Goal: Information Seeking & Learning: Learn about a topic

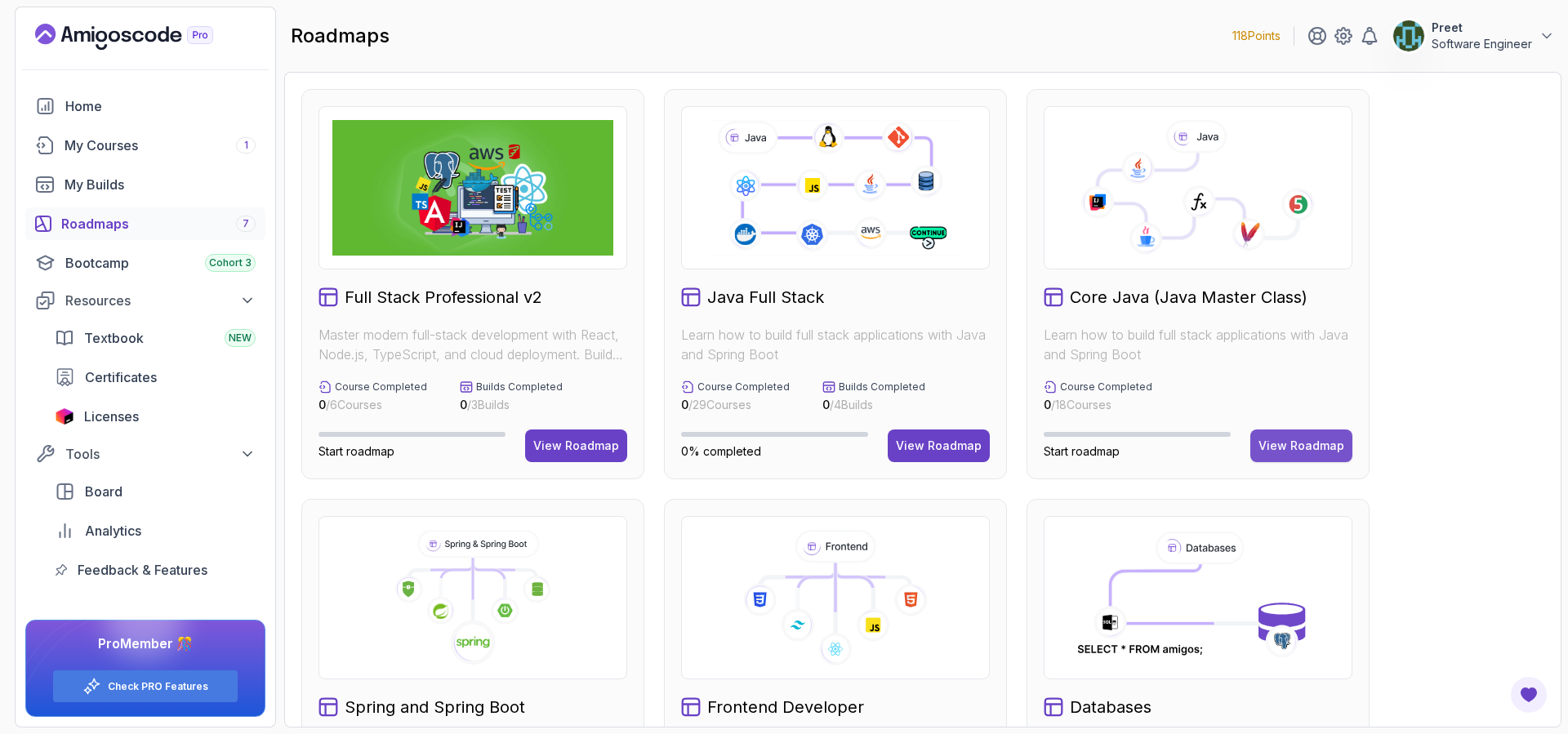
click at [1294, 447] on div "View Roadmap" at bounding box center [1302, 446] width 86 height 17
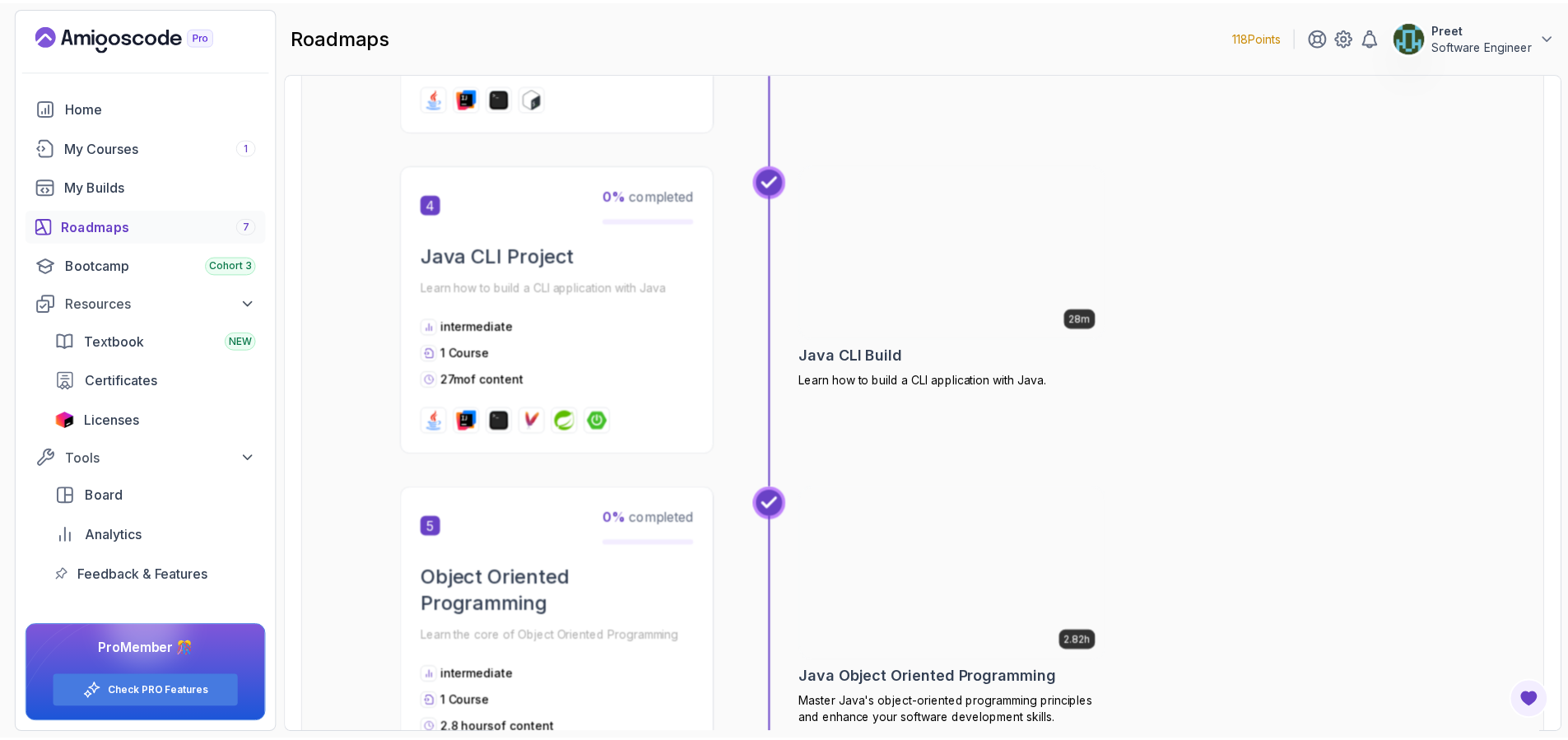
scroll to position [1665, 0]
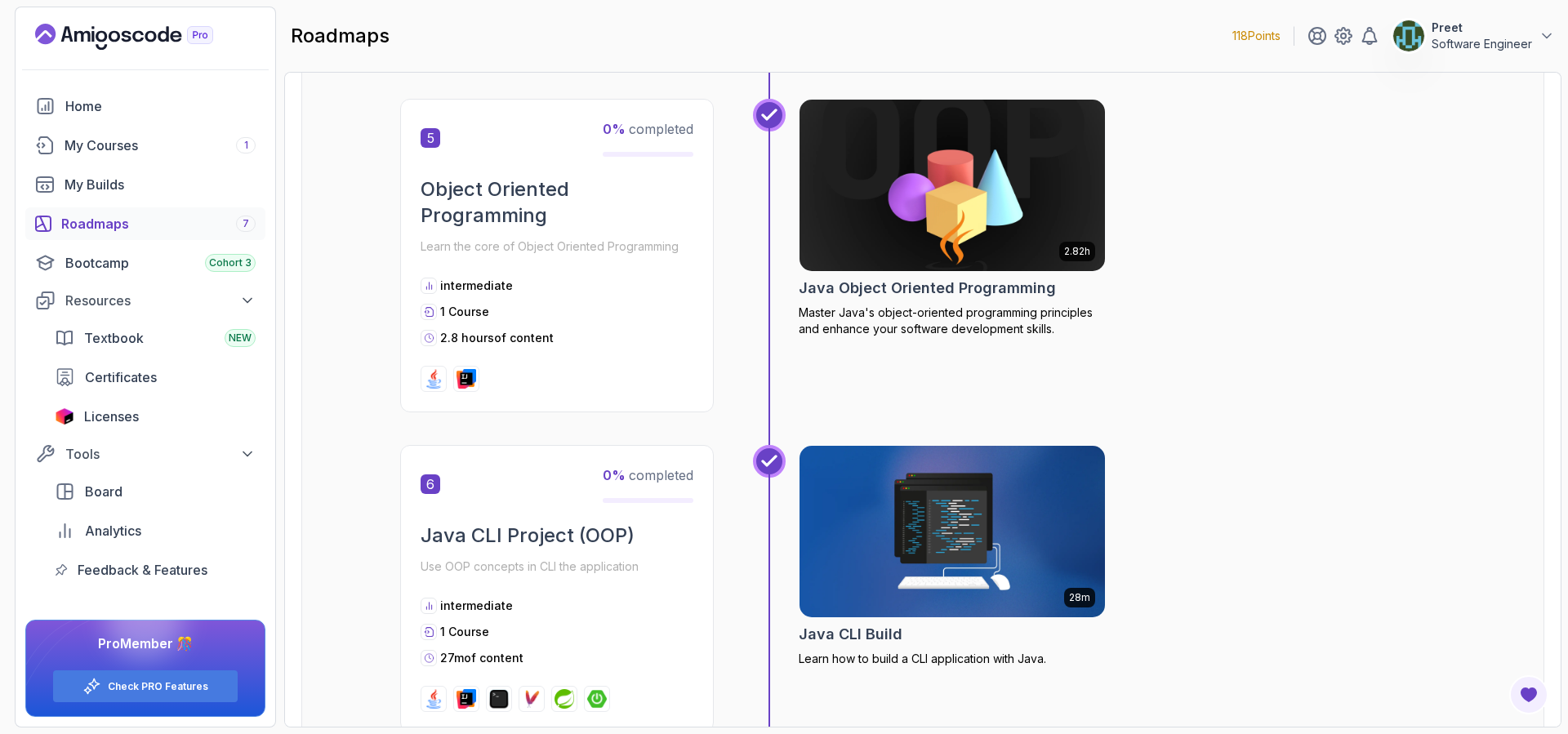
click at [982, 180] on img at bounding box center [952, 185] width 321 height 180
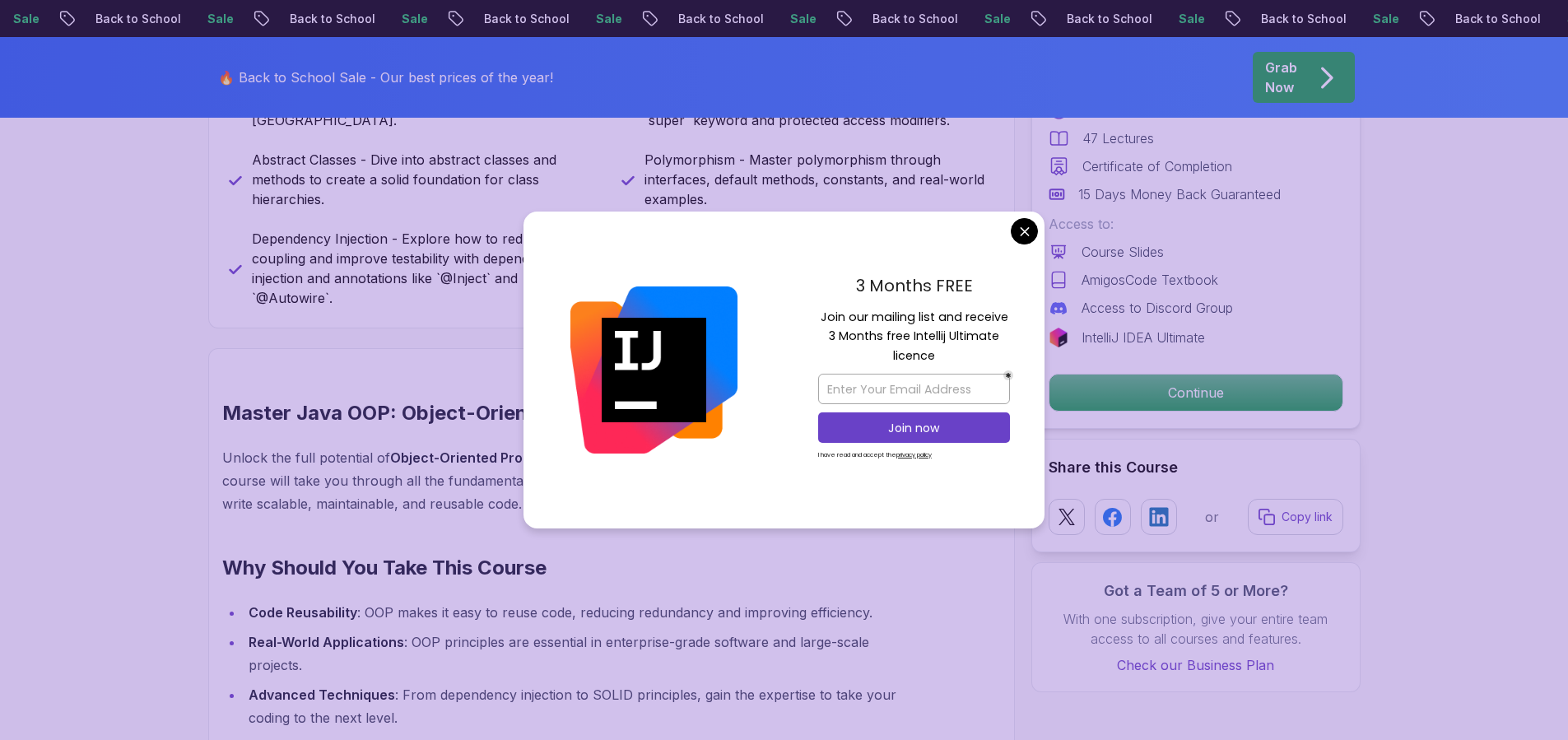
scroll to position [1143, 0]
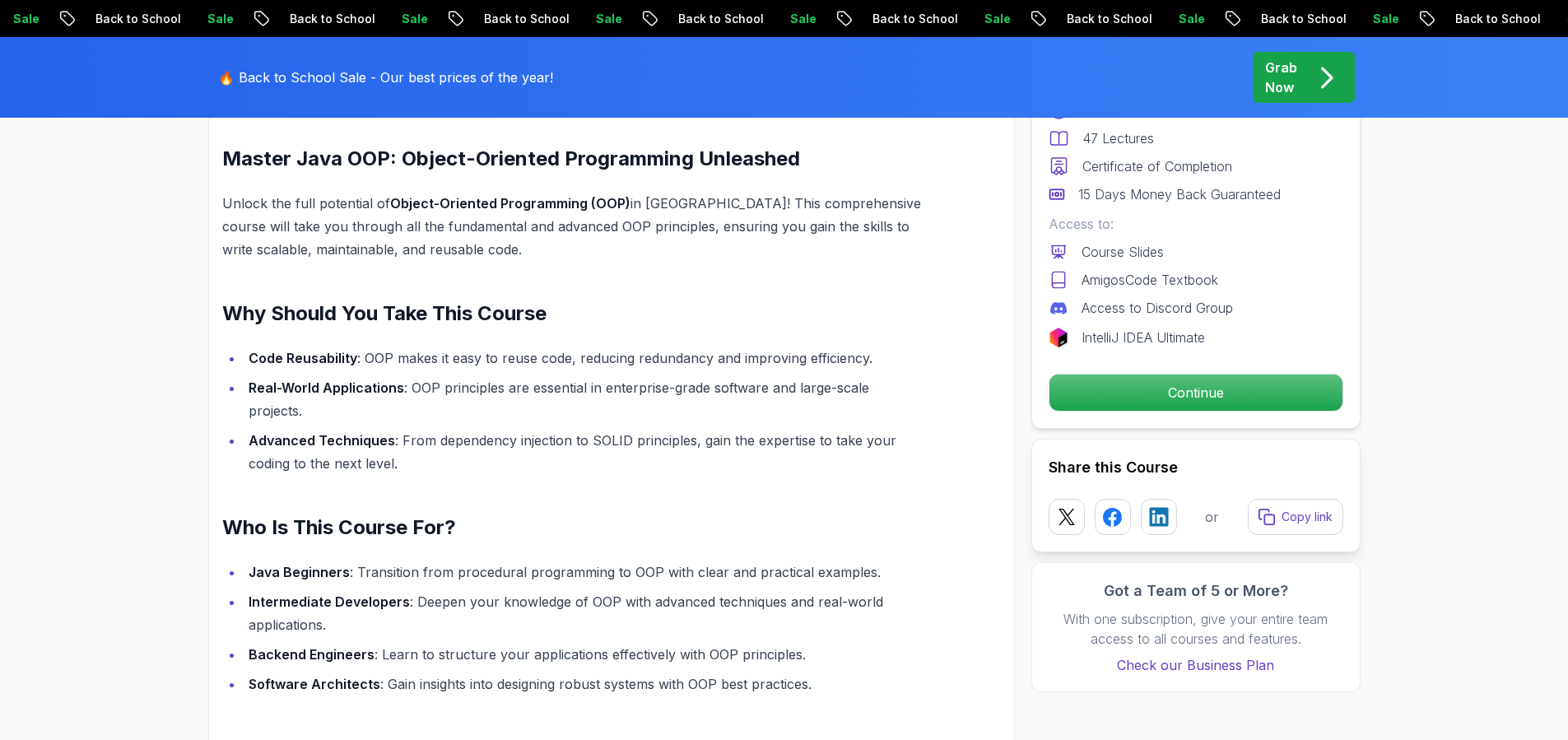
click at [1156, 386] on p "Continue" at bounding box center [1195, 392] width 279 height 34
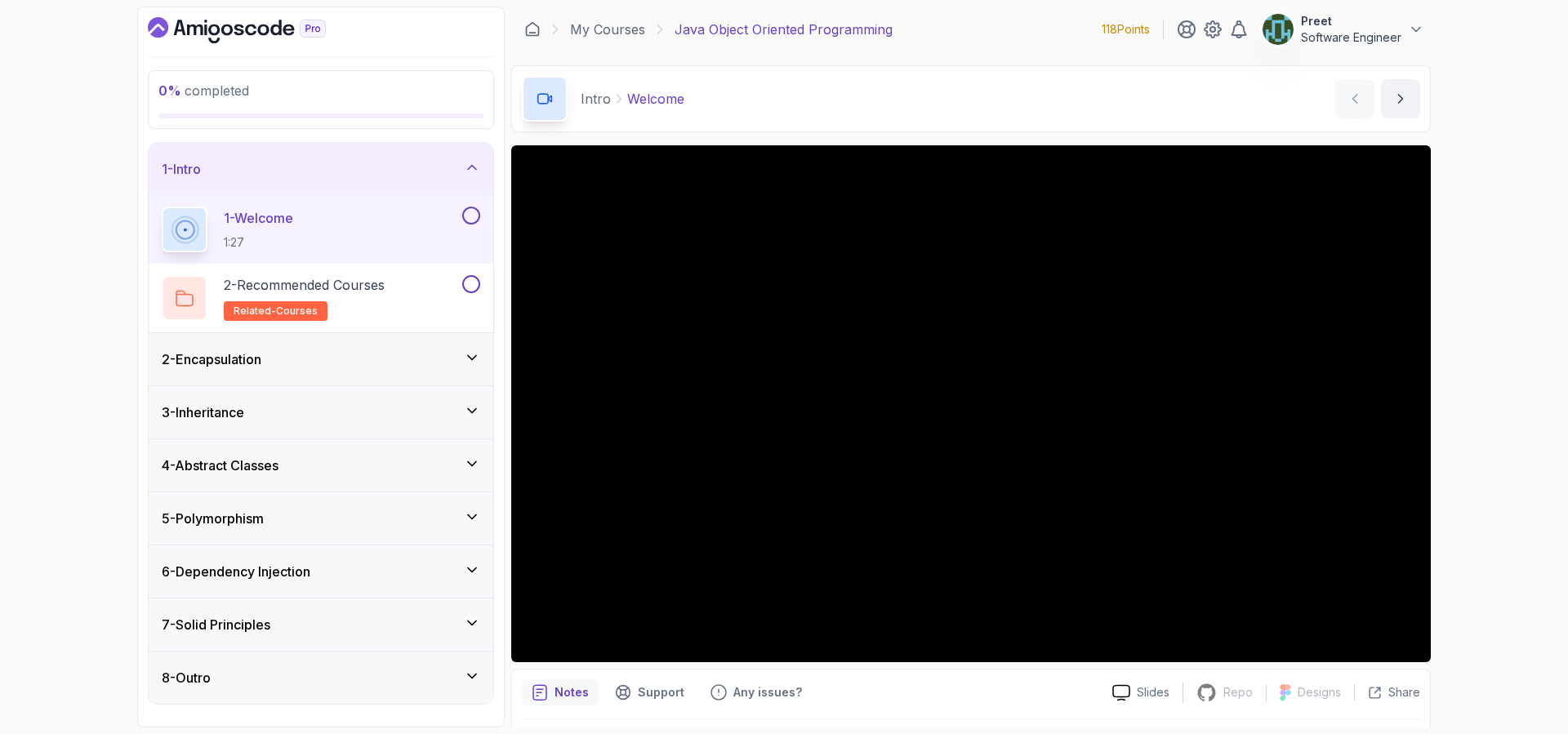
click at [471, 357] on icon at bounding box center [472, 357] width 17 height 17
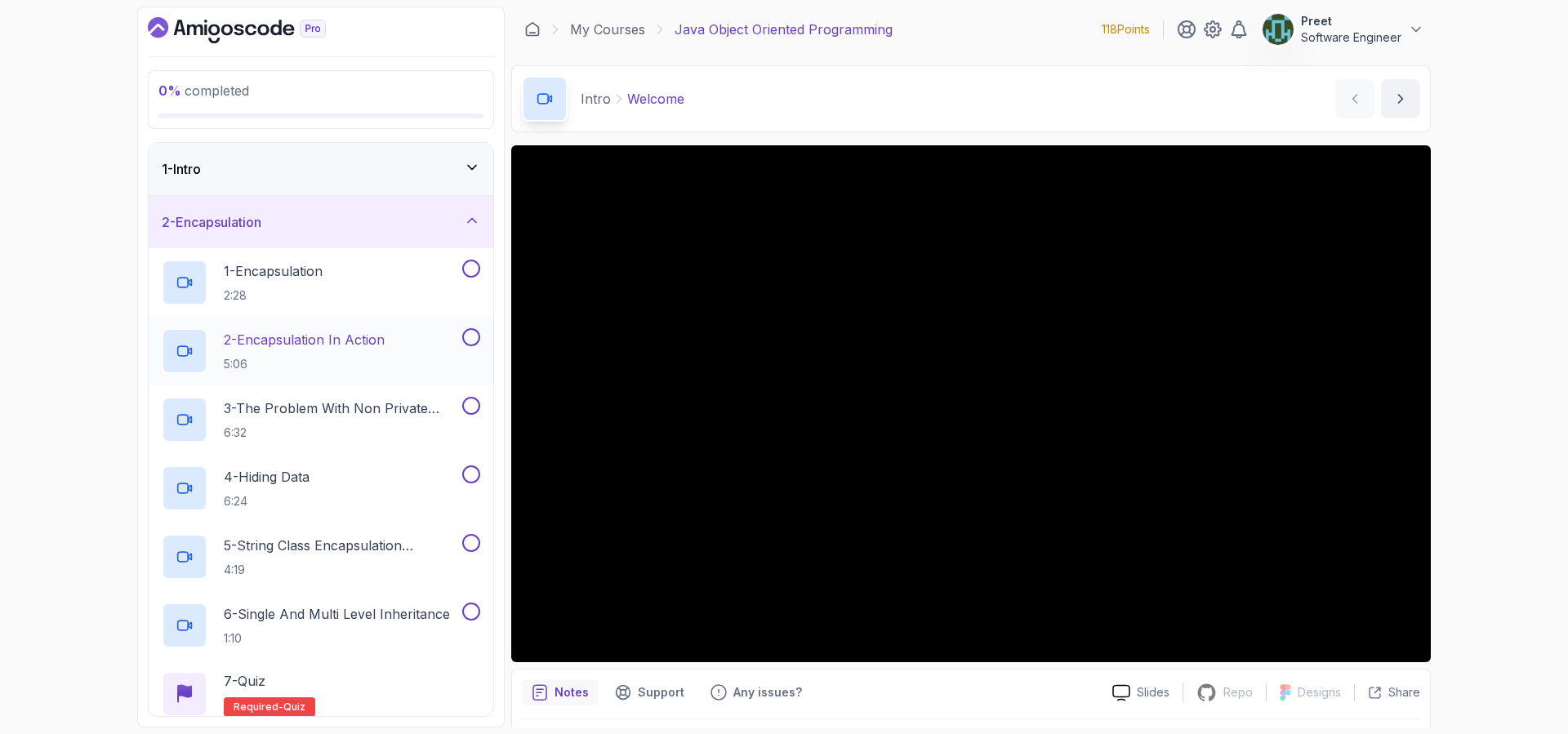
click at [376, 352] on h2 "2 - Encapsulation In Action 5:06" at bounding box center [304, 351] width 161 height 42
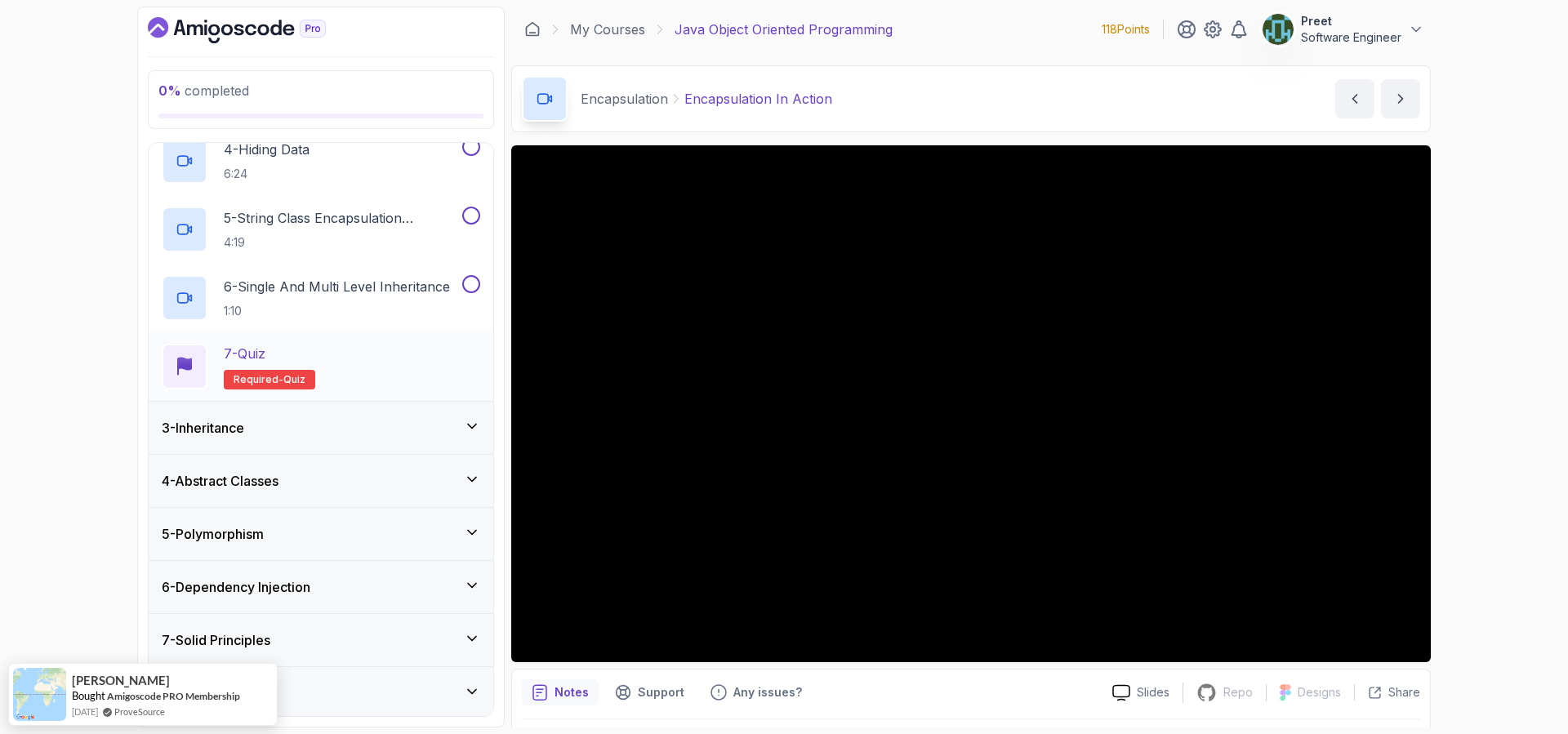
scroll to position [331, 0]
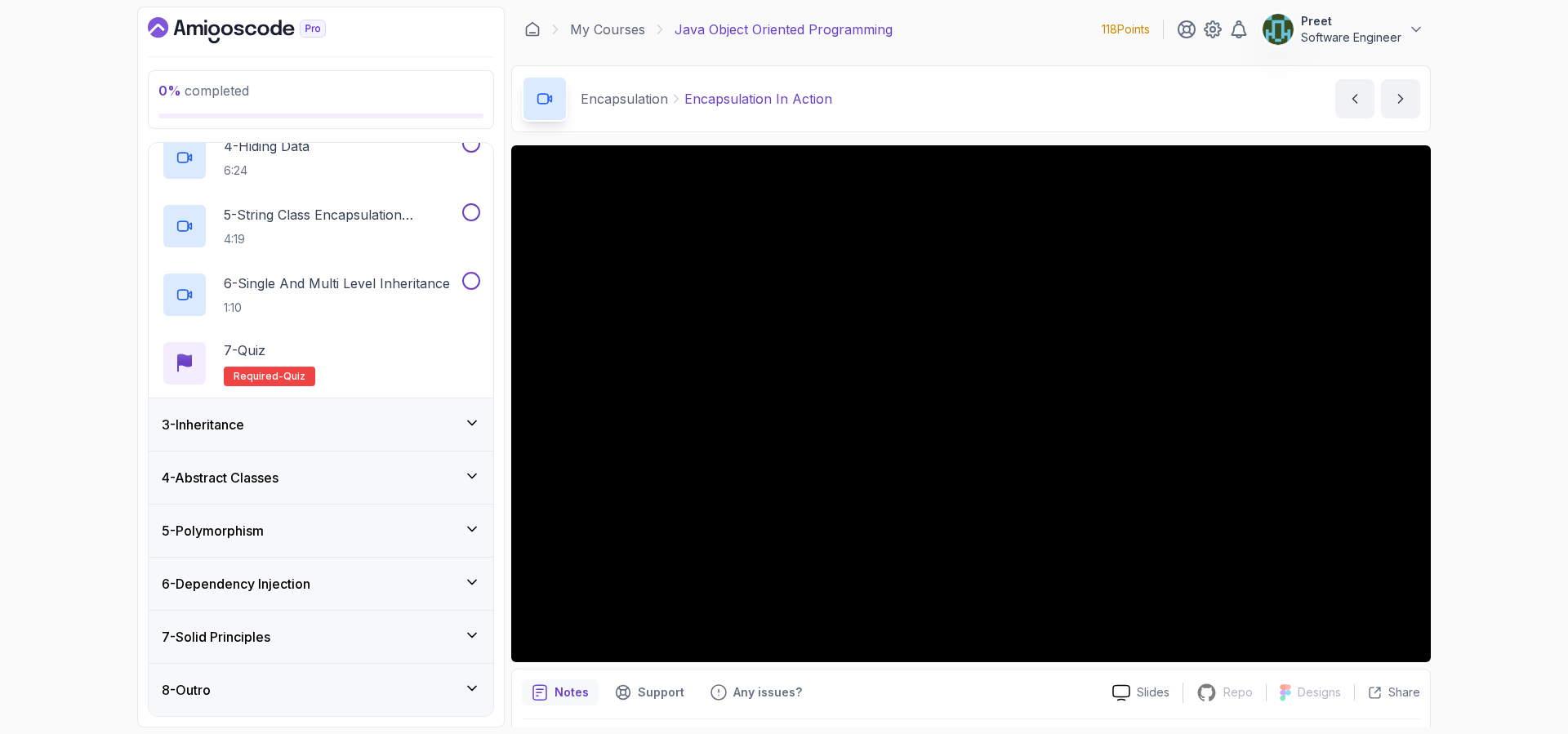
click at [358, 528] on div "5 - Polymorphism" at bounding box center [320, 531] width 319 height 20
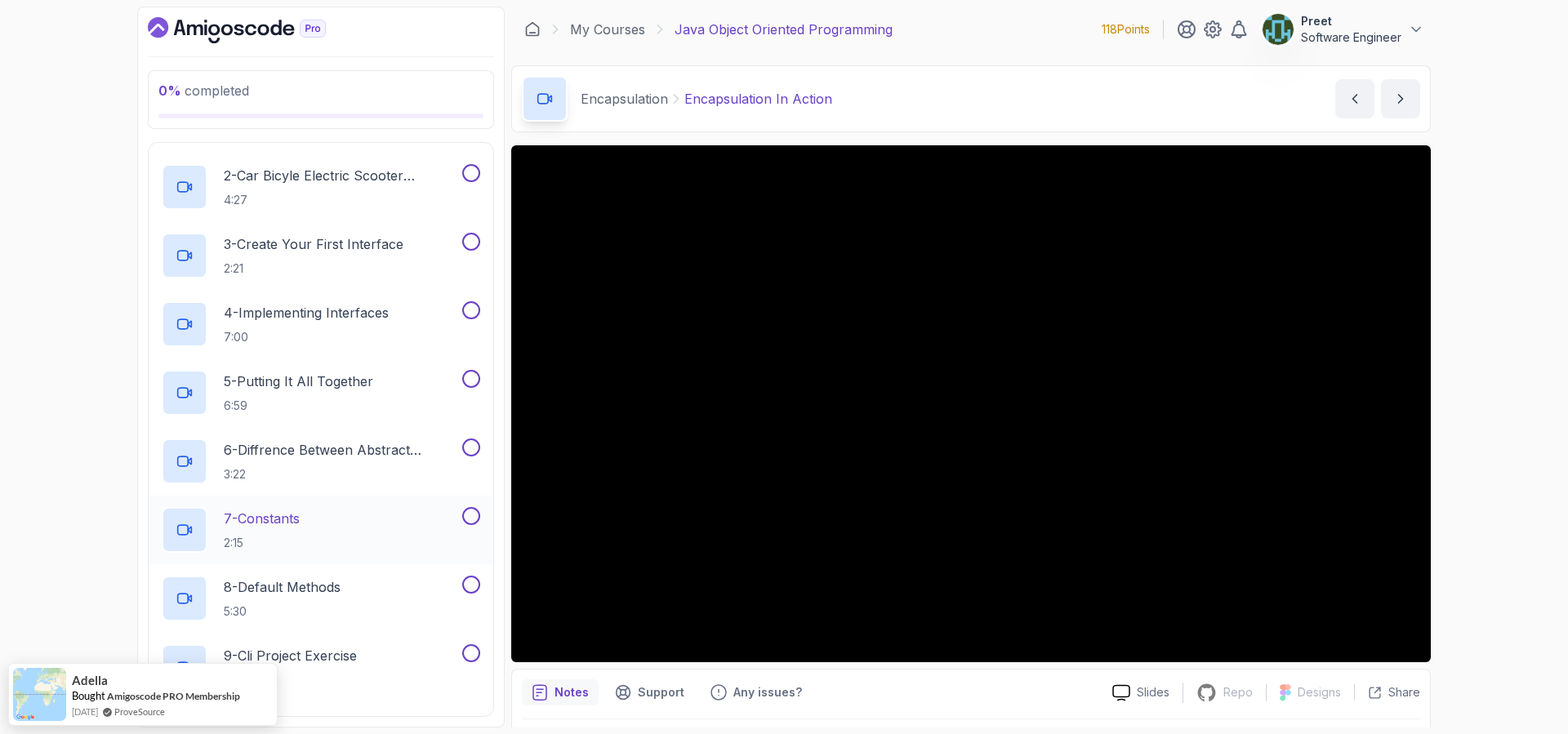
scroll to position [436, 0]
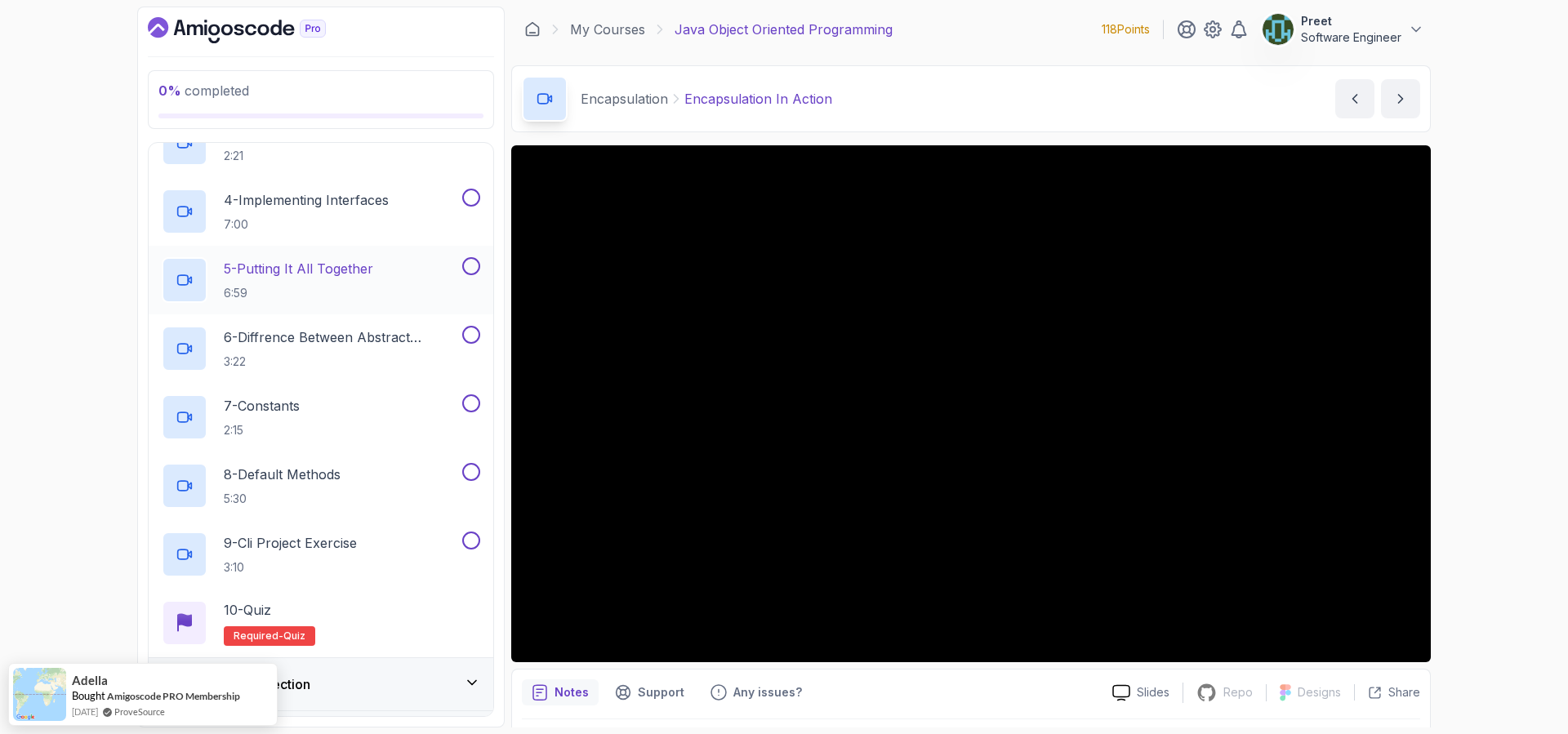
click at [352, 289] on p "6:59" at bounding box center [298, 293] width 150 height 17
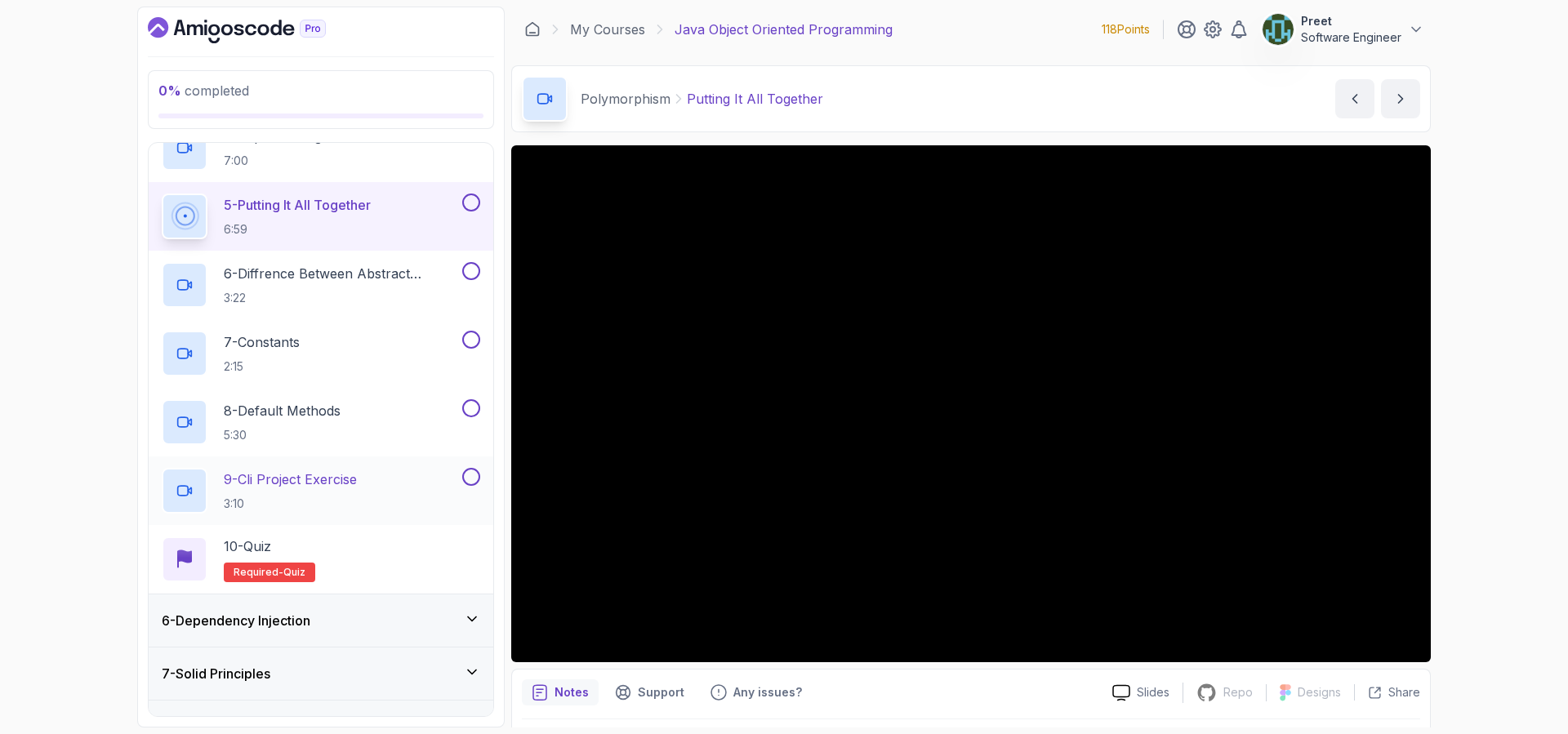
scroll to position [516, 0]
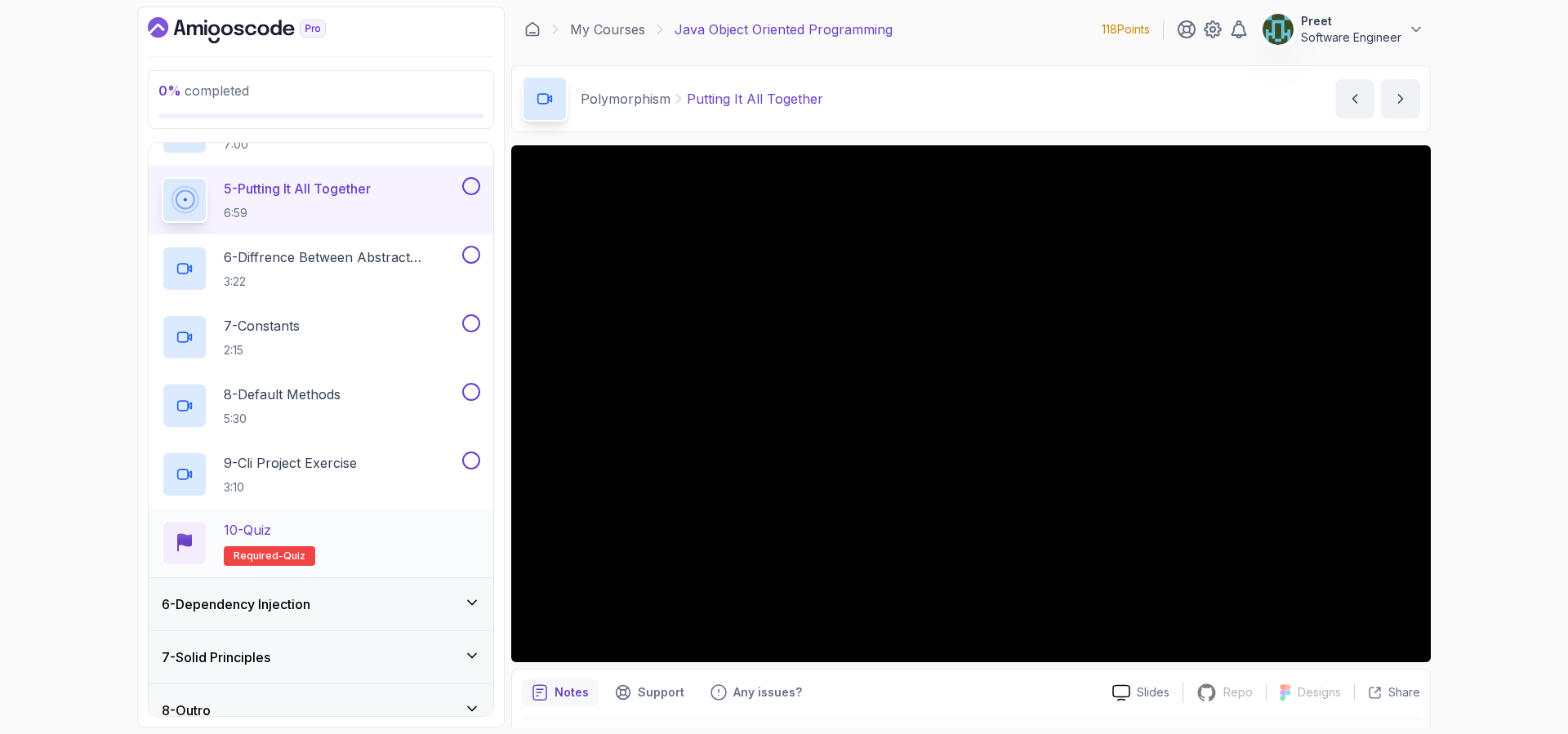
click at [370, 532] on div "10 - Quiz Required- quiz" at bounding box center [320, 543] width 319 height 46
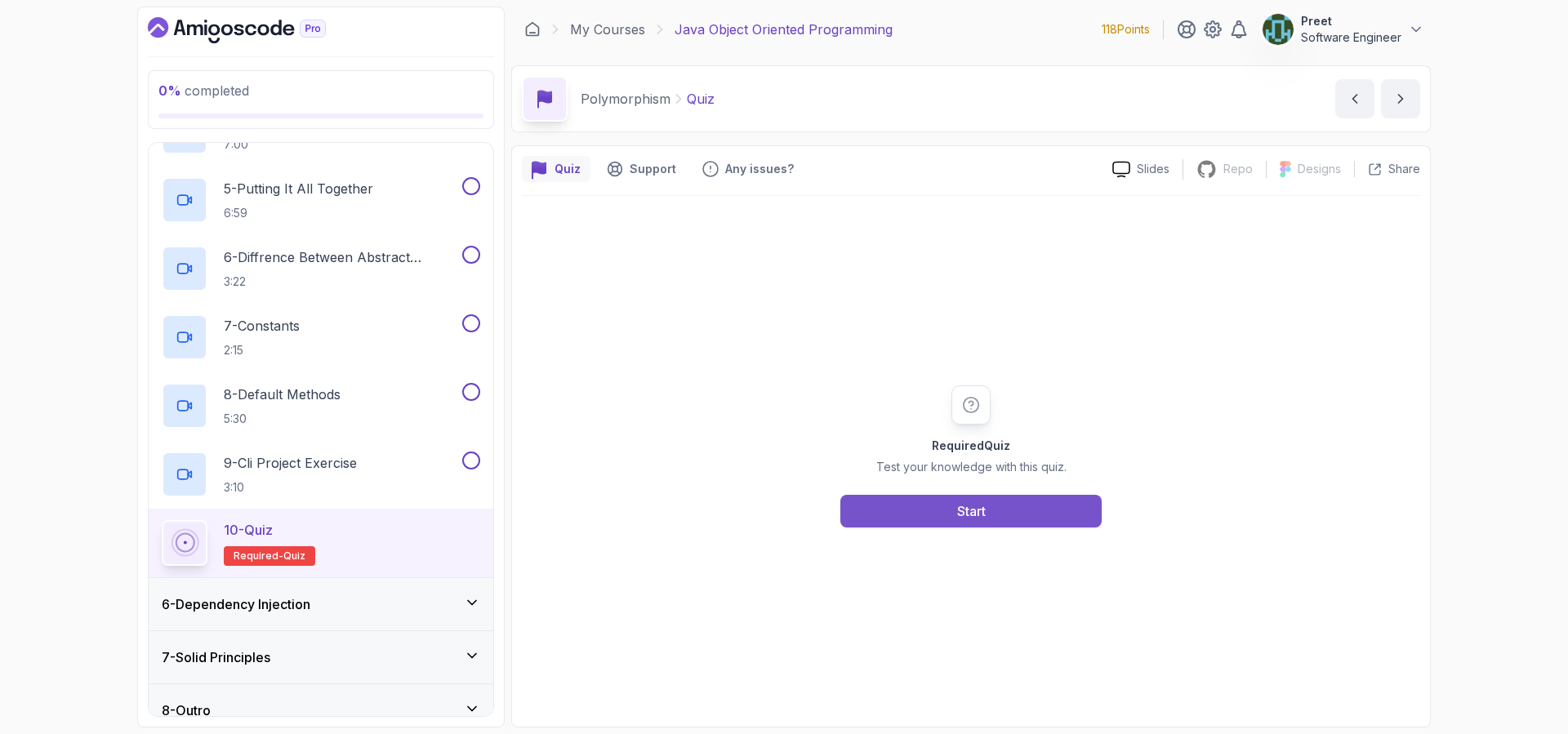
click at [1003, 511] on button "Start" at bounding box center [971, 511] width 261 height 32
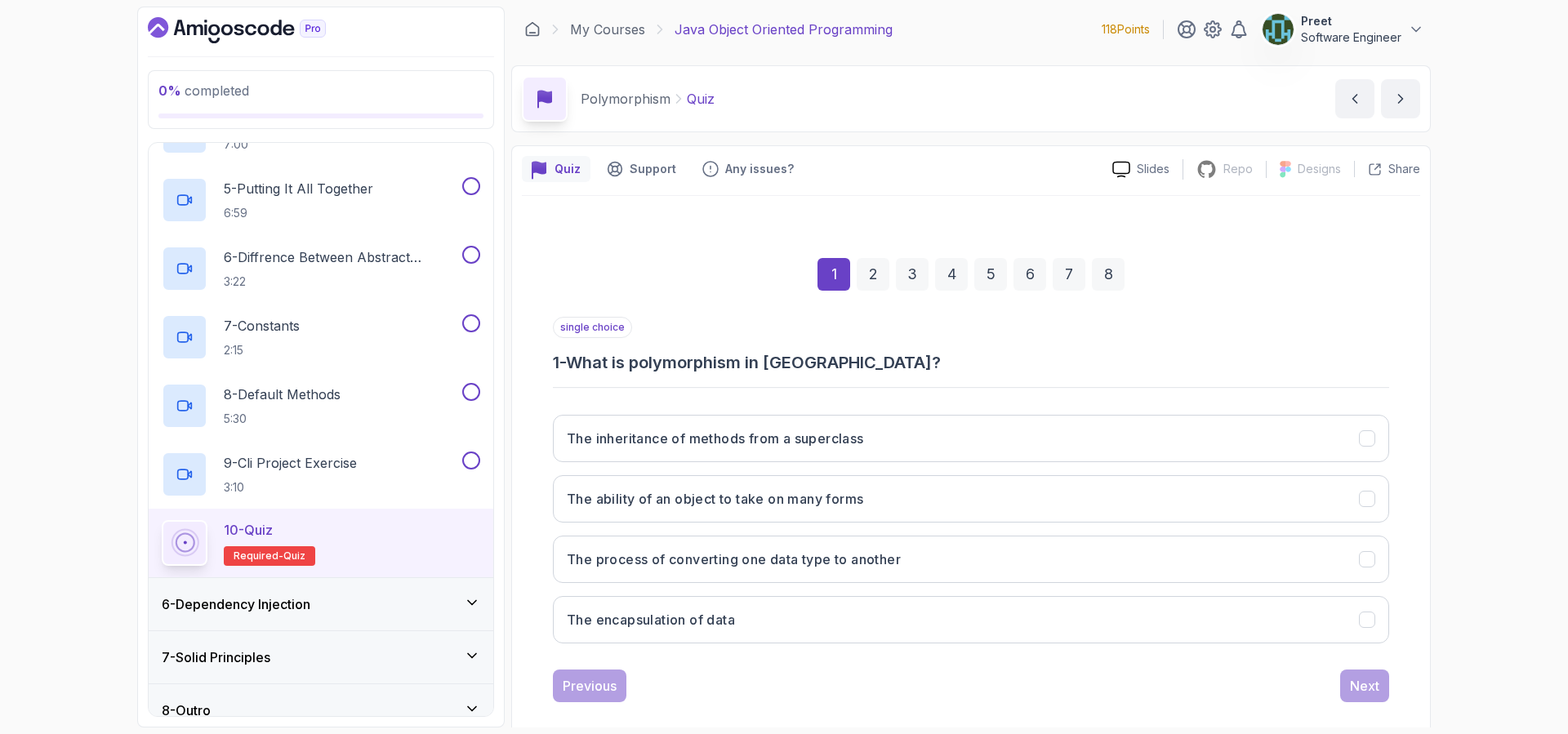
click at [882, 284] on div "2" at bounding box center [872, 274] width 32 height 32
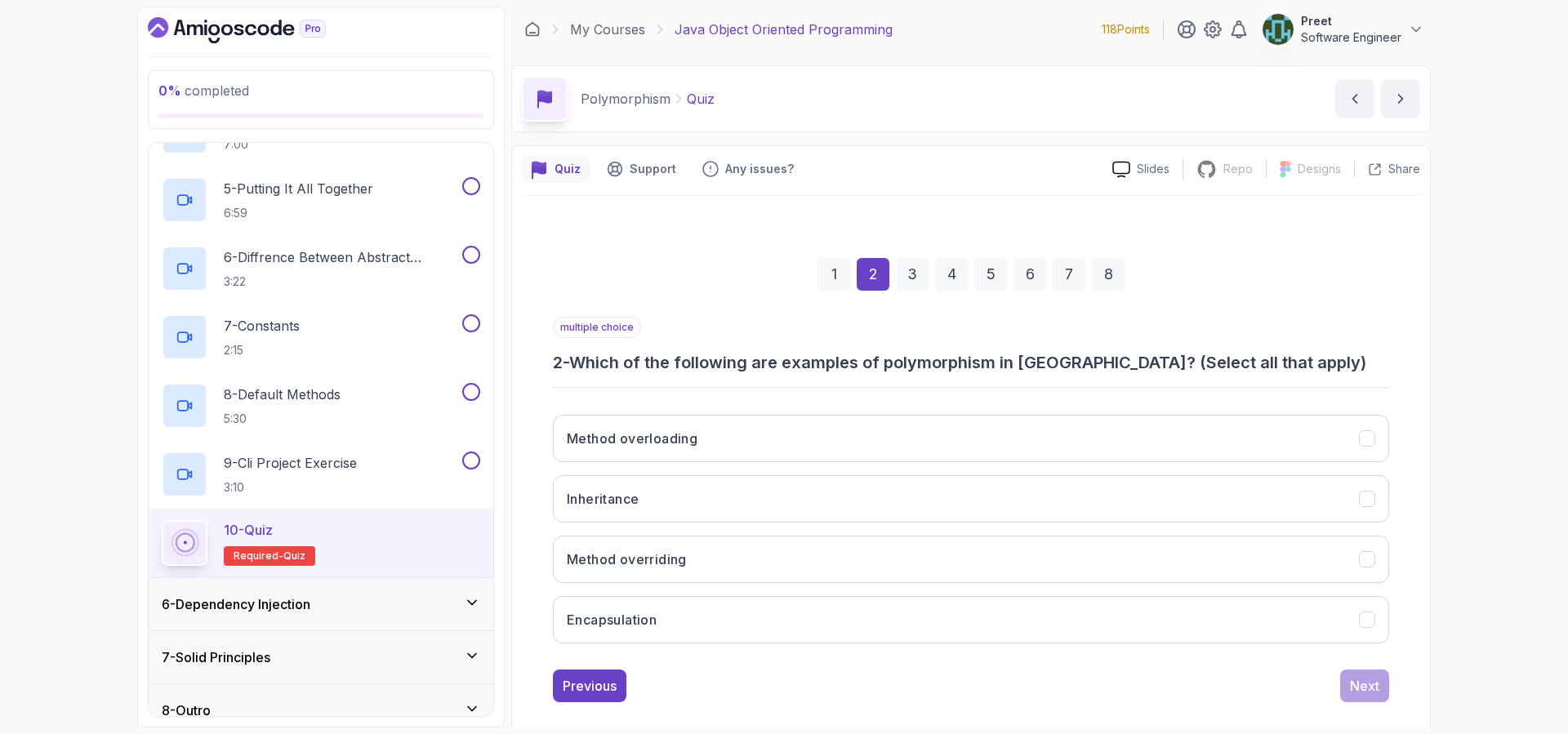
click at [915, 282] on div "3" at bounding box center [911, 274] width 32 height 32
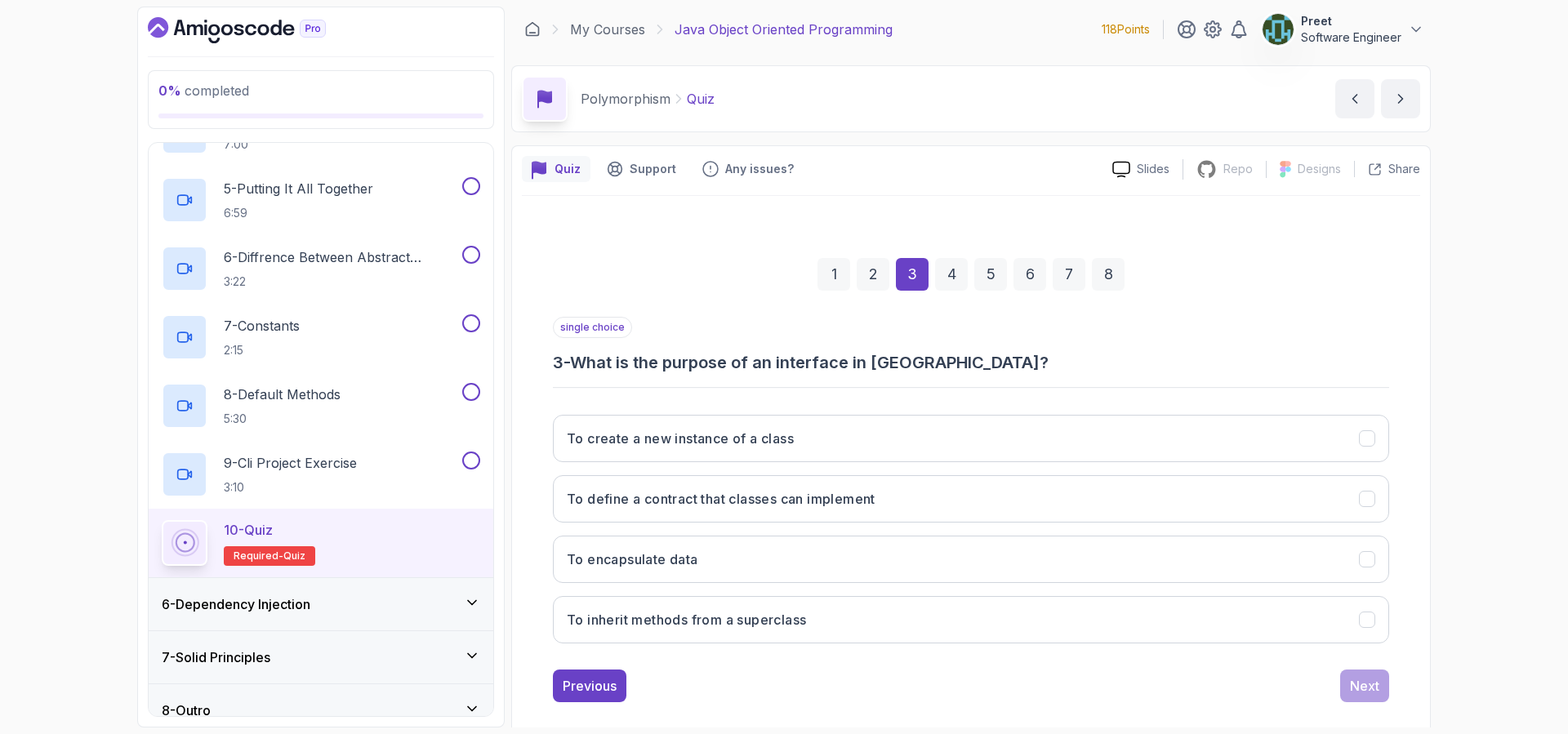
click at [953, 279] on div "4" at bounding box center [951, 274] width 32 height 32
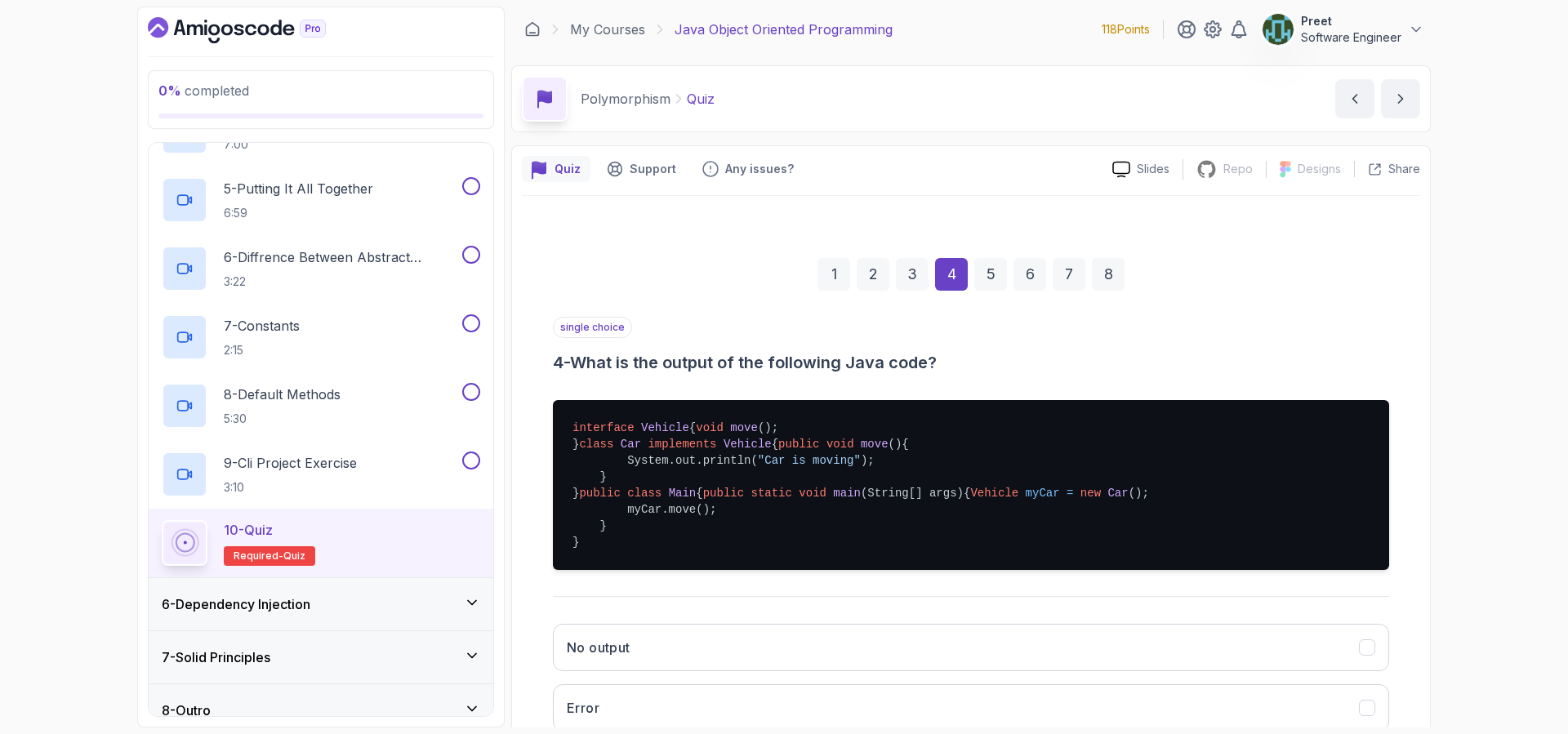
click at [997, 276] on div "5" at bounding box center [990, 274] width 32 height 32
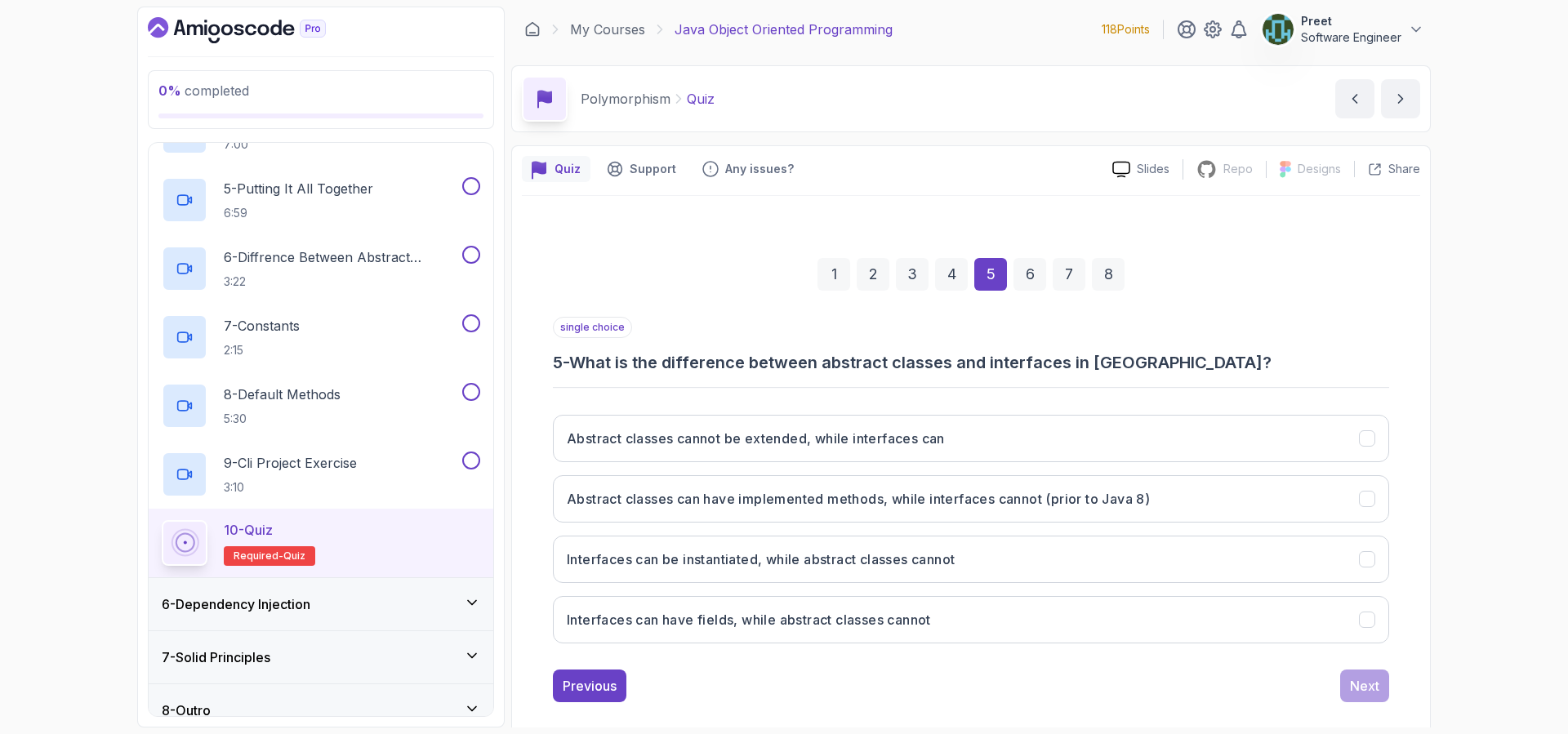
click at [1024, 277] on div "6" at bounding box center [1029, 274] width 32 height 32
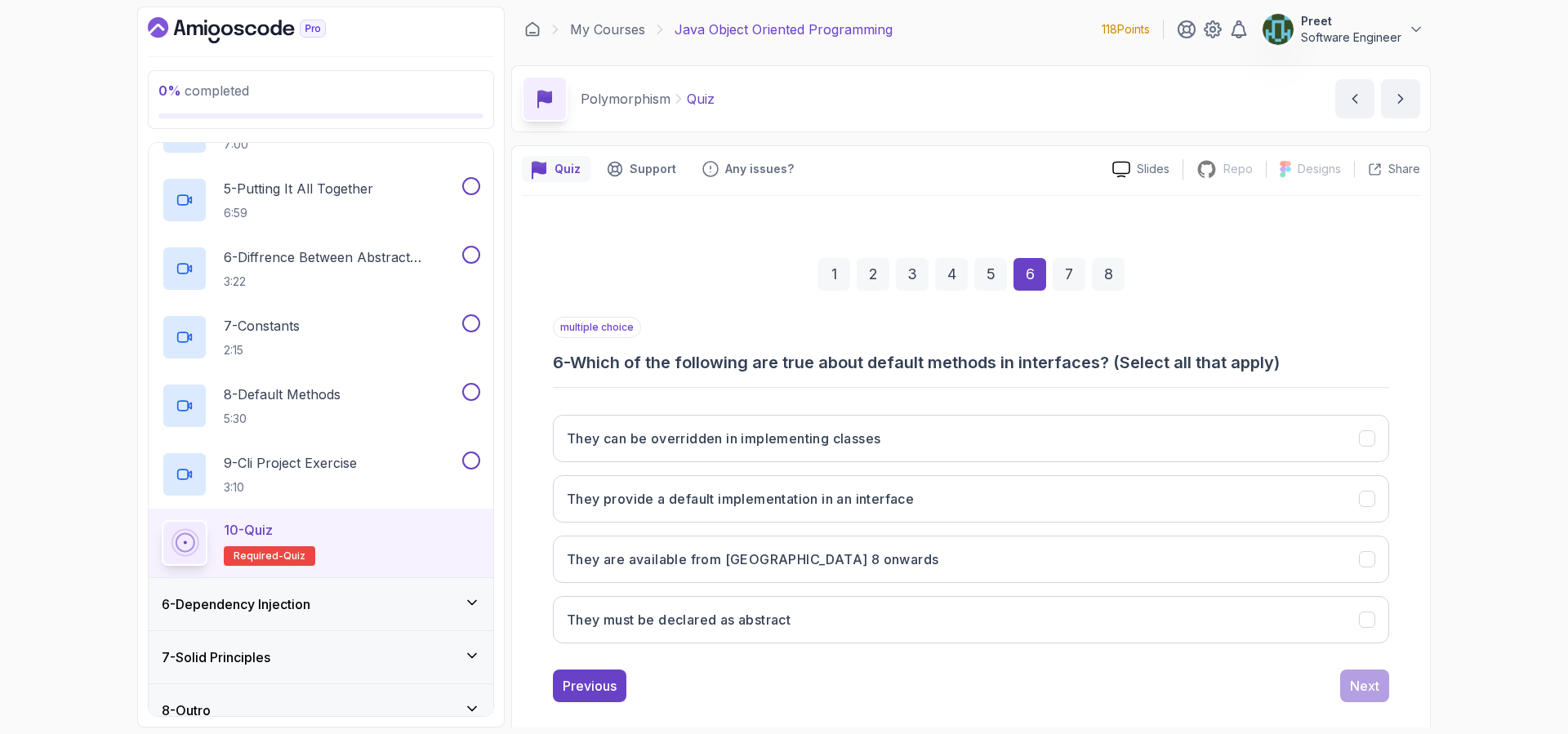
click at [1065, 275] on div "7" at bounding box center [1068, 274] width 32 height 32
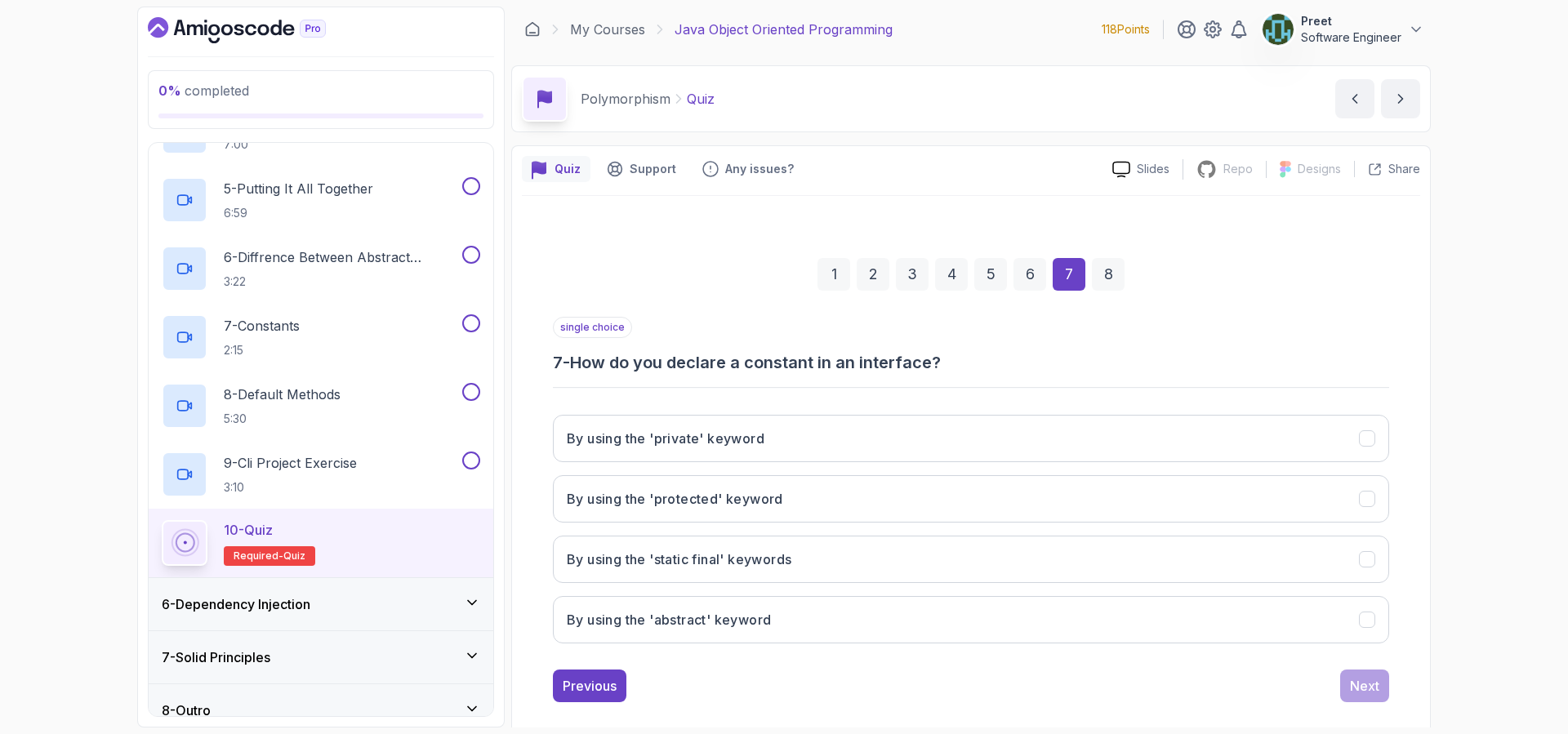
click at [1115, 281] on div "8" at bounding box center [1107, 274] width 32 height 32
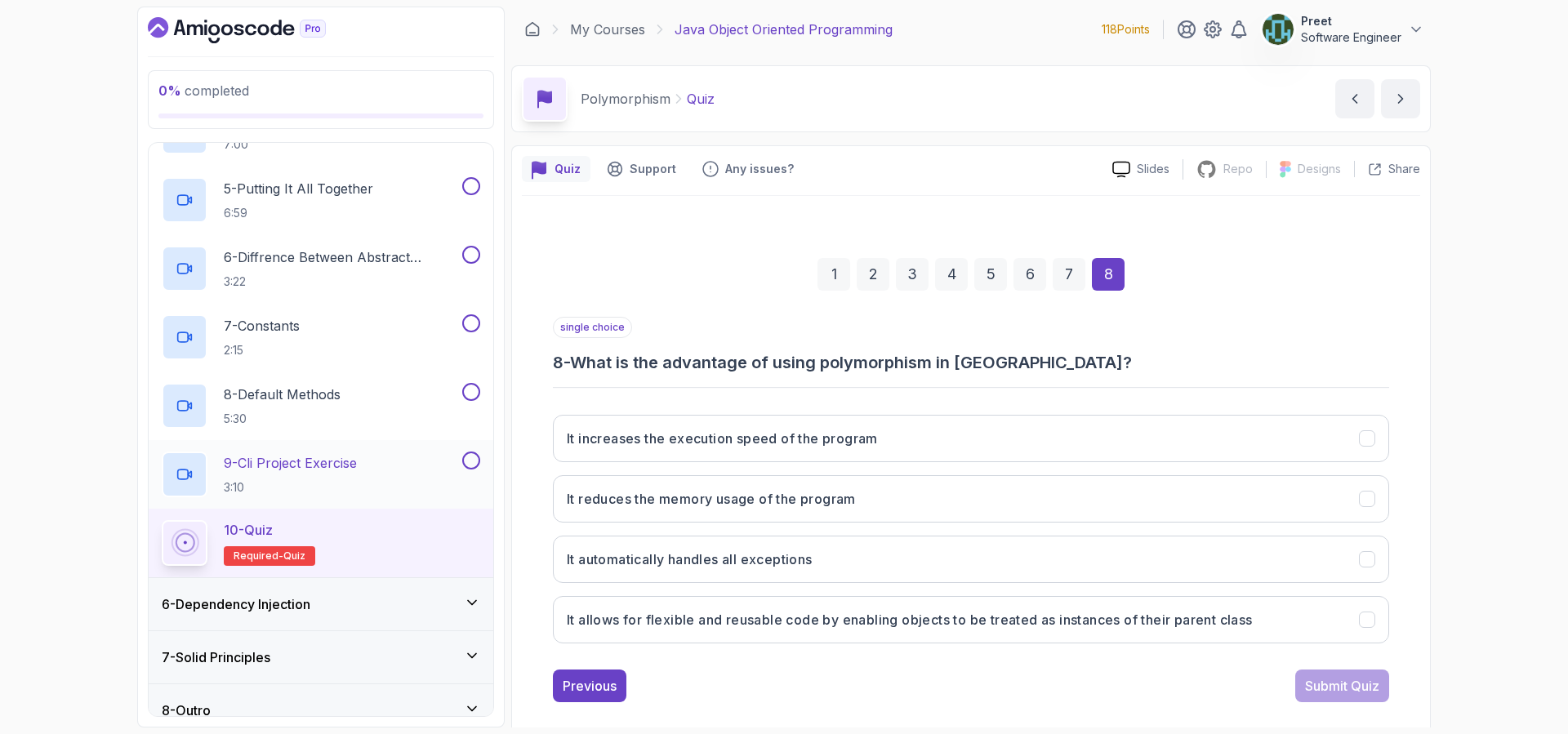
scroll to position [536, 0]
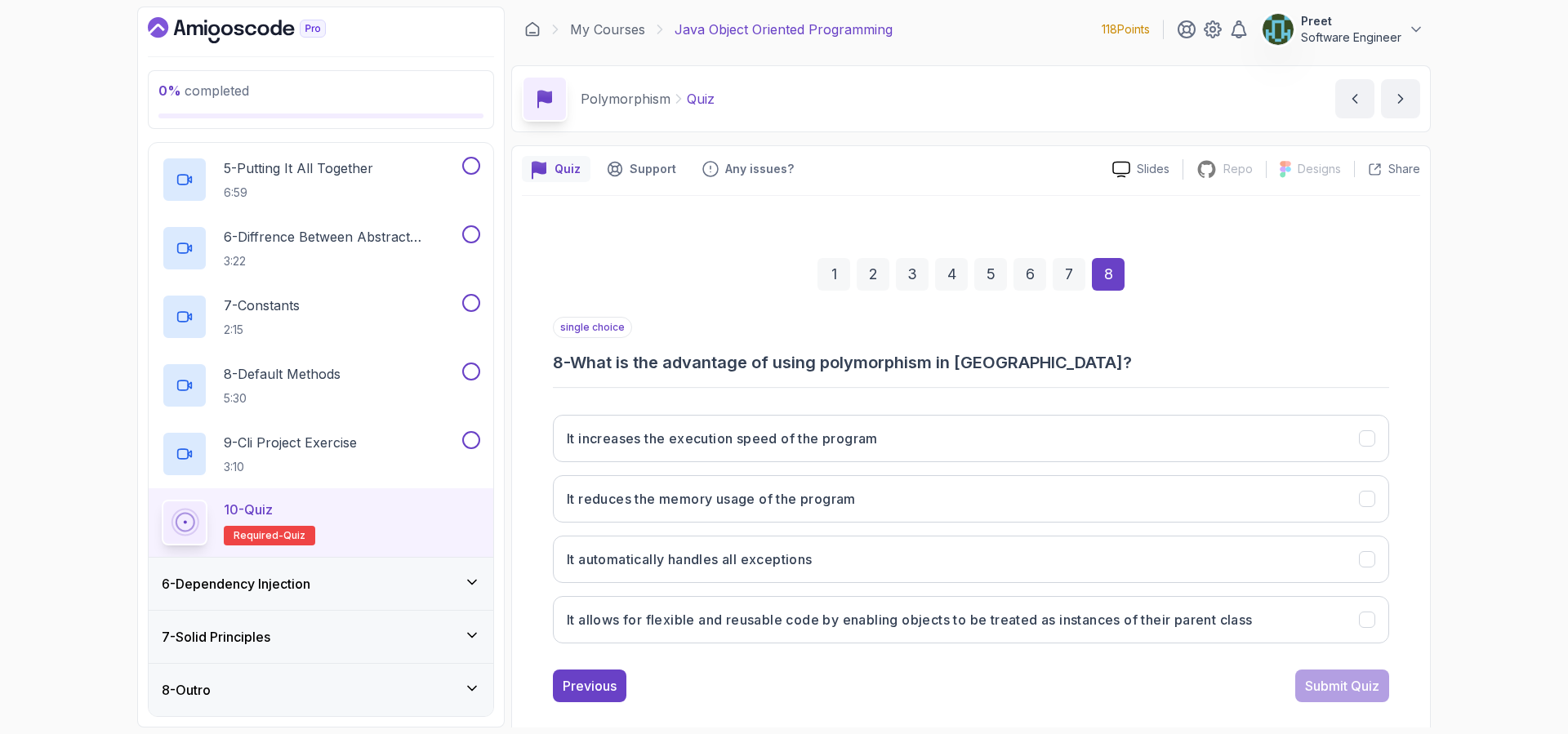
click at [367, 586] on div "6 - Dependency Injection" at bounding box center [320, 584] width 319 height 20
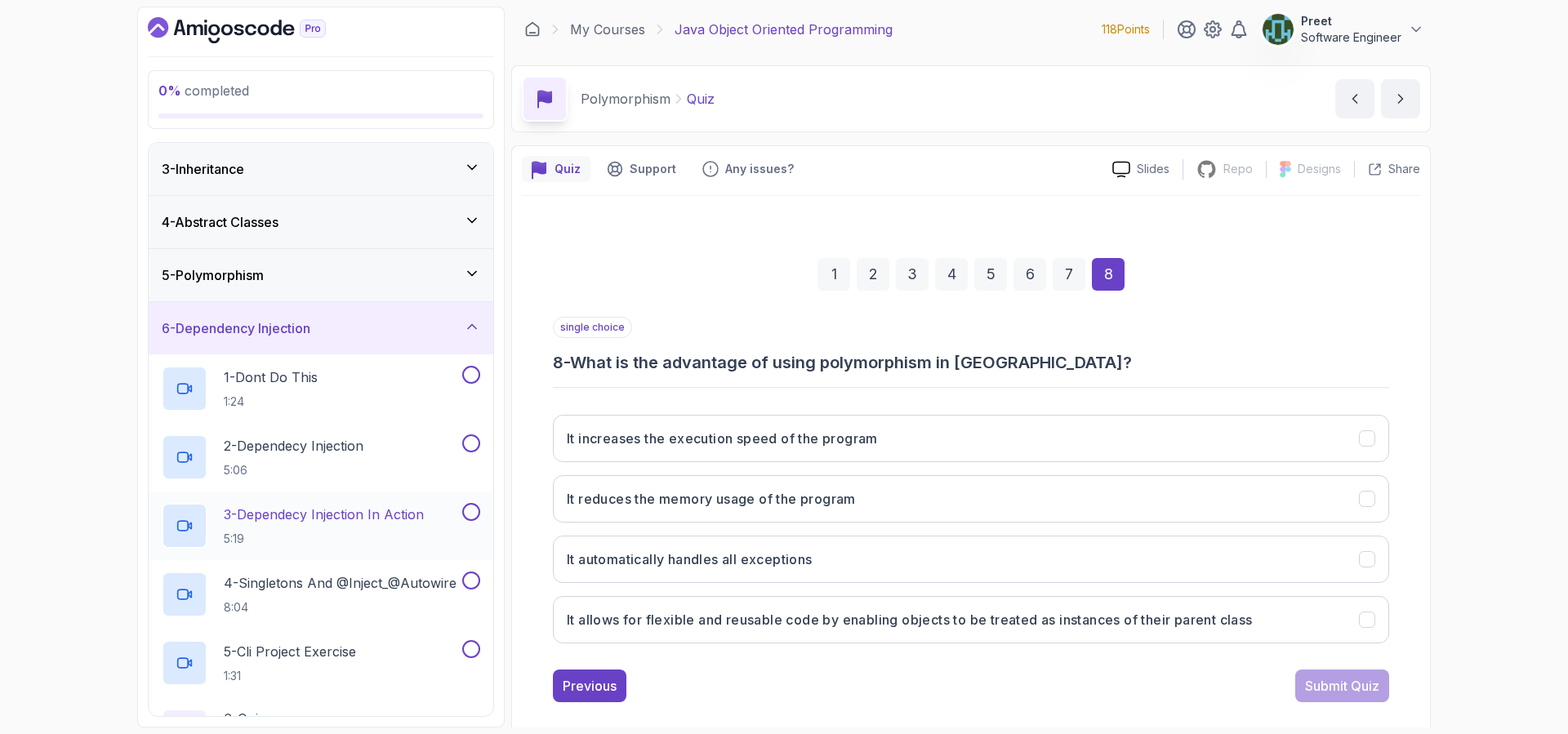
scroll to position [0, 0]
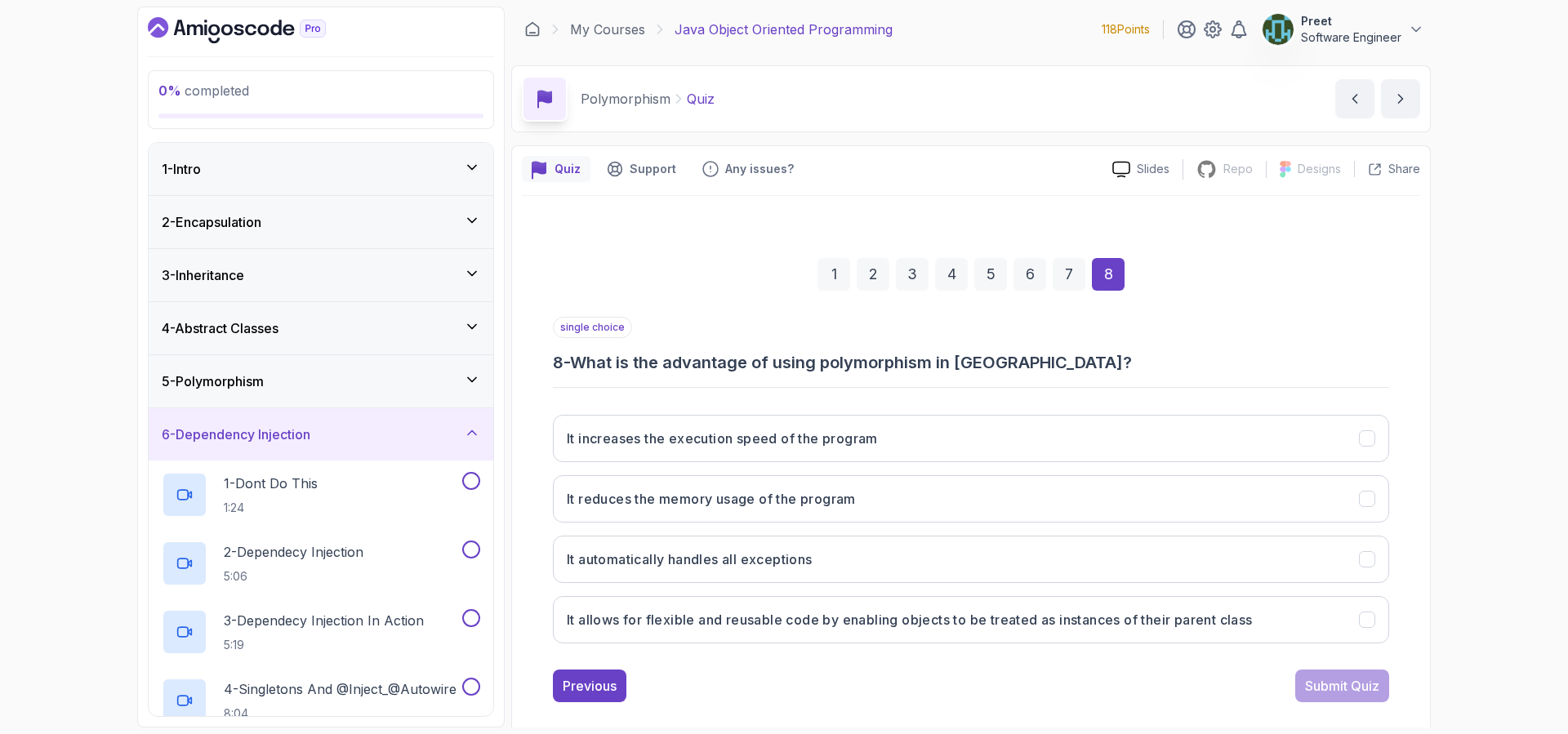
click at [453, 161] on div "1 - Intro" at bounding box center [320, 169] width 319 height 20
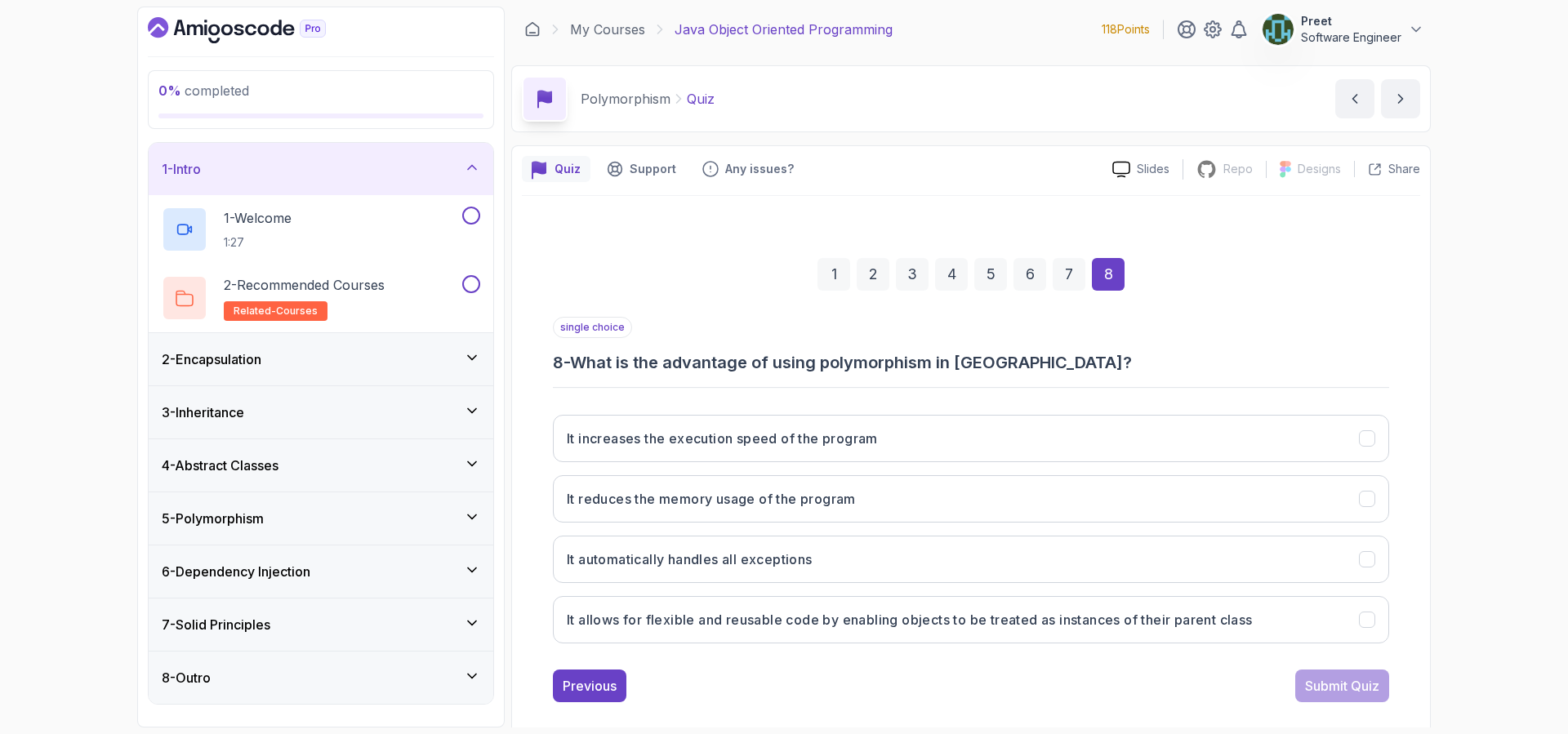
click at [440, 365] on div "2 - Encapsulation" at bounding box center [320, 359] width 319 height 20
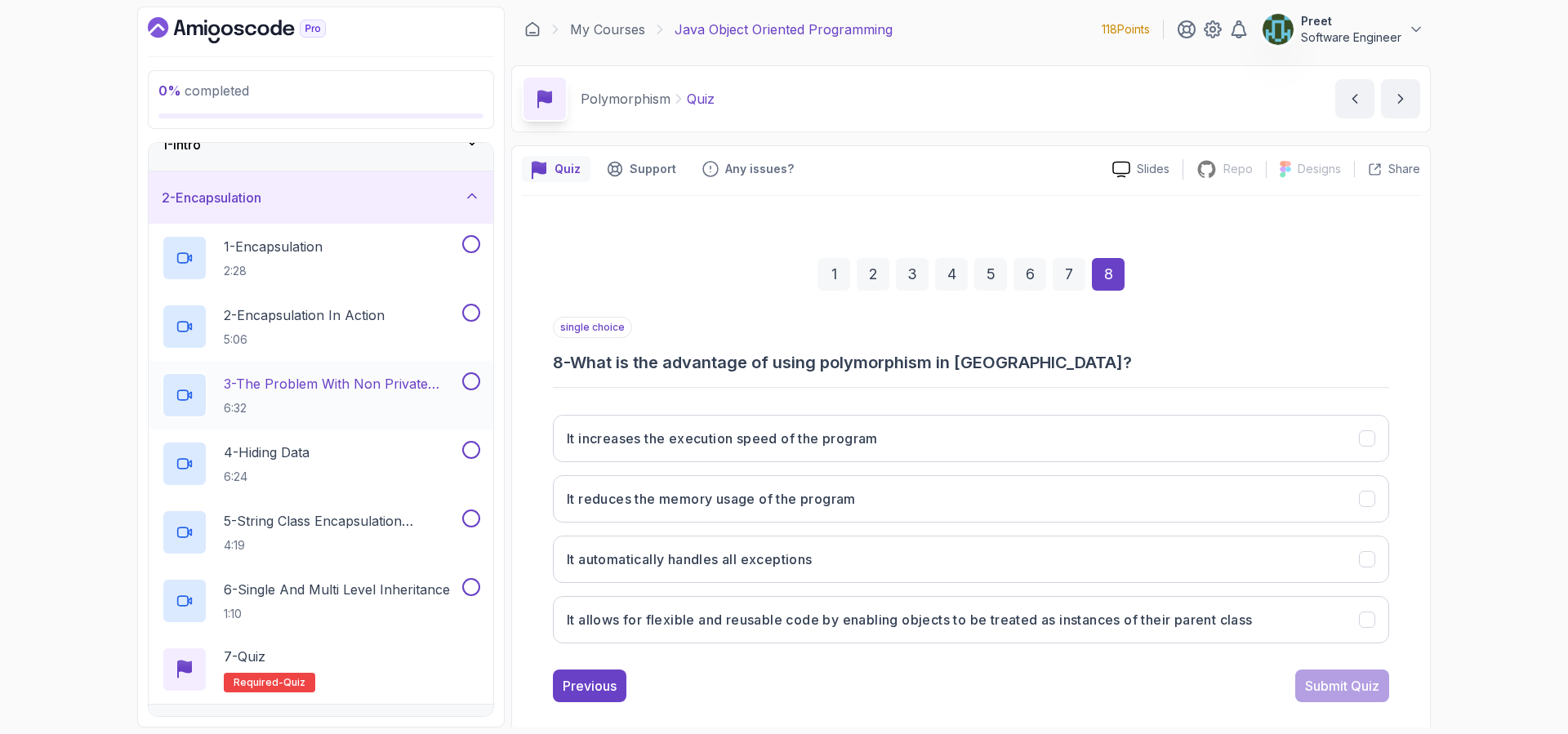
scroll to position [331, 0]
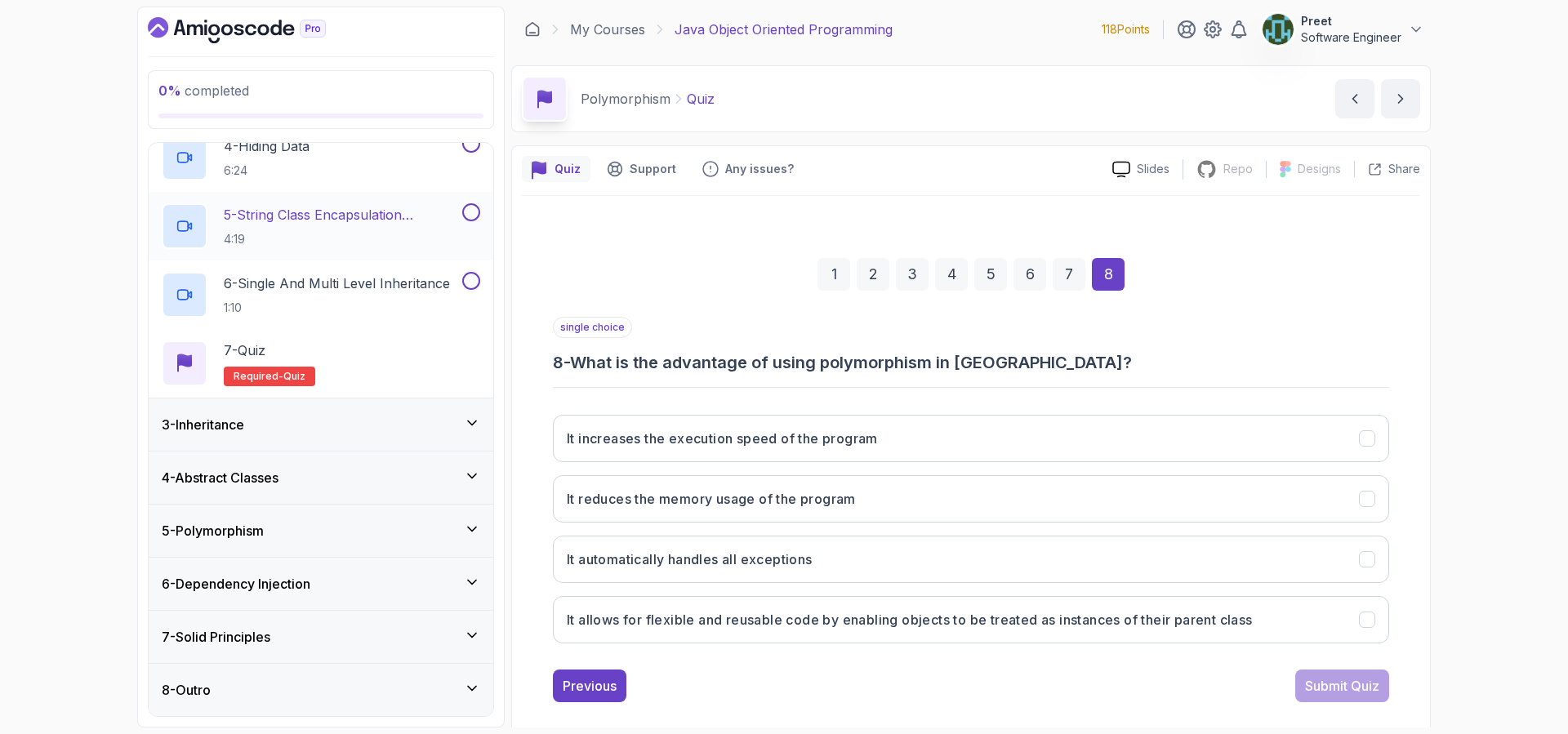
click at [372, 223] on p "5 - String Class Encapsulation Exa,Mple" at bounding box center [341, 215] width 235 height 20
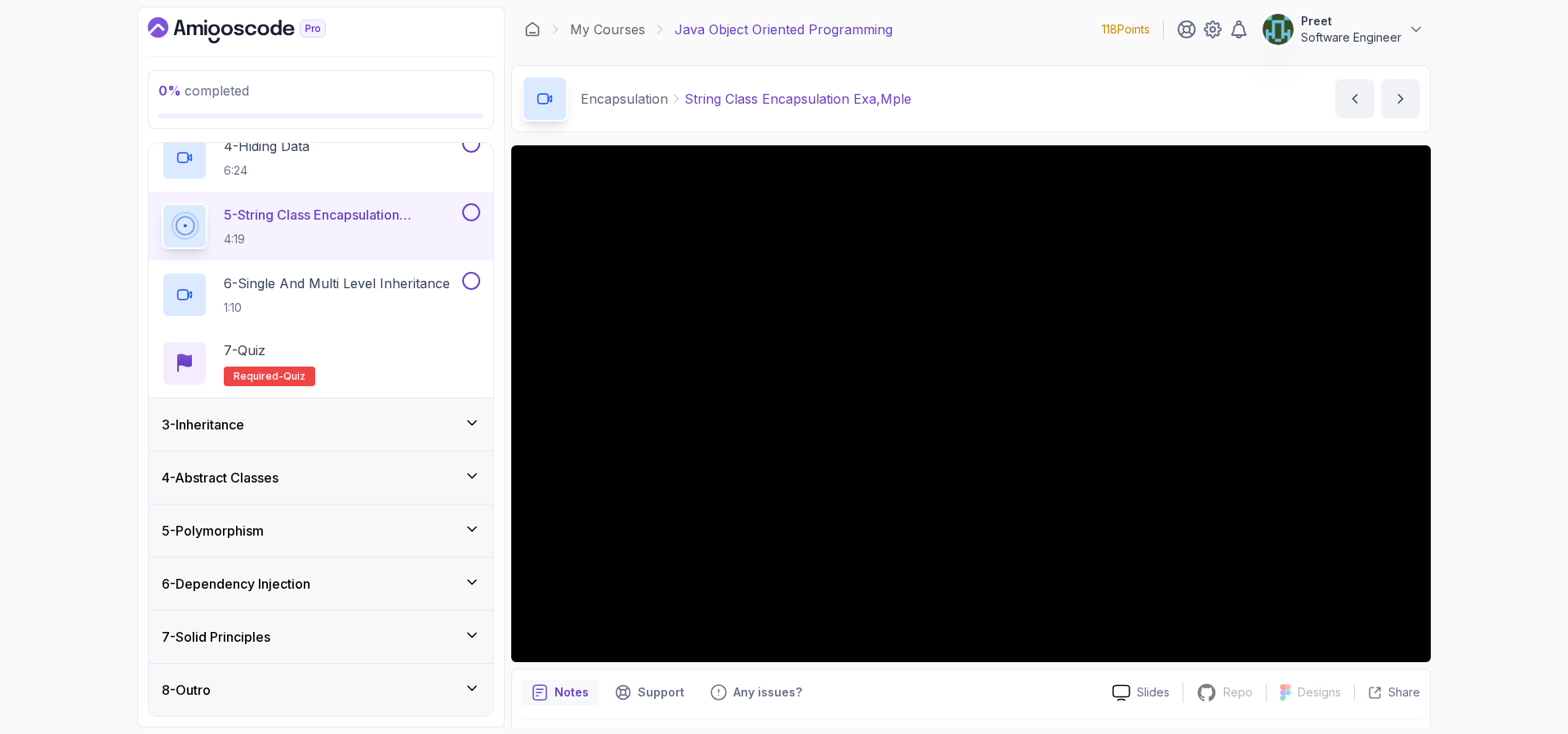
click at [289, 630] on div "7 - Solid Principles" at bounding box center [320, 637] width 319 height 20
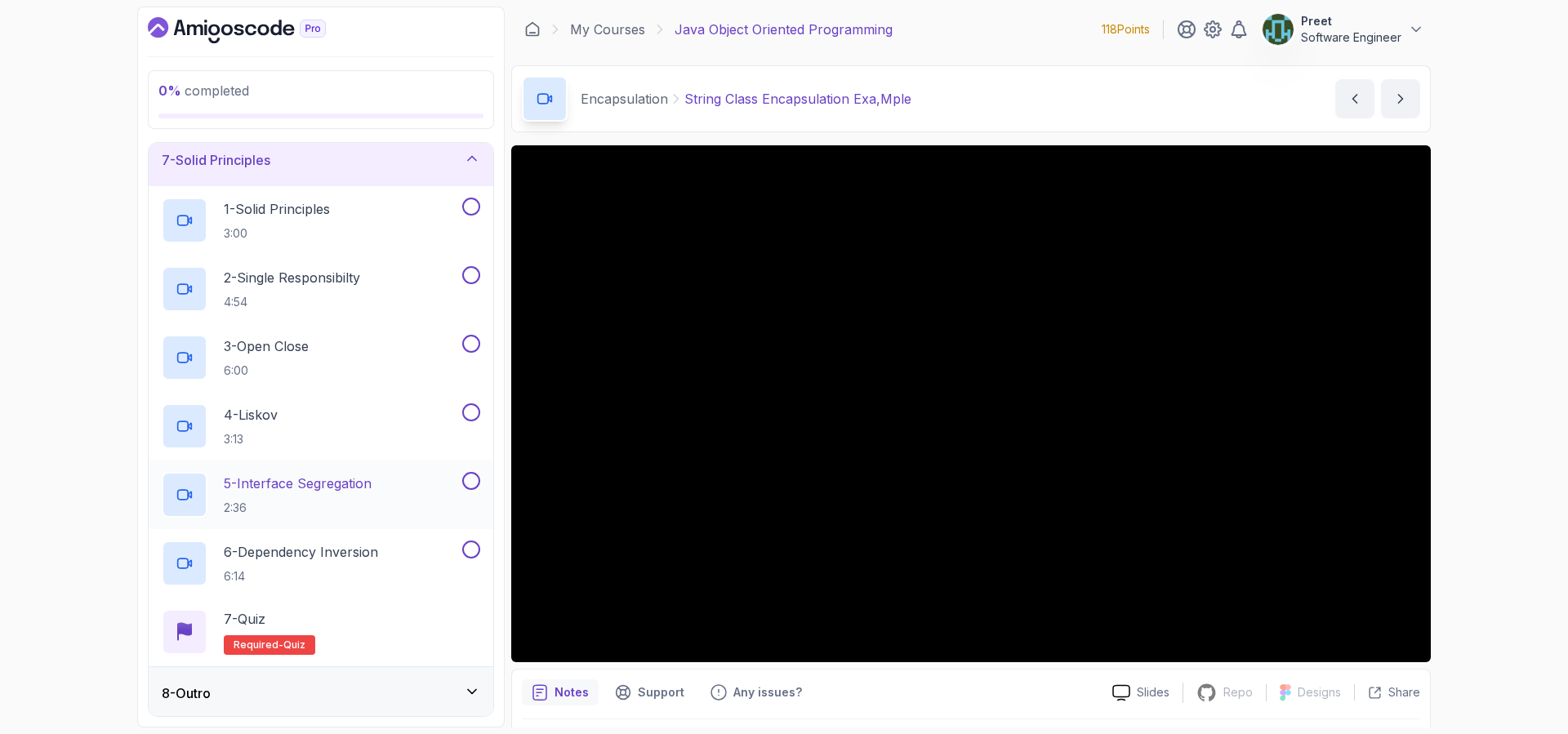
scroll to position [331, 0]
click at [338, 681] on div "8 - Outro" at bounding box center [320, 690] width 319 height 20
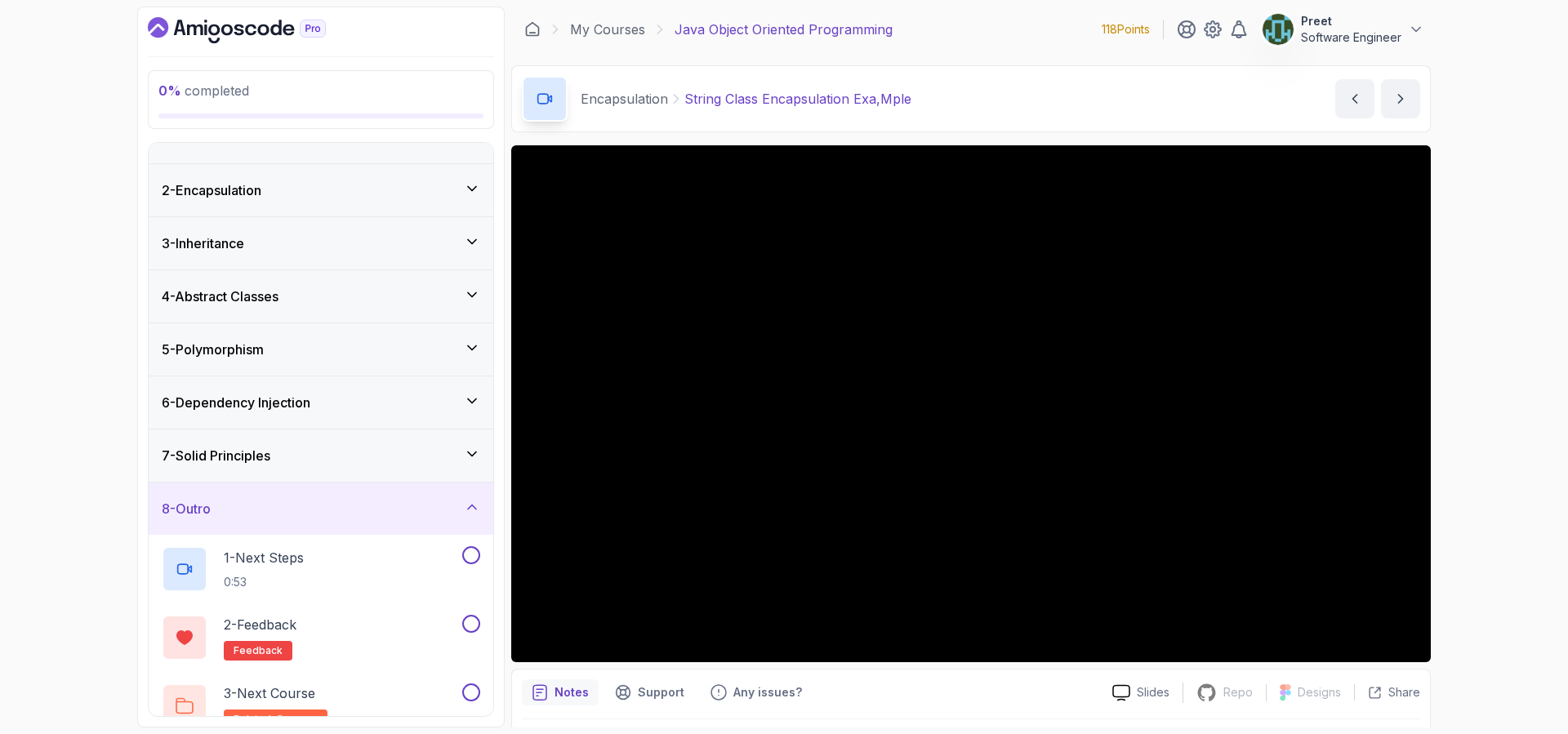
scroll to position [0, 0]
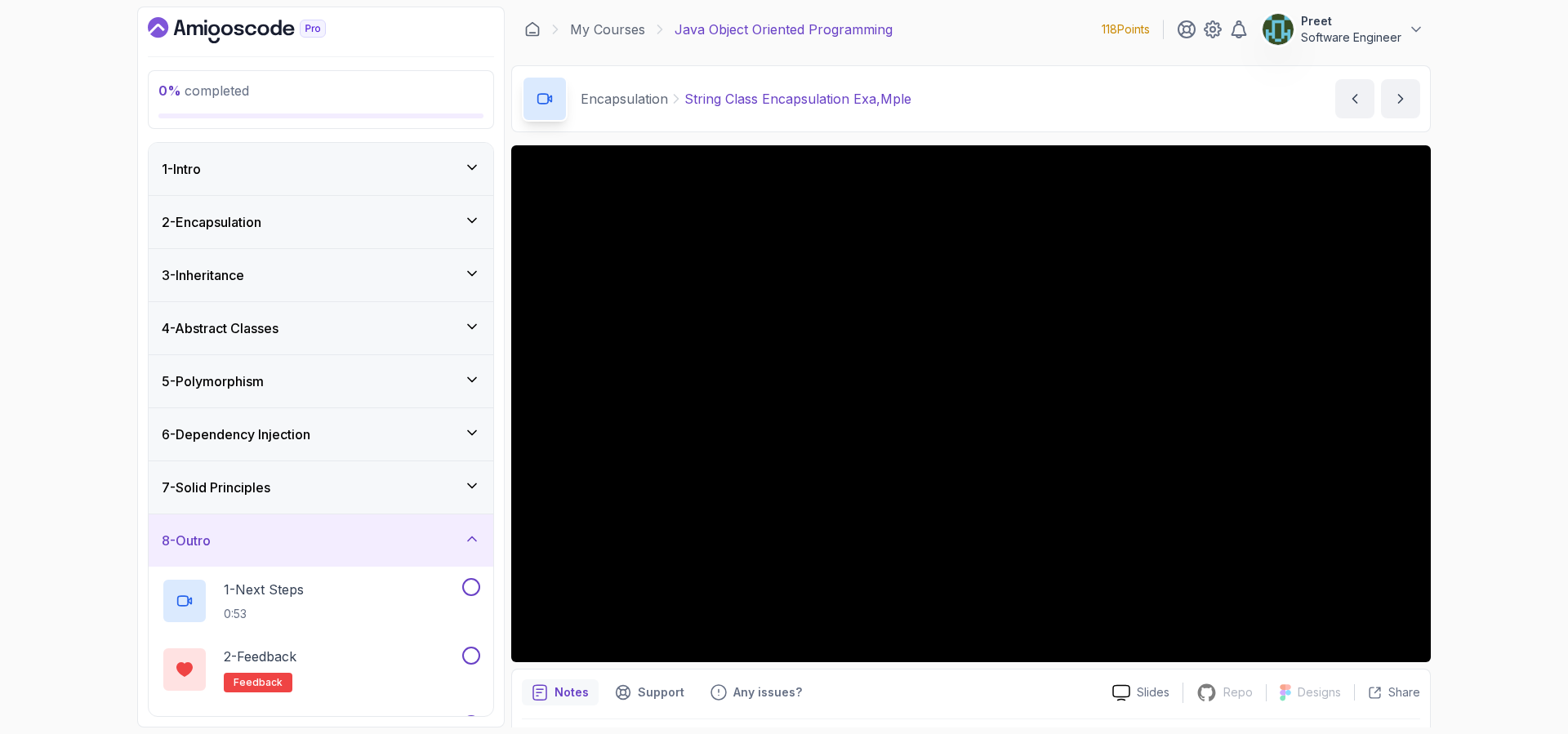
click at [290, 328] on div "4 - Abstract Classes" at bounding box center [320, 329] width 319 height 20
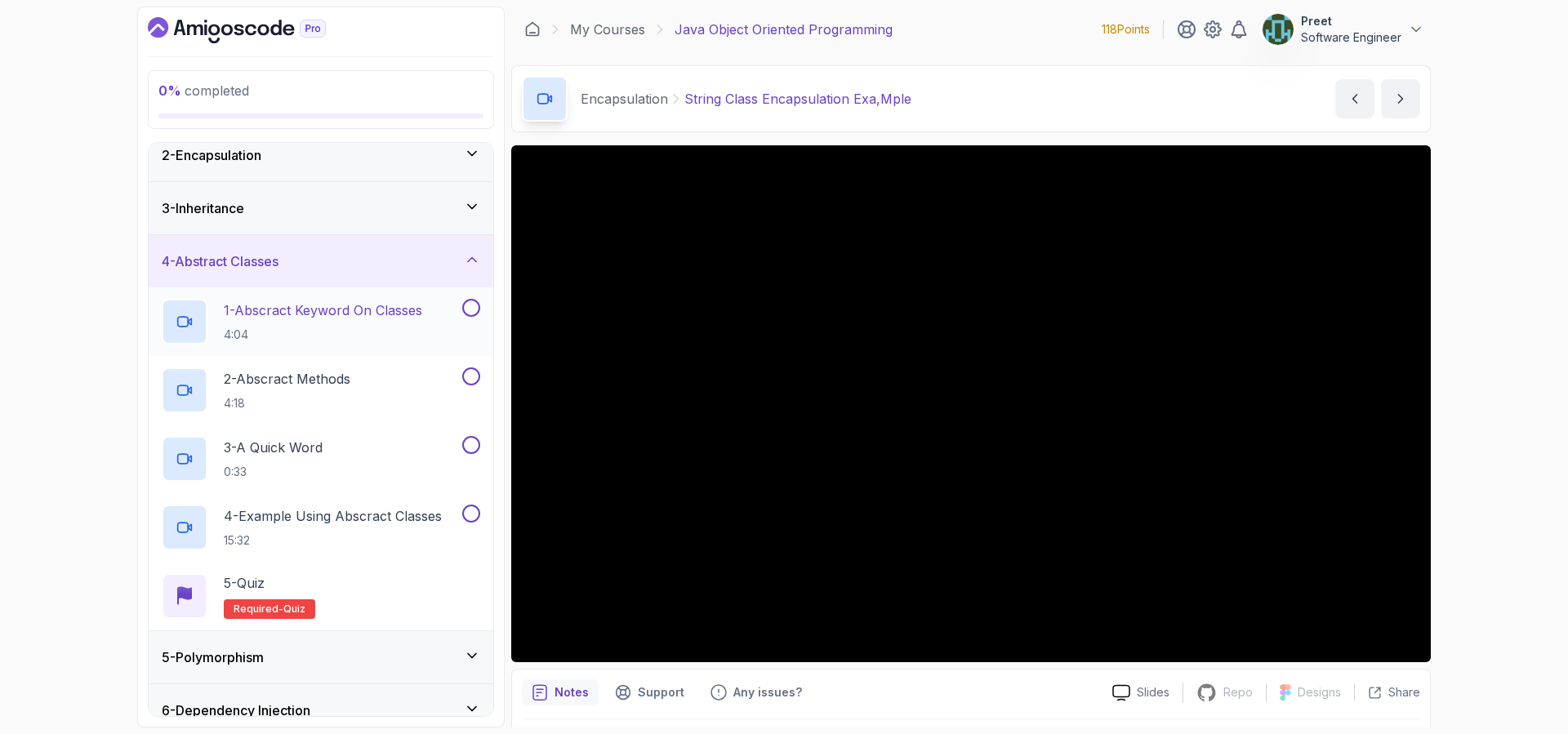
scroll to position [74, 0]
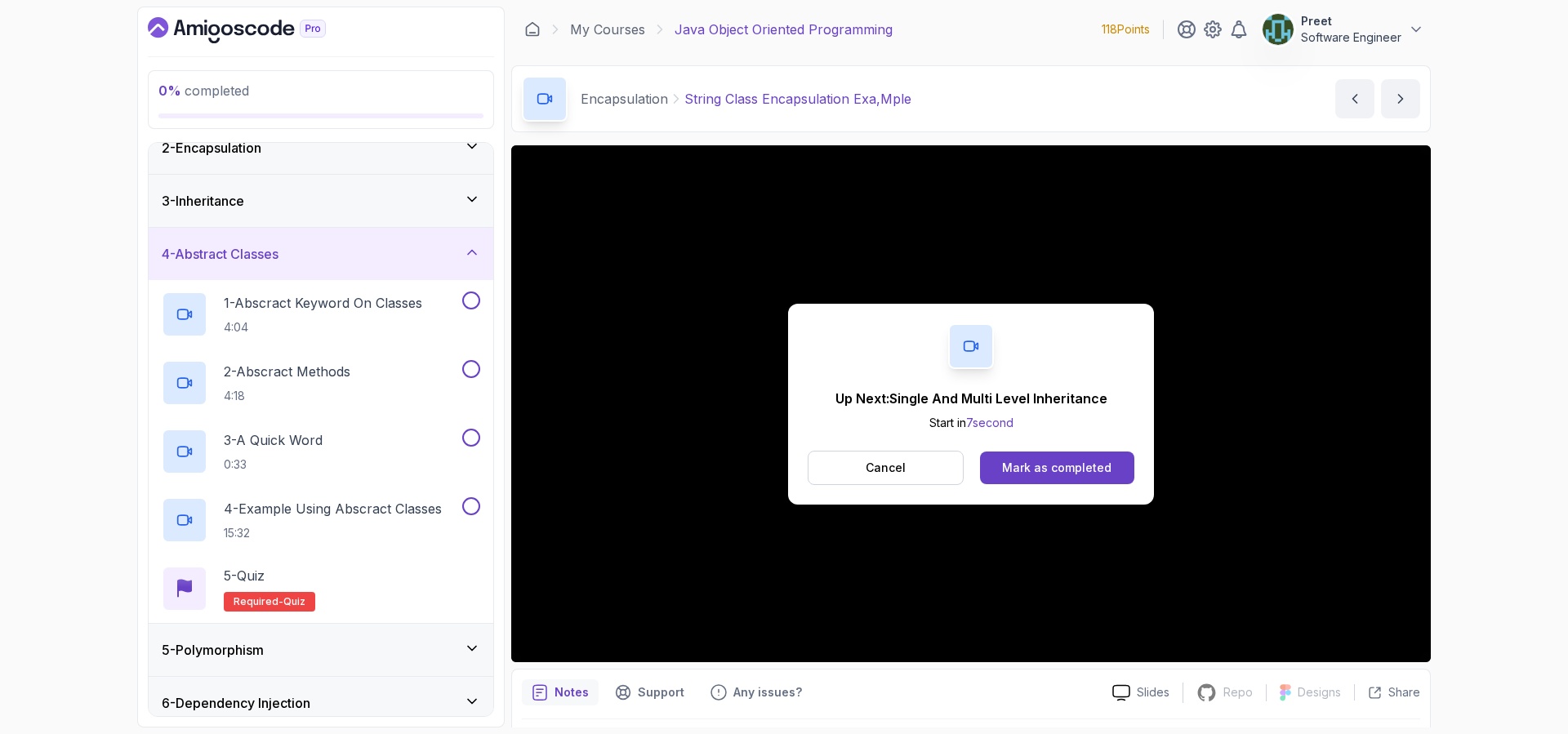
click at [273, 207] on div "3 - Inheritance" at bounding box center [320, 201] width 319 height 20
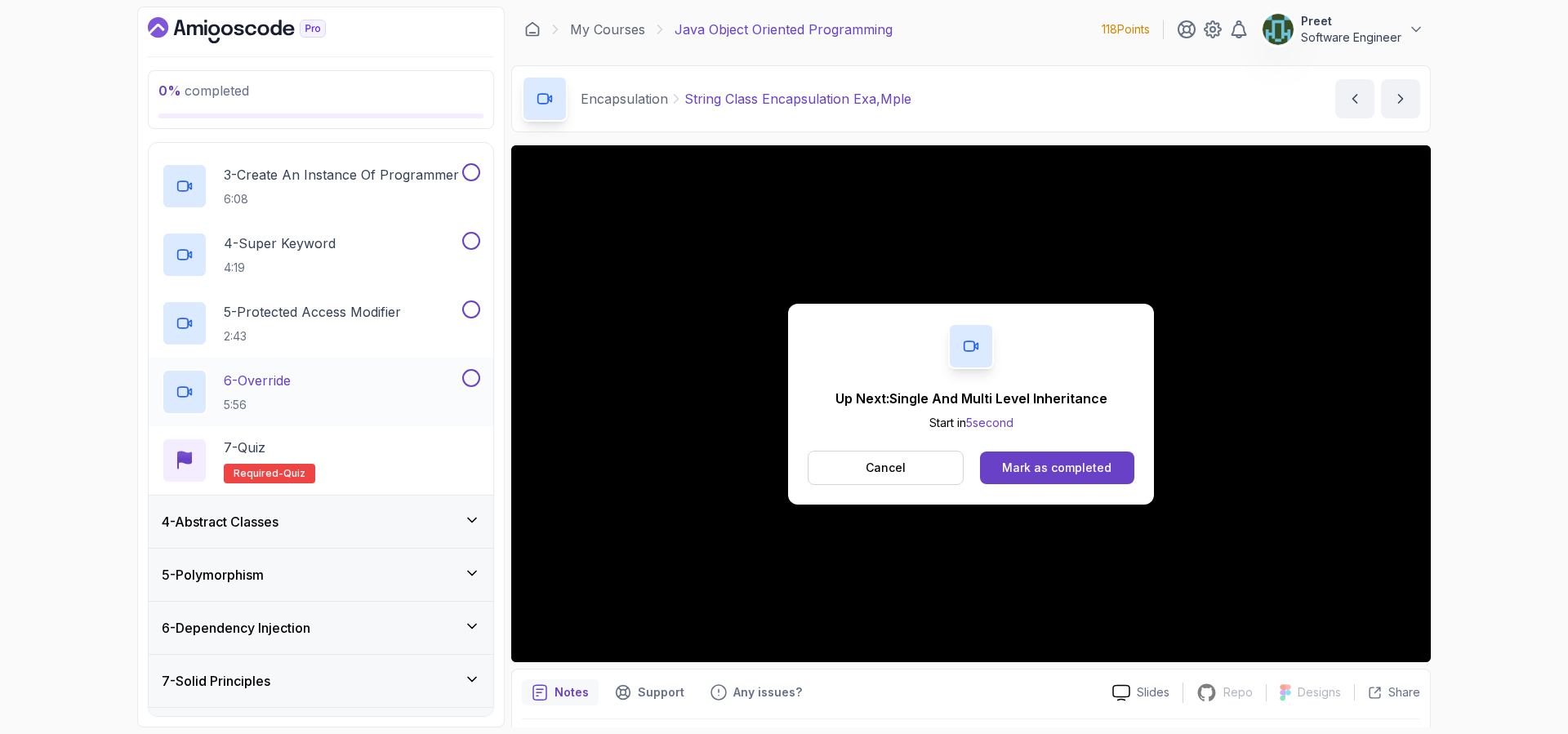
scroll to position [331, 0]
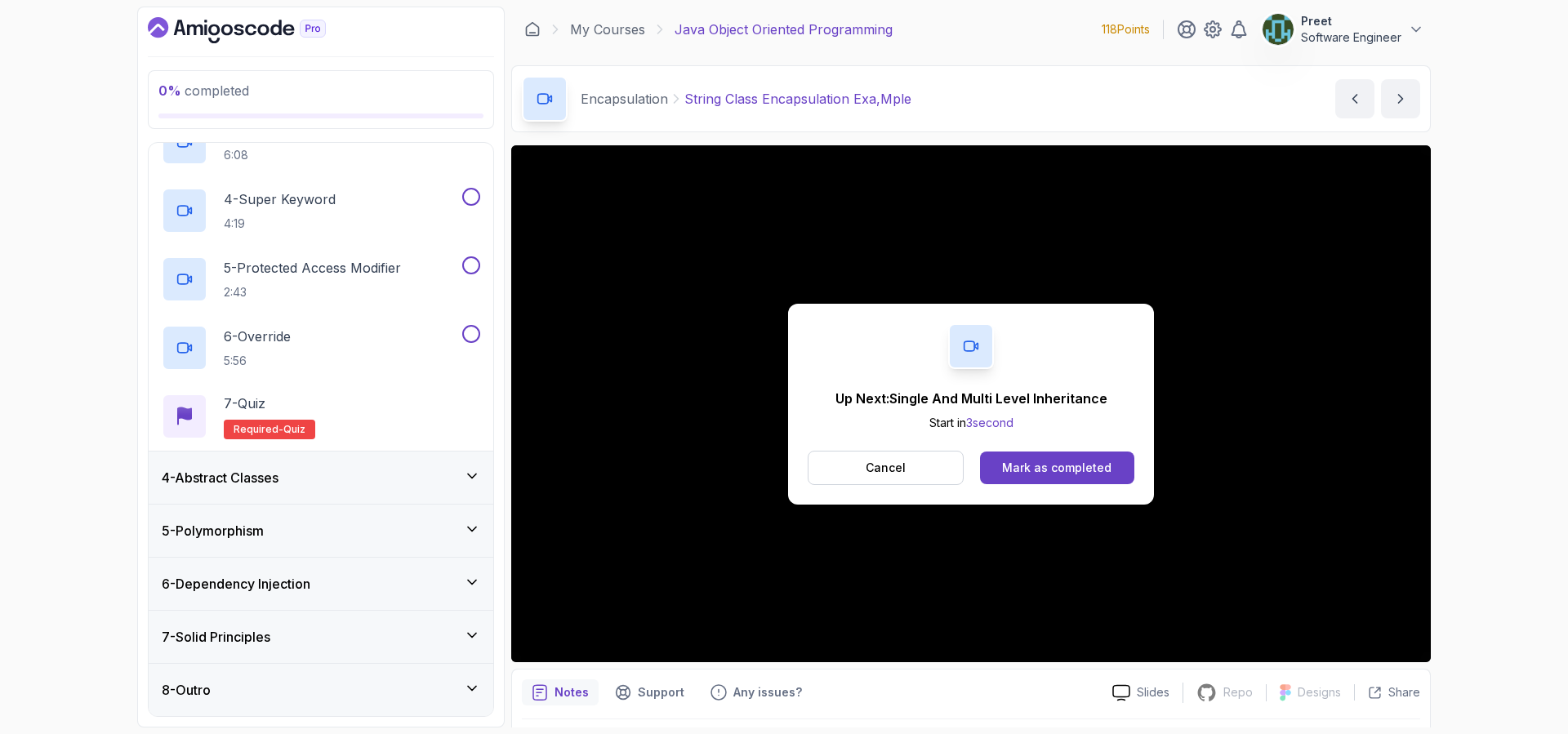
click at [308, 527] on div "5 - Polymorphism" at bounding box center [320, 531] width 319 height 20
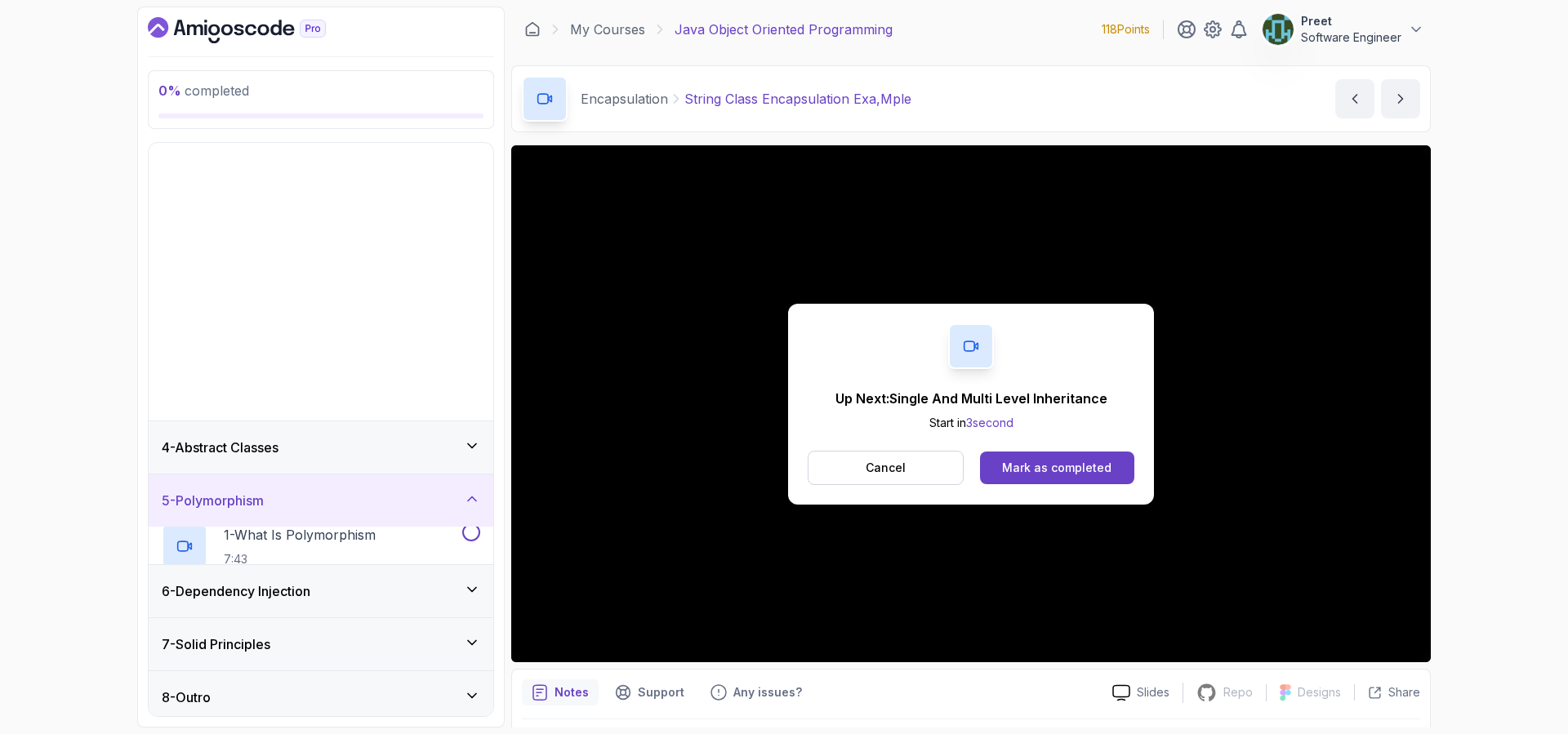
scroll to position [0, 0]
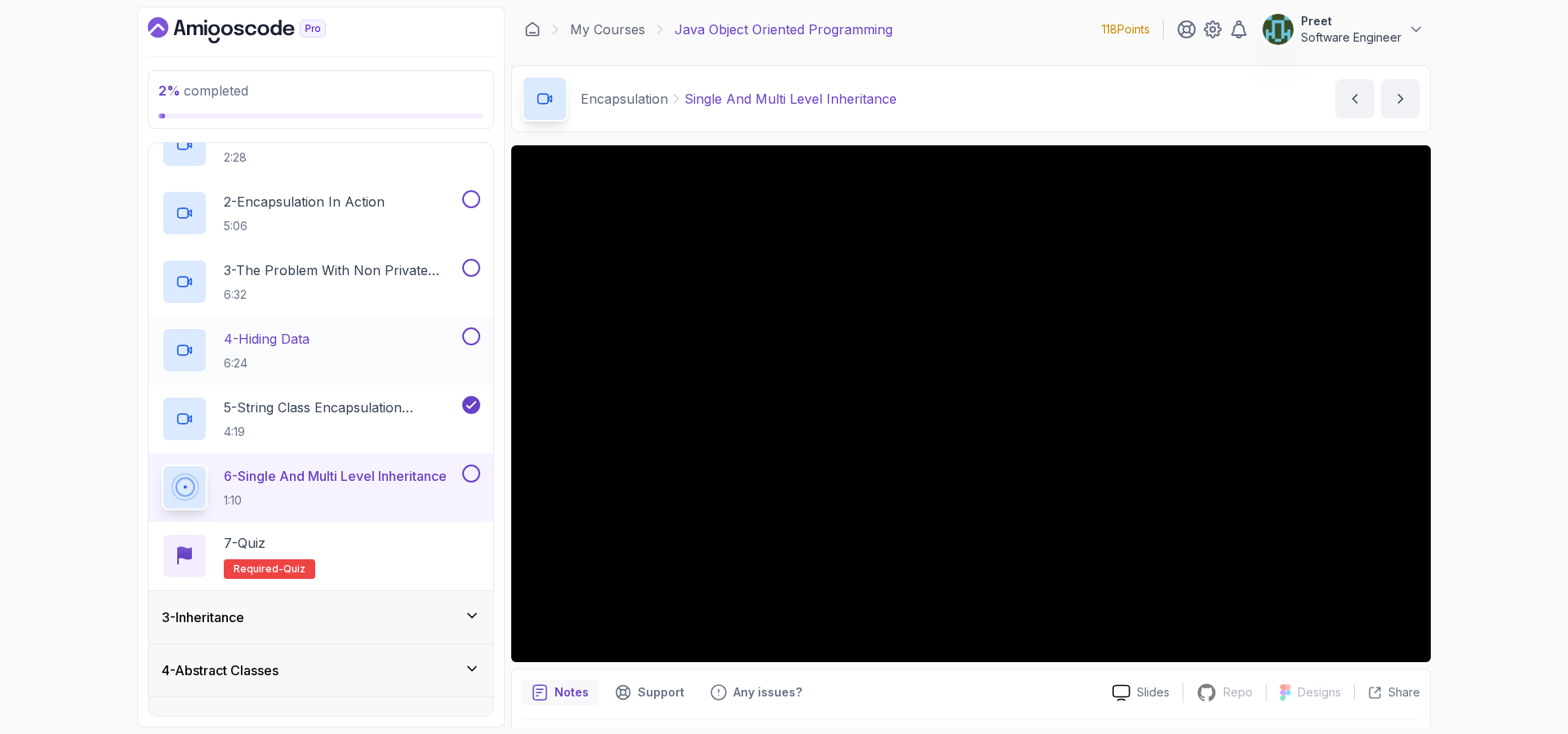
scroll to position [331, 0]
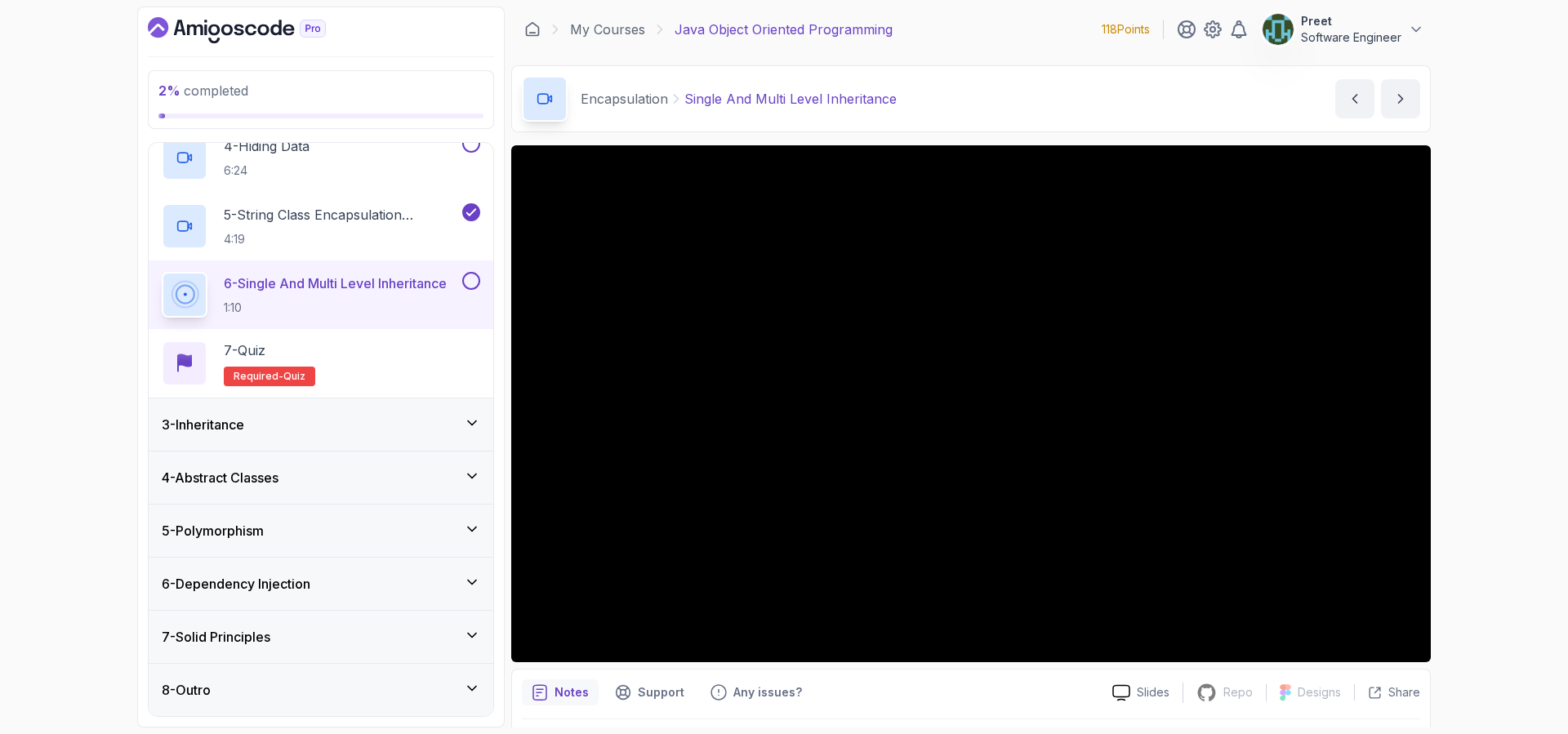
click at [326, 476] on div "4 - Abstract Classes" at bounding box center [320, 477] width 319 height 20
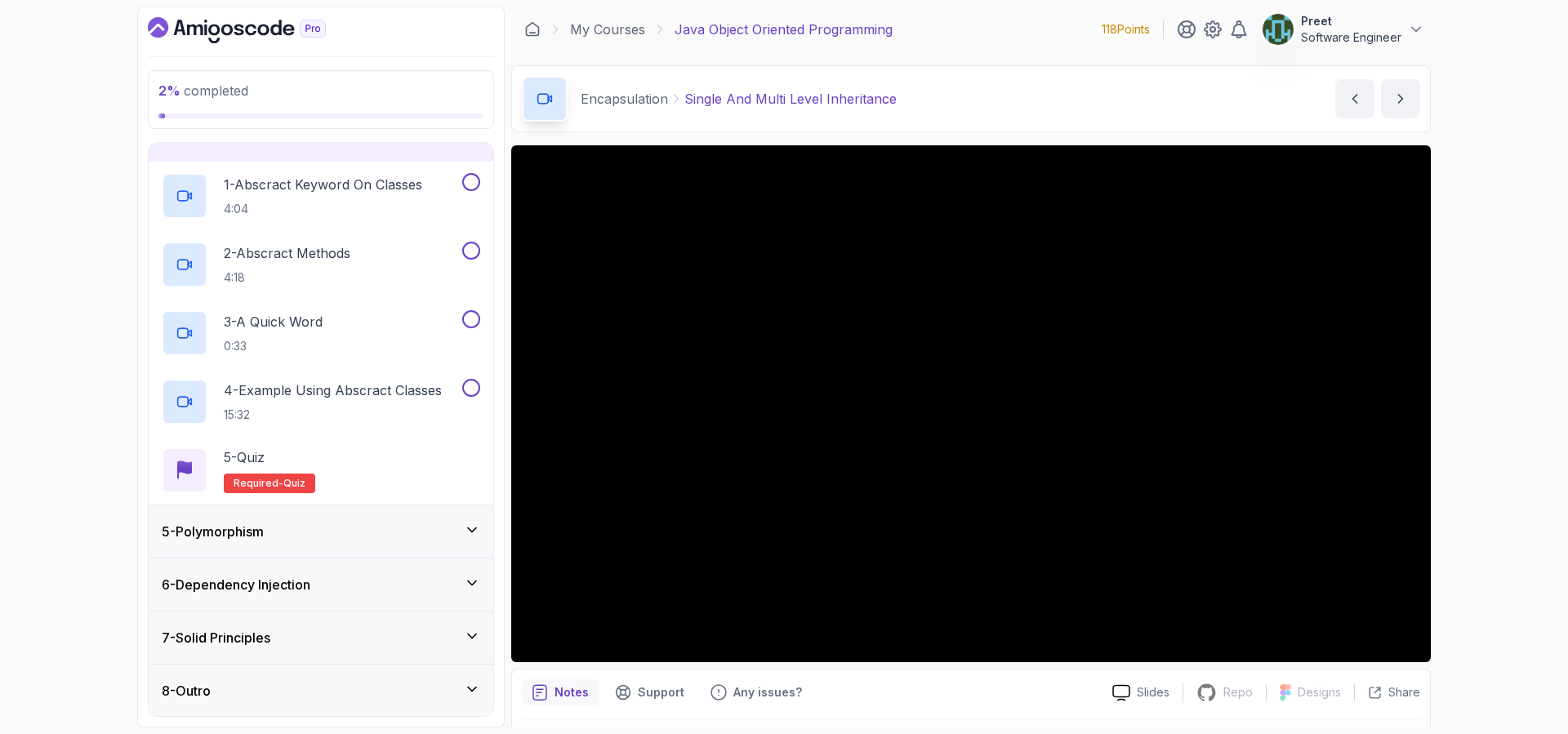
scroll to position [194, 0]
click at [314, 536] on div "5 - Polymorphism" at bounding box center [320, 531] width 319 height 20
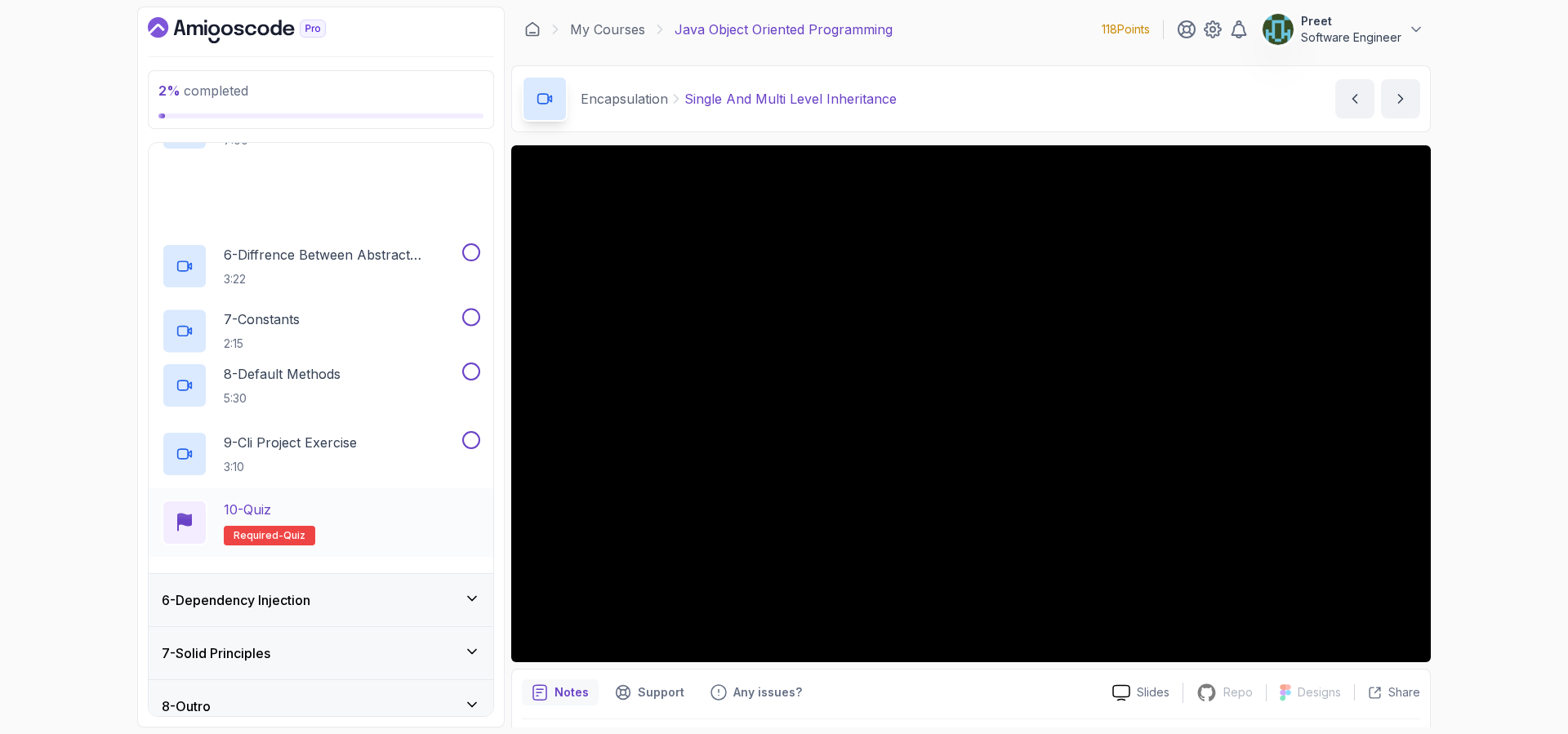
scroll to position [536, 0]
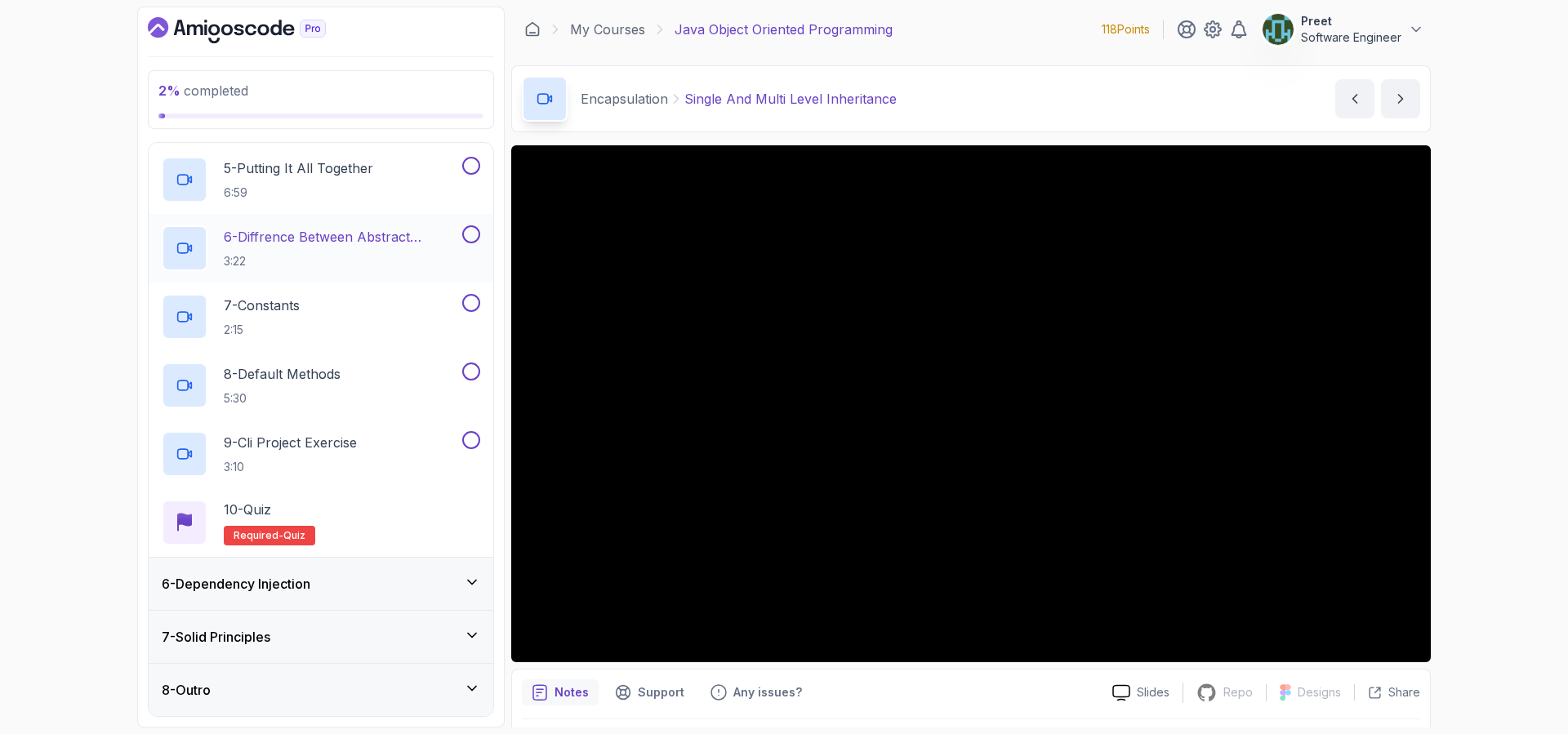
click at [365, 241] on p "6 - Diffrence Between Abstract Classes And Interfaces" at bounding box center [341, 237] width 235 height 20
click at [104, 387] on div "2 % completed 1 - Intro 2 - Encapsulation 3 - Inheritance 4 - Abstract Classes …" at bounding box center [784, 367] width 1568 height 734
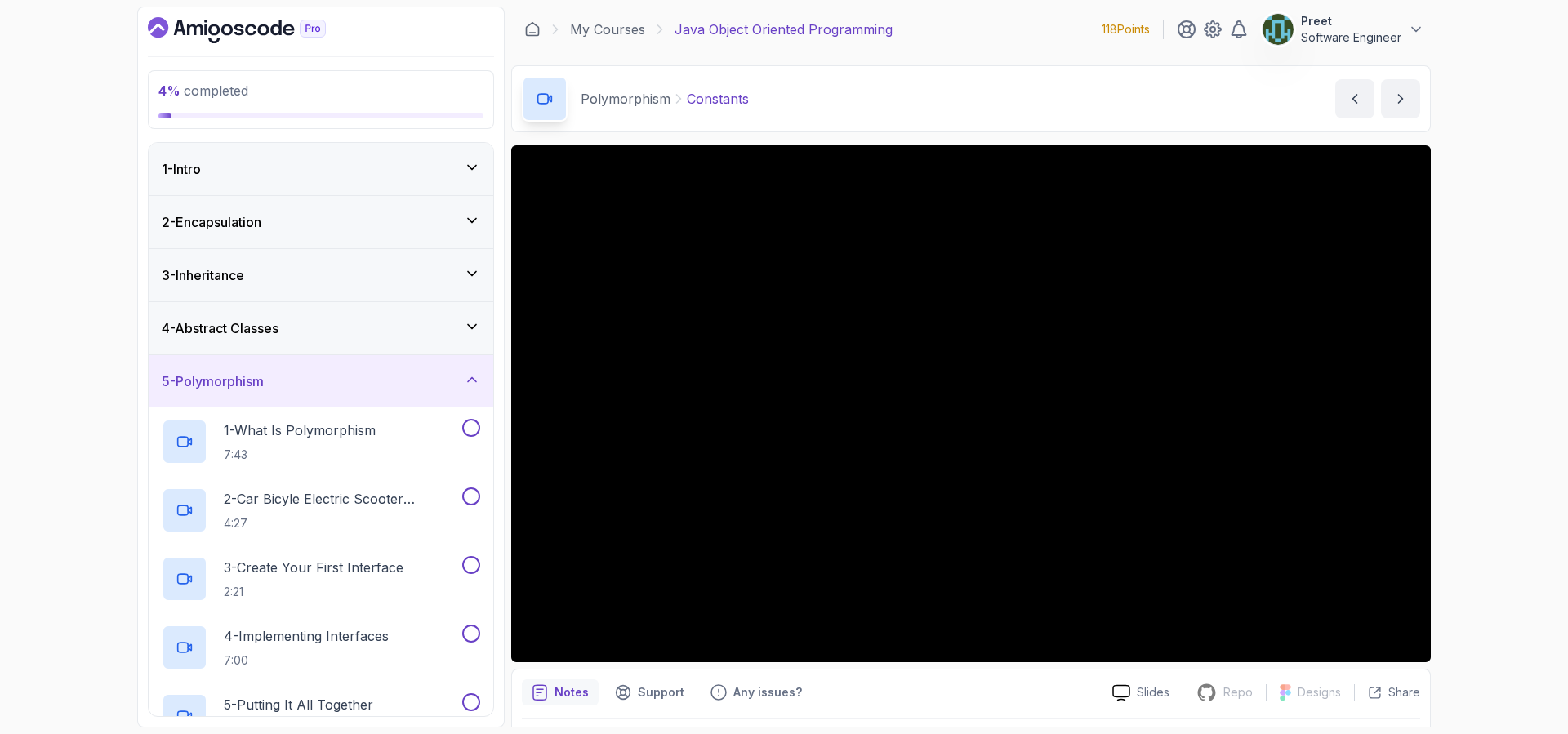
click at [333, 389] on div "5 - Polymorphism" at bounding box center [320, 381] width 319 height 20
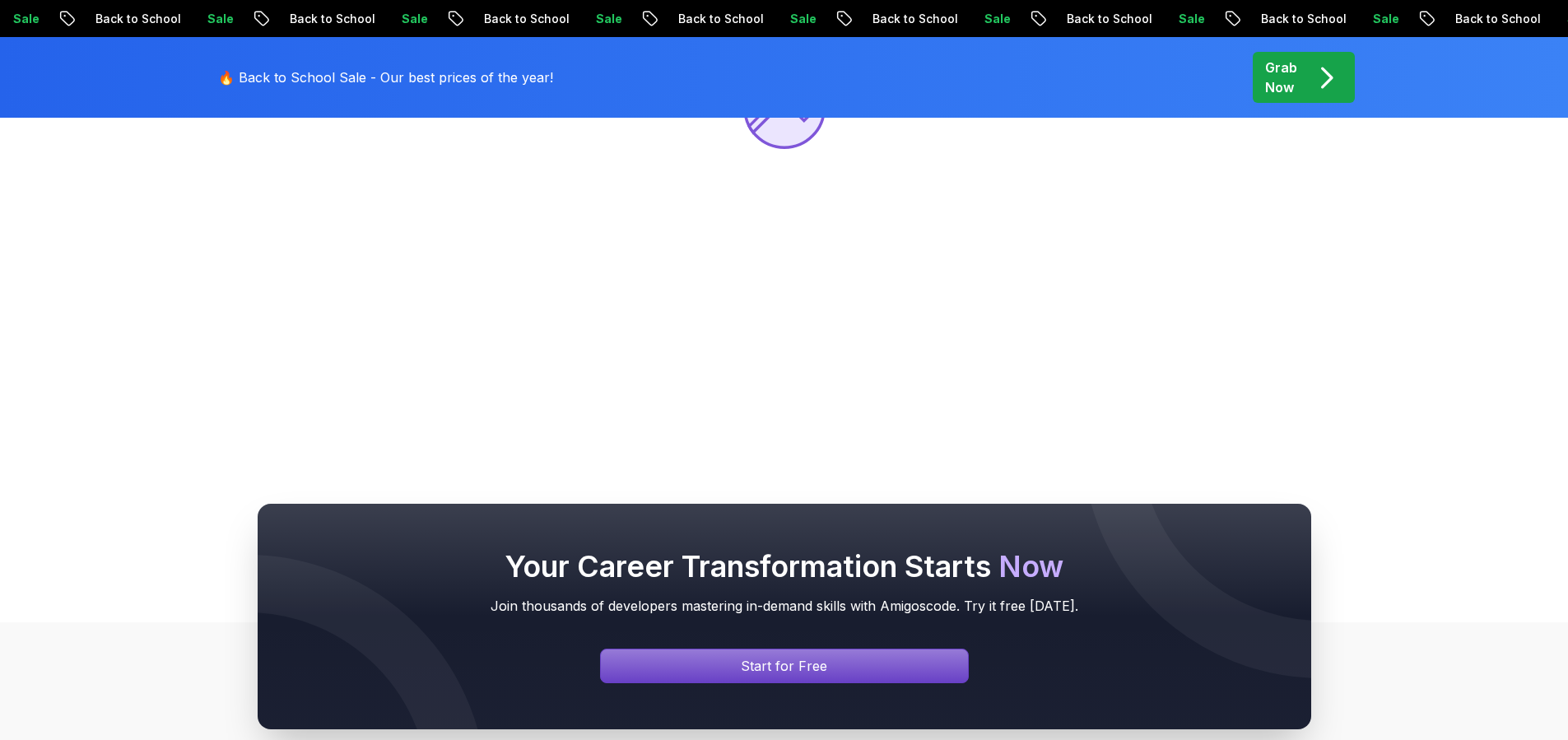
scroll to position [423, 0]
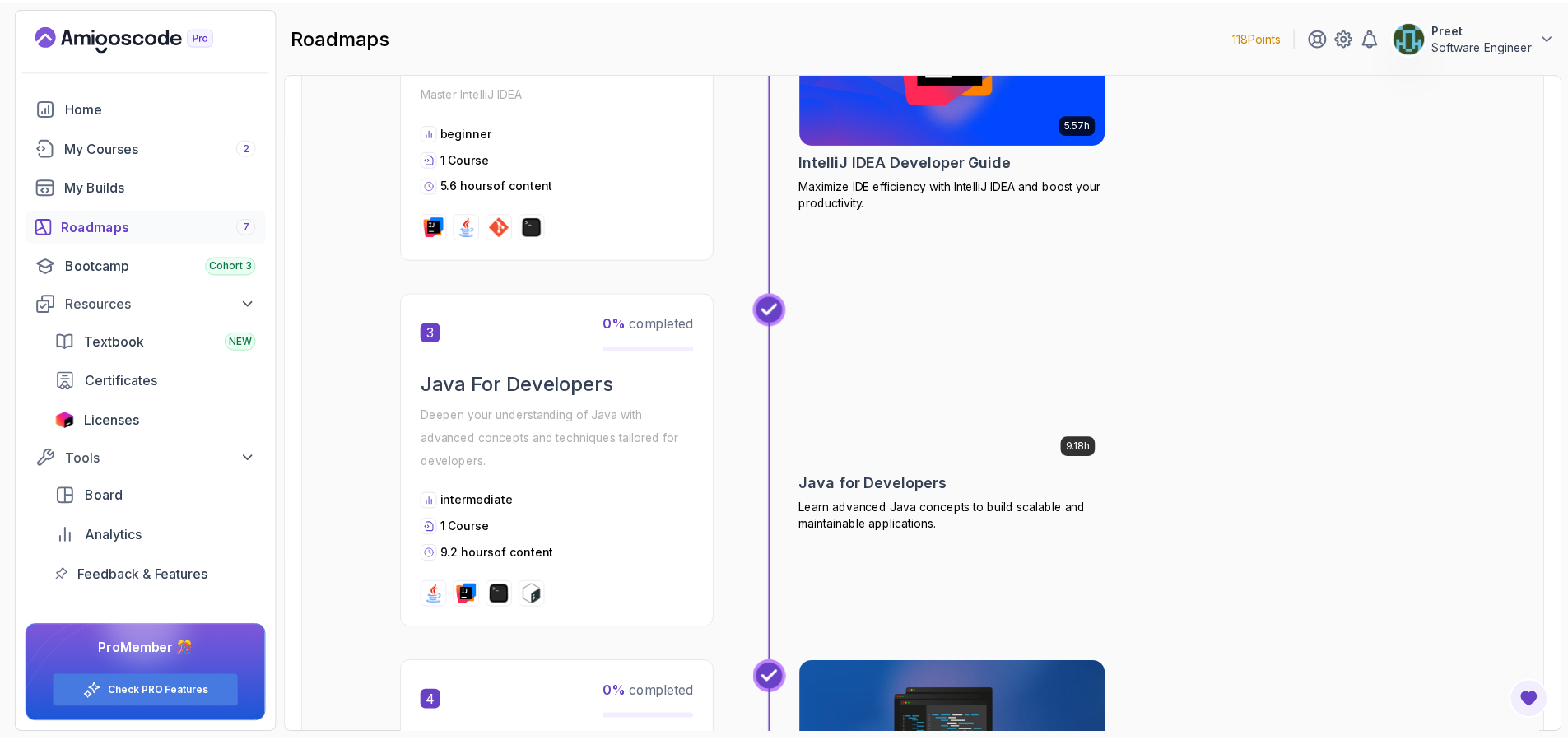
scroll to position [783, 0]
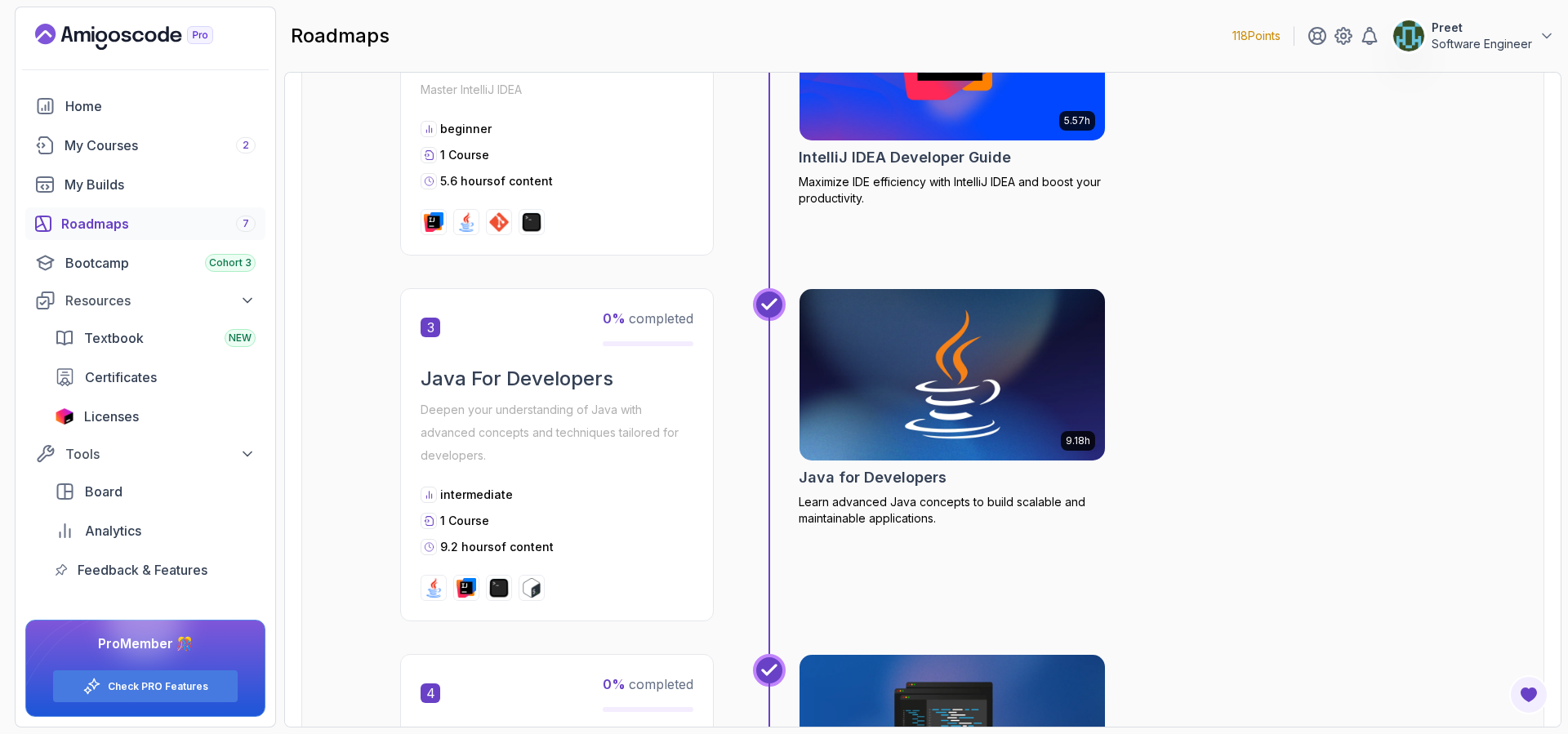
click at [945, 390] on img at bounding box center [952, 374] width 321 height 180
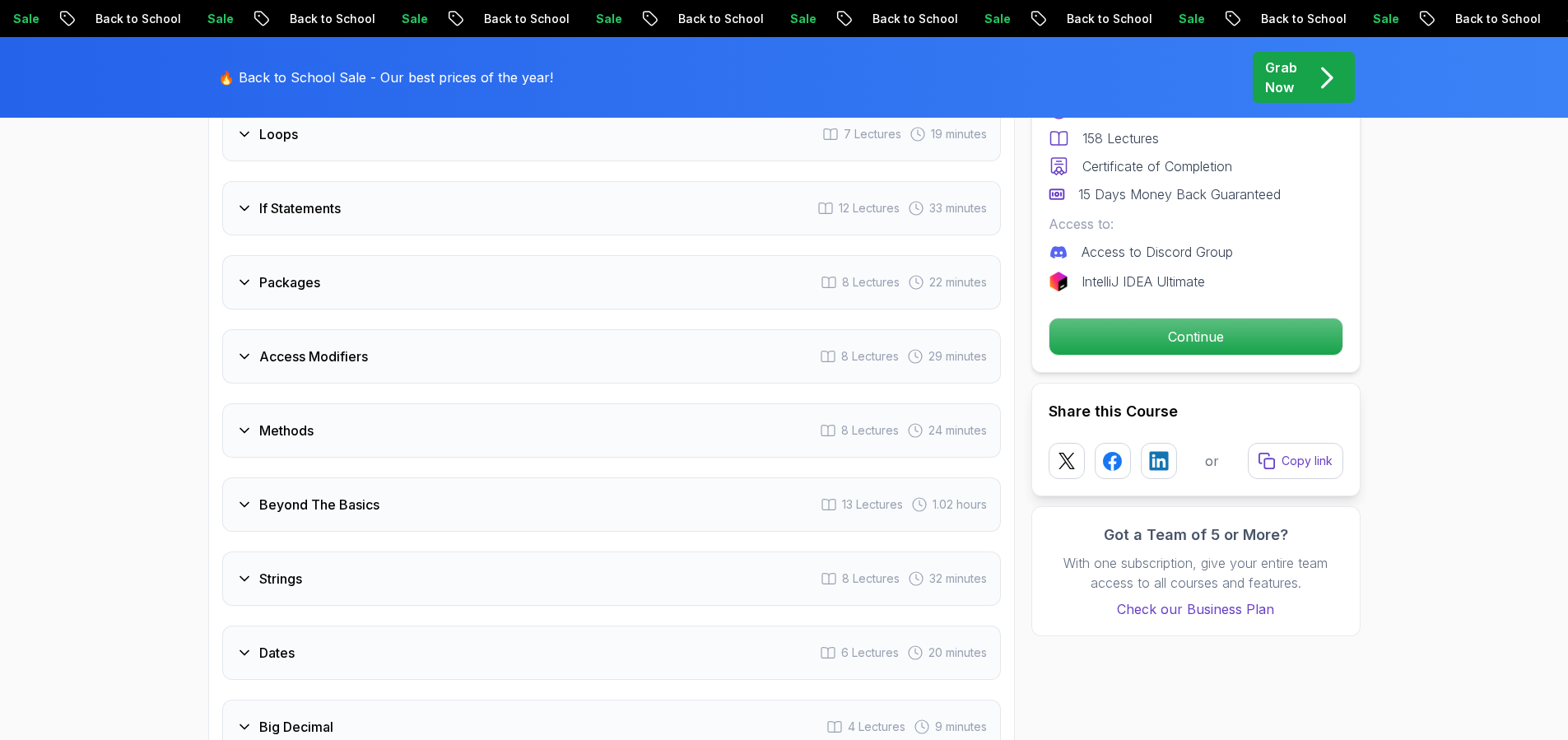
scroll to position [2499, 0]
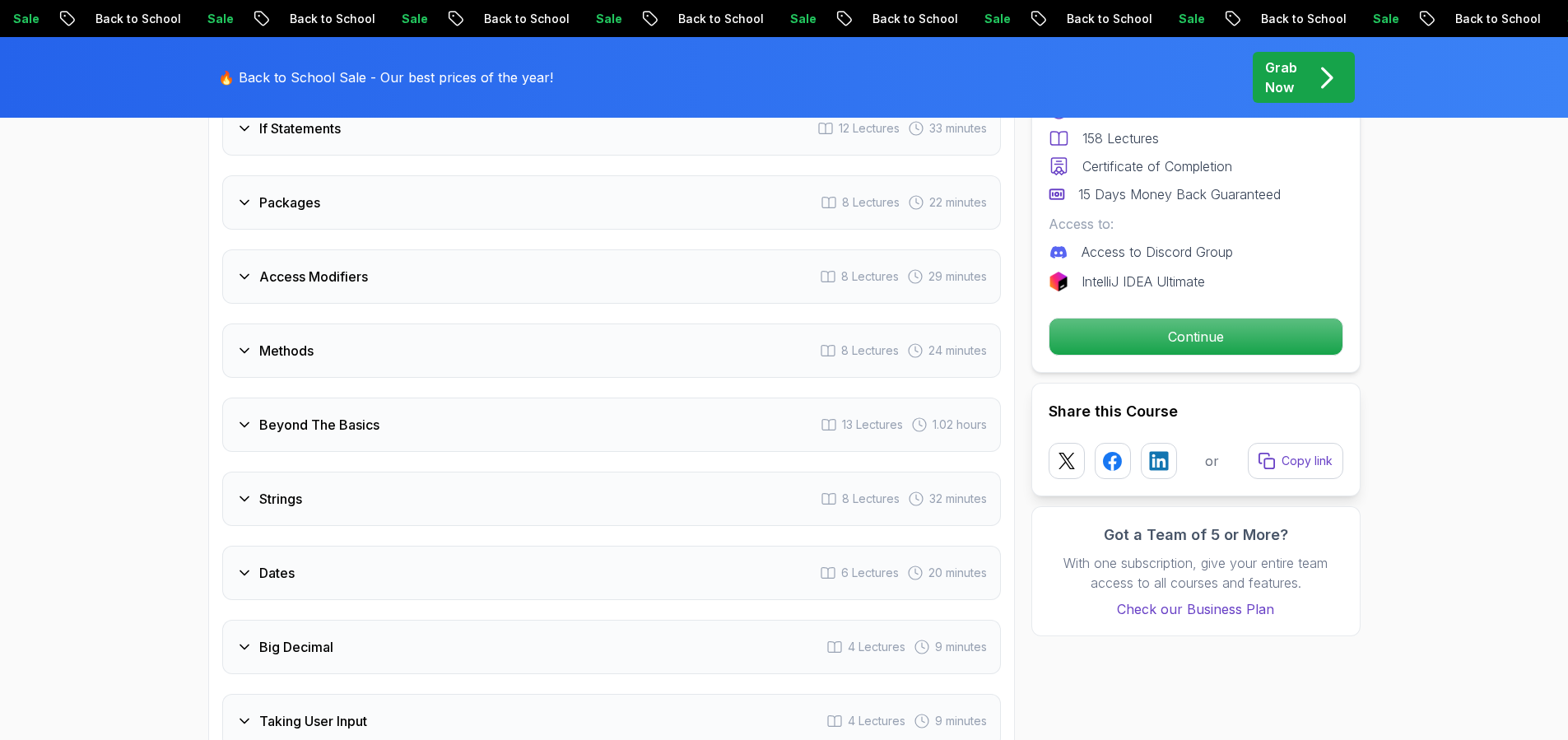
click at [402, 398] on div "Beyond The Basics 13 Lectures 1.02 hours" at bounding box center [611, 425] width 778 height 54
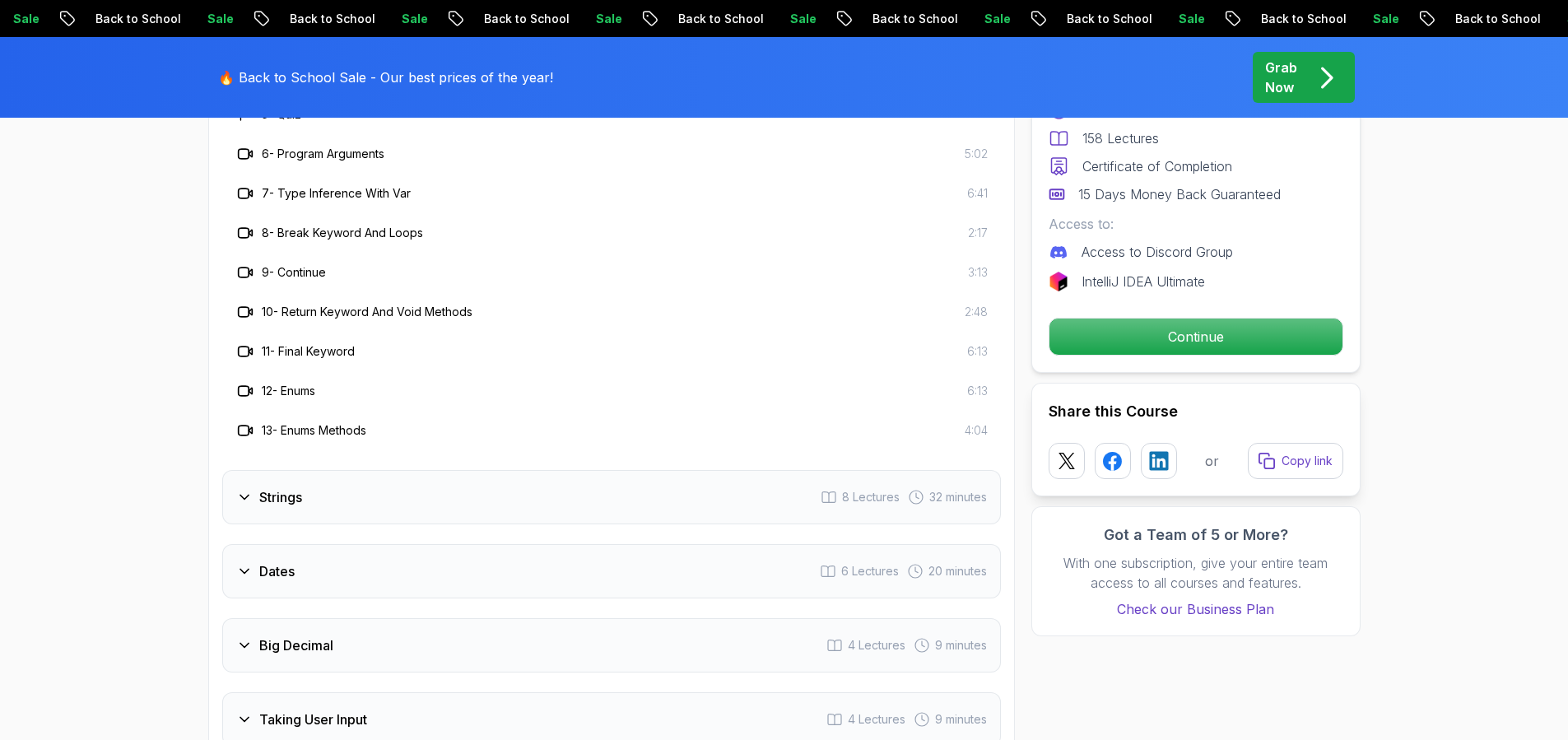
scroll to position [2989, 0]
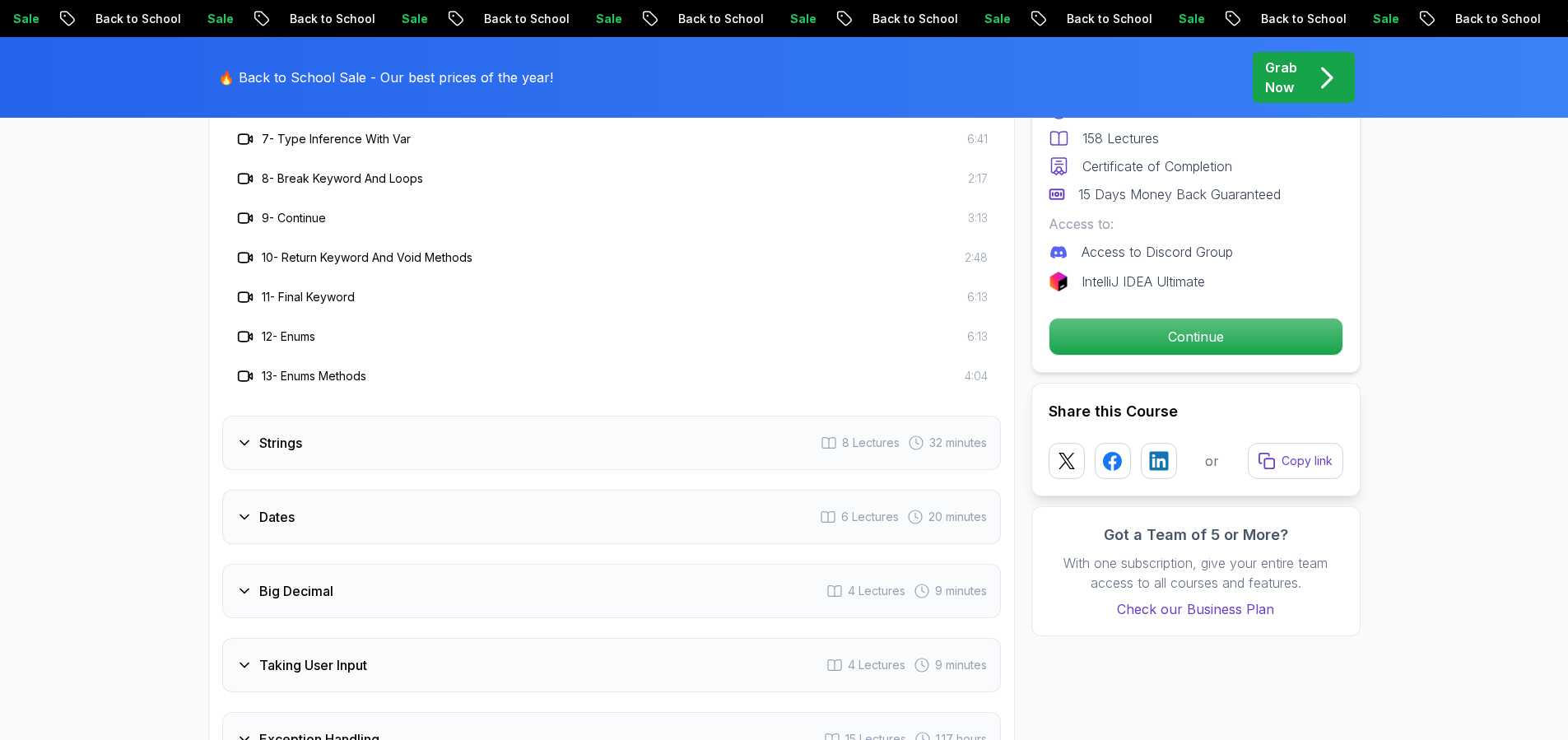
click at [365, 417] on div "Strings 8 Lectures 32 minutes" at bounding box center [611, 442] width 778 height 54
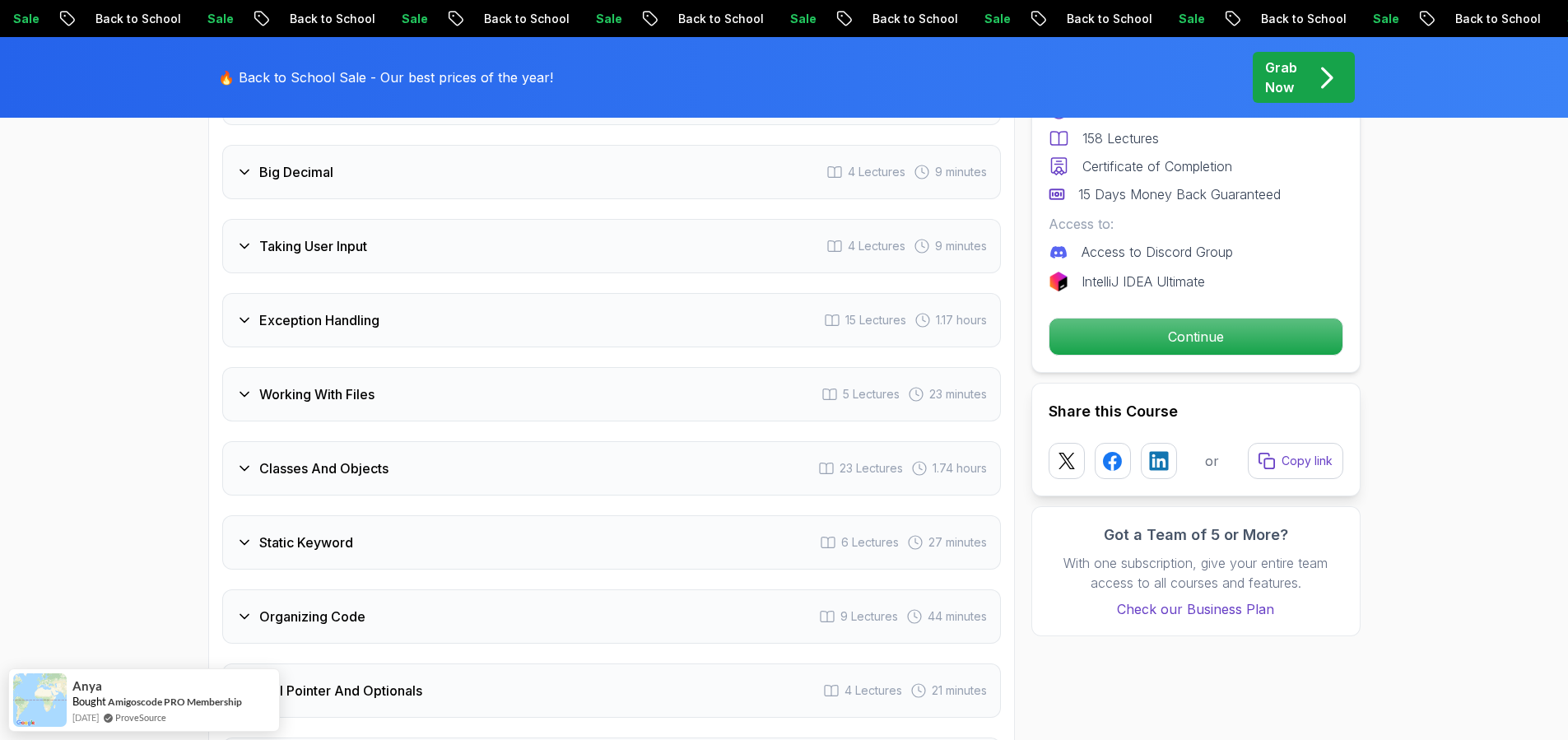
scroll to position [3362, 0]
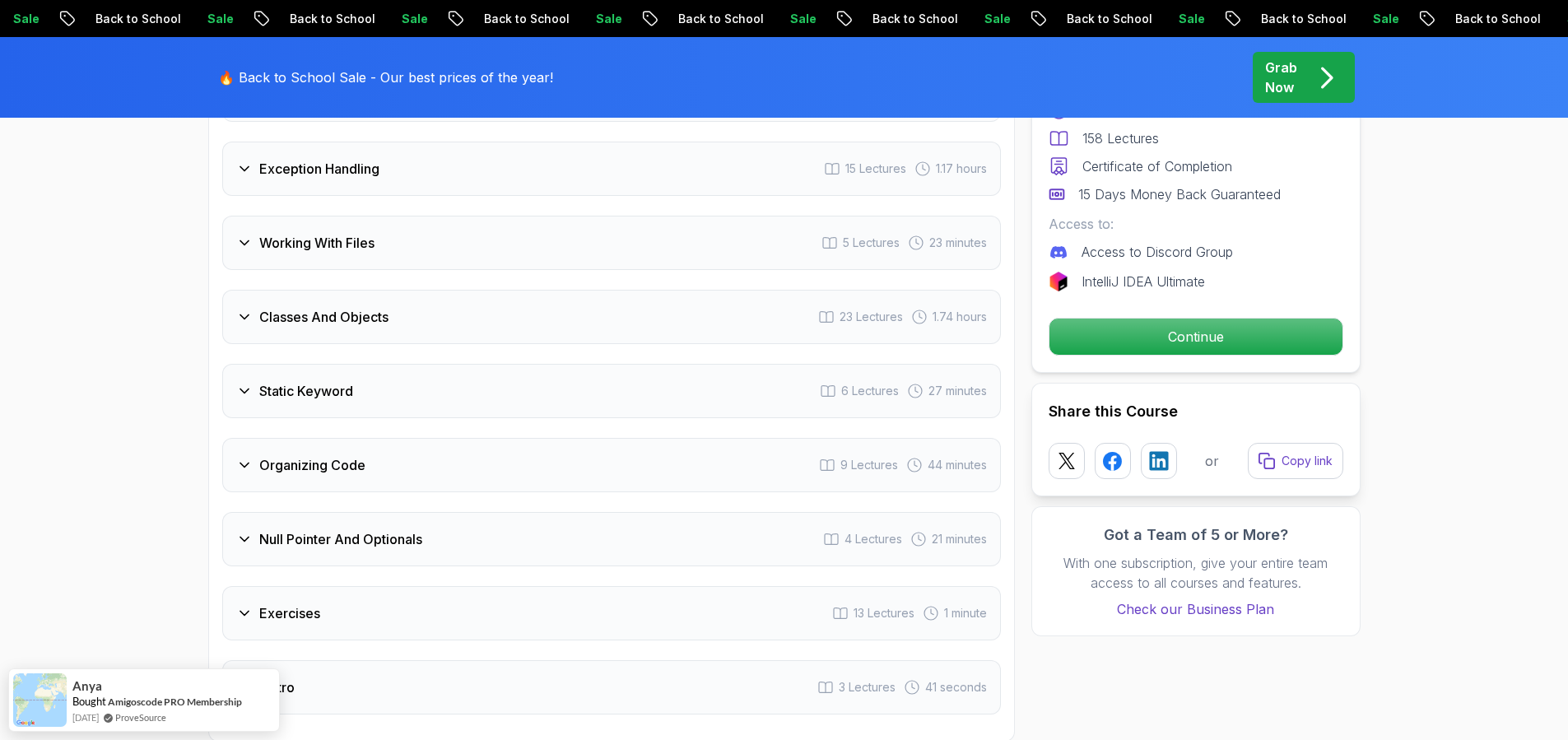
click at [430, 297] on div "Classes And Objects 23 Lectures 1.74 hours" at bounding box center [611, 316] width 778 height 54
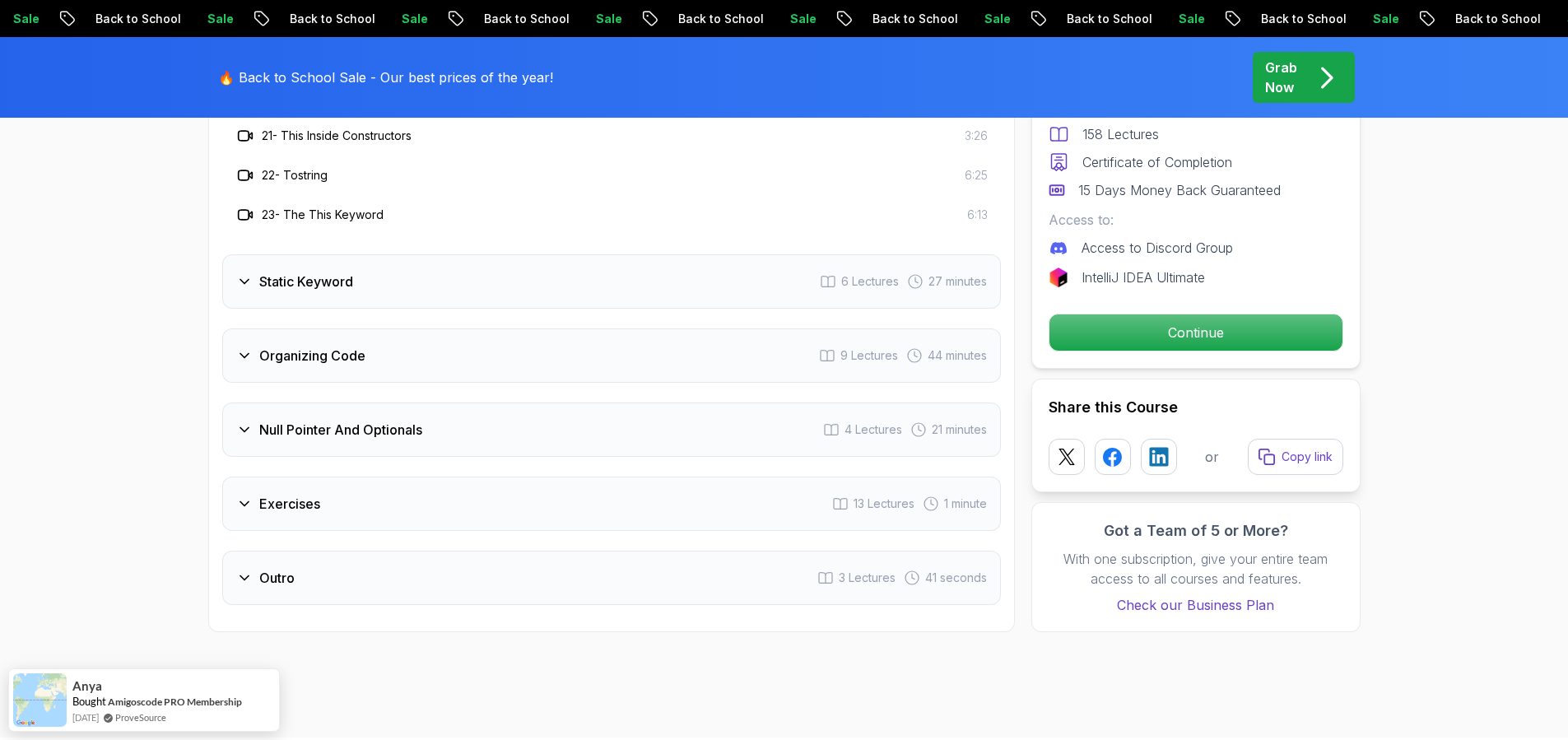
scroll to position [4094, 0]
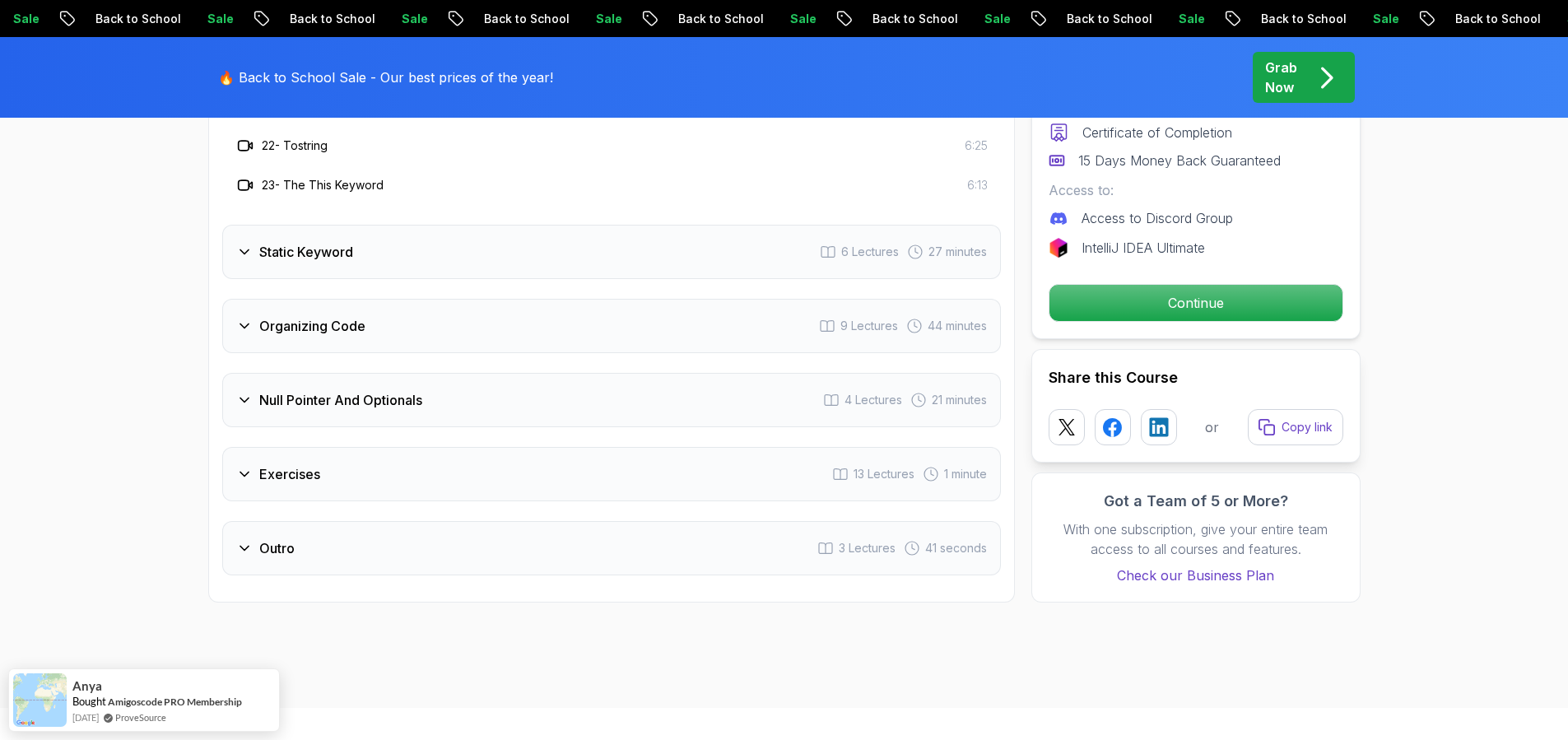
click at [319, 465] on h3 "Exercises" at bounding box center [289, 475] width 61 height 20
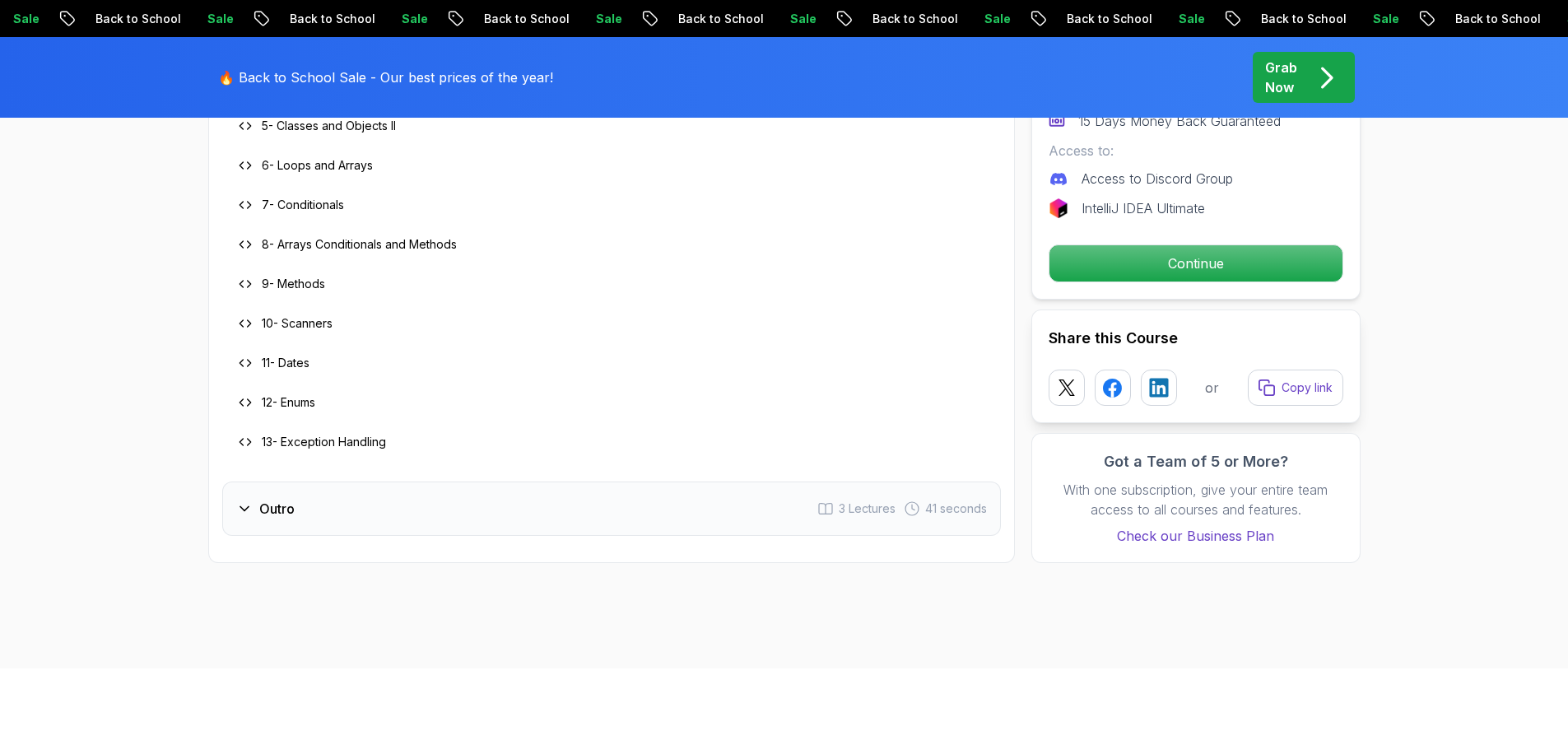
scroll to position [3468, 0]
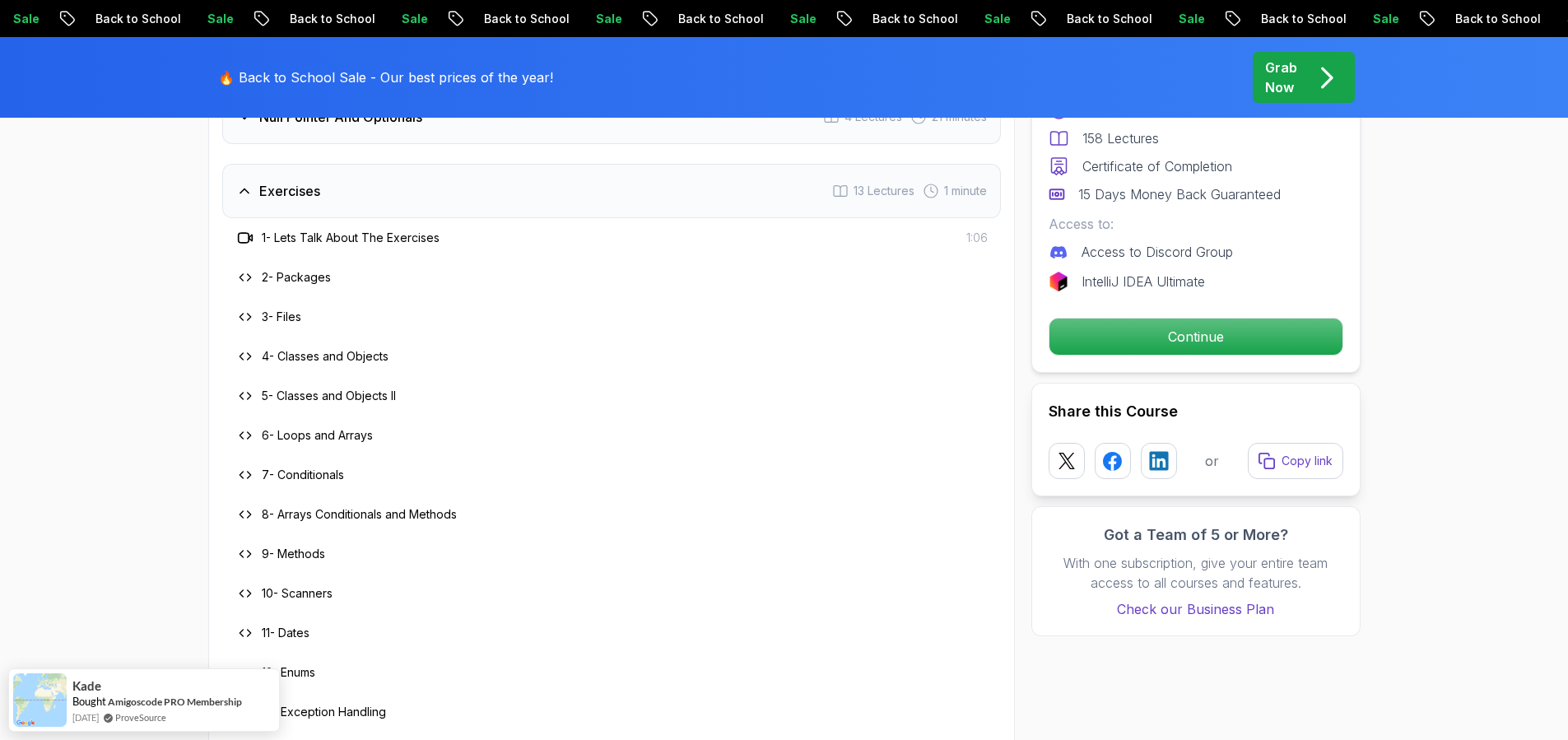
click at [344, 388] on h3 "5 - Classes and Objects II" at bounding box center [329, 396] width 134 height 17
click at [1107, 340] on p "Continue" at bounding box center [1195, 336] width 279 height 34
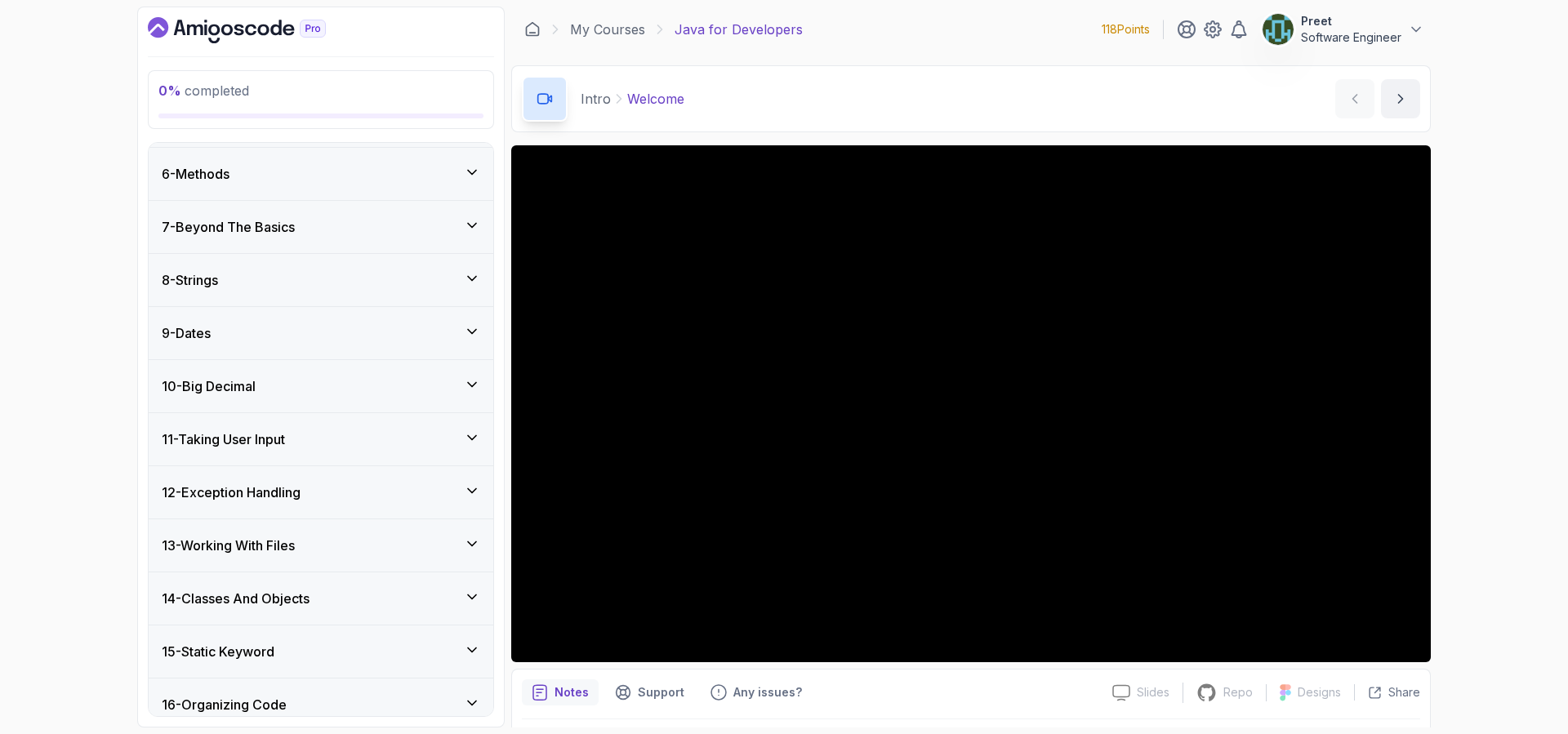
scroll to position [571, 0]
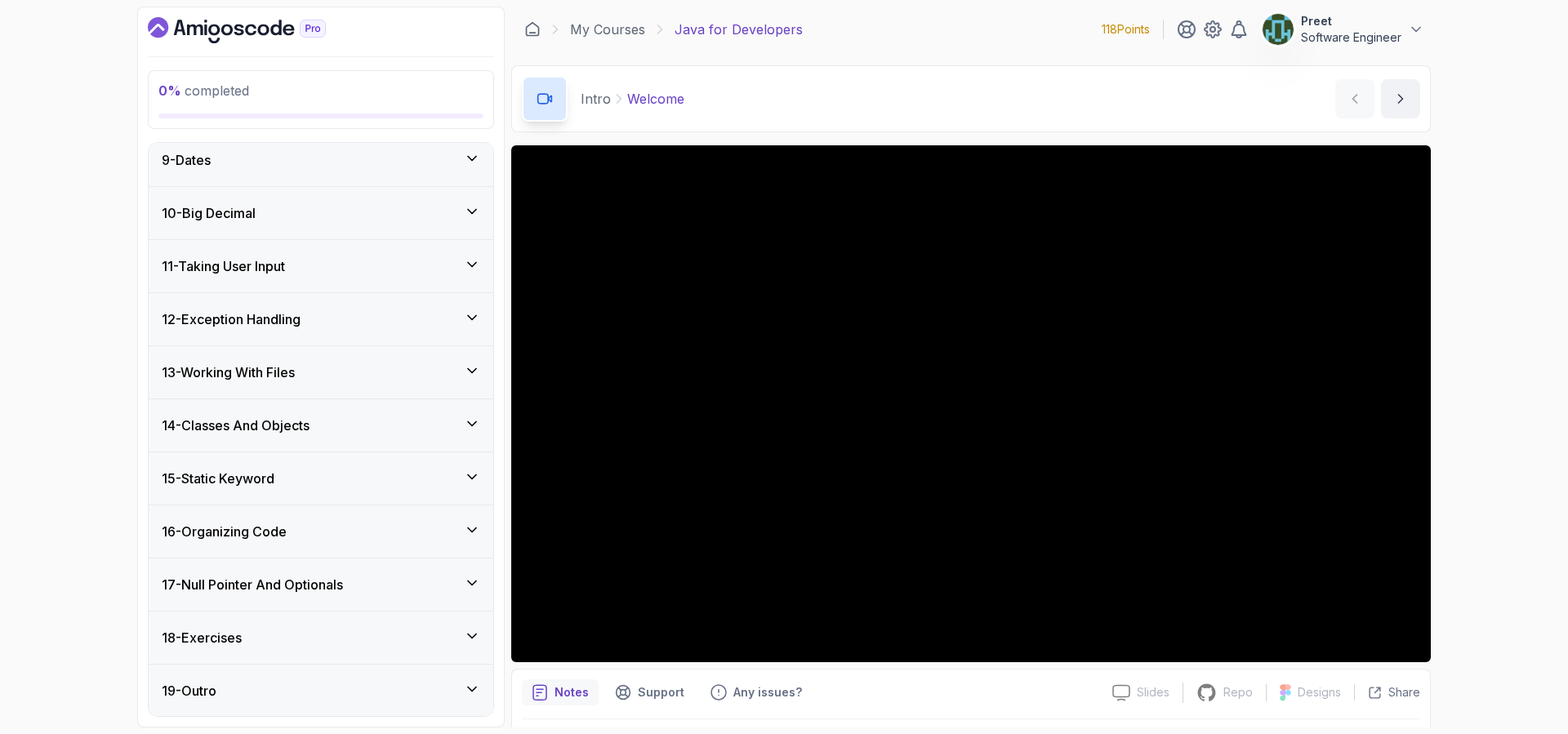
click at [275, 640] on div "18 - Exercises" at bounding box center [320, 638] width 319 height 20
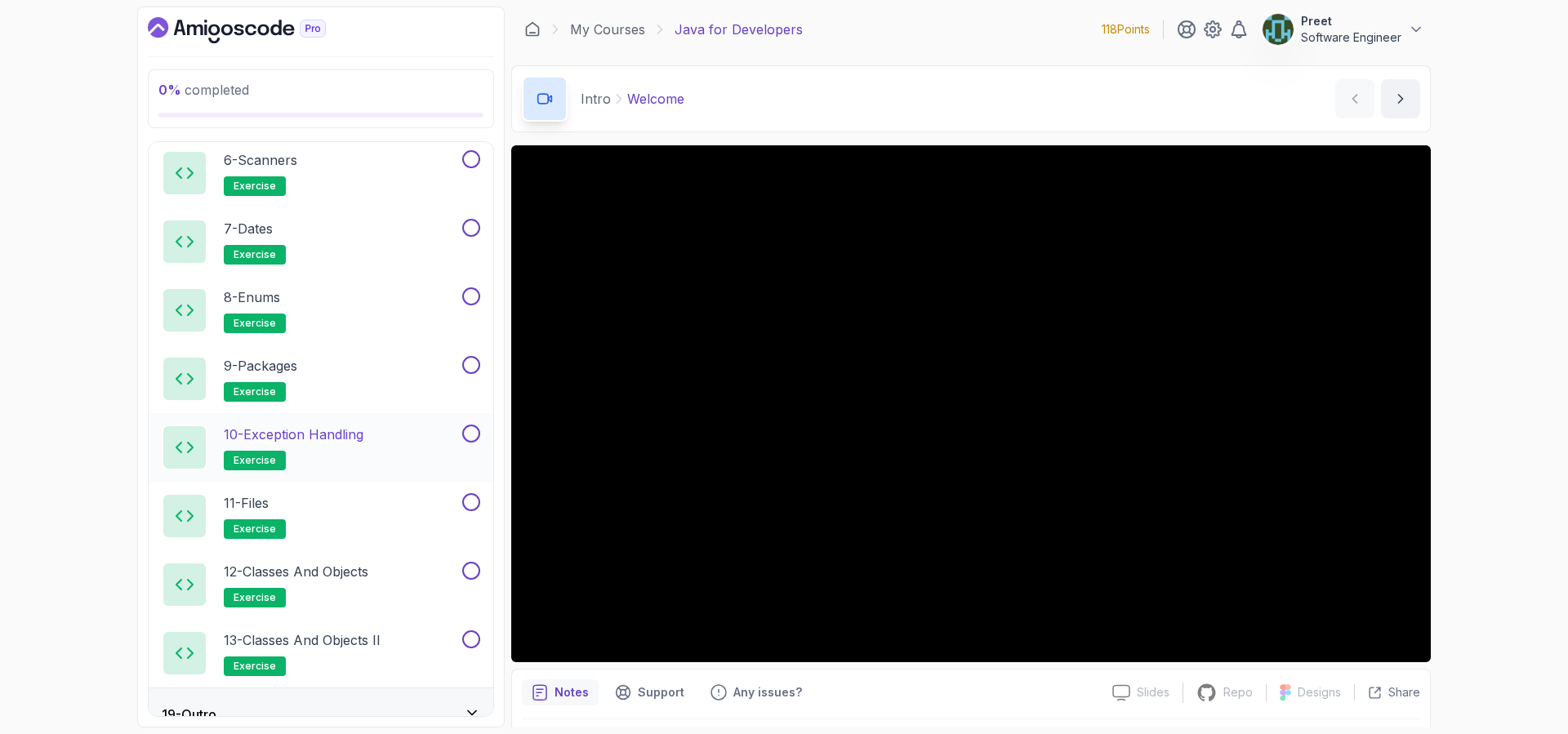
scroll to position [1325, 0]
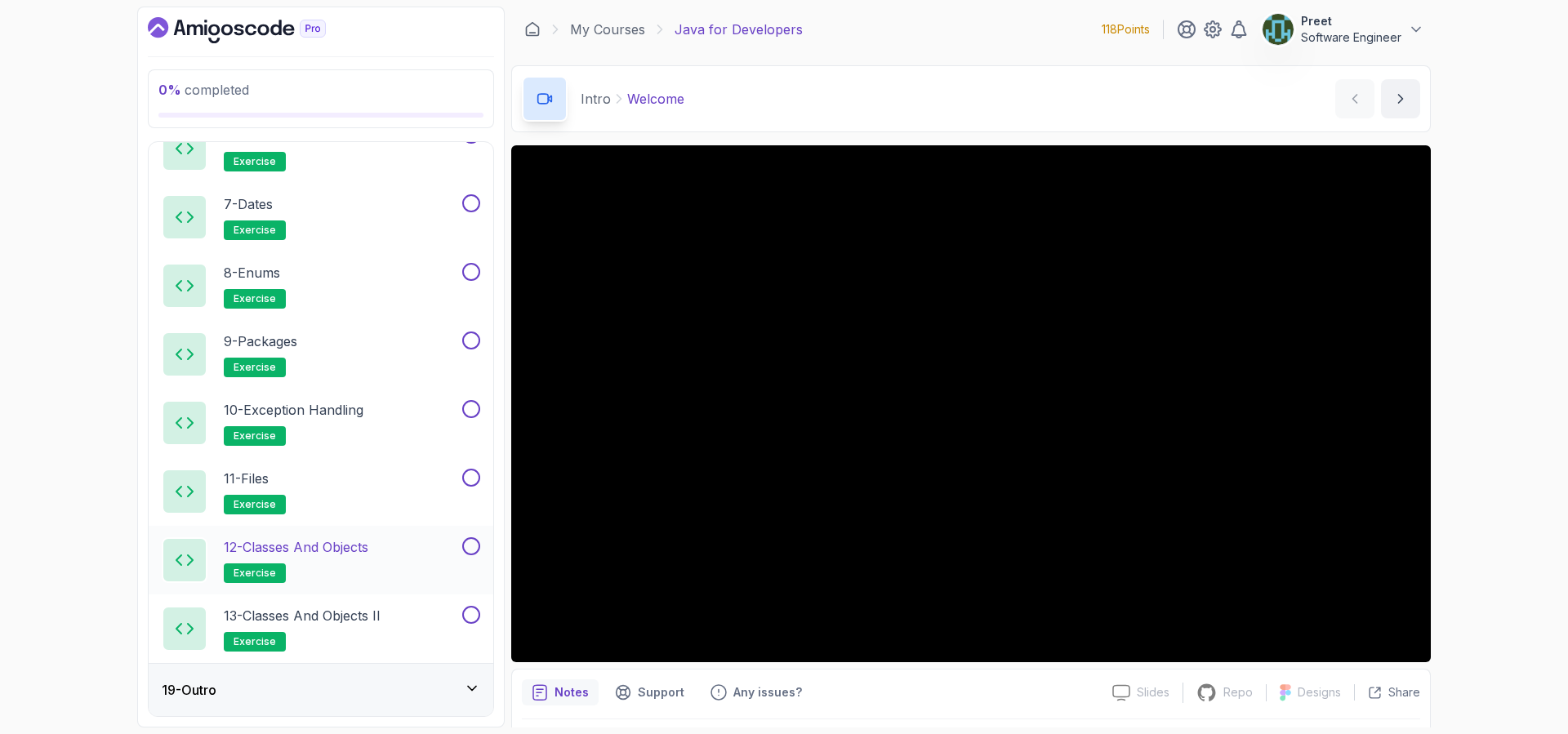
click at [359, 561] on h2 "12 - Classes and Objects exercise" at bounding box center [295, 559] width 145 height 46
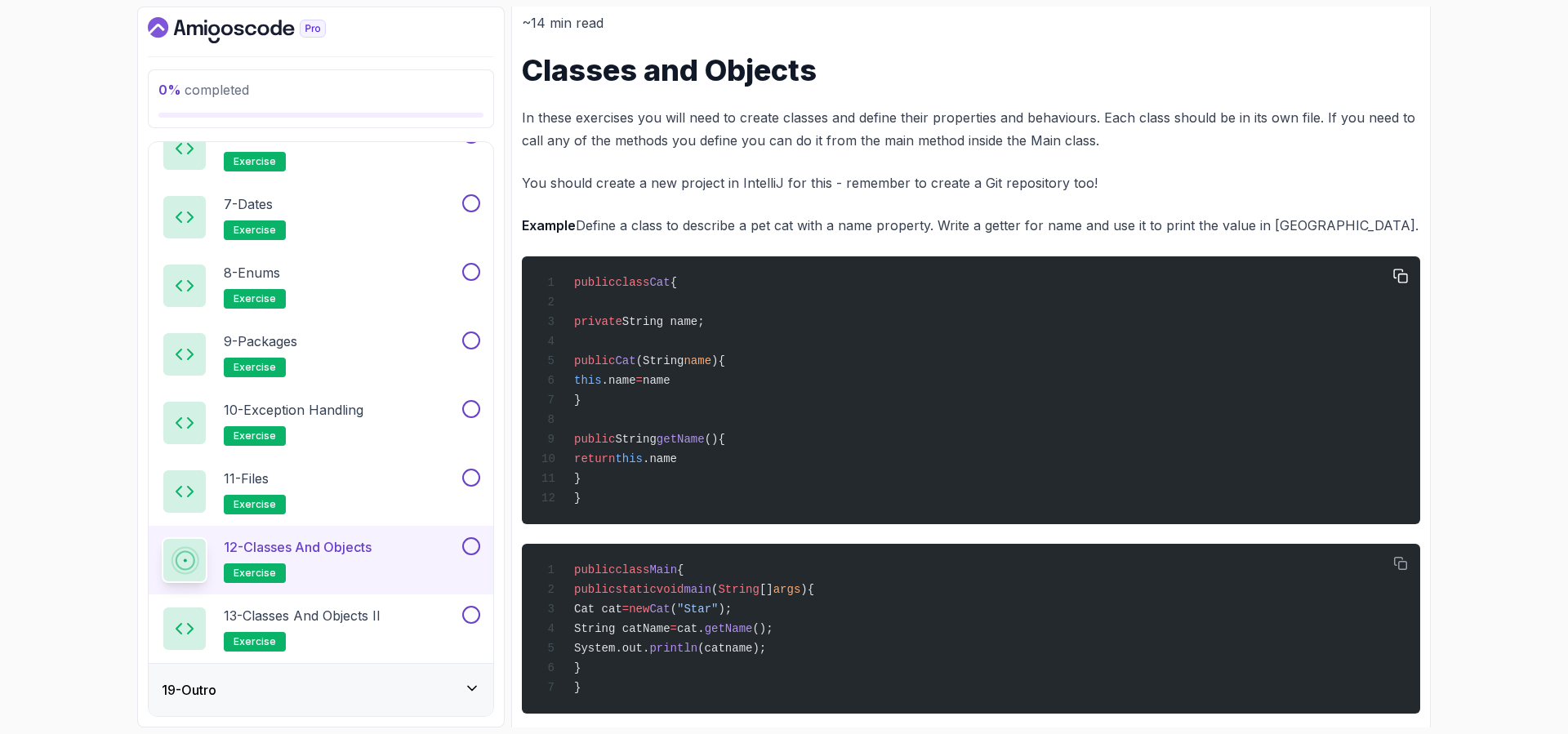
scroll to position [244, 0]
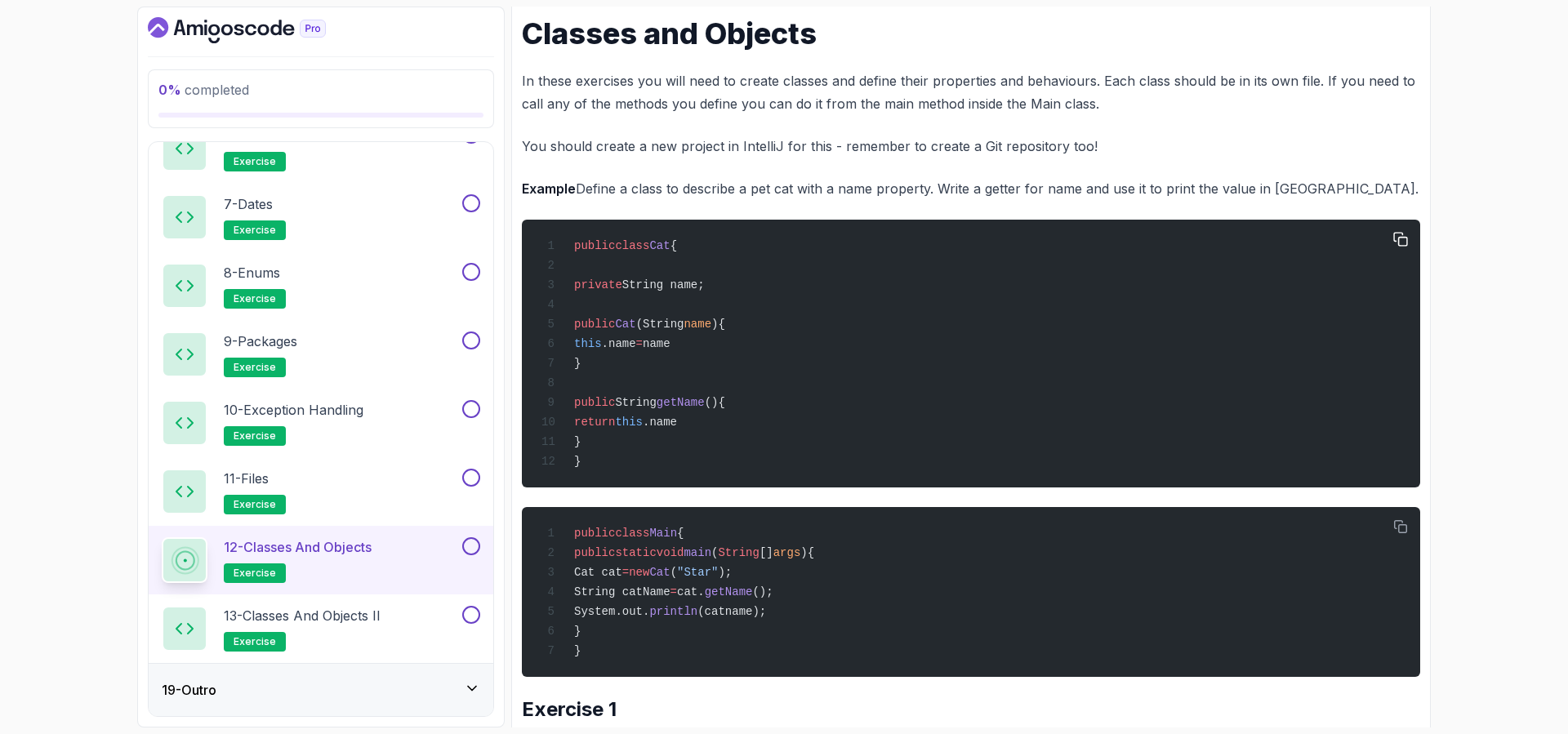
click at [774, 395] on div "public class Cat { private String name; public Cat (String name ){ this .name =…" at bounding box center [971, 353] width 872 height 248
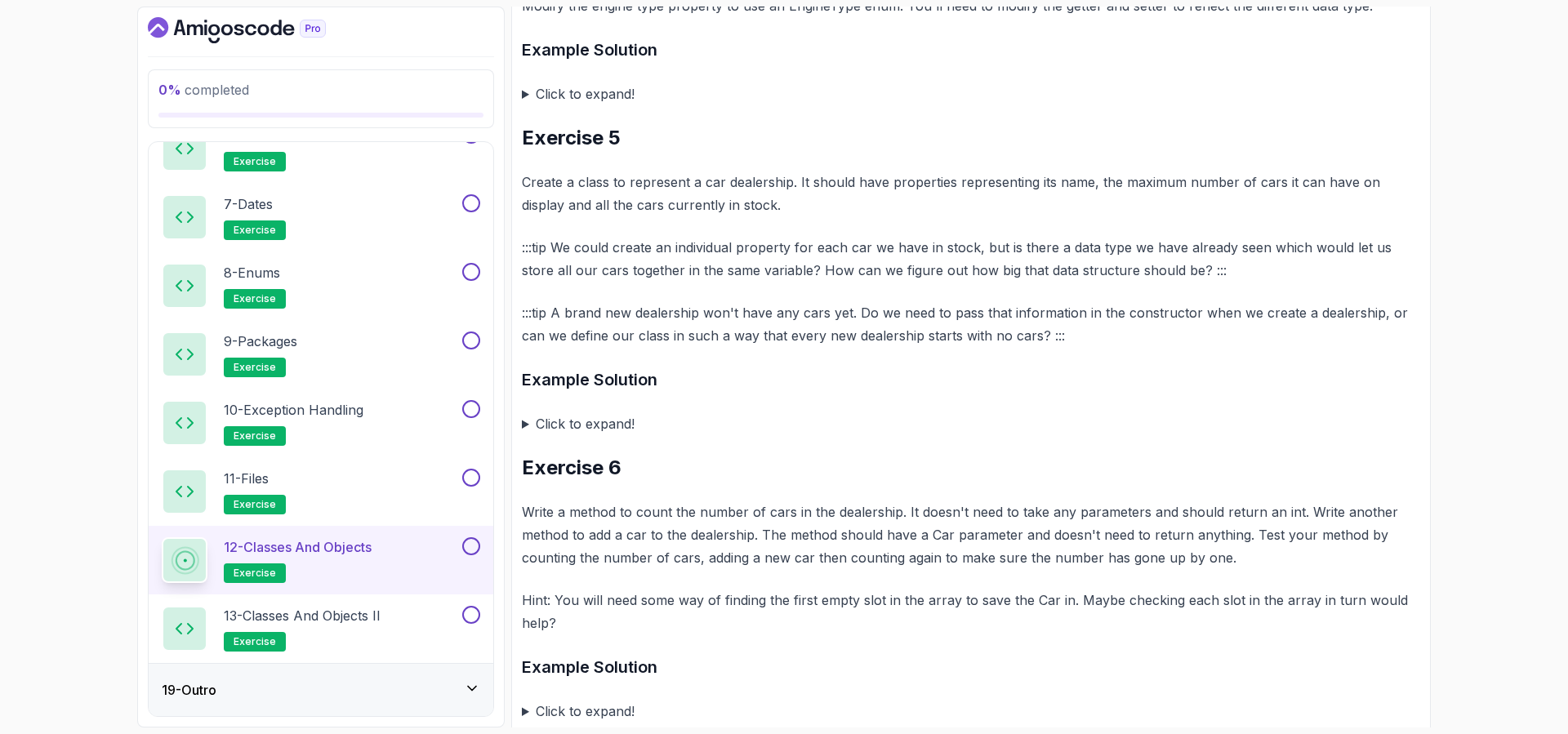
scroll to position [1879, 0]
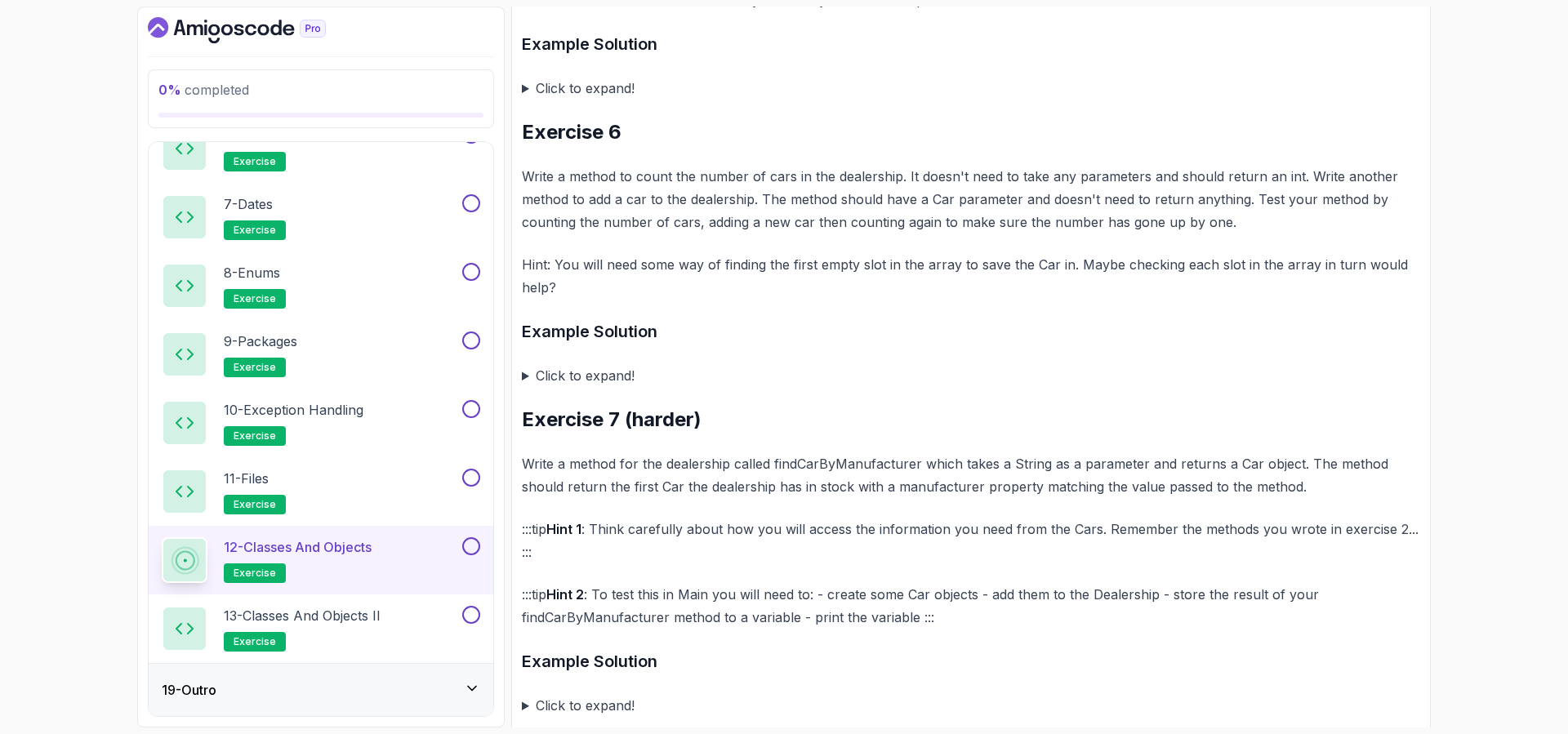
click at [525, 694] on summary "Click to expand!" at bounding box center [971, 706] width 898 height 23
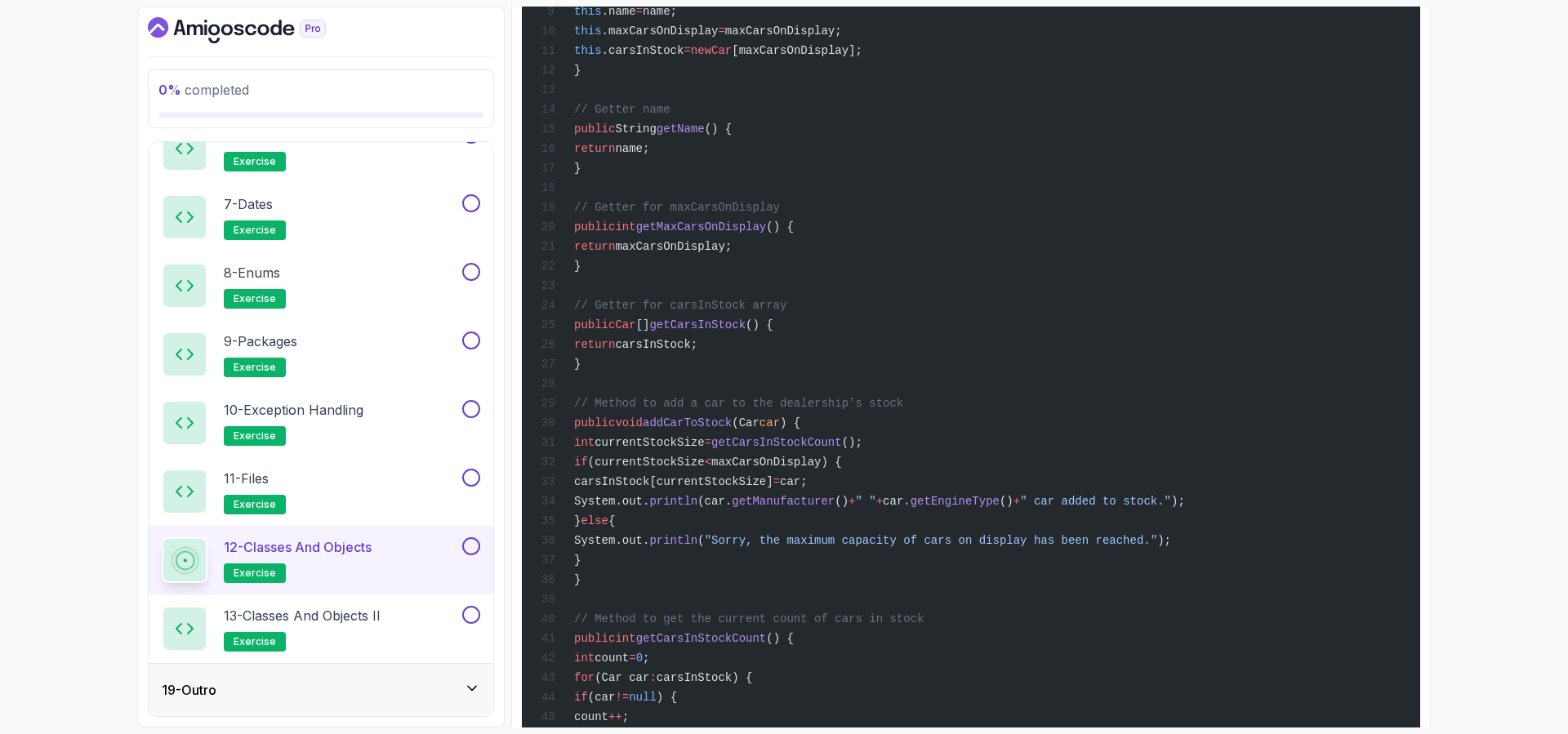
scroll to position [2379, 0]
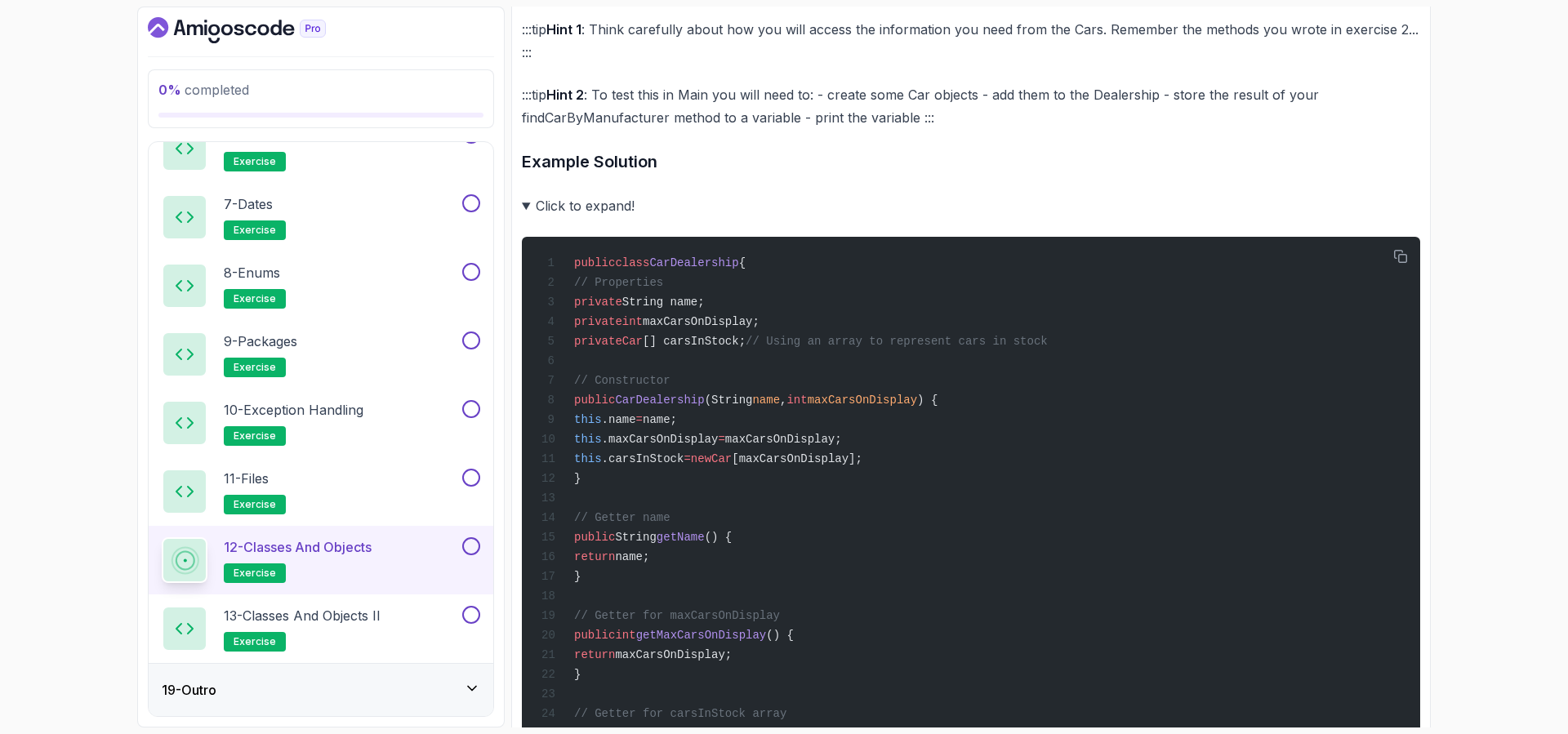
click at [527, 194] on summary "Click to expand!" at bounding box center [971, 206] width 898 height 23
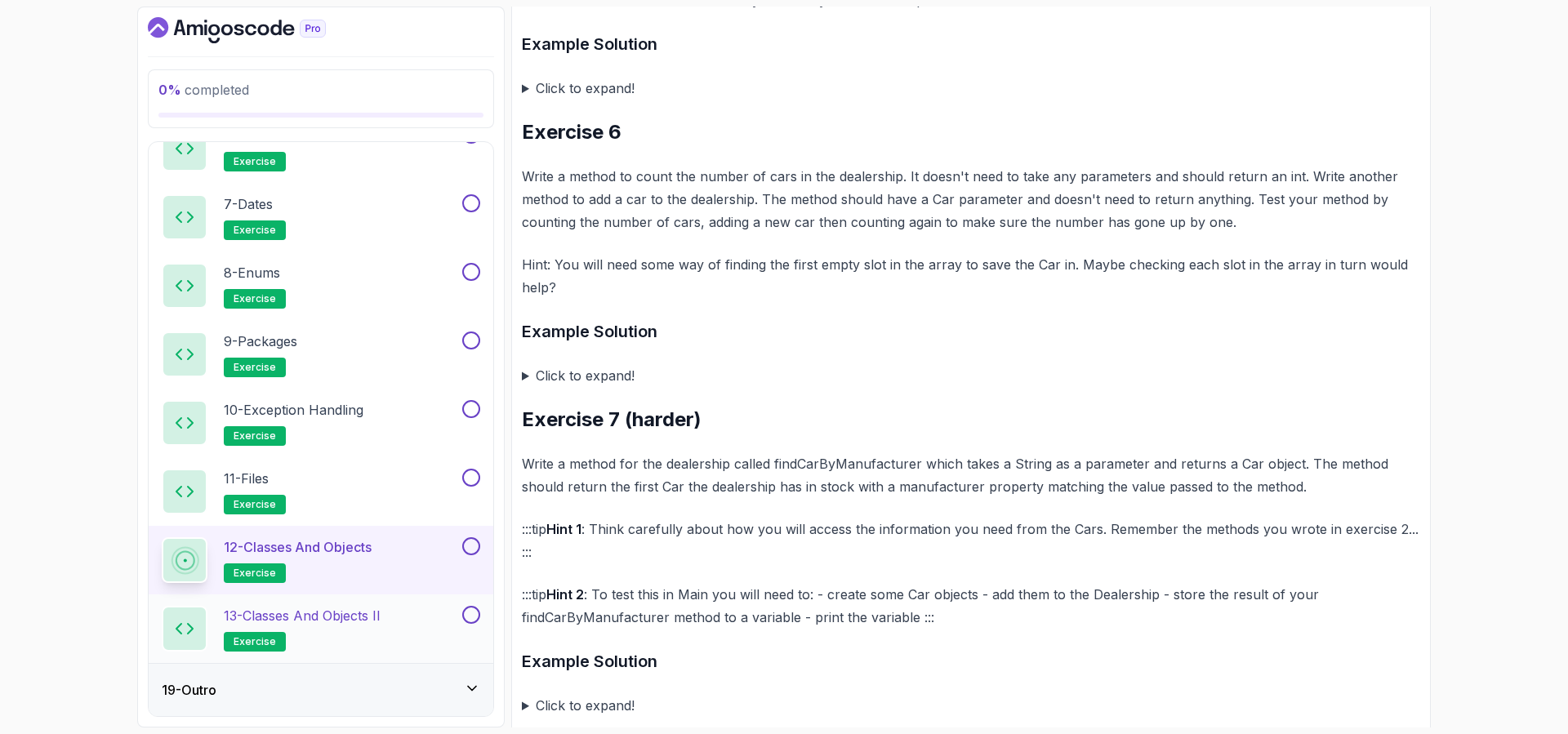
click at [352, 632] on h2 "13 - Classes and Objects II exercise" at bounding box center [301, 628] width 156 height 46
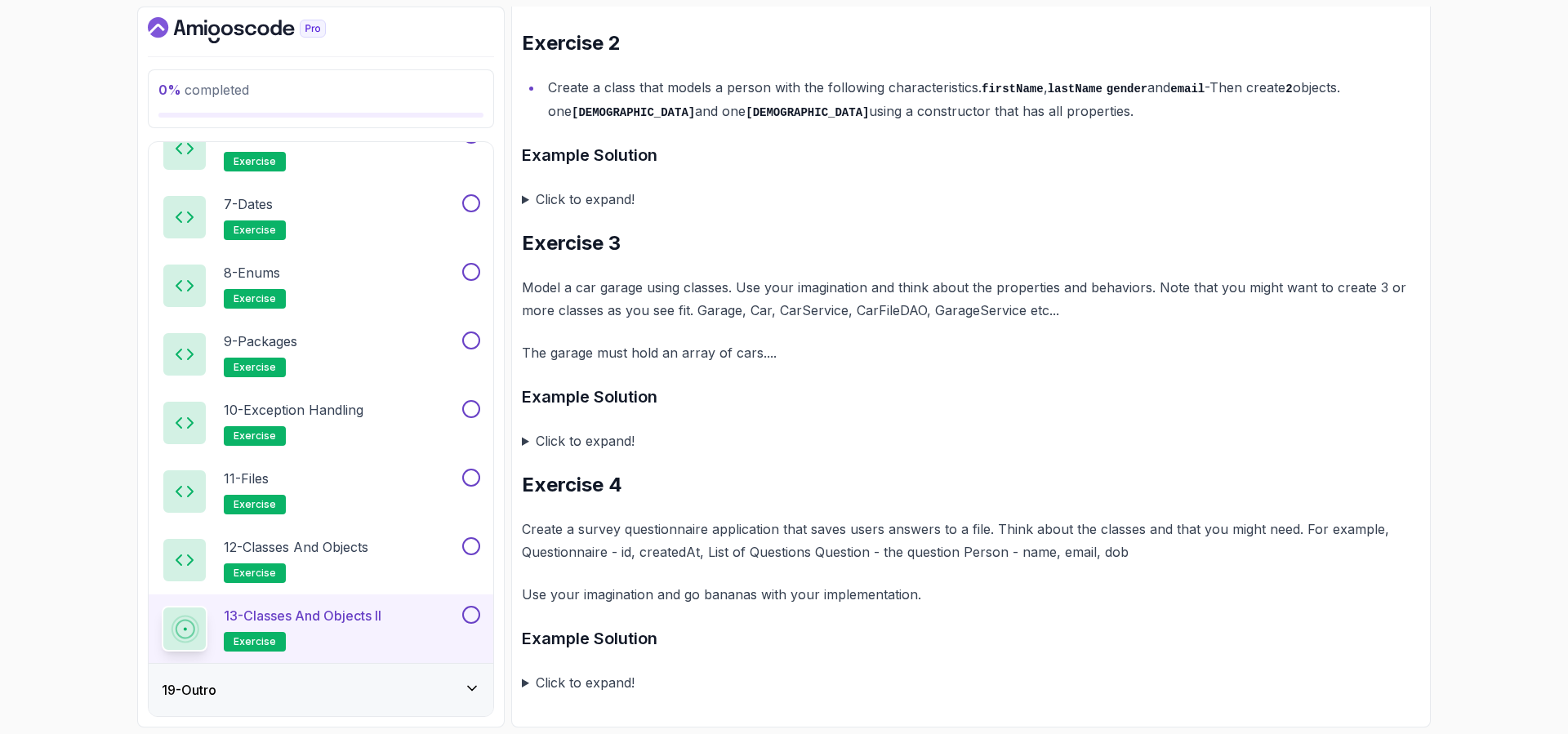
scroll to position [1005, 0]
click at [525, 681] on summary "Click to expand!" at bounding box center [971, 684] width 898 height 23
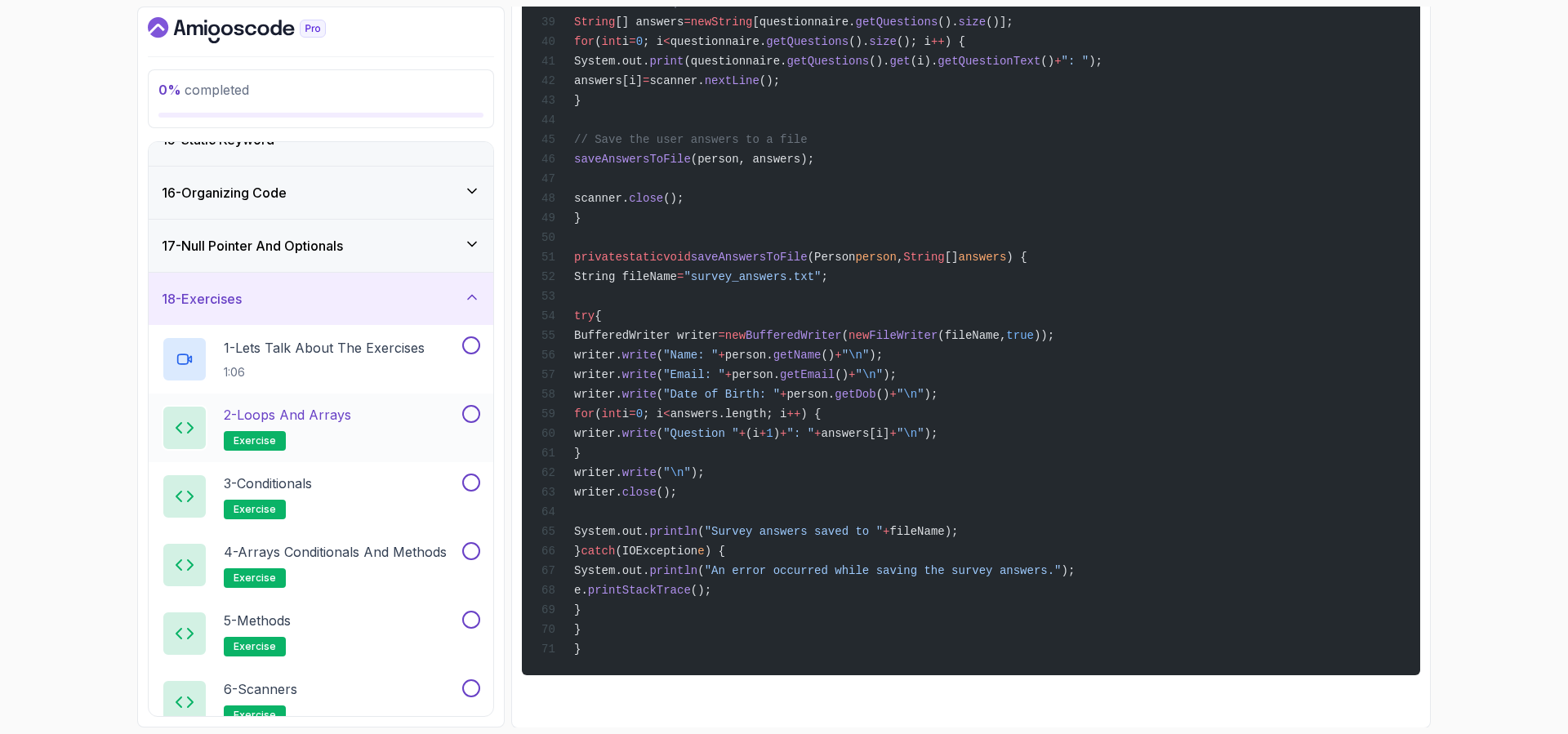
scroll to position [770, 0]
click at [303, 417] on p "2 - Loops and Arrays" at bounding box center [287, 416] width 127 height 20
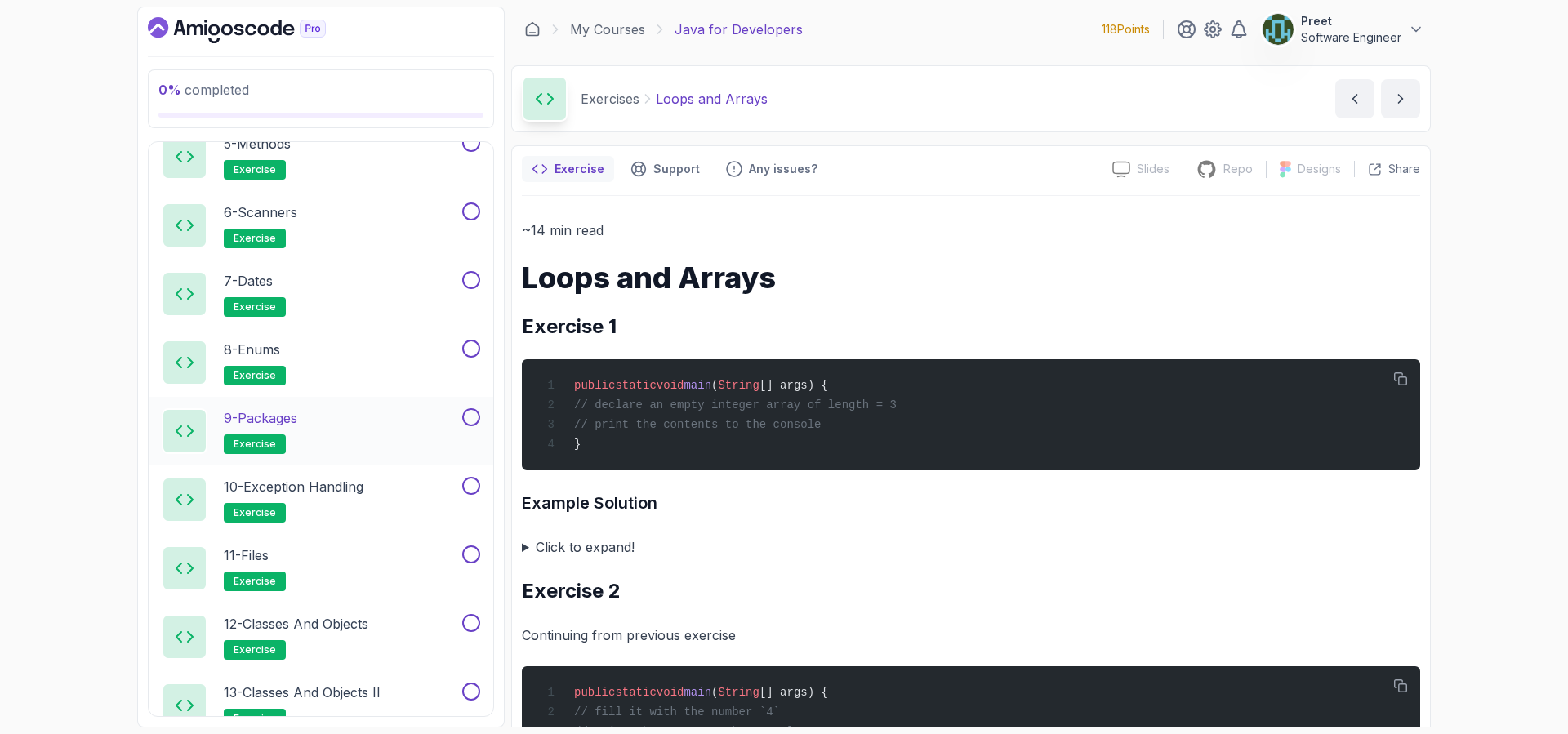
scroll to position [1261, 0]
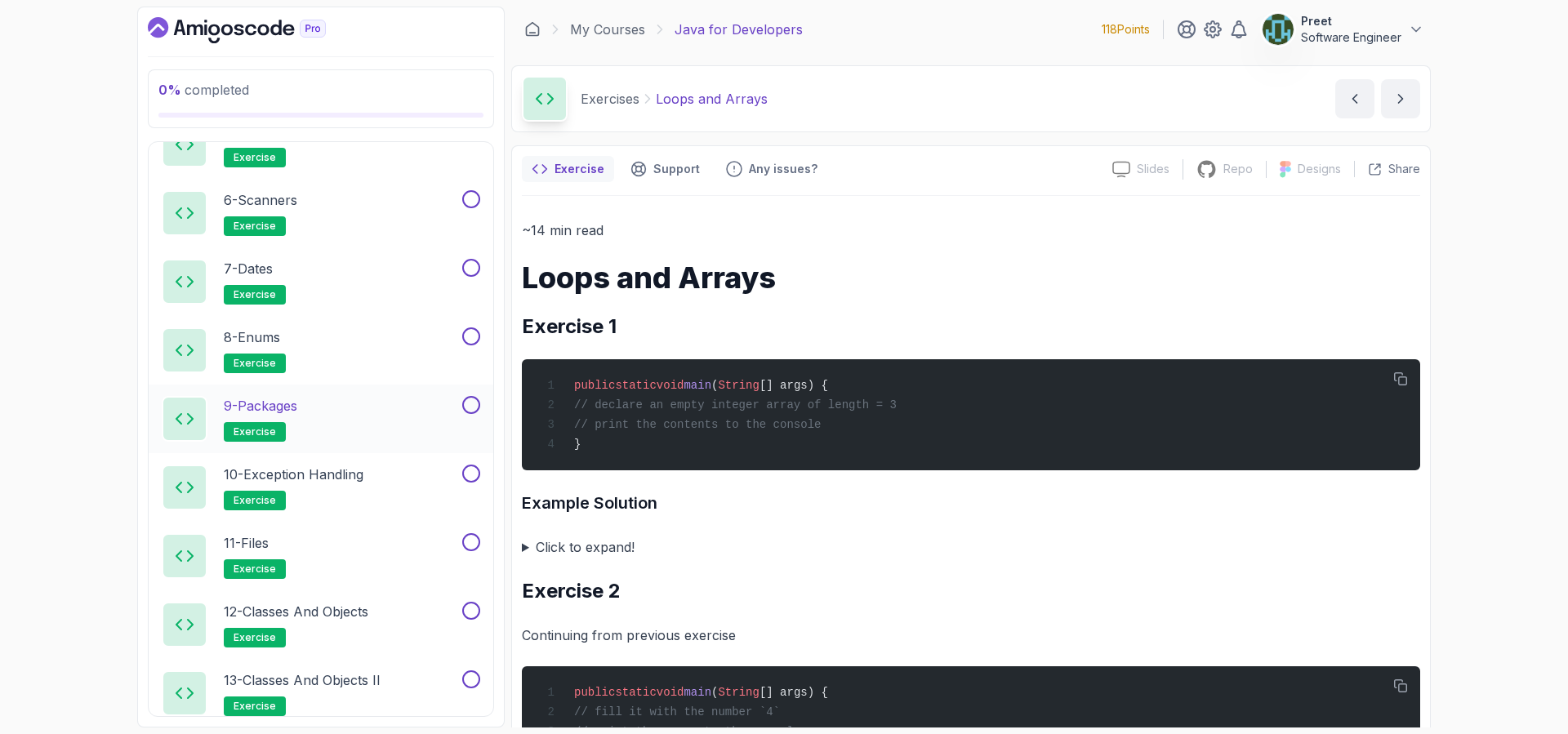
click at [338, 429] on div "9 - Packages exercise" at bounding box center [309, 419] width 297 height 46
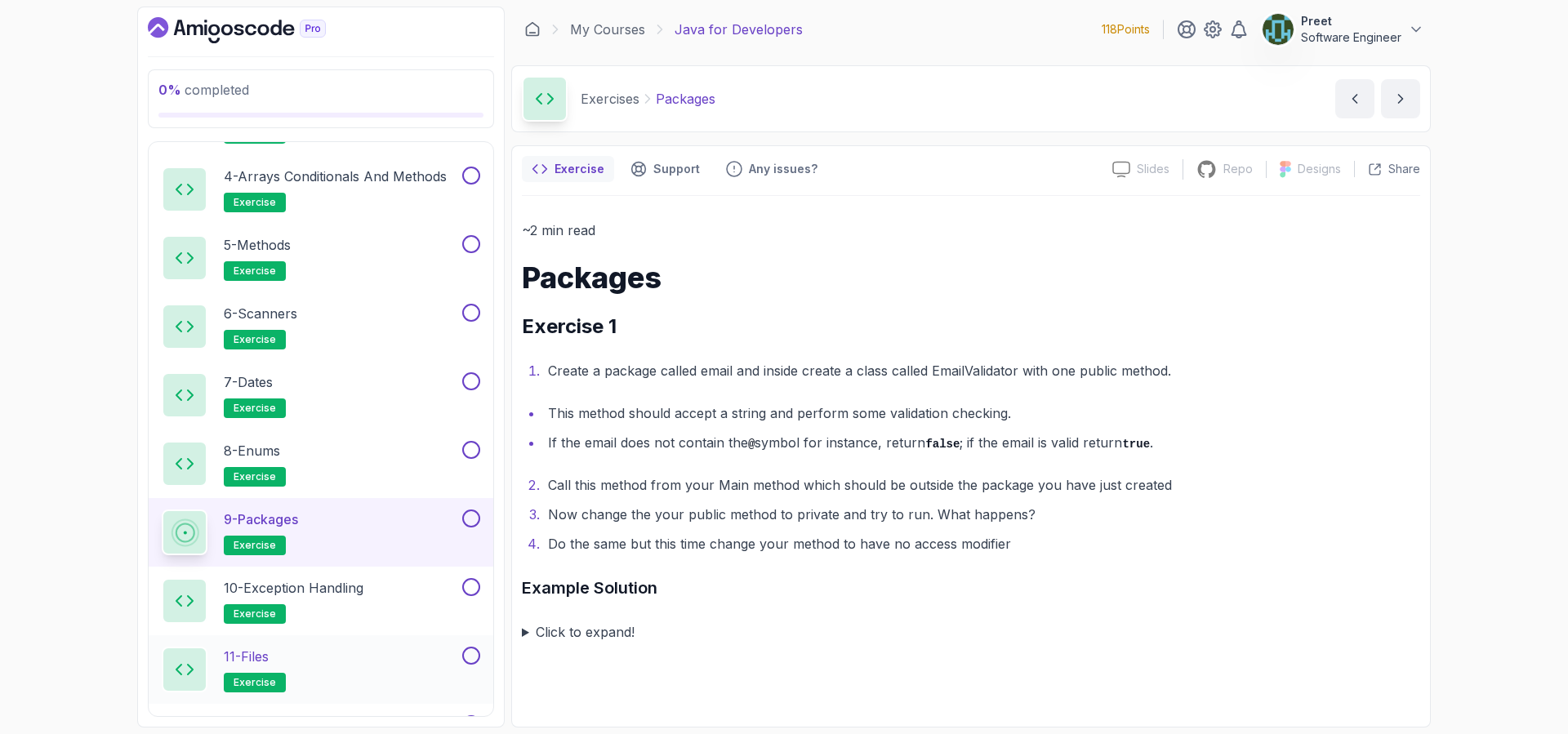
scroll to position [1118, 0]
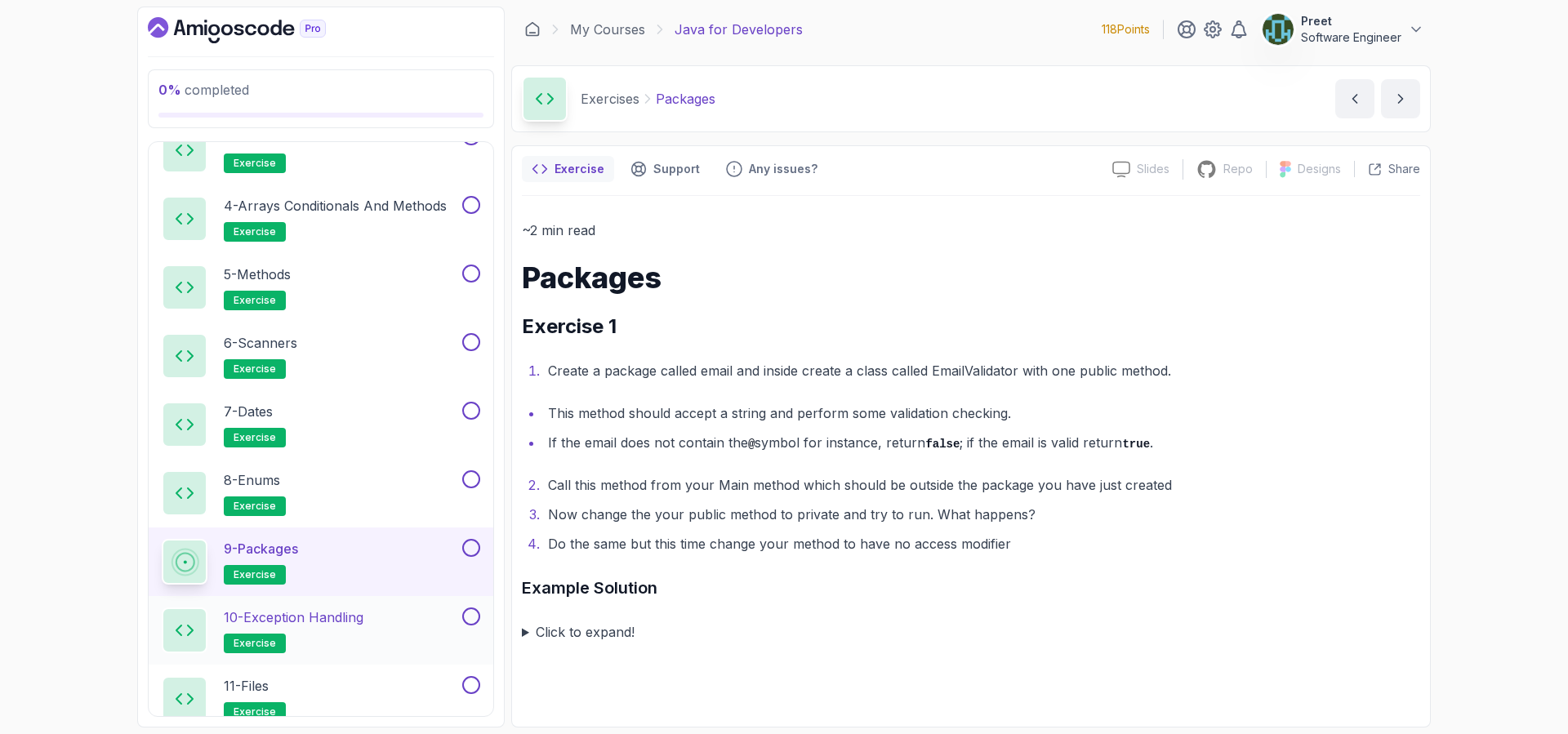
click at [343, 614] on p "10 - Exception Handling" at bounding box center [293, 617] width 140 height 20
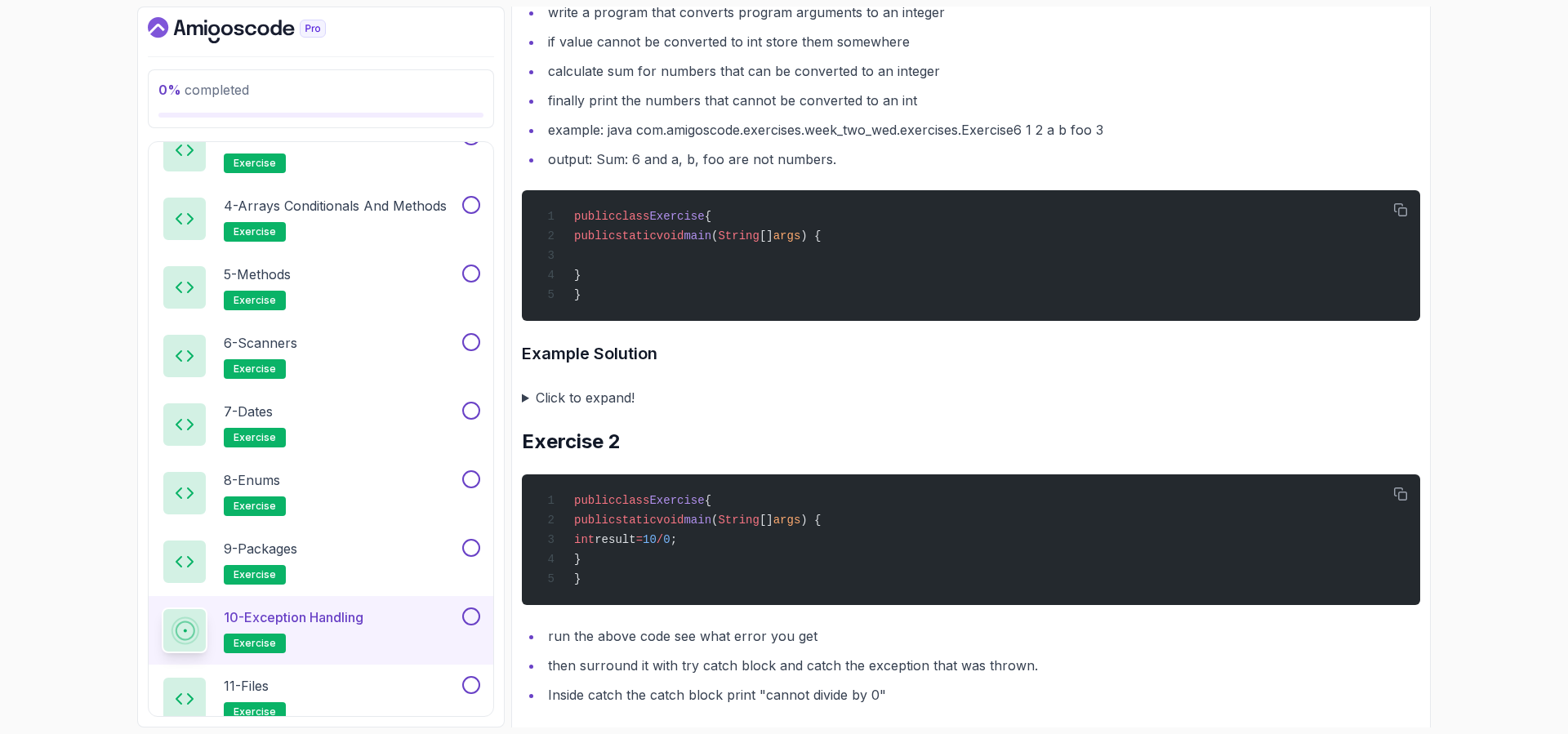
scroll to position [501, 0]
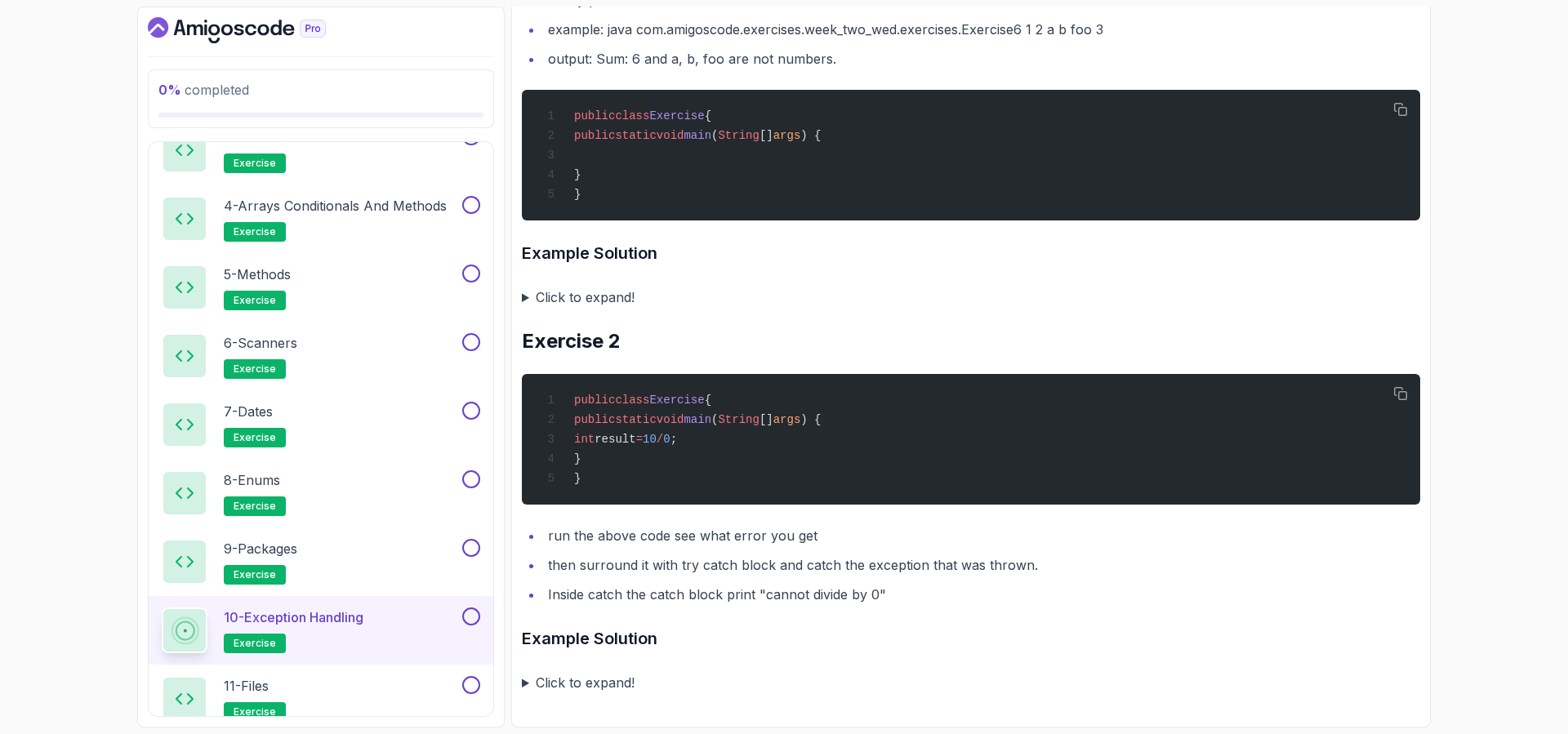
click at [522, 685] on summary "Click to expand!" at bounding box center [971, 683] width 898 height 23
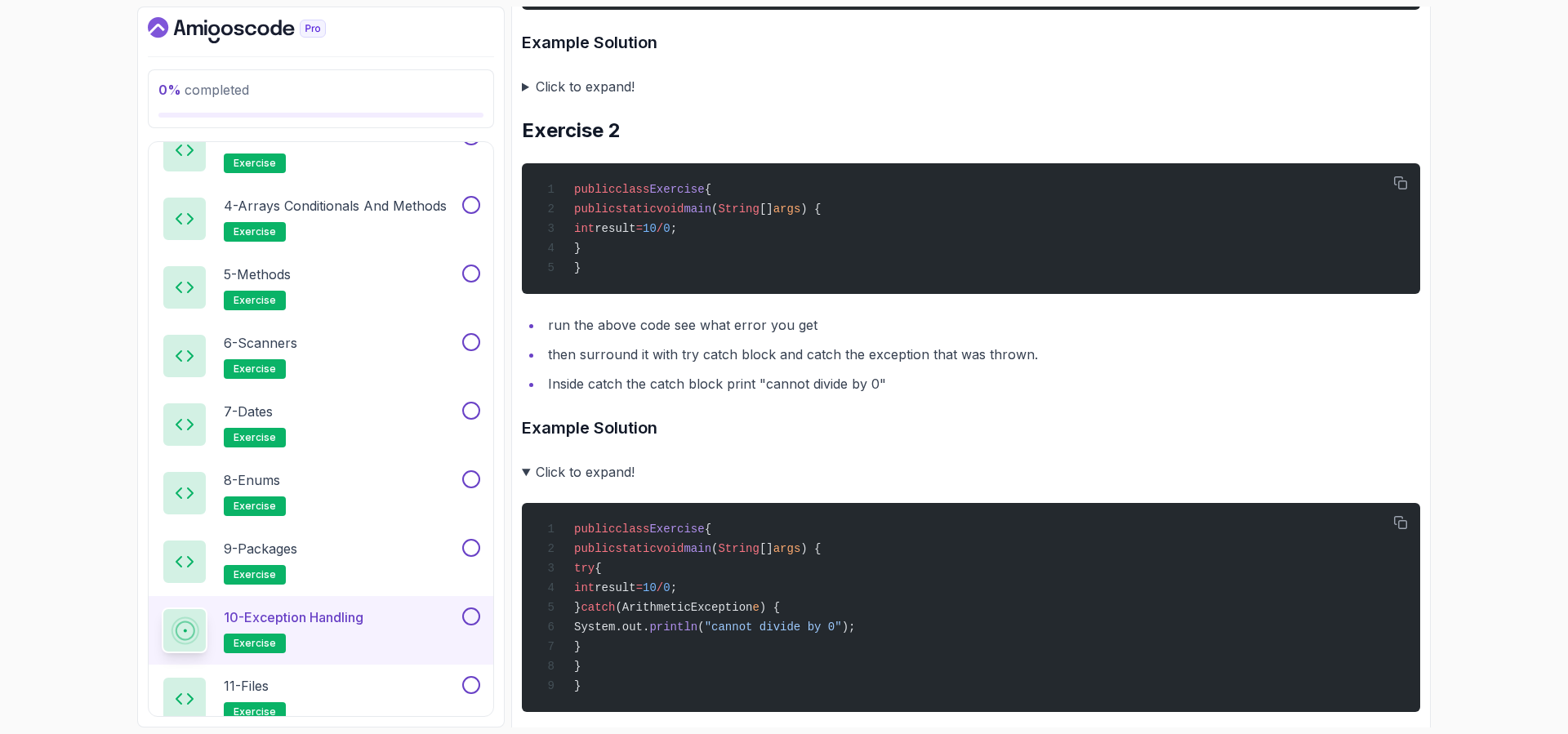
scroll to position [693, 0]
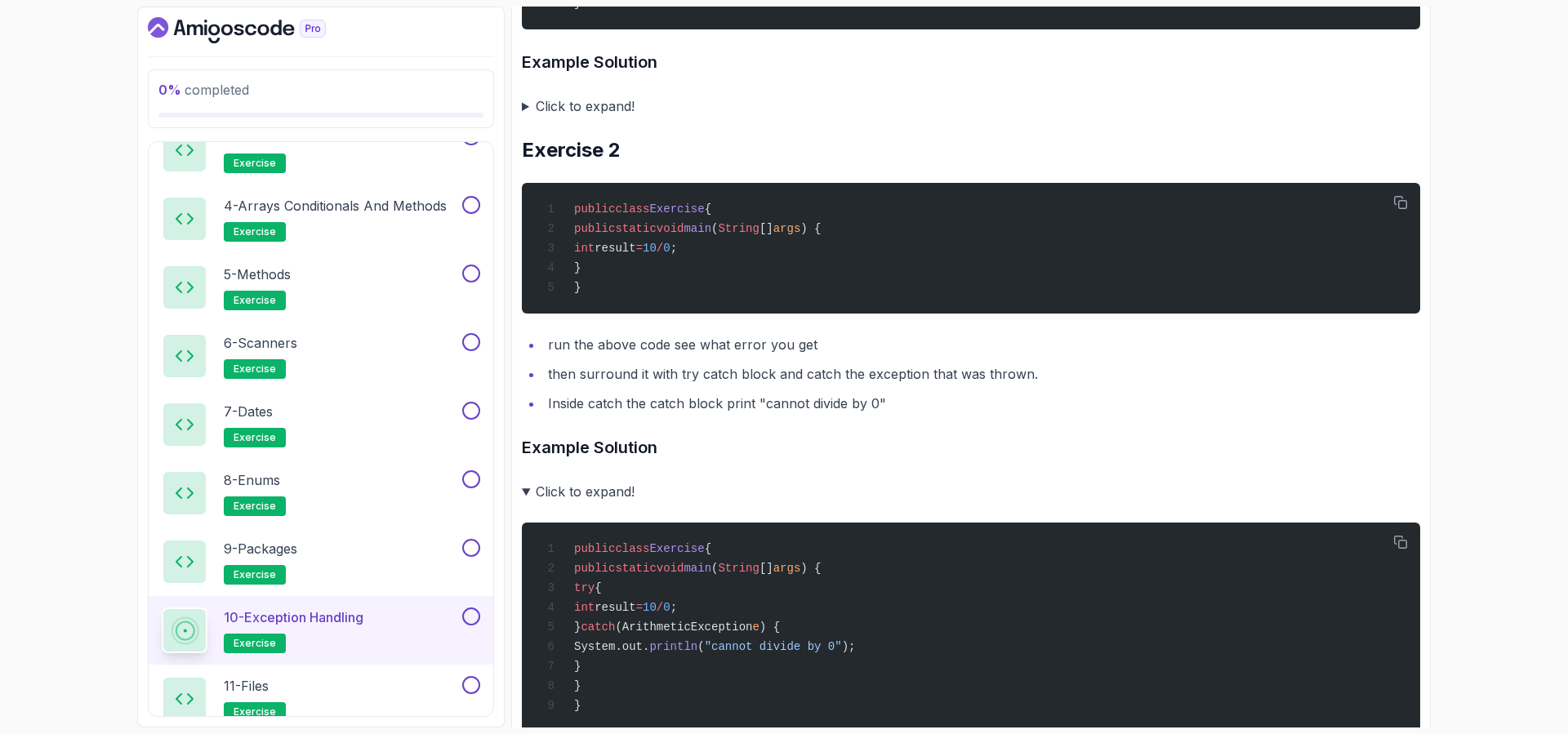
click at [525, 492] on summary "Click to expand!" at bounding box center [971, 492] width 898 height 23
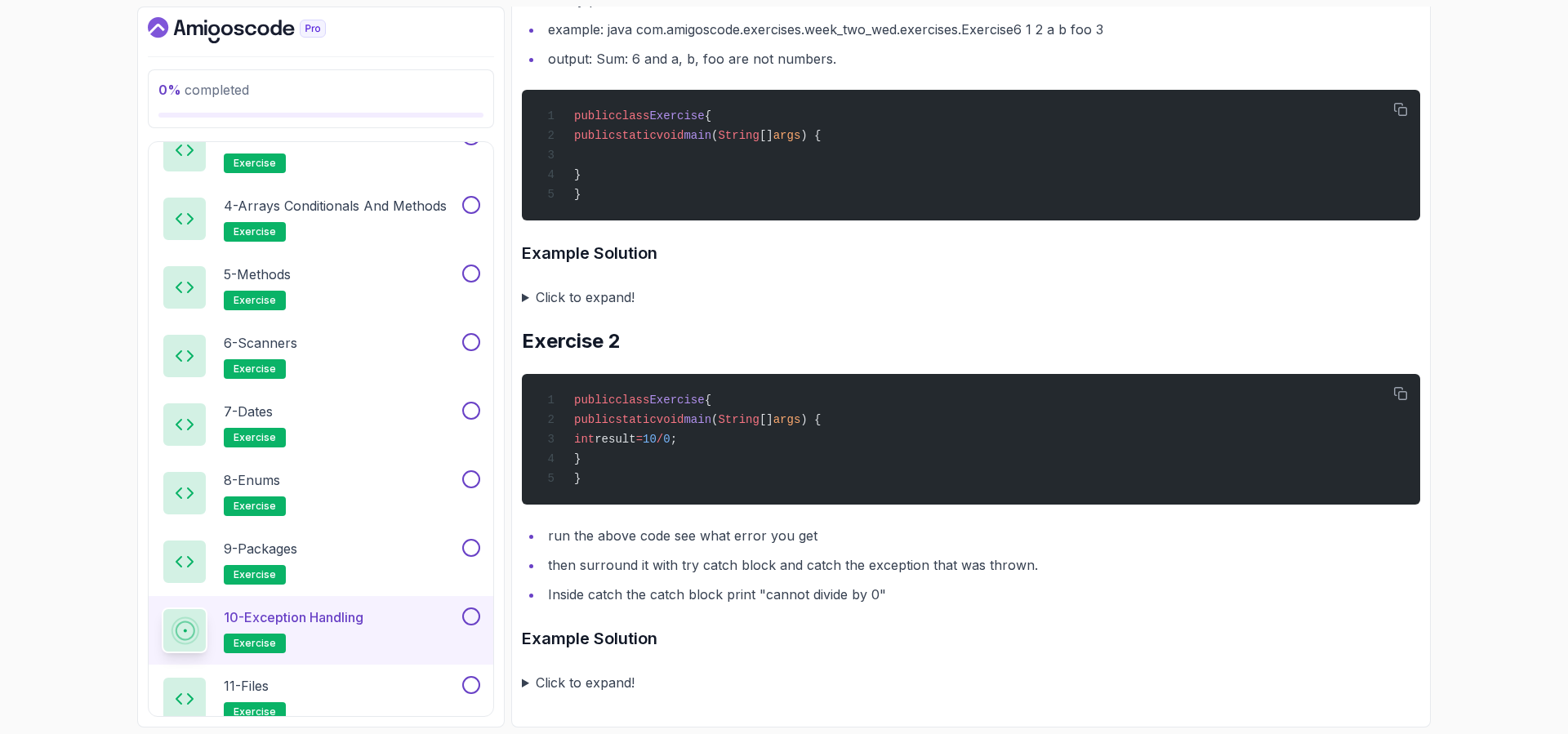
click at [525, 684] on summary "Click to expand!" at bounding box center [971, 683] width 898 height 23
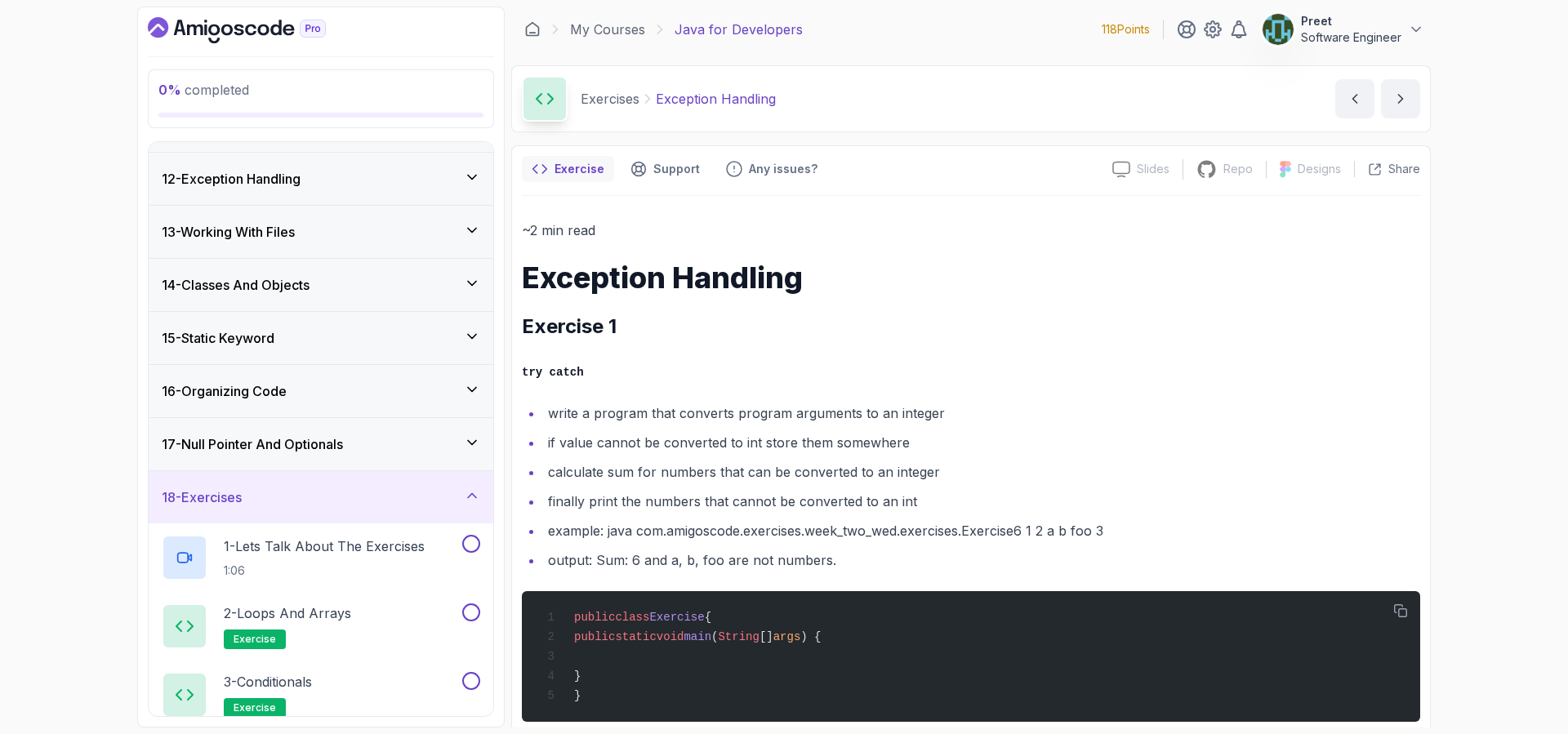
scroll to position [574, 0]
click at [271, 499] on div "18 - Exercises" at bounding box center [320, 497] width 319 height 20
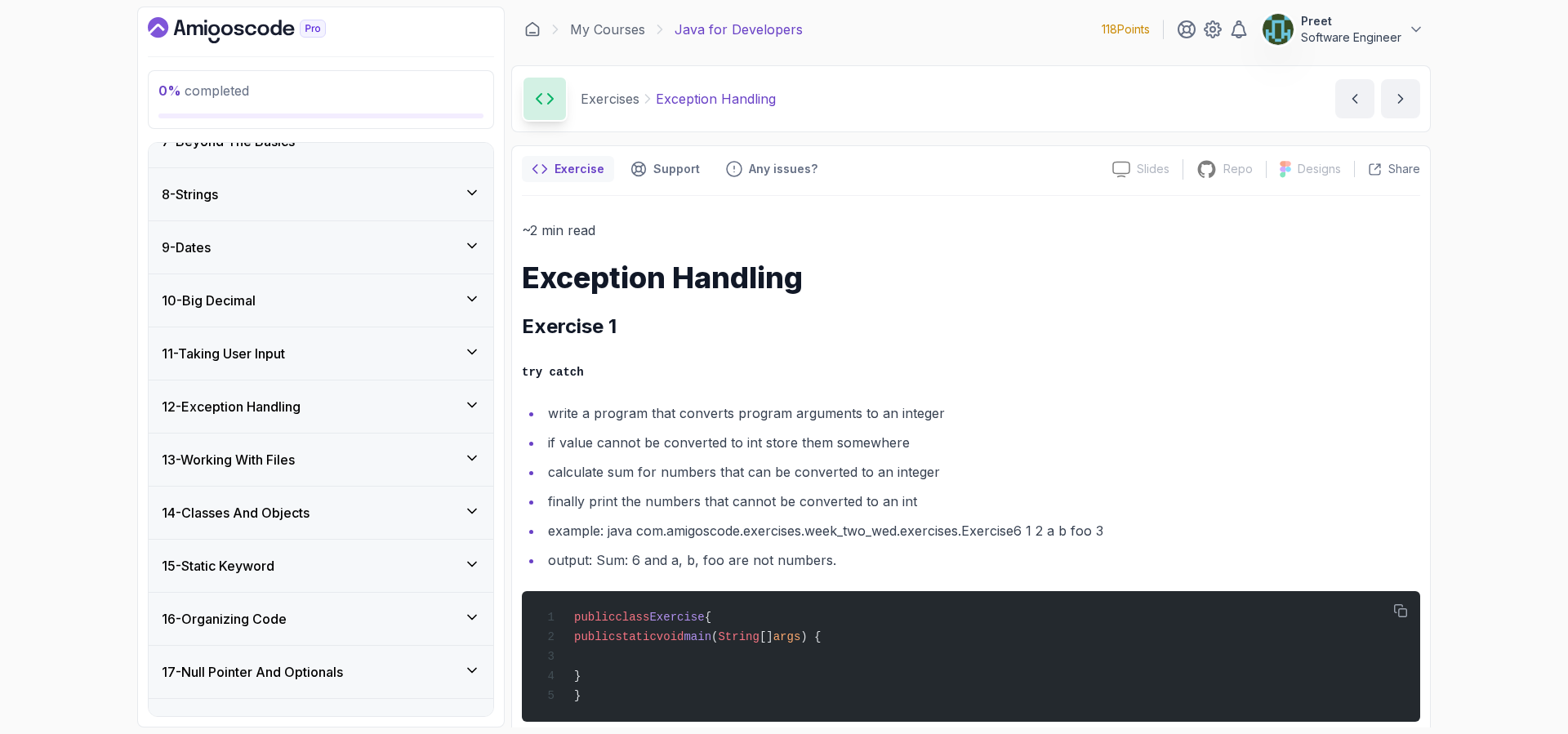
scroll to position [340, 0]
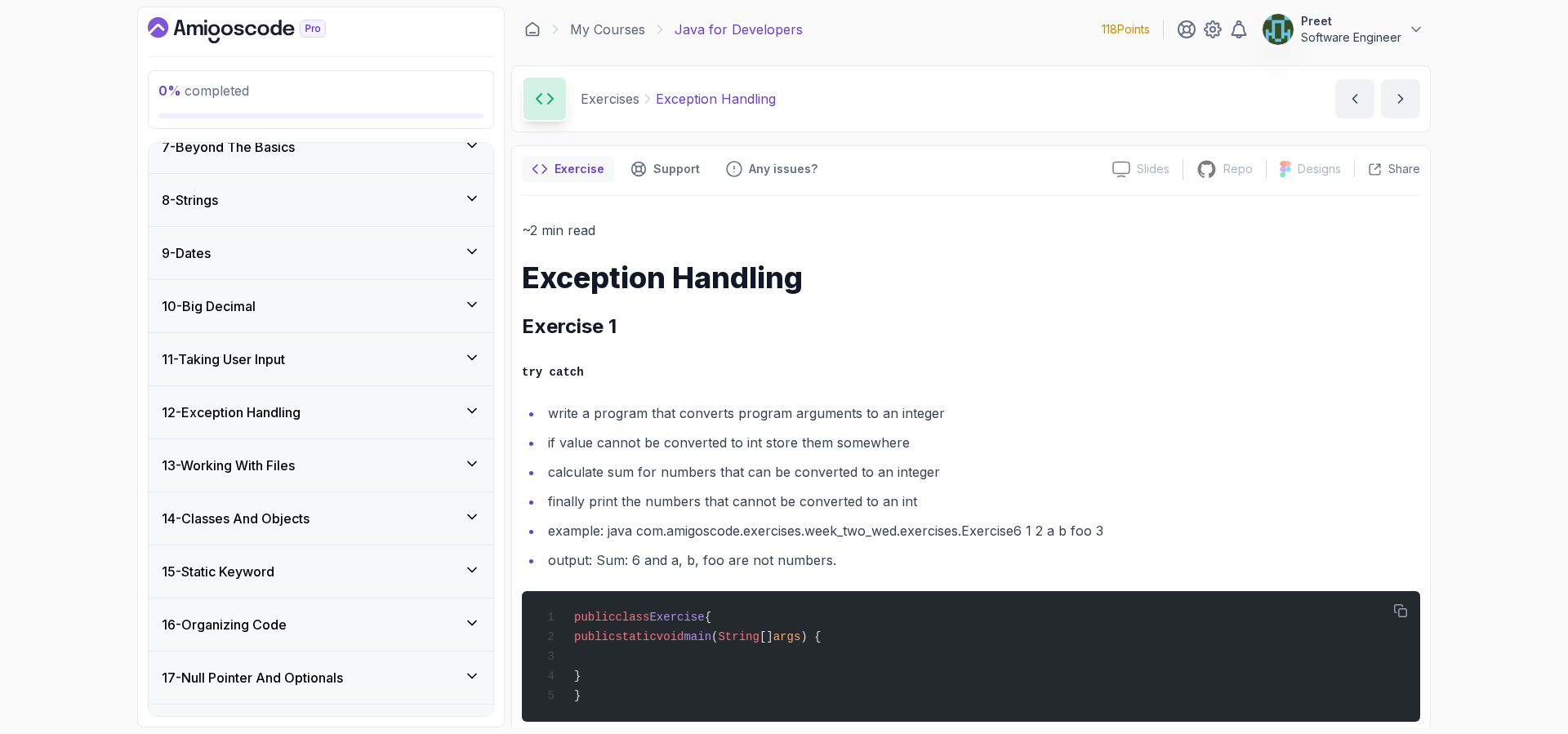
click at [334, 529] on div "14 - Classes And Objects" at bounding box center [321, 518] width 344 height 52
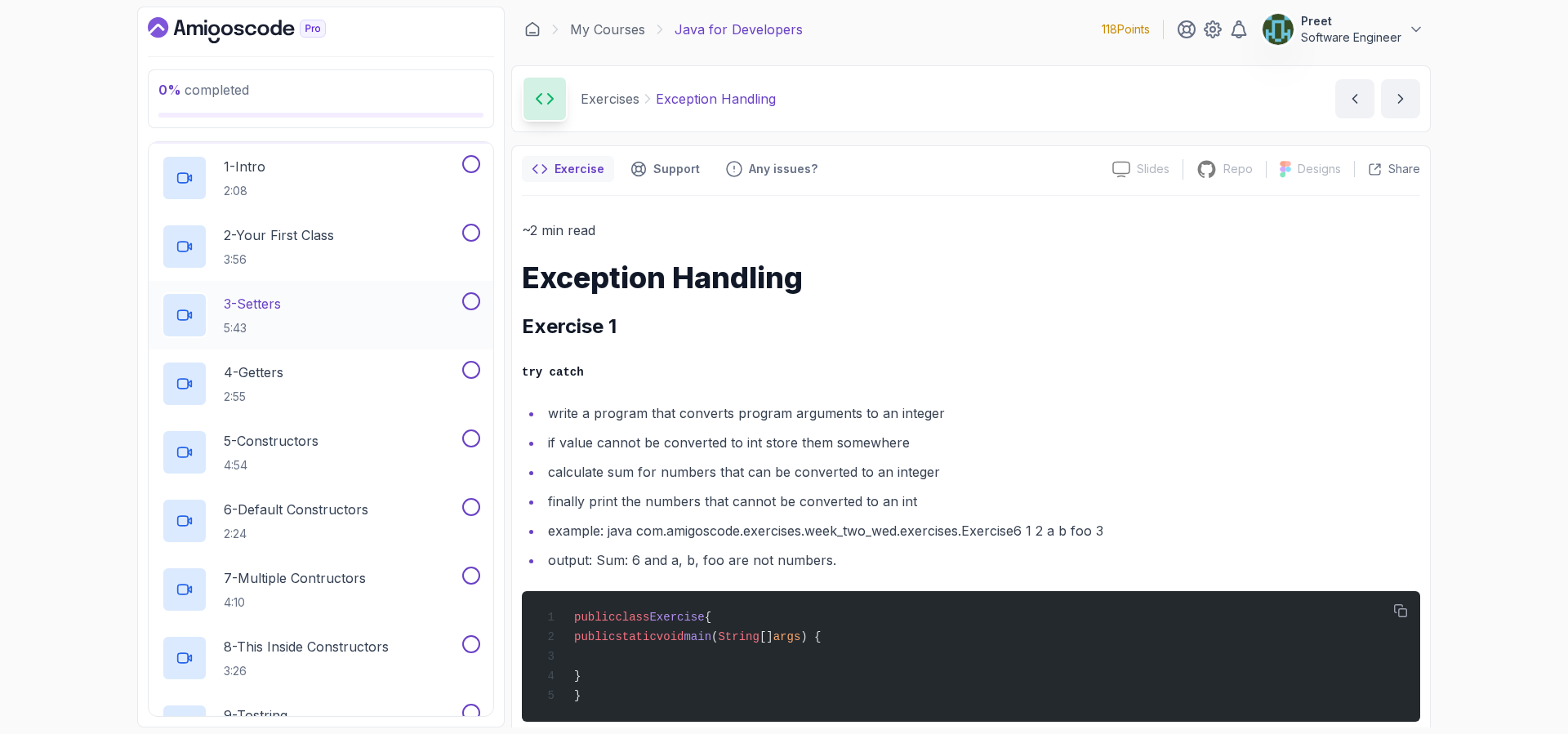
scroll to position [654, 0]
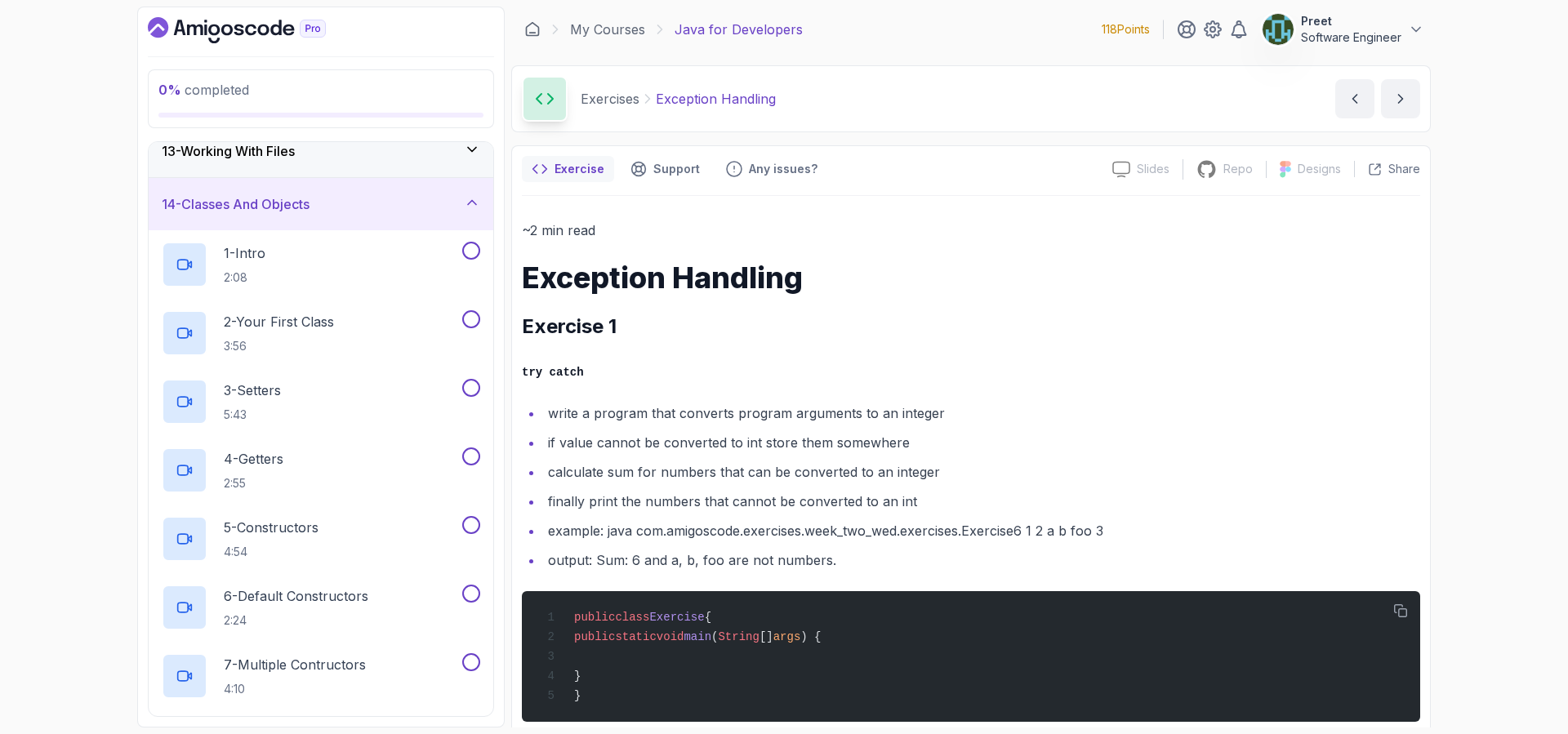
click at [282, 199] on h3 "14 - Classes And Objects" at bounding box center [235, 204] width 148 height 20
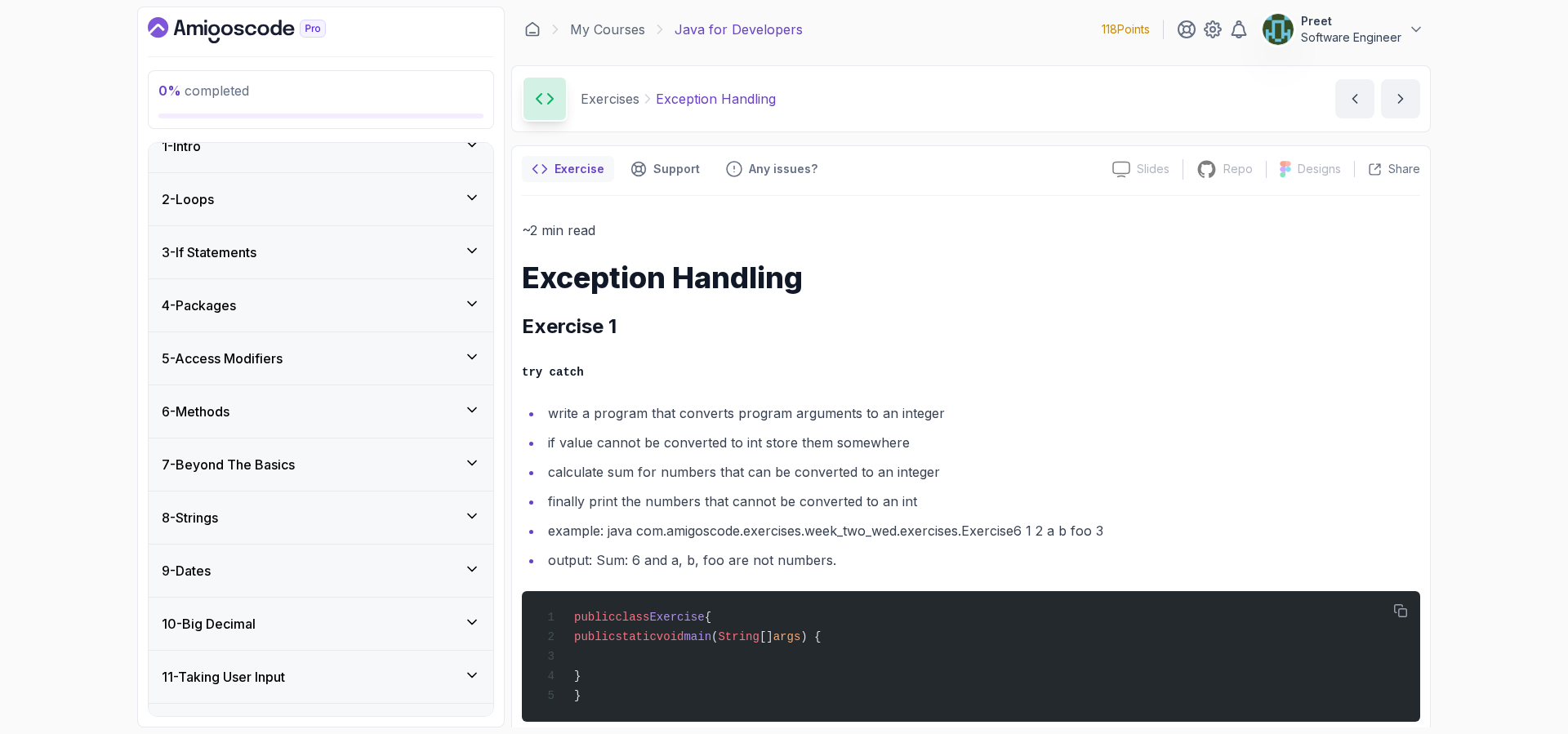
scroll to position [0, 0]
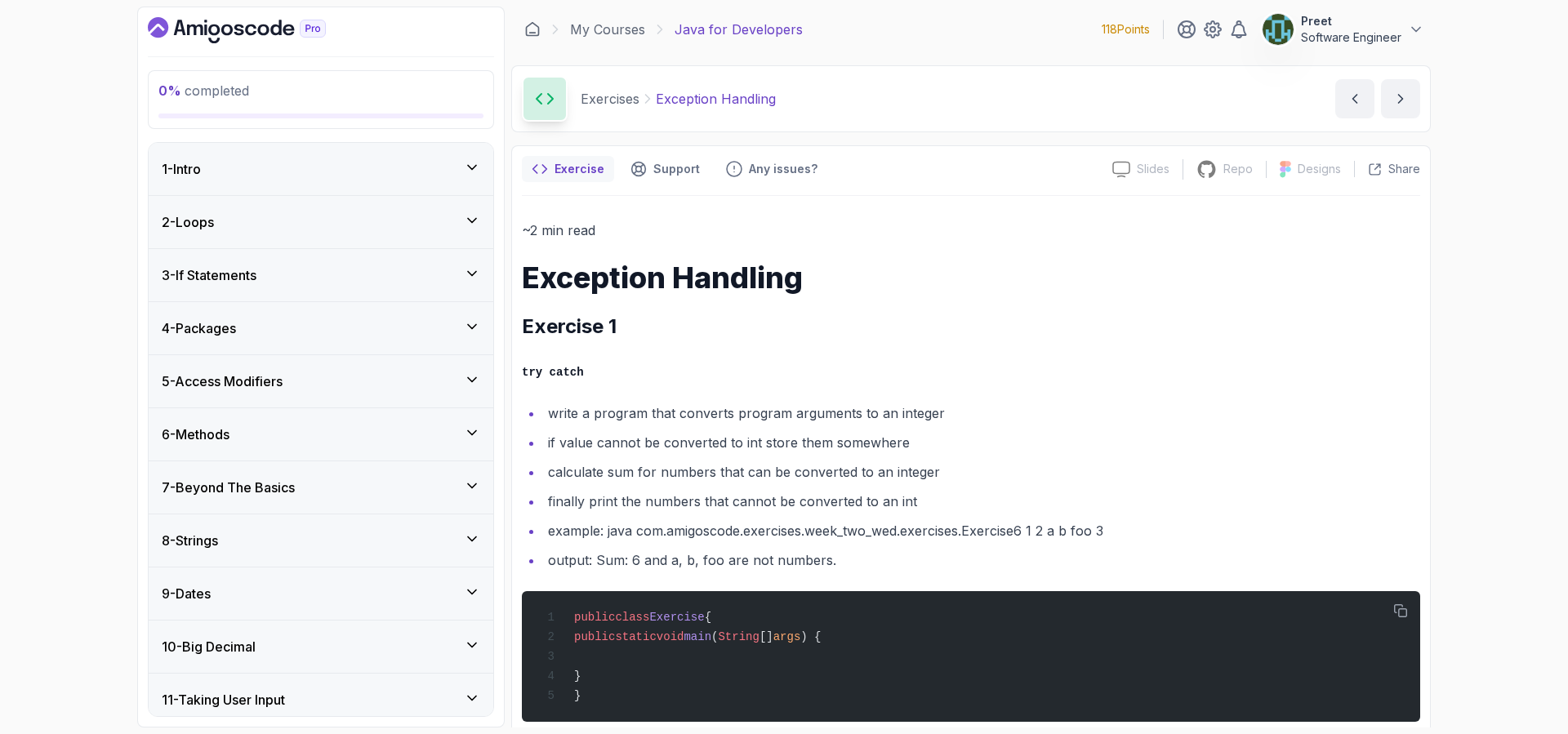
click at [337, 381] on div "5 - Access Modifiers" at bounding box center [320, 381] width 319 height 20
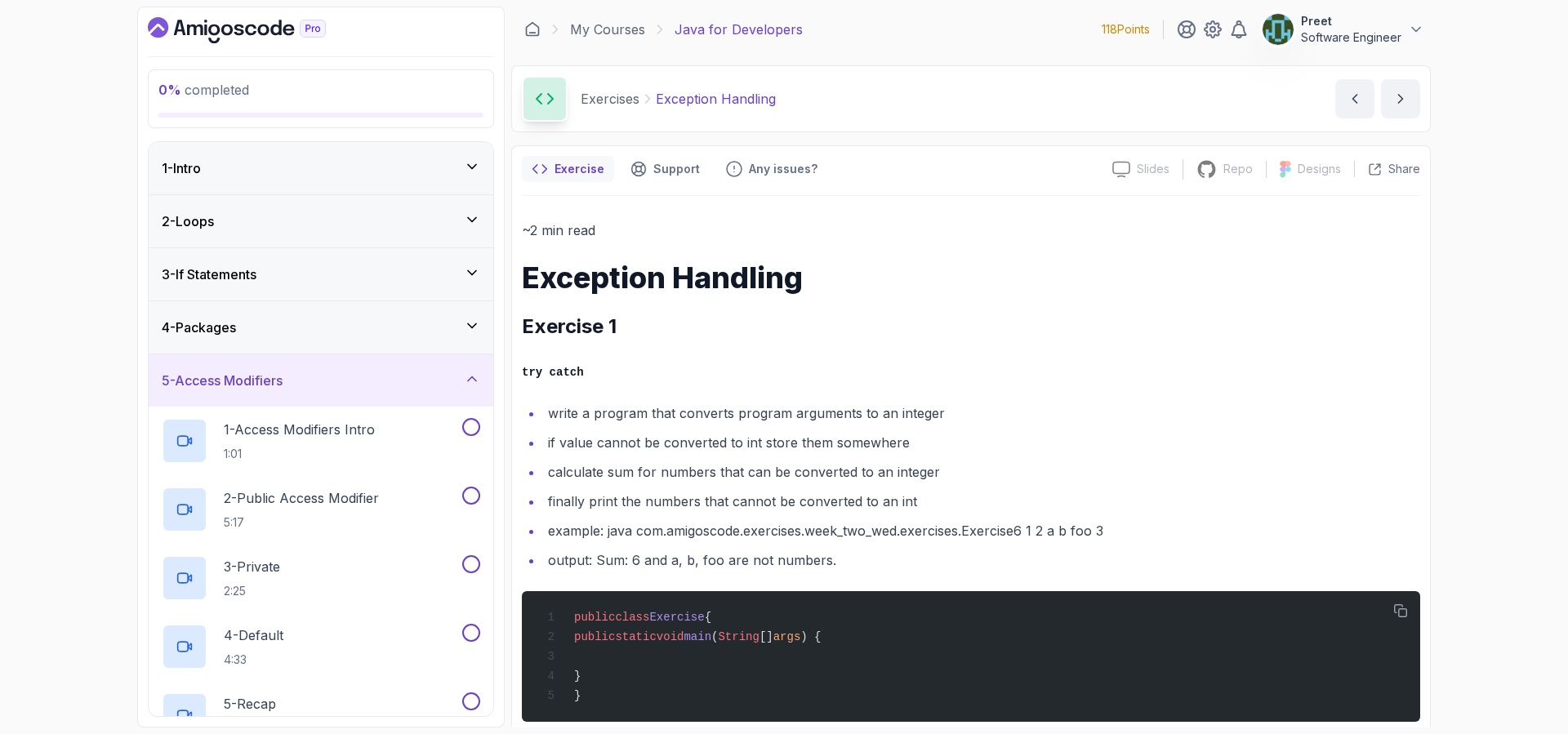
click at [337, 381] on div "5 - Access Modifiers" at bounding box center [320, 381] width 319 height 20
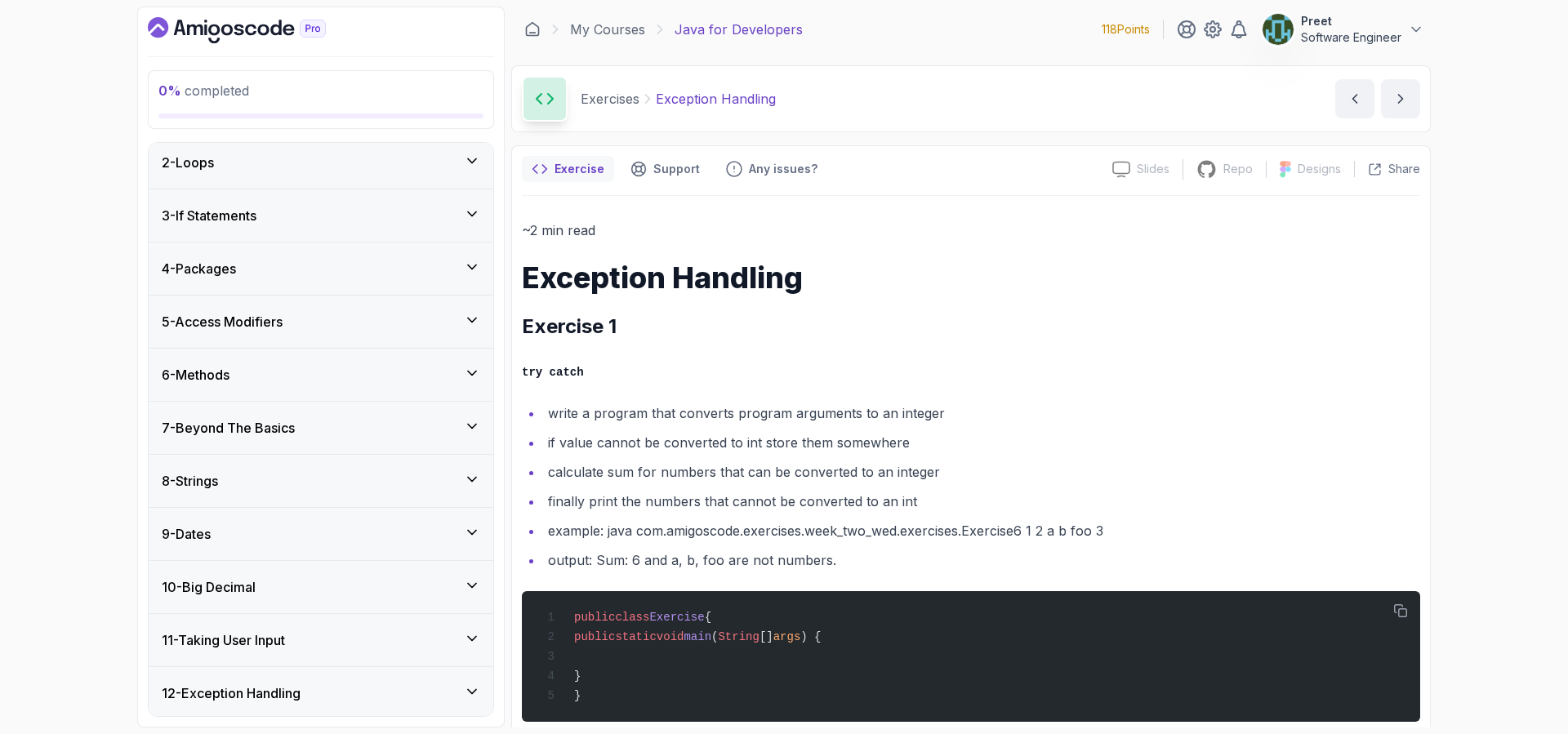
scroll to position [72, 0]
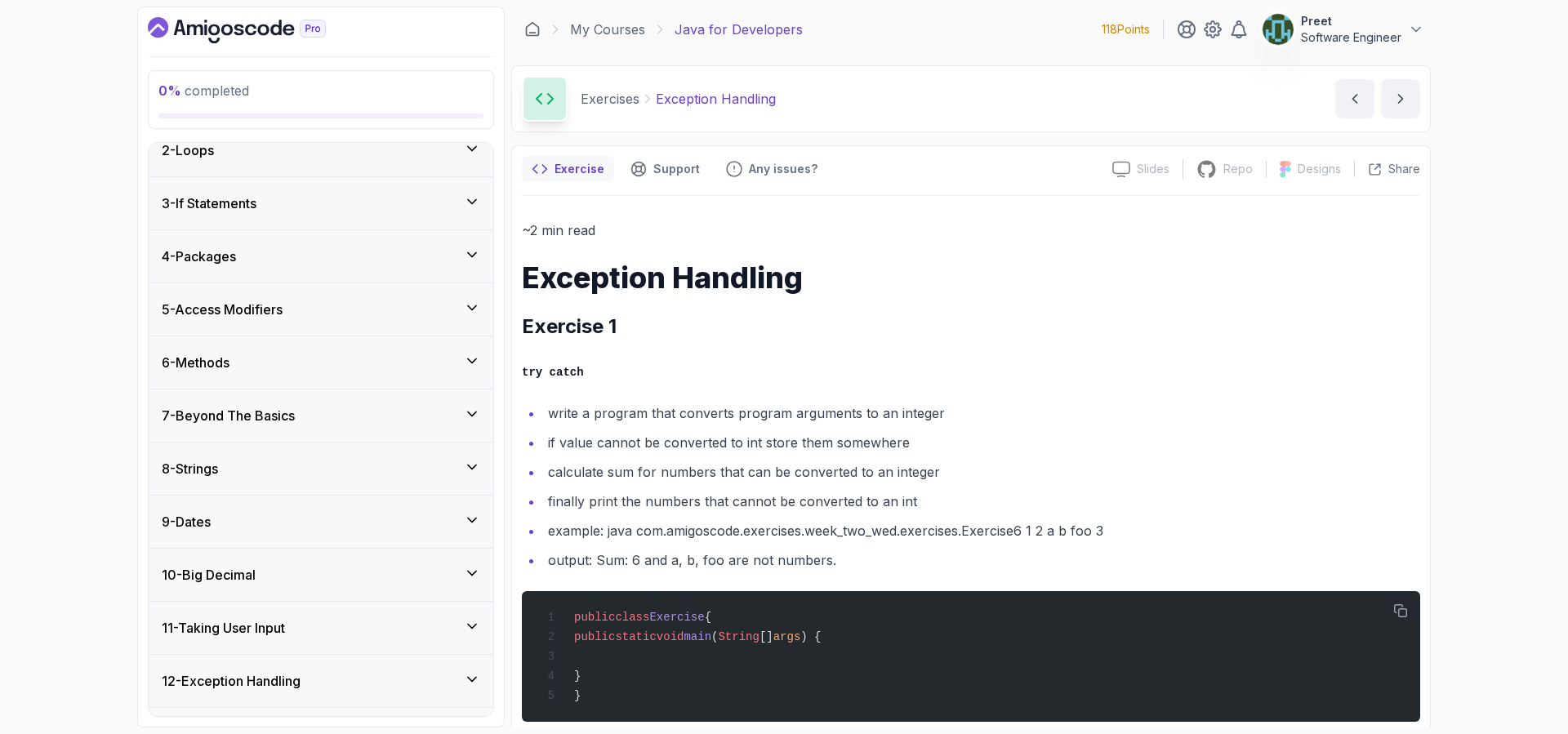
click at [299, 367] on div "6 - Methods" at bounding box center [320, 362] width 319 height 20
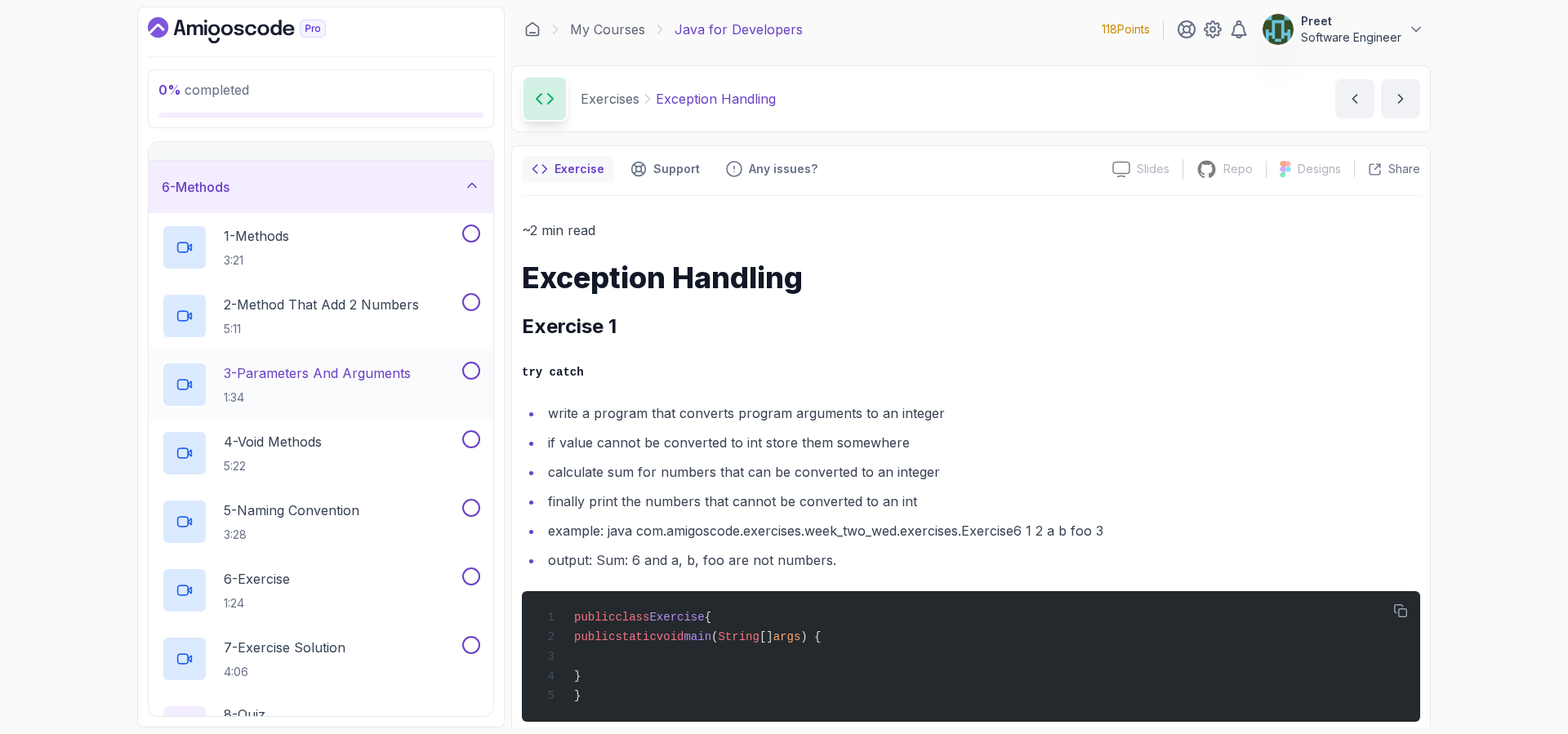
scroll to position [243, 0]
click at [297, 195] on div "6 - Methods" at bounding box center [320, 190] width 319 height 20
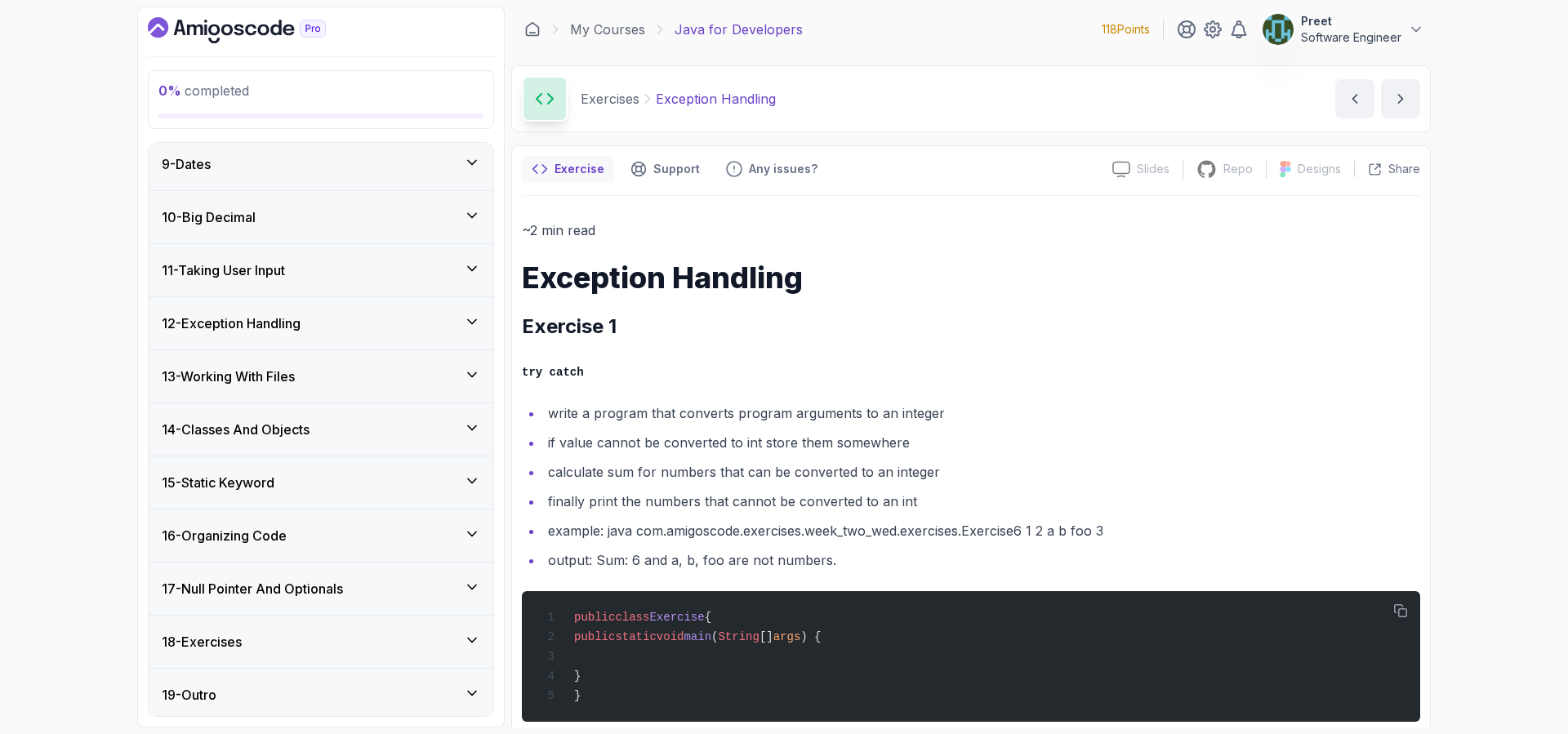
scroll to position [434, 0]
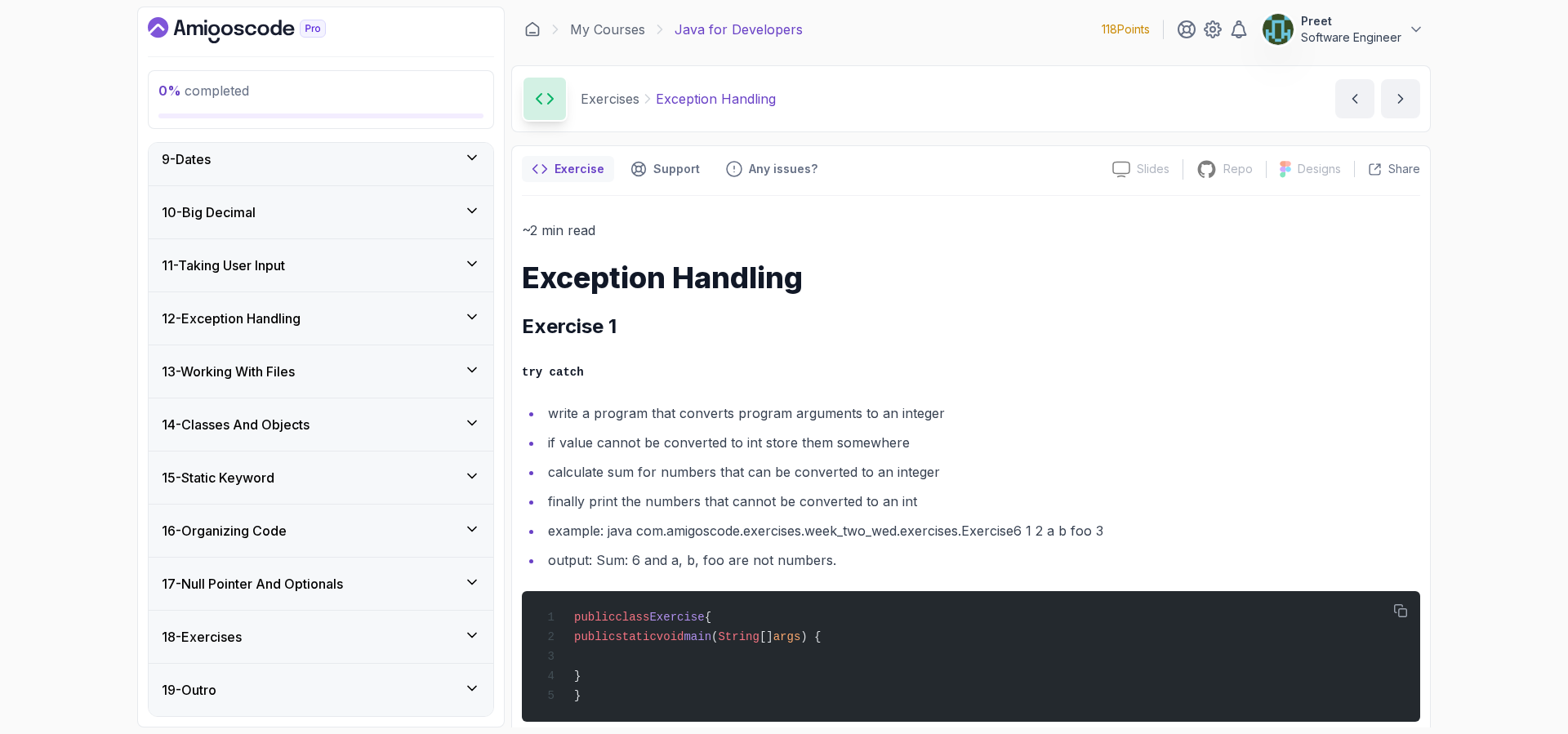
click at [295, 522] on div "16 - Organizing Code" at bounding box center [320, 531] width 319 height 20
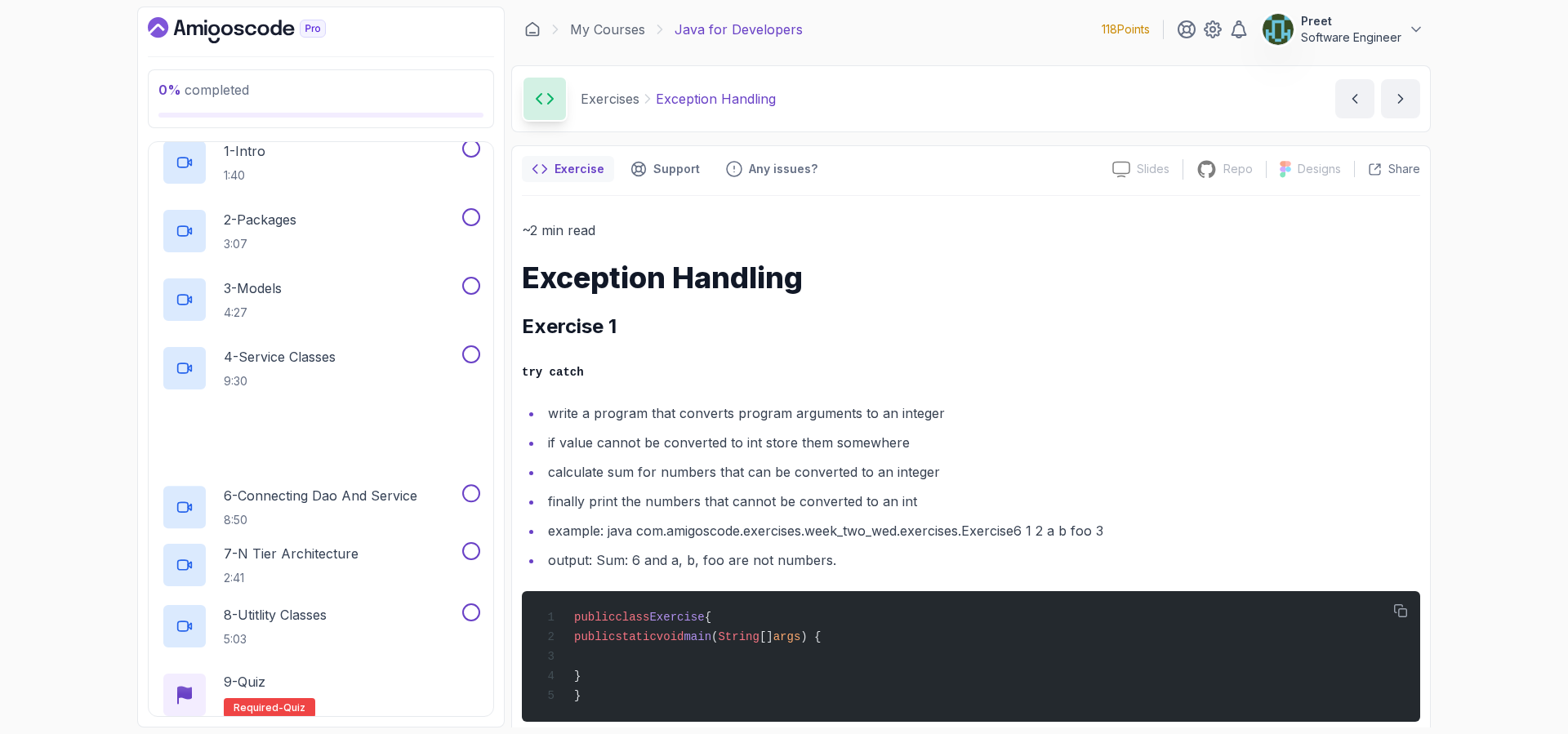
scroll to position [947, 0]
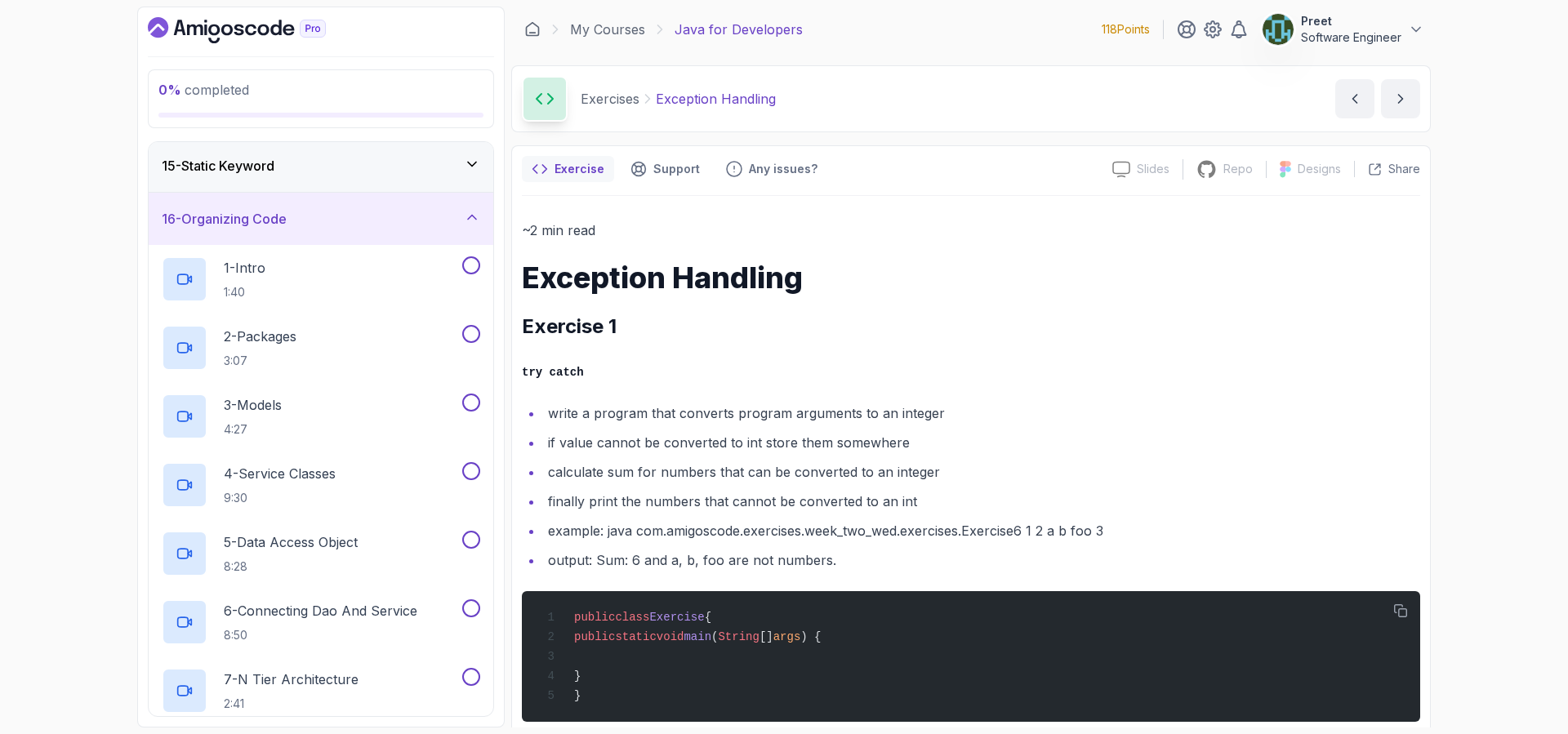
click at [269, 223] on h3 "16 - Organizing Code" at bounding box center [223, 219] width 125 height 20
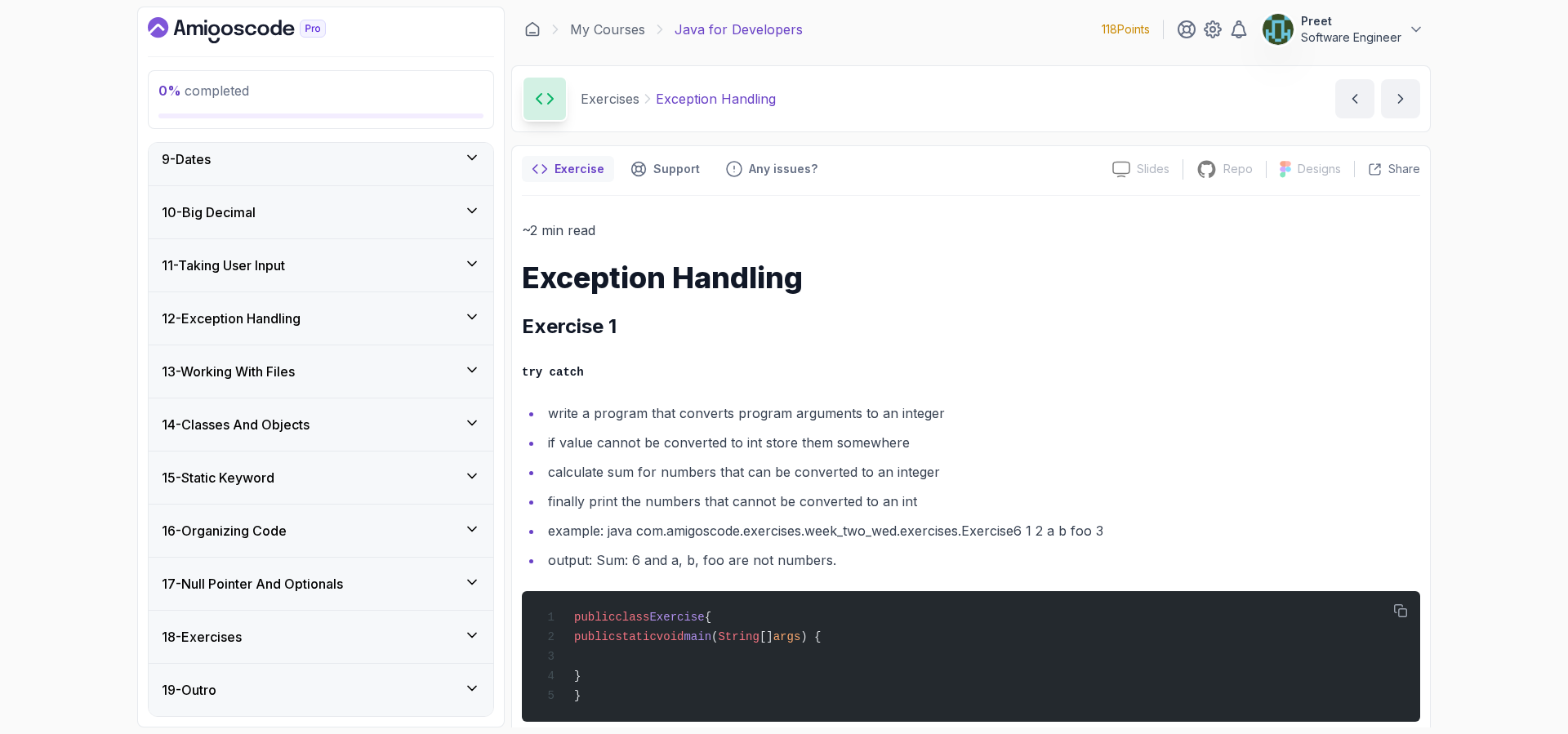
scroll to position [434, 0]
click at [316, 578] on h3 "17 - Null Pointer And Optionals" at bounding box center [252, 584] width 181 height 20
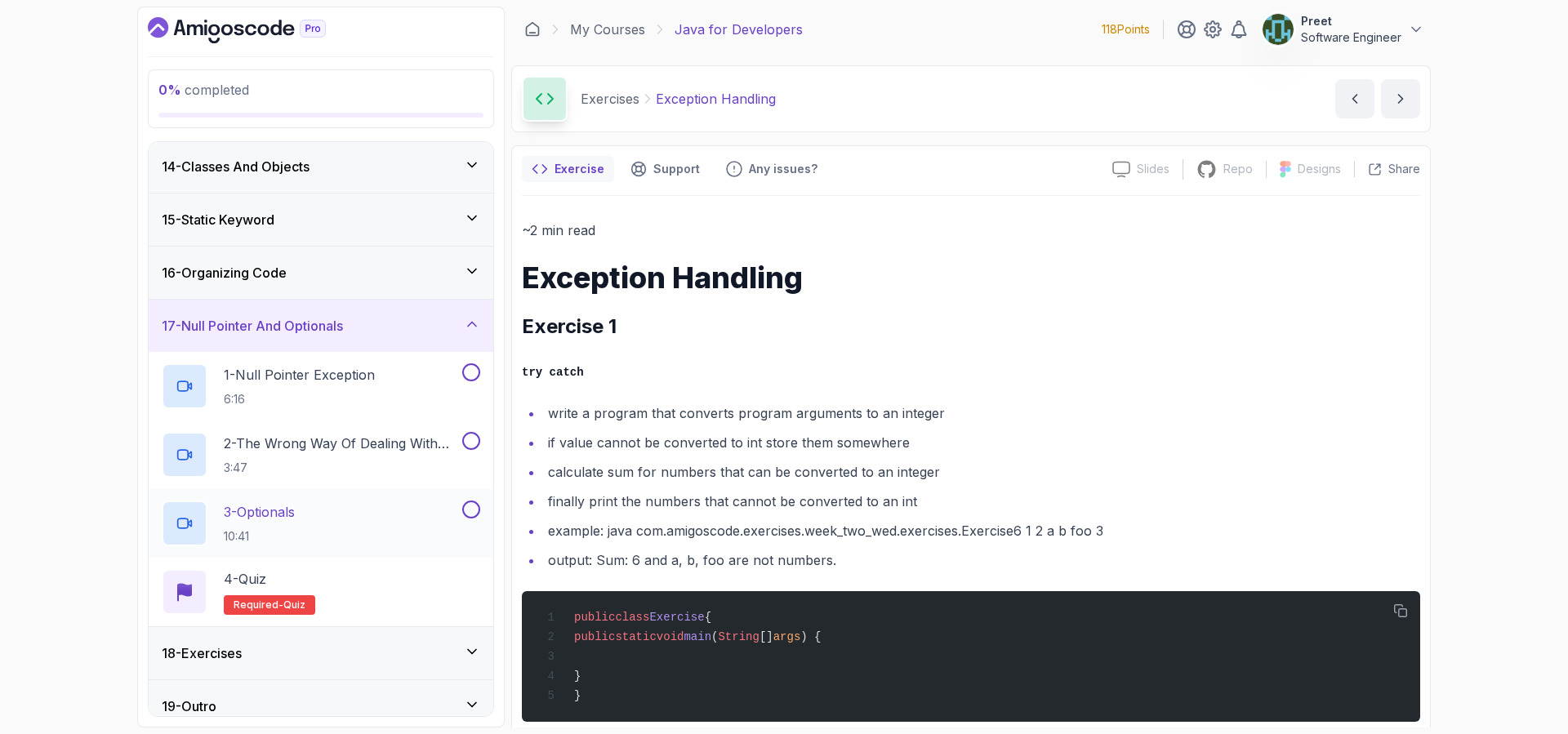
scroll to position [708, 0]
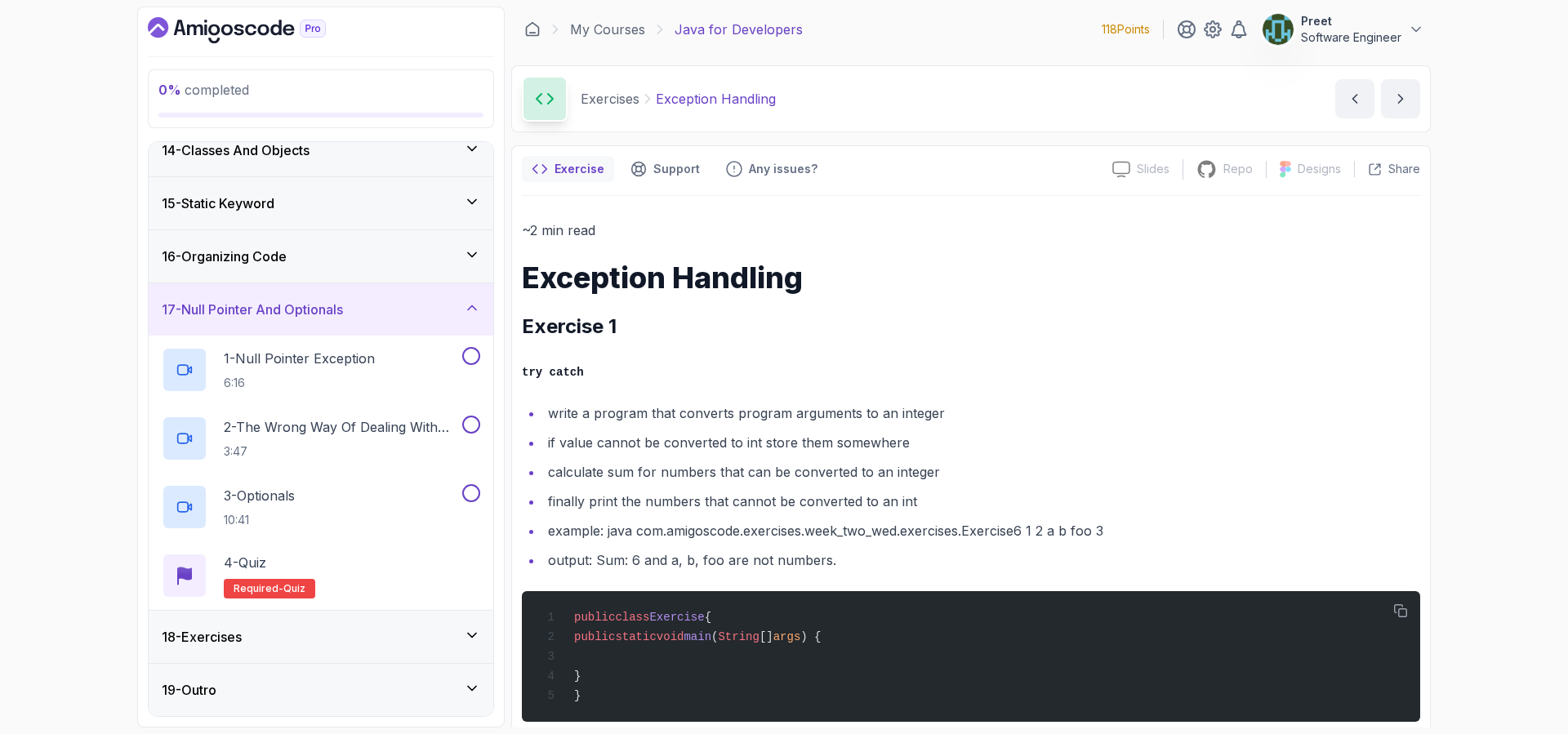
click at [315, 309] on h3 "17 - Null Pointer And Optionals" at bounding box center [252, 309] width 181 height 20
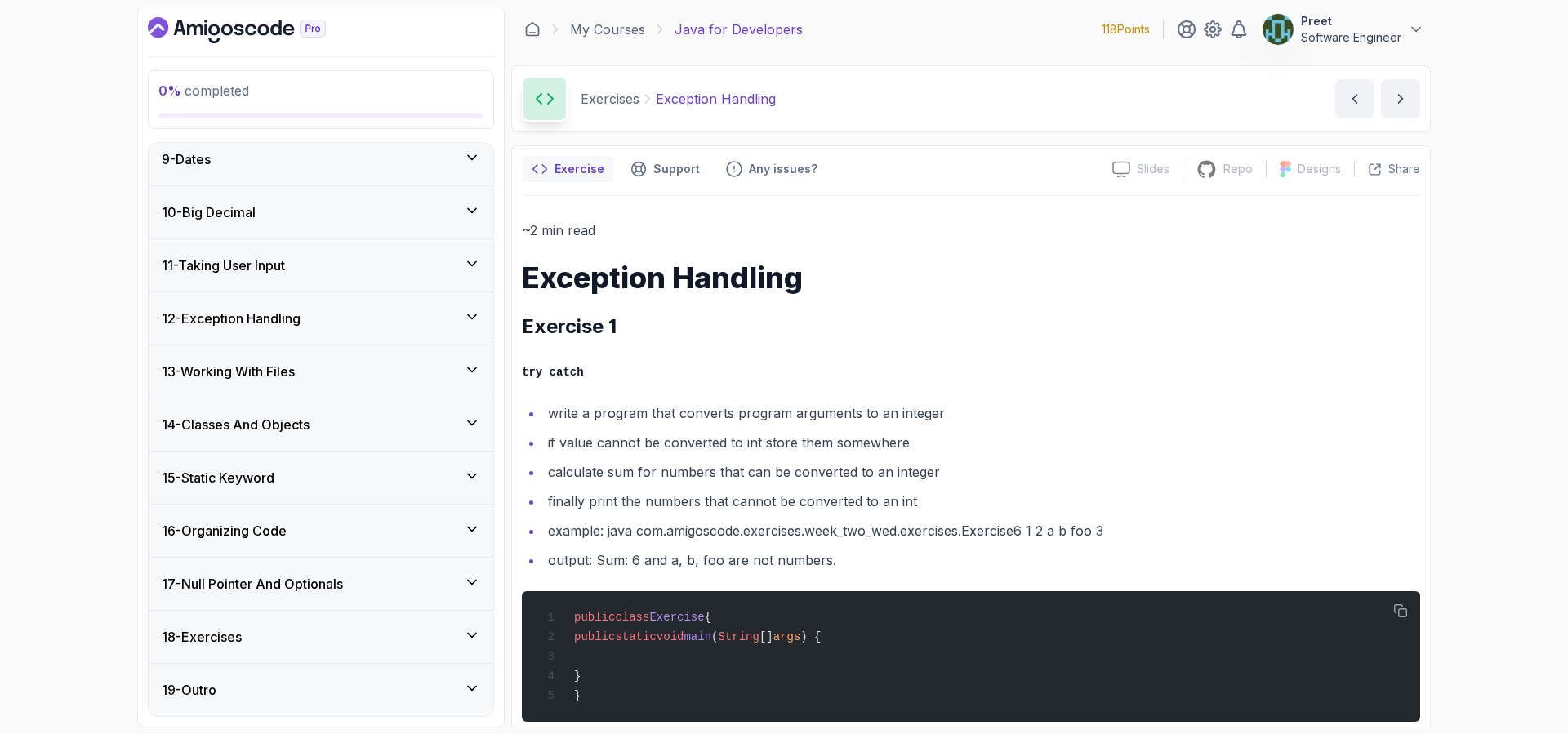
scroll to position [434, 0]
click at [328, 628] on div "18 - Exercises" at bounding box center [320, 637] width 319 height 20
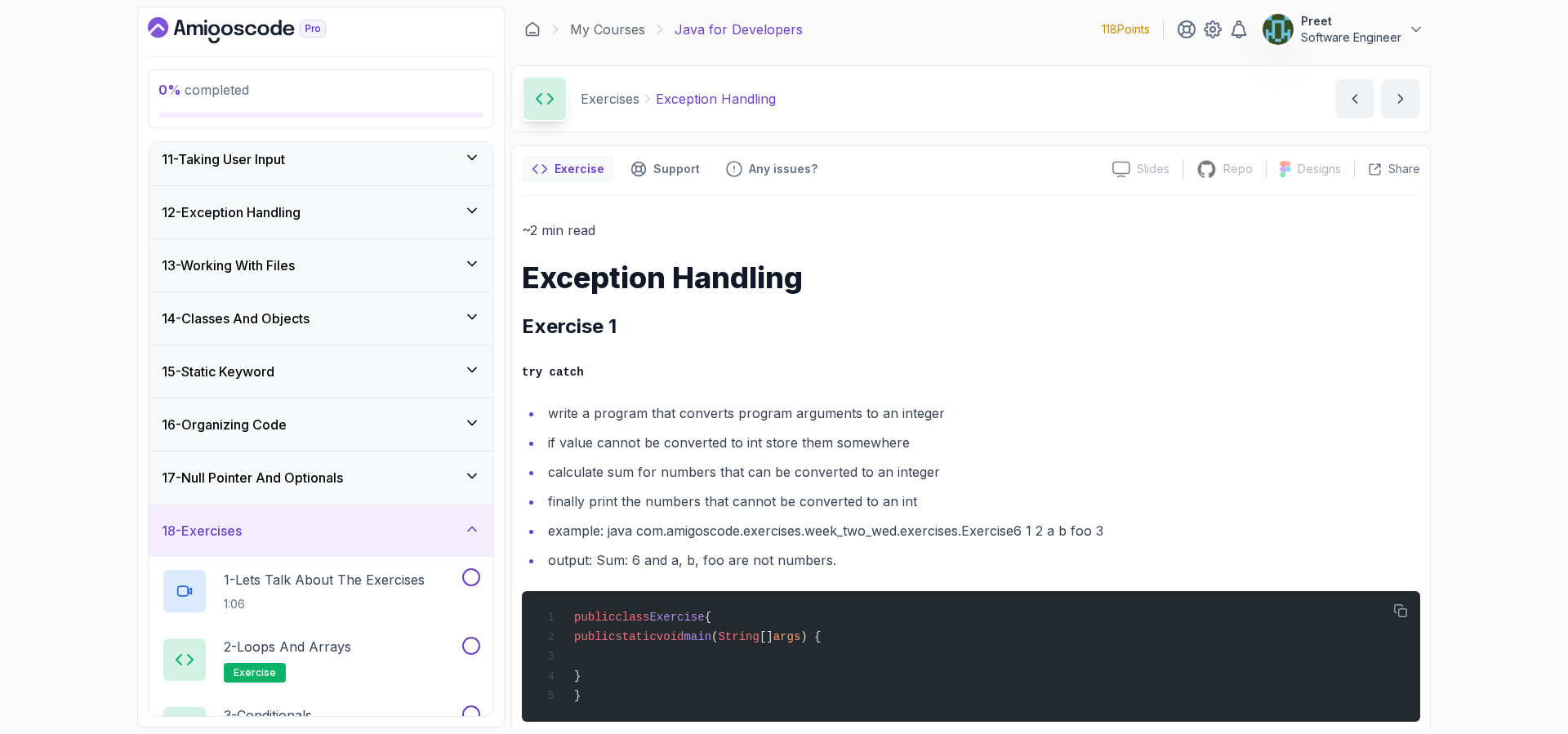
click at [317, 519] on div "18 - Exercises" at bounding box center [321, 530] width 344 height 52
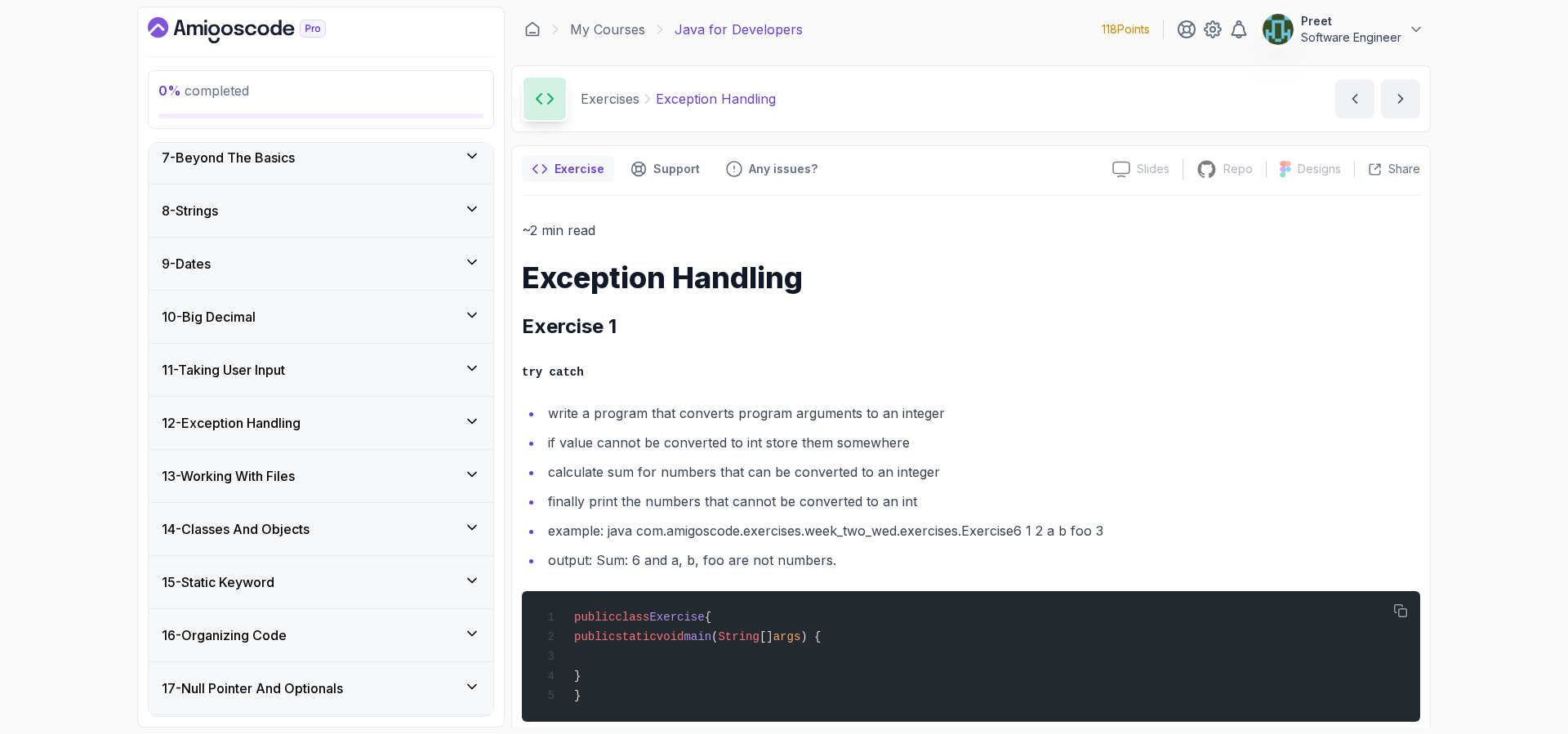
scroll to position [368, 0]
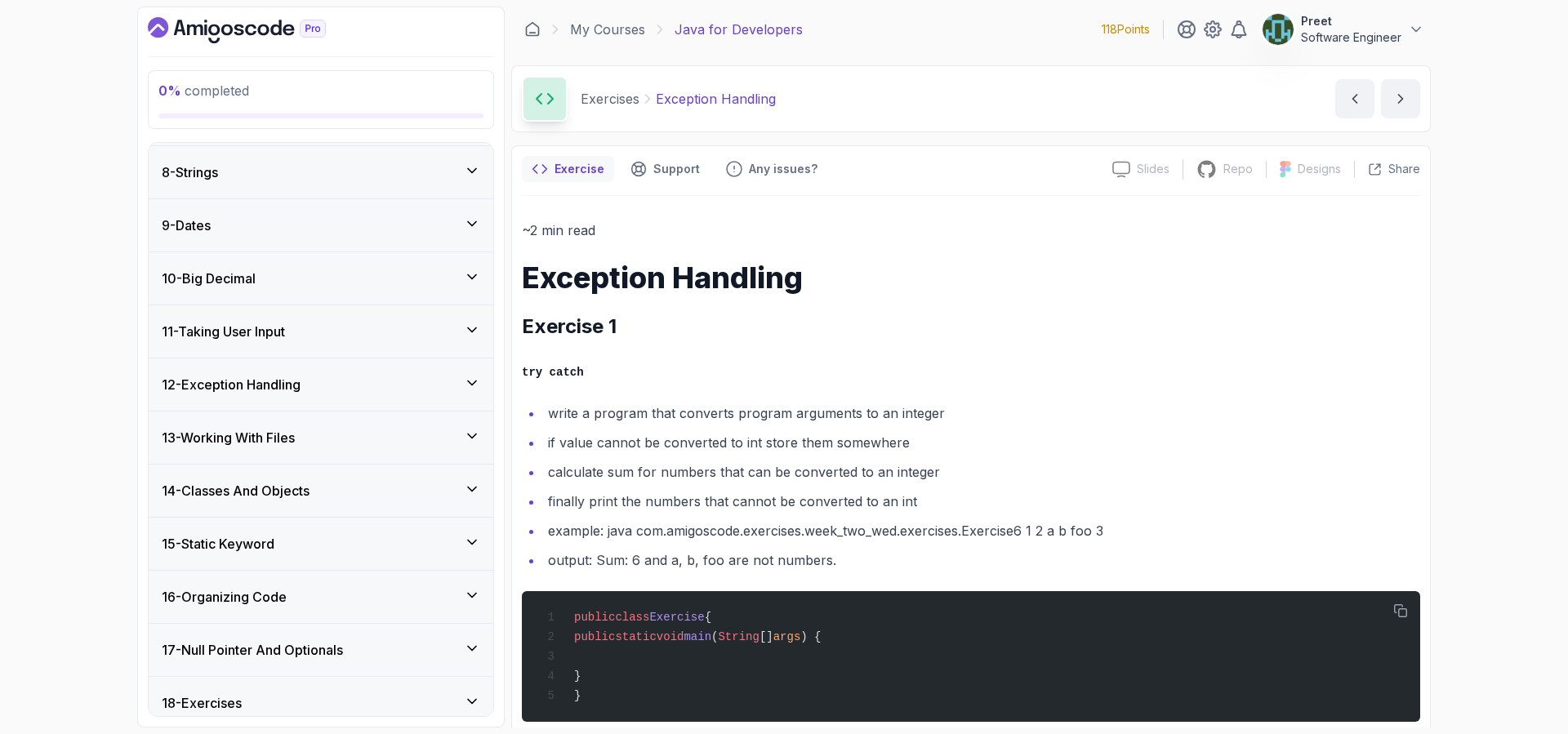
click at [318, 377] on div "12 - Exception Handling" at bounding box center [320, 385] width 319 height 20
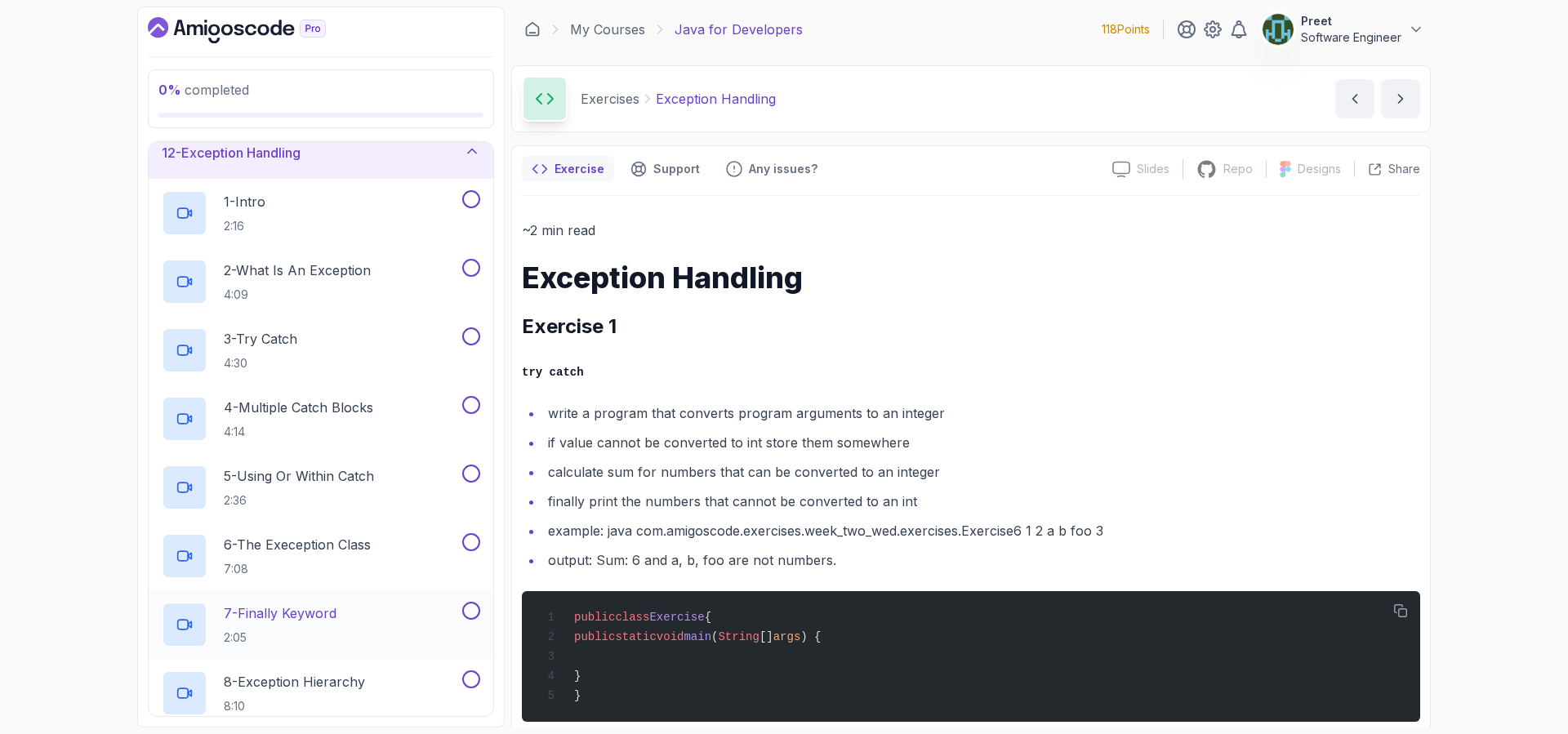
scroll to position [329, 0]
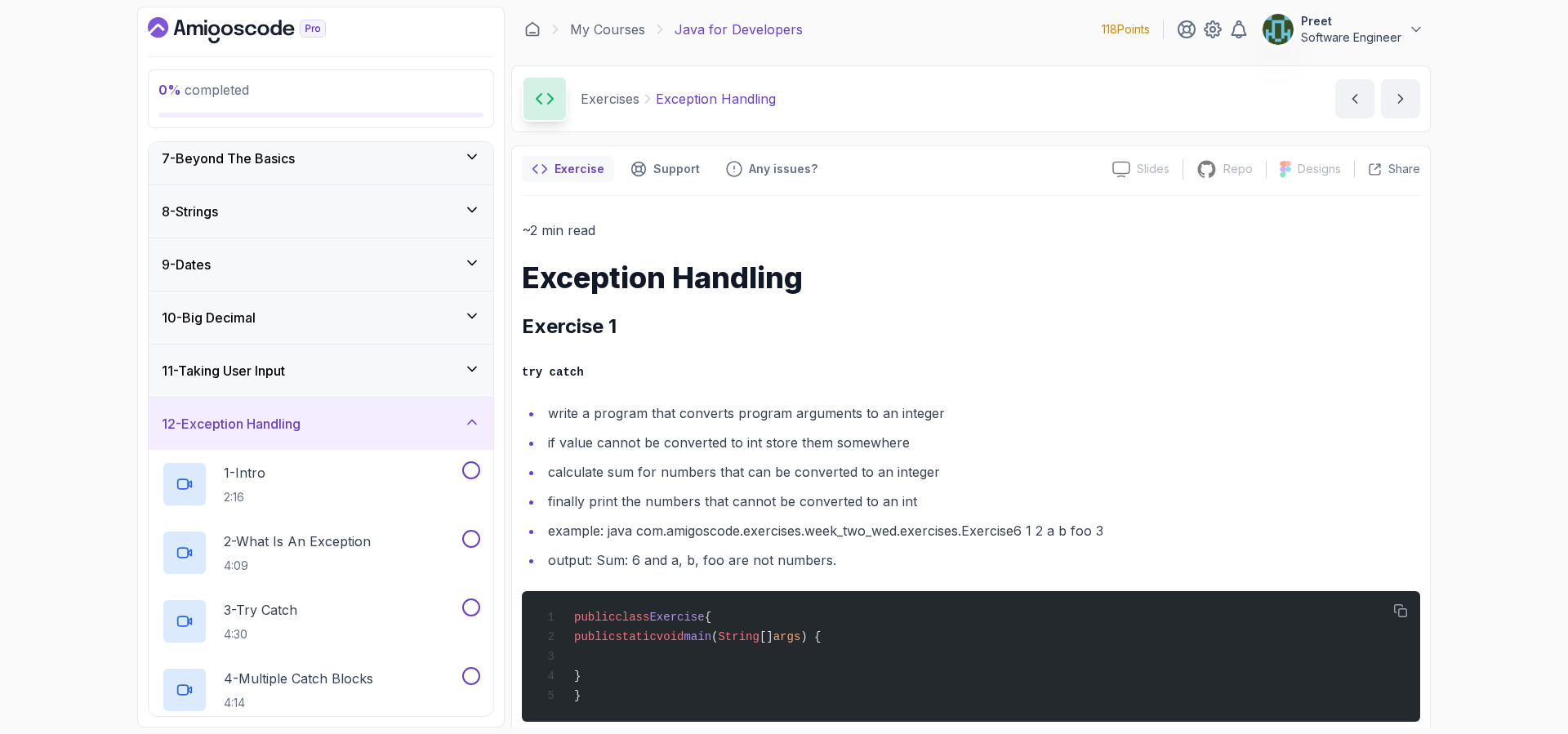
click at [300, 422] on h3 "12 - Exception Handling" at bounding box center [231, 424] width 139 height 20
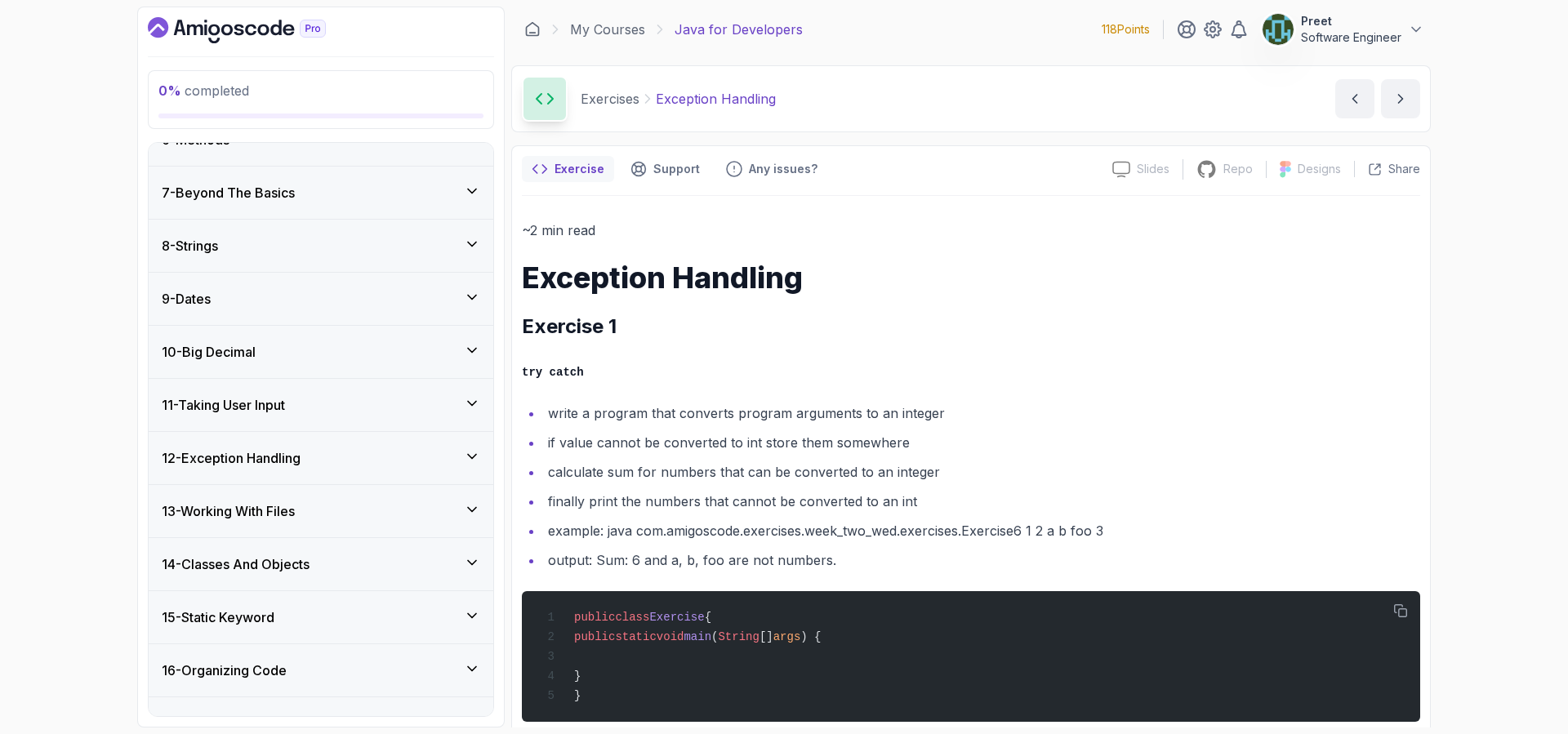
scroll to position [0, 0]
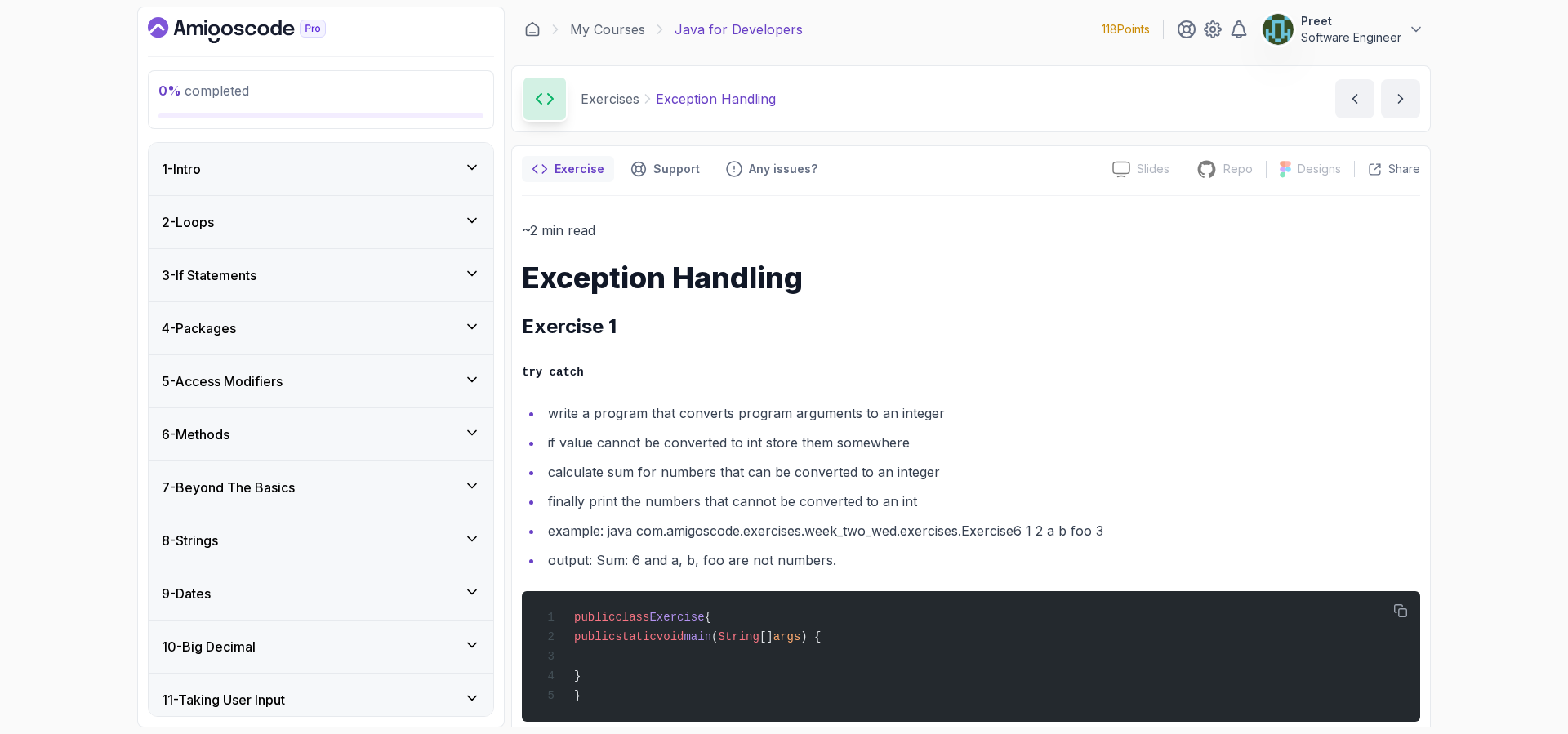
click at [255, 215] on div "2 - Loops" at bounding box center [320, 223] width 319 height 20
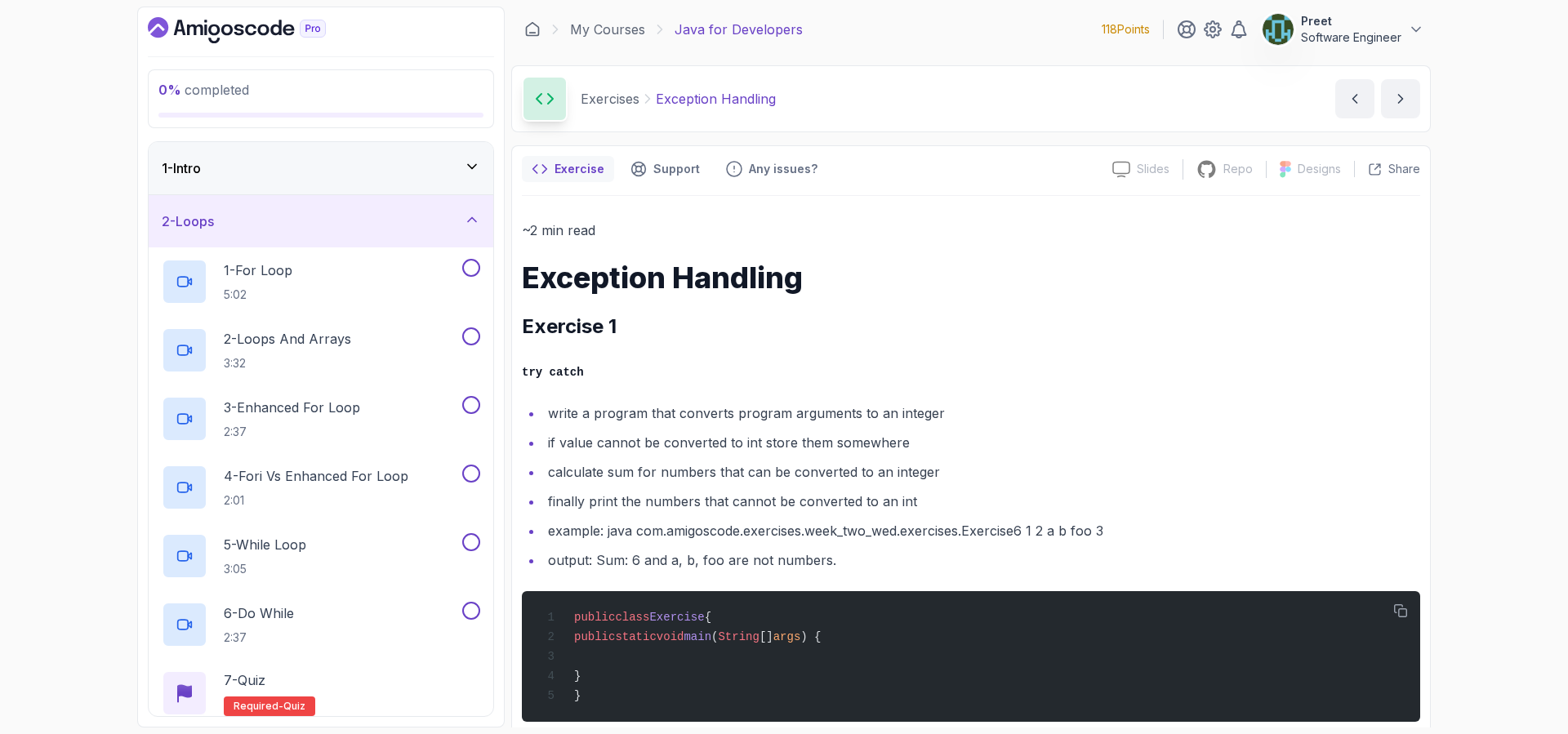
click at [255, 215] on div "2 - Loops" at bounding box center [320, 222] width 319 height 20
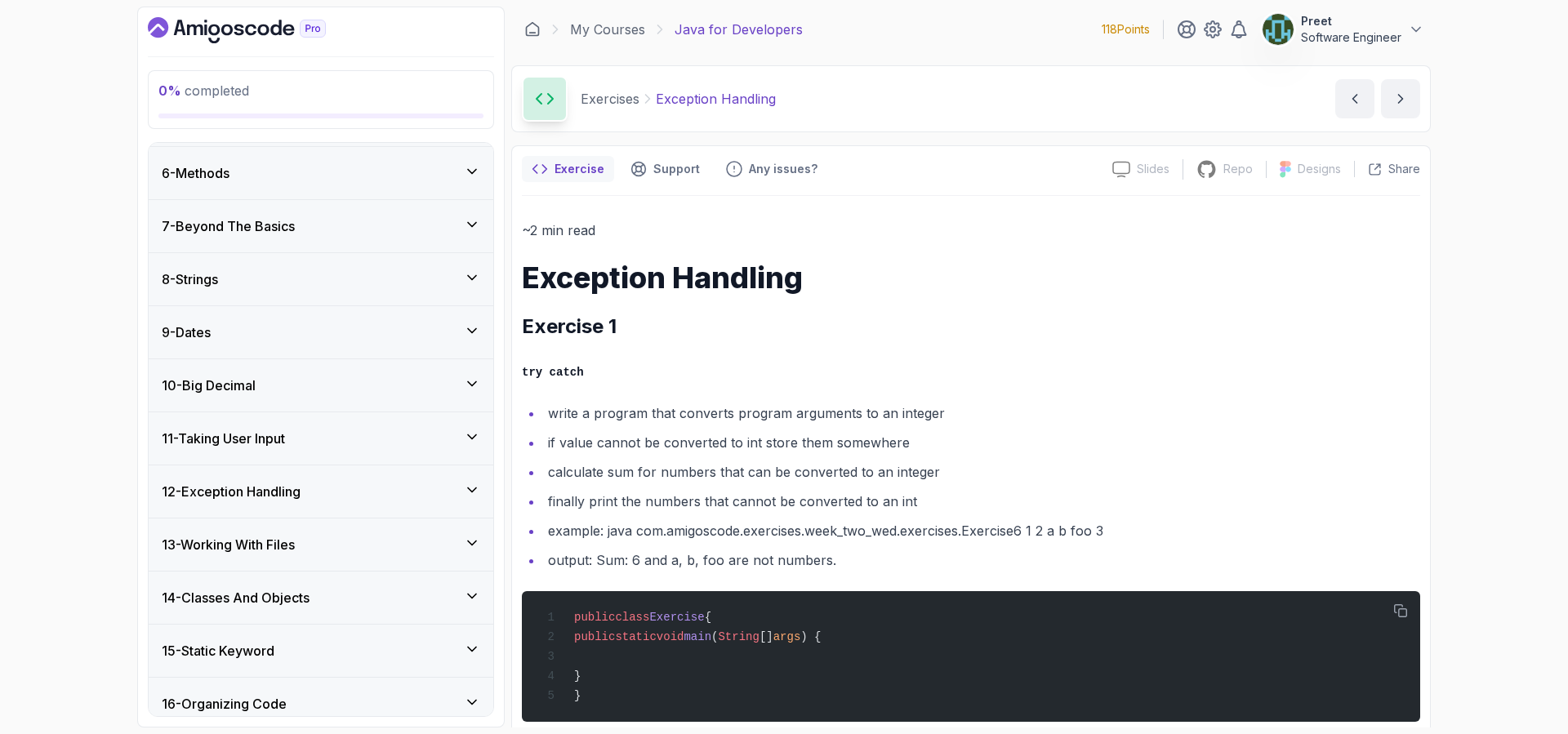
scroll to position [397, 0]
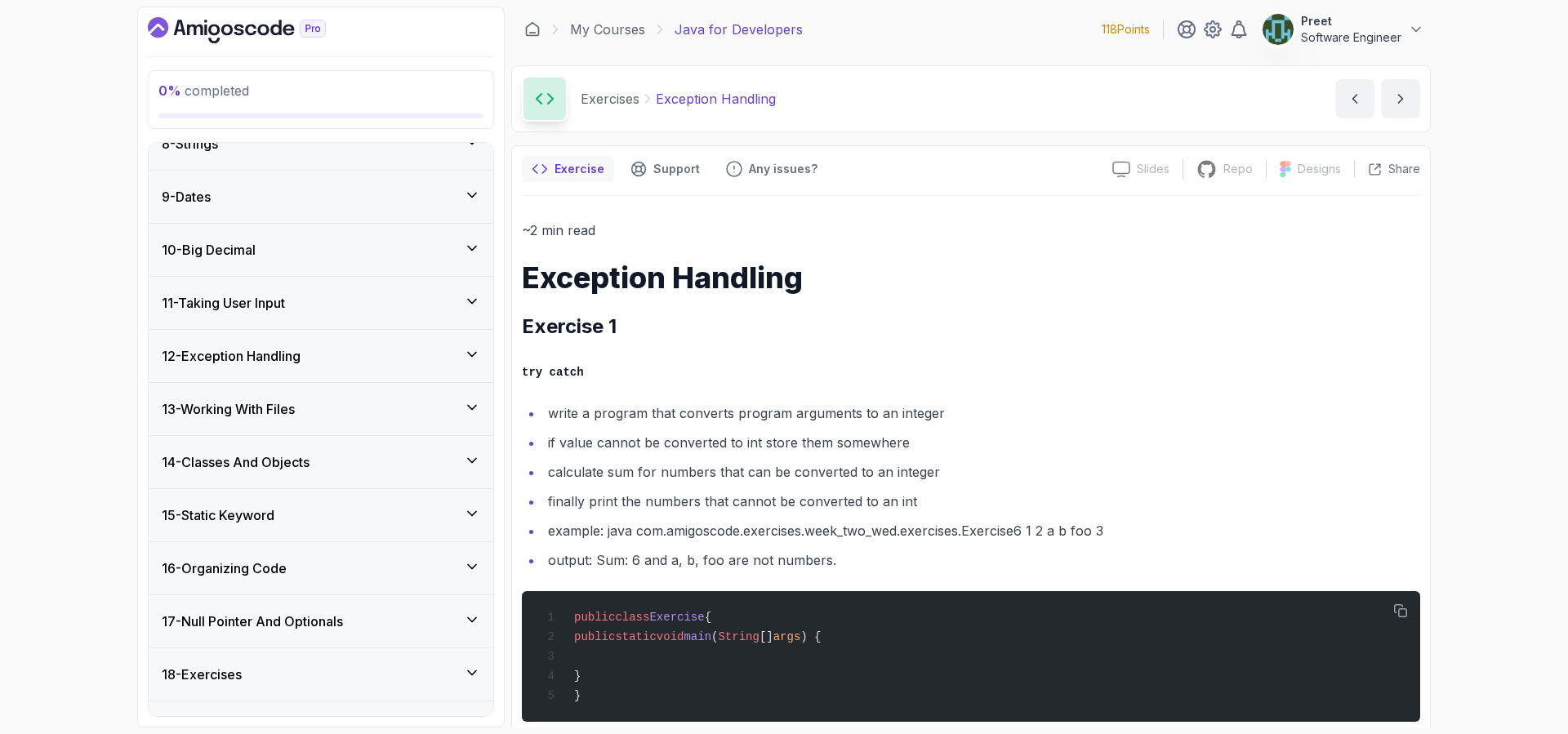
click at [285, 450] on div "14 - Classes And Objects" at bounding box center [321, 462] width 344 height 52
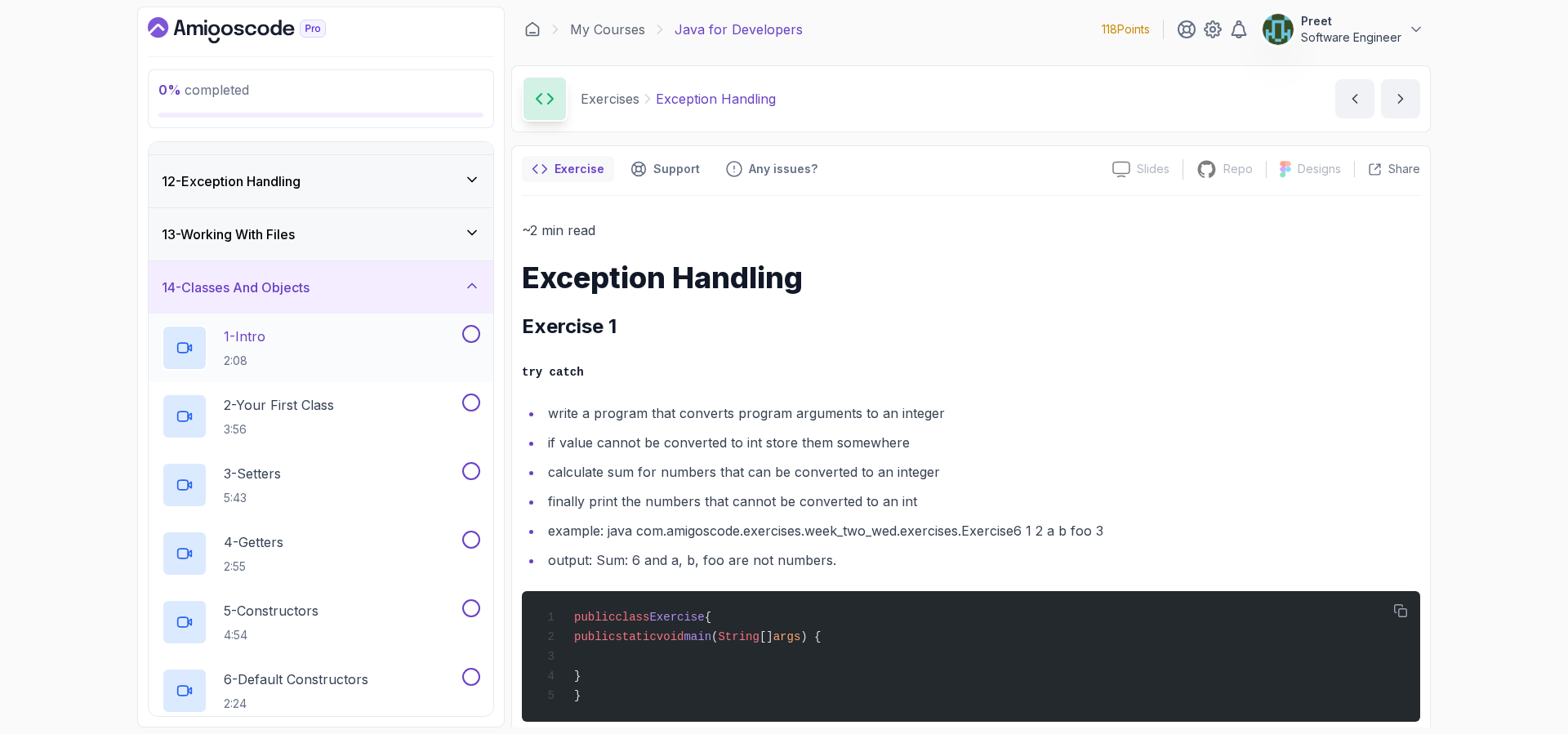
scroll to position [441, 0]
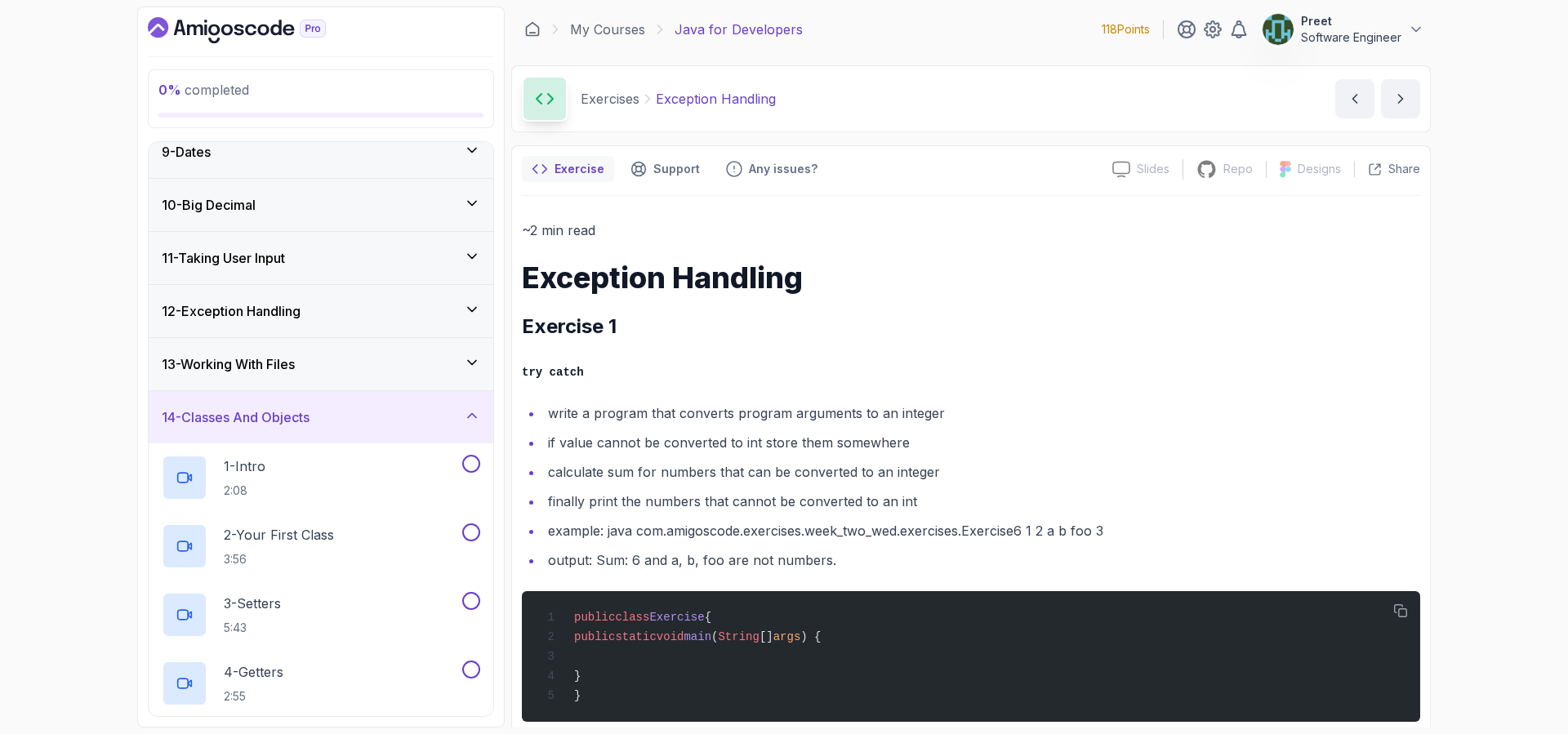
click at [287, 415] on h3 "14 - Classes And Objects" at bounding box center [235, 417] width 148 height 20
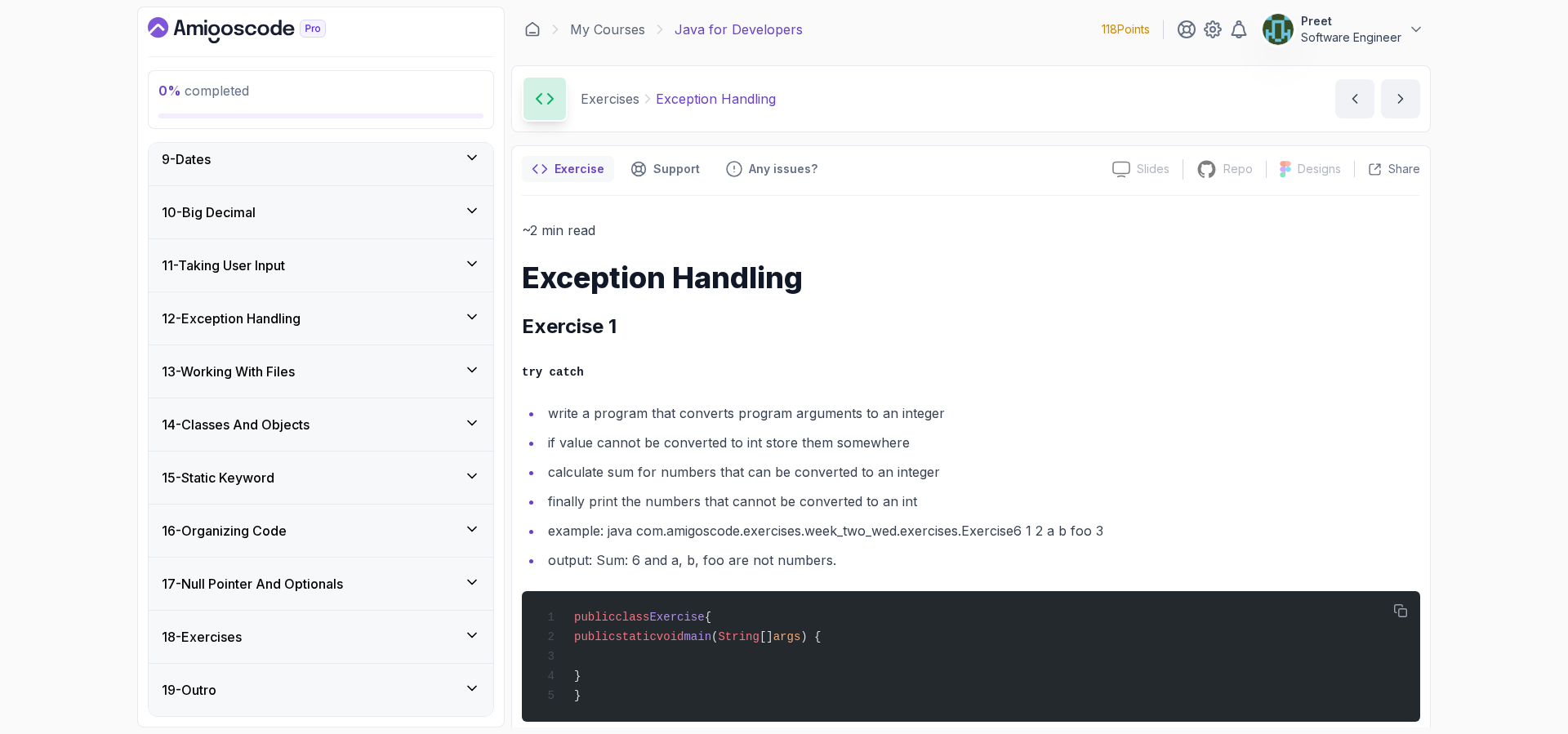
scroll to position [434, 0]
click at [1291, 35] on img at bounding box center [1277, 29] width 32 height 32
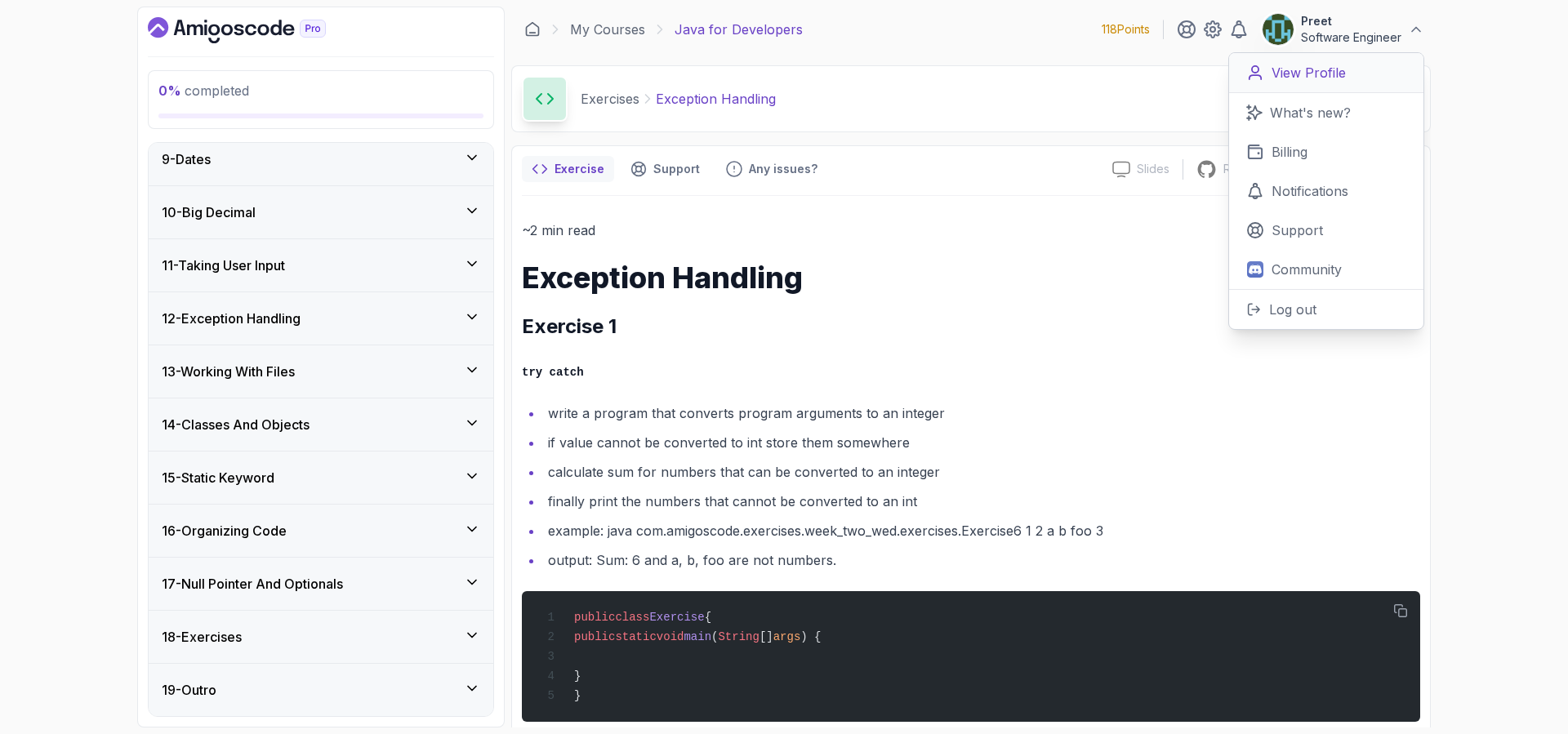
click at [1302, 70] on p "View Profile" at bounding box center [1308, 73] width 74 height 20
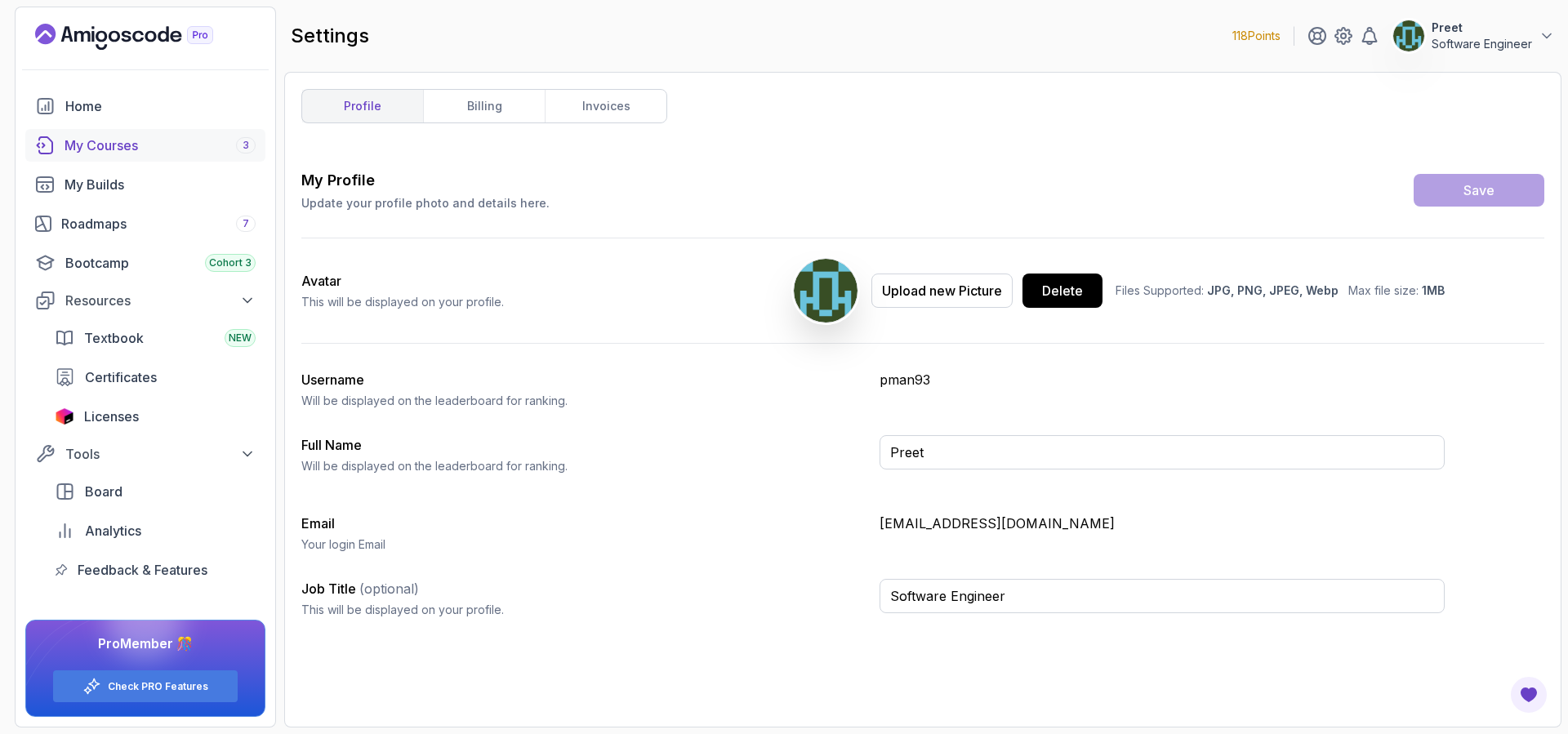
click at [137, 153] on div "My Courses 3" at bounding box center [160, 146] width 191 height 20
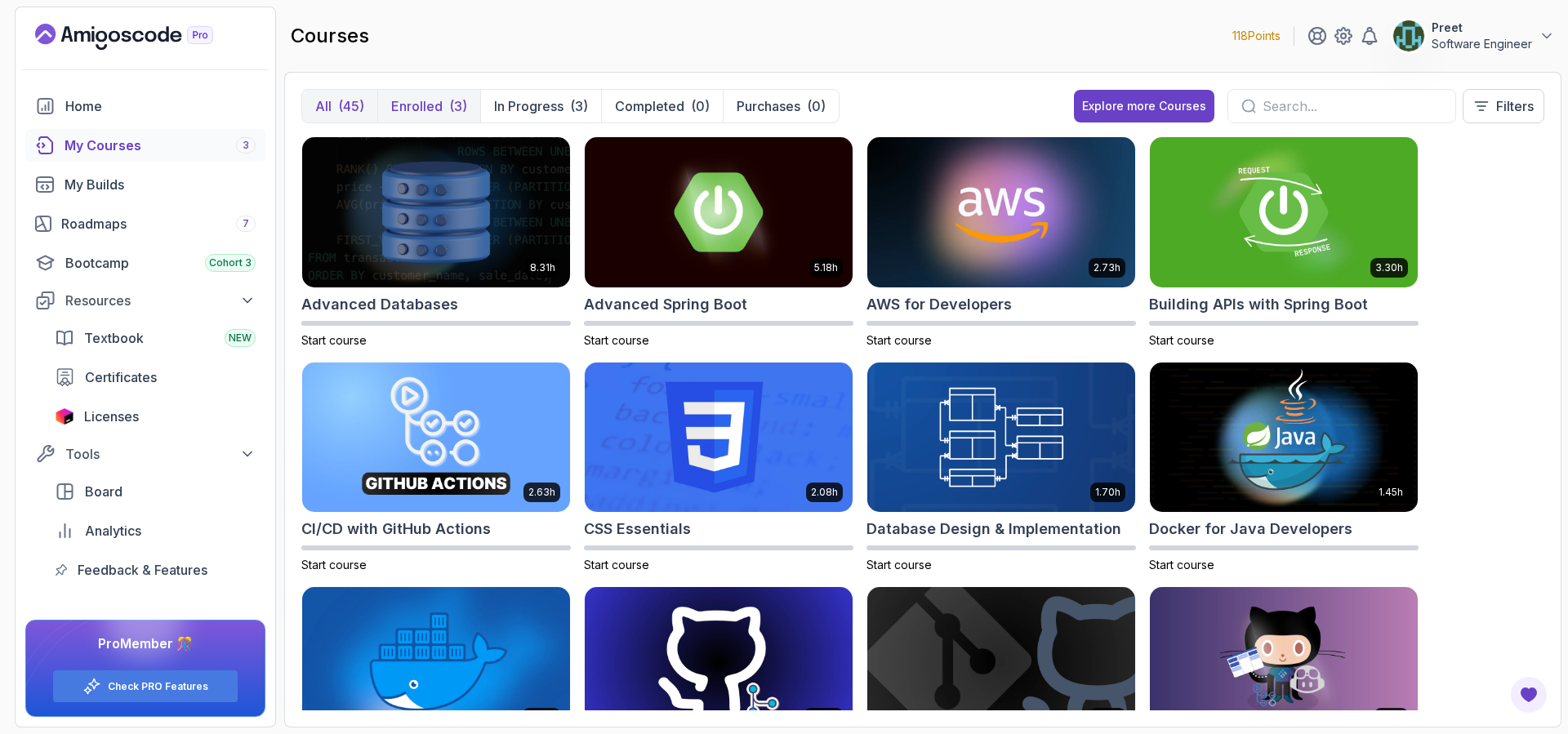
click at [424, 104] on p "Enrolled" at bounding box center [417, 106] width 51 height 20
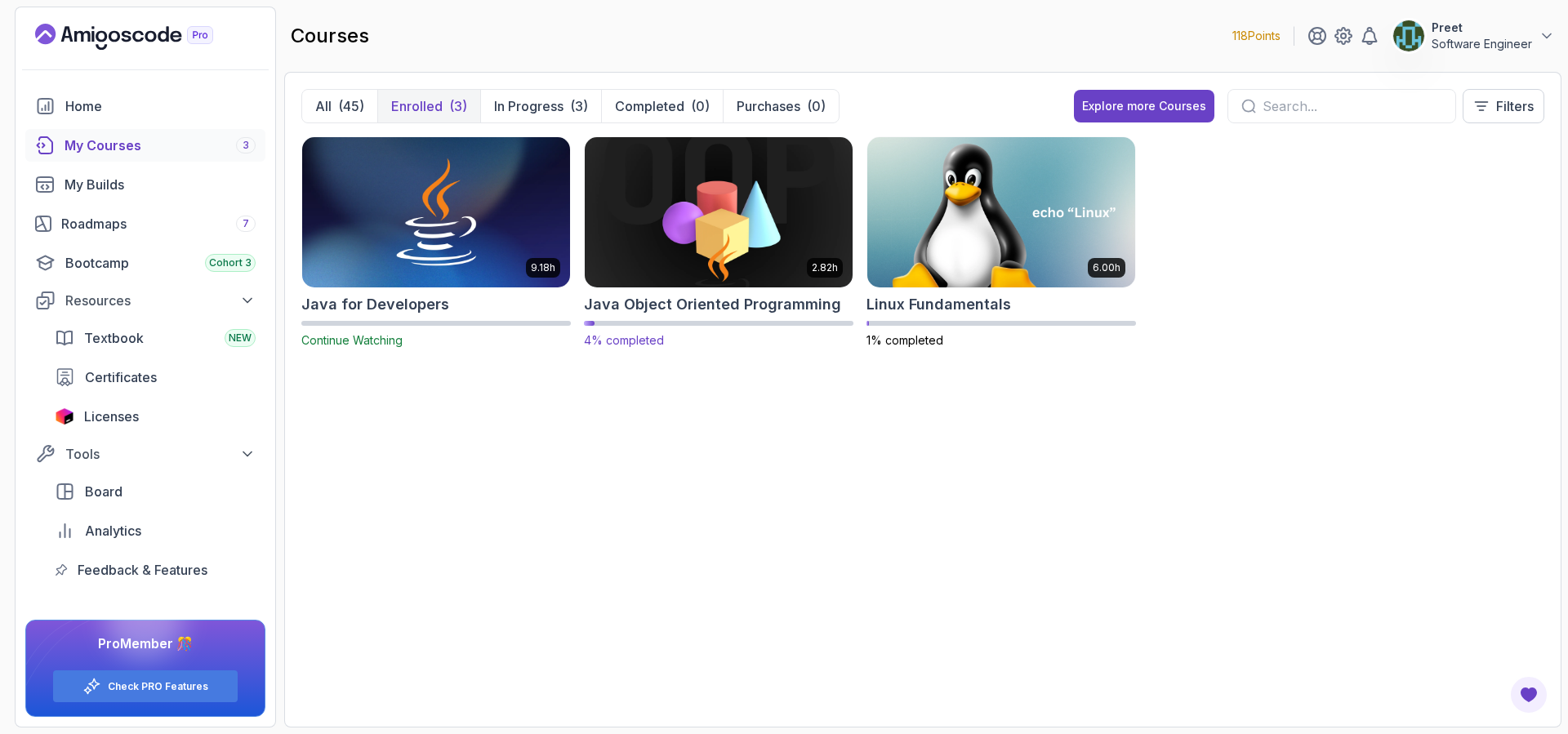
click at [728, 176] on img at bounding box center [718, 212] width 281 height 157
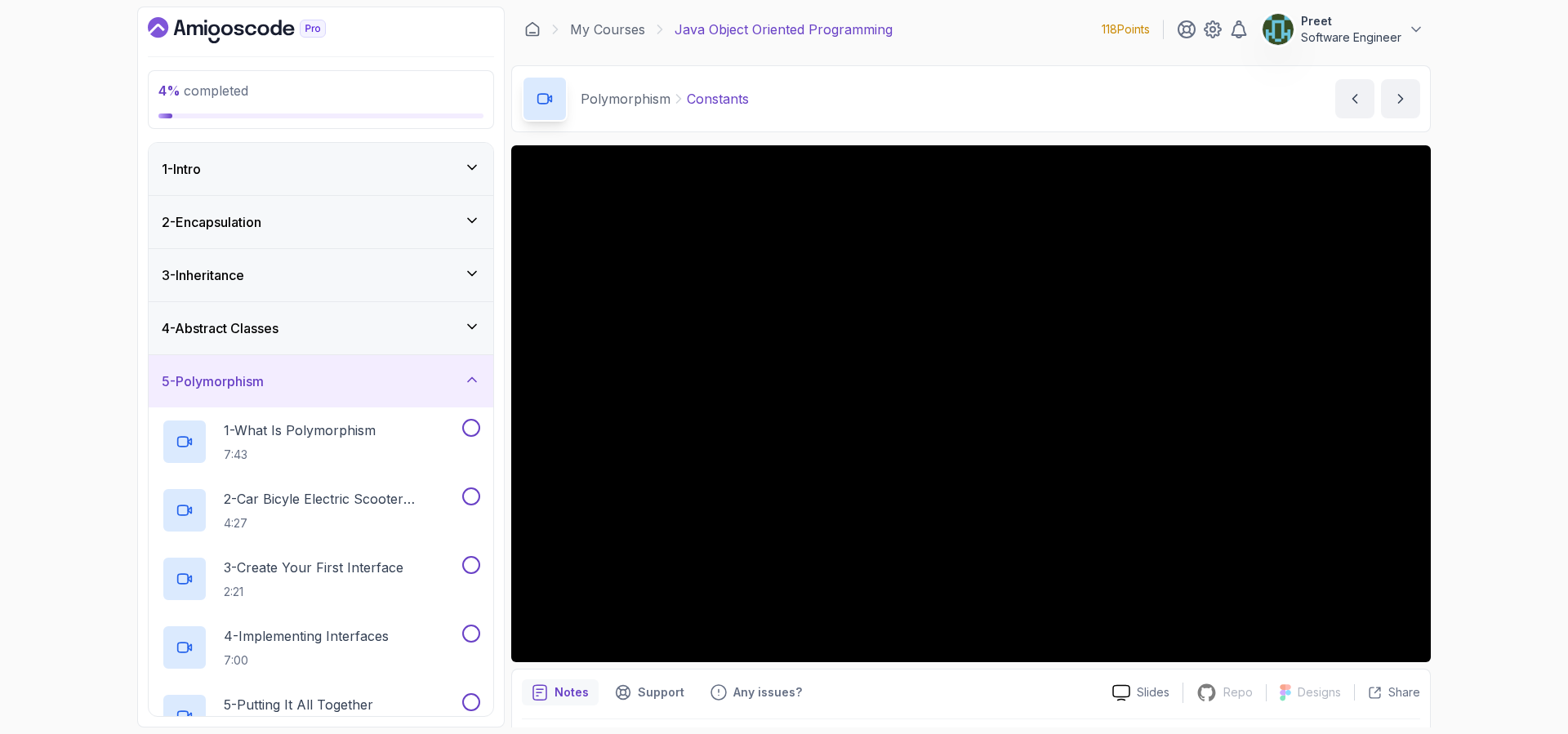
click at [299, 214] on div "2 - Encapsulation" at bounding box center [320, 223] width 319 height 20
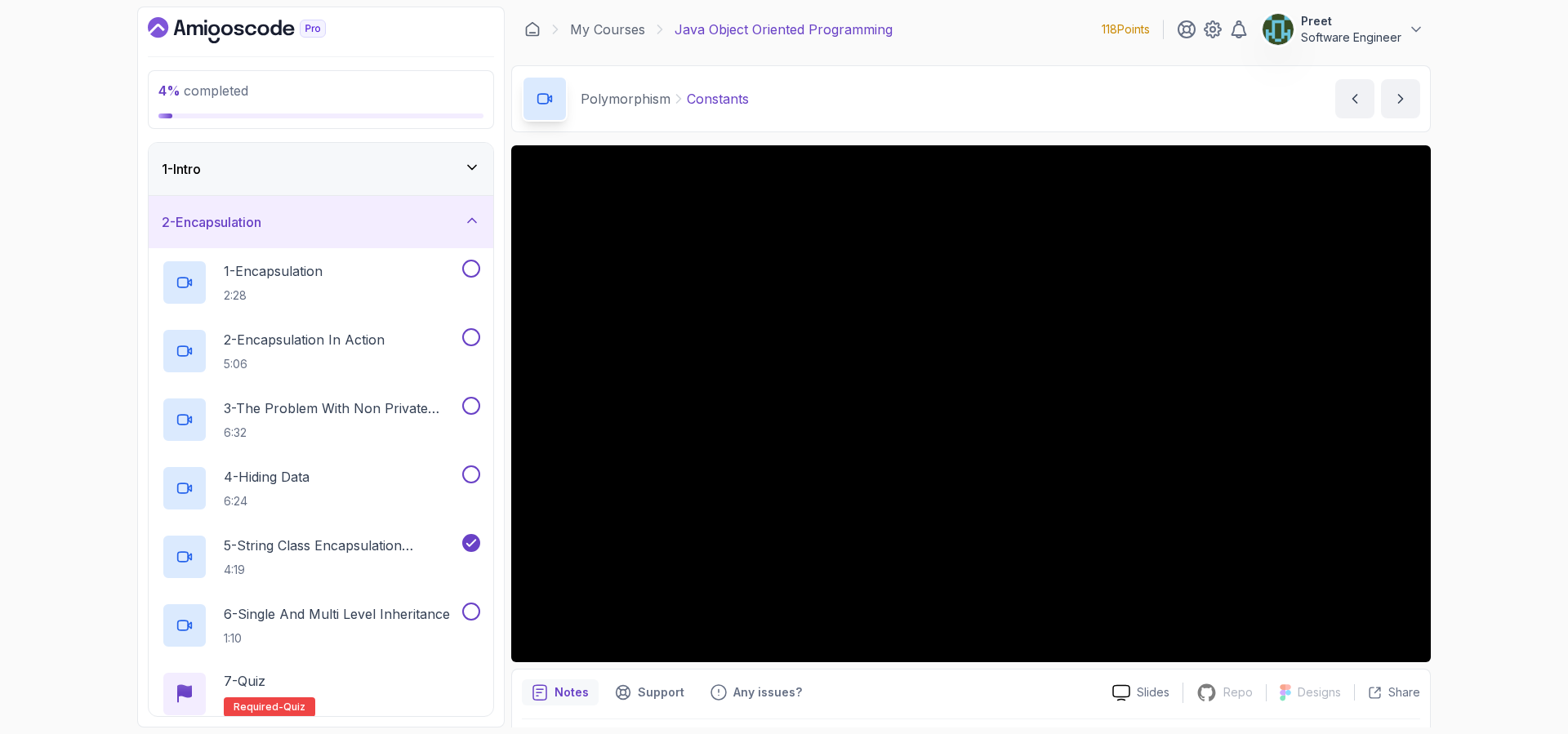
click at [303, 221] on div "2 - Encapsulation" at bounding box center [320, 223] width 319 height 20
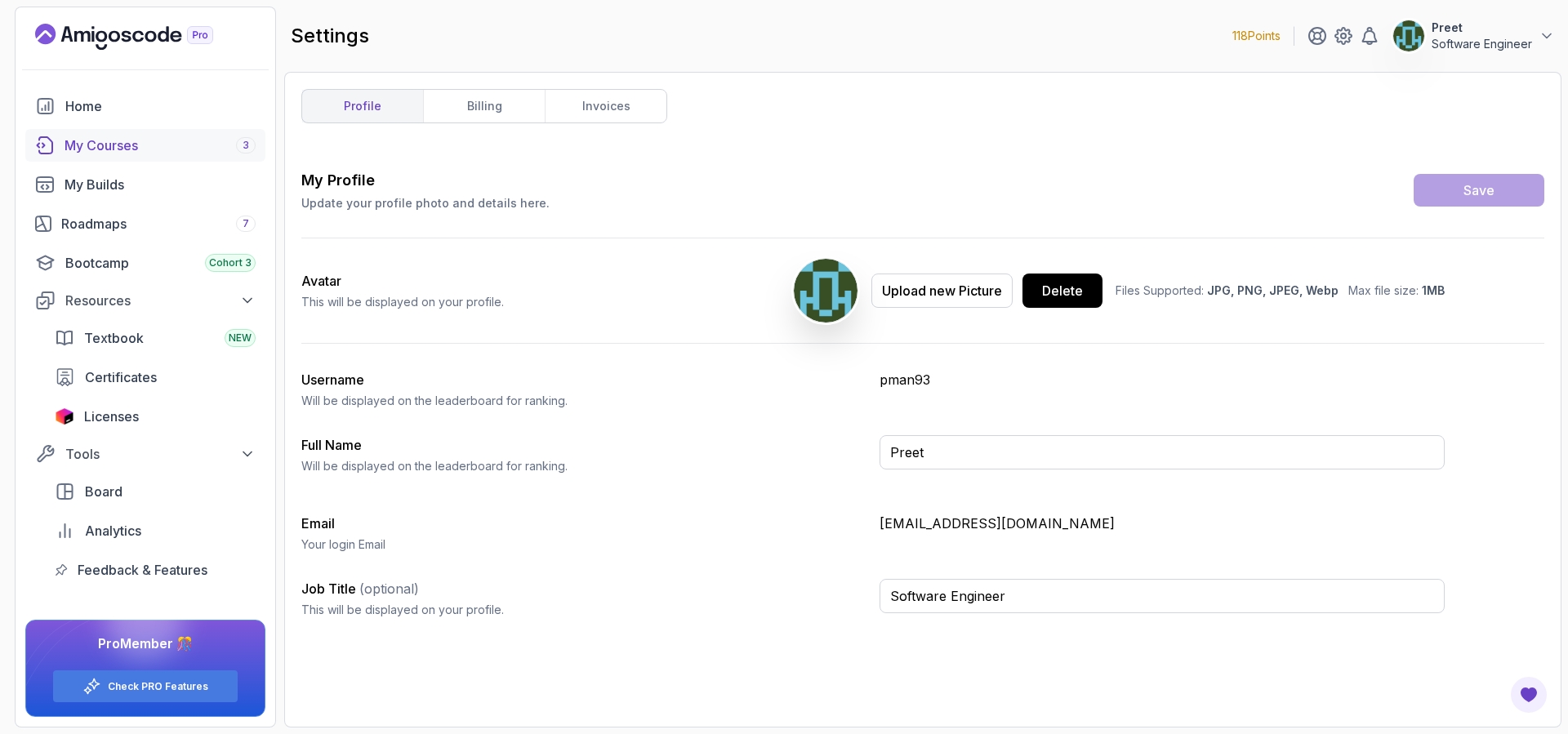
click at [135, 145] on div "My Courses 3" at bounding box center [160, 146] width 191 height 20
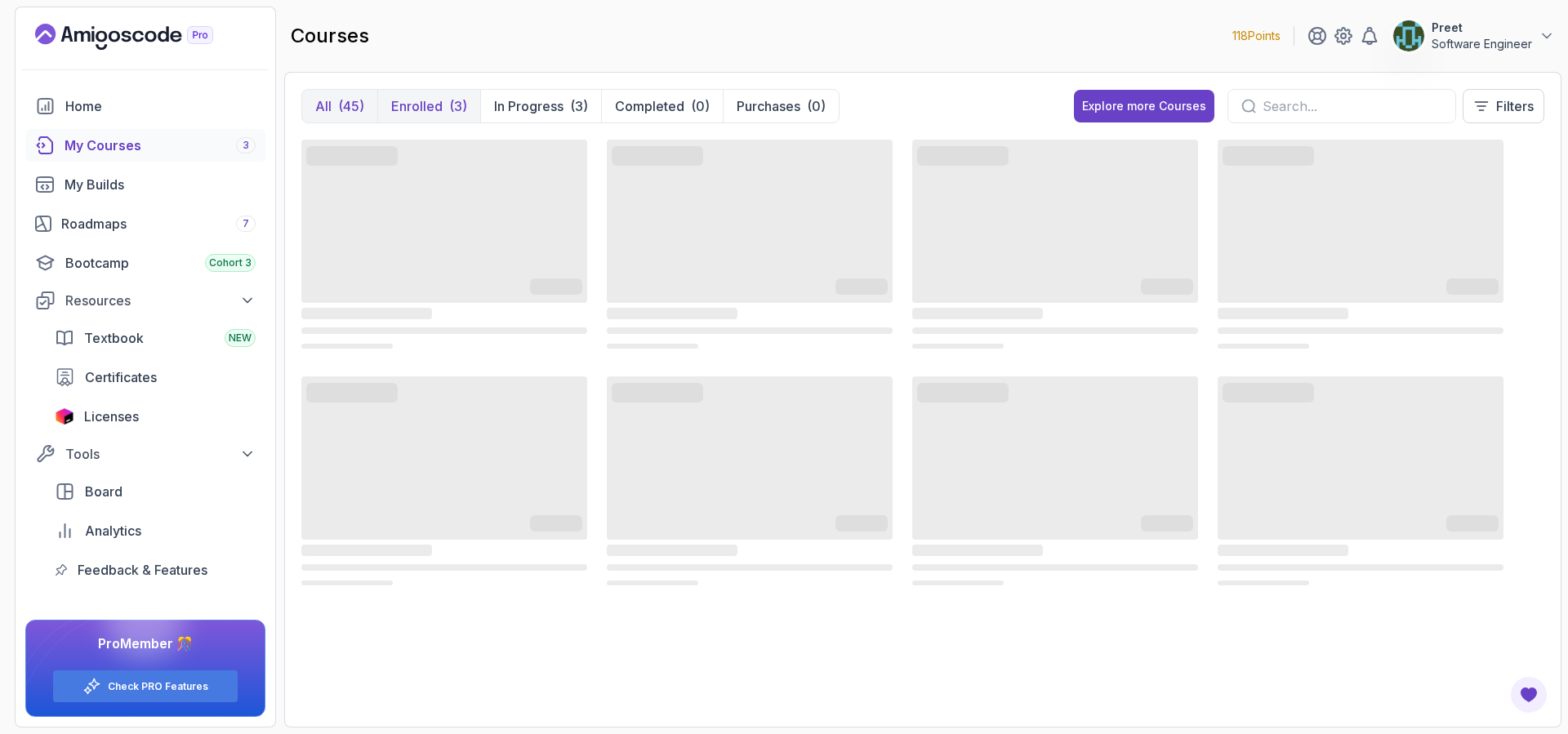
click at [447, 102] on button "Enrolled (3)" at bounding box center [429, 106] width 103 height 32
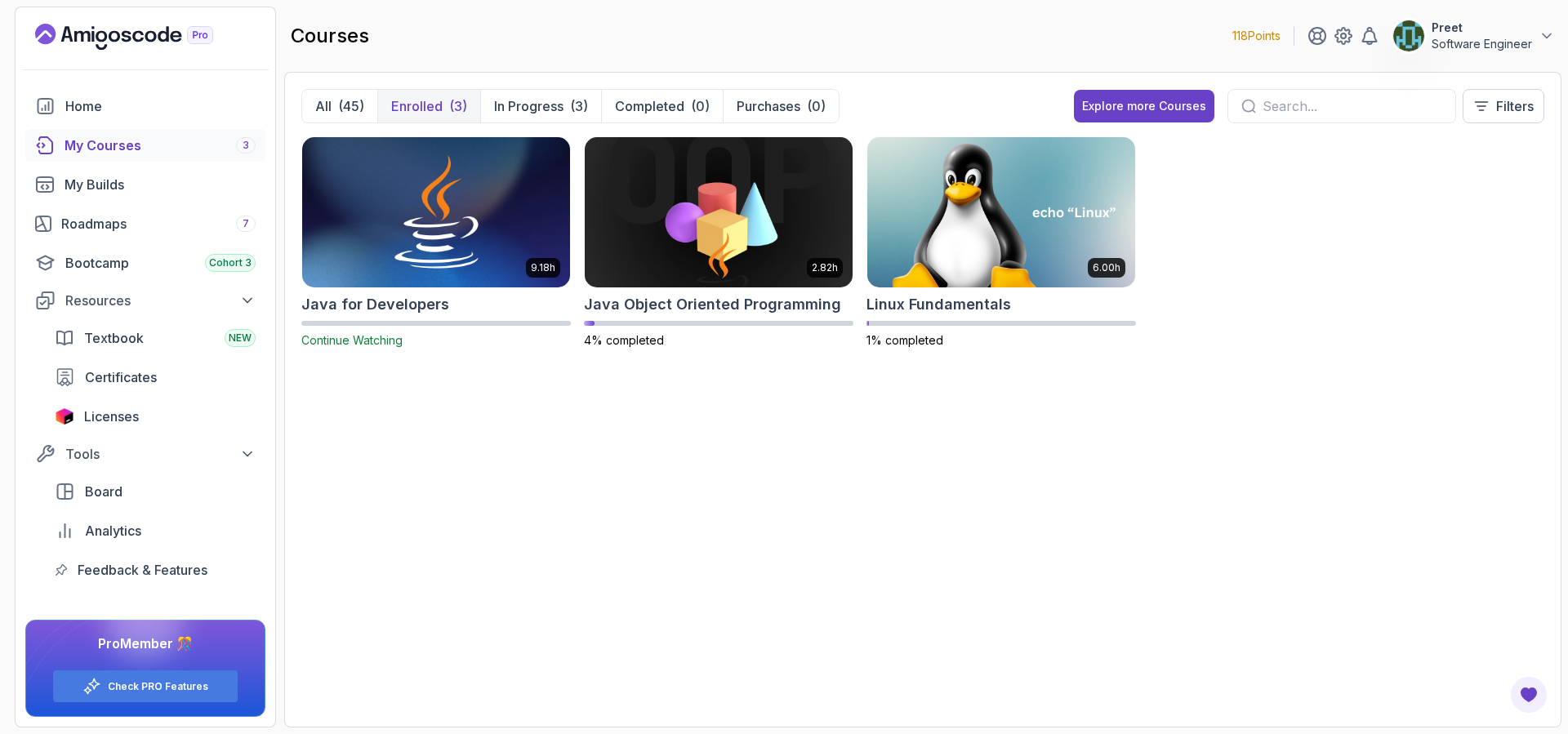
click at [468, 216] on img at bounding box center [435, 212] width 281 height 157
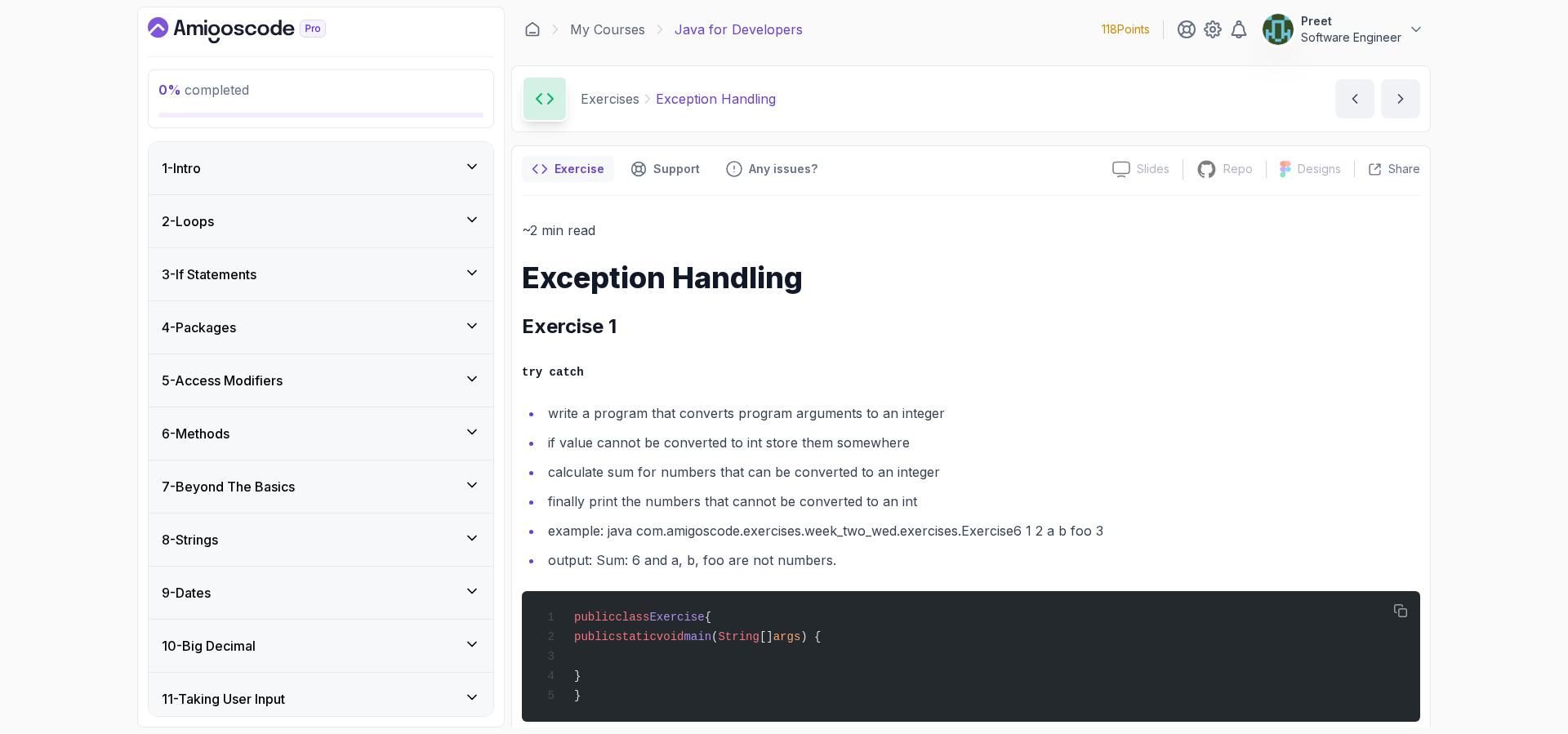
click at [300, 172] on div "1 - Intro" at bounding box center [320, 168] width 319 height 20
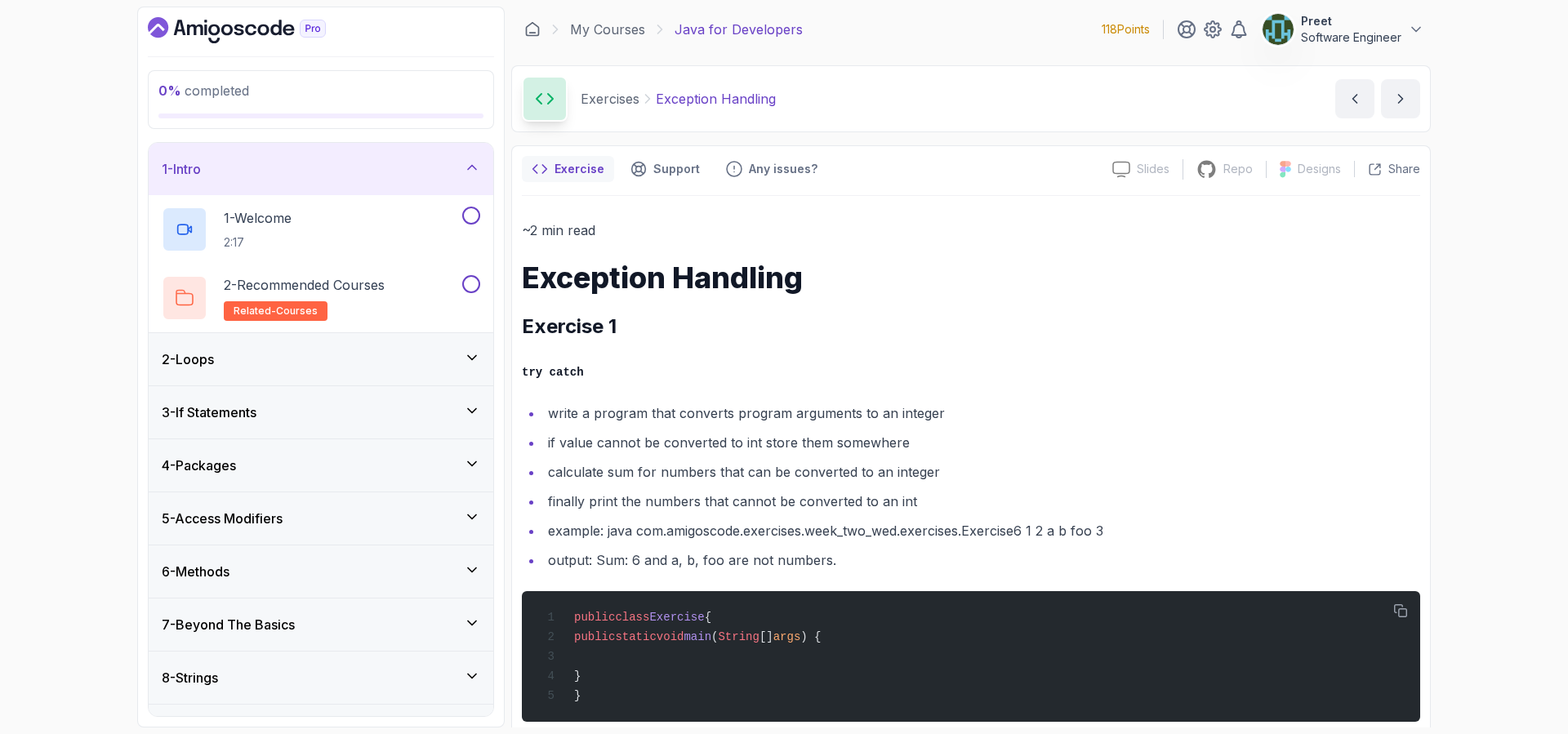
click at [305, 173] on div "1 - Intro" at bounding box center [320, 169] width 319 height 20
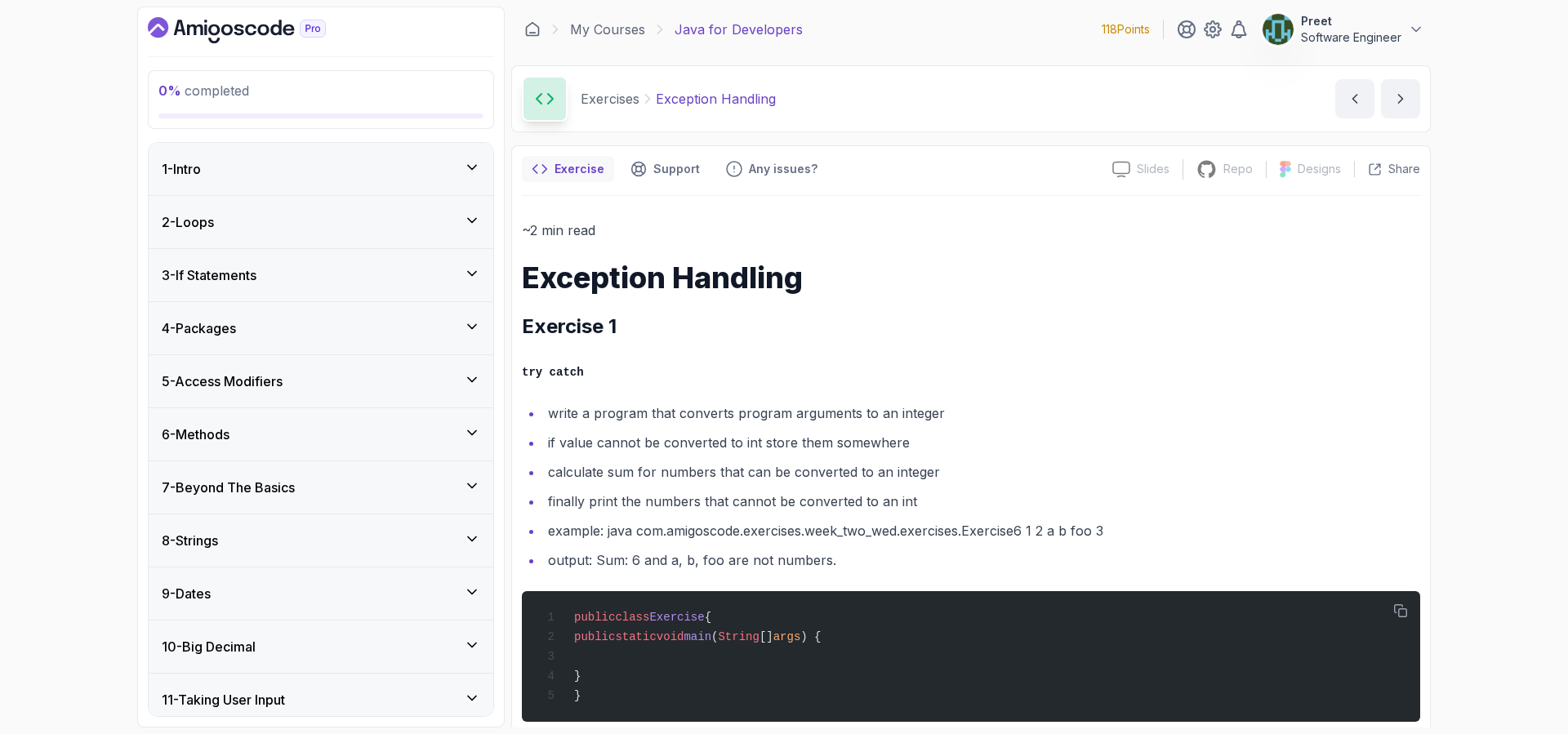
click at [295, 218] on div "2 - Loops" at bounding box center [320, 223] width 319 height 20
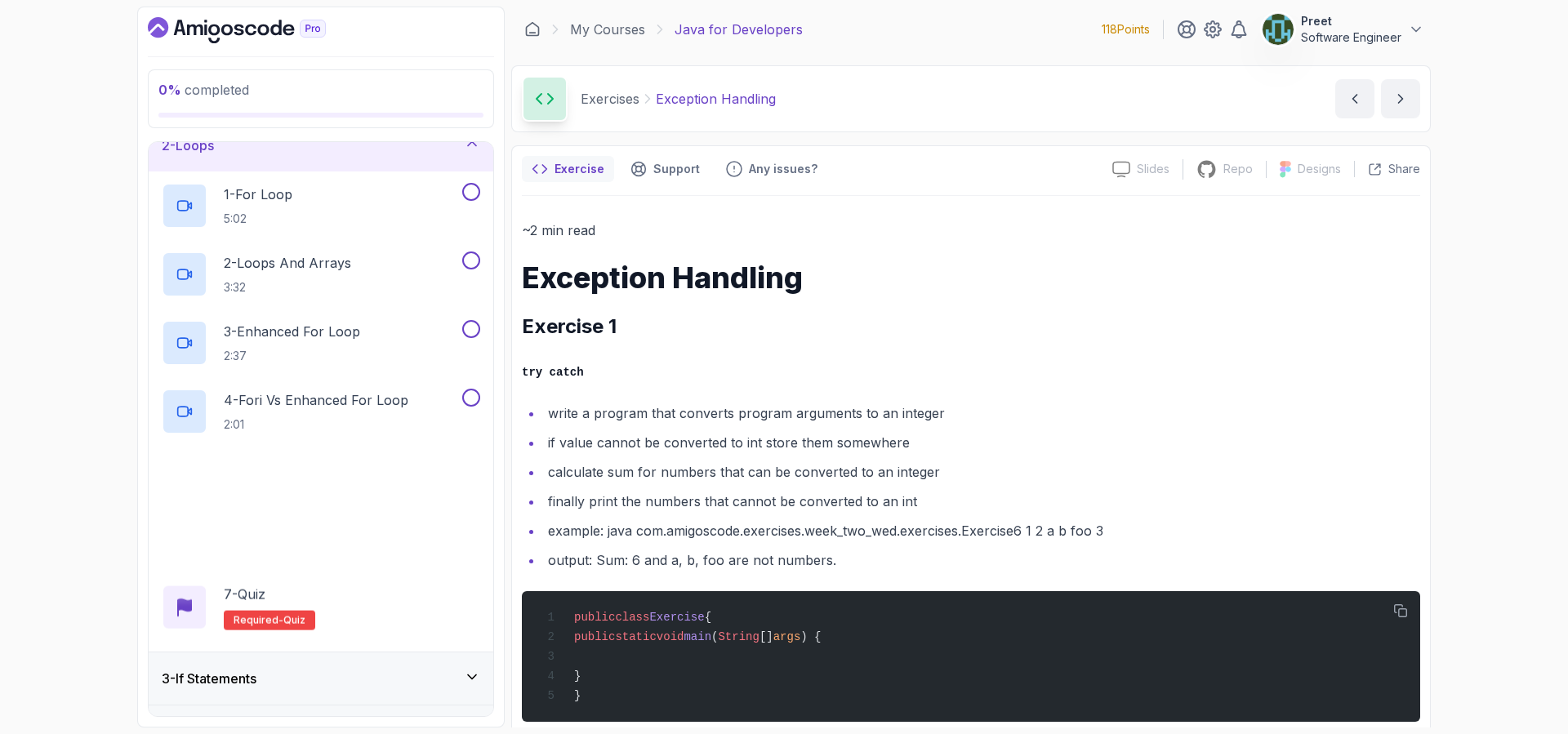
scroll to position [232, 0]
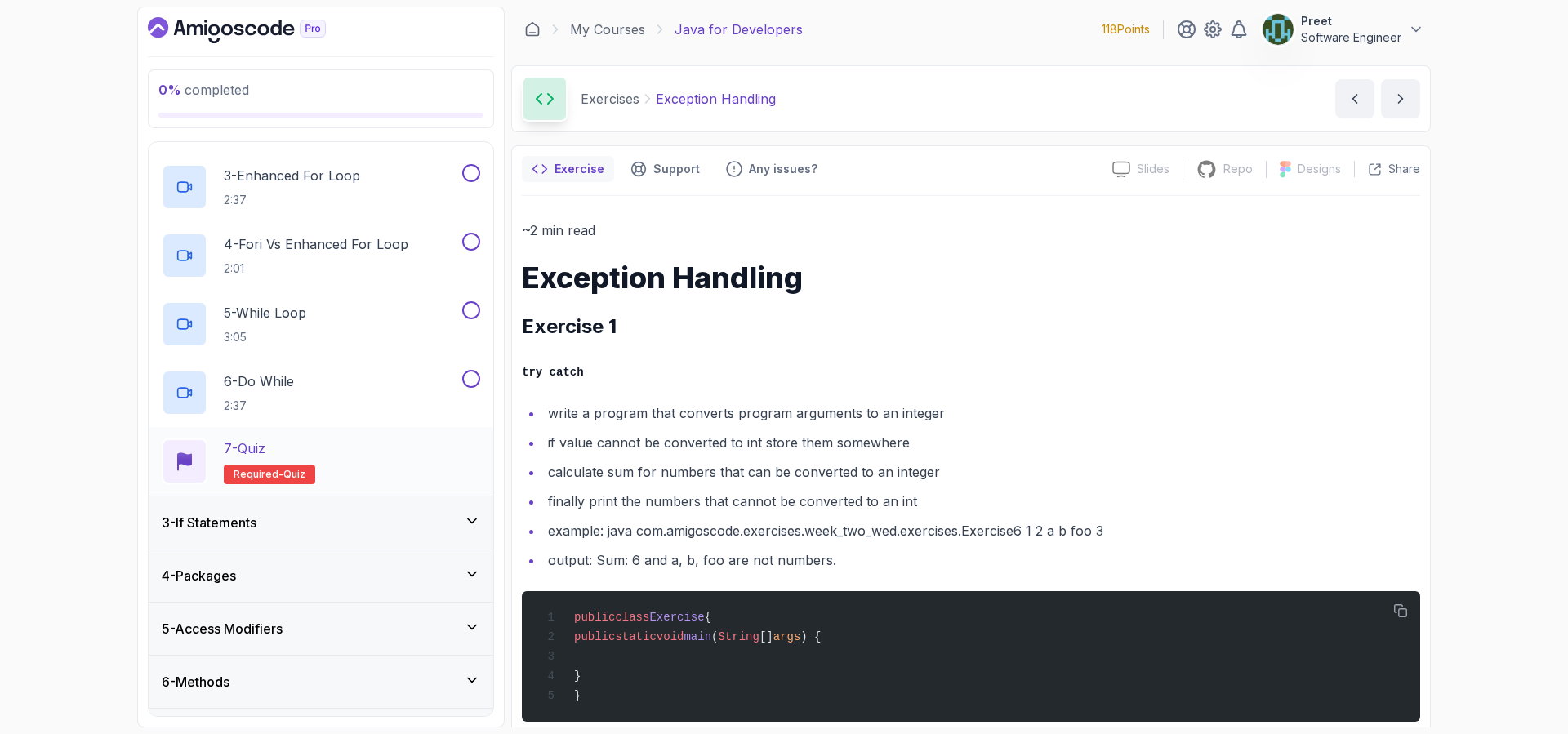
click at [391, 431] on div "7 - Quiz Required- quiz" at bounding box center [321, 461] width 344 height 69
click at [403, 451] on div "7 - Quiz Required- quiz" at bounding box center [320, 461] width 319 height 46
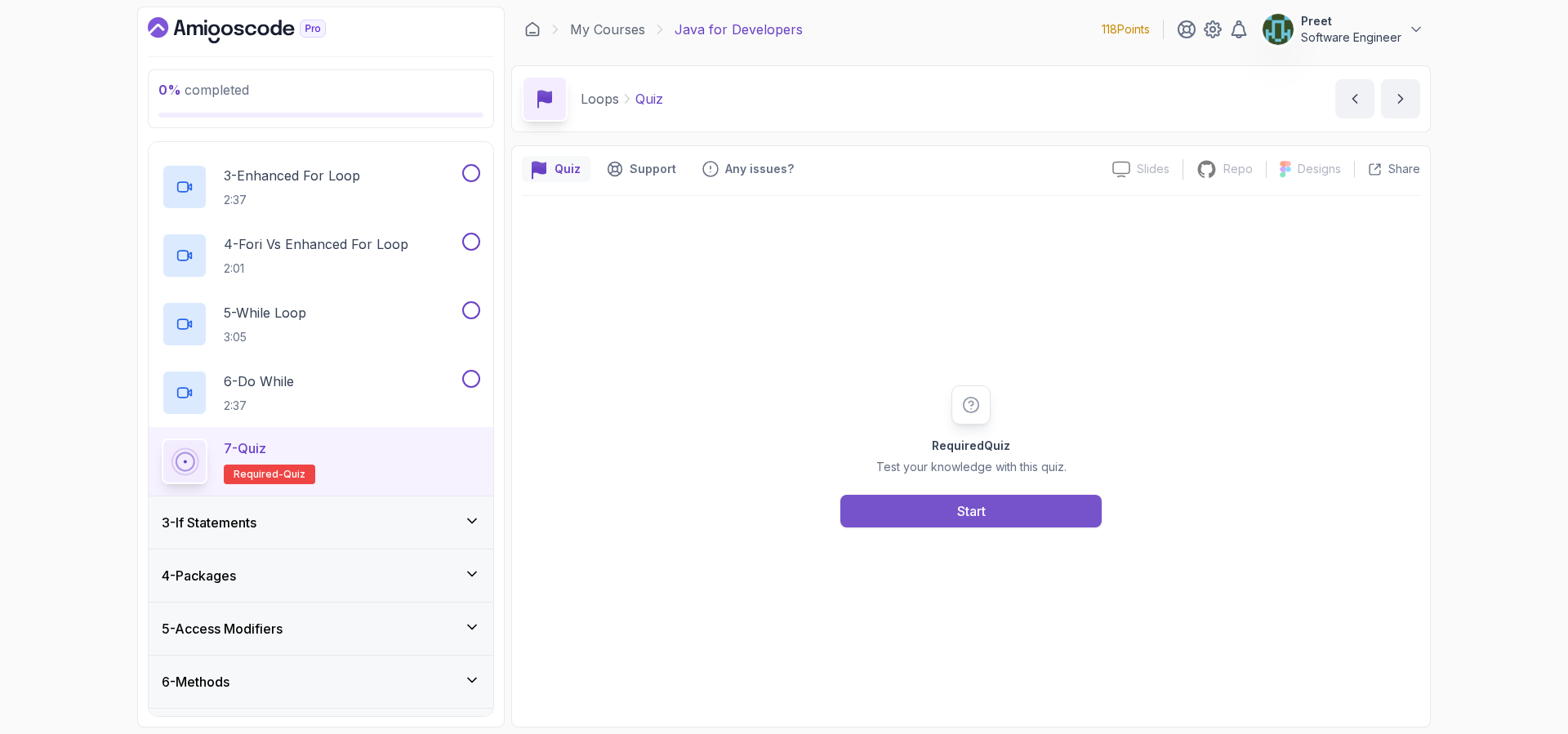
click at [1000, 509] on button "Start" at bounding box center [971, 511] width 261 height 32
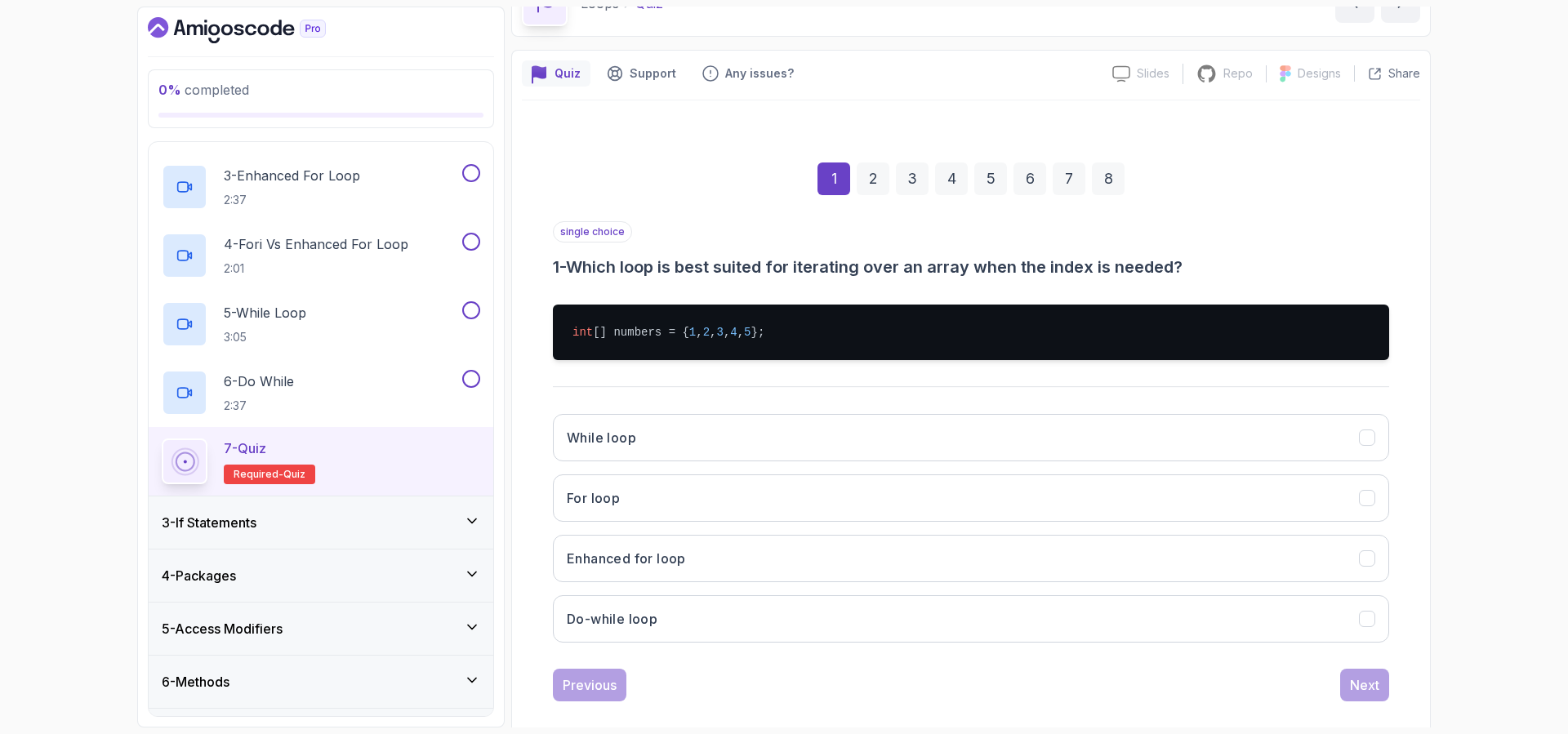
scroll to position [116, 0]
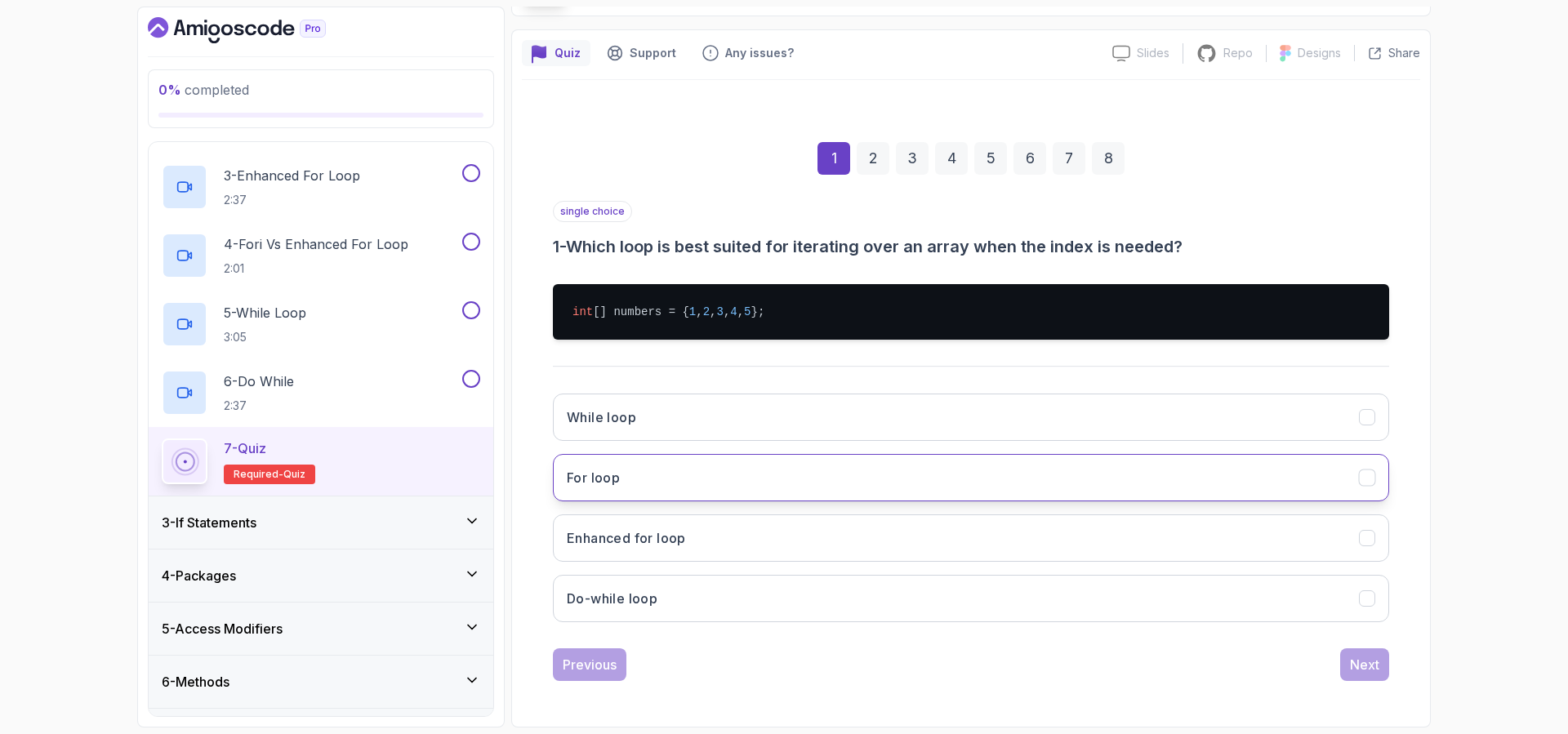
click at [697, 473] on button "For loop" at bounding box center [971, 477] width 836 height 47
click at [1364, 661] on div "Next" at bounding box center [1364, 664] width 30 height 20
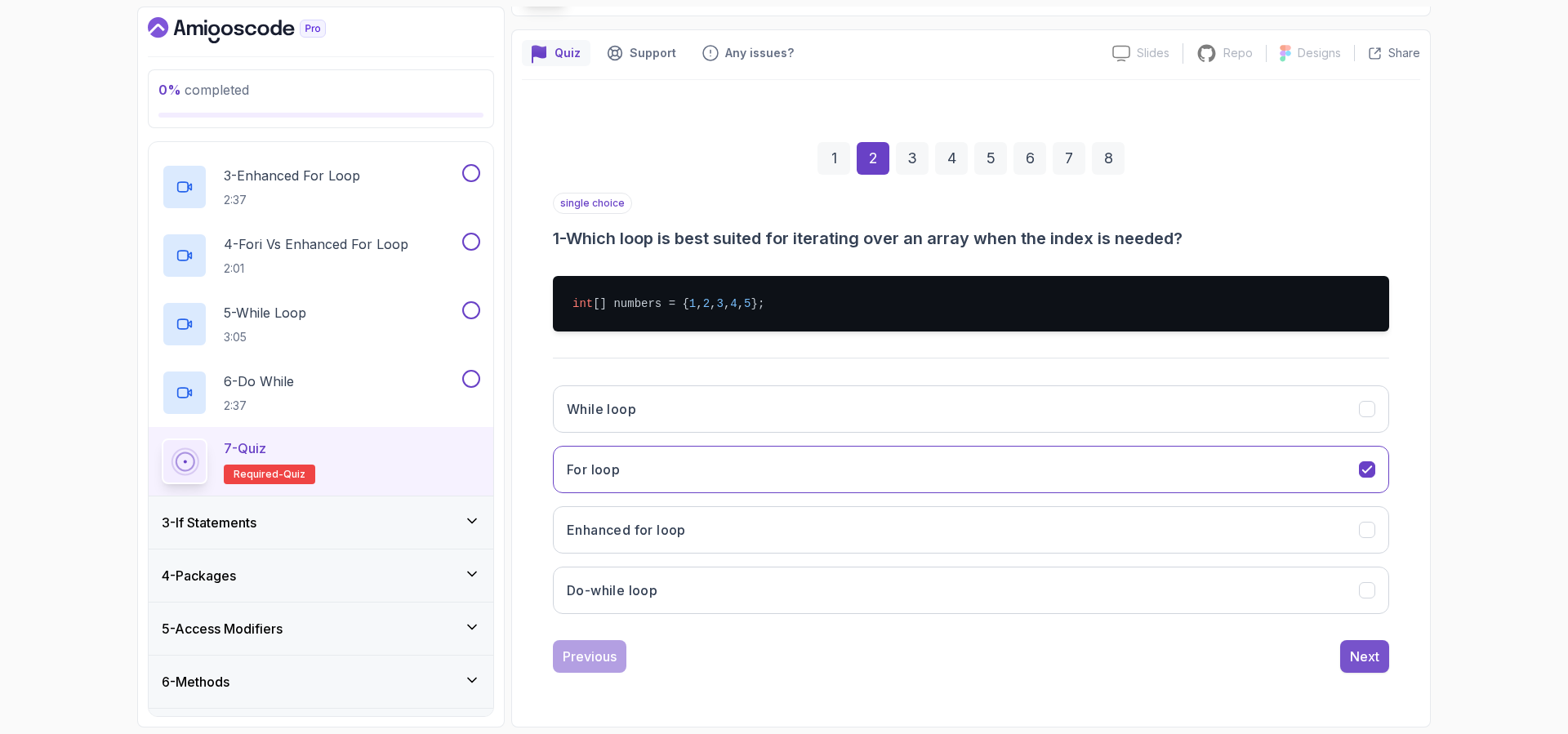
scroll to position [22, 0]
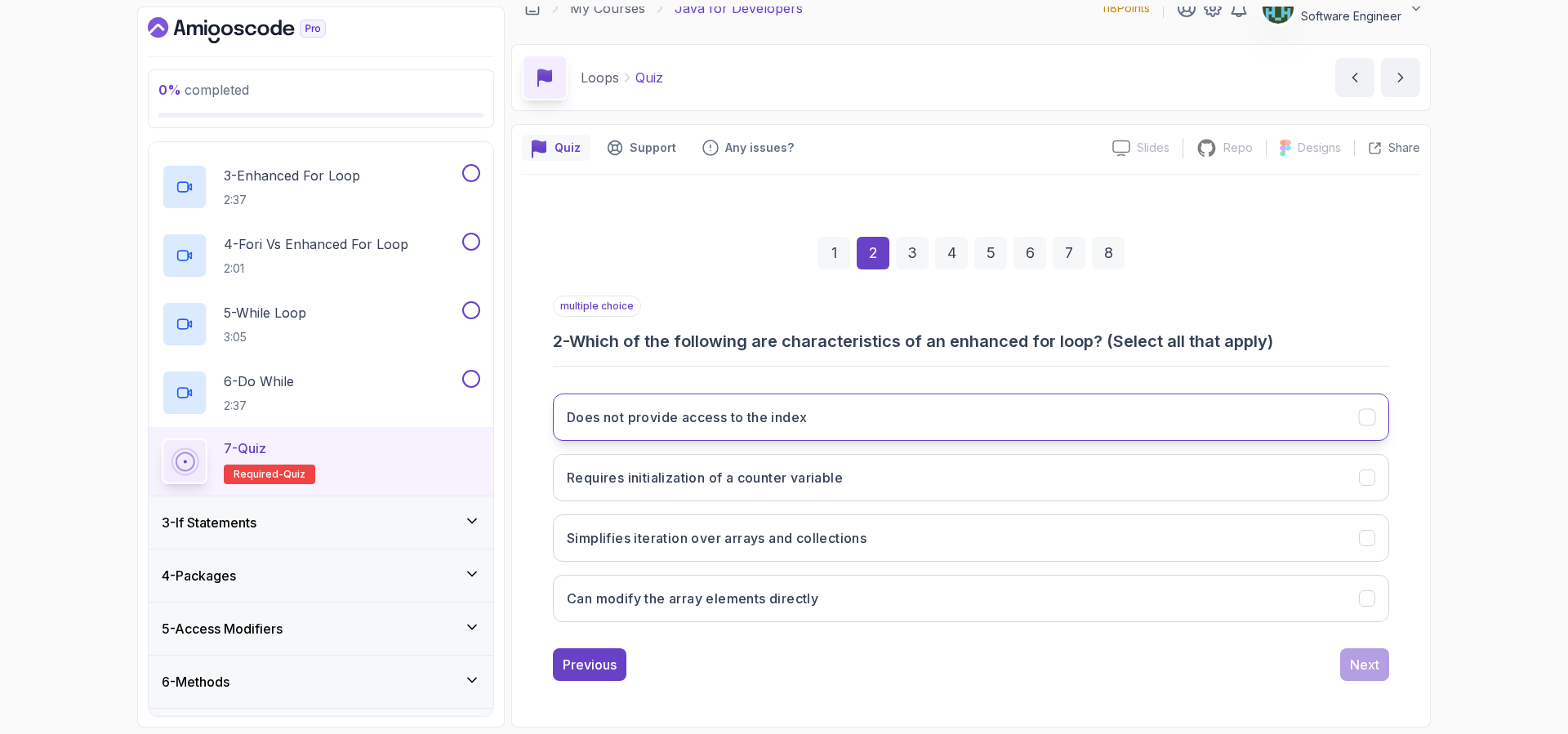
click at [858, 424] on button "Does not provide access to the index" at bounding box center [971, 417] width 836 height 47
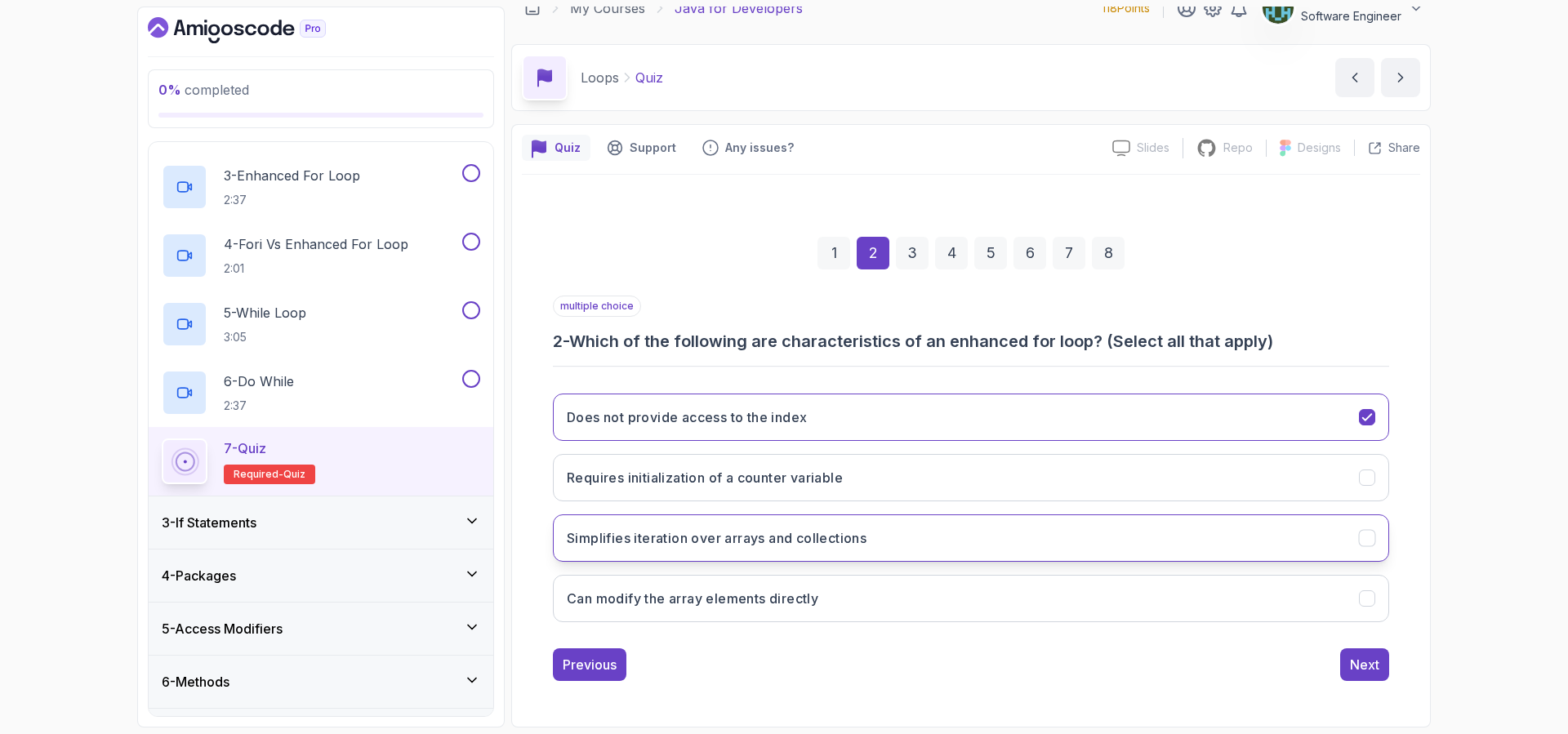
click at [866, 540] on h3 "Simplifies iteration over arrays and collections" at bounding box center [717, 538] width 300 height 20
click at [1372, 668] on div "Next" at bounding box center [1364, 664] width 30 height 20
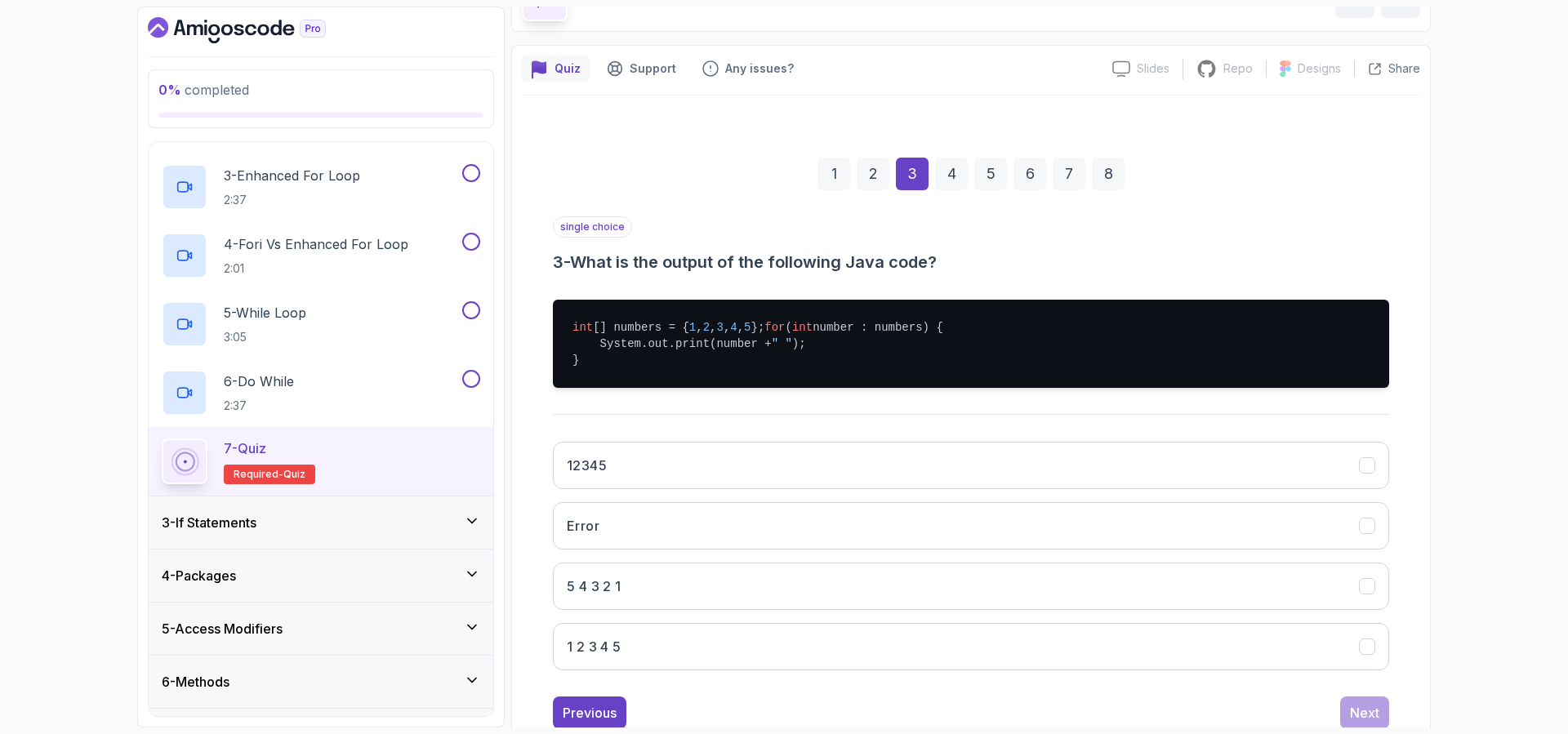
scroll to position [160, 0]
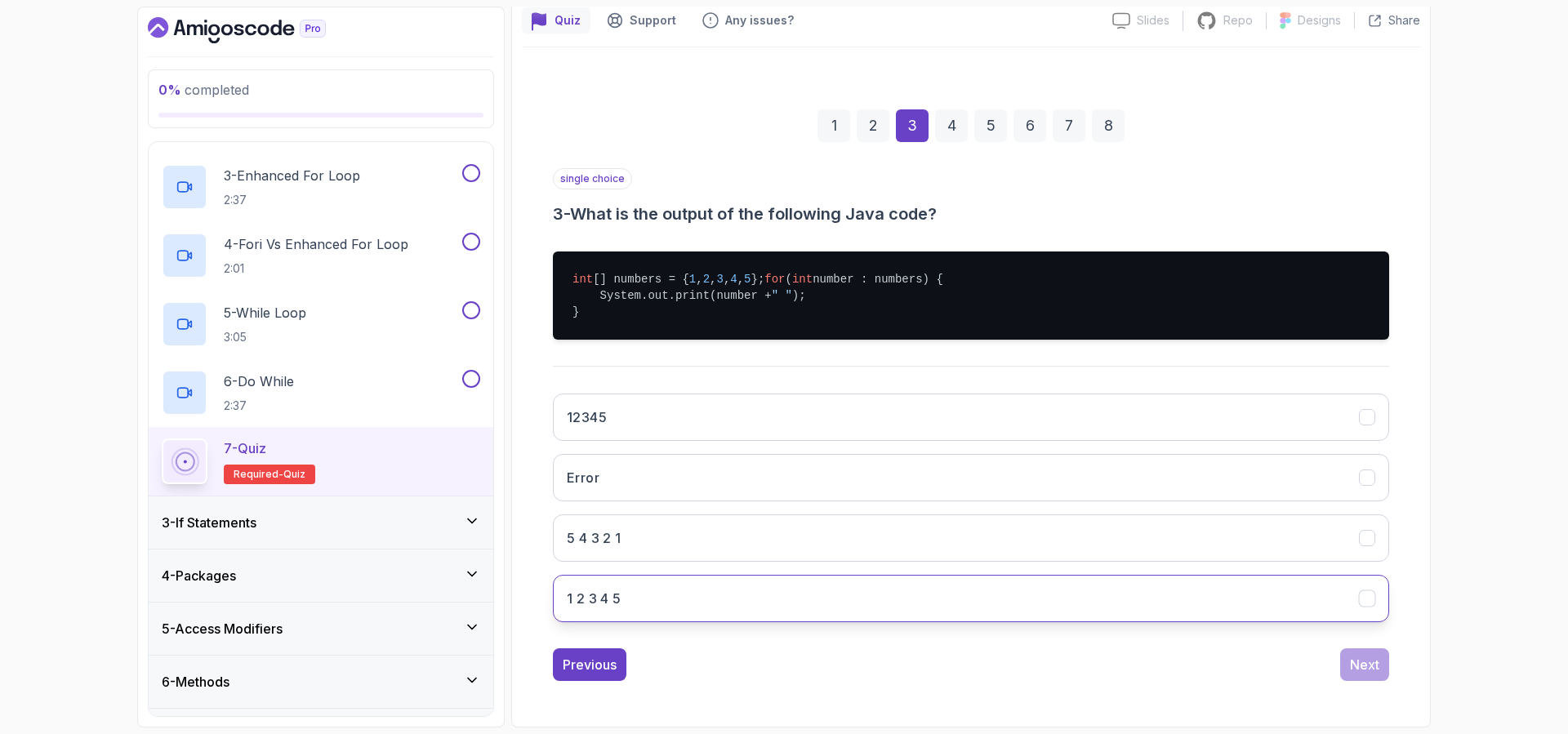
click at [663, 594] on button "1 2 3 4 5" at bounding box center [971, 598] width 836 height 47
click at [1357, 664] on div "Next" at bounding box center [1364, 664] width 30 height 20
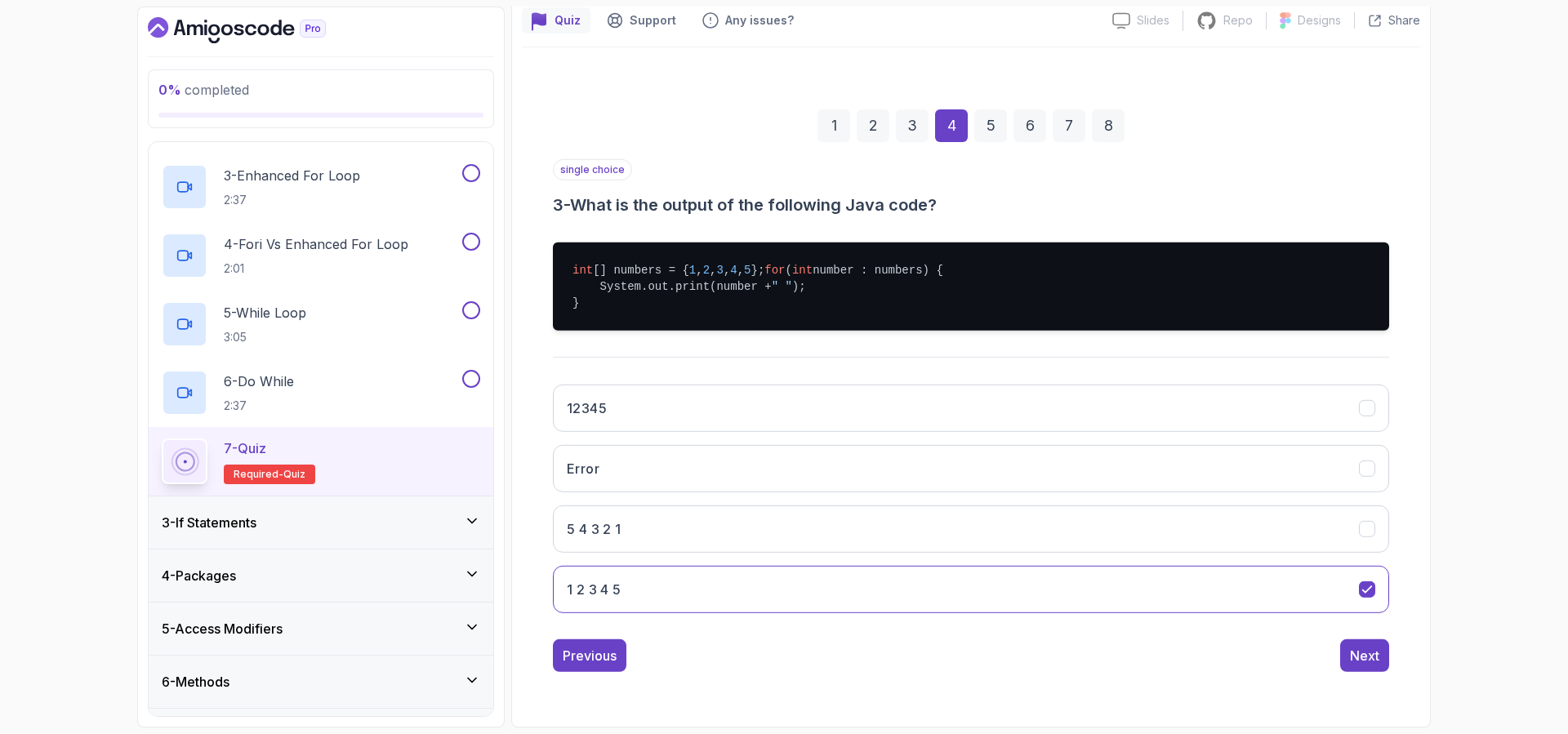
scroll to position [22, 0]
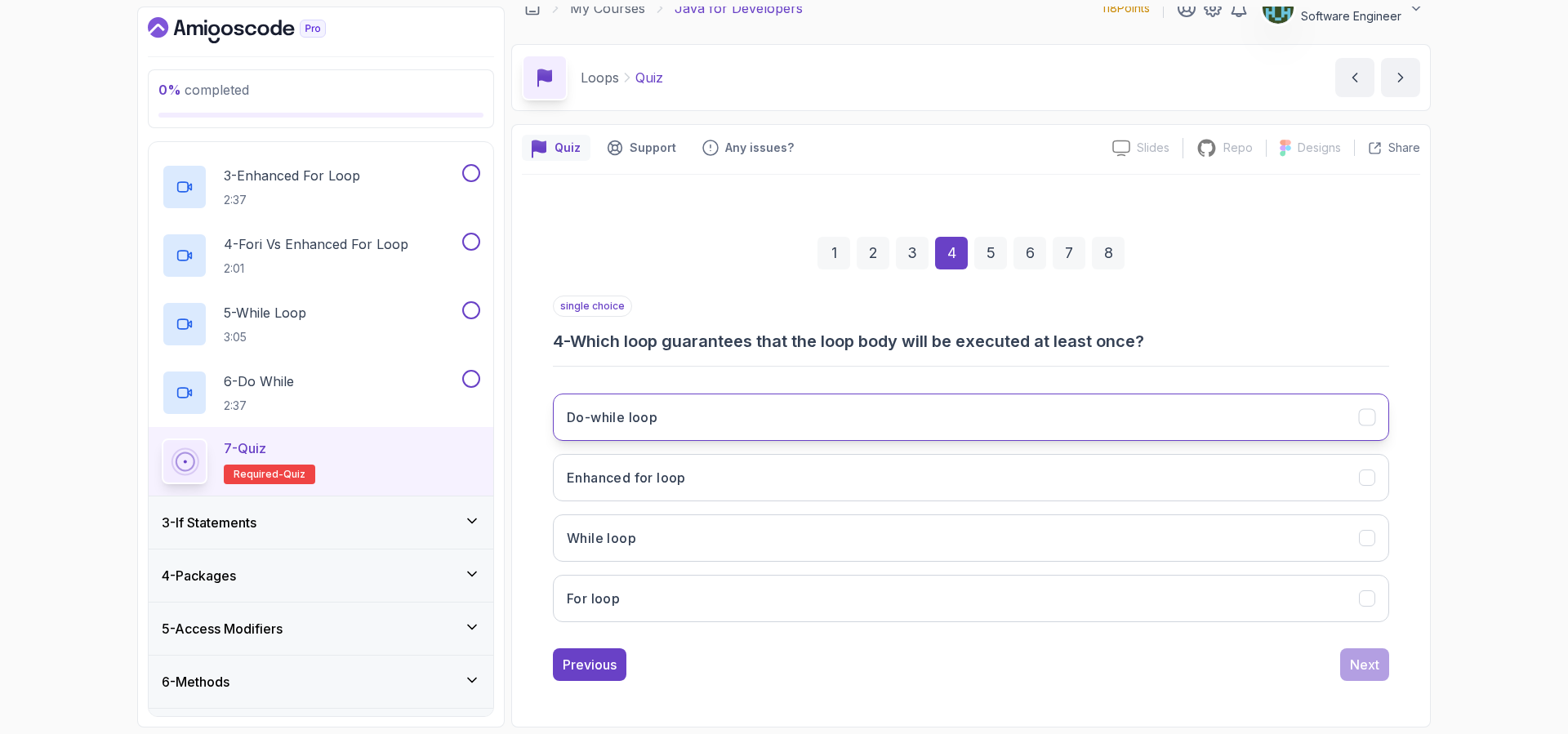
click at [767, 411] on button "Do-while loop" at bounding box center [971, 417] width 836 height 47
click at [1372, 669] on div "Next" at bounding box center [1364, 664] width 30 height 20
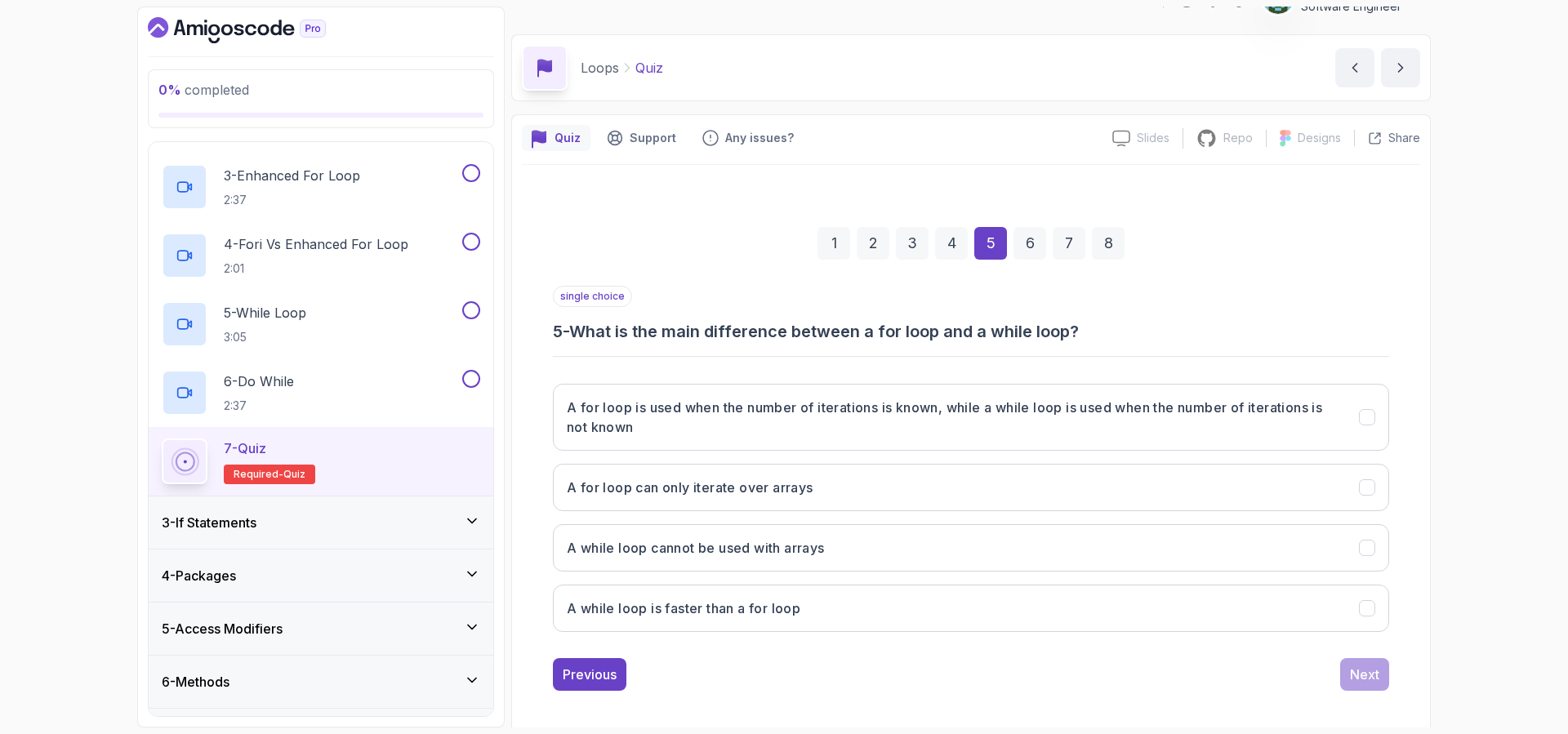
scroll to position [41, 0]
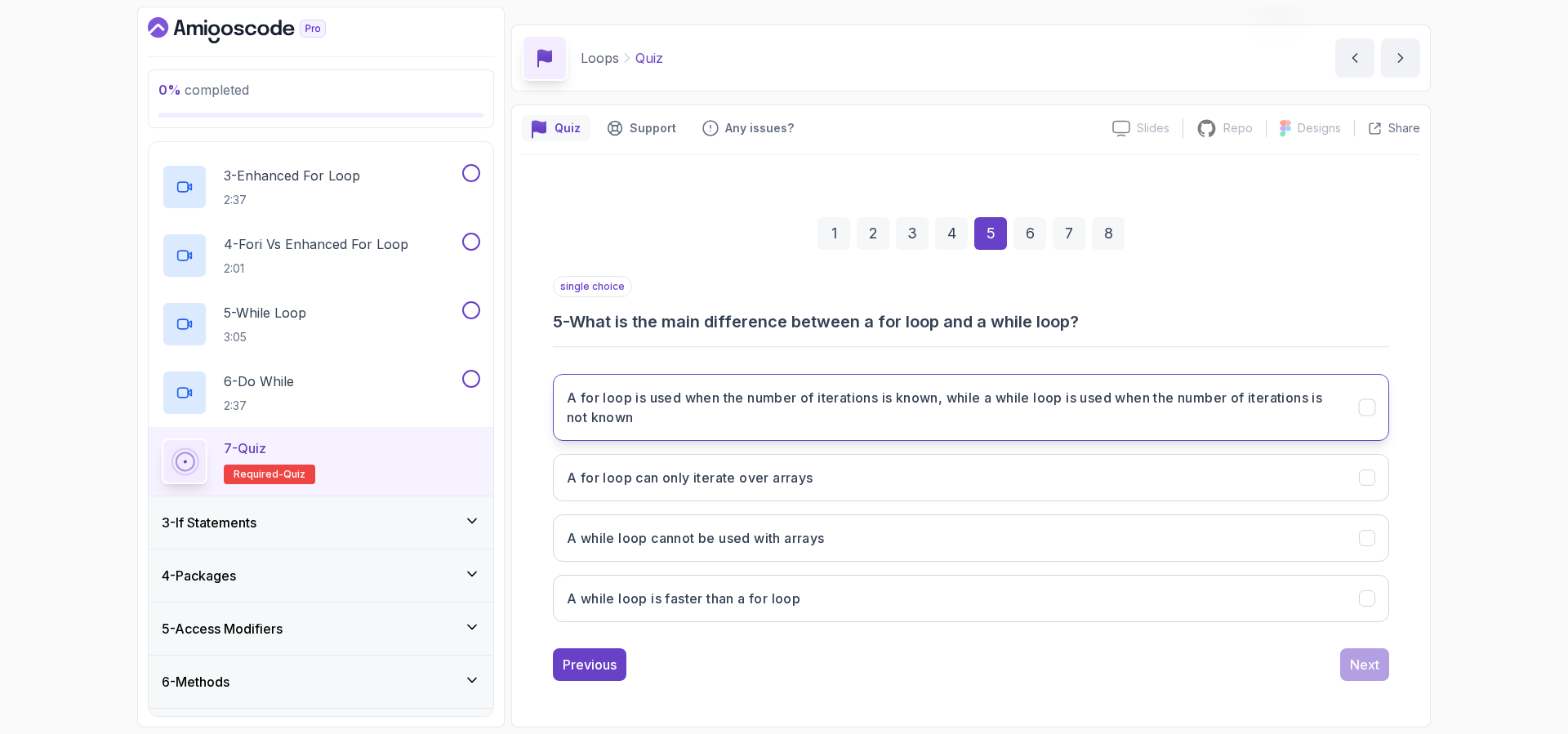
click at [817, 410] on h3 "A for loop is used when the number of iterations is known, while a while loop i…" at bounding box center [952, 407] width 772 height 39
click at [1378, 668] on div "Next" at bounding box center [1364, 664] width 30 height 20
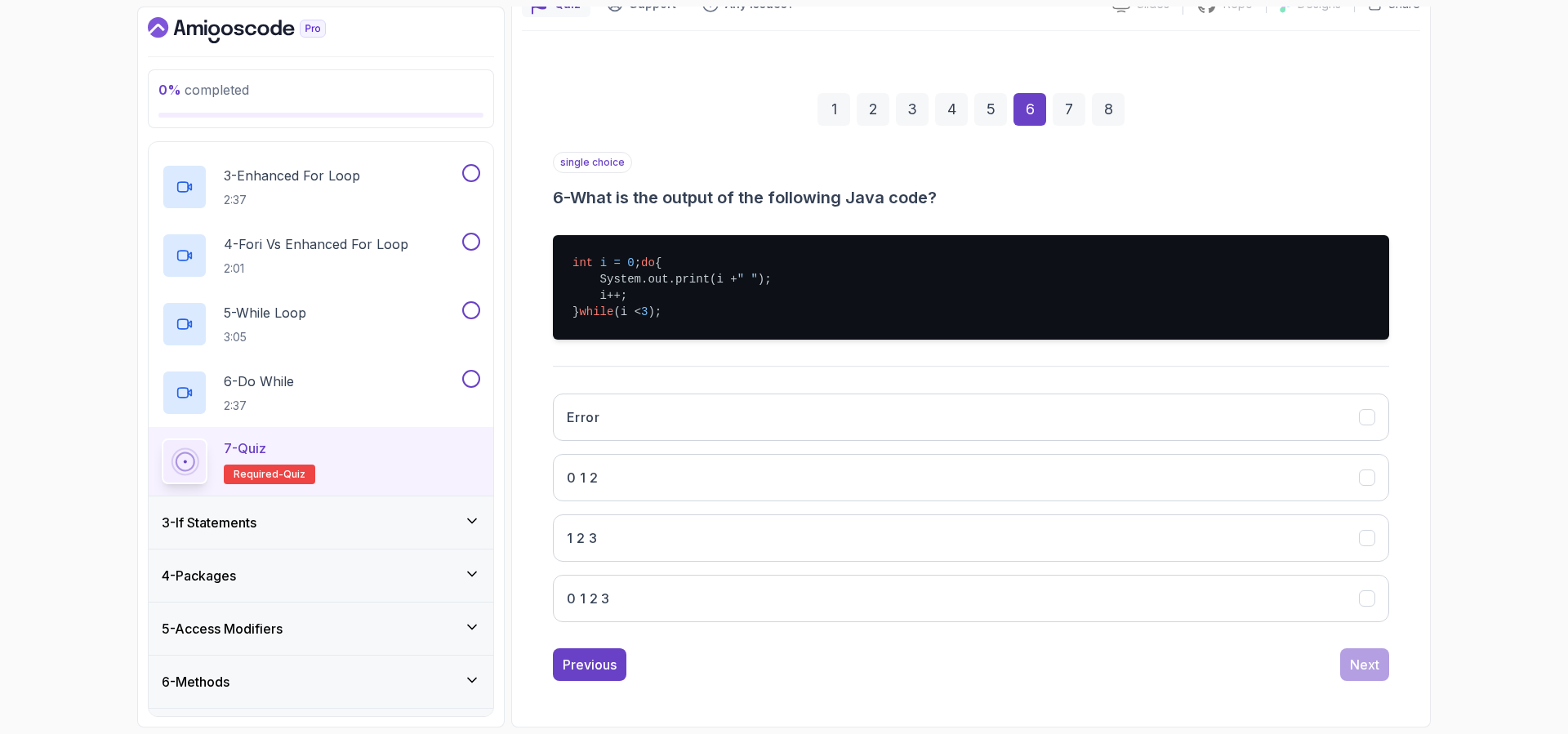
scroll to position [181, 0]
click at [653, 472] on button "0 1 2" at bounding box center [971, 477] width 836 height 47
click at [1371, 668] on div "Next" at bounding box center [1364, 664] width 30 height 20
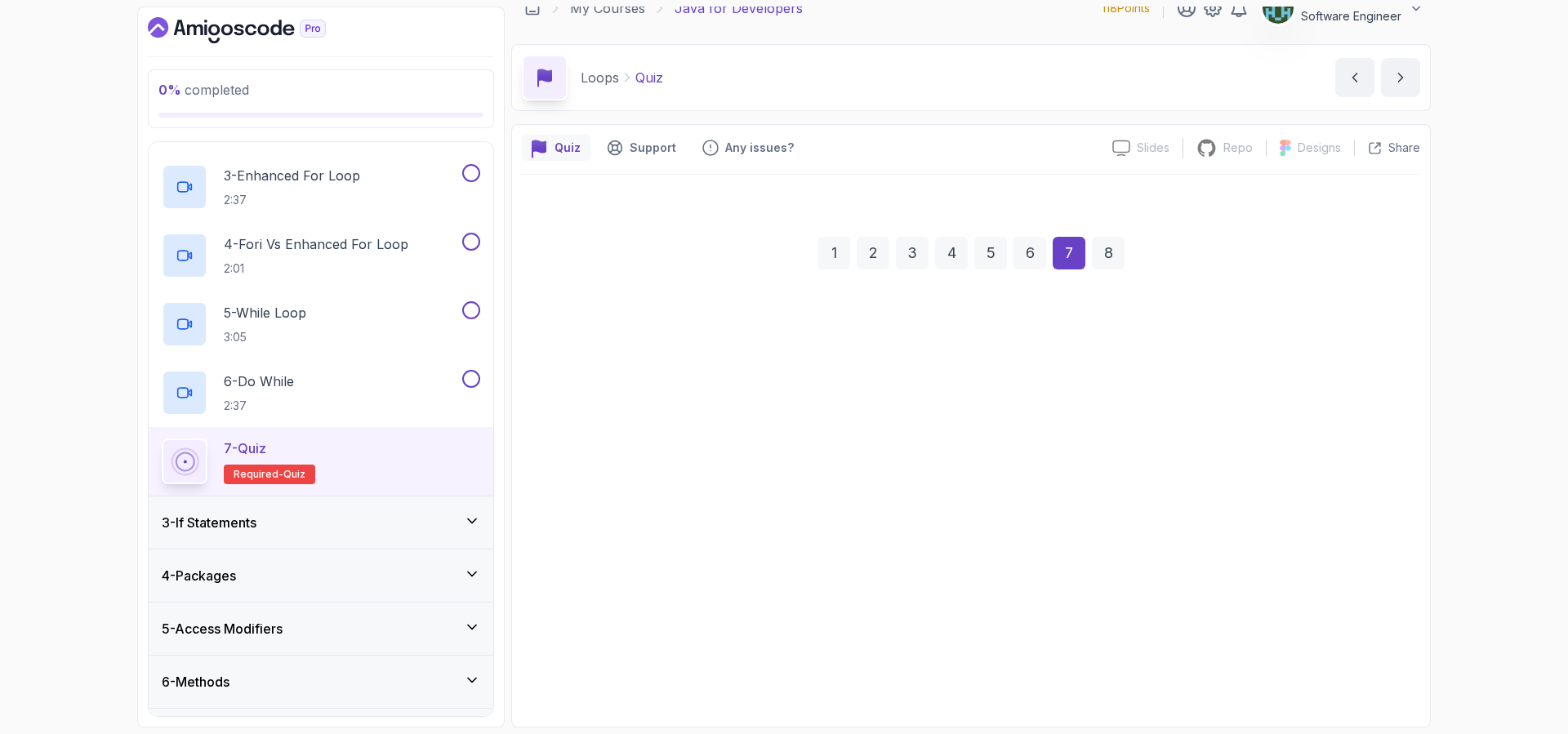
scroll to position [22, 0]
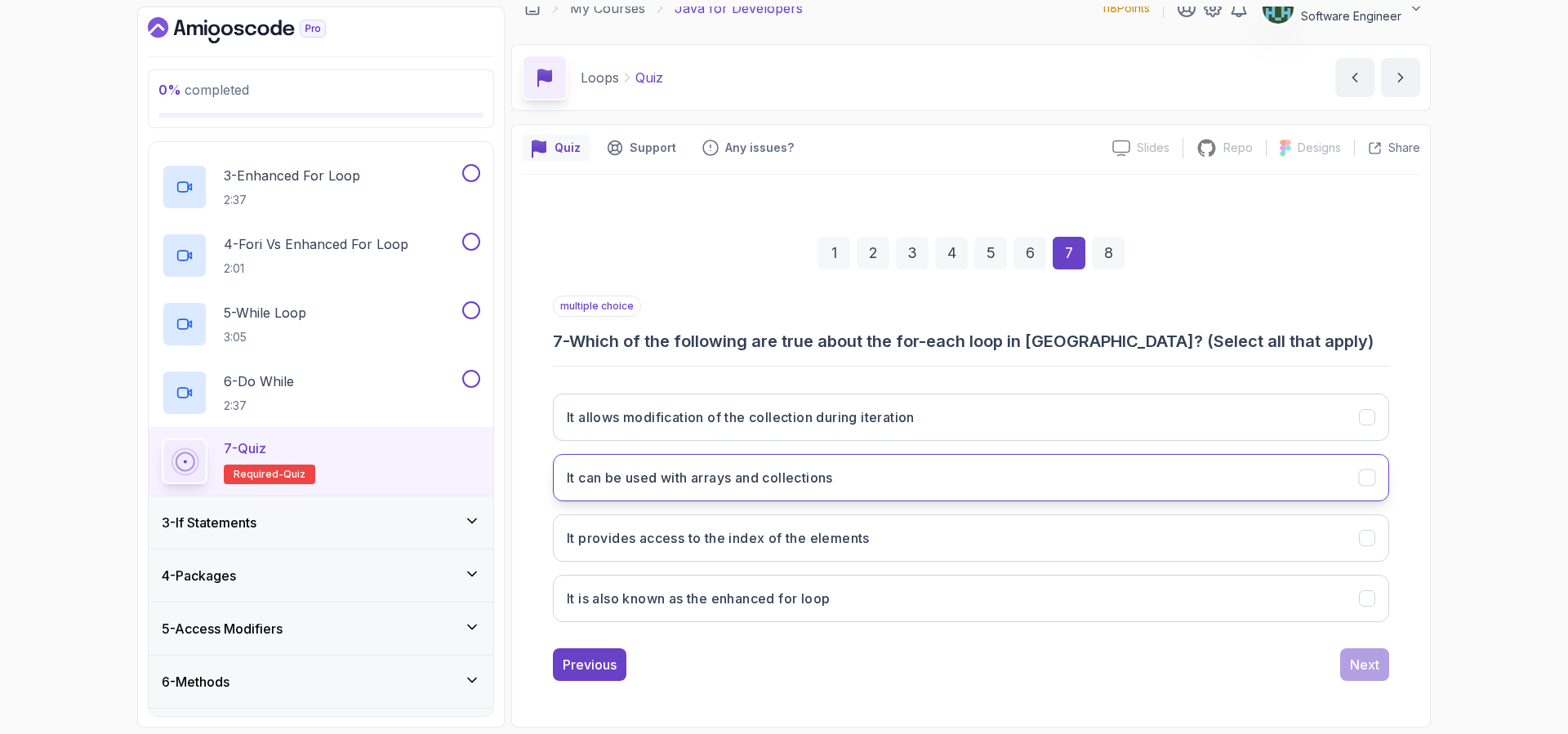
click at [779, 482] on h3 "It can be used with arrays and collections" at bounding box center [700, 477] width 266 height 20
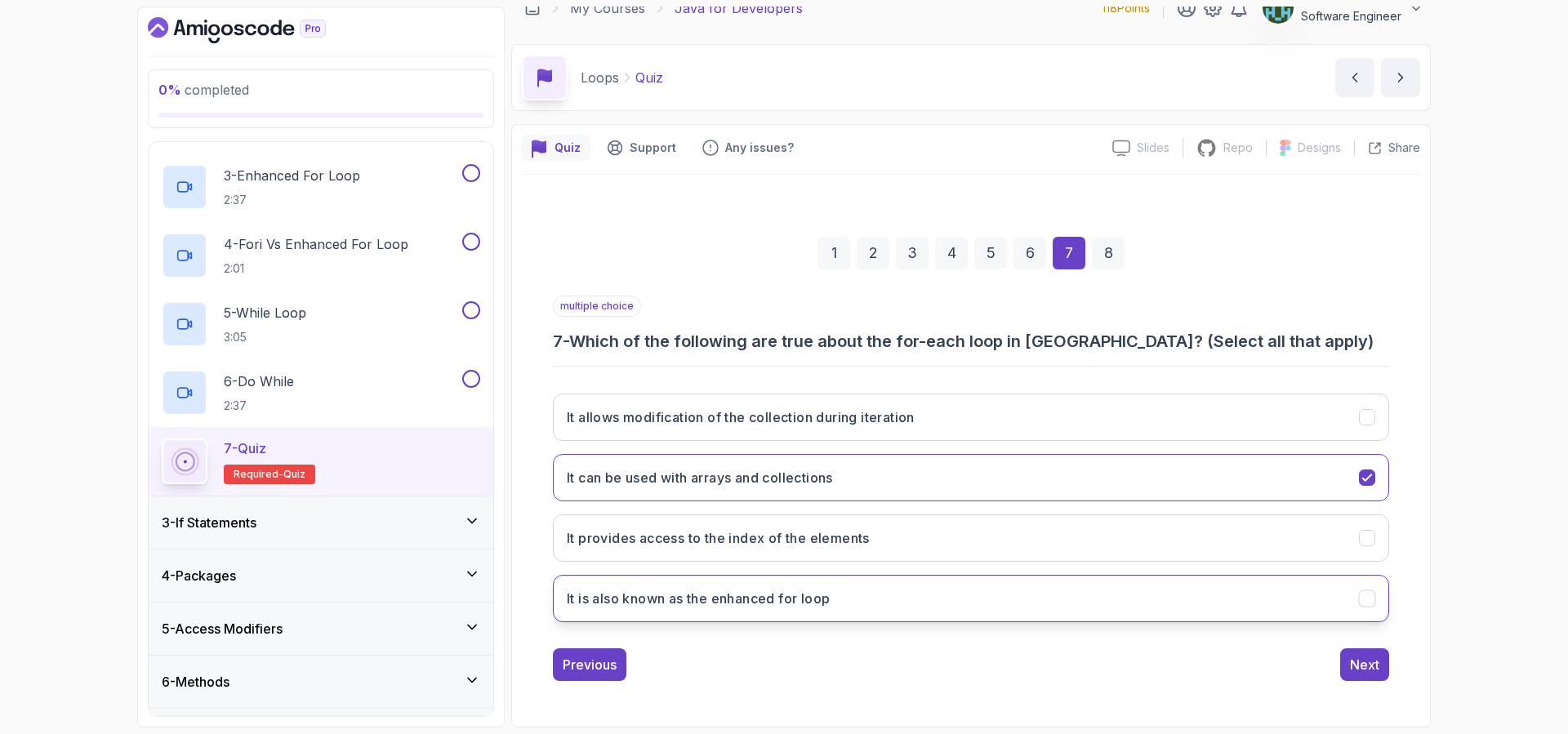
click at [806, 602] on h3 "It is also known as the enhanced for loop" at bounding box center [698, 598] width 263 height 20
click at [1377, 664] on div "Next" at bounding box center [1364, 664] width 30 height 20
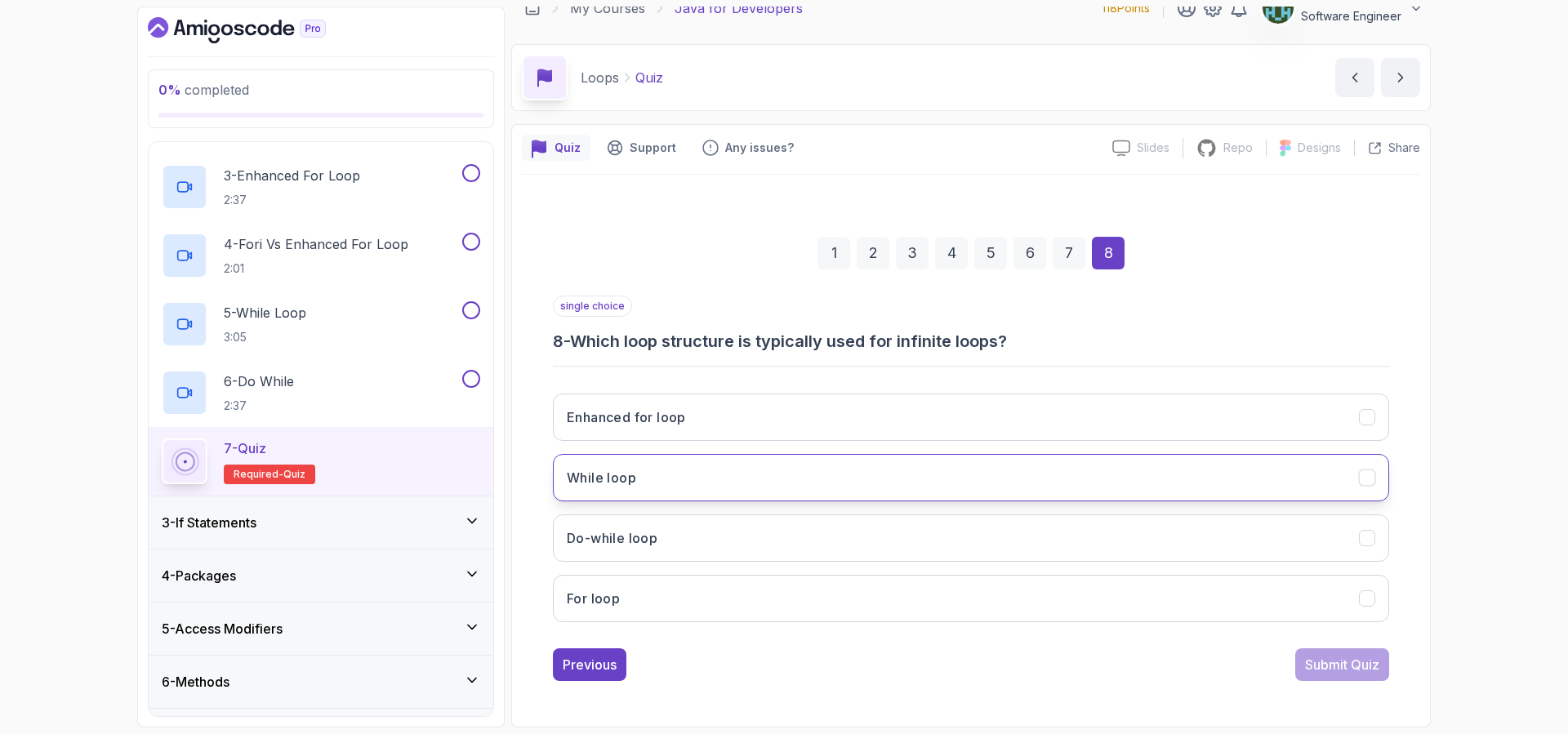
click at [733, 474] on button "While loop" at bounding box center [971, 477] width 836 height 47
click at [1340, 674] on button "Submit Quiz" at bounding box center [1341, 664] width 94 height 32
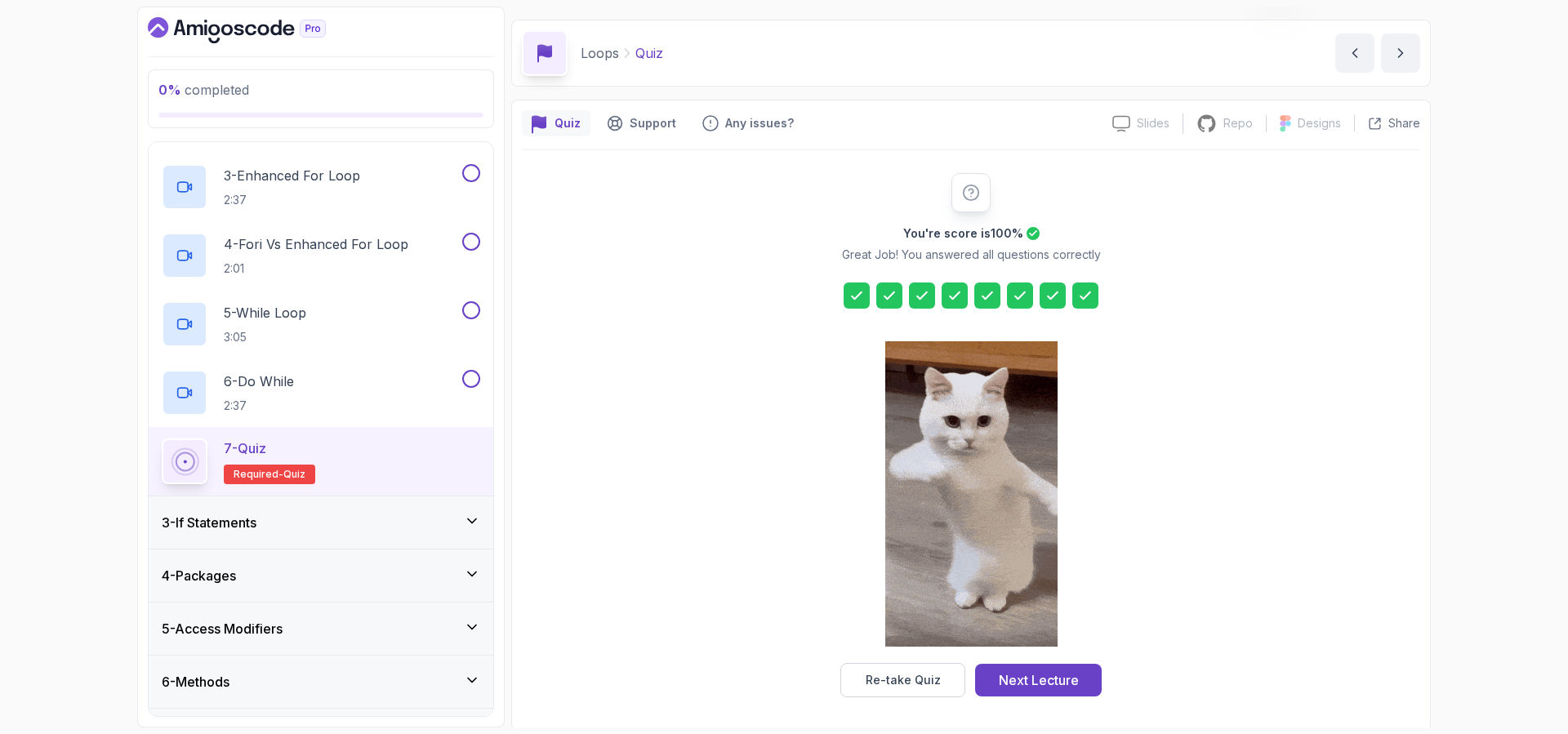
scroll to position [49, 0]
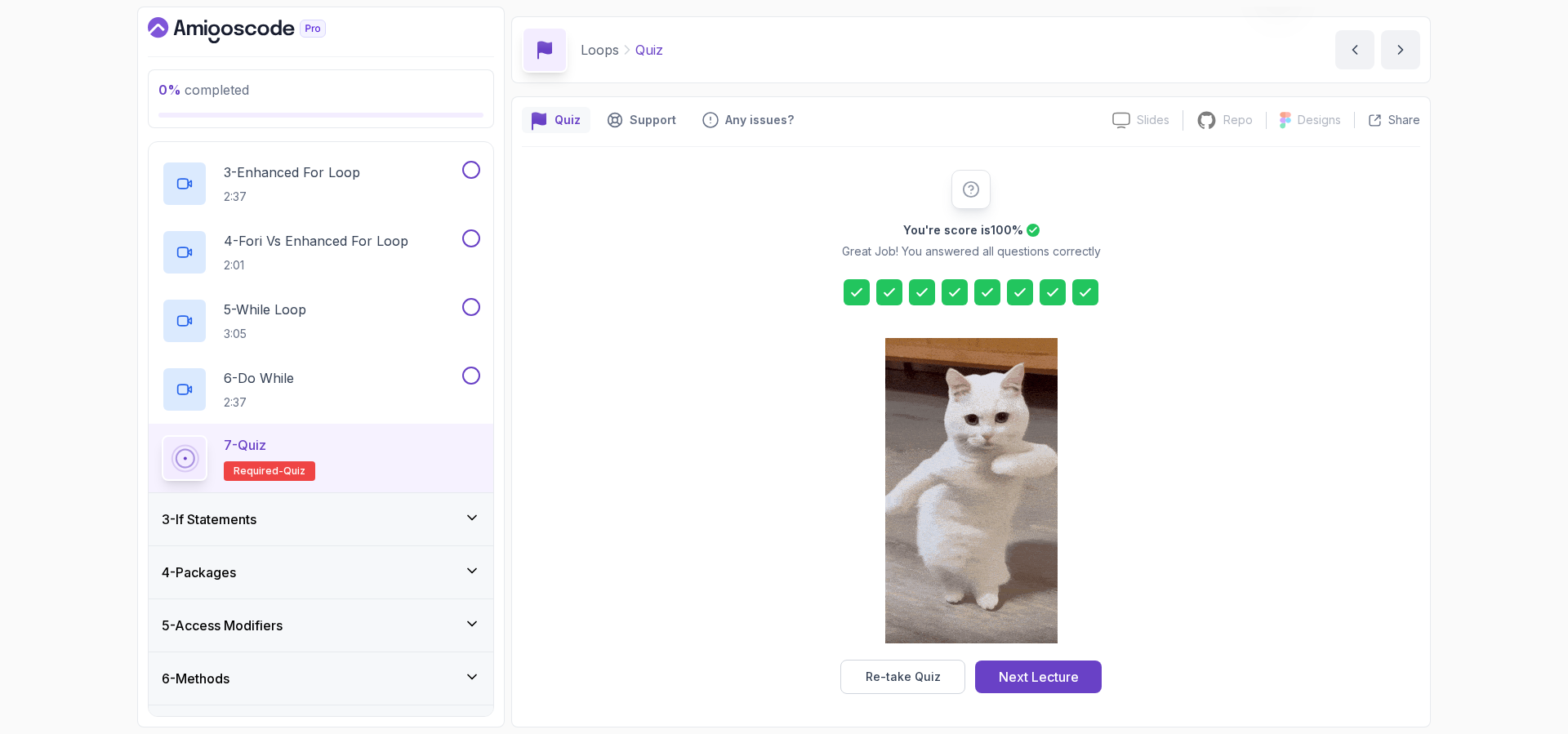
click at [367, 506] on div "3 - If Statements" at bounding box center [321, 519] width 344 height 52
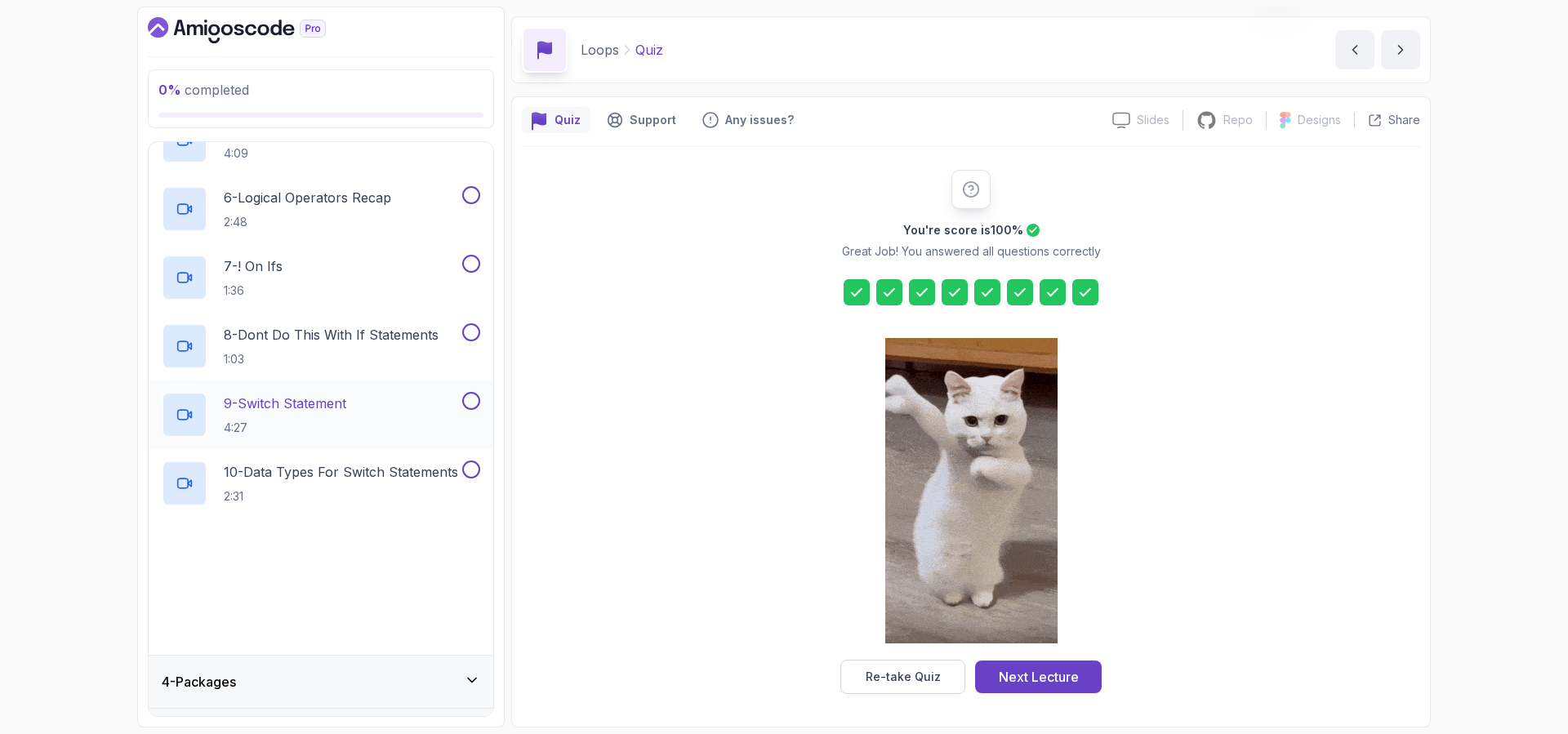
scroll to position [469, 0]
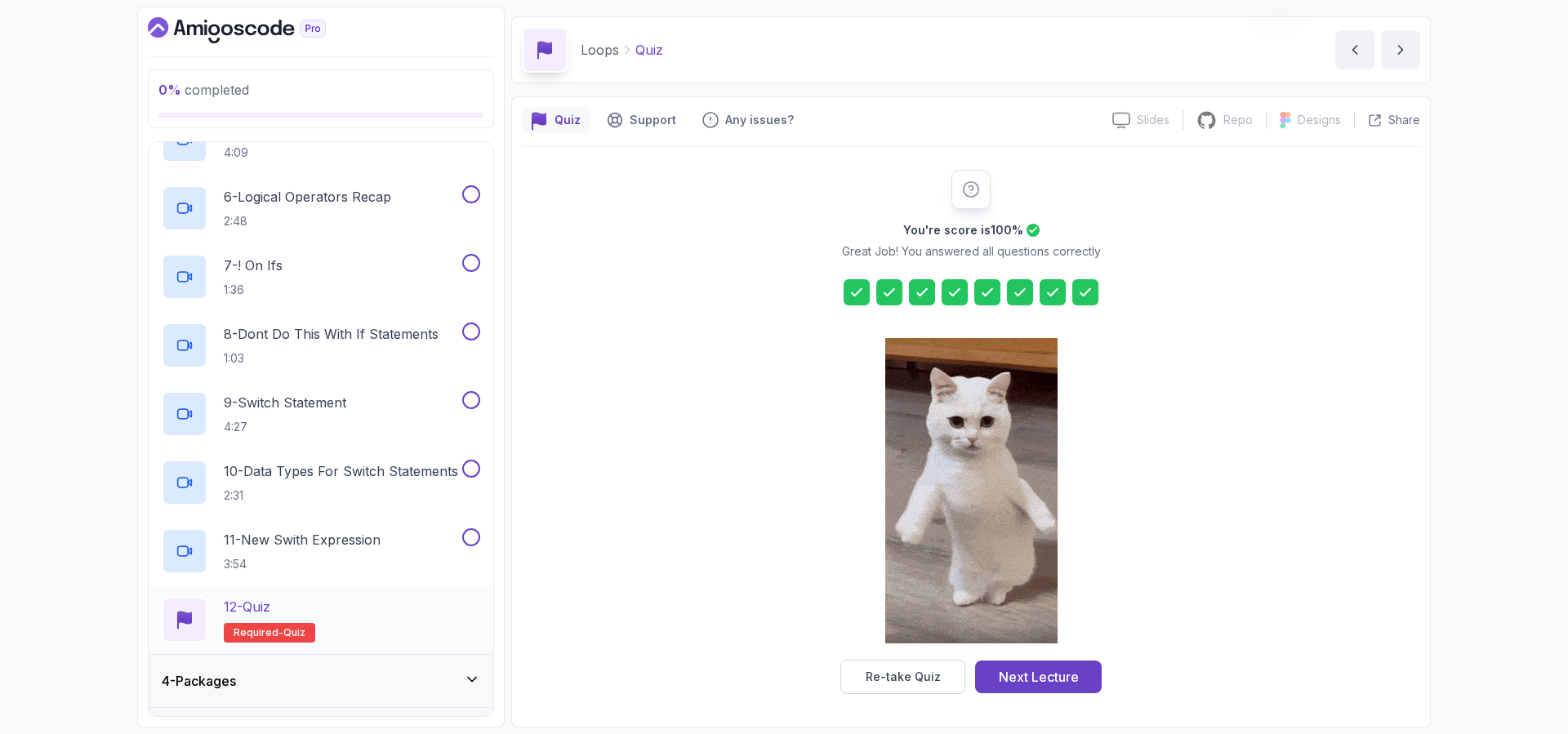
click at [334, 600] on div "12 - Quiz Required- quiz" at bounding box center [320, 619] width 319 height 46
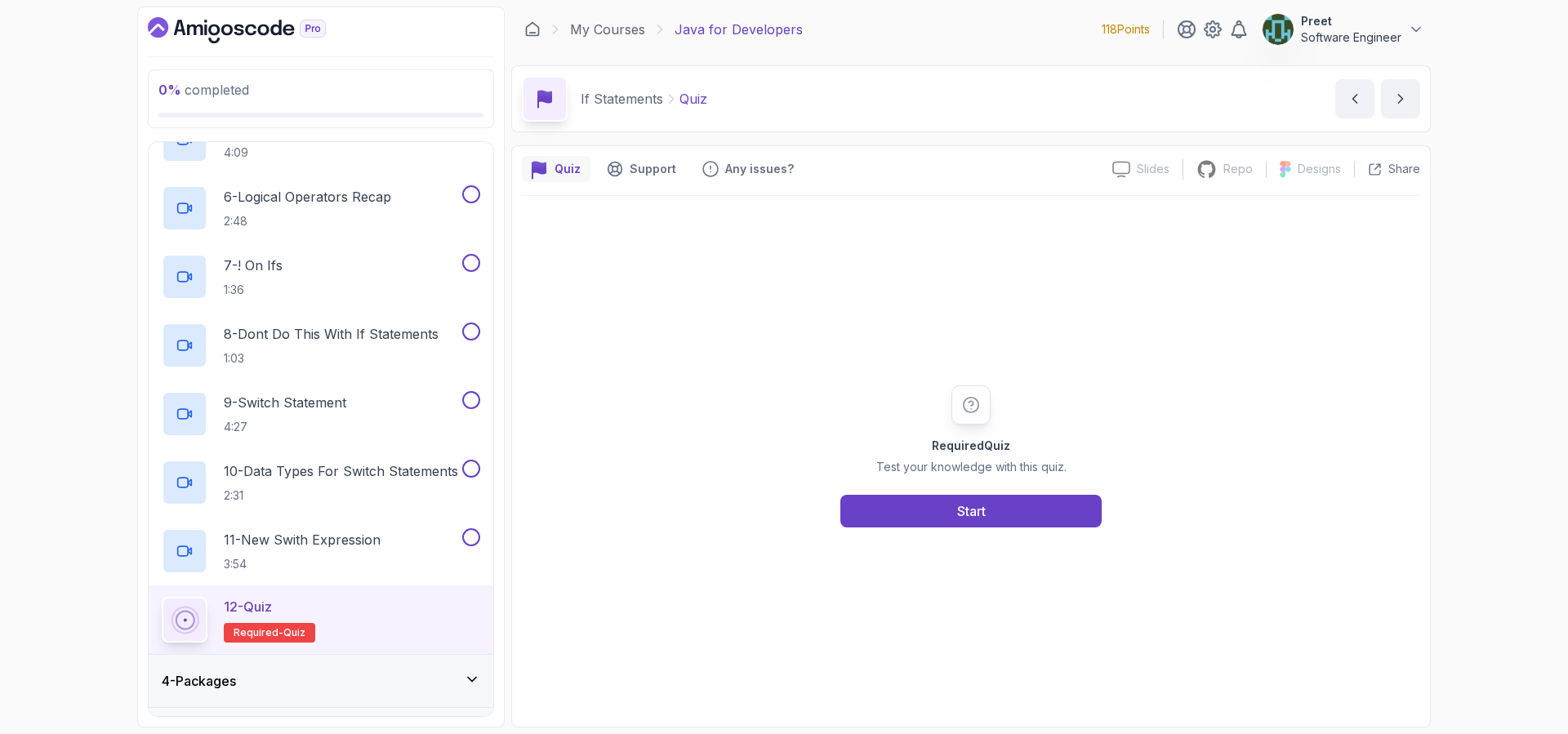
click at [908, 528] on div "Required Quiz Test your knowledge with this quiz. Start" at bounding box center [971, 457] width 898 height 521
click at [930, 511] on button "Start" at bounding box center [971, 511] width 261 height 32
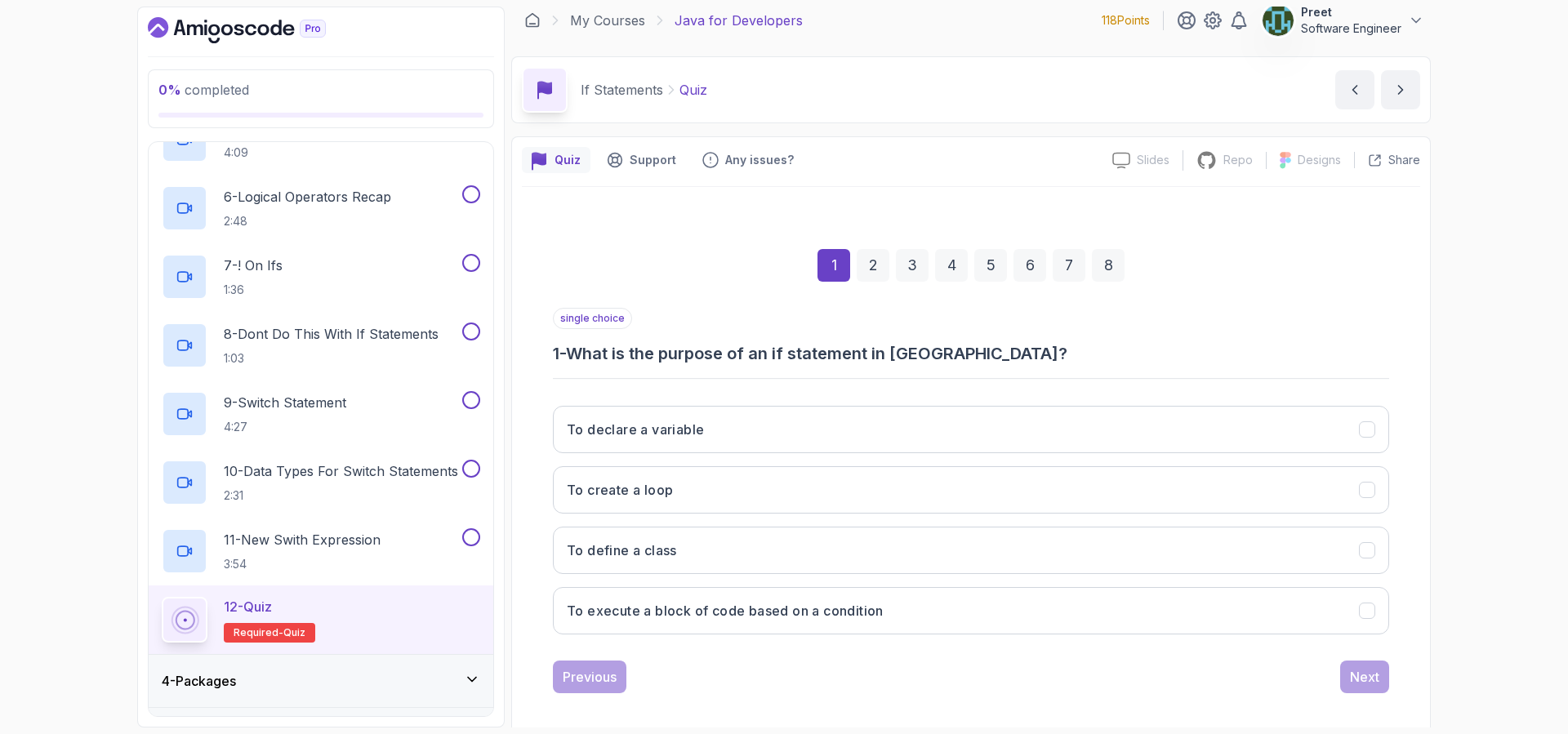
scroll to position [22, 0]
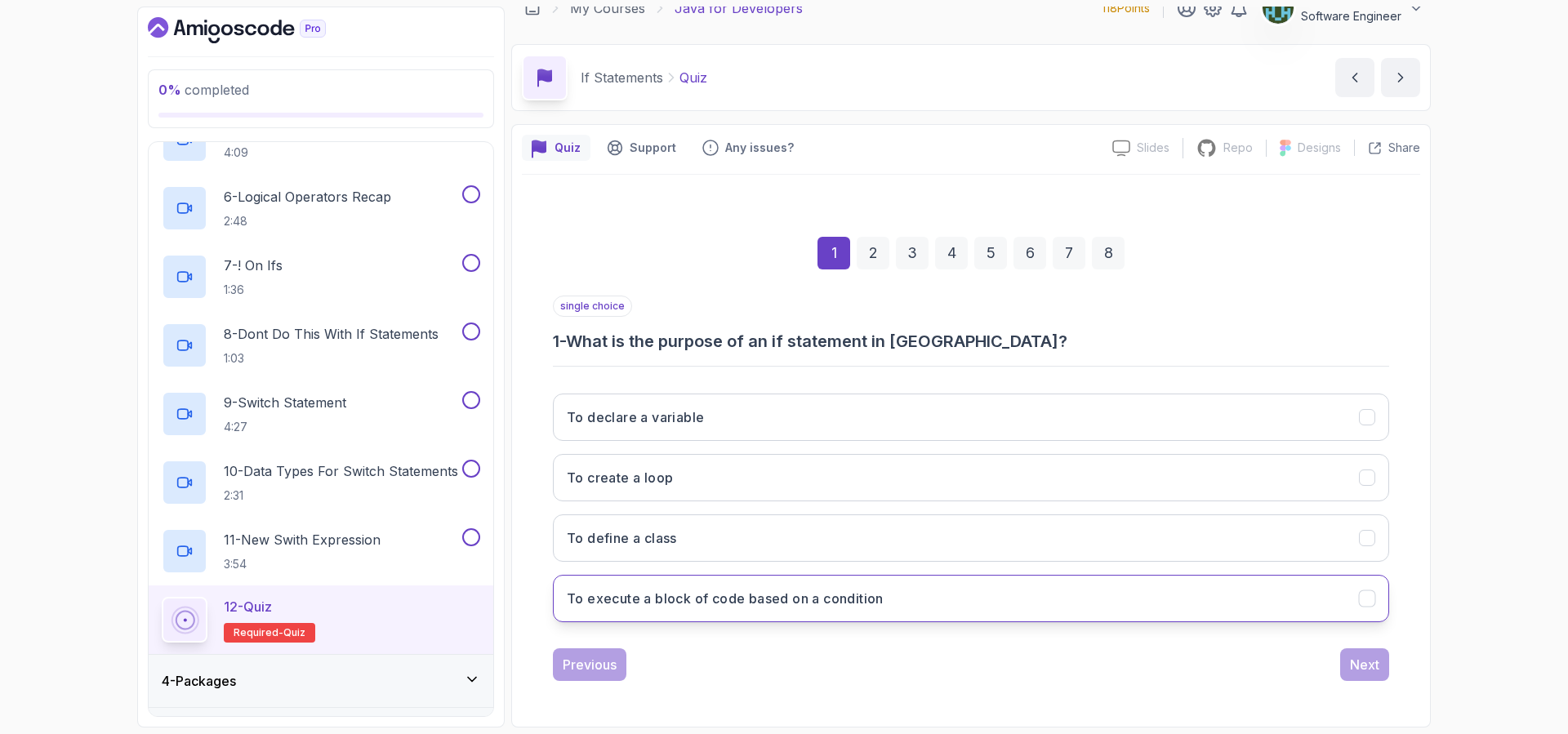
click at [809, 593] on h3 "To execute a block of code based on a condition" at bounding box center [725, 598] width 317 height 20
click at [1376, 677] on button "Next" at bounding box center [1364, 664] width 49 height 32
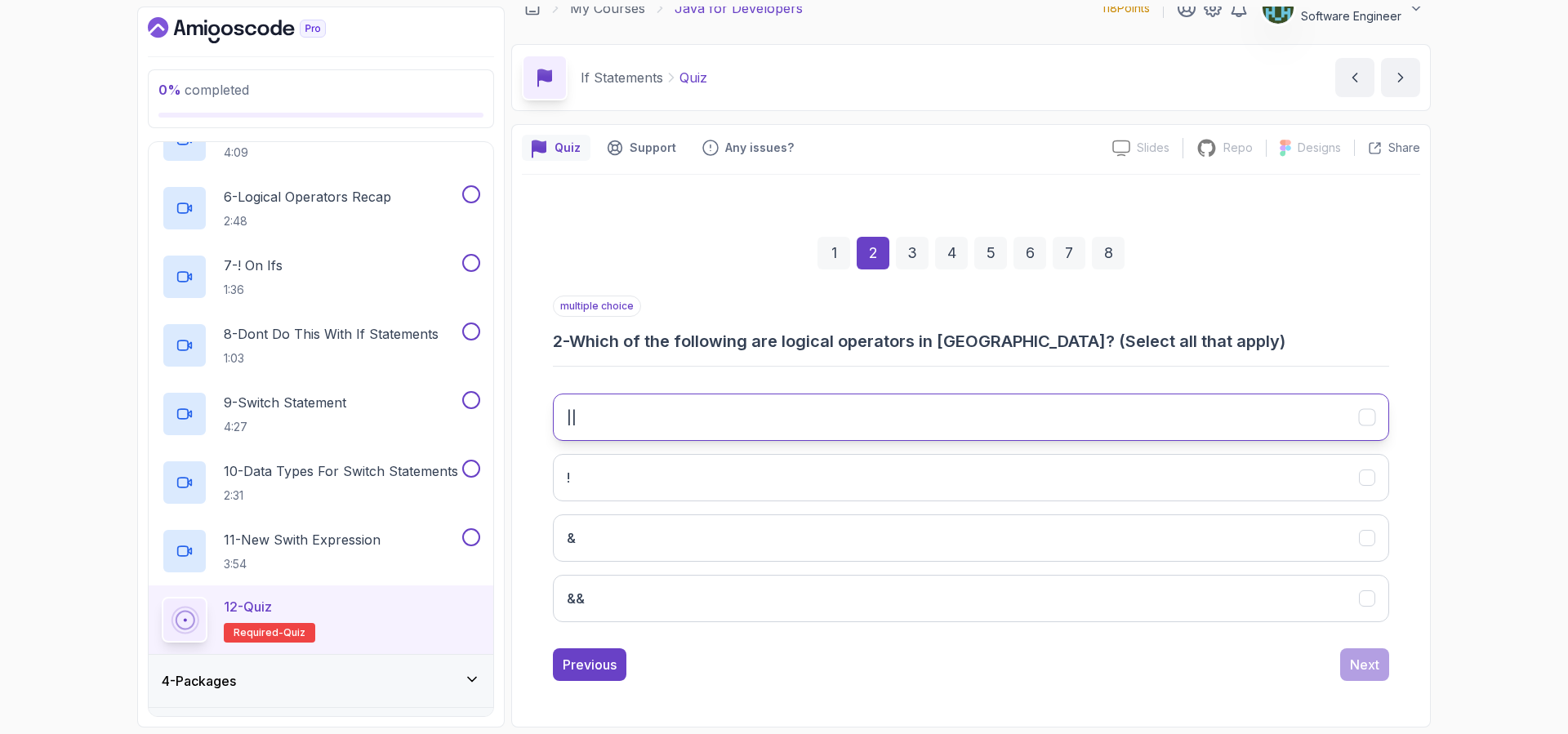
click at [646, 419] on button "||" at bounding box center [971, 417] width 836 height 47
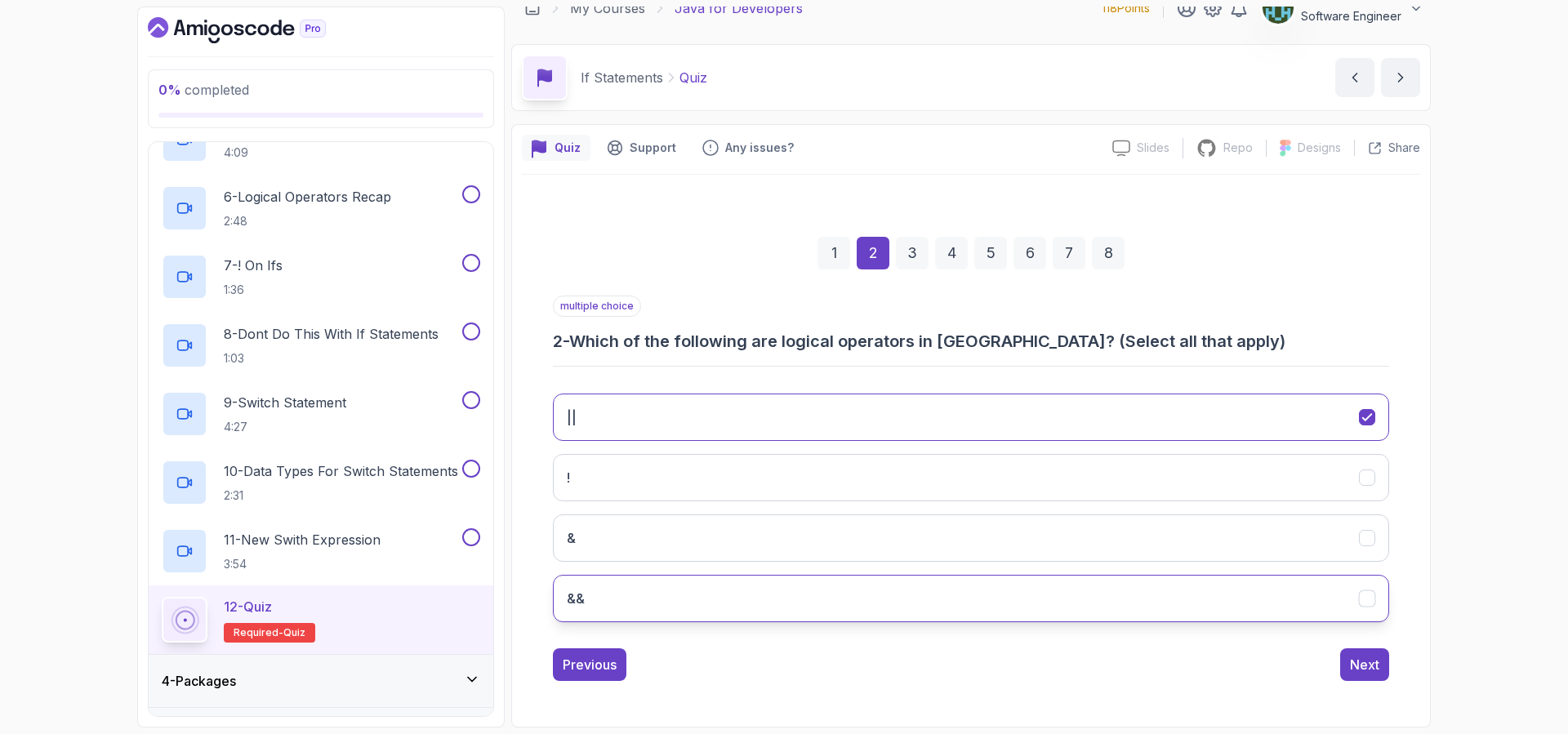
click at [626, 593] on button "&&" at bounding box center [971, 598] width 836 height 47
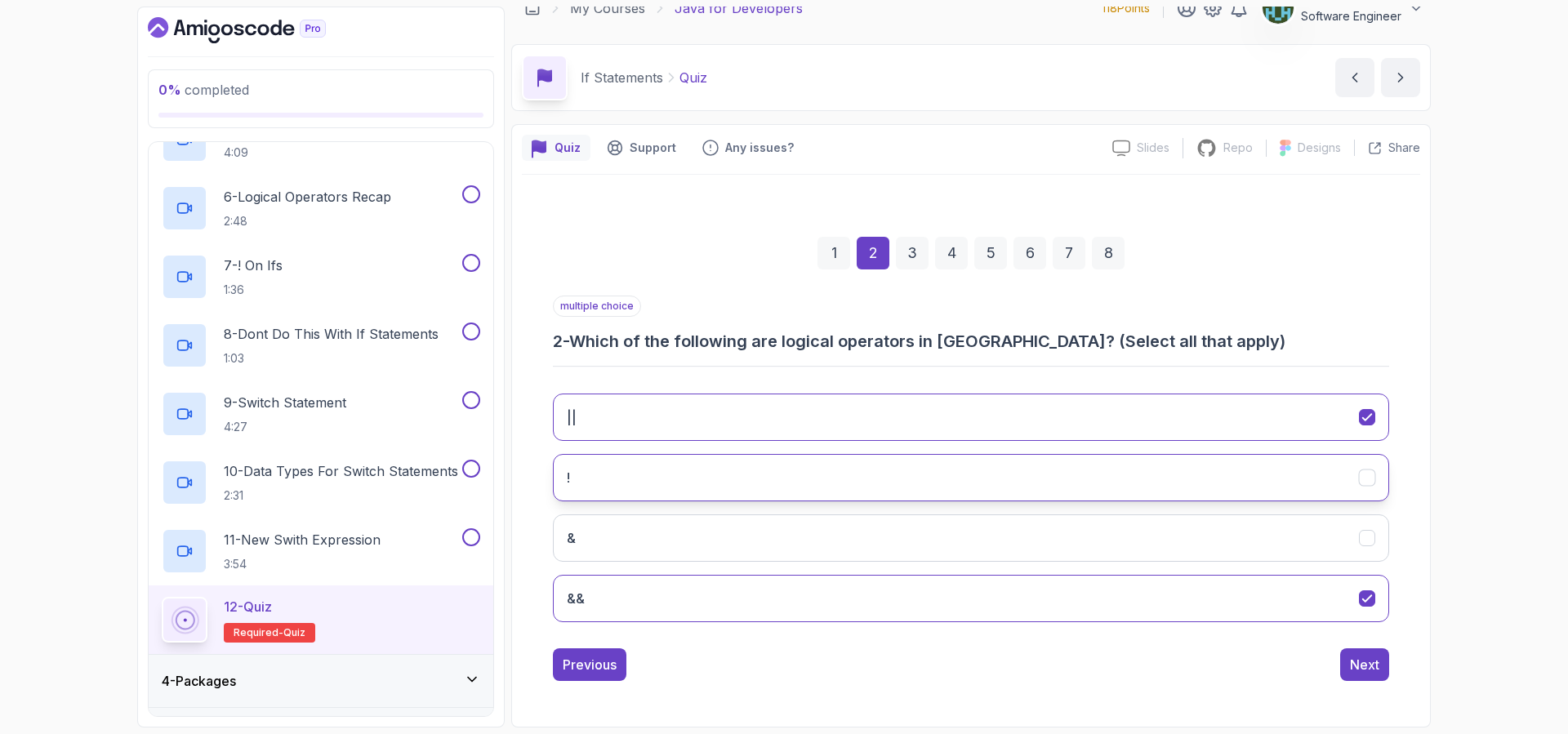
click at [669, 471] on button "!" at bounding box center [971, 477] width 836 height 47
click at [1373, 659] on div "Next" at bounding box center [1364, 664] width 30 height 20
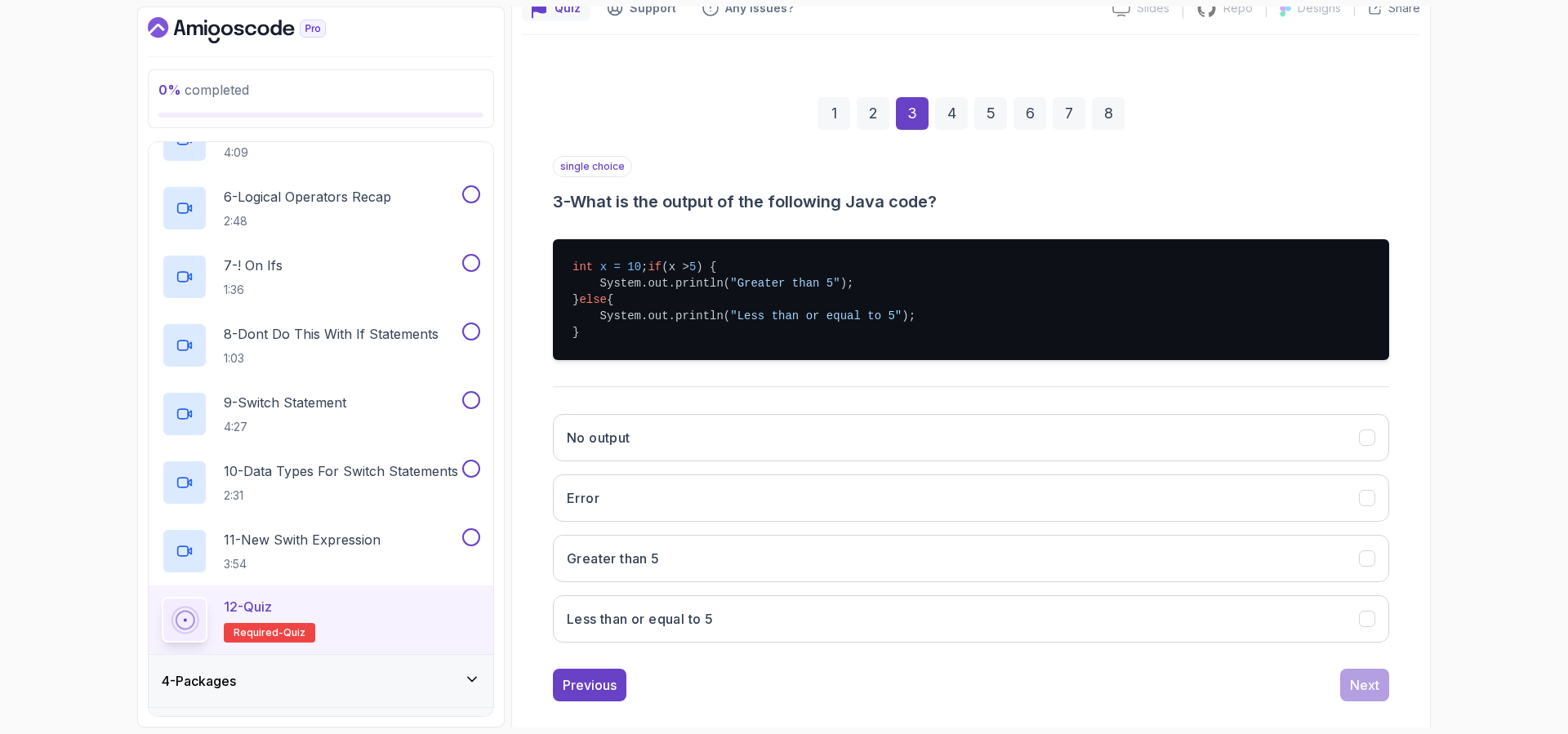
scroll to position [194, 0]
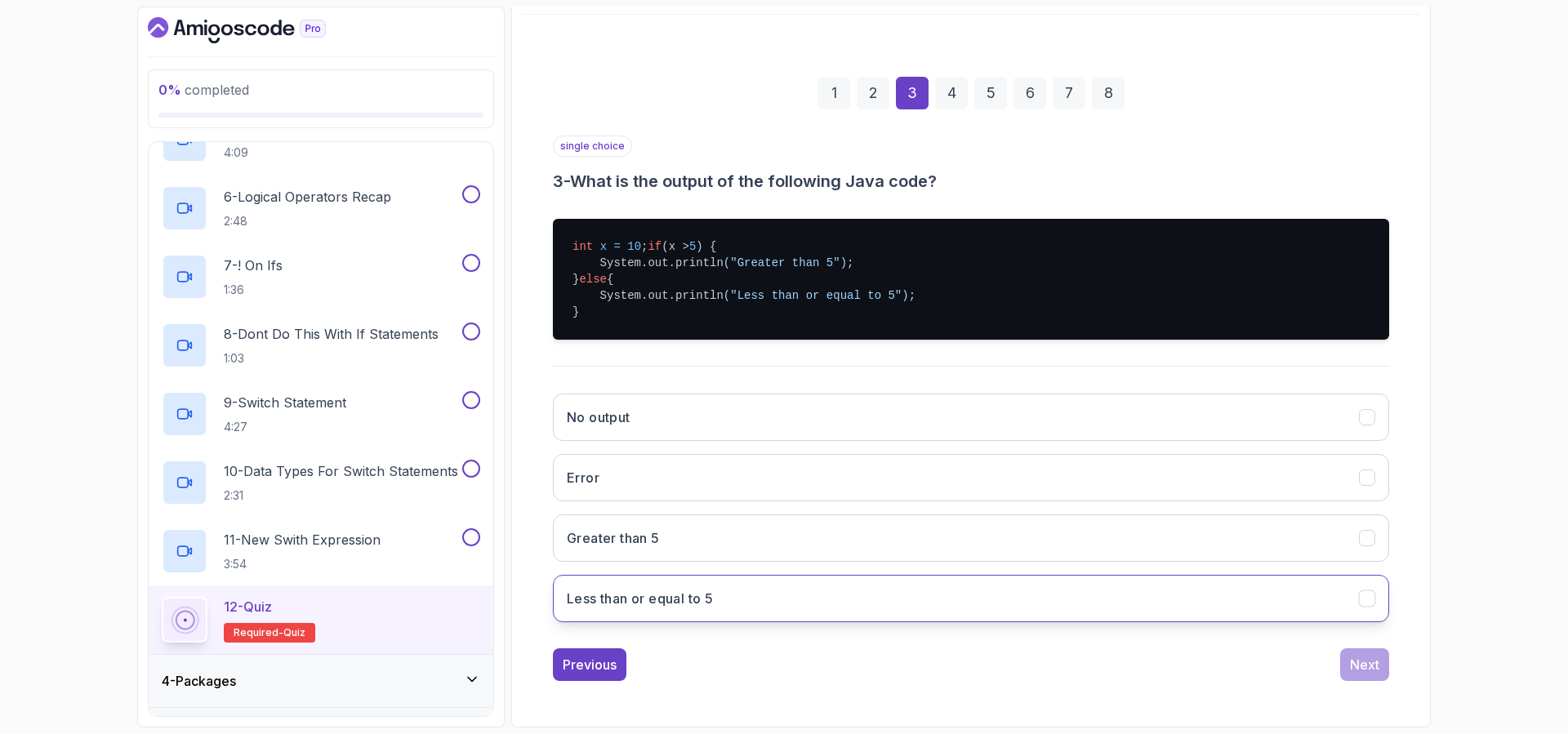
click at [782, 609] on button "Less than or equal to 5" at bounding box center [971, 598] width 836 height 47
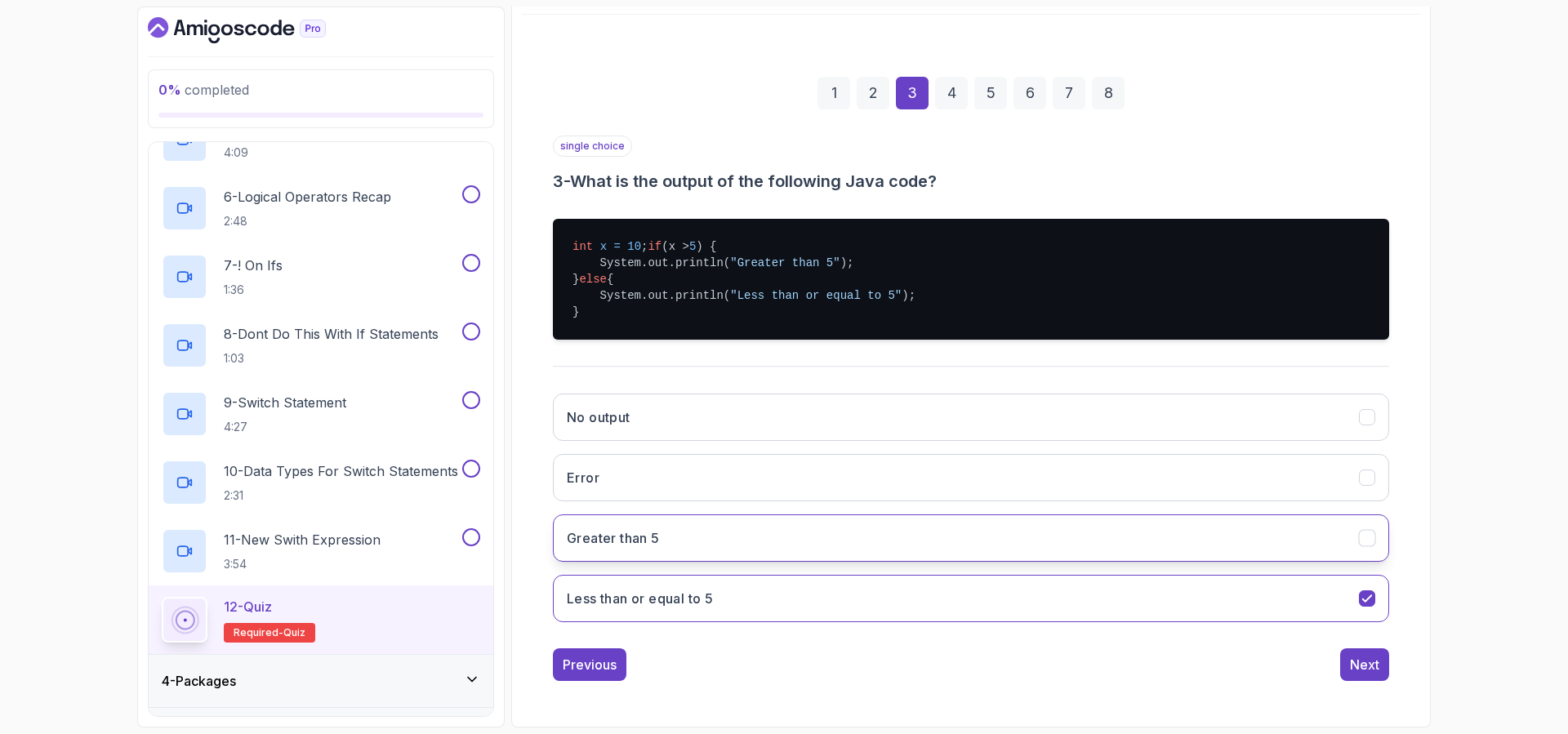
click at [688, 535] on button "Greater than 5" at bounding box center [971, 538] width 836 height 47
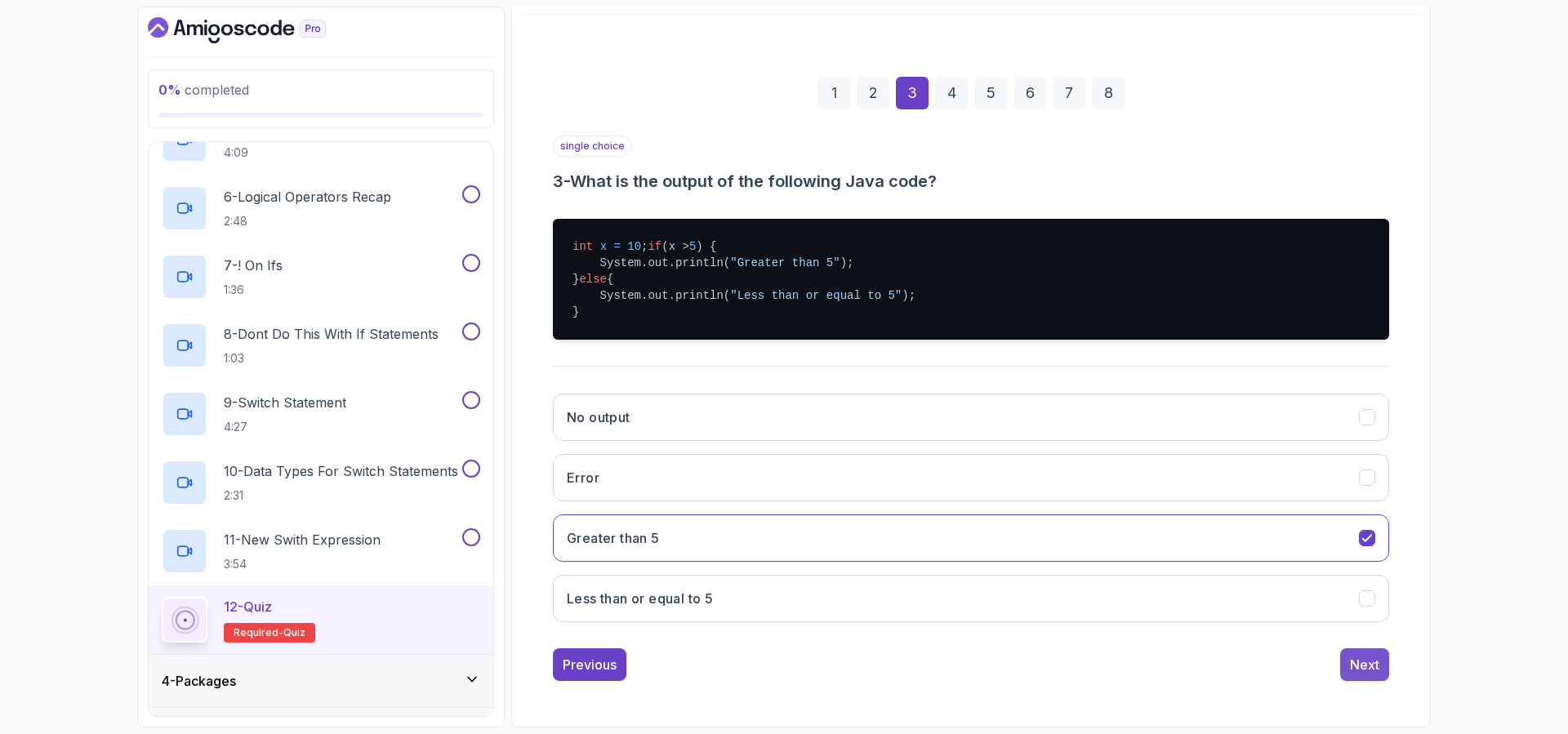
click at [1371, 674] on div "Next" at bounding box center [1364, 664] width 30 height 20
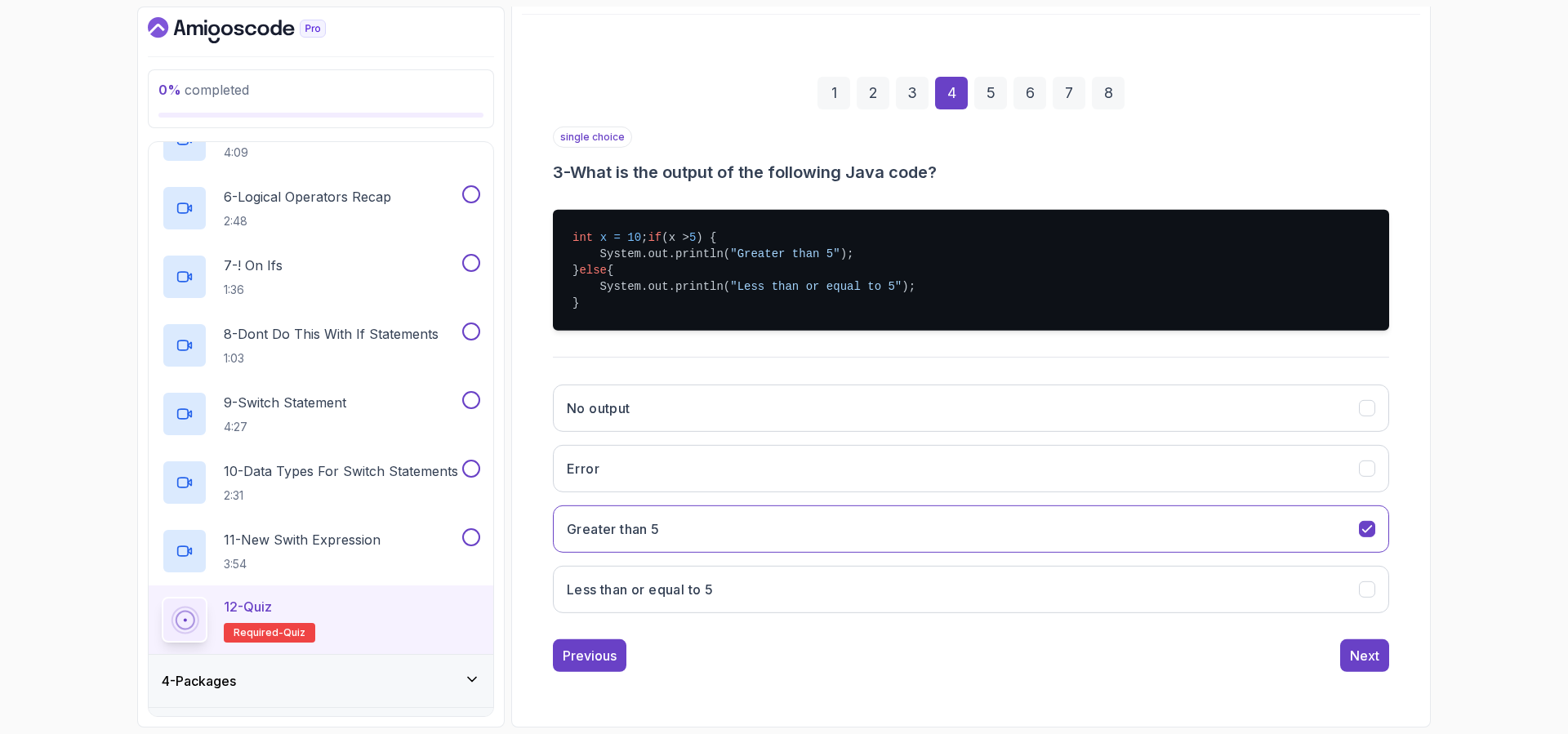
scroll to position [22, 0]
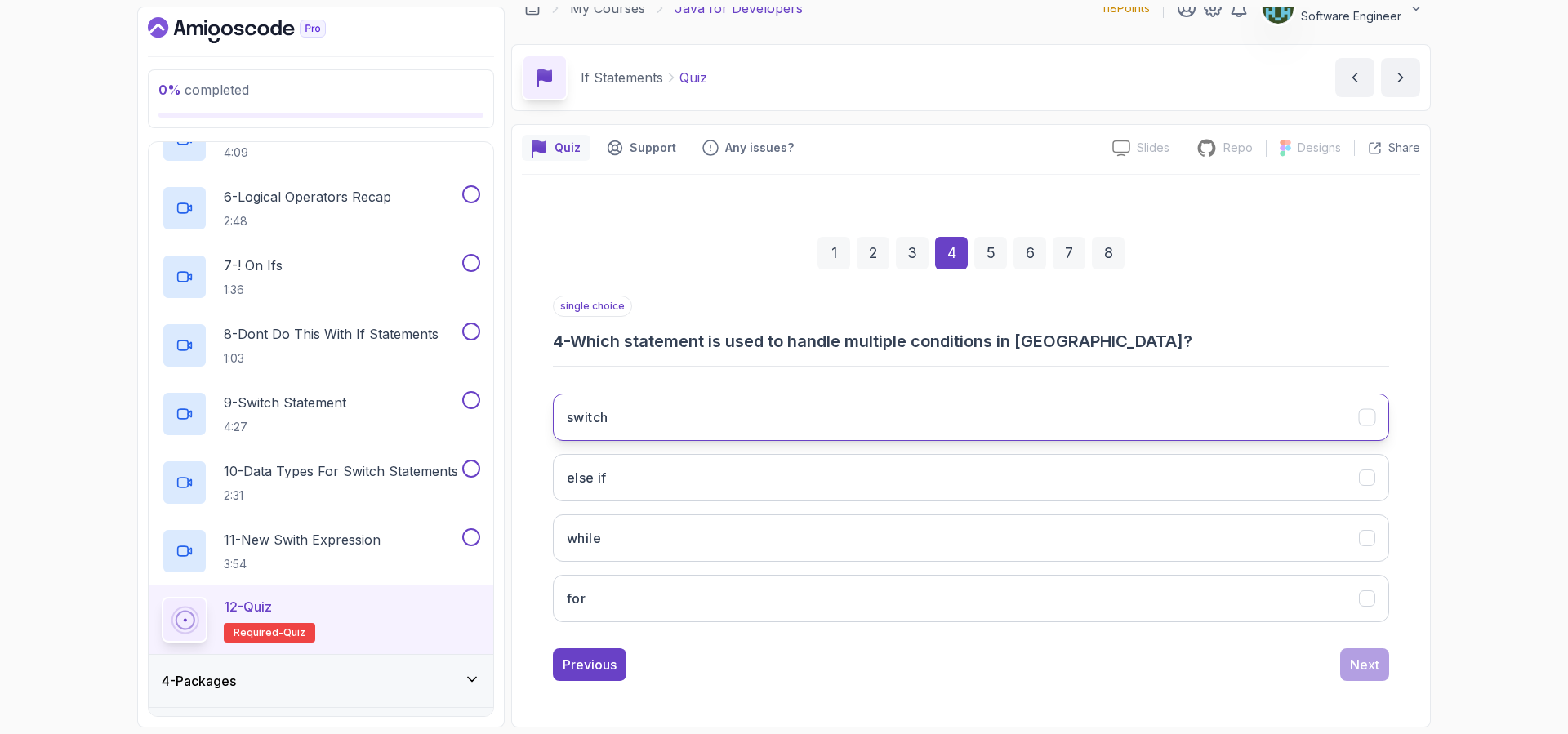
click at [872, 430] on button "switch" at bounding box center [971, 417] width 836 height 47
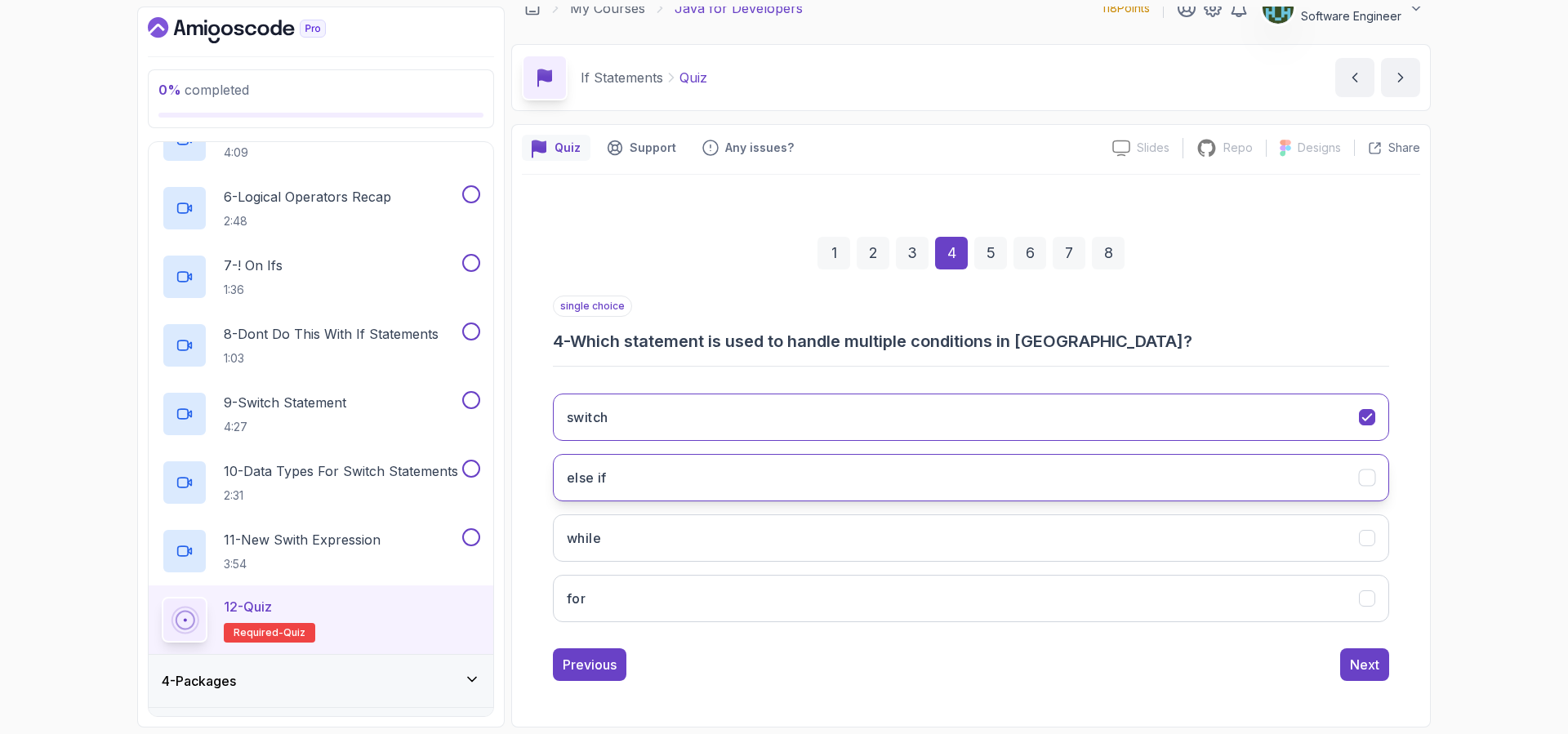
click at [847, 477] on button "else if" at bounding box center [971, 477] width 836 height 47
click at [905, 401] on button "switch" at bounding box center [971, 417] width 836 height 47
click at [1359, 660] on div "Next" at bounding box center [1364, 664] width 30 height 20
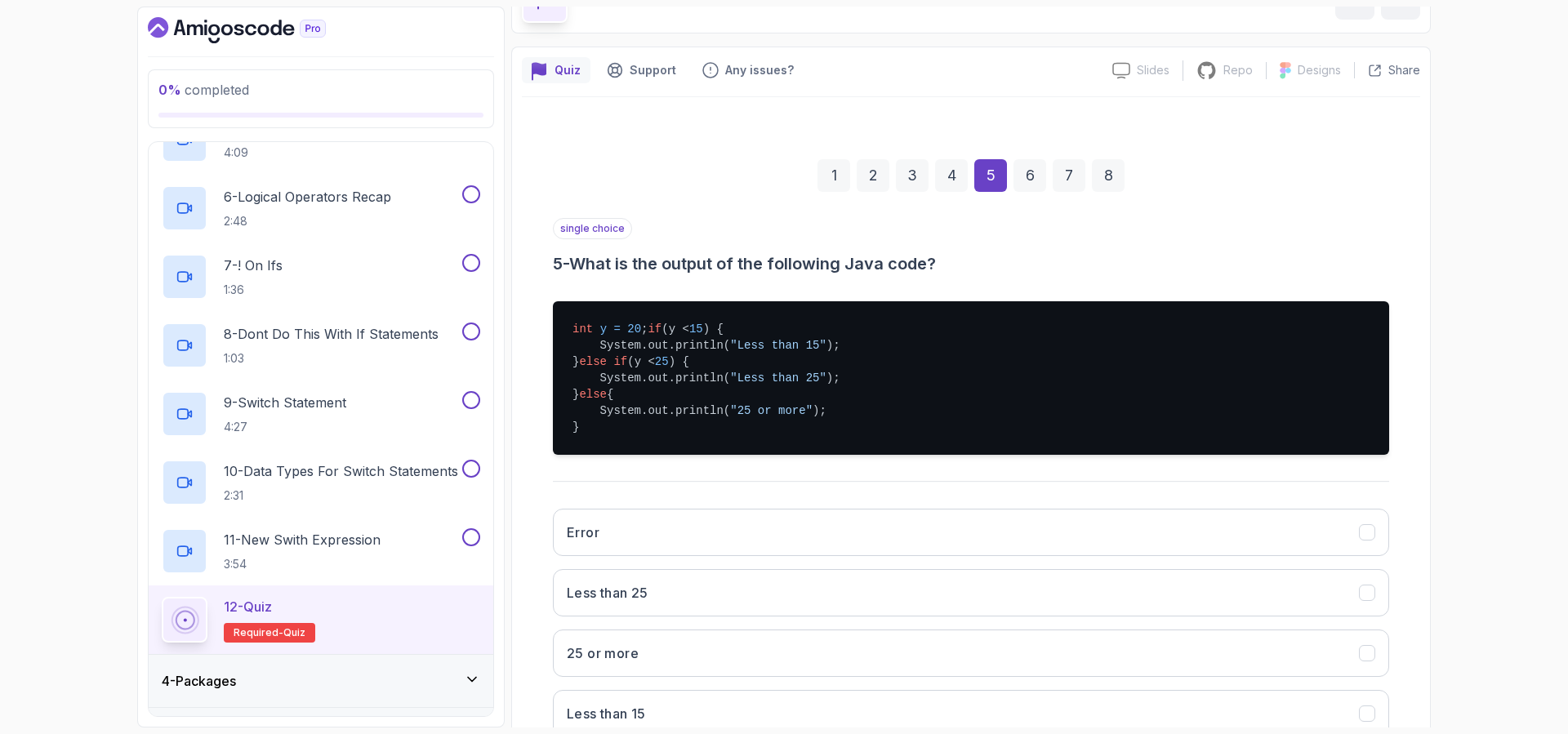
scroll to position [109, 0]
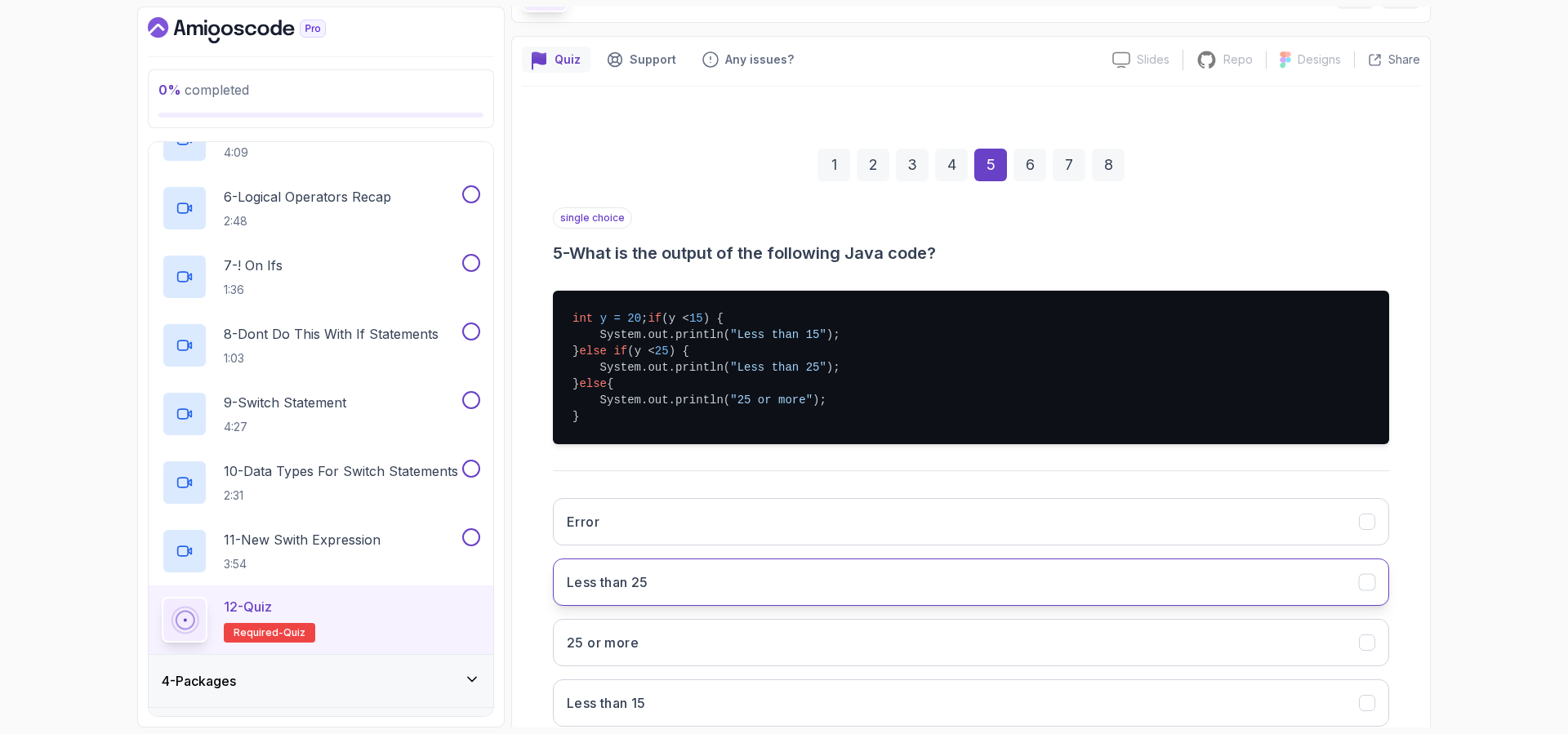
click at [685, 606] on button "Less than 25" at bounding box center [971, 582] width 836 height 47
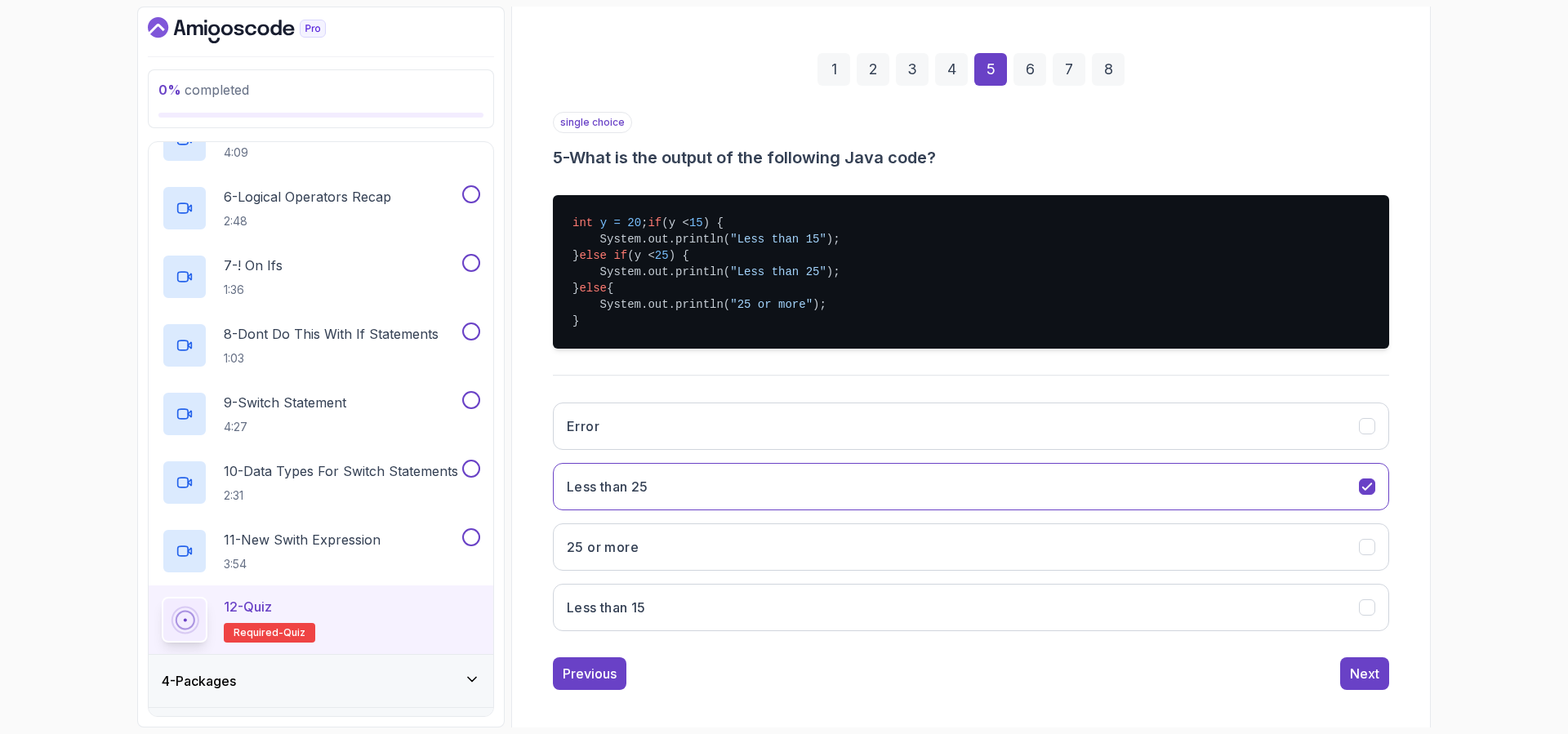
scroll to position [206, 0]
click at [1368, 683] on div "Next" at bounding box center [1364, 673] width 30 height 20
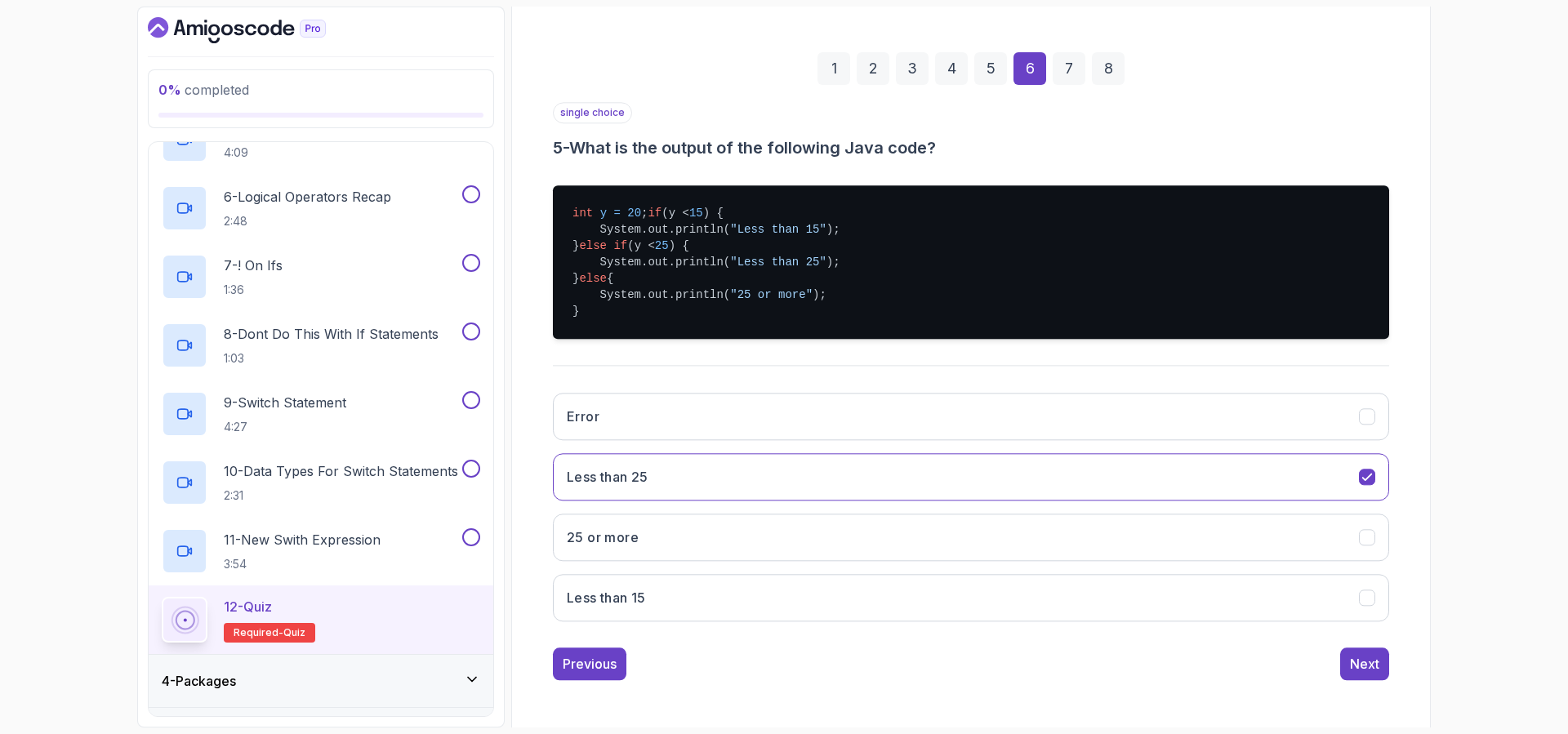
scroll to position [22, 0]
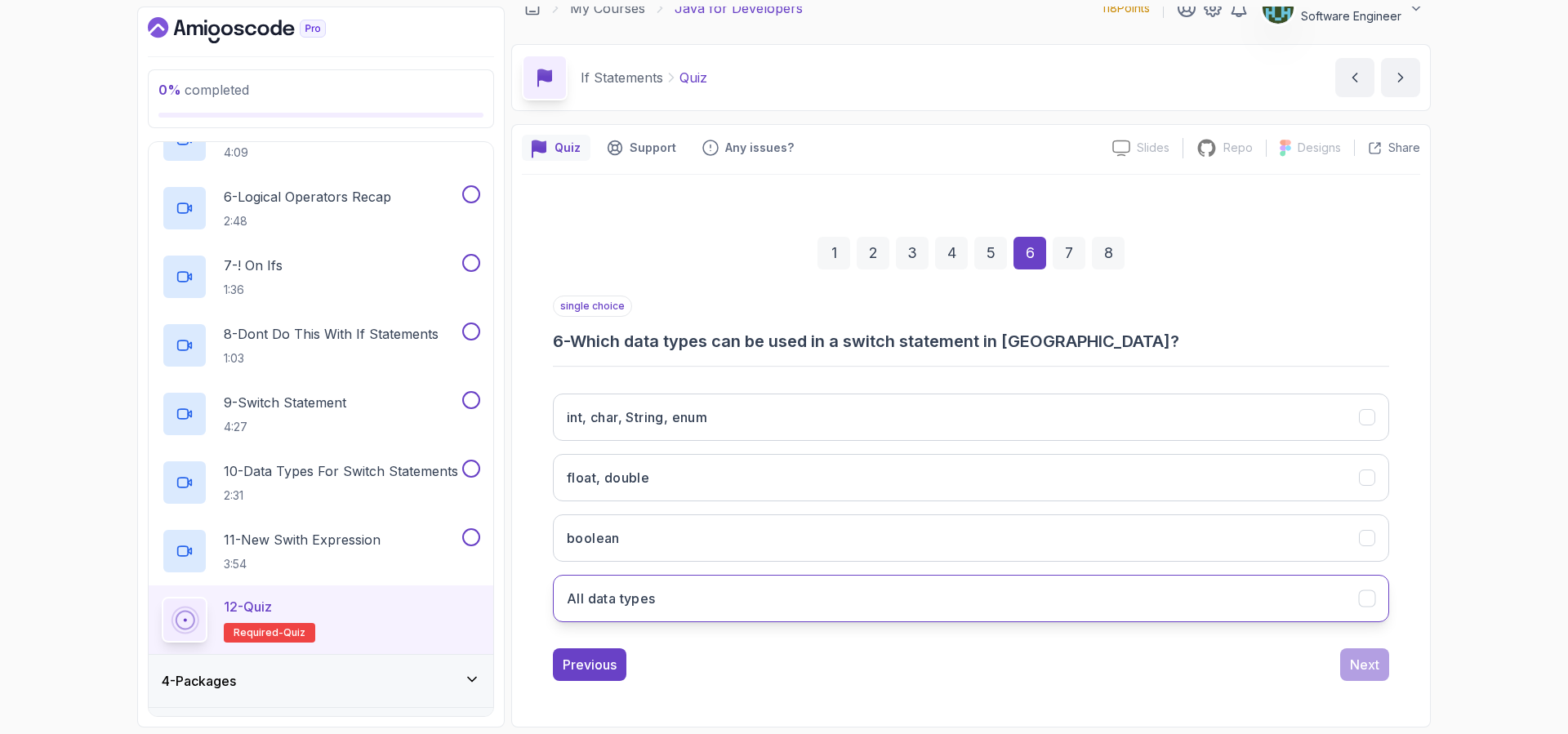
click at [729, 596] on button "All data types" at bounding box center [971, 598] width 836 height 47
click at [1364, 658] on div "Next" at bounding box center [1364, 664] width 30 height 20
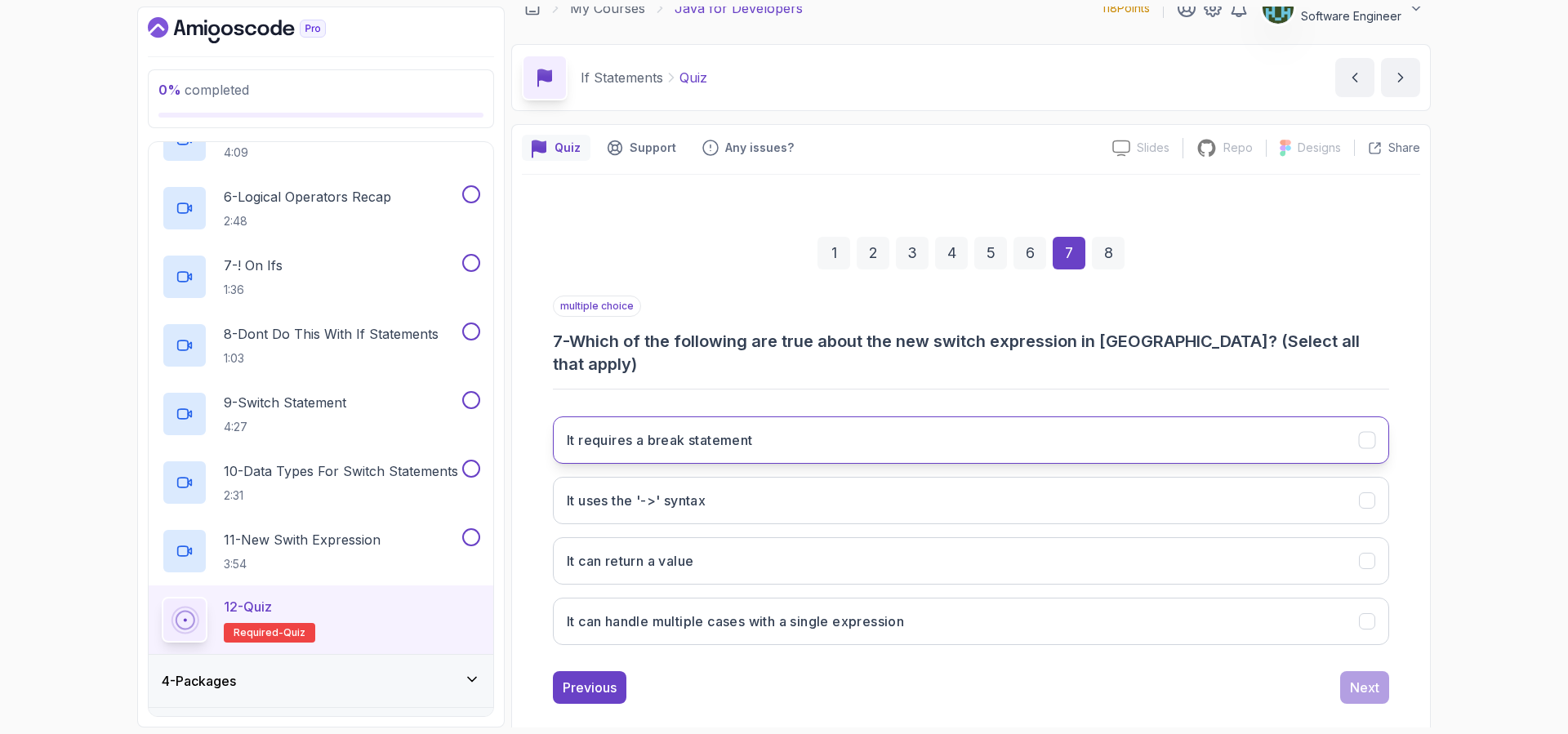
click at [753, 430] on h3 "It requires a break statement" at bounding box center [659, 440] width 186 height 20
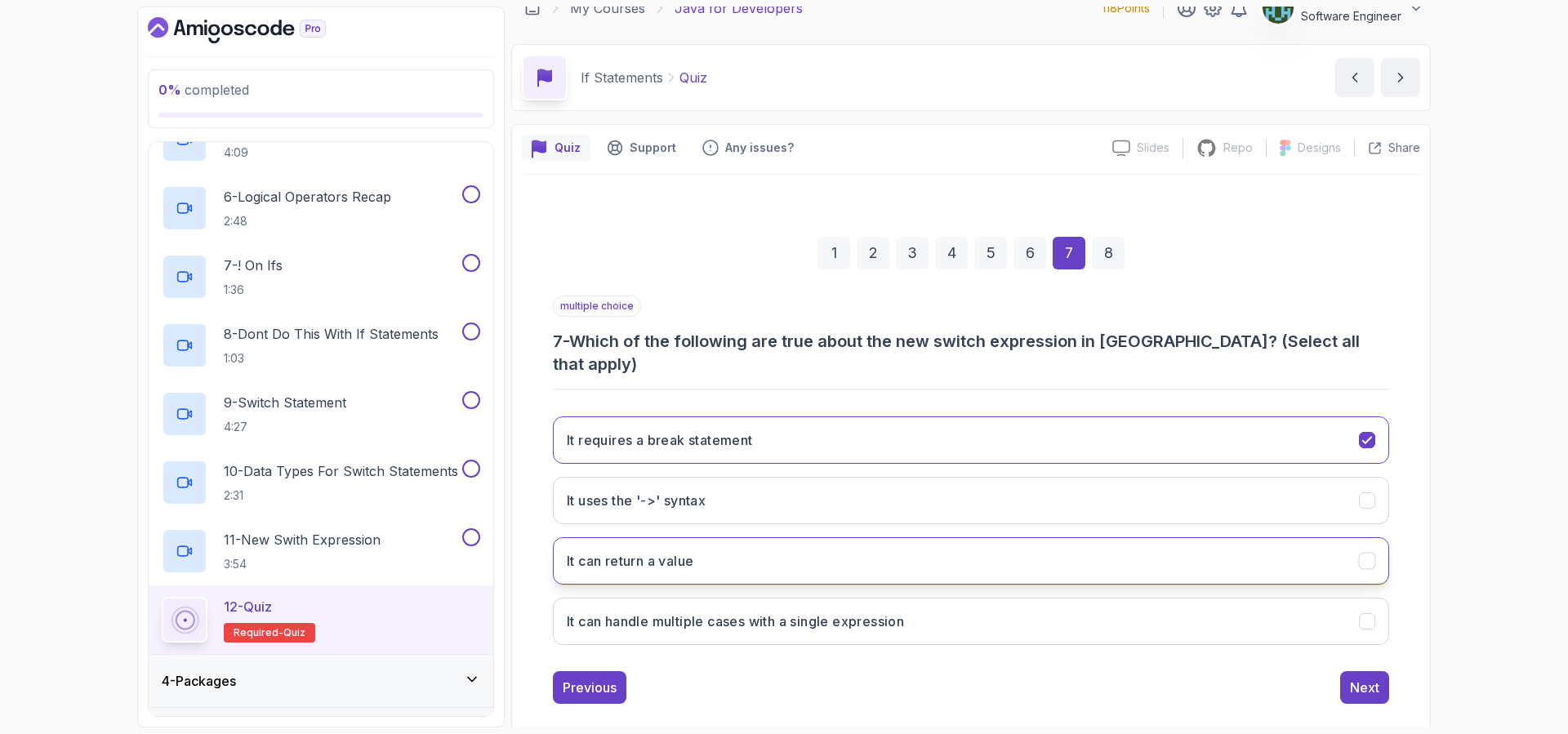
click at [764, 537] on button "It can return a value" at bounding box center [971, 560] width 836 height 47
drag, startPoint x: 774, startPoint y: 588, endPoint x: 793, endPoint y: 589, distance: 19.0
click at [775, 612] on h3 "It can handle multiple cases with a single expression" at bounding box center [736, 621] width 338 height 20
click at [1367, 493] on icon "It uses the '->' syntax" at bounding box center [1367, 501] width 16 height 16
click at [1361, 678] on div "Next" at bounding box center [1364, 688] width 30 height 20
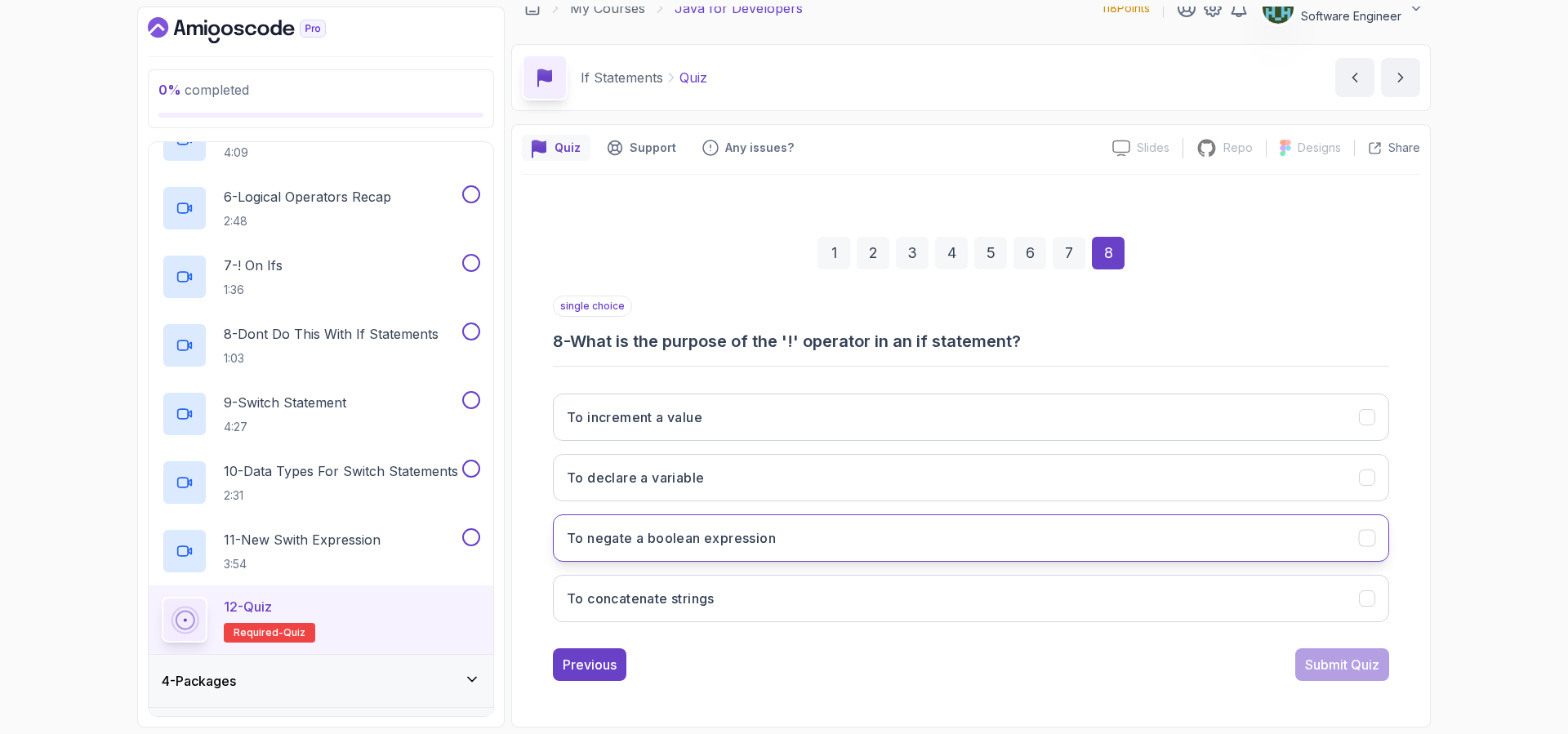
click at [852, 533] on button "To negate a boolean expression" at bounding box center [971, 538] width 836 height 47
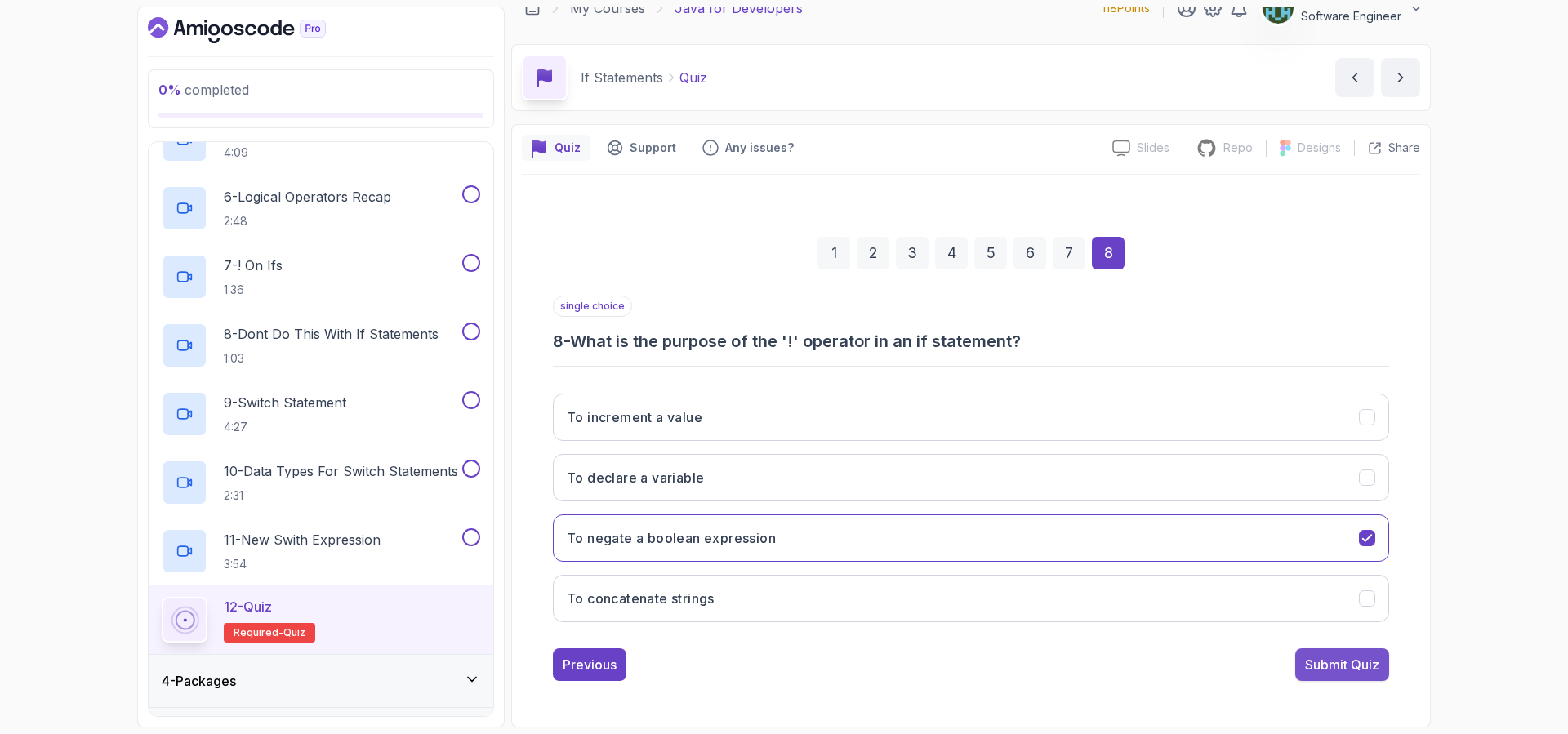
click at [1373, 660] on div "Submit Quiz" at bounding box center [1342, 664] width 74 height 20
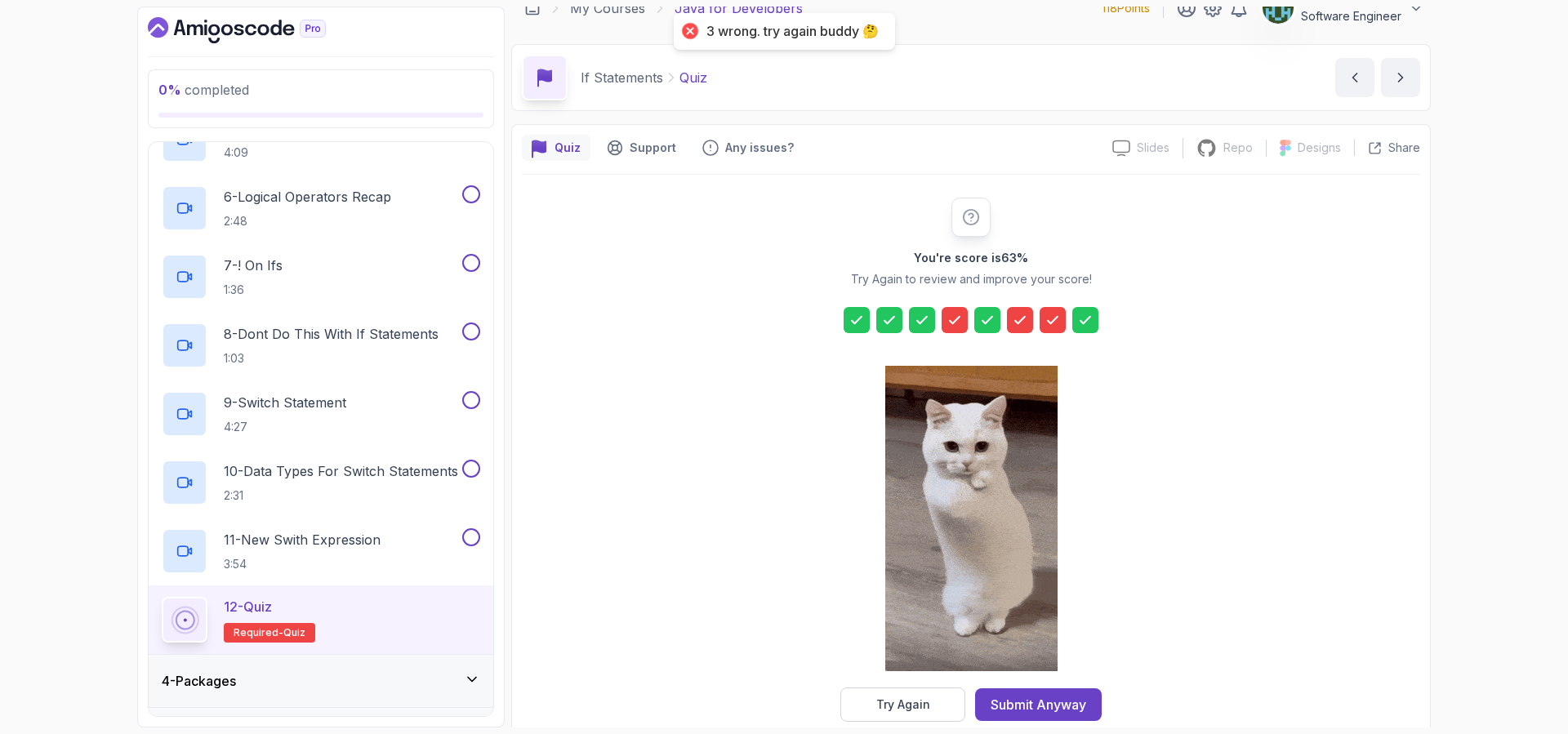
click at [959, 323] on icon at bounding box center [955, 320] width 17 height 17
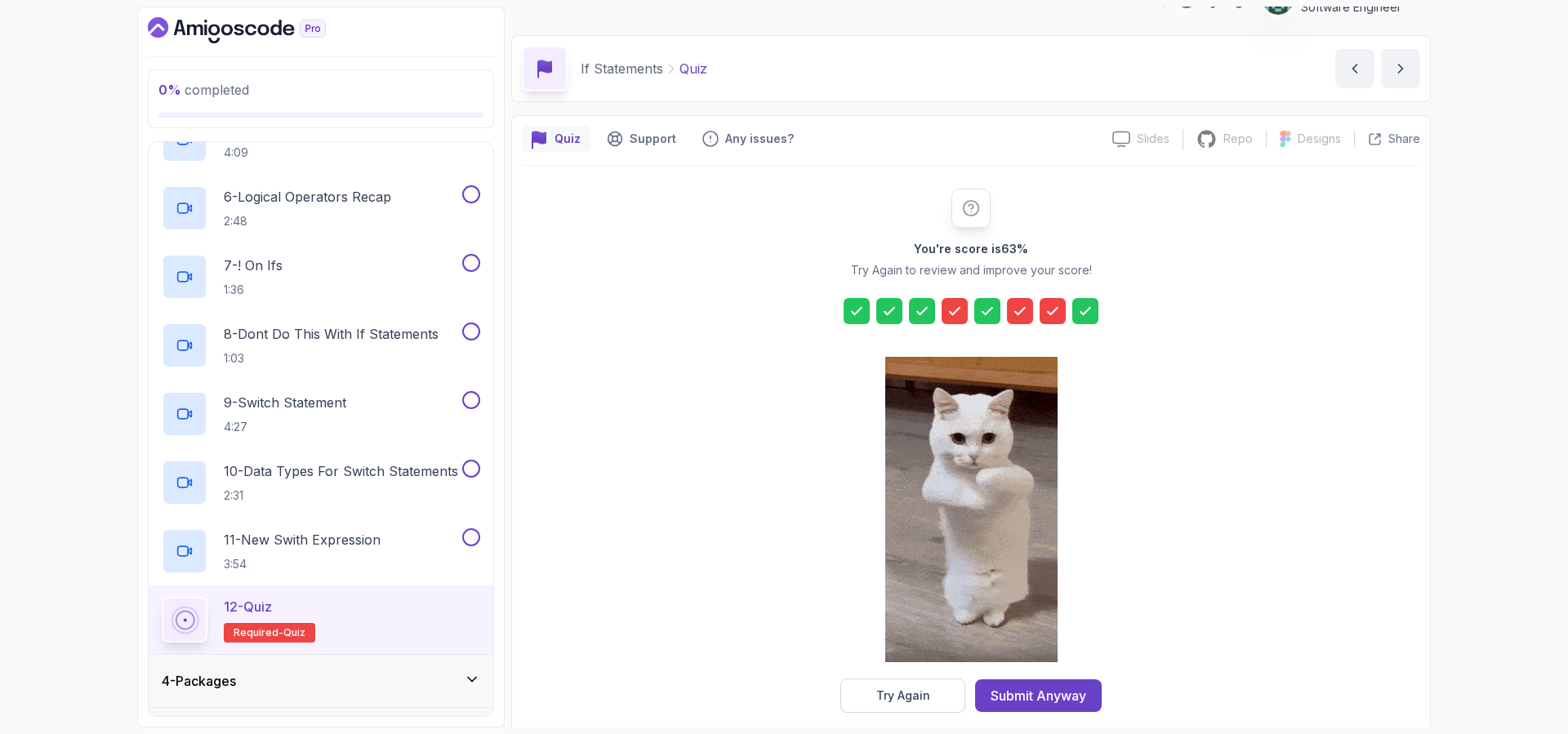
scroll to position [41, 0]
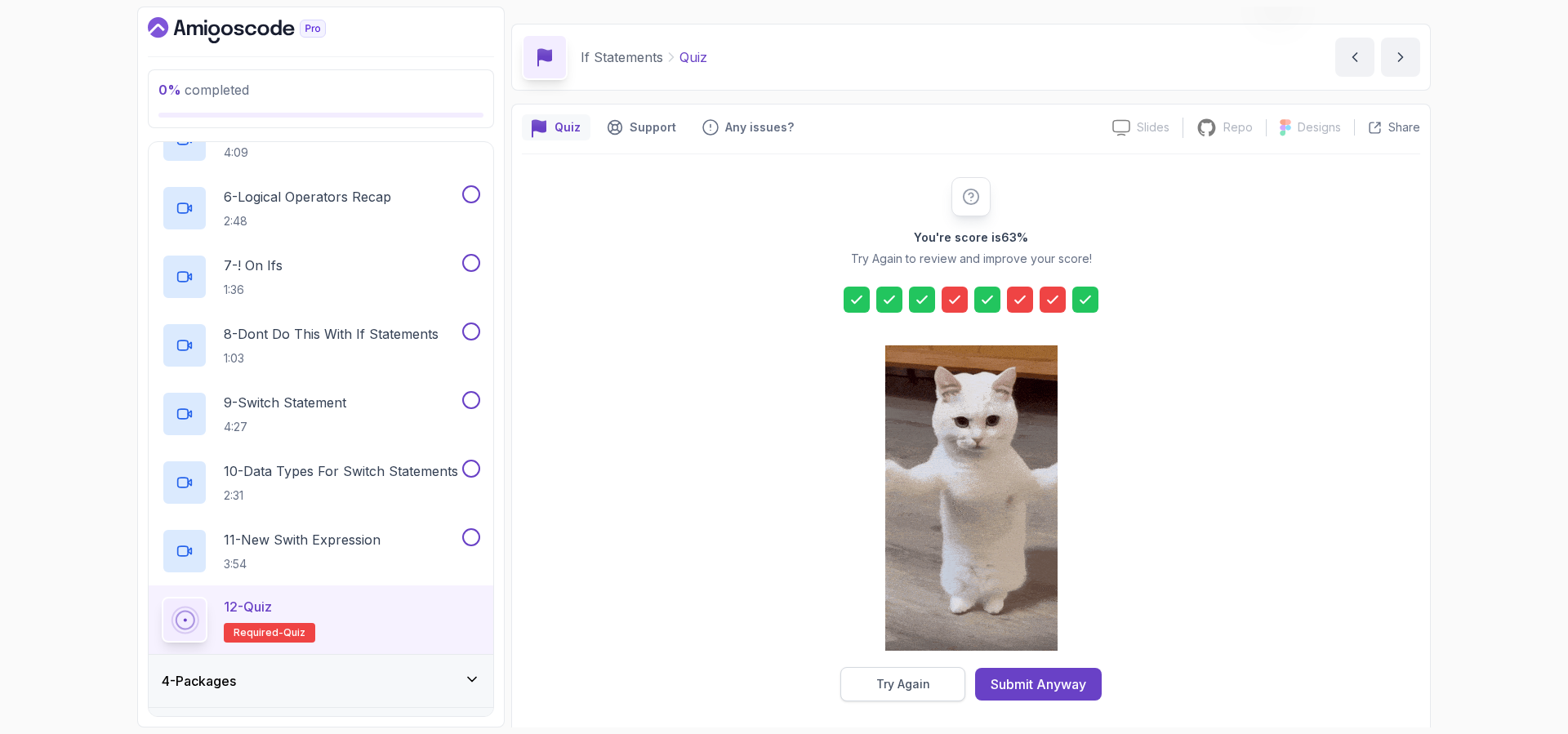
click at [917, 687] on div "Try Again" at bounding box center [903, 684] width 54 height 17
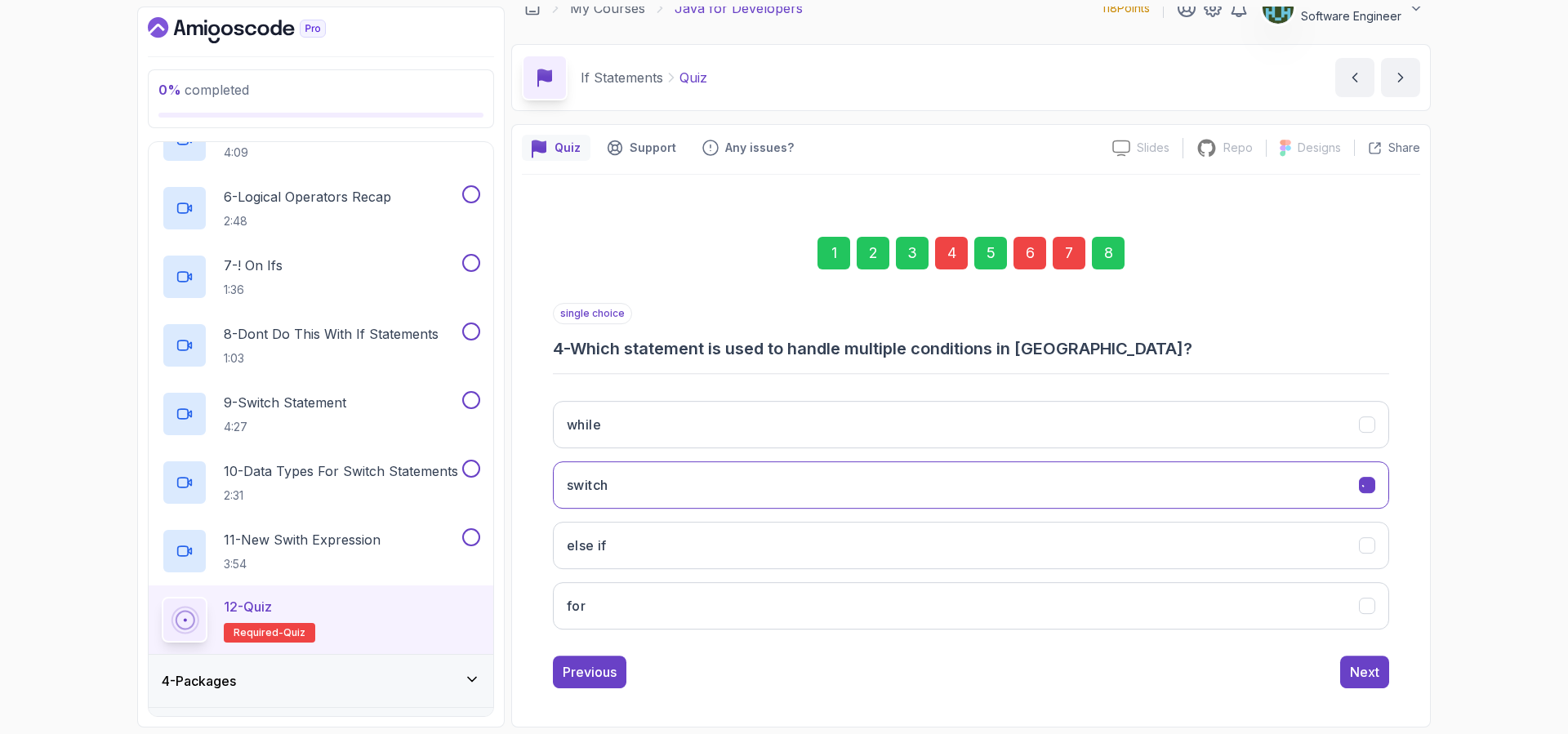
scroll to position [22, 0]
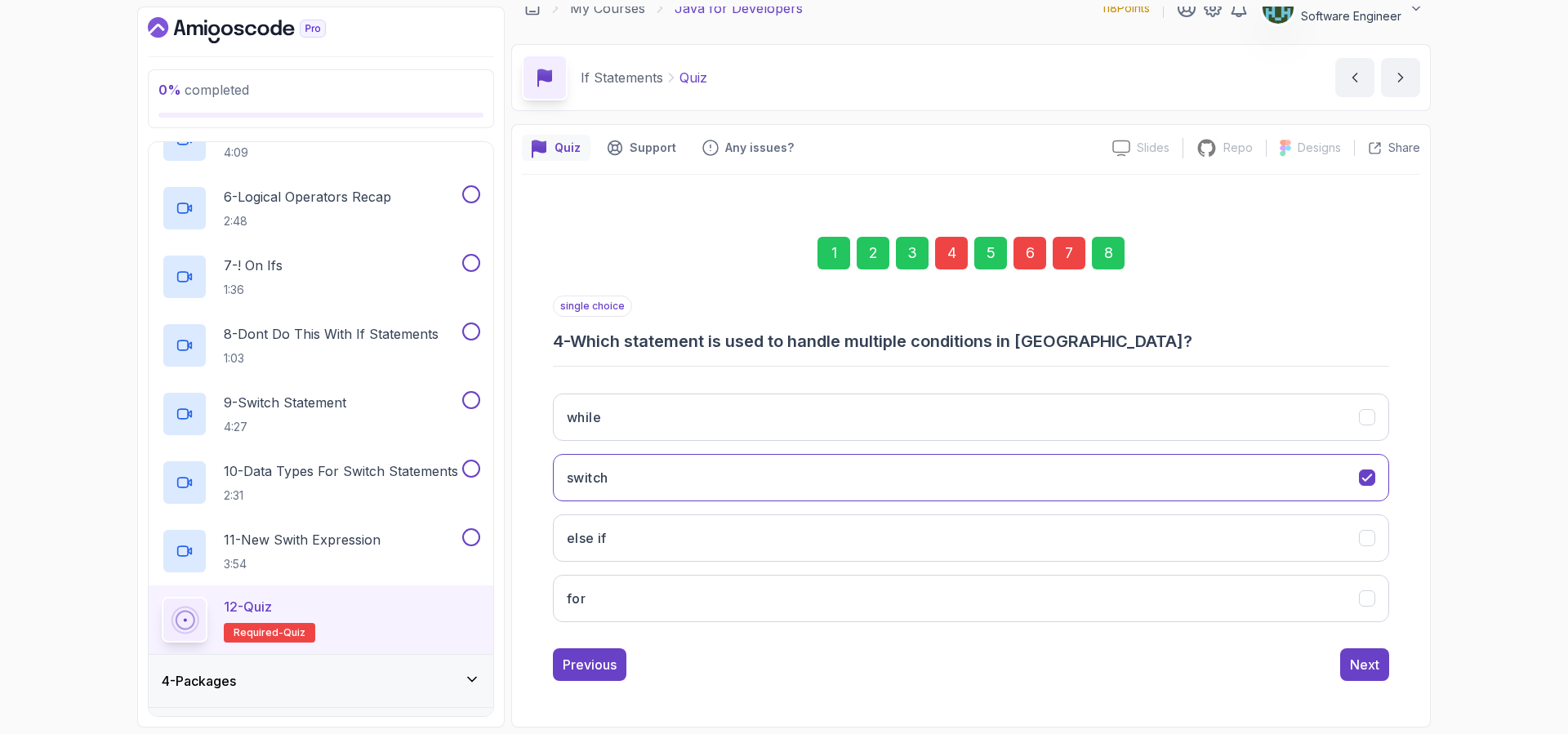
click at [955, 253] on div "4" at bounding box center [951, 252] width 32 height 32
click at [1366, 541] on icon "else if" at bounding box center [1367, 538] width 16 height 16
drag, startPoint x: 1029, startPoint y: 257, endPoint x: 1043, endPoint y: 268, distance: 17.8
click at [1029, 257] on div "6" at bounding box center [1029, 252] width 32 height 32
click at [731, 292] on div "1 2 3 4 5 6 7 8" at bounding box center [971, 253] width 836 height 85
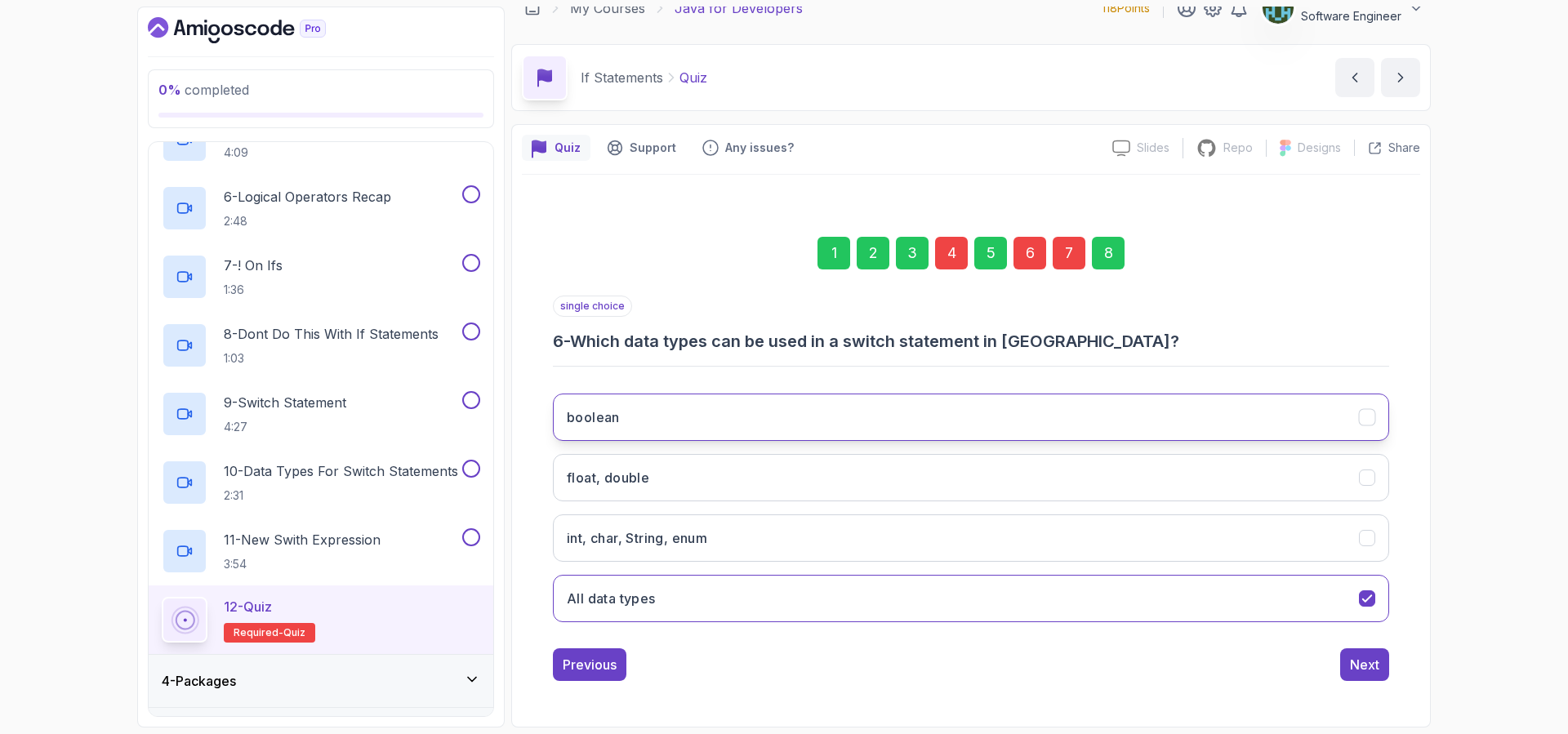
click at [1366, 415] on icon "boolean" at bounding box center [1367, 417] width 16 height 16
click at [1365, 669] on div "Next" at bounding box center [1364, 664] width 30 height 20
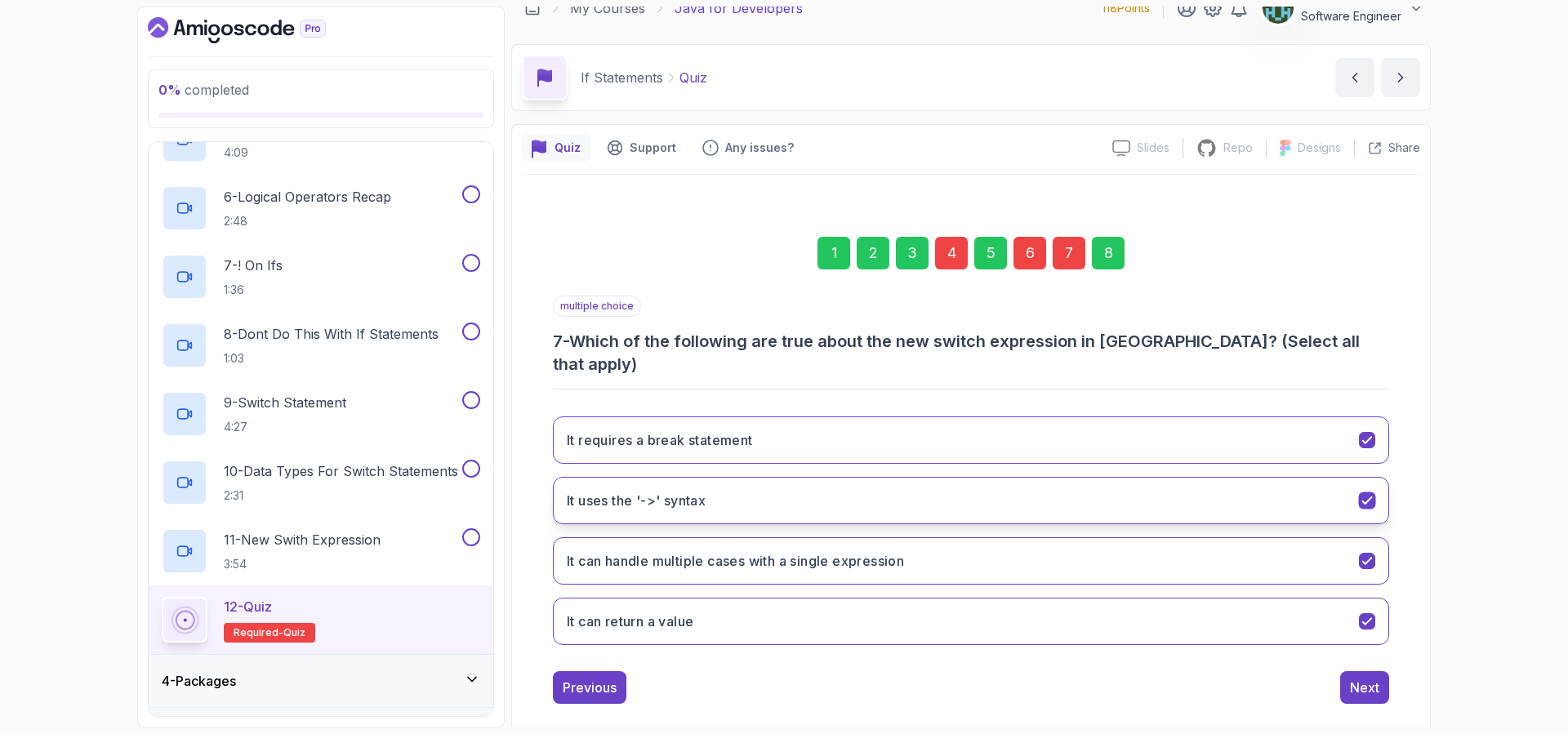
click at [1361, 493] on icon "It uses the '->' syntax" at bounding box center [1367, 501] width 16 height 16
click at [1364, 675] on button "Next" at bounding box center [1364, 687] width 49 height 32
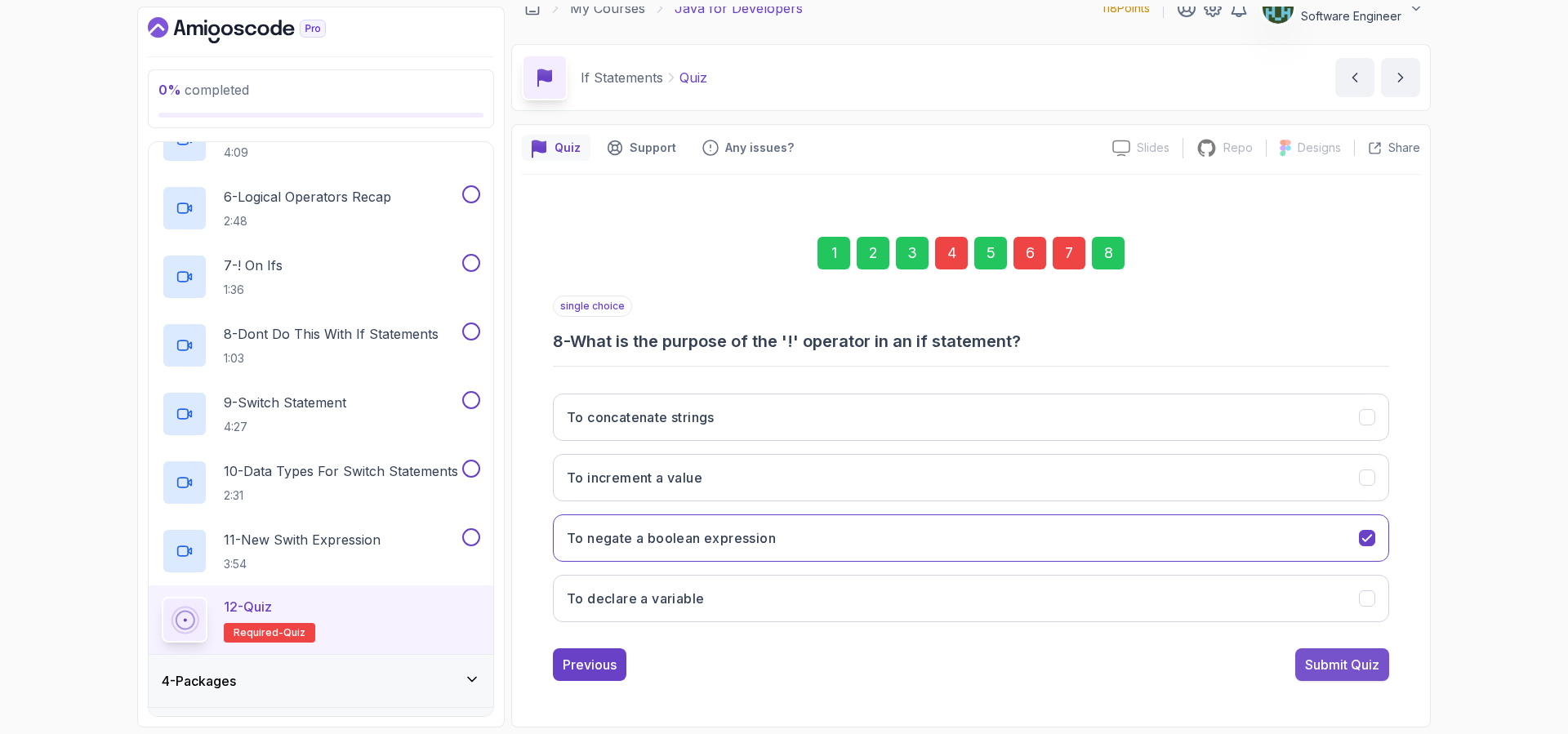
click at [1370, 660] on div "Submit Quiz" at bounding box center [1342, 664] width 74 height 20
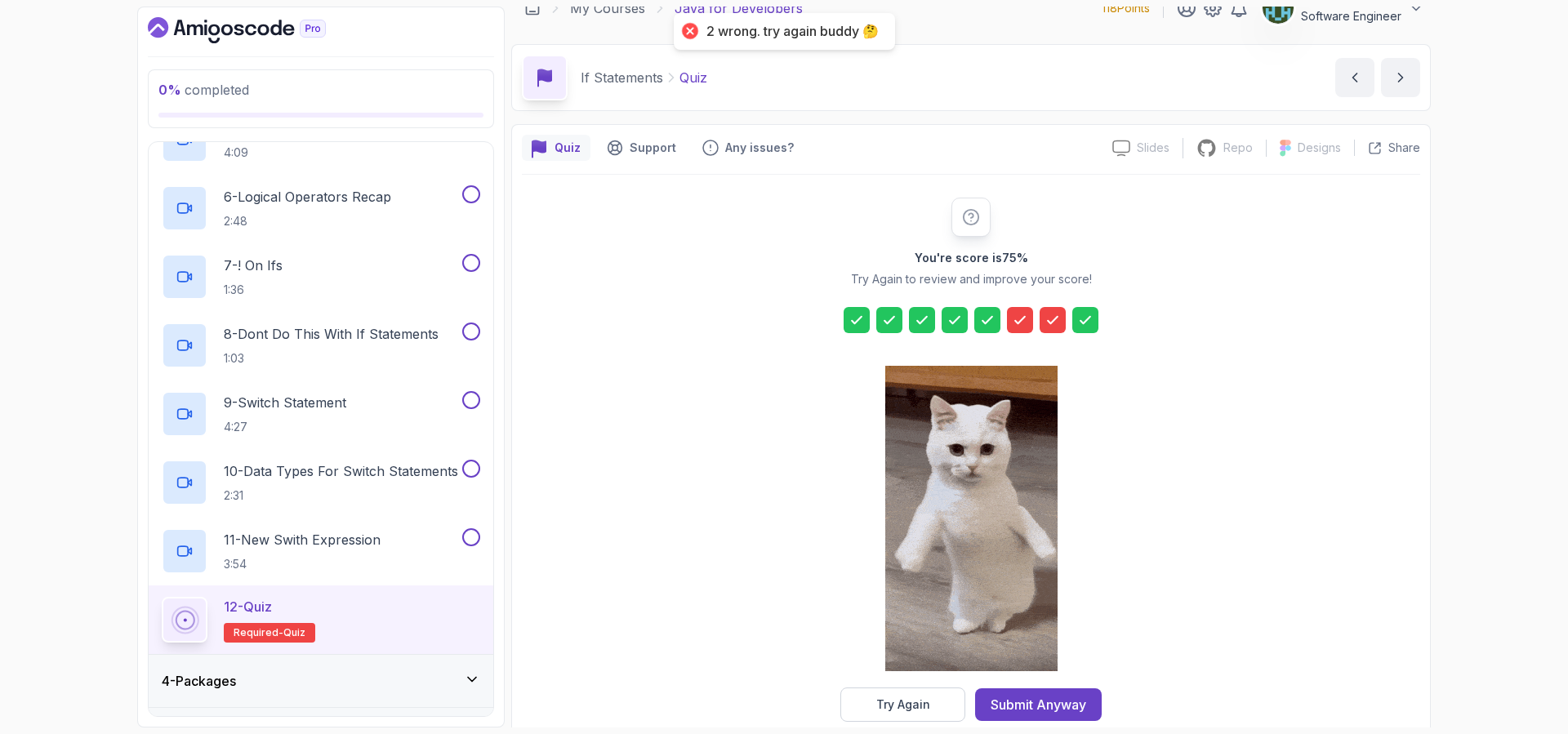
click at [1022, 317] on icon at bounding box center [1020, 320] width 17 height 17
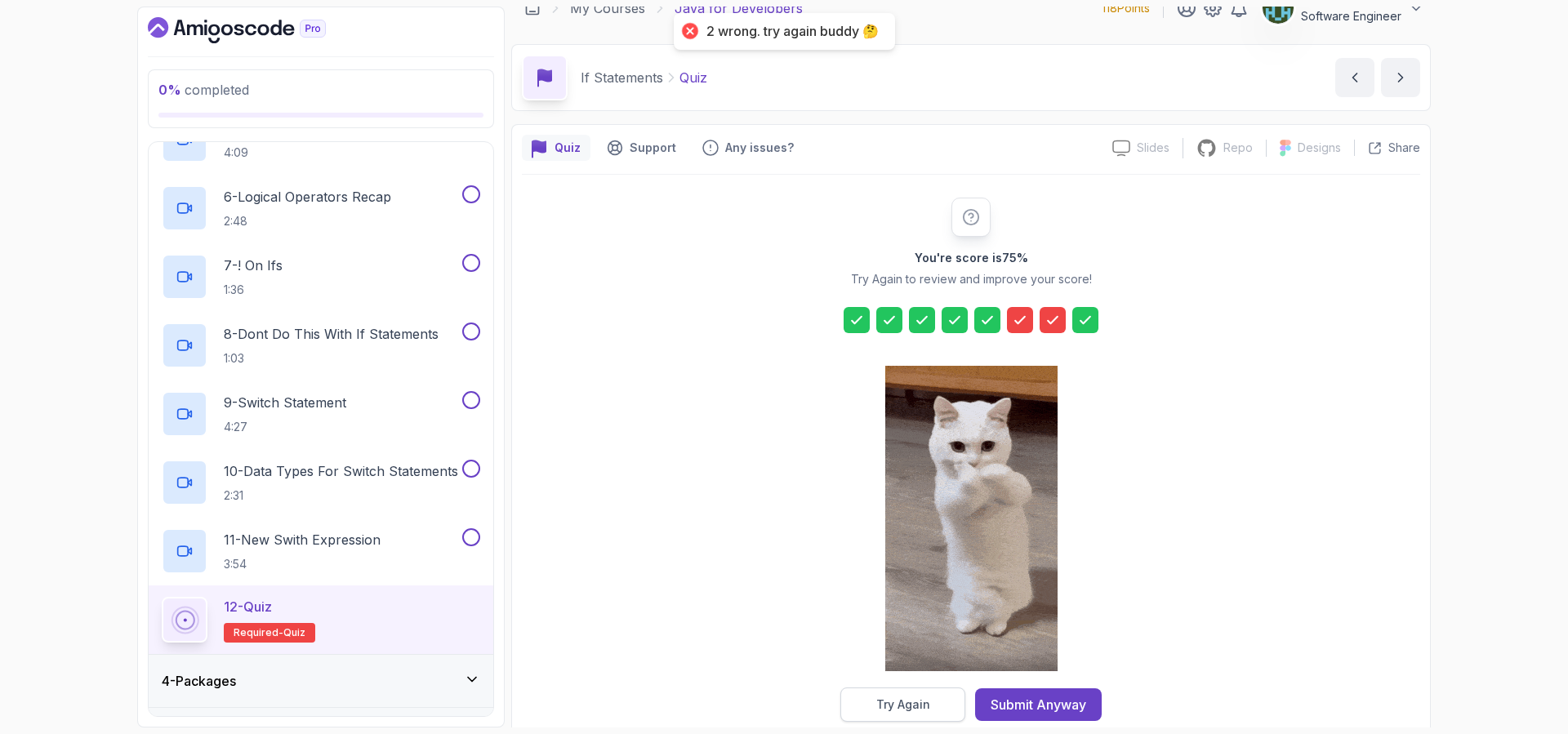
click at [950, 698] on button "Try Again" at bounding box center [902, 704] width 125 height 34
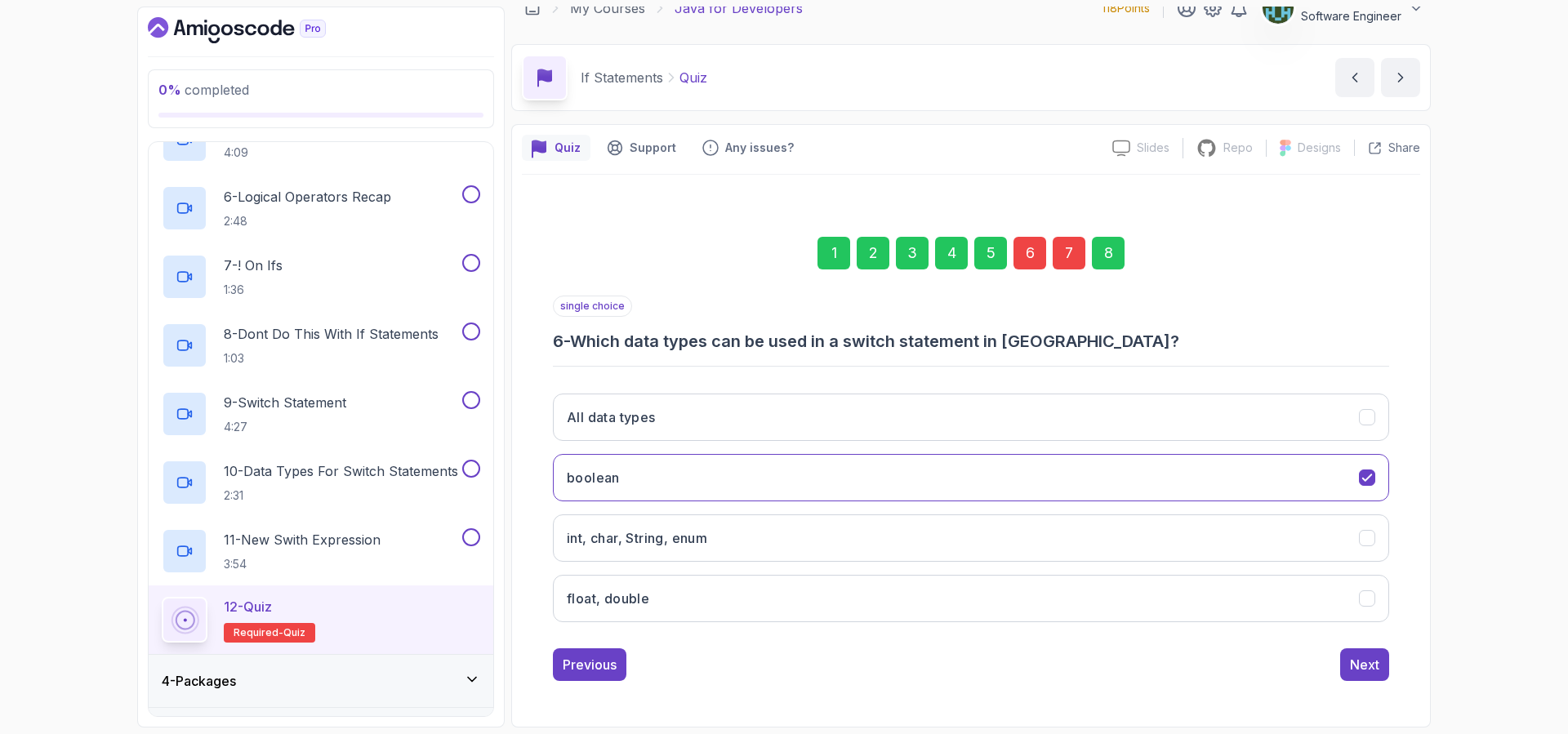
click at [1031, 261] on div "6" at bounding box center [1029, 252] width 32 height 32
click at [1369, 480] on icon "boolean" at bounding box center [1367, 477] width 16 height 16
click at [1368, 540] on icon "int, char, String, enum" at bounding box center [1367, 538] width 16 height 16
click at [1380, 665] on button "Next" at bounding box center [1364, 664] width 49 height 32
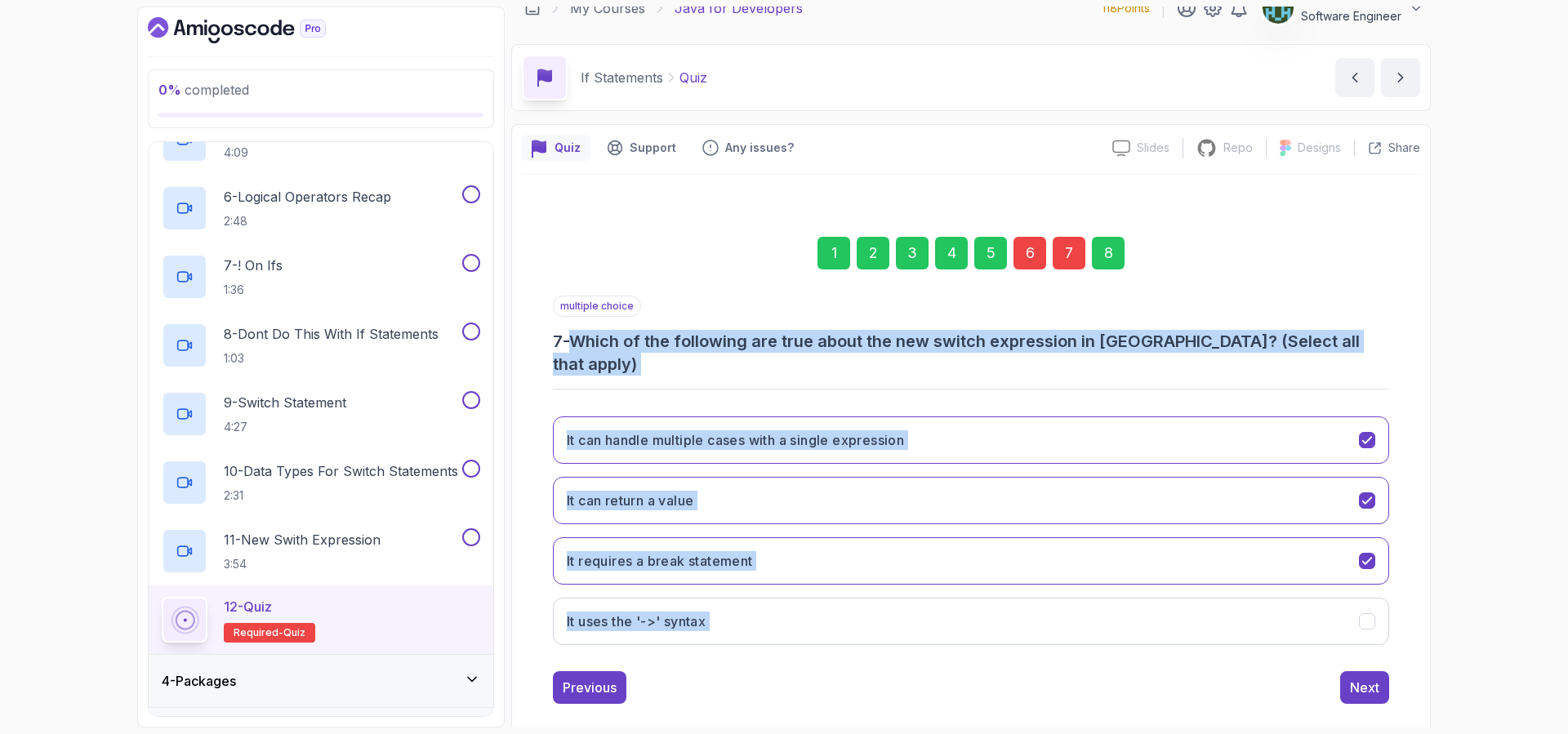
drag, startPoint x: 579, startPoint y: 338, endPoint x: 1400, endPoint y: 582, distance: 856.5
click at [1400, 582] on div "1 2 3 4 5 6 7 8 multiple choice 7 - Which of the following are true about the n…" at bounding box center [971, 458] width 898 height 520
click at [1371, 554] on icon "It requires a break statement" at bounding box center [1367, 561] width 16 height 16
click at [1365, 614] on icon "It uses the '->' syntax" at bounding box center [1367, 621] width 16 height 16
click at [1361, 680] on button "Next" at bounding box center [1364, 687] width 49 height 32
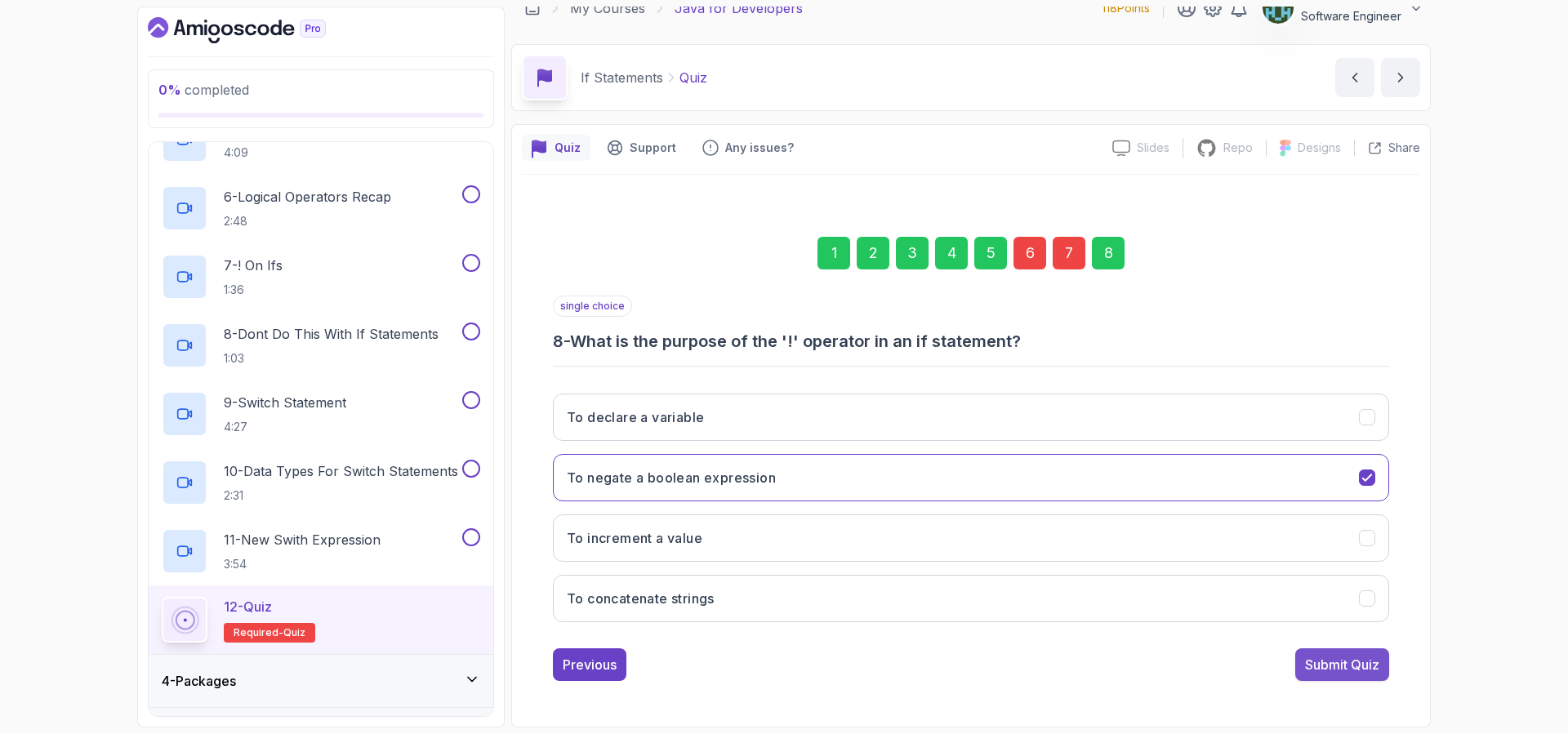
click at [1360, 660] on div "Submit Quiz" at bounding box center [1342, 664] width 74 height 20
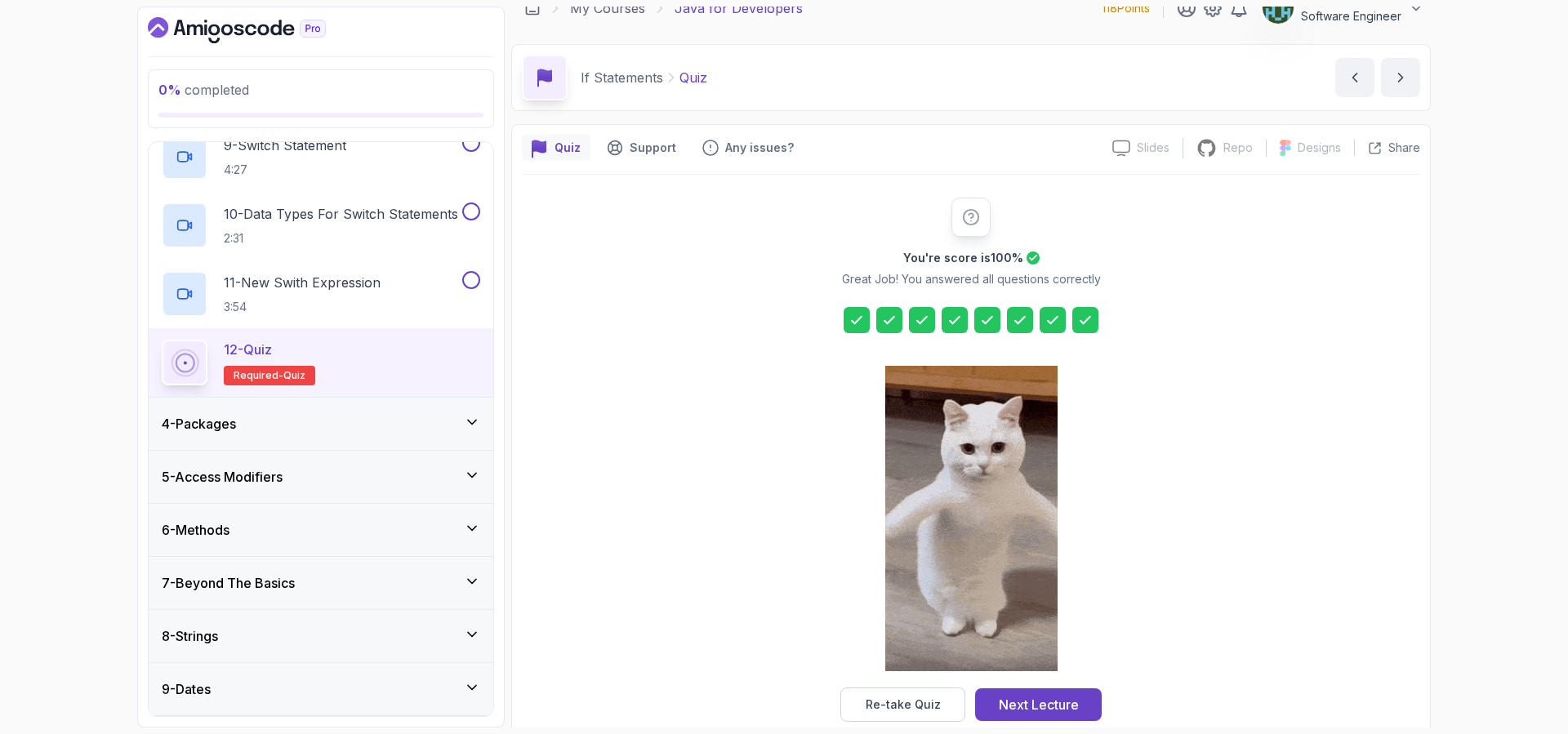
click at [299, 426] on div "4 - Packages" at bounding box center [320, 424] width 319 height 20
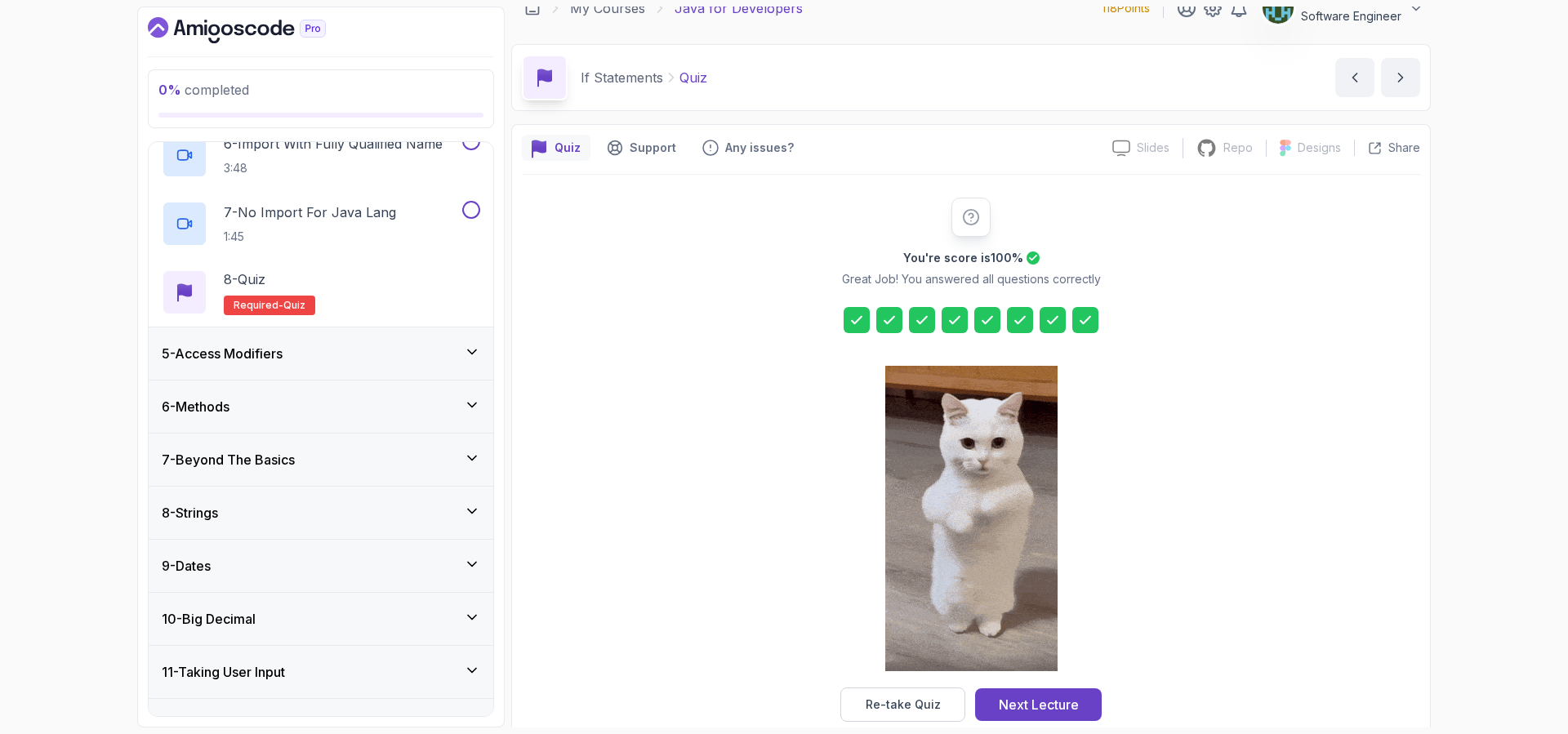
scroll to position [572, 0]
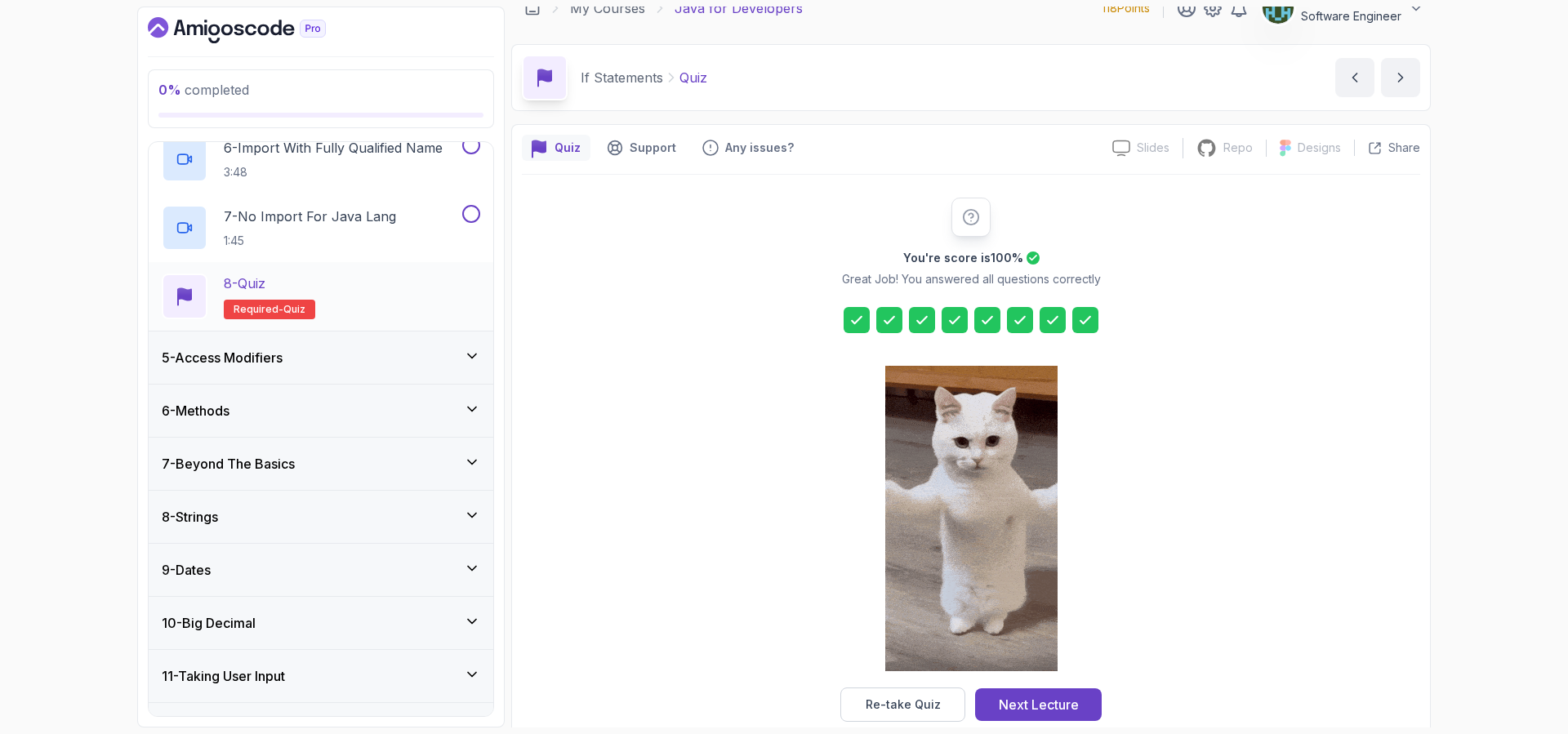
click at [282, 280] on div "8 - Quiz" at bounding box center [269, 284] width 92 height 20
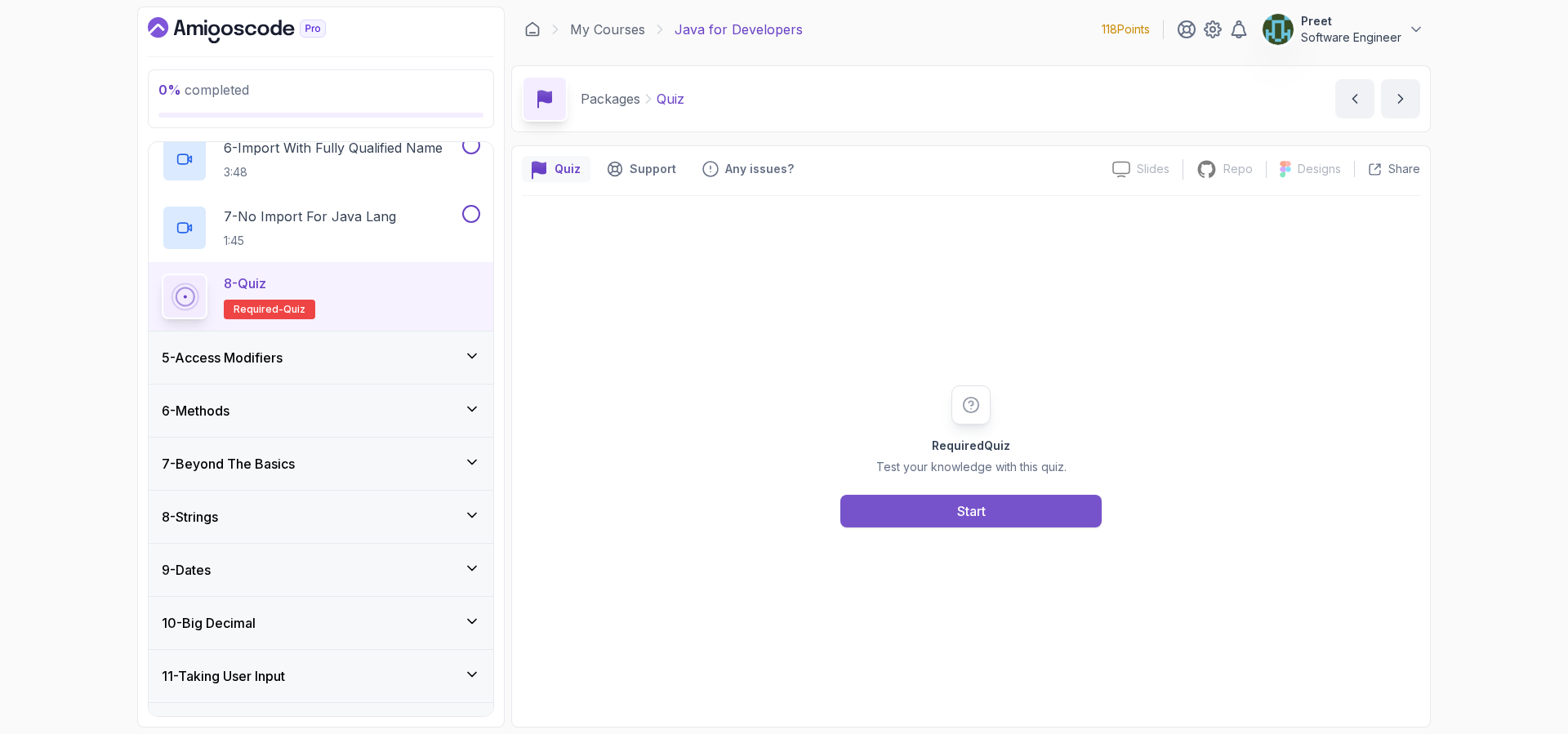
click at [1015, 514] on button "Start" at bounding box center [971, 511] width 261 height 32
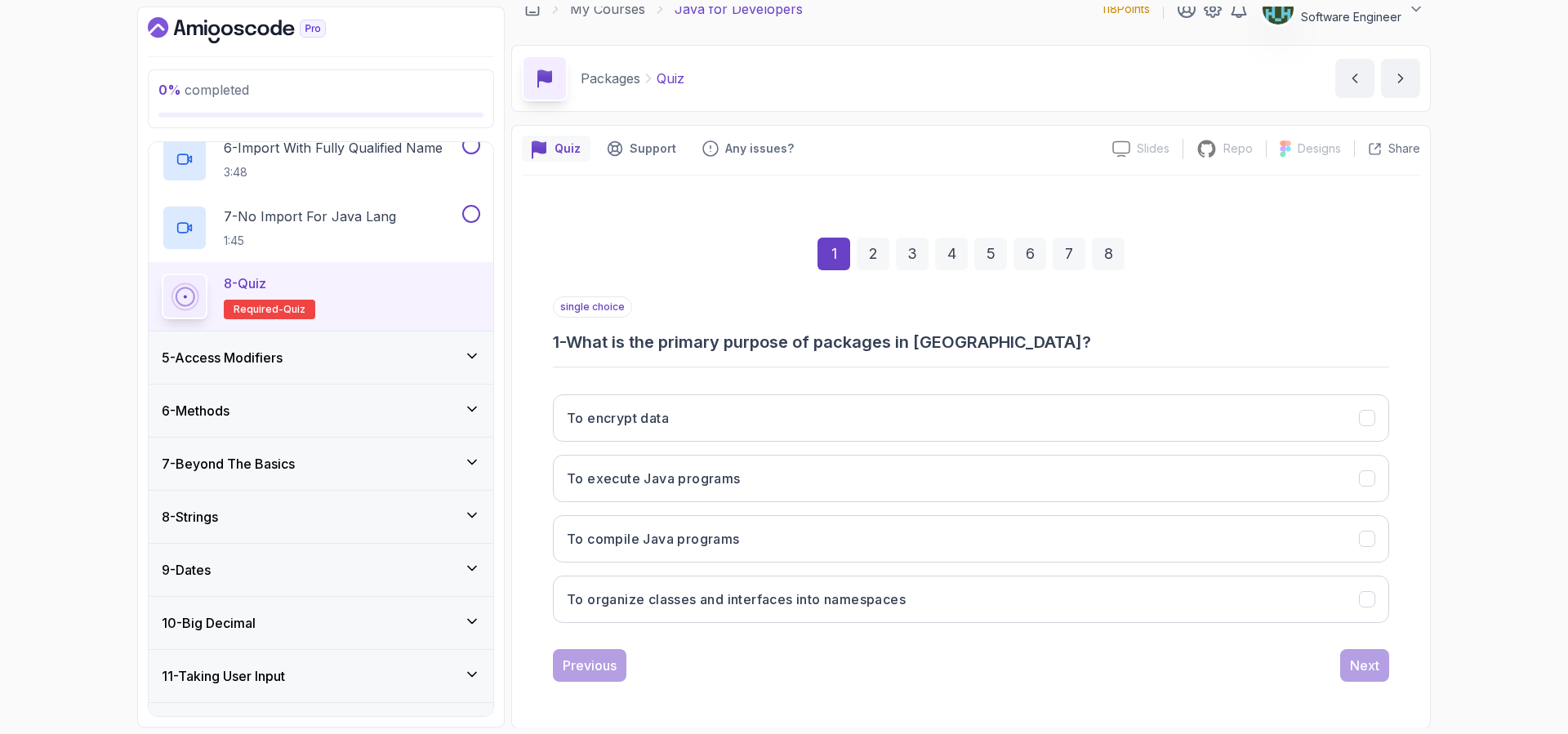
scroll to position [22, 0]
click at [832, 596] on h3 "To organize classes and interfaces into namespaces" at bounding box center [736, 598] width 338 height 20
click at [1371, 670] on div "Next" at bounding box center [1364, 664] width 30 height 20
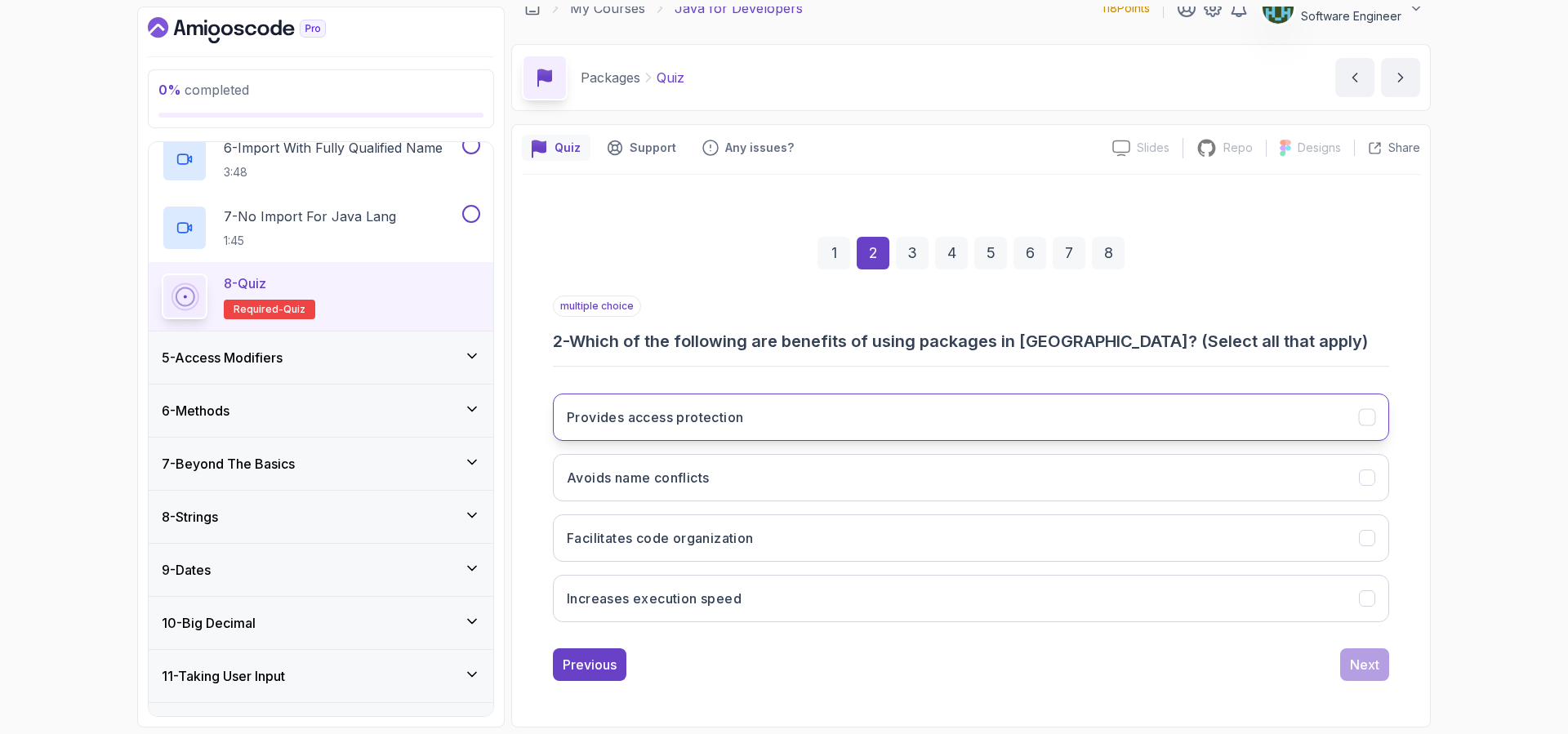
click at [936, 405] on button "Provides access protection" at bounding box center [971, 417] width 836 height 47
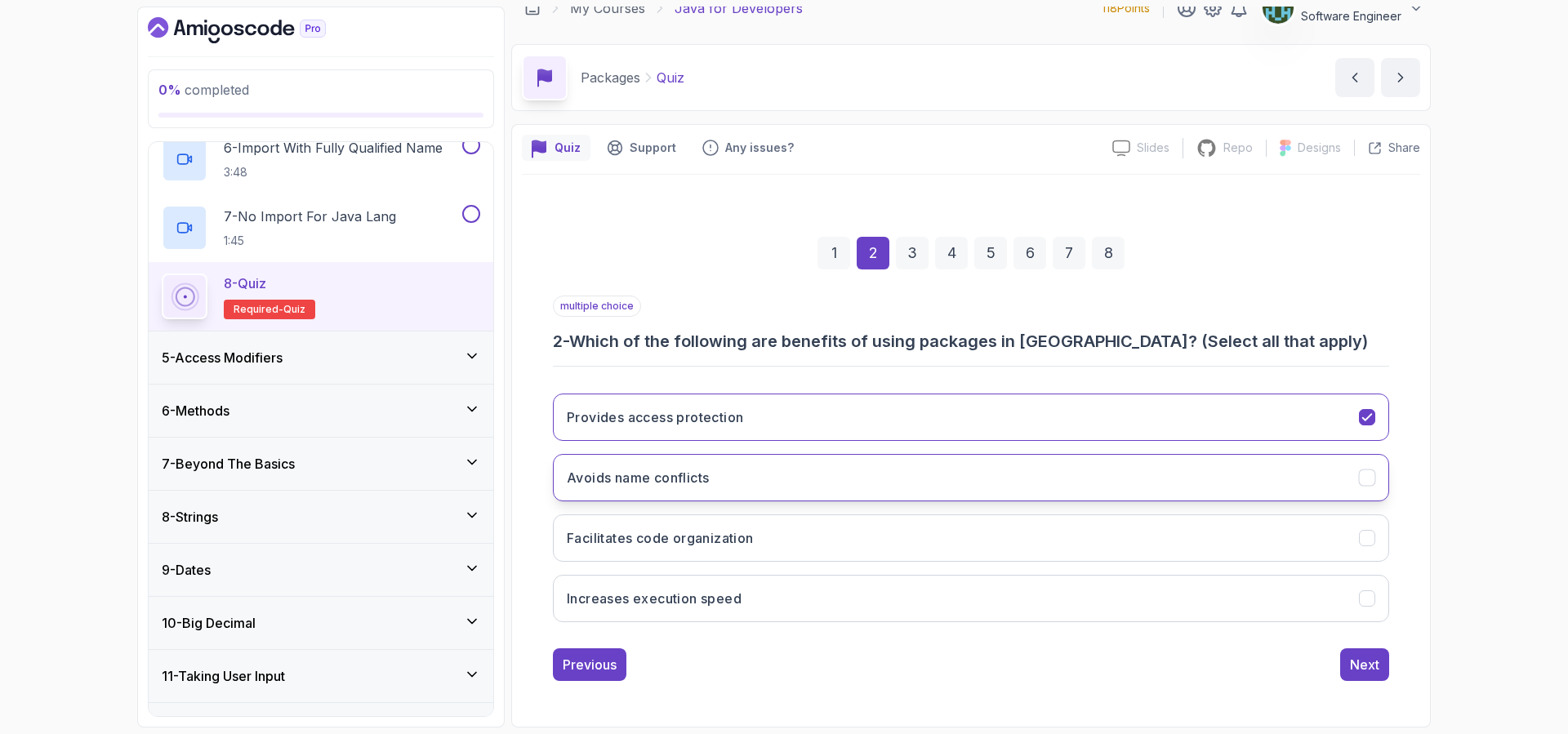
click at [925, 478] on button "Avoids name conflicts" at bounding box center [971, 477] width 836 height 47
click at [904, 543] on button "Facilitates code organization" at bounding box center [971, 538] width 836 height 47
click at [1372, 664] on div "Next" at bounding box center [1364, 664] width 30 height 20
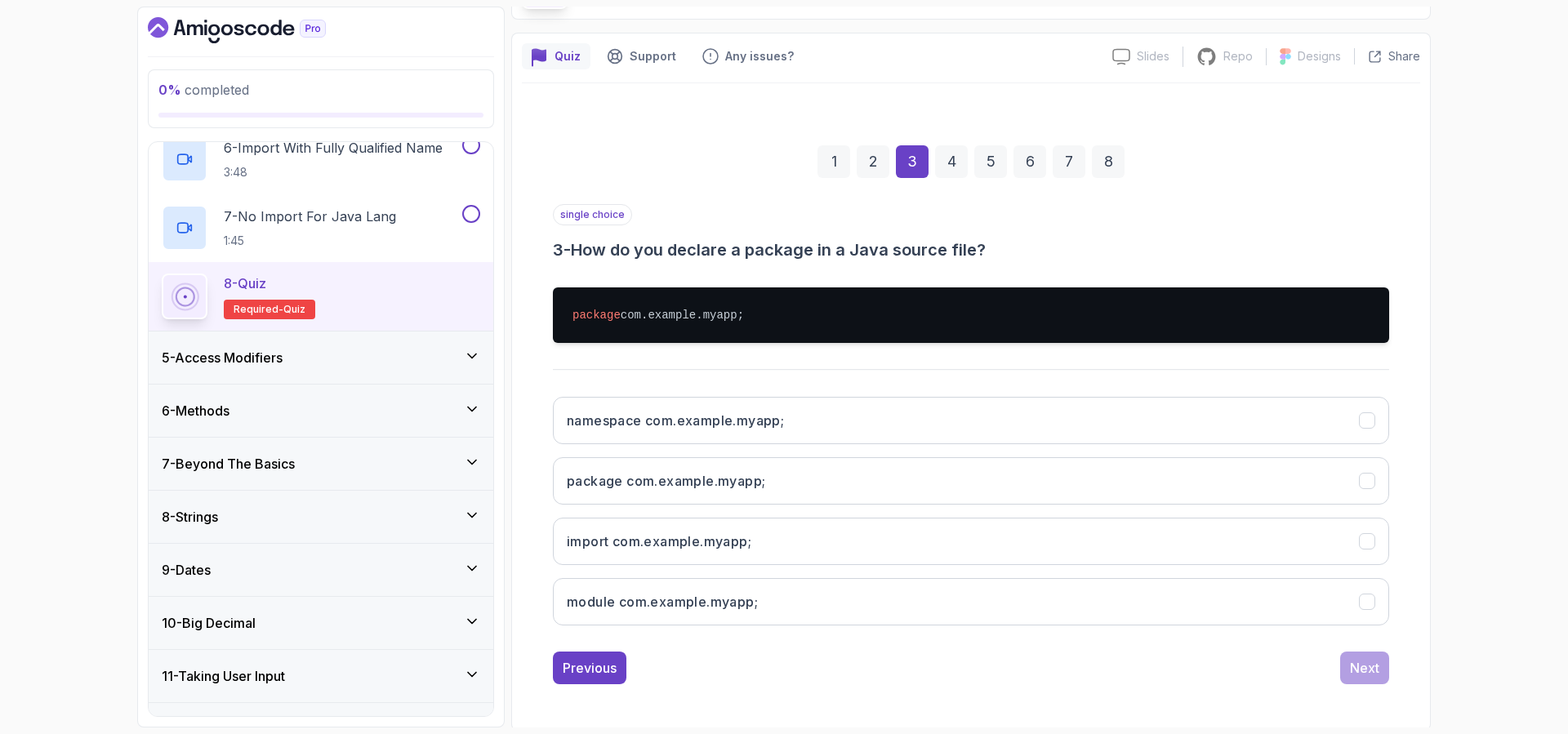
scroll to position [116, 0]
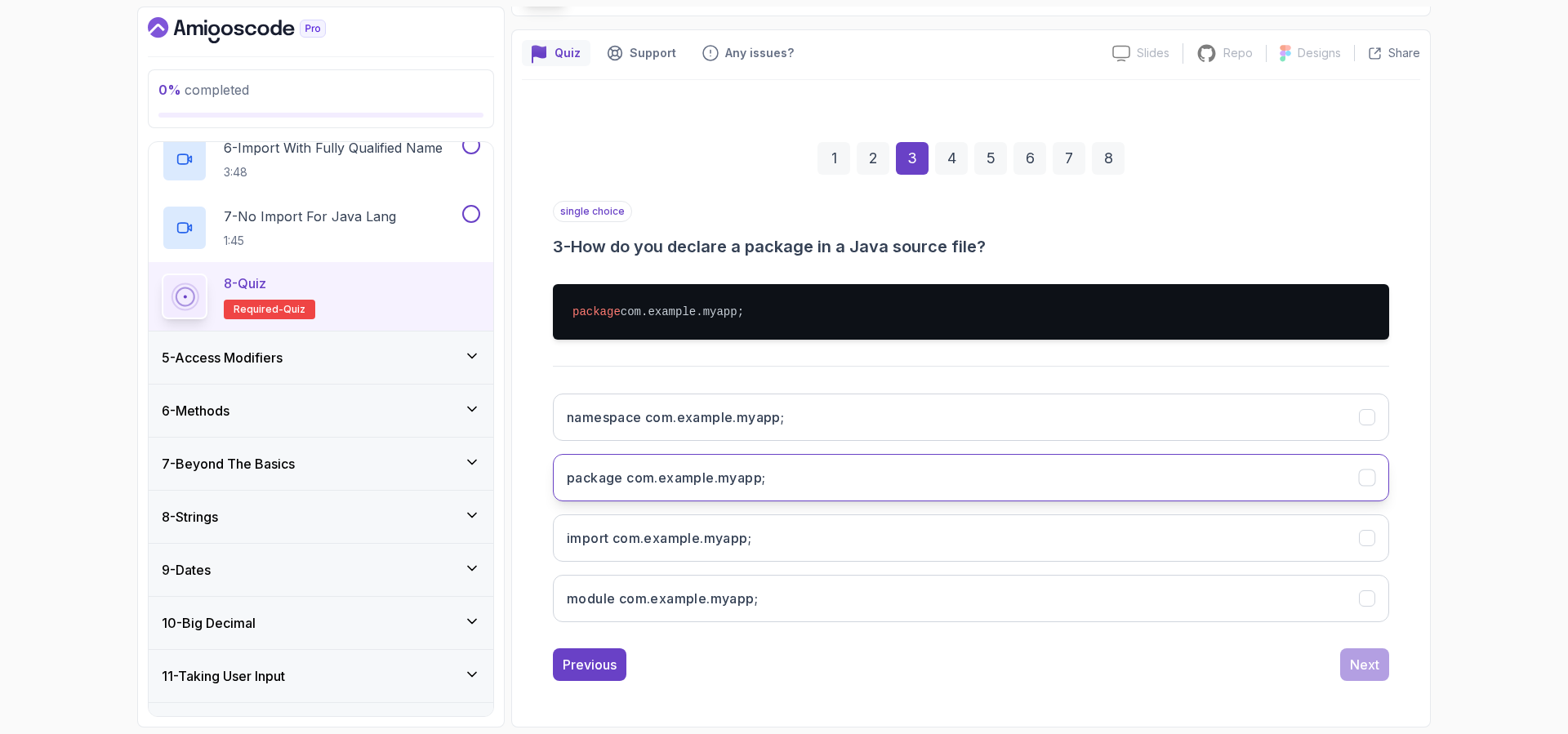
click at [808, 470] on button "package com.example.myapp;" at bounding box center [971, 477] width 836 height 47
click at [1379, 672] on button "Next" at bounding box center [1364, 664] width 49 height 32
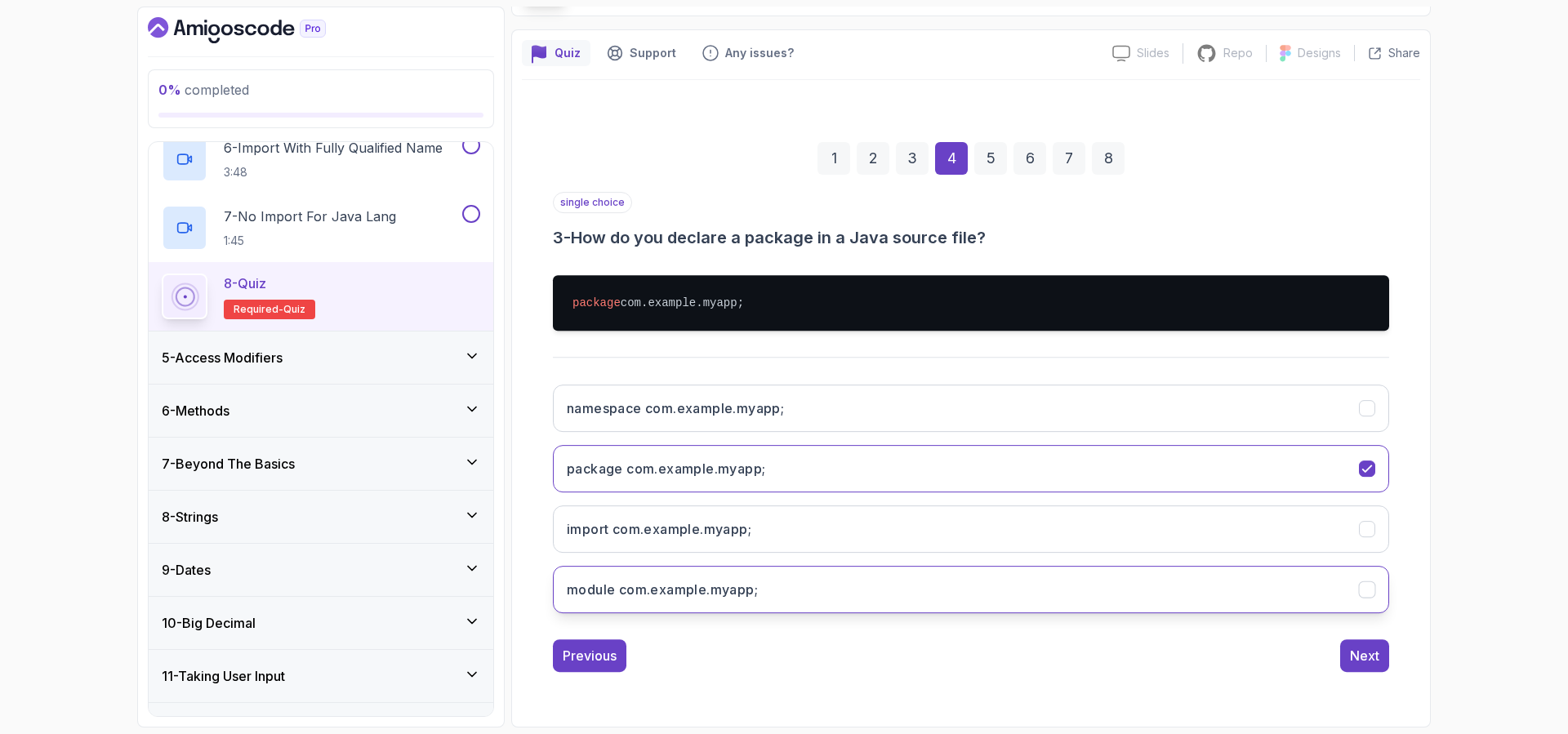
scroll to position [22, 0]
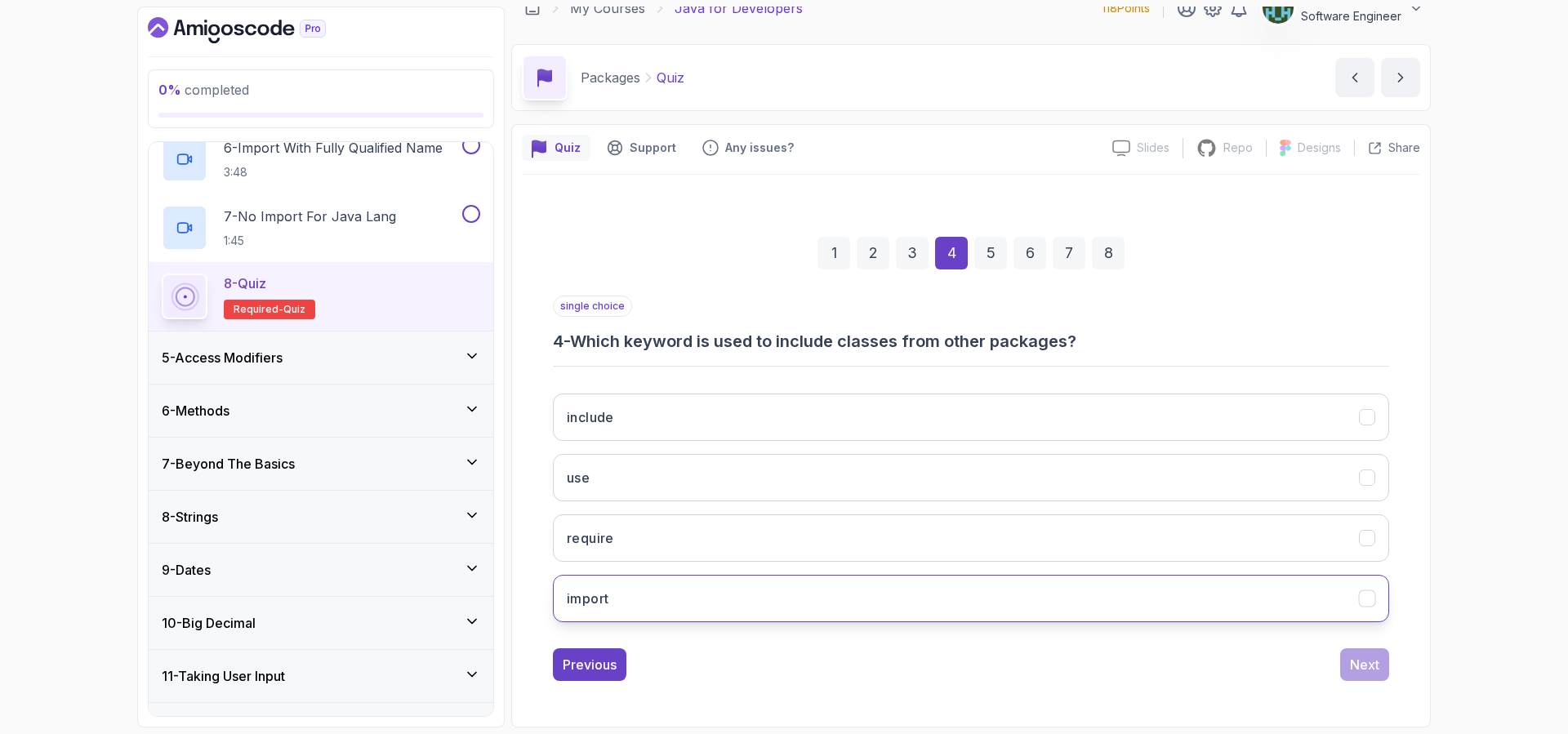
click at [773, 597] on button "import" at bounding box center [971, 598] width 836 height 47
click at [1361, 657] on div "Next" at bounding box center [1364, 664] width 30 height 20
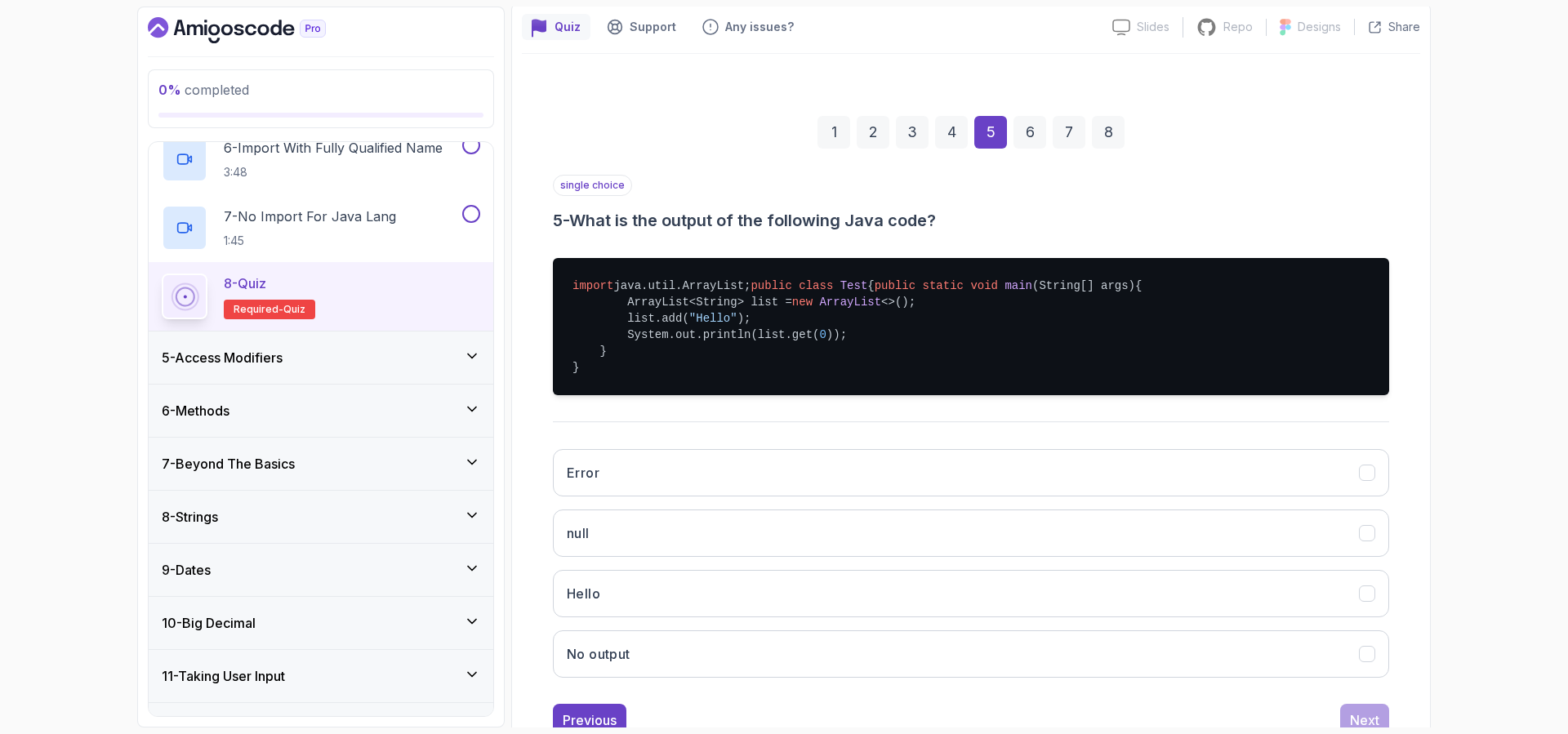
scroll to position [171, 0]
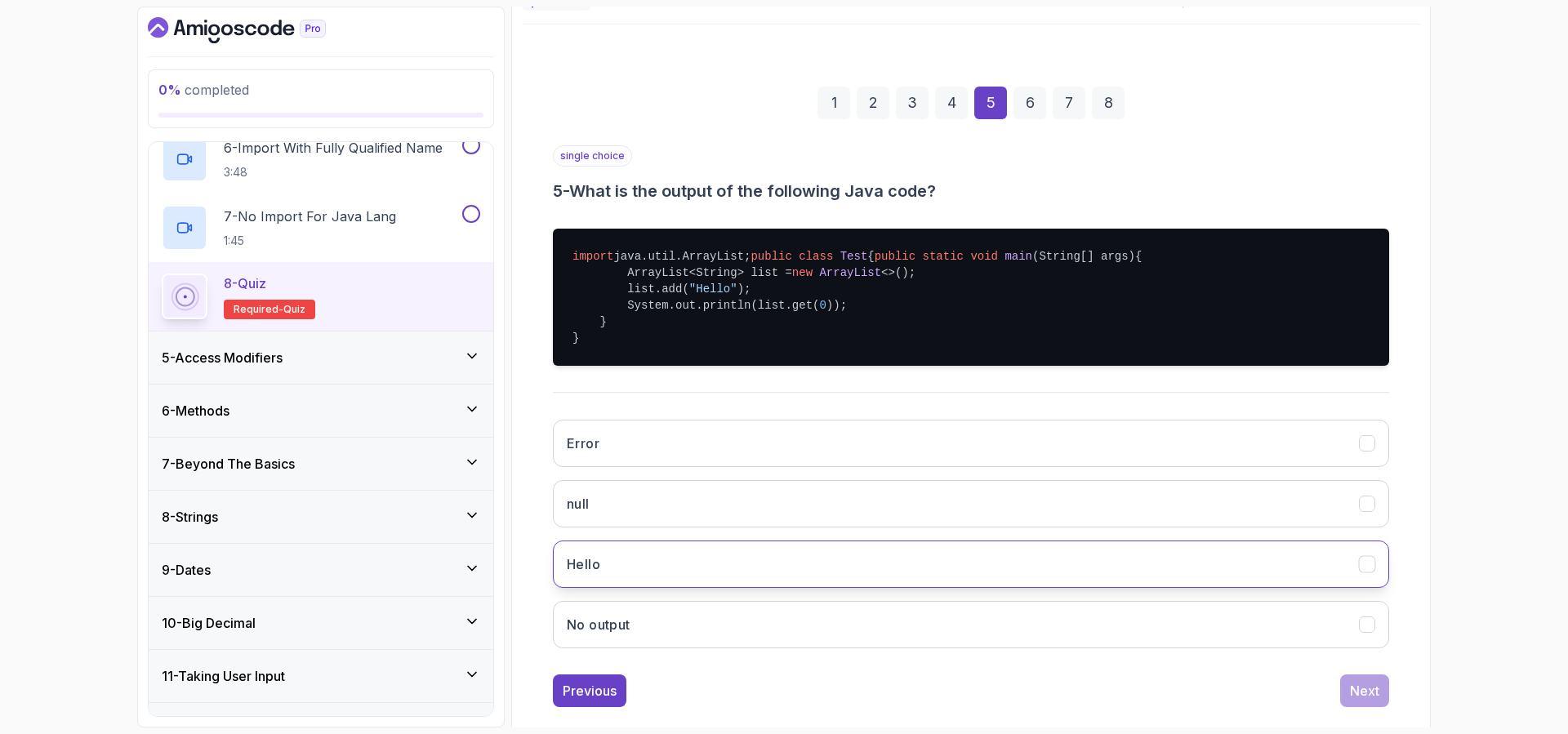
click at [716, 588] on button "Hello" at bounding box center [971, 564] width 836 height 47
click at [1360, 701] on div "Next" at bounding box center [1364, 691] width 30 height 20
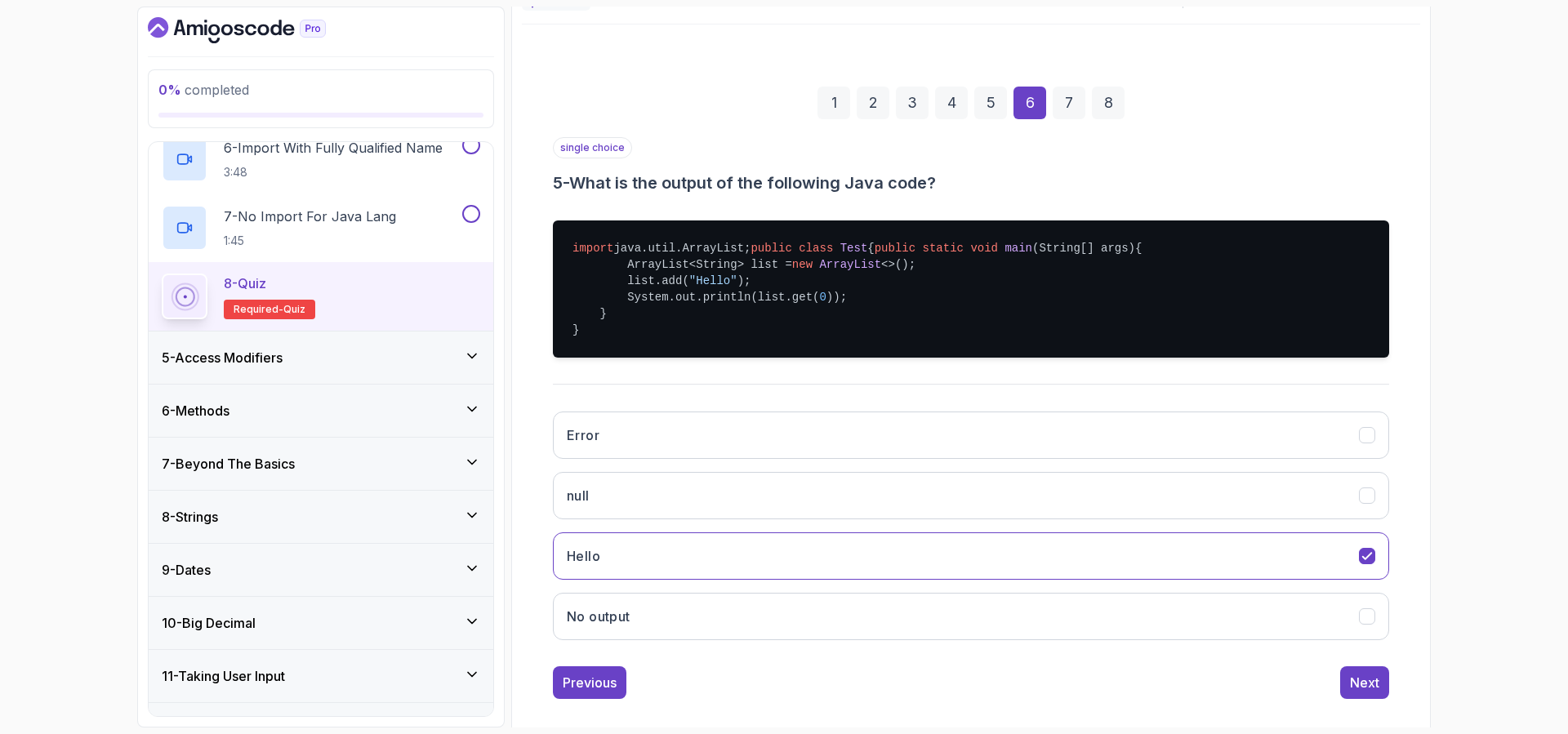
scroll to position [22, 0]
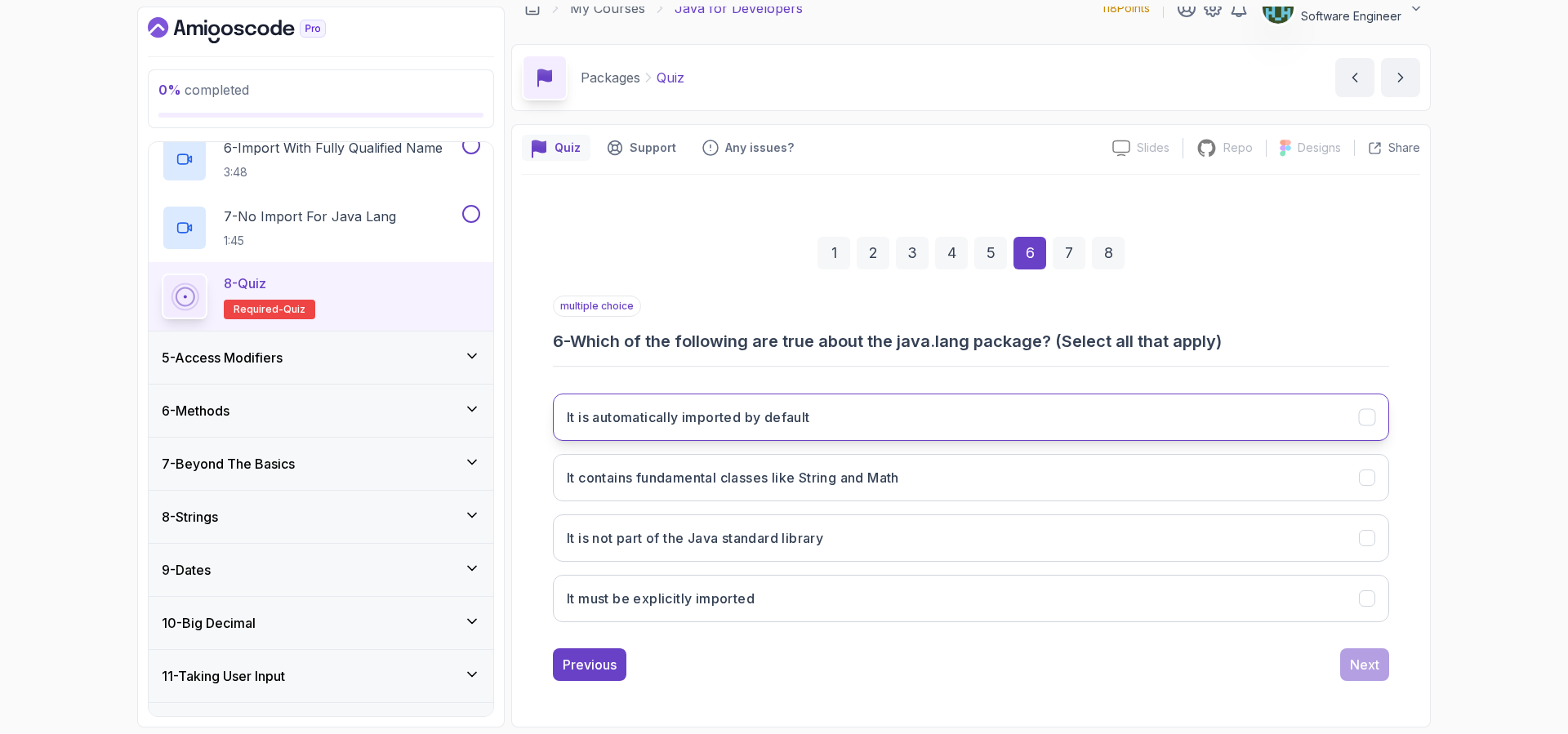
click at [845, 430] on button "It is automatically imported by default" at bounding box center [971, 417] width 836 height 47
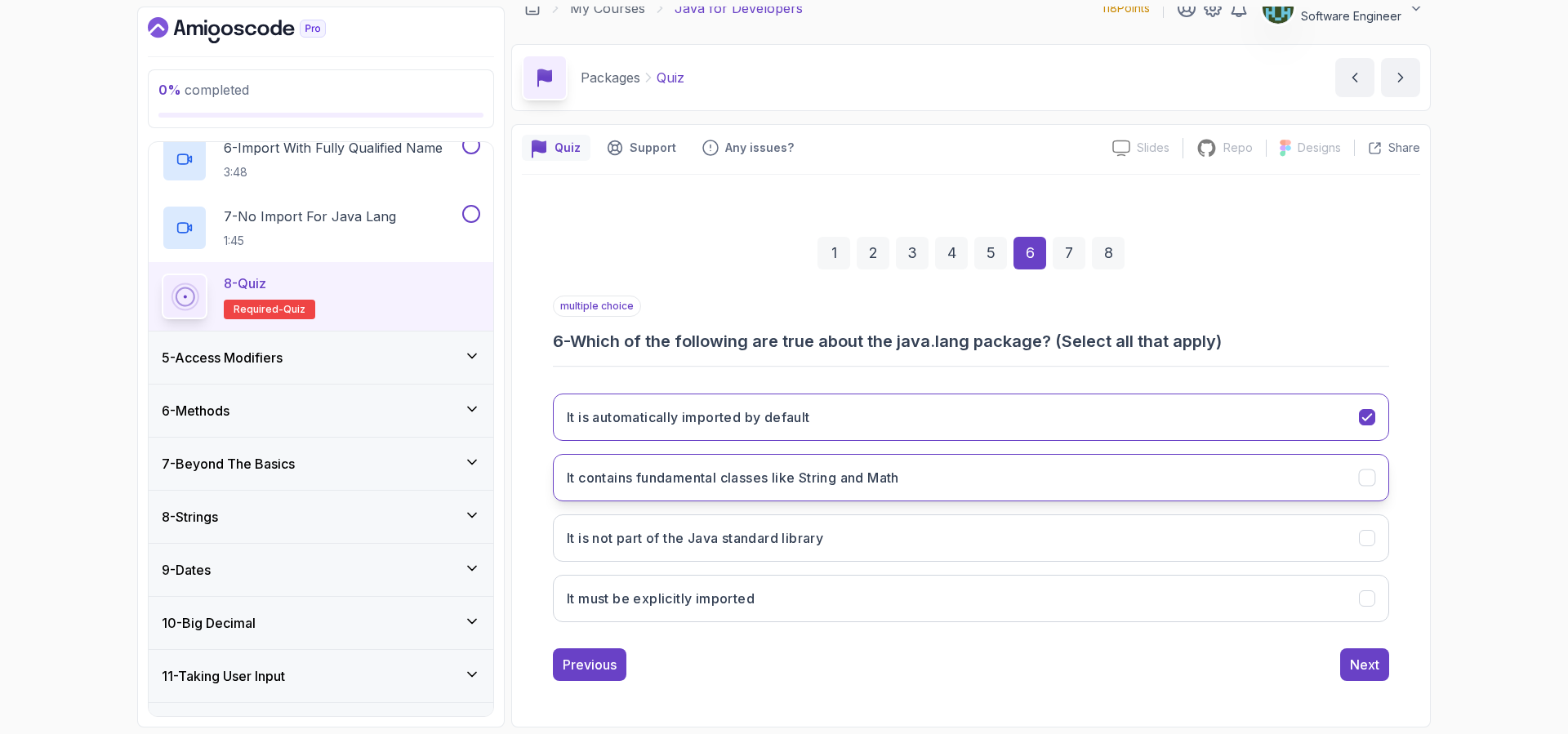
click at [832, 484] on h3 "It contains fundamental classes like String and Math" at bounding box center [733, 477] width 333 height 20
click at [1374, 676] on button "Next" at bounding box center [1364, 664] width 49 height 32
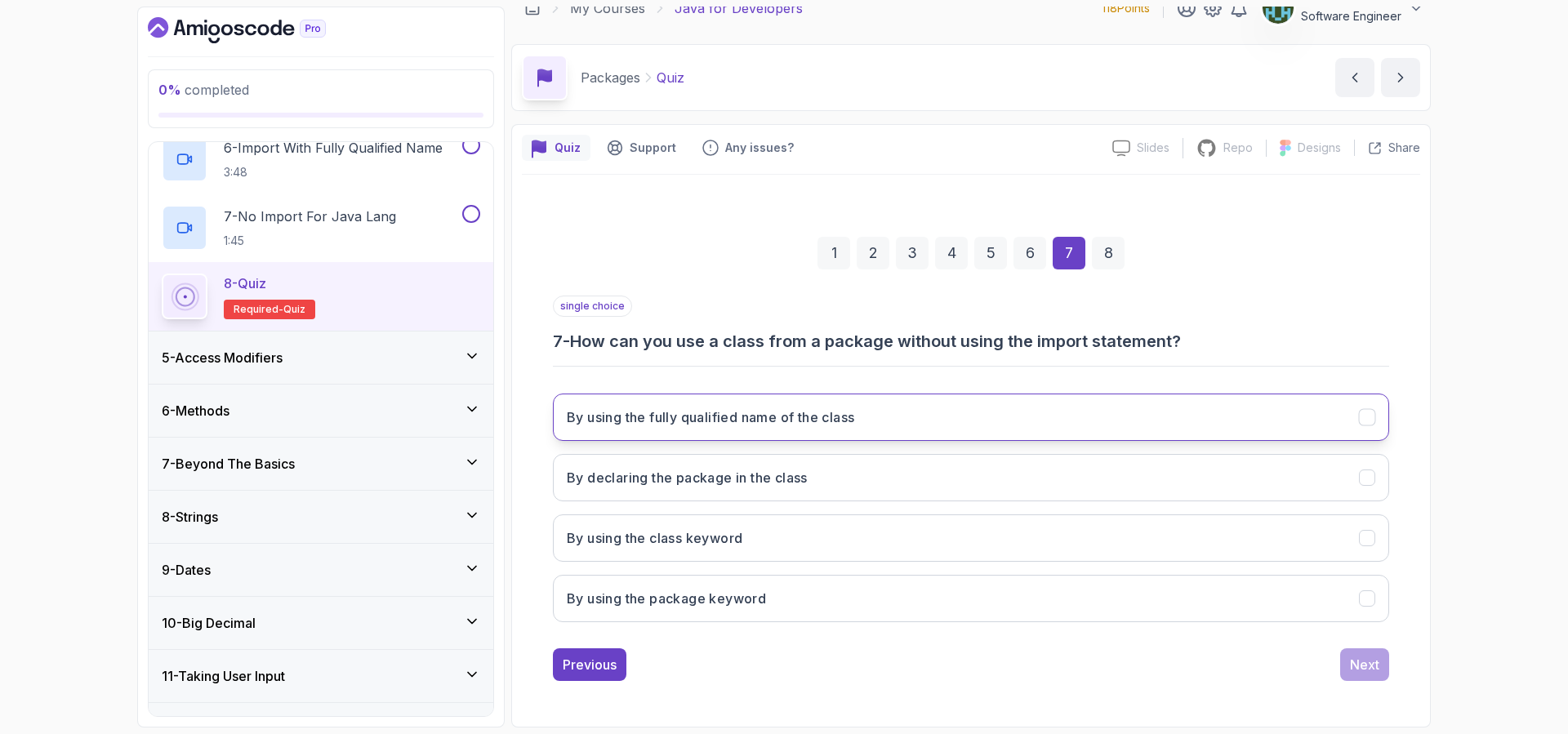
click at [754, 424] on h3 "By using the fully qualified name of the class" at bounding box center [710, 417] width 287 height 20
click at [1356, 674] on div "Next" at bounding box center [1364, 664] width 30 height 20
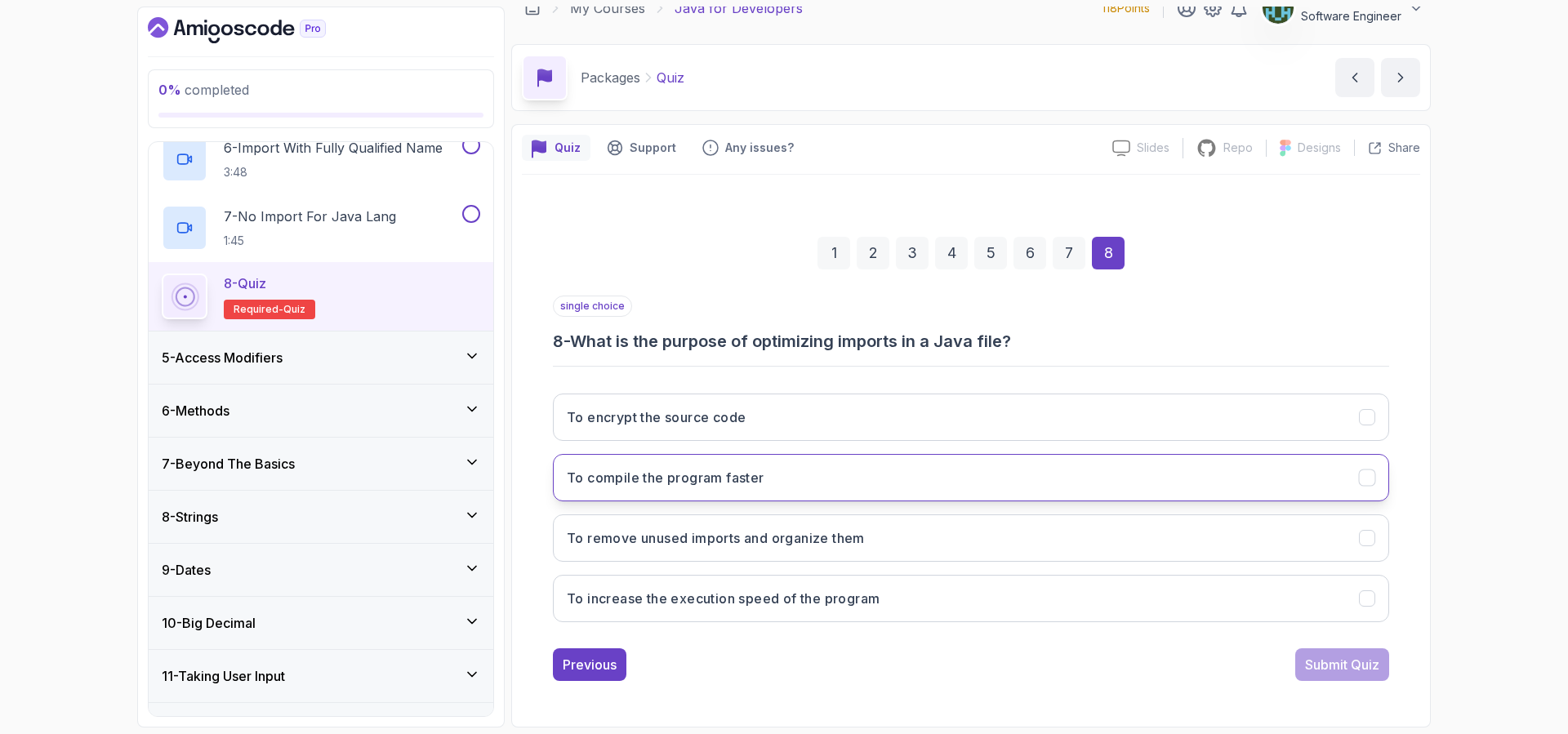
click at [831, 470] on button "To compile the program faster" at bounding box center [971, 477] width 836 height 47
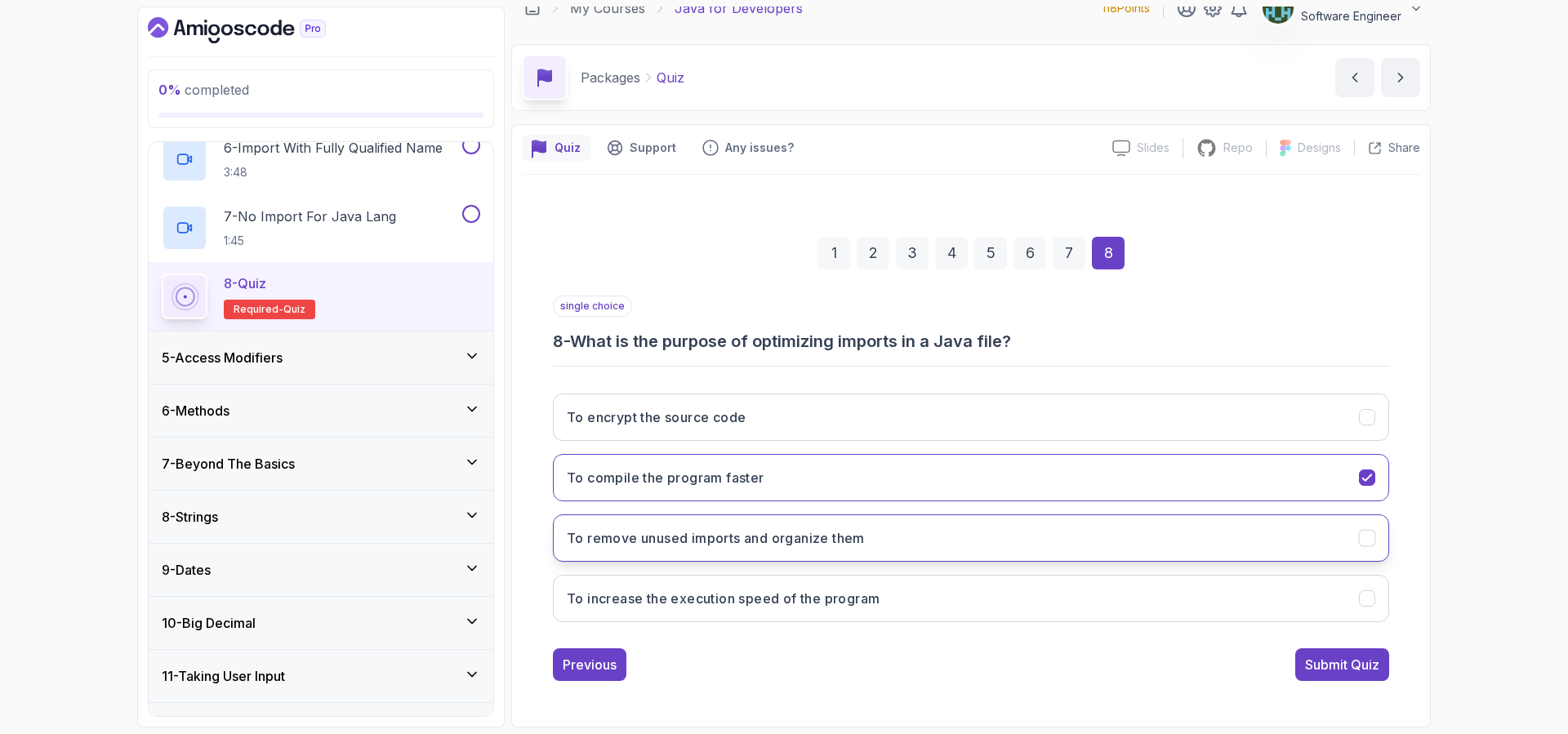
click at [849, 526] on button "To remove unused imports and organize them" at bounding box center [971, 538] width 836 height 47
click at [857, 487] on button "To compile the program faster" at bounding box center [971, 477] width 836 height 47
click at [1336, 684] on div "1 2 3 4 5 6 7 8 single choice 8 - What is the purpose of optimizing imports in …" at bounding box center [971, 446] width 898 height 497
click at [1341, 671] on div "Submit Quiz" at bounding box center [1342, 664] width 74 height 20
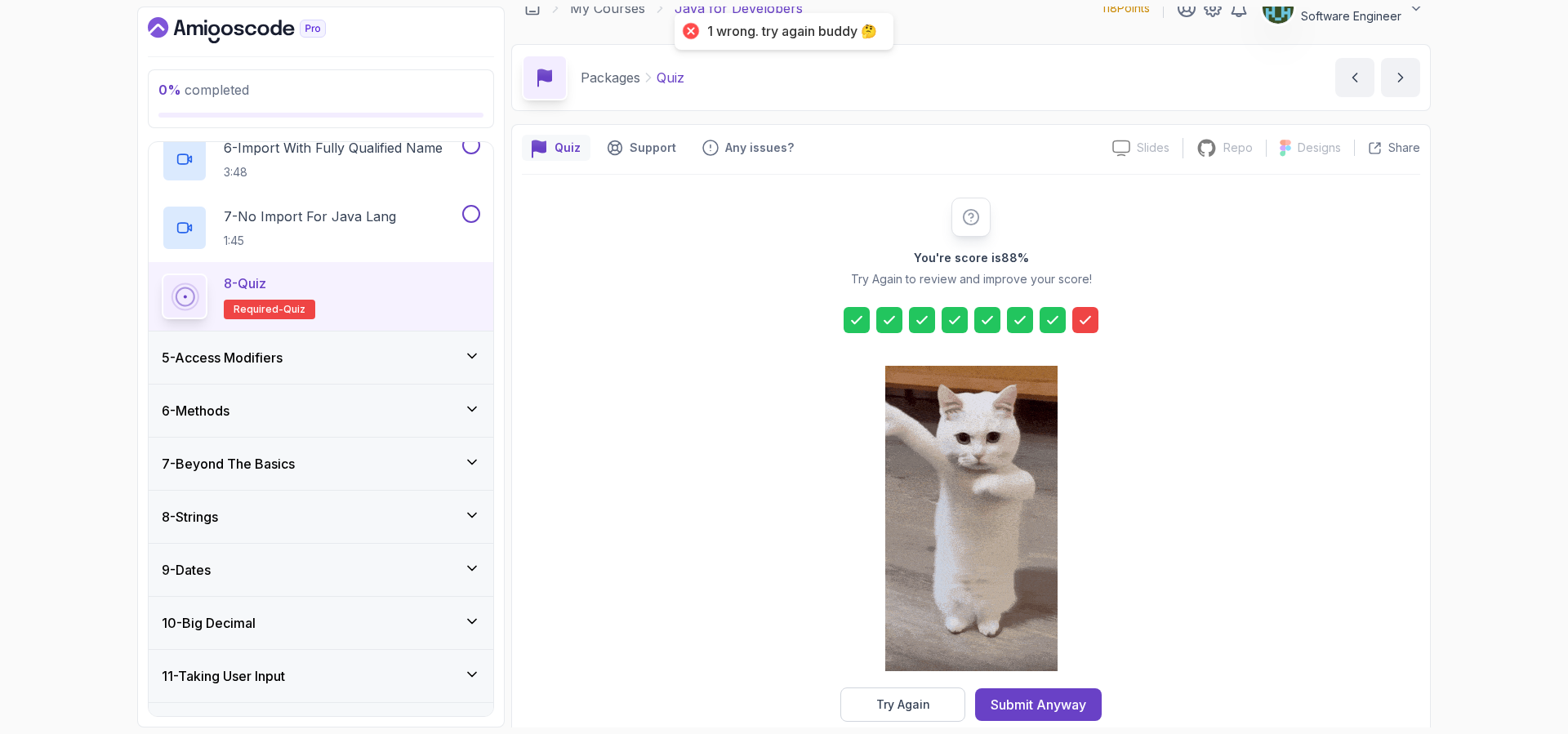
click at [1082, 319] on icon at bounding box center [1085, 320] width 17 height 17
click at [911, 703] on div "Try Again" at bounding box center [903, 705] width 54 height 17
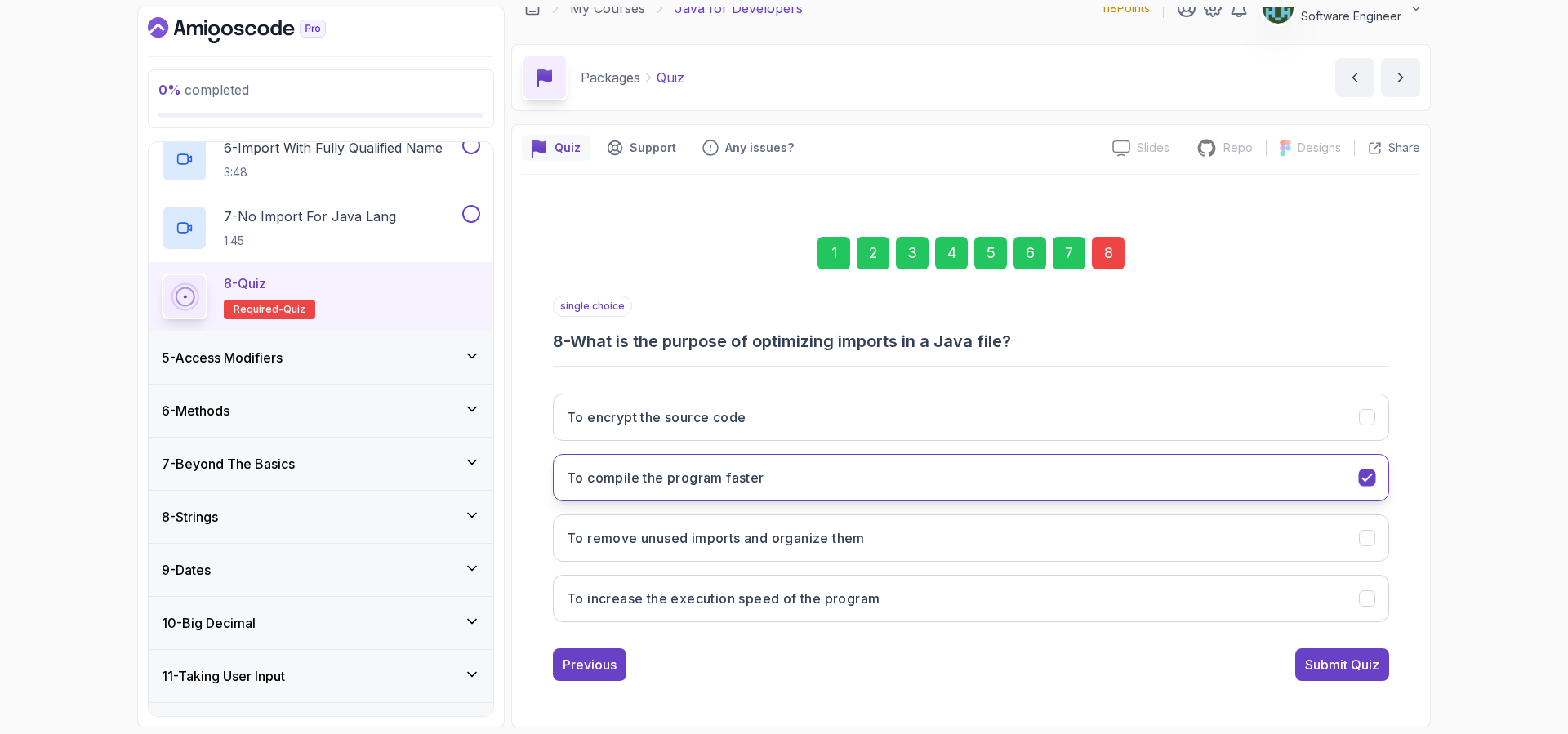
click at [1375, 486] on button "To compile the program faster" at bounding box center [971, 477] width 836 height 47
click at [1371, 535] on icon "To remove unused imports and organize them" at bounding box center [1366, 538] width 9 height 7
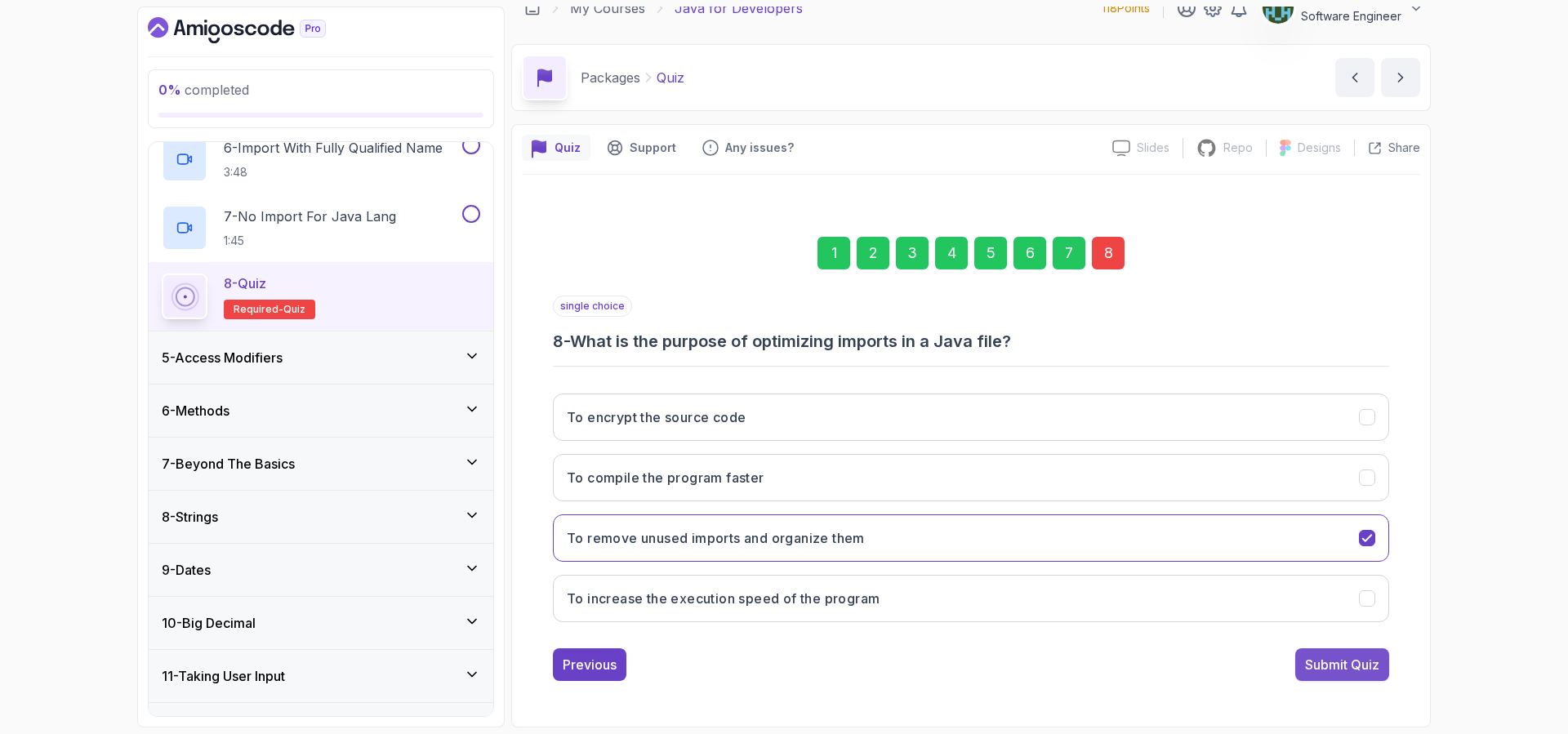
click at [1366, 655] on div "Submit Quiz" at bounding box center [1342, 664] width 74 height 20
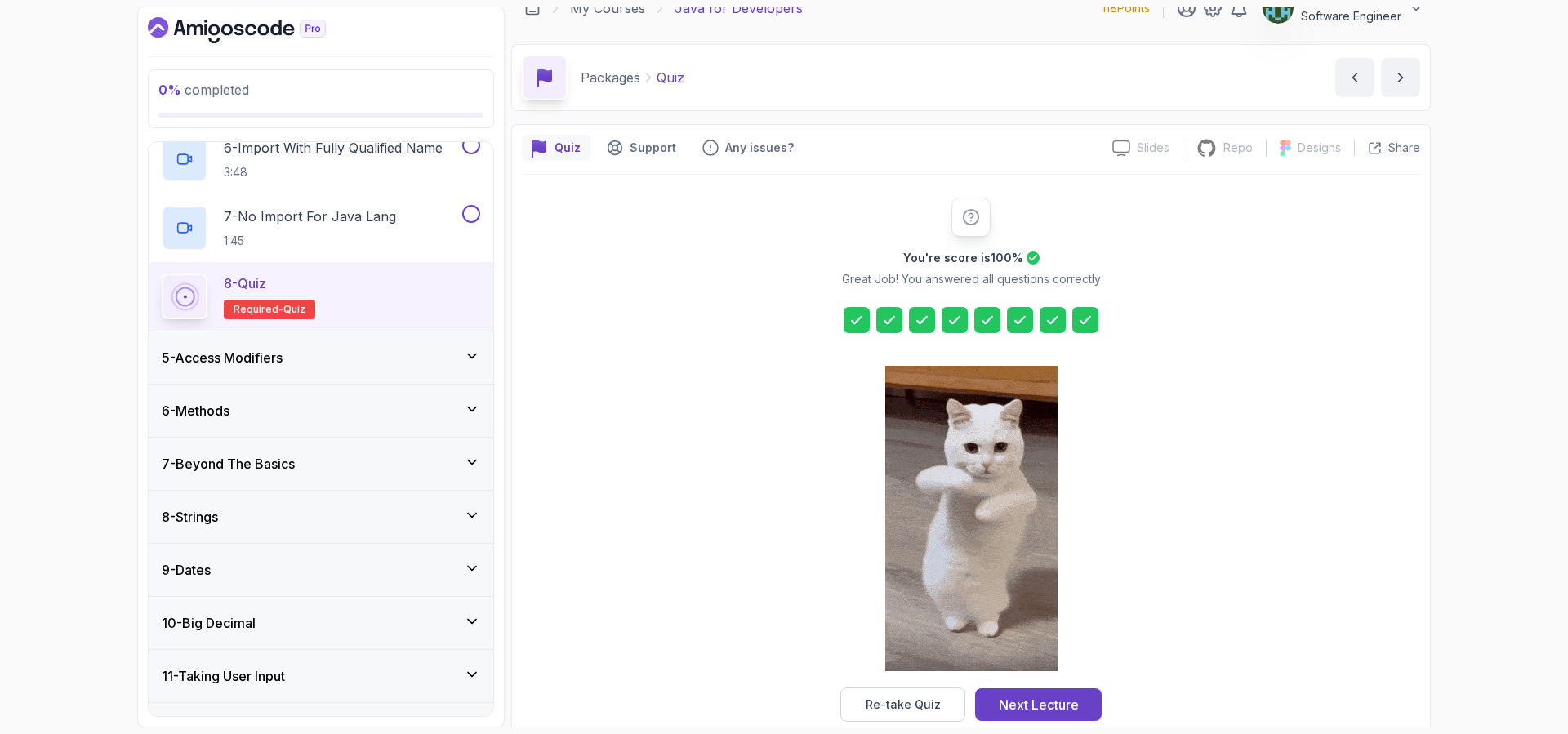
click at [340, 360] on div "5 - Access Modifiers" at bounding box center [320, 357] width 319 height 20
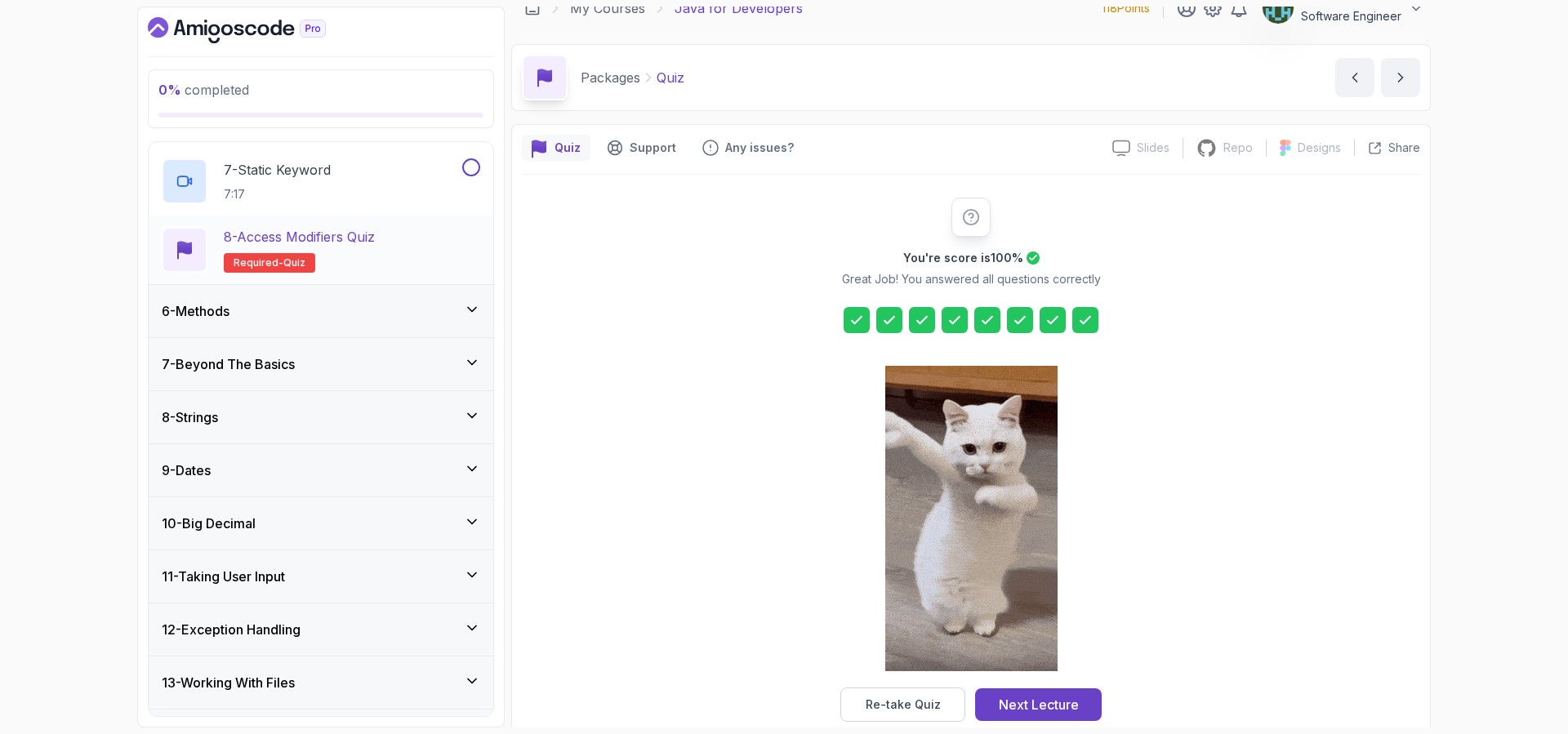
scroll to position [667, 0]
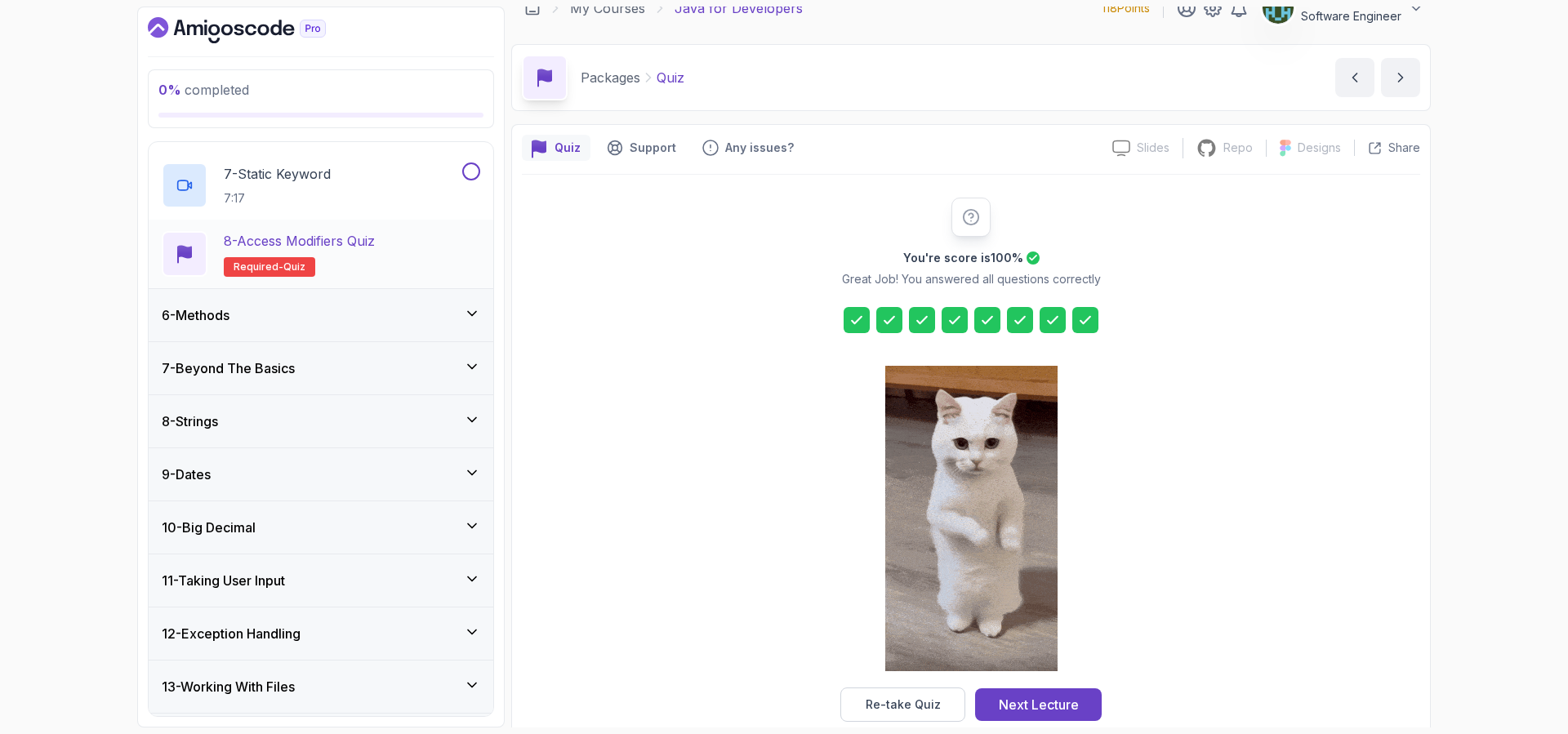
click at [303, 271] on p "Required- quiz" at bounding box center [269, 267] width 92 height 20
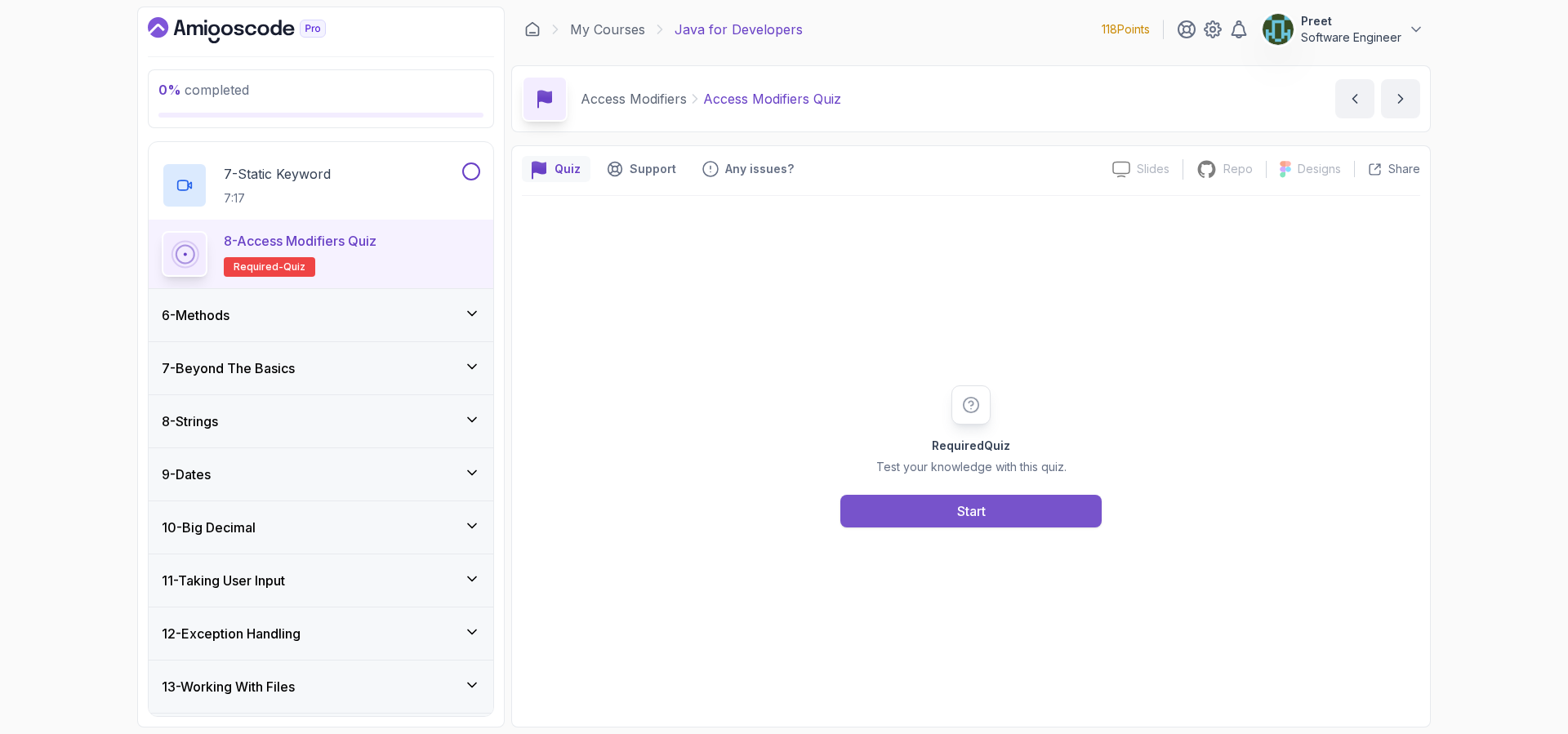
click at [1033, 508] on button "Start" at bounding box center [971, 511] width 261 height 32
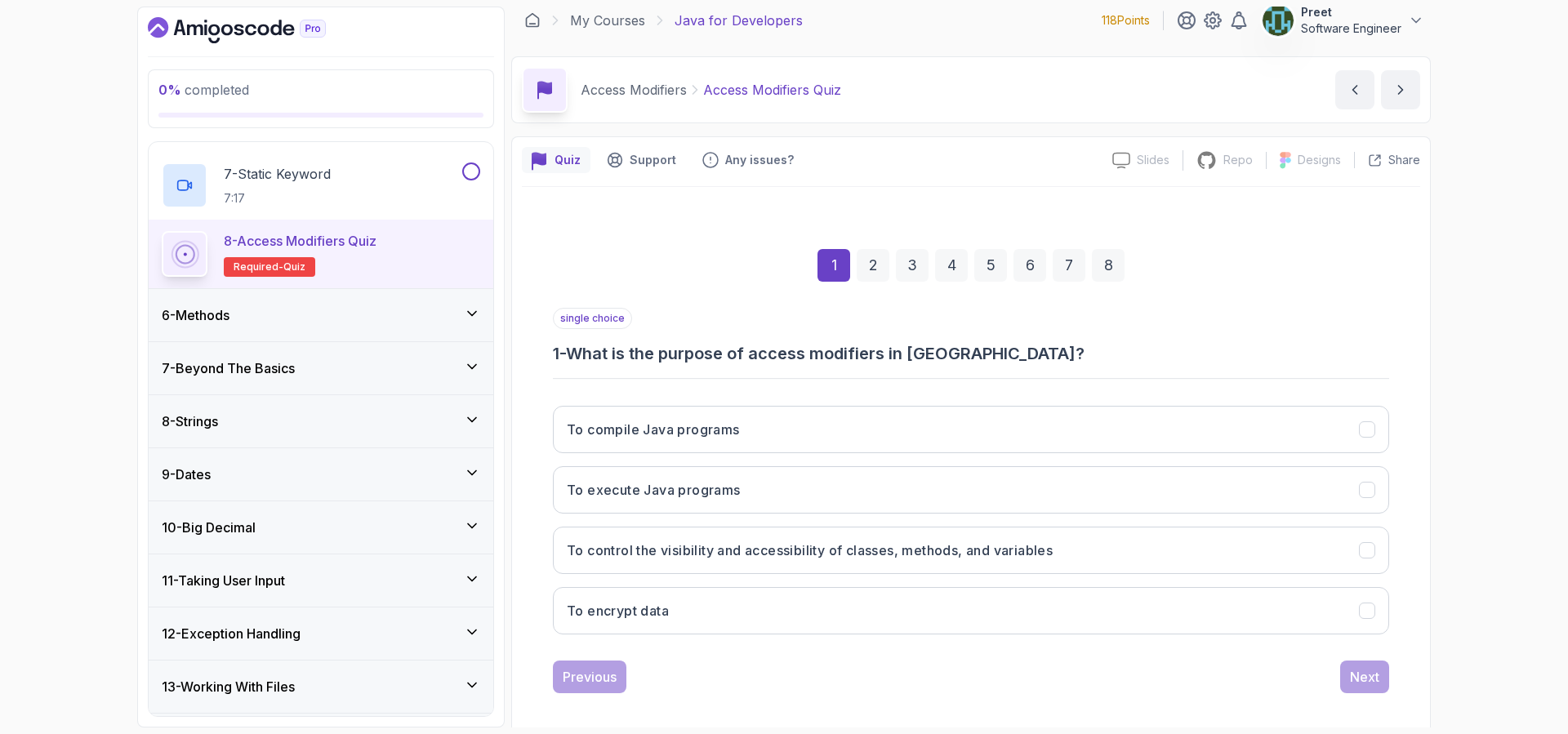
scroll to position [22, 0]
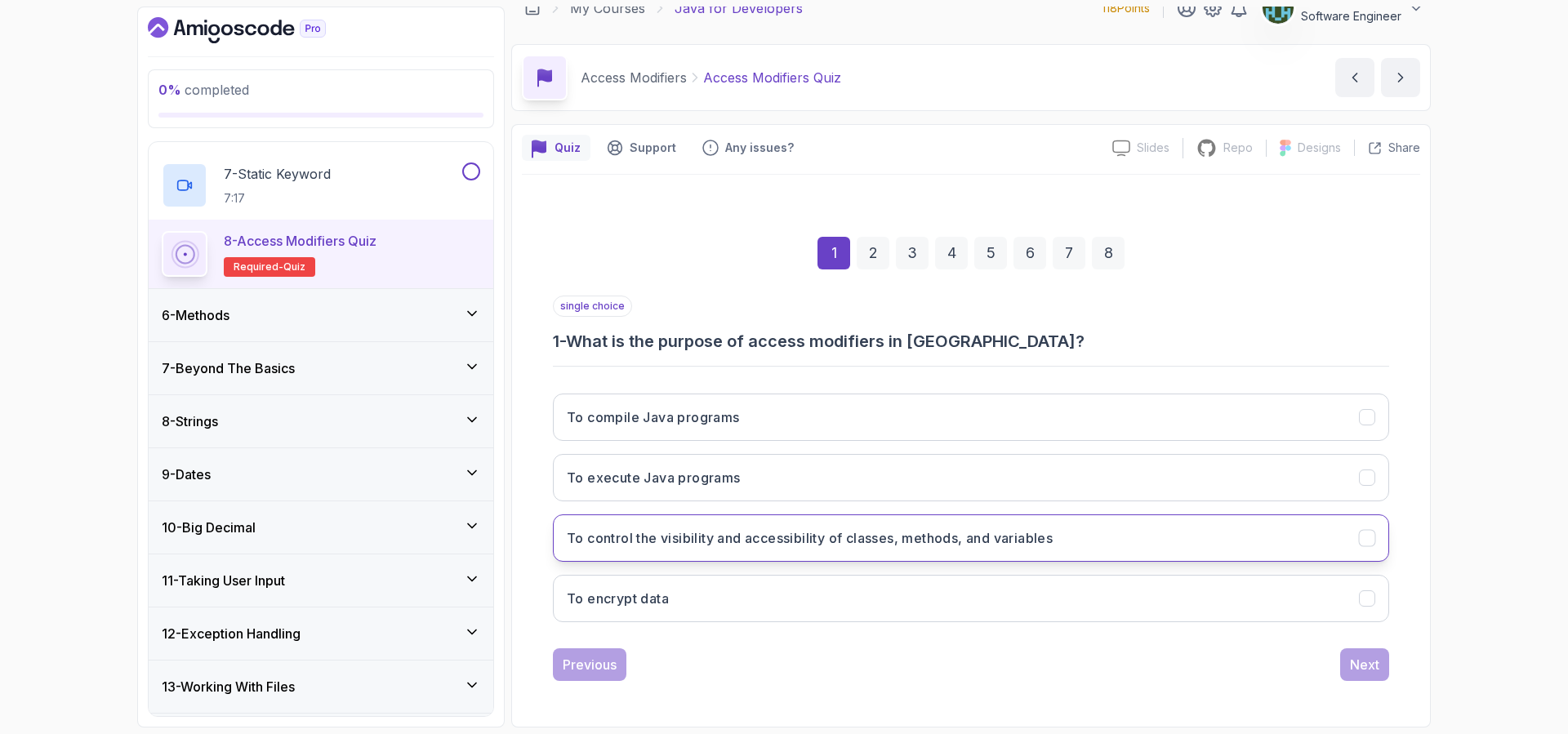
click at [863, 549] on button "To control the visibility and accessibility of classes, methods, and variables" at bounding box center [971, 538] width 836 height 47
click at [1361, 667] on div "Next" at bounding box center [1364, 664] width 30 height 20
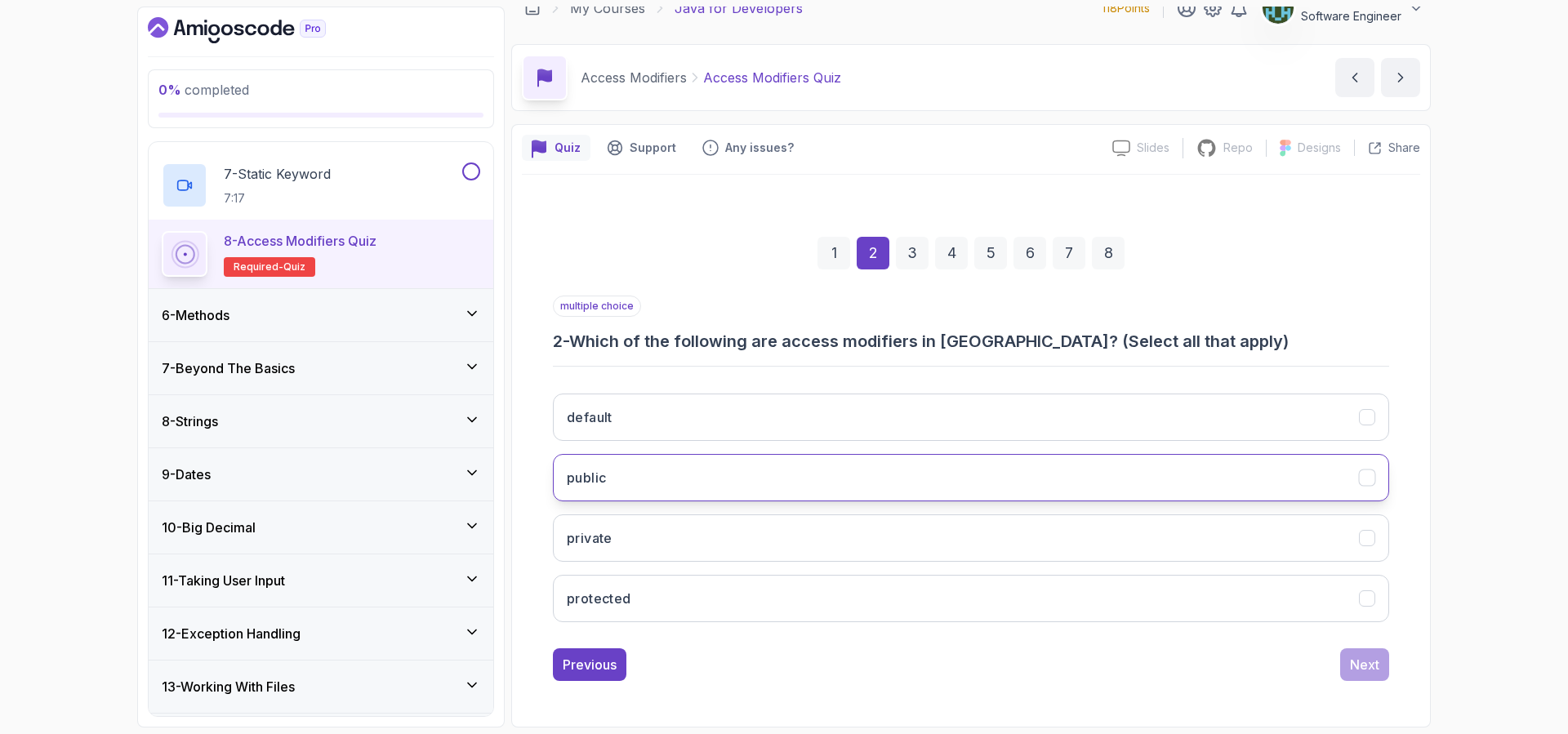
click at [741, 487] on button "public" at bounding box center [971, 477] width 836 height 47
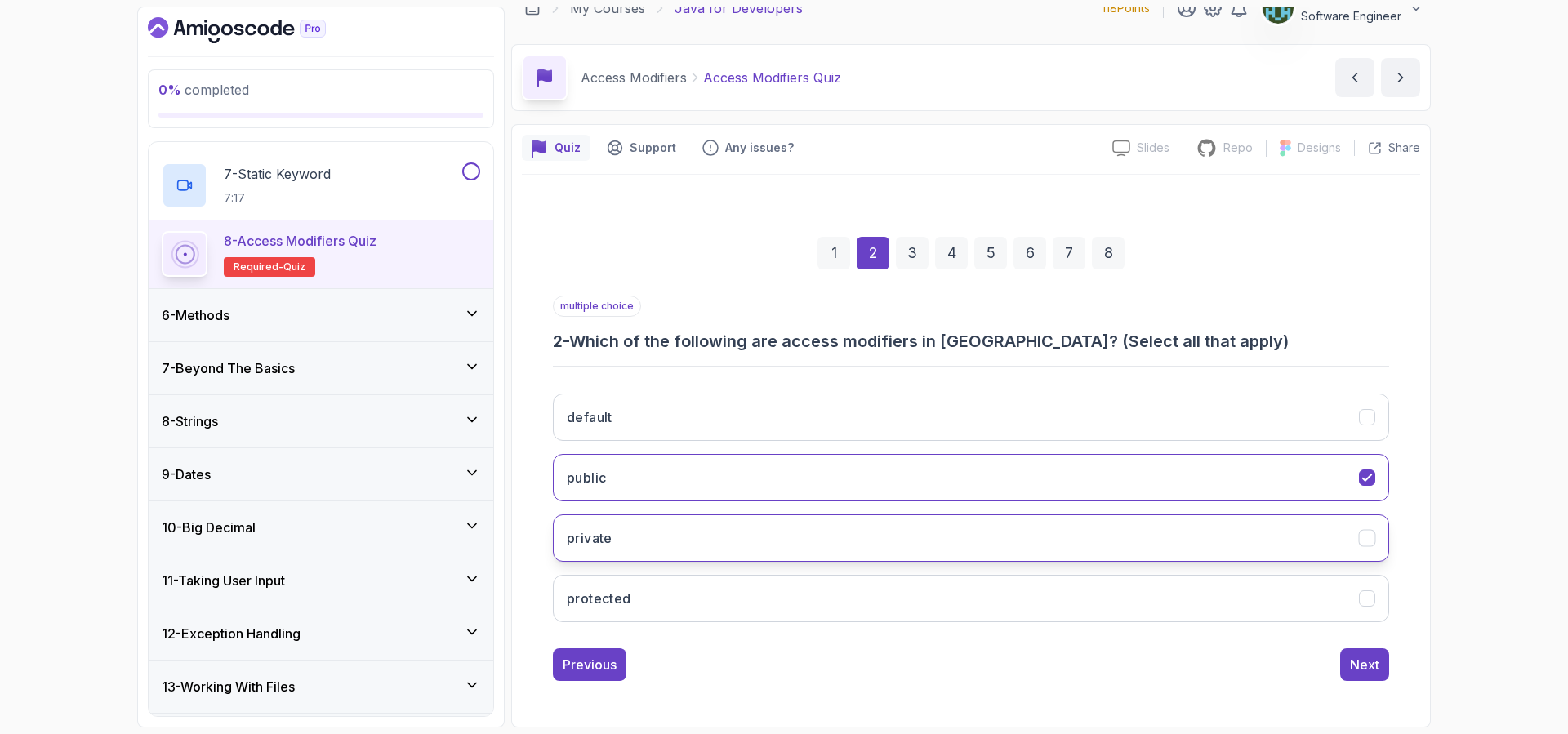
click at [714, 533] on button "private" at bounding box center [971, 538] width 836 height 47
click at [712, 597] on button "protected" at bounding box center [971, 598] width 836 height 47
click at [1365, 664] on div "Next" at bounding box center [1364, 664] width 30 height 20
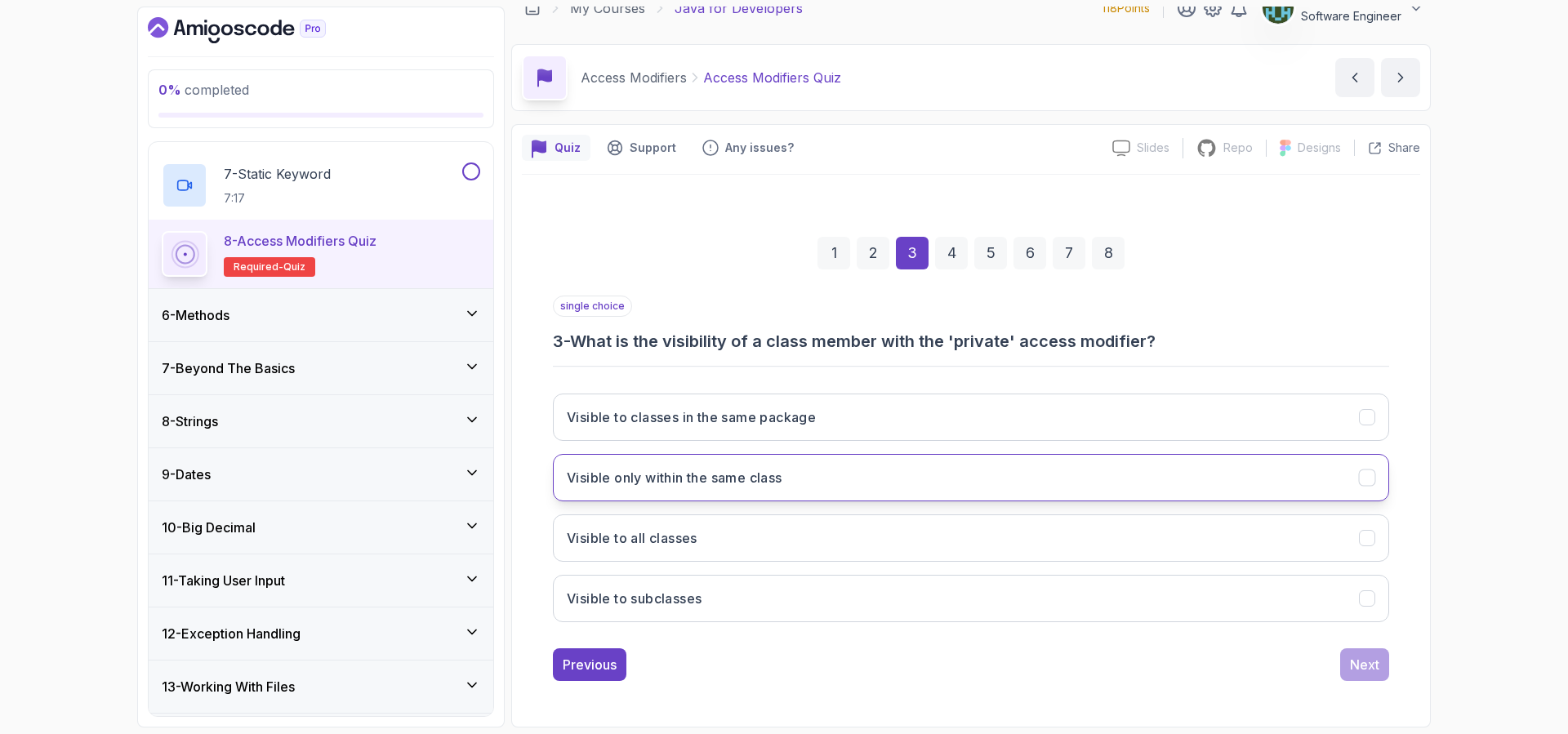
click at [864, 475] on button "Visible only within the same class" at bounding box center [971, 477] width 836 height 47
click at [1370, 674] on div "Next" at bounding box center [1364, 664] width 30 height 20
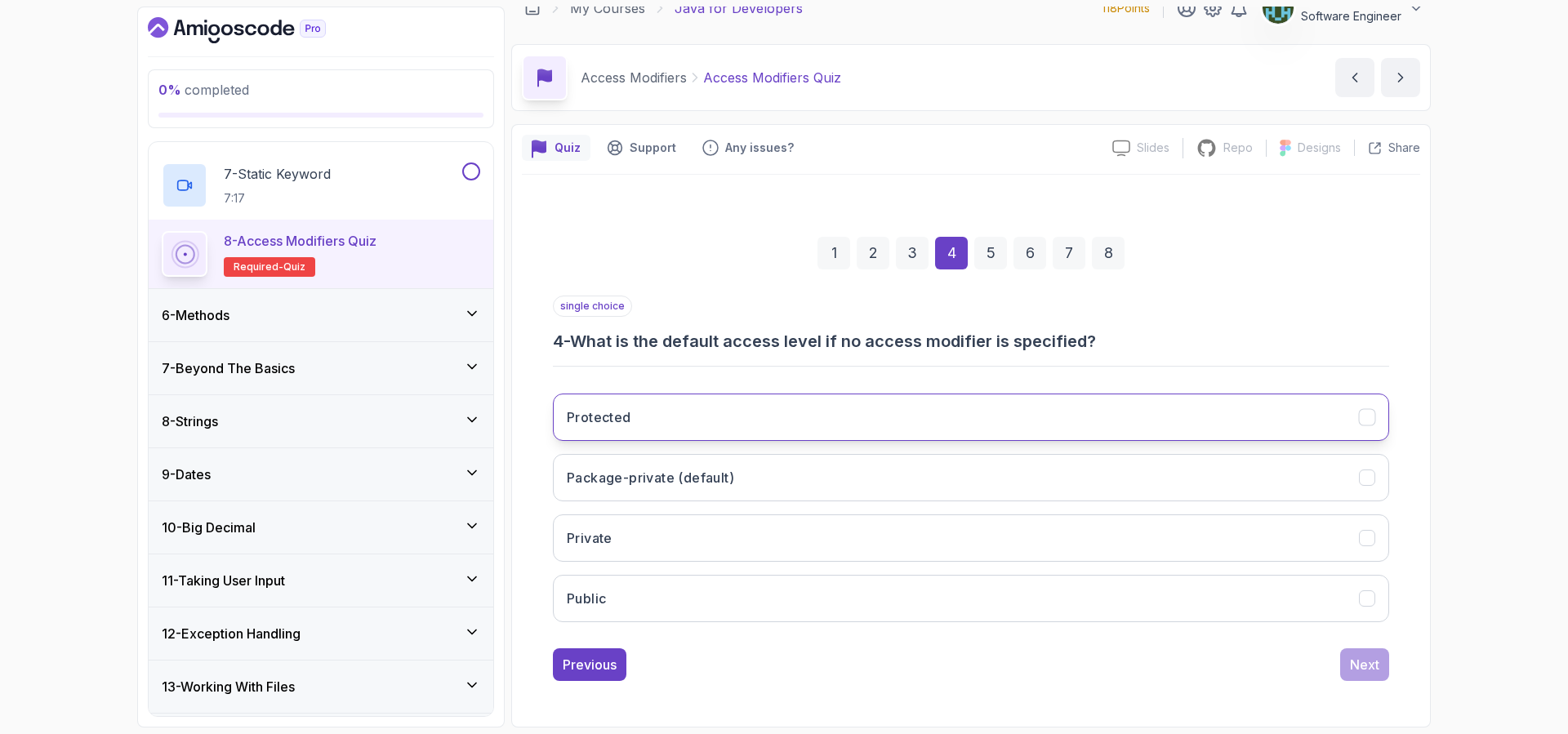
click at [869, 404] on button "Protected" at bounding box center [971, 417] width 836 height 47
click at [1379, 669] on div "Next" at bounding box center [1364, 664] width 30 height 20
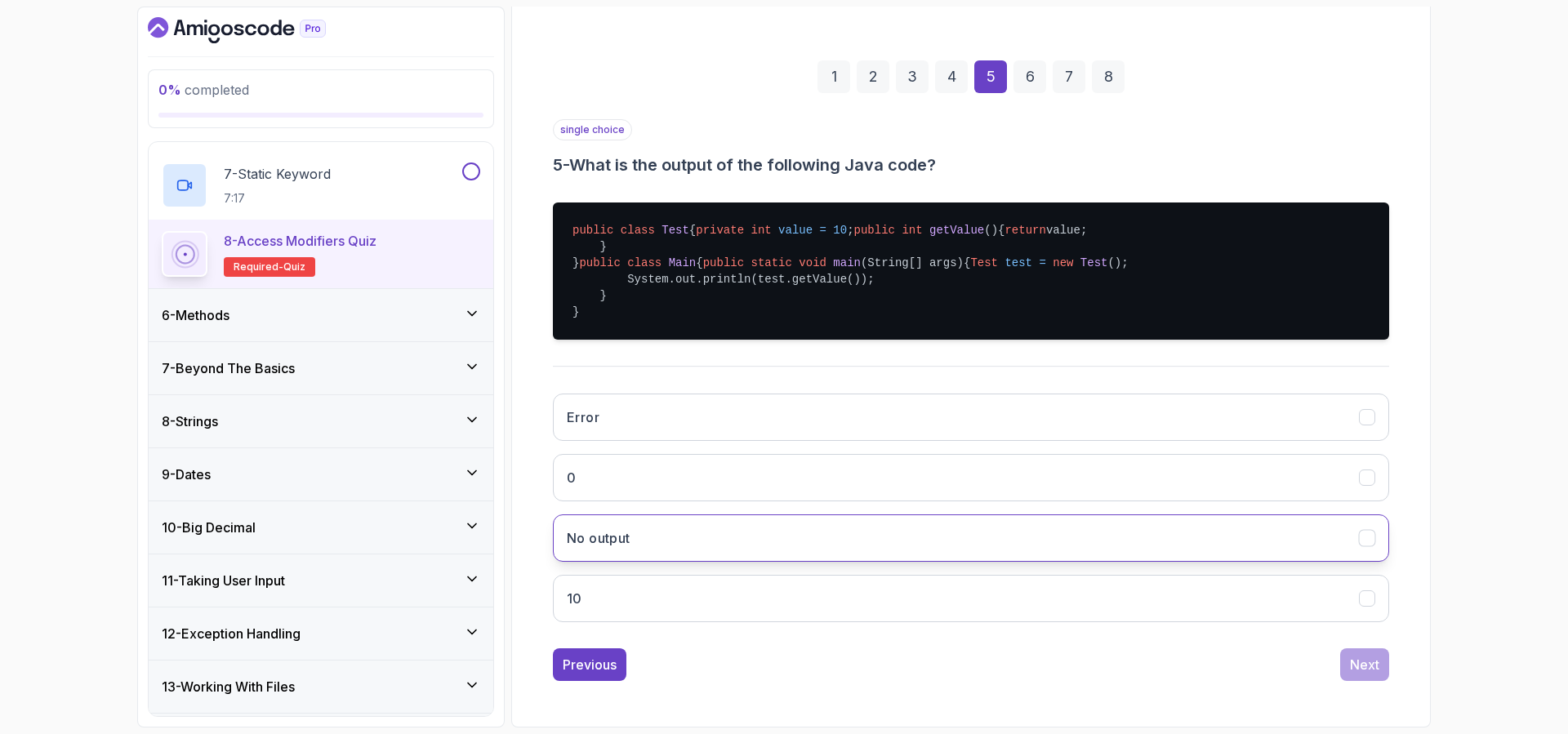
scroll to position [295, 0]
drag, startPoint x: 690, startPoint y: 599, endPoint x: 971, endPoint y: 633, distance: 283.0
click at [691, 598] on button "10" at bounding box center [971, 598] width 836 height 47
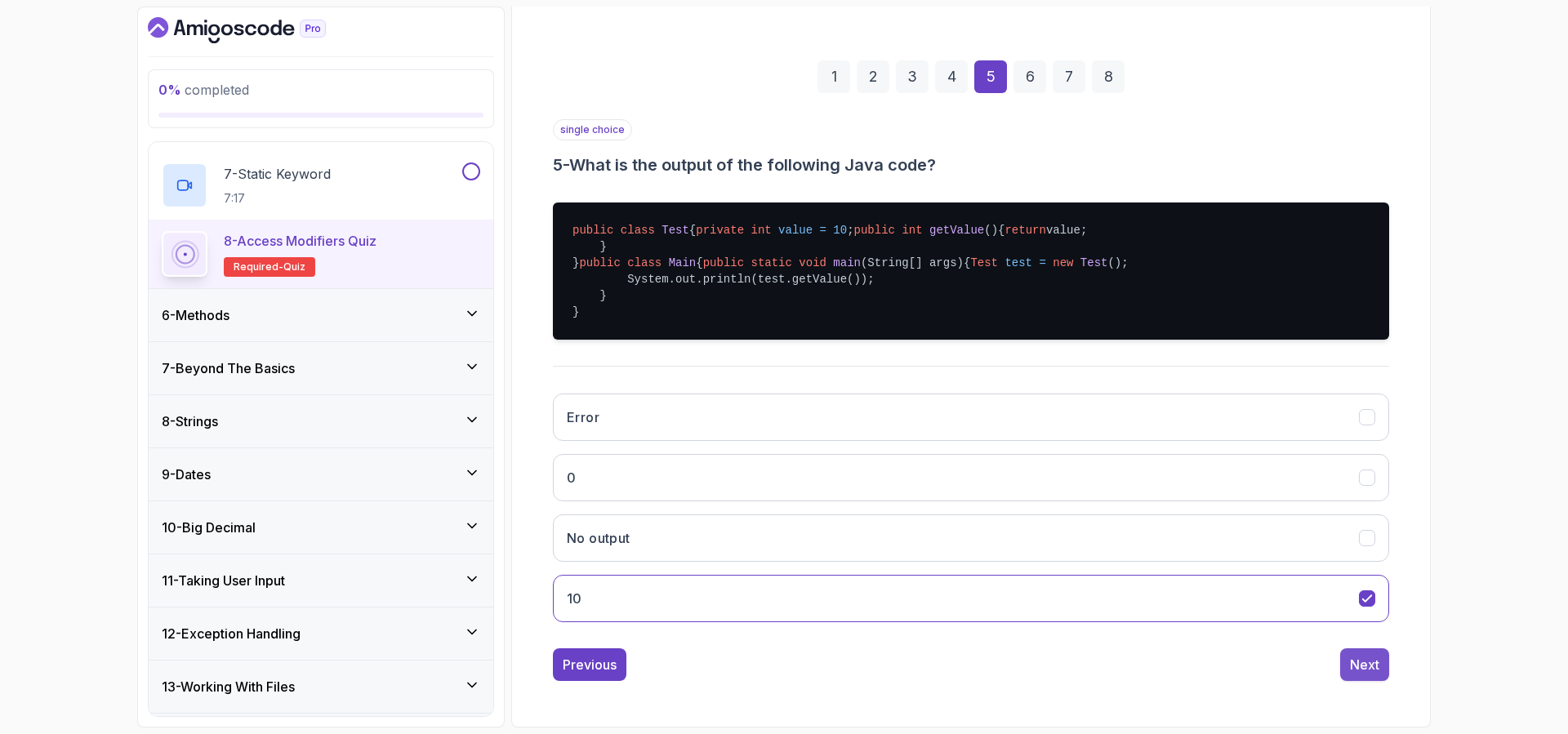
click at [1348, 666] on button "Next" at bounding box center [1364, 664] width 49 height 32
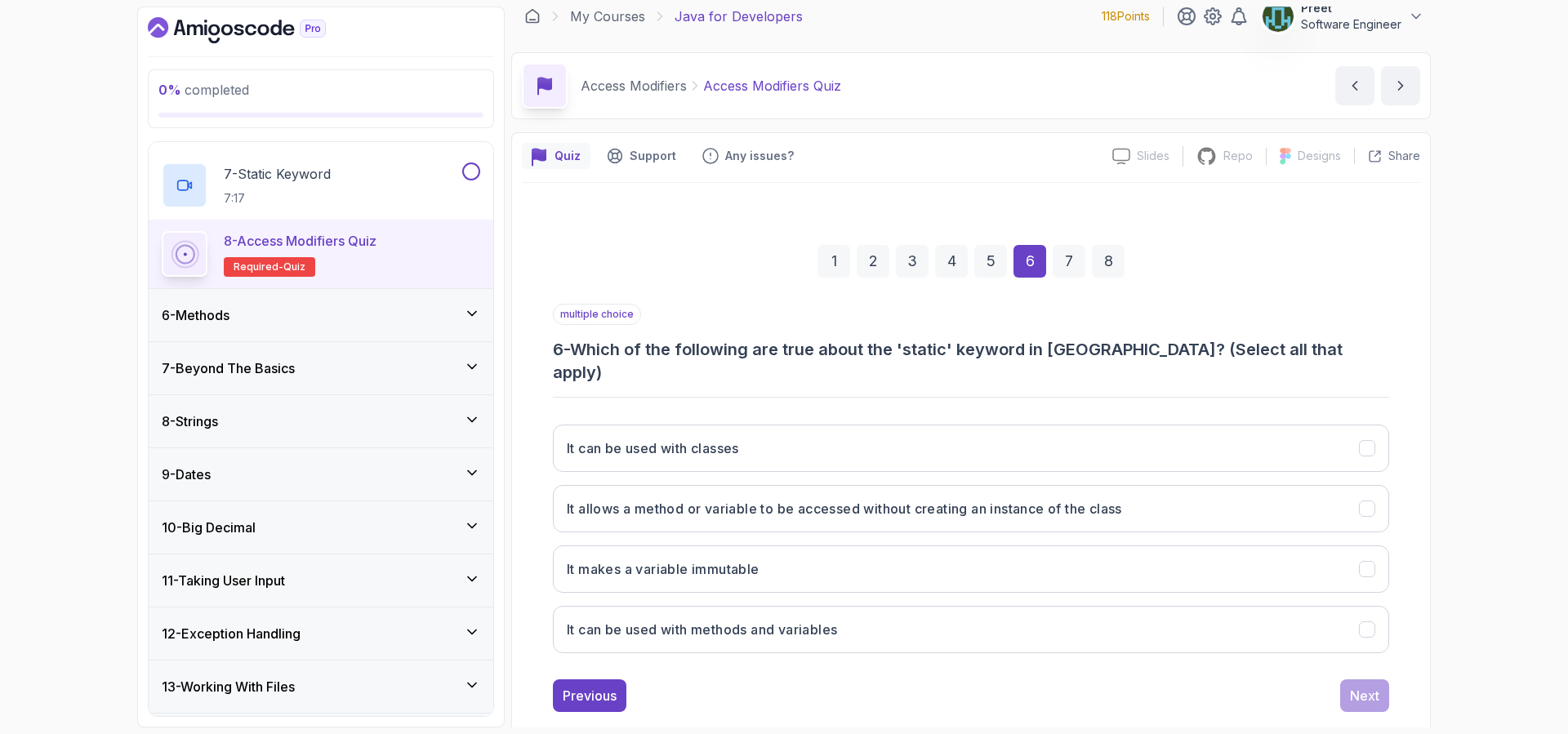
scroll to position [22, 0]
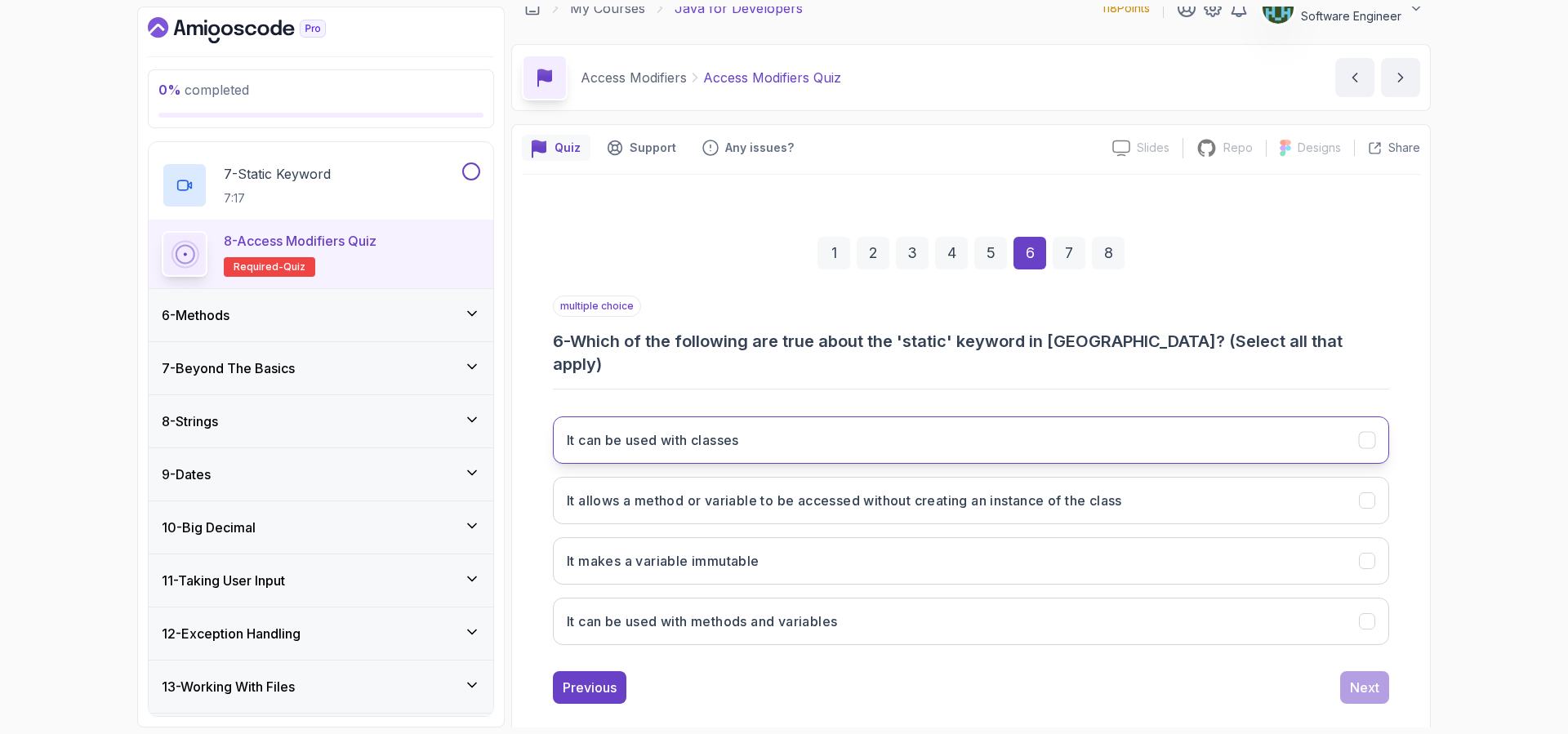
click at [832, 416] on button "It can be used with classes" at bounding box center [971, 439] width 836 height 47
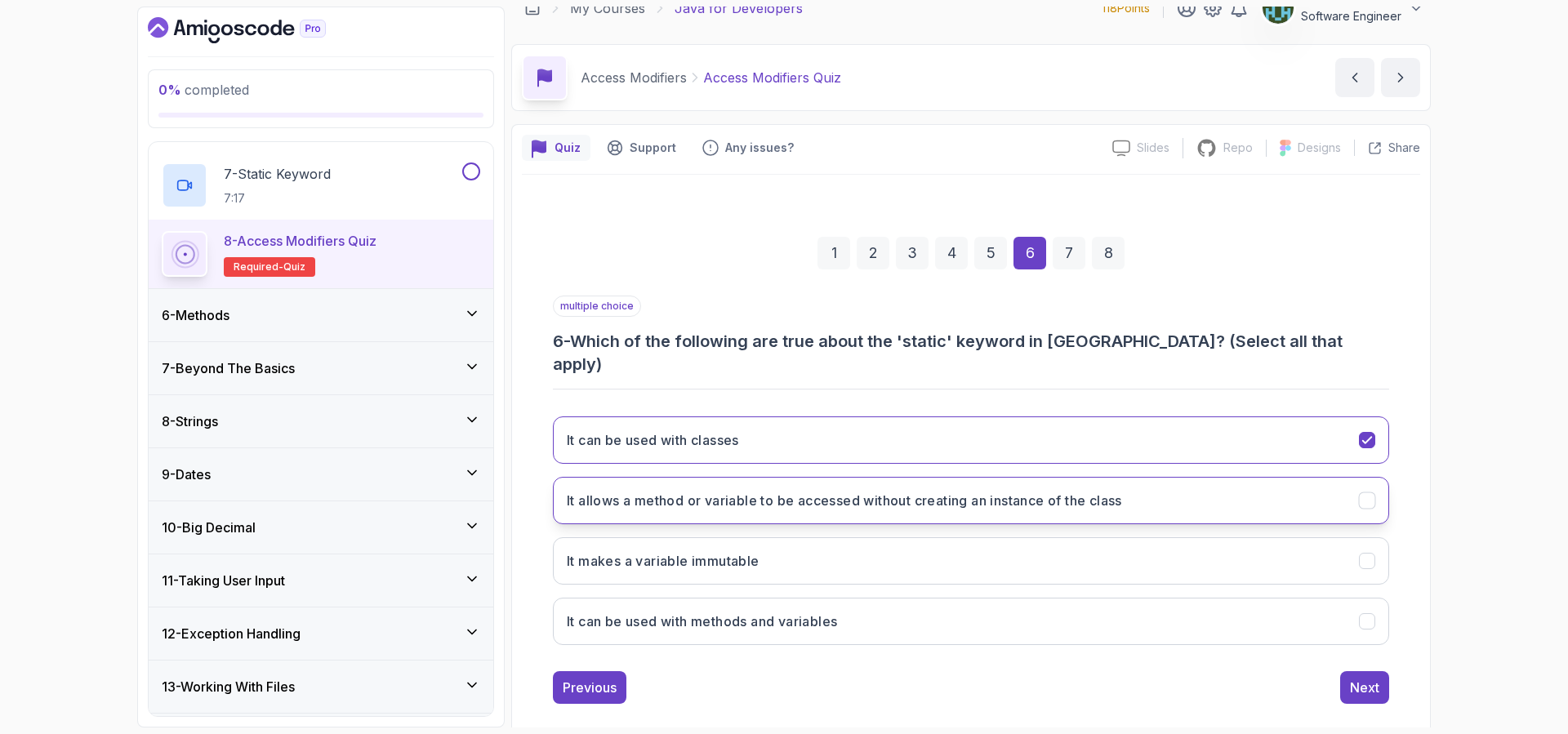
click at [803, 491] on h3 "It allows a method or variable to be accessed without creating an instance of t…" at bounding box center [844, 501] width 555 height 20
click at [811, 609] on button "It can be used with methods and variables" at bounding box center [971, 621] width 836 height 47
click at [1374, 678] on div "Next" at bounding box center [1364, 688] width 30 height 20
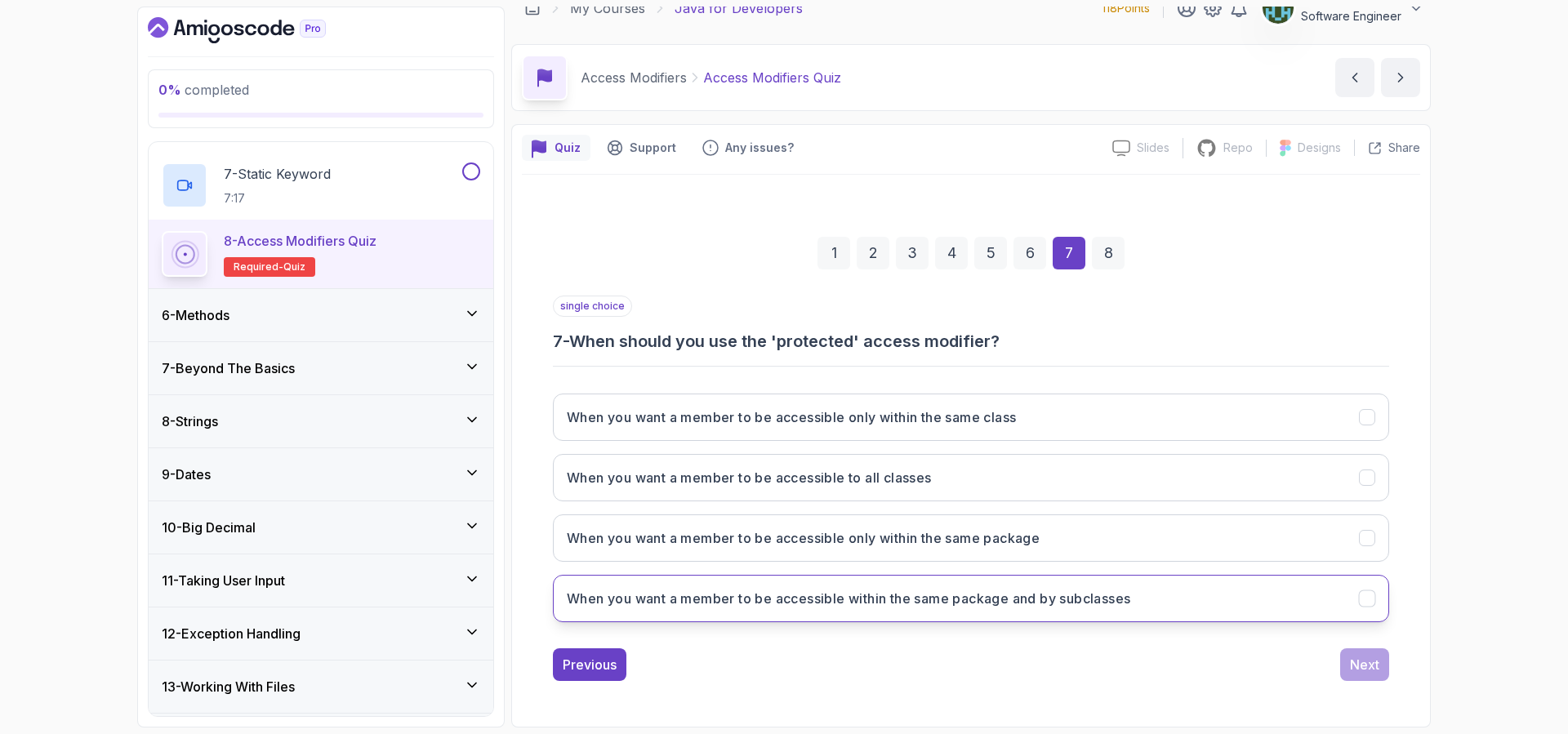
click at [909, 602] on h3 "When you want a member to be accessible within the same package and by subclass…" at bounding box center [848, 598] width 563 height 20
click at [1382, 666] on button "Next" at bounding box center [1364, 664] width 49 height 32
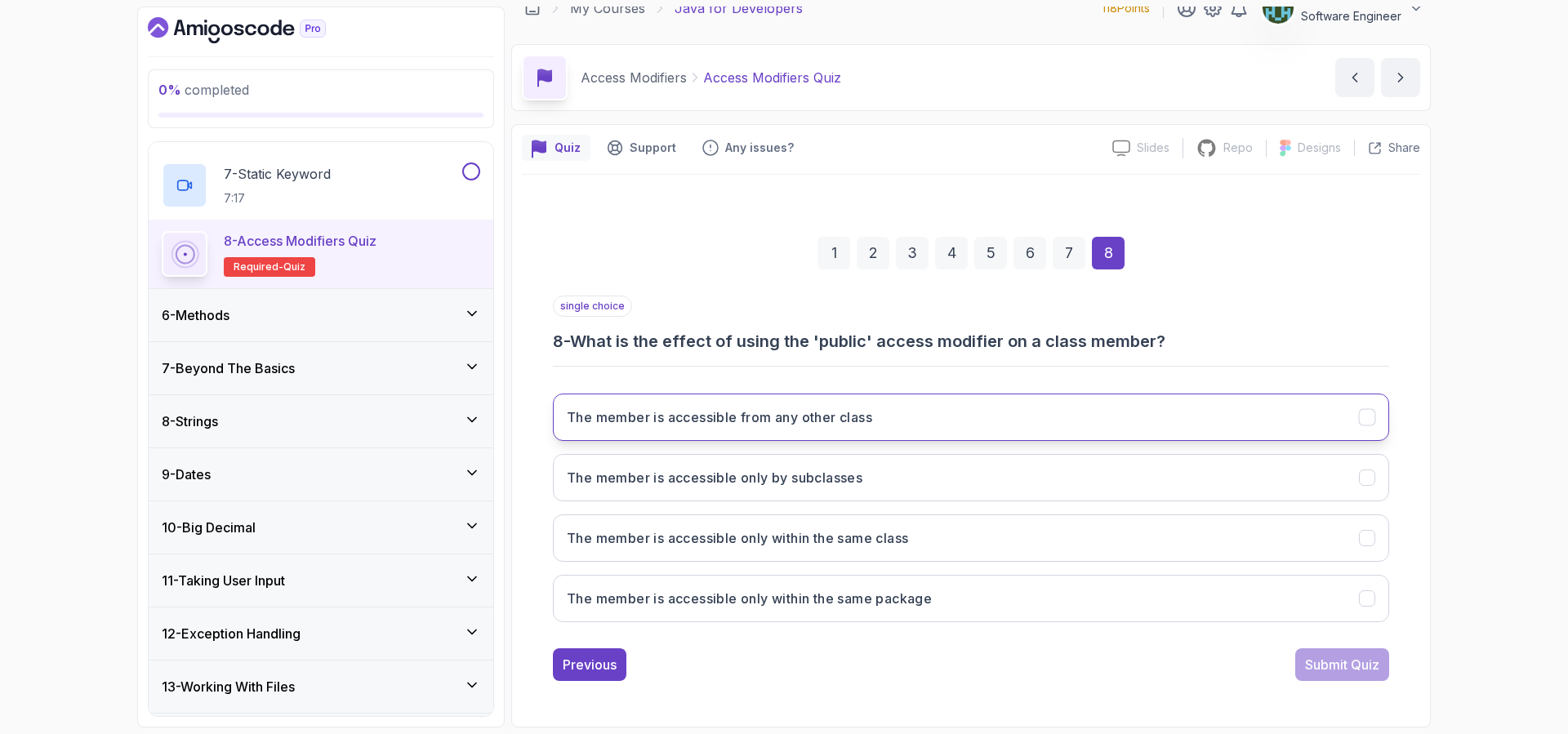
click at [935, 410] on button "The member is accessible from any other class" at bounding box center [971, 417] width 836 height 47
click at [1306, 664] on div "Submit Quiz" at bounding box center [1342, 664] width 74 height 20
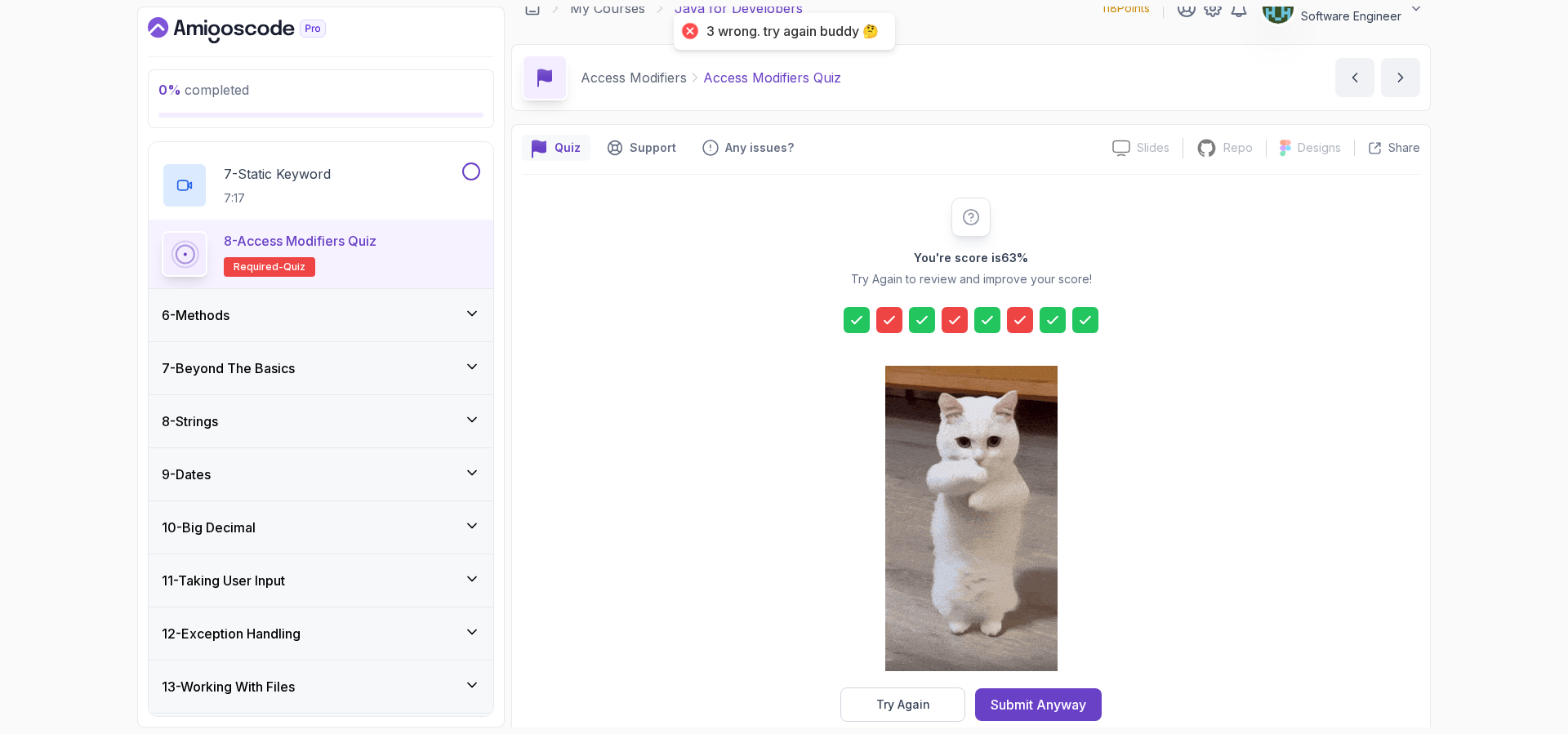
click at [890, 324] on icon at bounding box center [889, 320] width 17 height 17
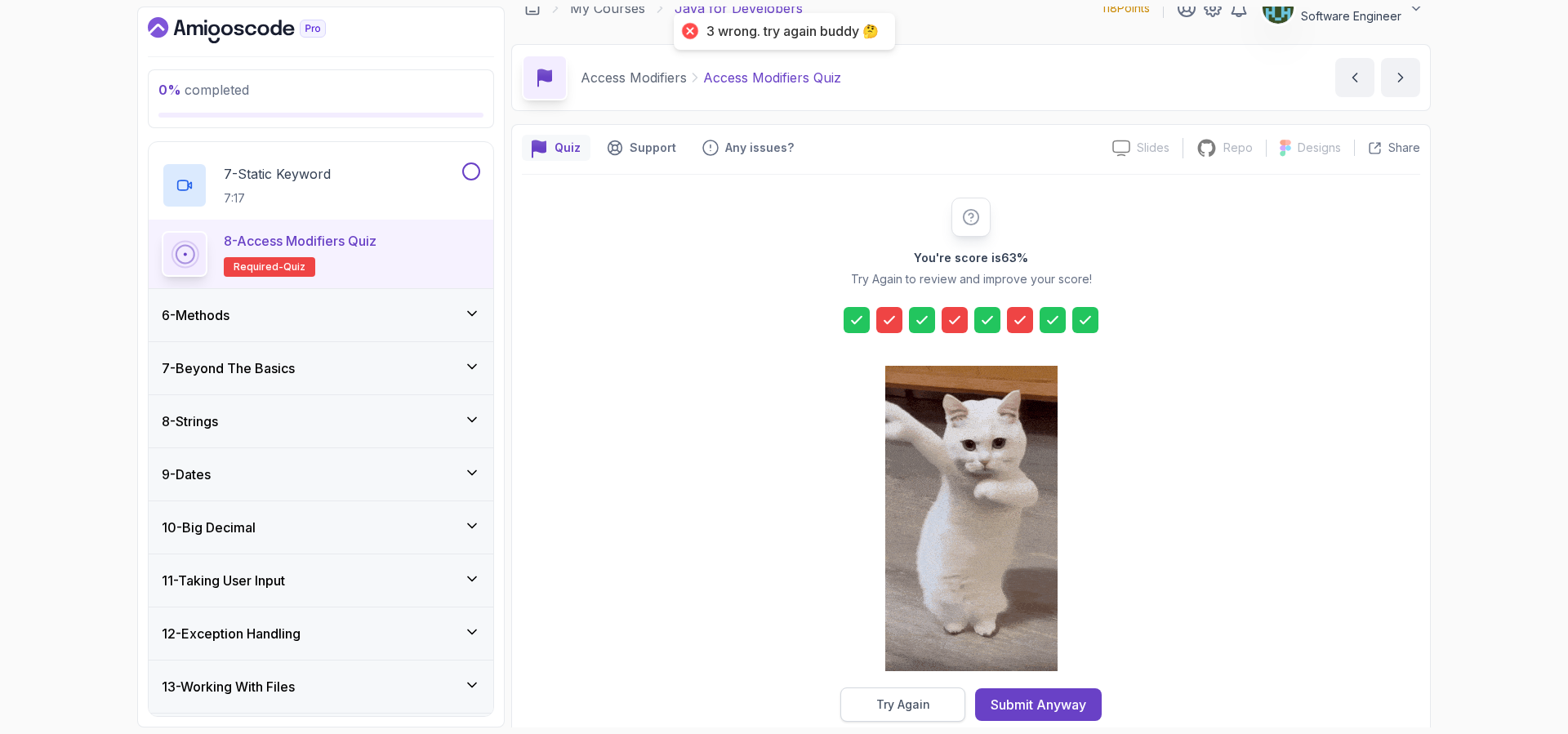
click at [923, 708] on div "Try Again" at bounding box center [903, 705] width 54 height 17
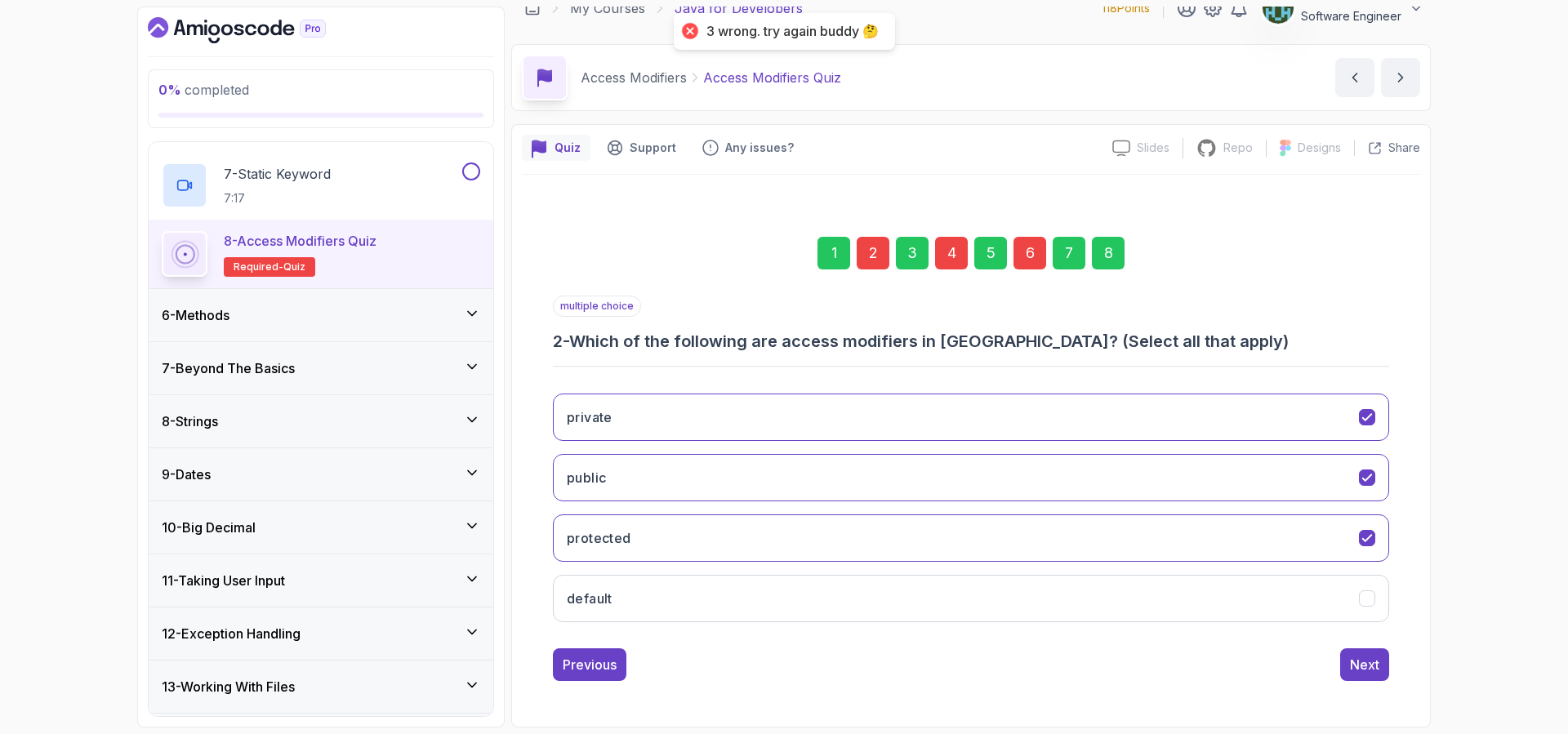
click at [879, 261] on div "2" at bounding box center [872, 252] width 32 height 32
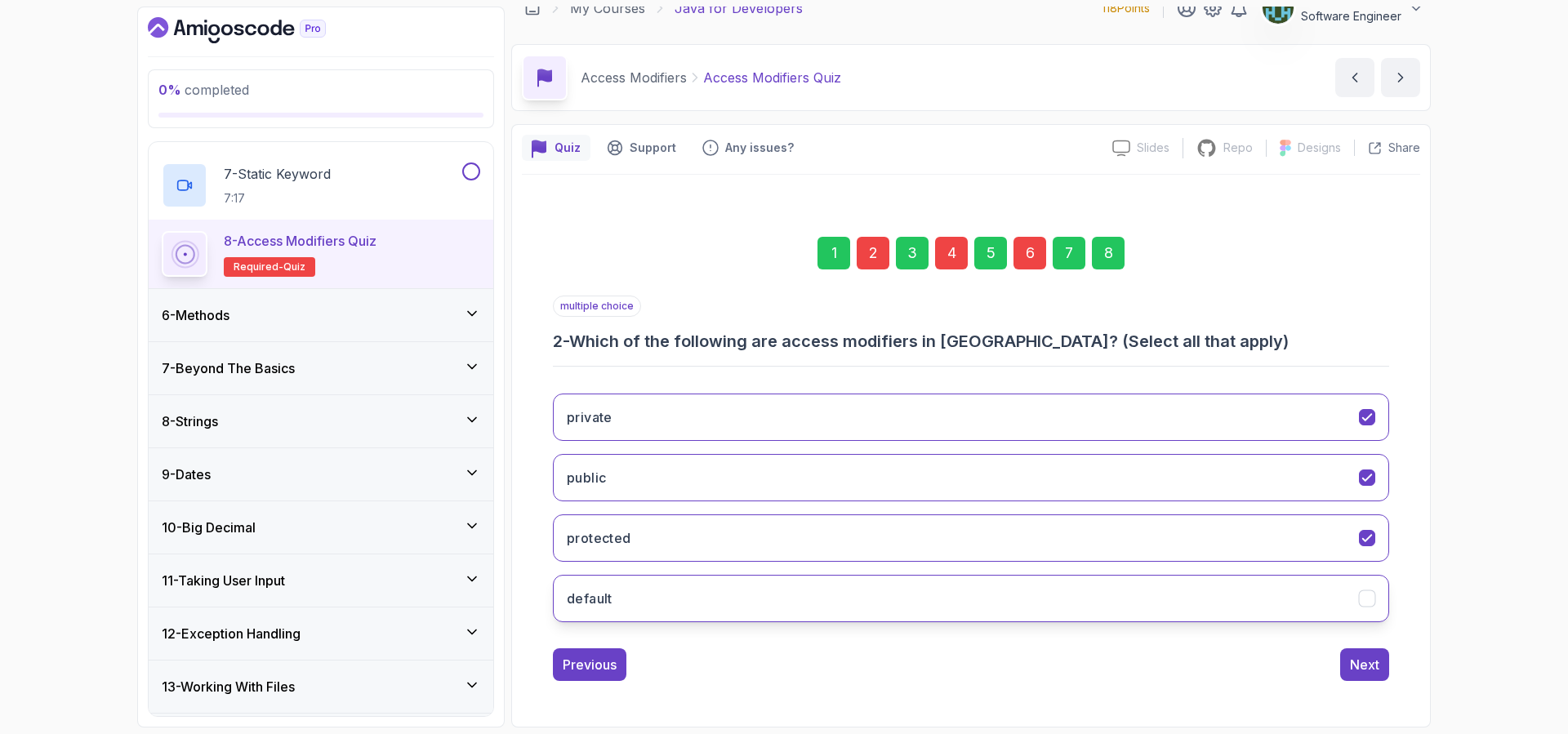
click at [1369, 602] on icon "default" at bounding box center [1367, 598] width 16 height 16
click at [959, 247] on div "4" at bounding box center [951, 252] width 32 height 32
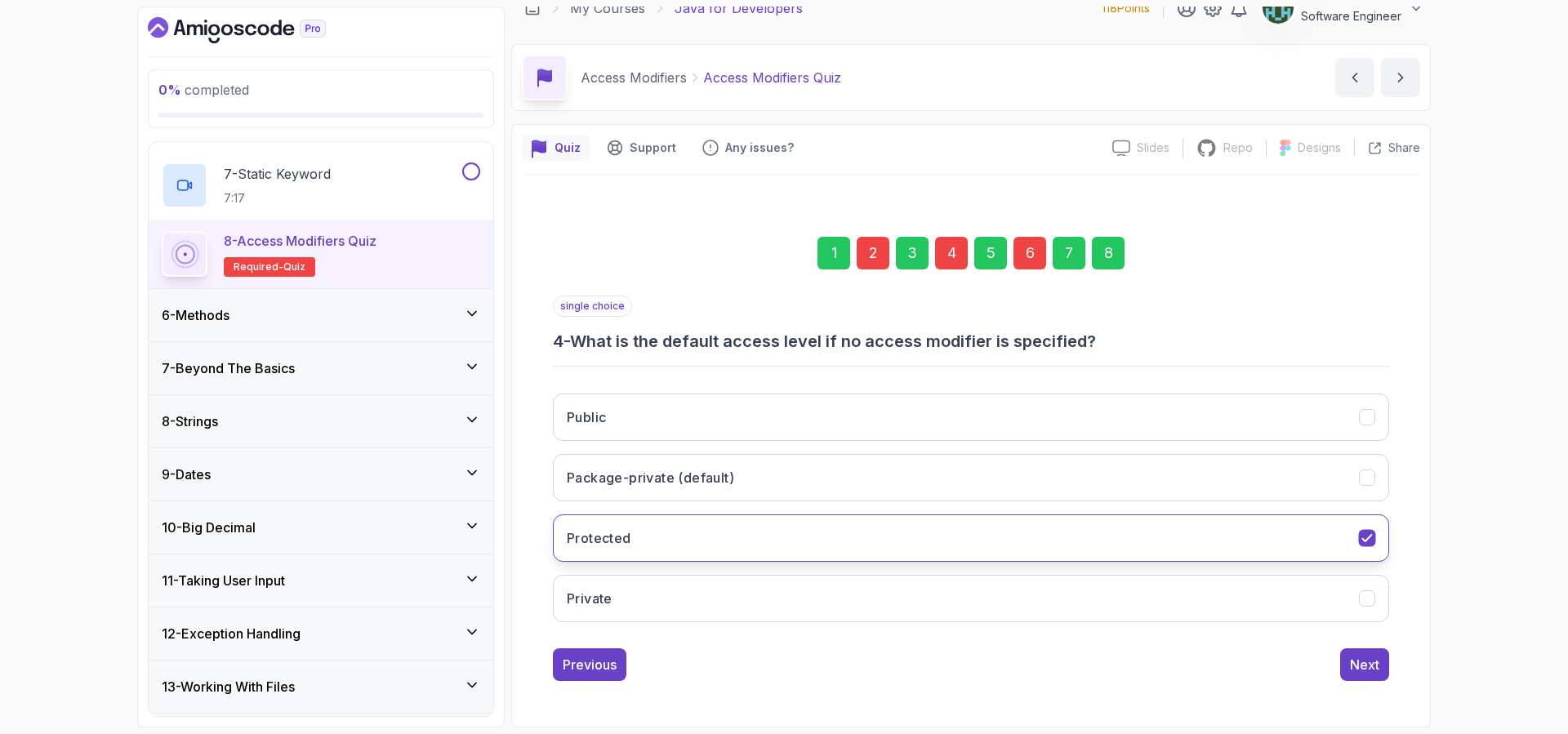
click at [1364, 540] on icon "Protected" at bounding box center [1367, 538] width 16 height 16
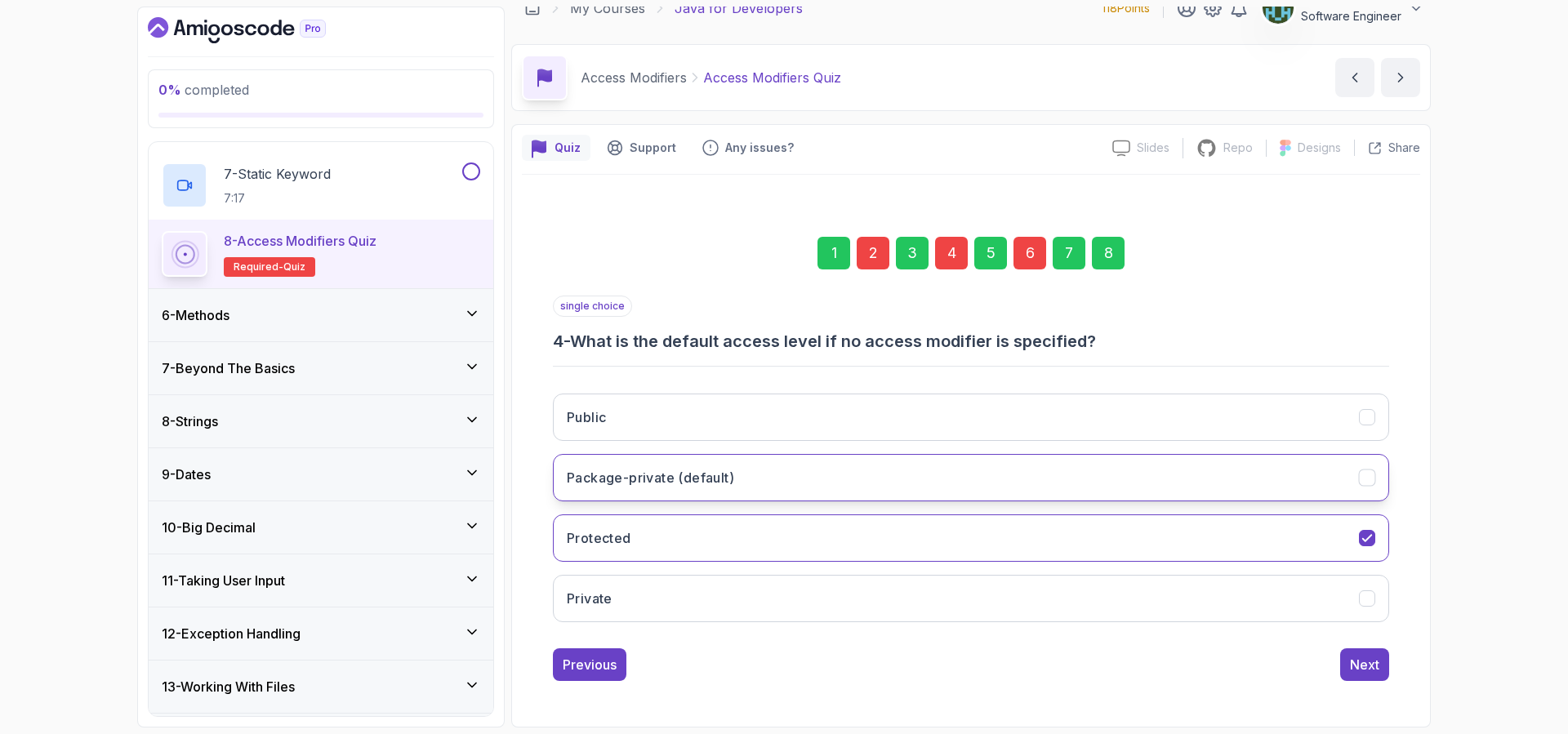
click at [1364, 477] on icon "Package-private (default)" at bounding box center [1367, 477] width 16 height 16
click at [1033, 256] on div "6" at bounding box center [1029, 252] width 32 height 32
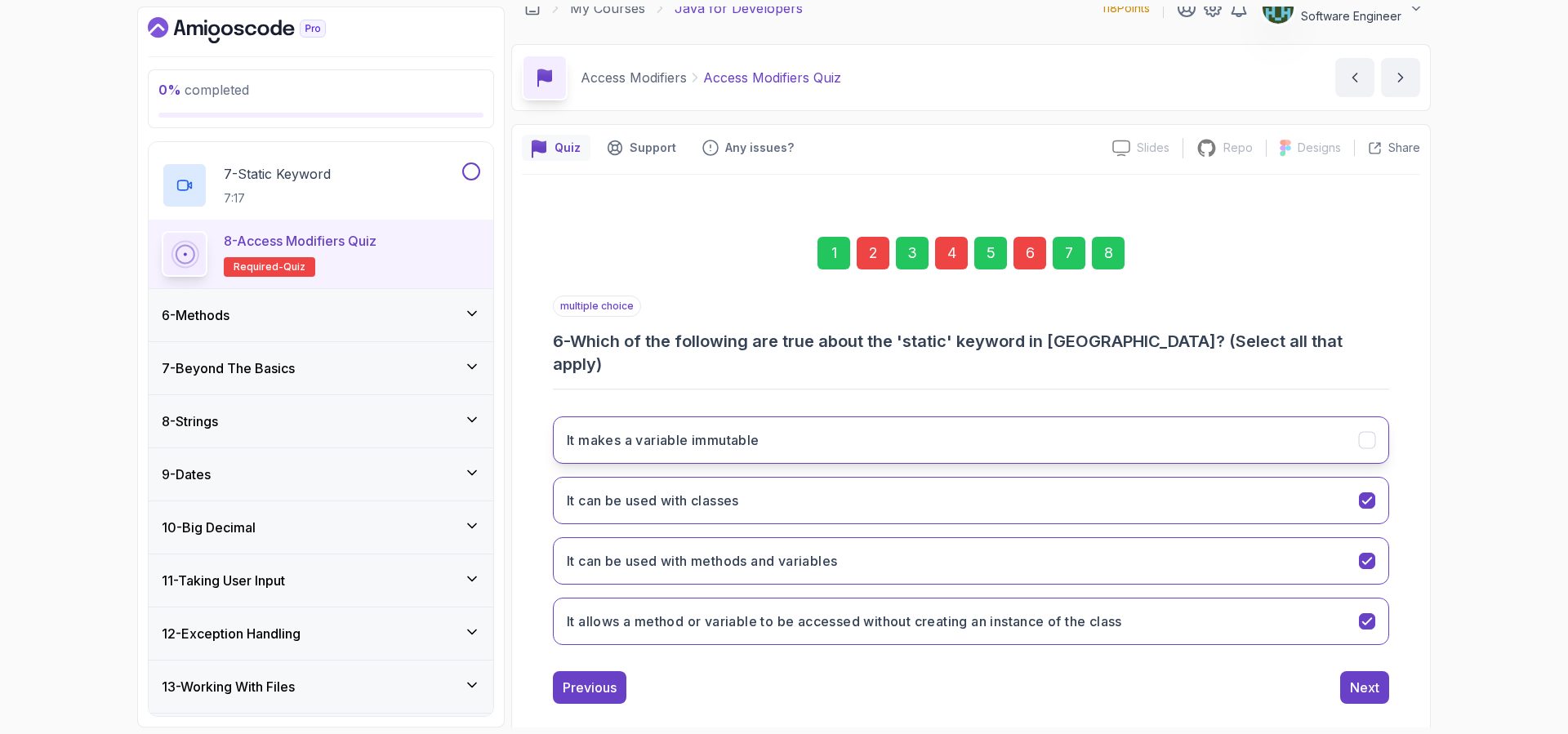
click at [1373, 433] on icon "It makes a variable immutable" at bounding box center [1367, 440] width 16 height 16
click at [1383, 671] on button "Next" at bounding box center [1364, 687] width 49 height 32
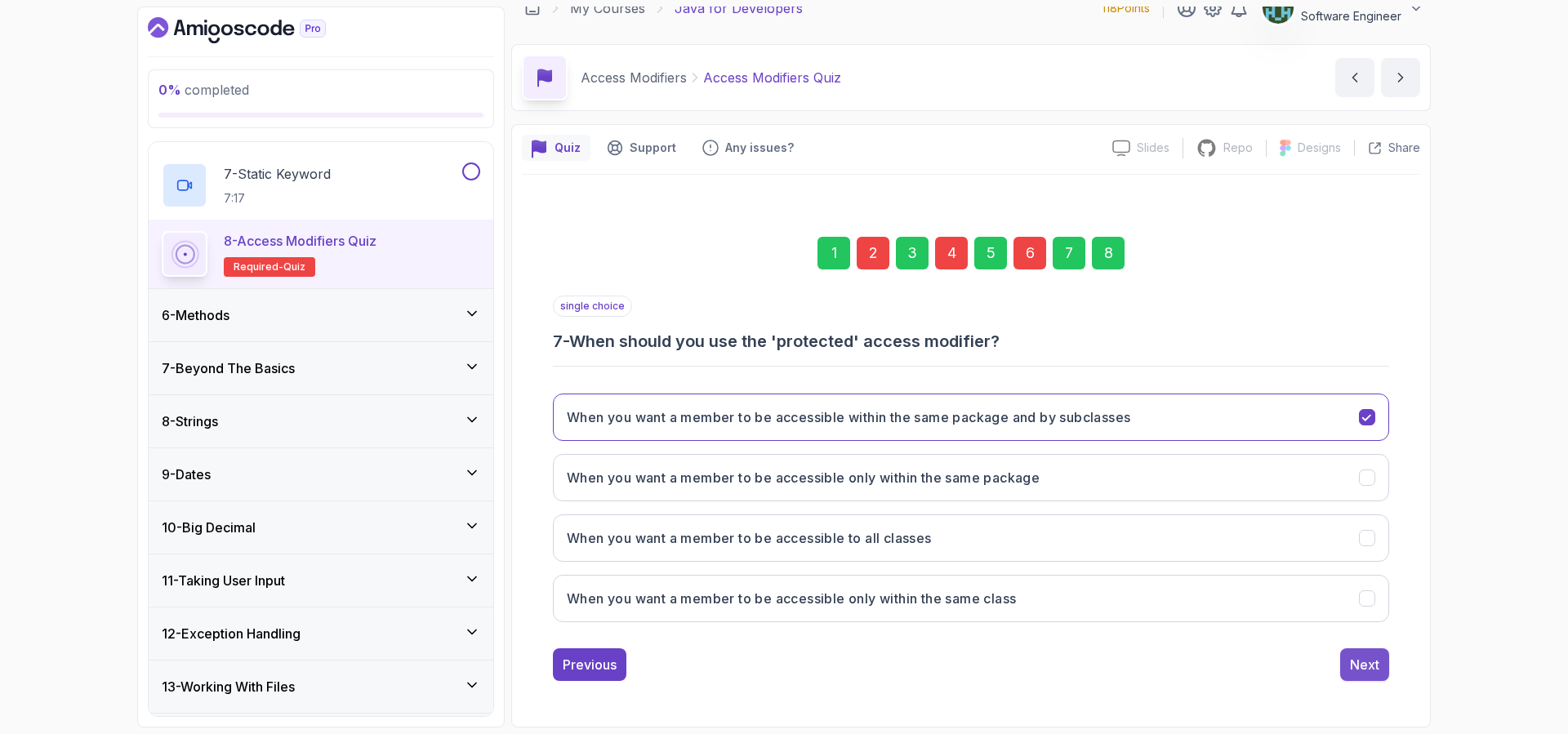
click at [1380, 664] on button "Next" at bounding box center [1364, 664] width 49 height 32
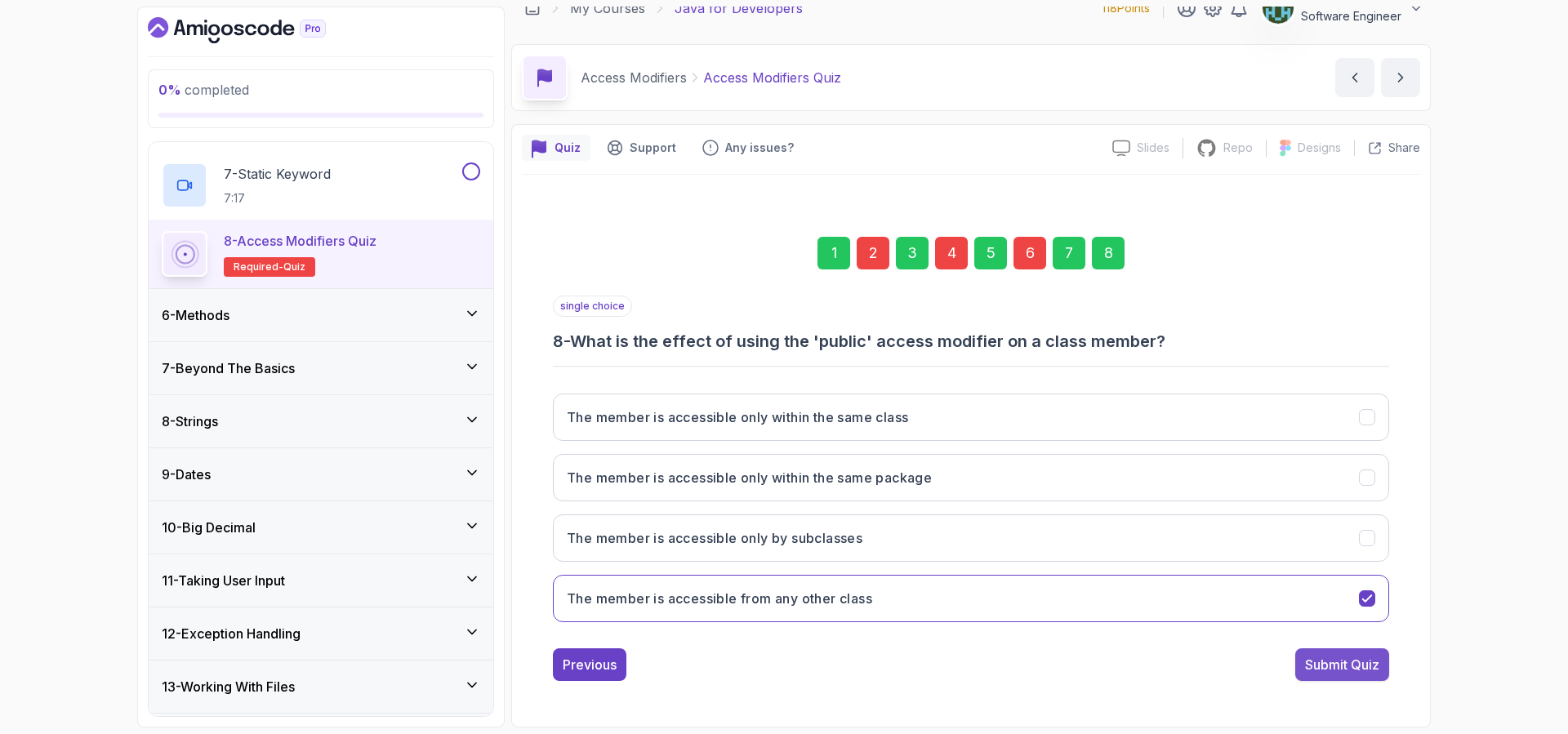
click at [1377, 663] on div "Submit Quiz" at bounding box center [1342, 664] width 74 height 20
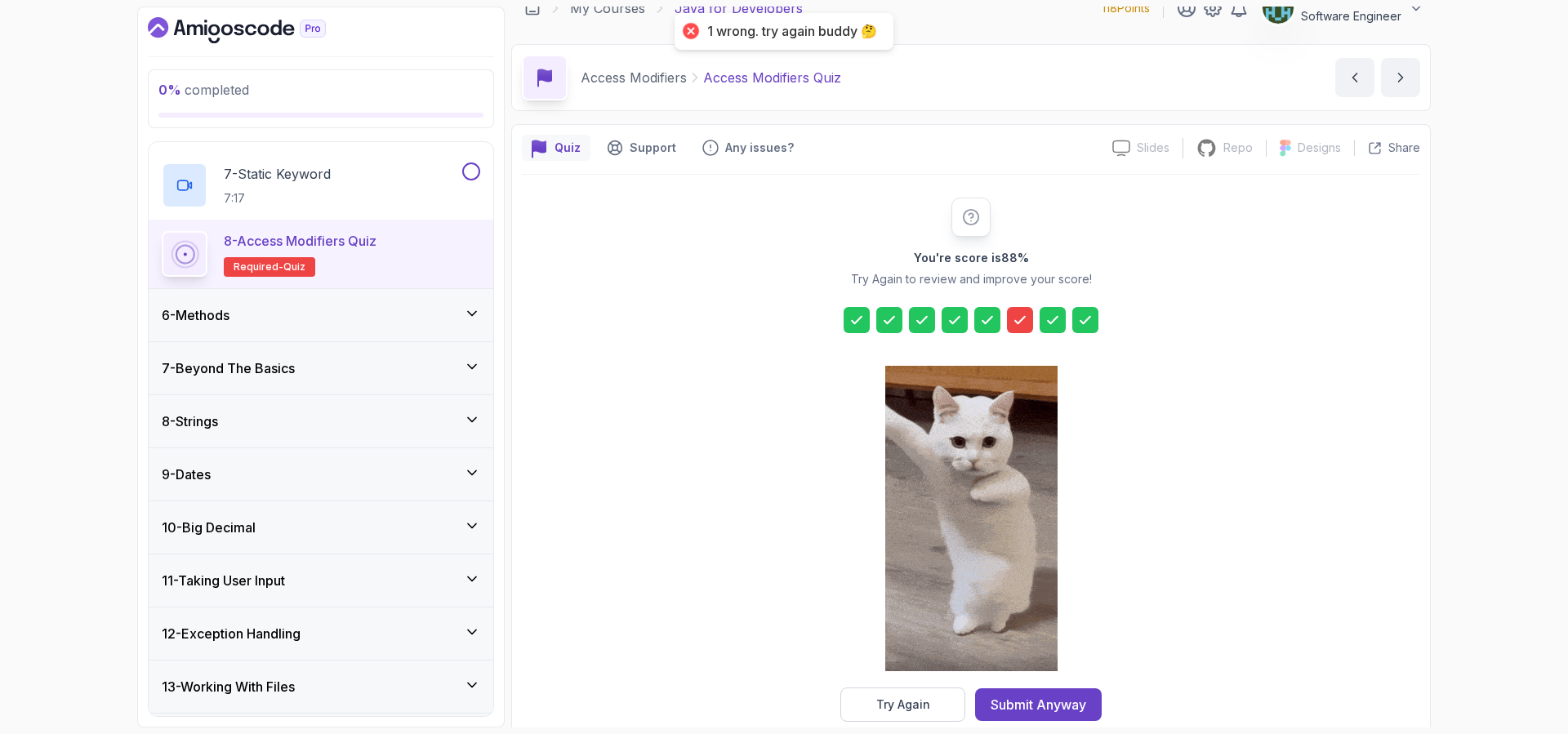
click at [1023, 324] on icon at bounding box center [1020, 320] width 17 height 17
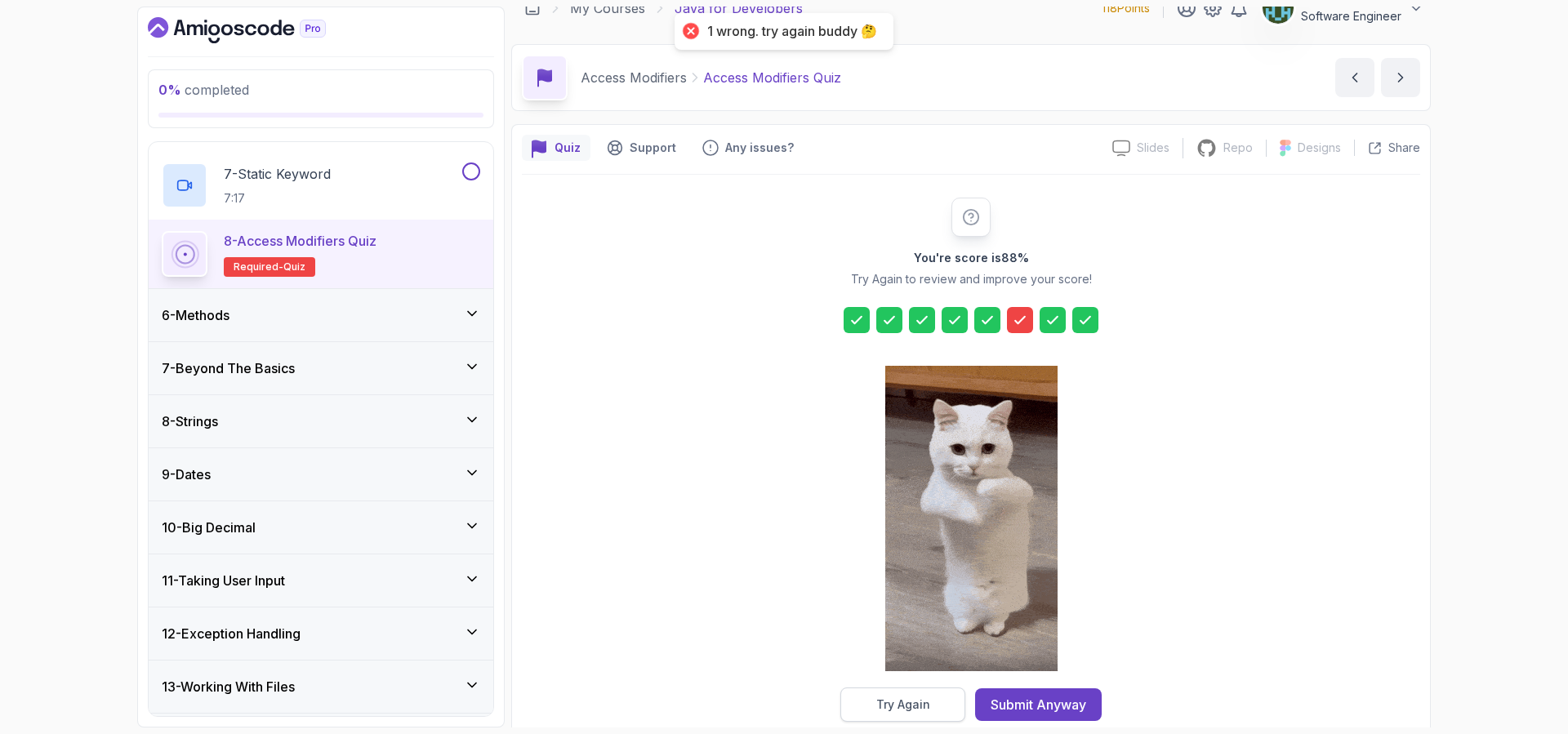
click at [923, 719] on button "Try Again" at bounding box center [902, 704] width 125 height 34
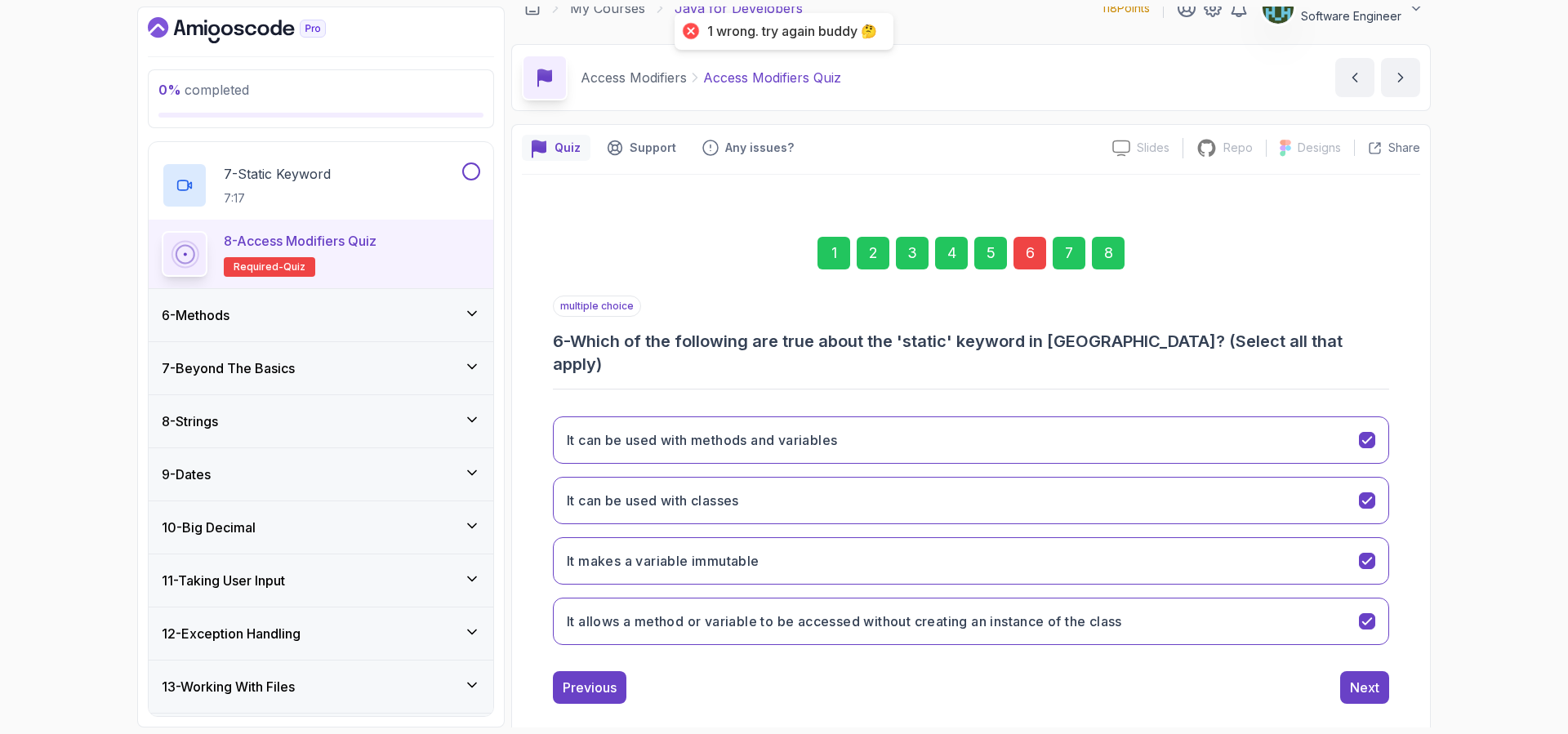
click at [1024, 249] on div "6" at bounding box center [1029, 252] width 32 height 32
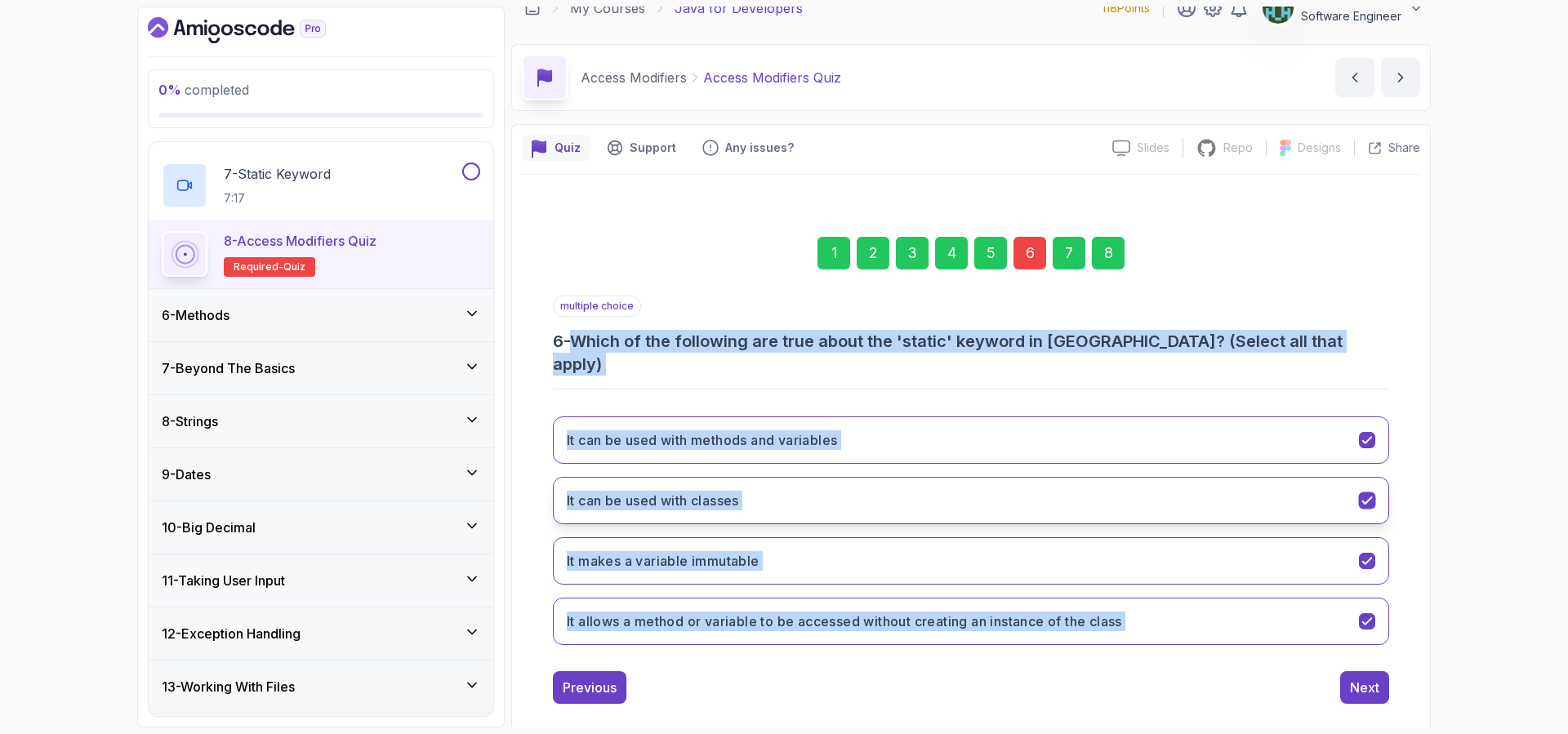
drag, startPoint x: 590, startPoint y: 333, endPoint x: 902, endPoint y: 477, distance: 343.6
click at [1307, 599] on div "multiple choice 6 - Which of the following are true about the 'static' keyword …" at bounding box center [971, 477] width 836 height 362
click at [1433, 528] on section "0 % completed 1 - Intro 2 - Loops 3 - If Statements 4 - Packages 5 - Access Mod…" at bounding box center [784, 367] width 1307 height 734
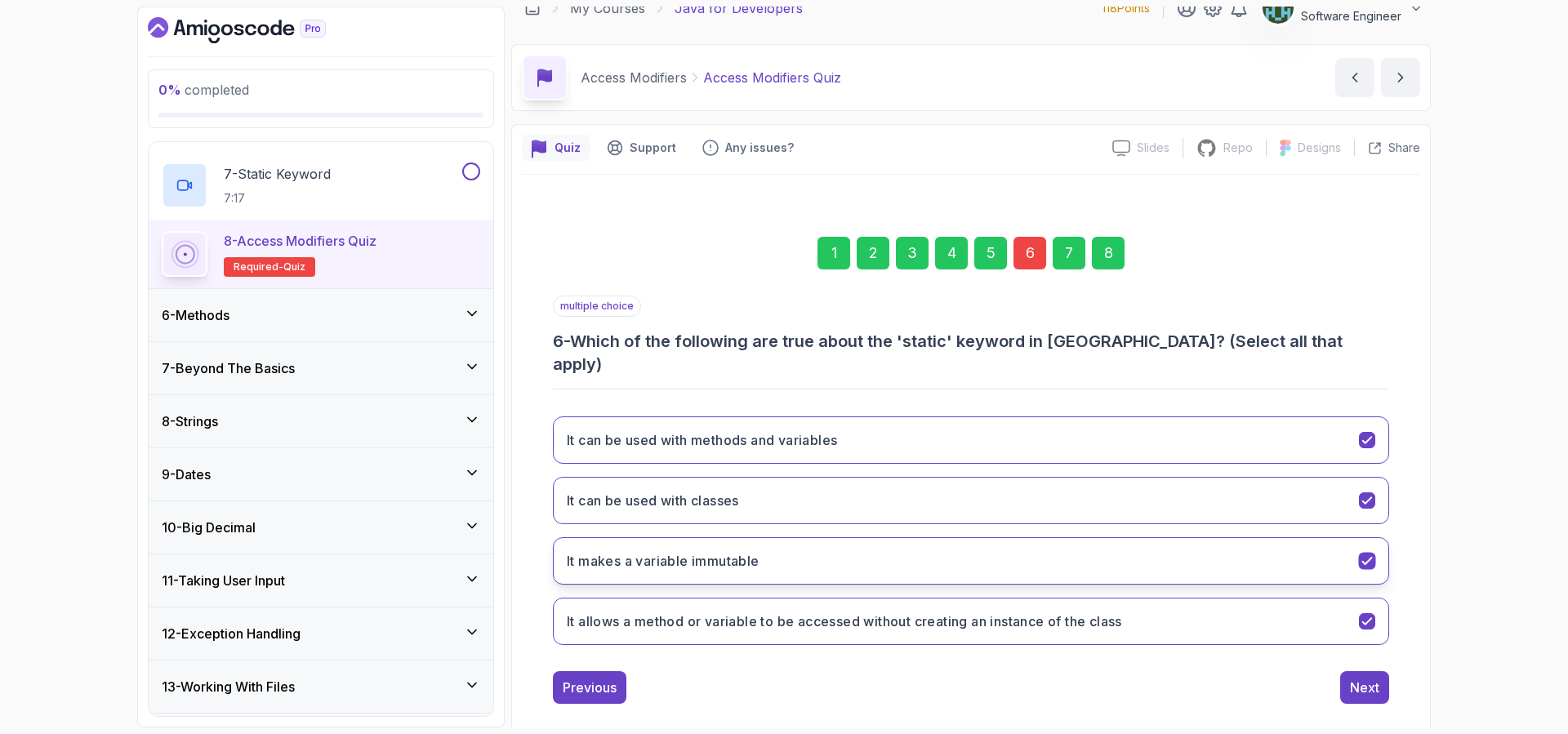
click at [1369, 554] on icon "It makes a variable immutable" at bounding box center [1367, 561] width 16 height 16
click at [1370, 493] on icon "It can be used with classes" at bounding box center [1367, 501] width 16 height 16
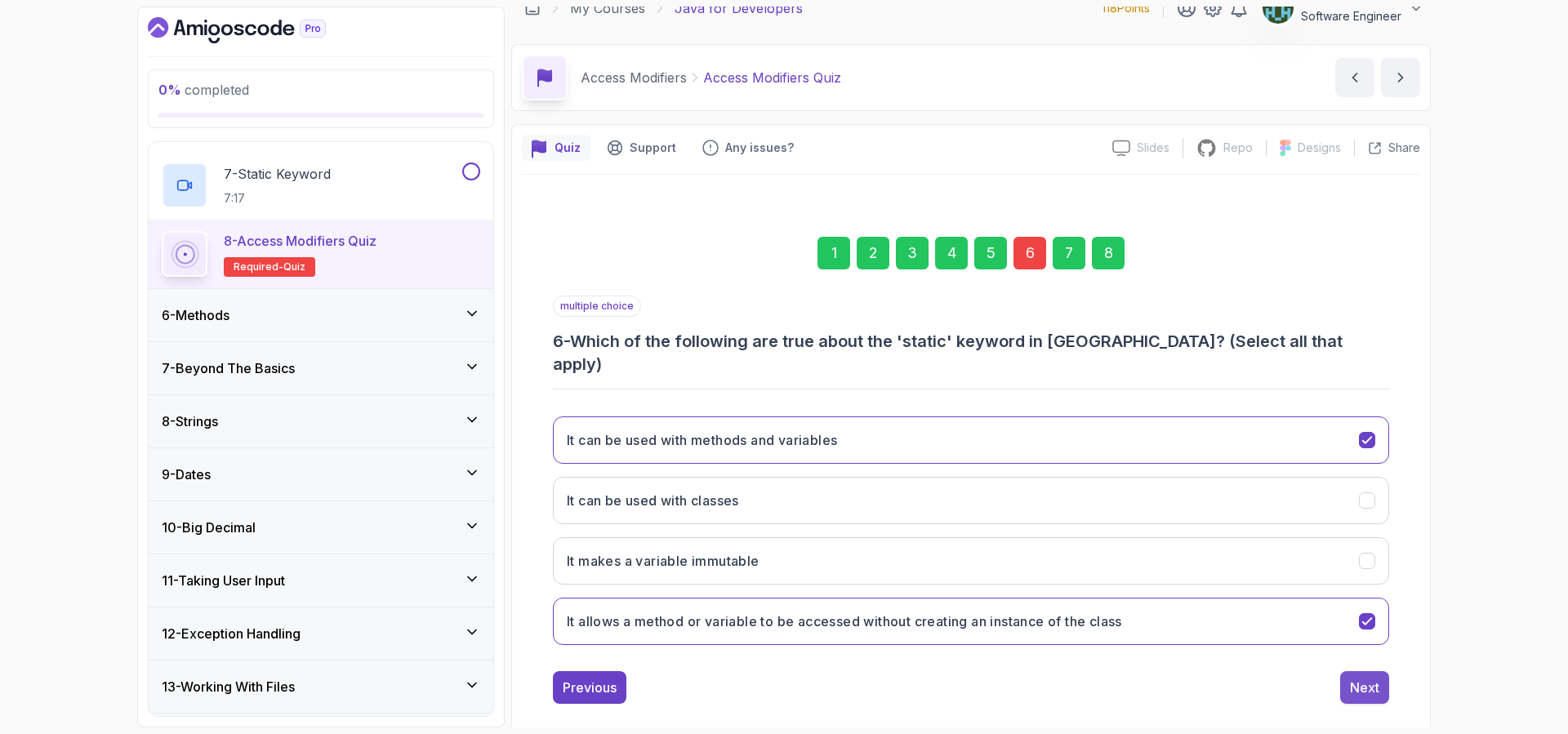
click at [1370, 678] on div "Next" at bounding box center [1364, 688] width 30 height 20
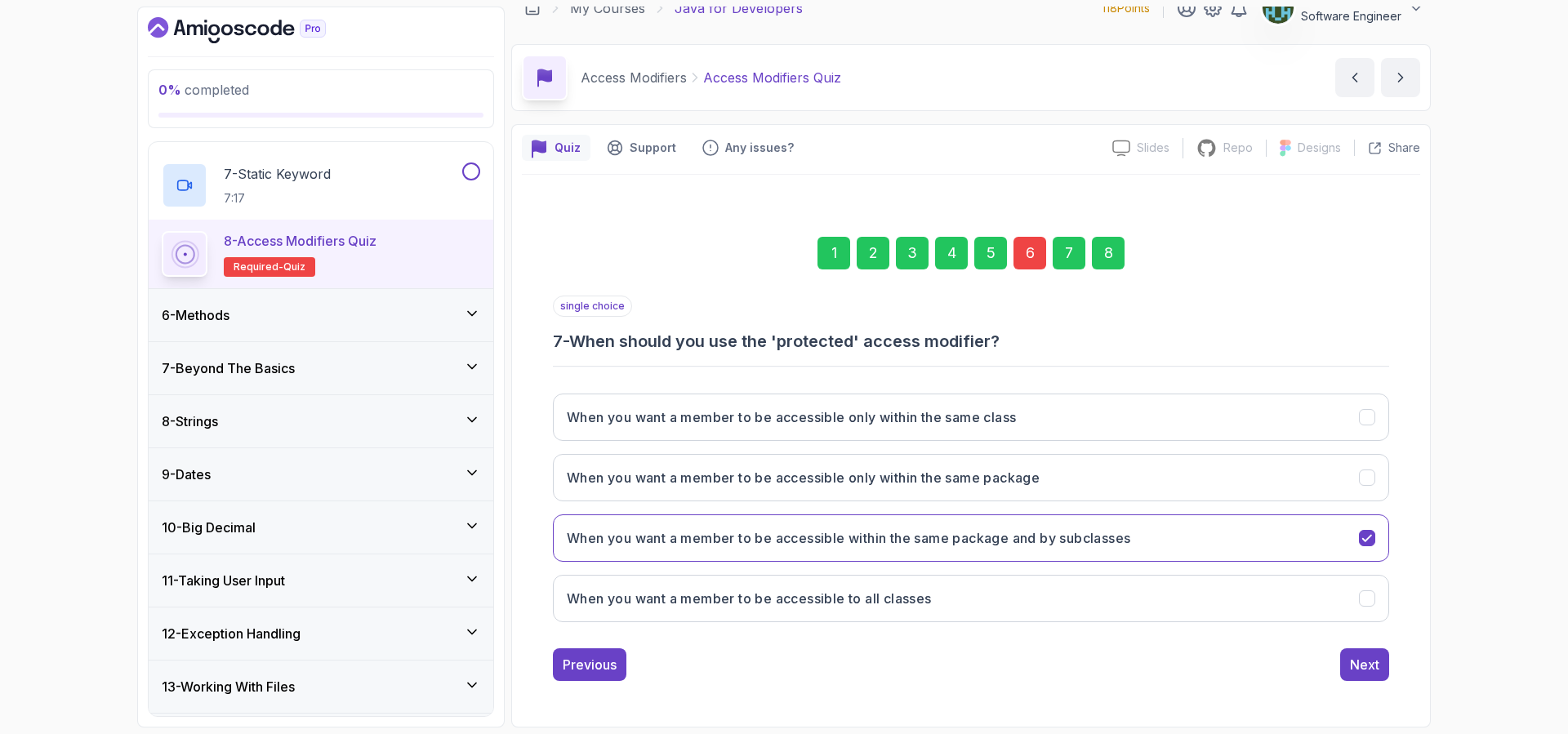
click at [1371, 658] on div "Next" at bounding box center [1364, 664] width 30 height 20
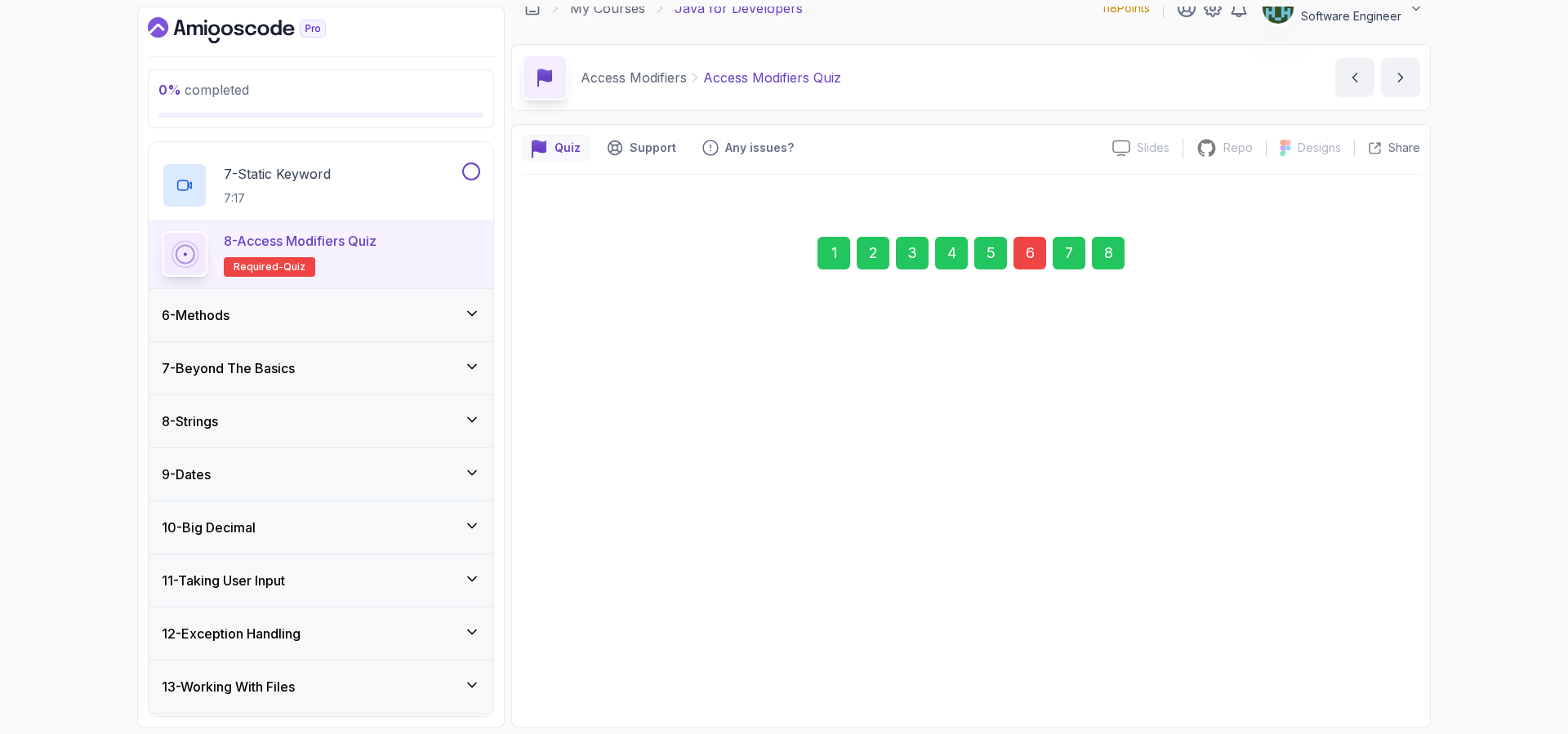
click at [1371, 658] on div "Submit Quiz" at bounding box center [1342, 664] width 74 height 20
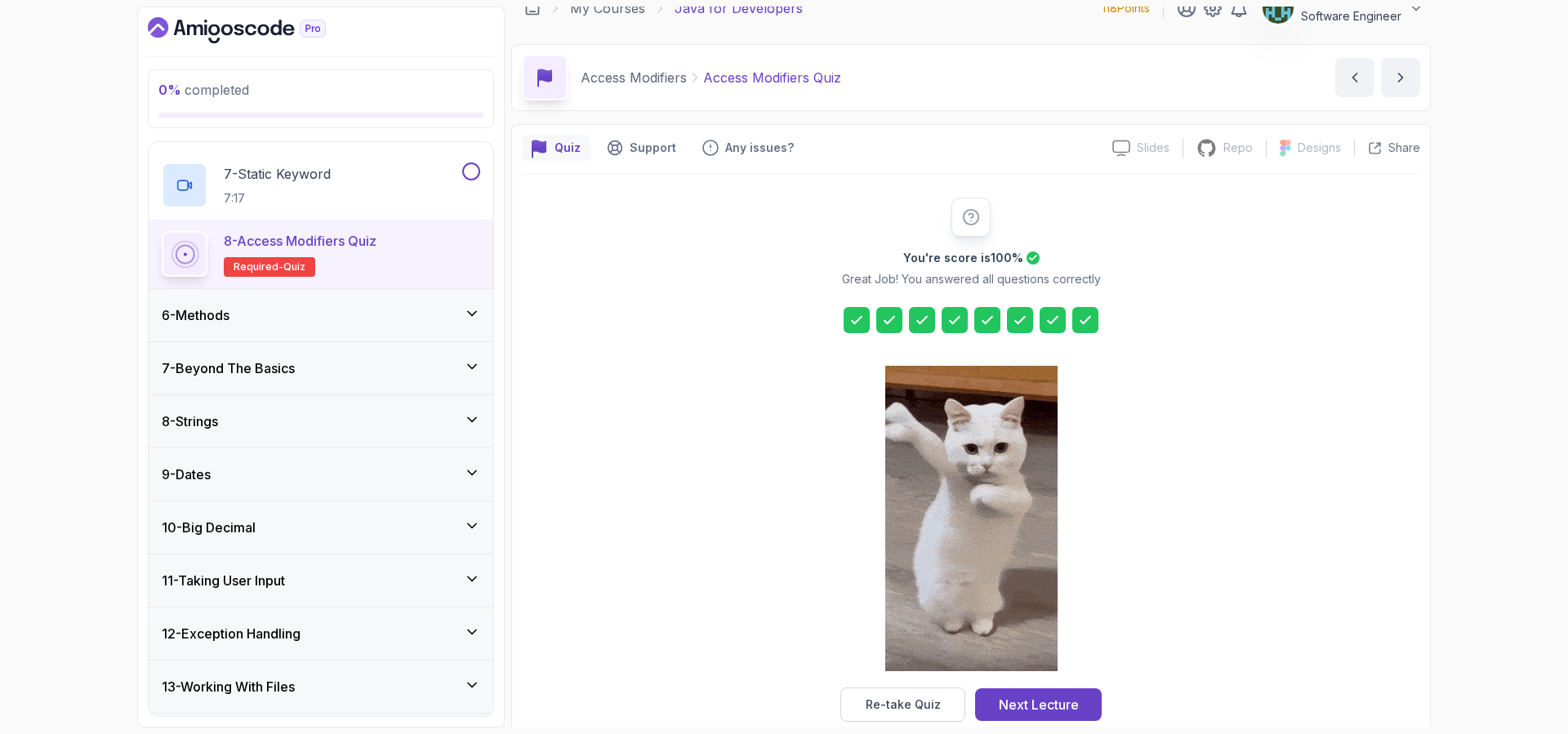
click at [315, 302] on div "6 - Methods" at bounding box center [321, 314] width 344 height 52
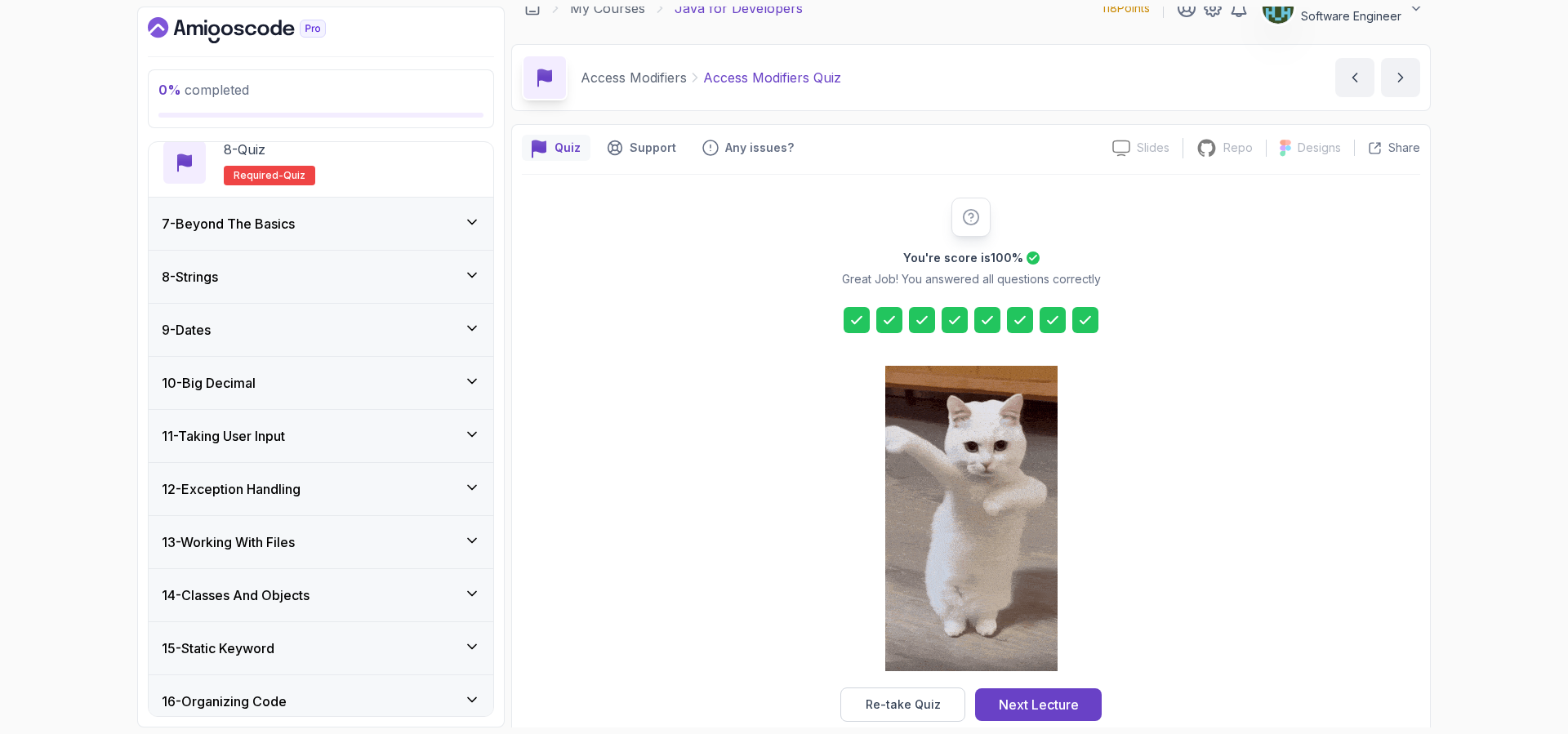
scroll to position [560, 0]
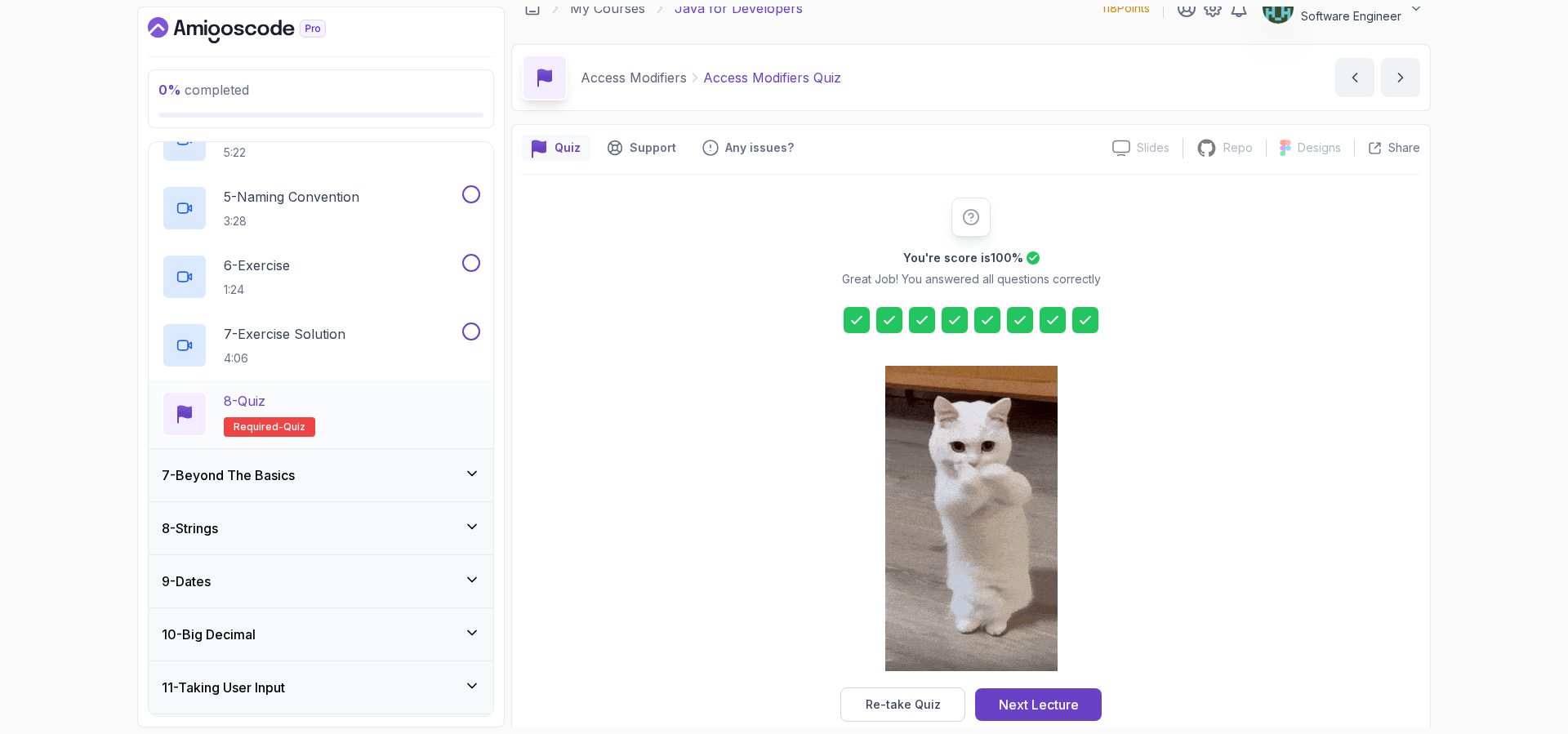
click at [287, 401] on div "8 - Quiz" at bounding box center [269, 401] width 92 height 20
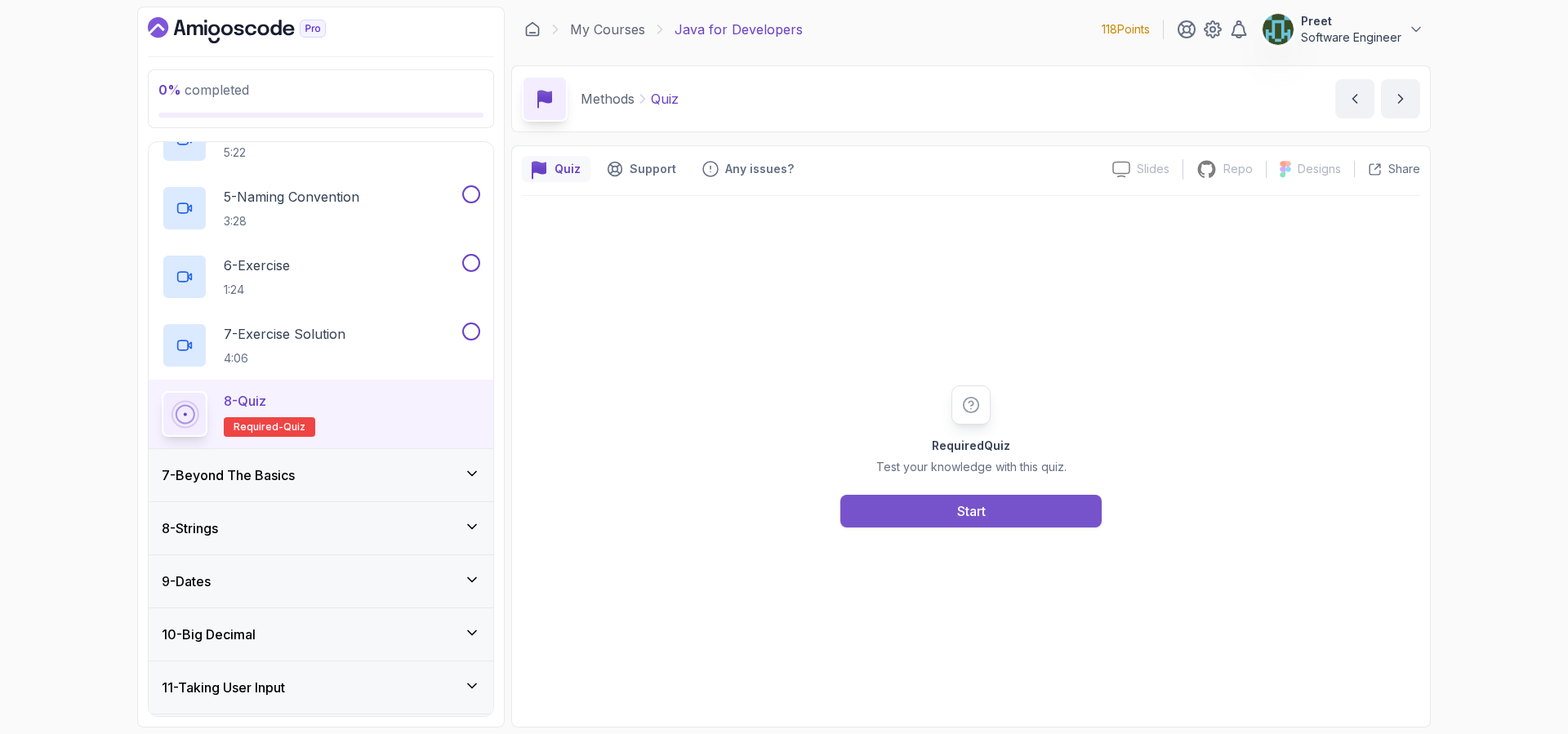
click at [988, 508] on button "Start" at bounding box center [971, 511] width 261 height 32
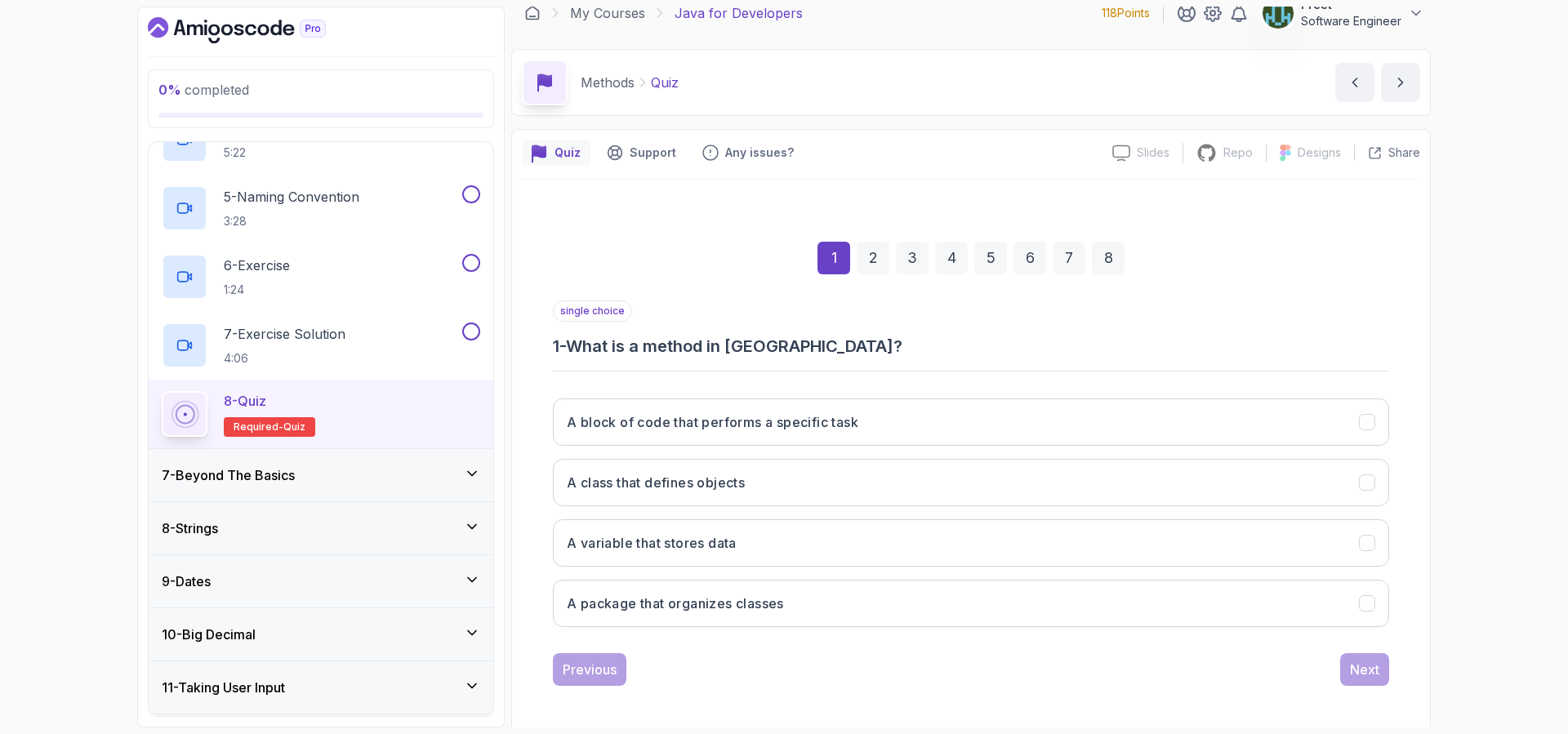
scroll to position [22, 0]
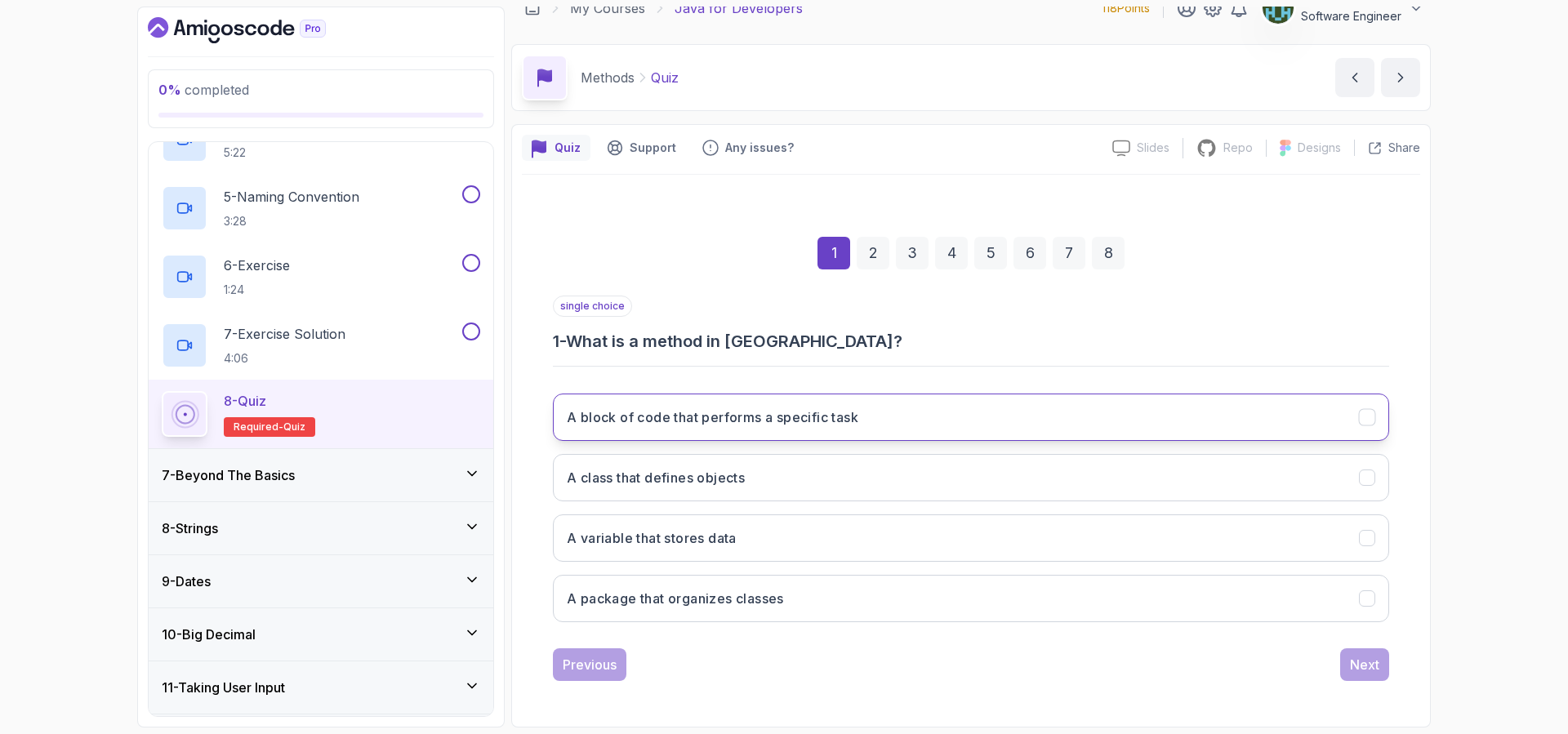
click at [884, 417] on button "A block of code that performs a specific task" at bounding box center [971, 417] width 836 height 47
click at [870, 252] on div "2" at bounding box center [872, 252] width 32 height 32
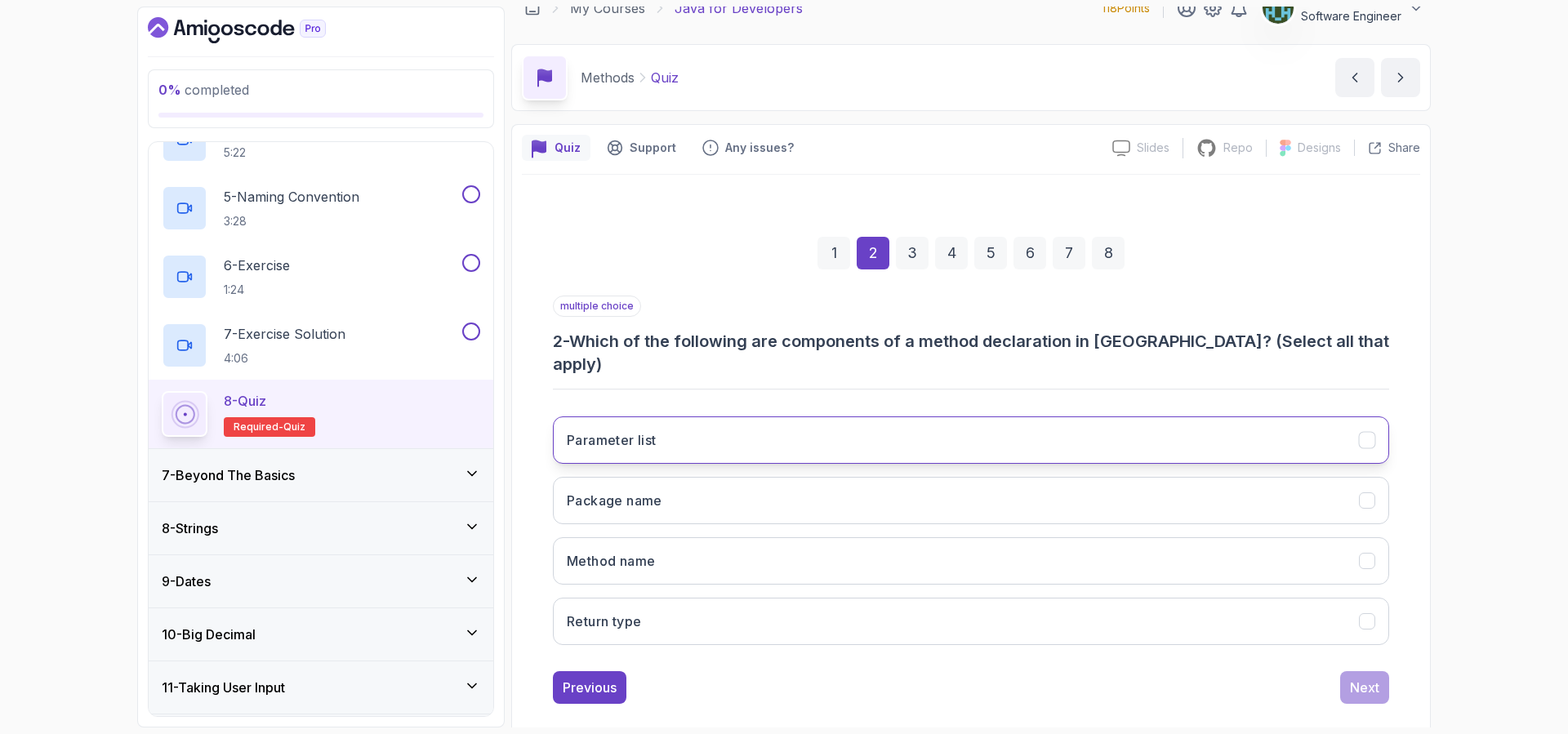
click at [880, 416] on button "Parameter list" at bounding box center [971, 439] width 836 height 47
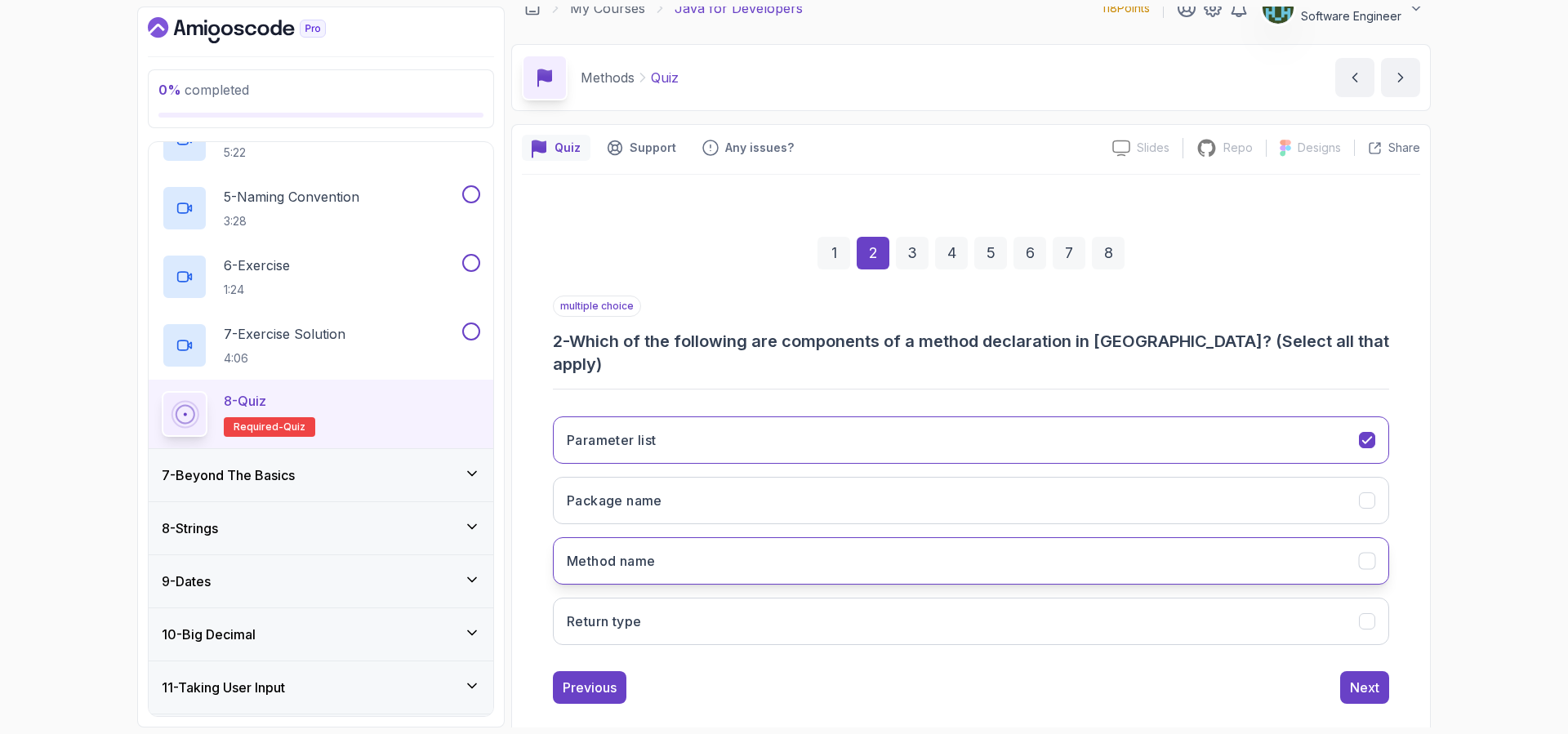
click at [837, 542] on button "Method name" at bounding box center [971, 560] width 836 height 47
click at [846, 598] on button "Return type" at bounding box center [971, 621] width 836 height 47
click at [909, 247] on div "3" at bounding box center [911, 252] width 32 height 32
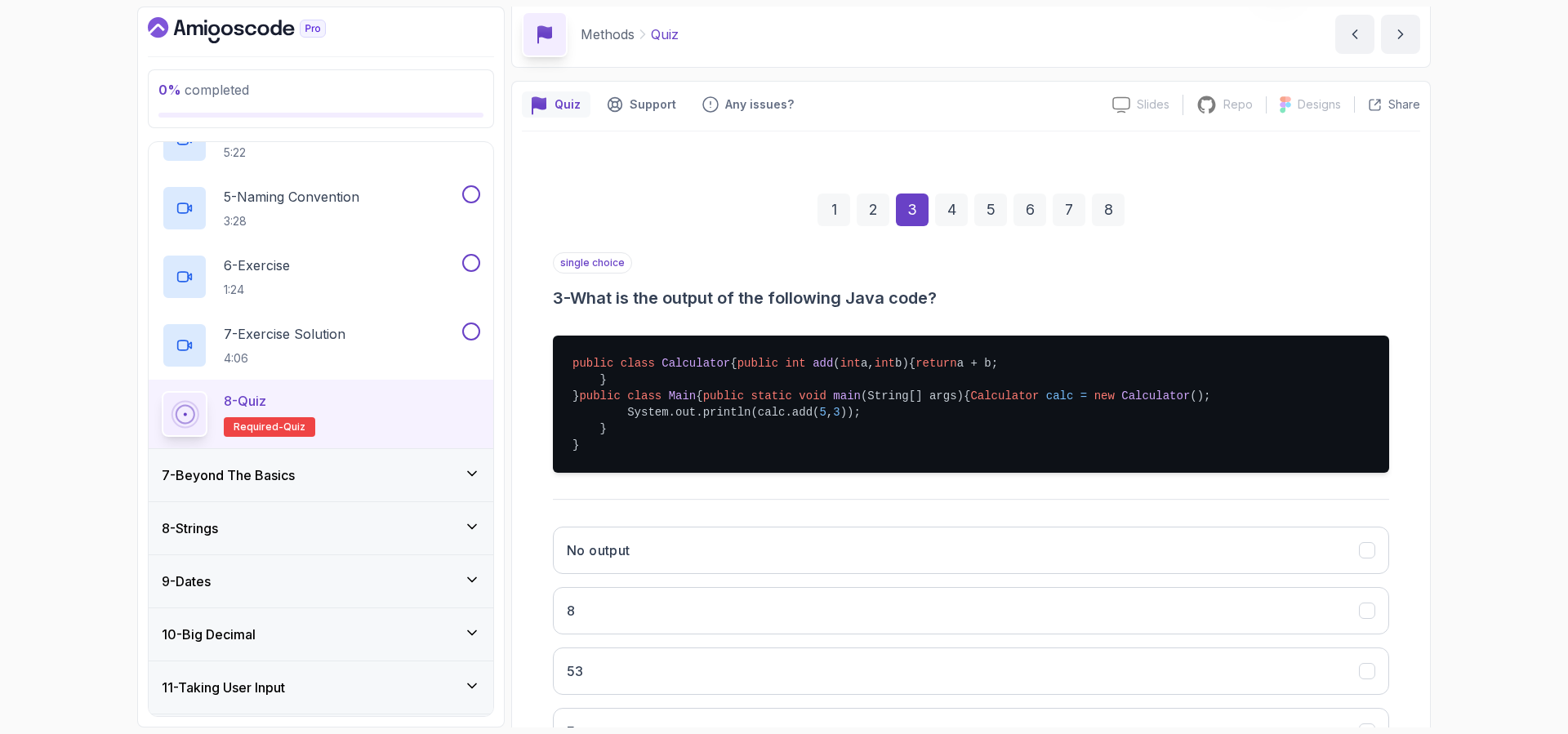
scroll to position [238, 0]
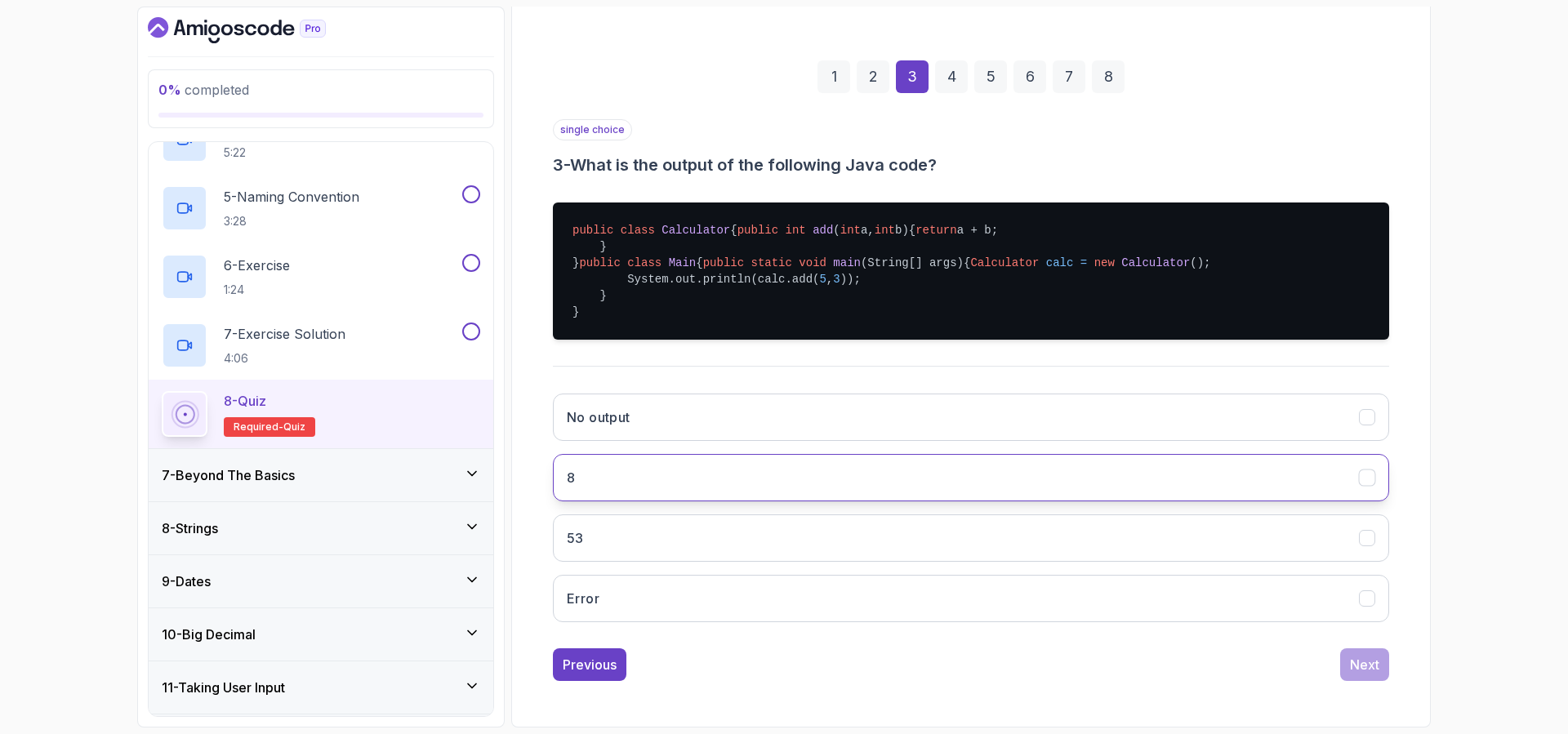
click at [643, 501] on button "8" at bounding box center [971, 477] width 836 height 47
click at [1351, 674] on div "Next" at bounding box center [1364, 664] width 30 height 20
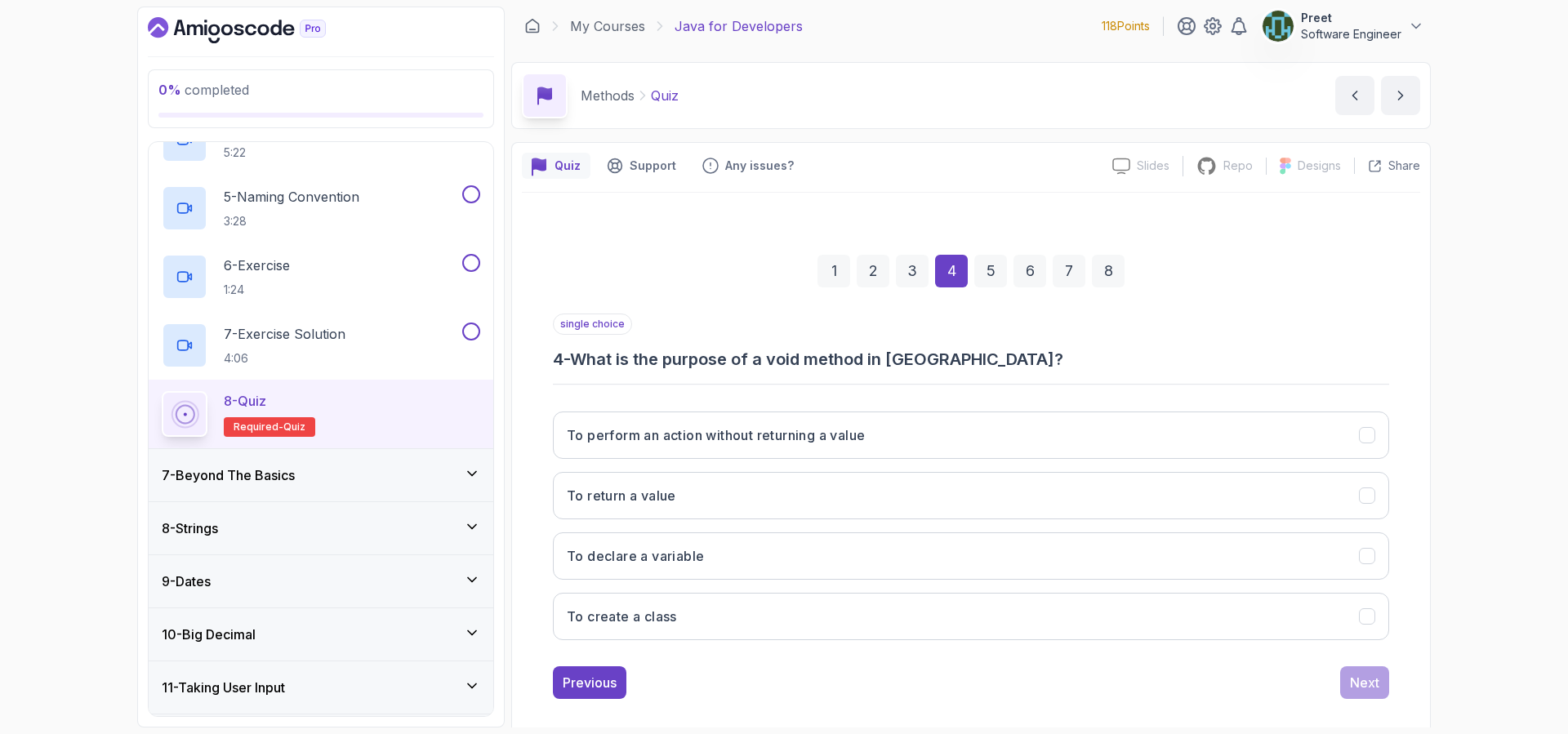
scroll to position [0, 0]
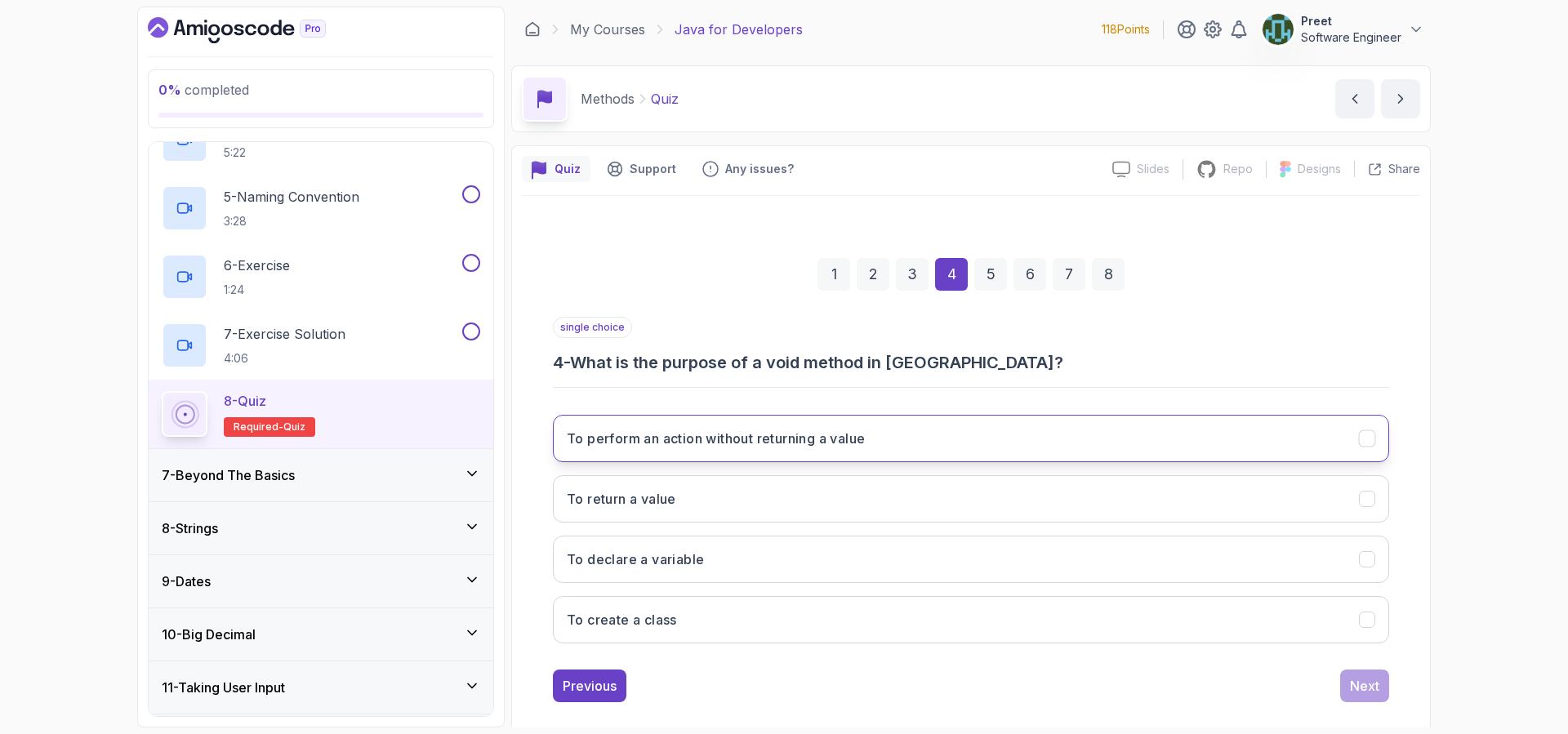
click at [857, 433] on h3 "To perform an action without returning a value" at bounding box center [716, 439] width 298 height 20
click at [1383, 689] on button "Next" at bounding box center [1364, 685] width 49 height 32
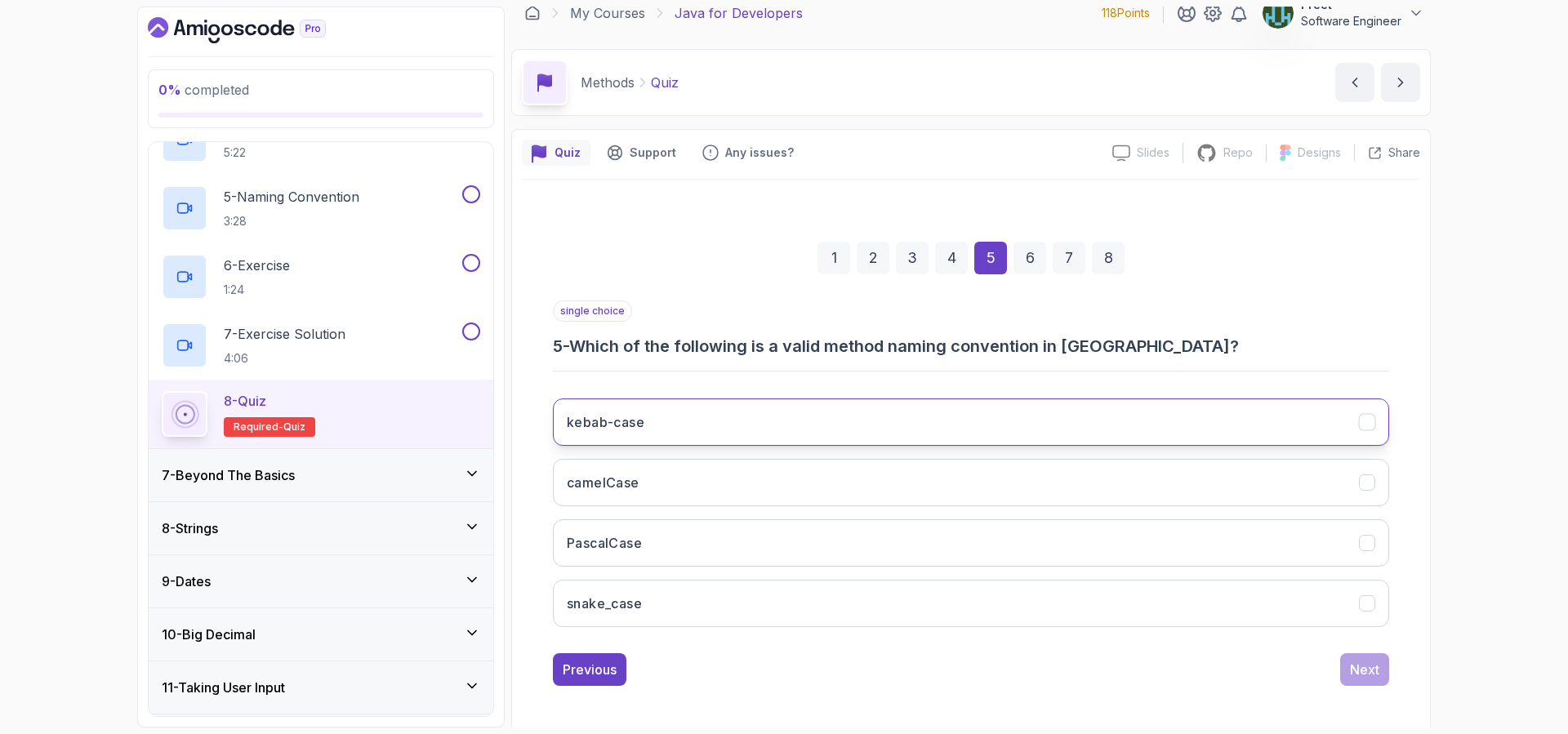
scroll to position [17, 0]
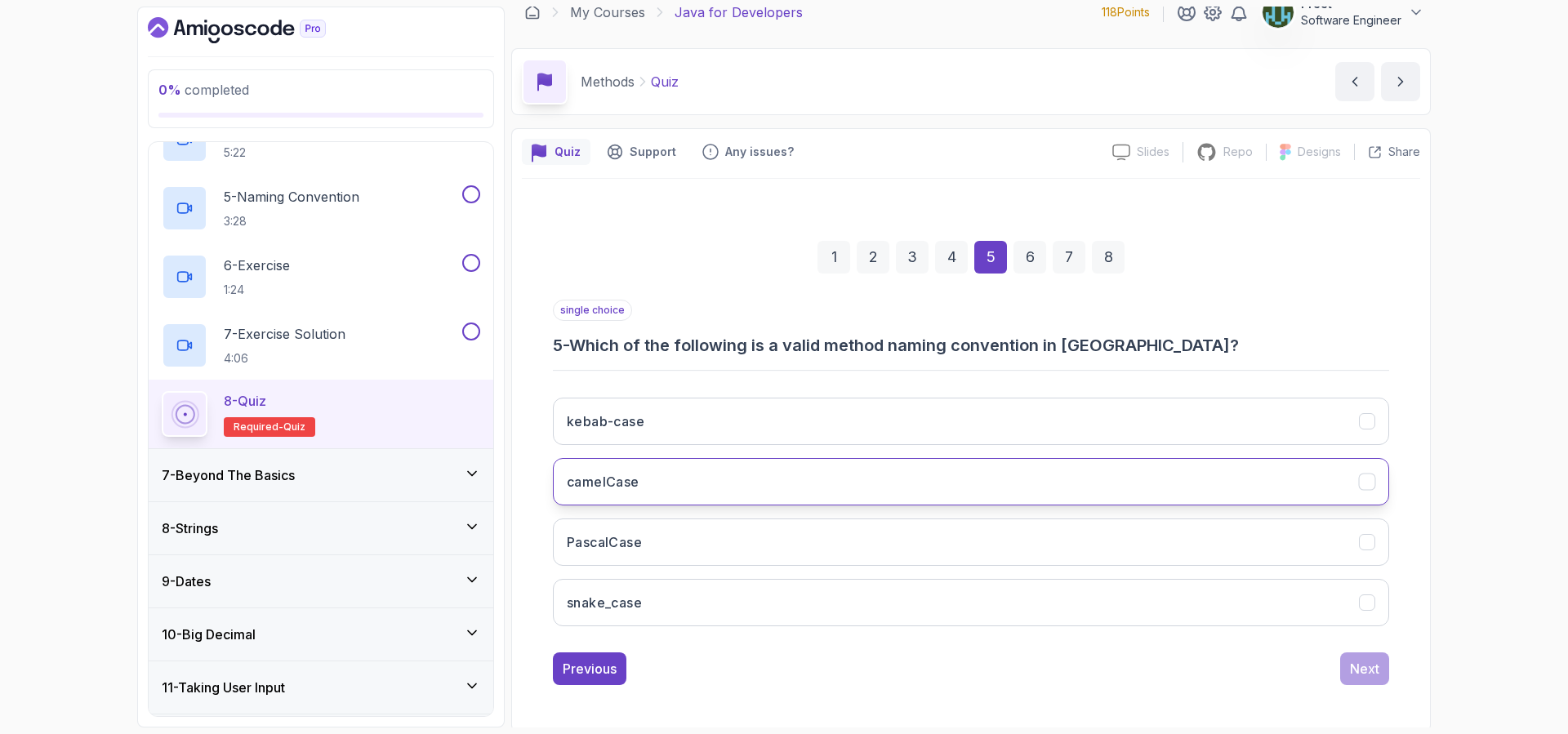
click at [729, 491] on button "camelCase" at bounding box center [971, 482] width 836 height 47
click at [1373, 673] on div "Next" at bounding box center [1364, 669] width 30 height 20
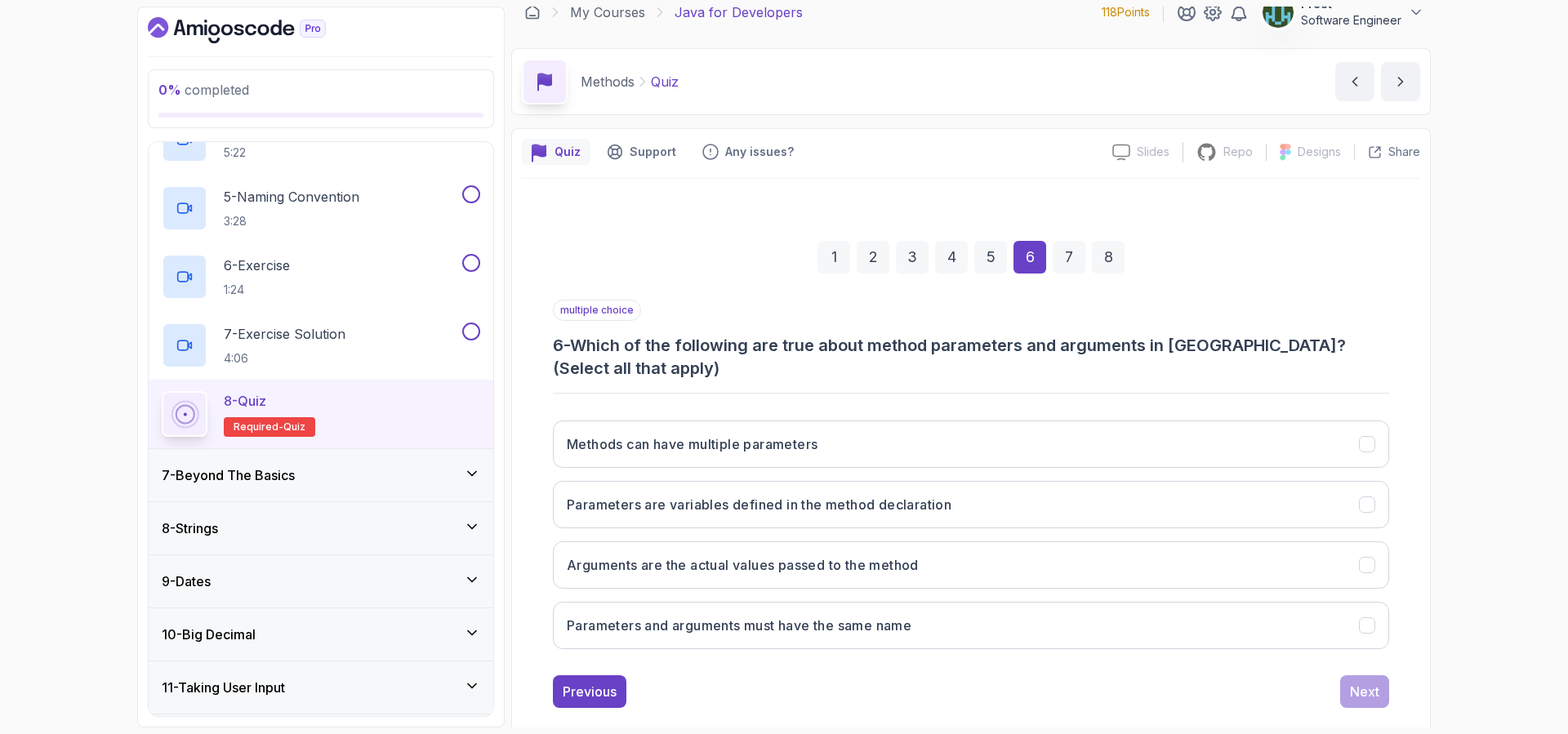
scroll to position [40, 0]
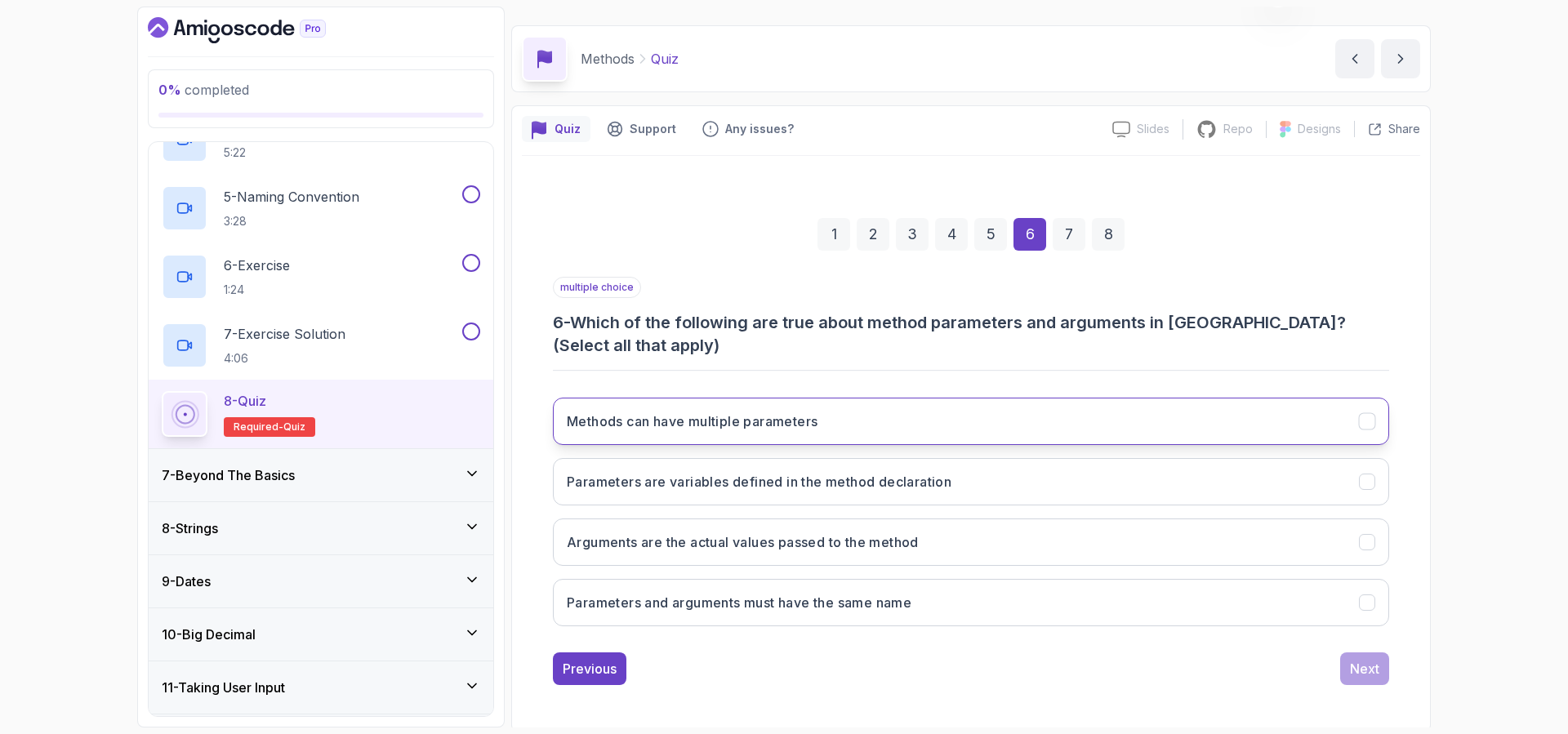
click at [851, 426] on button "Methods can have multiple parameters" at bounding box center [971, 421] width 836 height 47
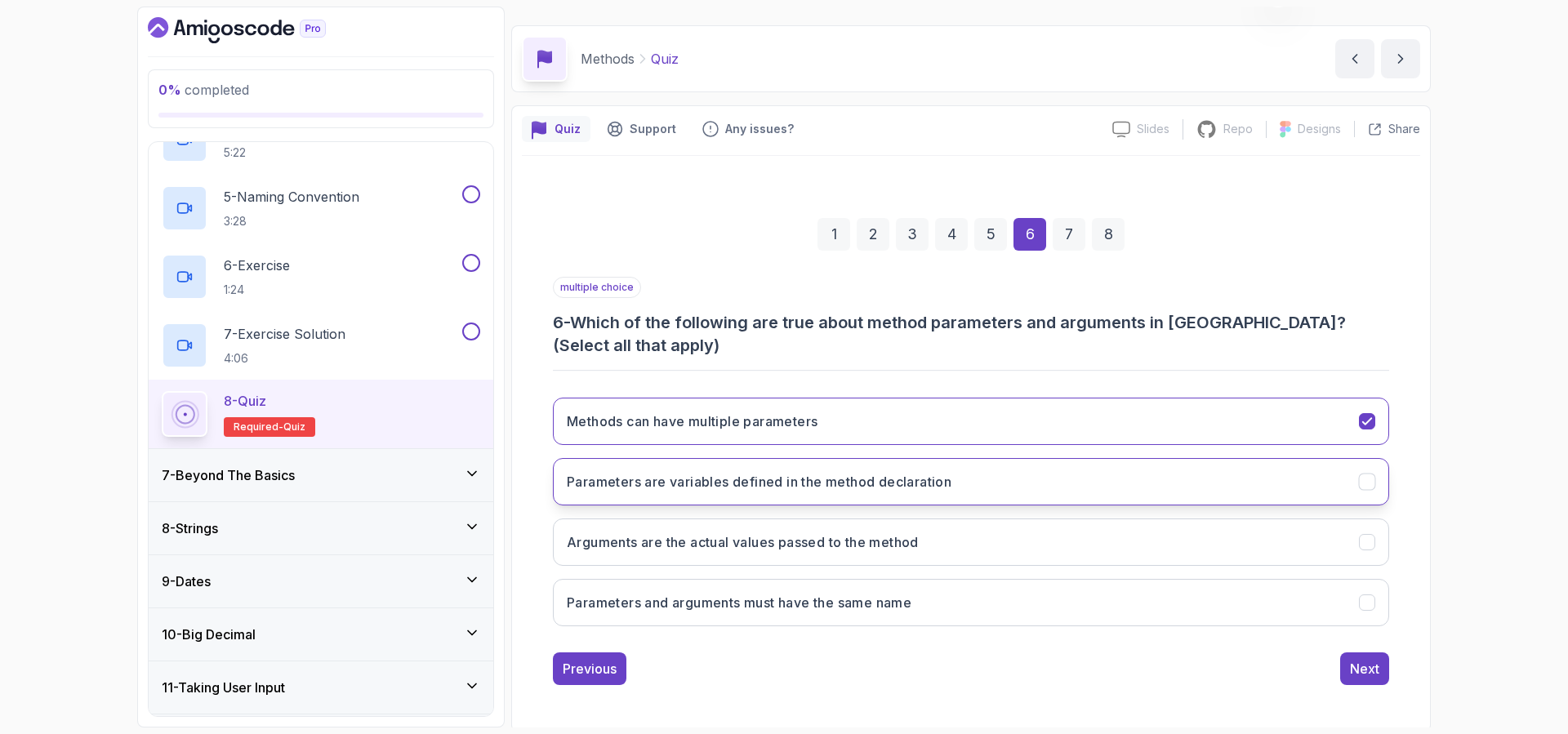
click at [868, 495] on button "Parameters are variables defined in the method declaration" at bounding box center [971, 482] width 836 height 47
click at [854, 547] on h3 "Arguments are the actual values passed to the method" at bounding box center [742, 542] width 352 height 20
click at [1383, 679] on button "Next" at bounding box center [1364, 668] width 49 height 32
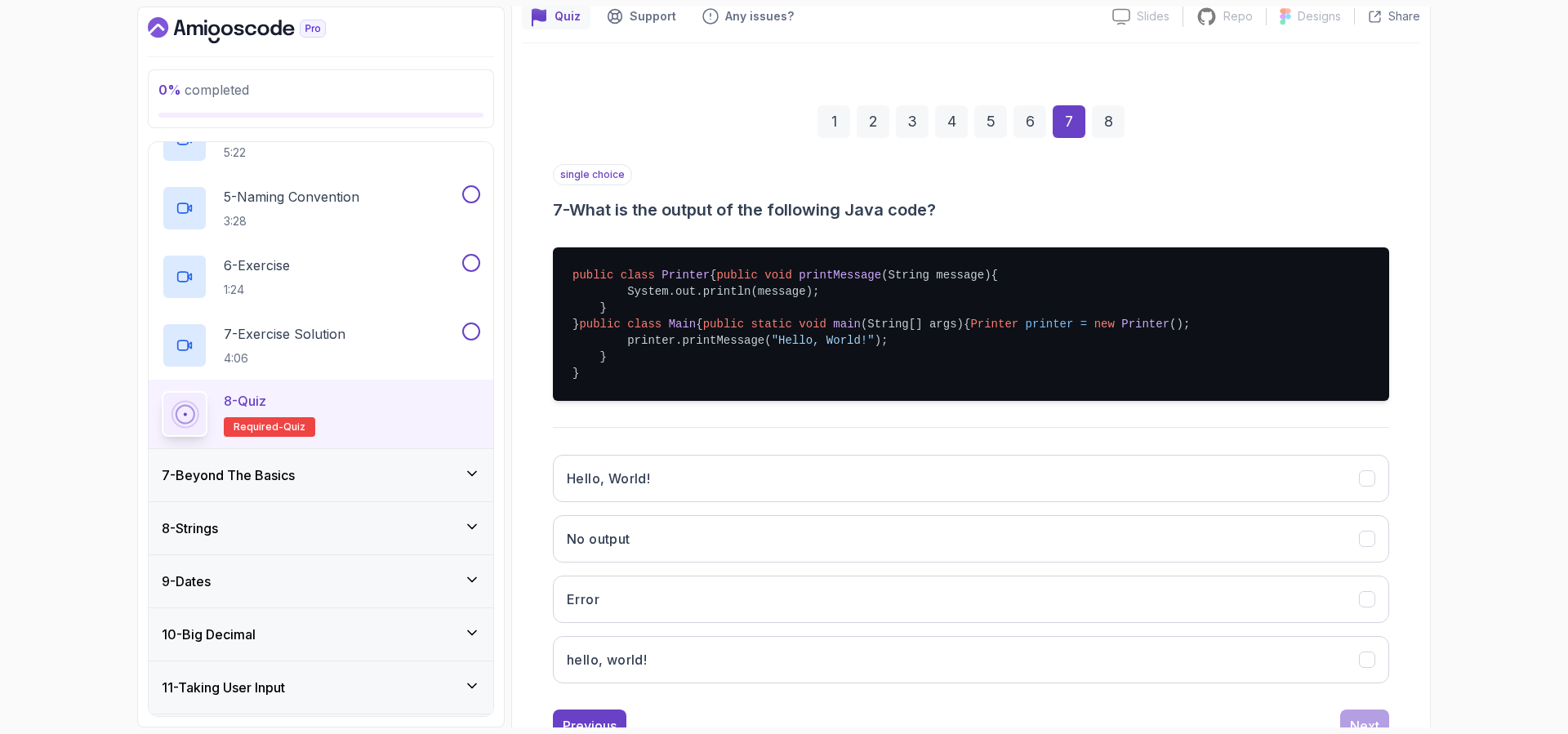
scroll to position [154, 0]
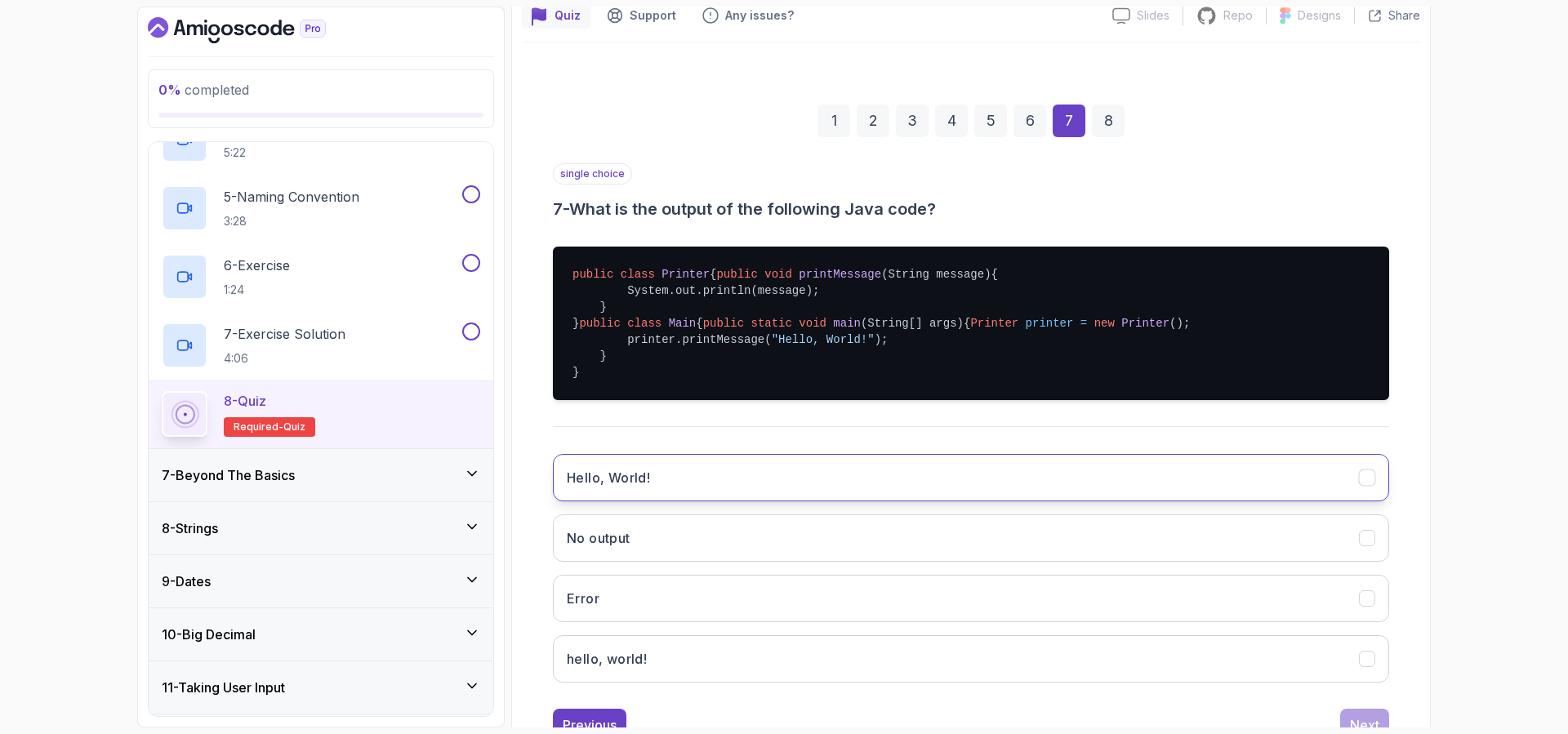
click at [691, 501] on button "Hello, World!" at bounding box center [971, 477] width 836 height 47
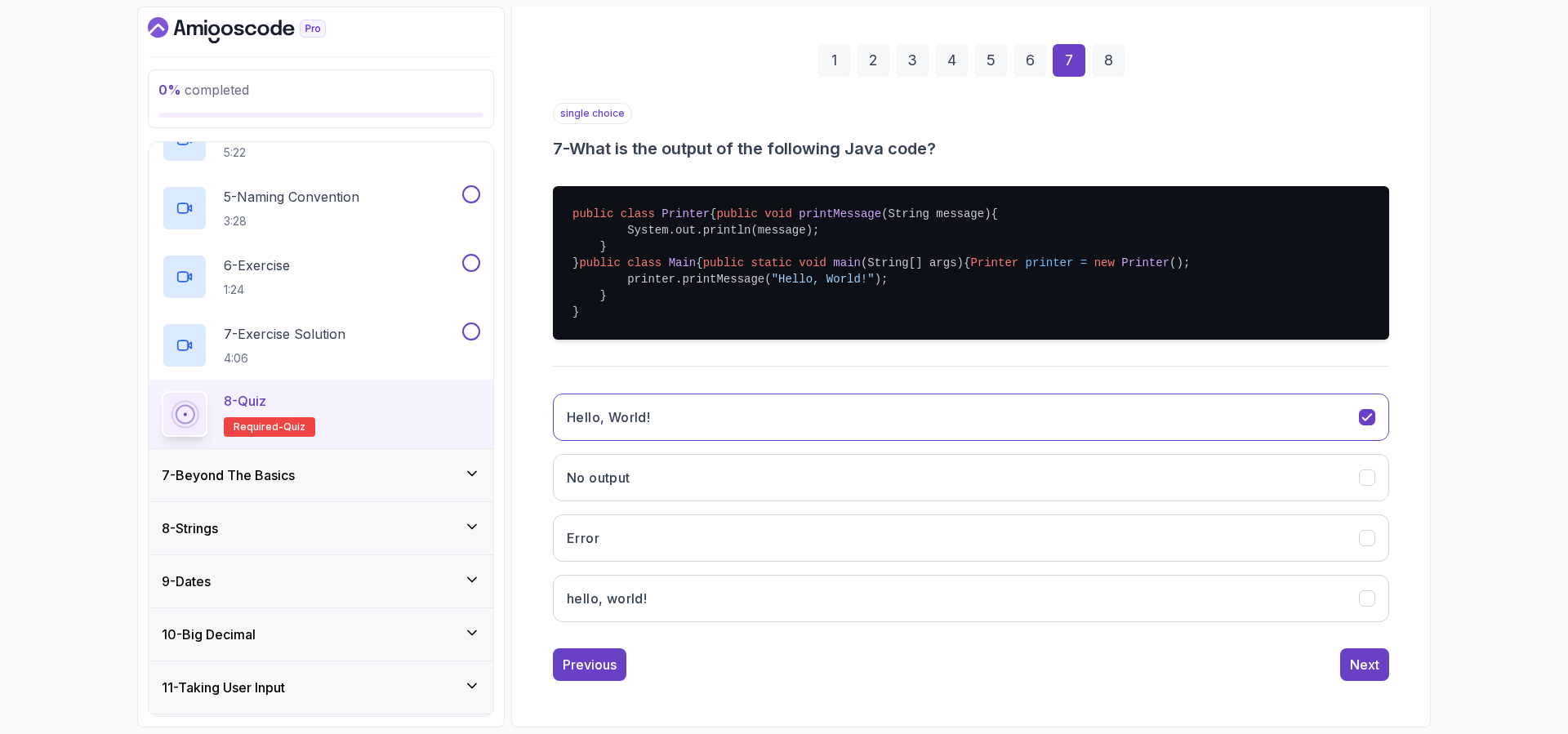
scroll to position [279, 0]
click at [1374, 672] on div "Next" at bounding box center [1364, 664] width 30 height 20
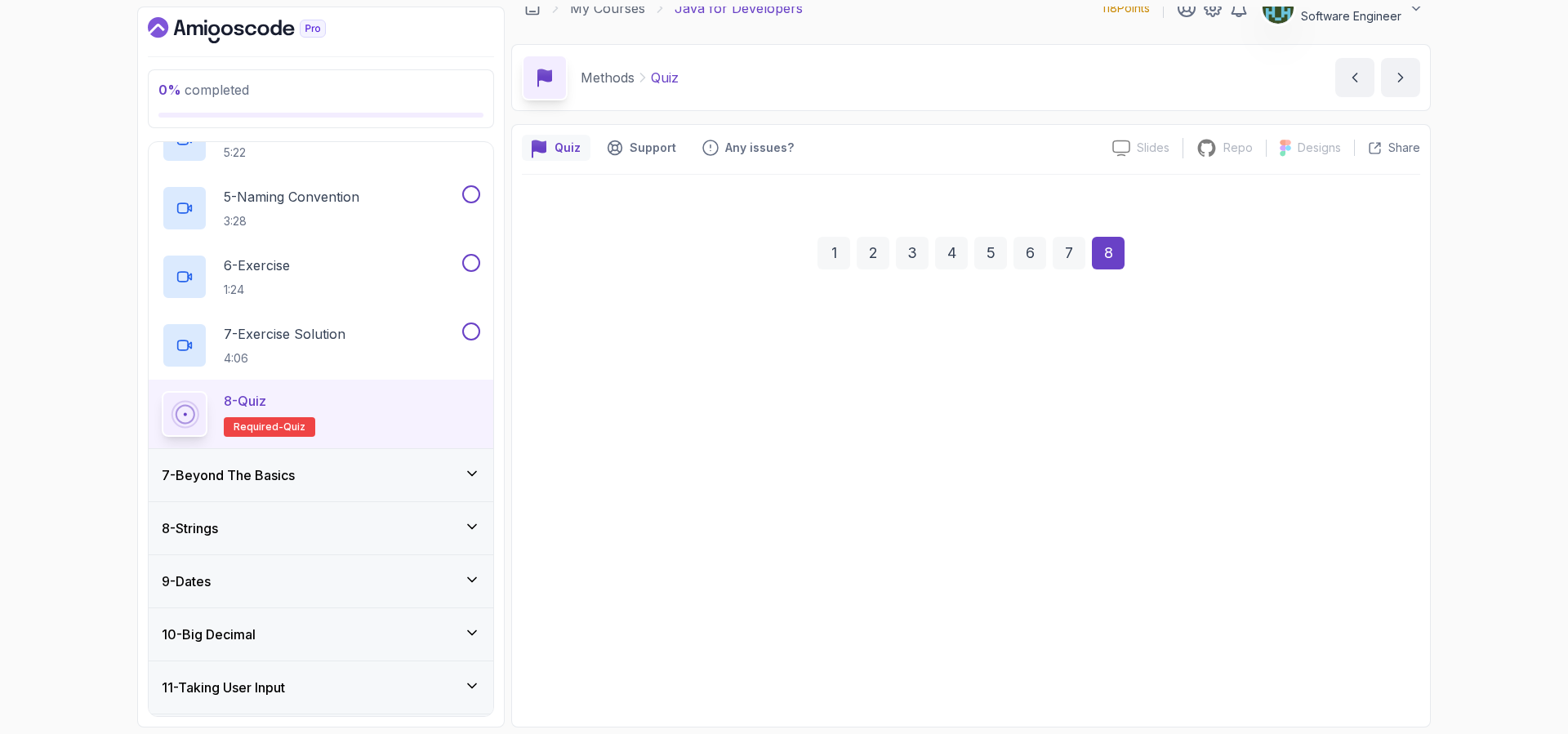
scroll to position [22, 0]
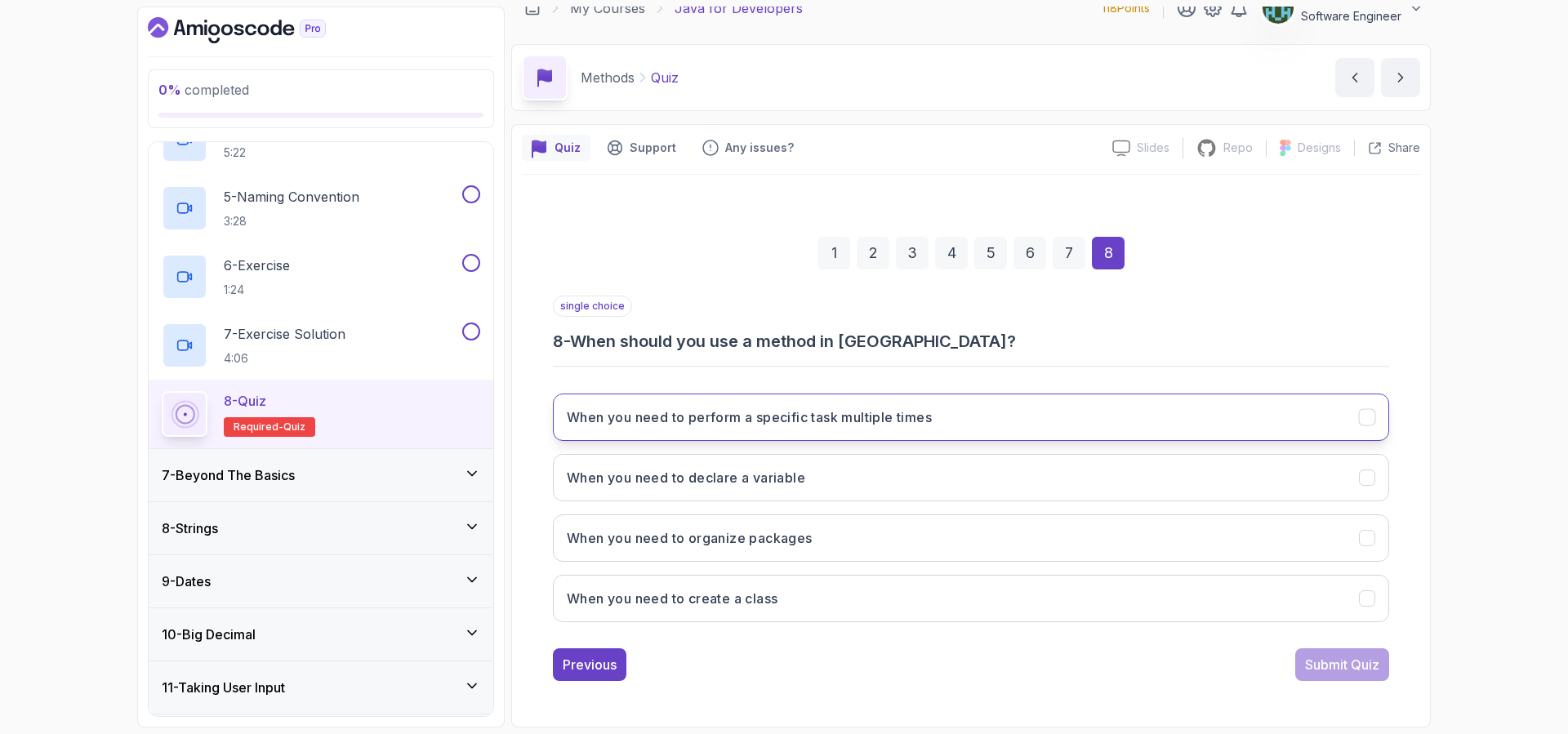
click at [746, 416] on h3 "When you need to perform a specific task multiple times" at bounding box center [749, 417] width 365 height 20
click at [1366, 672] on div "Submit Quiz" at bounding box center [1342, 664] width 74 height 20
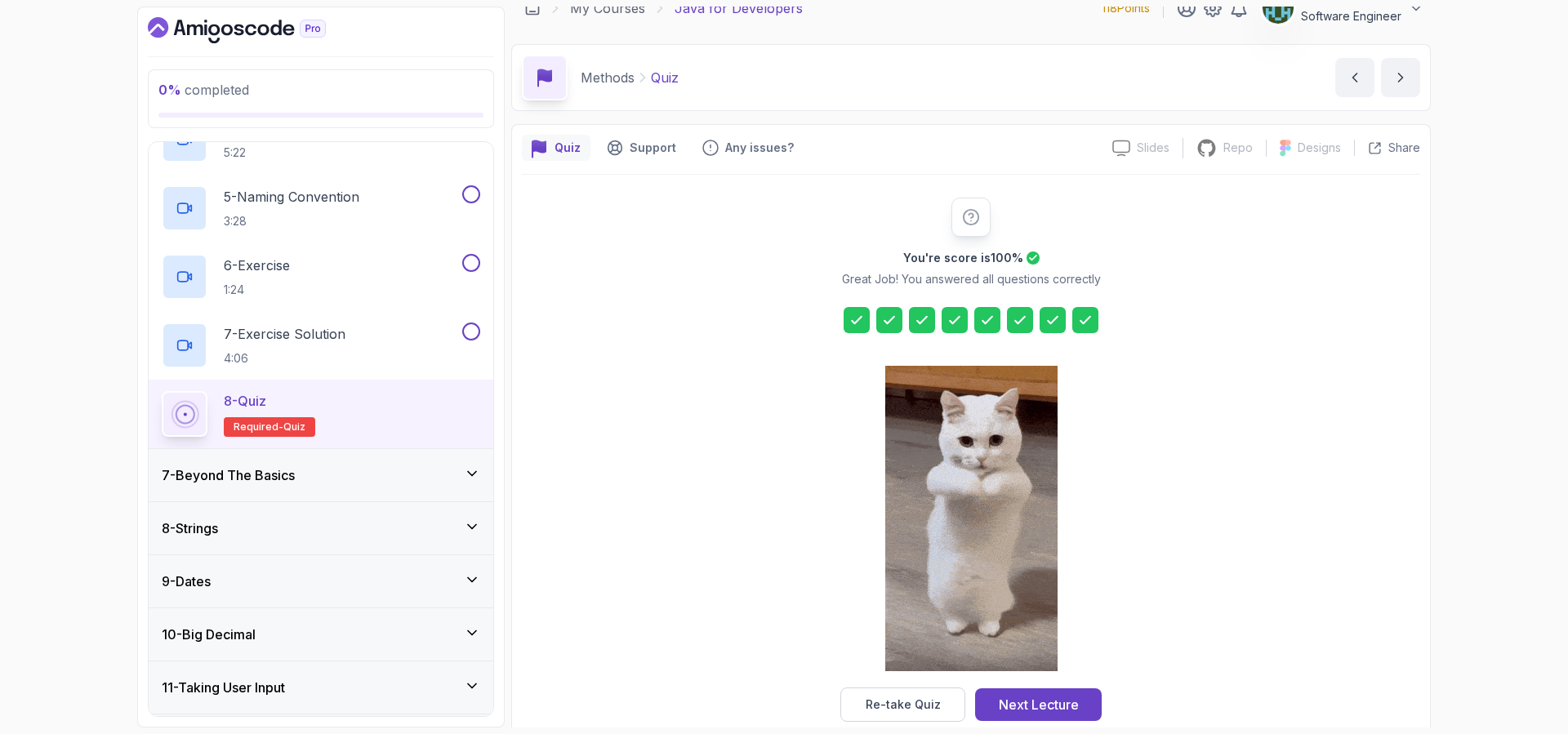
click at [399, 465] on div "7 - Beyond The Basics" at bounding box center [320, 475] width 319 height 20
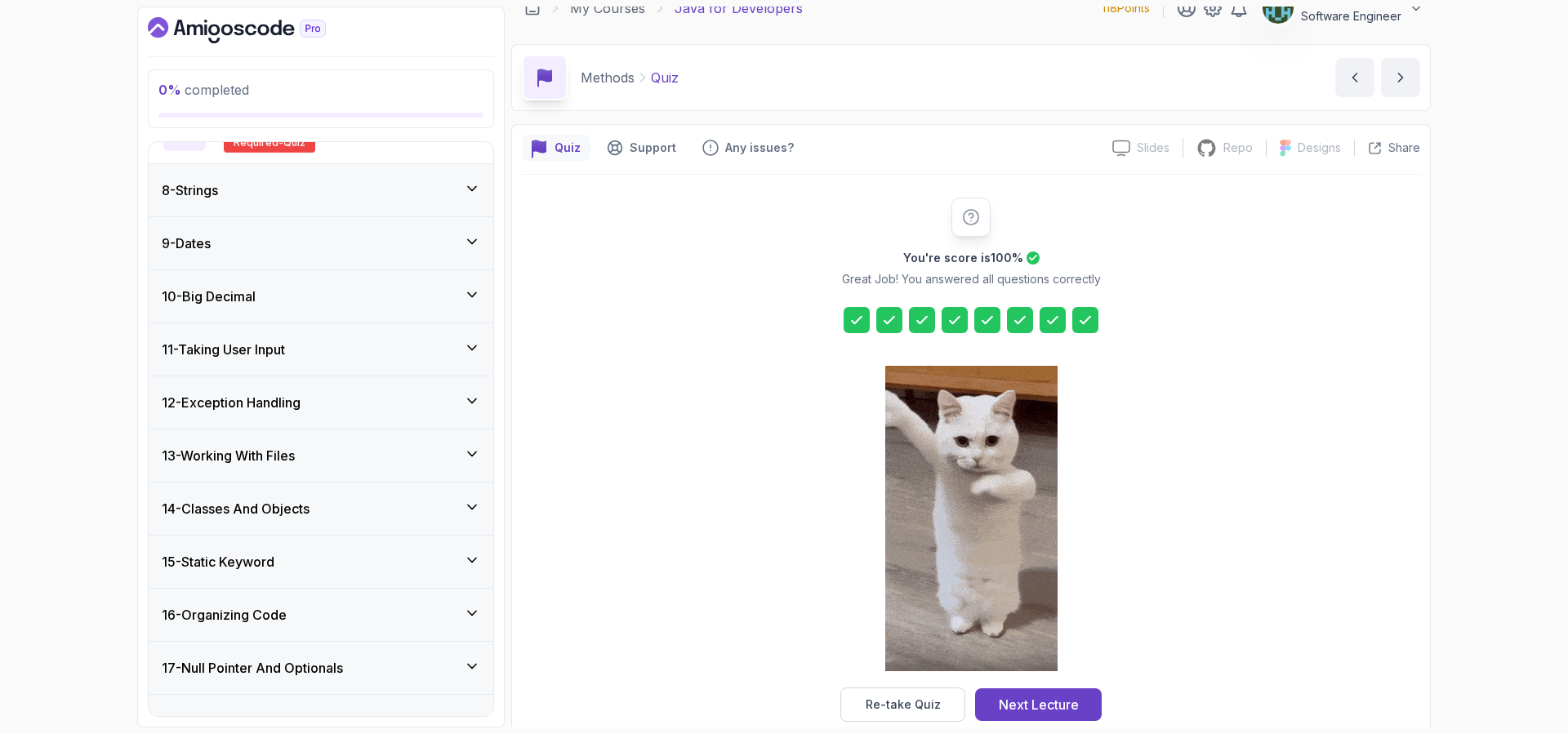
scroll to position [947, 0]
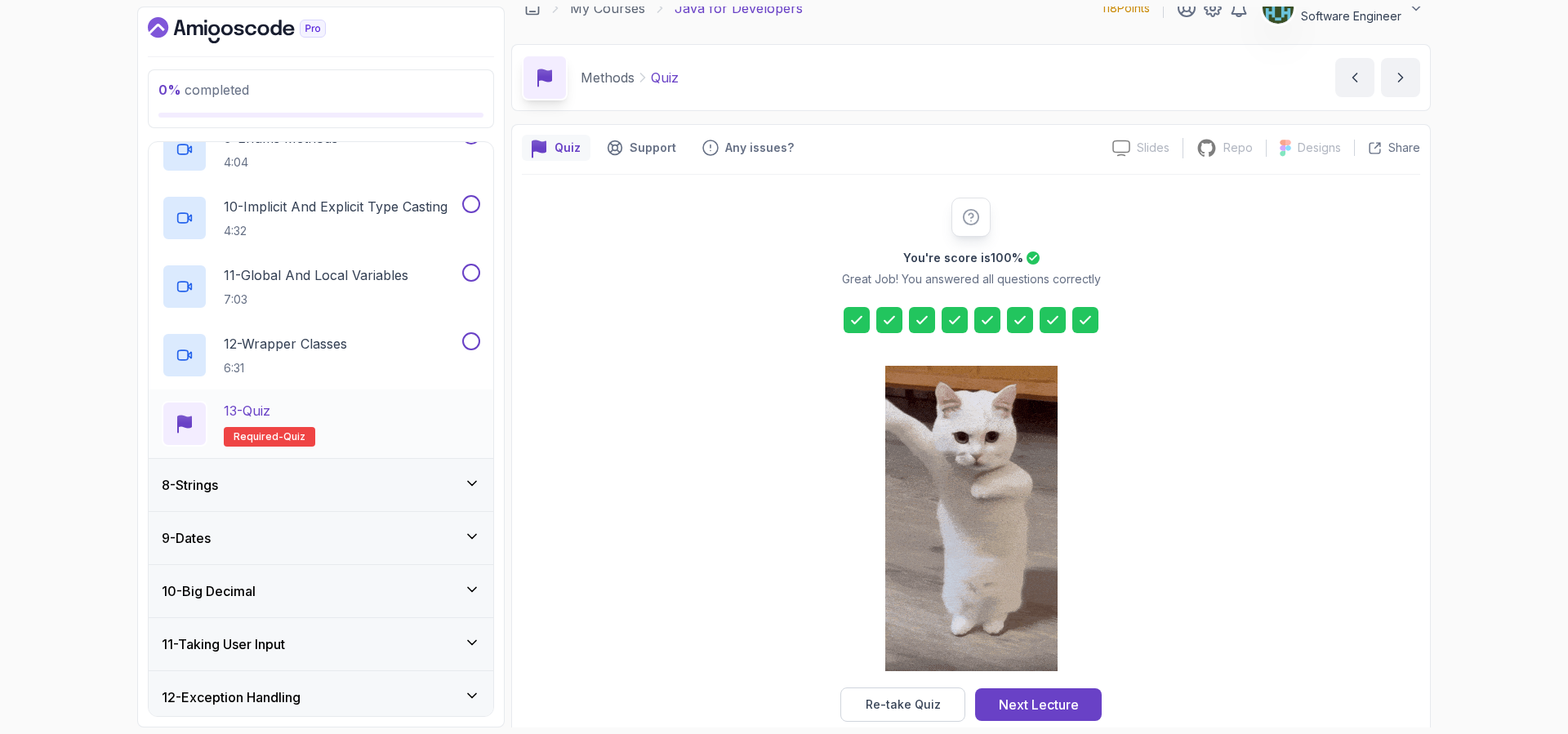
click at [335, 411] on div "13 - Quiz Required- quiz" at bounding box center [320, 423] width 319 height 46
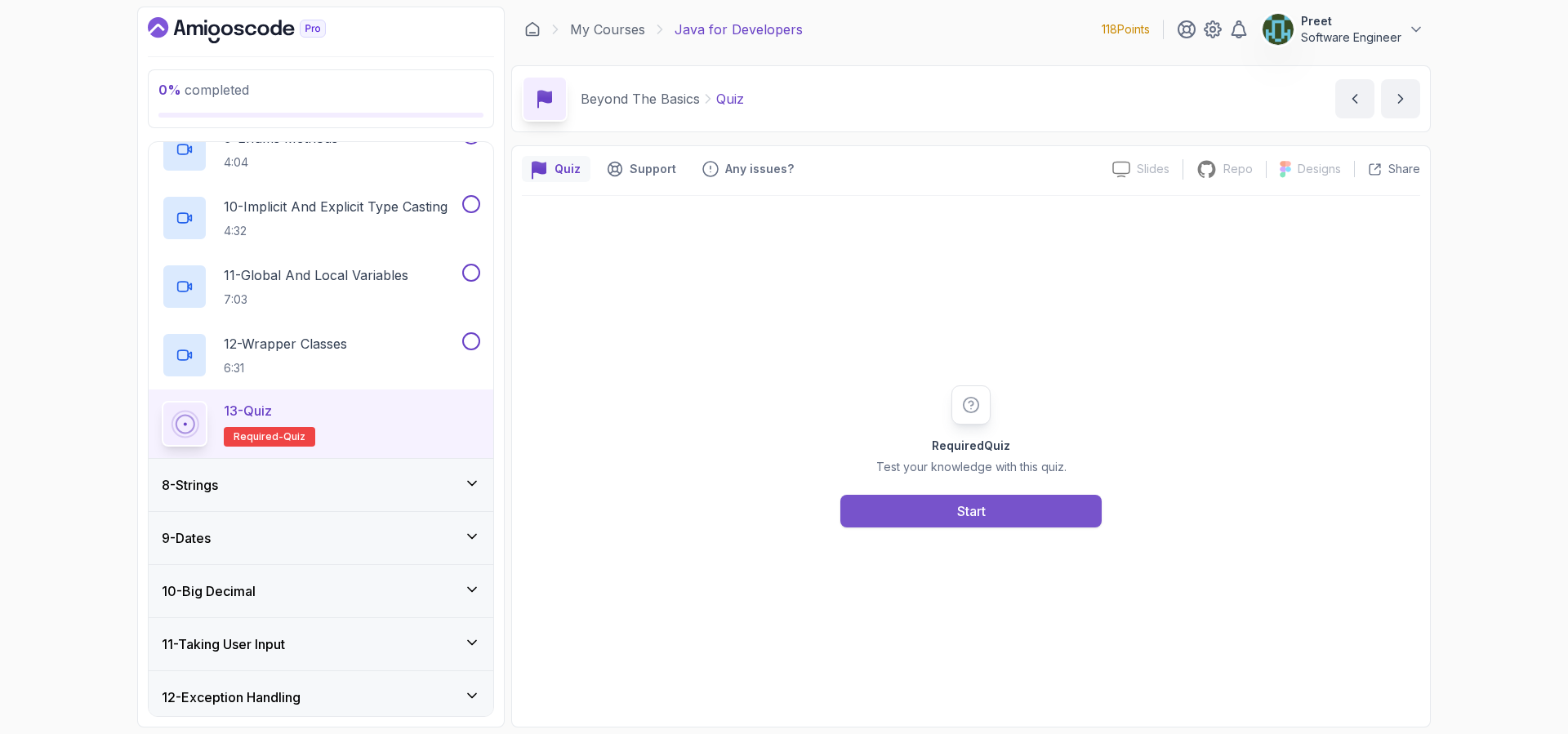
click at [932, 517] on button "Start" at bounding box center [971, 511] width 261 height 32
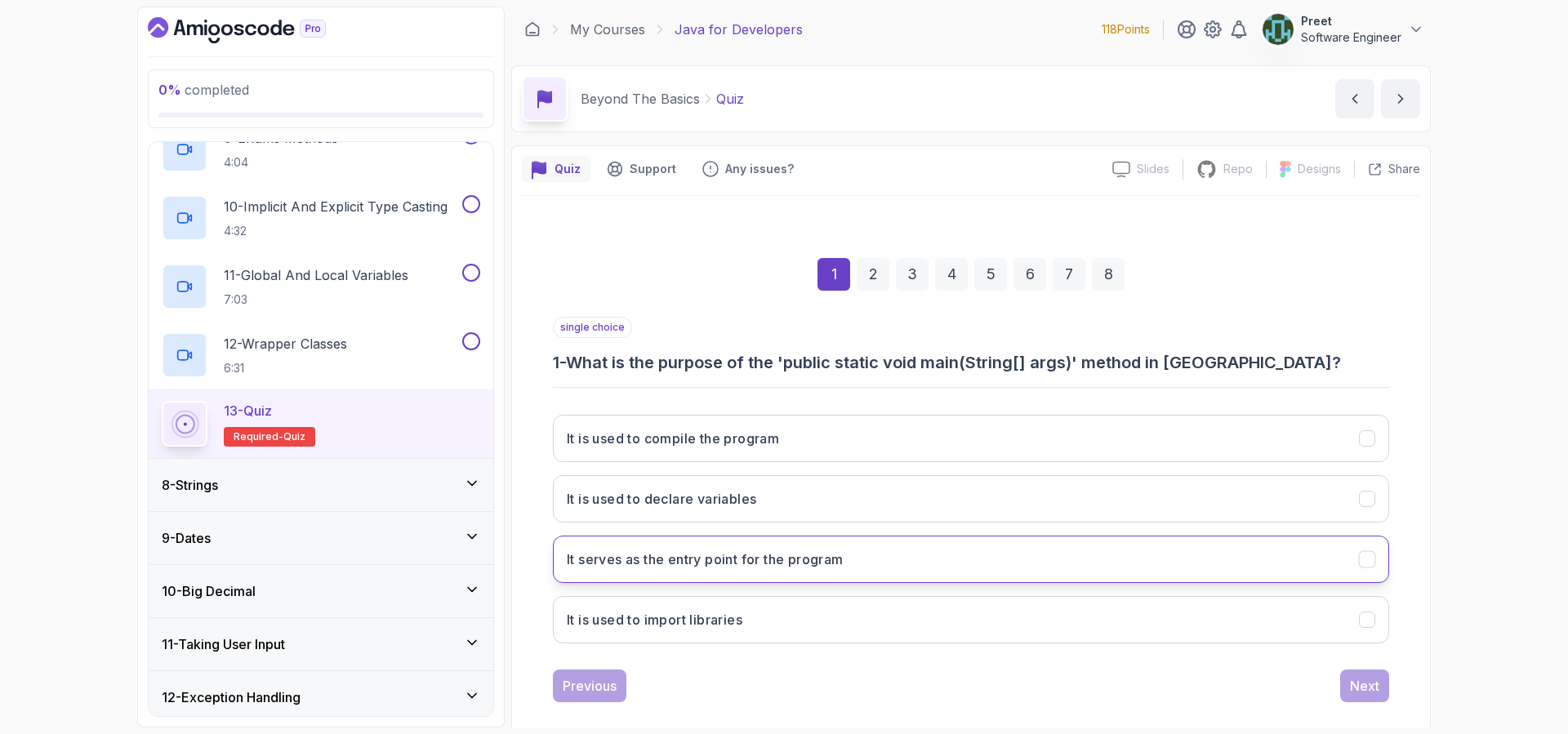
click at [744, 554] on h3 "It serves as the entry point for the program" at bounding box center [705, 559] width 277 height 20
click at [1371, 676] on div "Next" at bounding box center [1364, 686] width 30 height 20
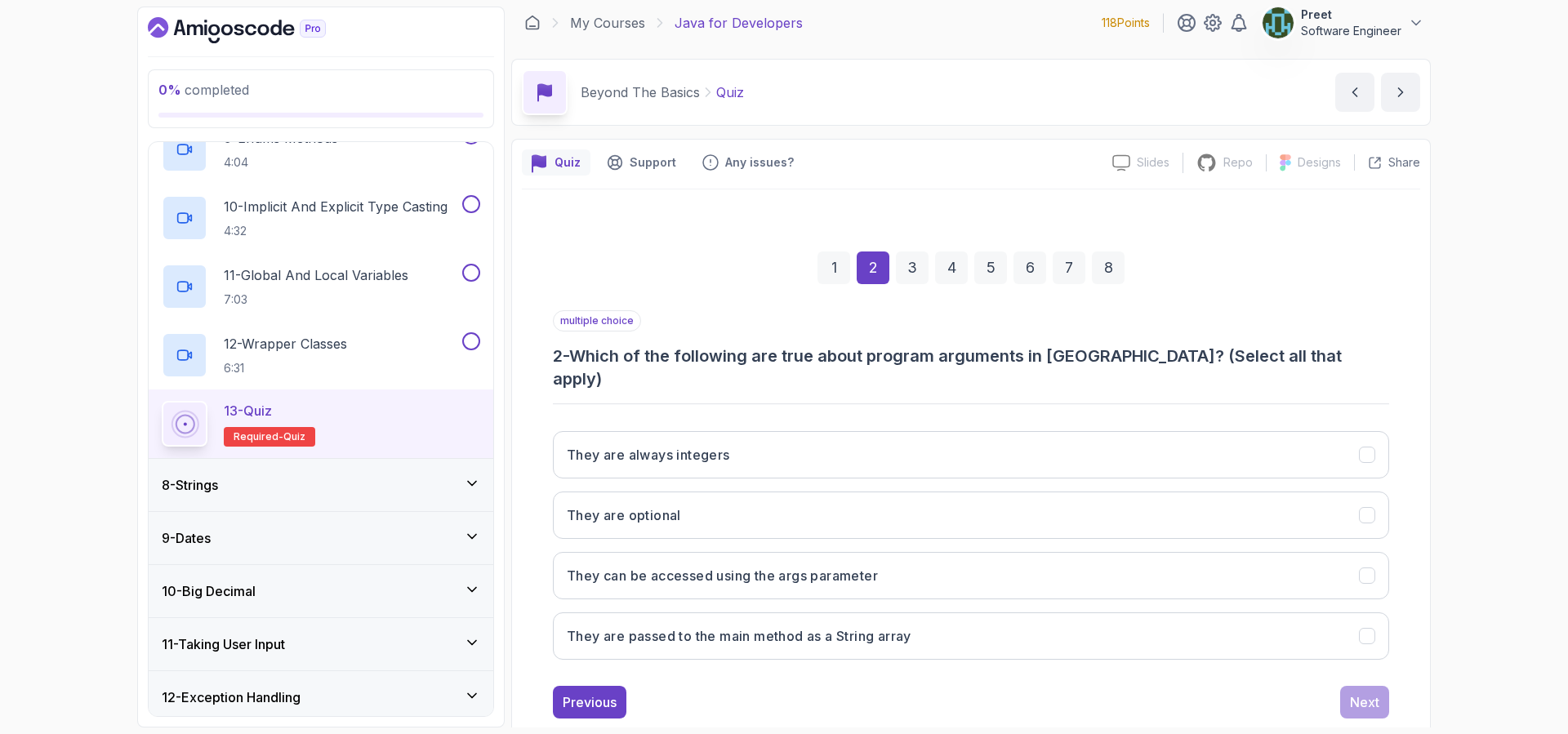
scroll to position [22, 0]
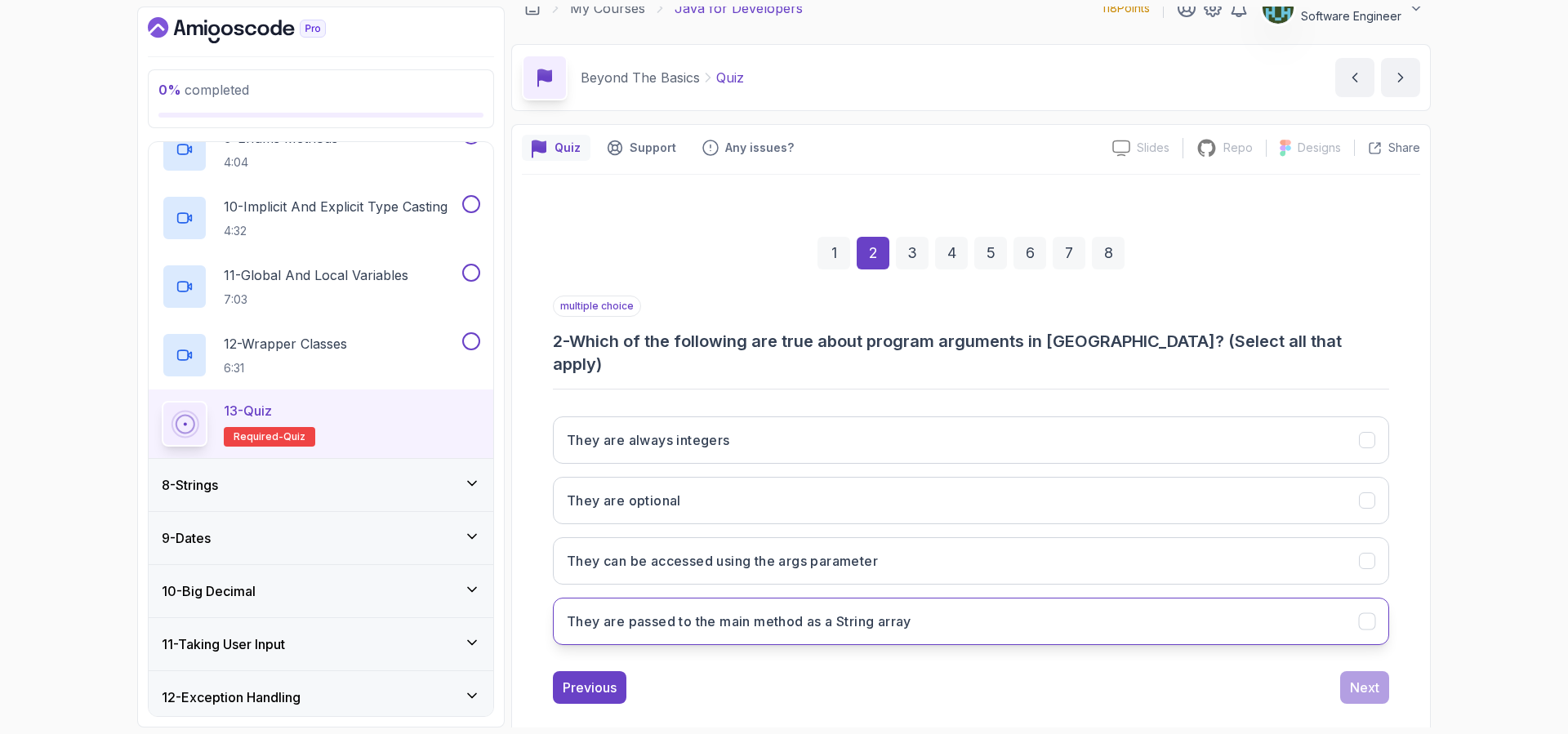
click at [866, 612] on h3 "They are passed to the main method as a String array" at bounding box center [739, 621] width 344 height 20
click at [1375, 678] on div "Next" at bounding box center [1364, 688] width 30 height 20
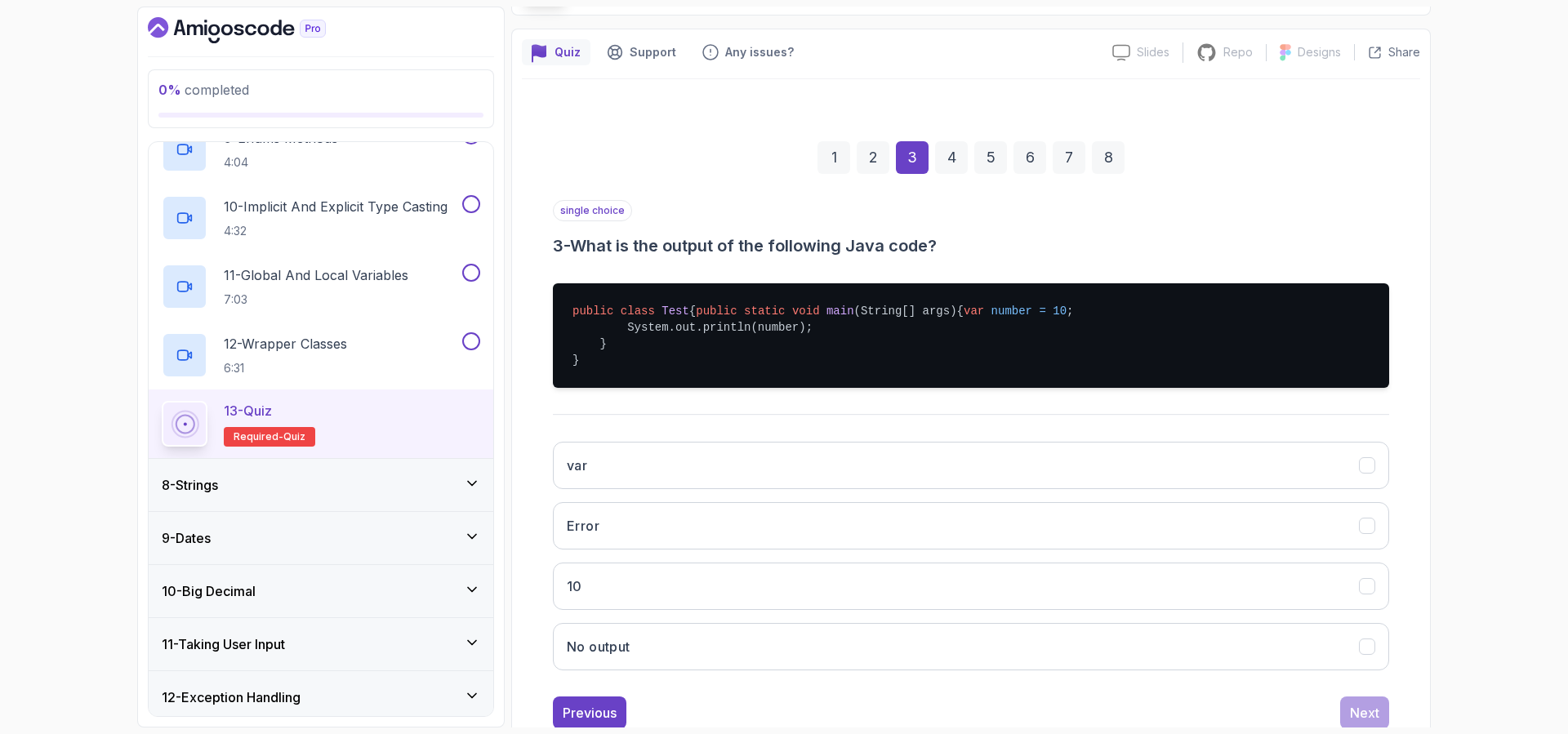
scroll to position [192, 0]
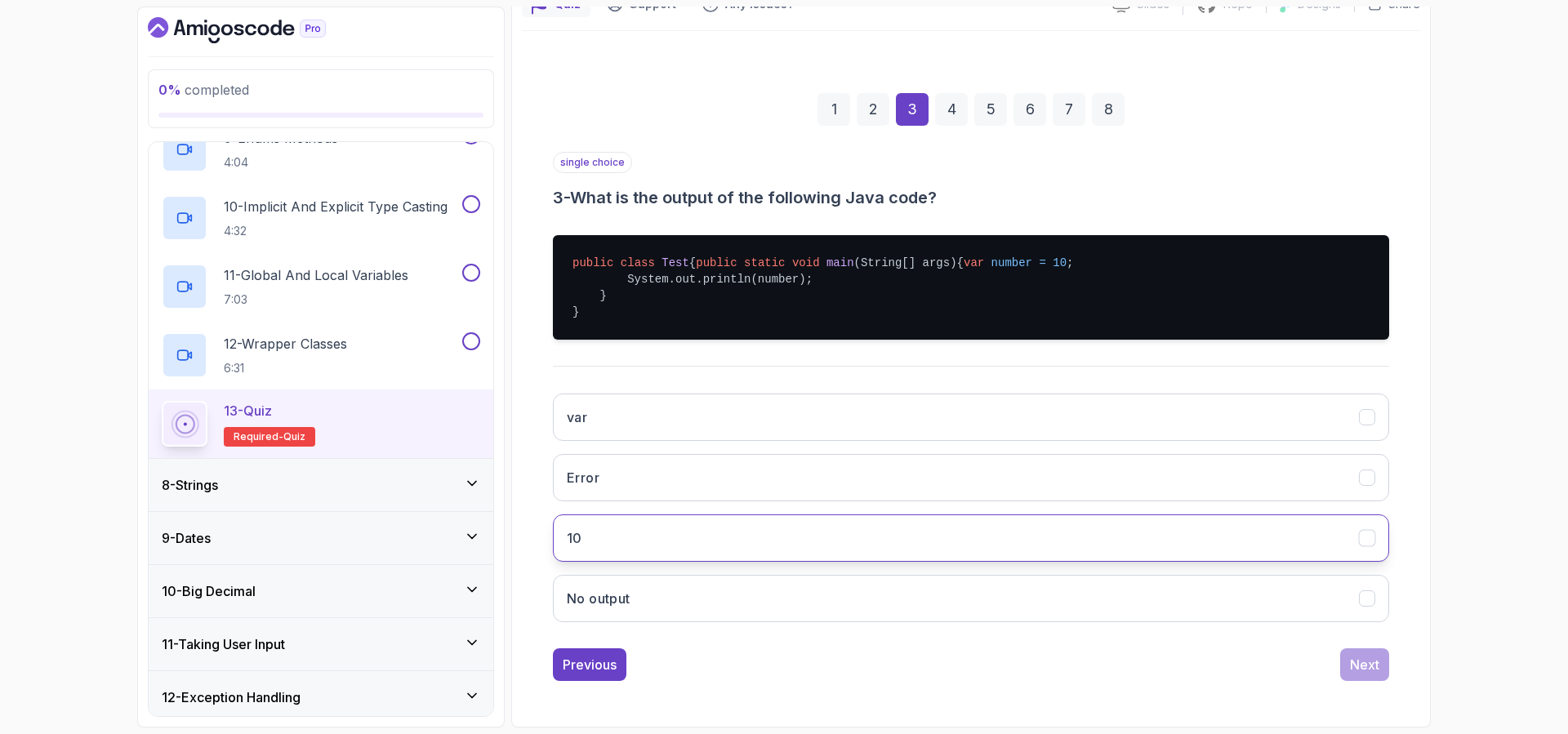
click at [697, 555] on button "10" at bounding box center [971, 538] width 836 height 47
click at [1372, 674] on div "Next" at bounding box center [1364, 664] width 30 height 20
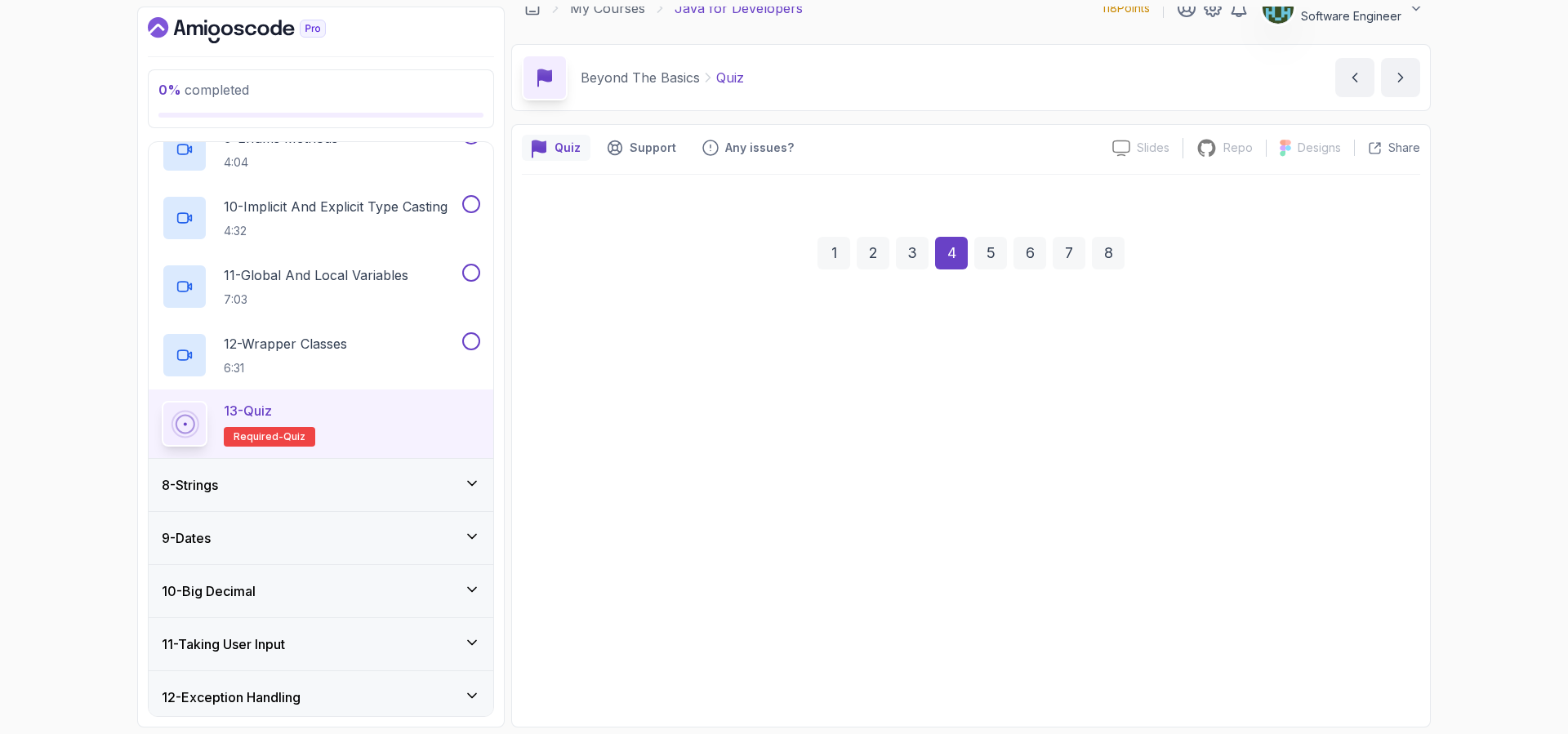
scroll to position [22, 0]
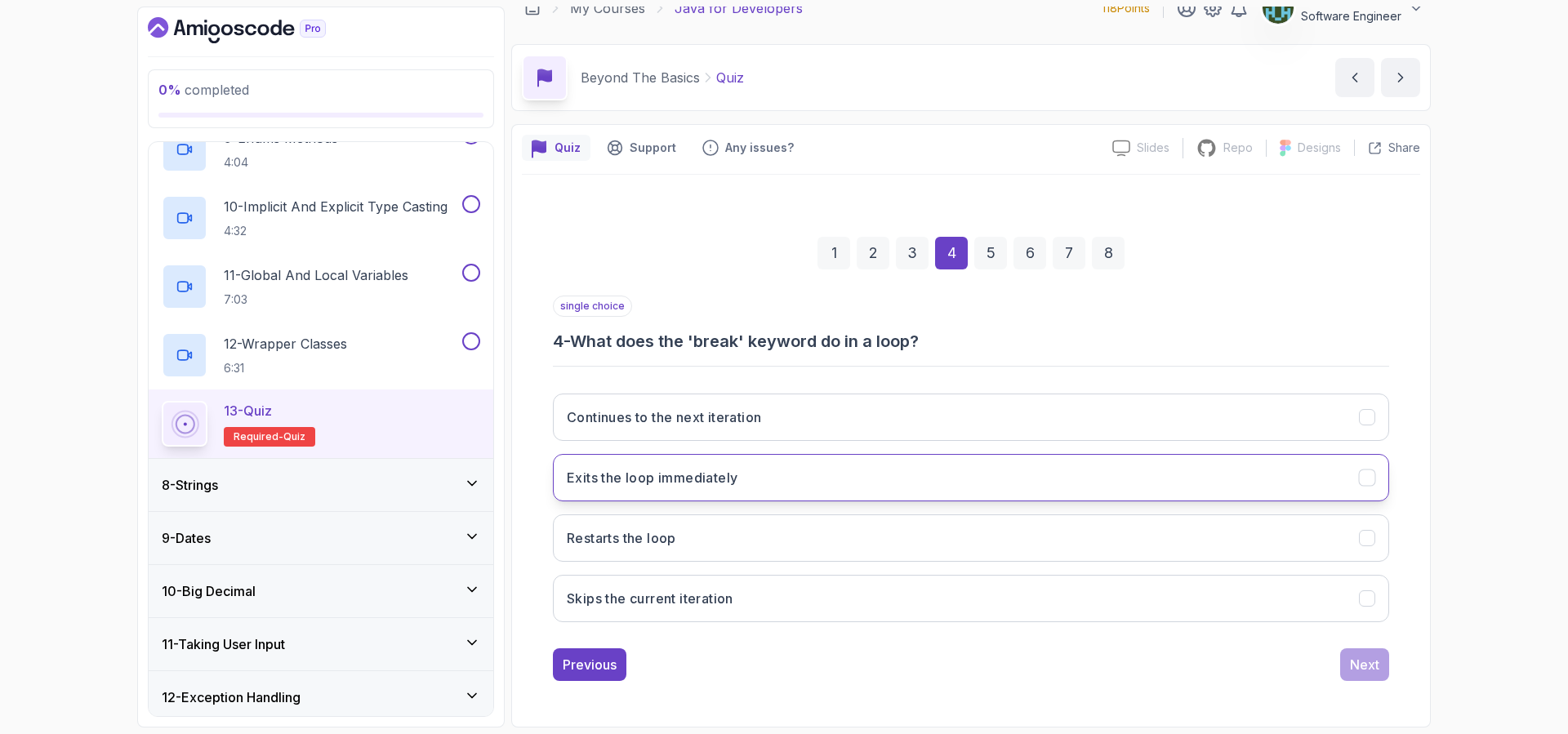
click at [813, 476] on button "Exits the loop immediately" at bounding box center [971, 477] width 836 height 47
click at [1374, 675] on button "Next" at bounding box center [1364, 664] width 49 height 32
click at [819, 487] on button "Skips the current iteration and continues with the next one" at bounding box center [971, 477] width 836 height 47
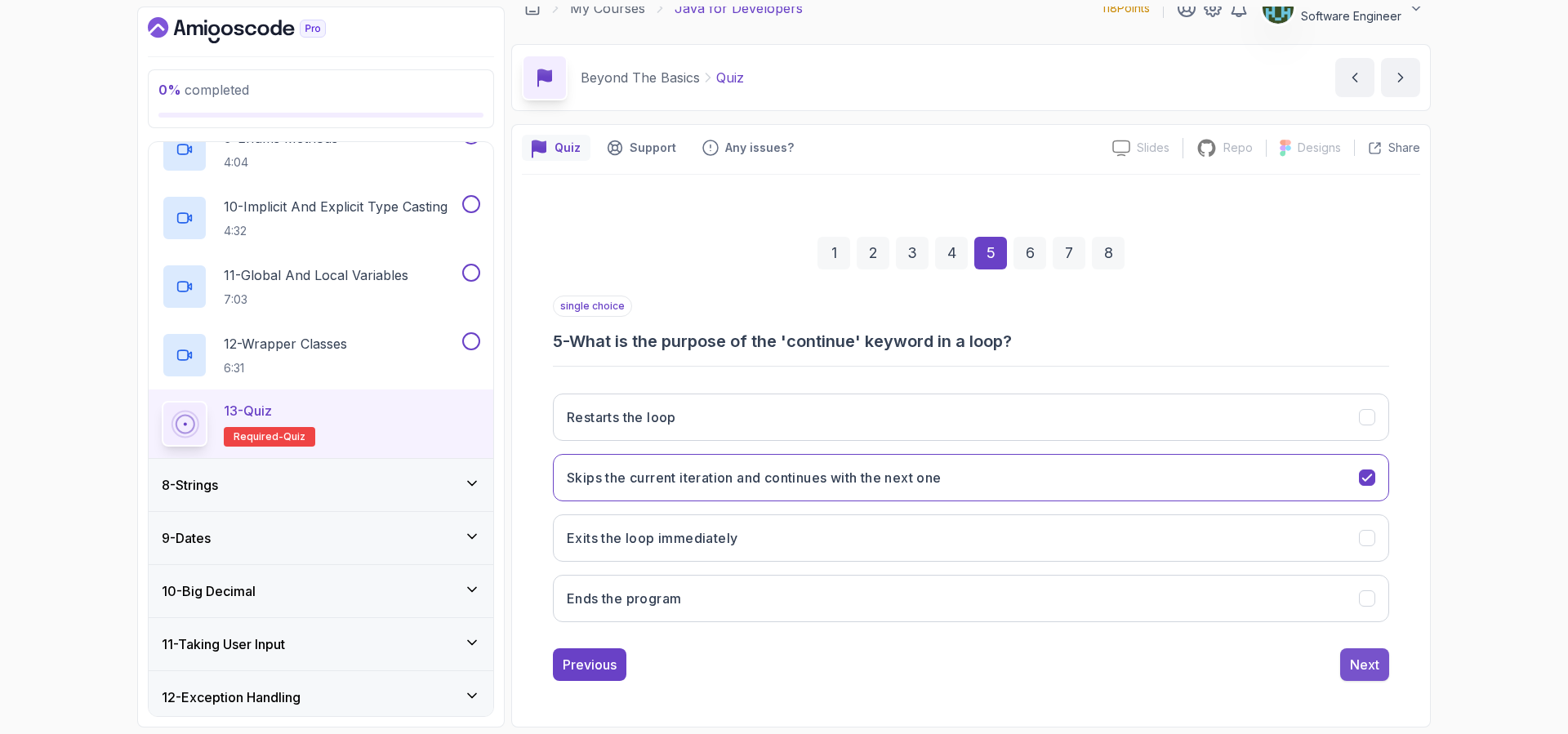
click at [1368, 664] on div "Next" at bounding box center [1364, 664] width 30 height 20
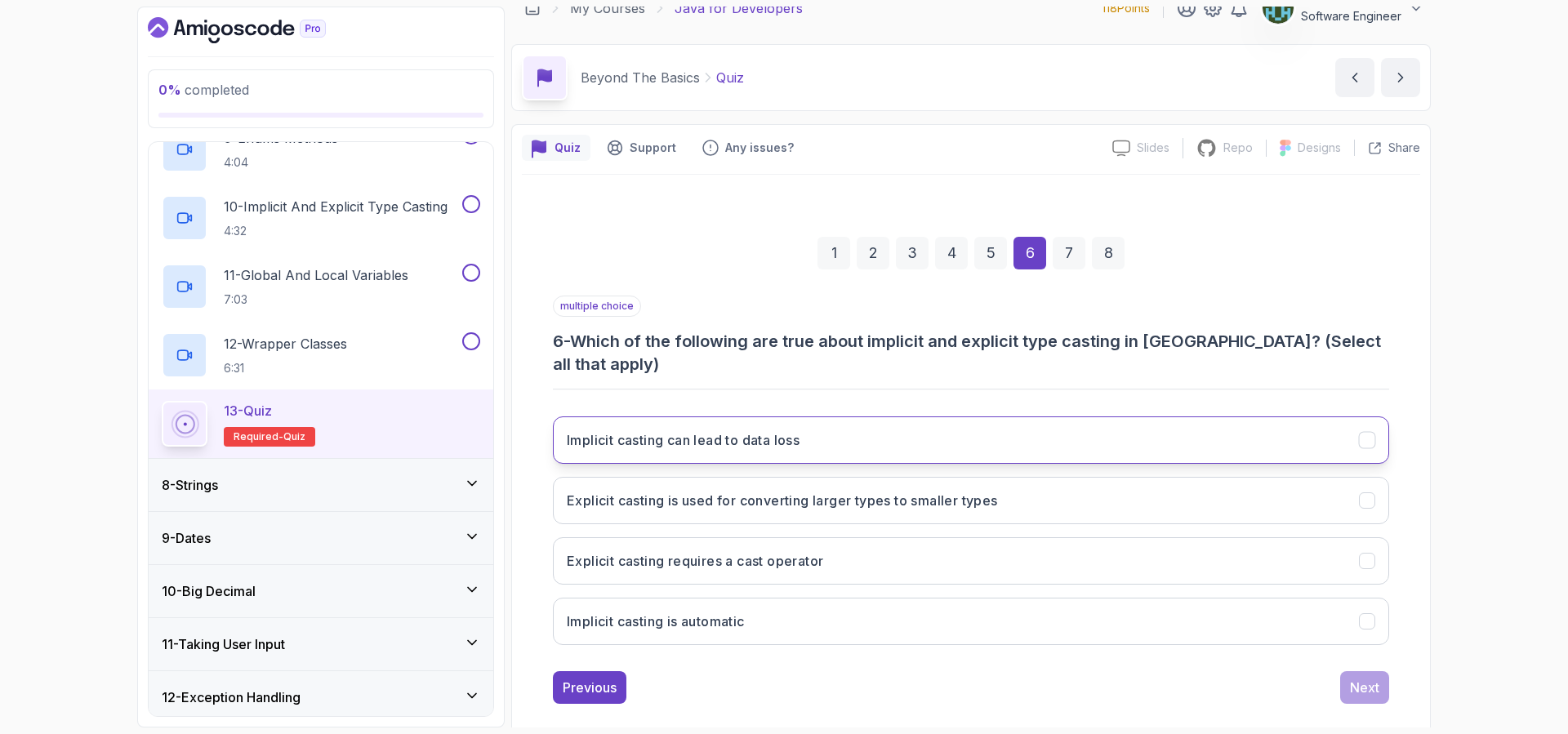
click at [813, 423] on button "Implicit casting can lead to data loss" at bounding box center [971, 439] width 836 height 47
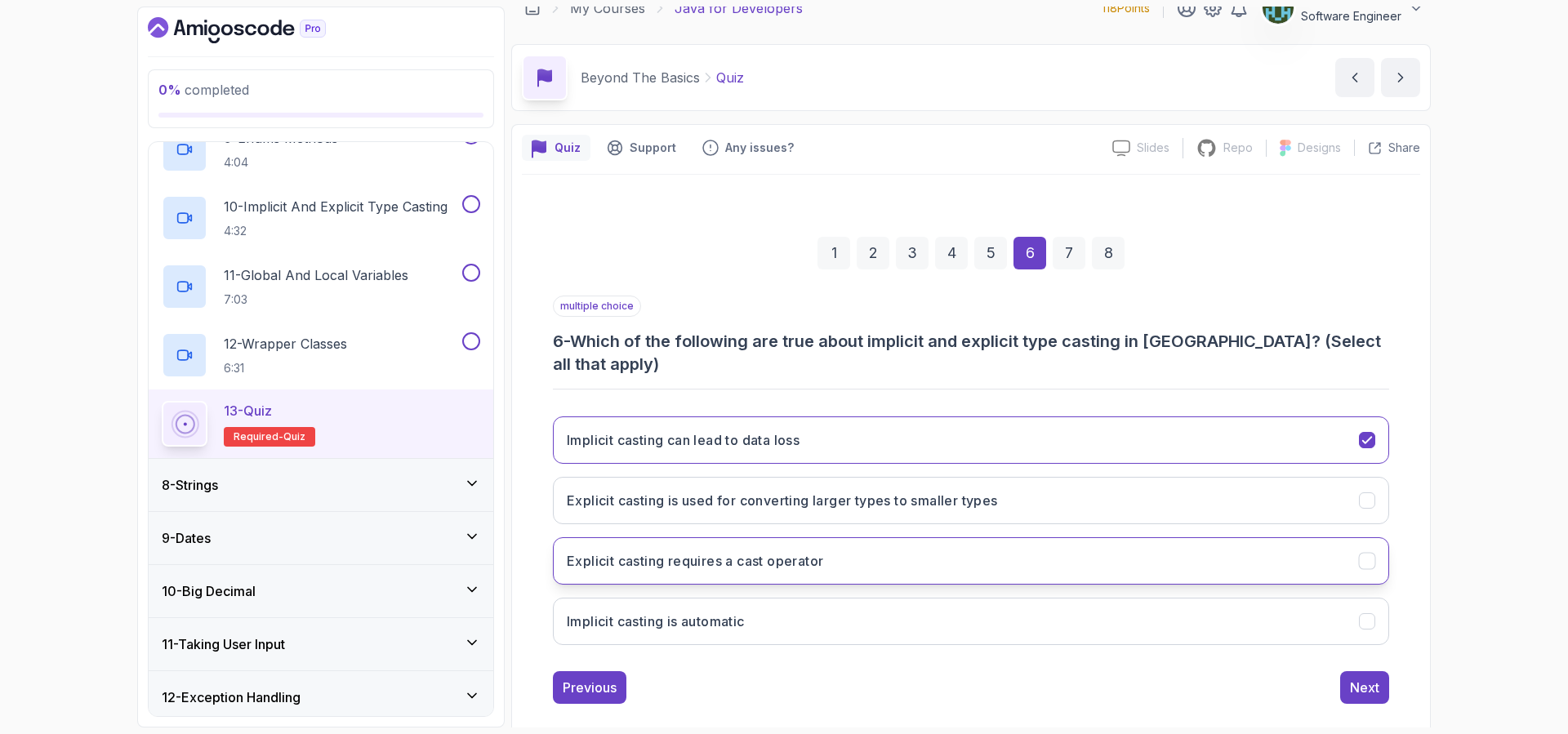
click at [767, 548] on button "Explicit casting requires a cast operator" at bounding box center [971, 560] width 836 height 47
click at [754, 597] on button "Implicit casting is automatic" at bounding box center [971, 621] width 836 height 47
click at [1384, 671] on button "Next" at bounding box center [1364, 687] width 49 height 32
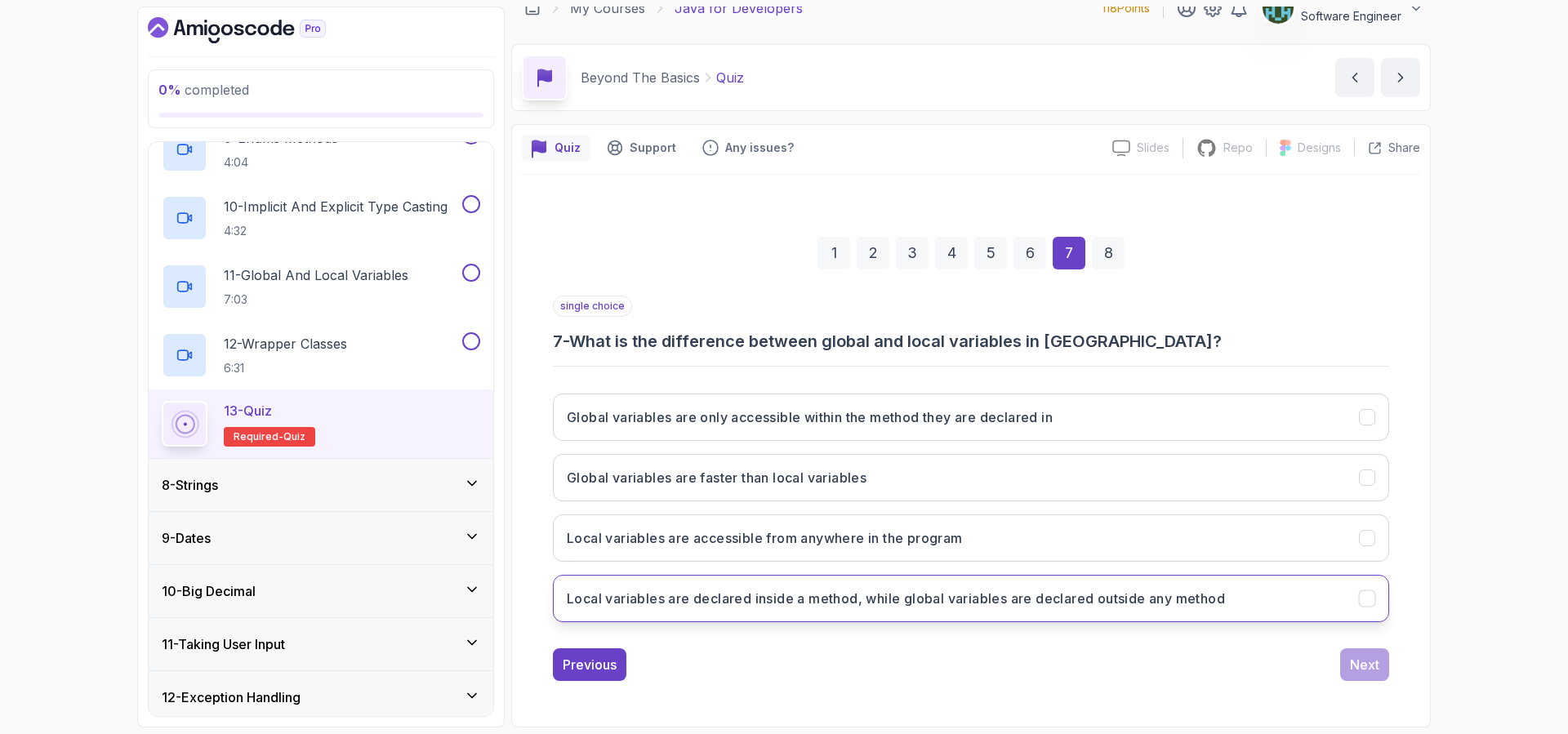
click at [866, 605] on h3 "Local variables are declared inside a method, while global variables are declar…" at bounding box center [895, 598] width 658 height 20
click at [1374, 661] on div "Next" at bounding box center [1364, 664] width 30 height 20
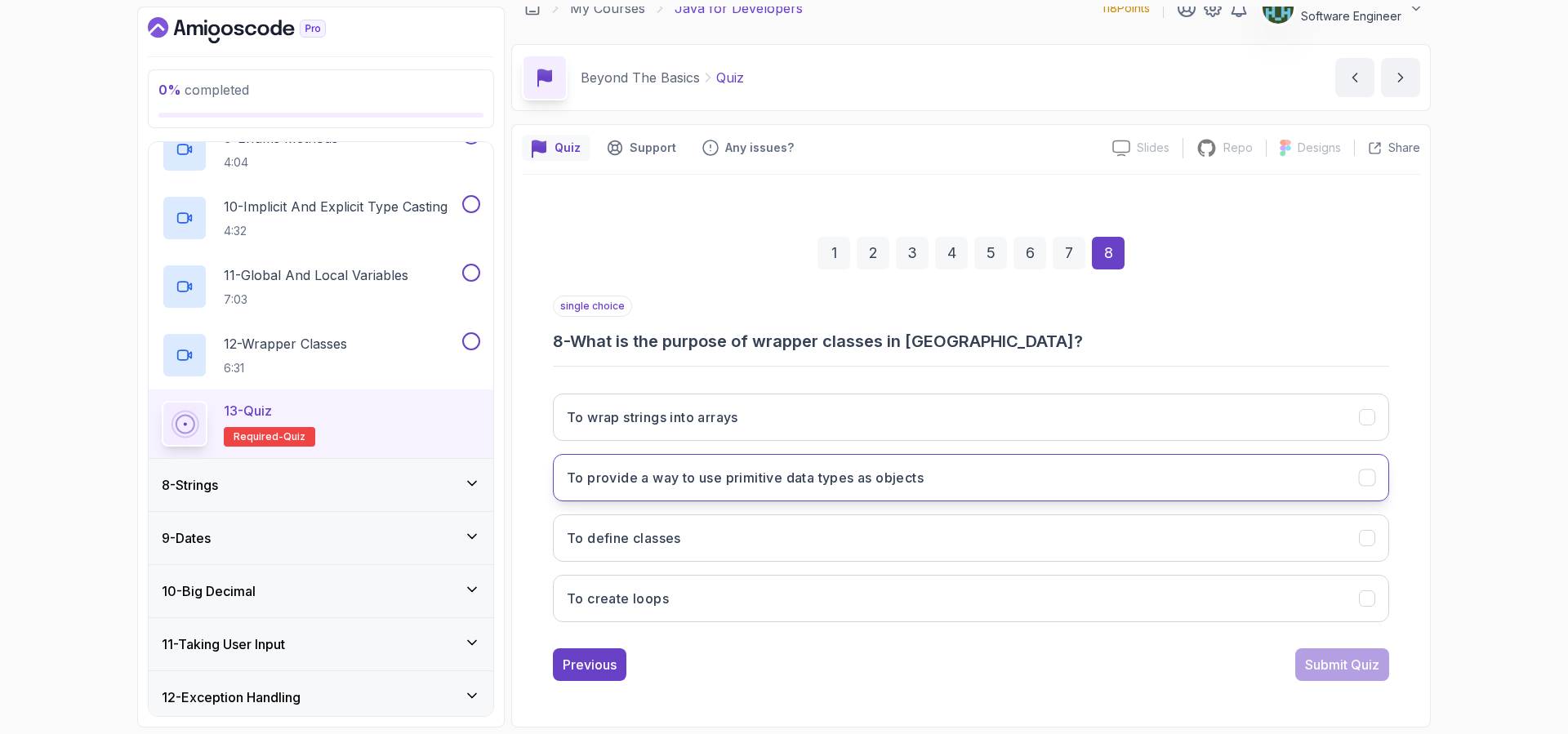
click at [940, 475] on button "To provide a way to use primitive data types as objects" at bounding box center [971, 477] width 836 height 47
click at [1321, 651] on button "Submit Quiz" at bounding box center [1341, 664] width 94 height 32
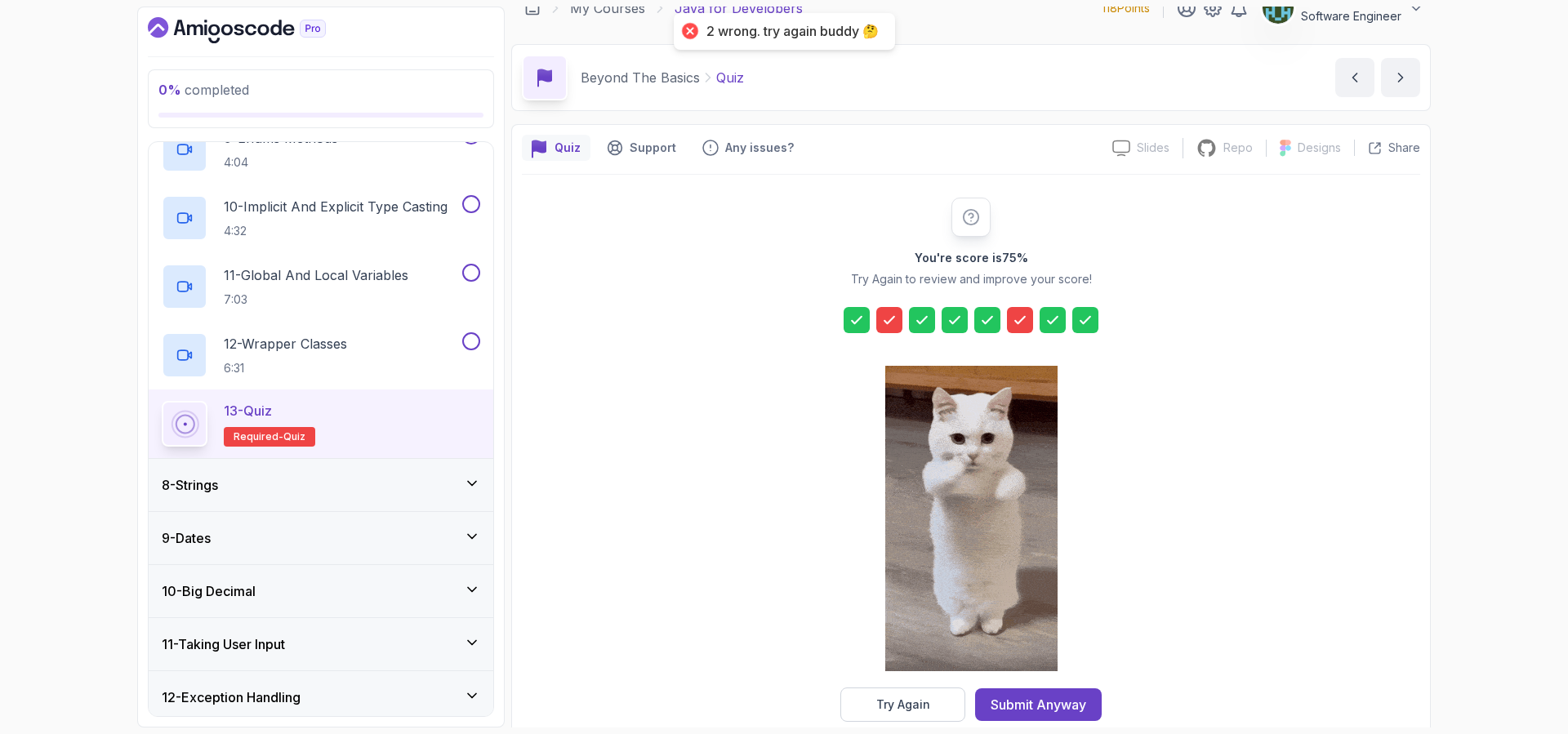
click at [891, 321] on icon at bounding box center [889, 320] width 17 height 17
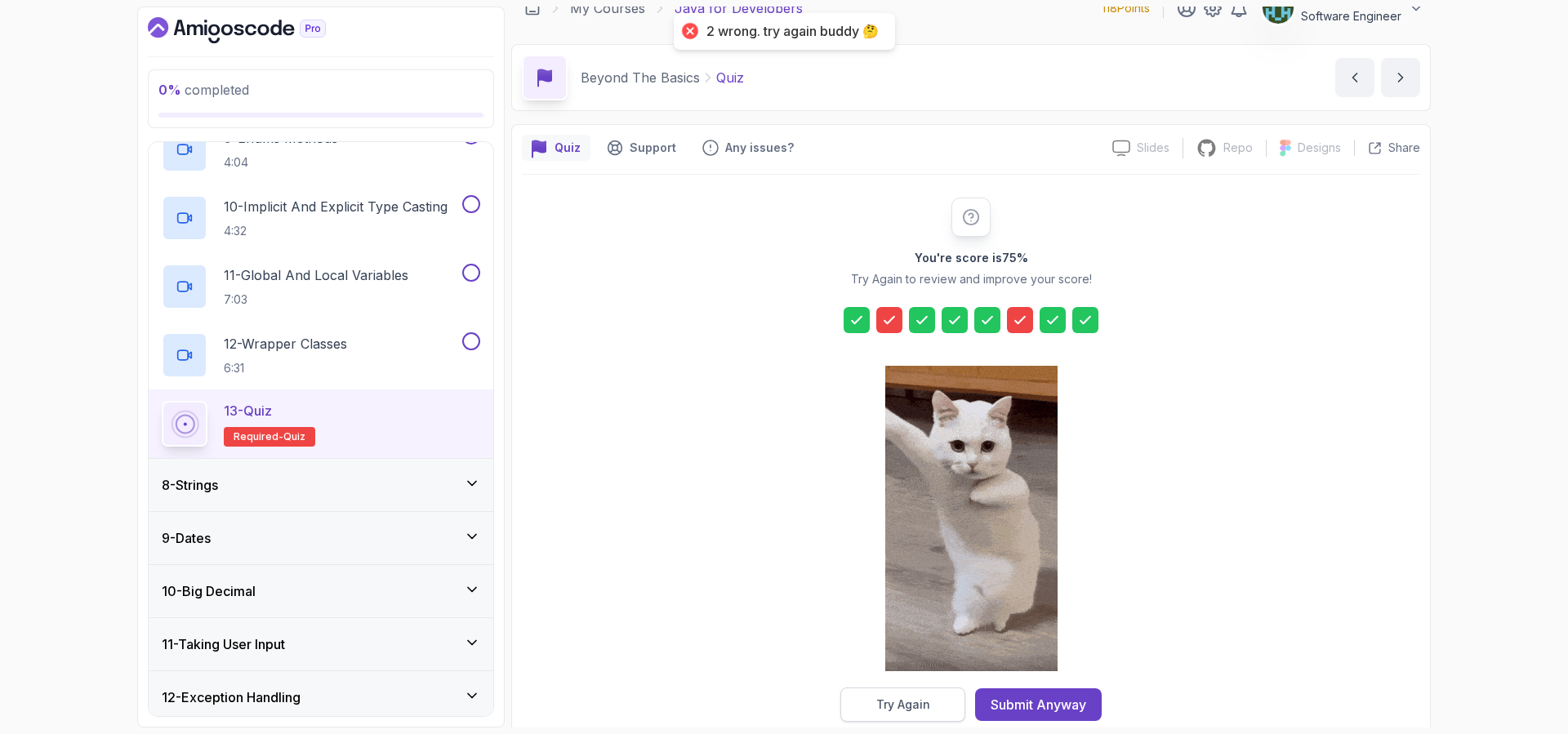
click at [899, 712] on div "Try Again" at bounding box center [903, 705] width 54 height 17
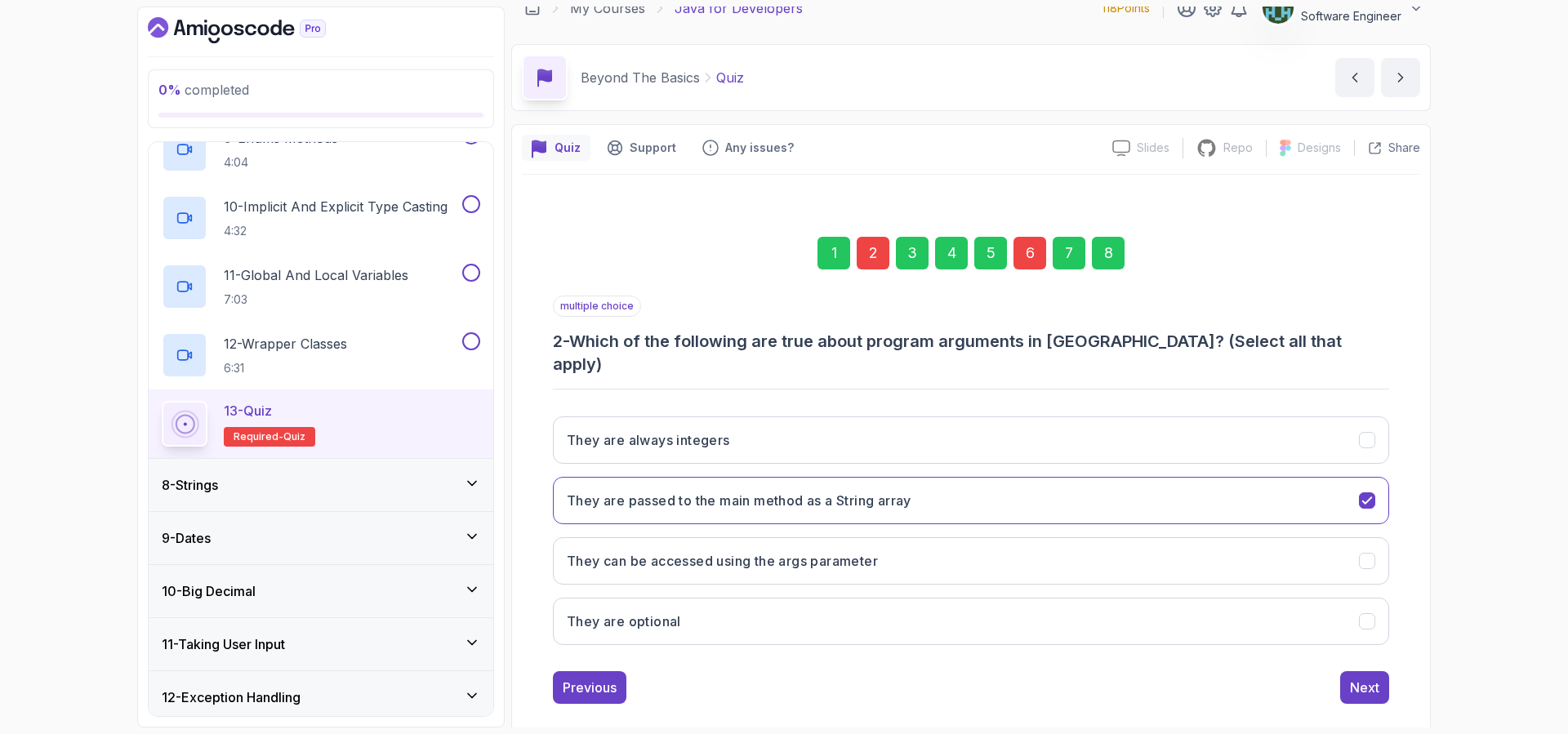
click at [875, 261] on div "2" at bounding box center [872, 252] width 32 height 32
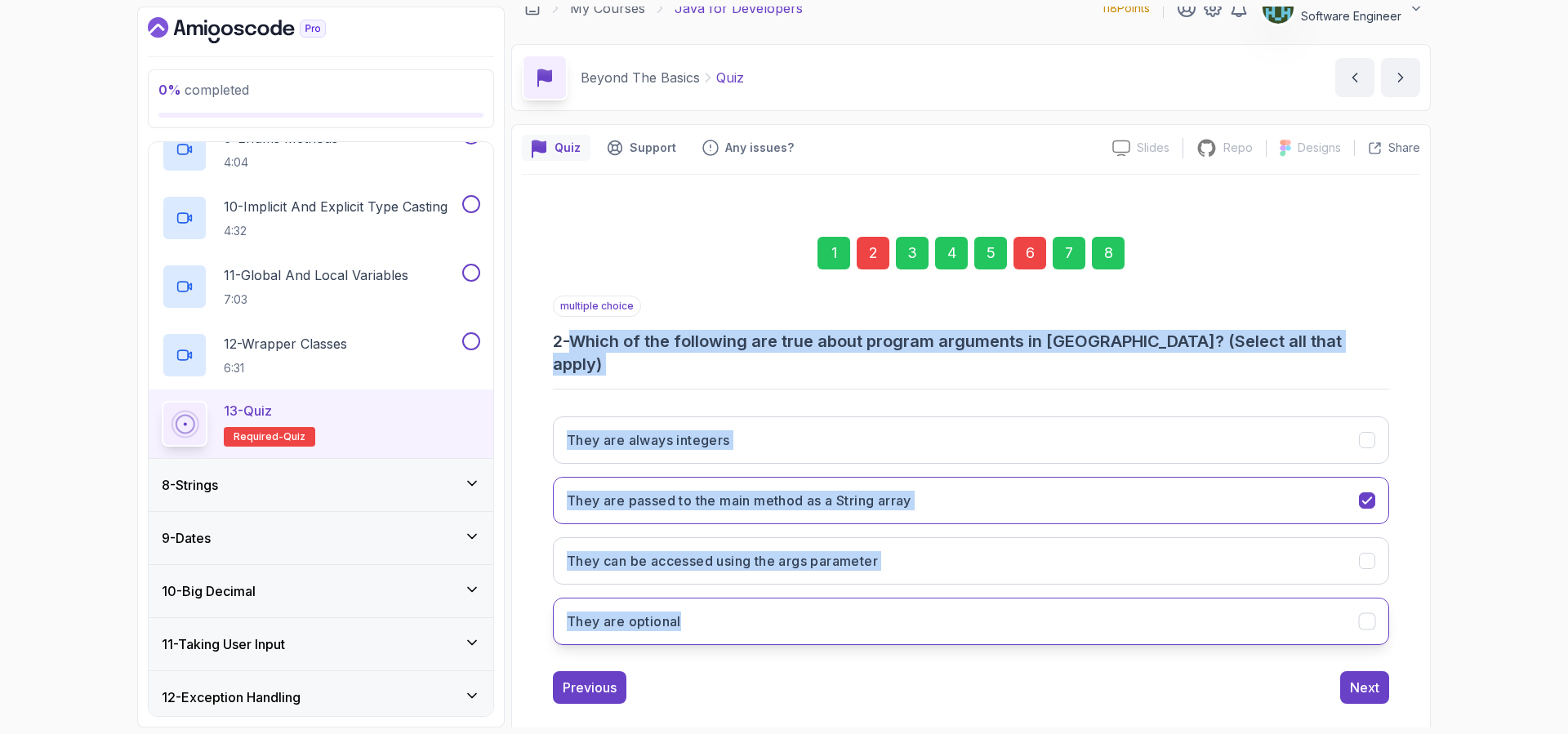
drag, startPoint x: 581, startPoint y: 342, endPoint x: 845, endPoint y: 617, distance: 381.2
click at [845, 617] on div "multiple choice 2 - Which of the following are true about program arguments in …" at bounding box center [971, 477] width 836 height 362
click at [1016, 341] on h3 "2 - Which of the following are true about program arguments in [GEOGRAPHIC_DATA…" at bounding box center [971, 353] width 836 height 46
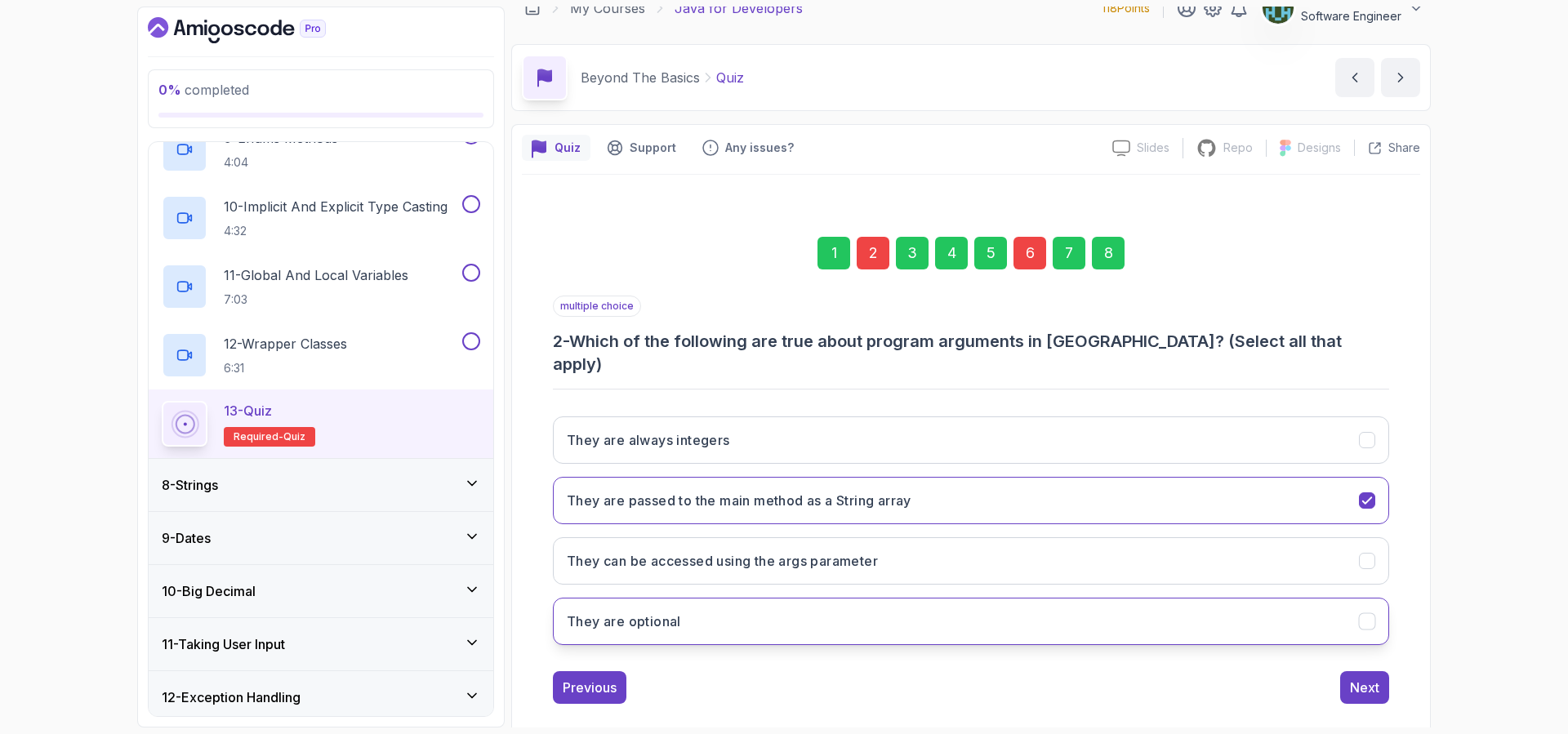
drag, startPoint x: 1377, startPoint y: 539, endPoint x: 1368, endPoint y: 576, distance: 38.1
click at [1378, 540] on button "They can be accessed using the args parameter" at bounding box center [971, 560] width 836 height 47
click at [1028, 252] on div "6" at bounding box center [1029, 252] width 32 height 32
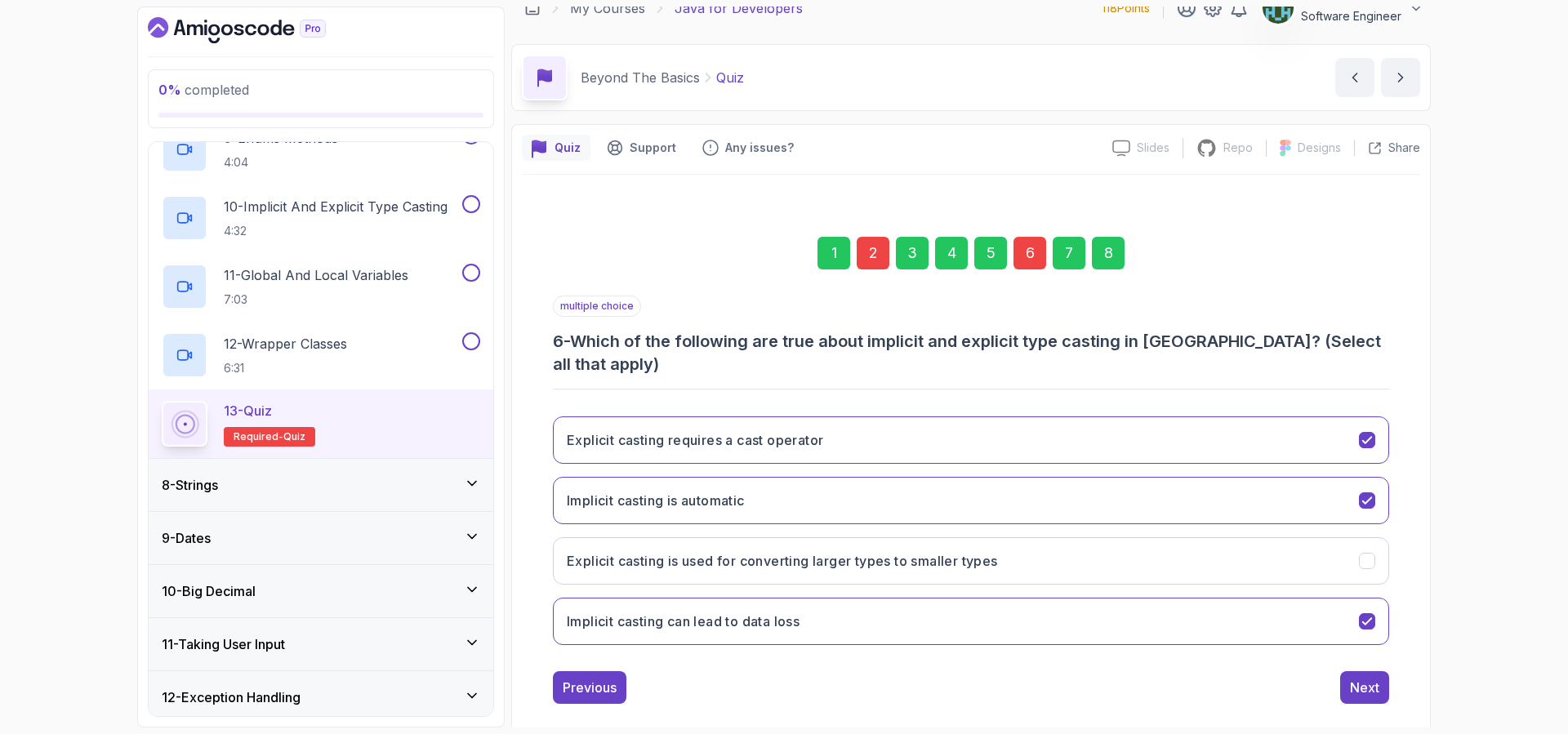
drag, startPoint x: 1369, startPoint y: 535, endPoint x: 1403, endPoint y: 600, distance: 73.4
click at [1369, 554] on icon "Explicit casting is used for converting larger types to smaller types" at bounding box center [1367, 561] width 15 height 15
click at [1379, 673] on button "Next" at bounding box center [1364, 687] width 49 height 32
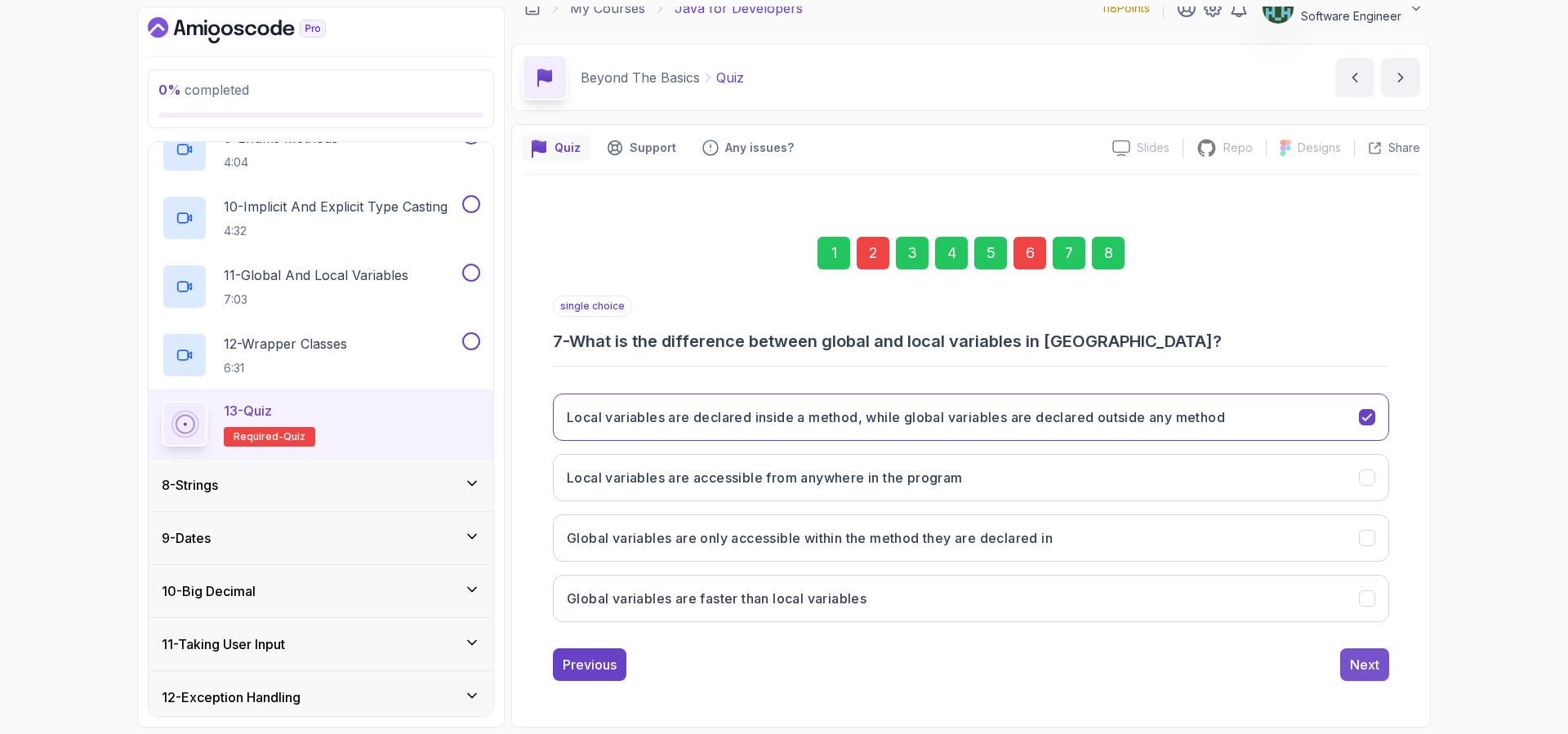
click at [1379, 669] on button "Next" at bounding box center [1364, 664] width 49 height 32
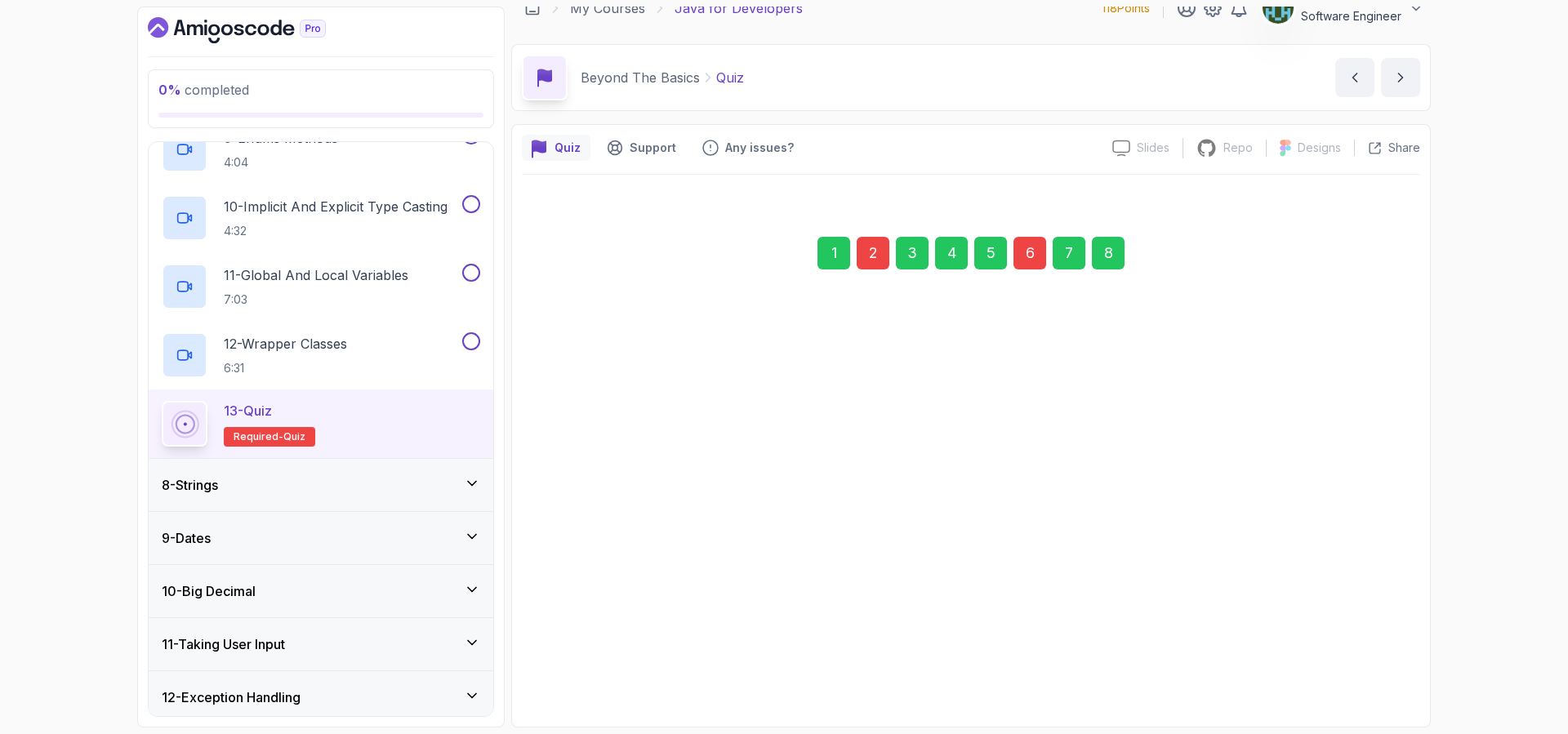
click at [1379, 668] on button "Submit Quiz" at bounding box center [1341, 664] width 94 height 32
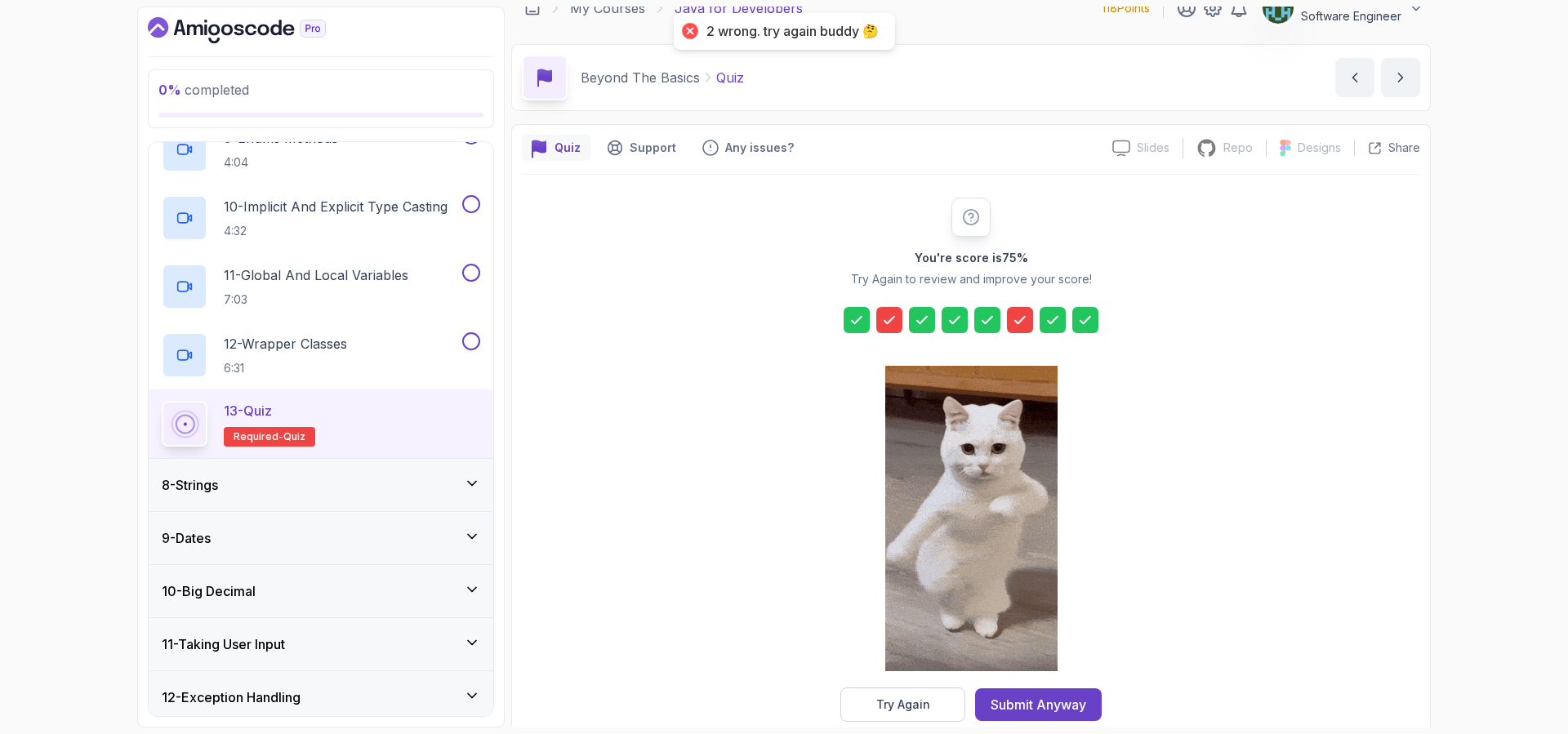
click at [890, 320] on icon at bounding box center [889, 320] width 10 height 7
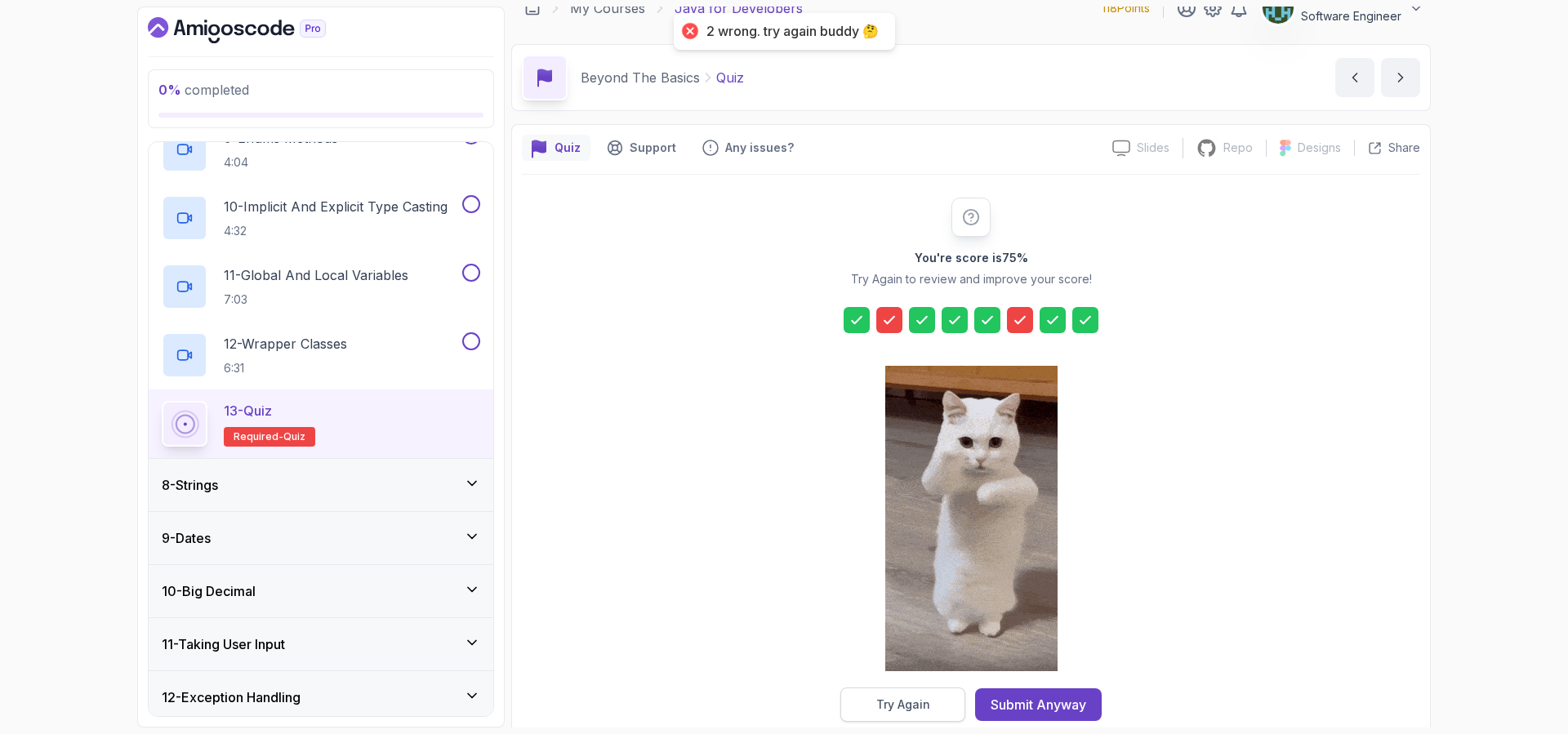
click at [903, 697] on div "Try Again" at bounding box center [903, 705] width 54 height 17
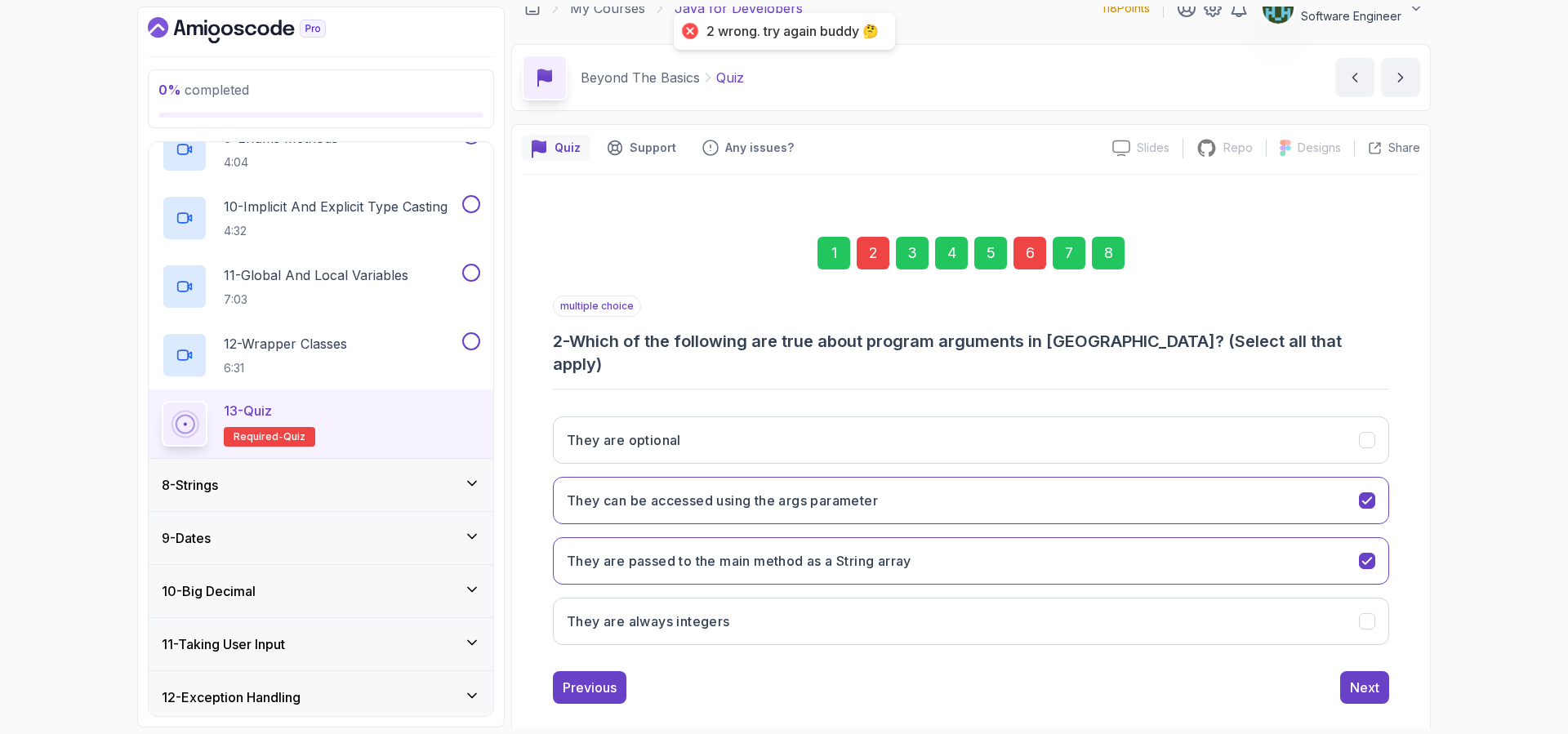
click at [872, 244] on div "2" at bounding box center [872, 252] width 32 height 32
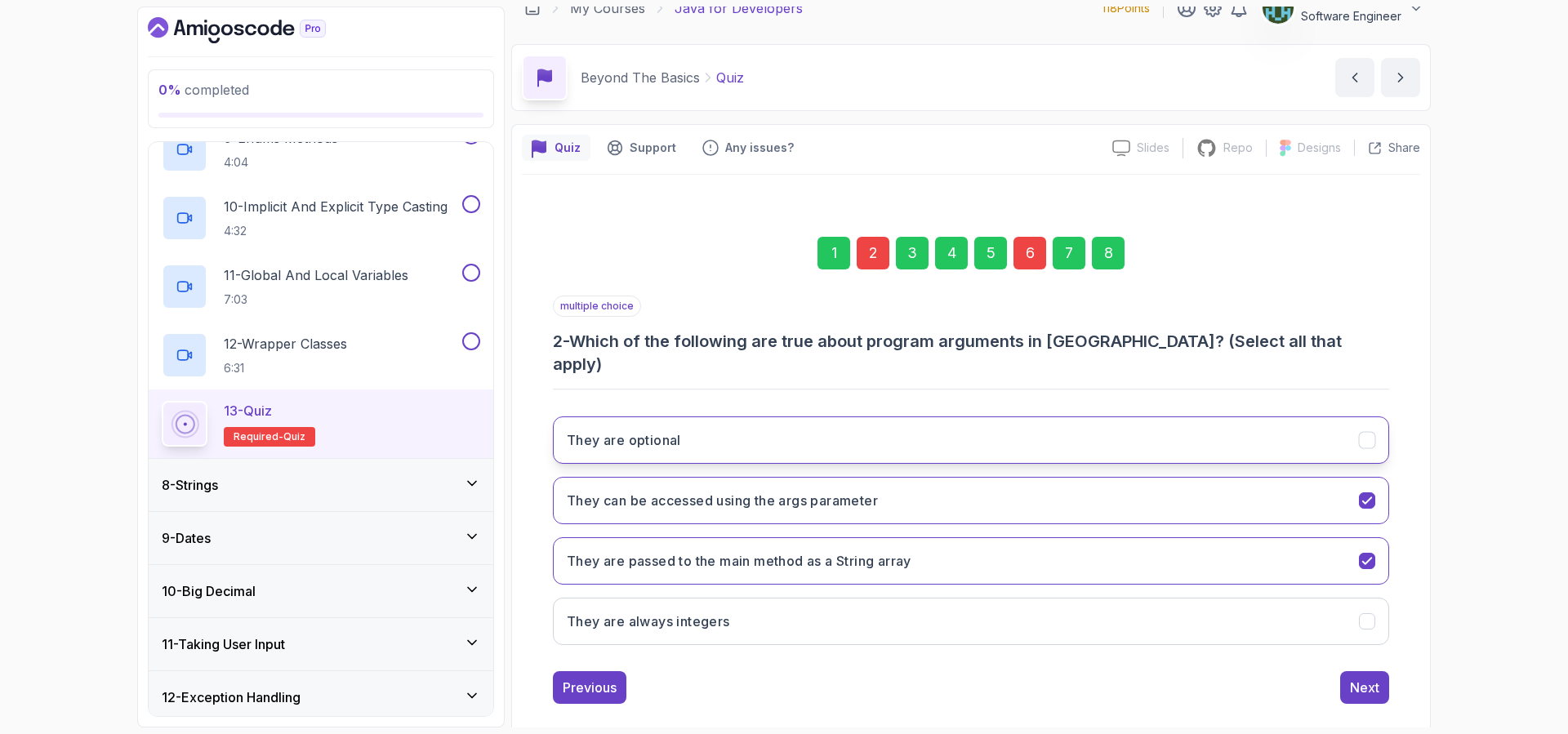
click at [1364, 437] on icon "They are optional" at bounding box center [1366, 440] width 9 height 7
click at [1028, 257] on div "6" at bounding box center [1029, 252] width 32 height 32
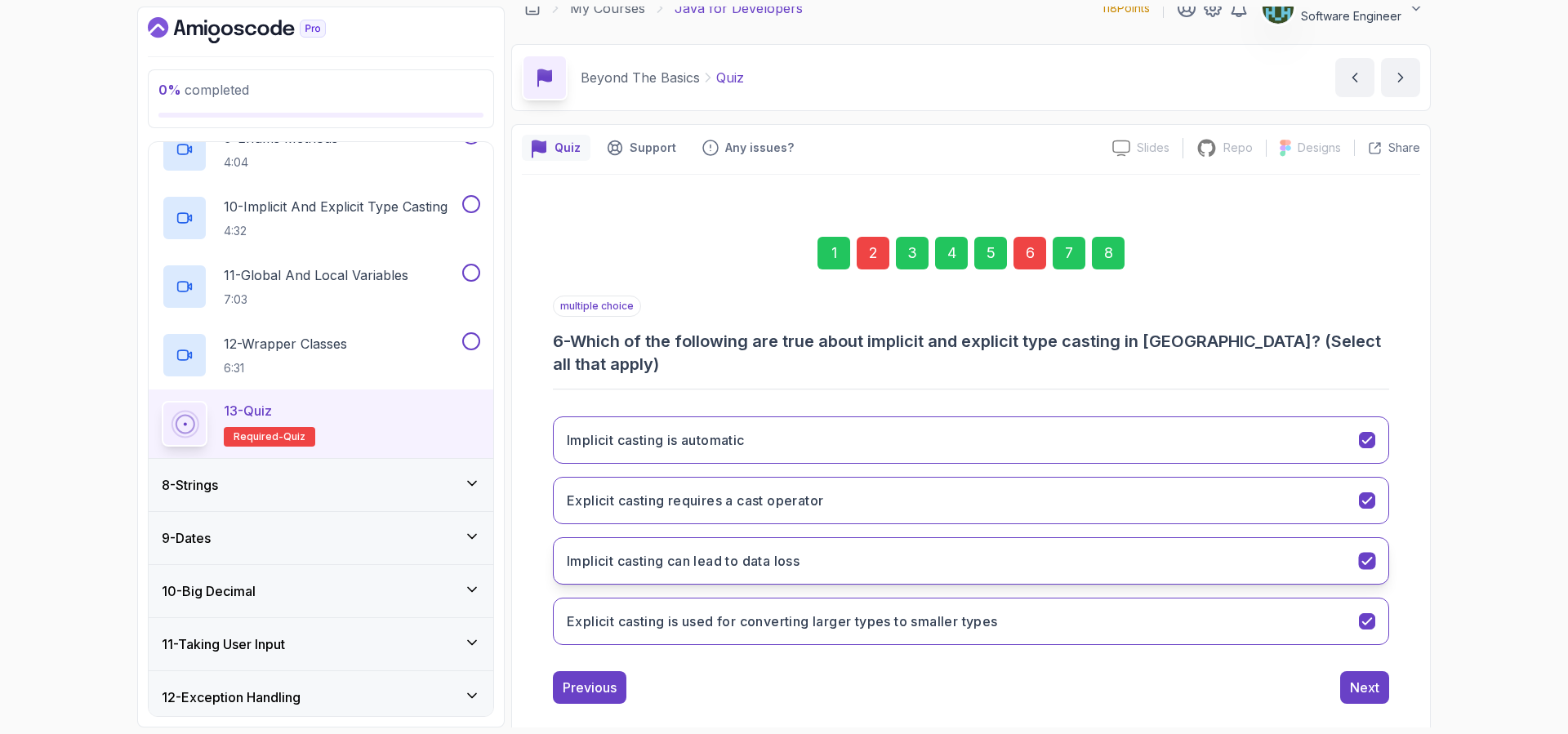
click at [869, 537] on button "Implicit casting can lead to data loss" at bounding box center [971, 560] width 836 height 47
click at [1368, 678] on div "Next" at bounding box center [1364, 688] width 30 height 20
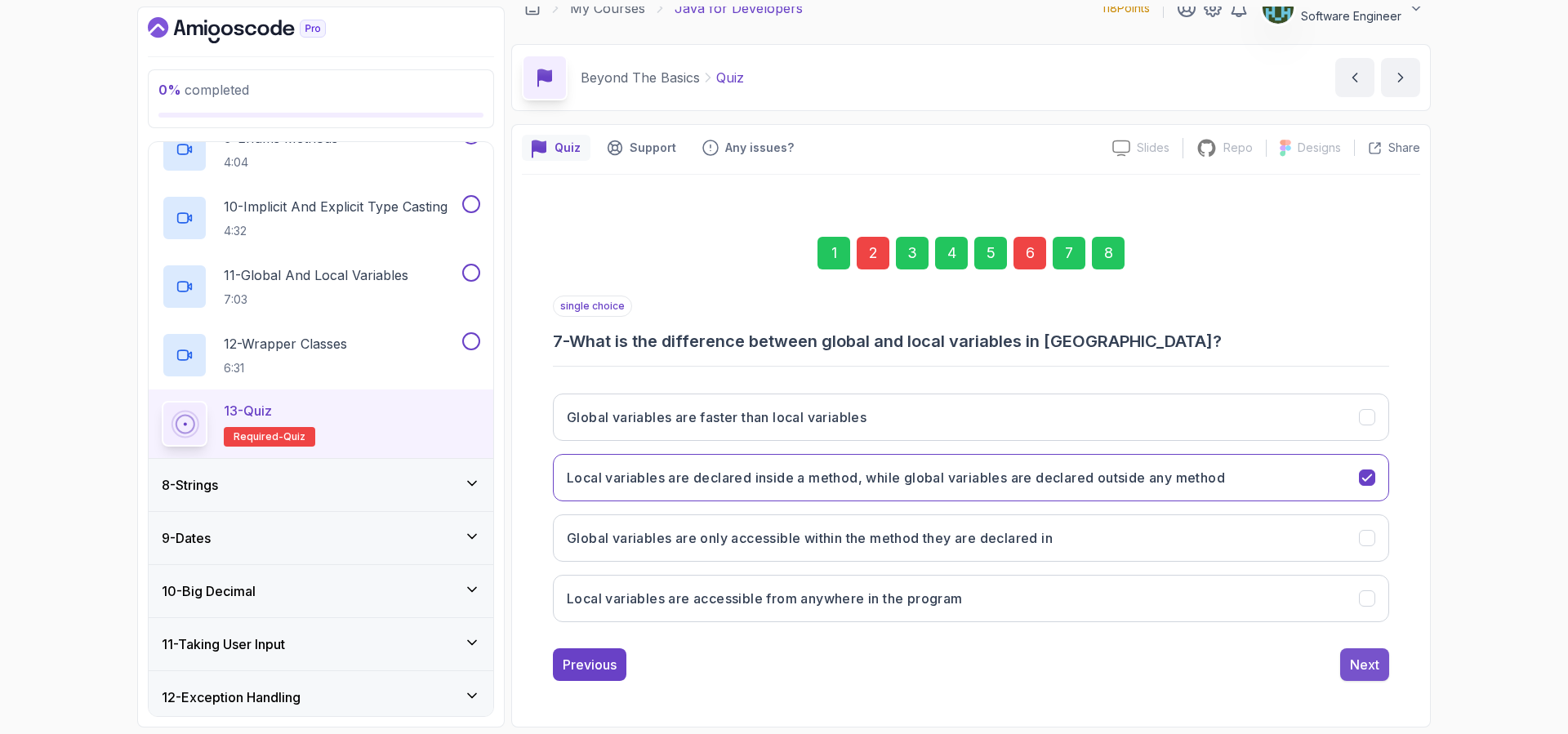
click at [1368, 666] on div "Next" at bounding box center [1364, 664] width 30 height 20
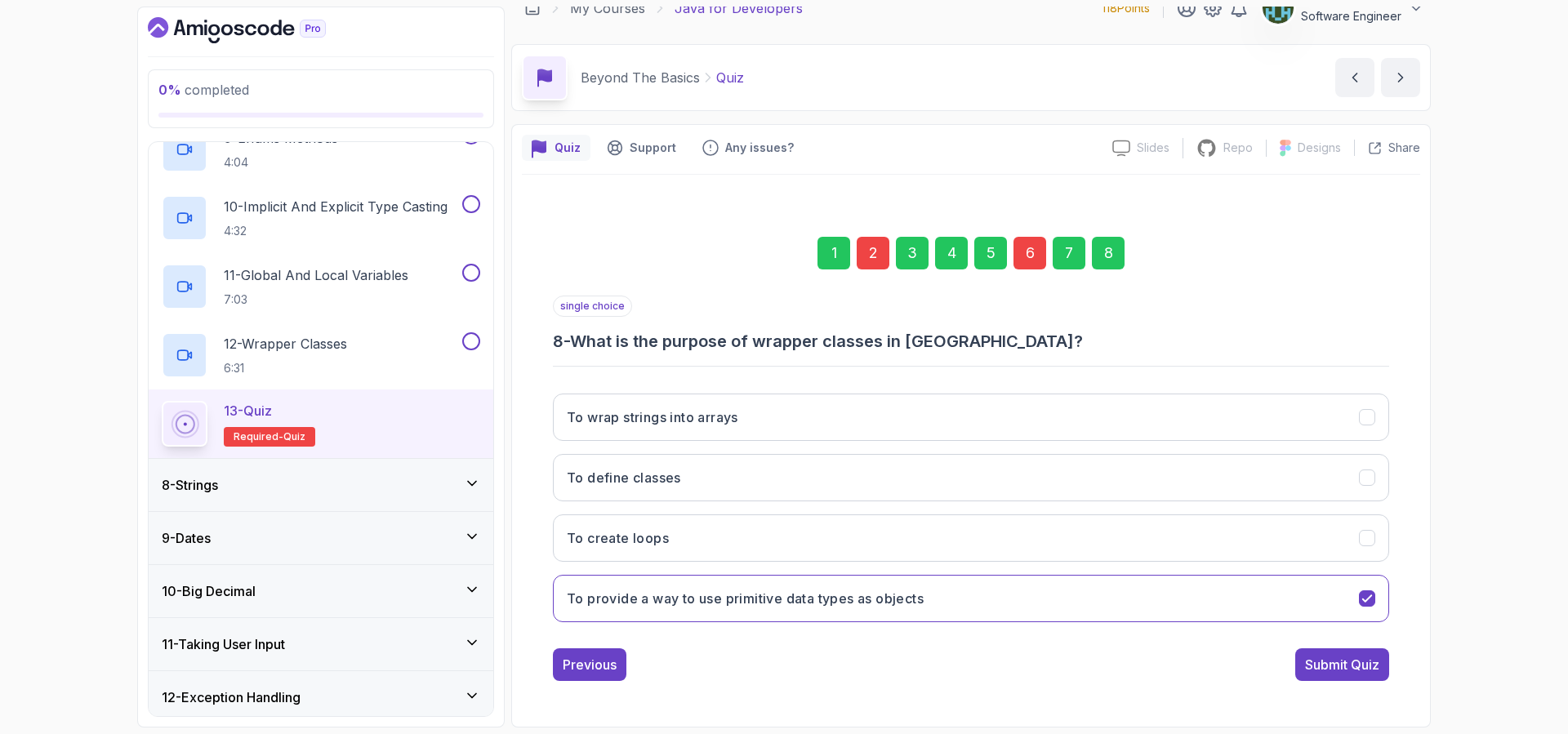
click at [1369, 666] on div "Submit Quiz" at bounding box center [1342, 664] width 74 height 20
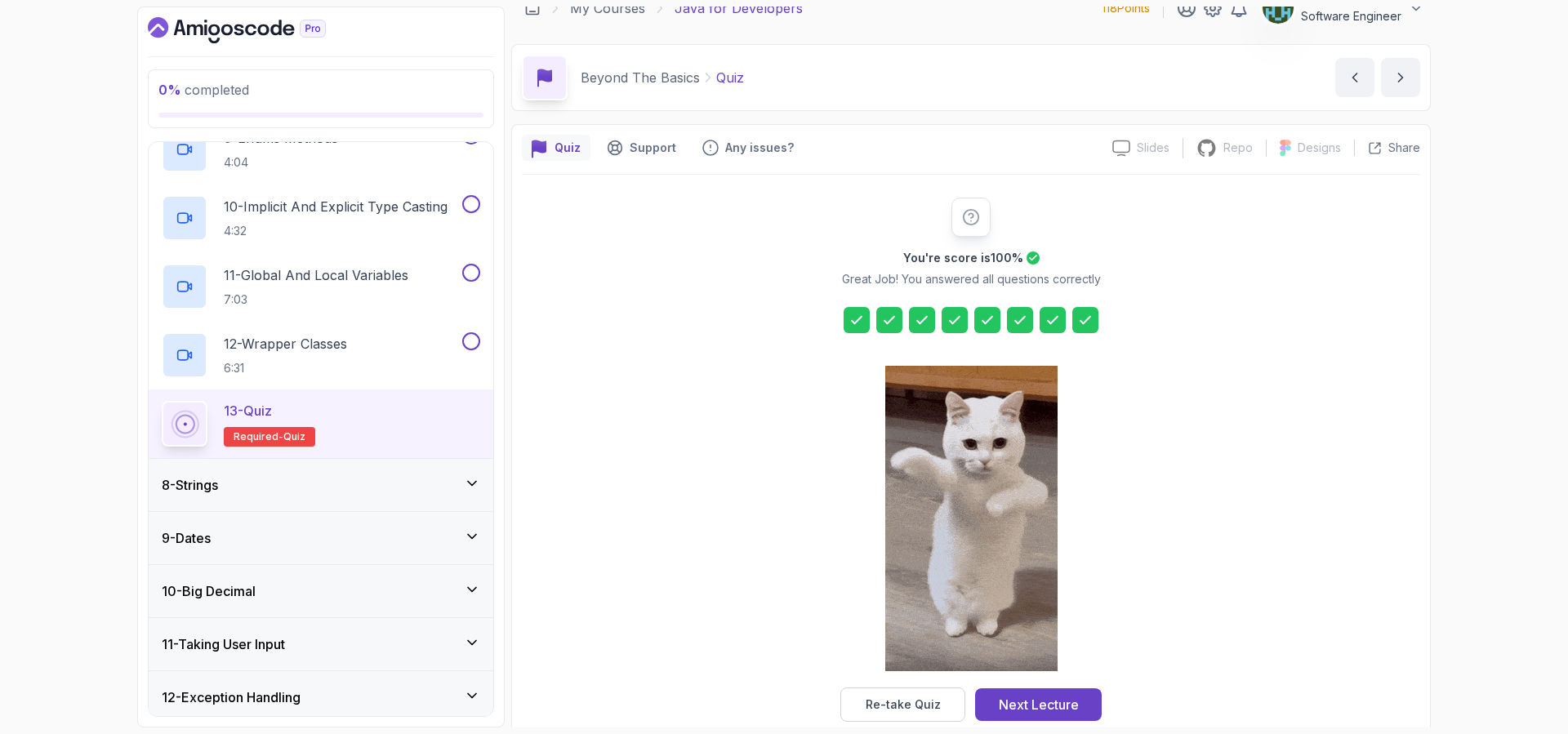
click at [313, 469] on div "8 - Strings" at bounding box center [321, 485] width 344 height 52
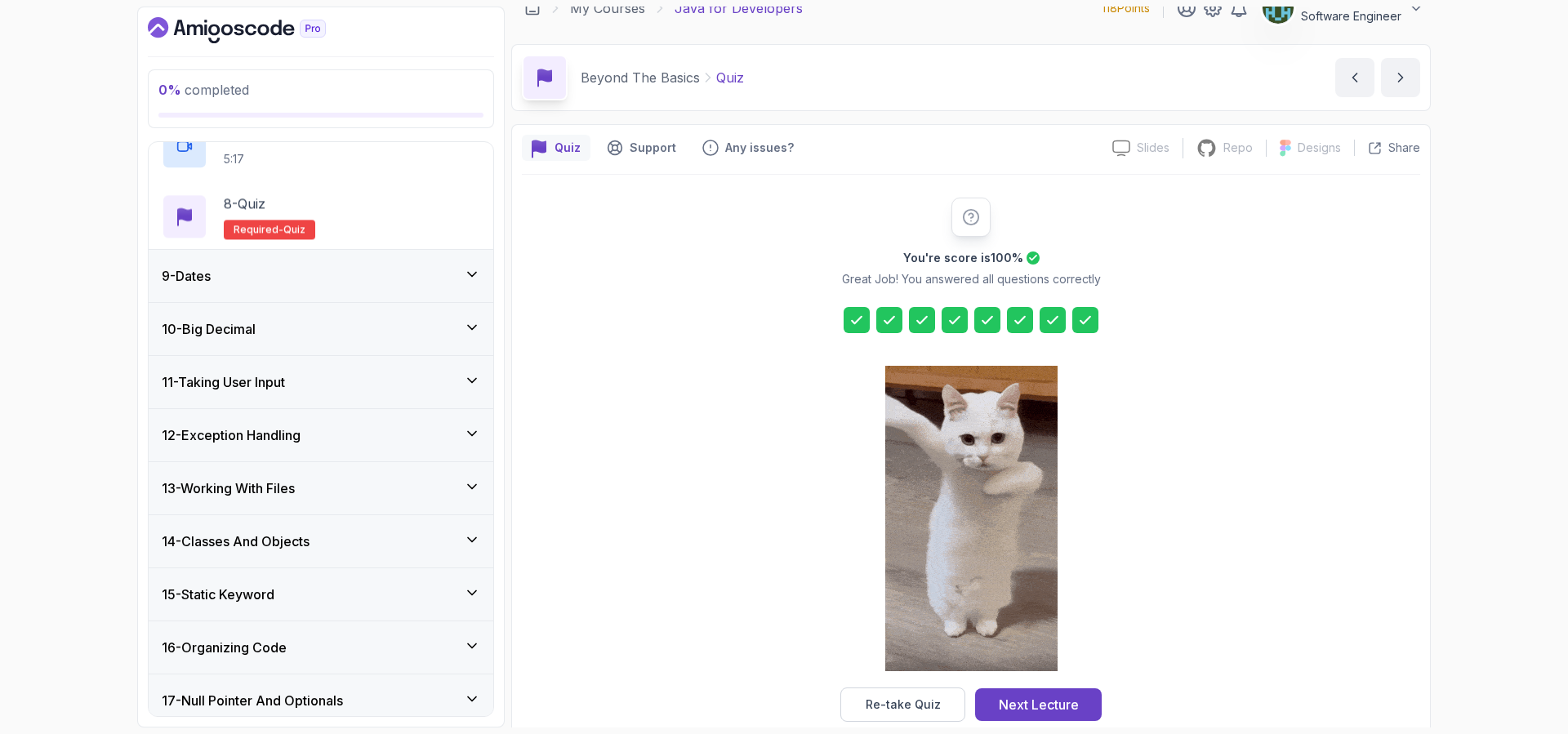
scroll to position [865, 0]
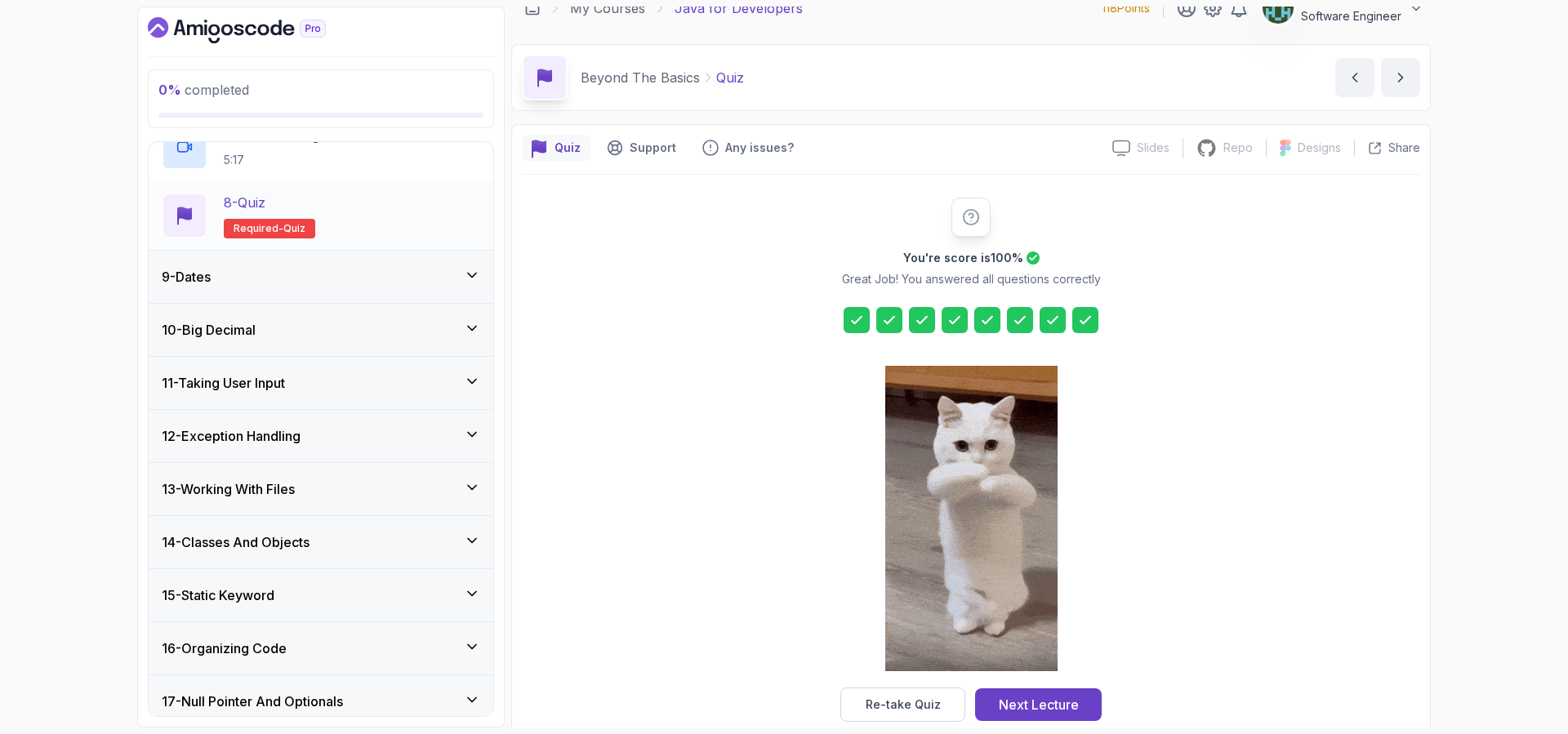
click at [288, 218] on p "Required- quiz" at bounding box center [269, 228] width 92 height 20
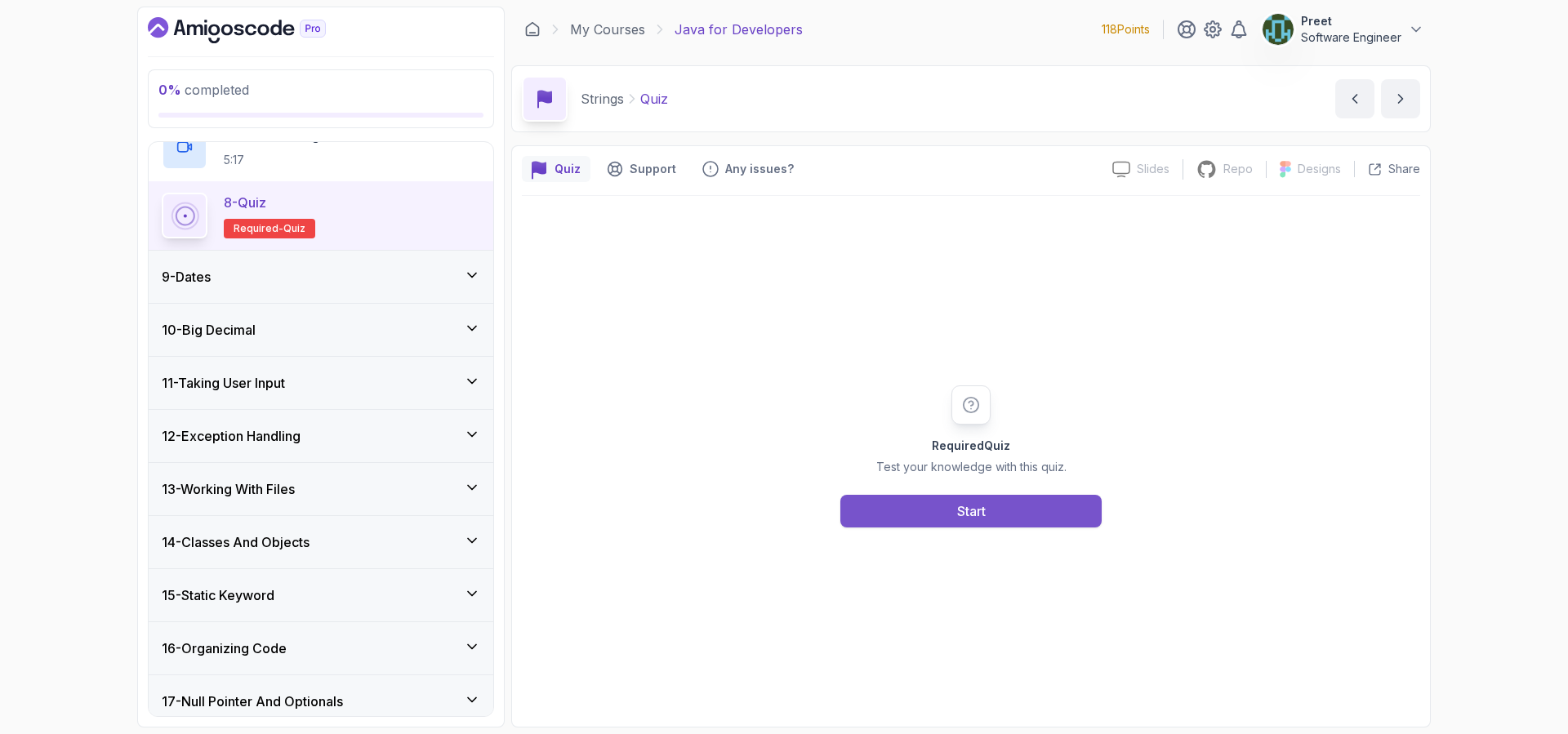
click at [950, 506] on button "Start" at bounding box center [971, 511] width 261 height 32
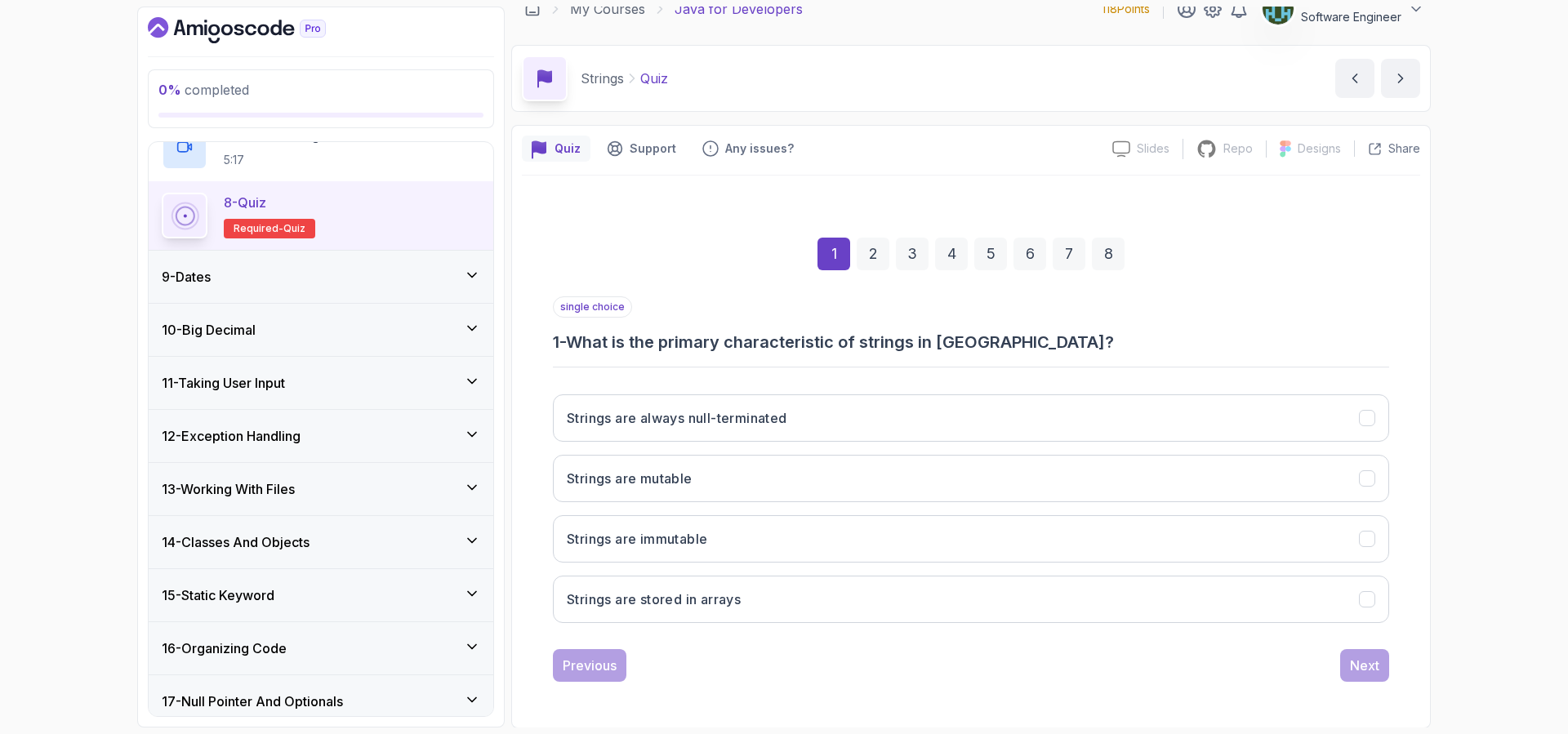
scroll to position [22, 0]
click at [717, 535] on button "Strings are immutable" at bounding box center [971, 538] width 836 height 47
click at [1363, 653] on button "Next" at bounding box center [1364, 664] width 49 height 32
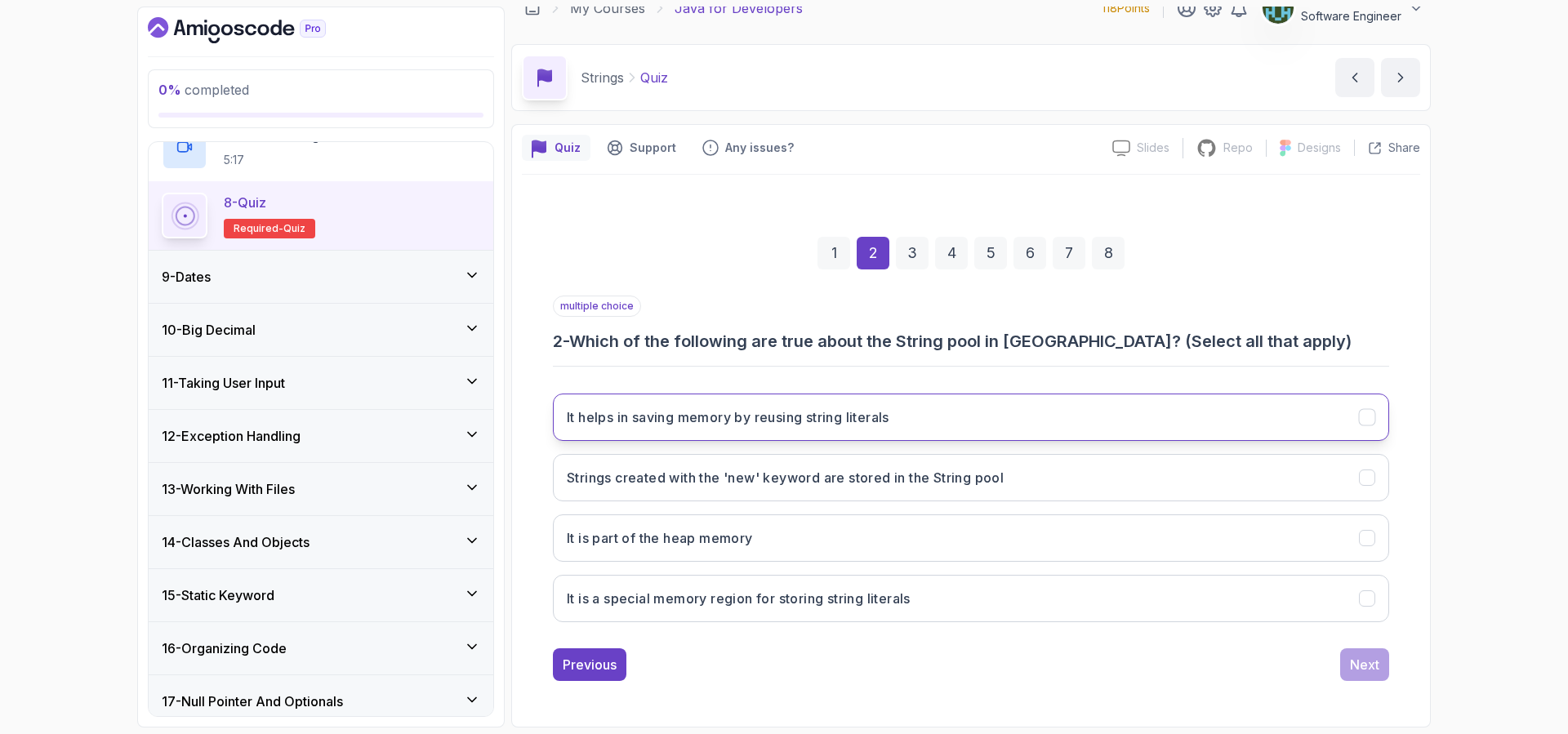
click at [889, 412] on h3 "It helps in saving memory by reusing string literals" at bounding box center [728, 417] width 323 height 20
click at [832, 430] on button "It helps in saving memory by reusing string literals" at bounding box center [971, 417] width 836 height 47
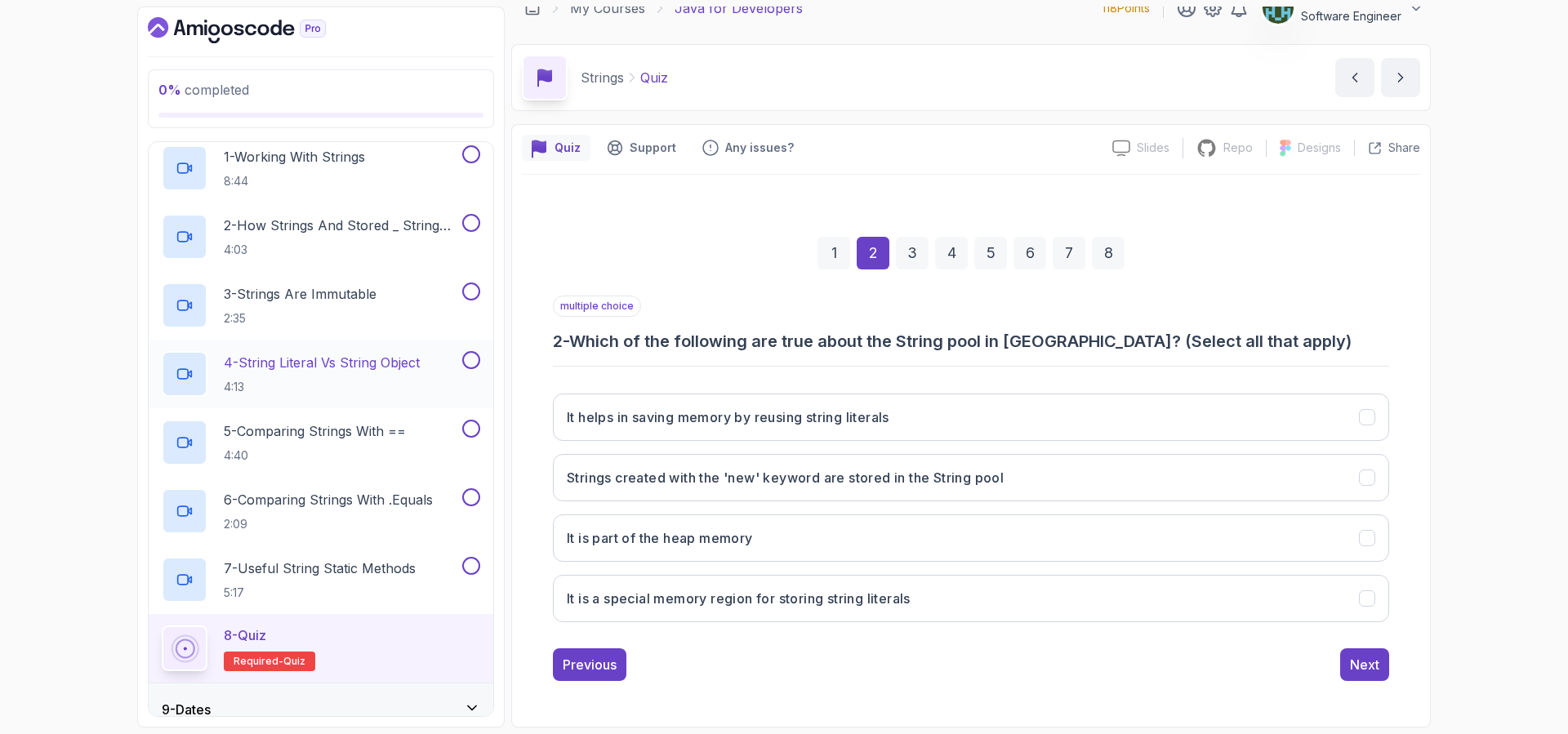
scroll to position [363, 0]
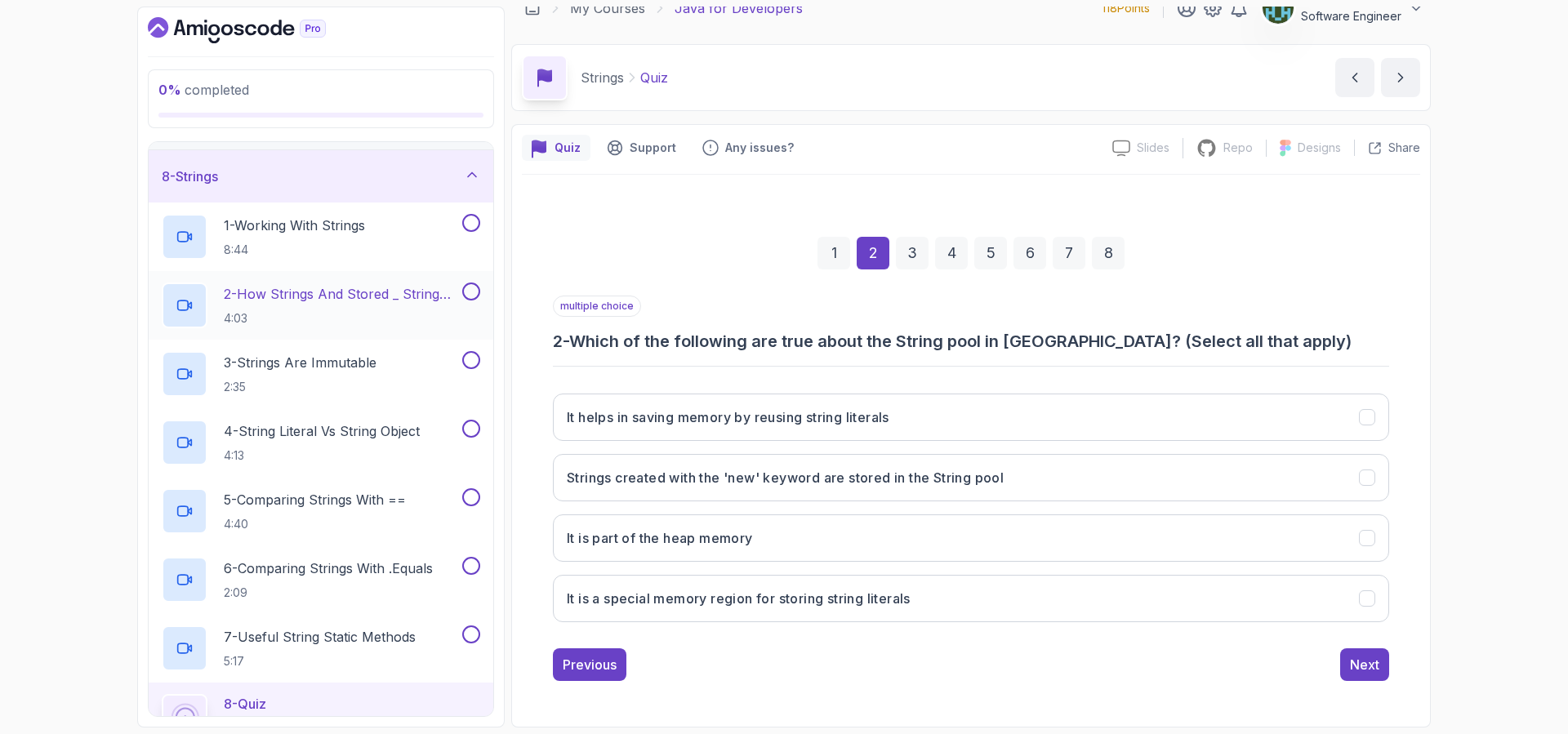
click at [376, 301] on p "2 - How Strings And Stored _ String Pool" at bounding box center [341, 294] width 235 height 20
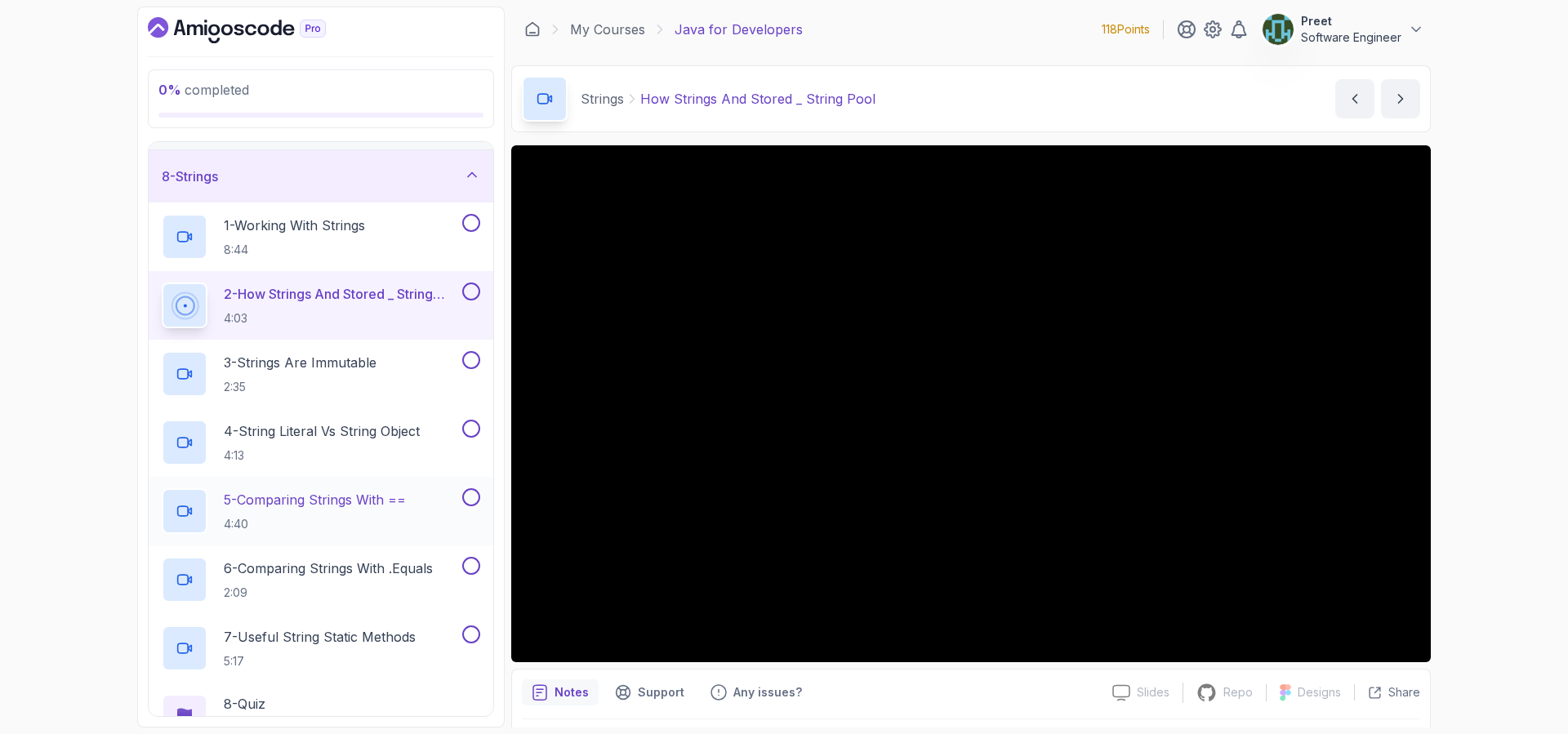
click at [349, 497] on p "5 - Comparing Strings With ==" at bounding box center [314, 500] width 182 height 20
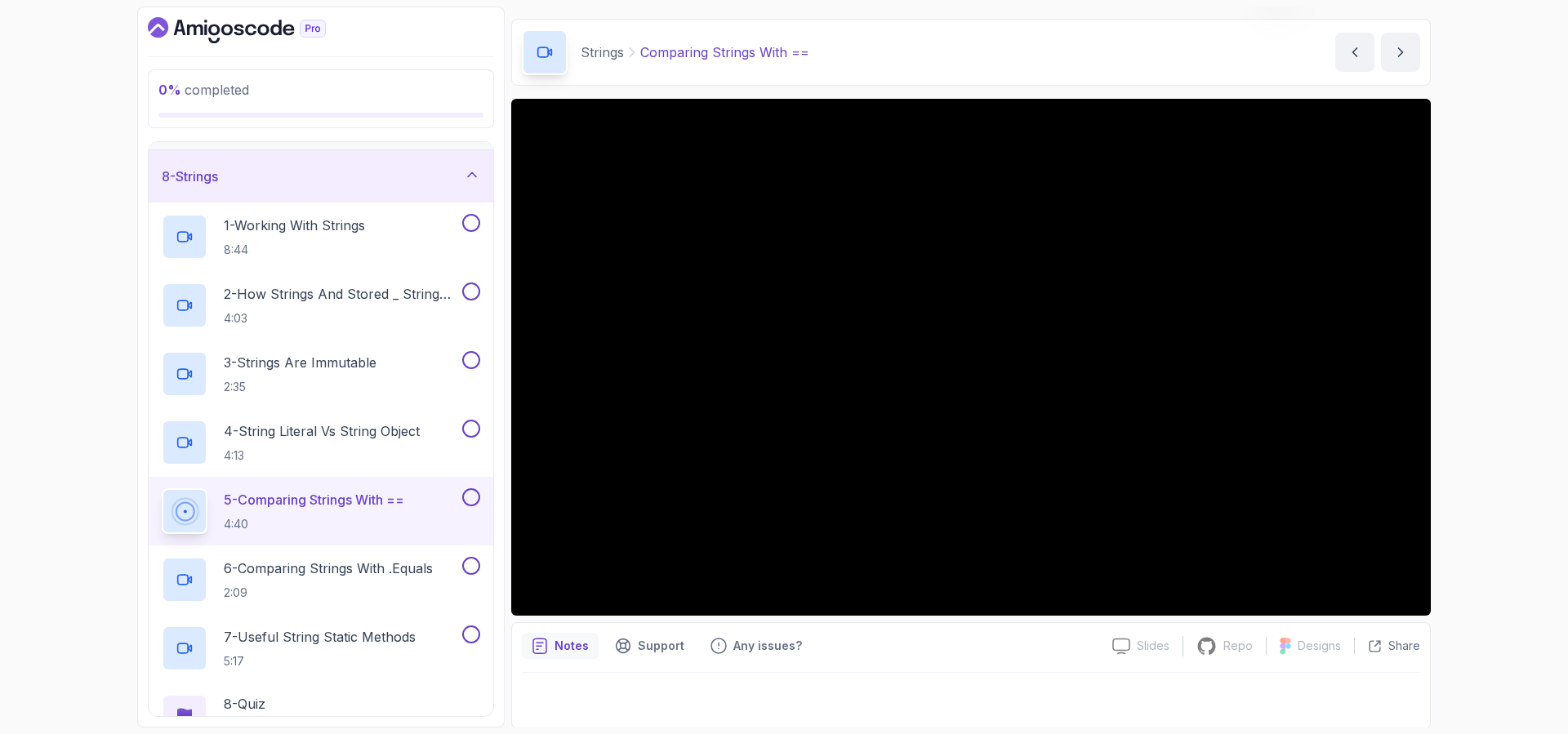
scroll to position [48, 0]
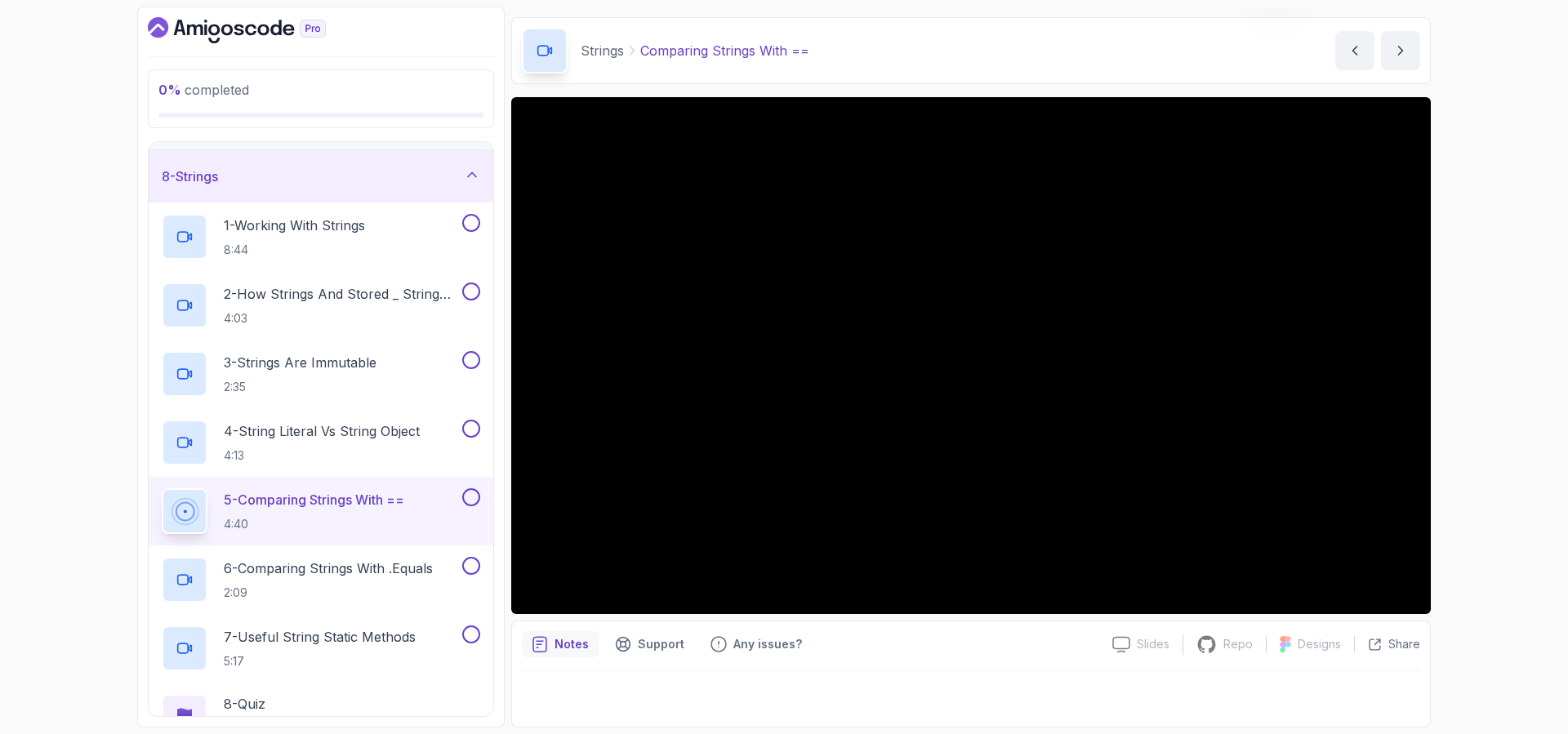
click at [1532, 418] on div "0 % completed 1 - Intro 2 - Loops 3 - If Statements 4 - Packages 5 - Access Mod…" at bounding box center [784, 367] width 1568 height 734
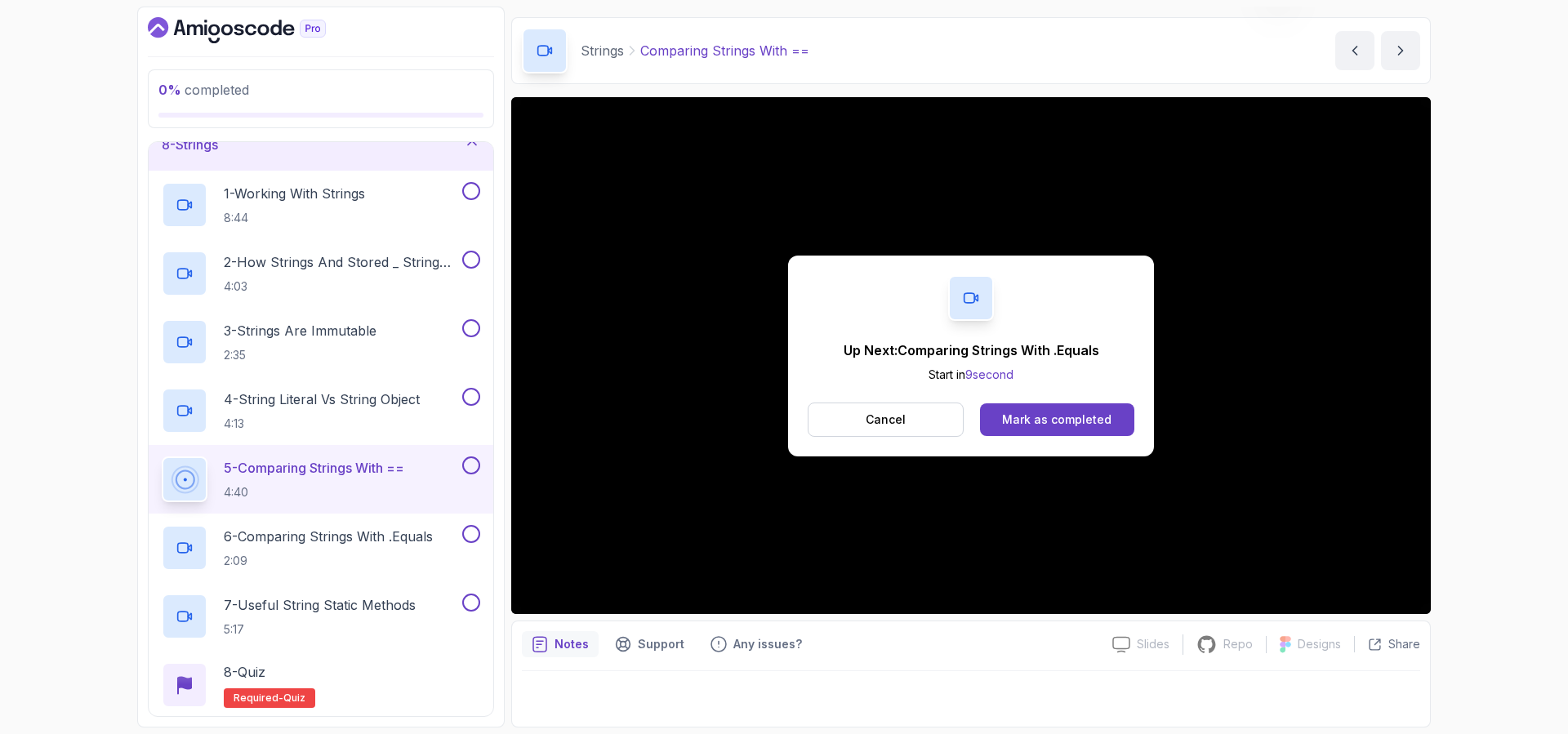
scroll to position [459, 0]
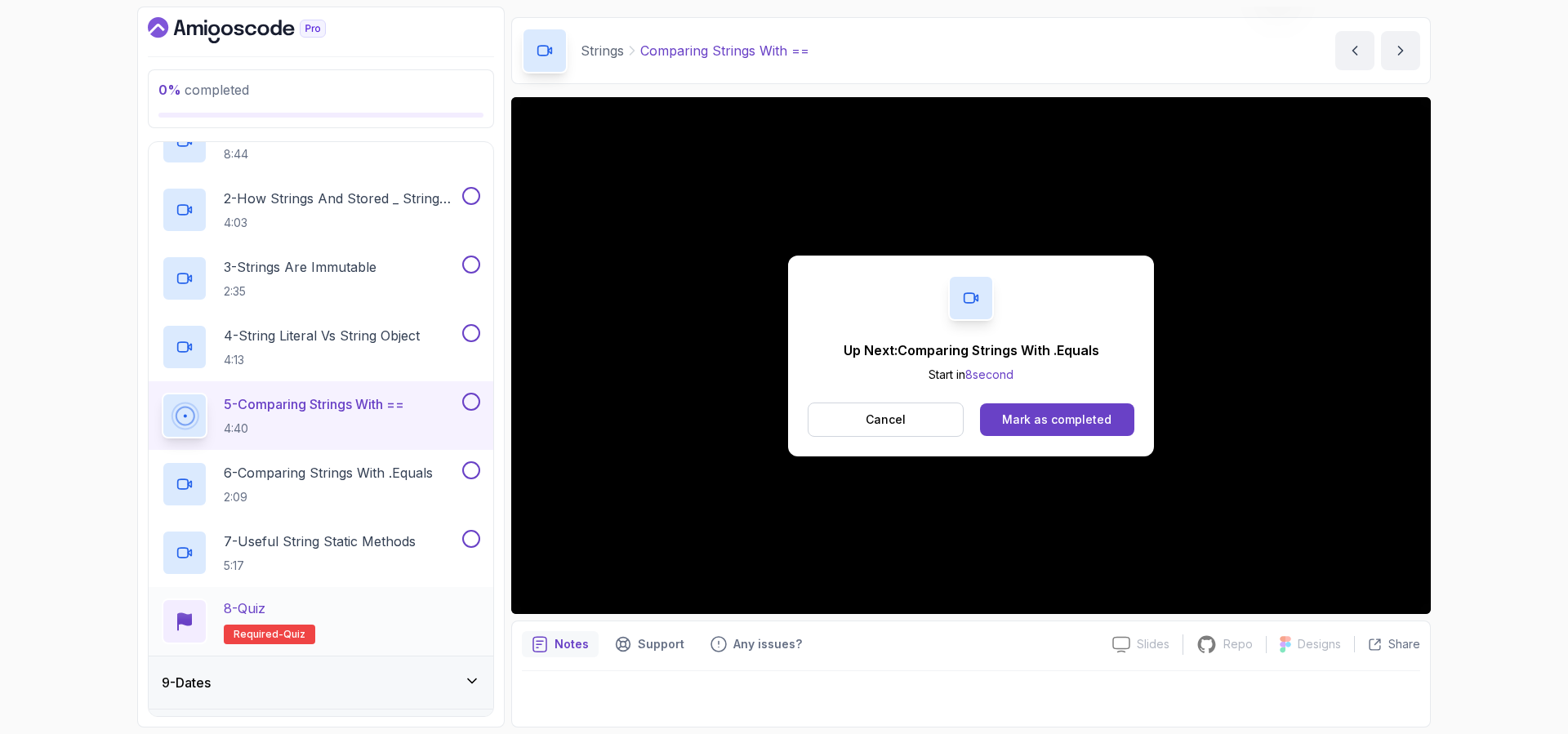
click at [338, 611] on div "8 - Quiz Required- quiz" at bounding box center [320, 621] width 319 height 46
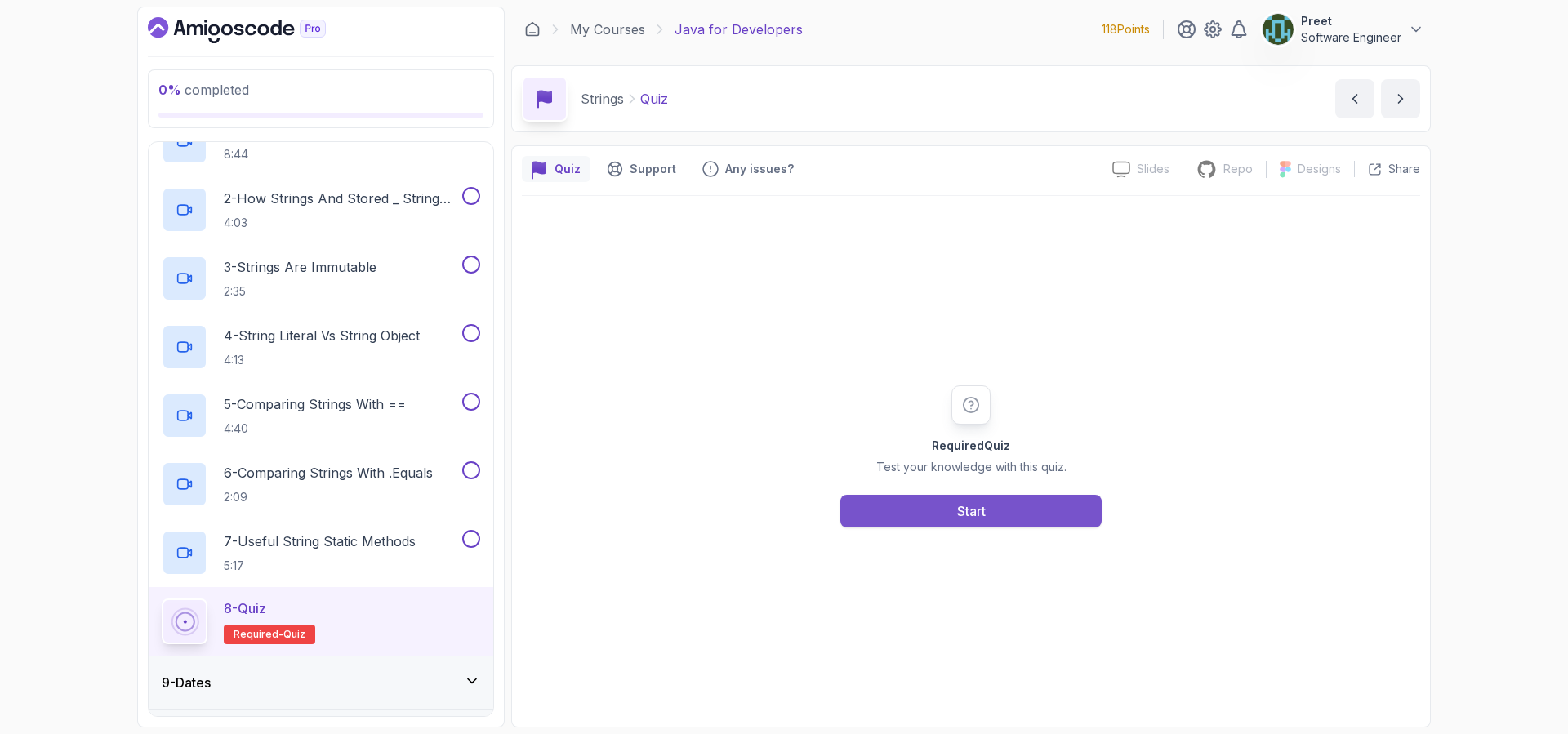
click at [999, 506] on button "Start" at bounding box center [971, 511] width 261 height 32
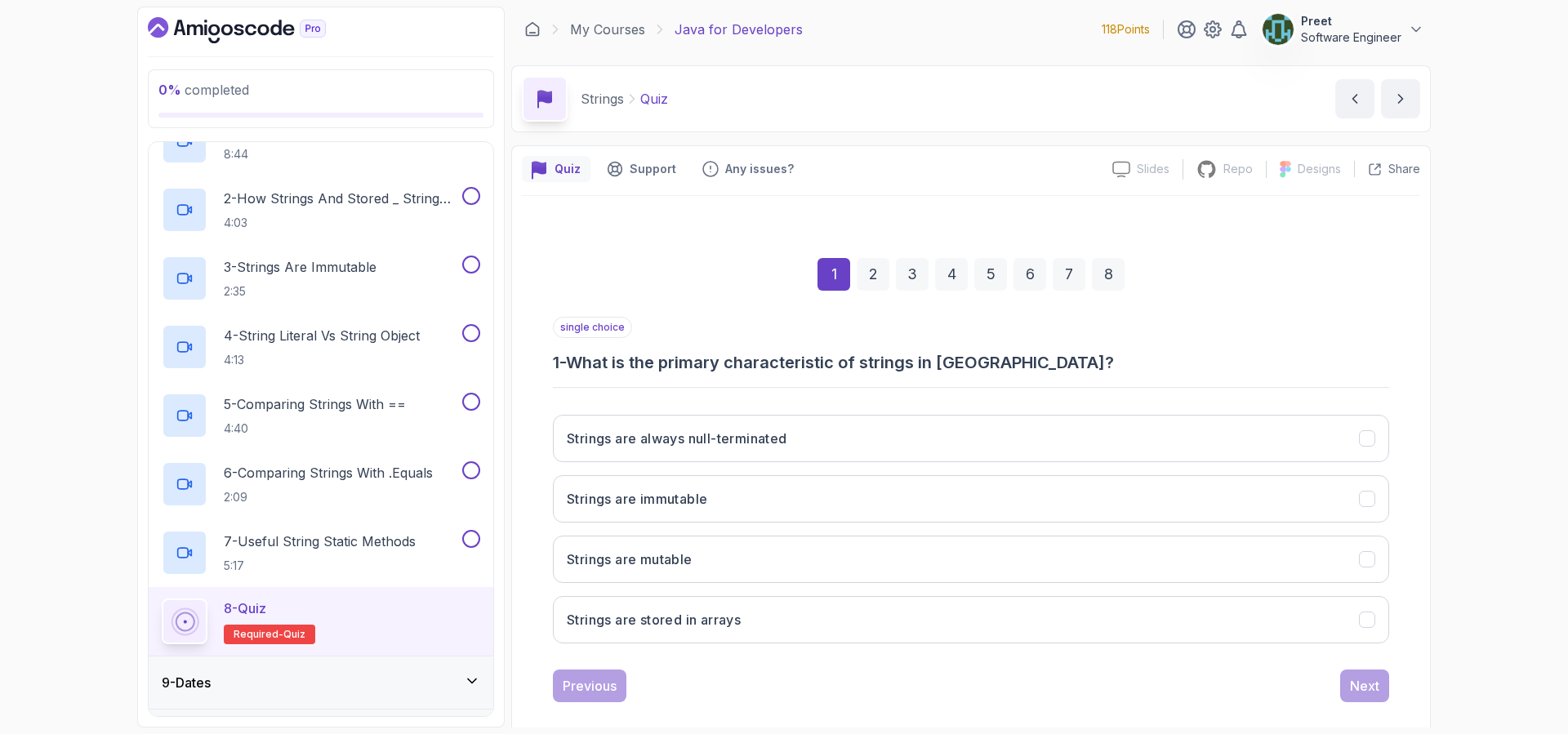
scroll to position [8, 0]
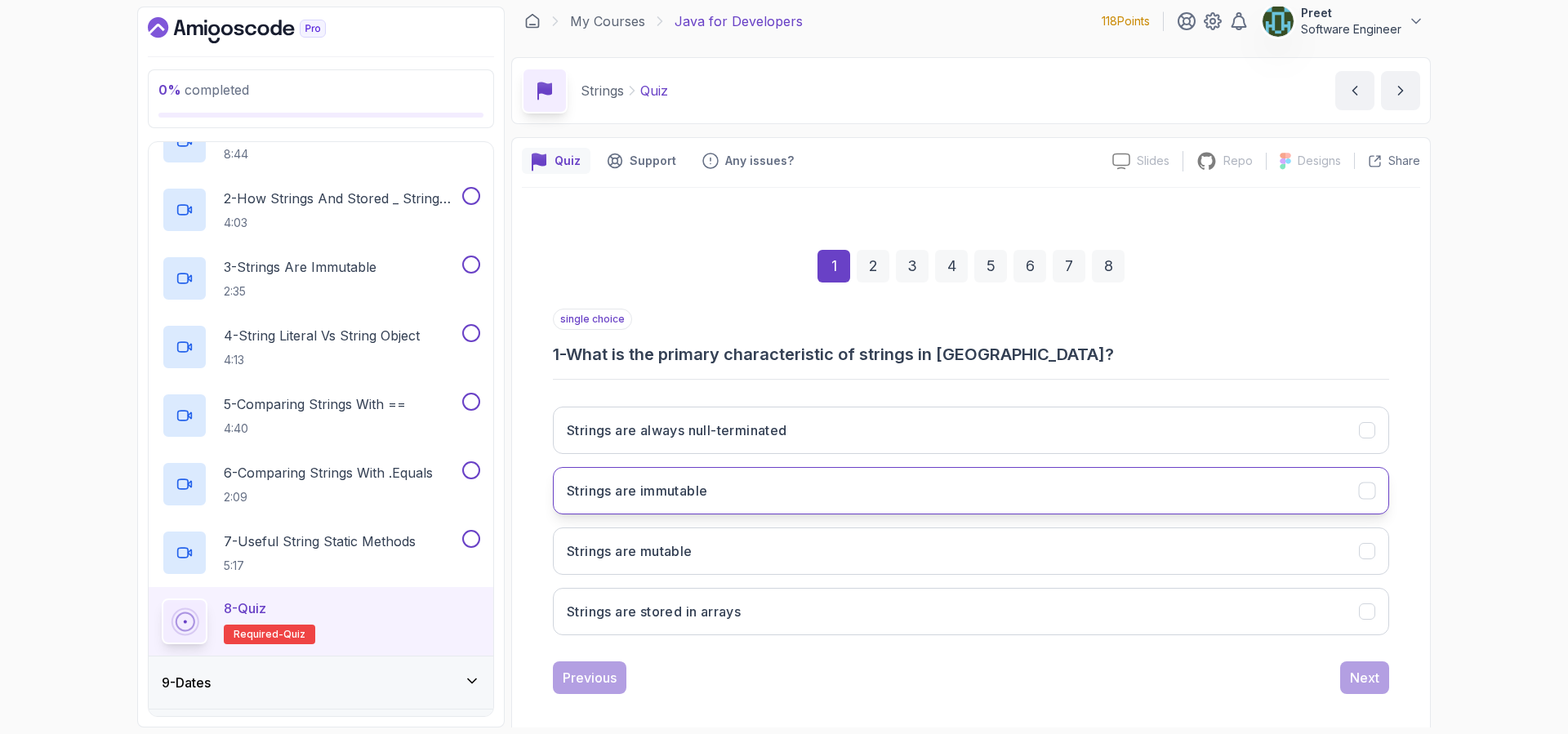
click at [815, 497] on button "Strings are immutable" at bounding box center [971, 490] width 836 height 47
click at [1350, 679] on div "Next" at bounding box center [1364, 678] width 30 height 20
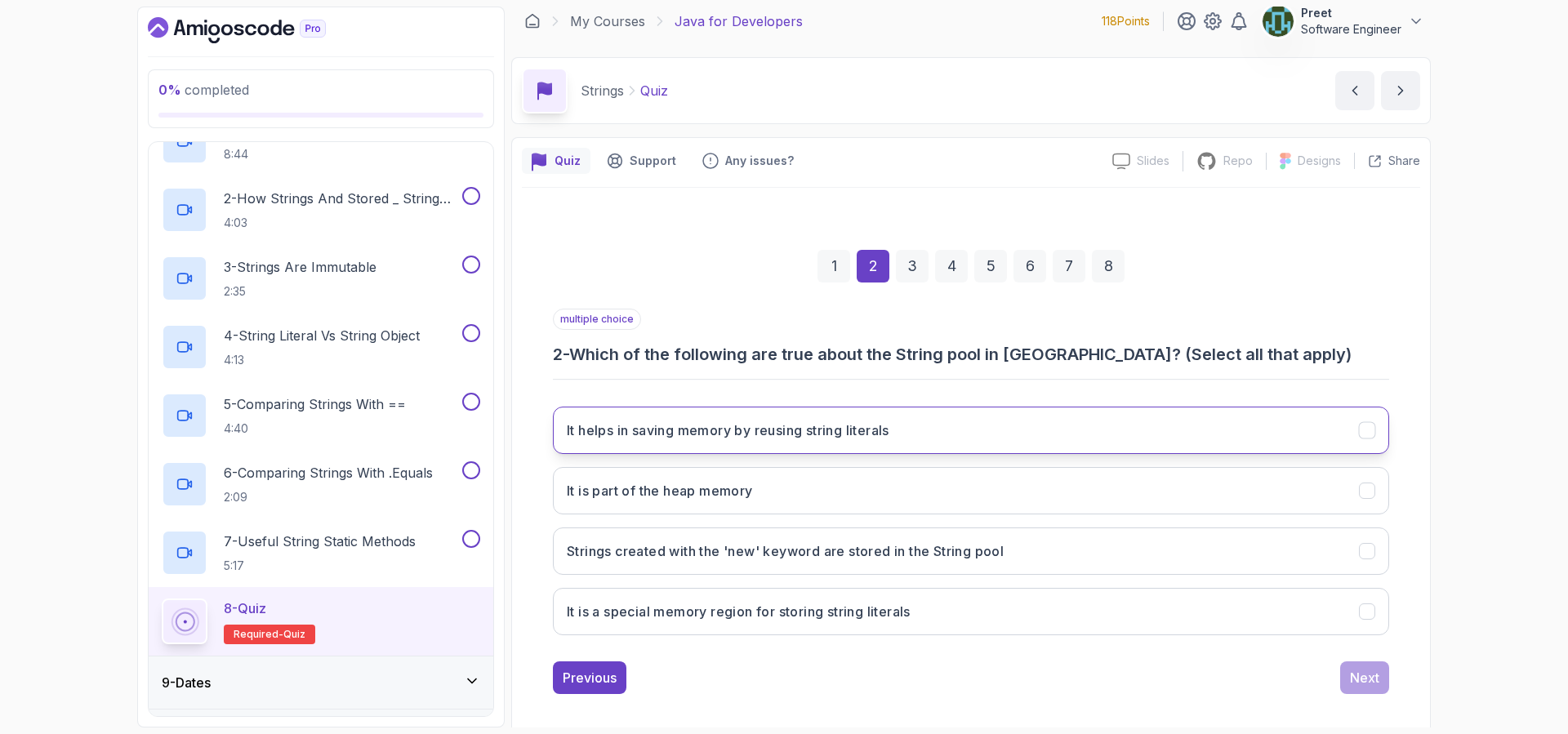
click at [825, 434] on h3 "It helps in saving memory by reusing string literals" at bounding box center [728, 430] width 323 height 20
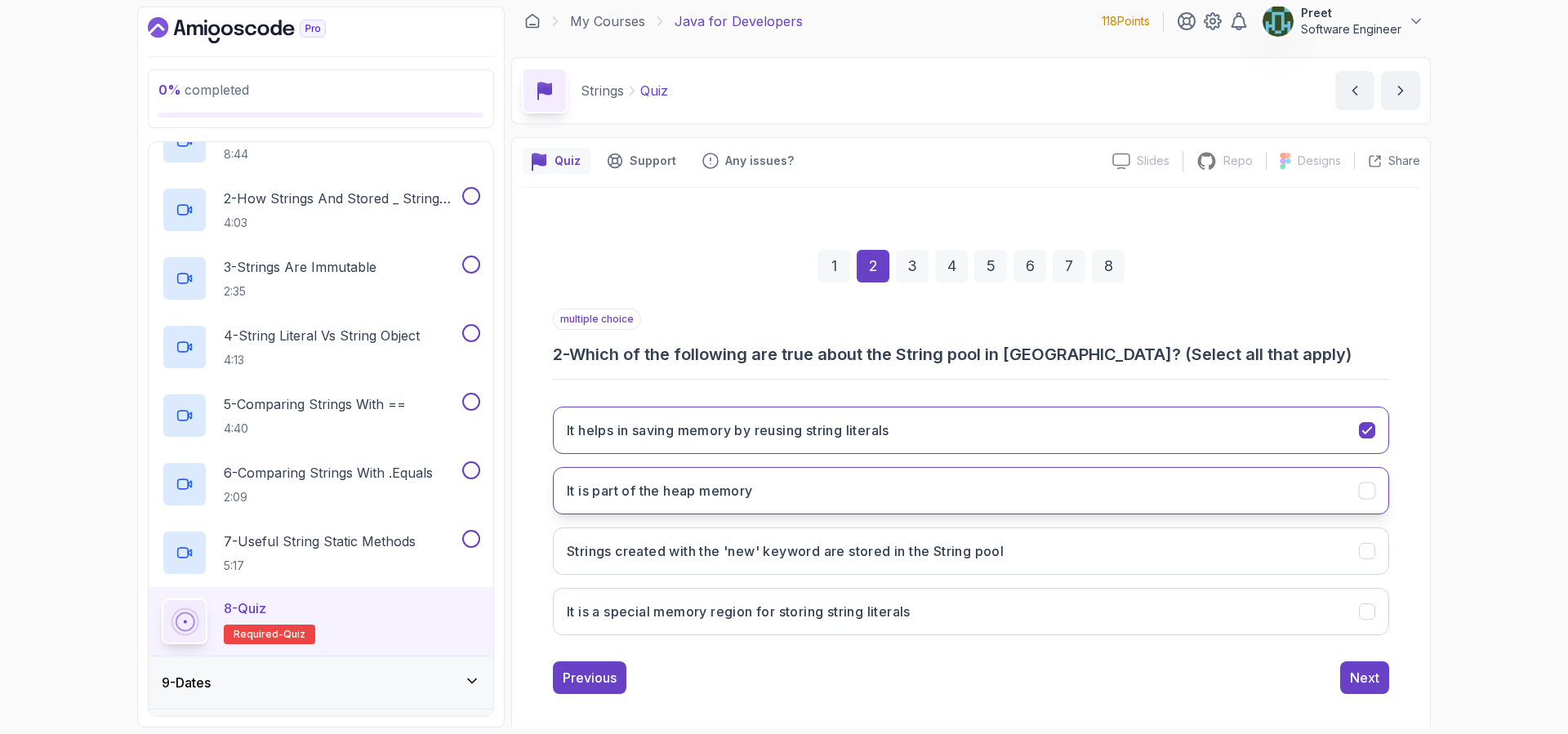
click at [829, 485] on button "It is part of the heap memory" at bounding box center [971, 490] width 836 height 47
drag, startPoint x: 931, startPoint y: 621, endPoint x: 1005, endPoint y: 630, distance: 74.5
click at [932, 621] on button "It is a special memory region for storing string literals" at bounding box center [971, 611] width 836 height 47
click at [1369, 684] on div "Next" at bounding box center [1364, 678] width 30 height 20
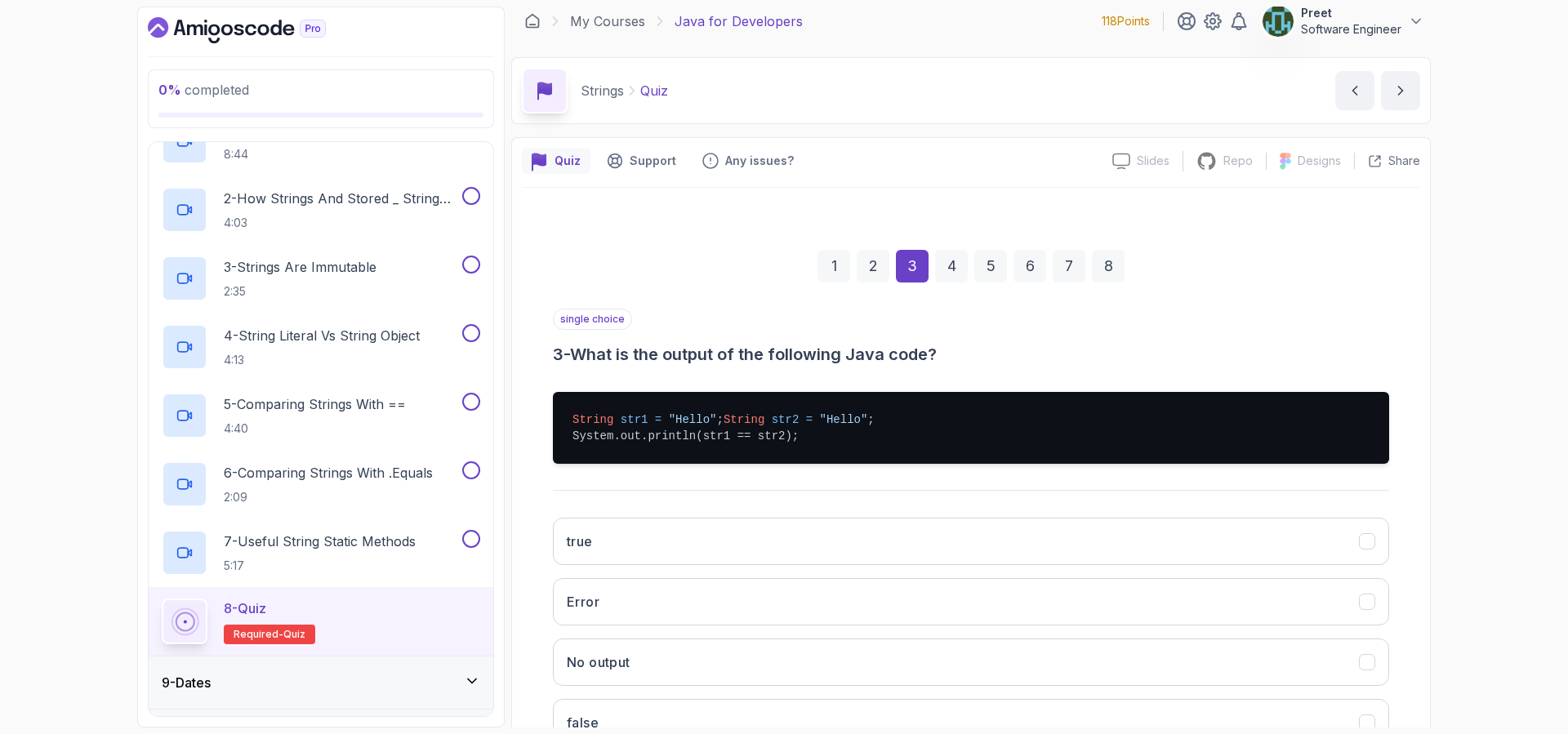
click at [884, 273] on div "2" at bounding box center [872, 266] width 32 height 32
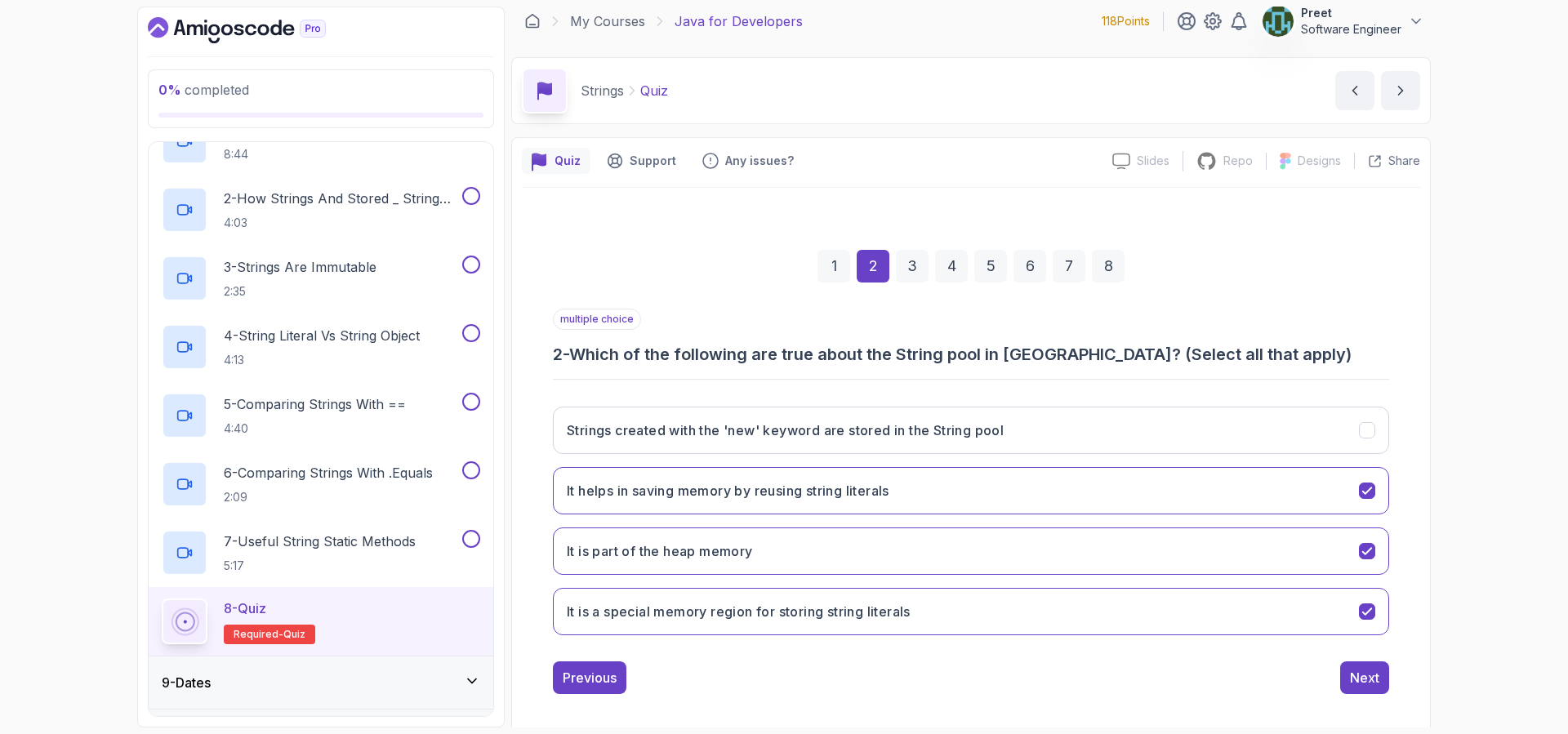
click at [920, 265] on div "3" at bounding box center [911, 266] width 32 height 32
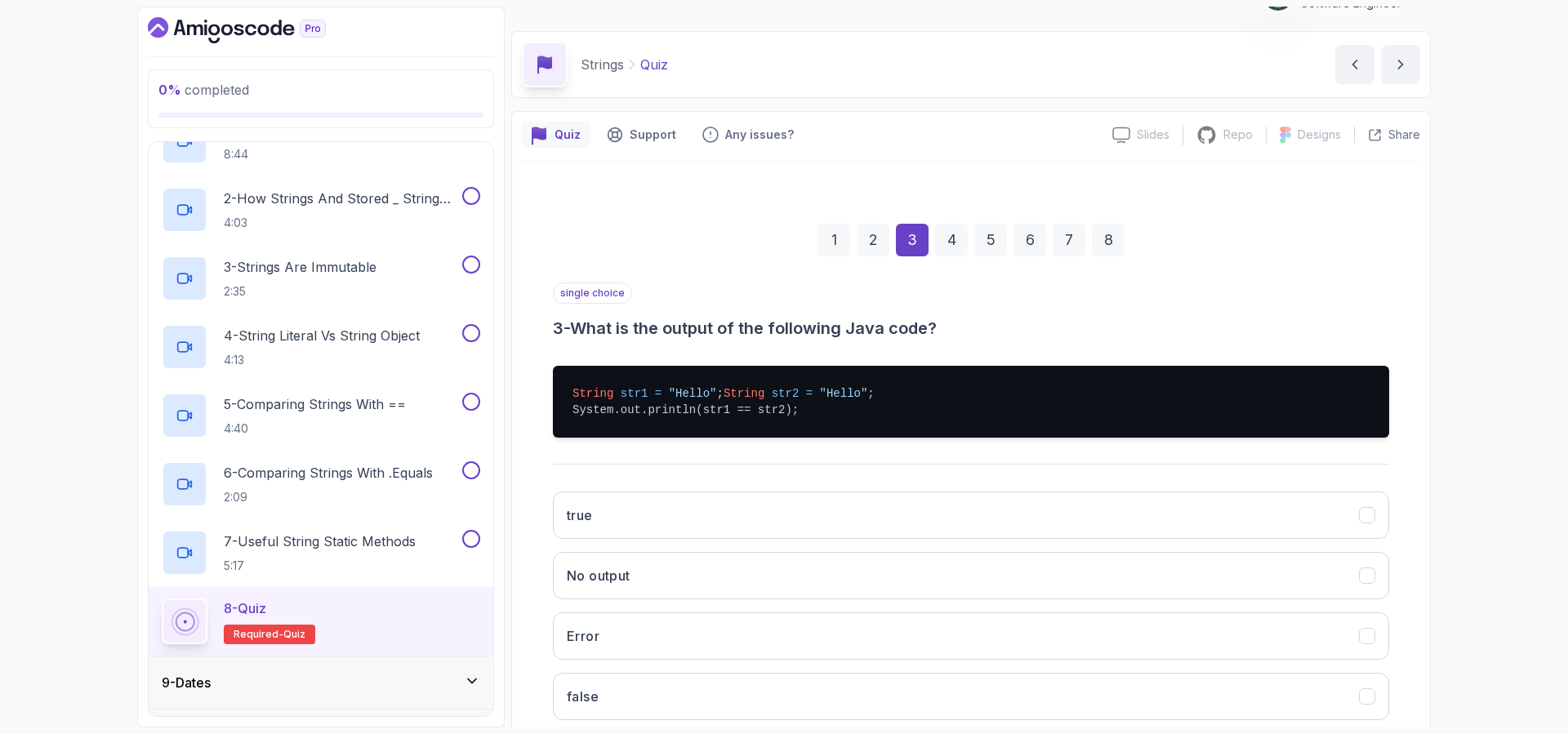
scroll to position [65, 0]
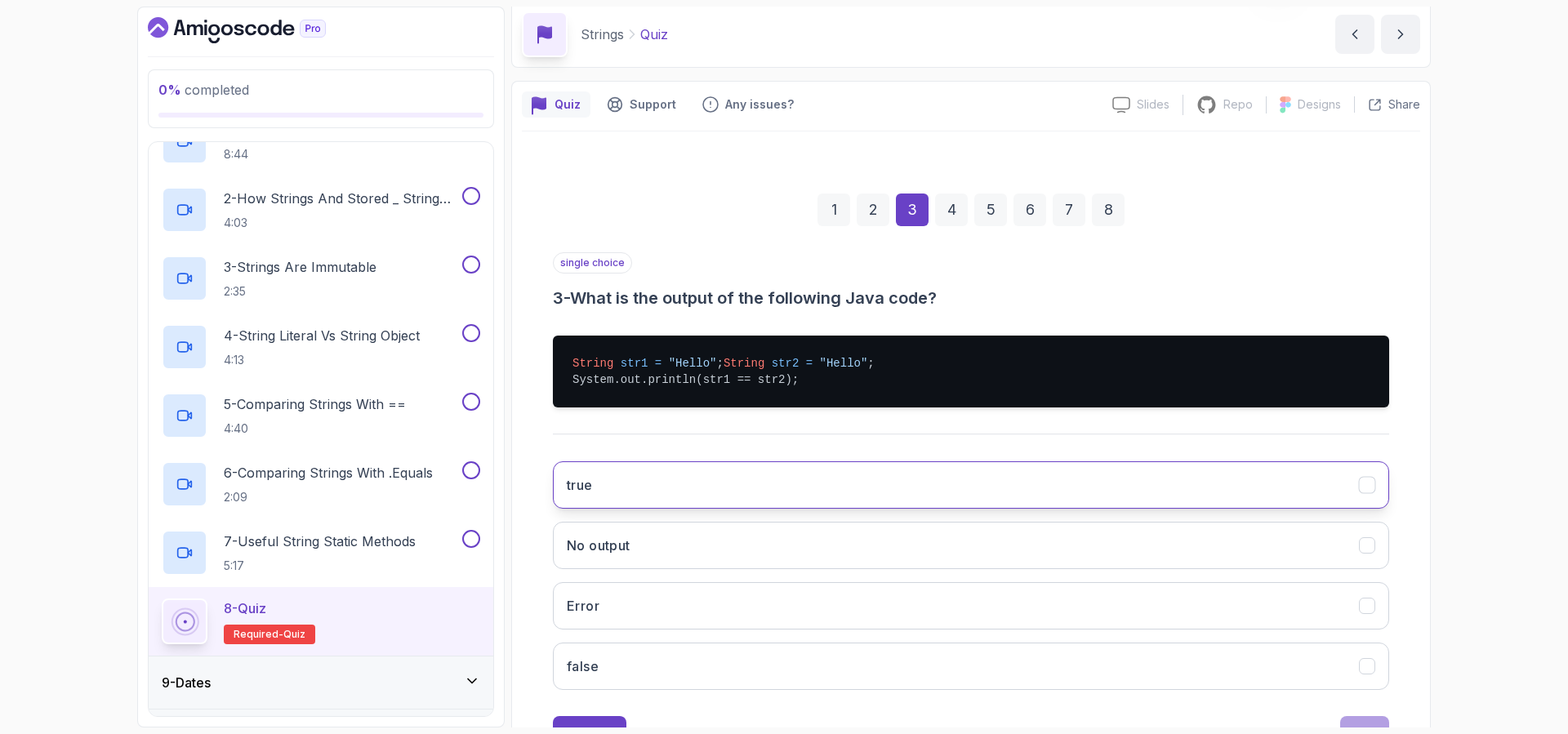
click at [700, 495] on button "true" at bounding box center [971, 485] width 836 height 47
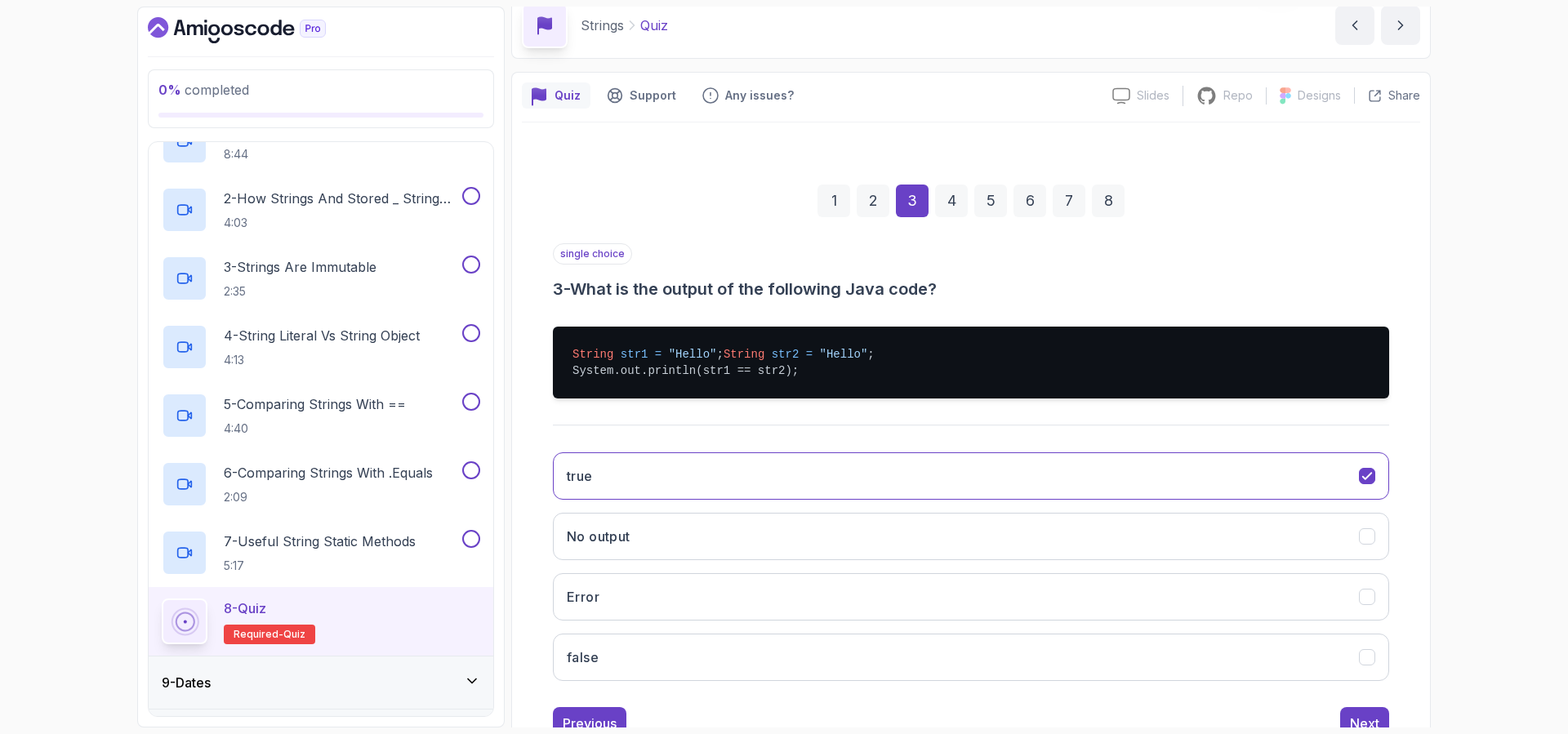
scroll to position [82, 0]
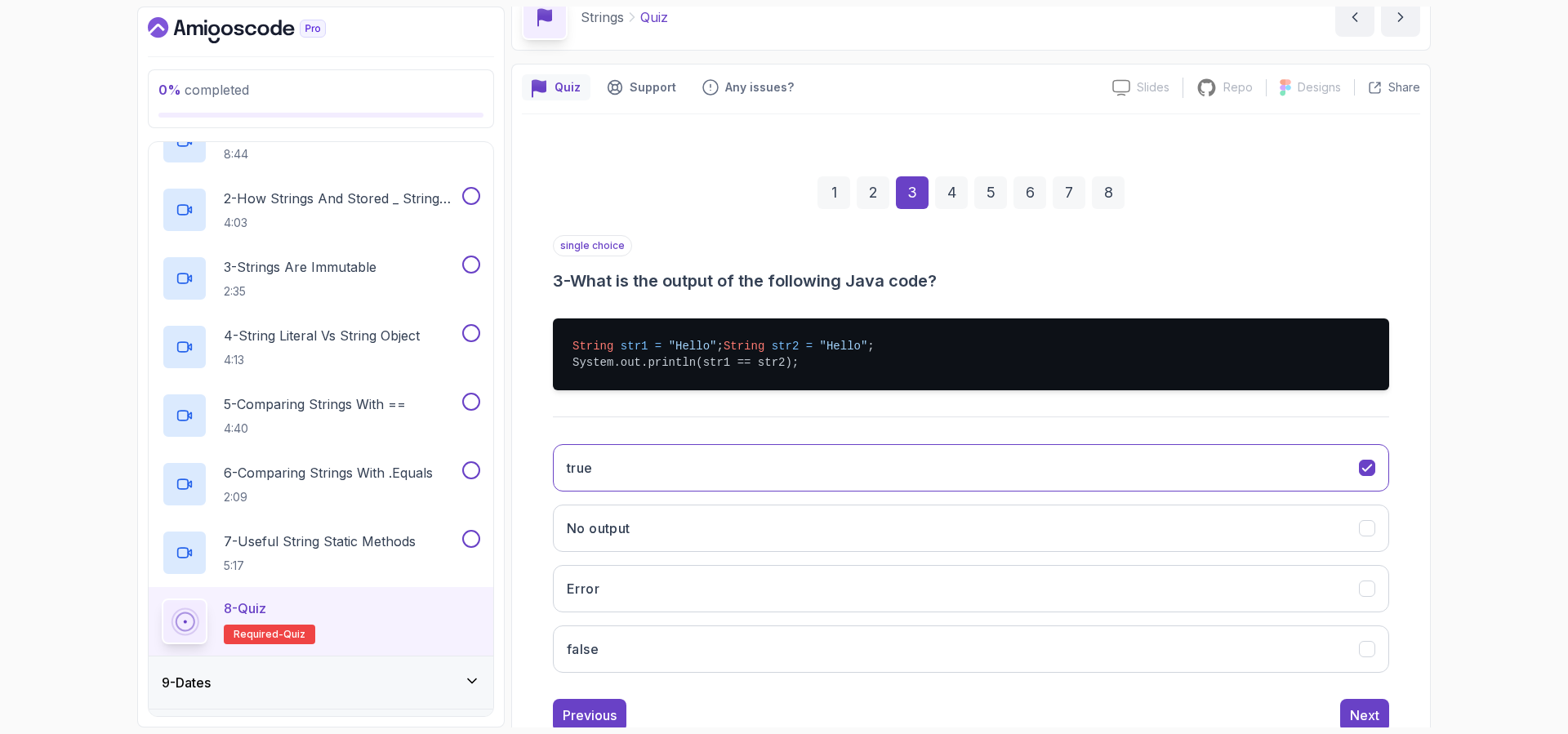
click at [957, 189] on div "4" at bounding box center [951, 192] width 32 height 32
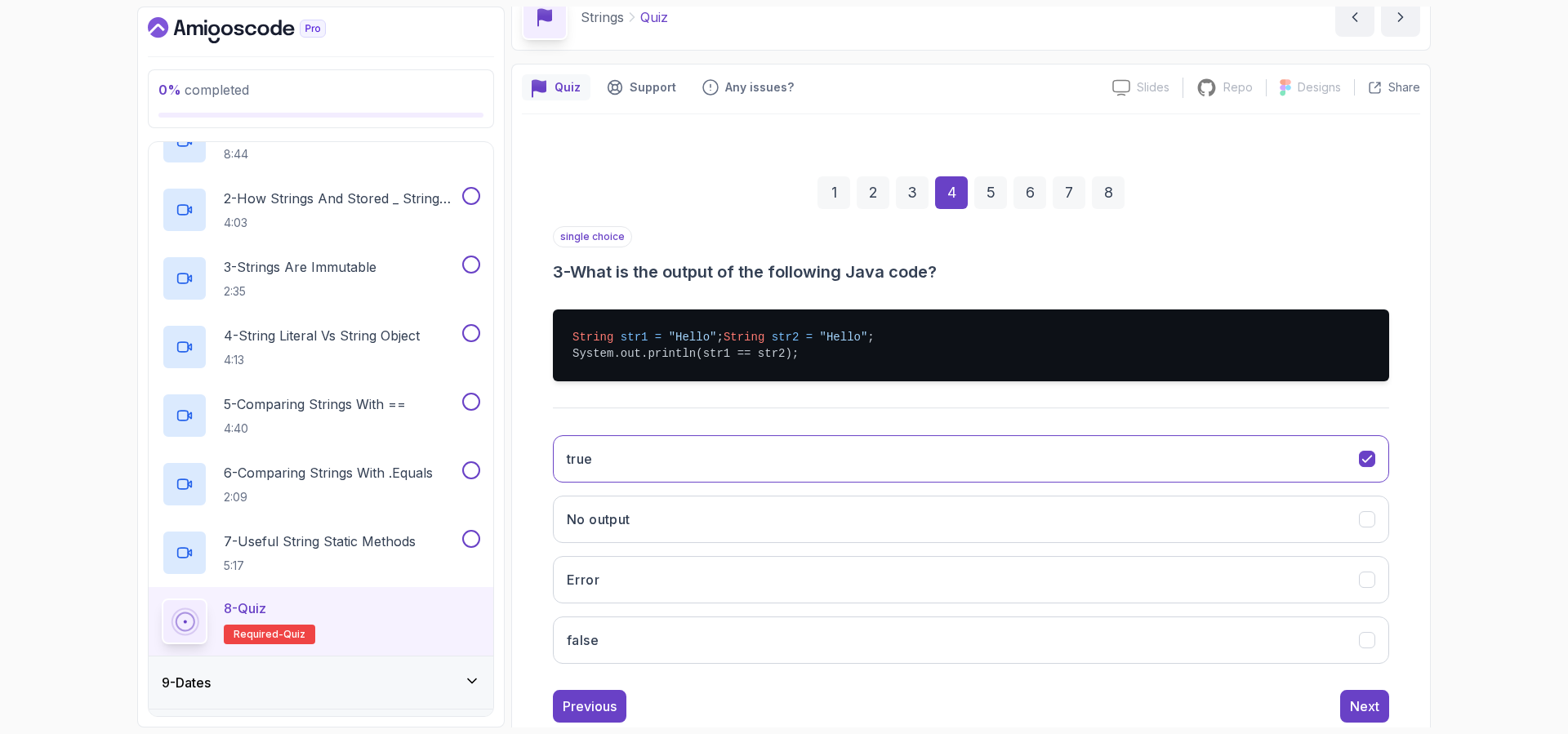
scroll to position [22, 0]
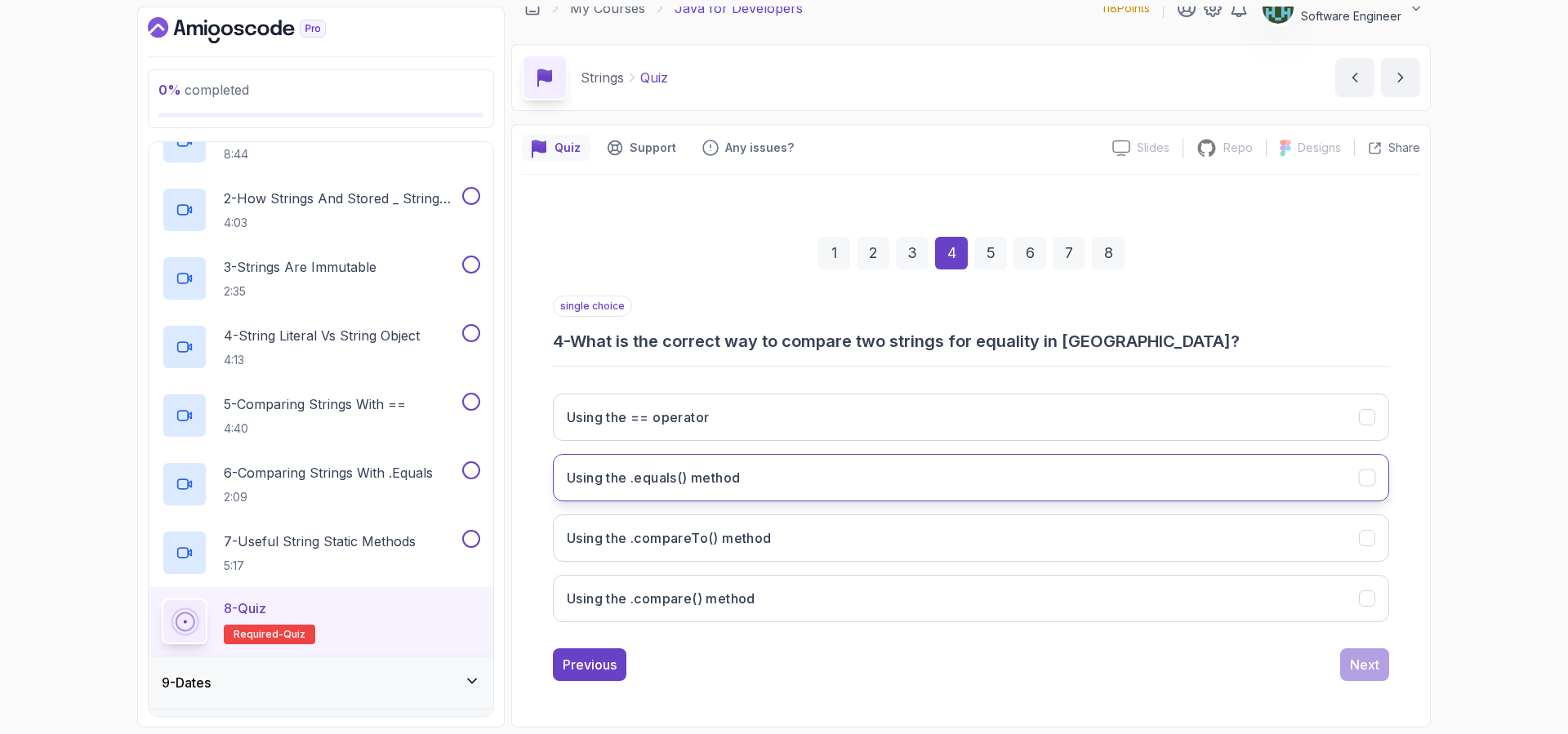
click at [745, 479] on button "Using the .equals() method" at bounding box center [971, 477] width 836 height 47
click at [1001, 252] on div "5" at bounding box center [990, 252] width 32 height 32
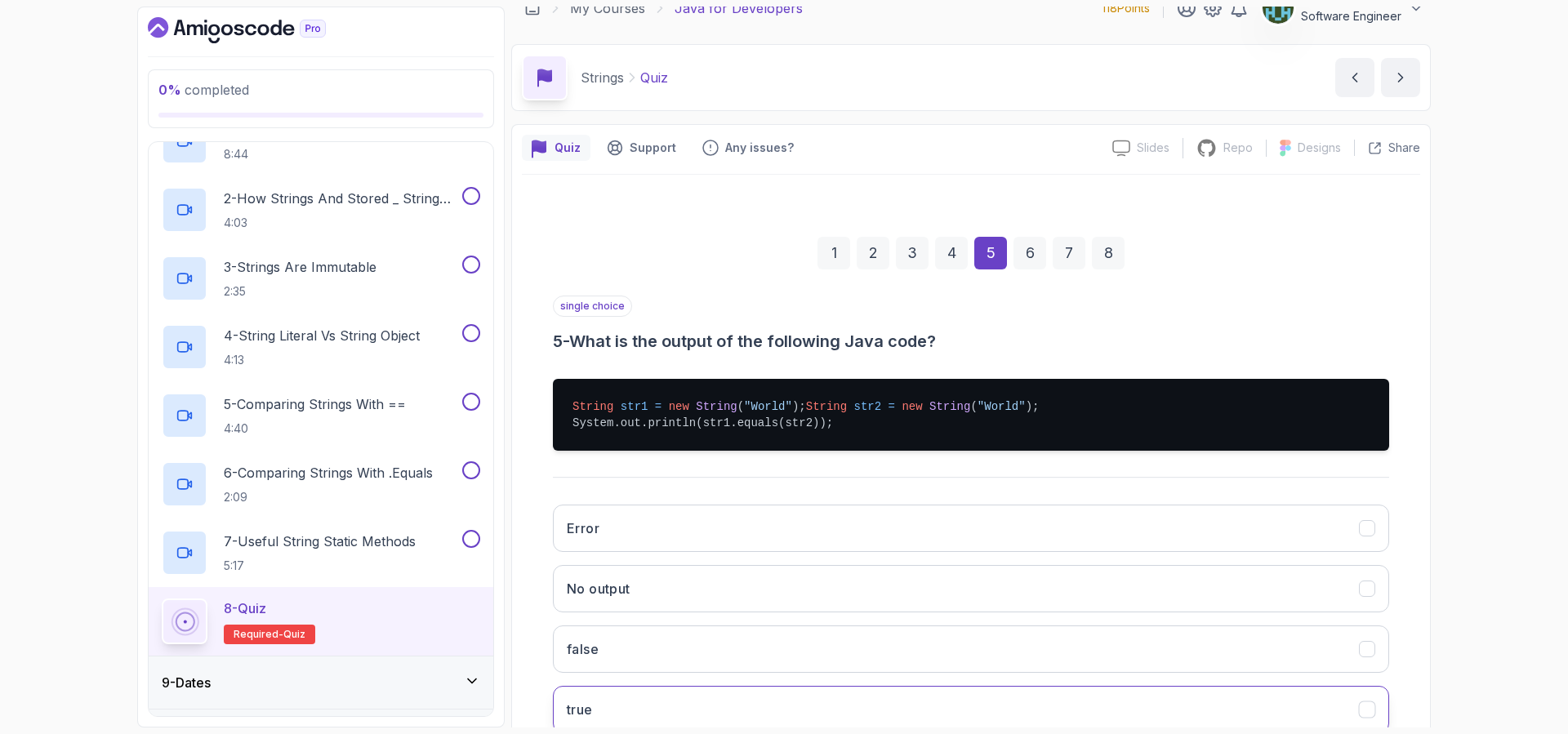
click at [599, 717] on button "true" at bounding box center [971, 709] width 836 height 47
click at [1026, 247] on div "6" at bounding box center [1029, 252] width 32 height 32
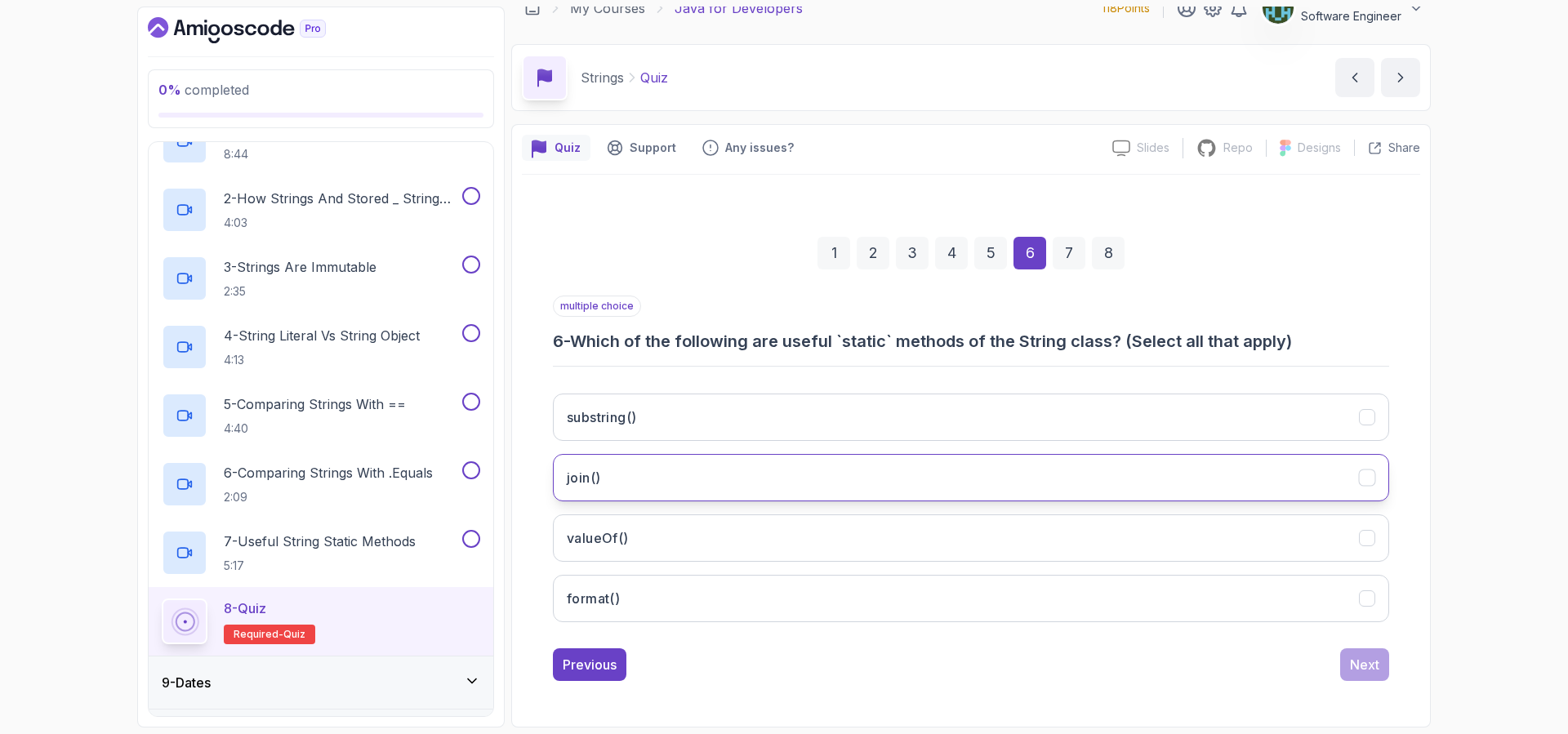
click at [716, 477] on button "join()" at bounding box center [971, 477] width 836 height 47
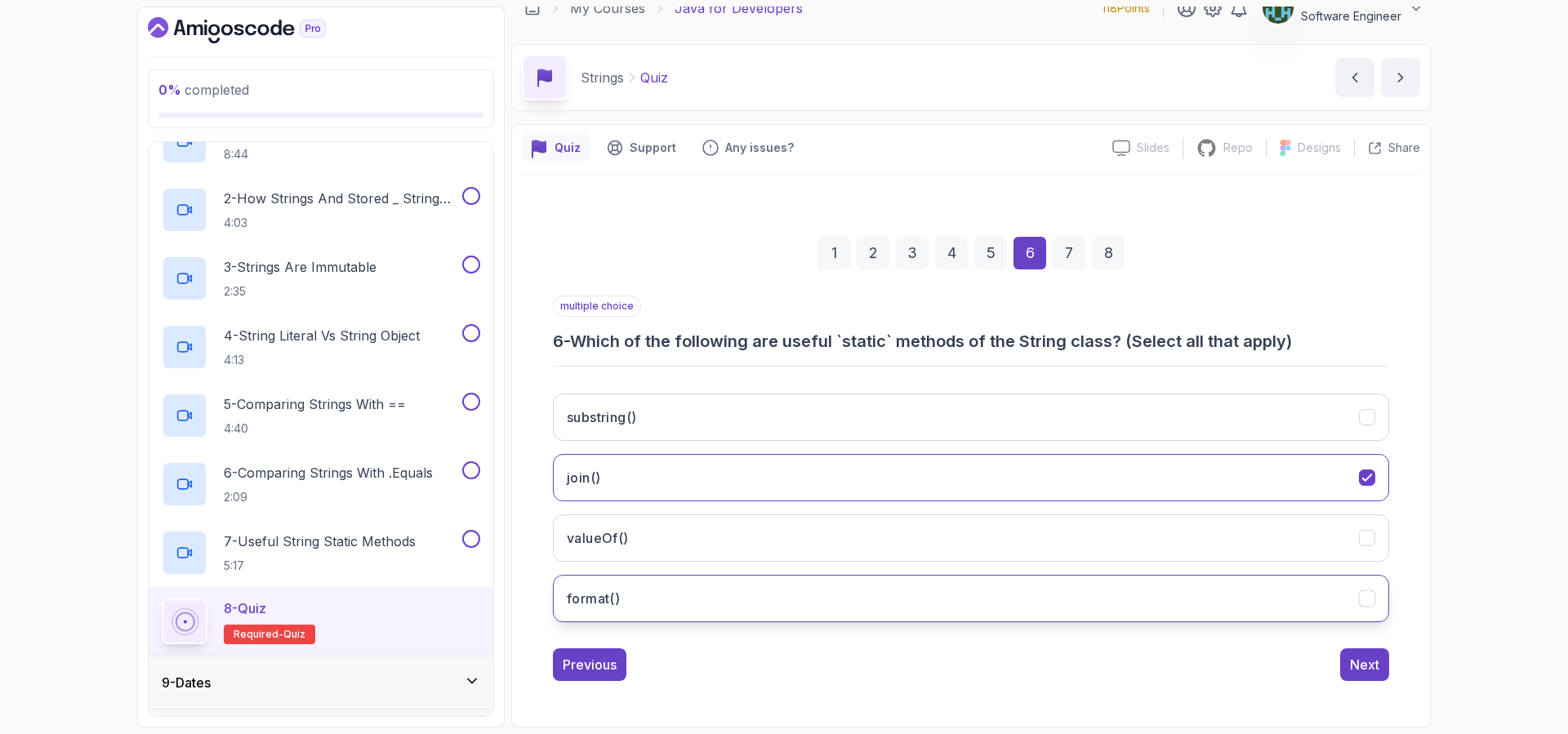
click at [696, 612] on button "format()" at bounding box center [971, 598] width 836 height 47
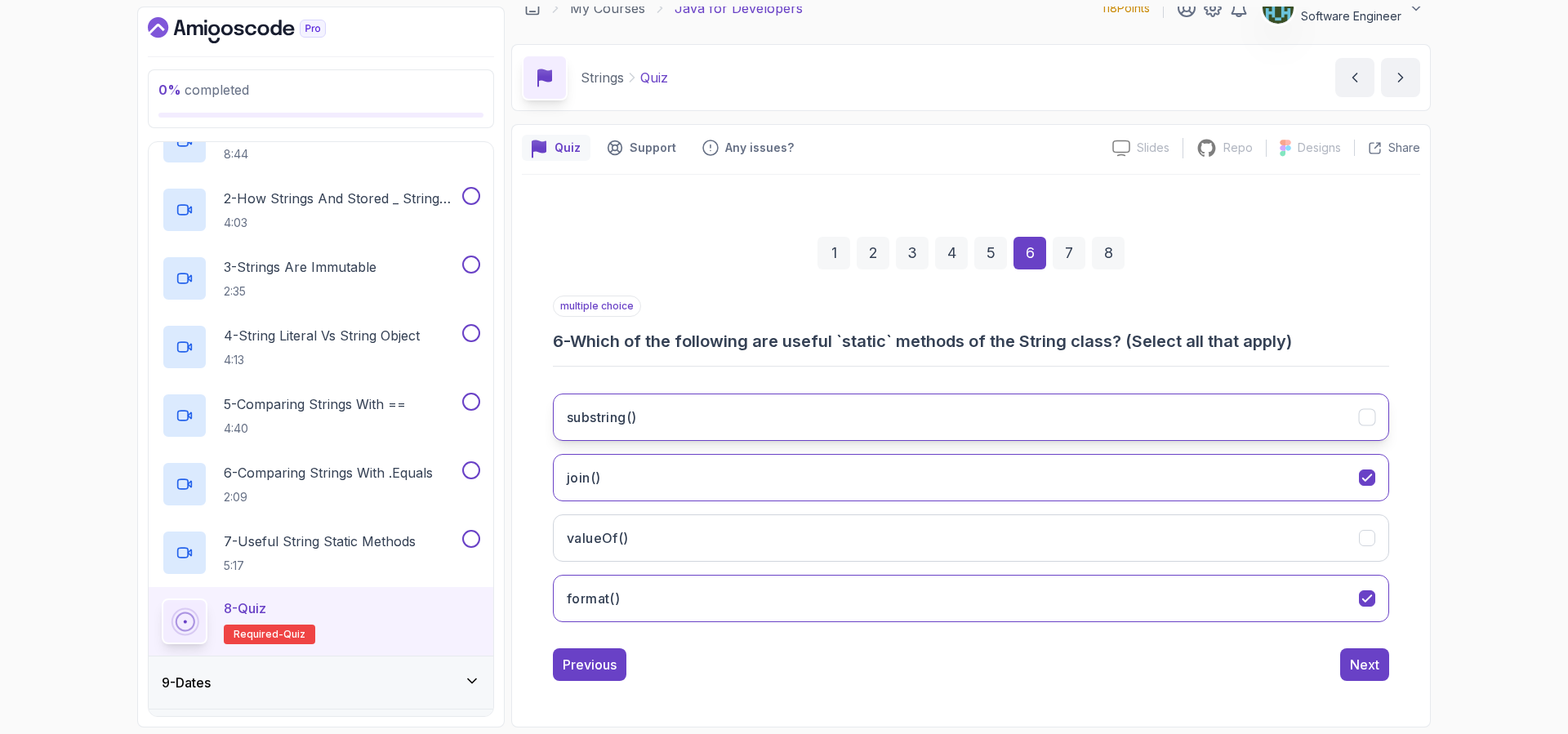
click at [994, 420] on button "substring()" at bounding box center [971, 417] width 836 height 47
click at [1068, 252] on div "7" at bounding box center [1068, 252] width 32 height 32
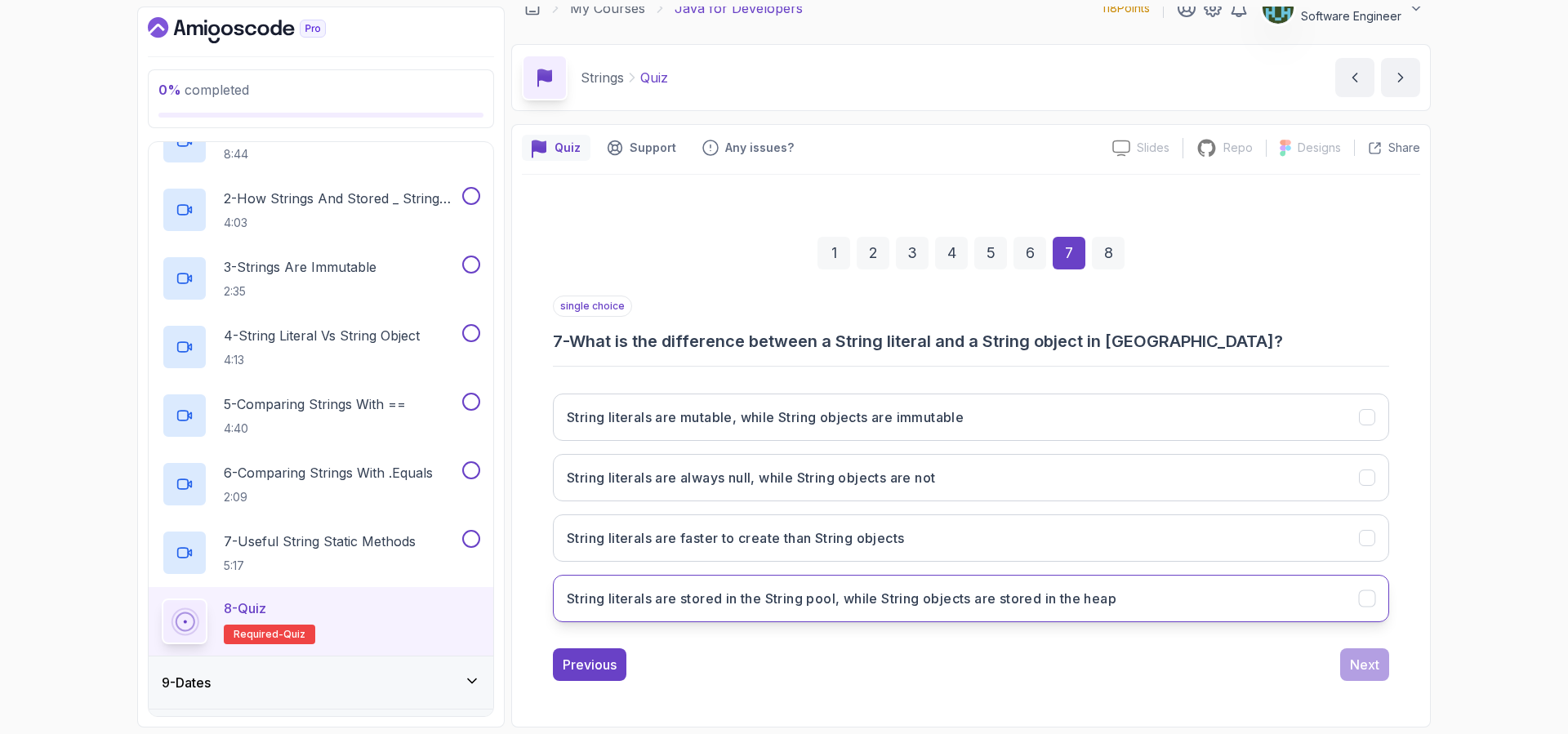
click at [855, 615] on button "String literals are stored in the String pool, while String objects are stored …" at bounding box center [971, 598] width 836 height 47
click at [1113, 256] on div "8" at bounding box center [1107, 252] width 32 height 32
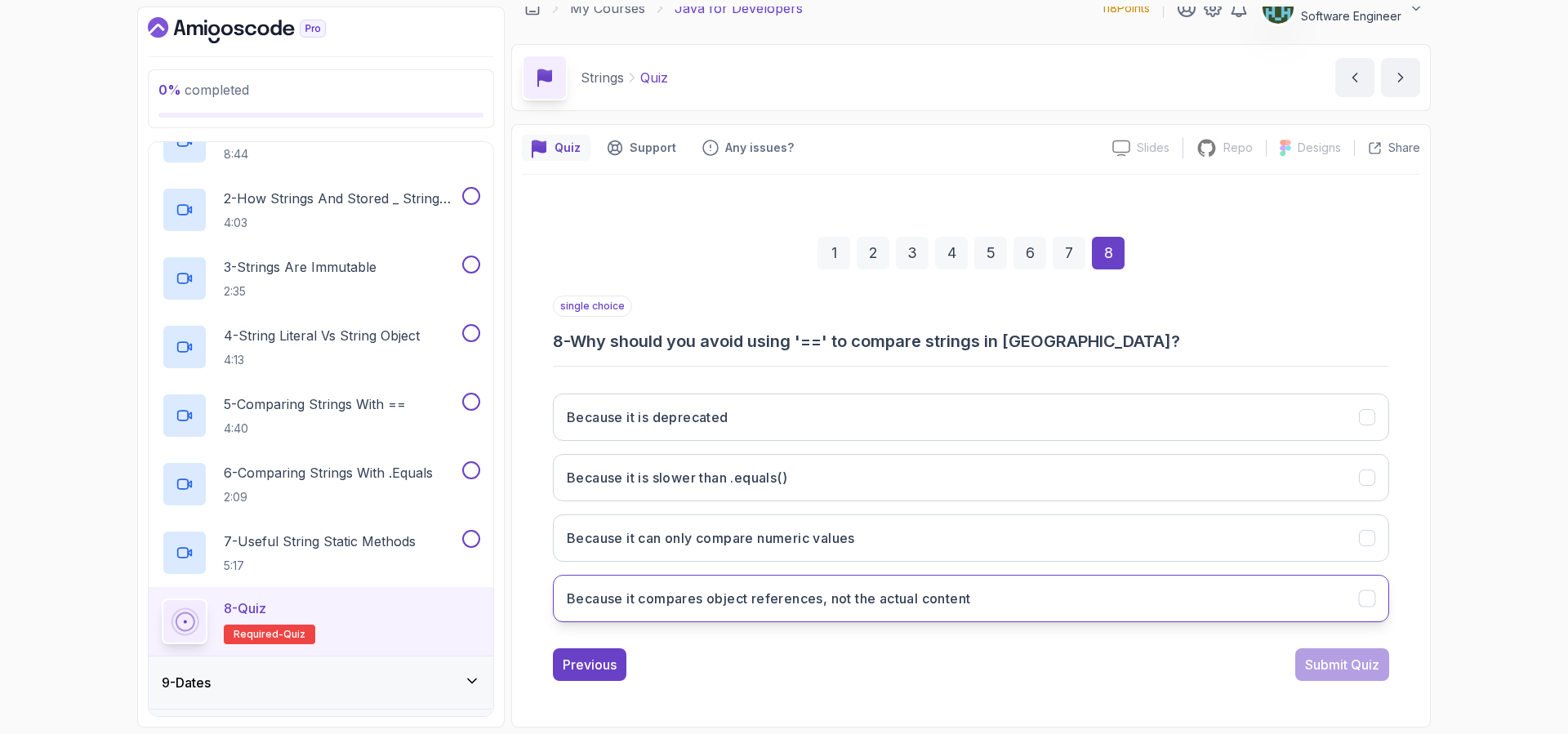
click at [889, 590] on h3 "Because it compares object references, not the actual content" at bounding box center [768, 598] width 403 height 20
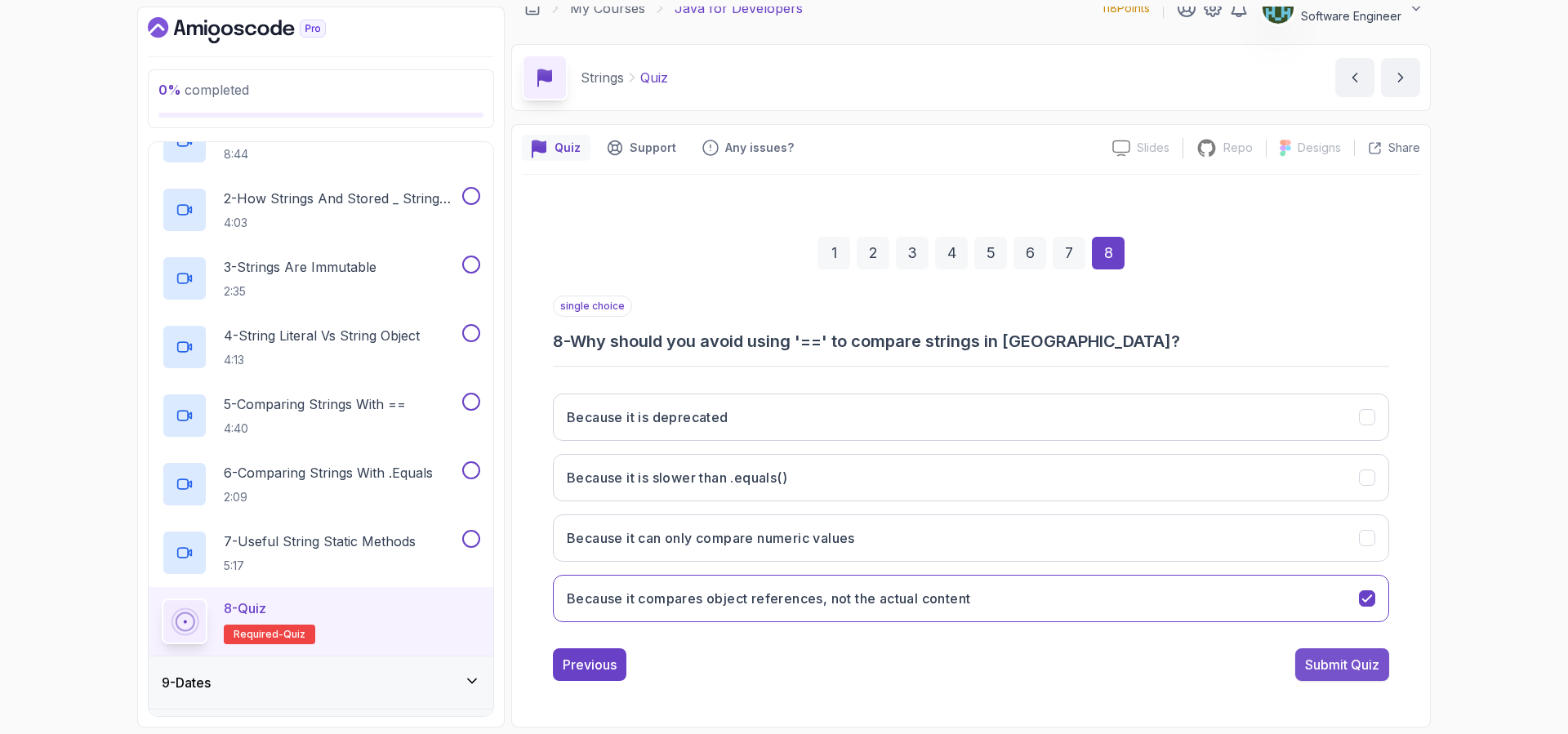
click at [1335, 673] on div "Submit Quiz" at bounding box center [1342, 664] width 74 height 20
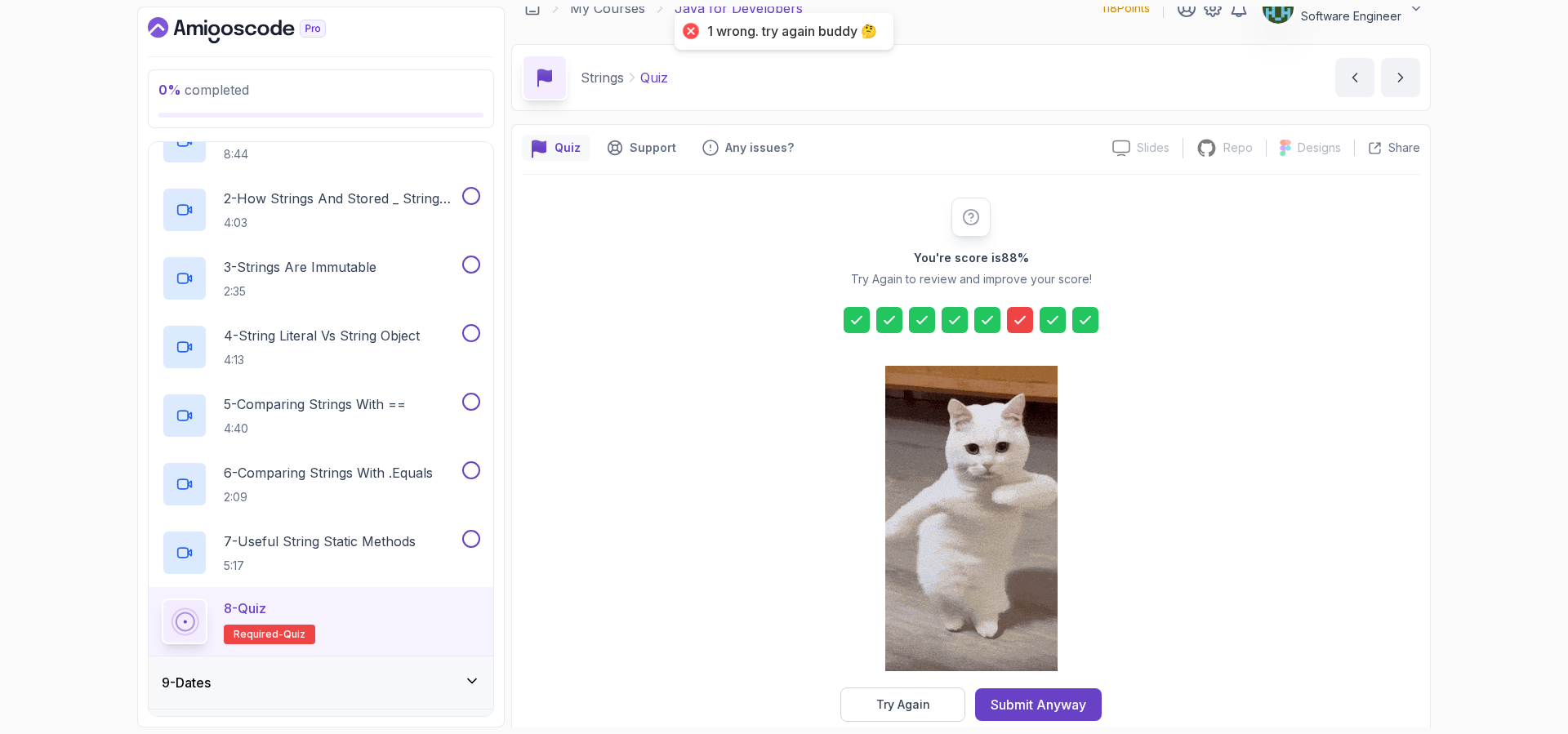
click at [1026, 320] on icon at bounding box center [1020, 320] width 17 height 17
click at [922, 698] on div "Try Again" at bounding box center [903, 705] width 54 height 17
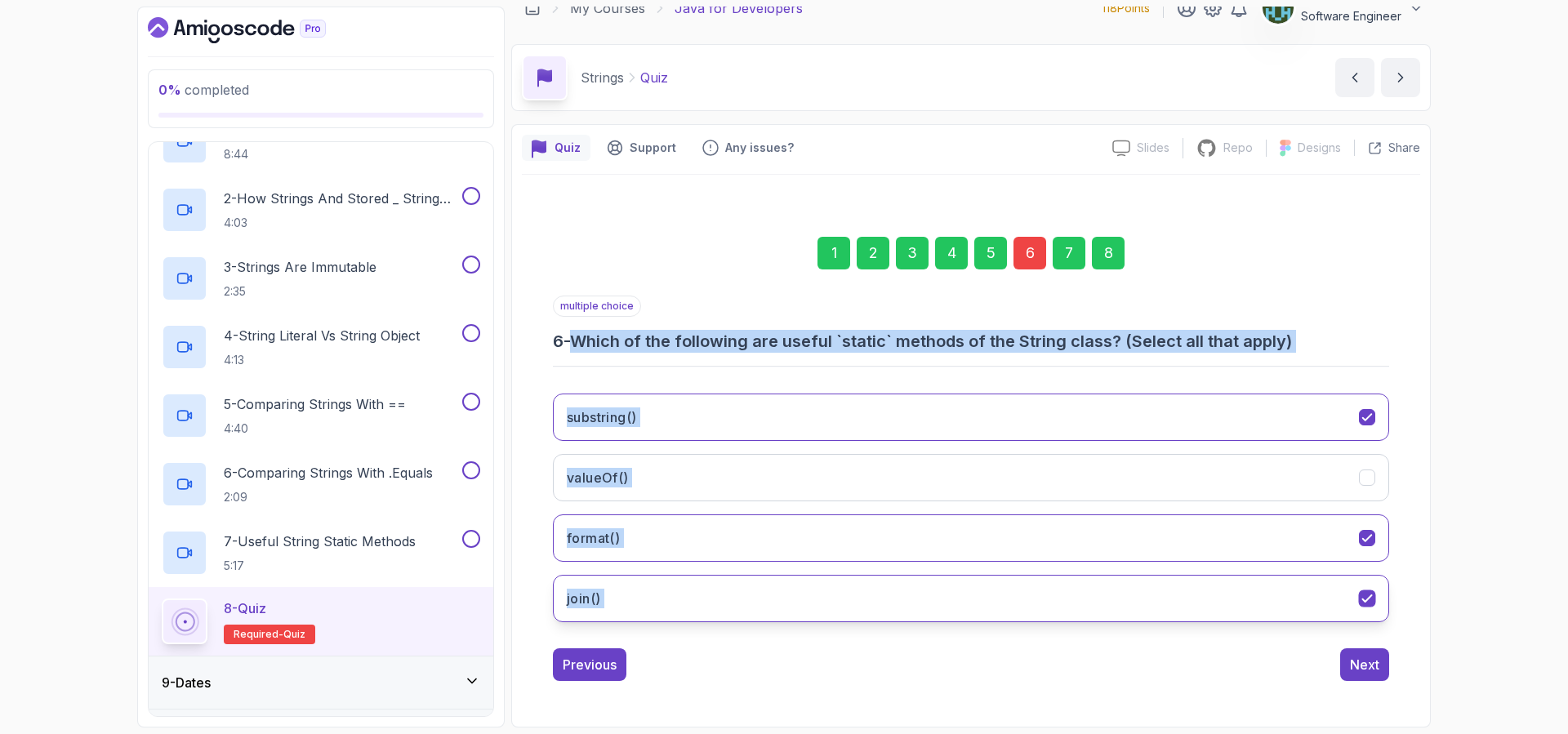
drag, startPoint x: 585, startPoint y: 339, endPoint x: 1358, endPoint y: 607, distance: 818.1
click at [1359, 607] on div "multiple choice 6 - Which of the following are useful `static` methods of the S…" at bounding box center [971, 465] width 836 height 339
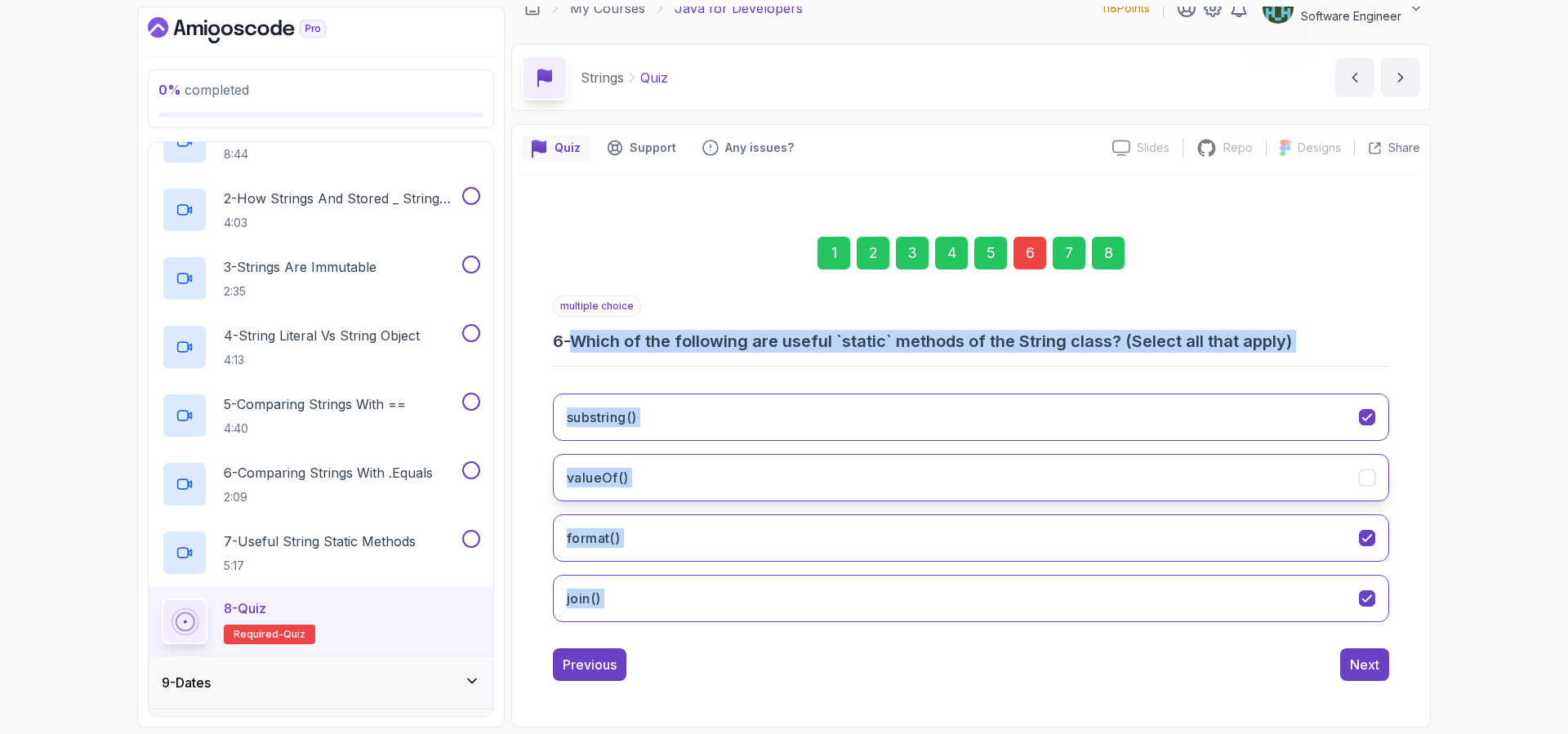
click at [1369, 479] on icon "valueOf()" at bounding box center [1367, 477] width 16 height 16
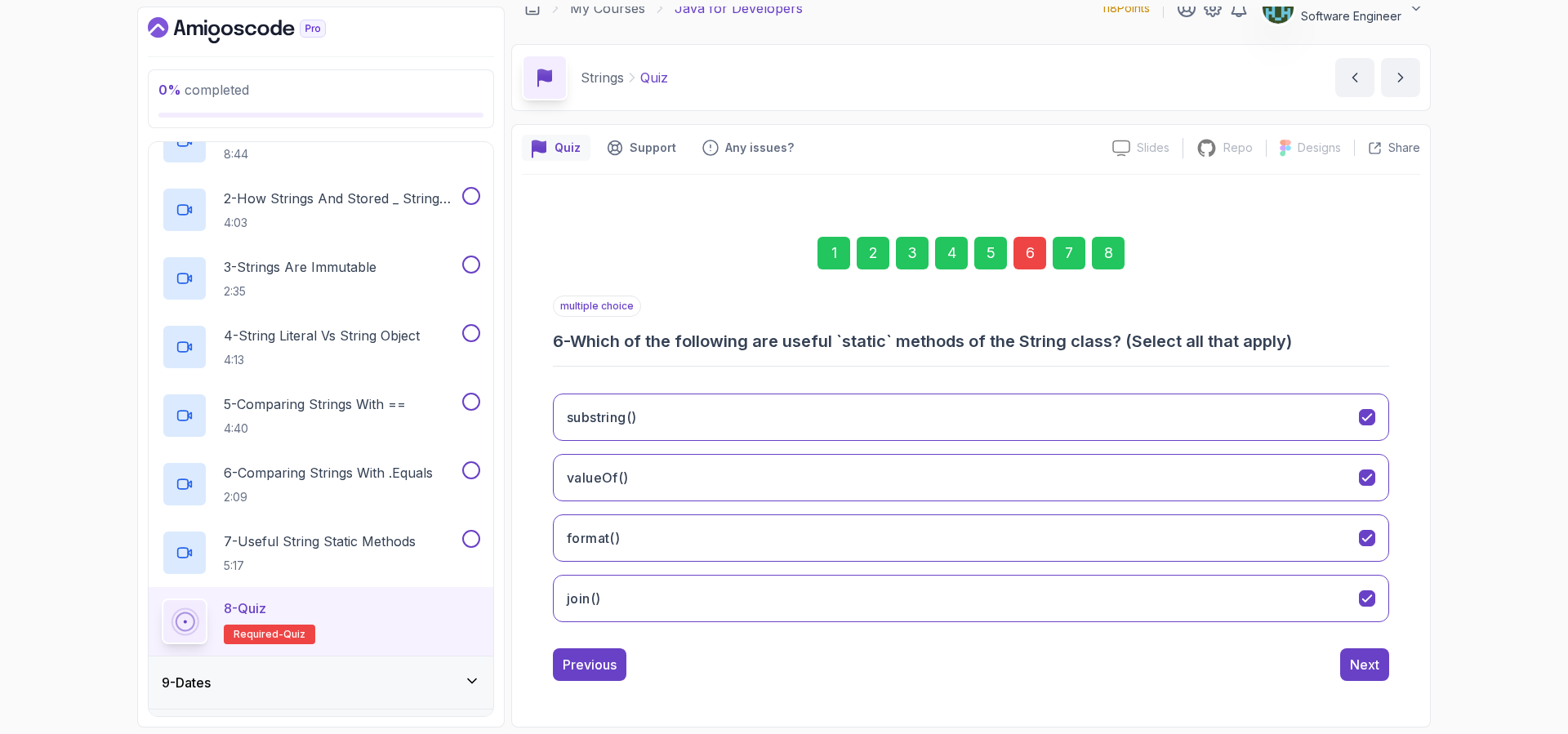
click at [1032, 247] on div "6" at bounding box center [1029, 252] width 32 height 32
drag, startPoint x: 1097, startPoint y: 250, endPoint x: 1135, endPoint y: 266, distance: 41.2
click at [1097, 250] on div "8" at bounding box center [1107, 252] width 32 height 32
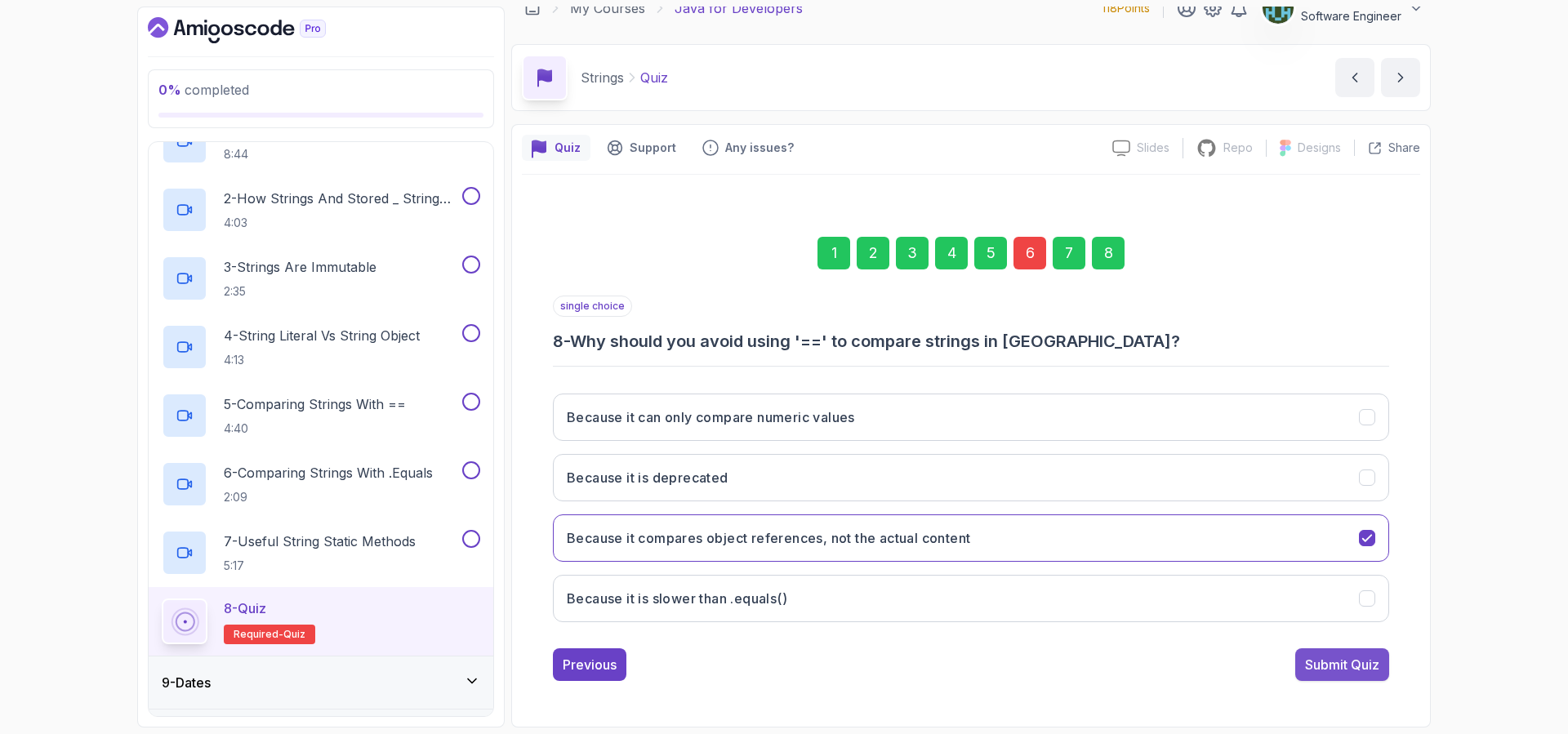
click at [1365, 669] on div "Submit Quiz" at bounding box center [1342, 664] width 74 height 20
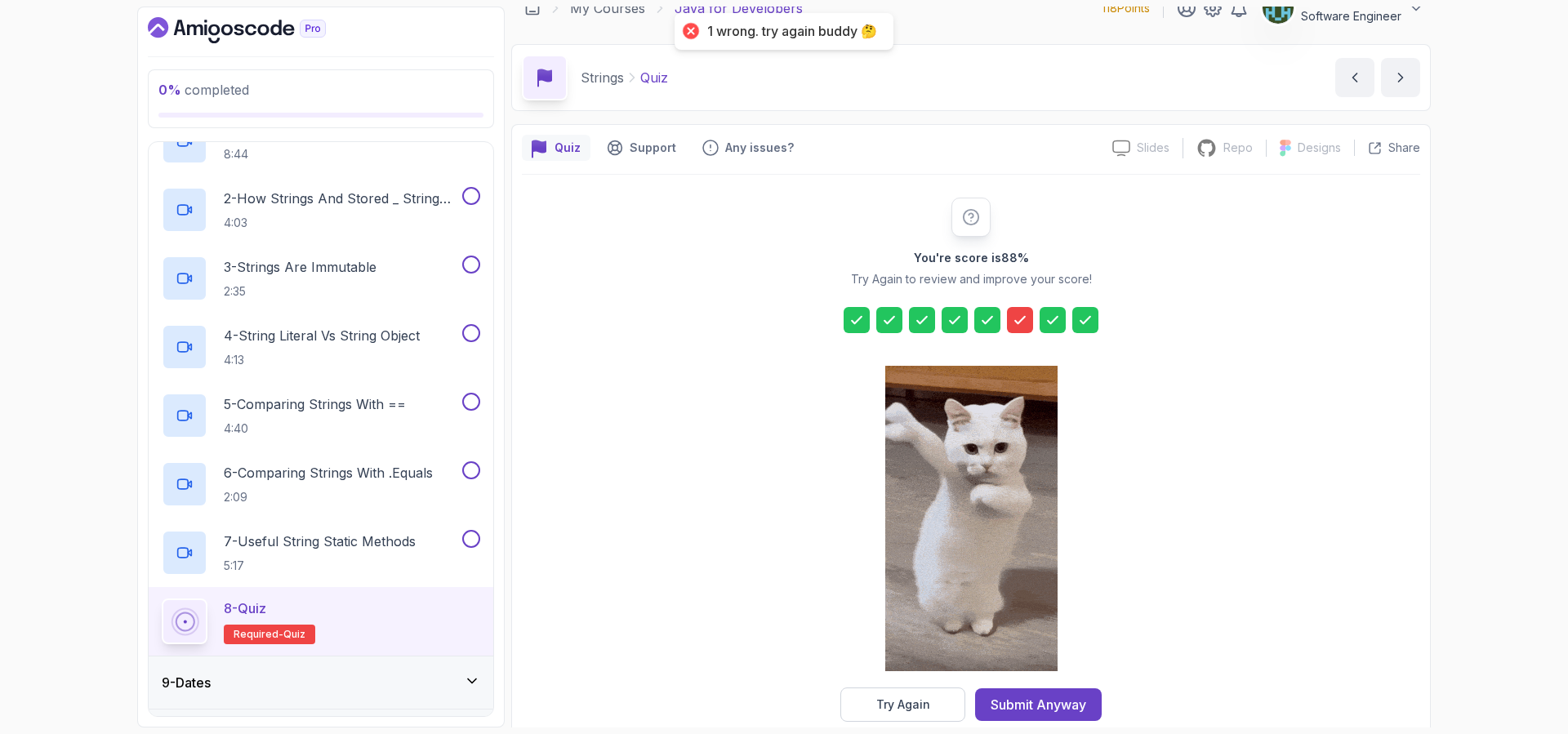
click at [1019, 319] on icon at bounding box center [1020, 320] width 17 height 17
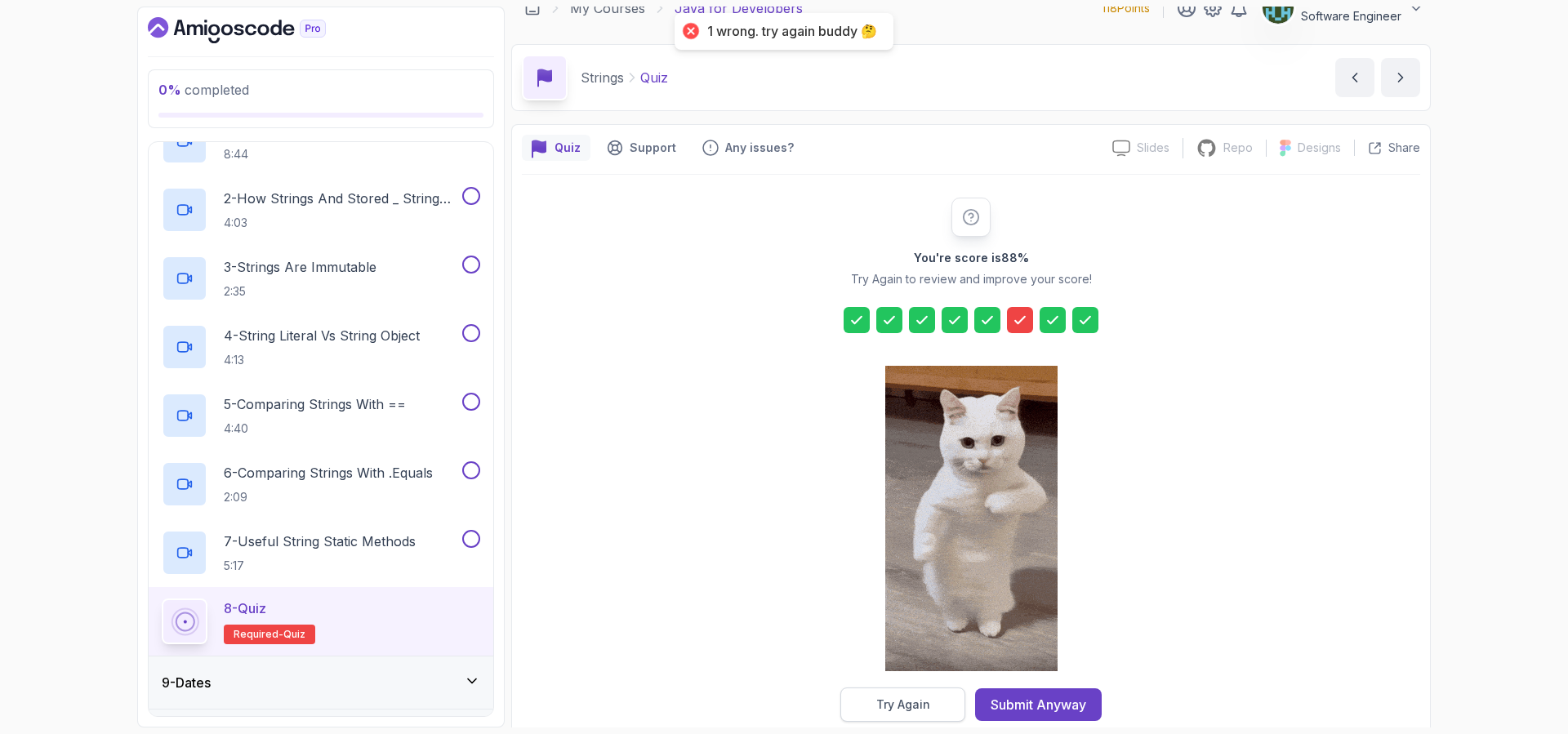
click at [952, 696] on button "Try Again" at bounding box center [902, 704] width 125 height 34
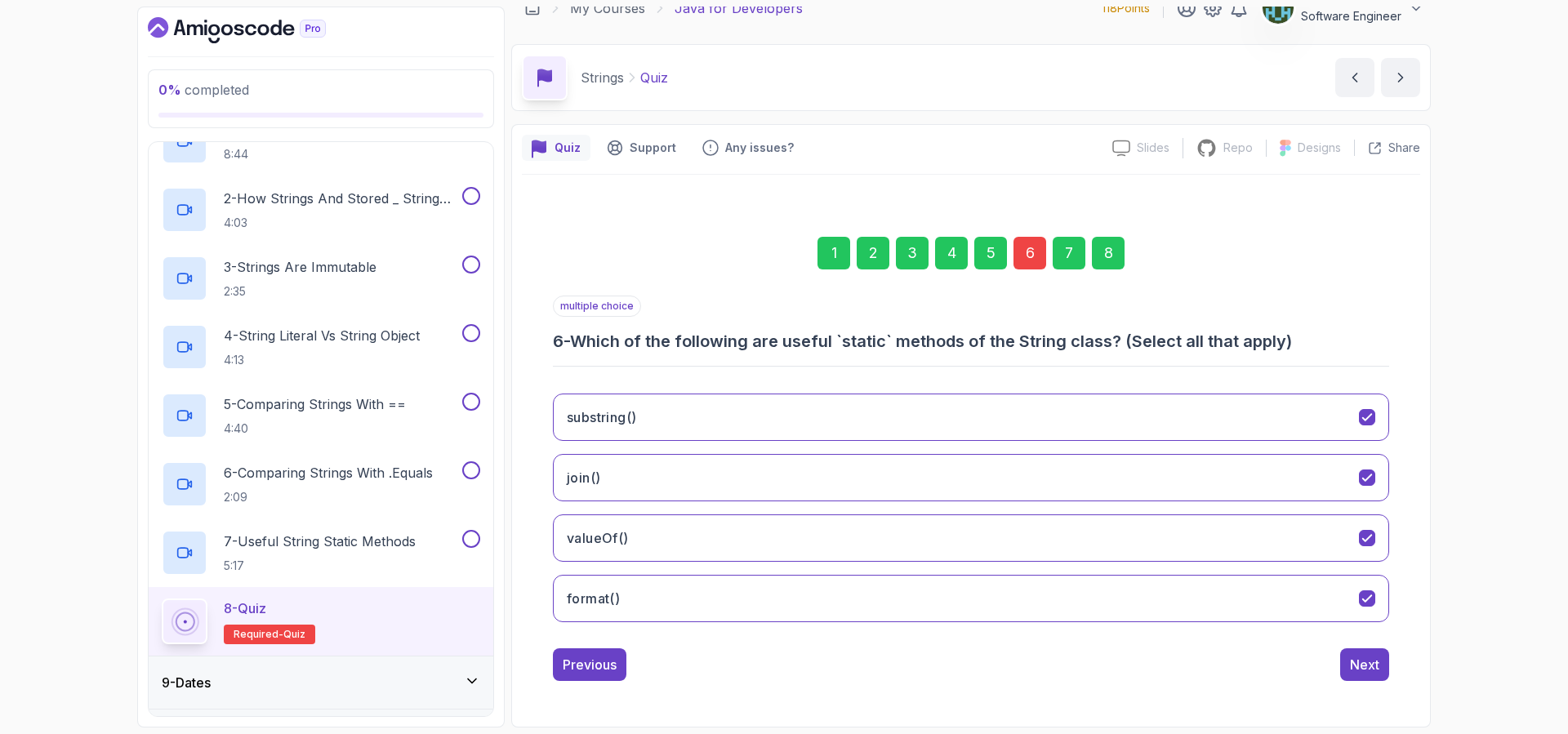
click at [578, 339] on h3 "6 - Which of the following are useful `static` methods of the String class? (Se…" at bounding box center [971, 342] width 836 height 23
drag, startPoint x: 557, startPoint y: 340, endPoint x: 609, endPoint y: 356, distance: 54.4
click at [609, 356] on div "multiple choice 6 - Which of the following are useful `static` methods of the S…" at bounding box center [971, 465] width 836 height 339
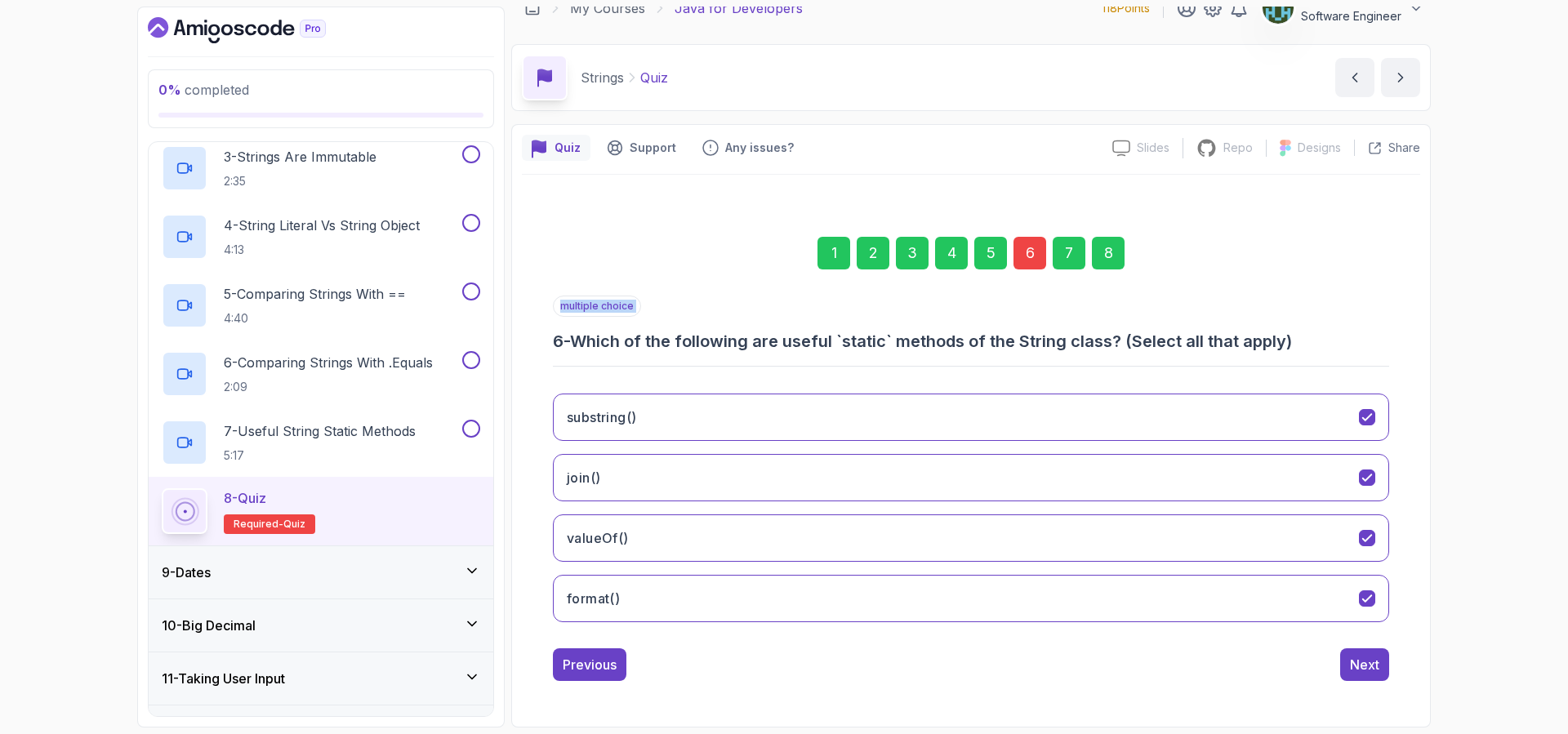
click at [249, 578] on div "9 - Dates" at bounding box center [320, 573] width 319 height 20
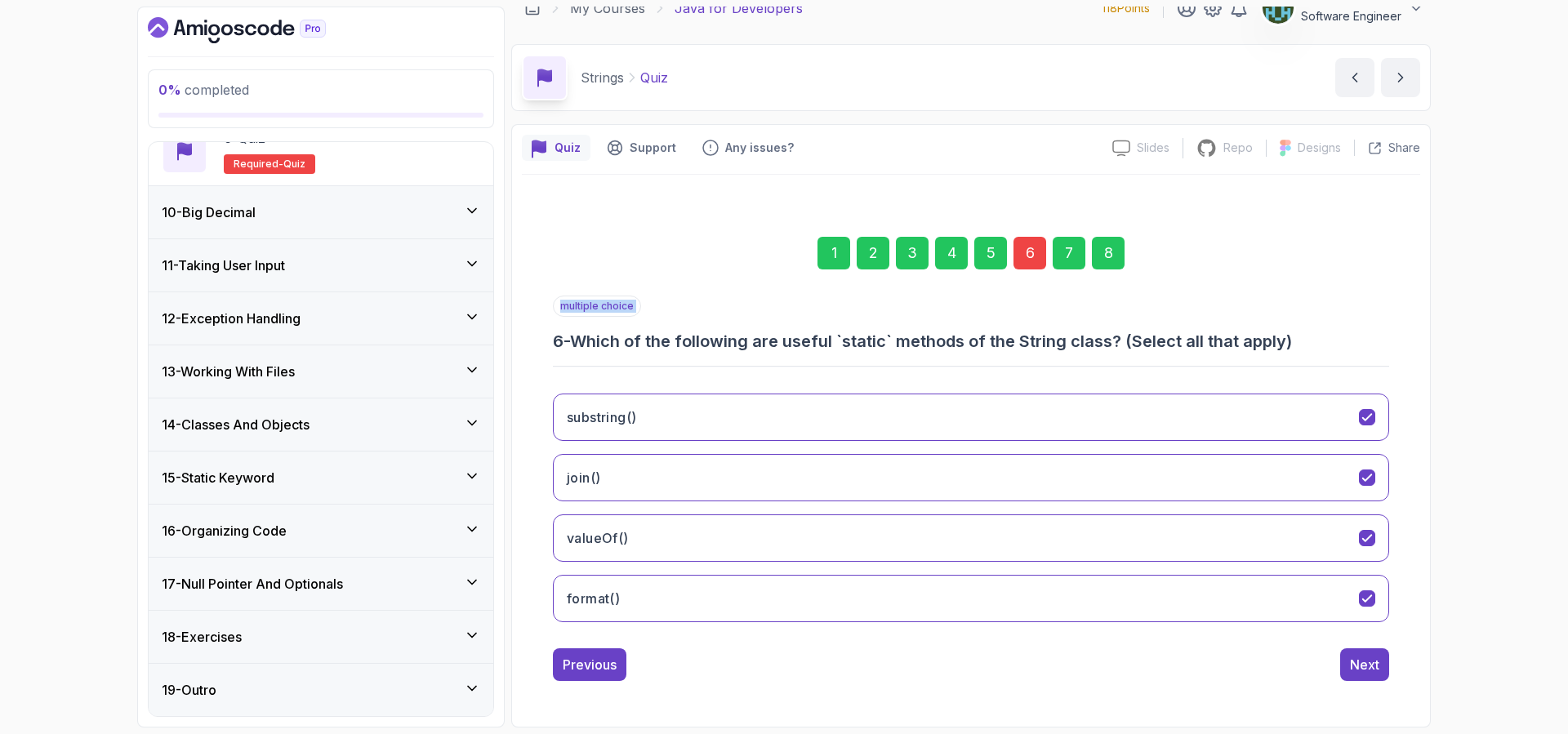
scroll to position [592, 0]
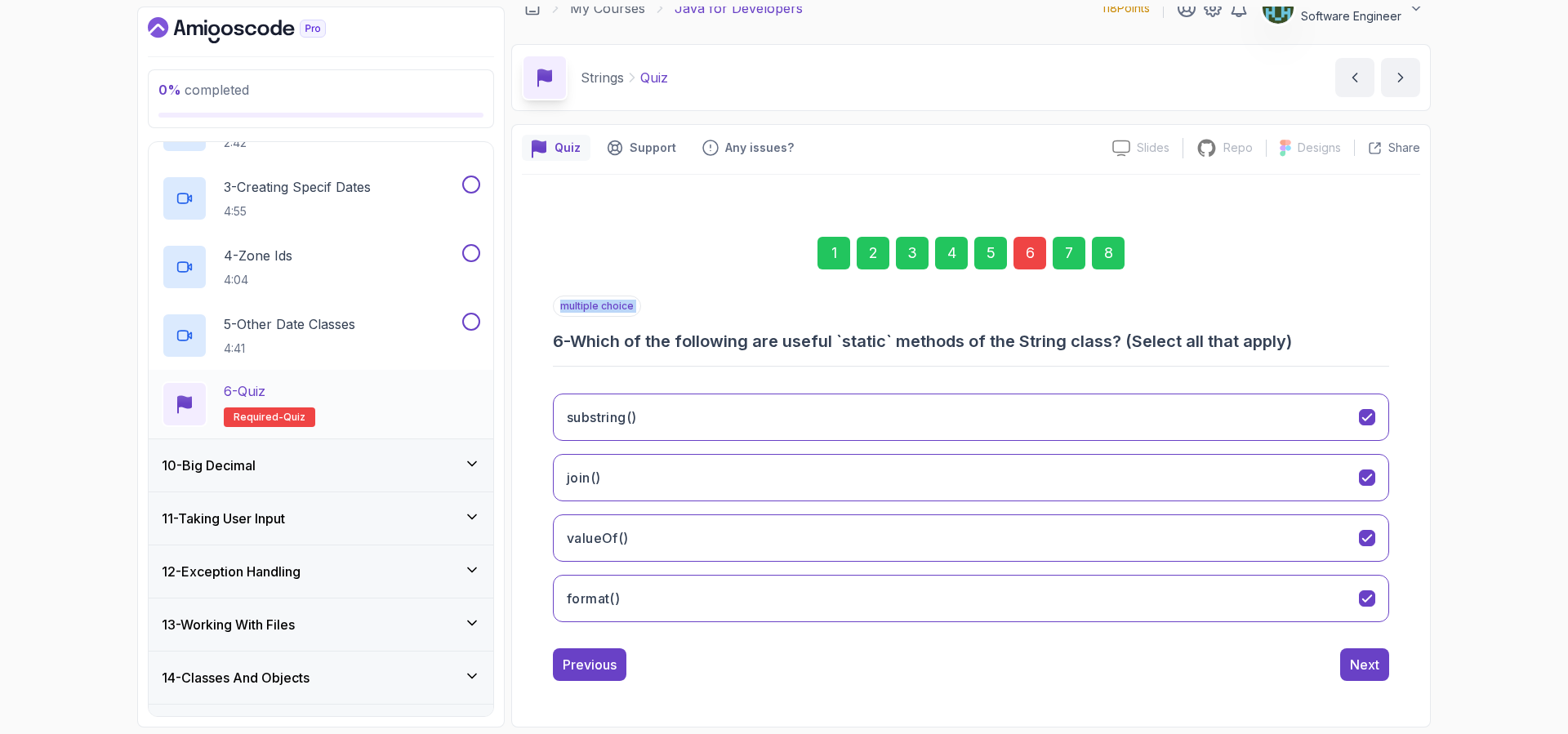
click at [345, 397] on div "6 - Quiz Required- quiz" at bounding box center [320, 404] width 319 height 46
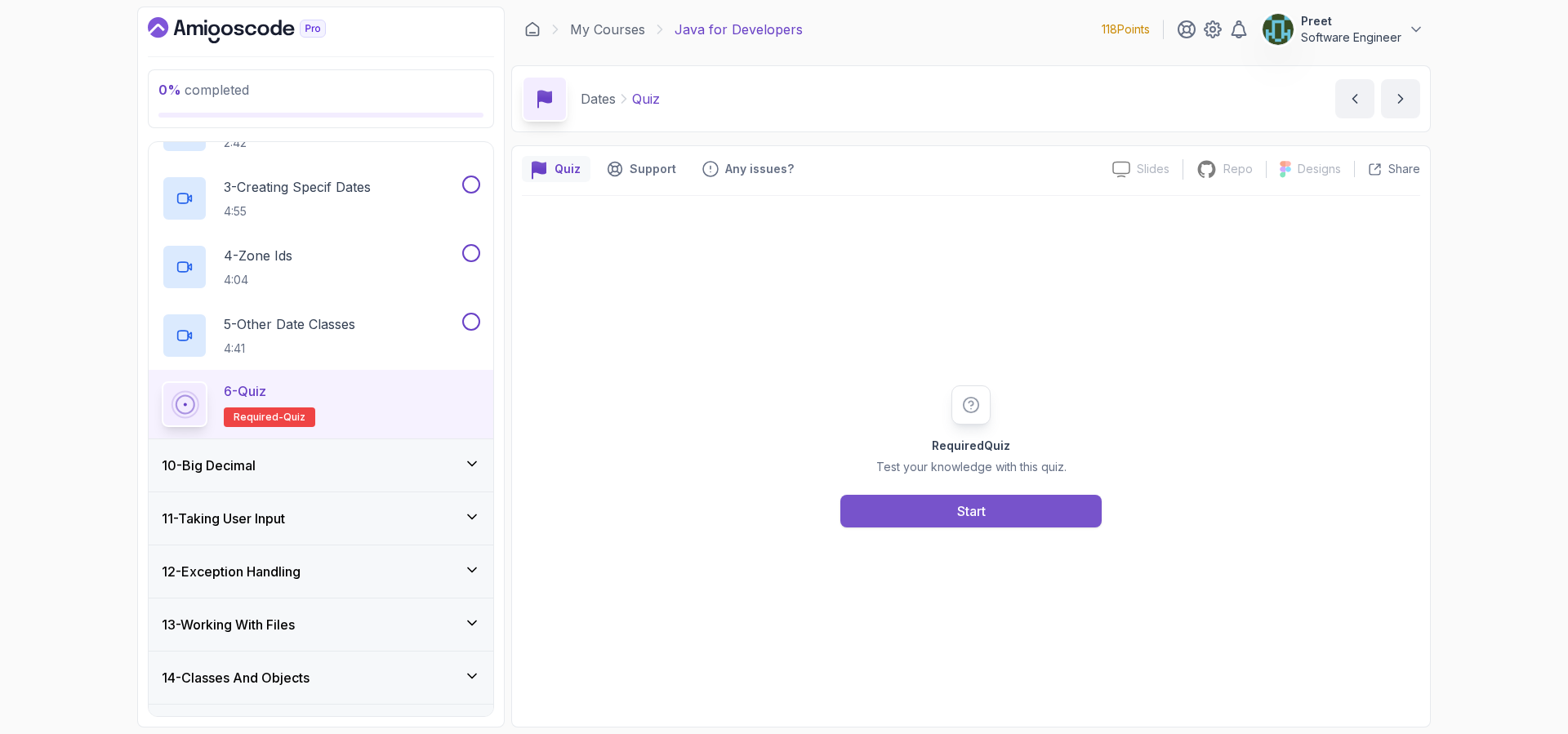
click at [989, 506] on button "Start" at bounding box center [971, 511] width 261 height 32
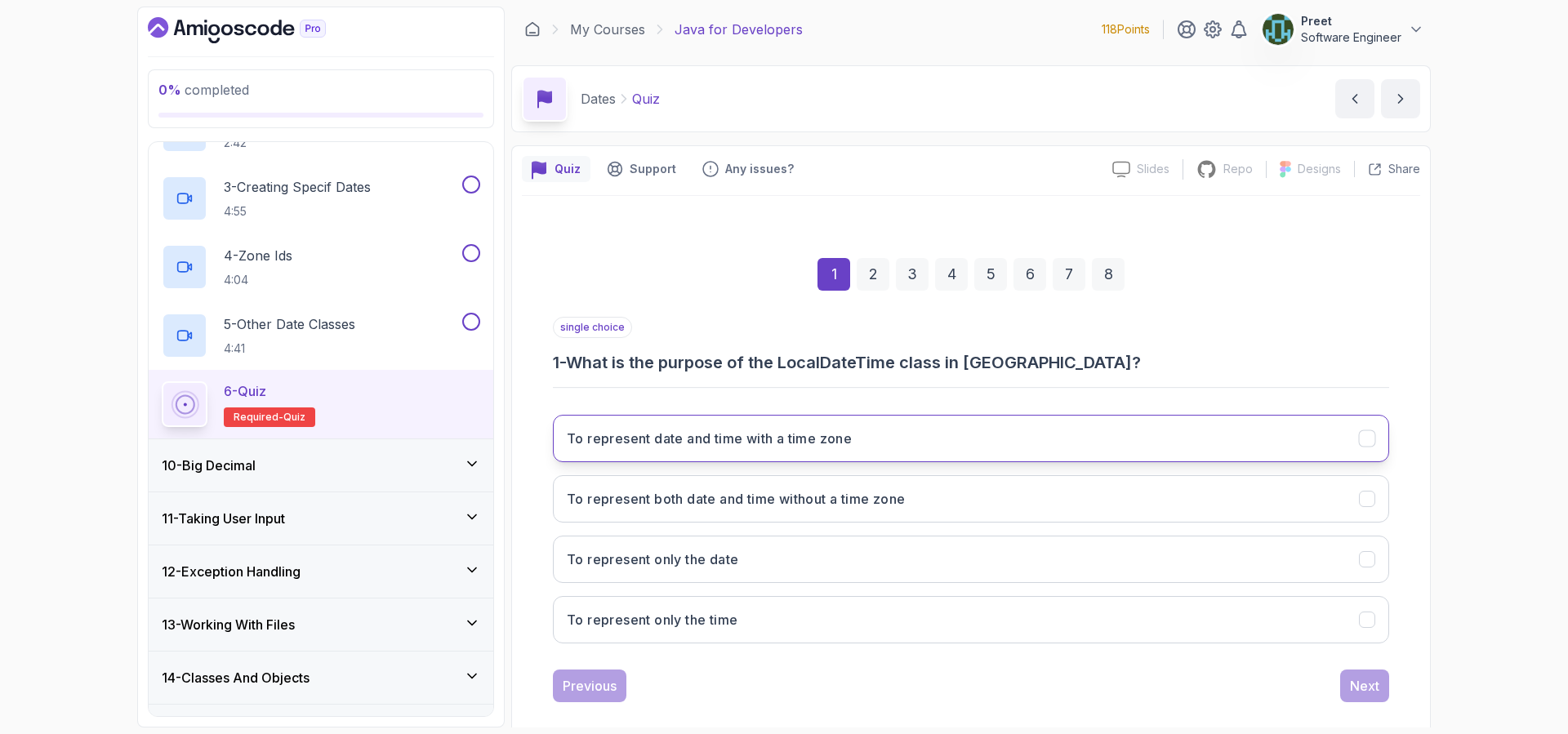
click at [832, 434] on h3 "To represent date and time with a time zone" at bounding box center [709, 439] width 285 height 20
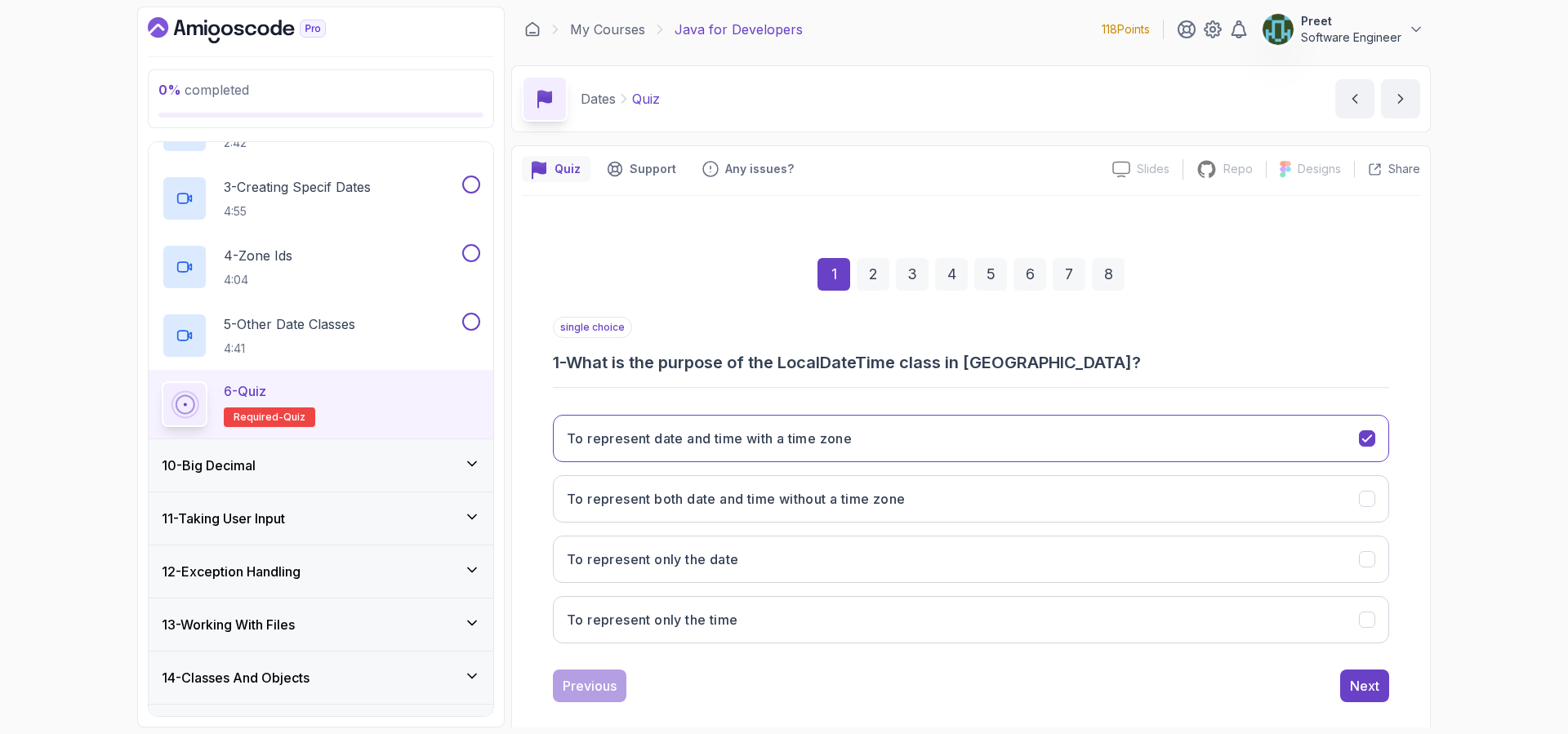
click at [869, 278] on div "2" at bounding box center [872, 274] width 32 height 32
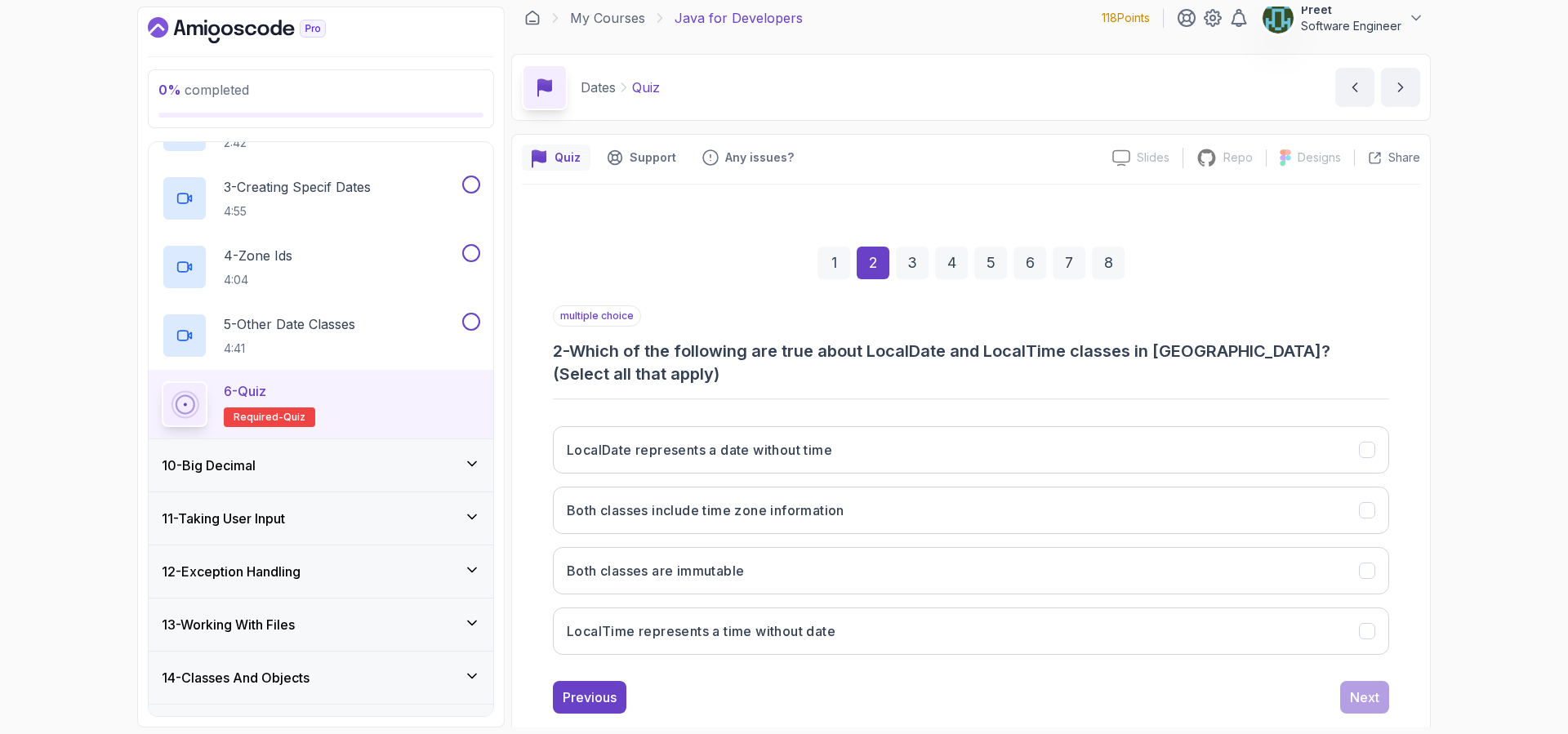
scroll to position [22, 0]
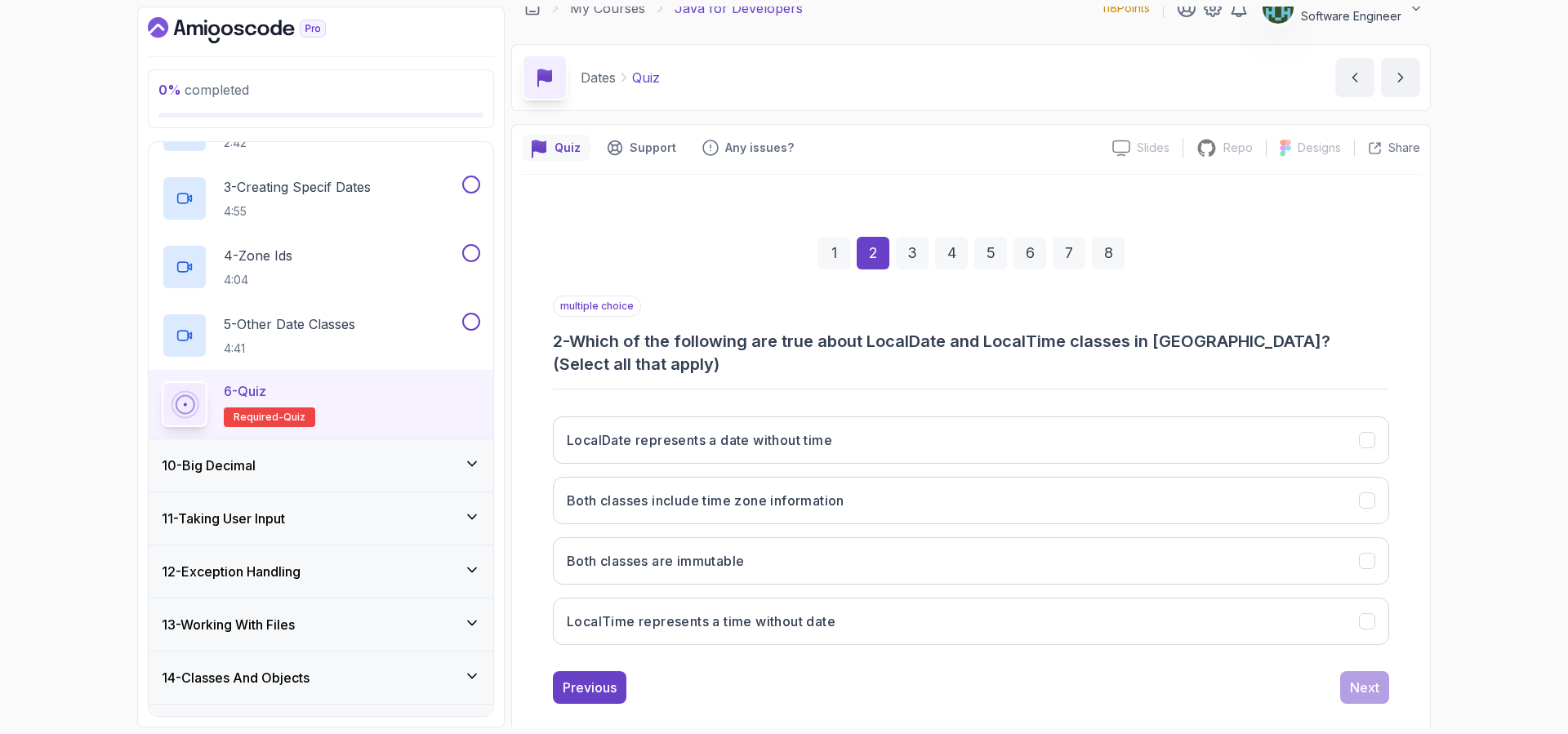
click at [919, 261] on div "3" at bounding box center [911, 252] width 32 height 32
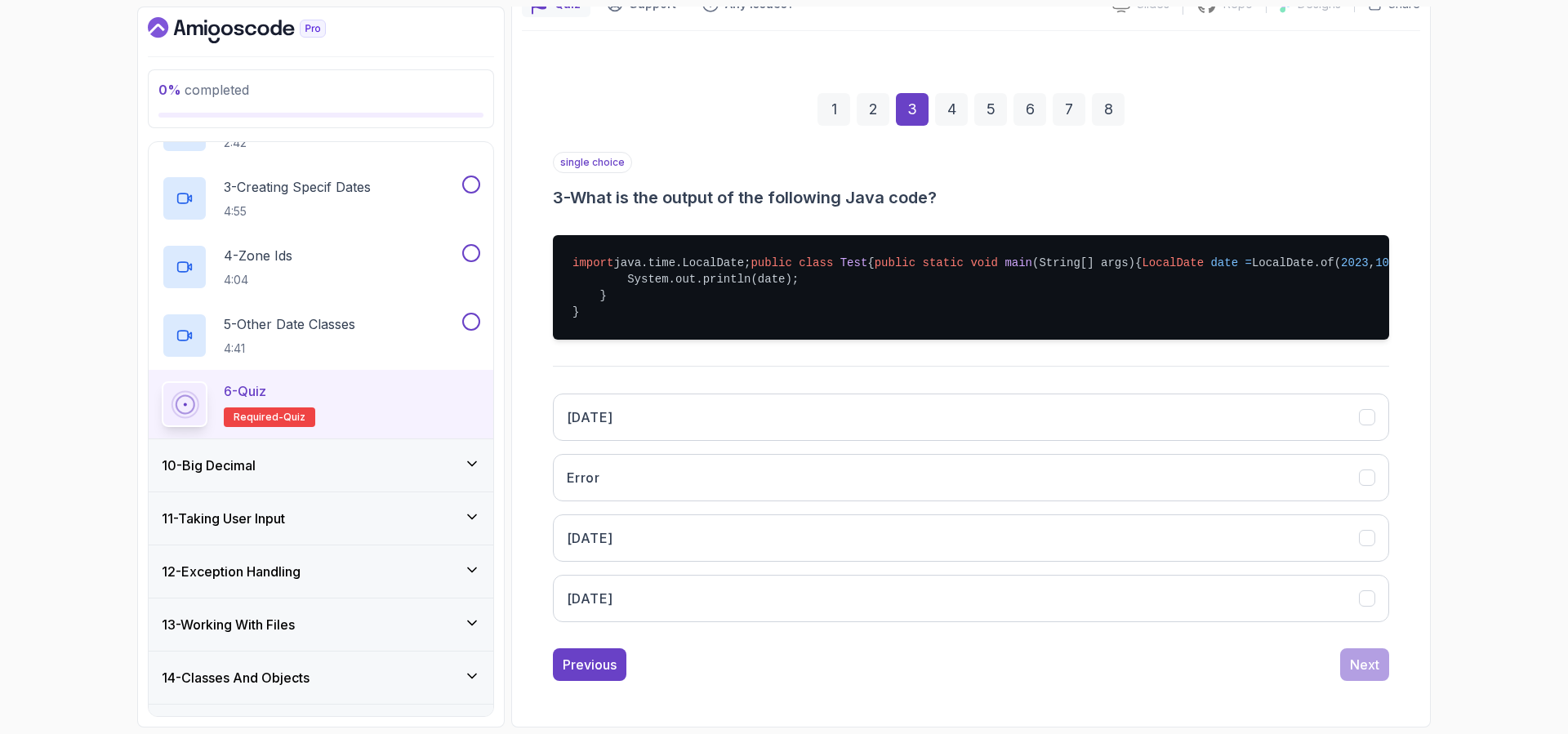
scroll to position [0, 0]
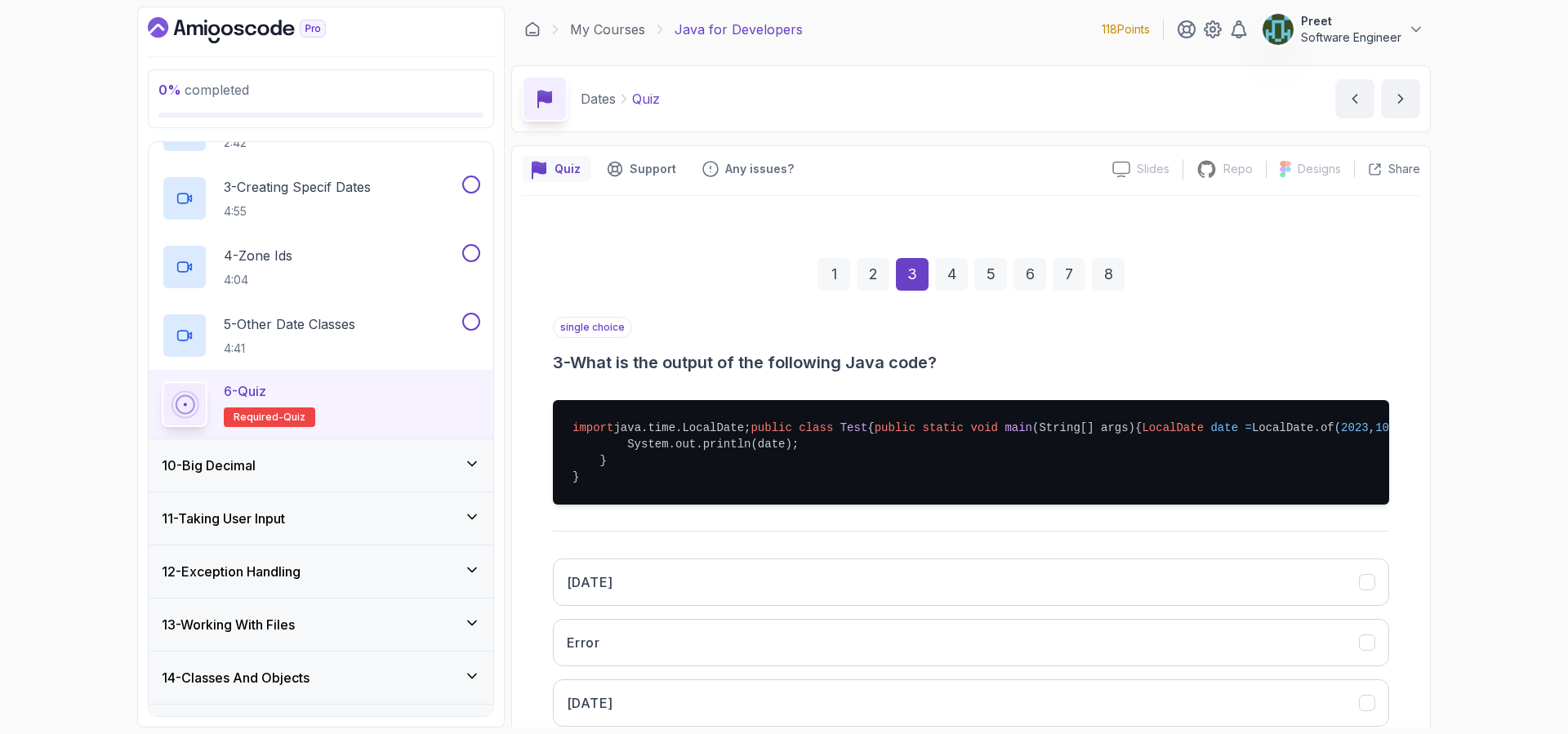
click at [952, 277] on div "4" at bounding box center [951, 274] width 32 height 32
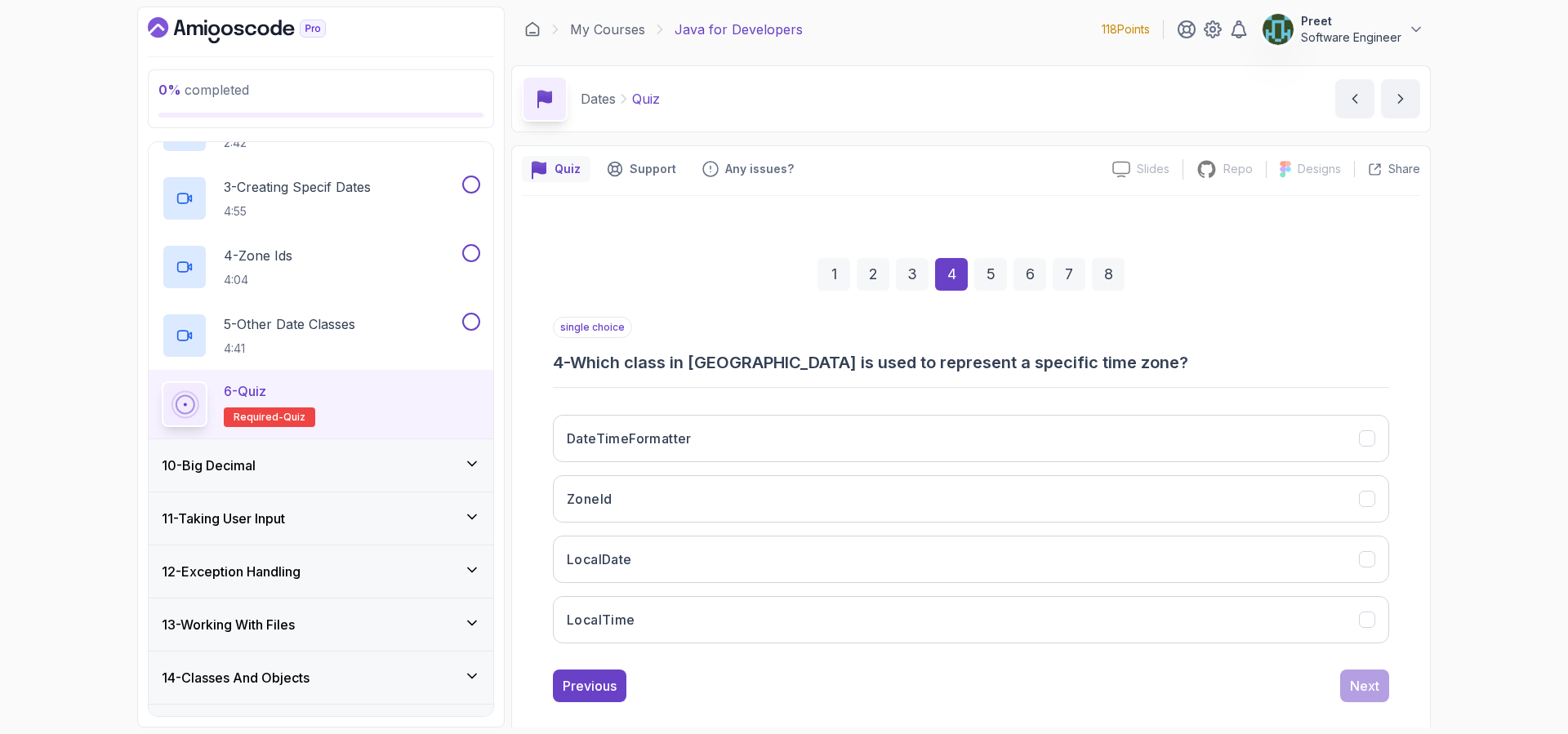
click at [991, 273] on div "5" at bounding box center [990, 274] width 32 height 32
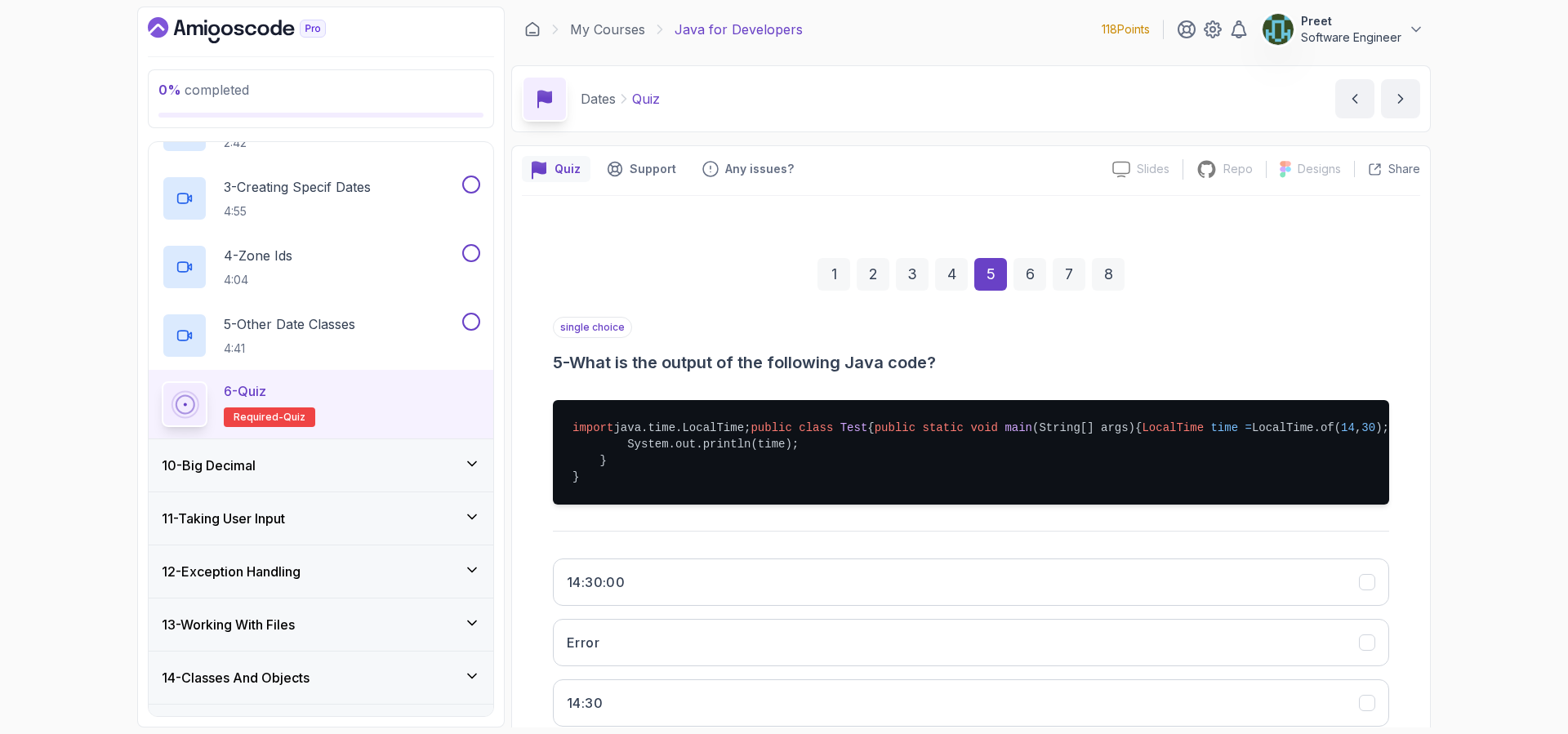
click at [1033, 281] on div "6" at bounding box center [1029, 274] width 32 height 32
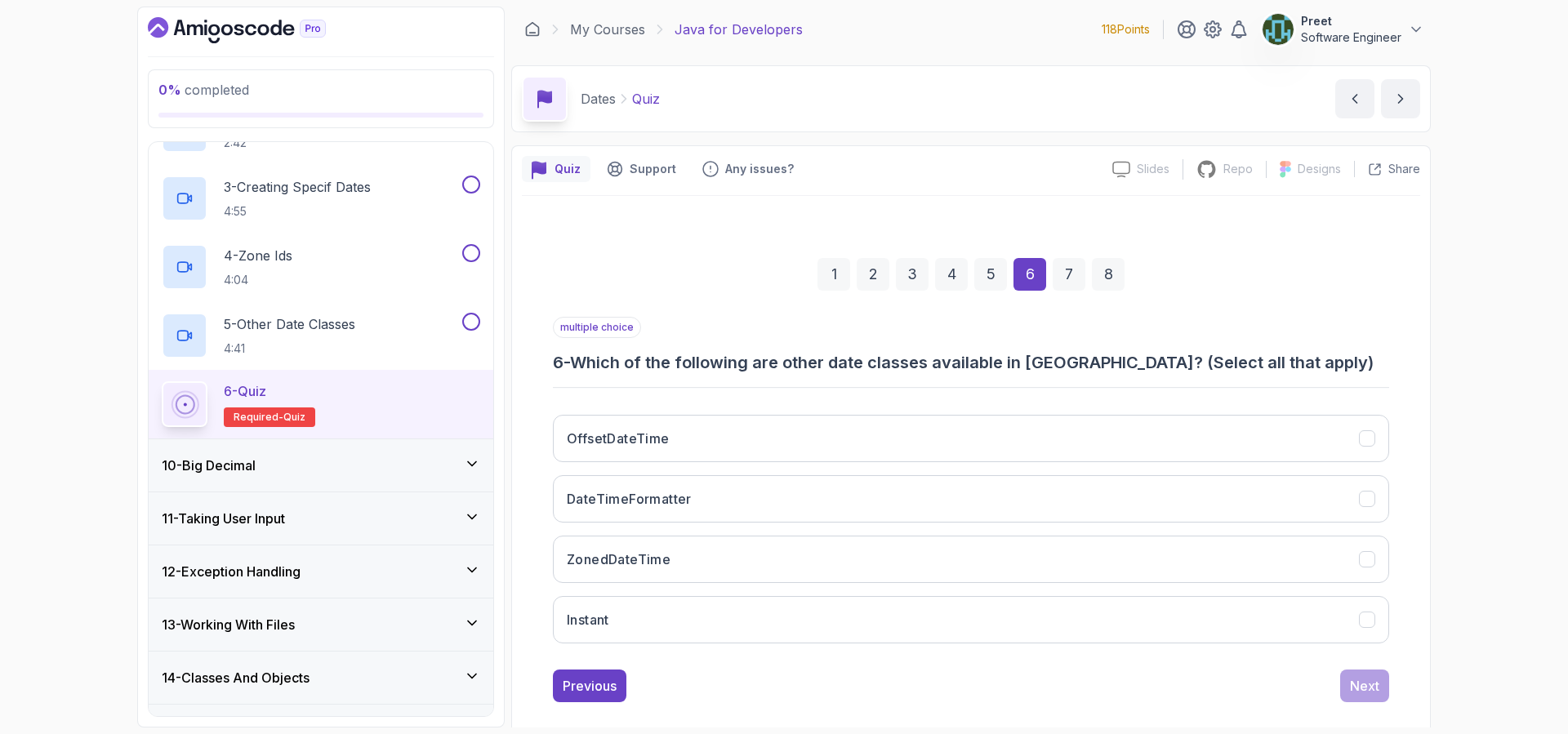
click at [1063, 274] on div "7" at bounding box center [1068, 274] width 32 height 32
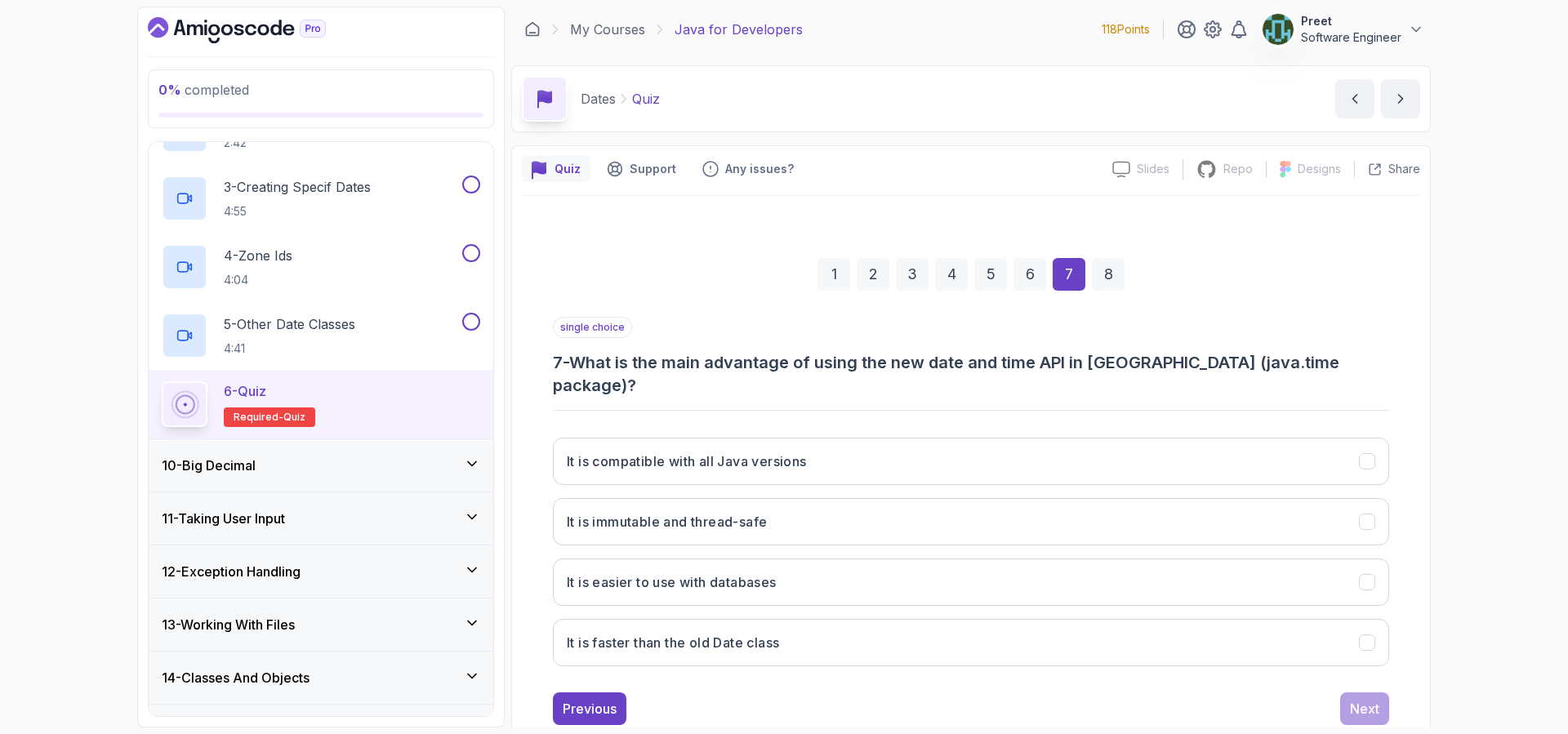
click at [1108, 276] on div "8" at bounding box center [1107, 274] width 32 height 32
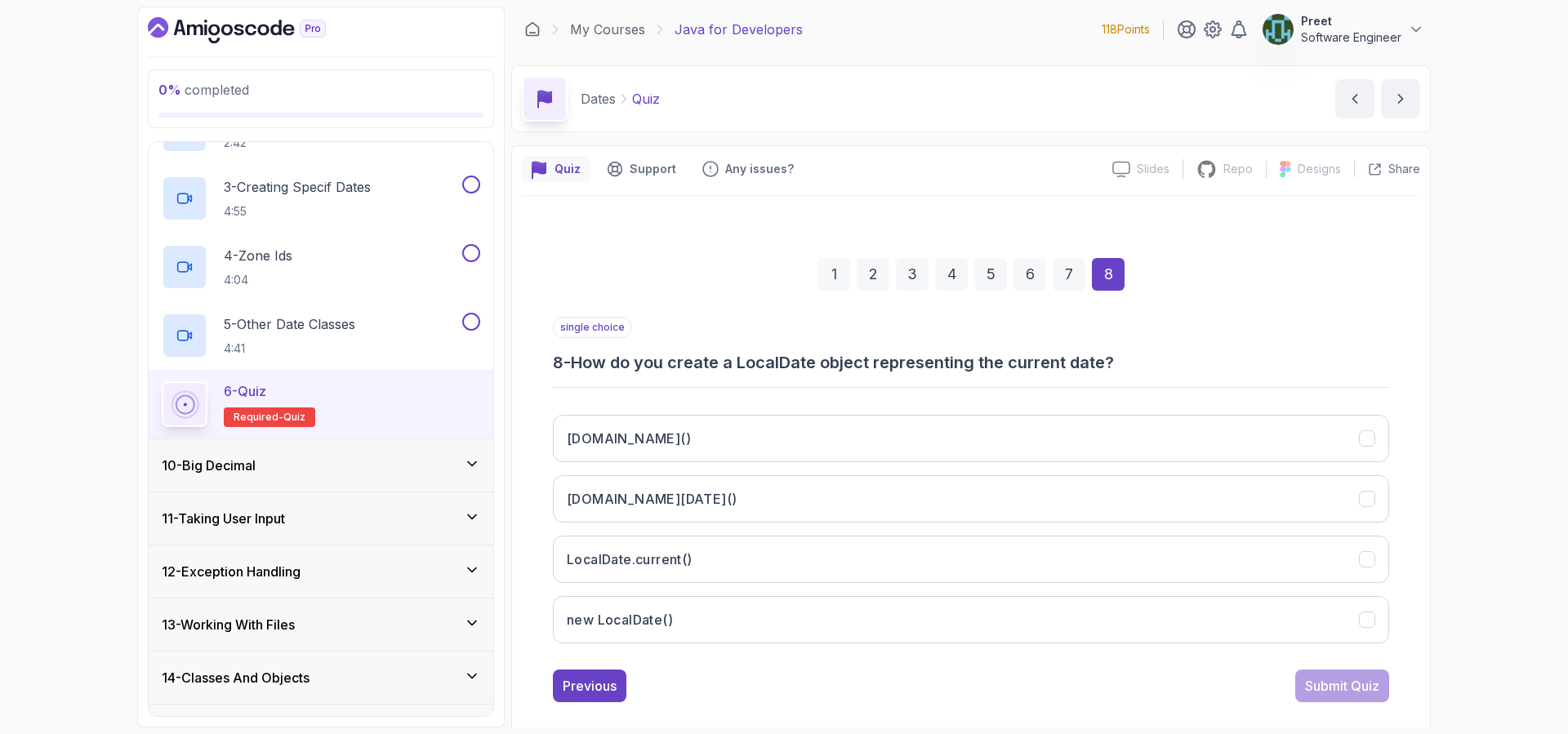
click at [336, 458] on div "10 - Big Decimal" at bounding box center [320, 466] width 319 height 20
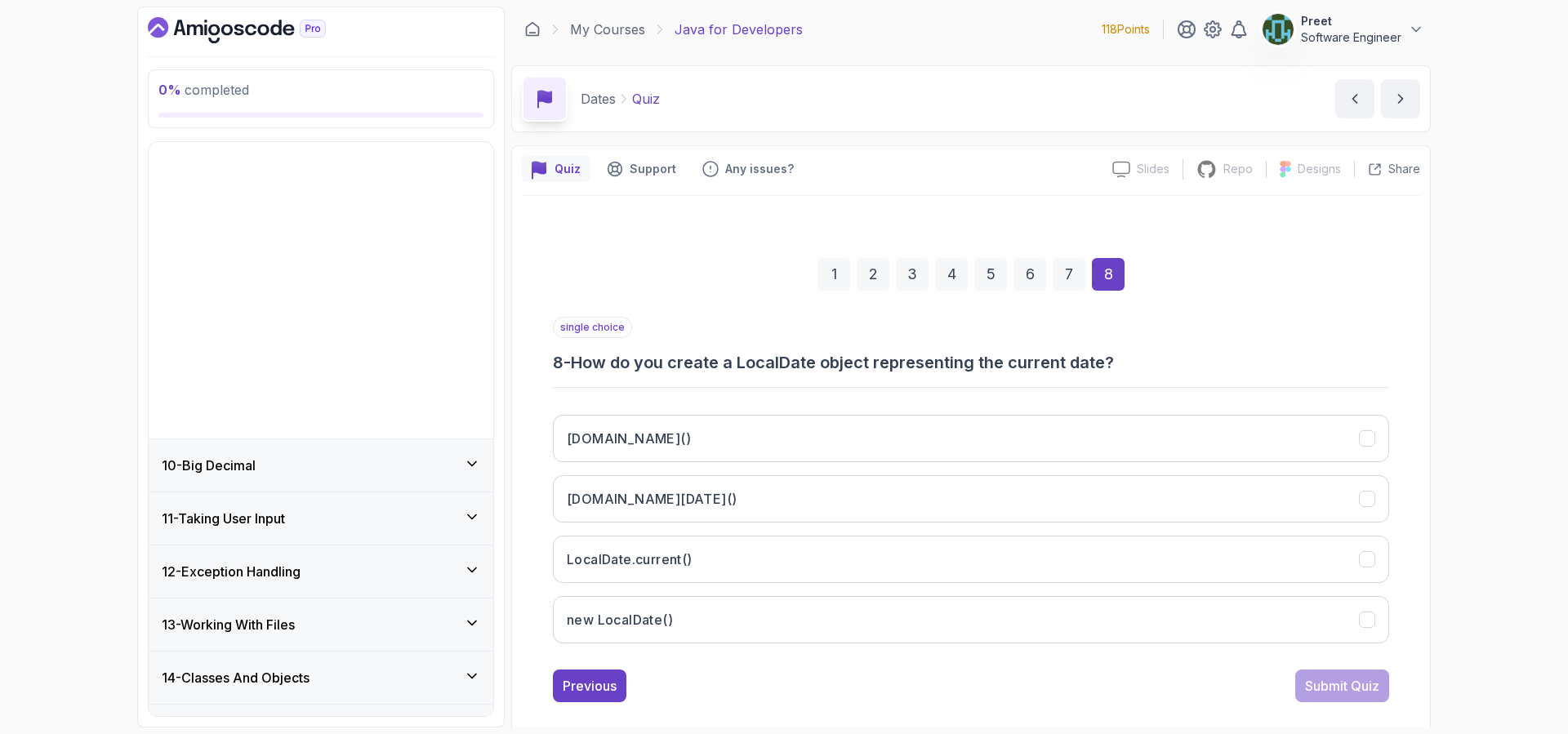
scroll to position [434, 0]
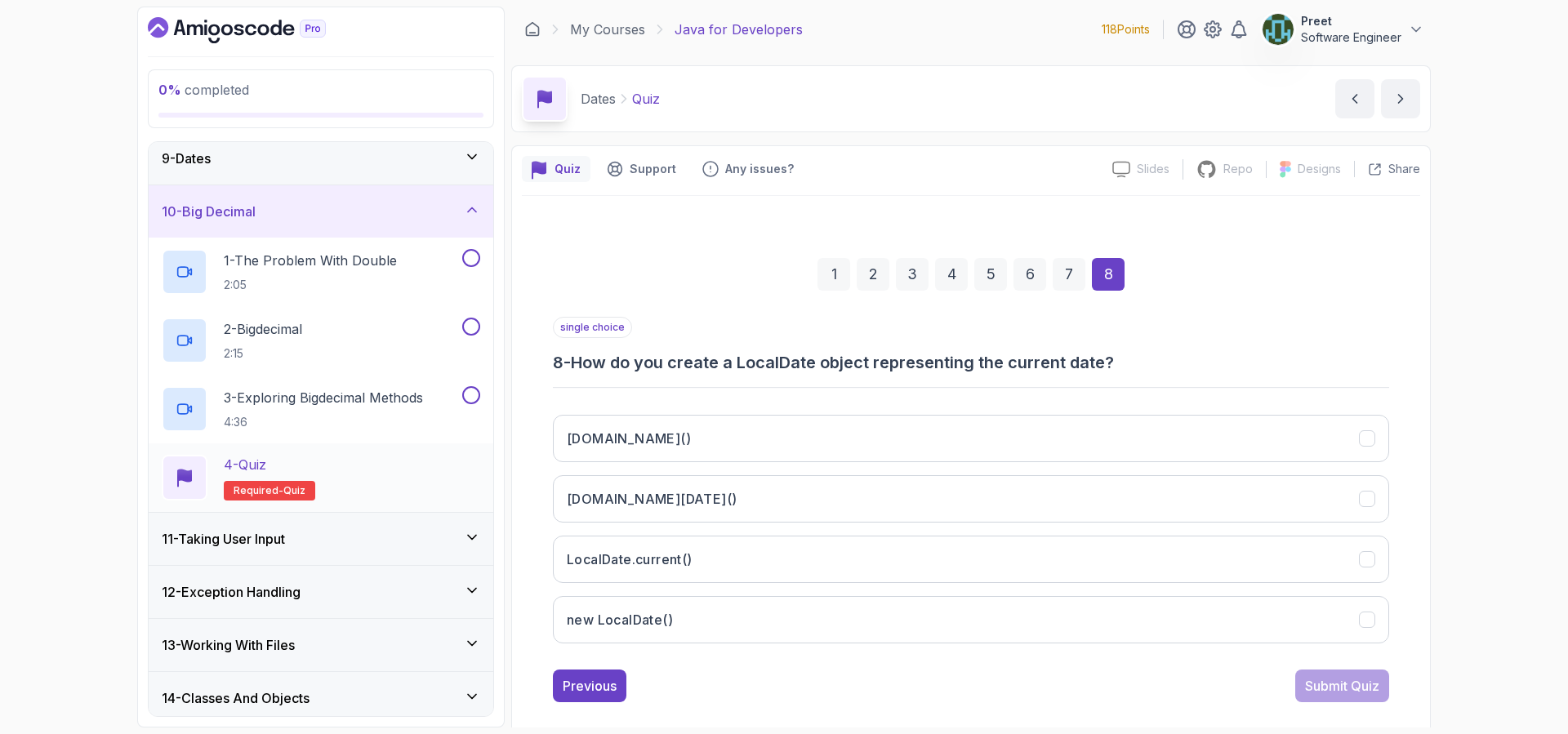
click at [356, 477] on div "4 - Quiz Required- quiz" at bounding box center [320, 477] width 319 height 46
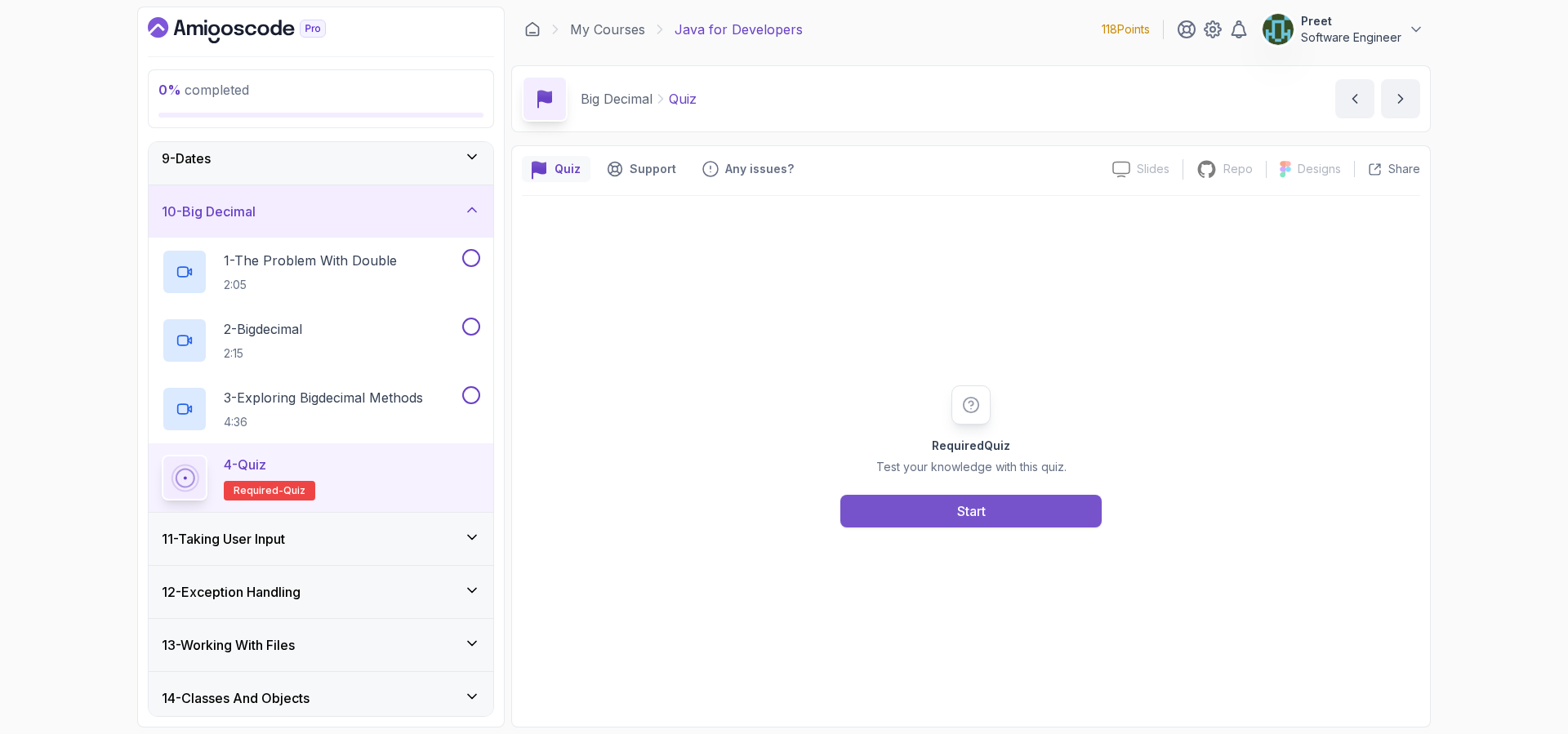
click at [968, 514] on div "Start" at bounding box center [971, 511] width 29 height 20
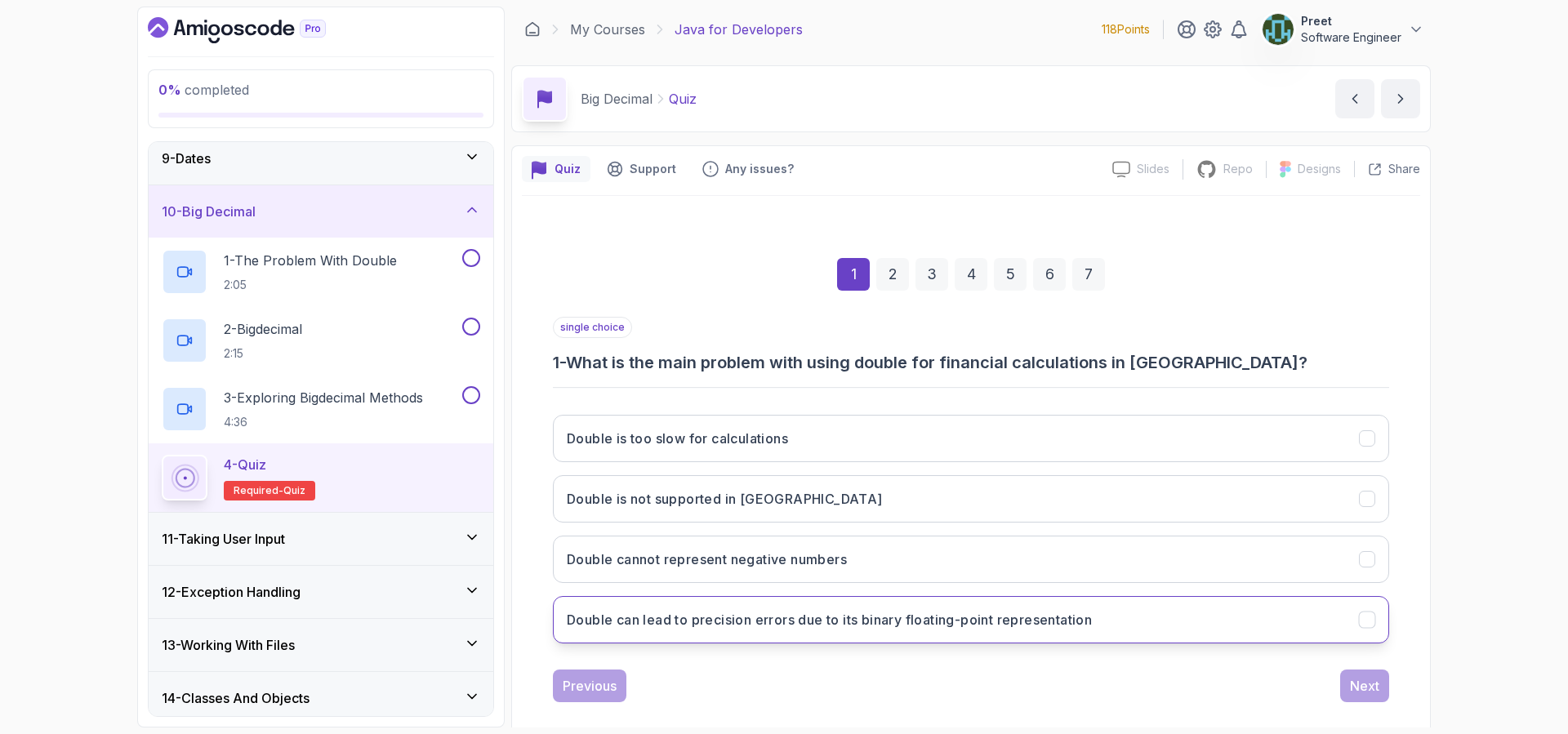
click at [938, 613] on h3 "Double can lead to precision errors due to its binary floating-point representa…" at bounding box center [829, 620] width 525 height 20
click at [894, 266] on div "2" at bounding box center [892, 274] width 32 height 32
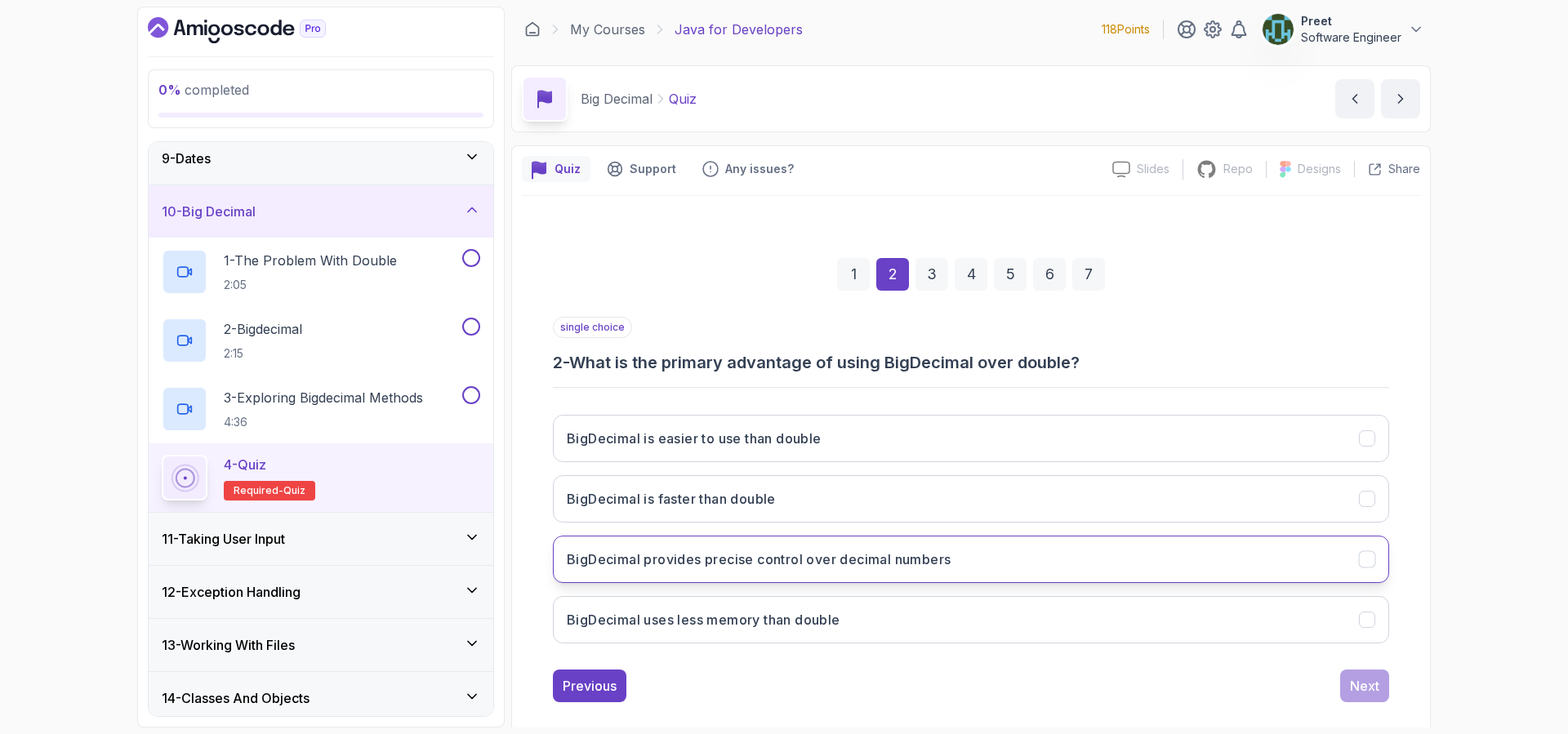
click at [966, 565] on button "BigDecimal provides precise control over decimal numbers" at bounding box center [971, 559] width 836 height 47
click at [940, 276] on div "3" at bounding box center [931, 274] width 32 height 32
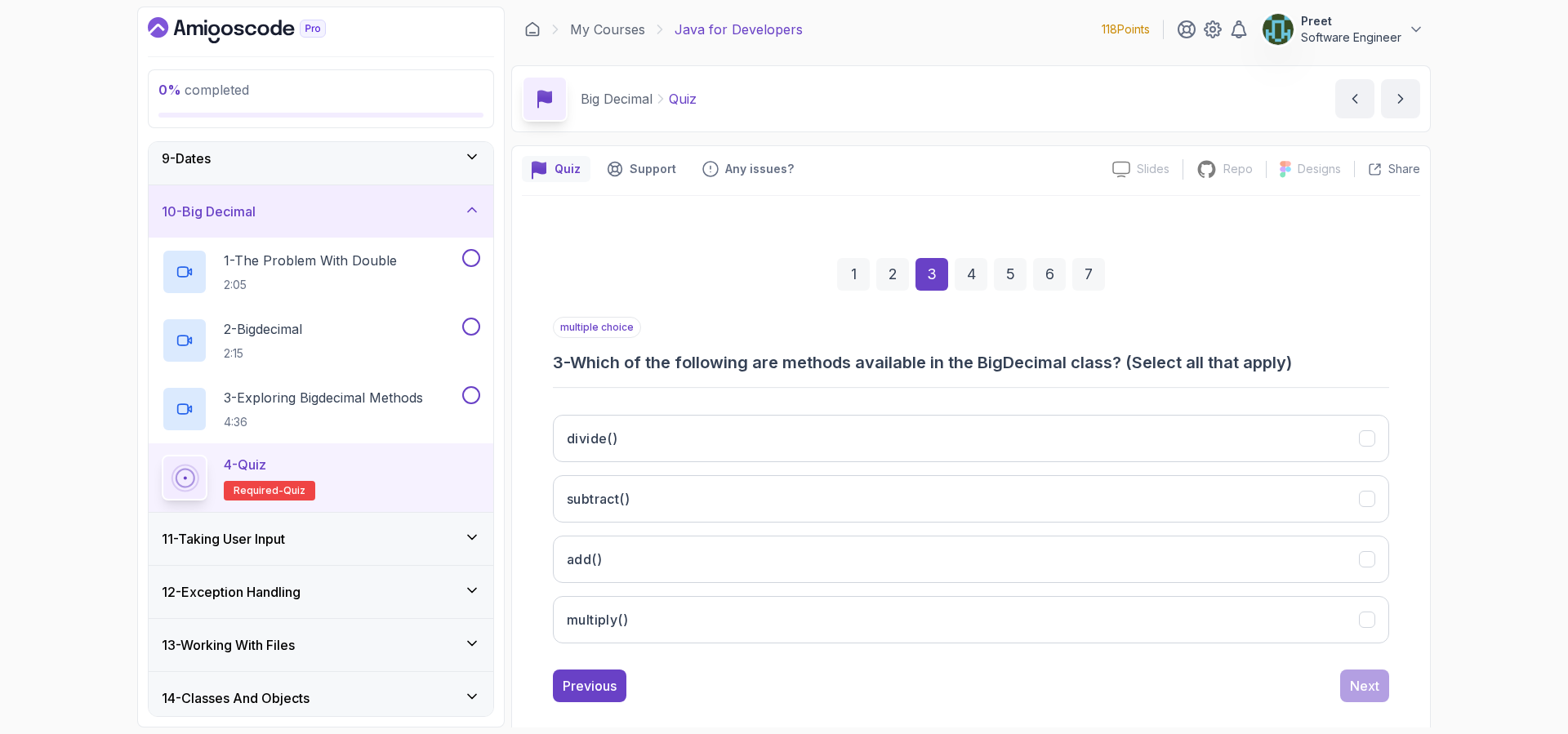
click at [848, 272] on div "1" at bounding box center [852, 274] width 32 height 32
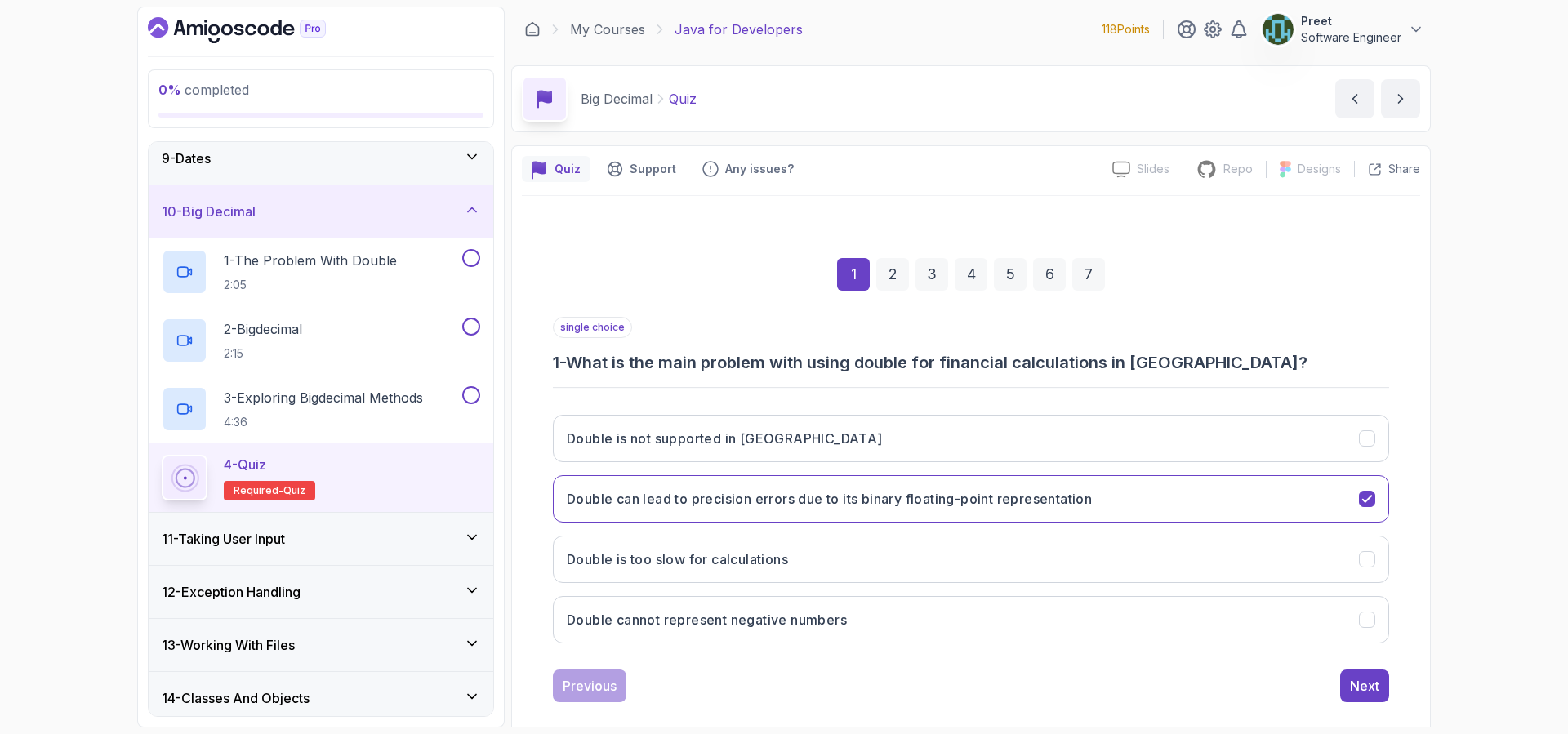
click at [938, 273] on div "3" at bounding box center [931, 274] width 32 height 32
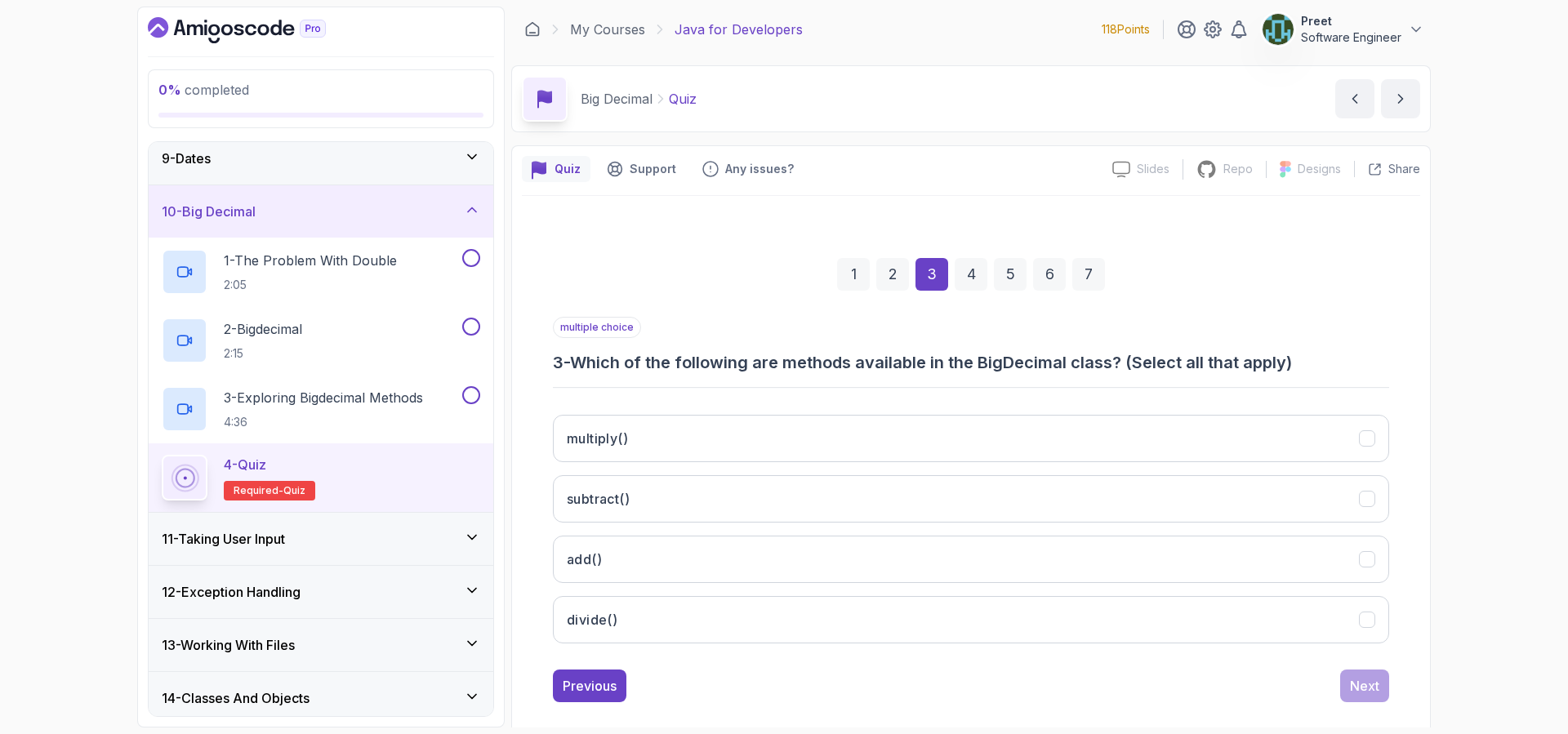
click at [962, 273] on div "4" at bounding box center [970, 274] width 32 height 32
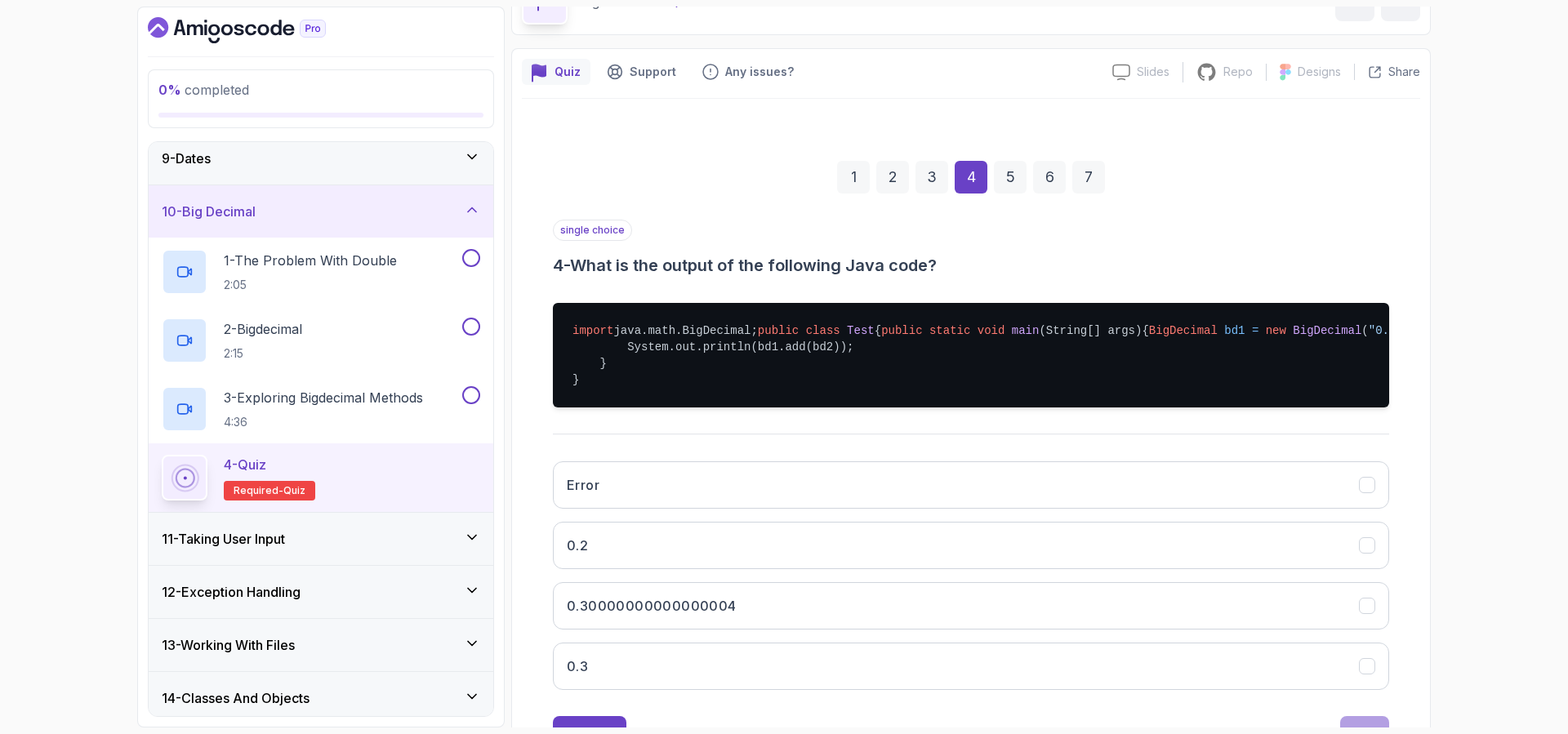
scroll to position [100, 0]
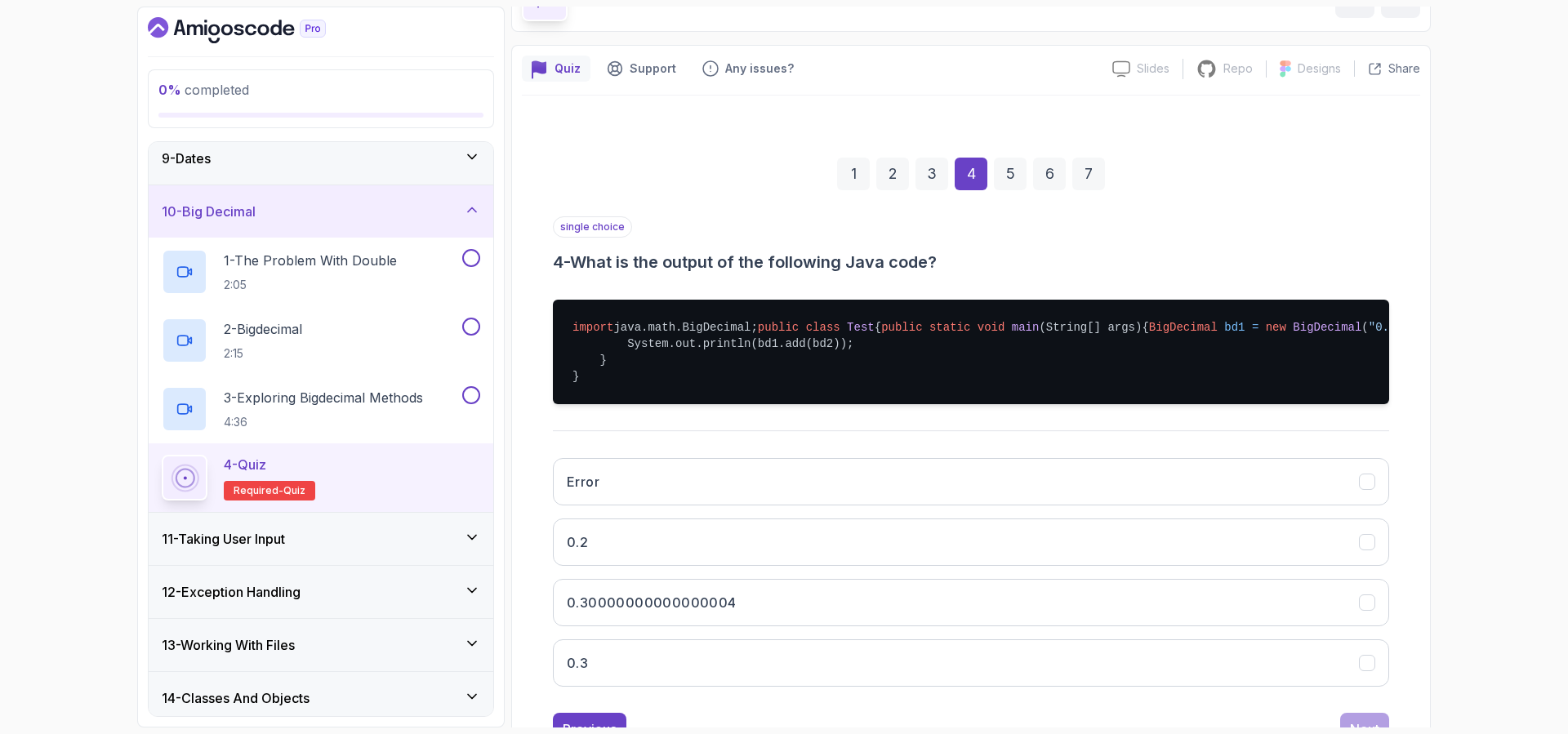
click at [1014, 179] on div "5" at bounding box center [1009, 173] width 32 height 32
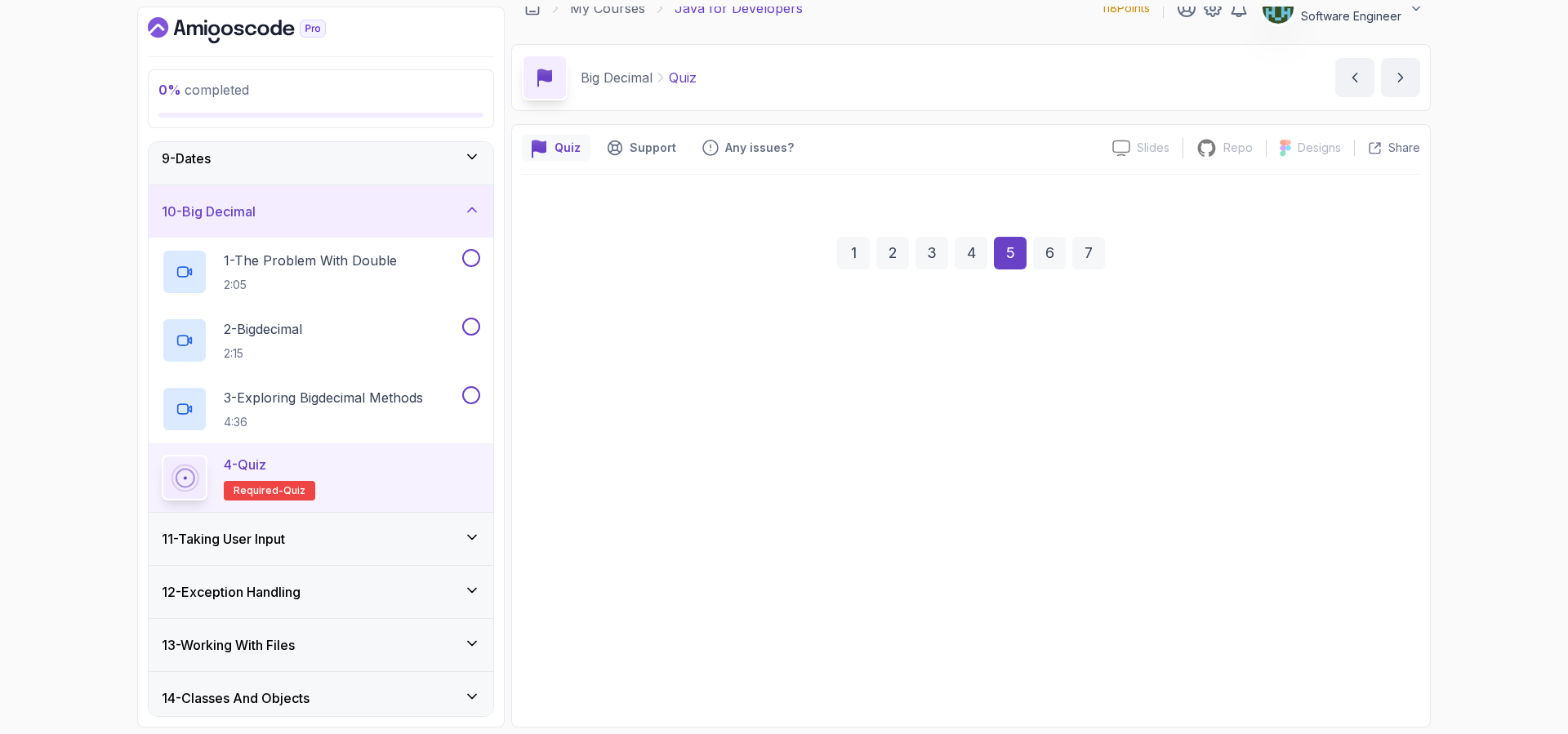
scroll to position [22, 0]
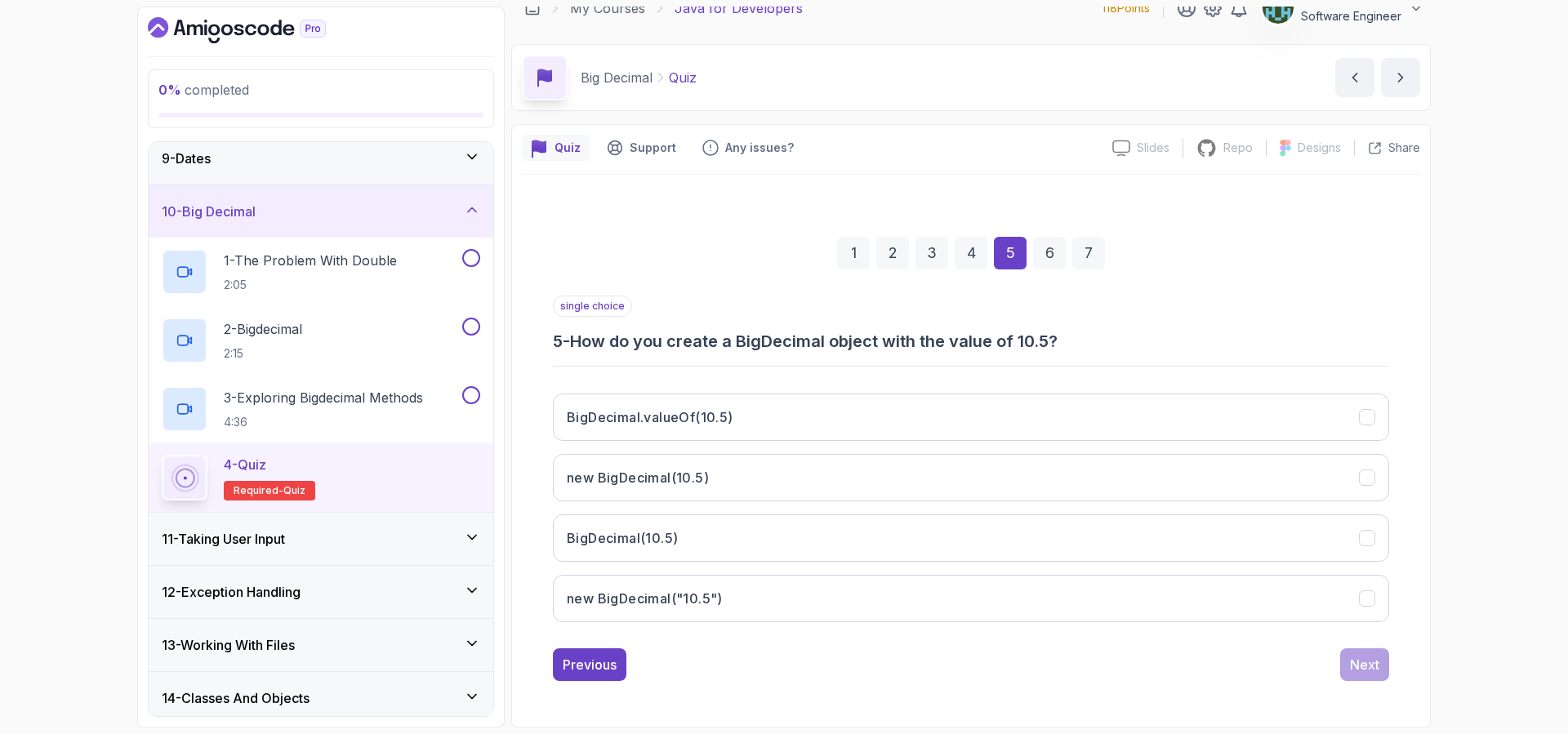
click at [338, 539] on div "11 - Taking User Input" at bounding box center [320, 539] width 319 height 20
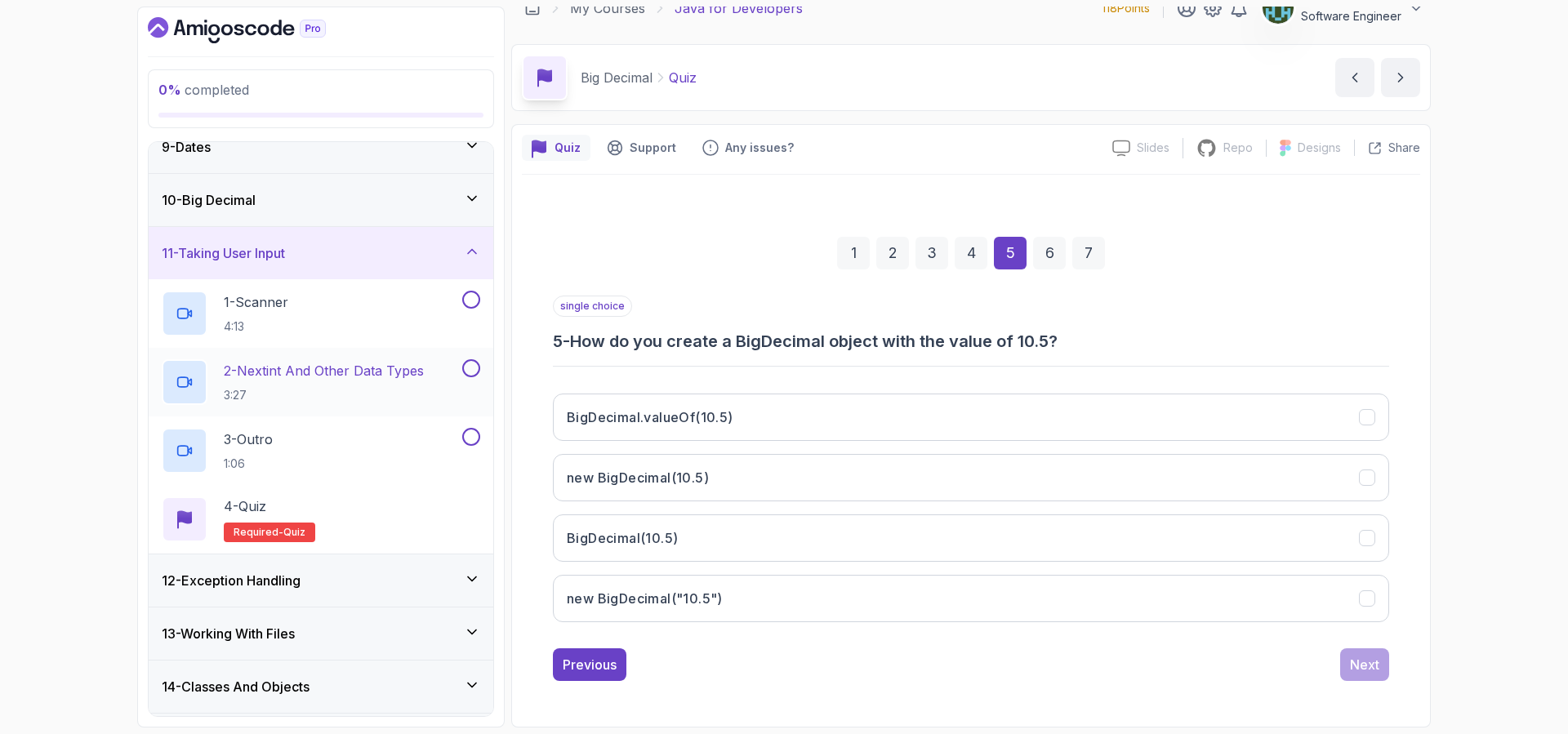
scroll to position [573, 0]
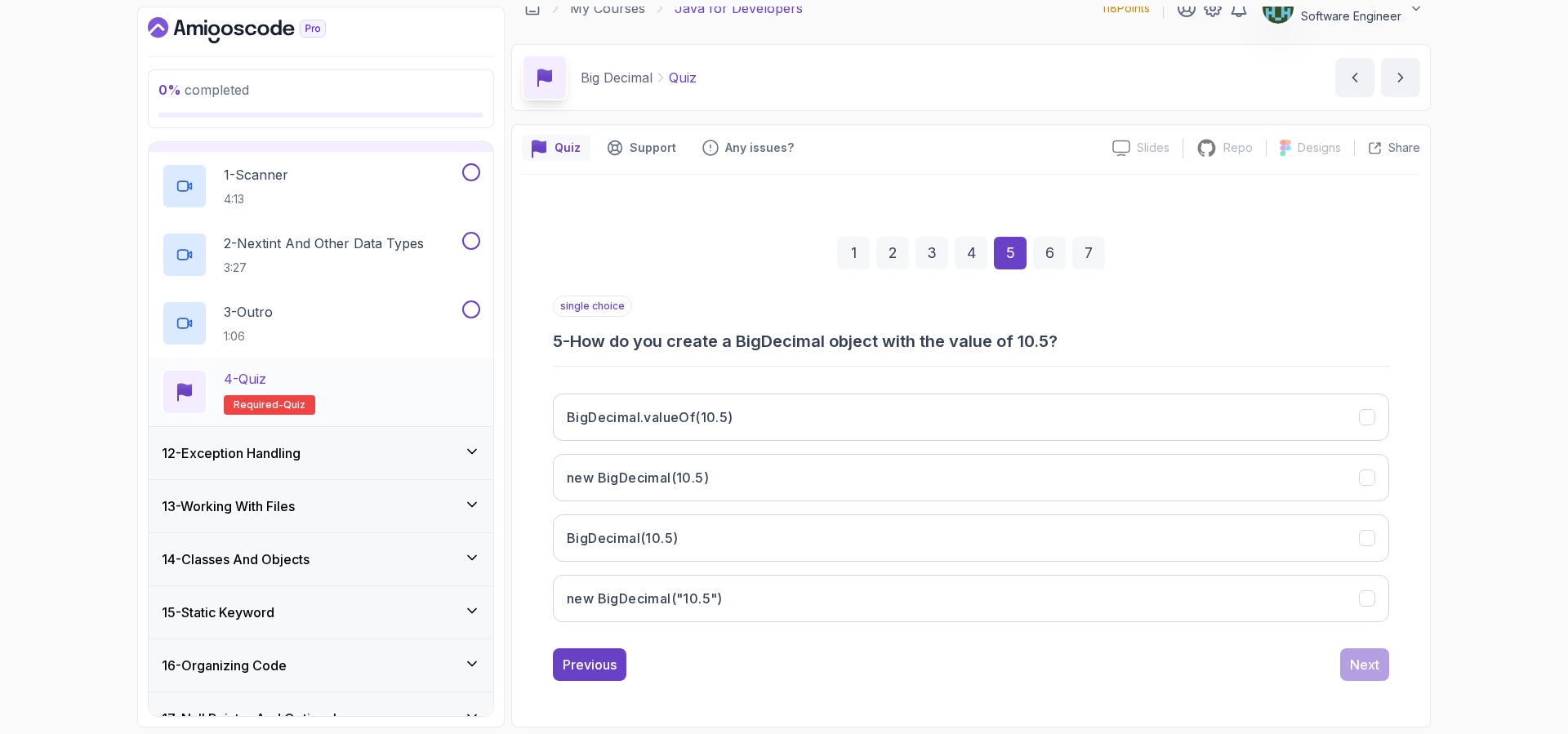
click at [360, 391] on div "4 - Quiz Required- quiz" at bounding box center [320, 391] width 319 height 46
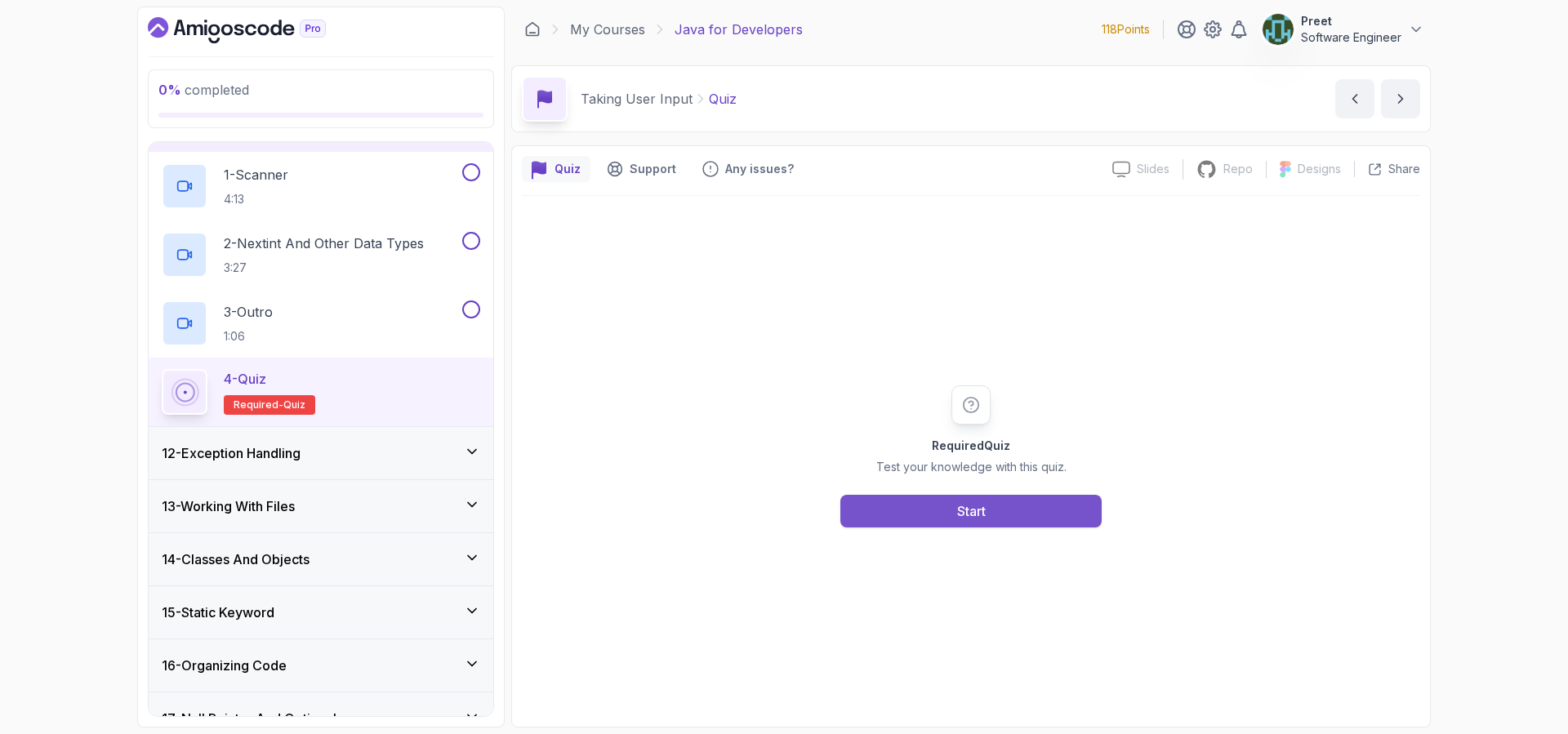
click at [892, 495] on button "Start" at bounding box center [971, 511] width 261 height 32
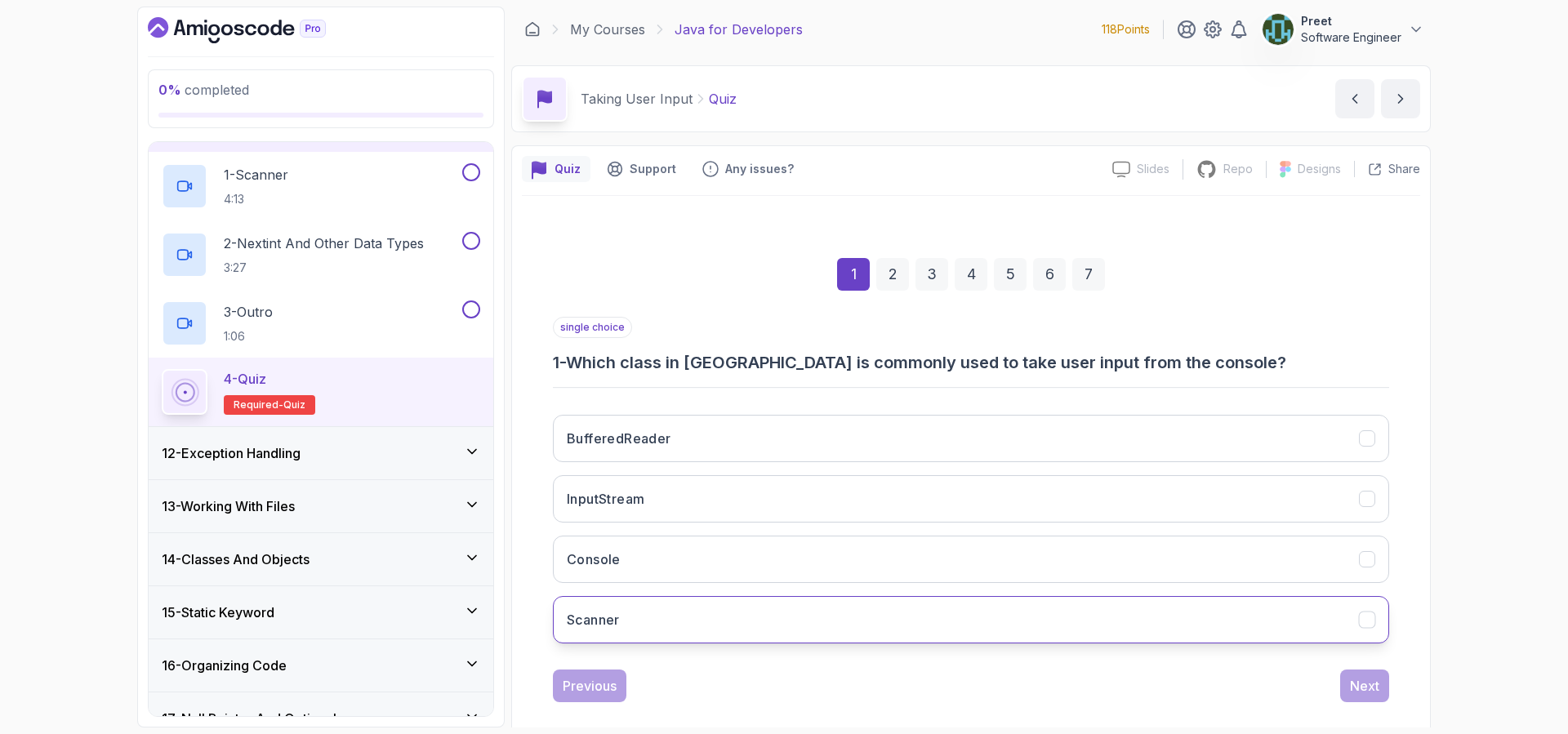
click at [687, 639] on button "Scanner" at bounding box center [971, 619] width 836 height 47
click at [909, 276] on div "1 2 3 4 5 6 7" at bounding box center [971, 274] width 836 height 85
click at [905, 277] on div "2" at bounding box center [892, 274] width 32 height 32
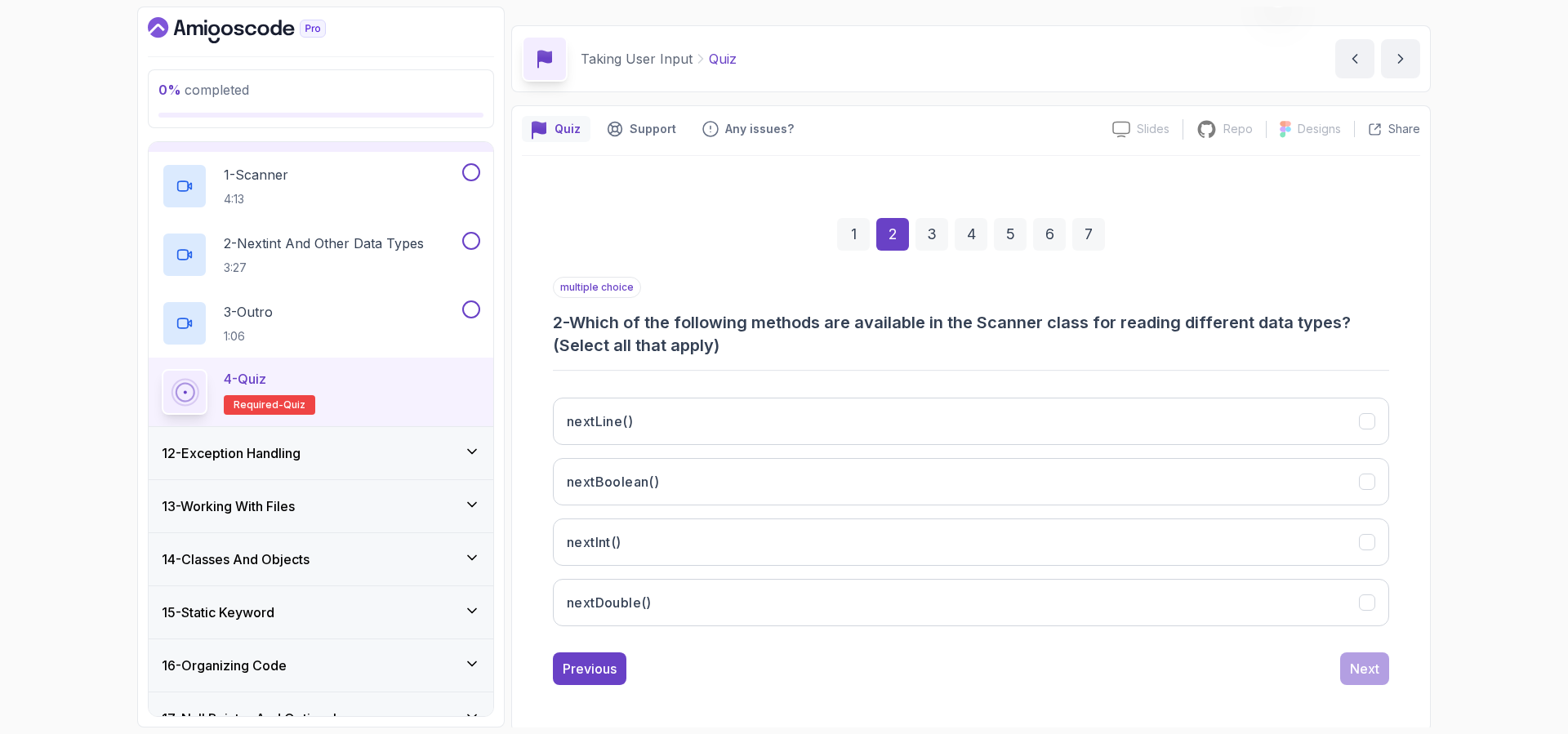
scroll to position [44, 0]
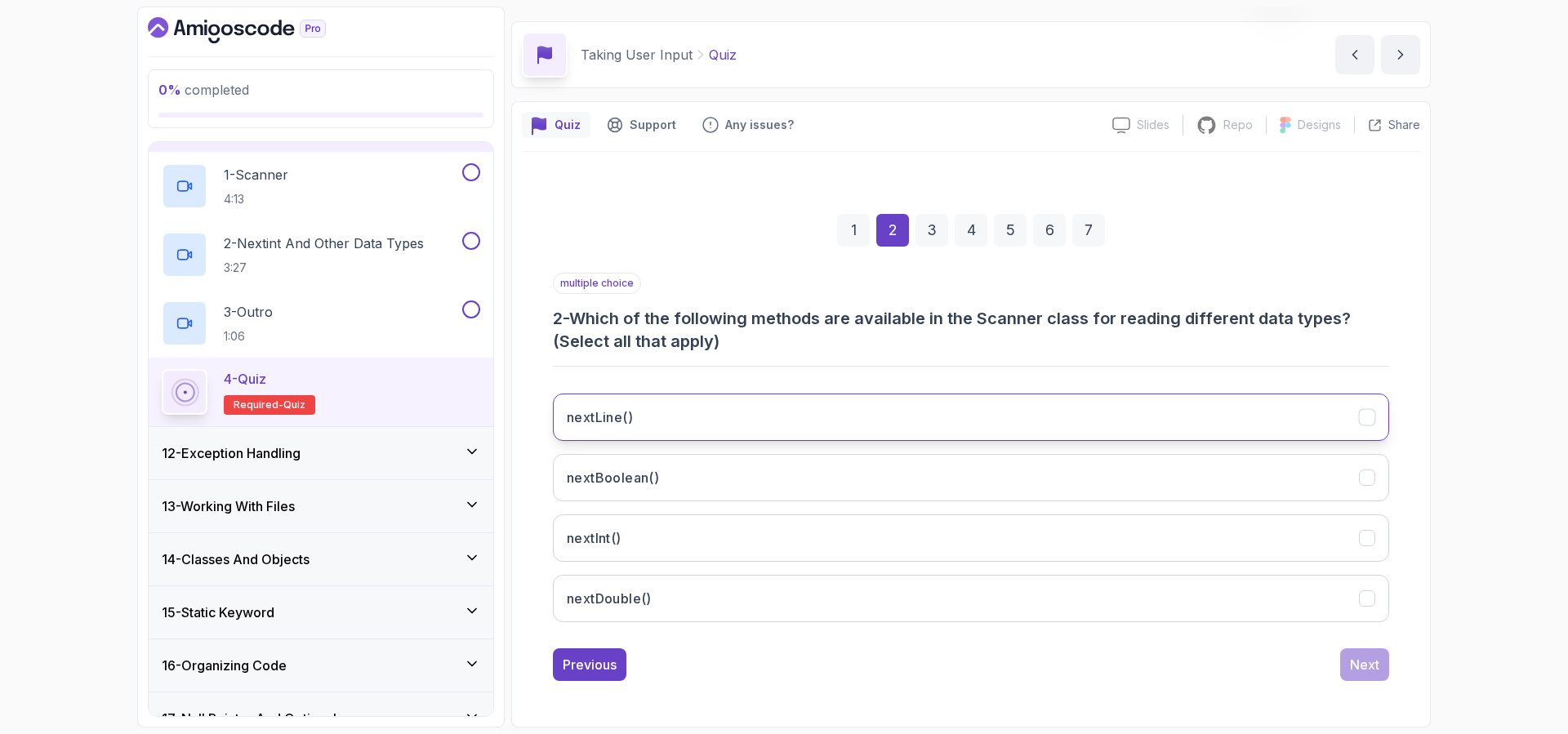
click at [1323, 410] on button "nextLine()" at bounding box center [971, 417] width 836 height 47
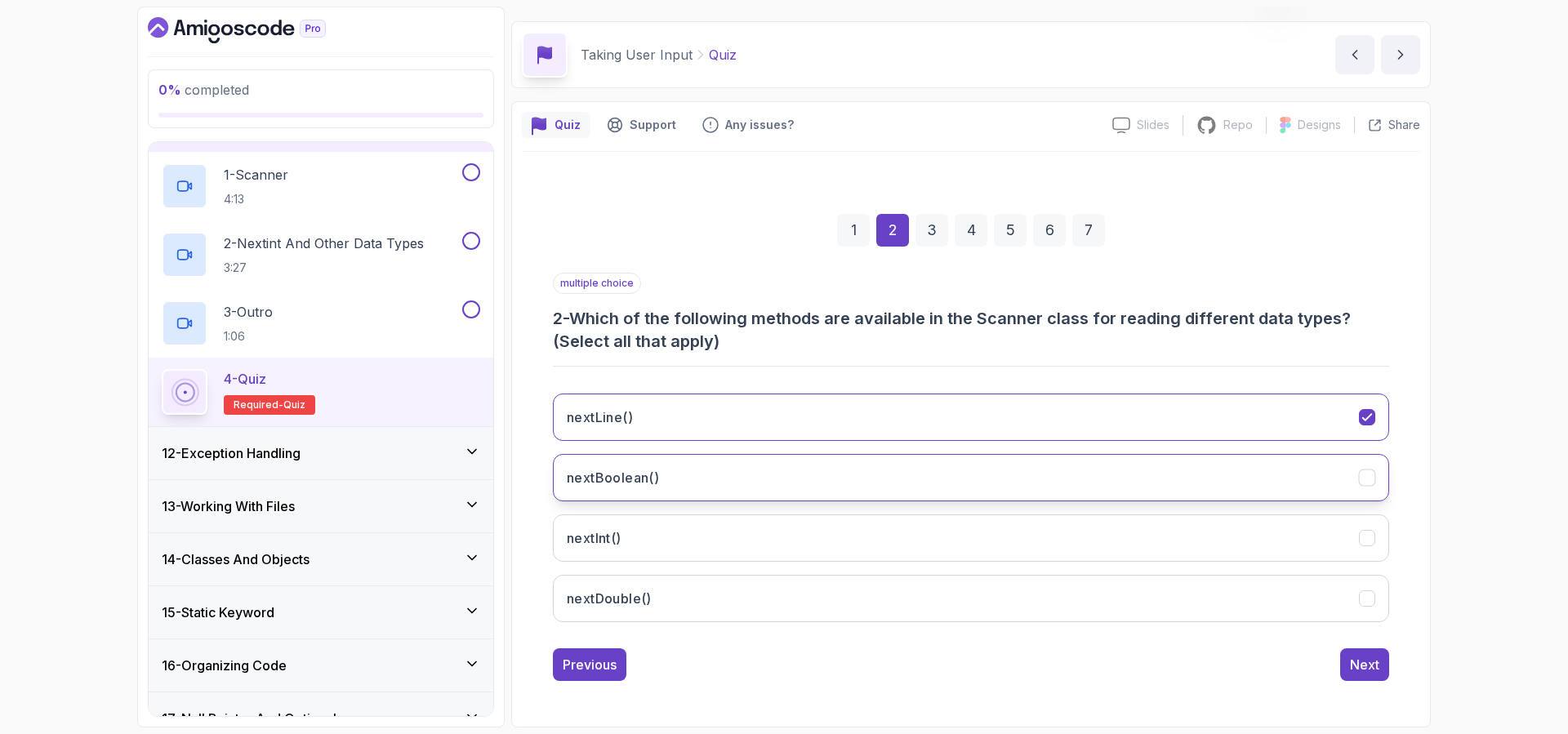
click at [1331, 469] on button "nextBoolean()" at bounding box center [971, 477] width 836 height 47
click at [1305, 518] on button "nextInt()" at bounding box center [971, 538] width 836 height 47
click at [1267, 601] on button "nextDouble()" at bounding box center [971, 598] width 836 height 47
click at [928, 223] on div "3" at bounding box center [931, 230] width 32 height 32
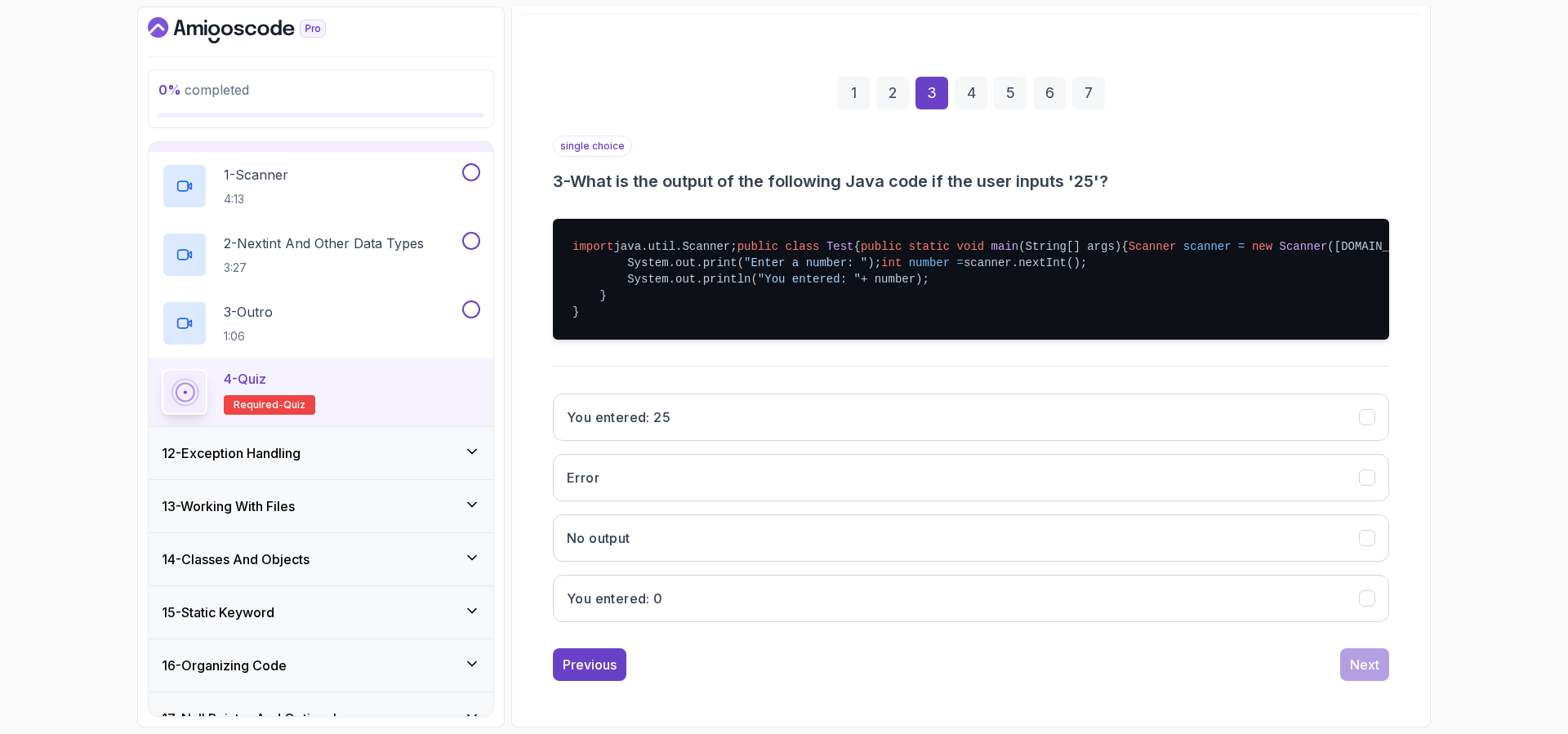
scroll to position [247, 0]
click at [737, 412] on button "You entered: 25" at bounding box center [971, 417] width 836 height 47
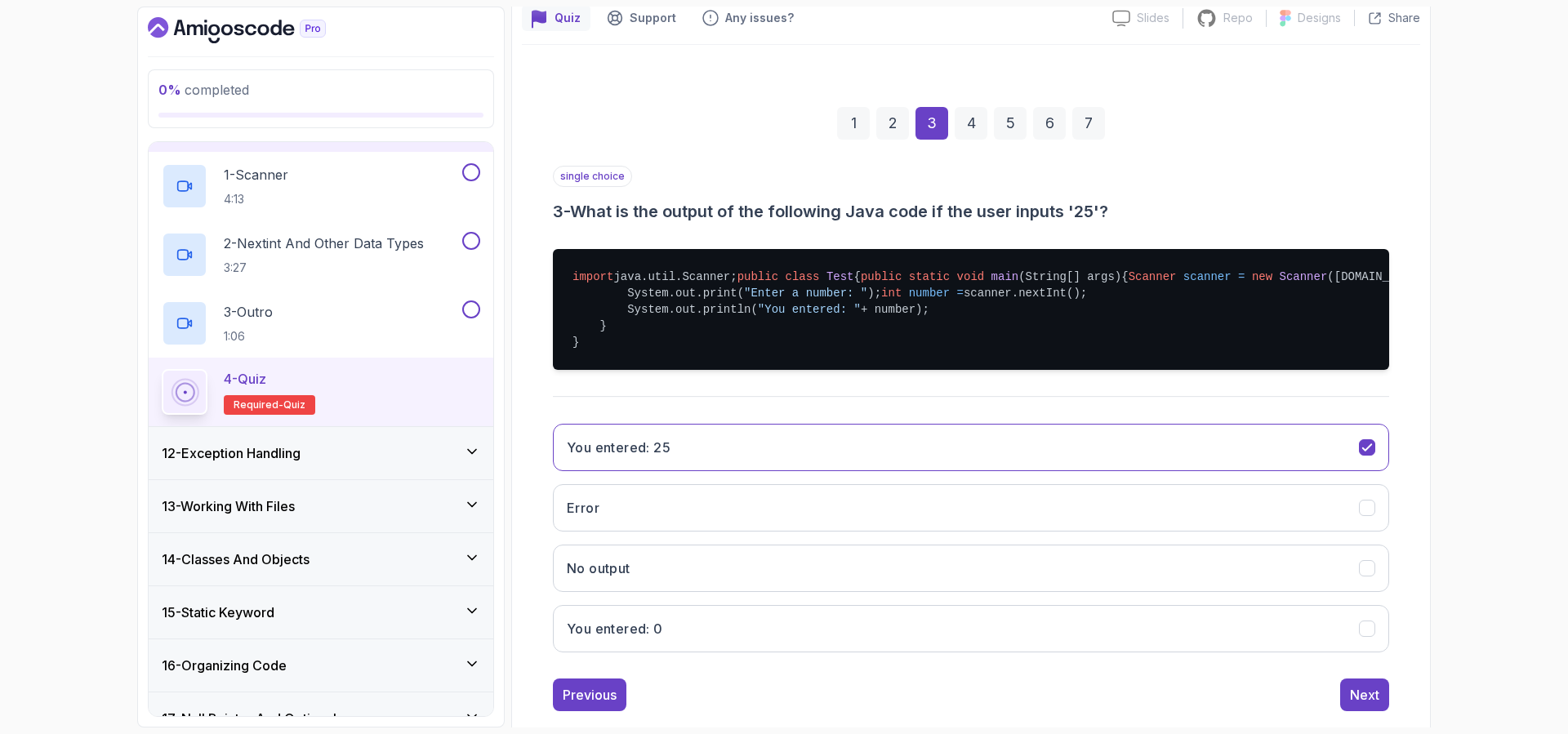
click at [976, 123] on div "4" at bounding box center [970, 122] width 32 height 32
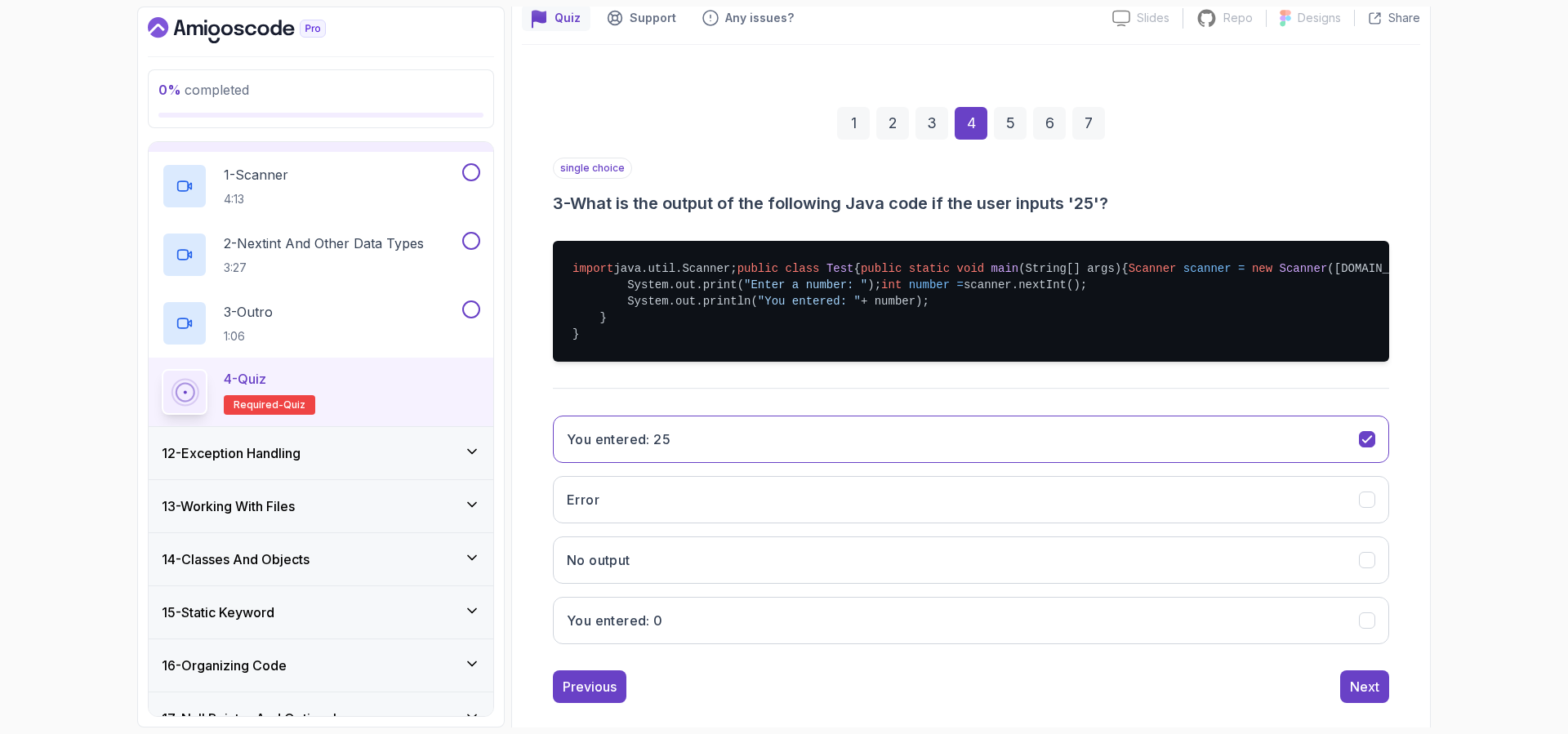
scroll to position [22, 0]
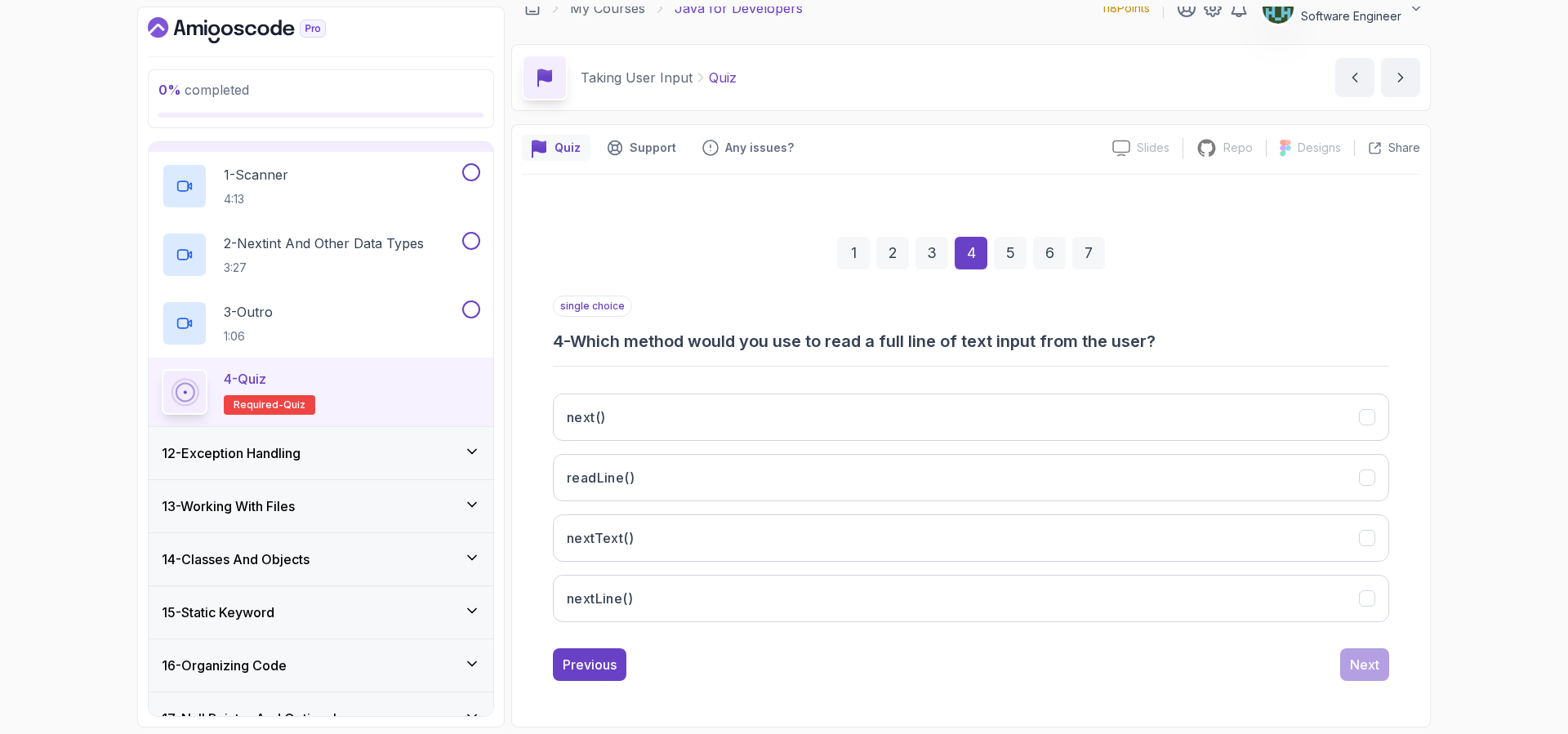
click at [929, 257] on div "3" at bounding box center [931, 252] width 32 height 32
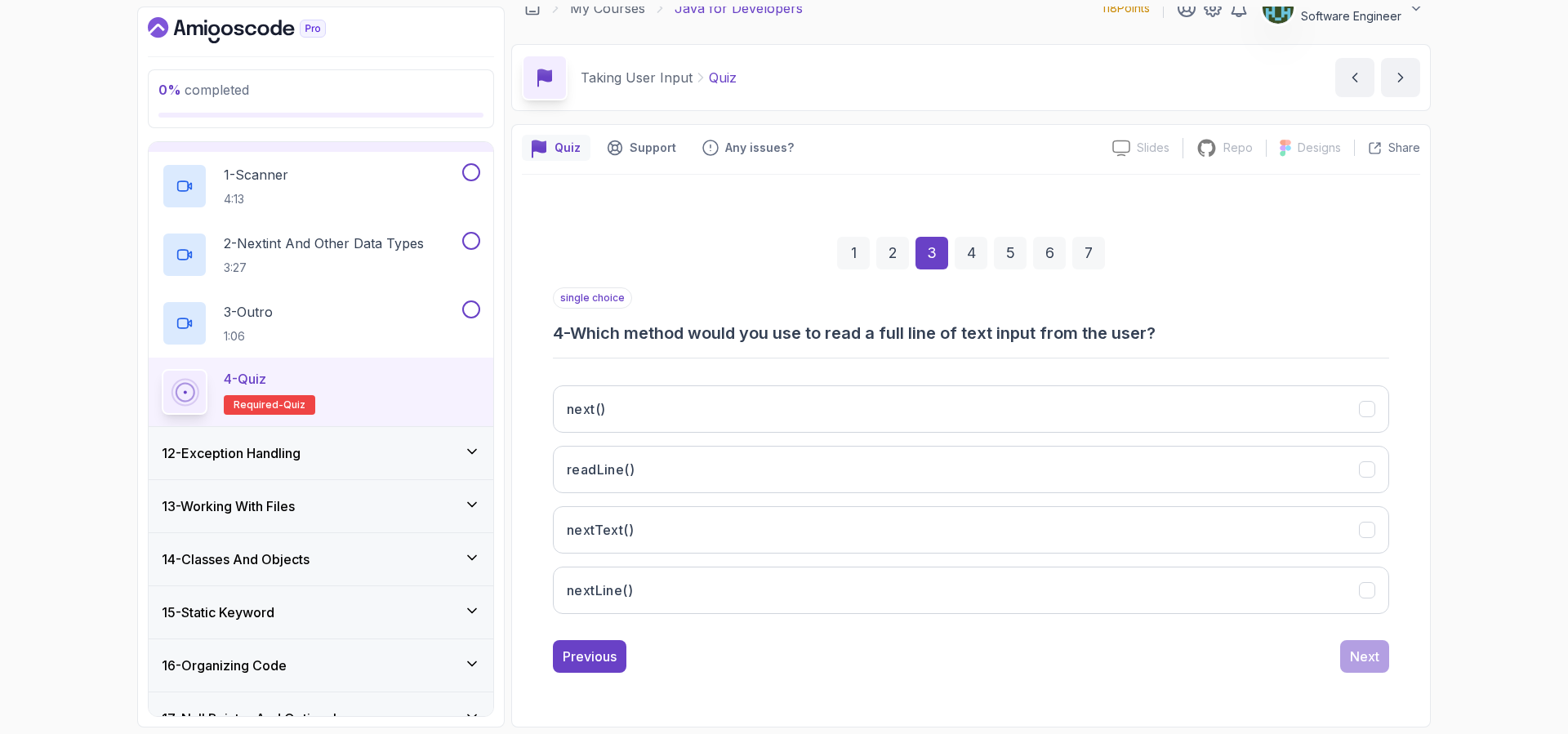
scroll to position [151, 0]
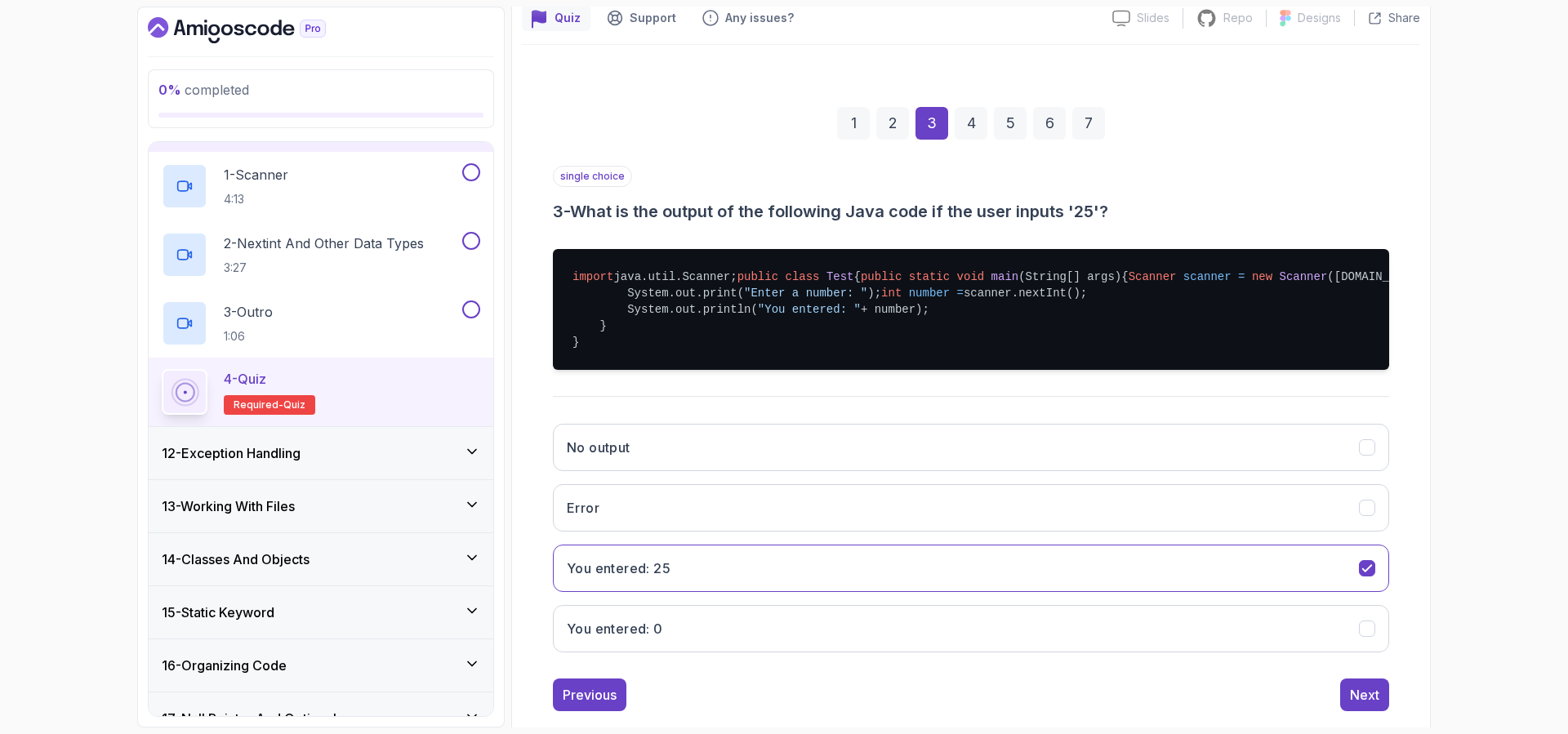
click at [975, 113] on div "4" at bounding box center [970, 122] width 32 height 32
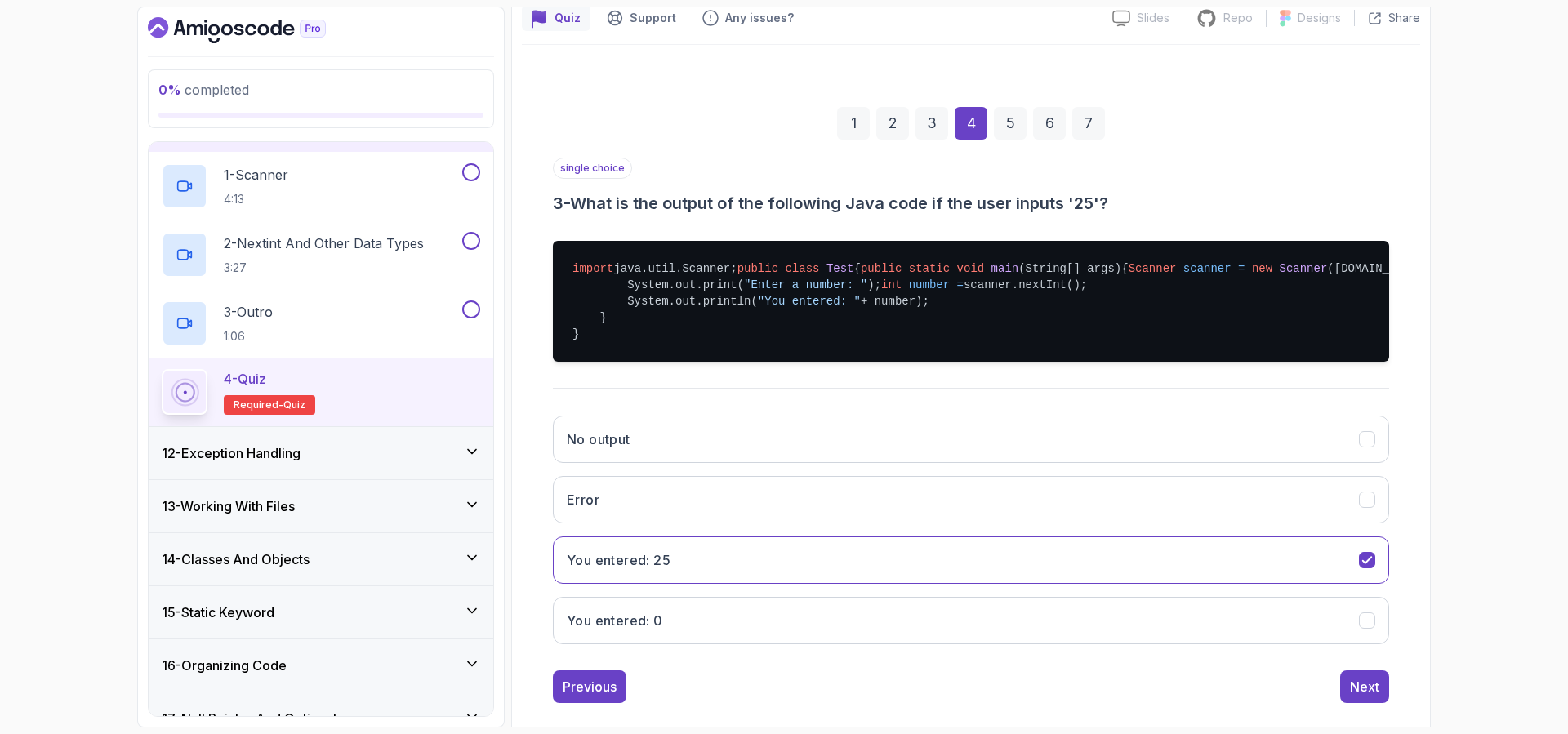
scroll to position [22, 0]
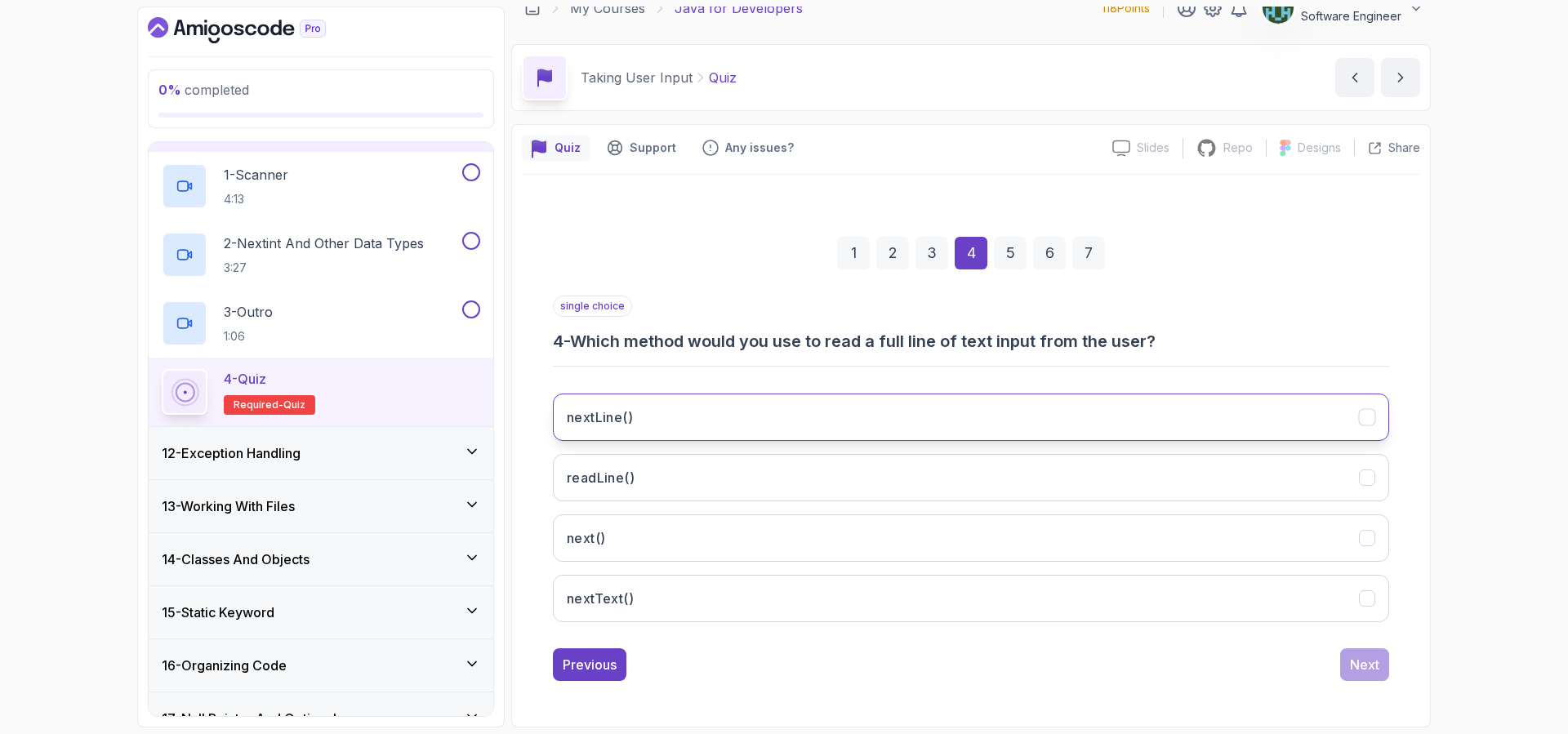
click at [709, 420] on button "nextLine()" at bounding box center [971, 417] width 836 height 47
click at [1004, 248] on div "5" at bounding box center [1009, 252] width 32 height 32
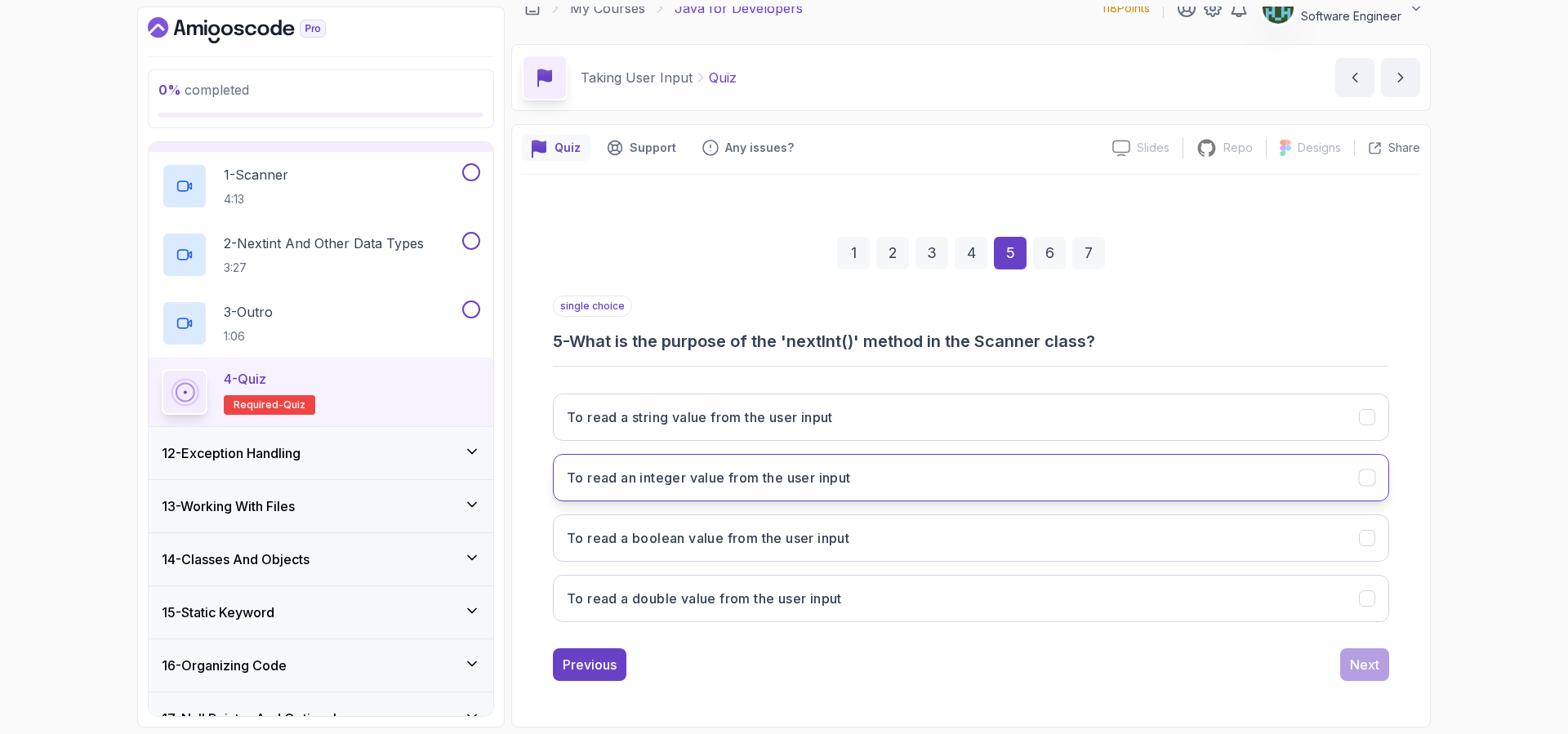
click at [876, 471] on button "To read an integer value from the user input" at bounding box center [971, 477] width 836 height 47
click at [1057, 244] on div "6" at bounding box center [1048, 252] width 32 height 32
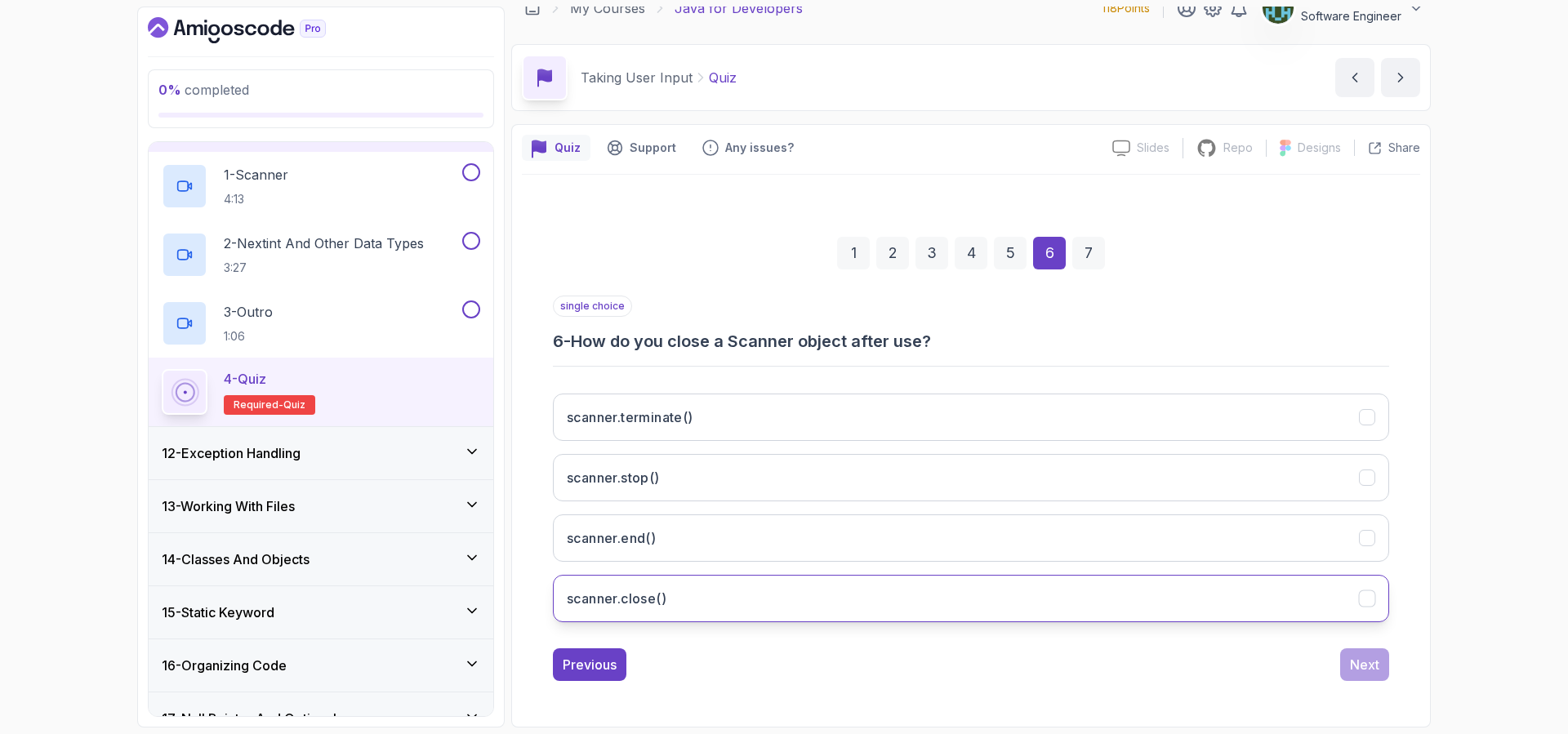
click at [734, 602] on button "scanner.close()" at bounding box center [971, 598] width 836 height 47
click at [1095, 259] on div "7" at bounding box center [1088, 252] width 32 height 32
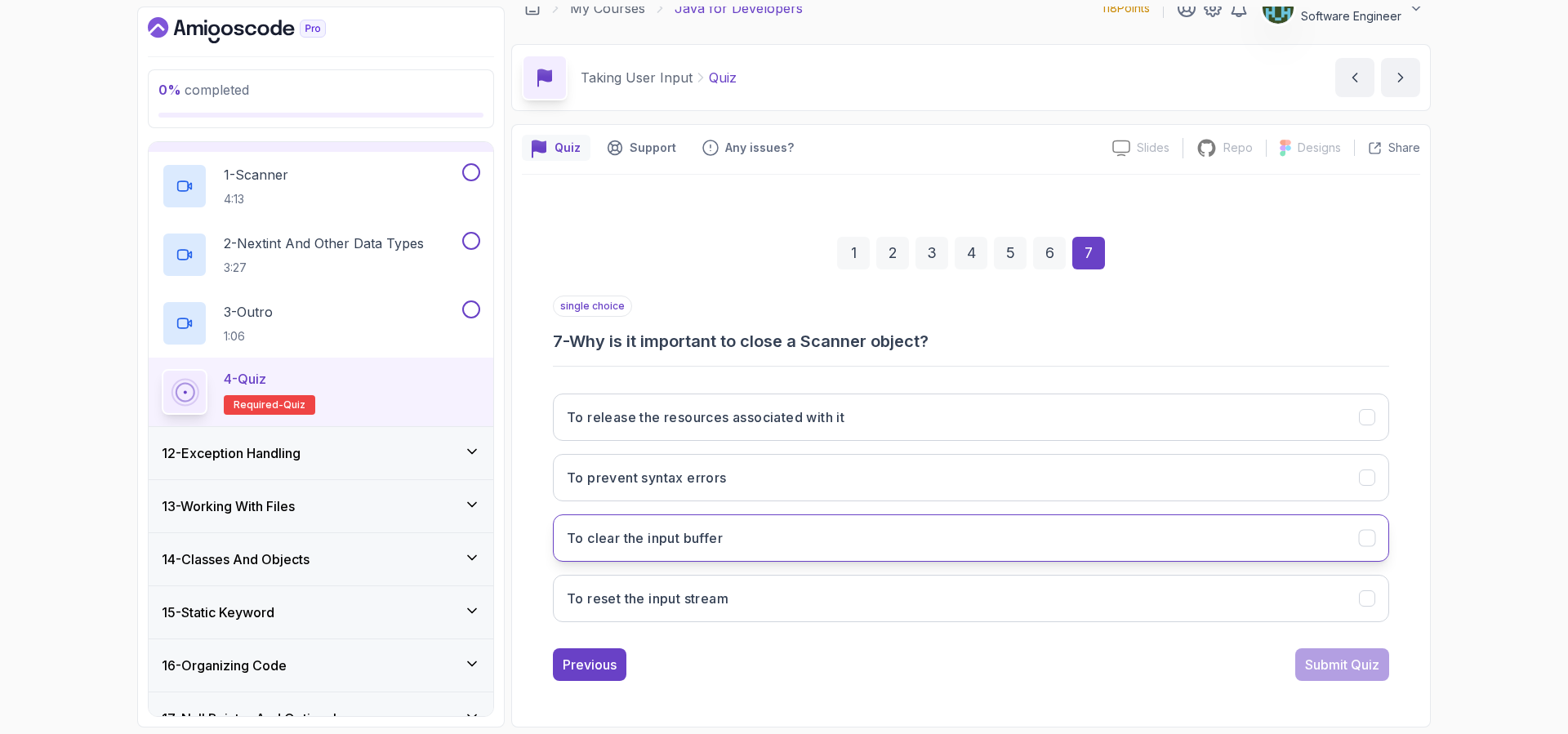
click at [843, 545] on button "To clear the input buffer" at bounding box center [971, 538] width 836 height 47
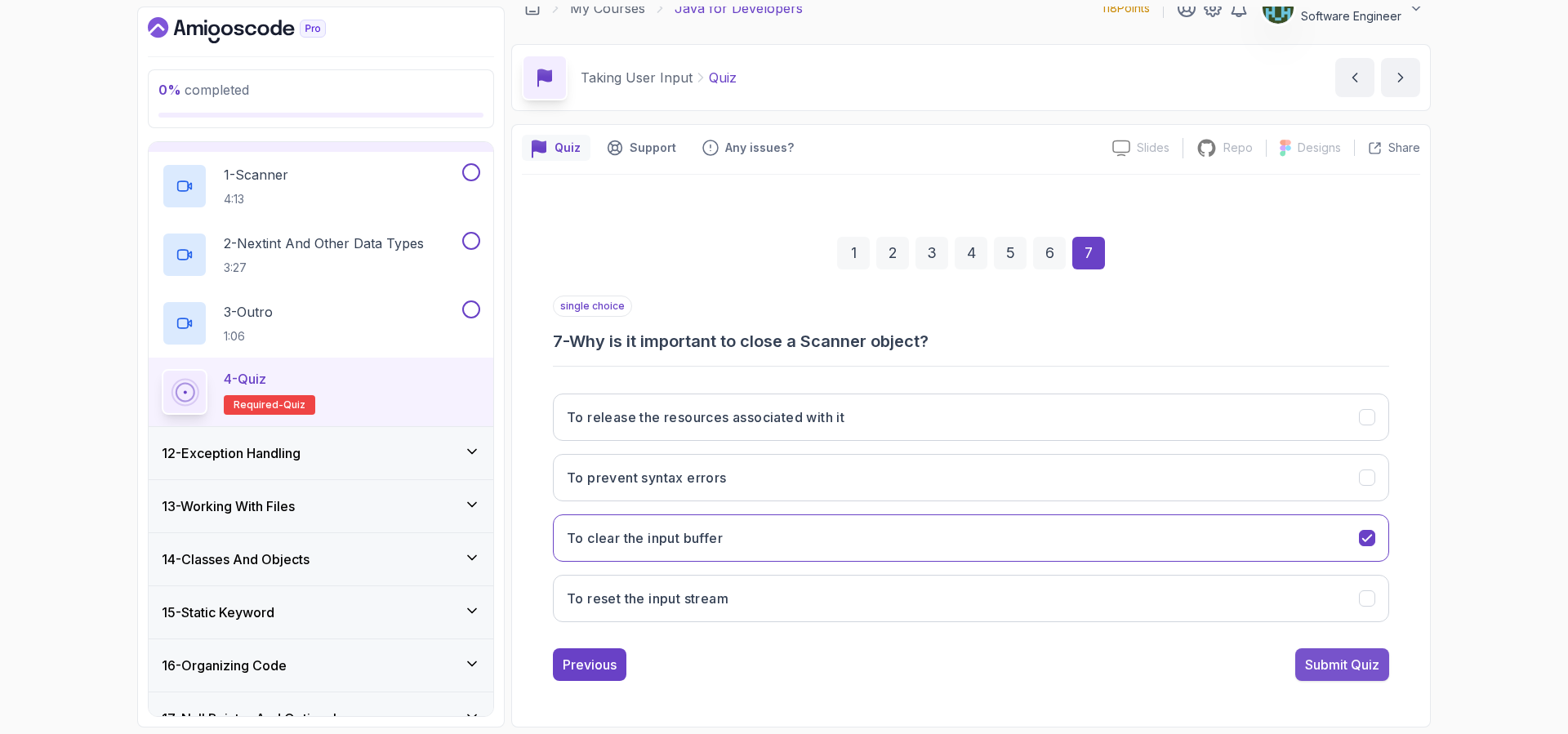
click at [1349, 653] on button "Submit Quiz" at bounding box center [1341, 664] width 94 height 32
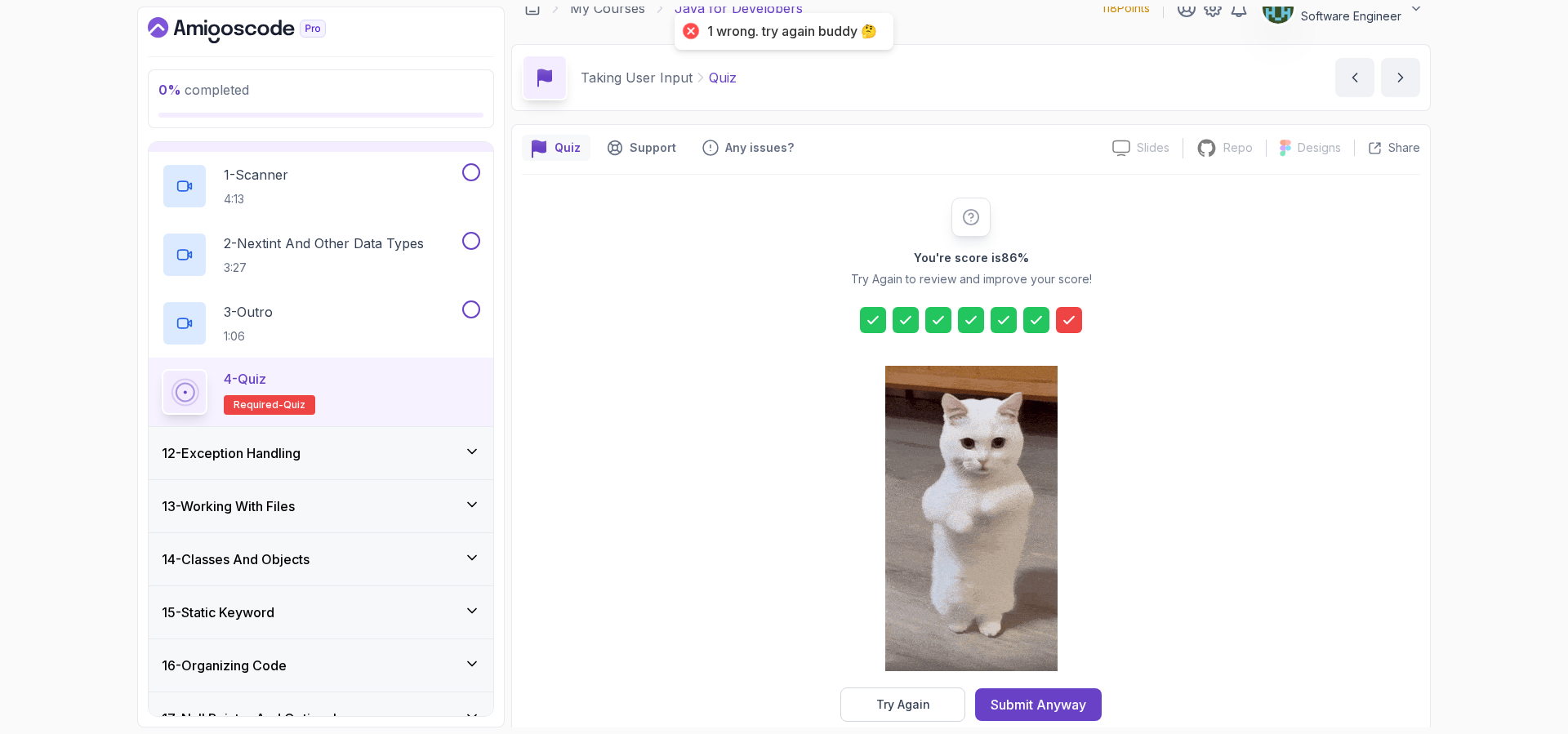
click at [321, 447] on div "12 - Exception Handling" at bounding box center [320, 453] width 319 height 20
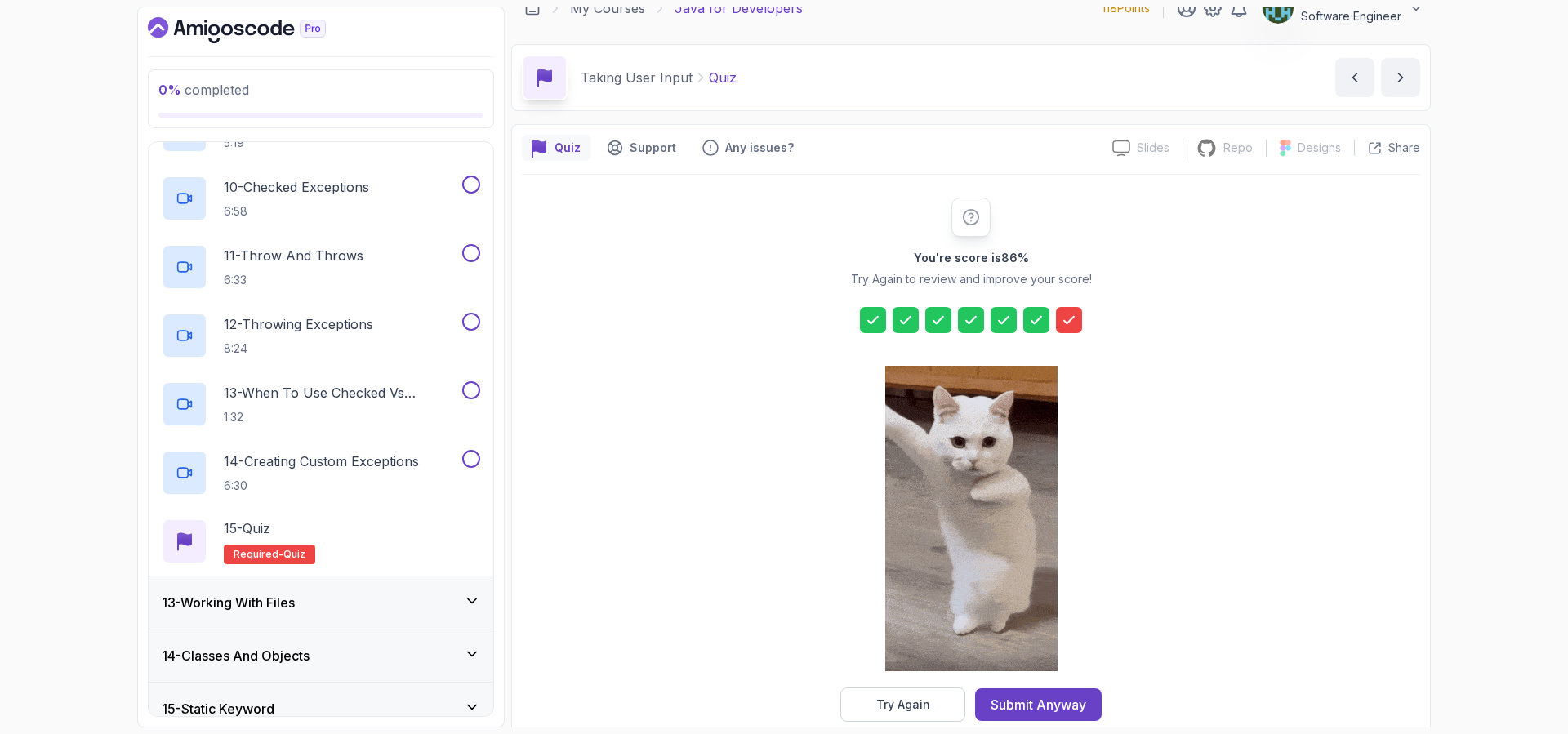
scroll to position [1245, 0]
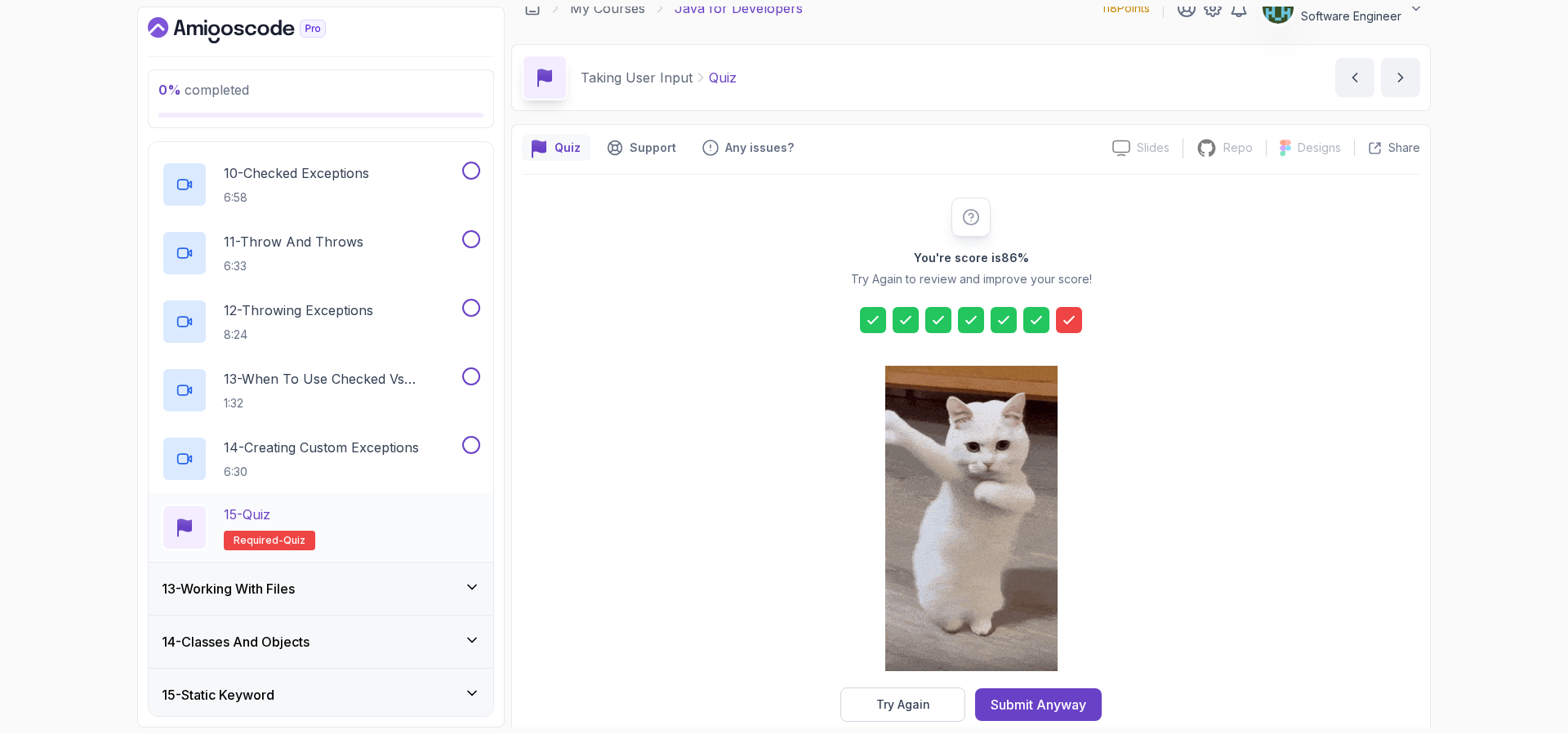
click at [340, 514] on div "15 - Quiz Required- quiz" at bounding box center [320, 527] width 319 height 46
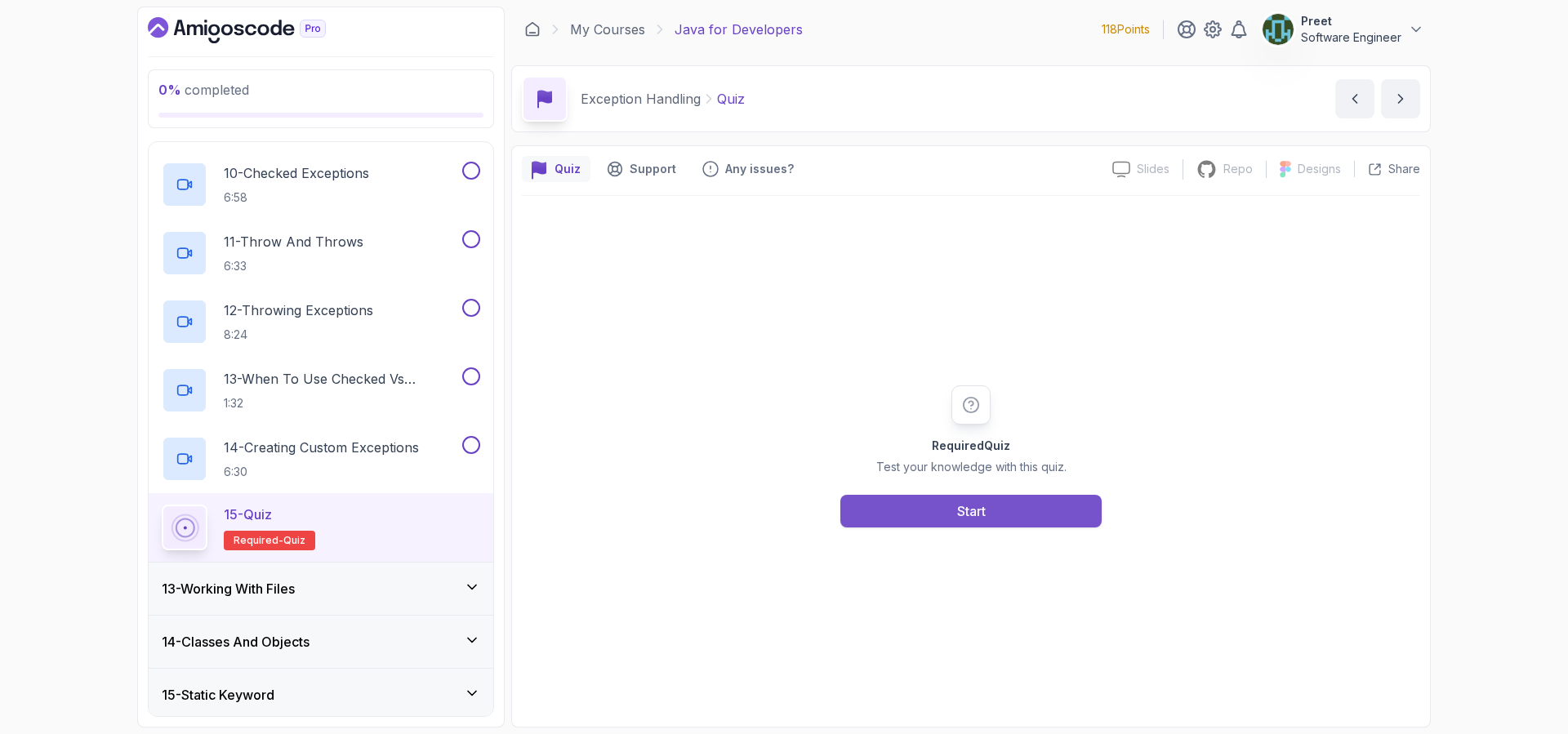
click at [936, 520] on button "Start" at bounding box center [971, 511] width 261 height 32
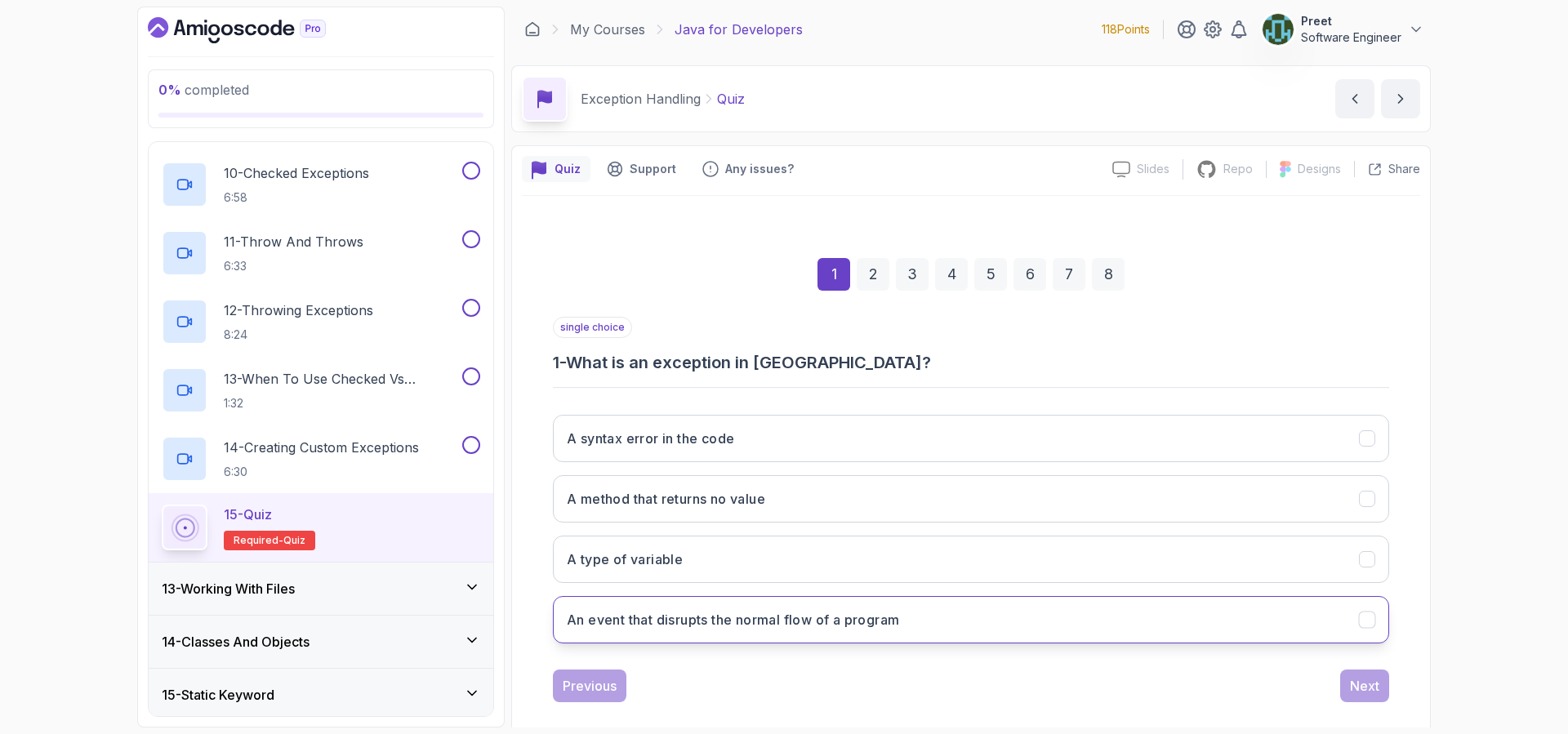
click at [781, 607] on button "An event that disrupts the normal flow of a program" at bounding box center [971, 619] width 836 height 47
click at [875, 280] on div "2" at bounding box center [872, 274] width 32 height 32
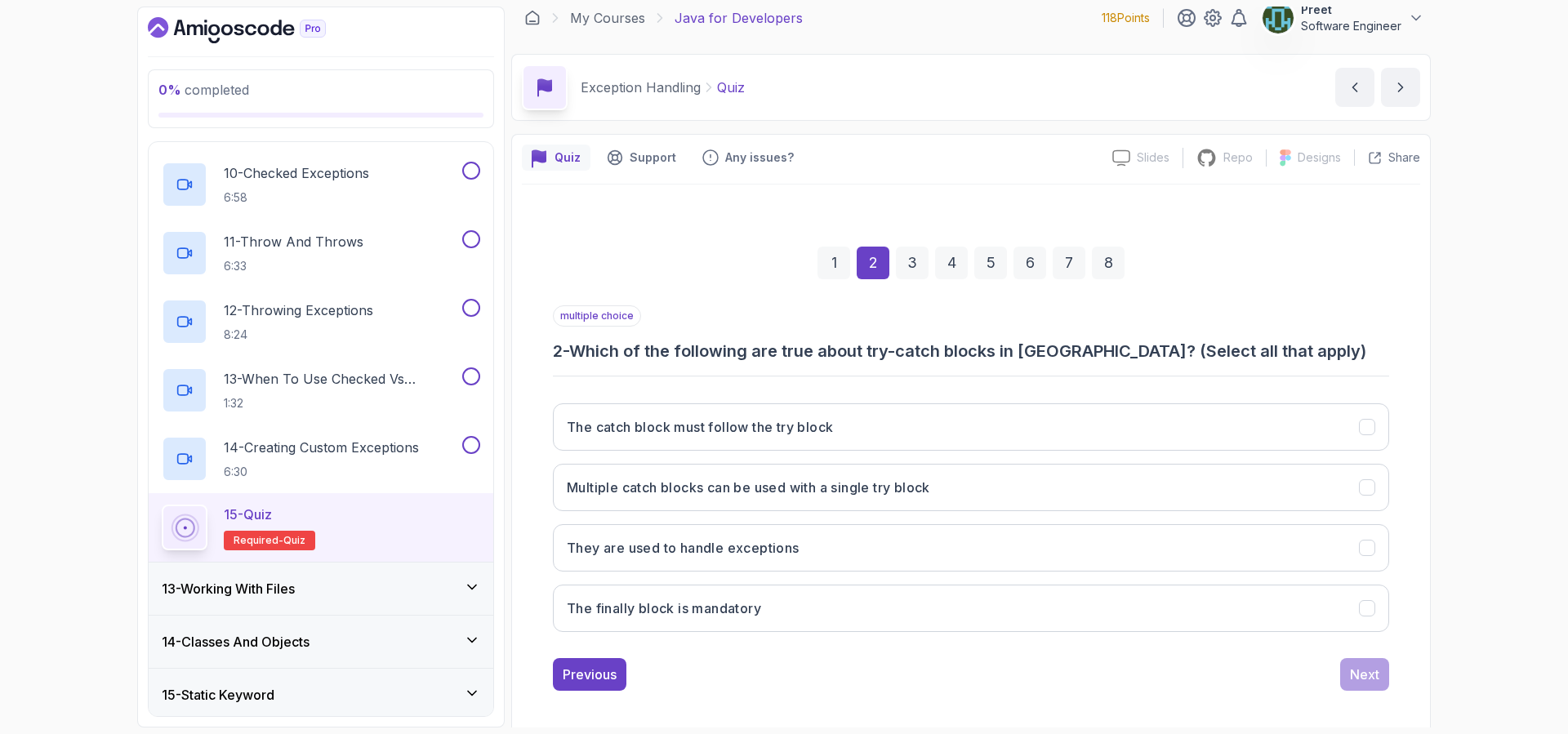
scroll to position [22, 0]
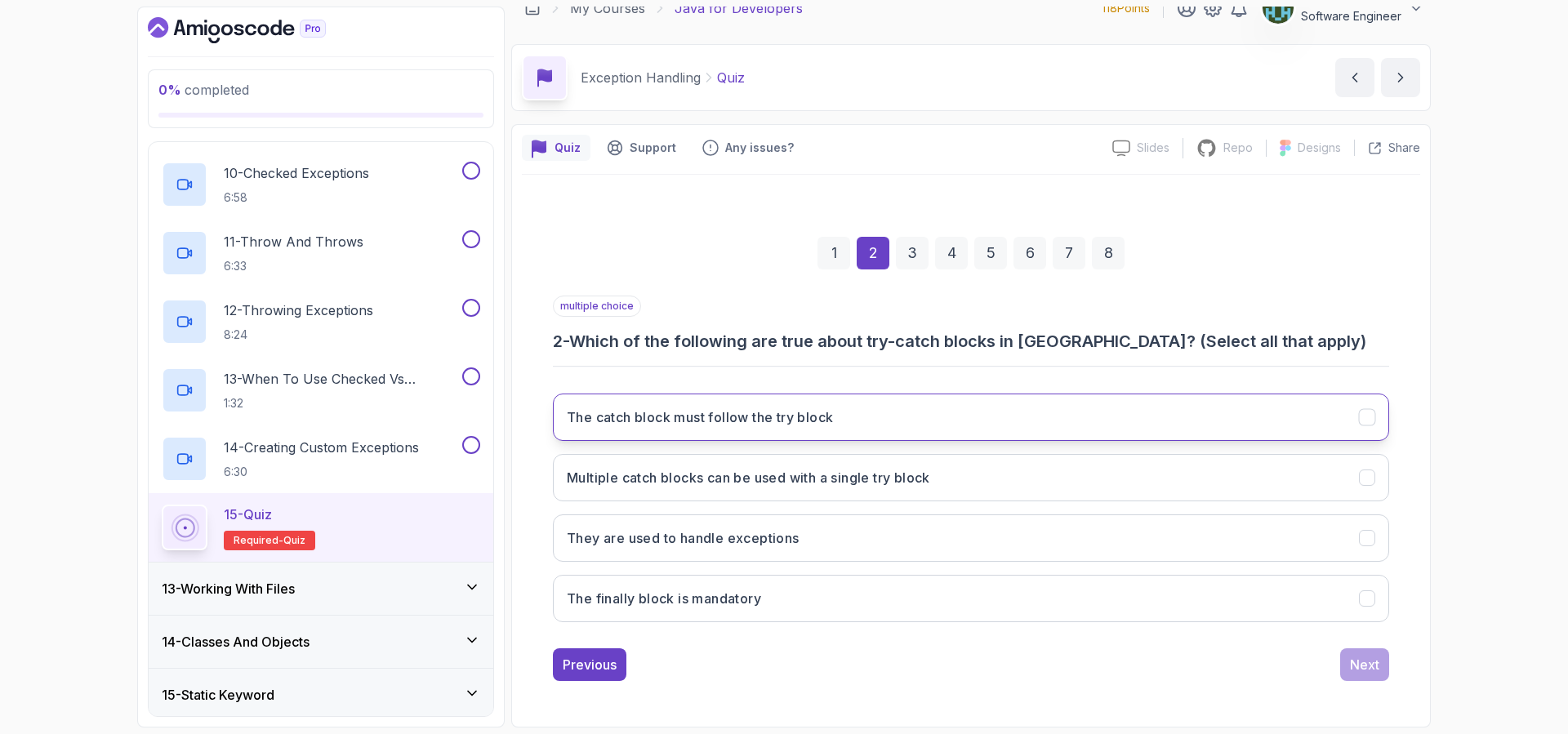
click at [777, 428] on button "The catch block must follow the try block" at bounding box center [971, 417] width 836 height 47
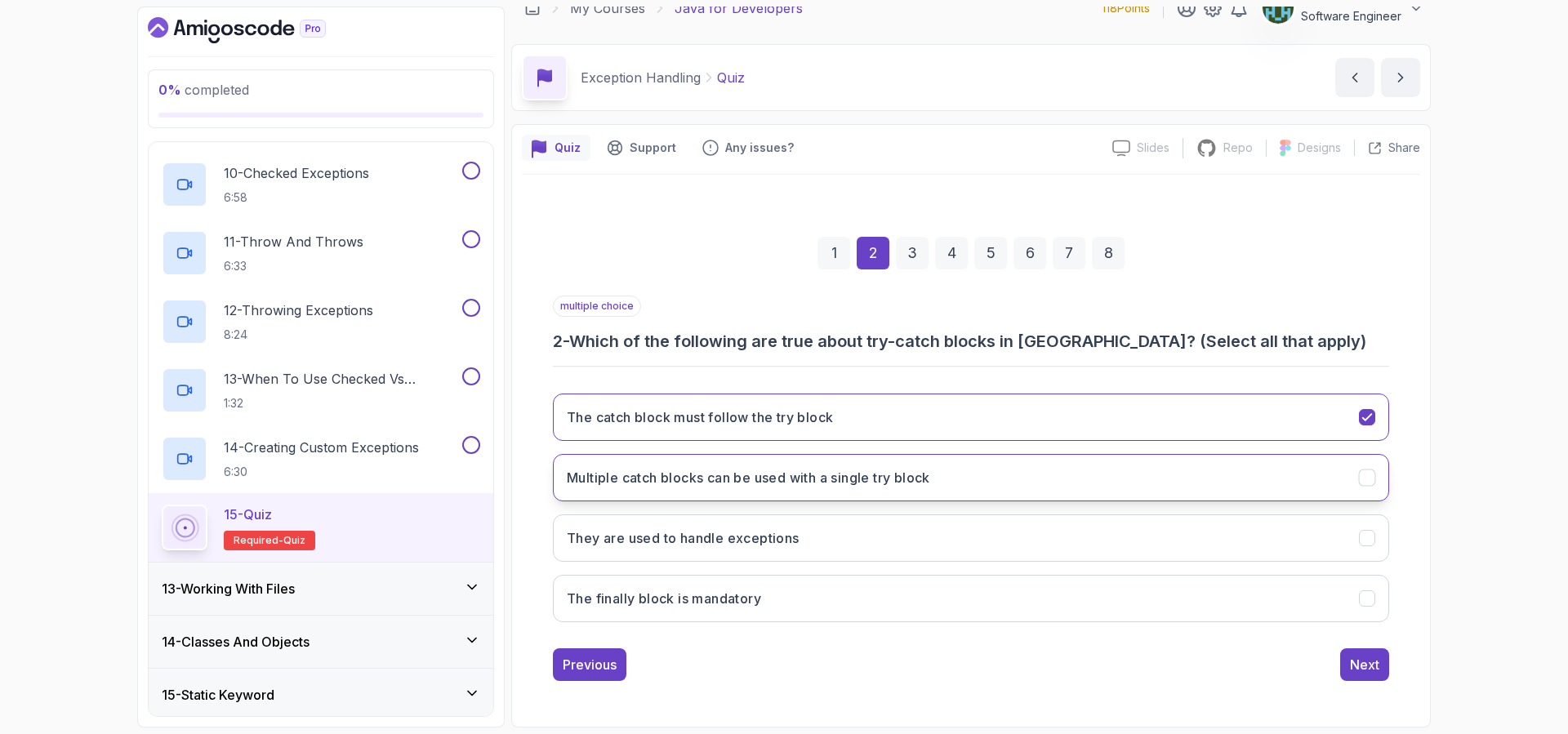
click at [778, 491] on button "Multiple catch blocks can be used with a single try block" at bounding box center [971, 477] width 836 height 47
click at [785, 535] on h3 "They are used to handle exceptions" at bounding box center [683, 538] width 233 height 20
click at [917, 258] on div "3" at bounding box center [911, 252] width 32 height 32
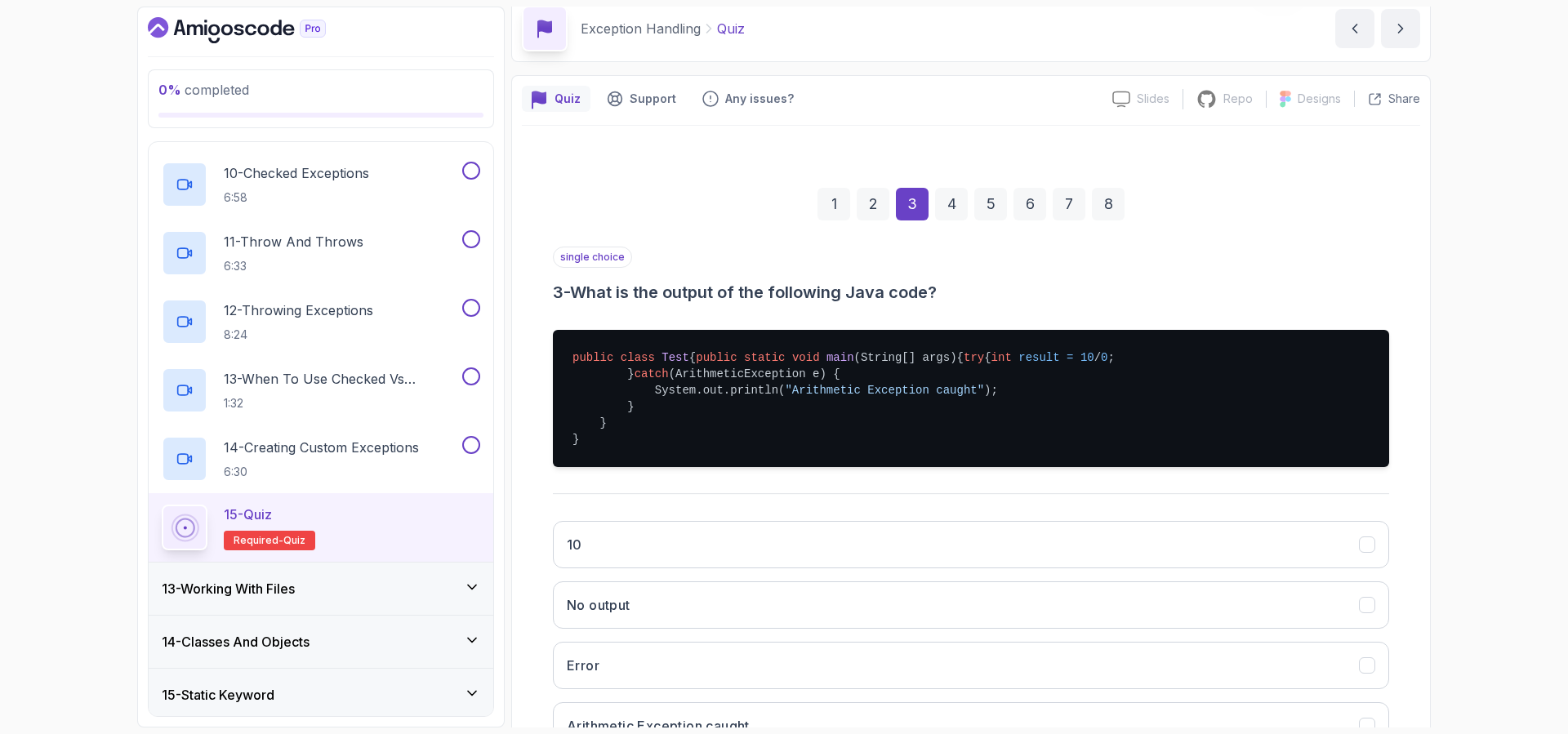
scroll to position [181, 0]
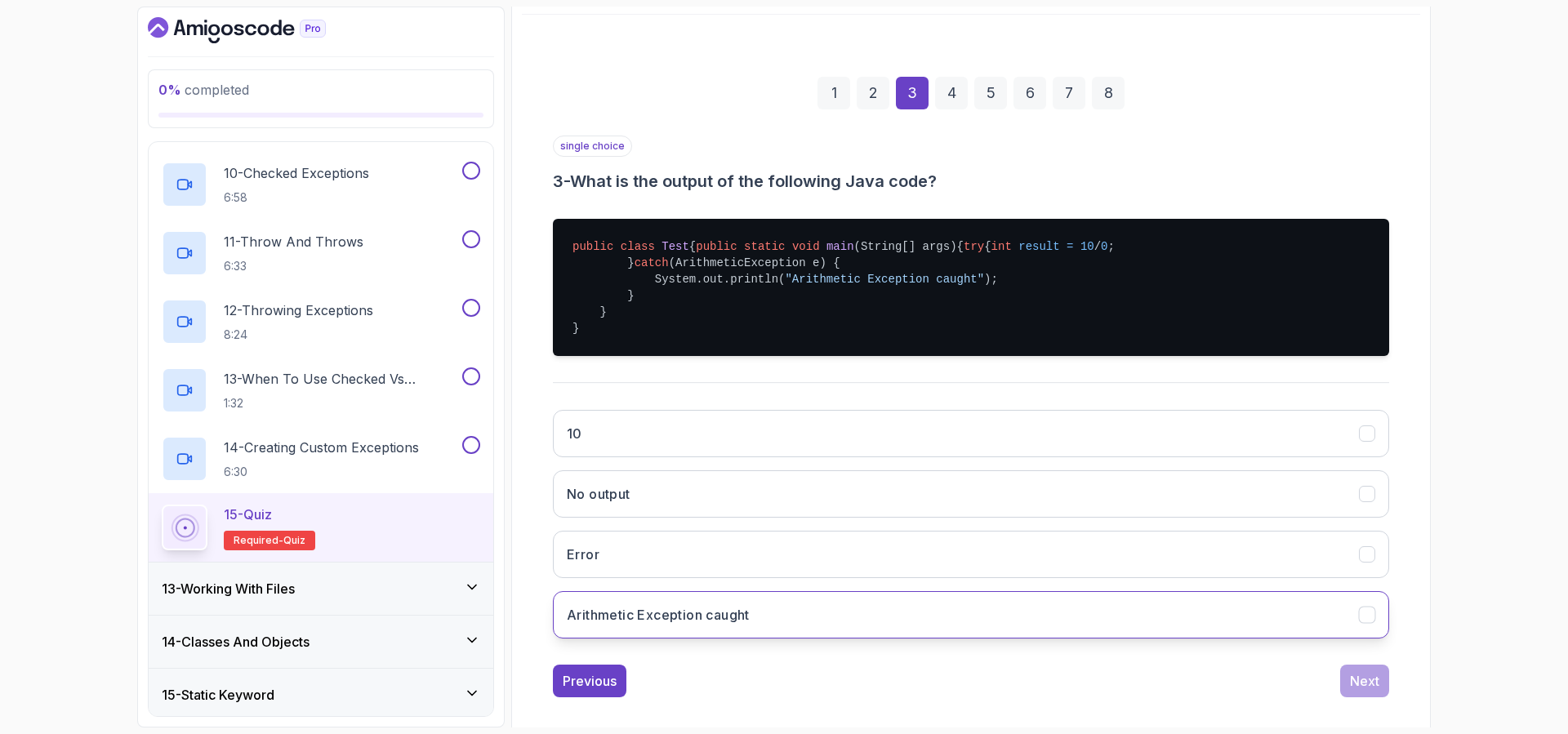
click at [666, 625] on h3 "Arithmetic Exception caught" at bounding box center [658, 615] width 183 height 20
click at [954, 92] on div "4" at bounding box center [951, 93] width 32 height 32
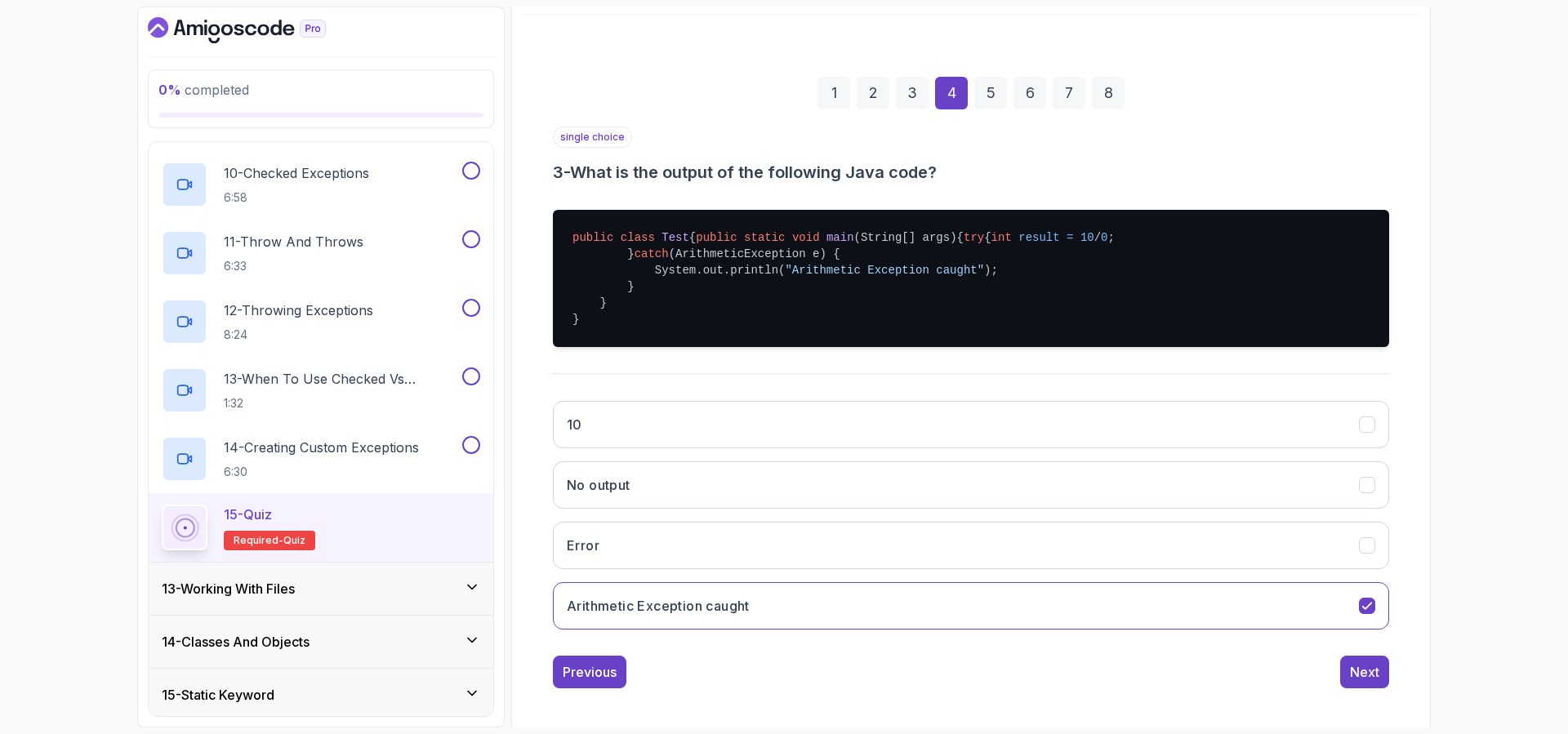
scroll to position [22, 0]
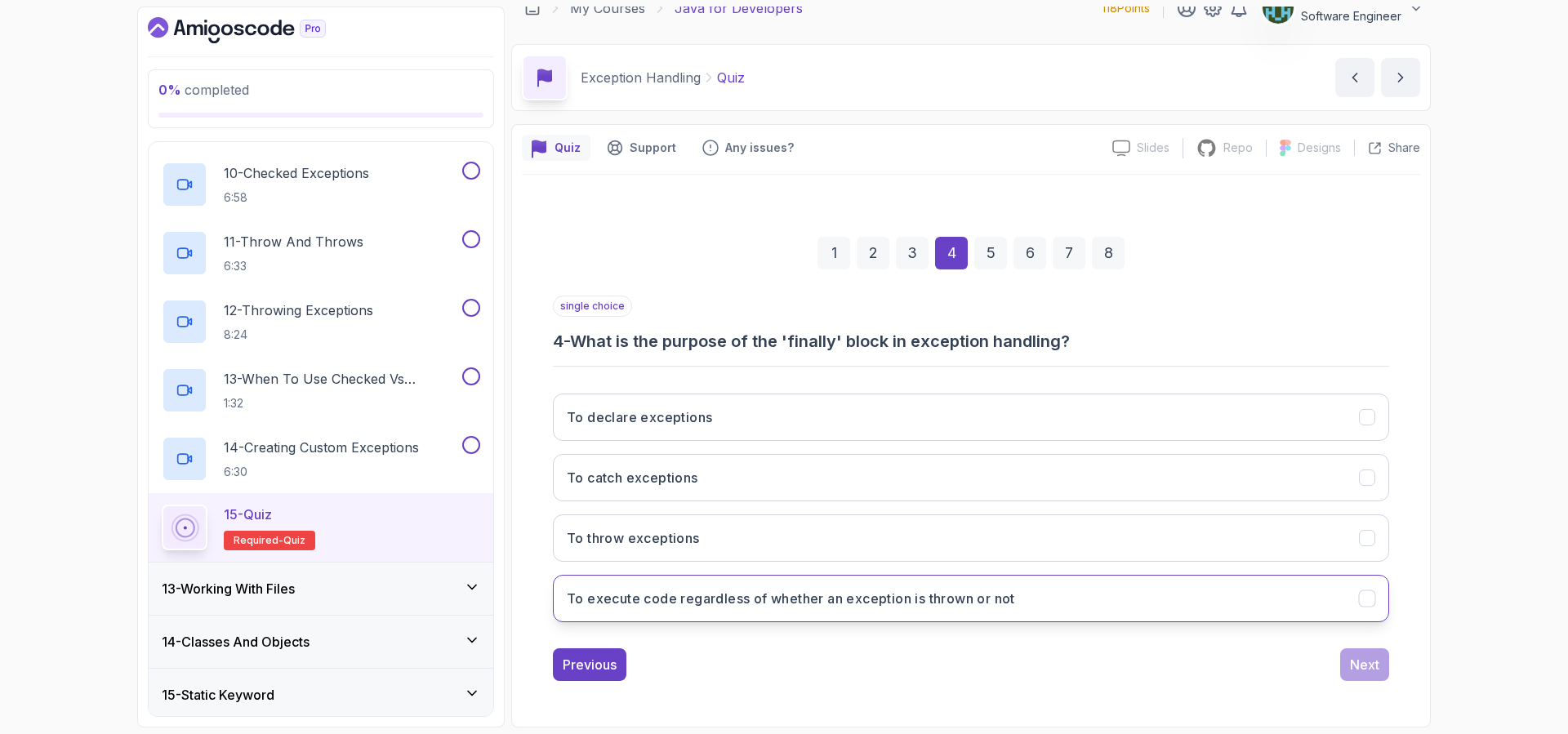
click at [743, 598] on h3 "To execute code regardless of whether an exception is thrown or not" at bounding box center [791, 598] width 448 height 20
click at [1002, 267] on div "5" at bounding box center [990, 252] width 32 height 32
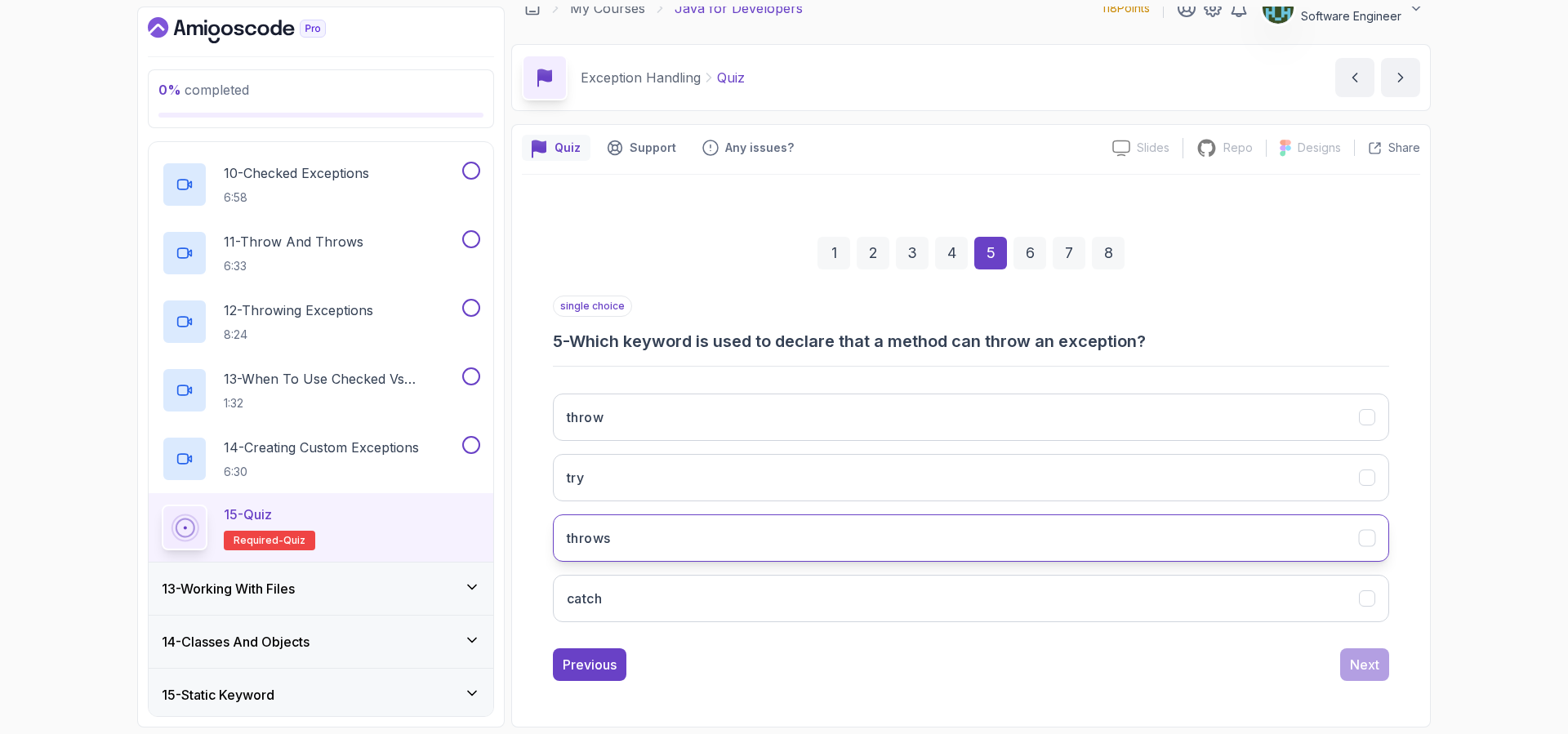
click at [681, 533] on button "throws" at bounding box center [971, 538] width 836 height 47
click at [1024, 267] on div "6" at bounding box center [1029, 252] width 32 height 32
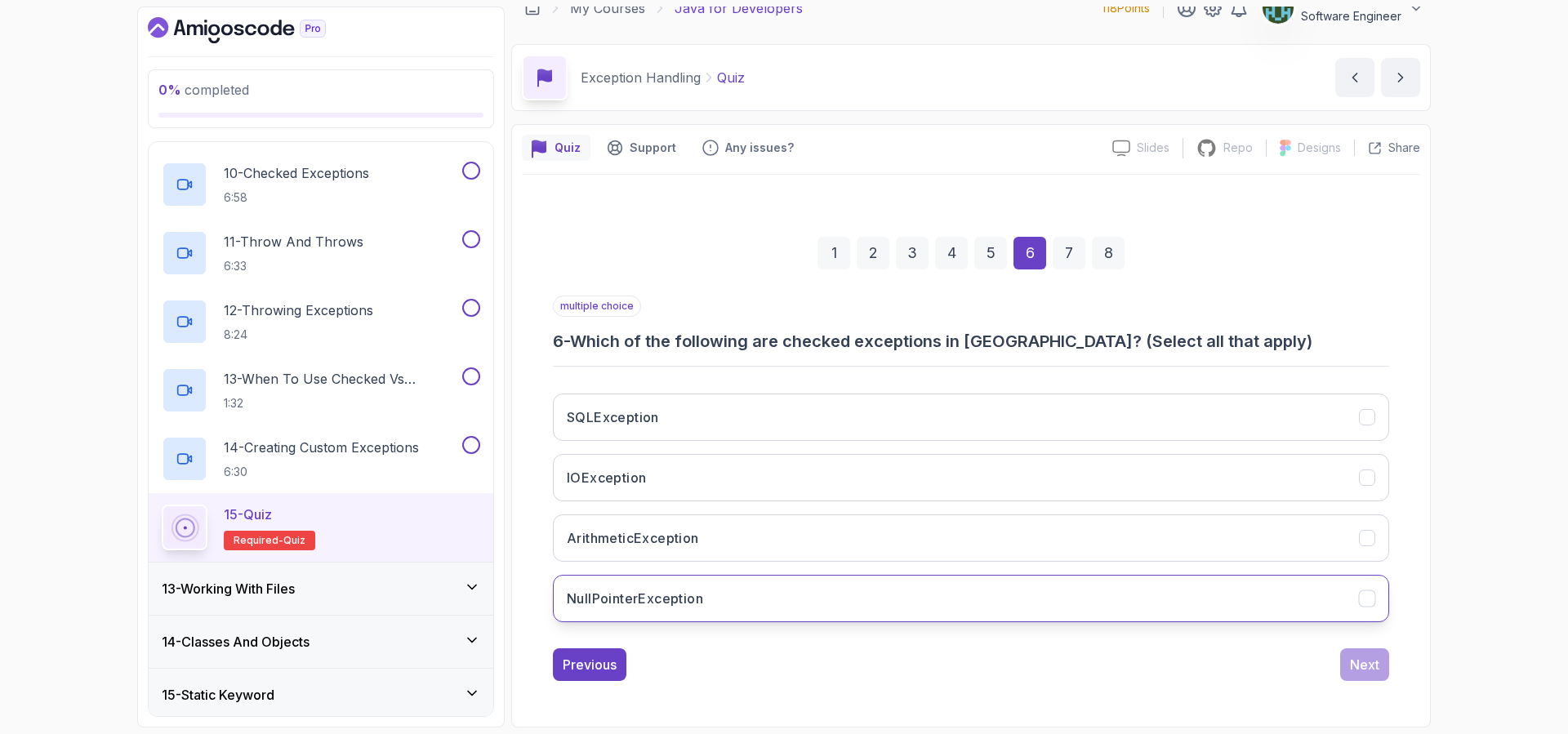
click at [745, 588] on button "NullPointerException" at bounding box center [971, 598] width 836 height 47
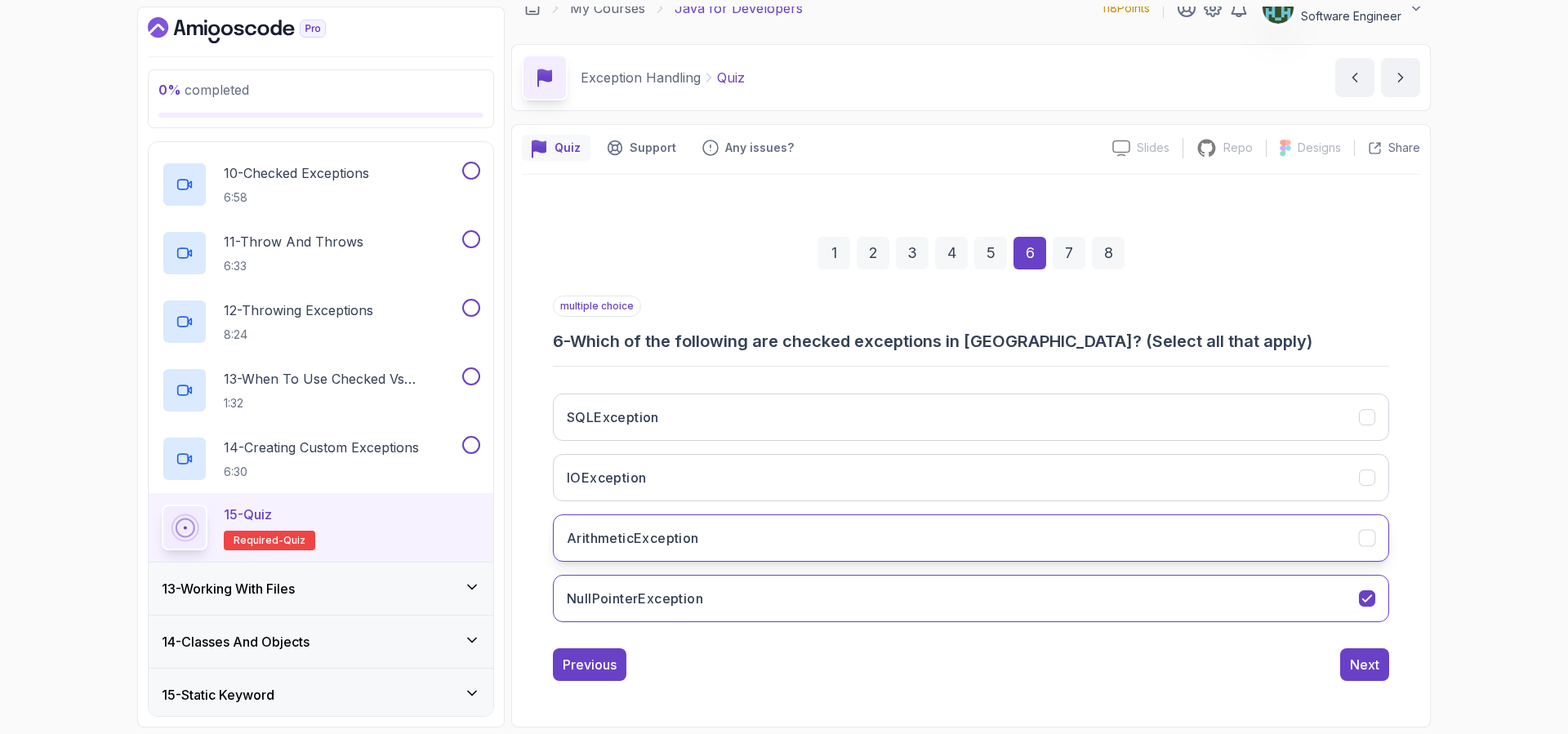
click at [741, 532] on button "ArithmeticException" at bounding box center [971, 538] width 836 height 47
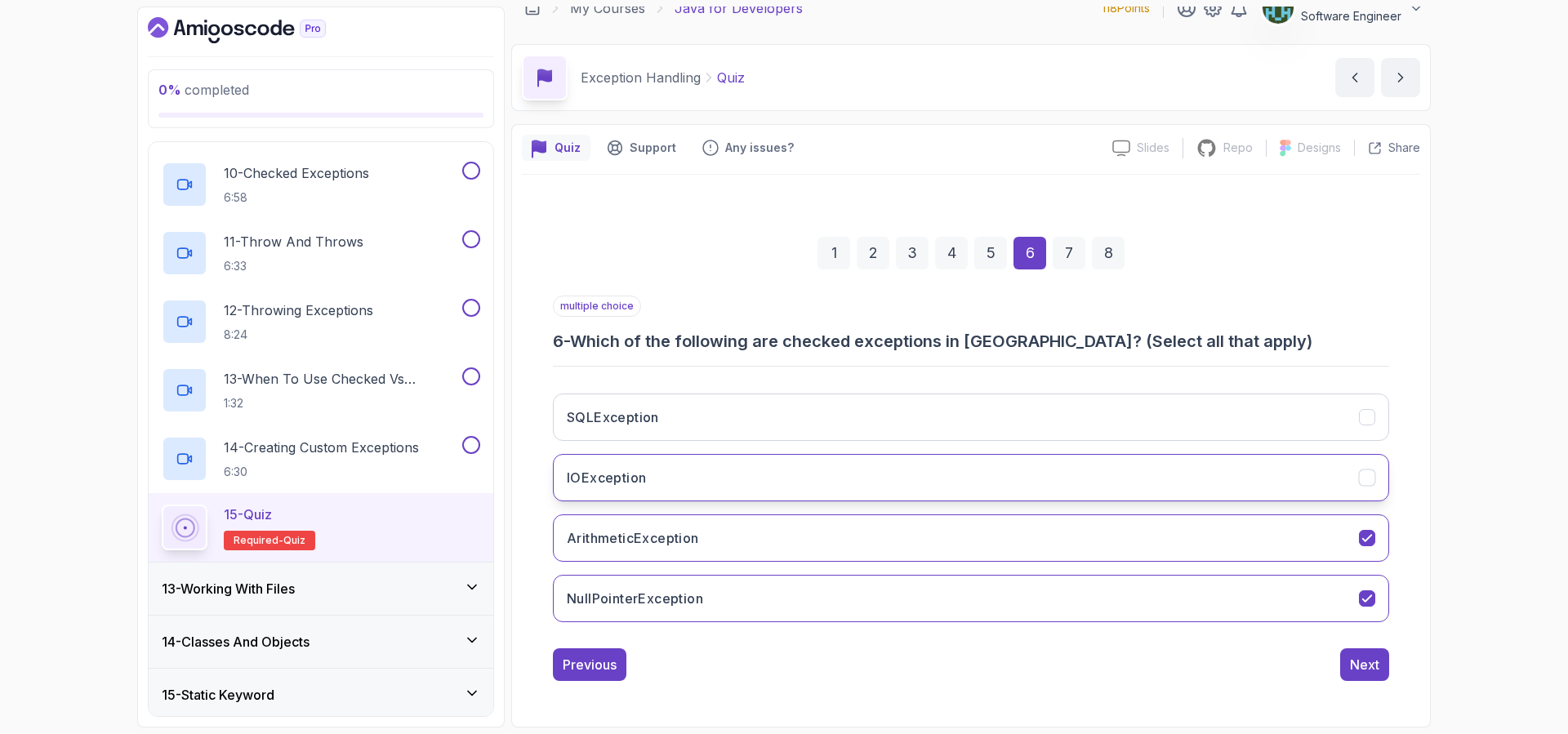
click at [741, 477] on button "IOException" at bounding box center [971, 477] width 836 height 47
click at [1062, 256] on div "7" at bounding box center [1068, 252] width 32 height 32
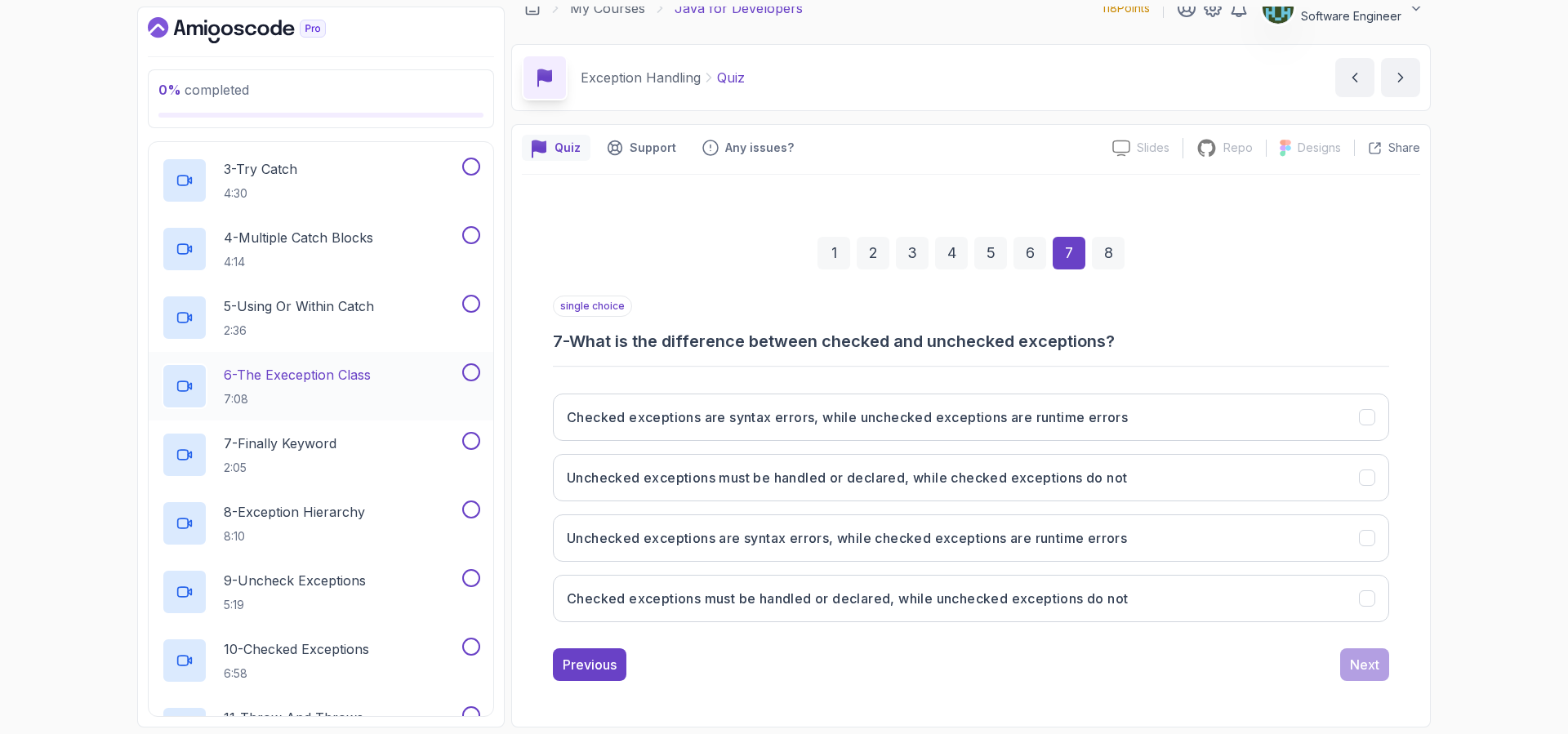
scroll to position [778, 0]
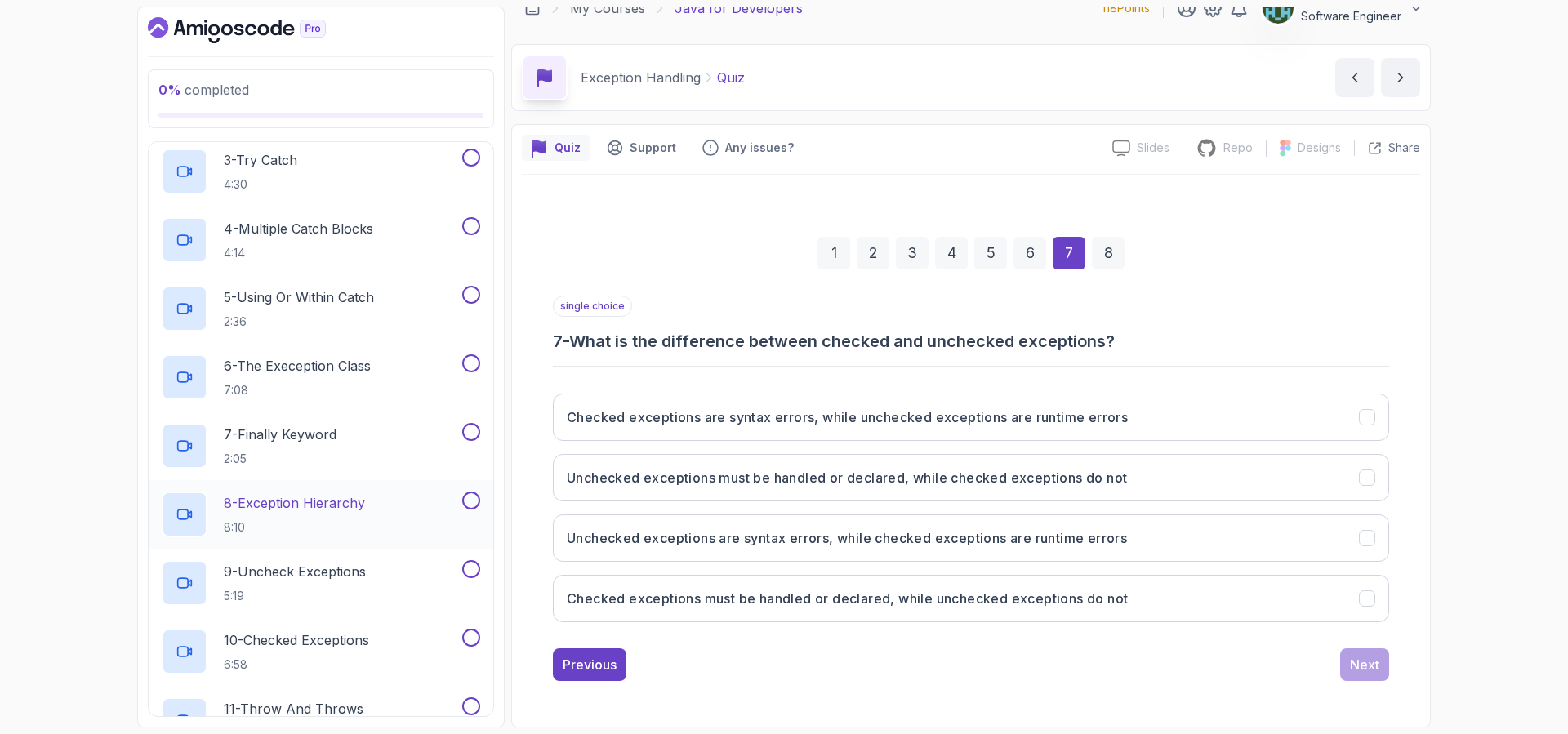
click at [363, 506] on p "8 - Exception Hierarchy" at bounding box center [294, 503] width 141 height 20
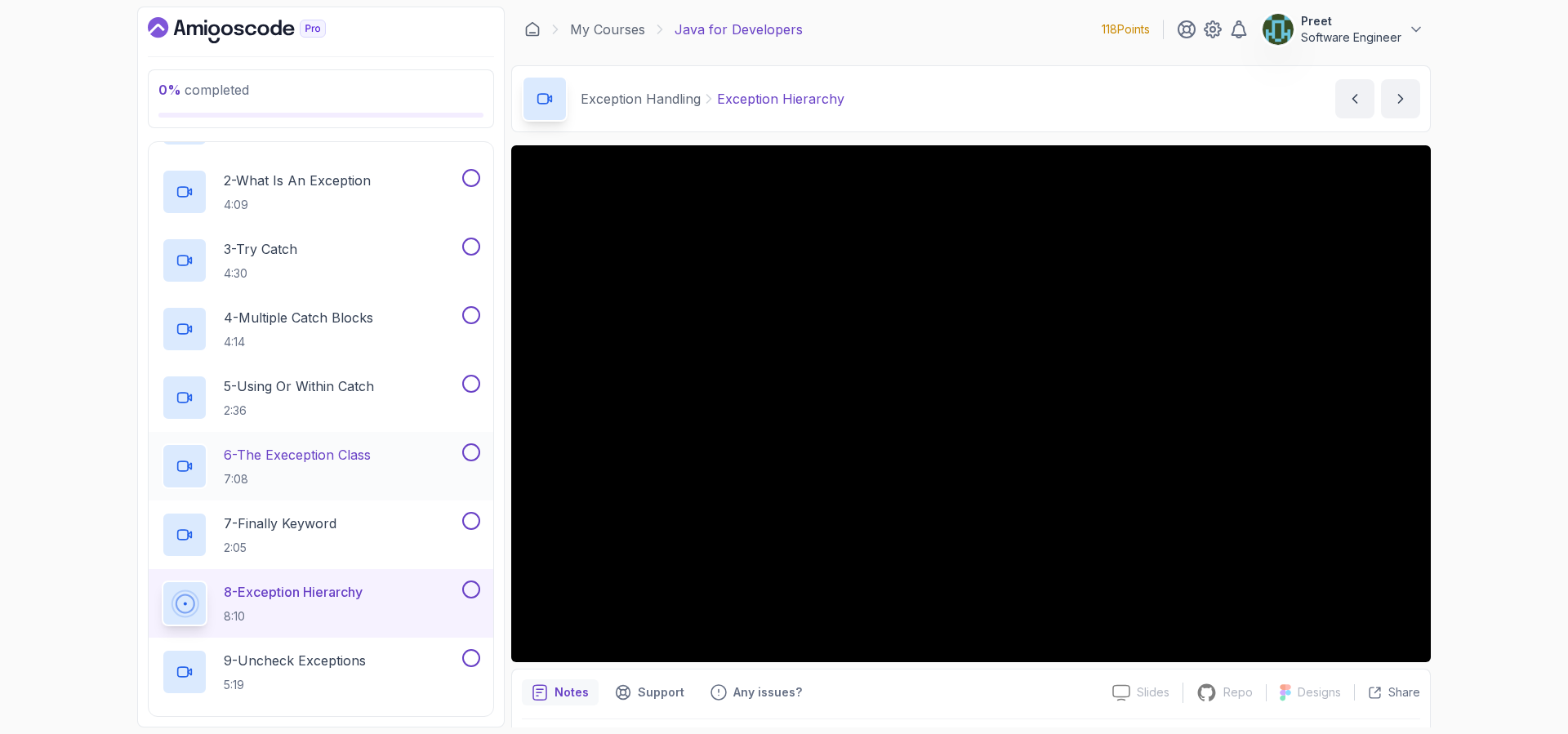
scroll to position [673, 0]
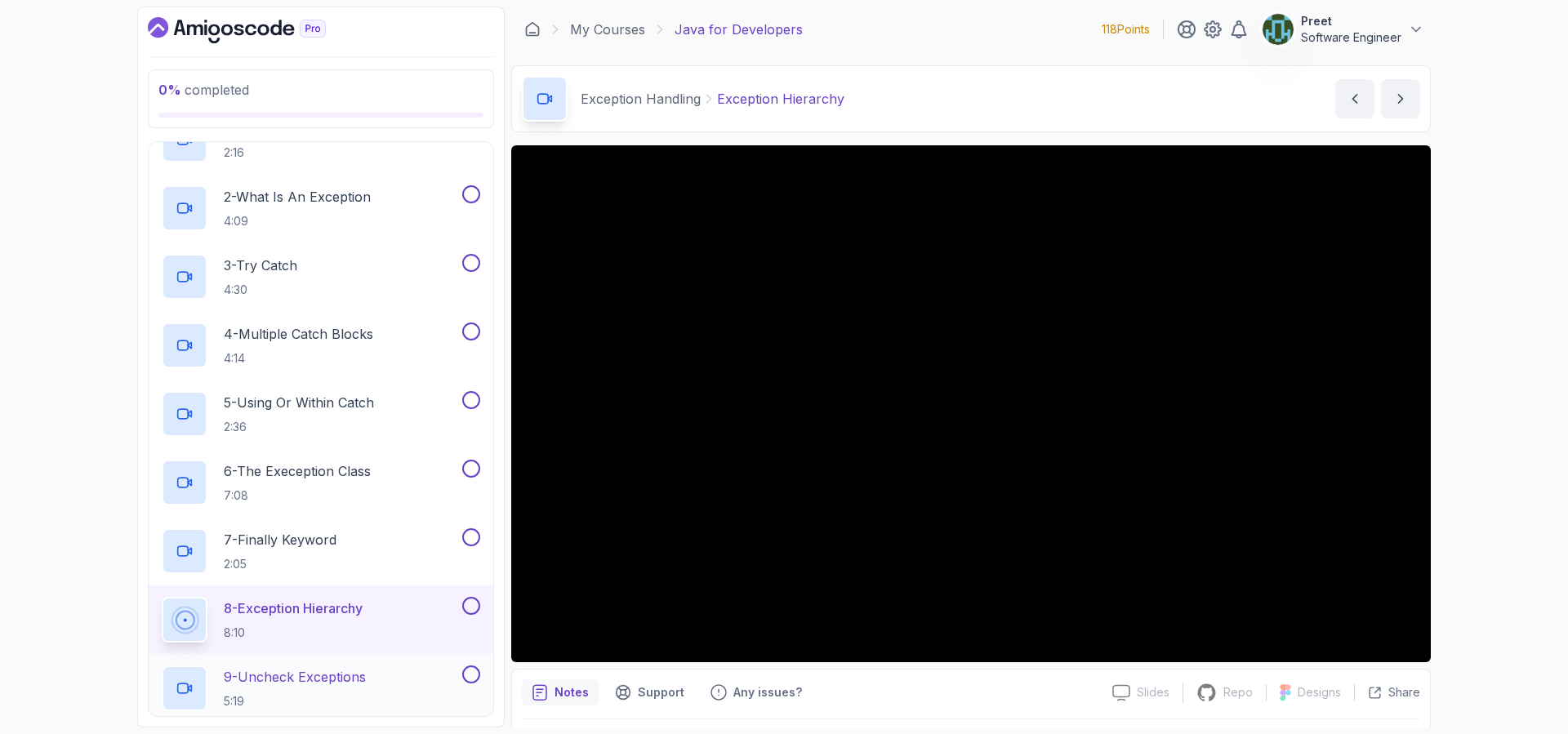
click at [353, 686] on p "9 - Uncheck Exceptions" at bounding box center [295, 677] width 142 height 20
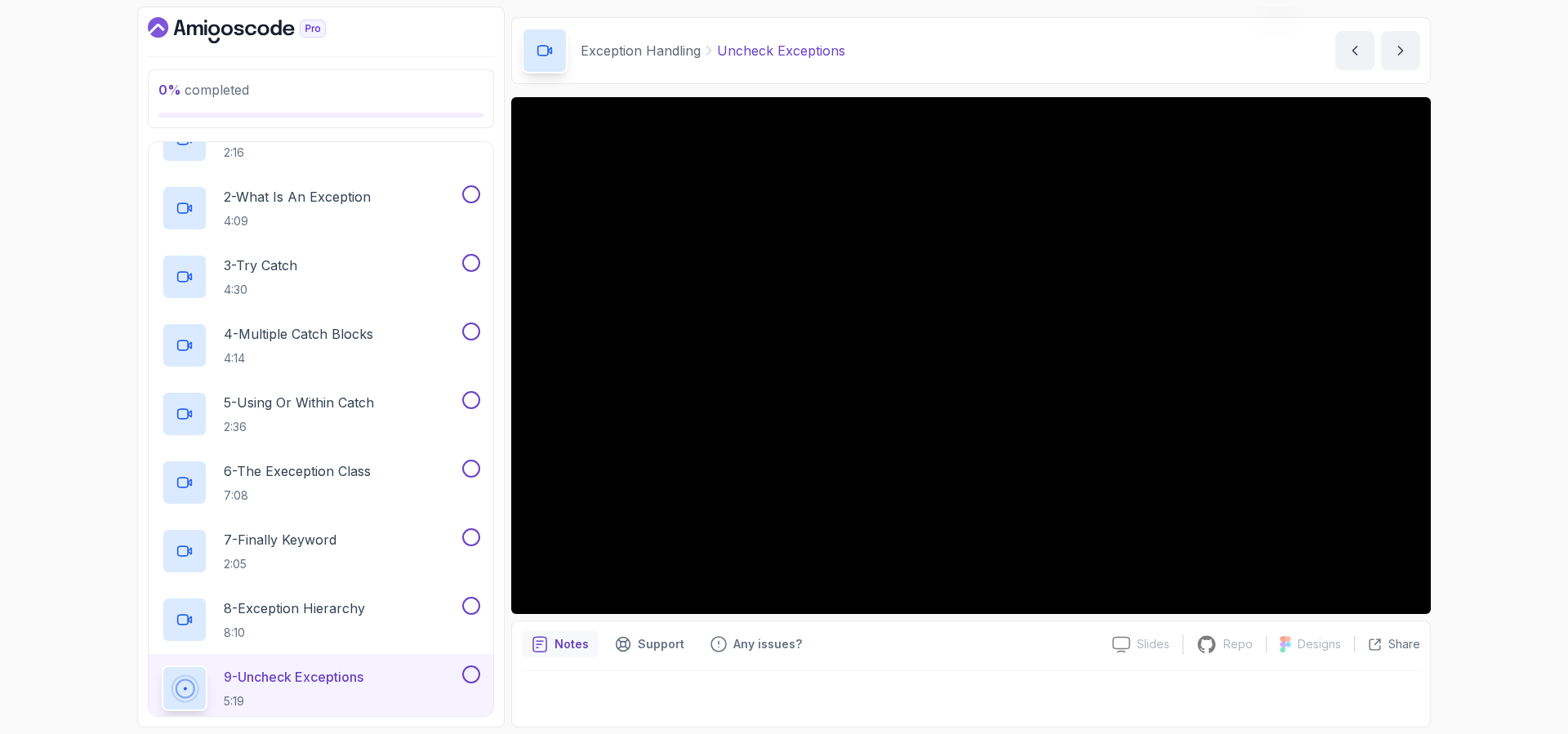
scroll to position [904, 0]
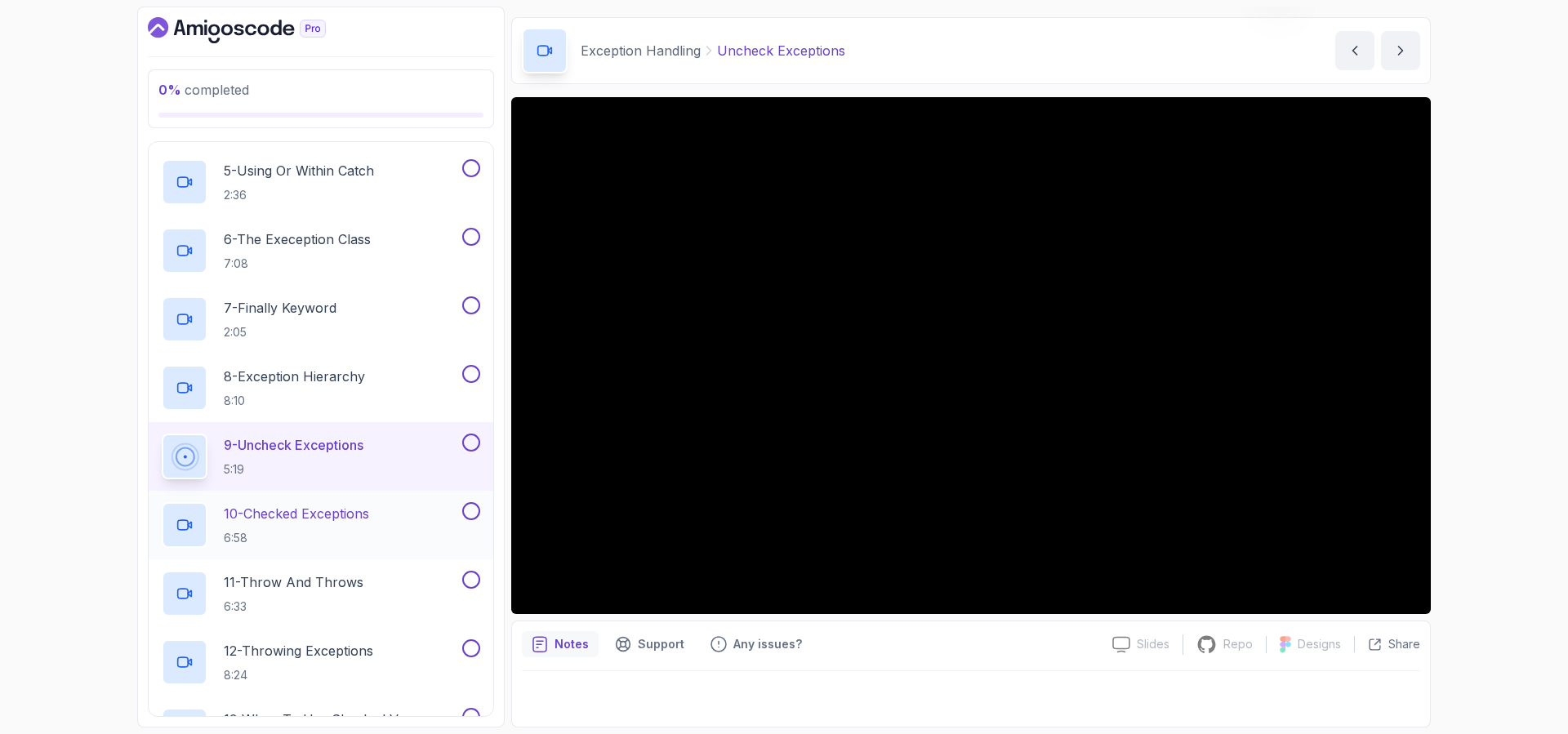
click at [369, 525] on h2 "10 - Checked Exceptions 6:58" at bounding box center [296, 525] width 146 height 42
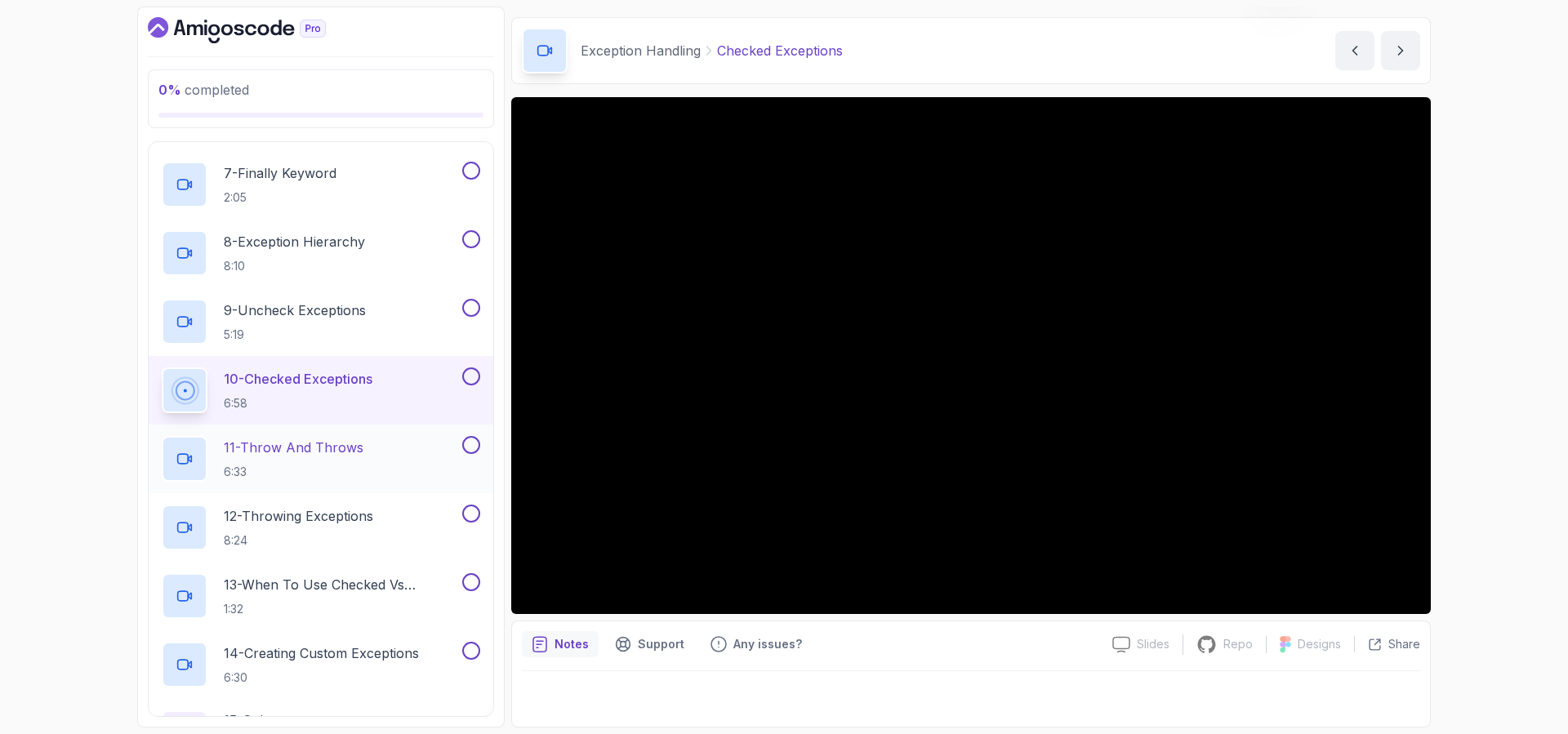
scroll to position [1041, 0]
click at [359, 586] on p "13 - When To Use Checked Vs Unchecked Exeptions" at bounding box center [341, 583] width 235 height 20
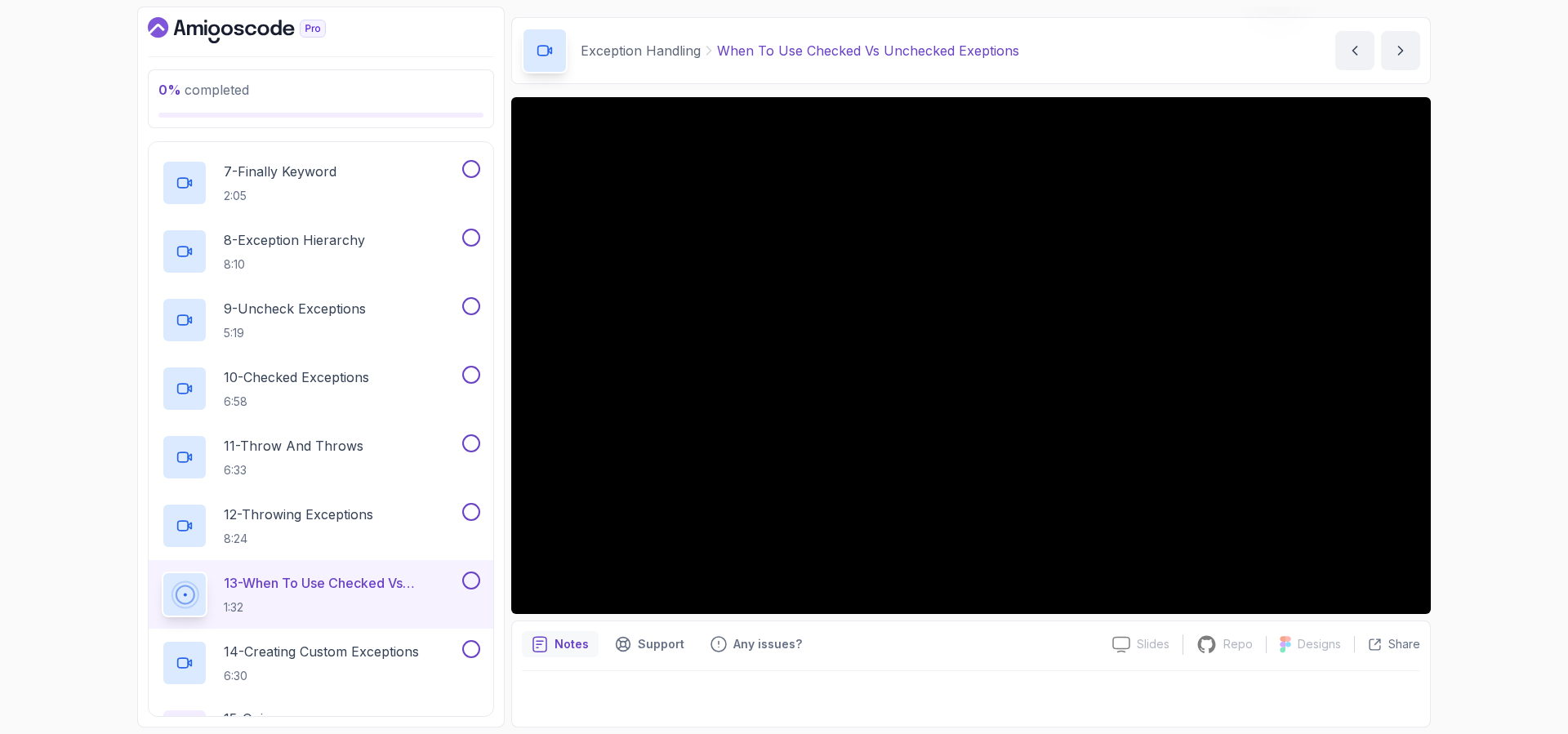
click at [962, 645] on div "Notes Support Any issues?" at bounding box center [811, 645] width 578 height 26
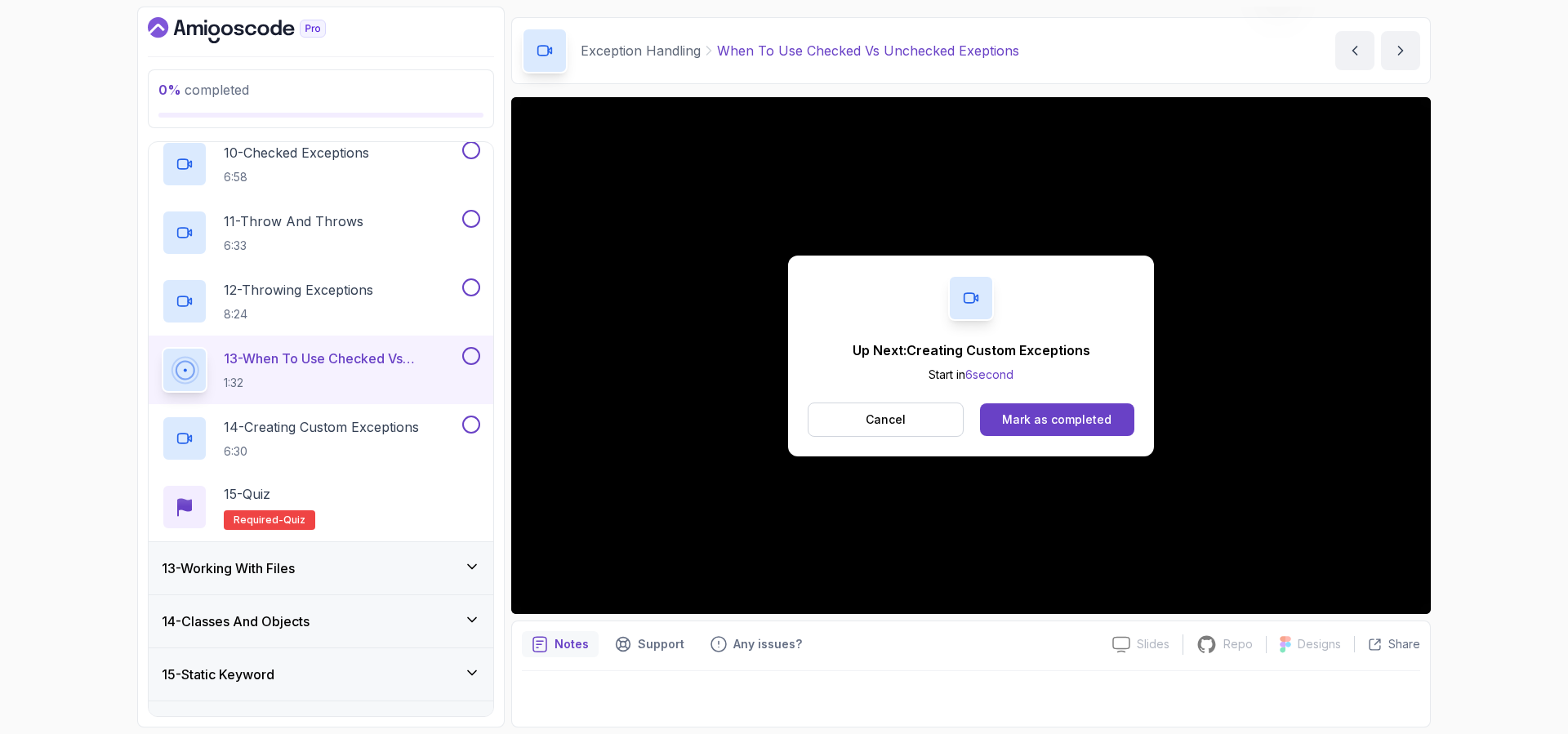
scroll to position [1417, 0]
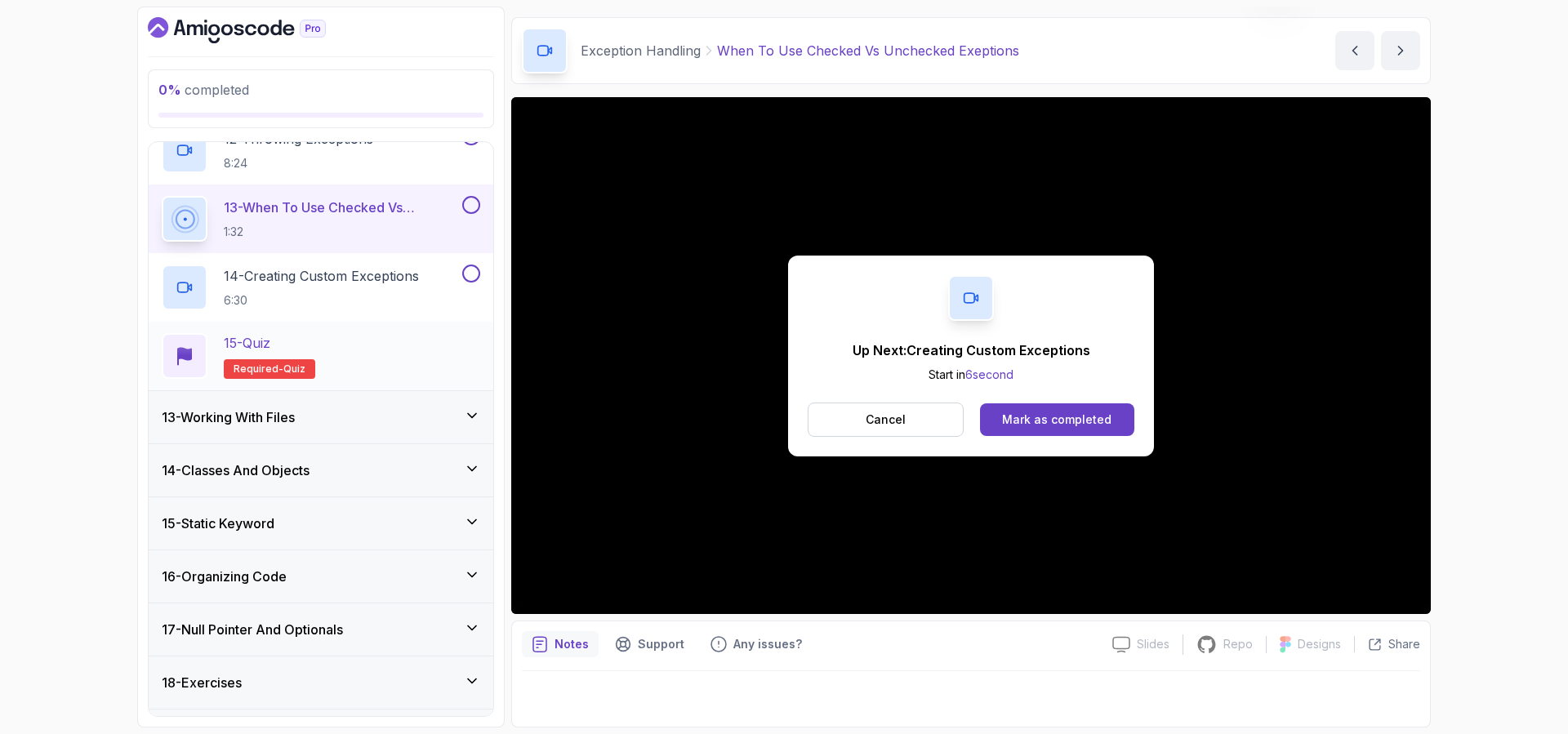
click at [342, 351] on div "15 - Quiz Required- quiz" at bounding box center [320, 356] width 319 height 46
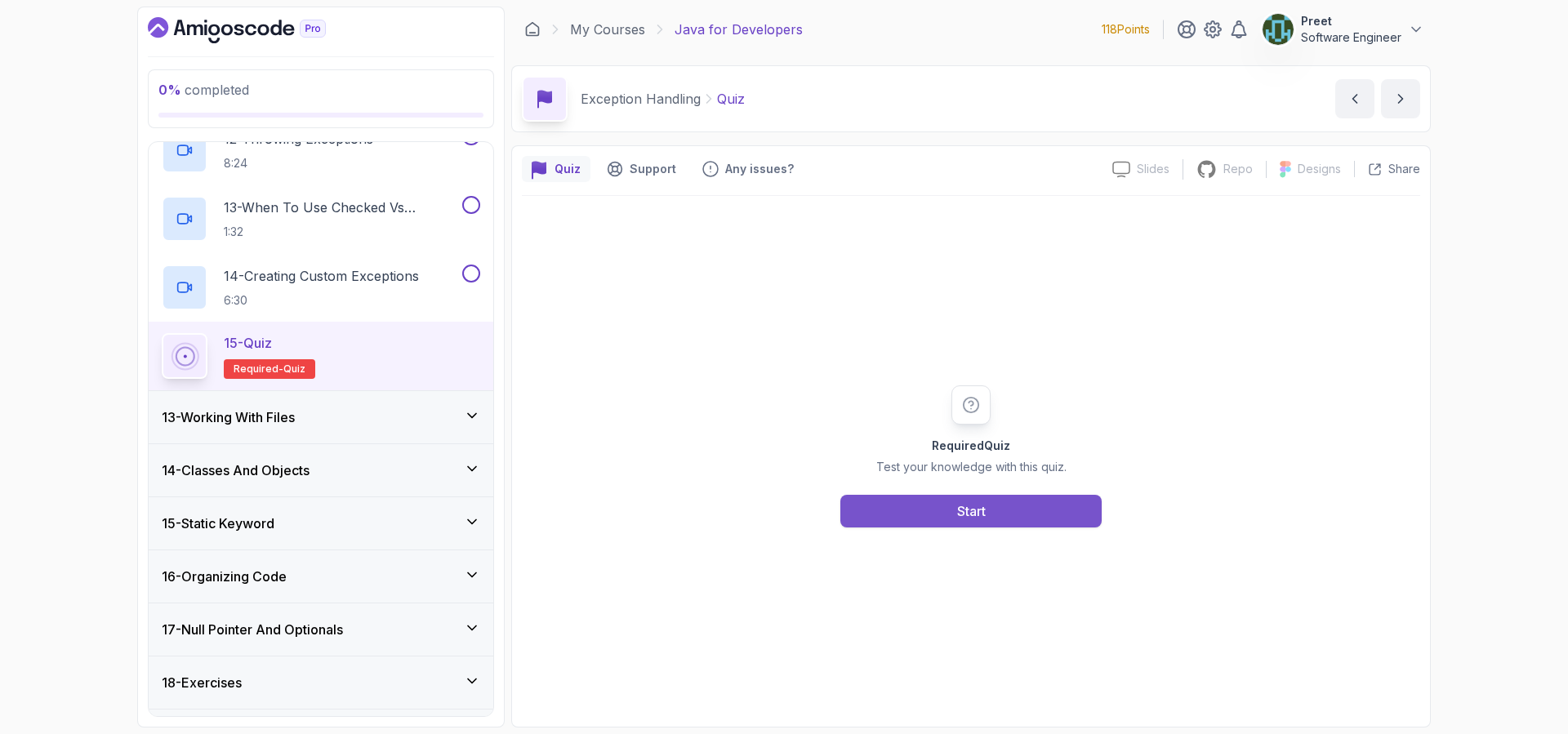
click at [1015, 517] on button "Start" at bounding box center [971, 511] width 261 height 32
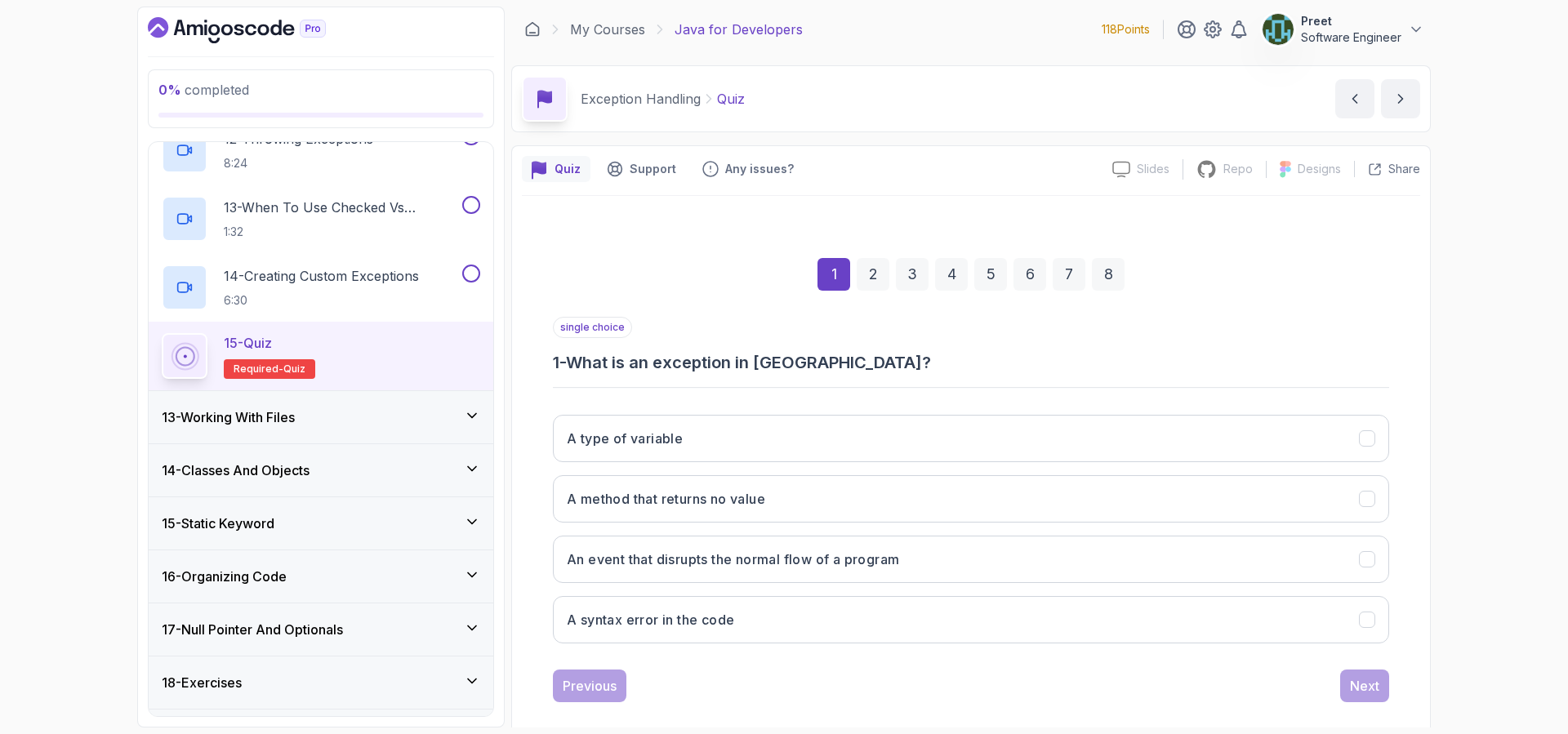
click at [996, 276] on div "5" at bounding box center [990, 274] width 32 height 32
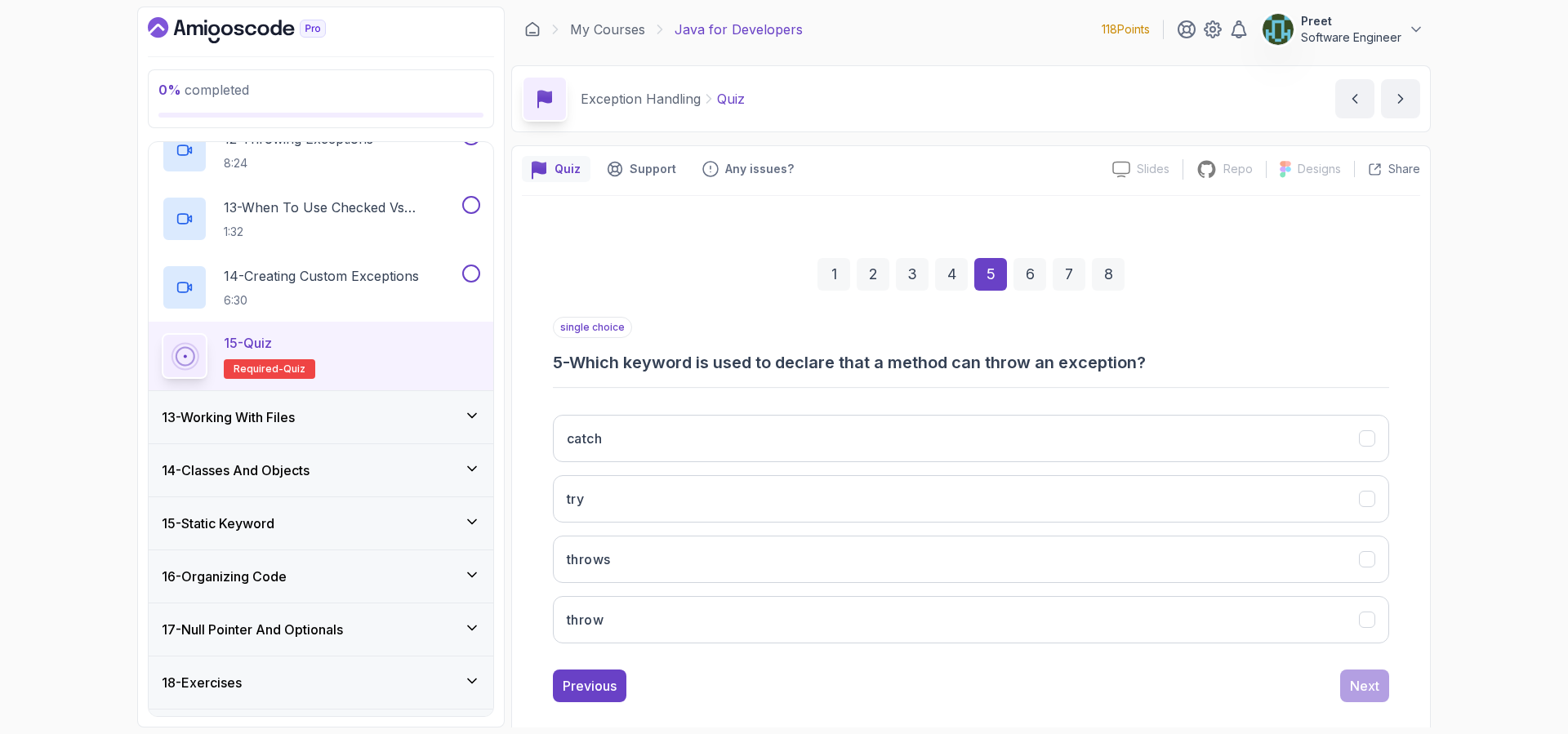
click at [1031, 273] on div "6" at bounding box center [1029, 274] width 32 height 32
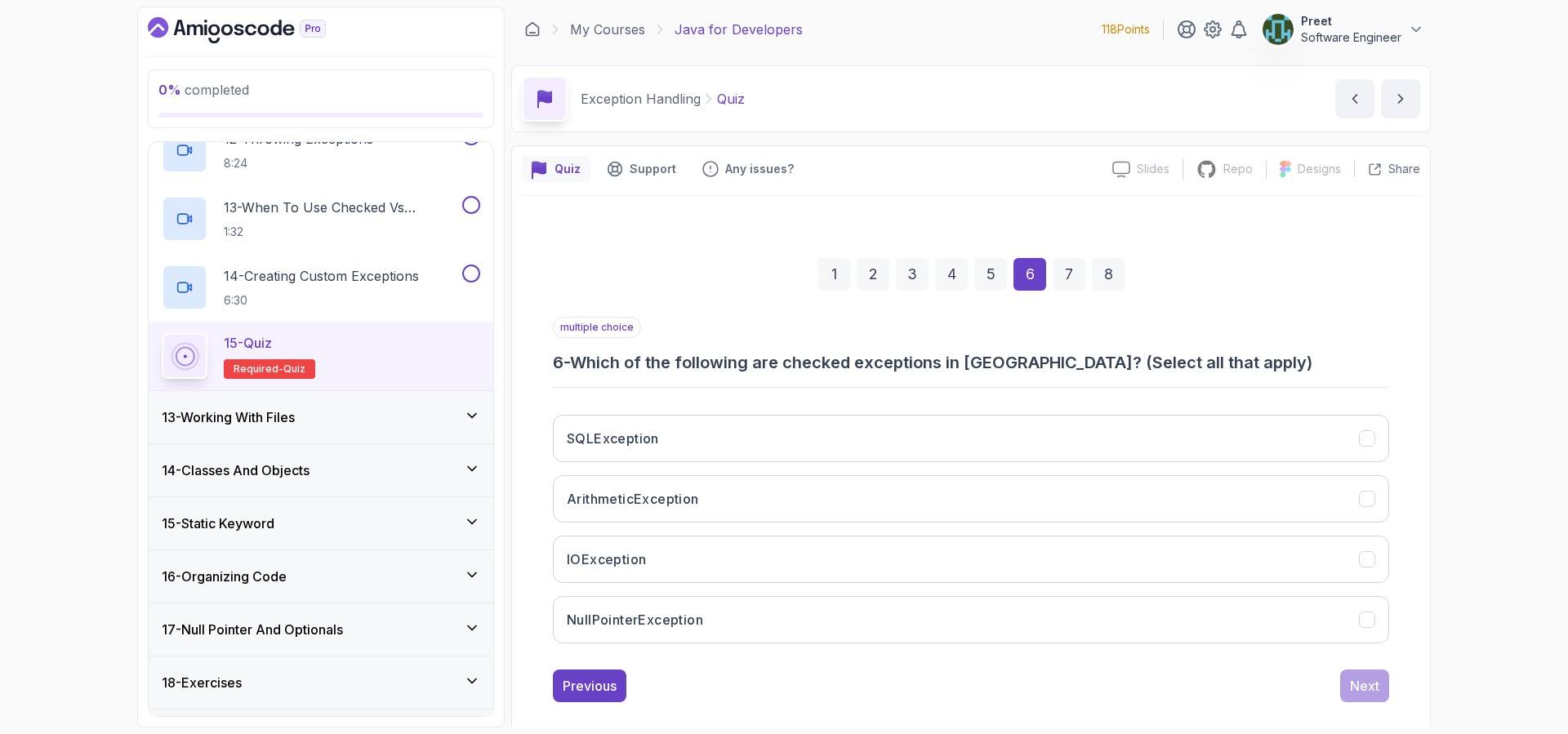
click at [1071, 280] on div "7" at bounding box center [1068, 274] width 32 height 32
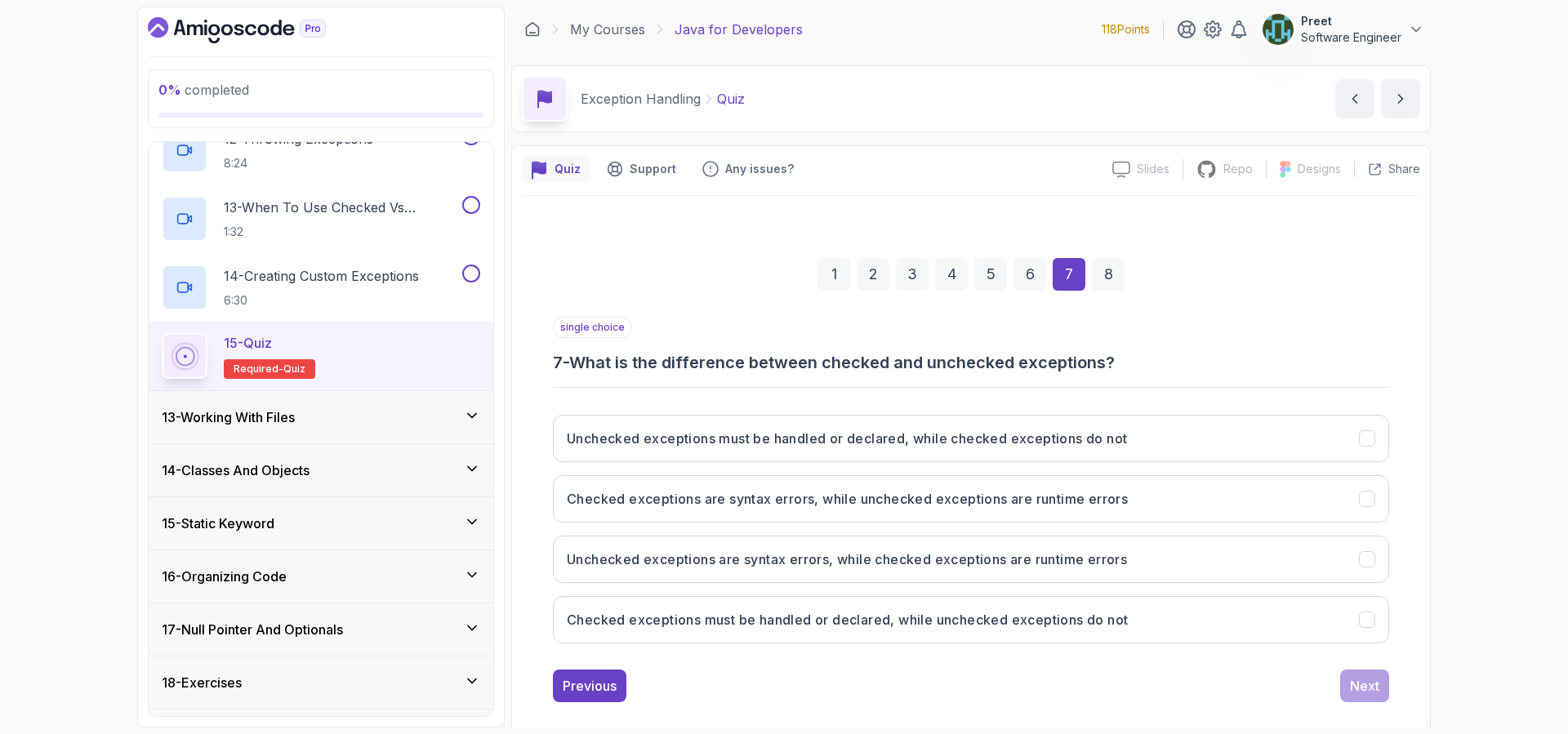
click at [359, 408] on div "13 - Working With Files" at bounding box center [320, 417] width 319 height 20
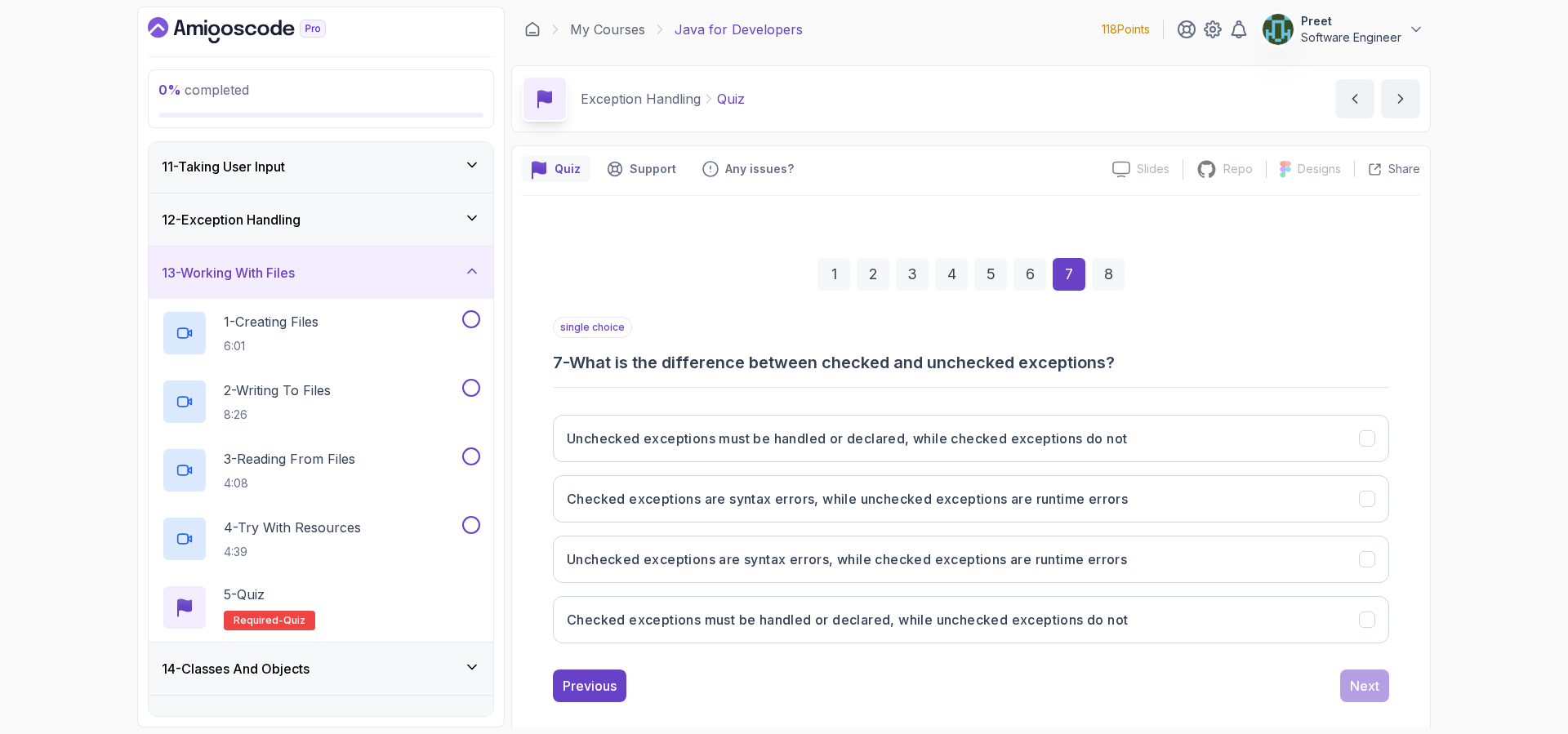
scroll to position [776, 0]
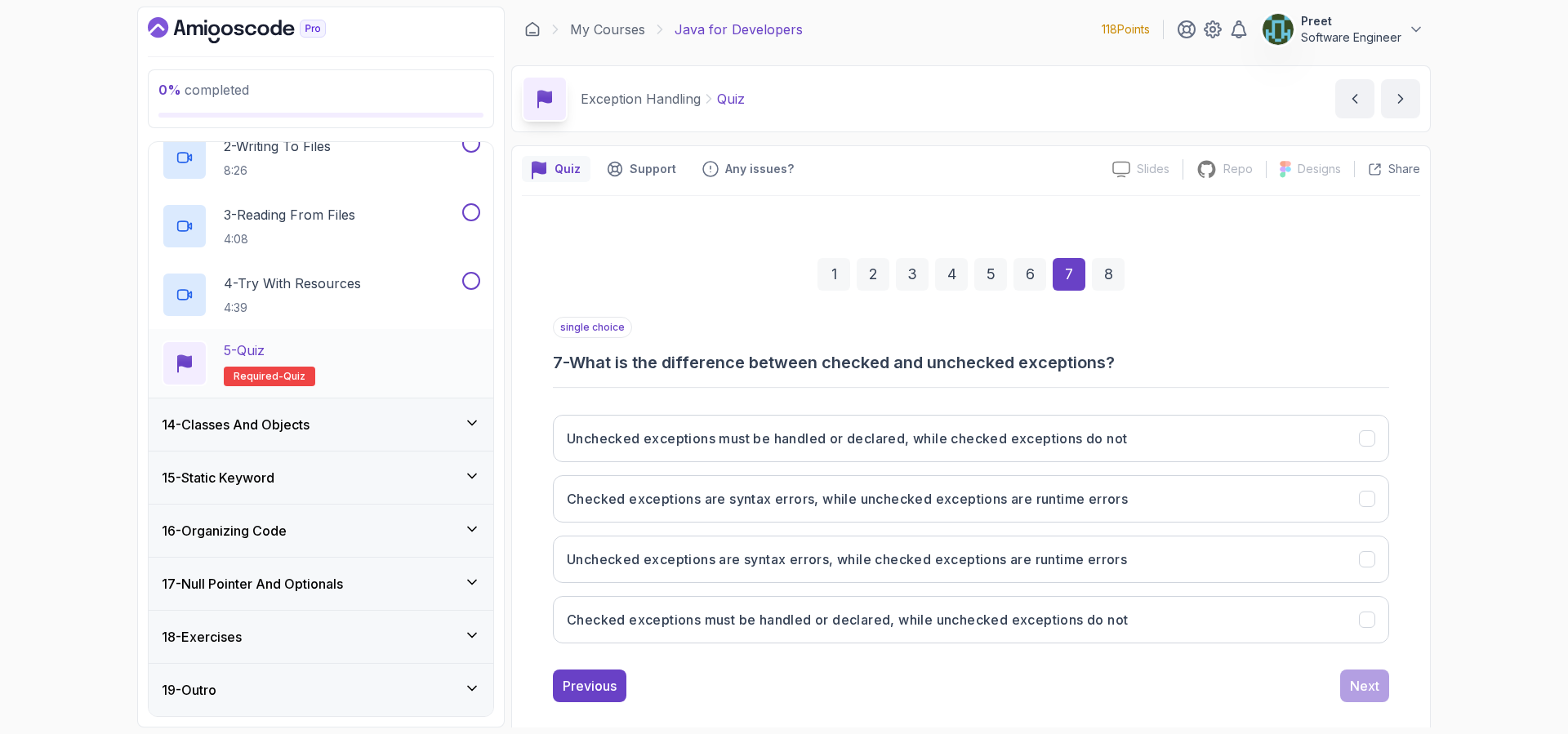
click at [335, 359] on div "5 - Quiz Required- quiz" at bounding box center [320, 362] width 319 height 46
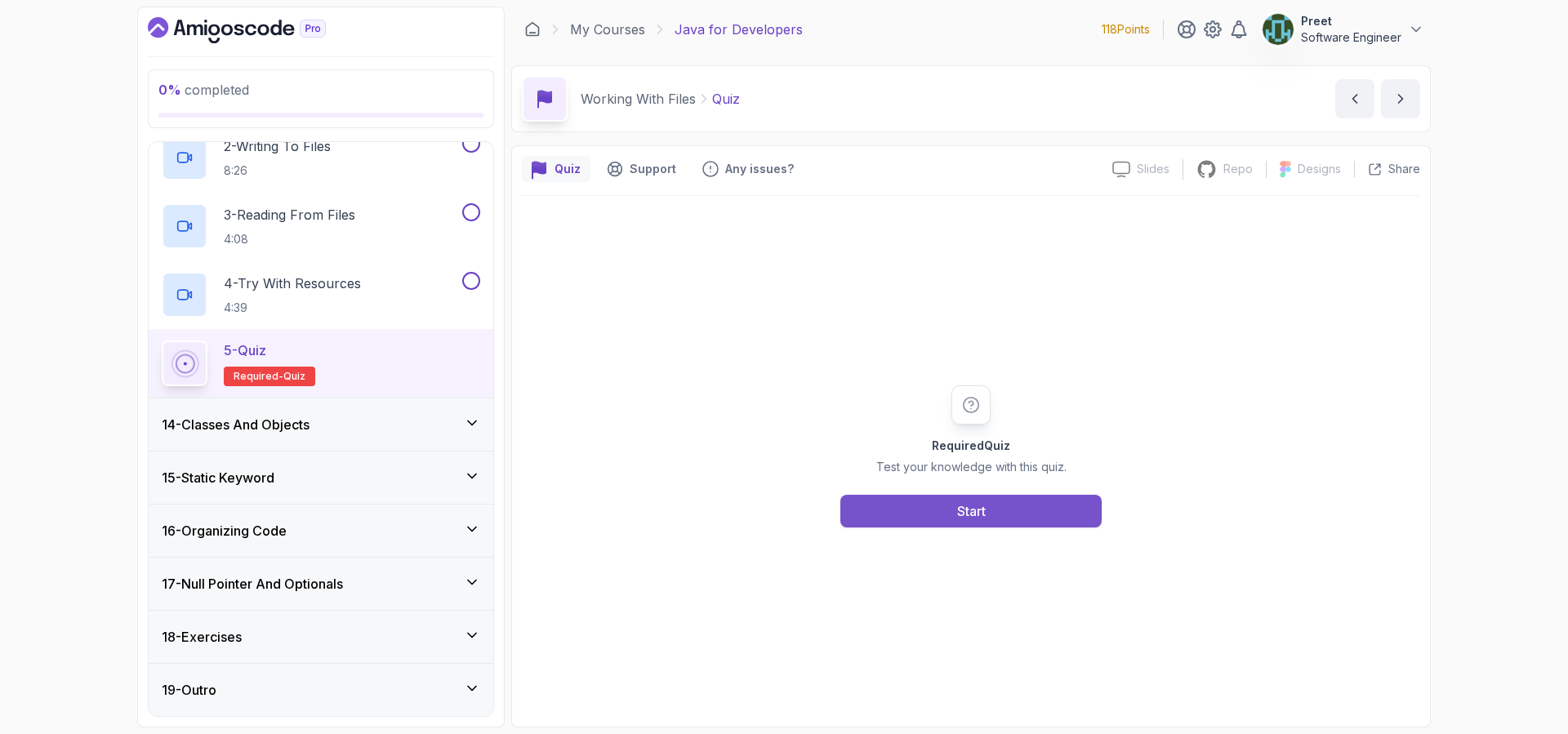
click at [939, 498] on button "Start" at bounding box center [971, 511] width 261 height 32
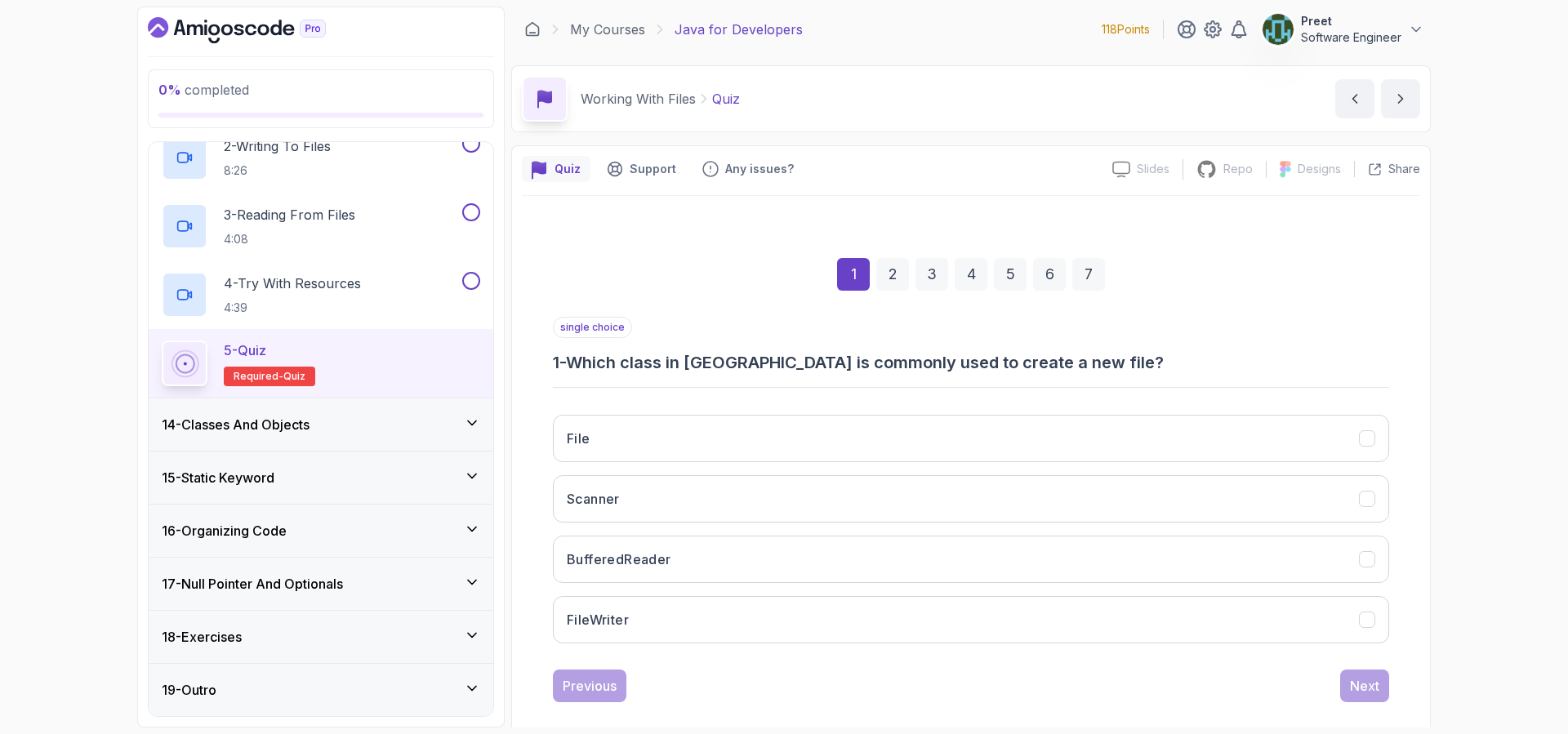
click at [900, 268] on div "2" at bounding box center [892, 274] width 32 height 32
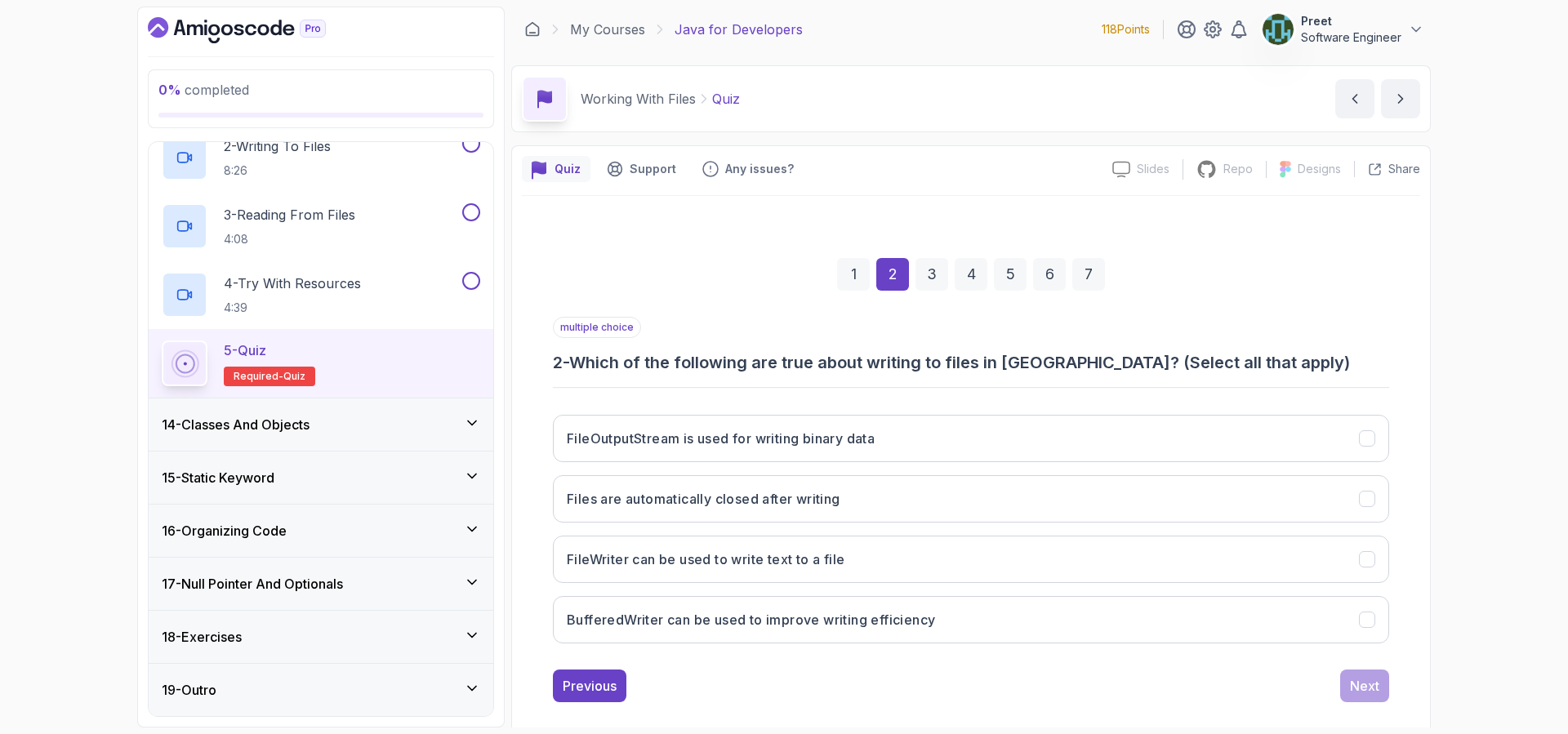
click at [928, 271] on div "3" at bounding box center [931, 274] width 32 height 32
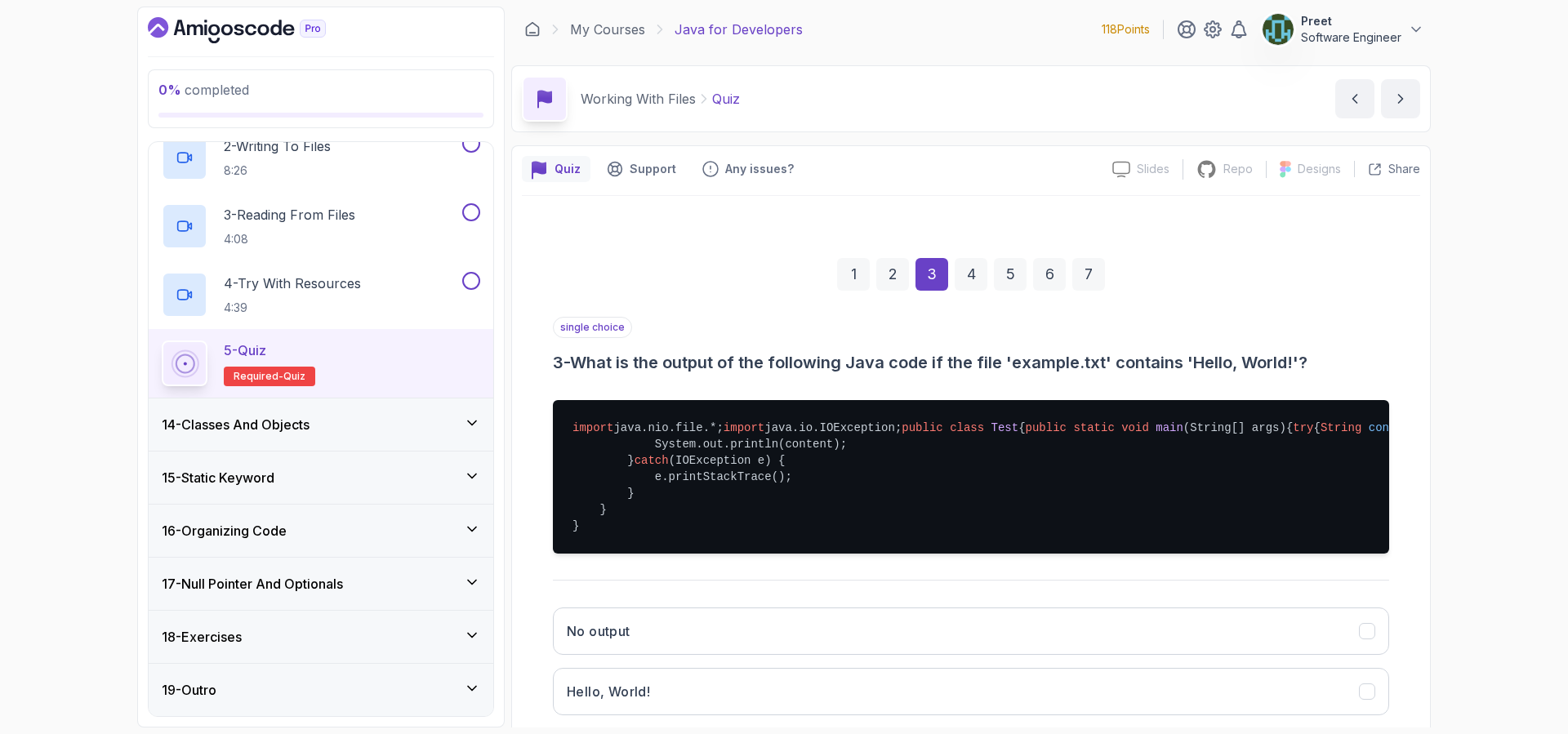
click at [338, 412] on div "14 - Classes And Objects" at bounding box center [321, 425] width 344 height 52
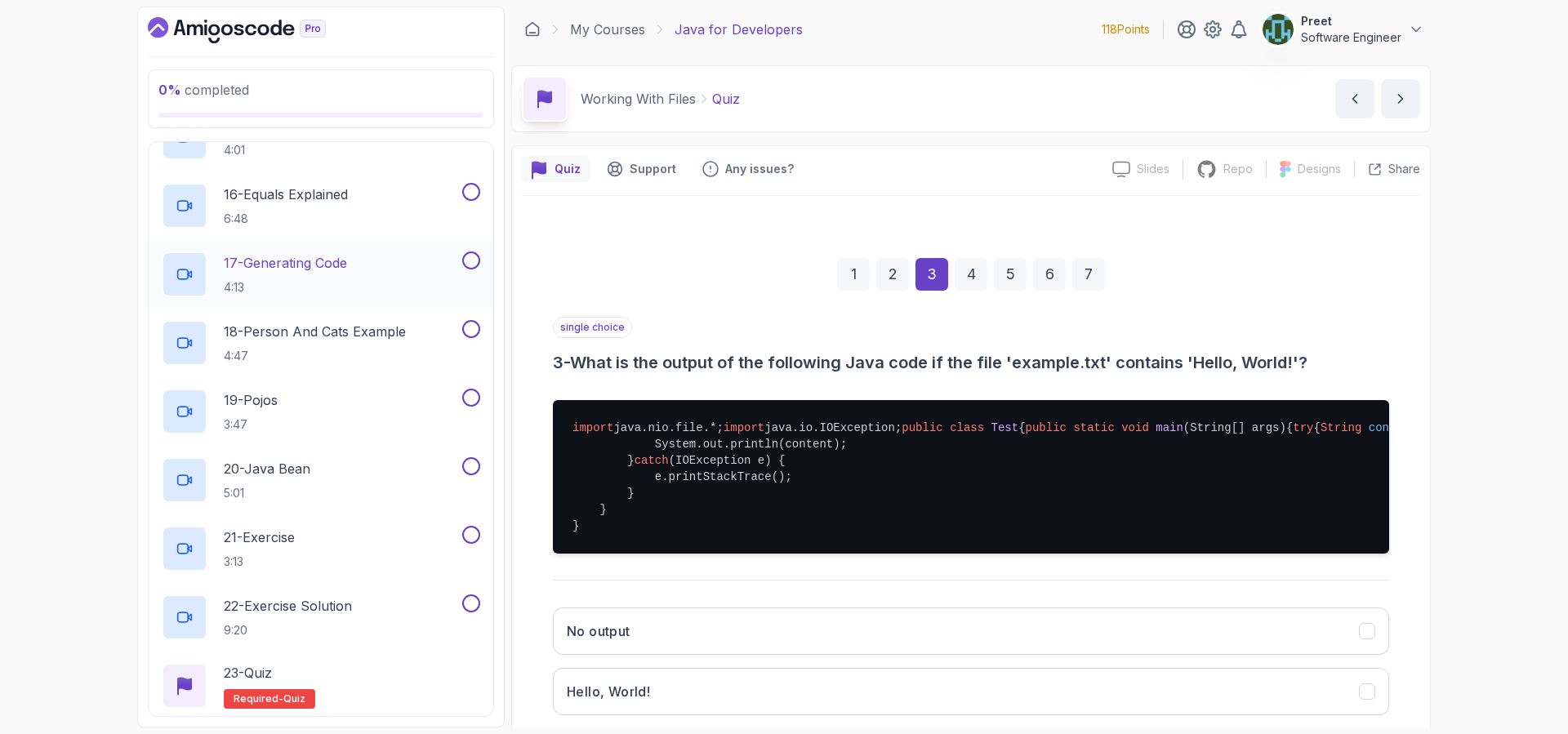
scroll to position [1916, 0]
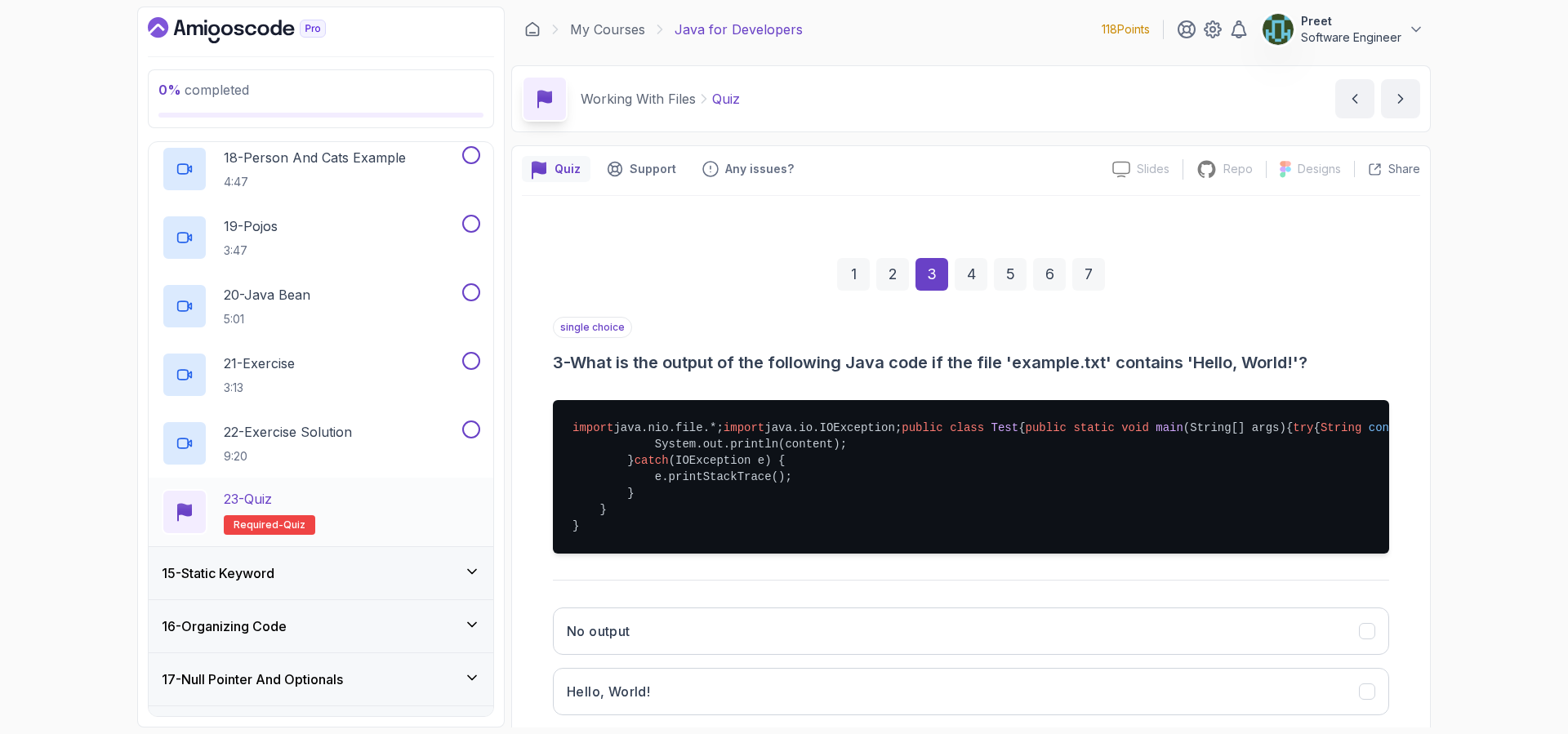
click at [318, 501] on div "23 - Quiz Required- quiz" at bounding box center [320, 511] width 319 height 46
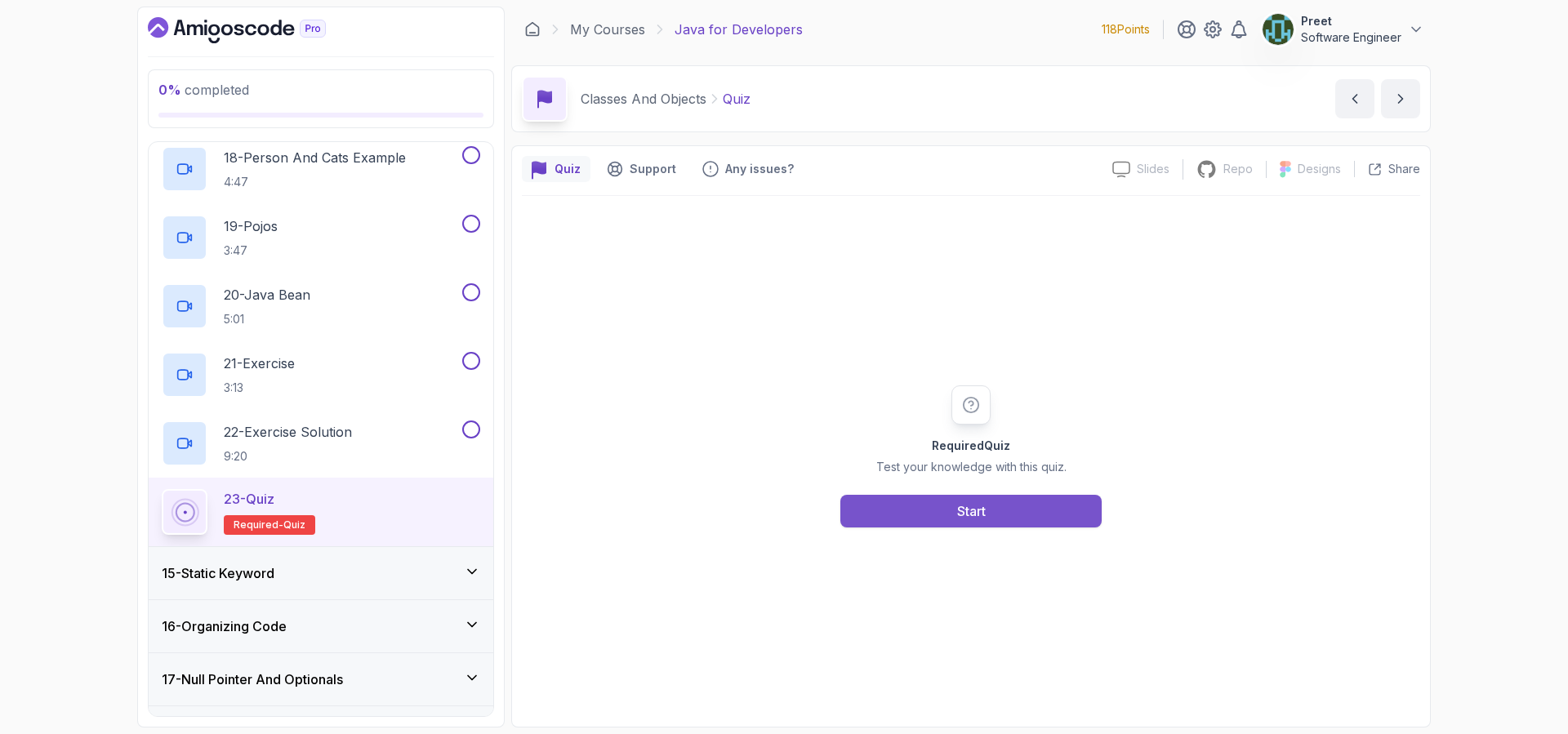
click at [953, 502] on button "Start" at bounding box center [971, 511] width 261 height 32
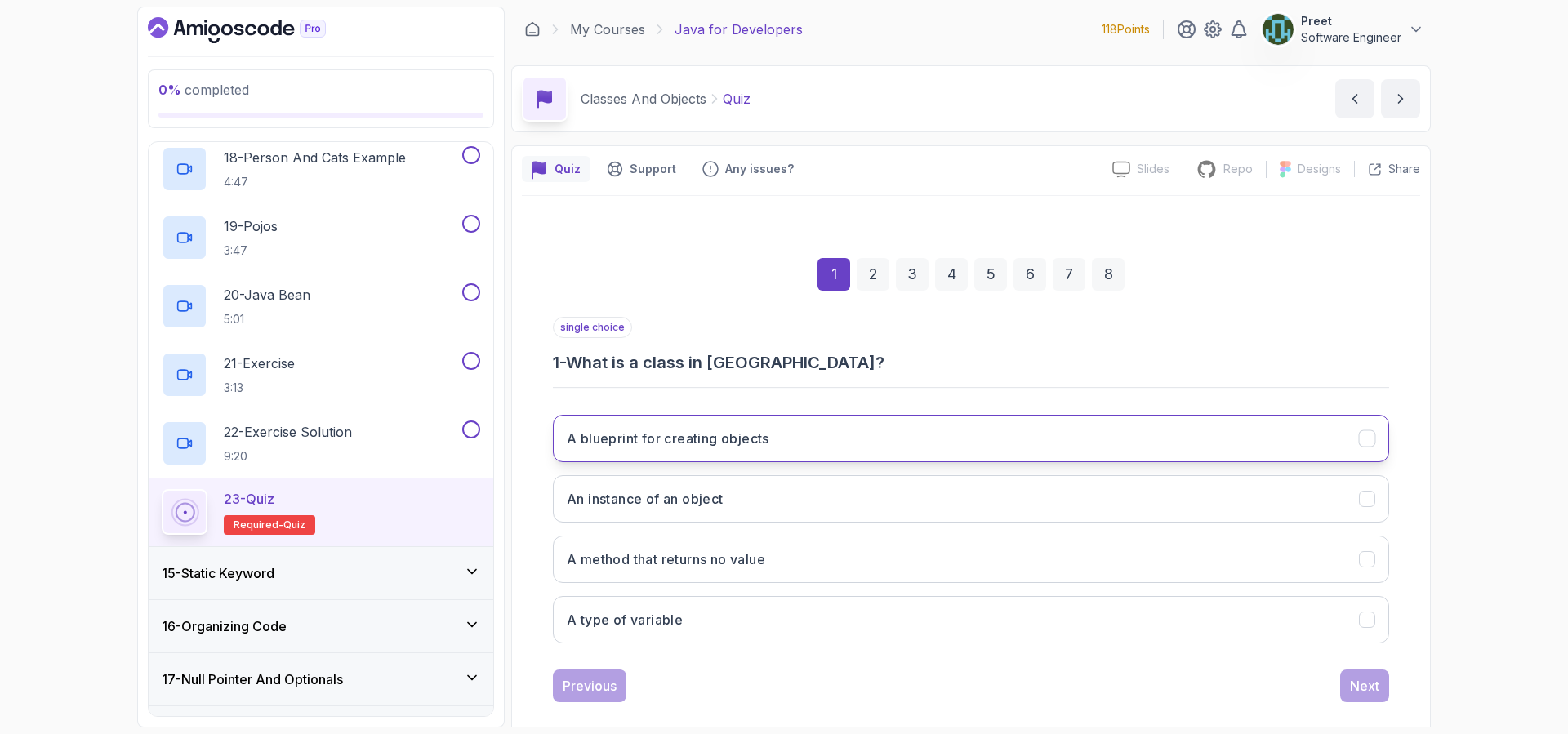
click at [875, 426] on button "A blueprint for creating objects" at bounding box center [971, 438] width 836 height 47
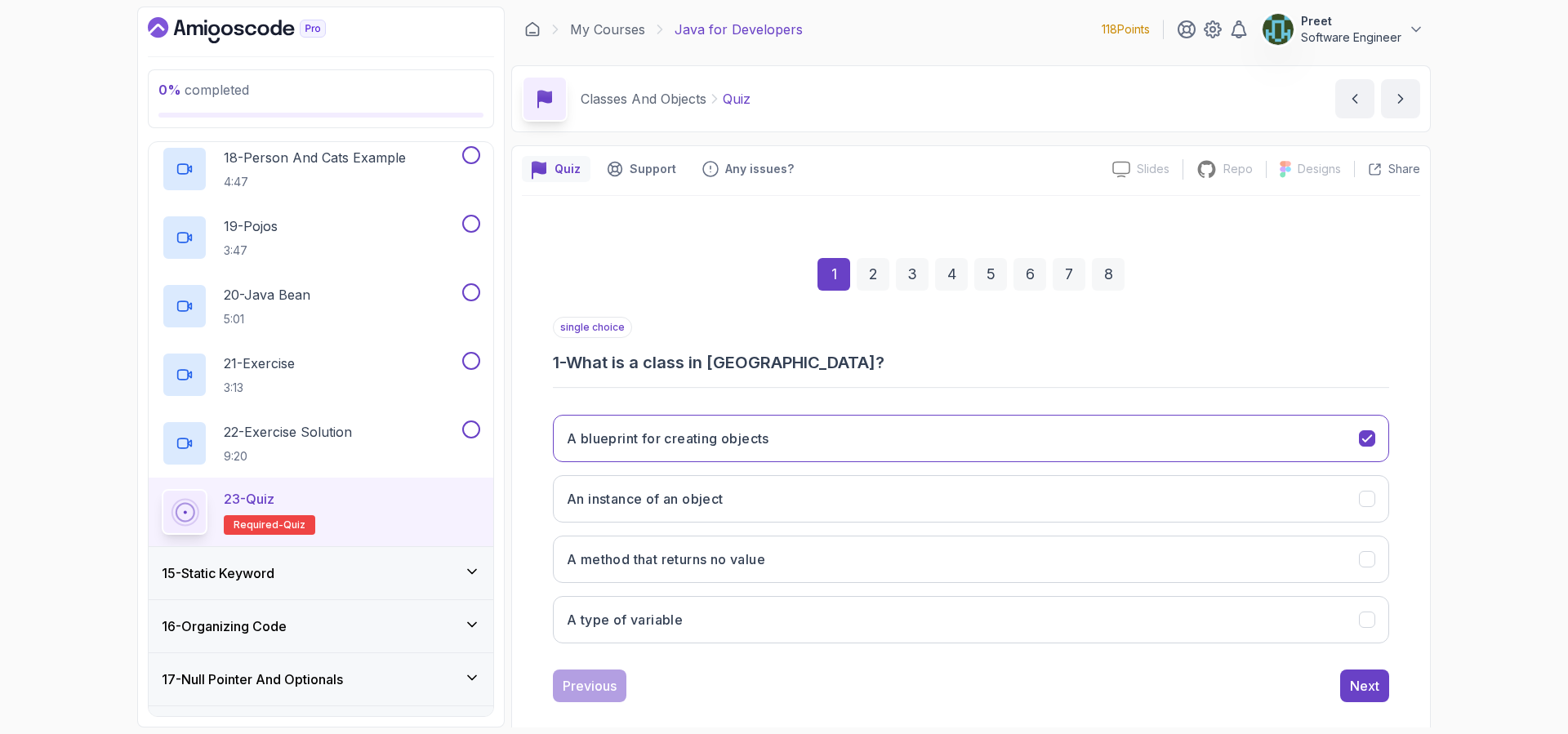
click at [873, 279] on div "2" at bounding box center [872, 274] width 32 height 32
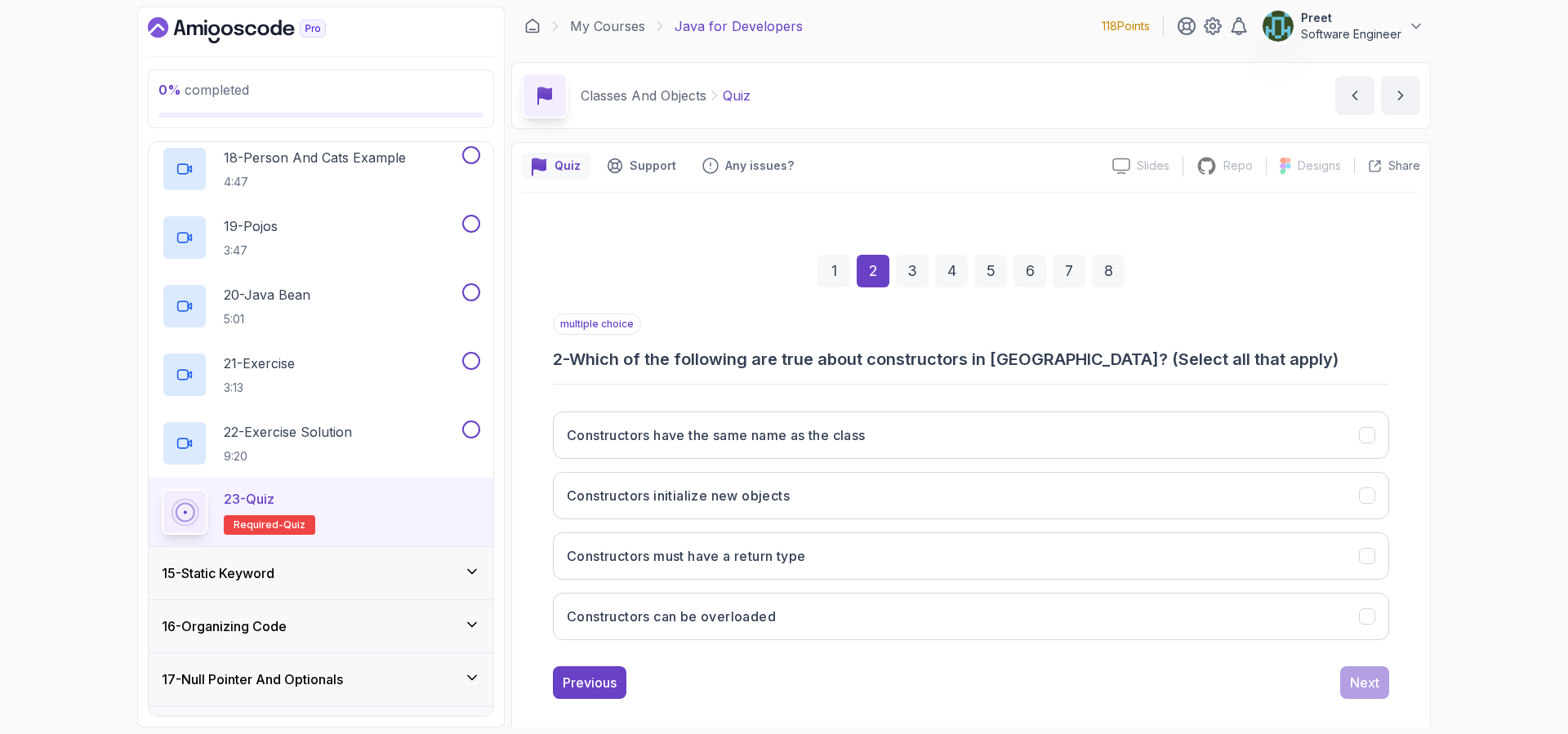
scroll to position [22, 0]
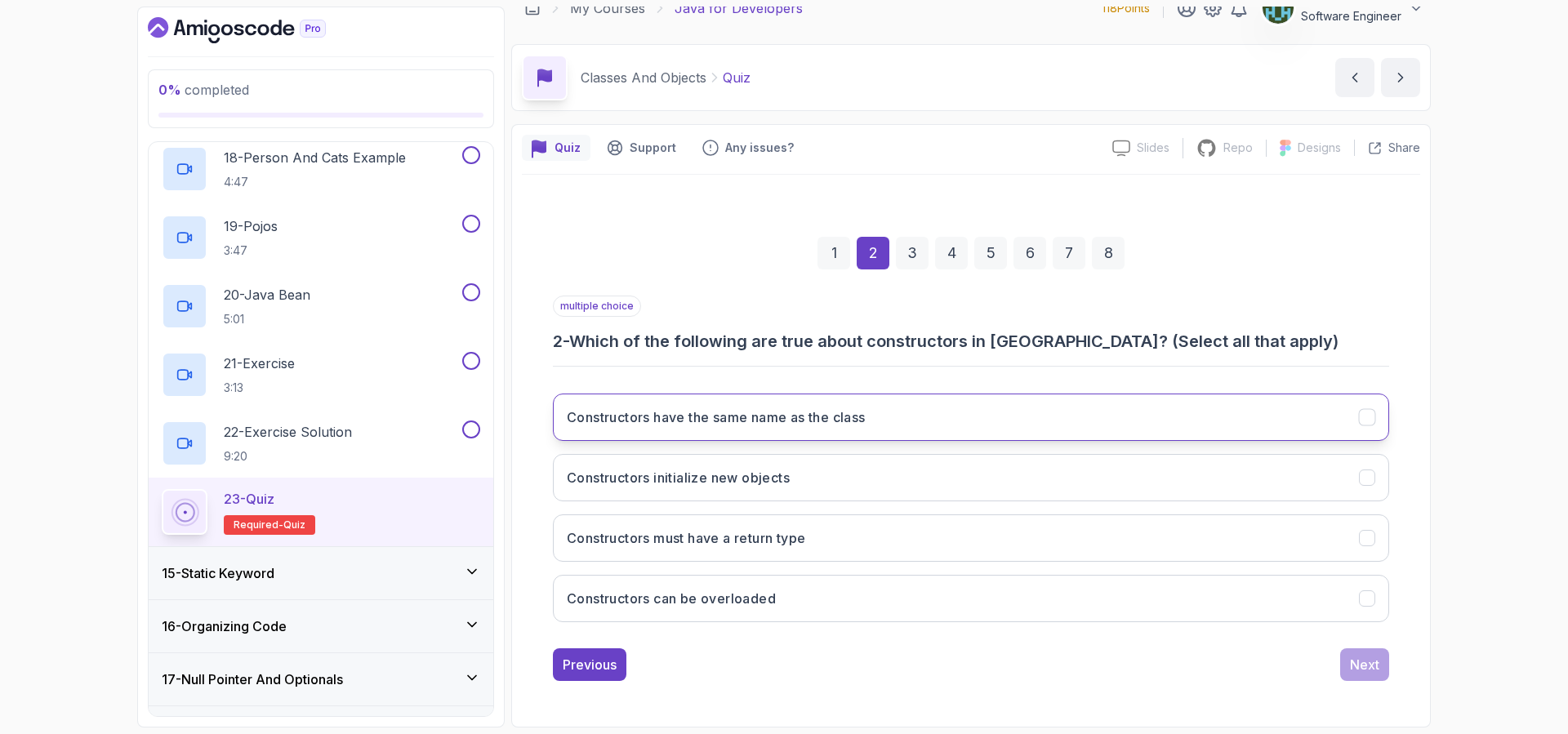
click at [889, 416] on button "Constructors have the same name as the class" at bounding box center [971, 417] width 836 height 47
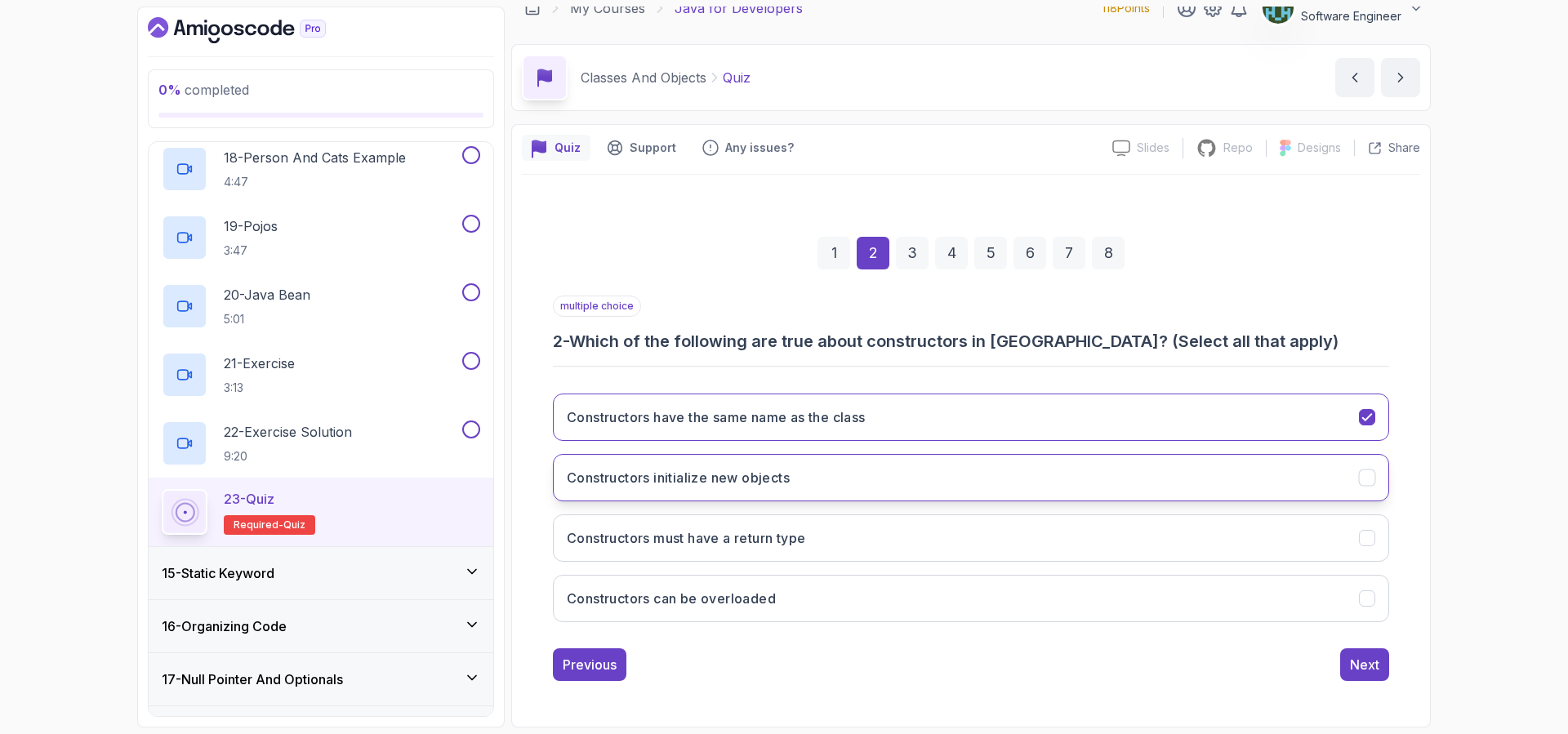
click at [855, 473] on button "Constructors initialize new objects" at bounding box center [971, 477] width 836 height 47
click at [827, 597] on button "Constructors can be overloaded" at bounding box center [971, 598] width 836 height 47
click at [913, 250] on div "3" at bounding box center [911, 252] width 32 height 32
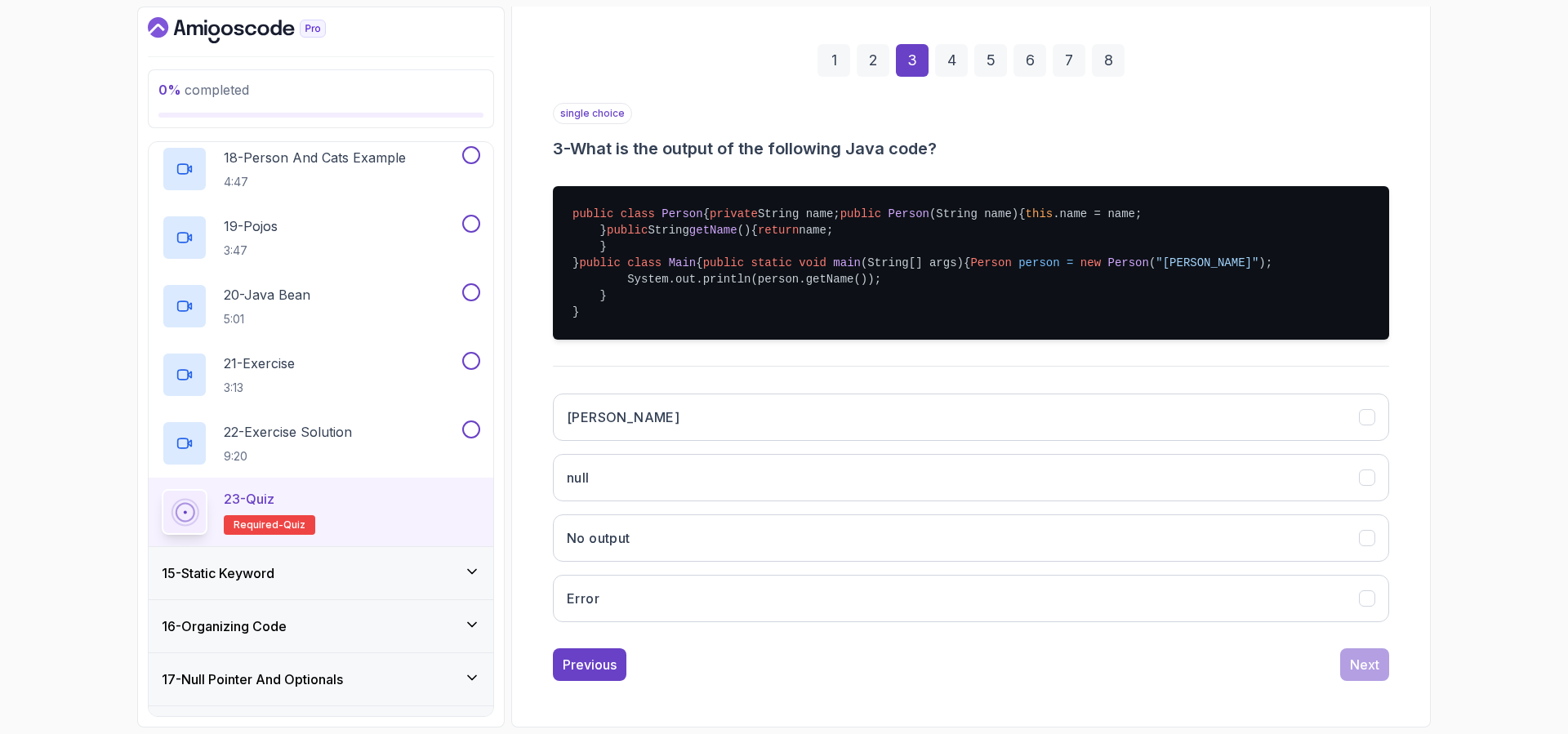
scroll to position [344, 0]
click at [677, 410] on button "[PERSON_NAME]" at bounding box center [971, 417] width 836 height 47
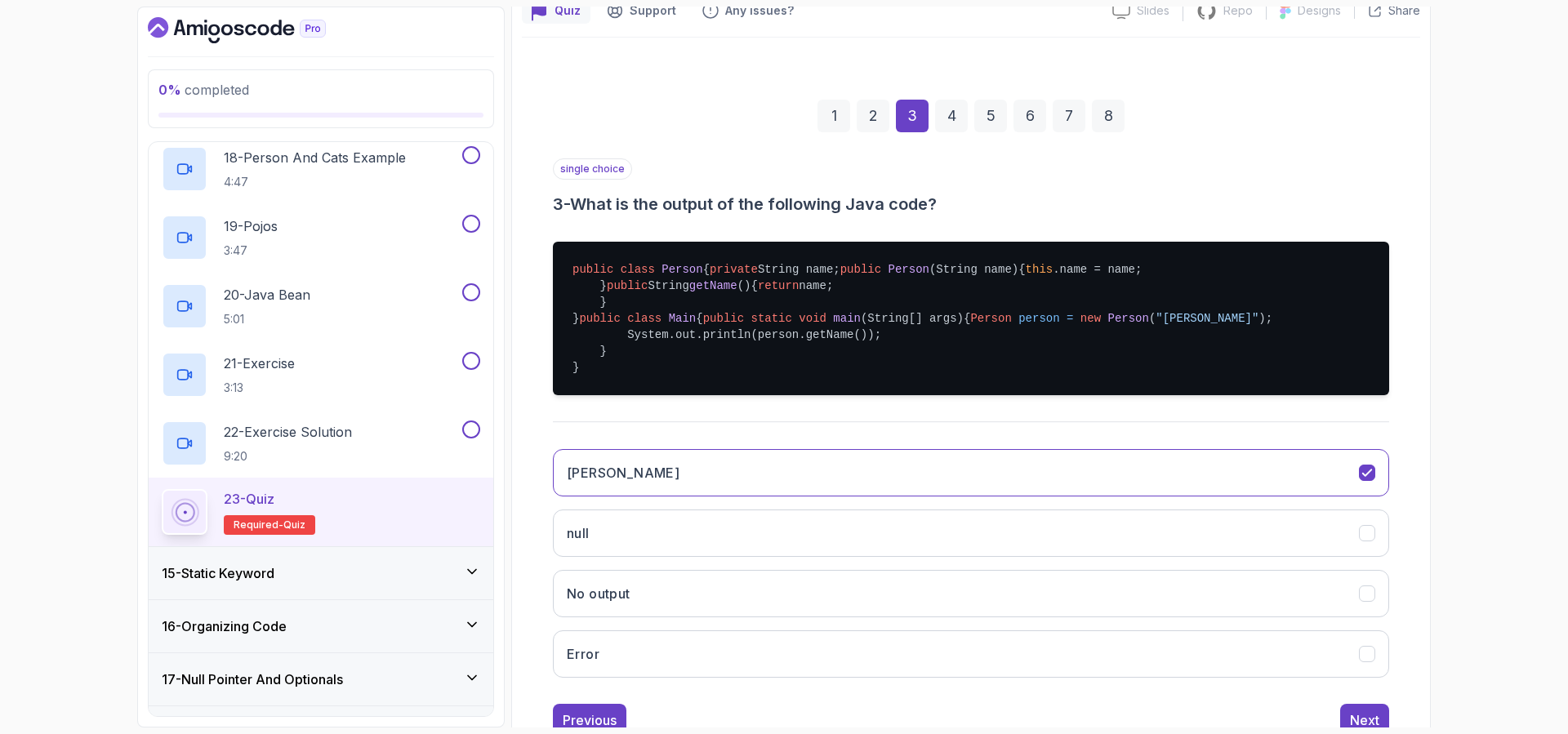
scroll to position [0, 0]
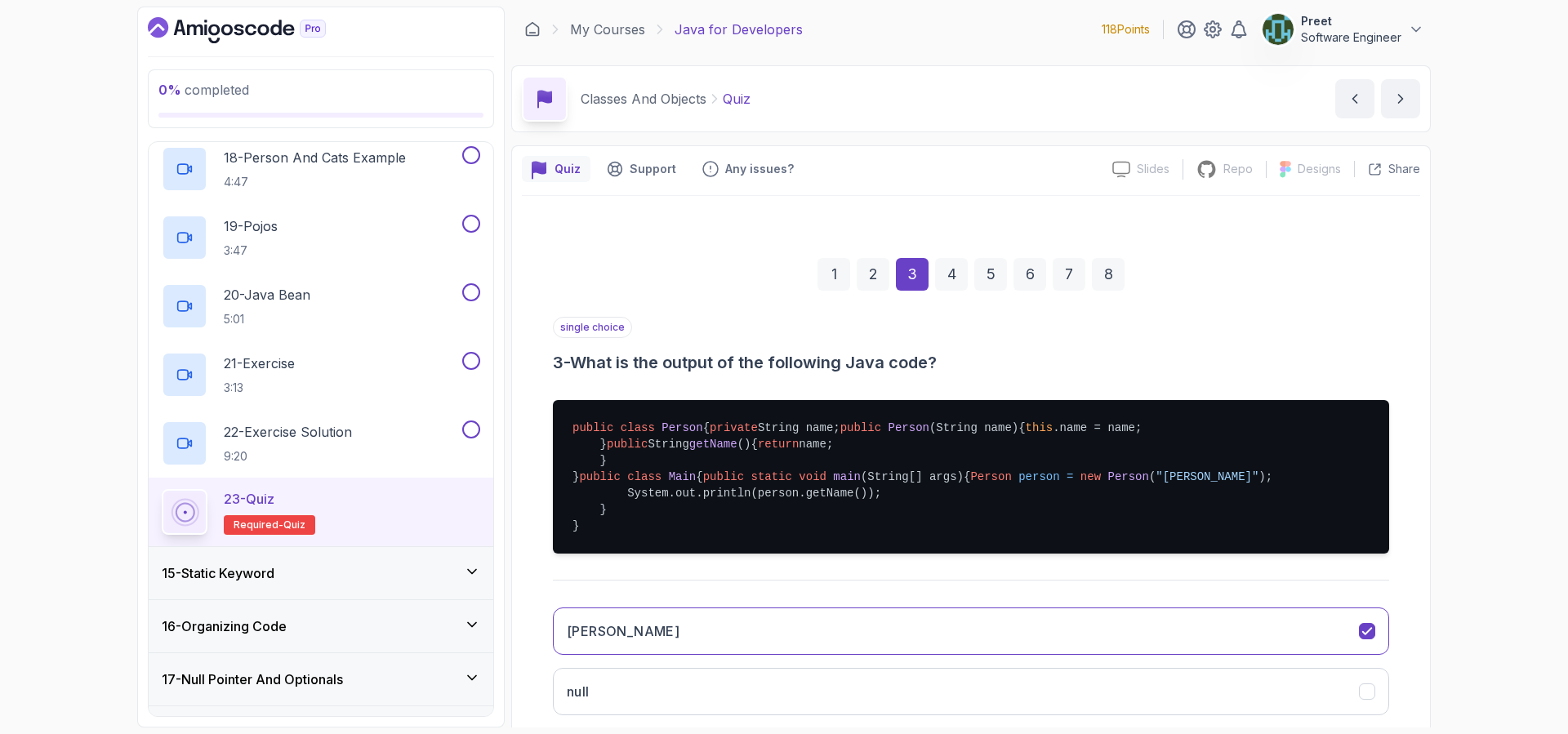
click at [957, 277] on div "4" at bounding box center [951, 274] width 32 height 32
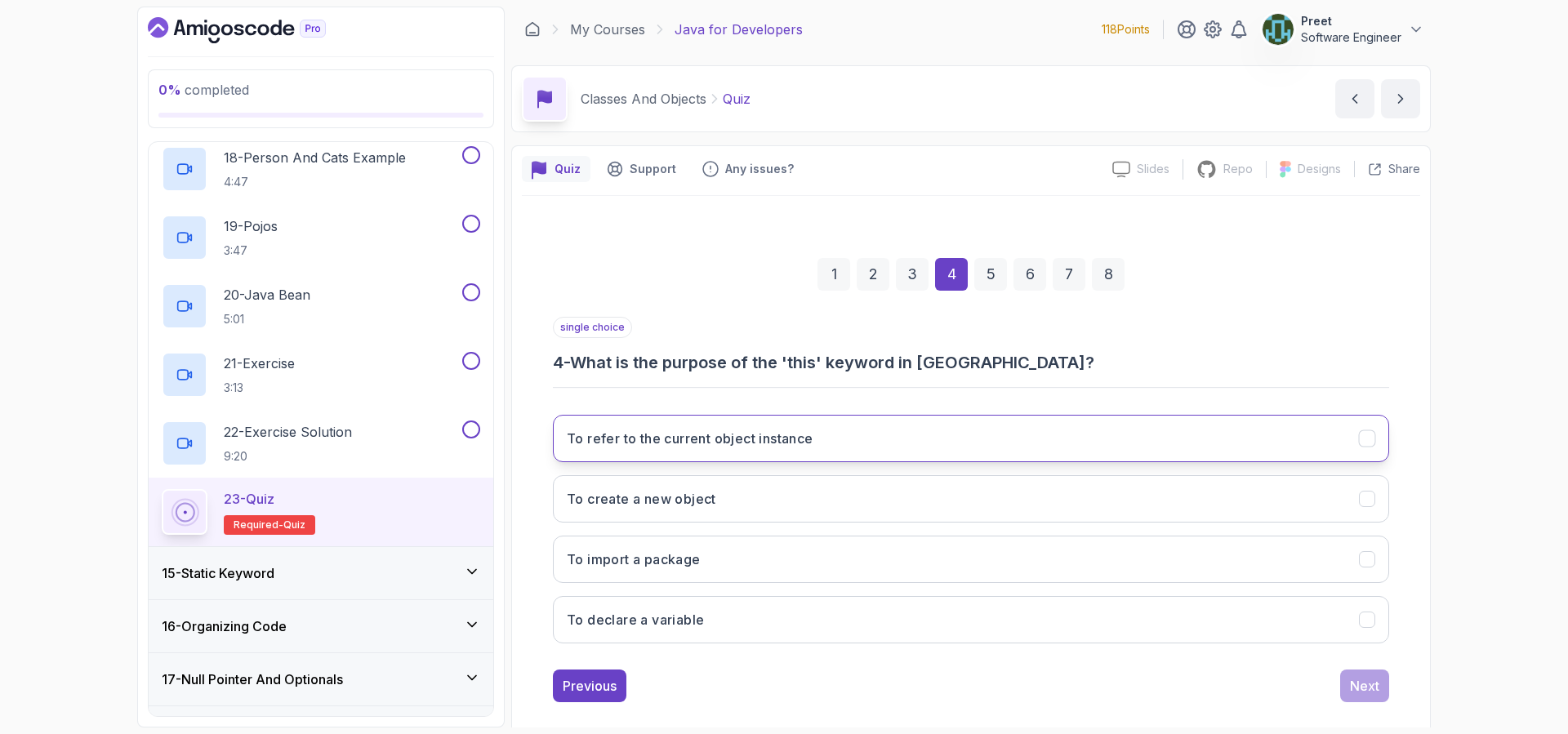
click at [834, 444] on button "To refer to the current object instance" at bounding box center [971, 438] width 836 height 47
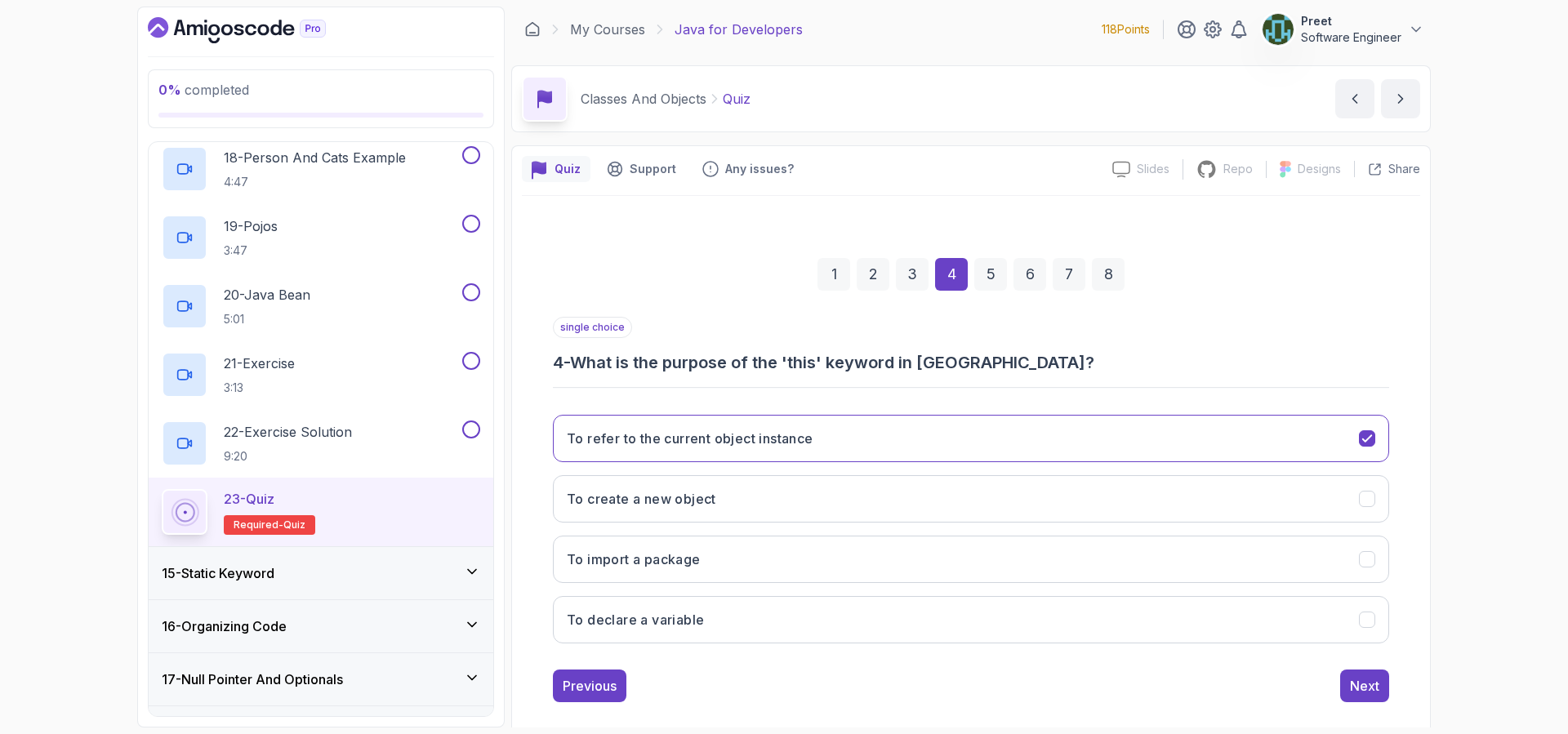
click at [986, 278] on div "5" at bounding box center [990, 274] width 32 height 32
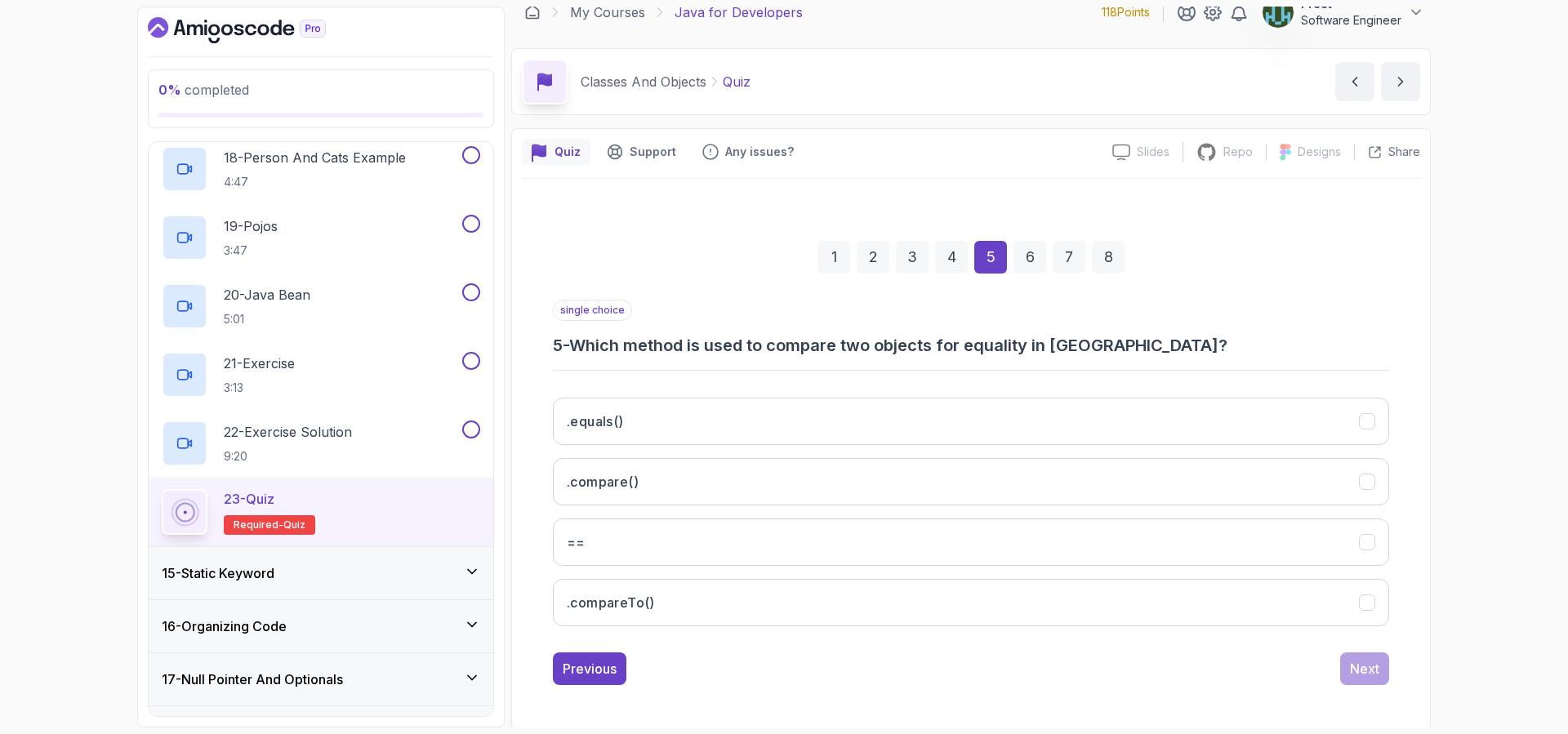
scroll to position [22, 0]
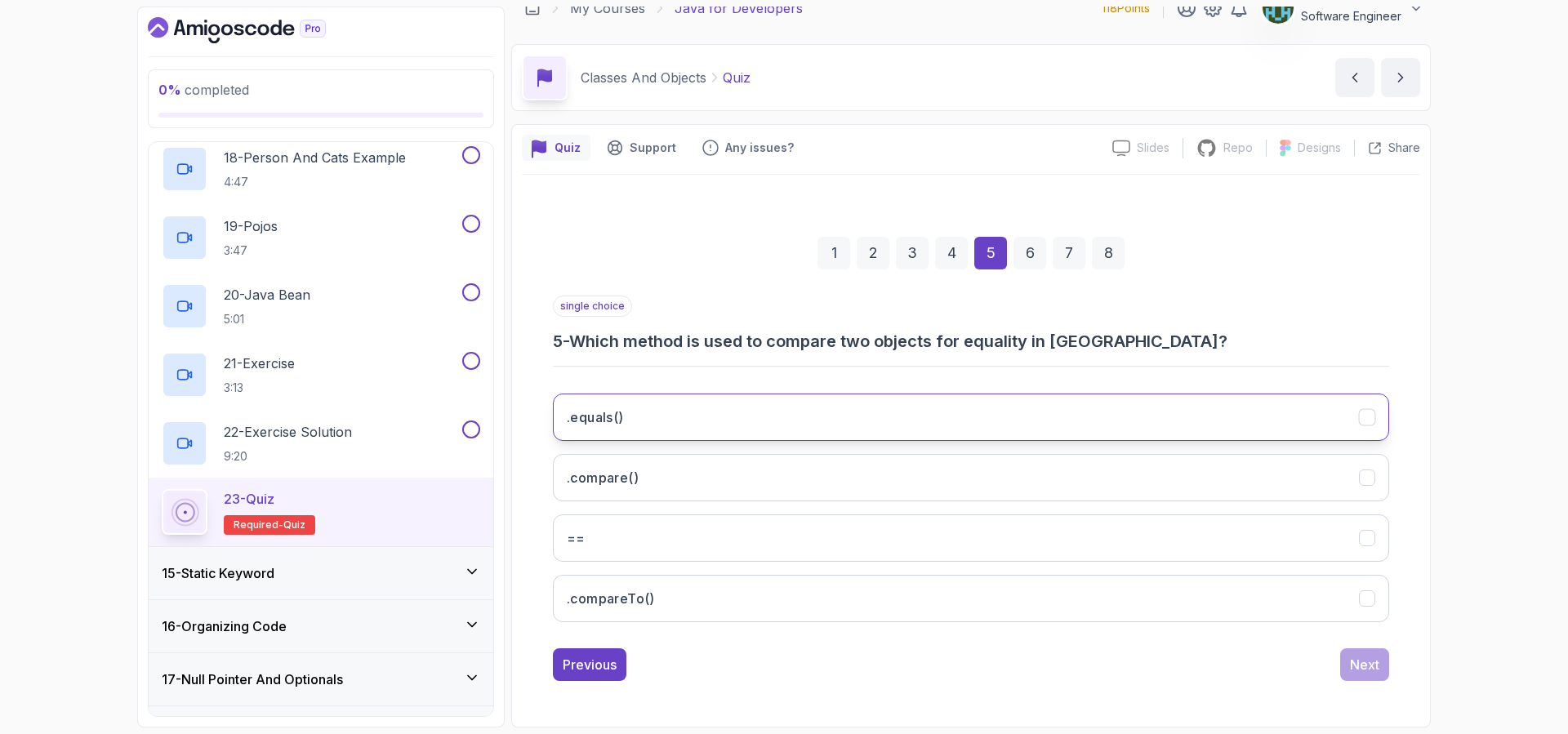
click at [773, 410] on button ".equals()" at bounding box center [971, 417] width 836 height 47
click at [1040, 252] on div "6" at bounding box center [1029, 252] width 32 height 32
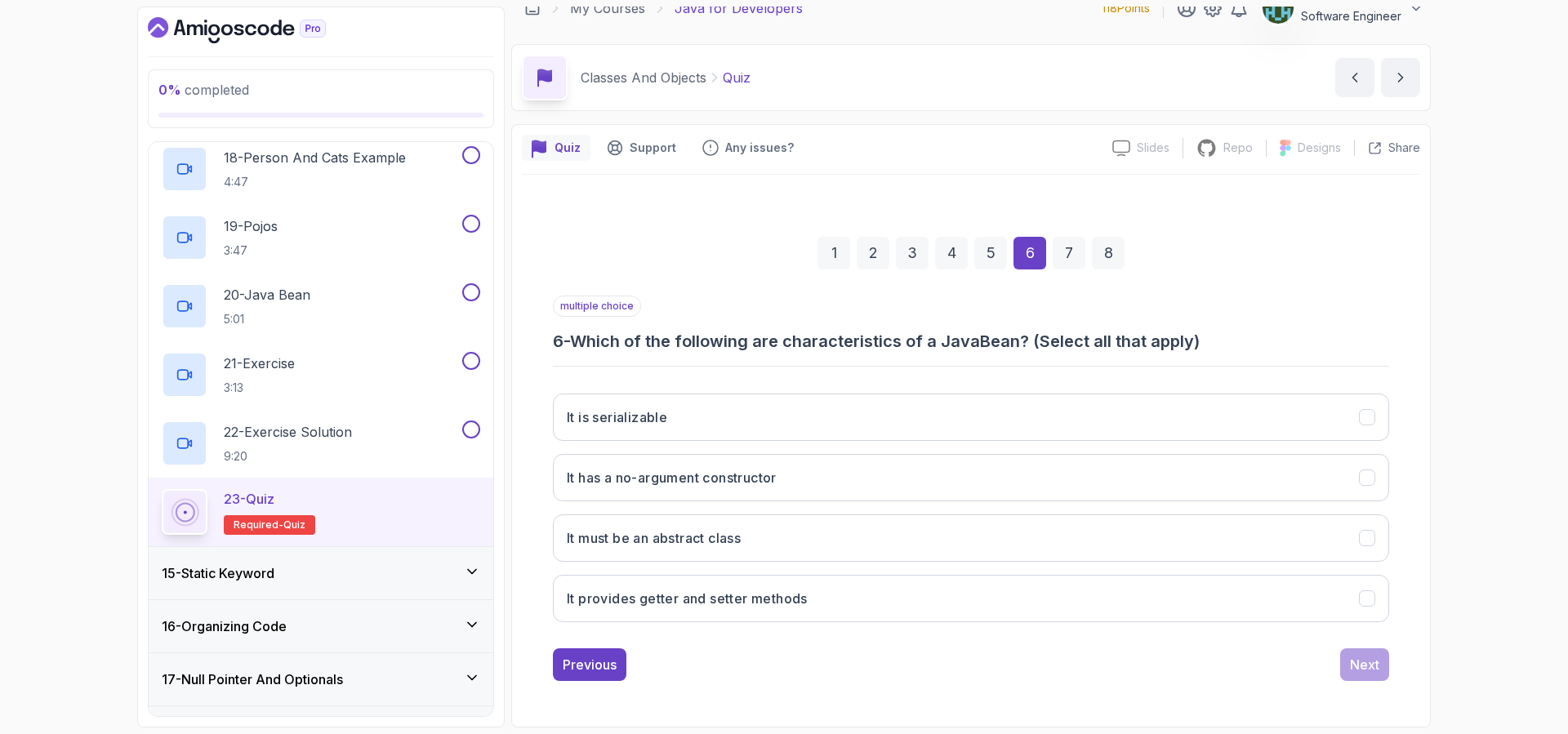
click at [989, 257] on div "5" at bounding box center [990, 252] width 32 height 32
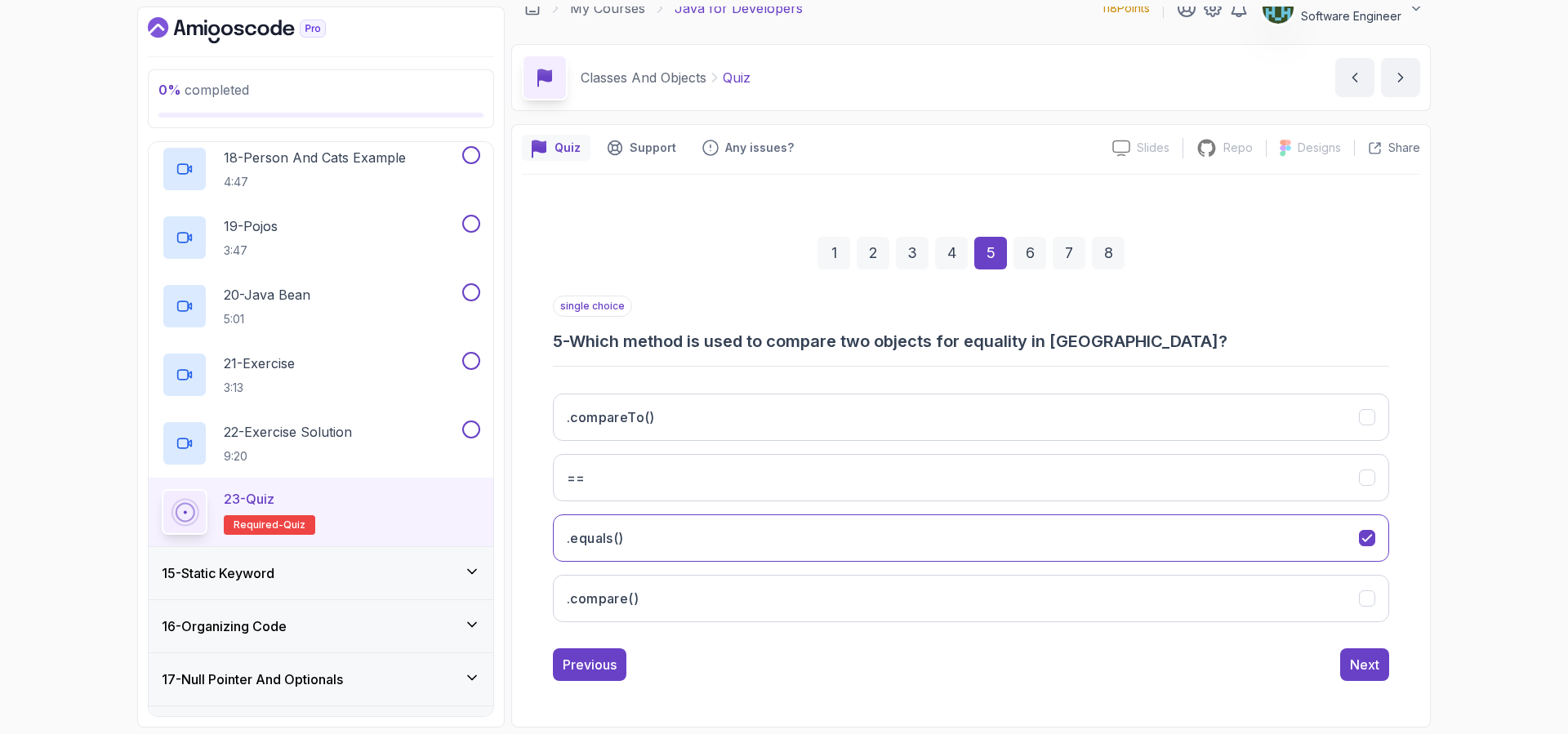
click at [1033, 260] on div "6" at bounding box center [1029, 252] width 32 height 32
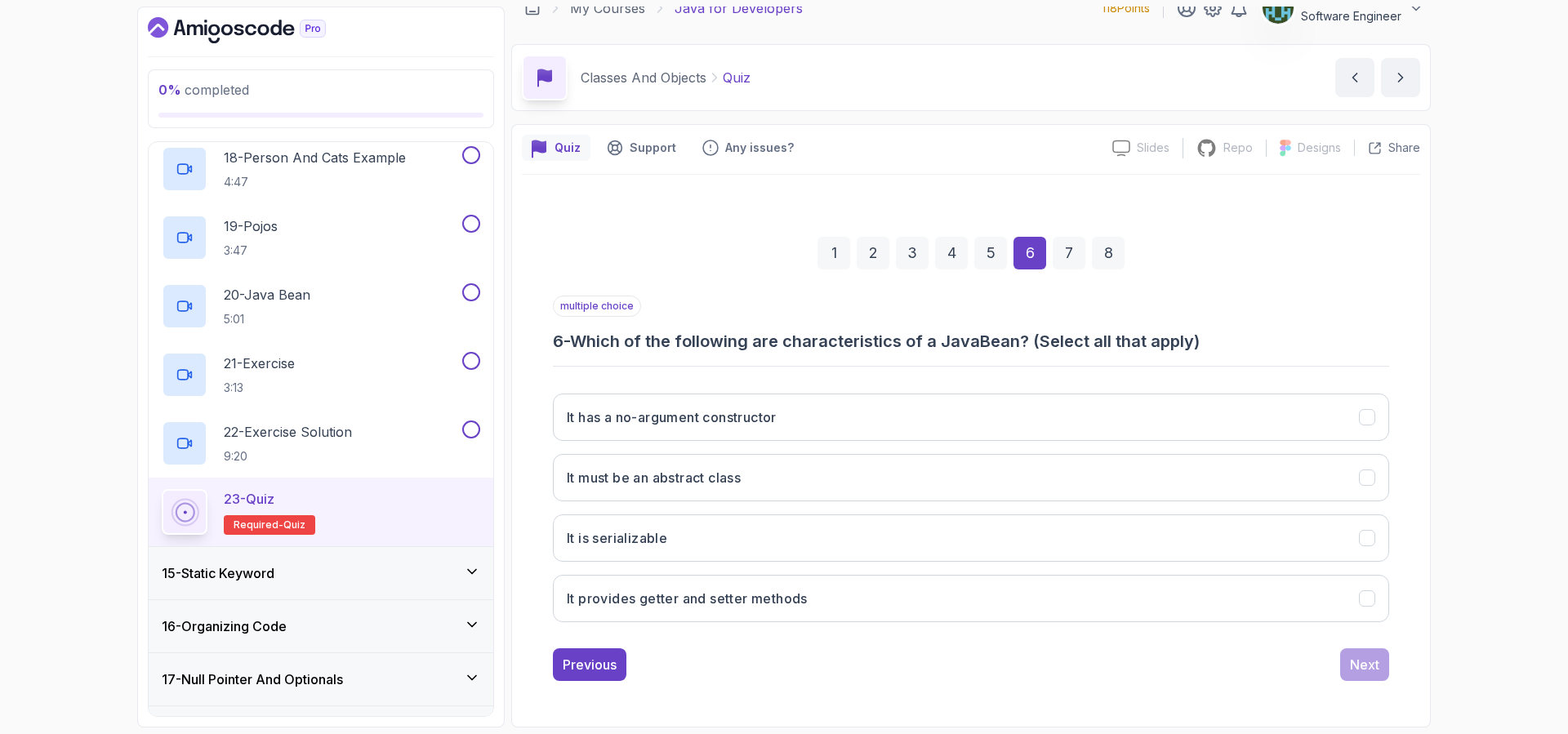
click at [1077, 264] on div "7" at bounding box center [1068, 252] width 32 height 32
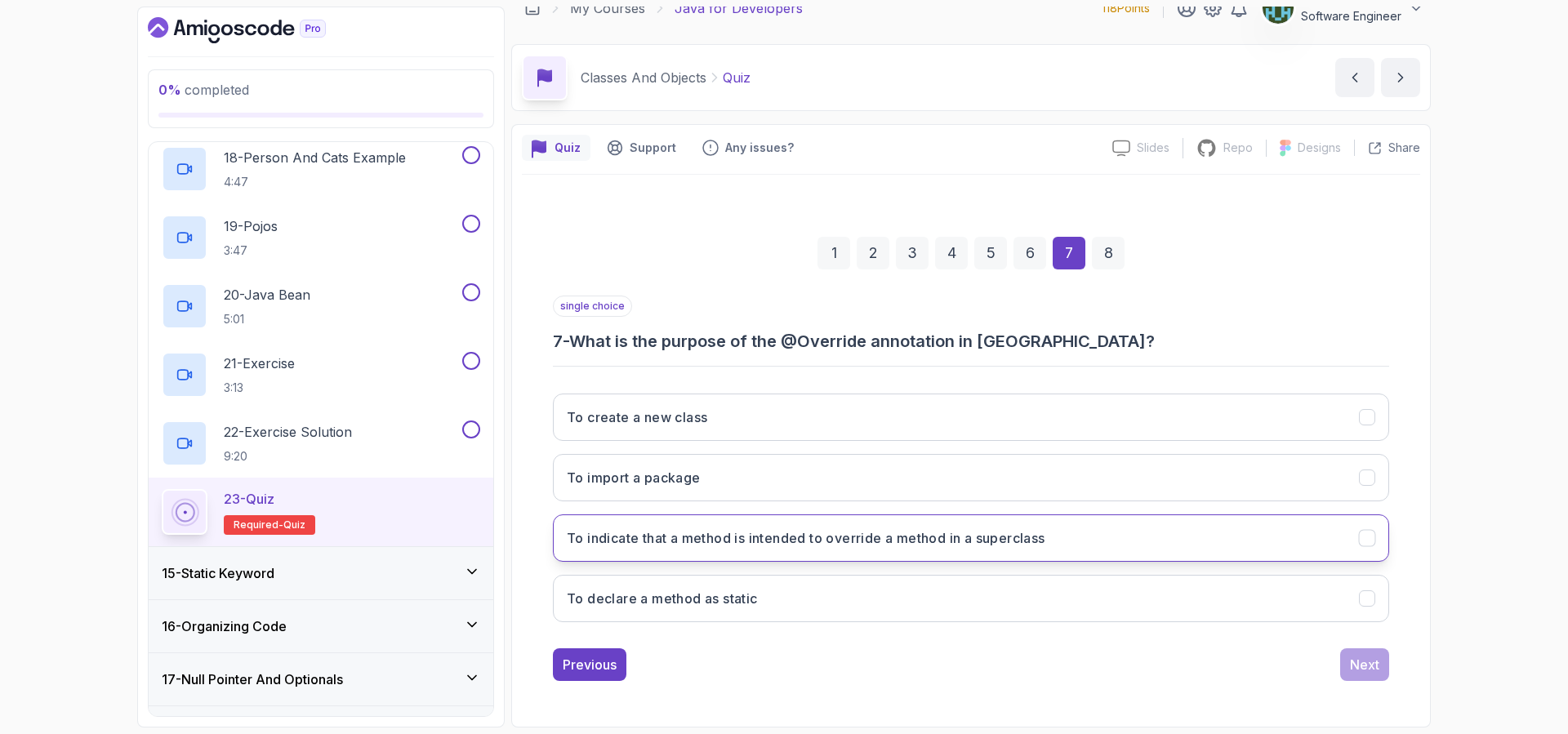
click at [843, 541] on h3 "To indicate that a method is intended to override a method in a superclass" at bounding box center [806, 538] width 478 height 20
click at [1102, 257] on div "8" at bounding box center [1107, 252] width 32 height 32
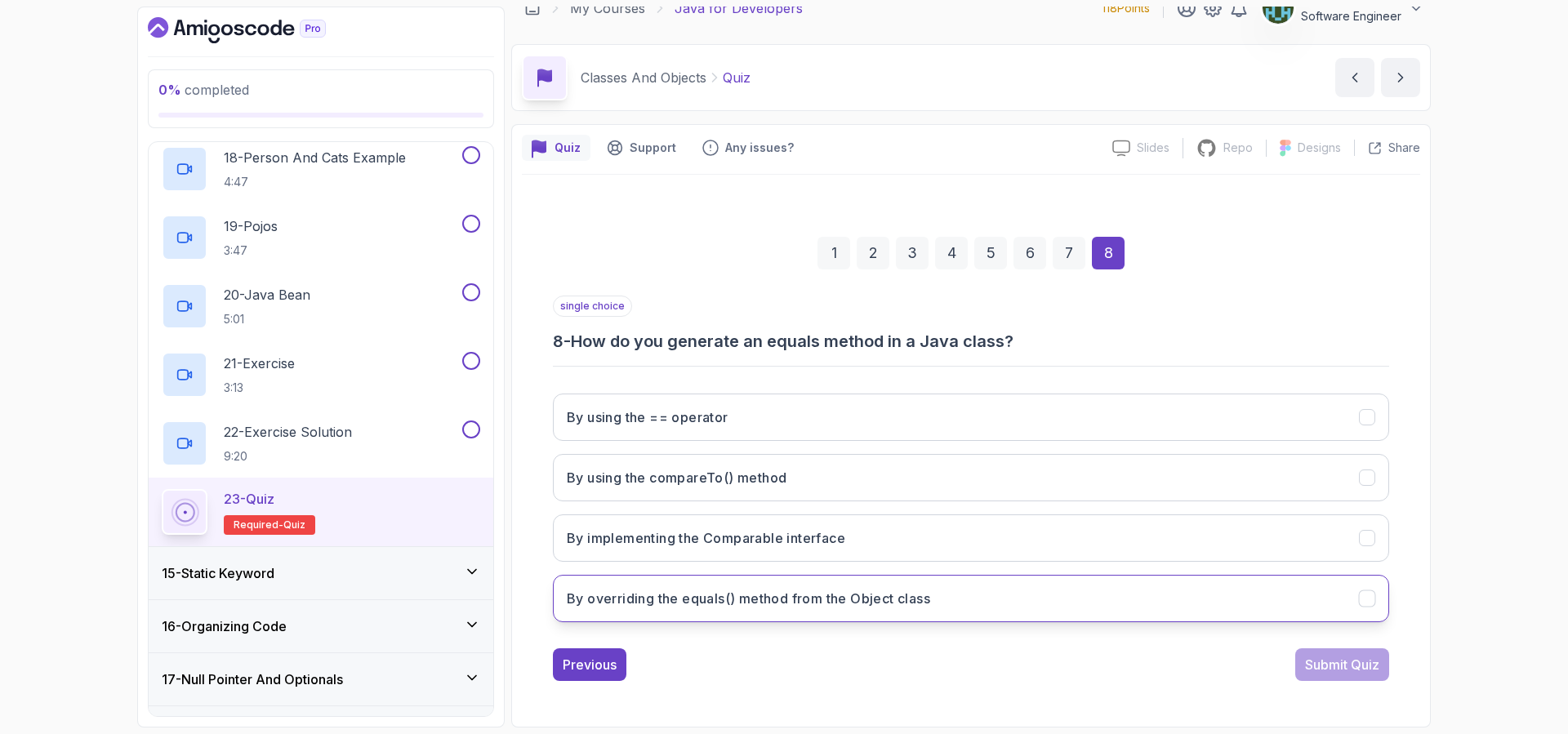
click at [895, 596] on h3 "By overriding the equals() method from the Object class" at bounding box center [748, 598] width 363 height 20
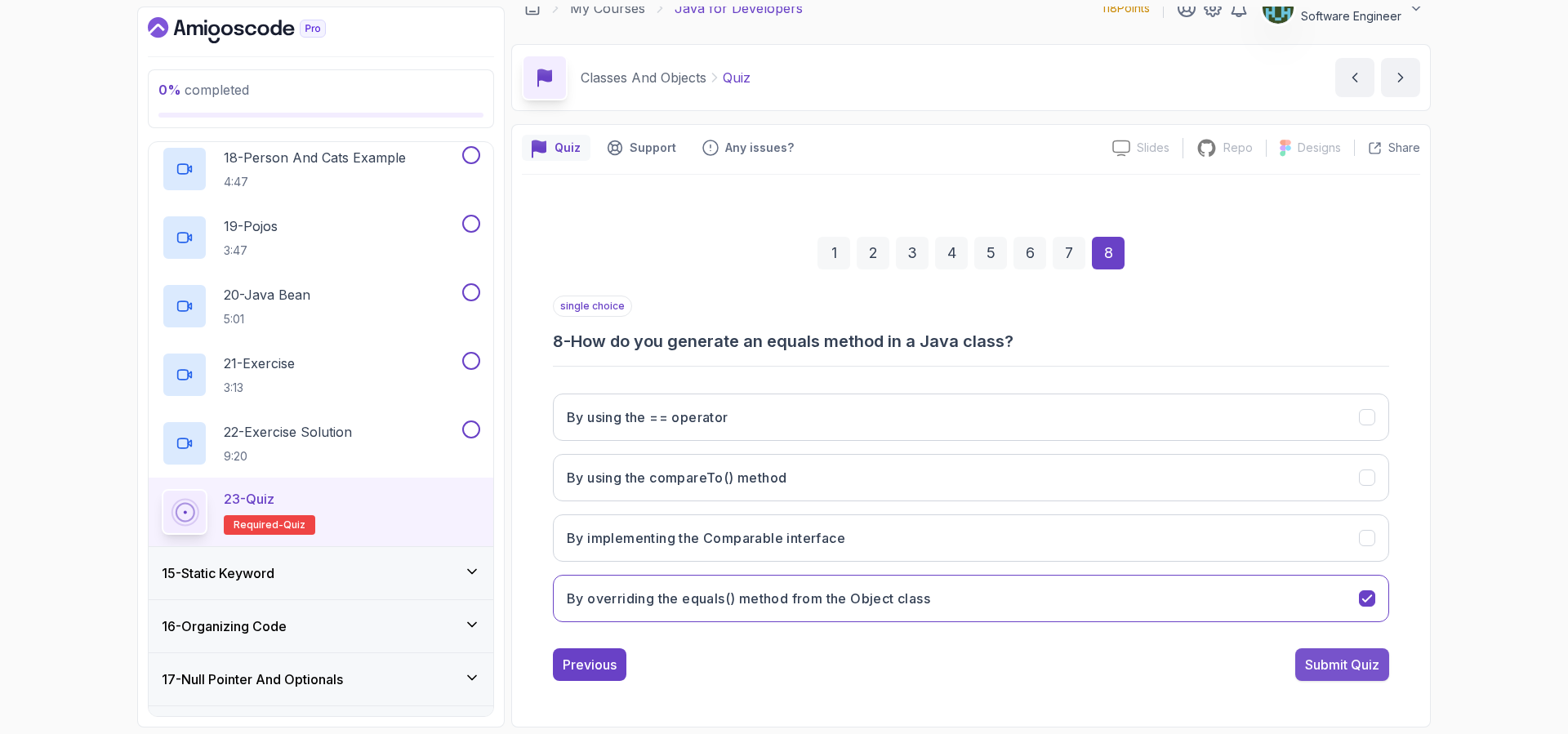
click at [1328, 655] on div "Submit Quiz" at bounding box center [1342, 664] width 74 height 20
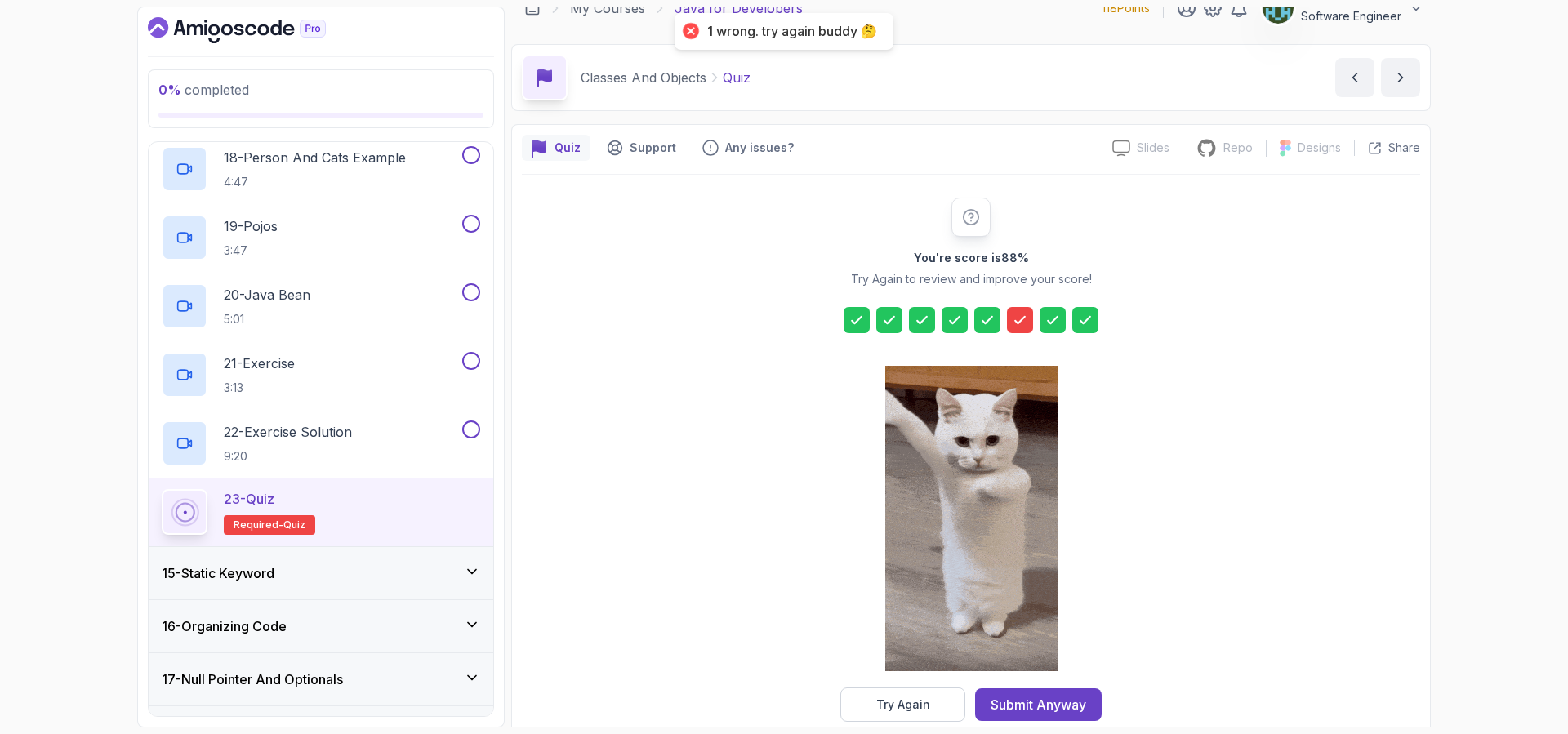
click at [312, 573] on div "15 - Static Keyword" at bounding box center [320, 573] width 319 height 20
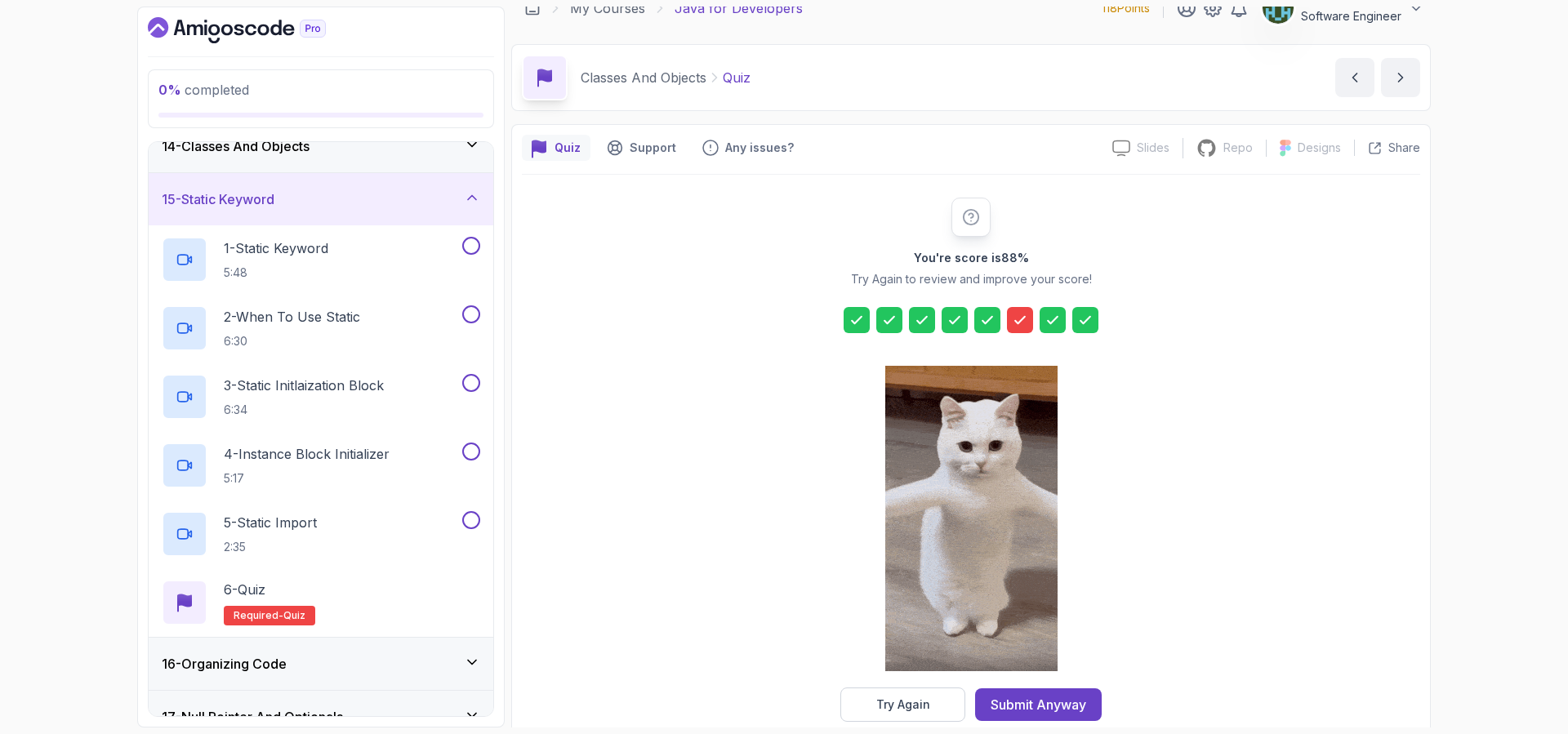
scroll to position [845, 0]
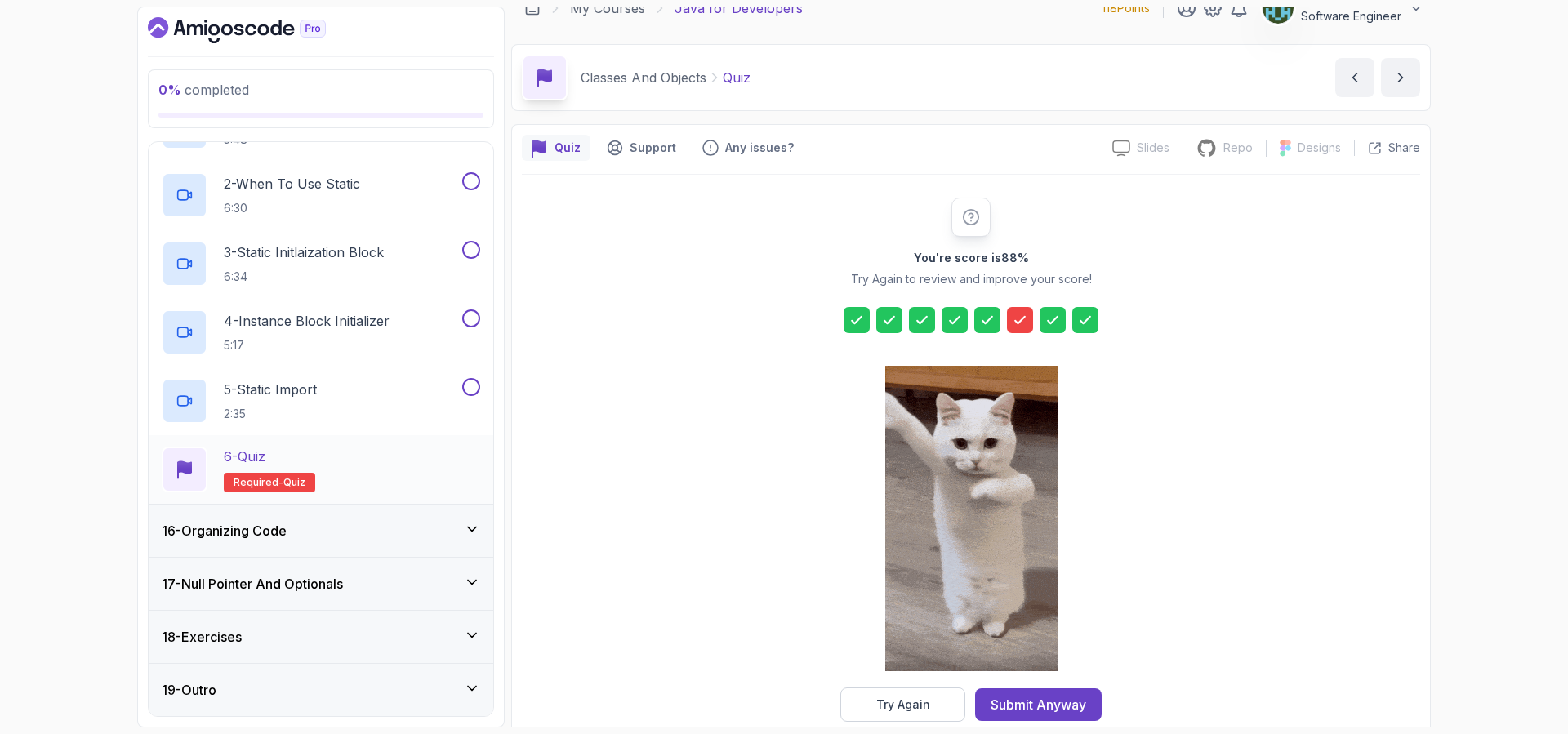
click at [386, 458] on div "6 - Quiz Required- quiz" at bounding box center [320, 469] width 319 height 46
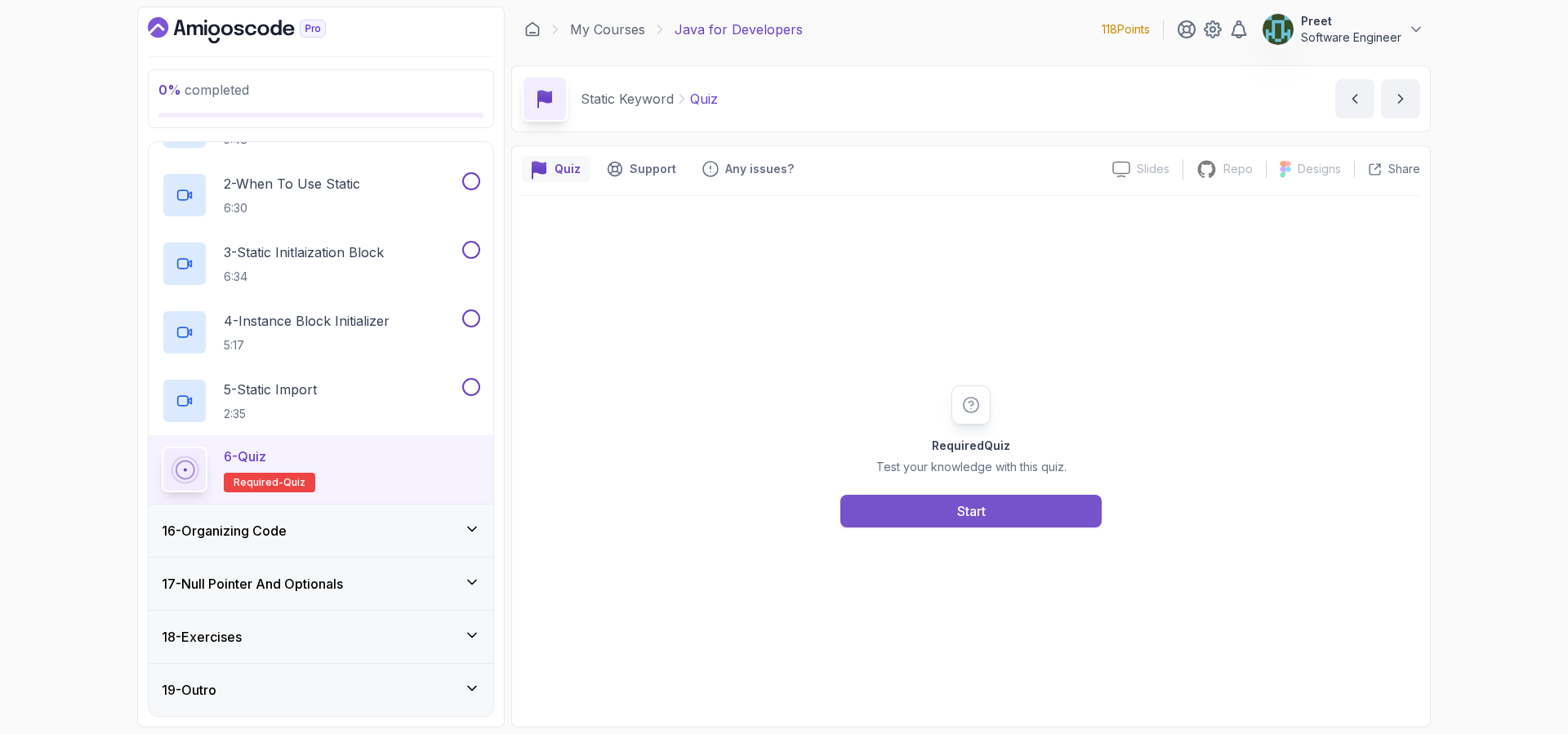
click at [1025, 519] on button "Start" at bounding box center [971, 511] width 261 height 32
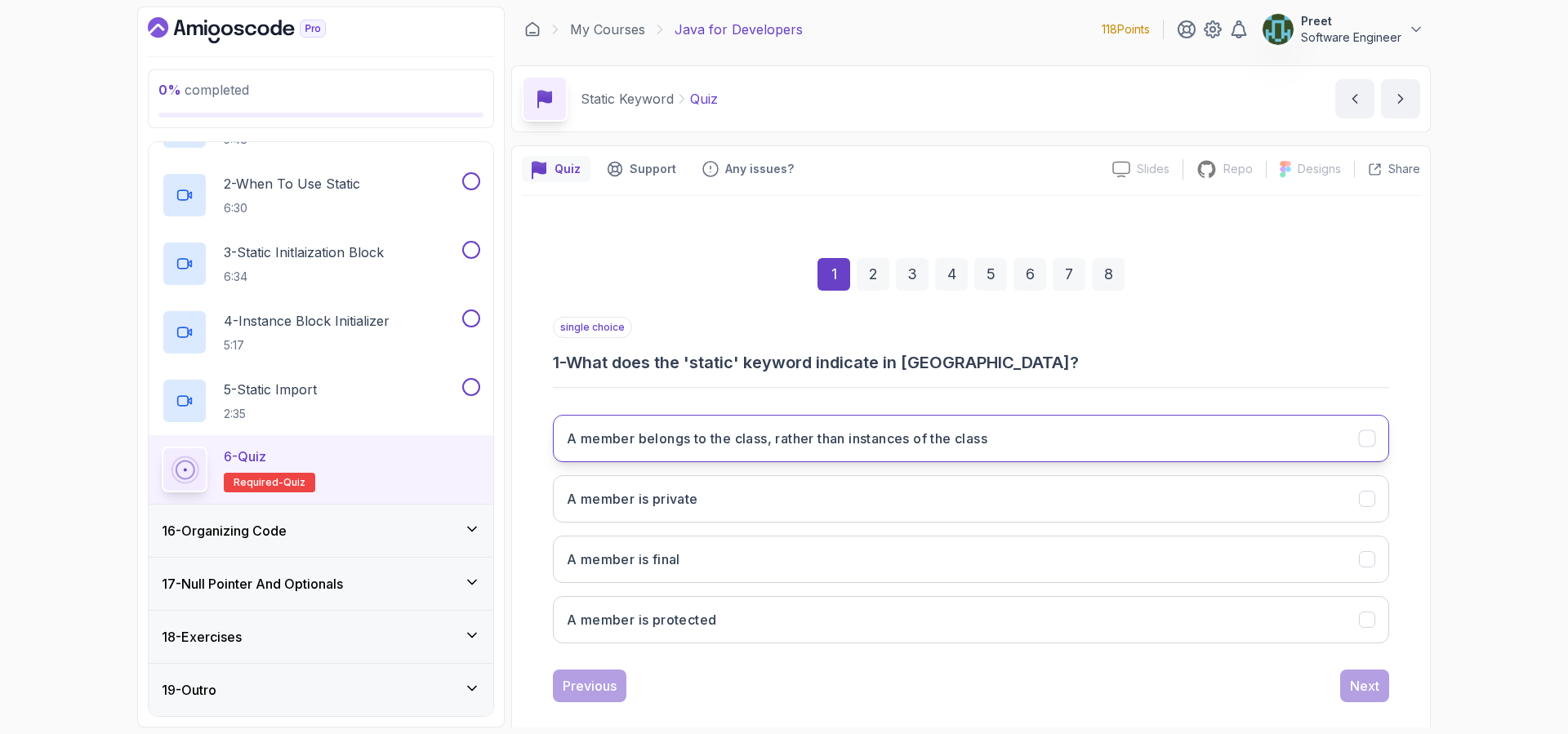
click at [827, 440] on h3 "A member belongs to the class, rather than instances of the class" at bounding box center [777, 439] width 420 height 20
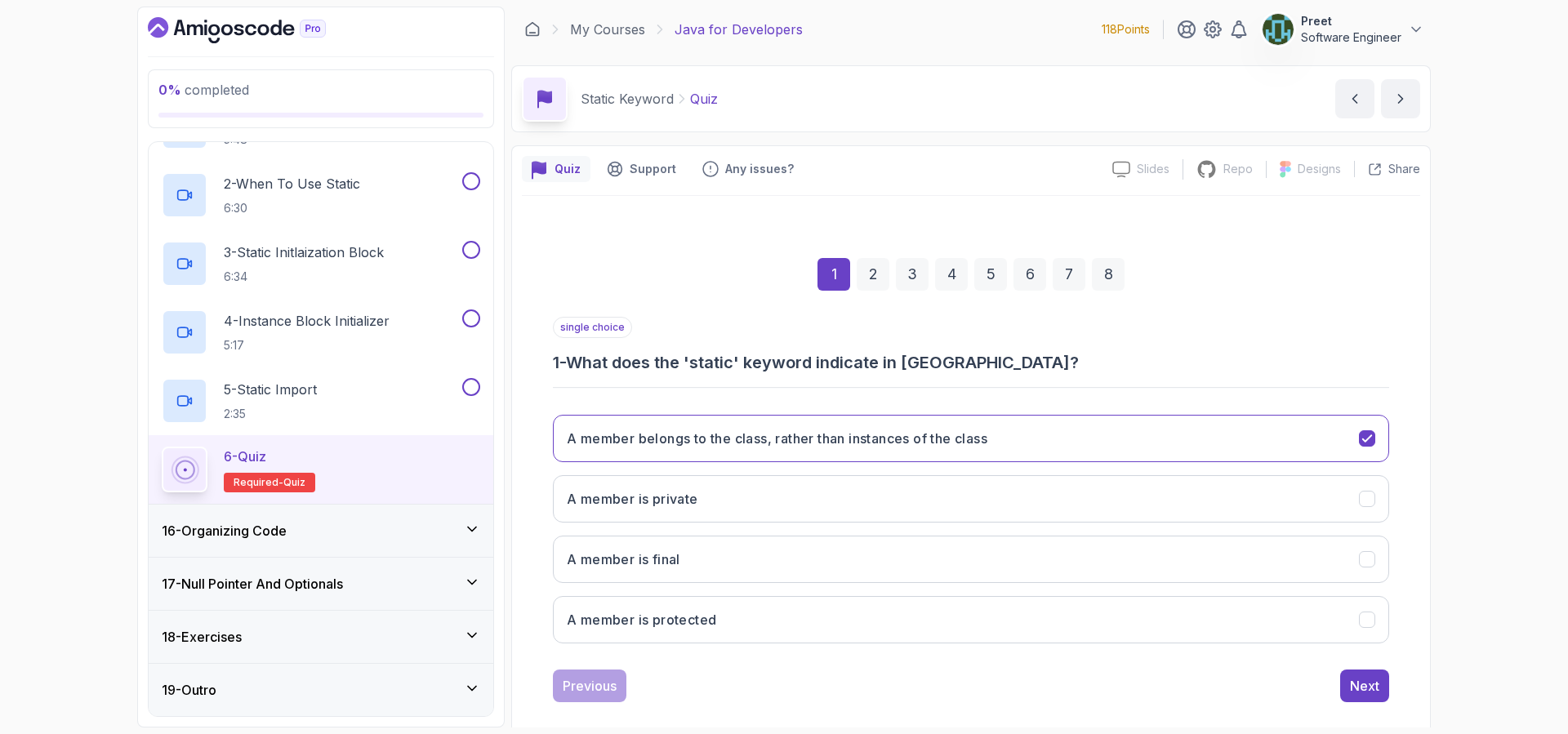
click at [872, 276] on div "2" at bounding box center [872, 274] width 32 height 32
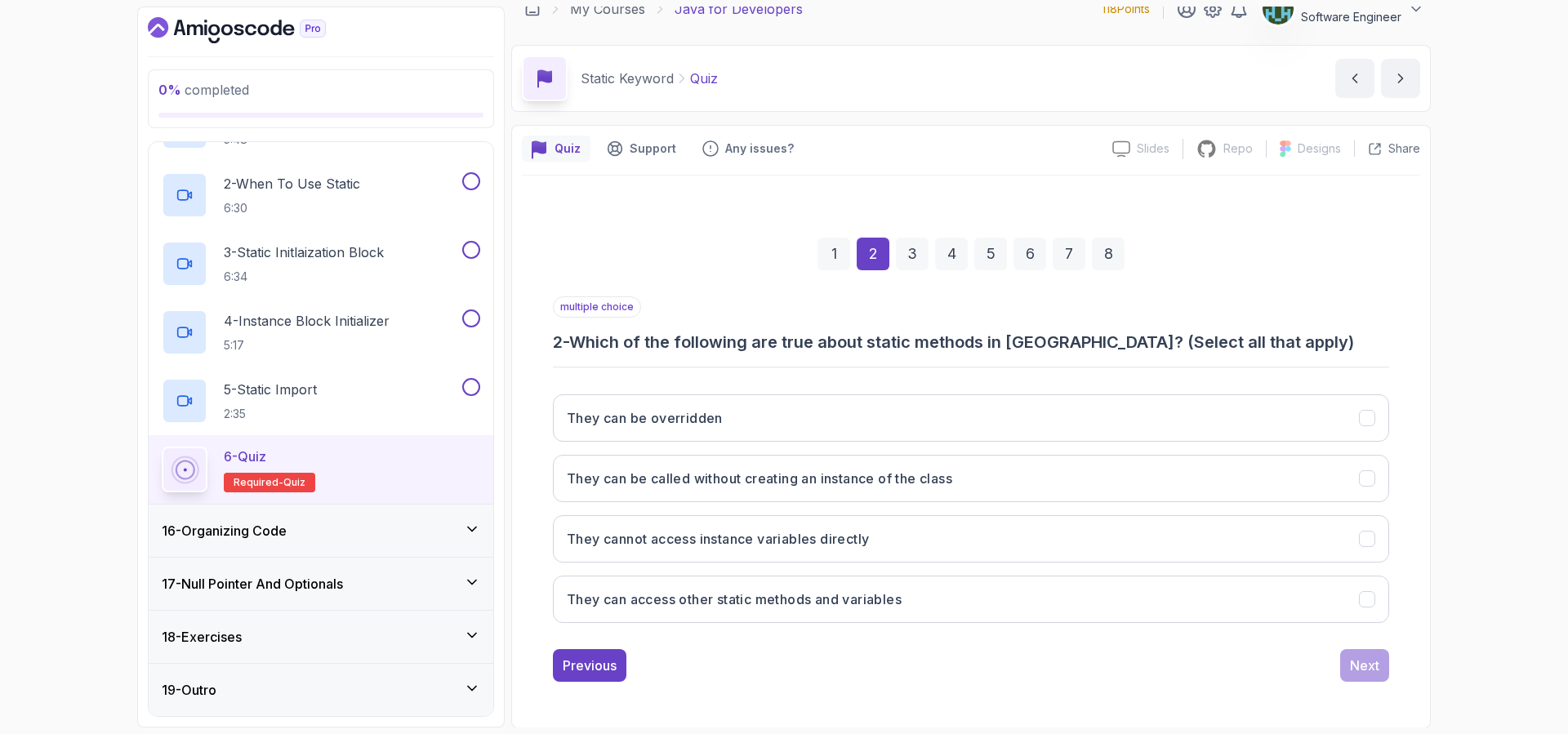
scroll to position [22, 0]
click at [887, 471] on h3 "They can be called without creating an instance of the class" at bounding box center [760, 477] width 386 height 20
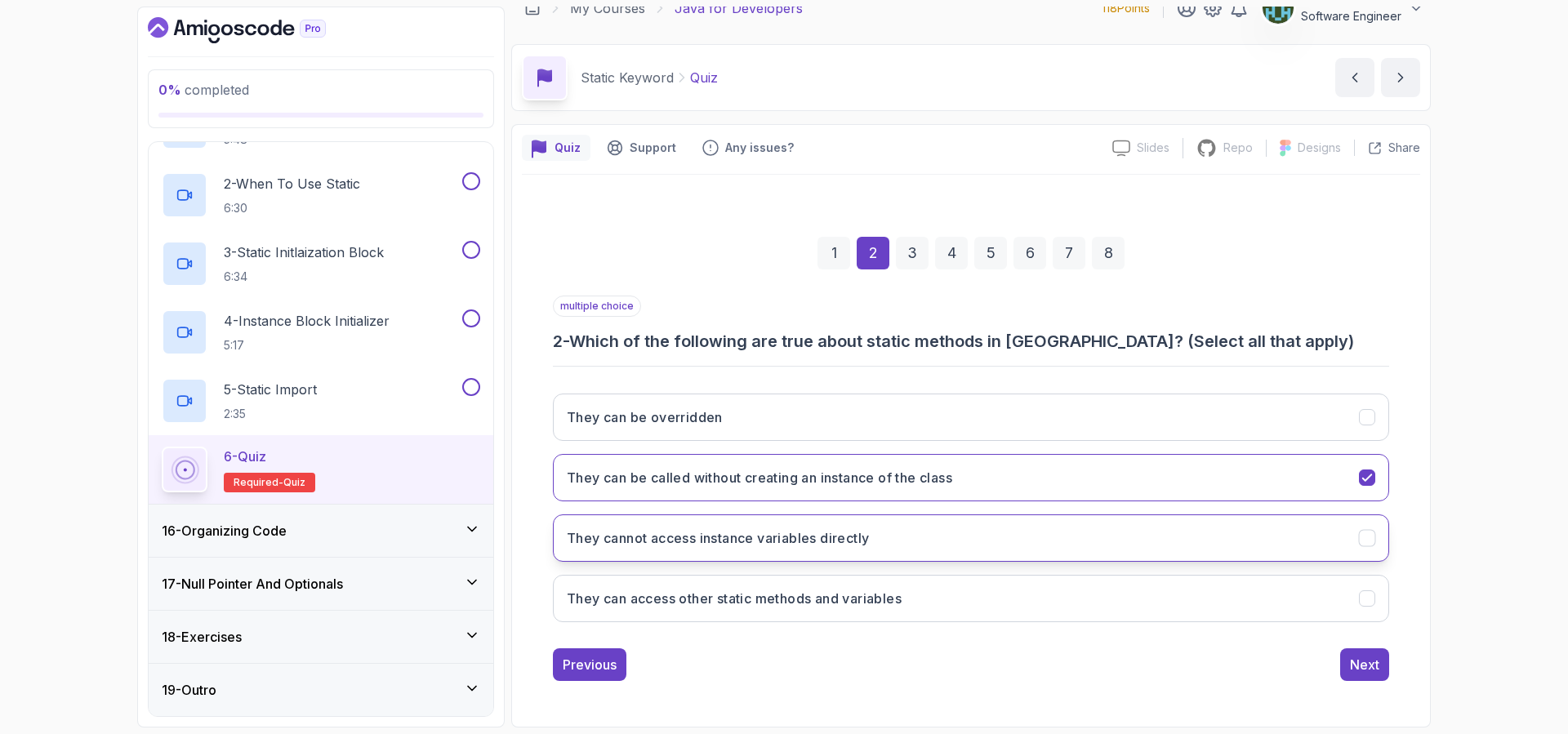
click at [914, 535] on button "They cannot access instance variables directly" at bounding box center [971, 538] width 836 height 47
click at [945, 603] on button "They can access other static methods and variables" at bounding box center [971, 598] width 836 height 47
click at [1366, 662] on div "Next" at bounding box center [1364, 664] width 30 height 20
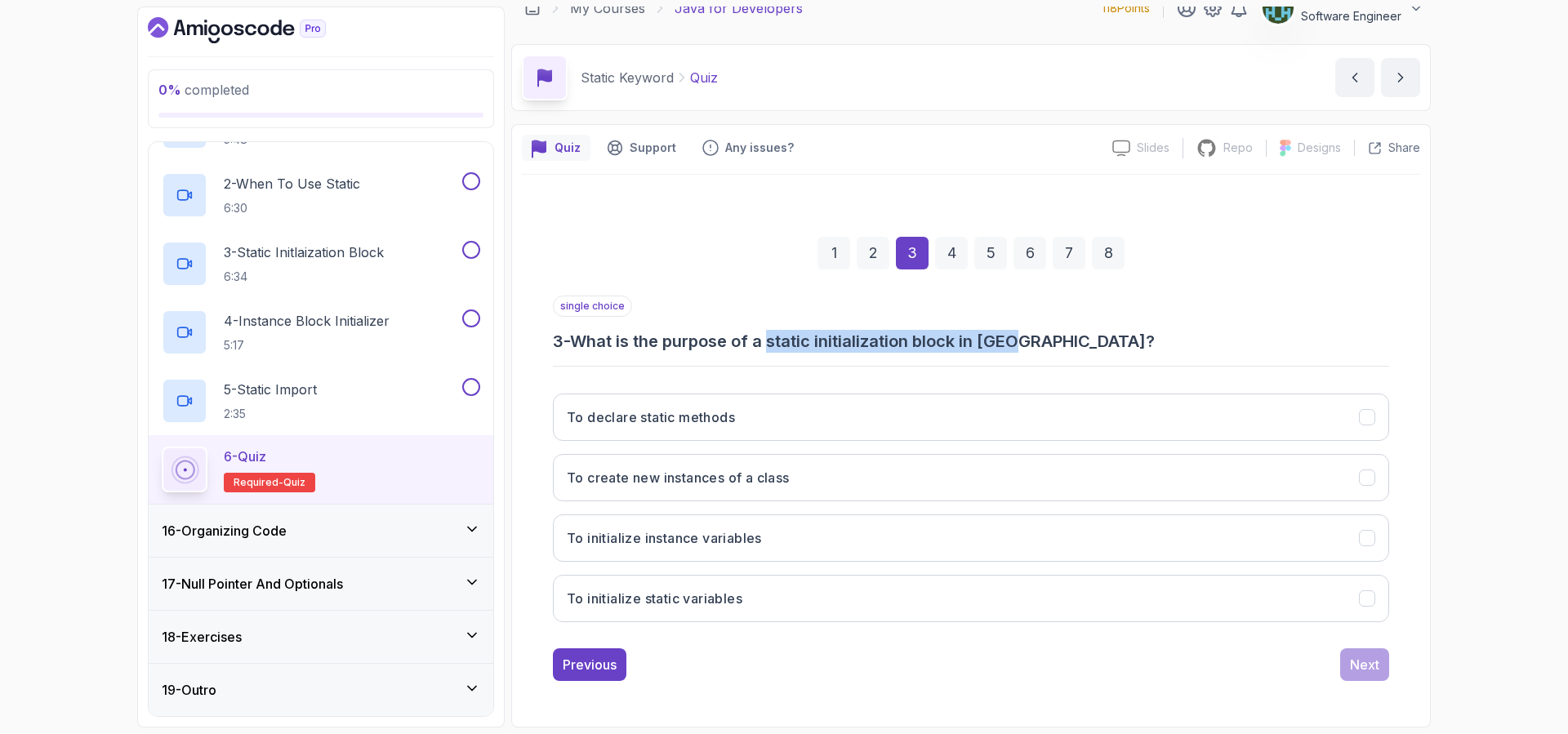
drag, startPoint x: 776, startPoint y: 342, endPoint x: 1027, endPoint y: 341, distance: 251.0
click at [1027, 341] on h3 "3 - What is the purpose of a static initialization block in [GEOGRAPHIC_DATA]?" at bounding box center [971, 342] width 836 height 23
click at [818, 344] on h3 "3 - What is the purpose of a static initialization block in [GEOGRAPHIC_DATA]?" at bounding box center [971, 342] width 836 height 23
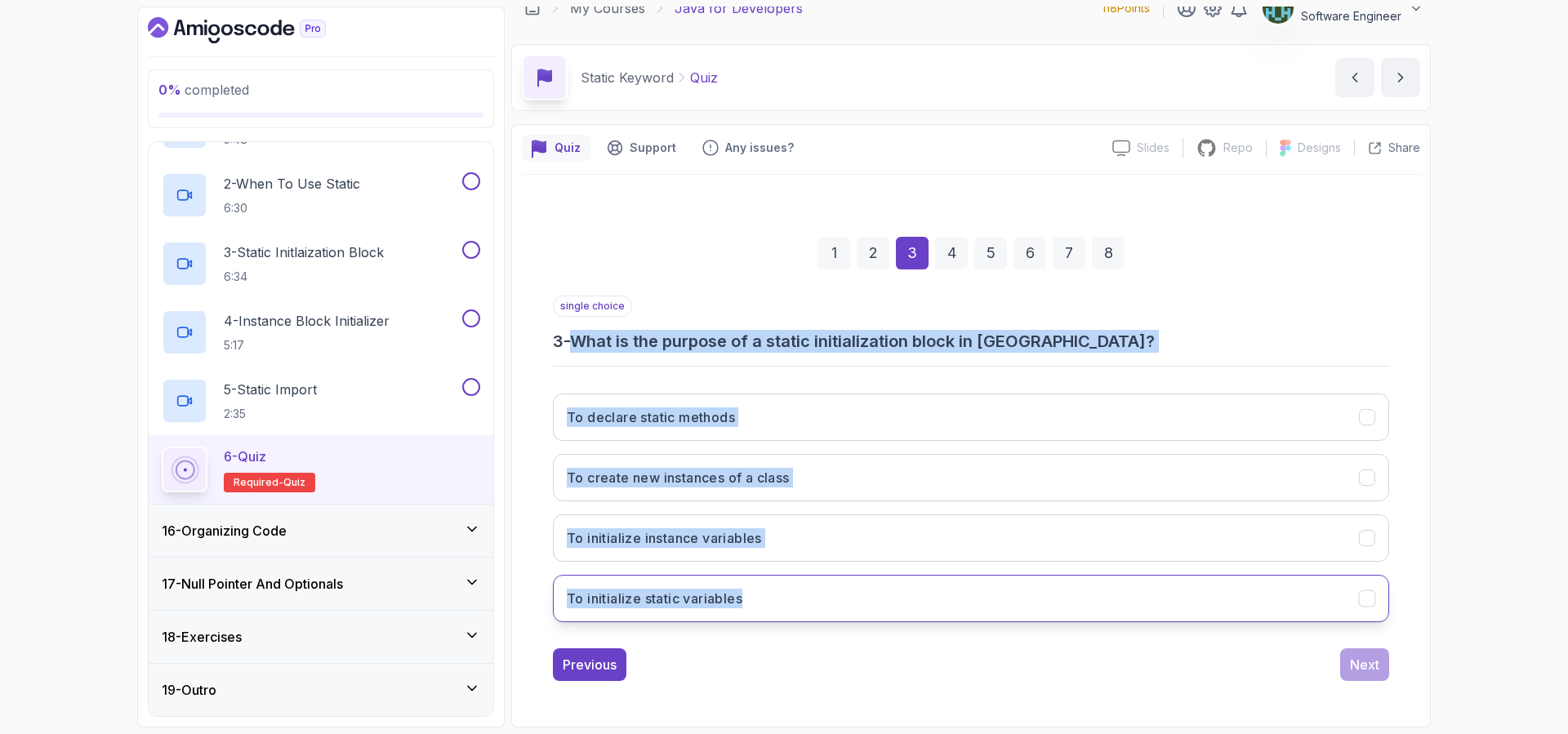
drag, startPoint x: 580, startPoint y: 338, endPoint x: 926, endPoint y: 602, distance: 435.2
click at [926, 602] on div "single choice 3 - What is the purpose of a static initialization block in [GEOG…" at bounding box center [971, 465] width 836 height 339
copy div "What is the purpose of a static initialization block in [GEOGRAPHIC_DATA]? To d…"
click at [538, 519] on div "1 2 3 4 5 6 7 8 single choice 3 - What is the purpose of a static initializatio…" at bounding box center [971, 446] width 898 height 497
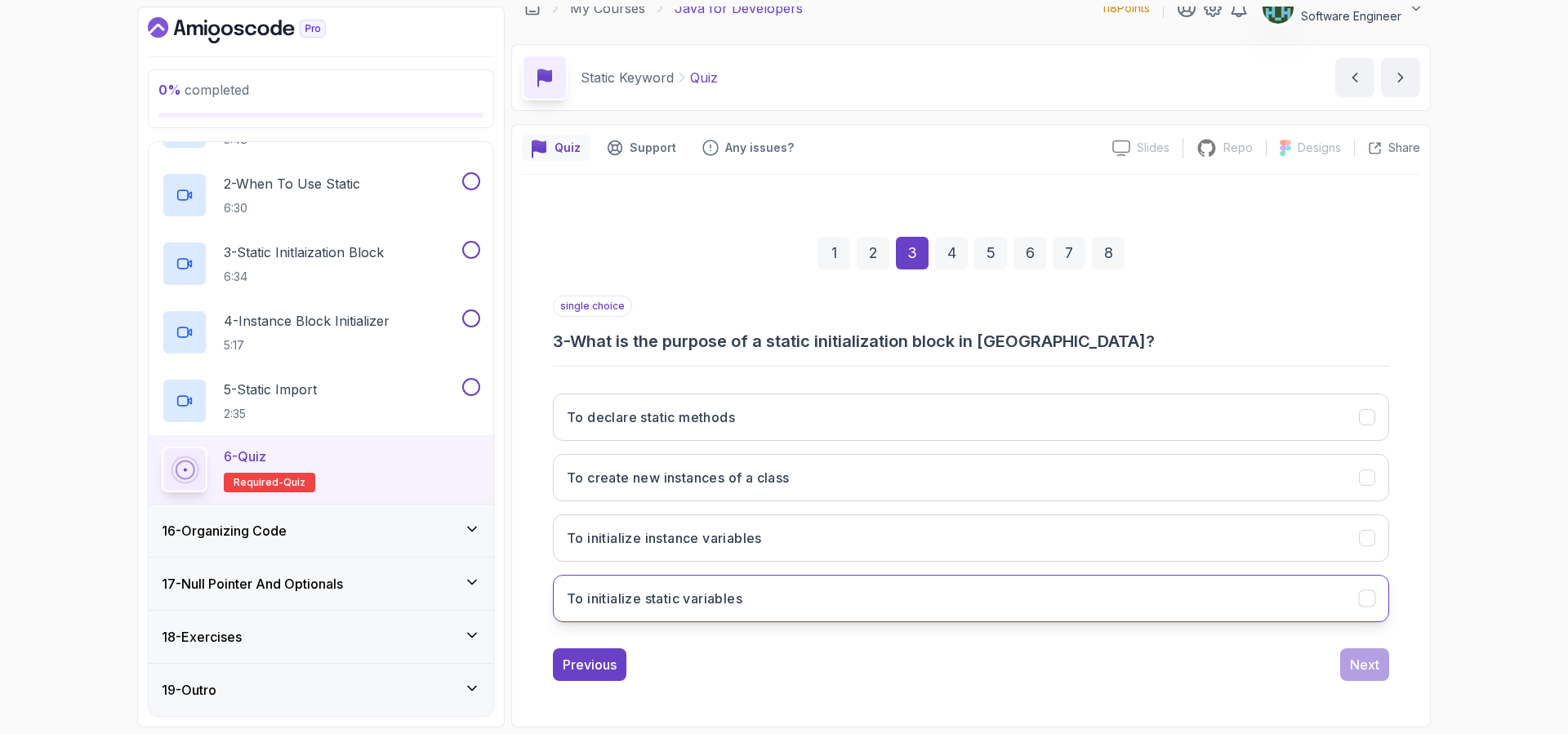
click at [1368, 605] on icon "To initialize static variables" at bounding box center [1367, 598] width 16 height 16
click at [1361, 661] on div "Next" at bounding box center [1364, 664] width 30 height 20
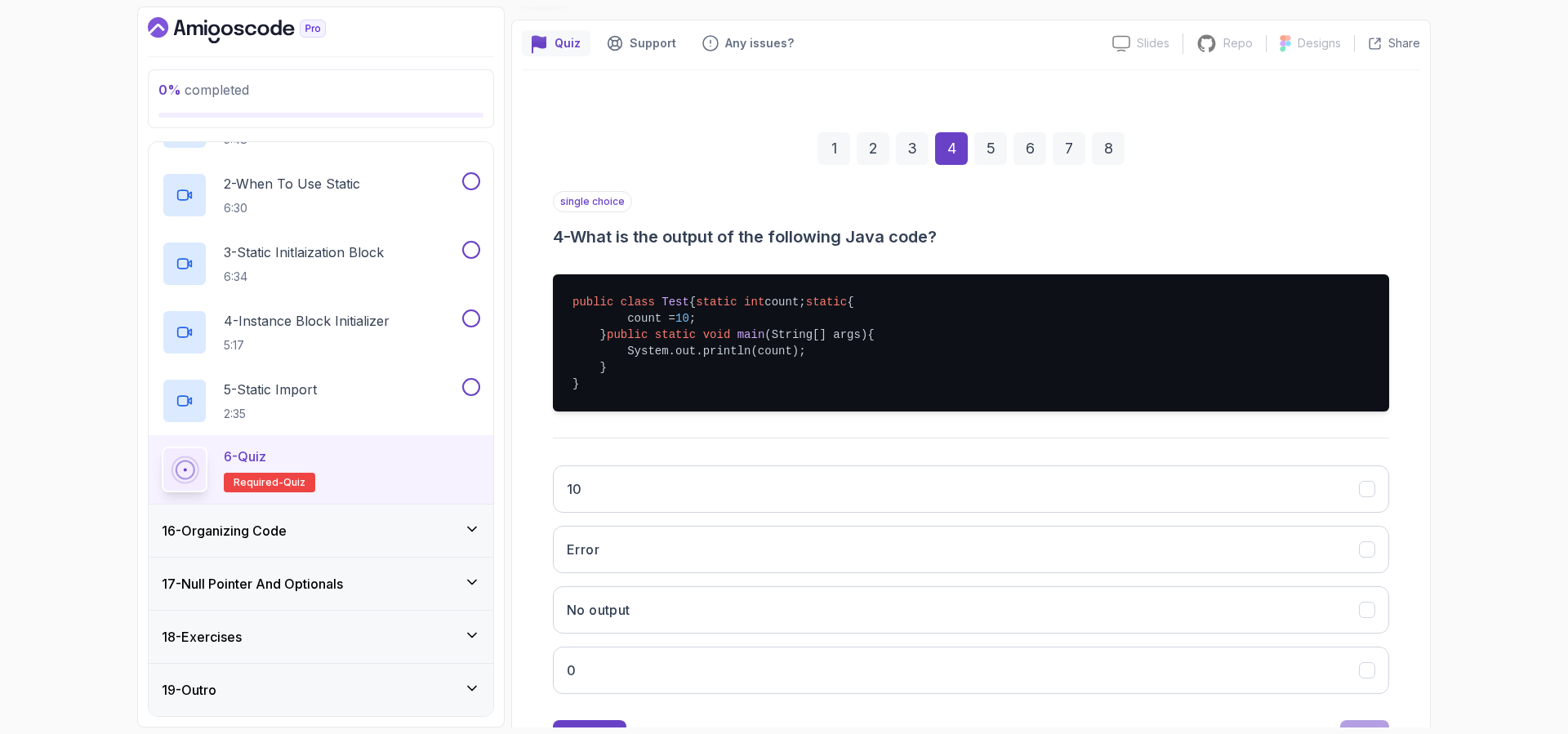
scroll to position [137, 0]
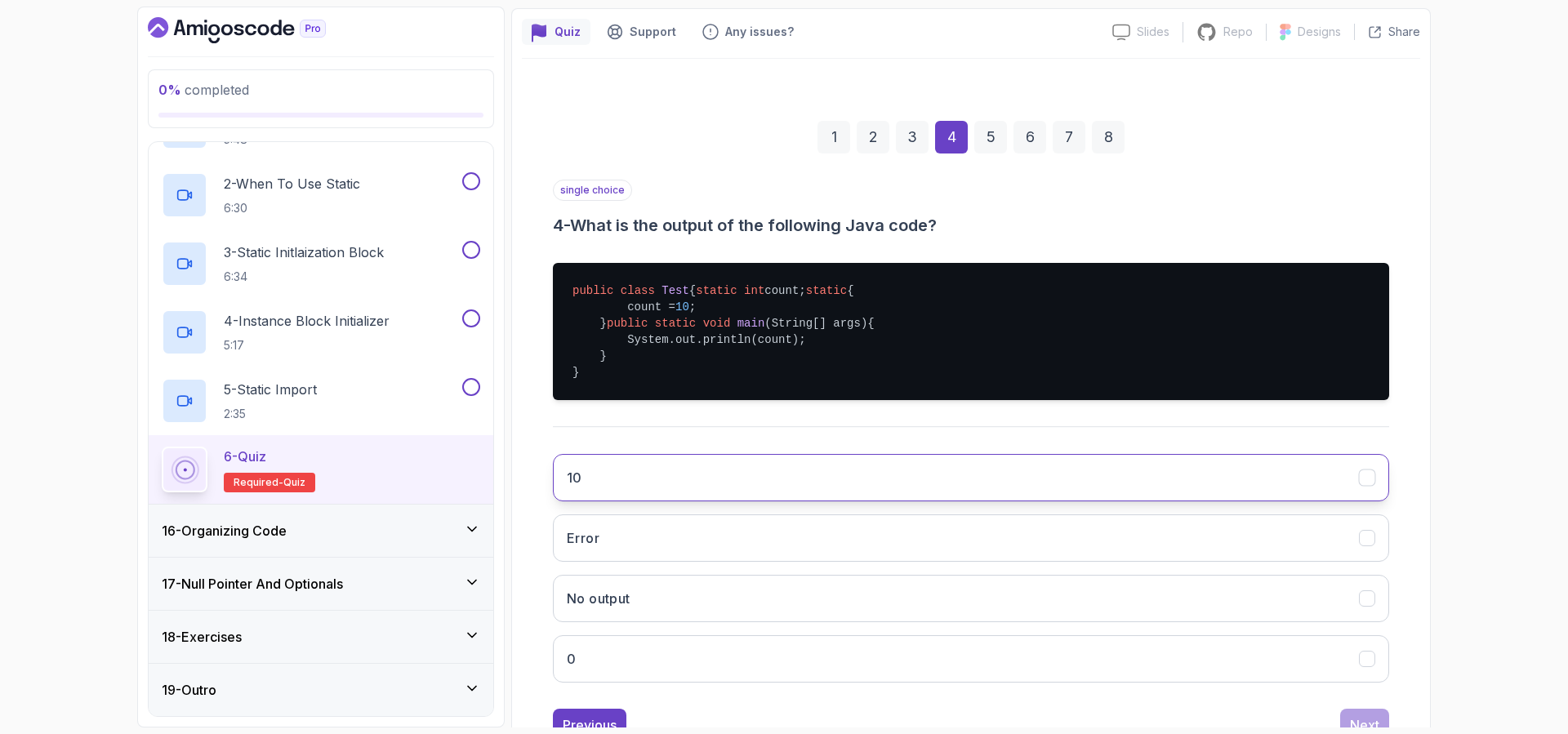
click at [703, 501] on button "10" at bounding box center [971, 477] width 836 height 47
click at [985, 140] on div "5" at bounding box center [990, 137] width 32 height 32
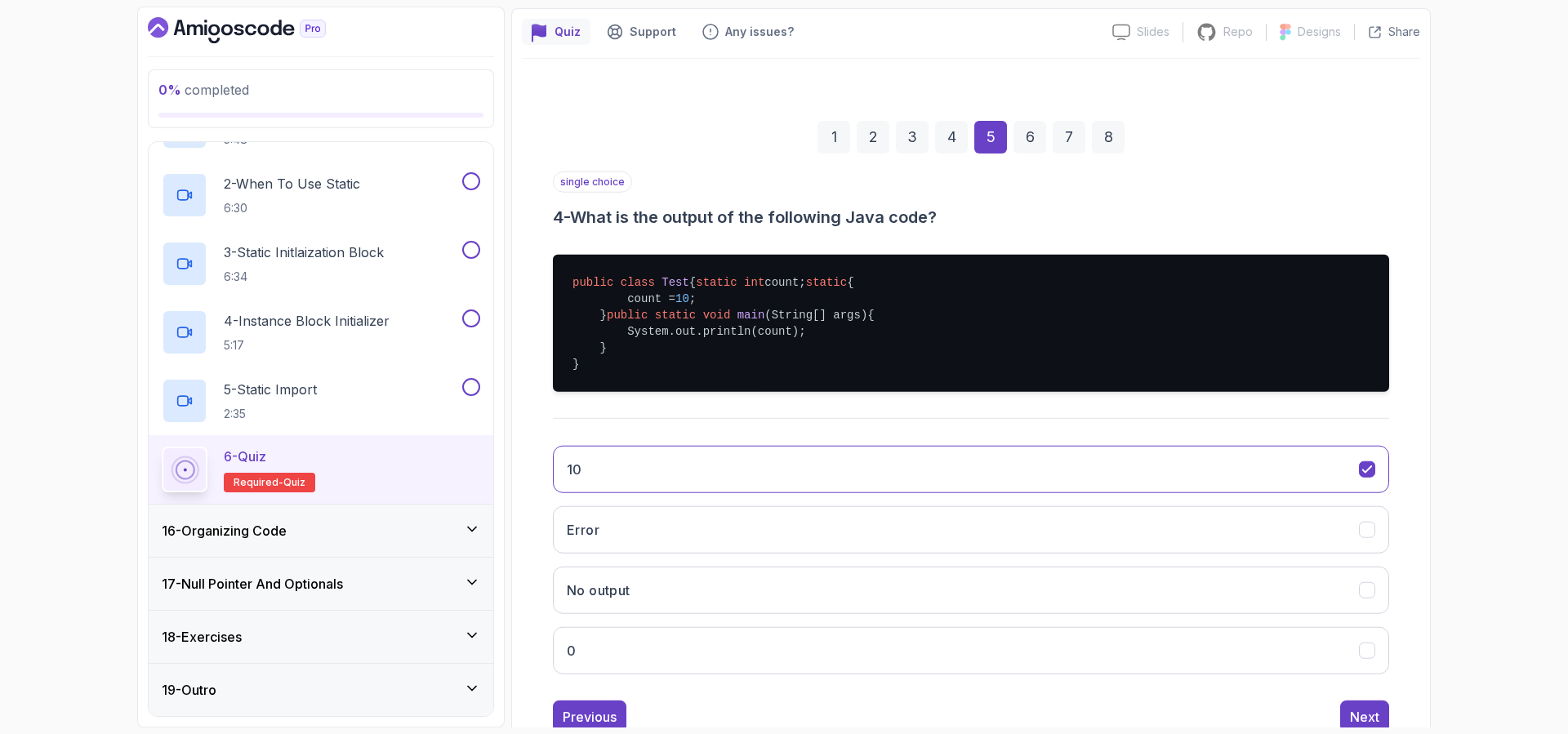
scroll to position [22, 0]
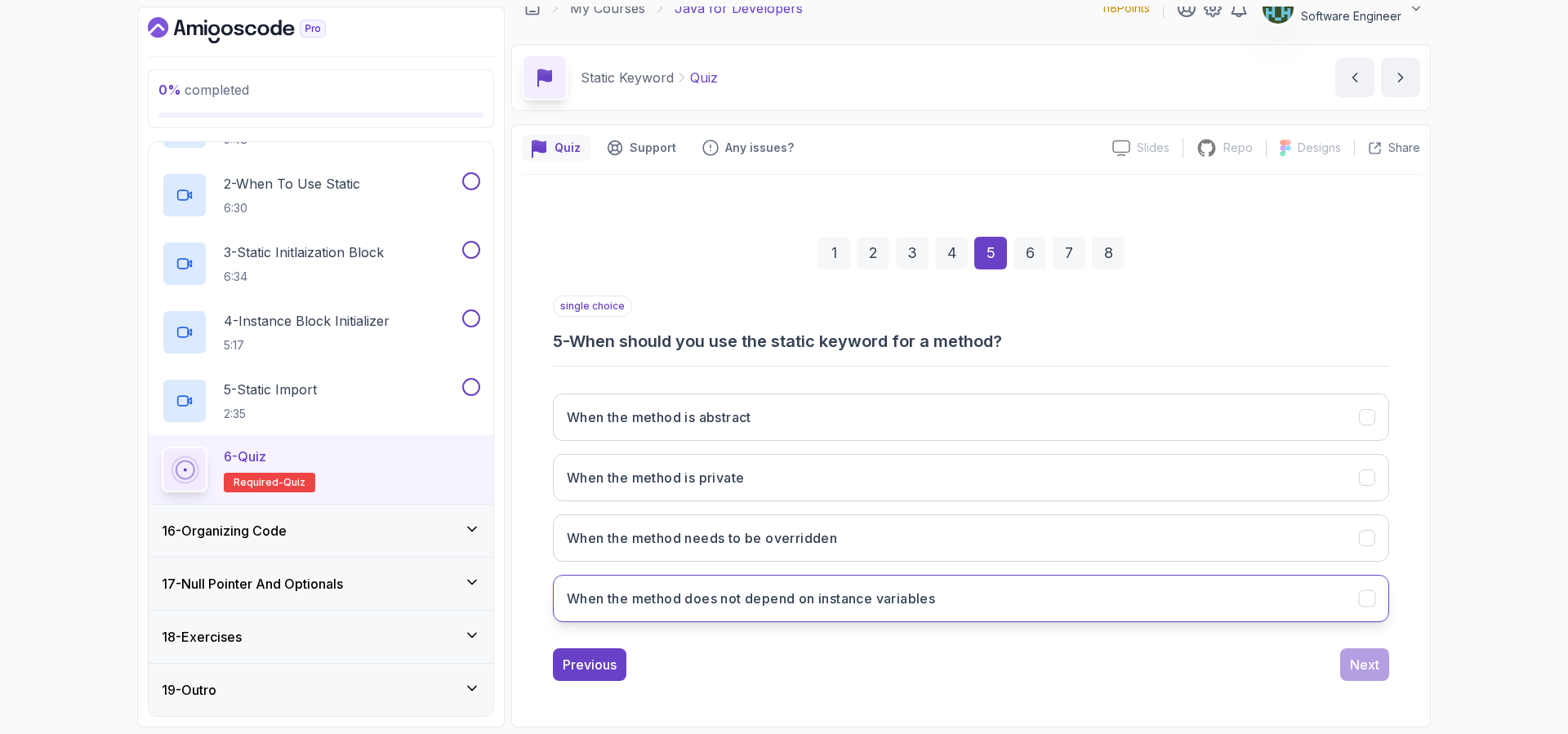
click at [956, 607] on button "When the method does not depend on instance variables" at bounding box center [971, 598] width 836 height 47
click at [1033, 239] on div "6" at bounding box center [1029, 252] width 32 height 32
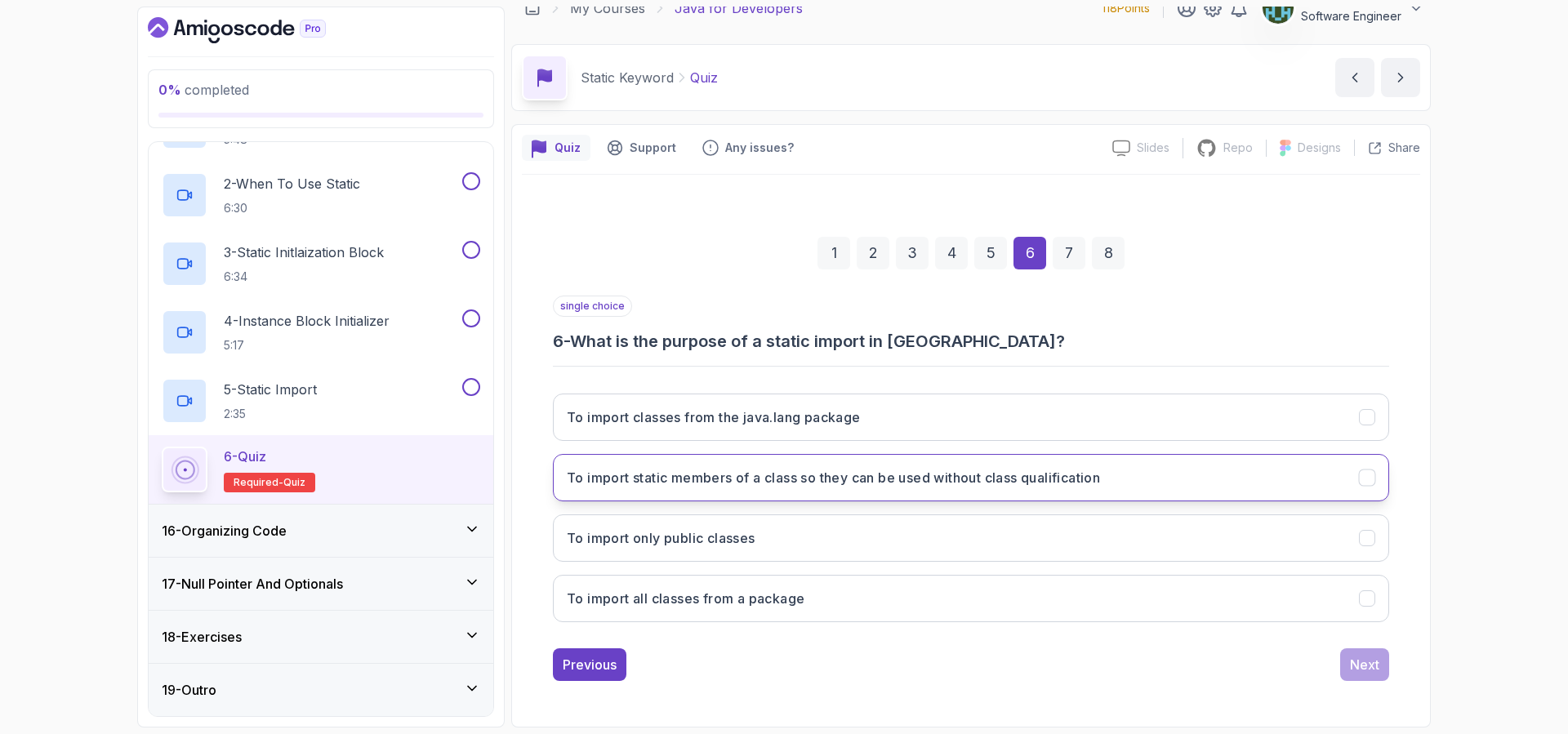
click at [976, 481] on h3 "To import static members of a class so they can be used without class qualifica…" at bounding box center [833, 477] width 533 height 20
click at [1065, 258] on div "7" at bounding box center [1068, 252] width 32 height 32
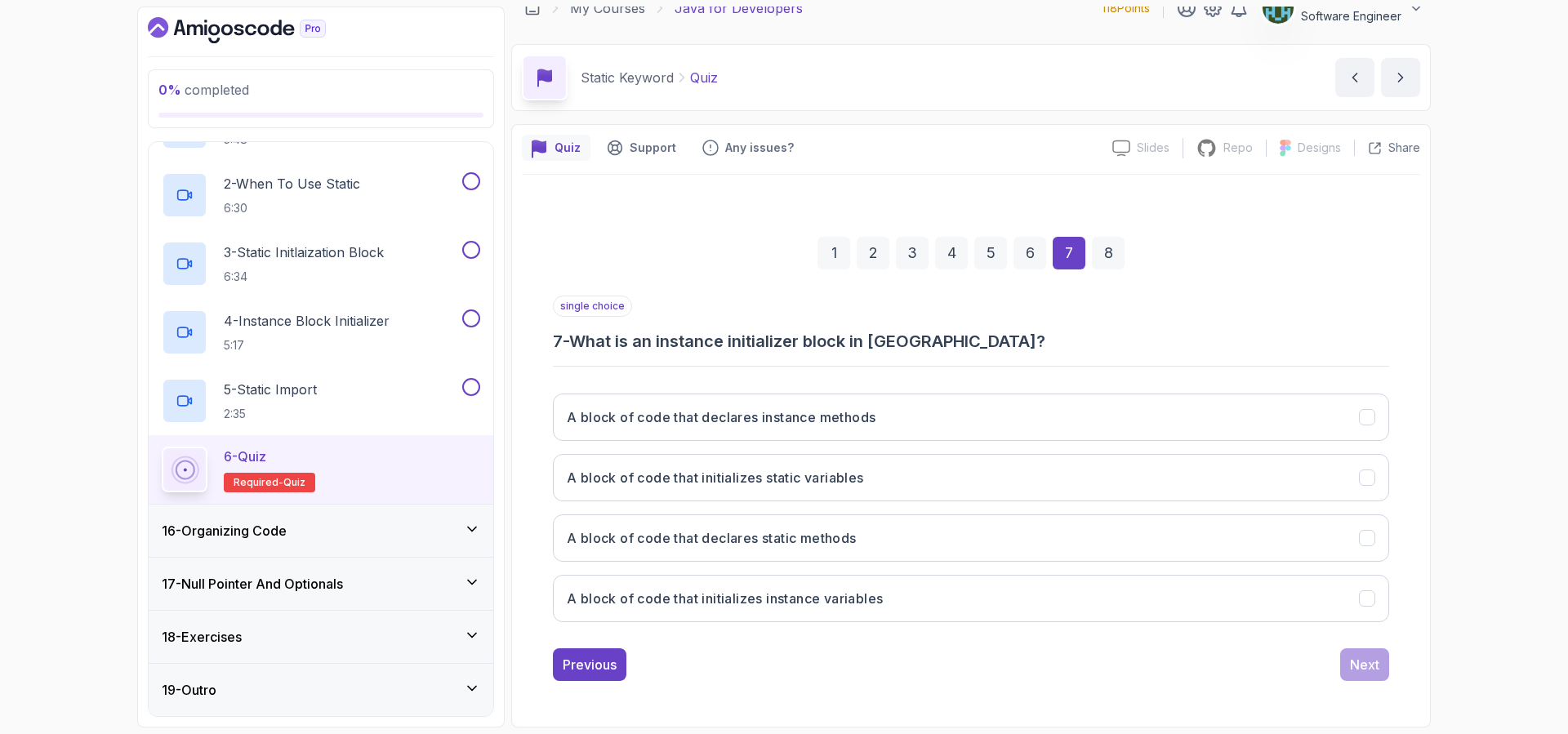
click at [1109, 254] on div "8" at bounding box center [1107, 252] width 32 height 32
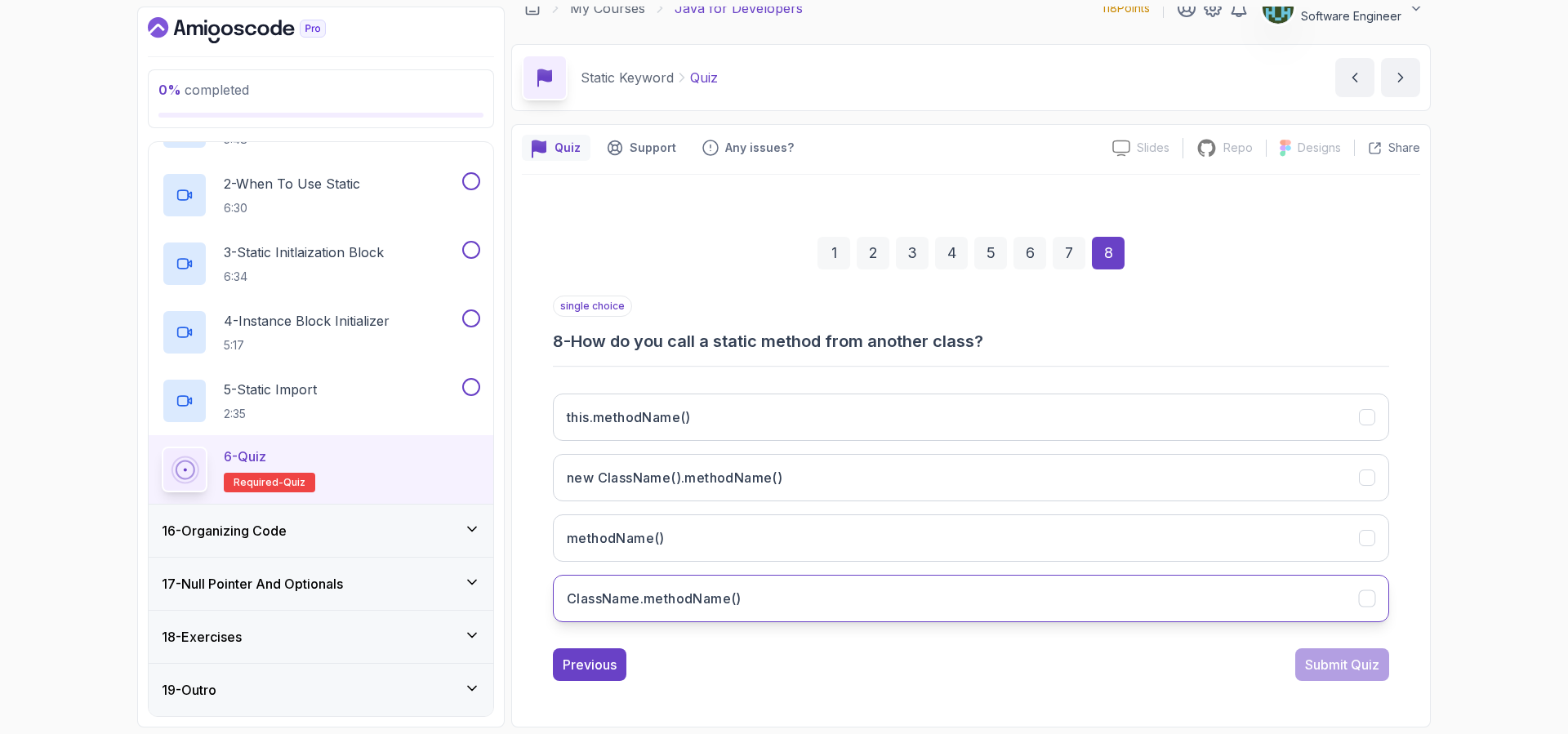
click at [796, 587] on button "ClassName.methodName()" at bounding box center [971, 598] width 836 height 47
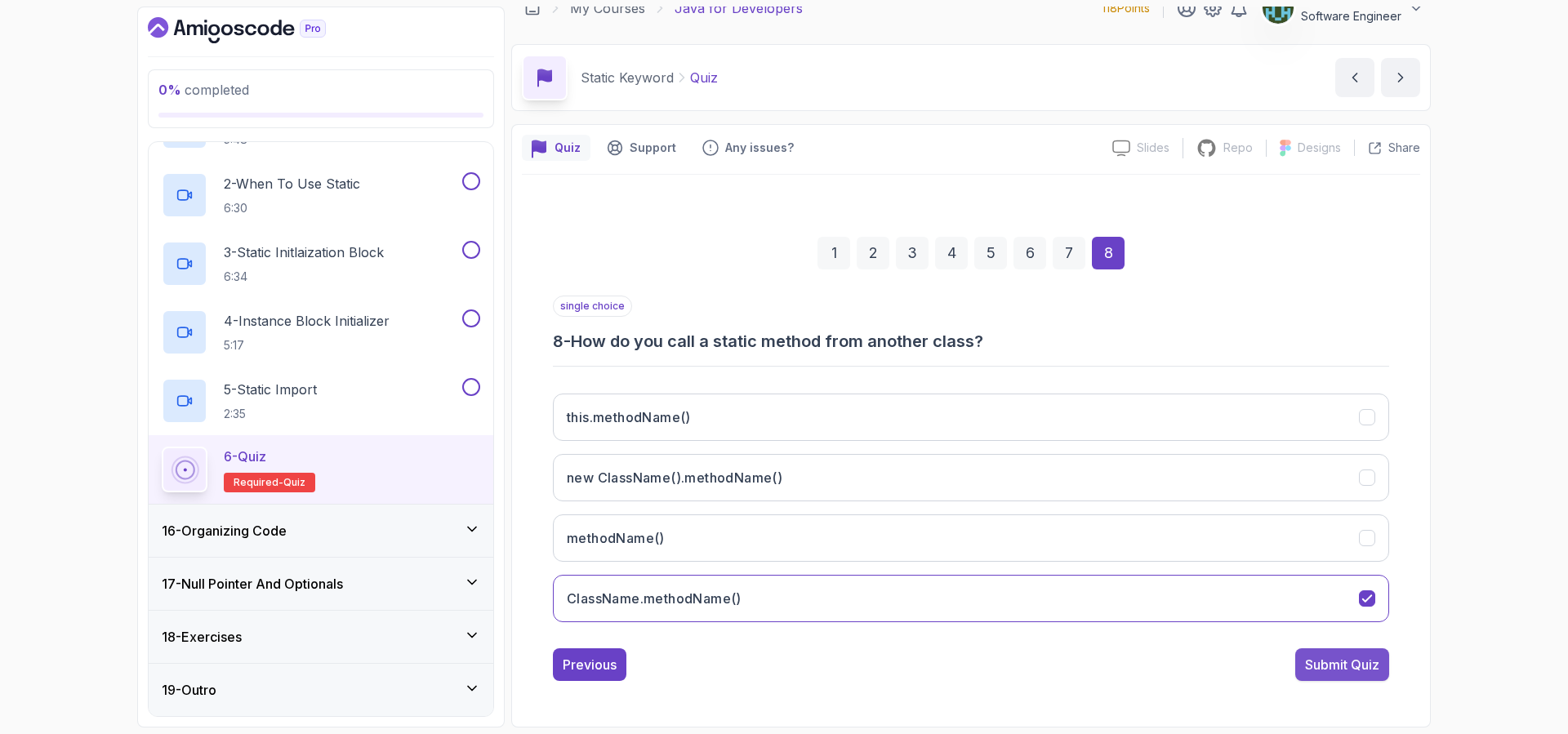
click at [1339, 665] on div "Submit Quiz" at bounding box center [1342, 664] width 74 height 20
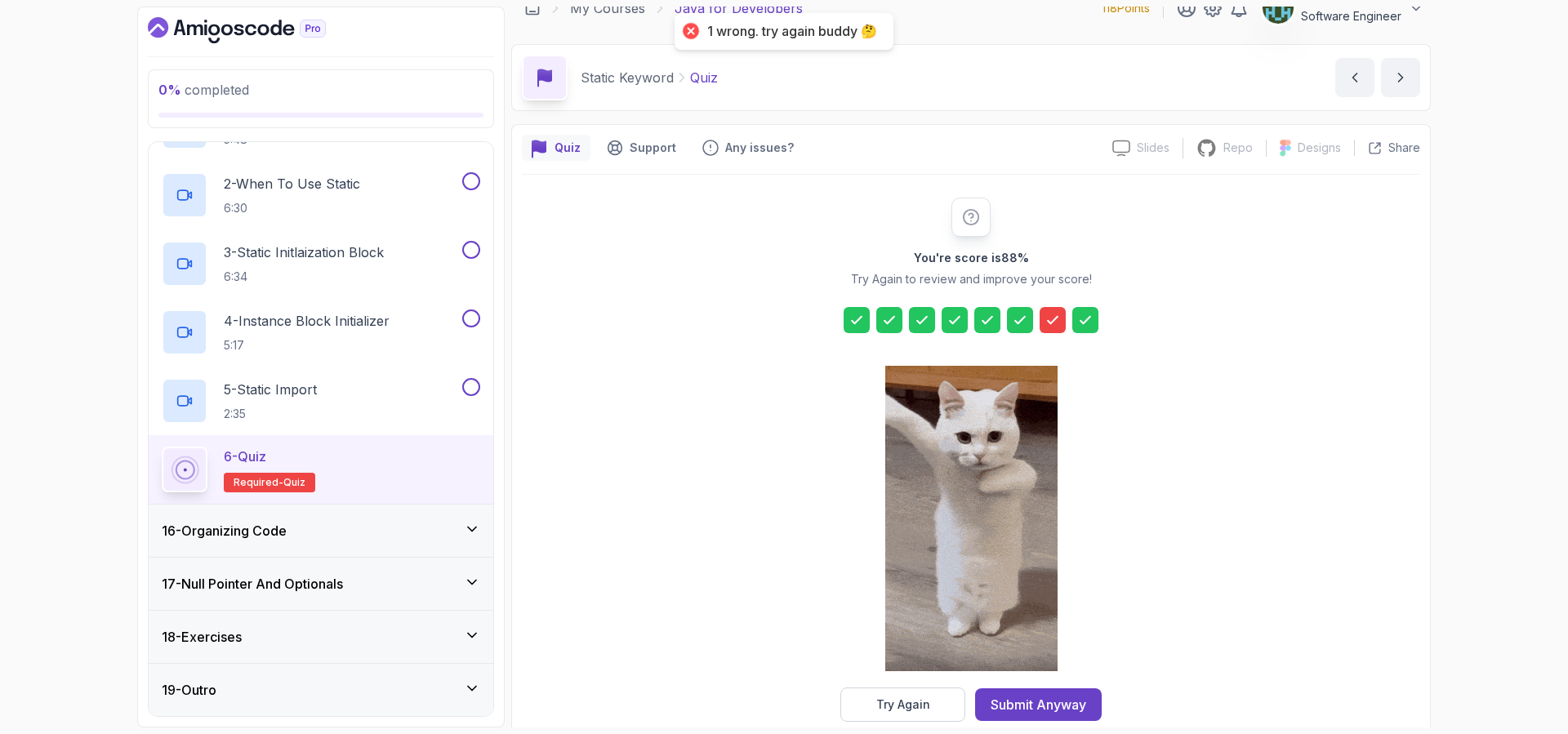
click at [320, 542] on div "16 - Organizing Code" at bounding box center [321, 530] width 344 height 52
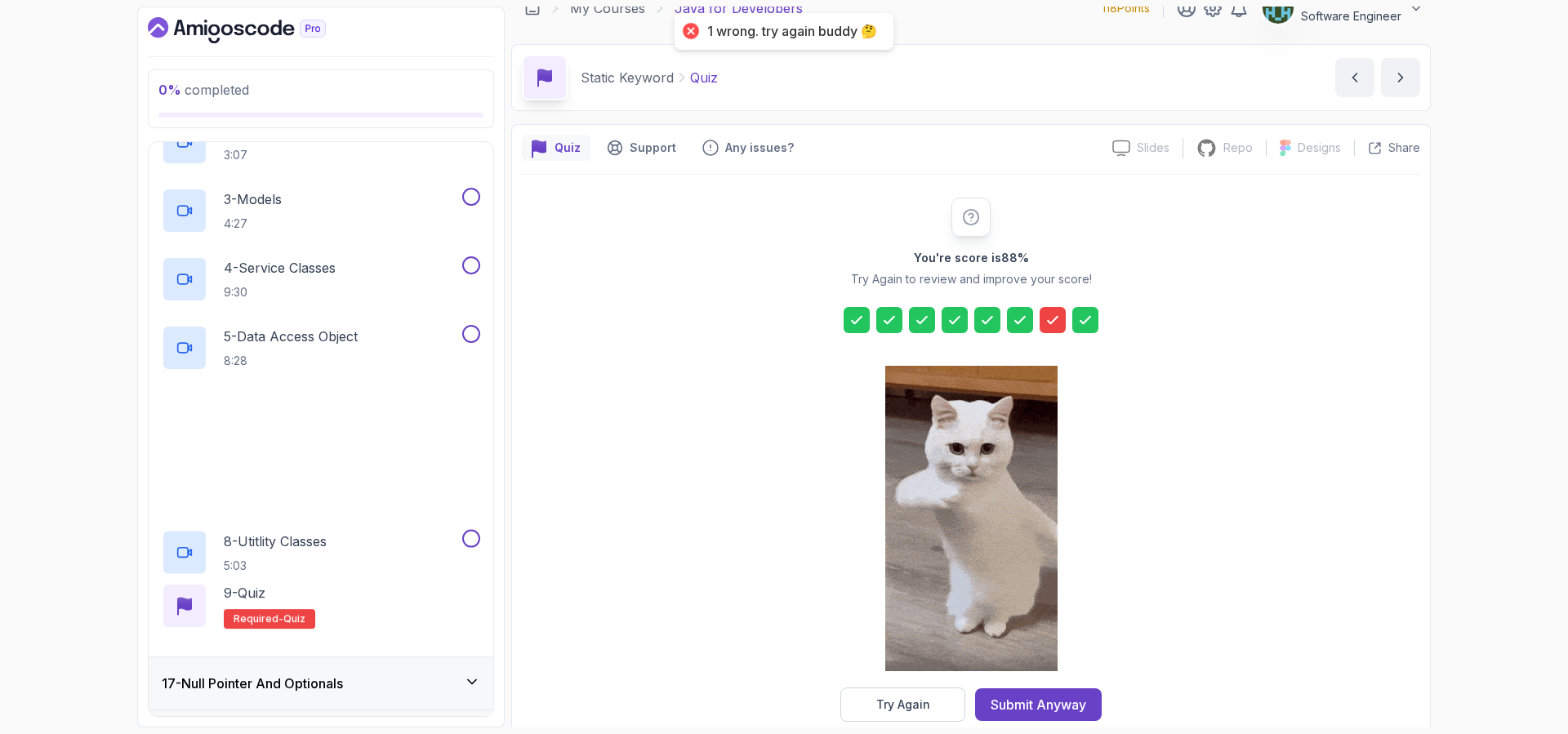
scroll to position [962, 0]
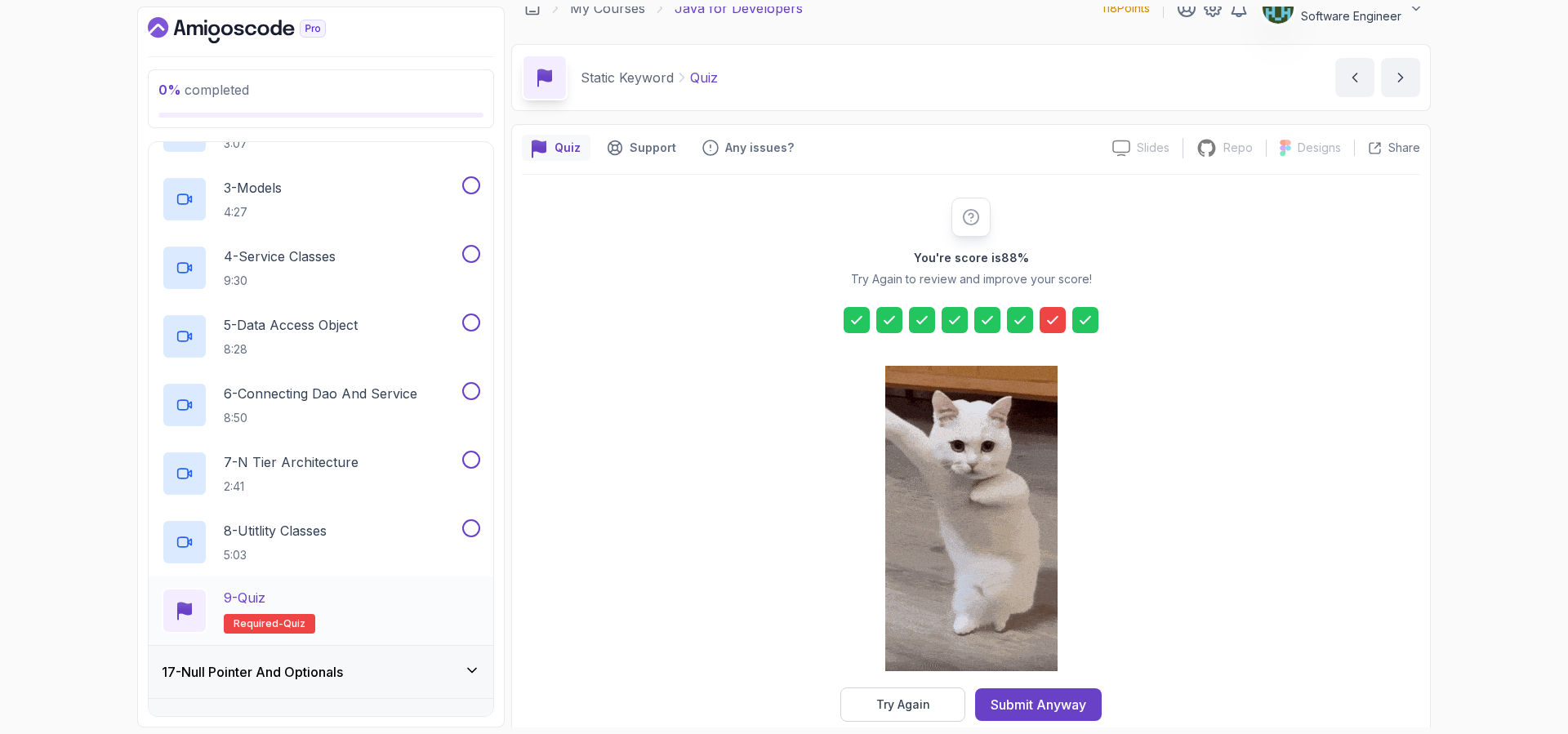
click at [372, 615] on div "9 - Quiz Required- quiz" at bounding box center [320, 610] width 319 height 46
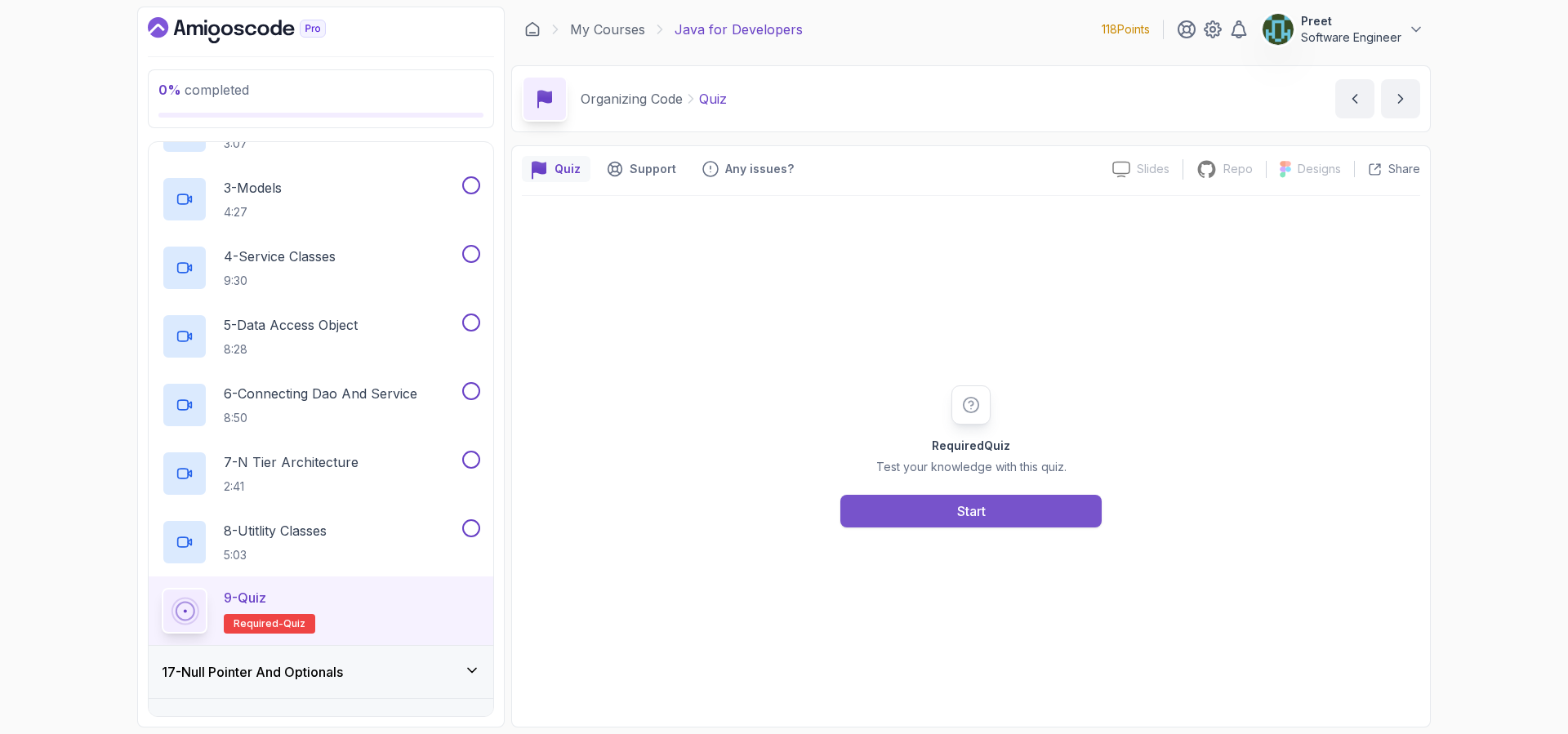
click at [941, 504] on button "Start" at bounding box center [971, 511] width 261 height 32
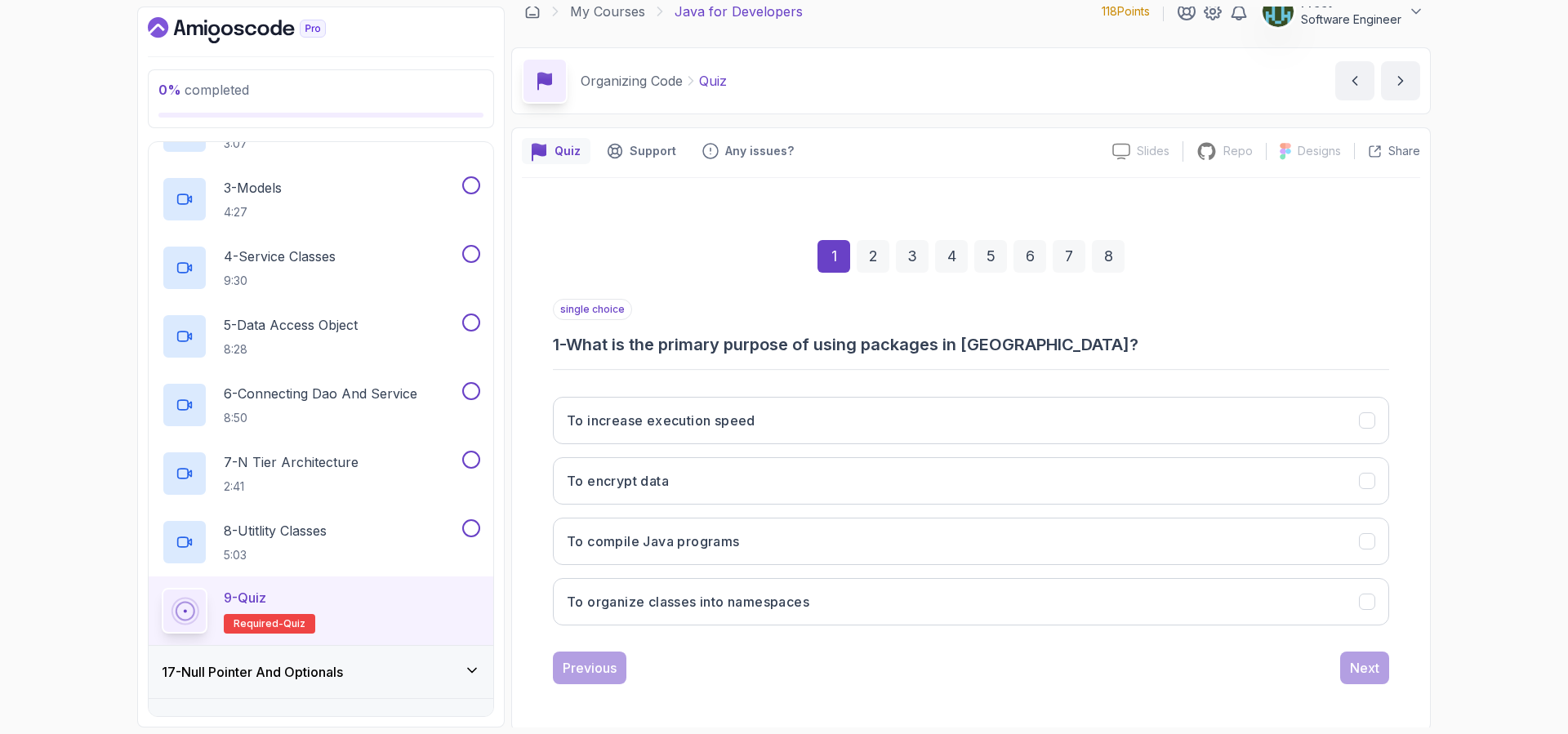
scroll to position [22, 0]
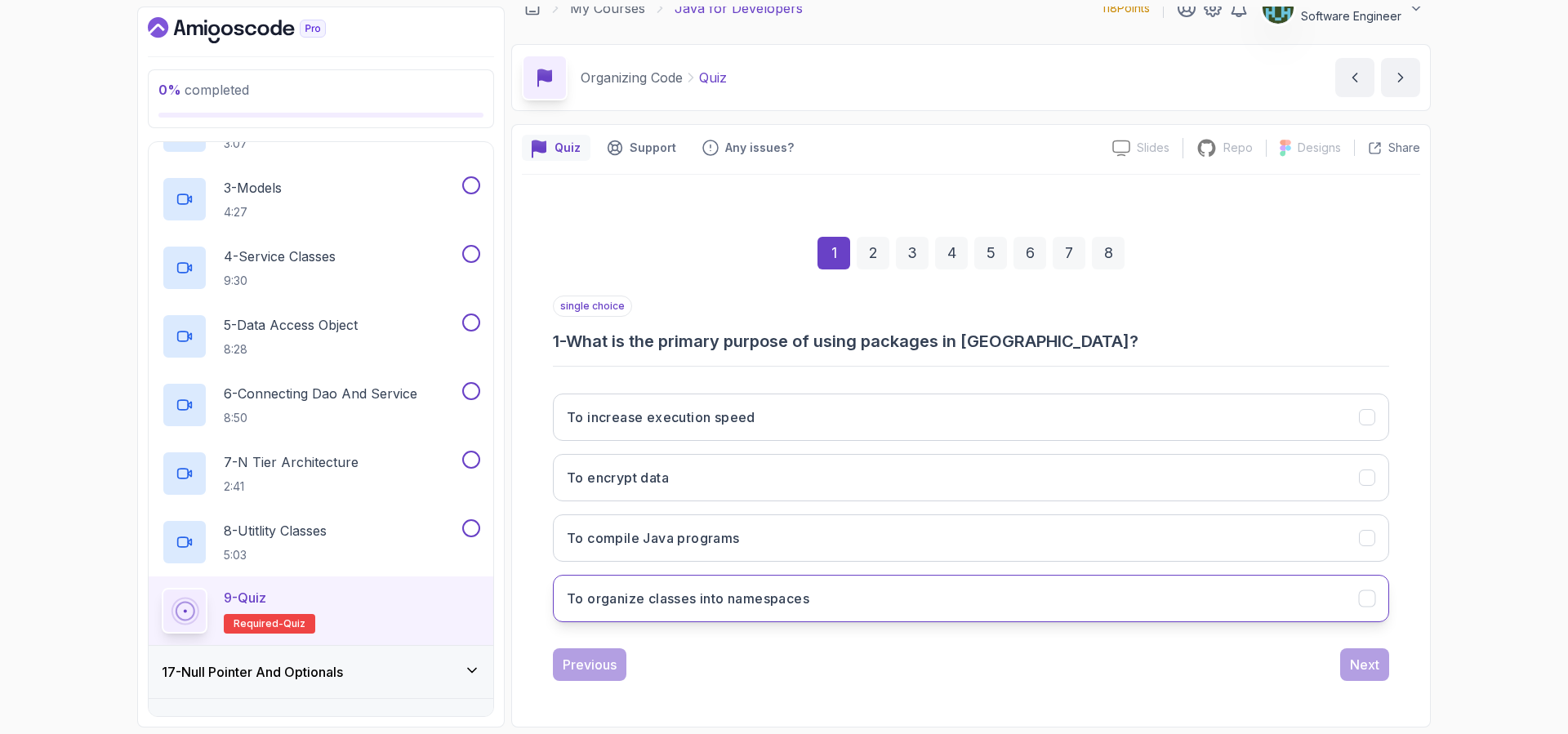
click at [789, 598] on h3 "To organize classes into namespaces" at bounding box center [688, 598] width 242 height 20
click at [1374, 665] on div "Next" at bounding box center [1364, 664] width 30 height 20
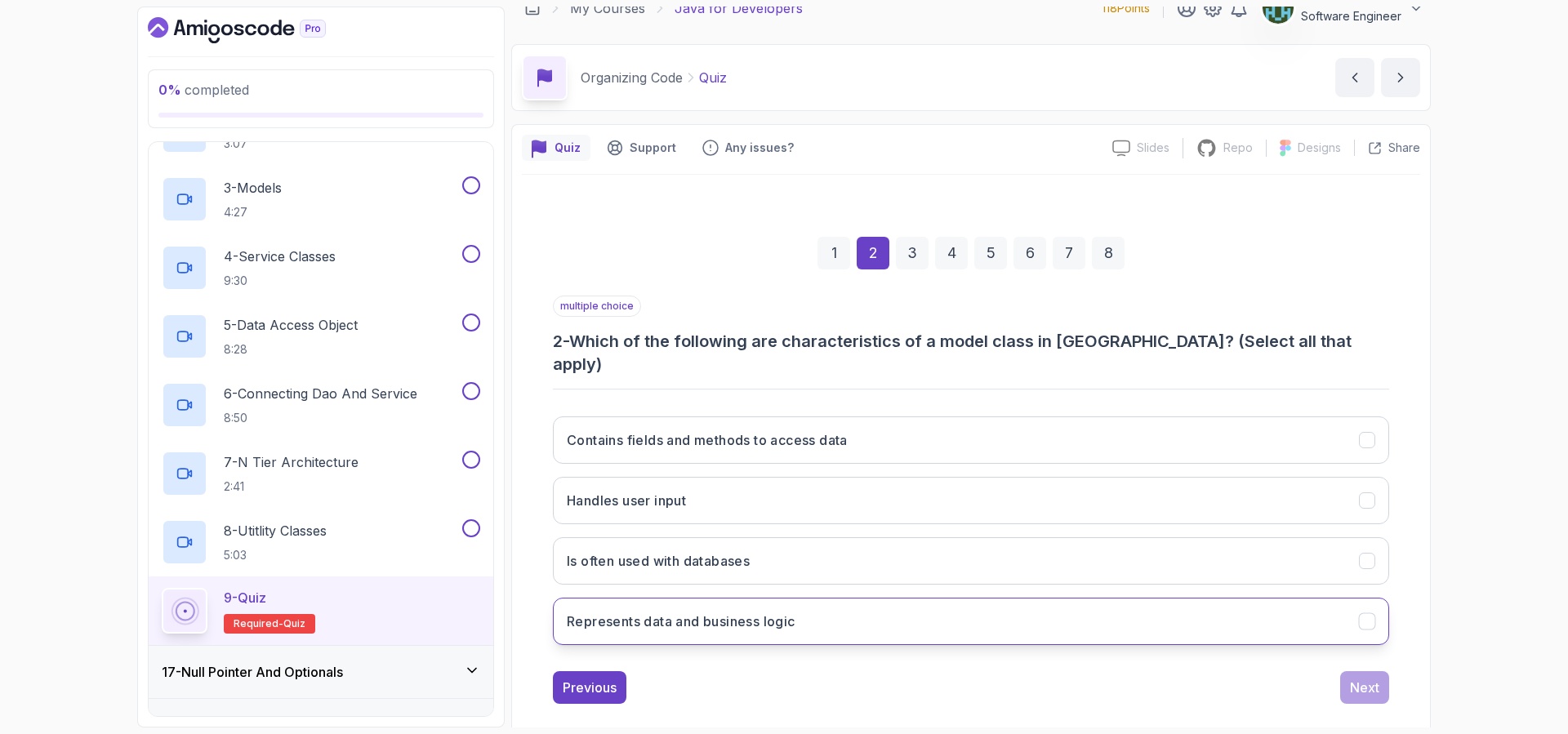
click at [821, 597] on button "Represents data and business logic" at bounding box center [971, 621] width 836 height 47
click at [1368, 678] on div "Next" at bounding box center [1364, 688] width 30 height 20
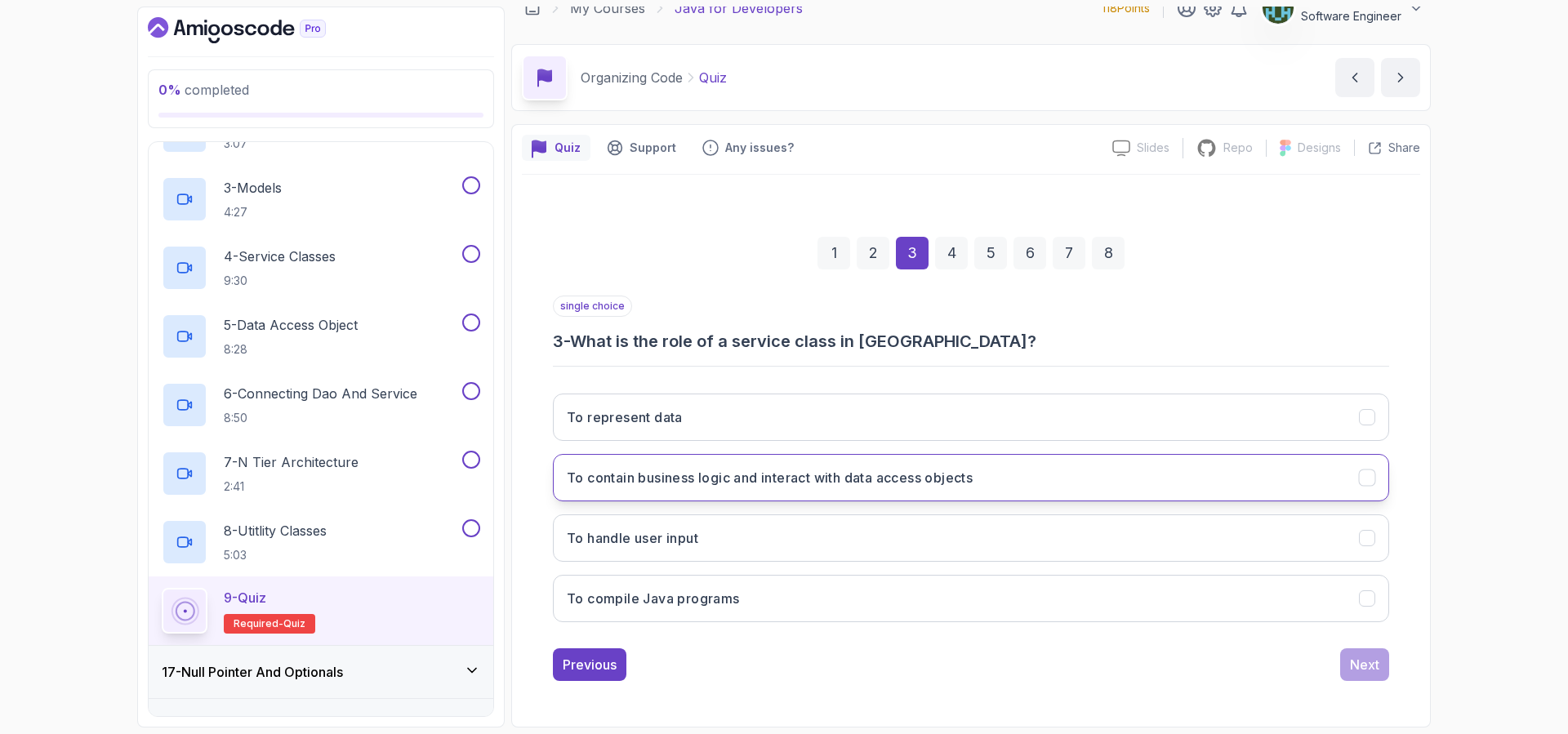
click at [870, 479] on h3 "To contain business logic and interact with data access objects" at bounding box center [770, 477] width 405 height 20
click at [1369, 661] on div "Next" at bounding box center [1364, 664] width 30 height 20
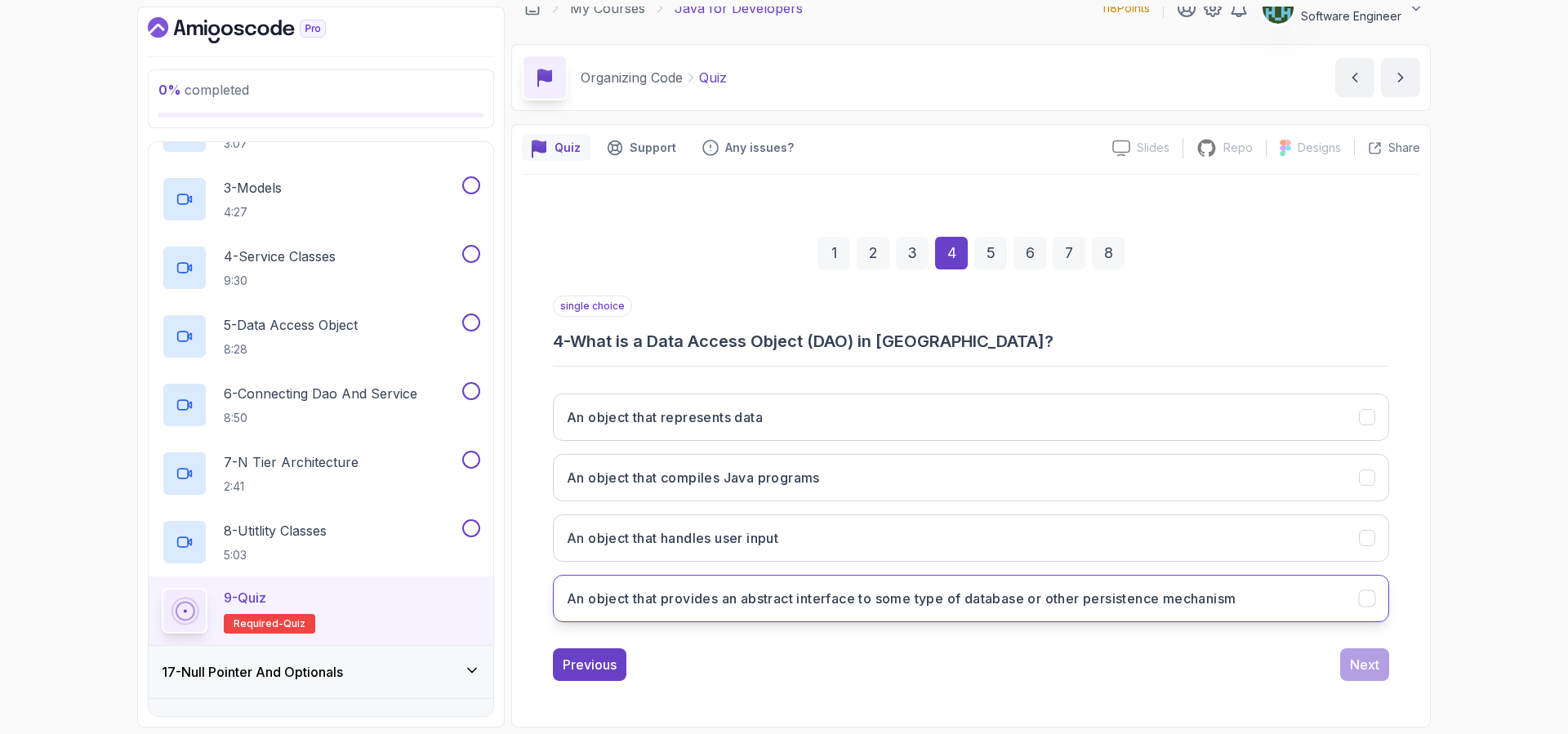
click at [871, 603] on h3 "An object that provides an abstract interface to some type of database or other…" at bounding box center [901, 598] width 669 height 20
click at [1359, 674] on div "Next" at bounding box center [1364, 664] width 30 height 20
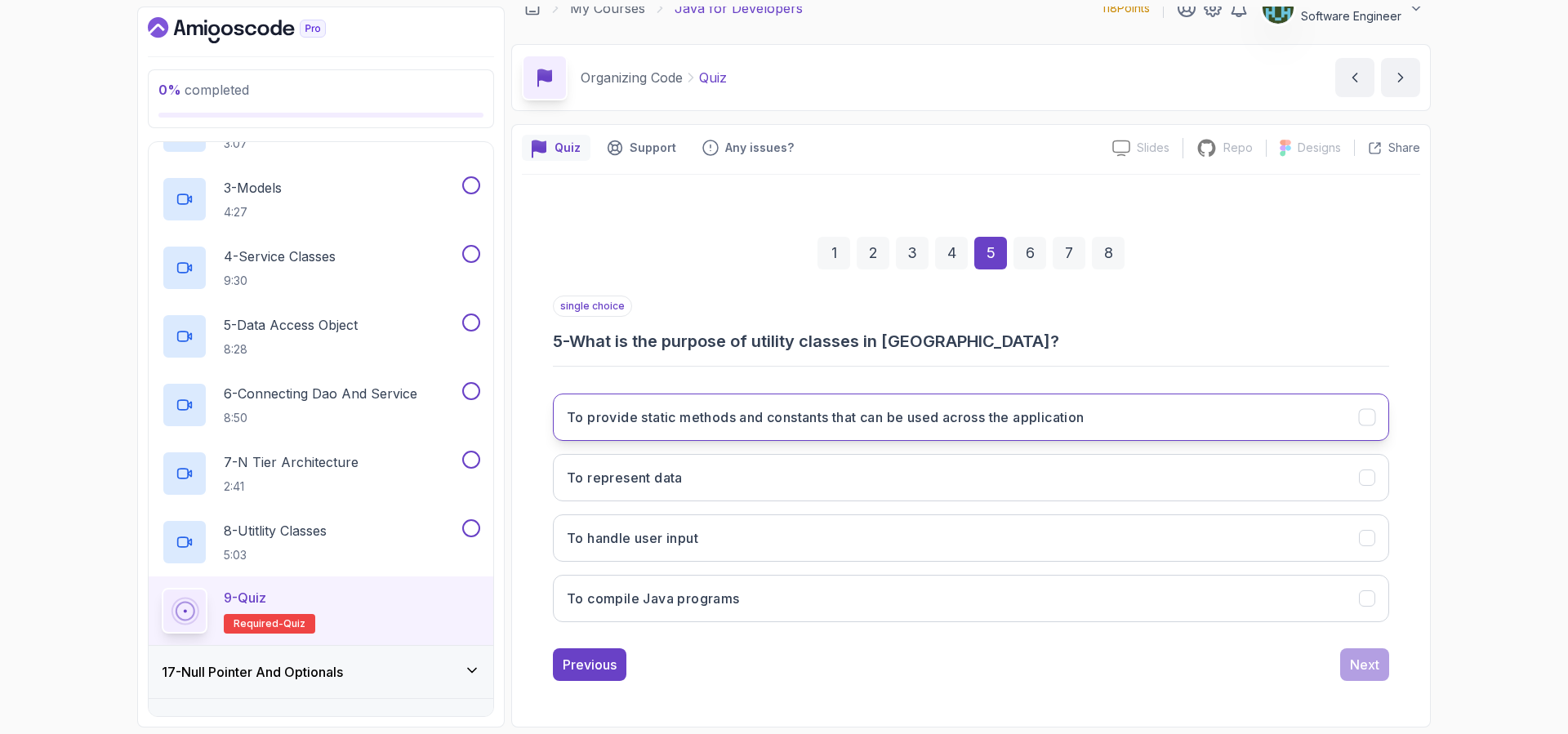
click at [871, 431] on button "To provide static methods and constants that can be used across the application" at bounding box center [971, 417] width 836 height 47
click at [1371, 675] on button "Next" at bounding box center [1364, 664] width 49 height 32
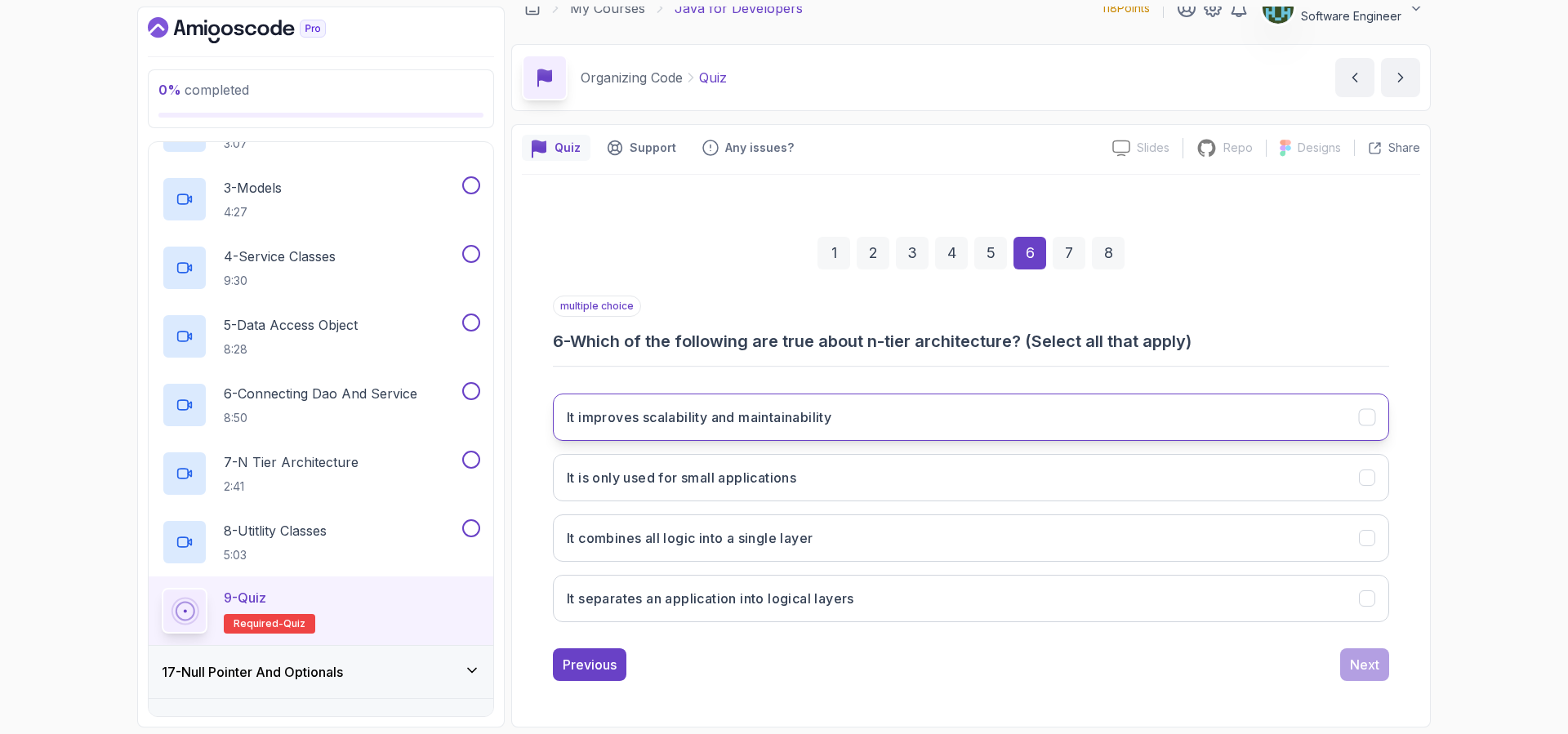
click at [925, 417] on button "It improves scalability and maintainability" at bounding box center [971, 417] width 836 height 47
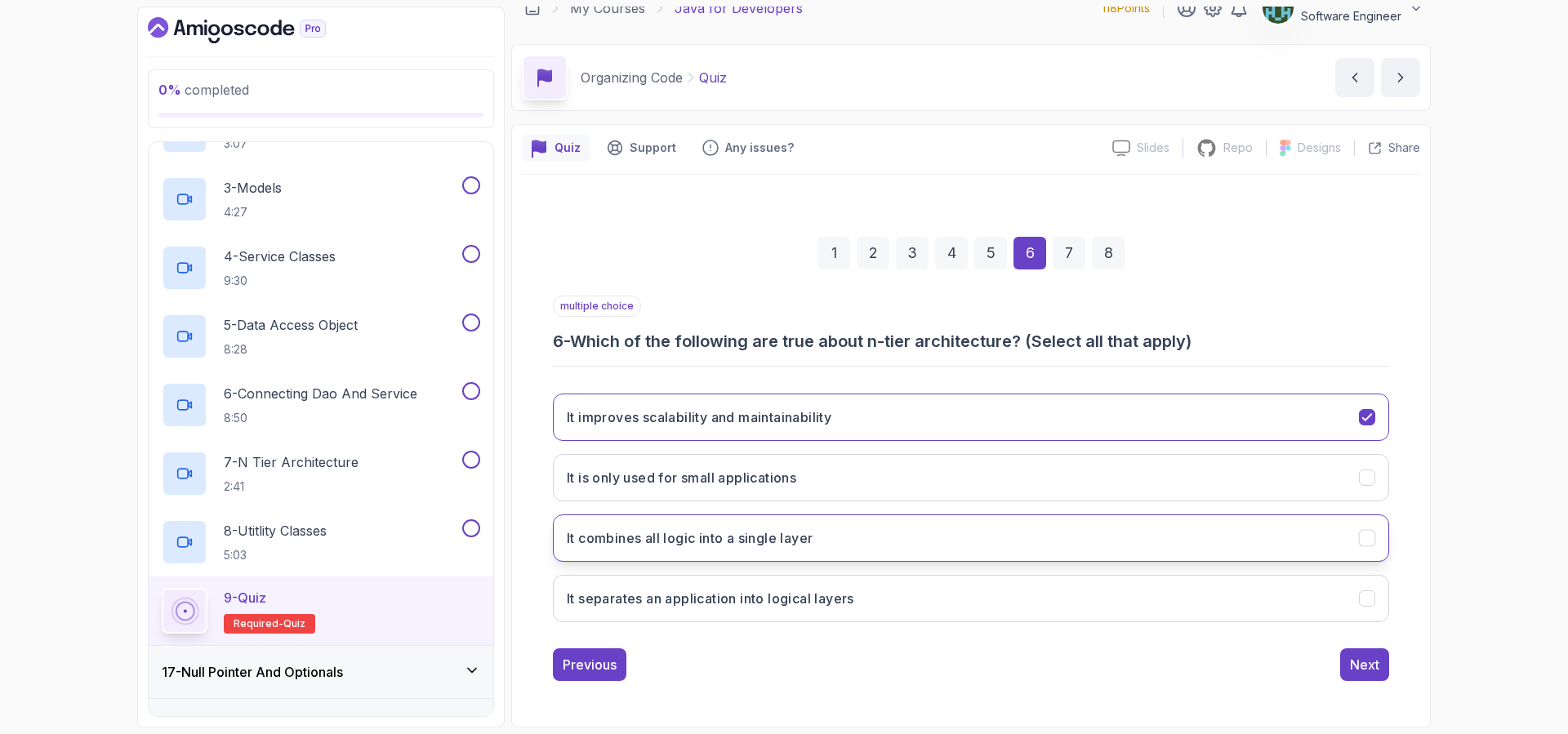
click at [886, 539] on button "It combines all logic into a single layer" at bounding box center [971, 538] width 836 height 47
click at [898, 607] on button "It separates an application into logical layers" at bounding box center [971, 598] width 836 height 47
click at [1372, 540] on icon "It combines all logic into a single layer" at bounding box center [1367, 538] width 16 height 16
click at [1362, 656] on div "Next" at bounding box center [1364, 664] width 30 height 20
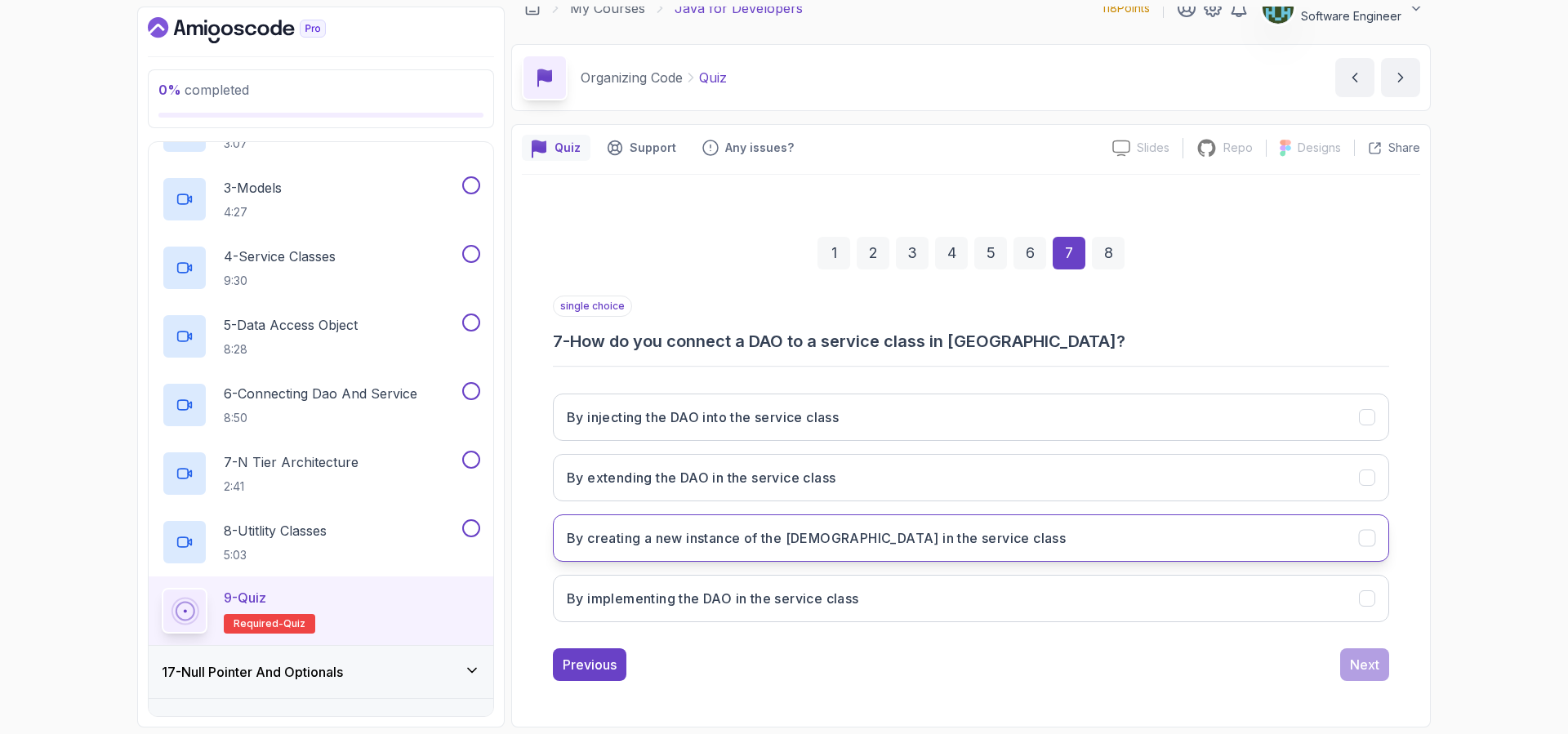
click at [871, 541] on h3 "By creating a new instance of the [DEMOGRAPHIC_DATA] in the service class" at bounding box center [816, 538] width 499 height 20
click at [1374, 660] on div "Next" at bounding box center [1364, 664] width 30 height 20
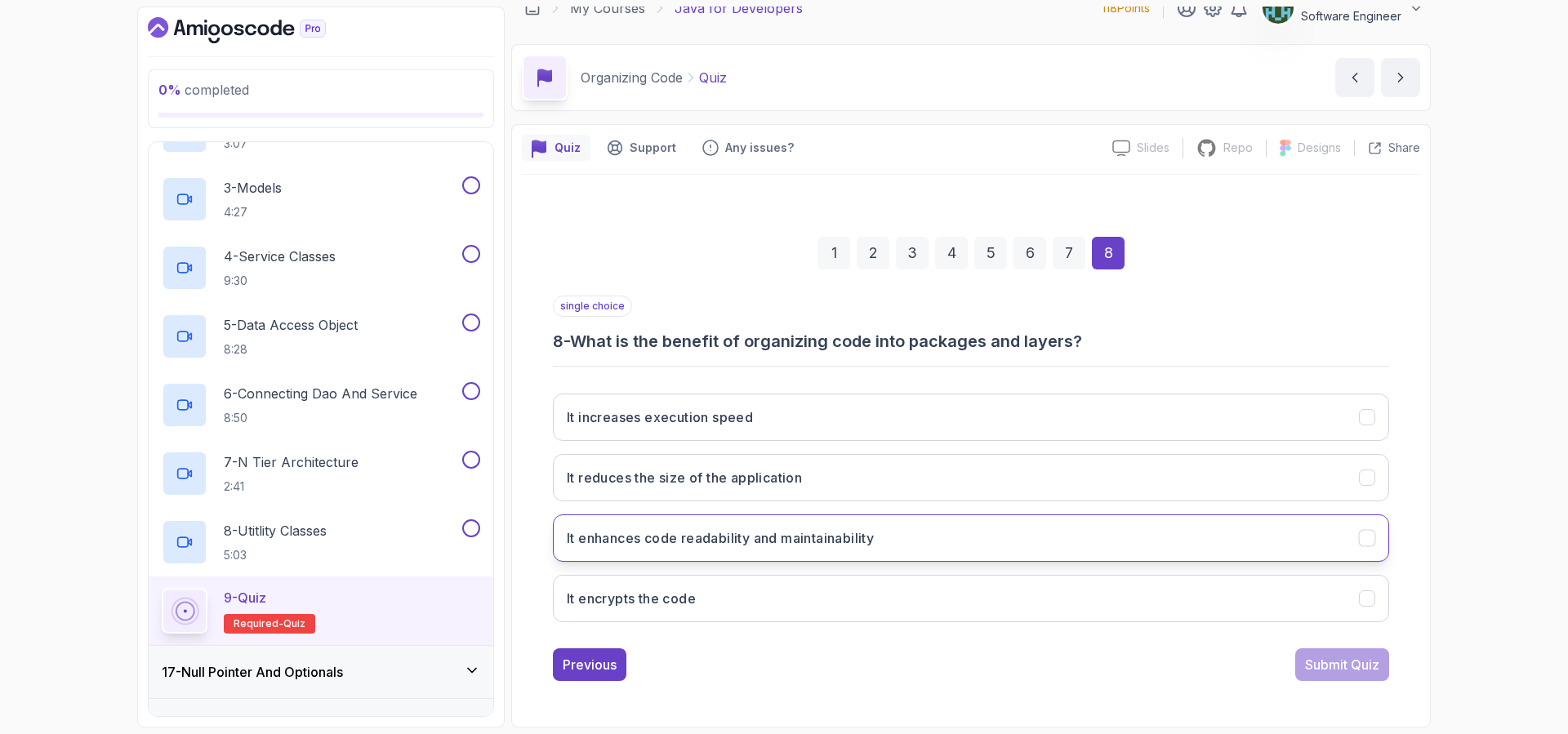
click at [833, 540] on h3 "It enhances code readability and maintainability" at bounding box center [720, 538] width 307 height 20
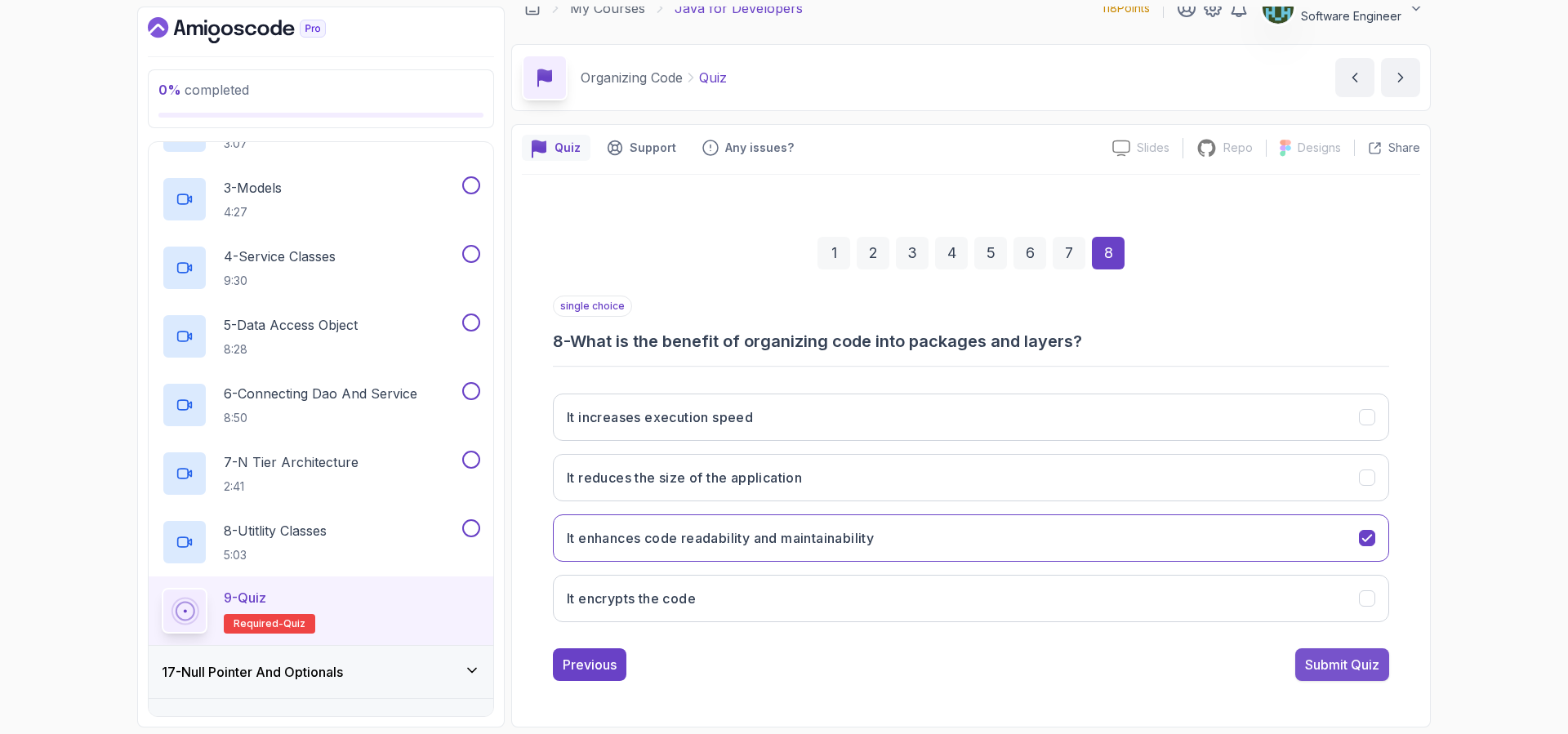
click at [1372, 666] on div "Submit Quiz" at bounding box center [1342, 664] width 74 height 20
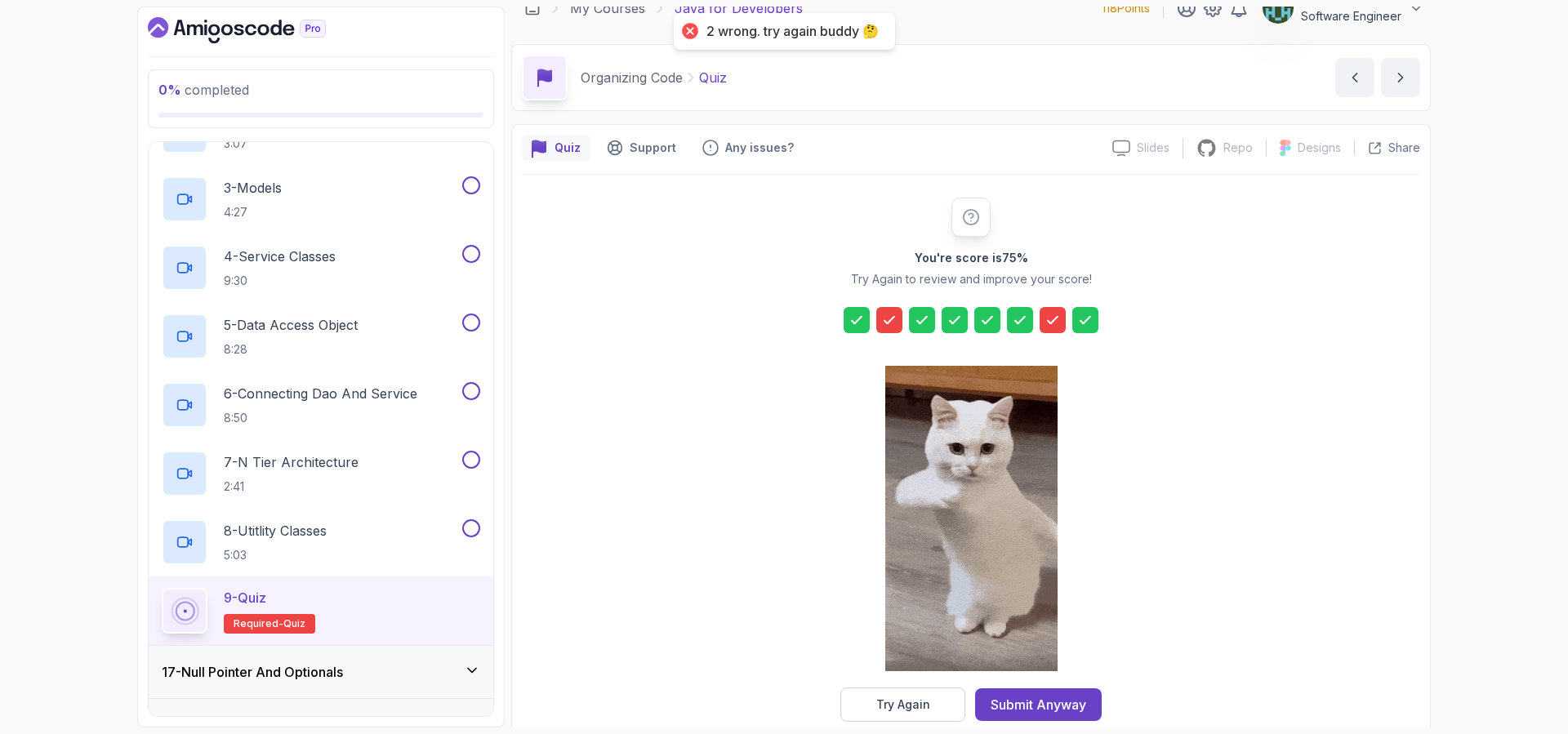
click at [894, 322] on icon at bounding box center [889, 320] width 17 height 17
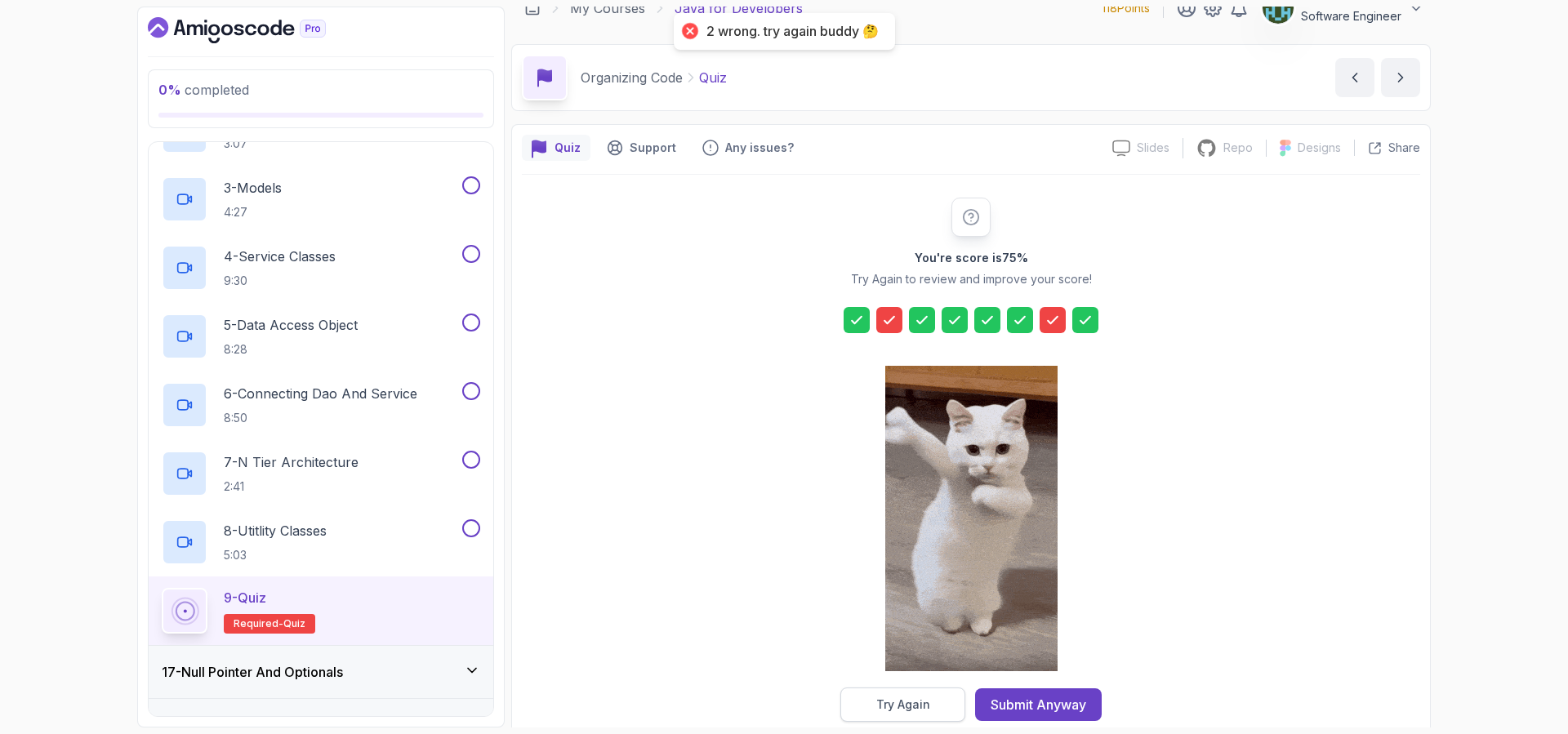
click at [943, 720] on button "Try Again" at bounding box center [902, 704] width 125 height 34
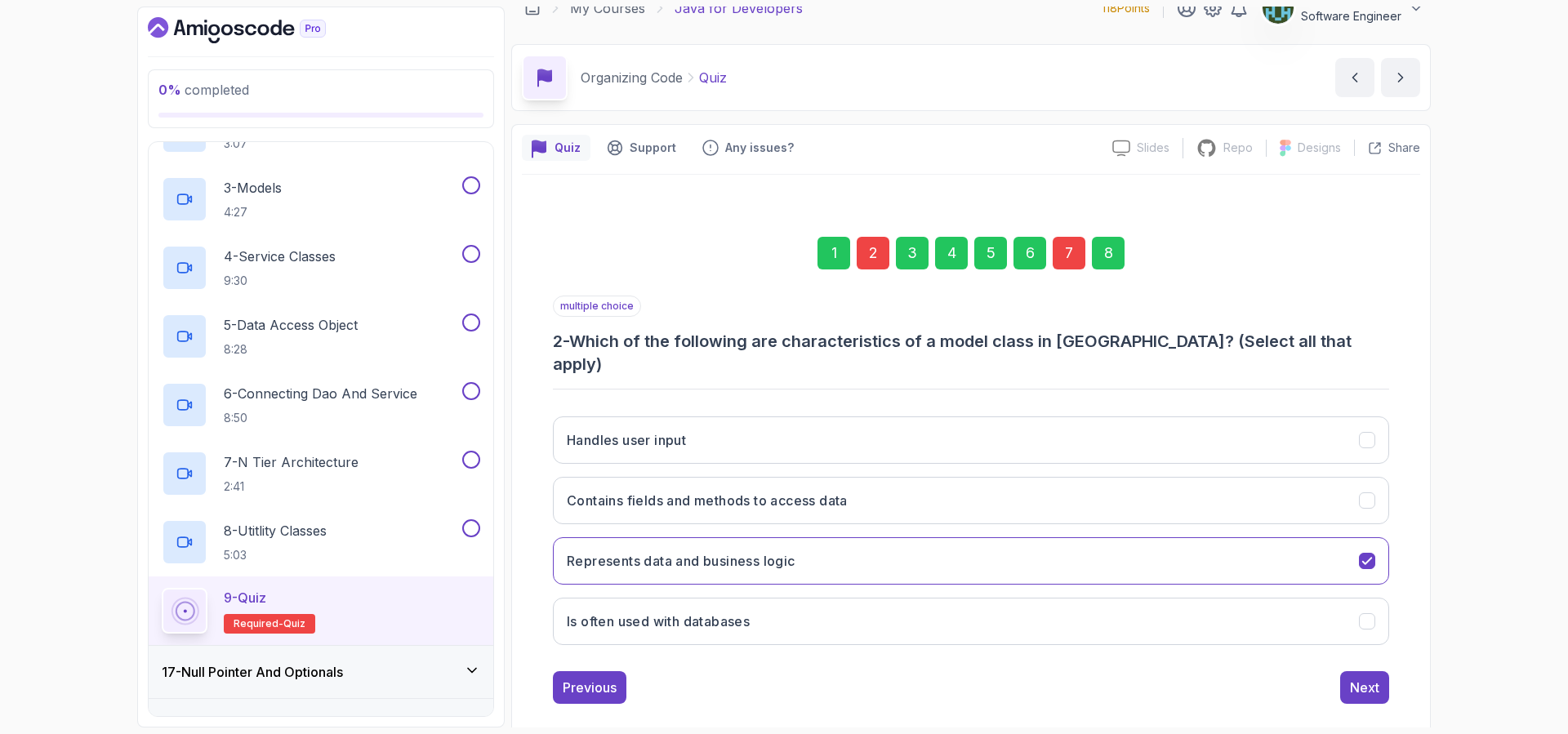
click at [1072, 254] on div "7" at bounding box center [1068, 252] width 32 height 32
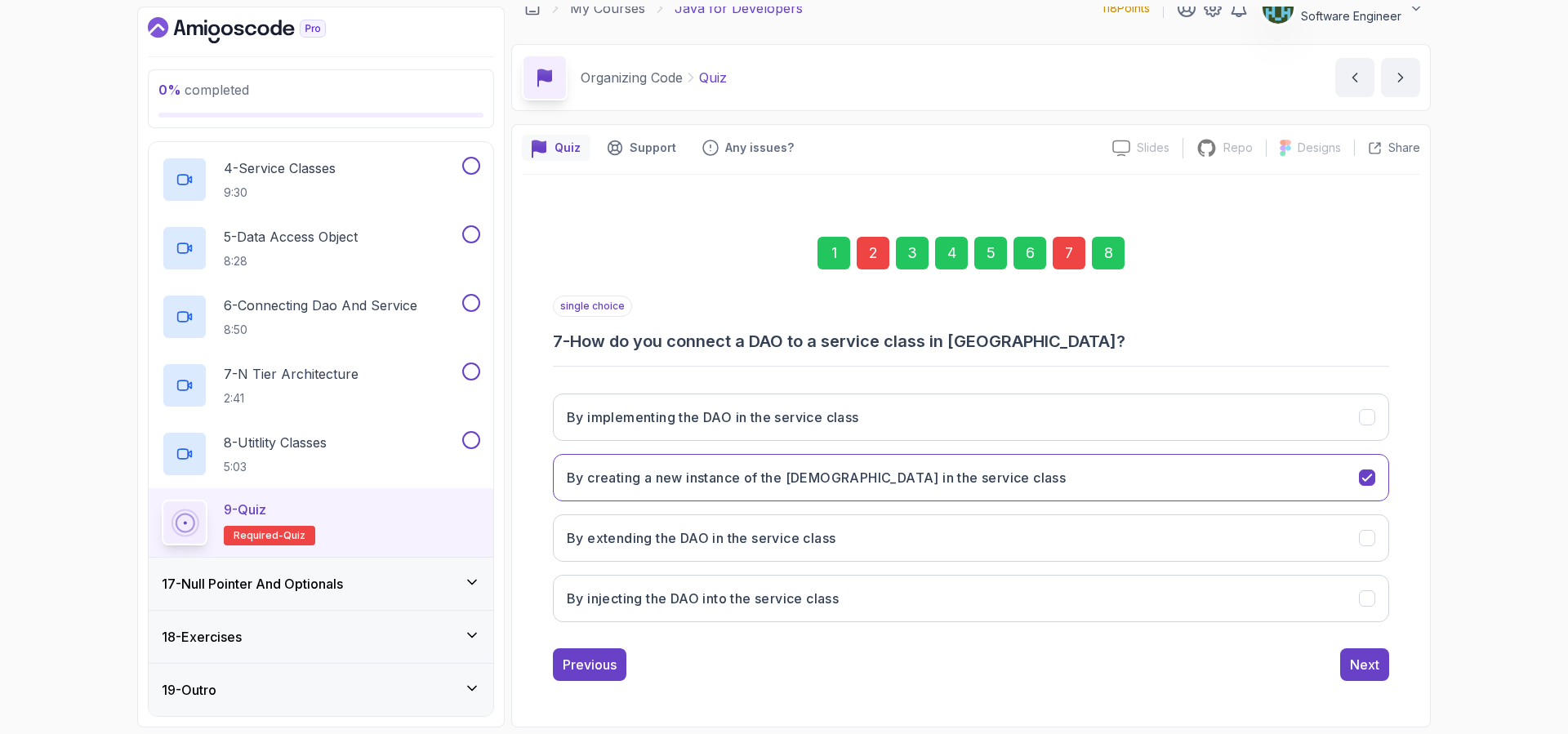
click at [300, 574] on h3 "17 - Null Pointer And Optionals" at bounding box center [252, 584] width 181 height 20
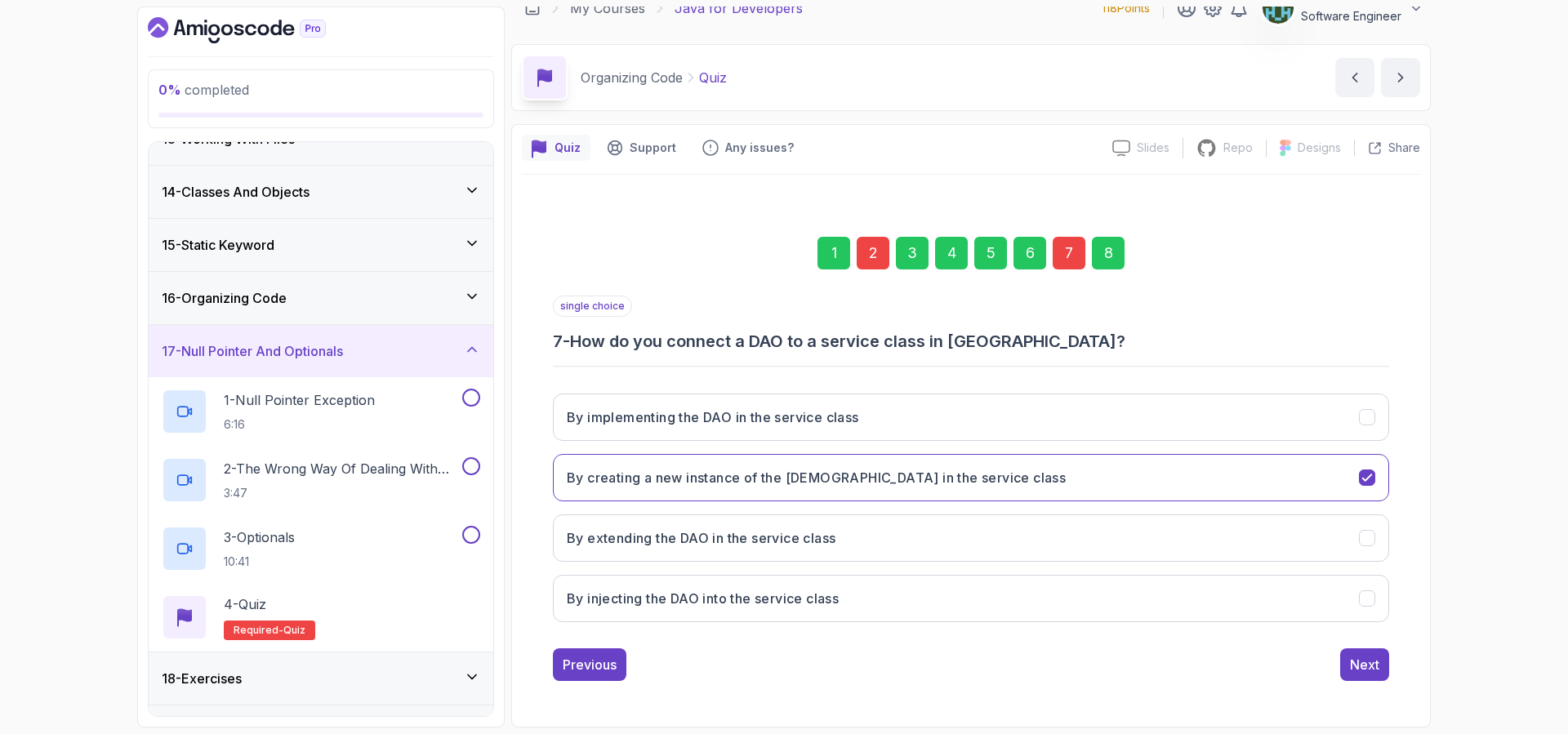
scroll to position [708, 0]
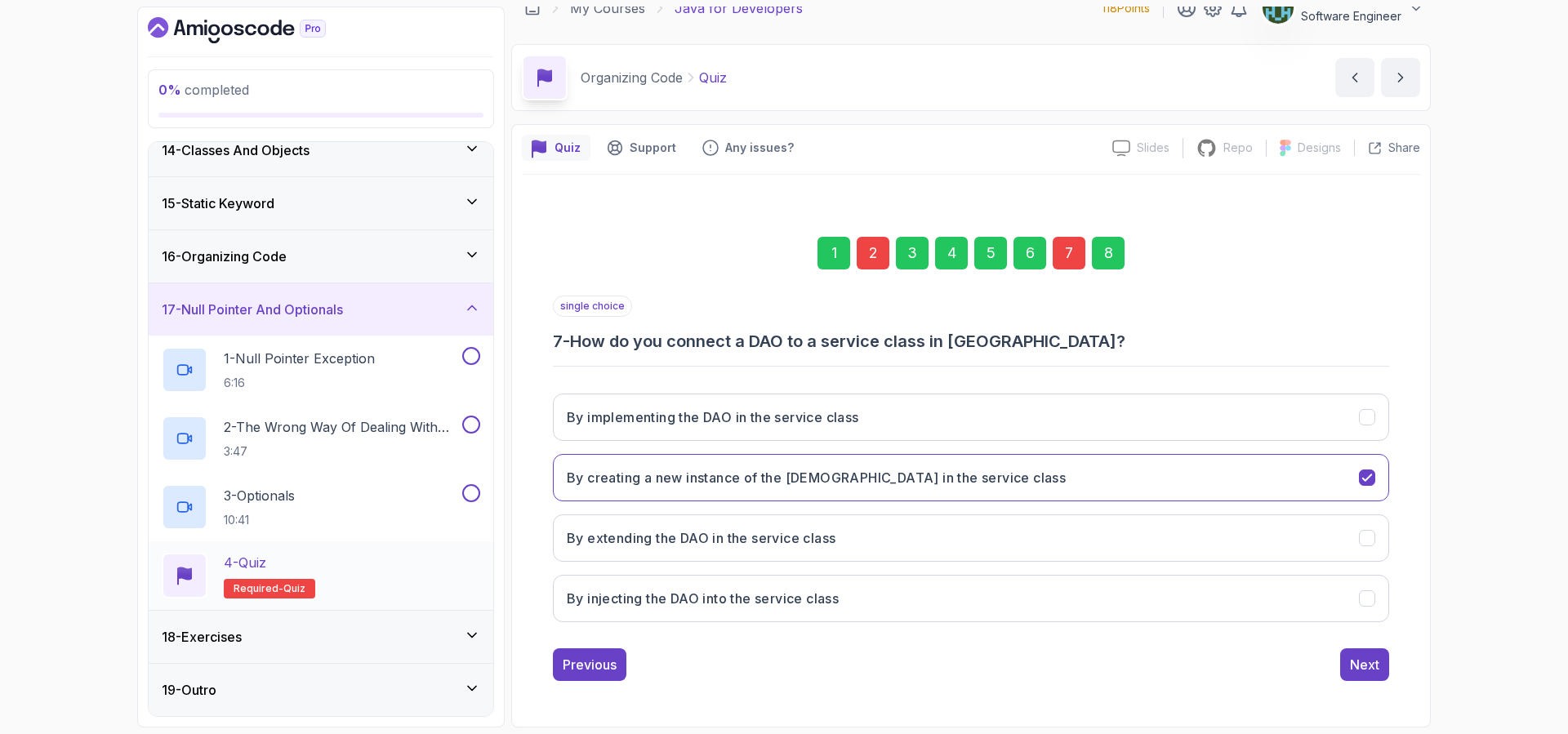
click at [338, 577] on div "4 - Quiz Required- quiz" at bounding box center [320, 575] width 319 height 46
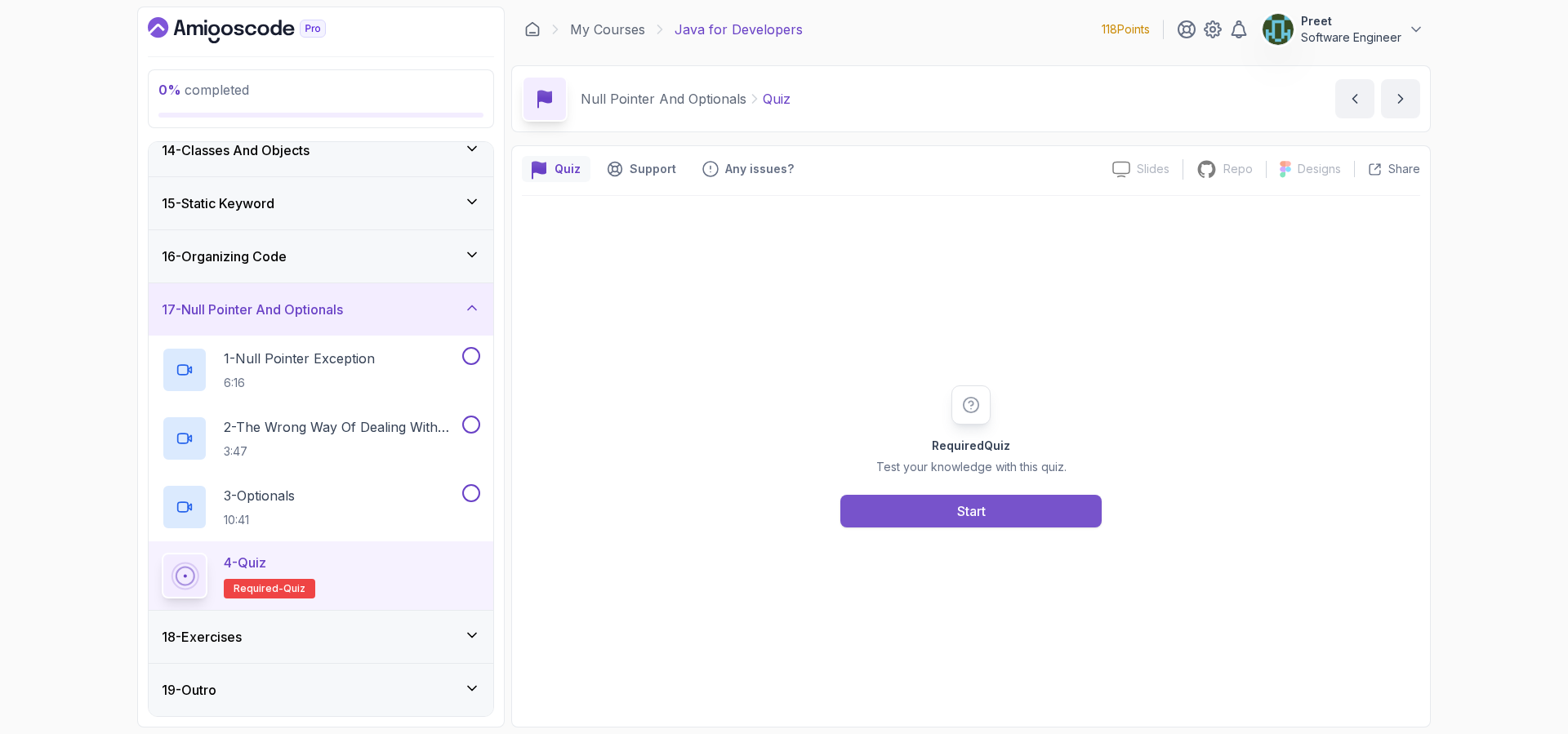
click at [1020, 525] on button "Start" at bounding box center [971, 511] width 261 height 32
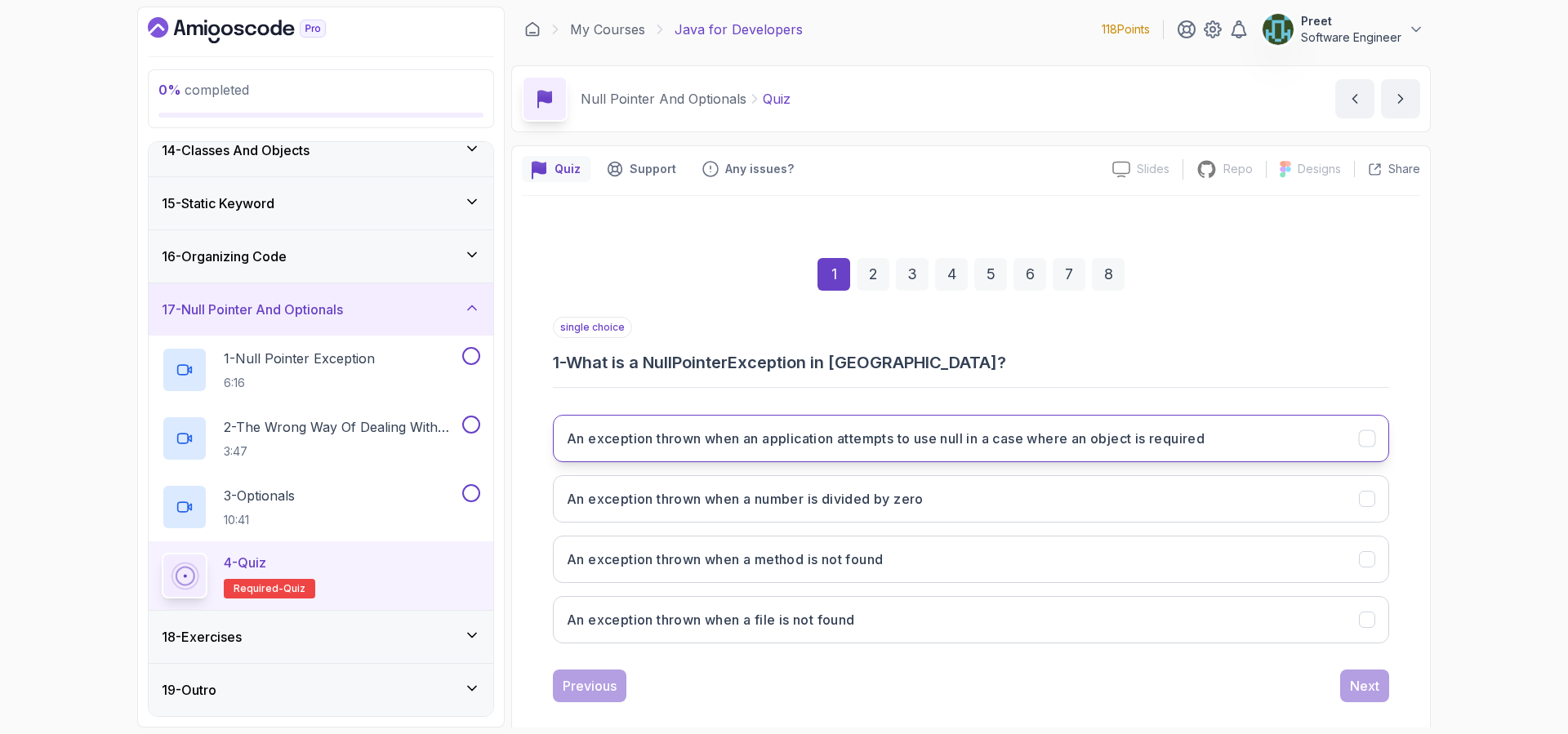
click at [991, 448] on h3 "An exception thrown when an application attempts to use null in a case where an…" at bounding box center [885, 439] width 638 height 20
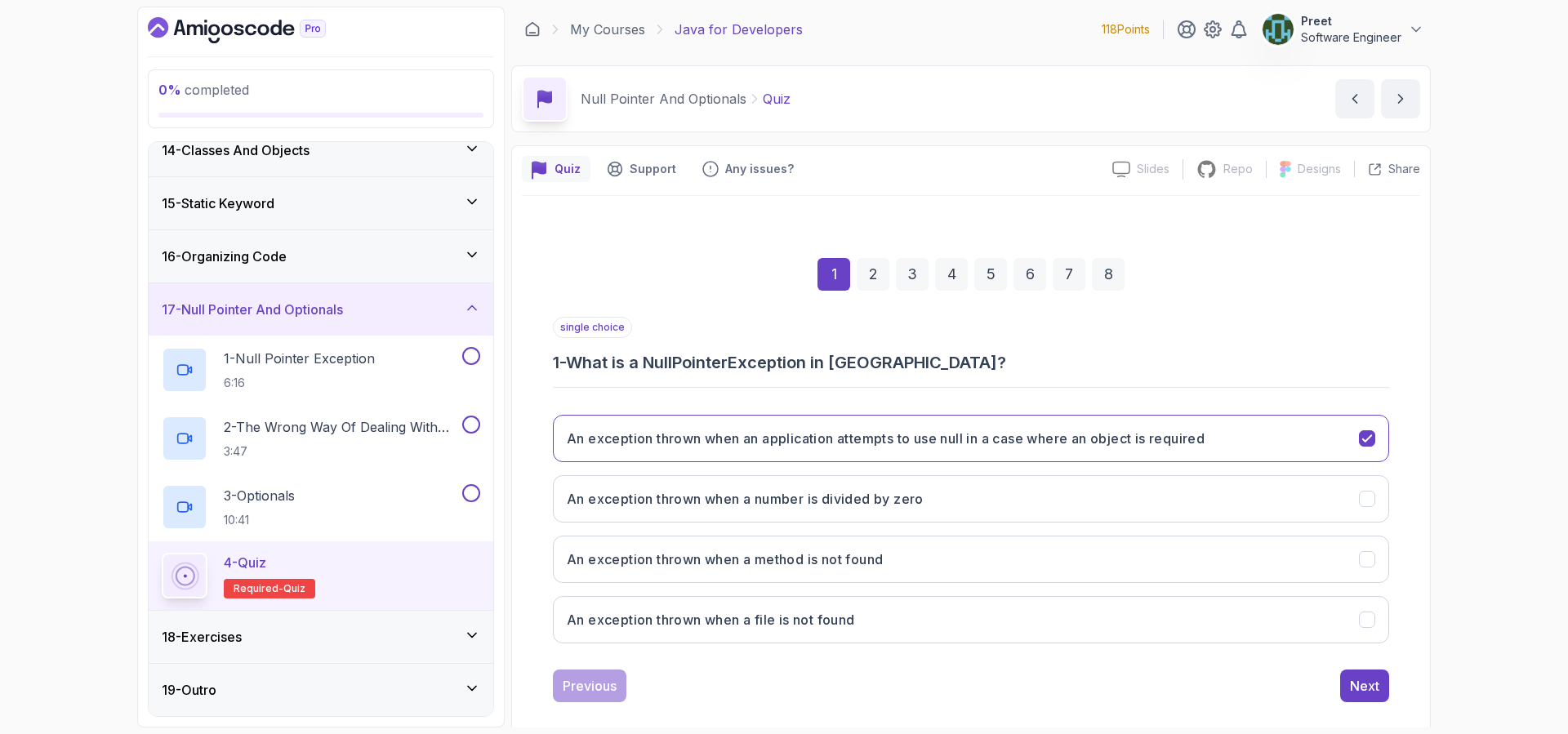
click at [877, 276] on div "2" at bounding box center [872, 274] width 32 height 32
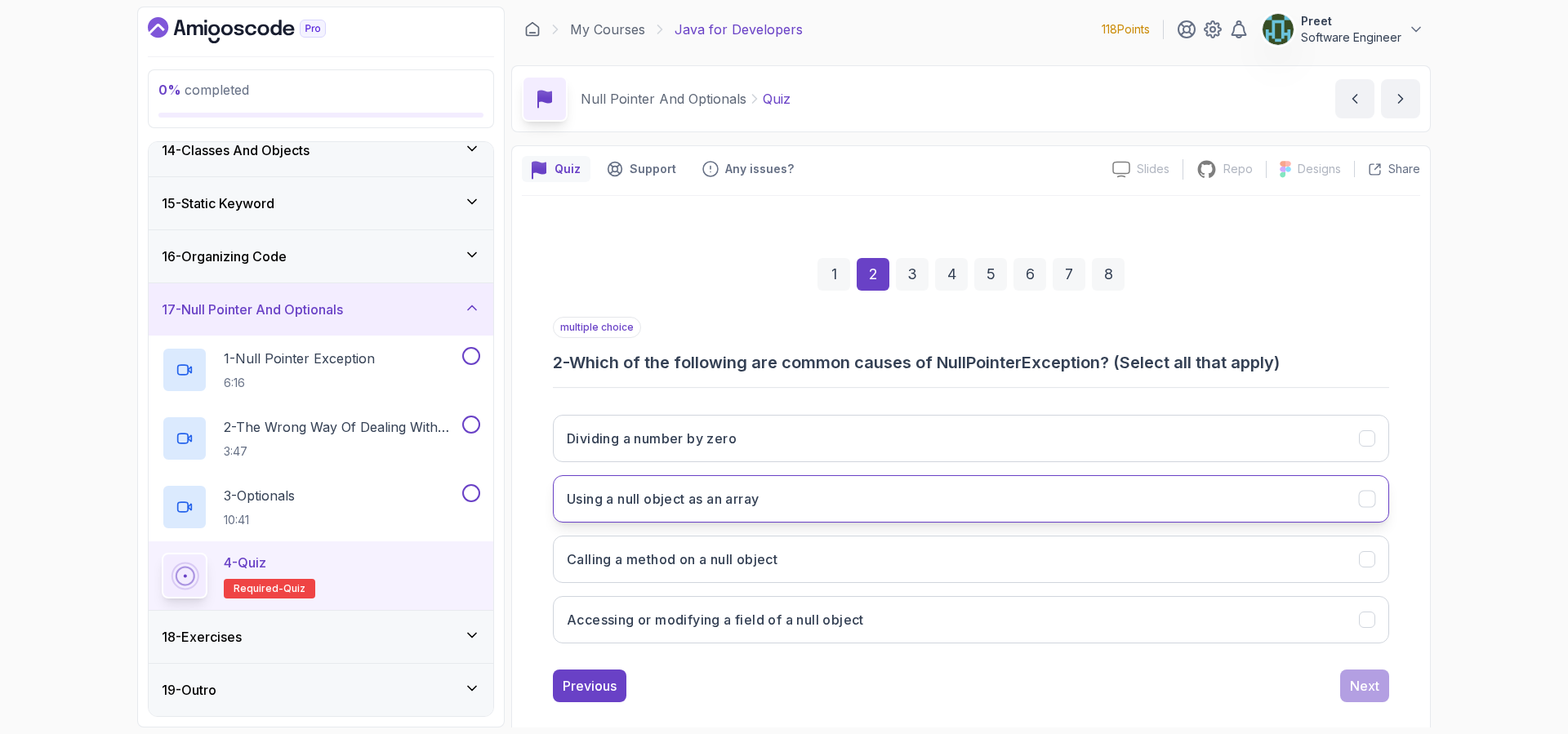
click at [813, 504] on button "Using a null object as an array" at bounding box center [971, 498] width 836 height 47
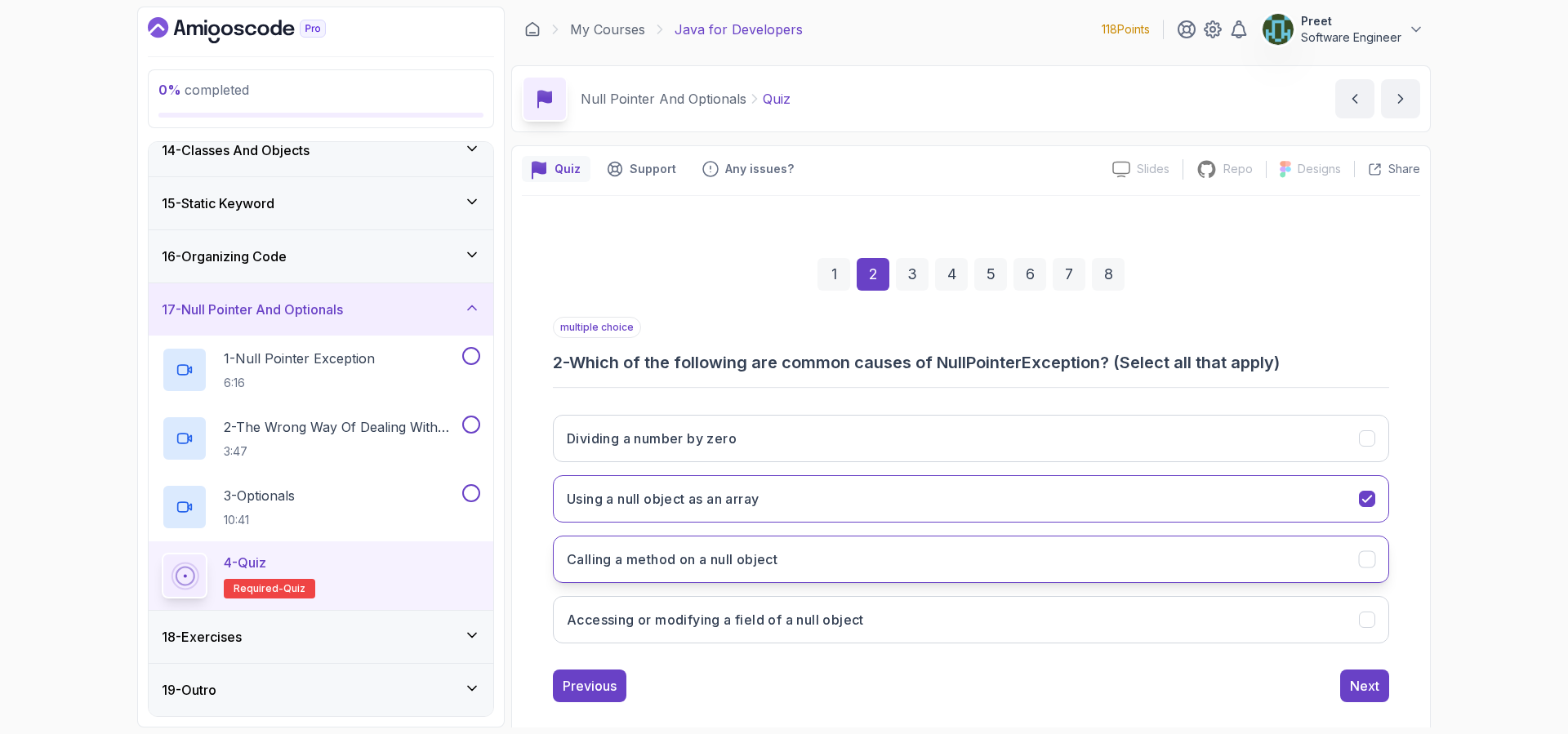
click at [799, 561] on button "Calling a method on a null object" at bounding box center [971, 559] width 836 height 47
click at [810, 616] on h3 "Accessing or modifying a field of a null object" at bounding box center [715, 620] width 297 height 20
click at [921, 271] on div "3" at bounding box center [911, 274] width 32 height 32
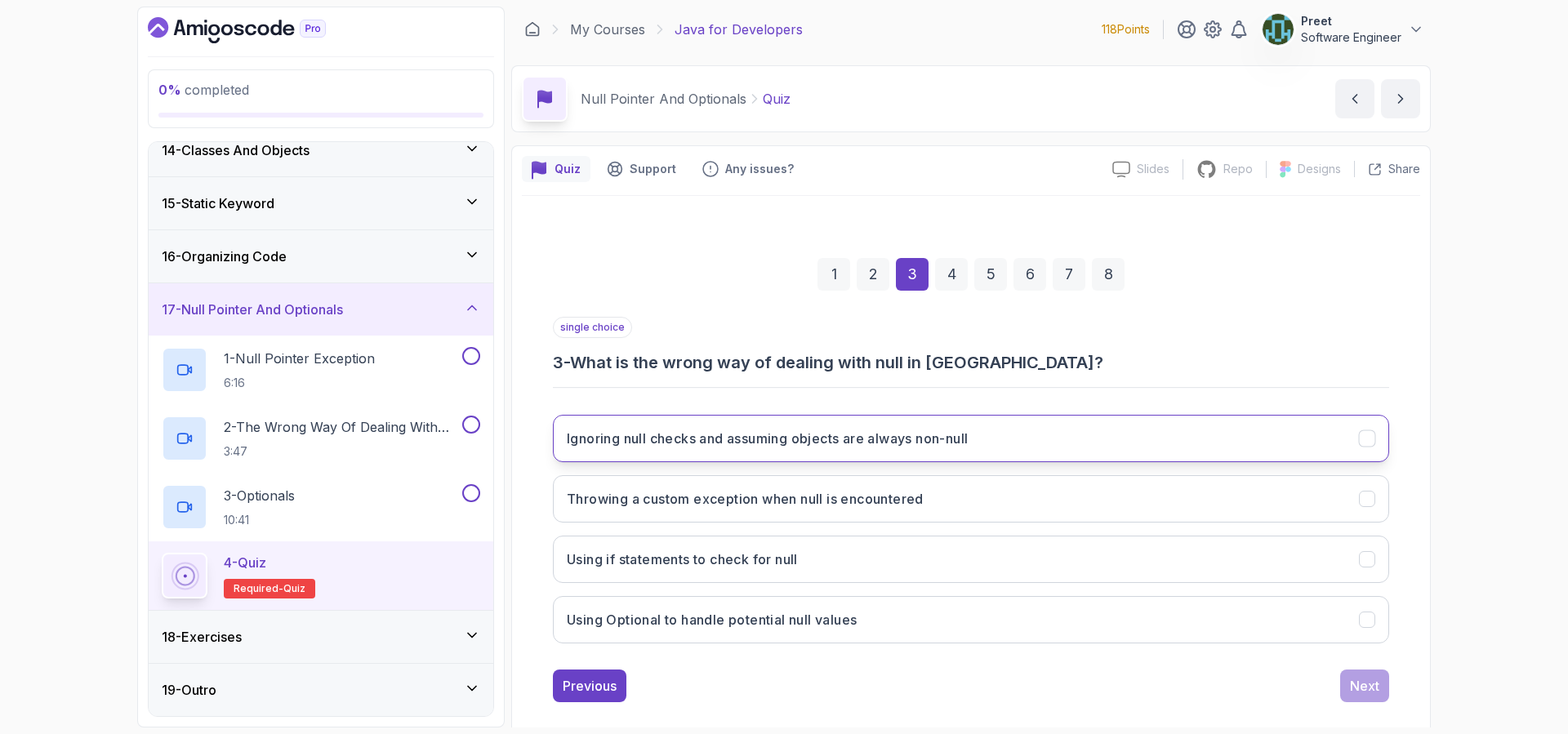
click at [773, 451] on button "Ignoring null checks and assuming objects are always non-null" at bounding box center [971, 438] width 836 height 47
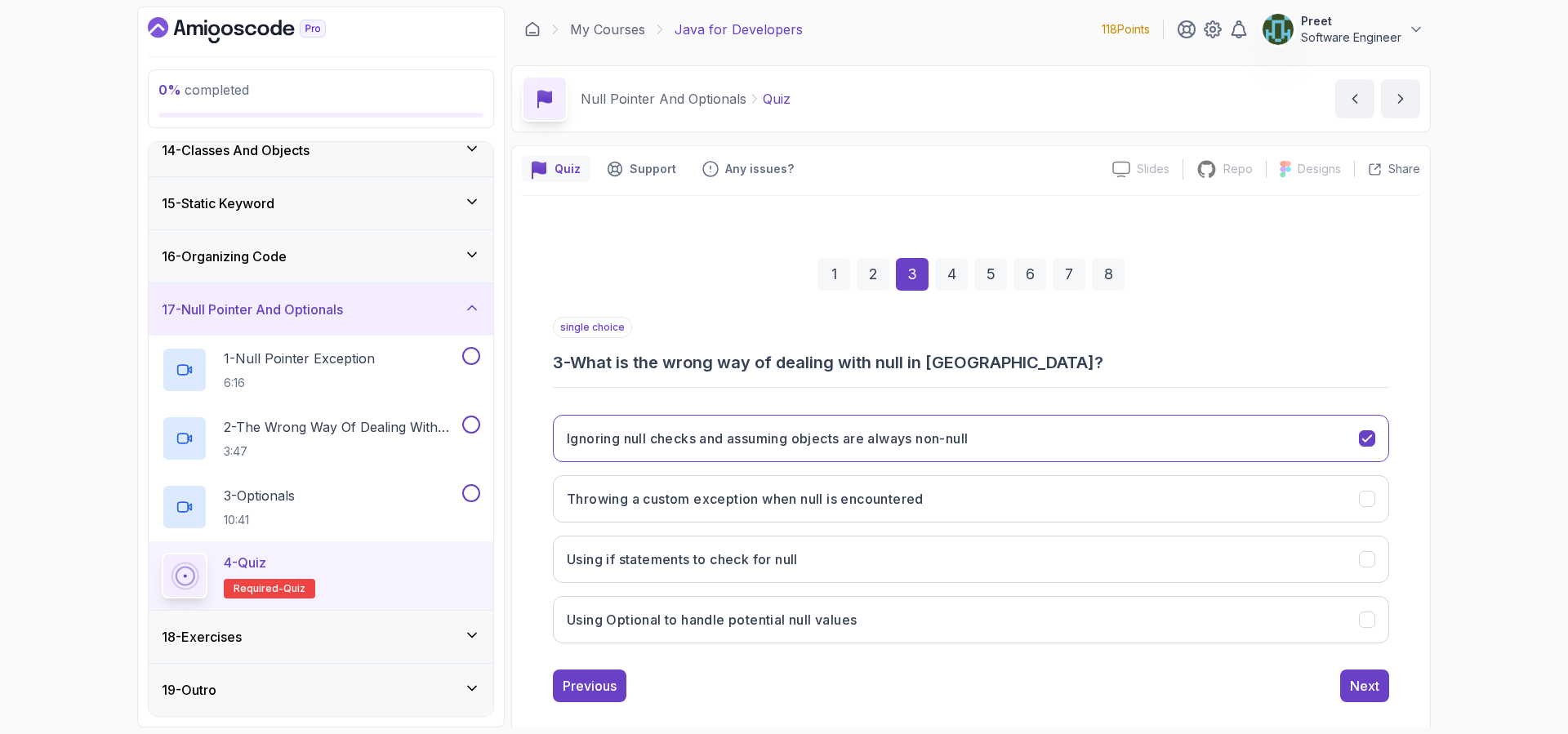
click at [956, 276] on div "4" at bounding box center [951, 274] width 32 height 32
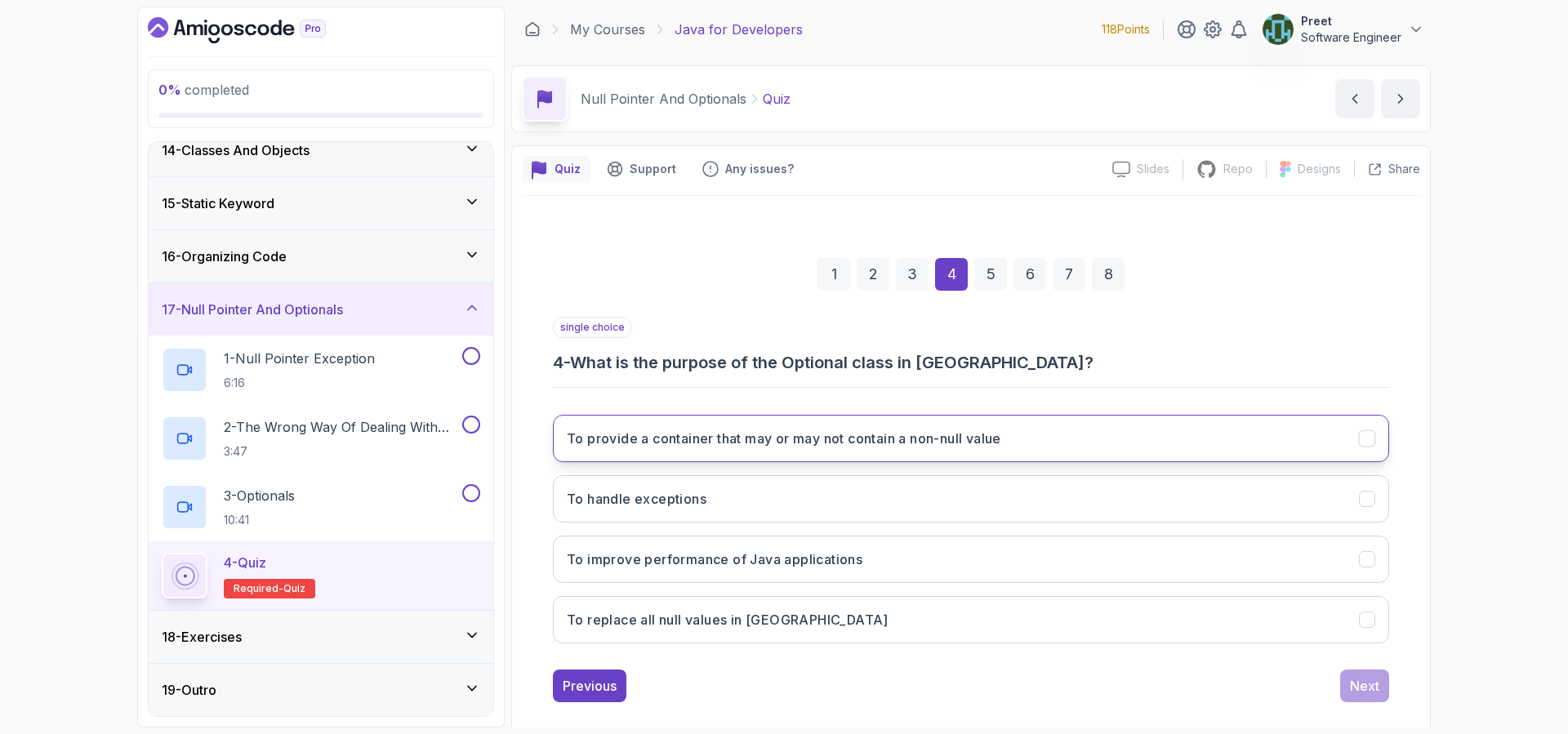
click at [884, 447] on h3 "To provide a container that may or may not contain a non-null value" at bounding box center [784, 439] width 434 height 20
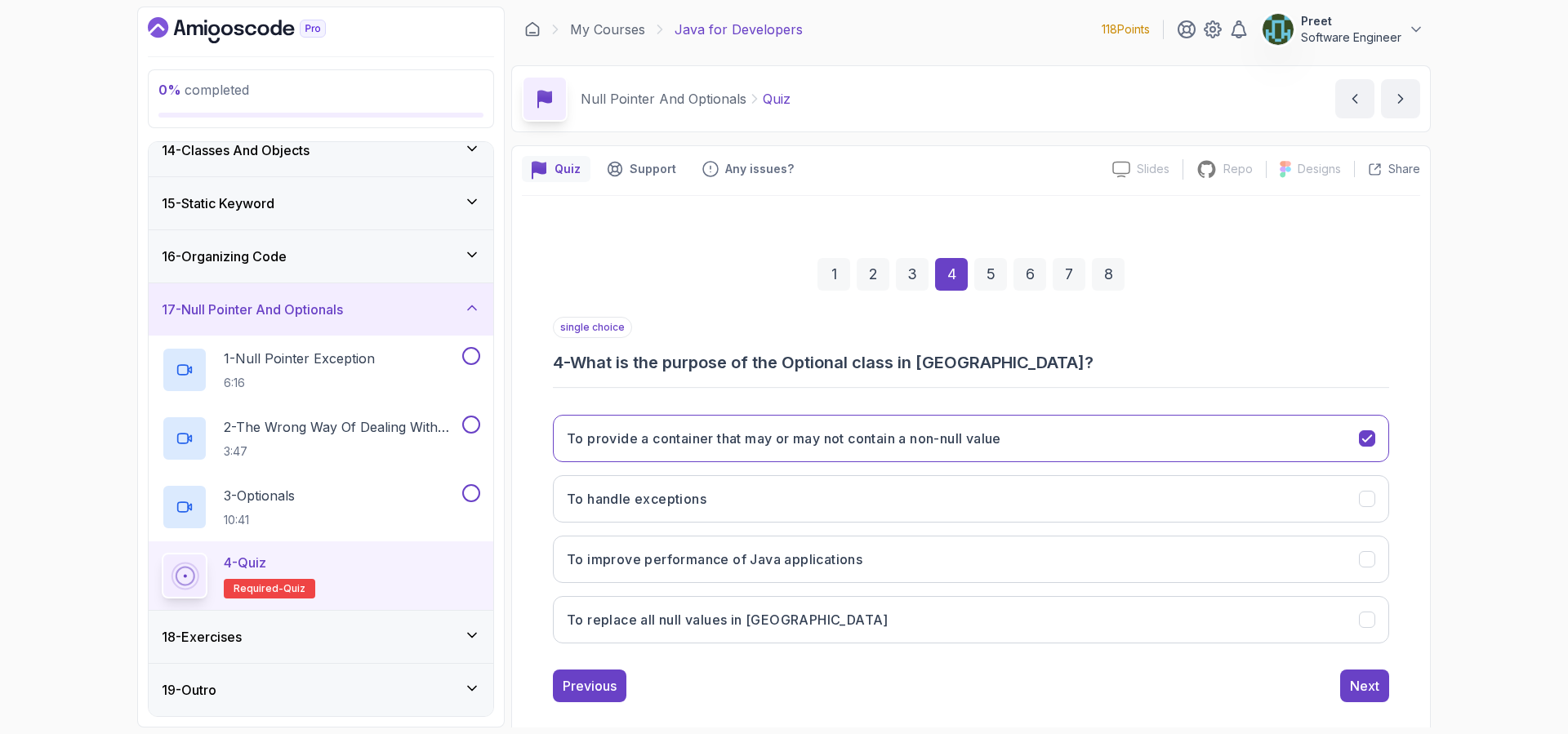
click at [990, 271] on div "5" at bounding box center [990, 274] width 32 height 32
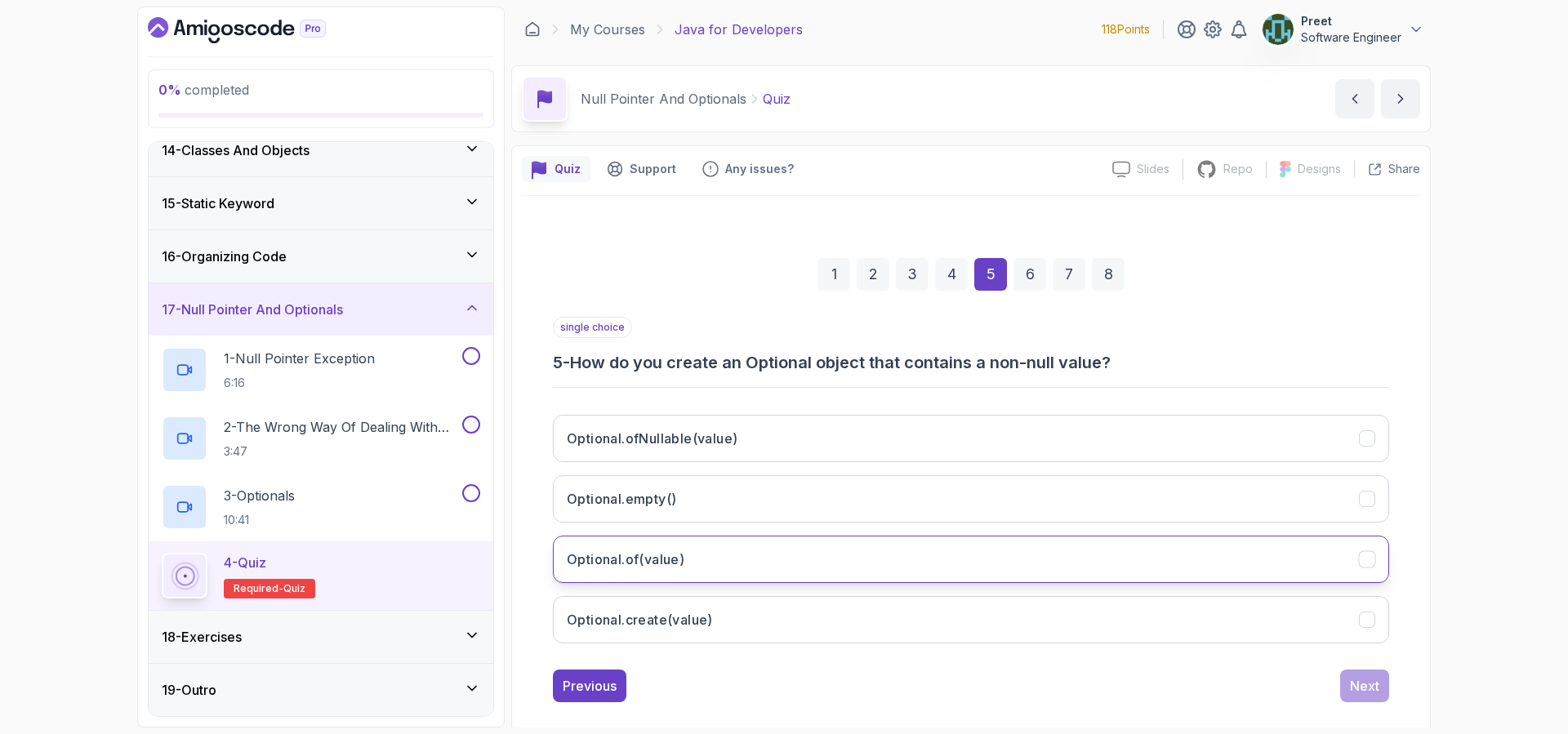
click at [814, 561] on button "Optional.of(value)" at bounding box center [971, 559] width 836 height 47
click at [1031, 275] on div "6" at bounding box center [1029, 274] width 32 height 32
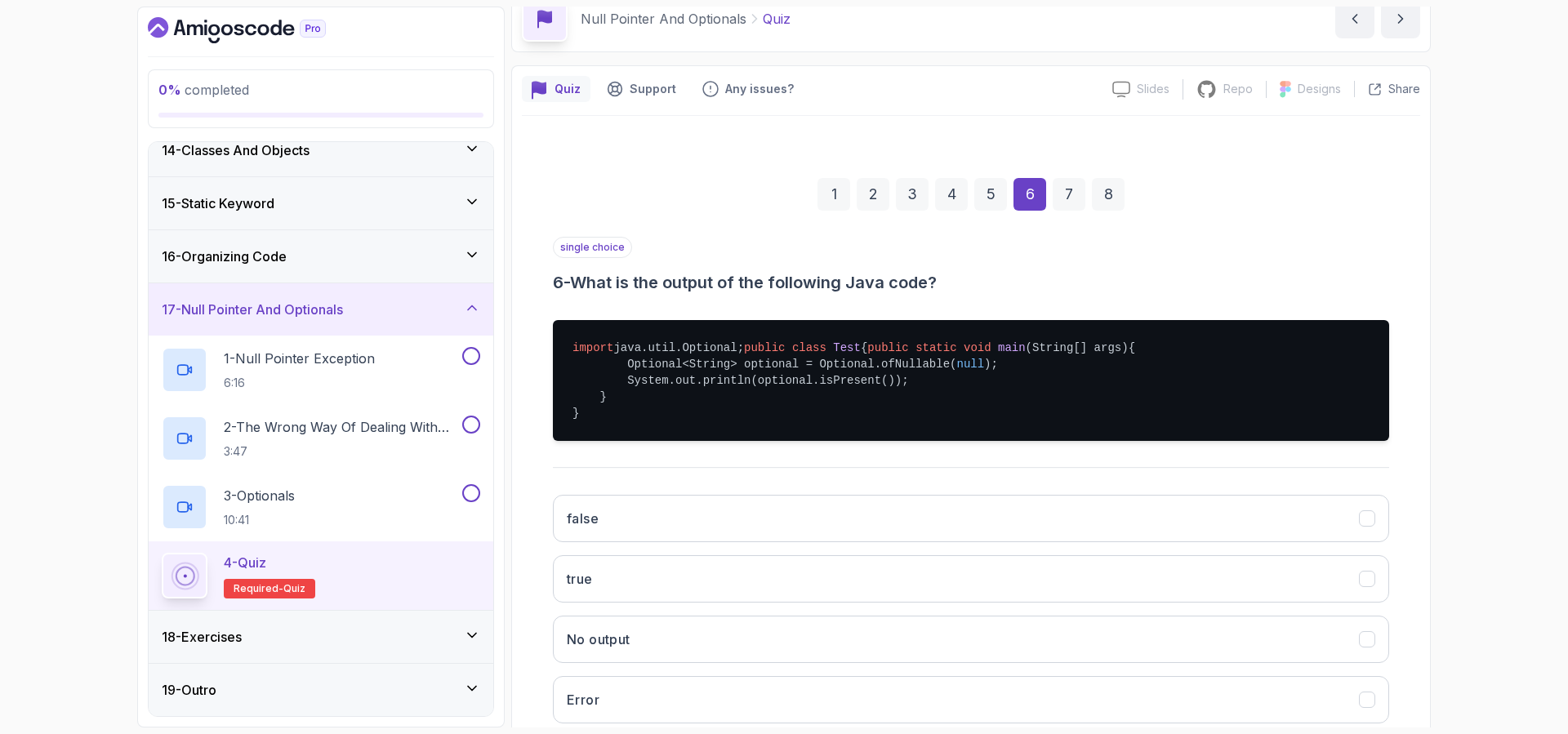
scroll to position [145, 0]
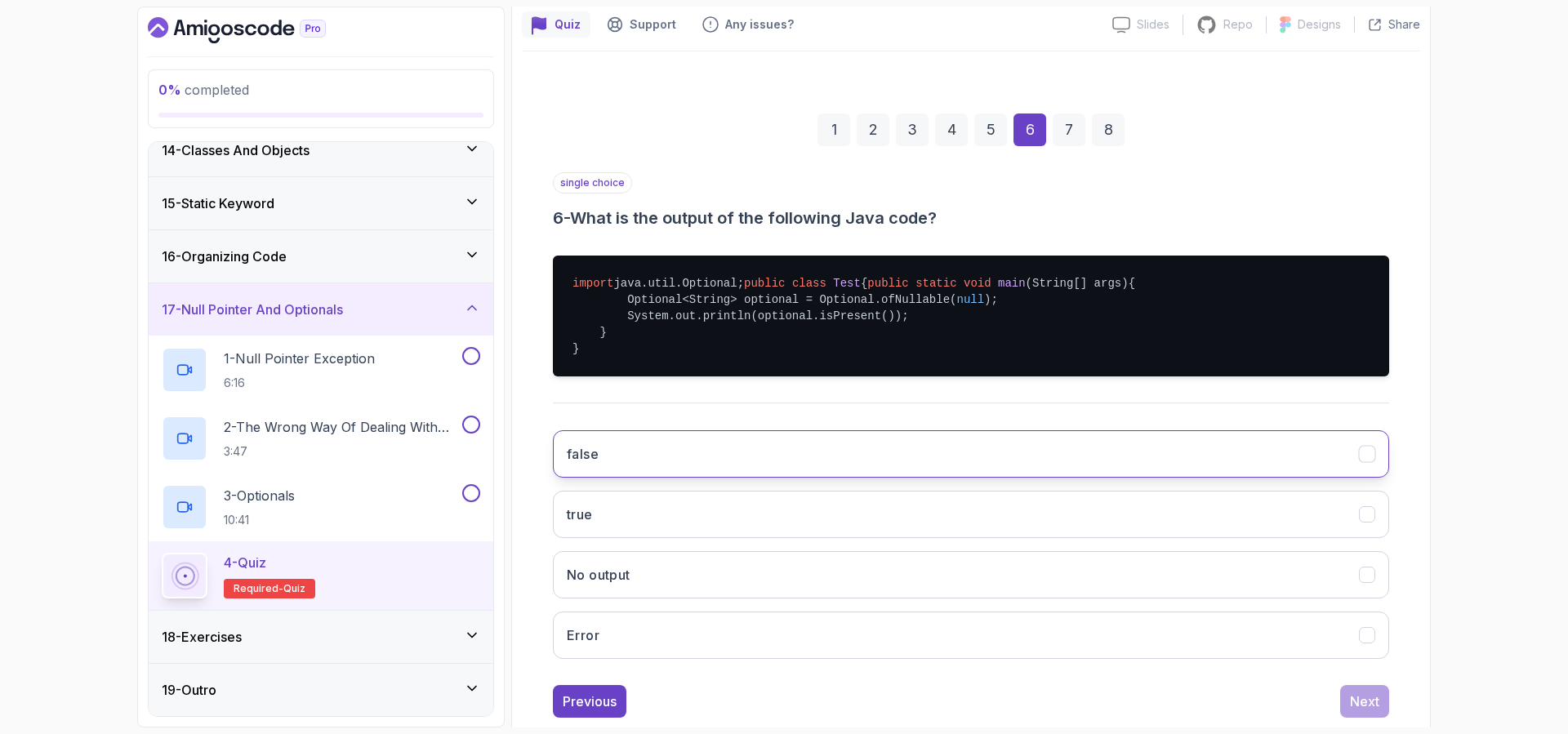
click at [736, 471] on button "false" at bounding box center [971, 453] width 836 height 47
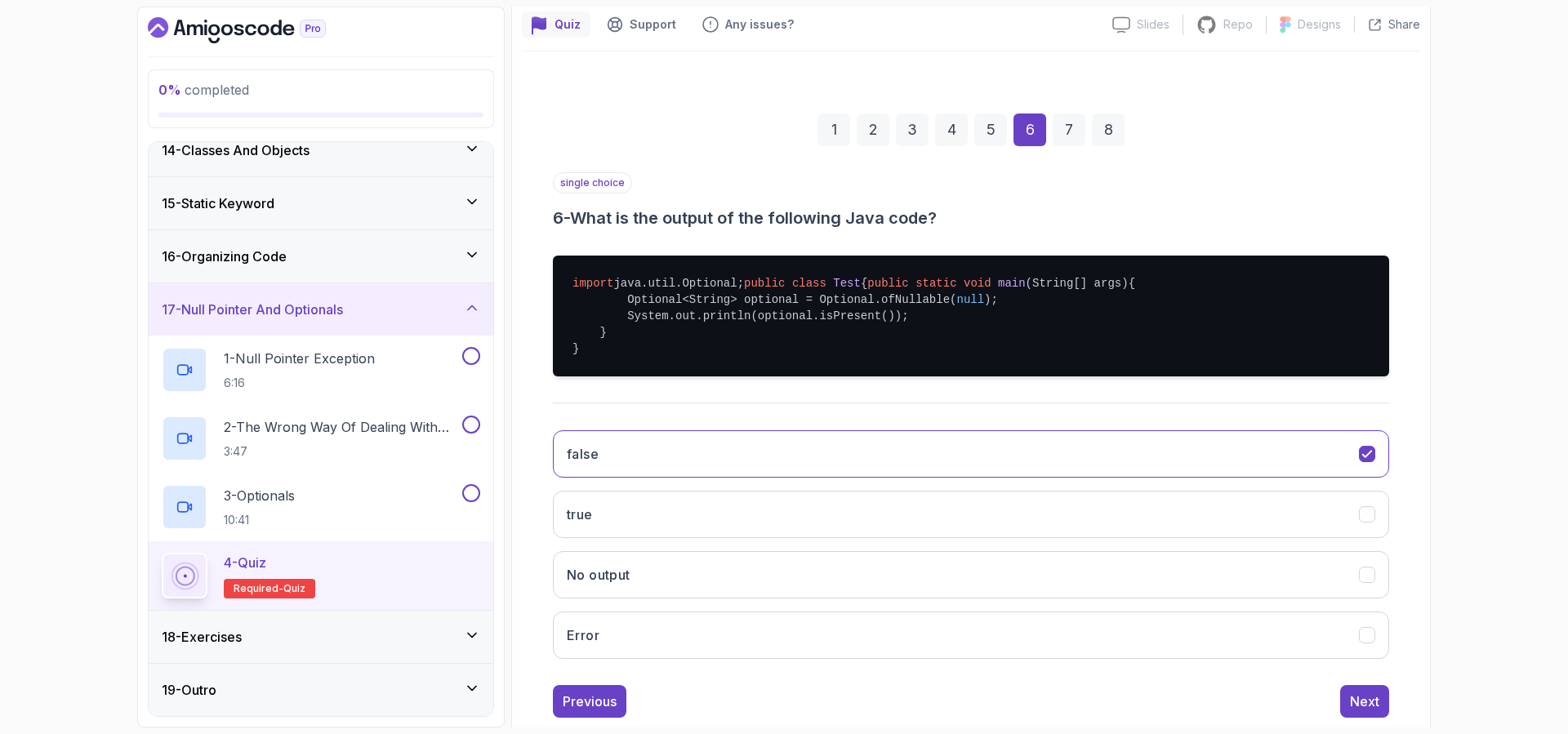
click at [1072, 139] on div "7" at bounding box center [1068, 129] width 32 height 32
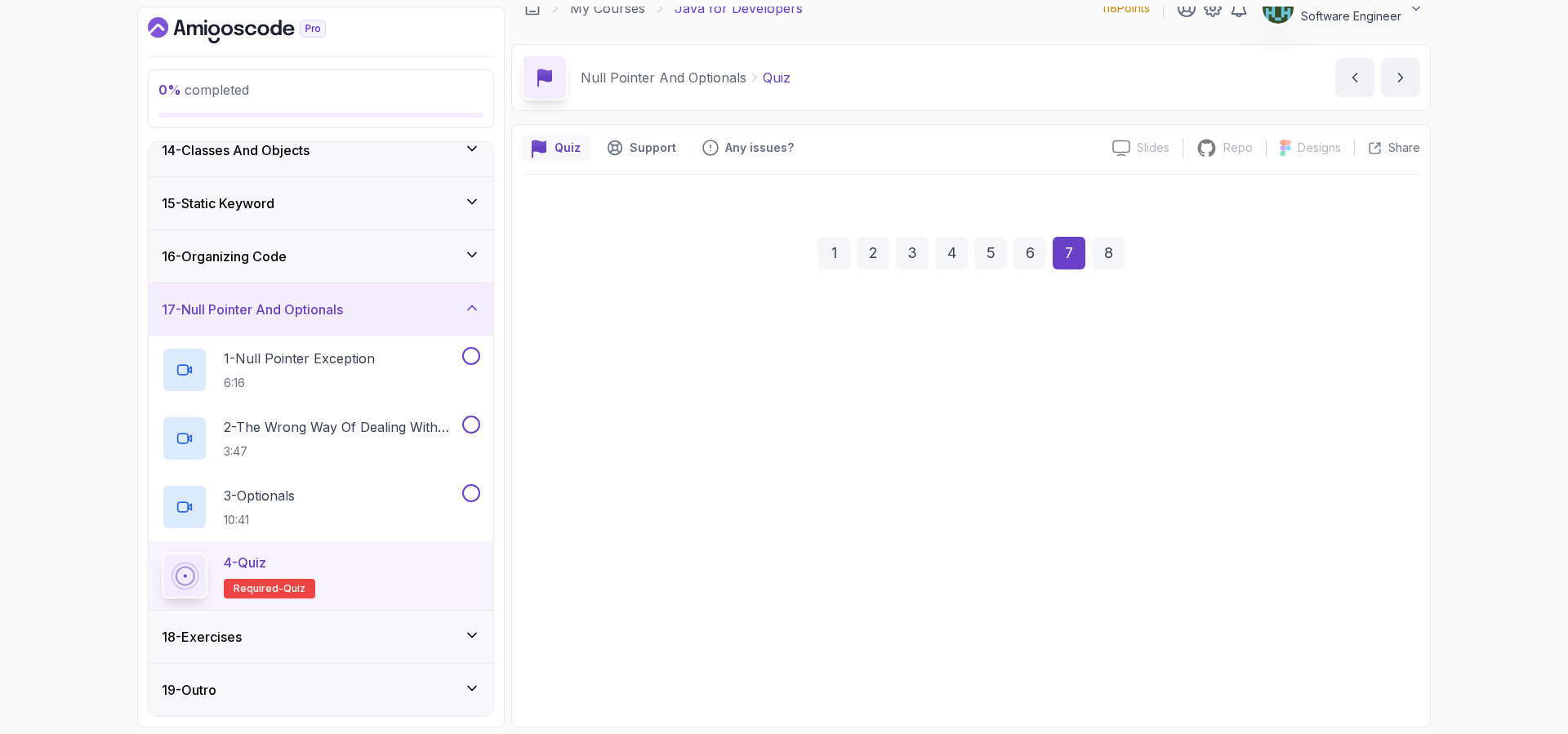
scroll to position [22, 0]
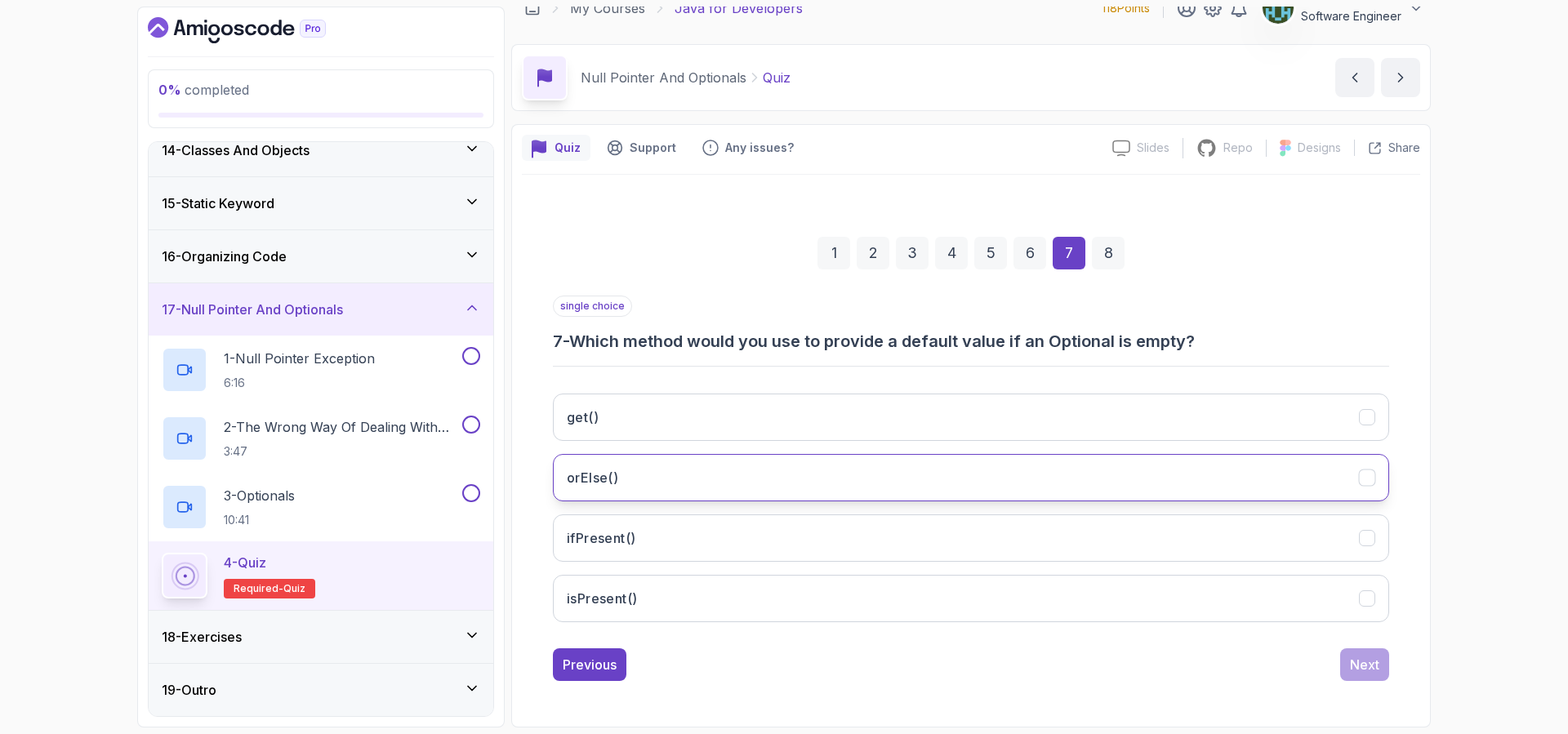
click at [796, 480] on button "orElse()" at bounding box center [971, 477] width 836 height 47
drag, startPoint x: 1117, startPoint y: 254, endPoint x: 1077, endPoint y: 298, distance: 59.5
click at [1116, 255] on div "8" at bounding box center [1107, 252] width 32 height 32
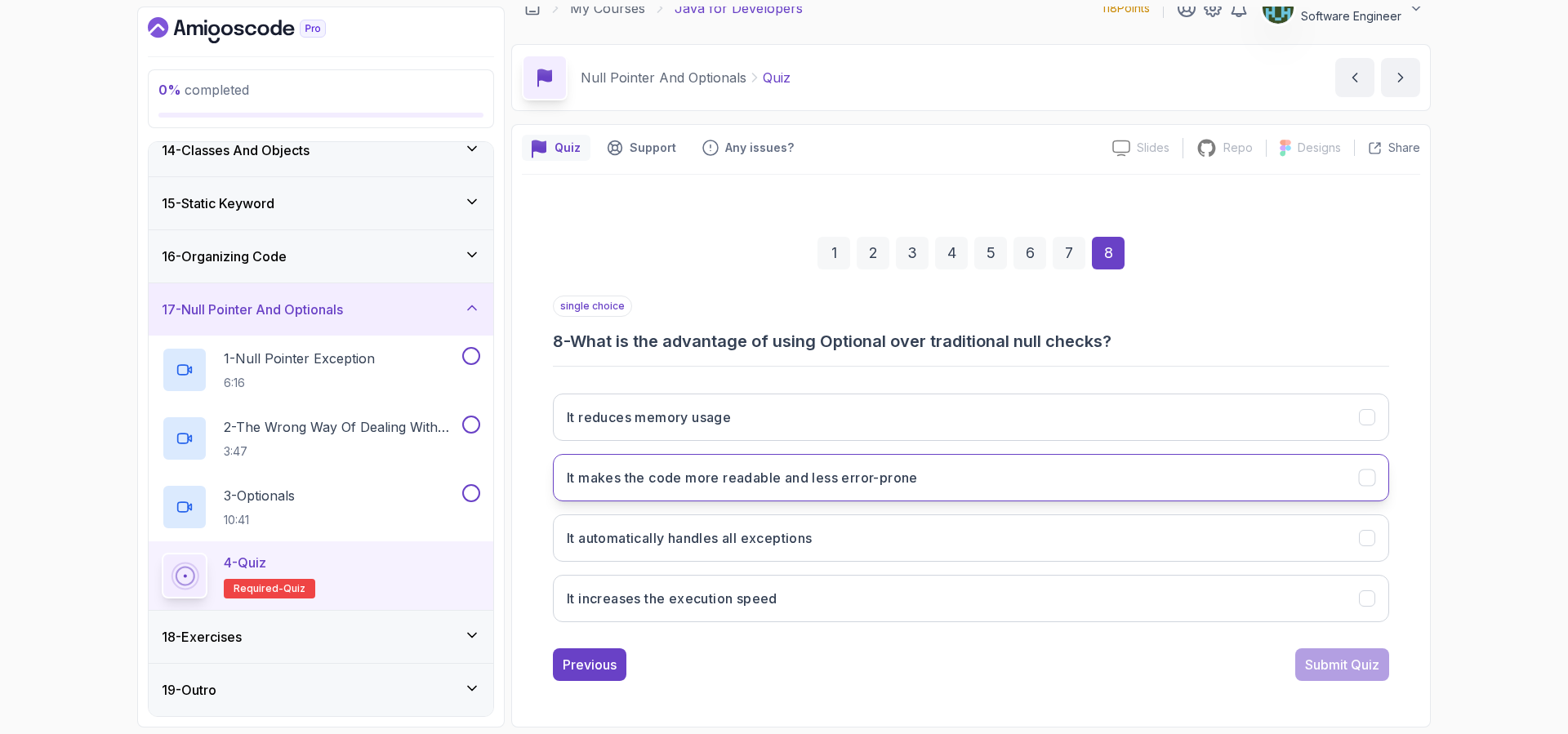
click at [876, 484] on h3 "It makes the code more readable and less error-prone" at bounding box center [742, 477] width 351 height 20
click at [1331, 671] on div "Submit Quiz" at bounding box center [1342, 664] width 74 height 20
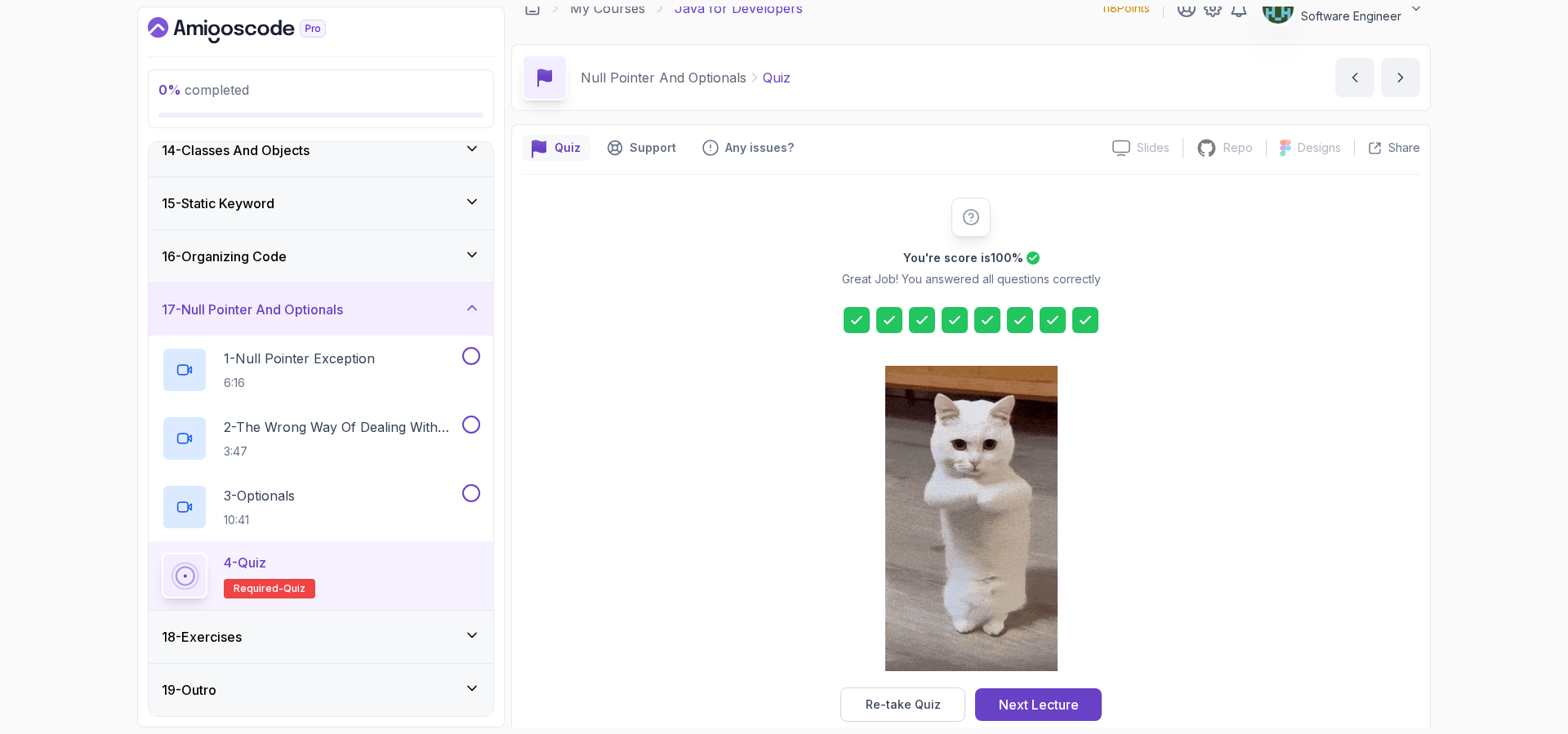
click at [290, 638] on div "18 - Exercises" at bounding box center [320, 637] width 319 height 20
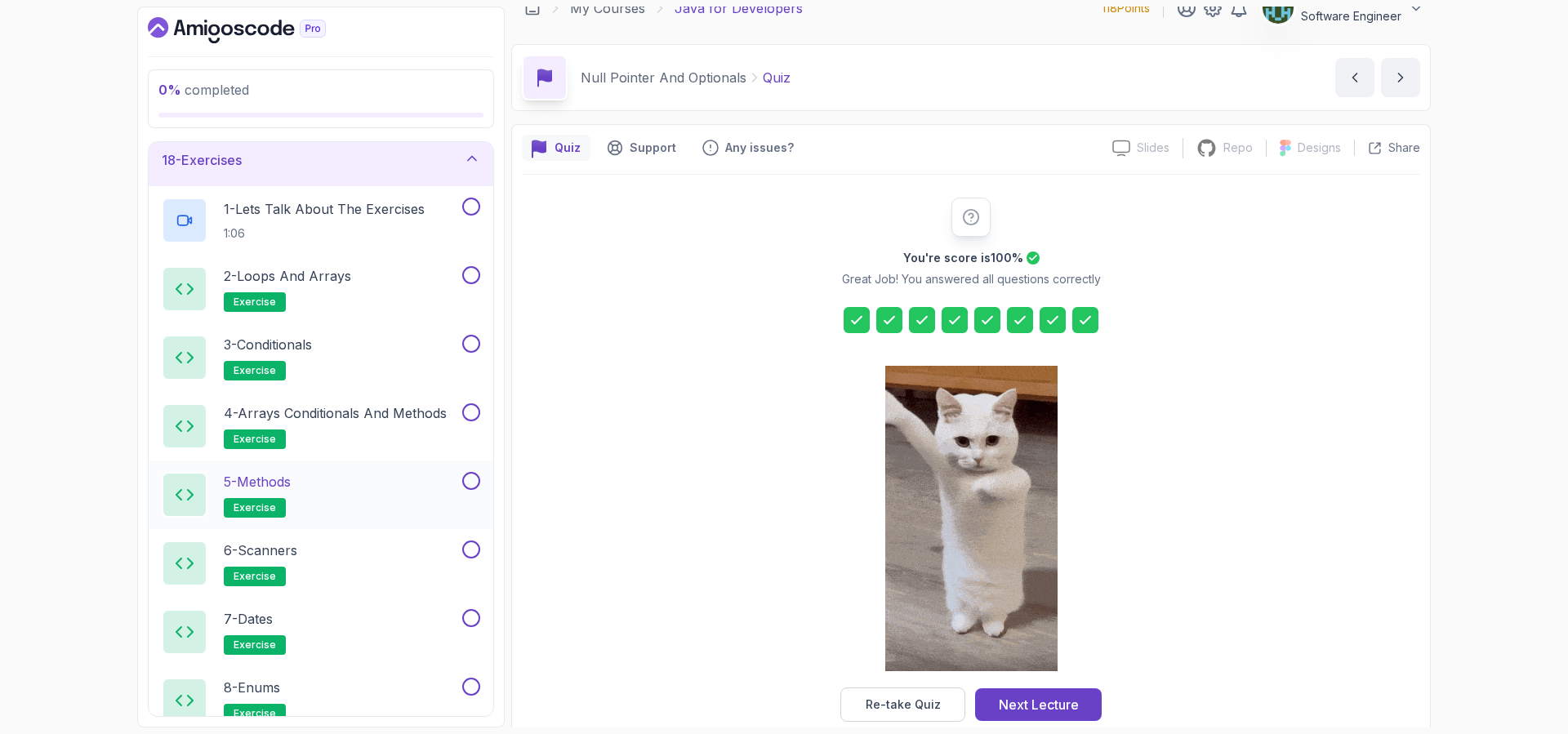
scroll to position [752, 0]
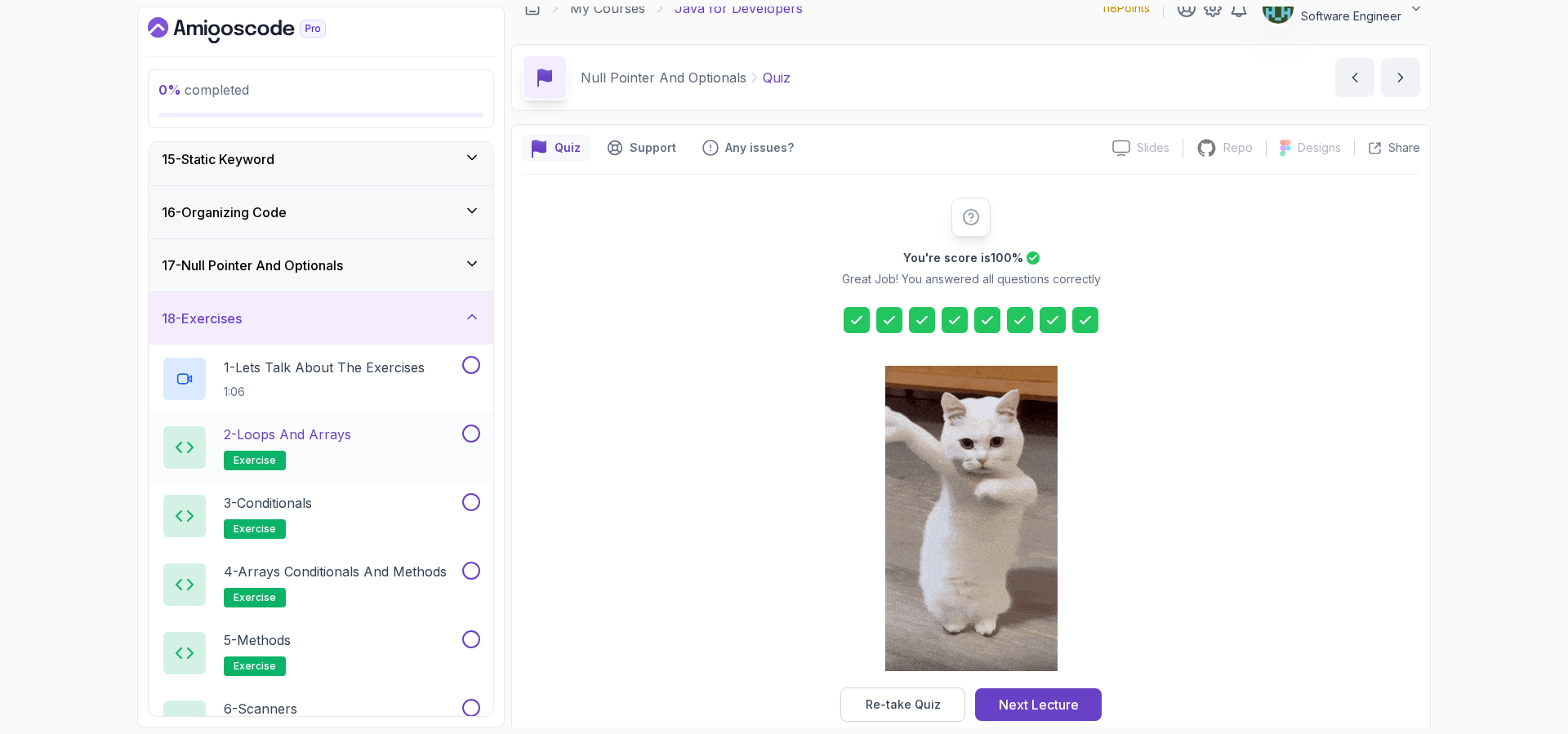
click at [336, 439] on p "2 - Loops and Arrays" at bounding box center [287, 434] width 127 height 20
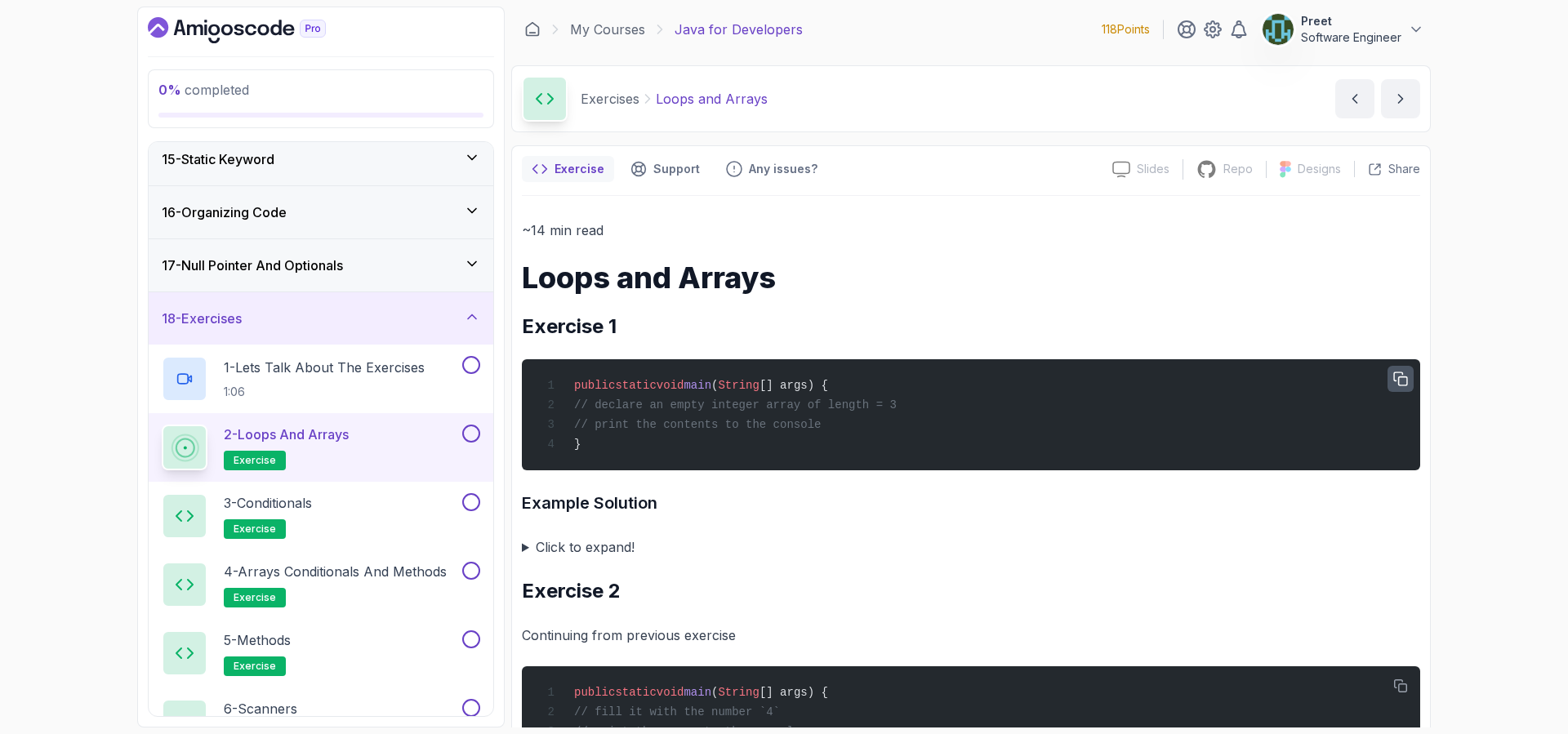
click at [1404, 382] on icon "button" at bounding box center [1400, 379] width 15 height 15
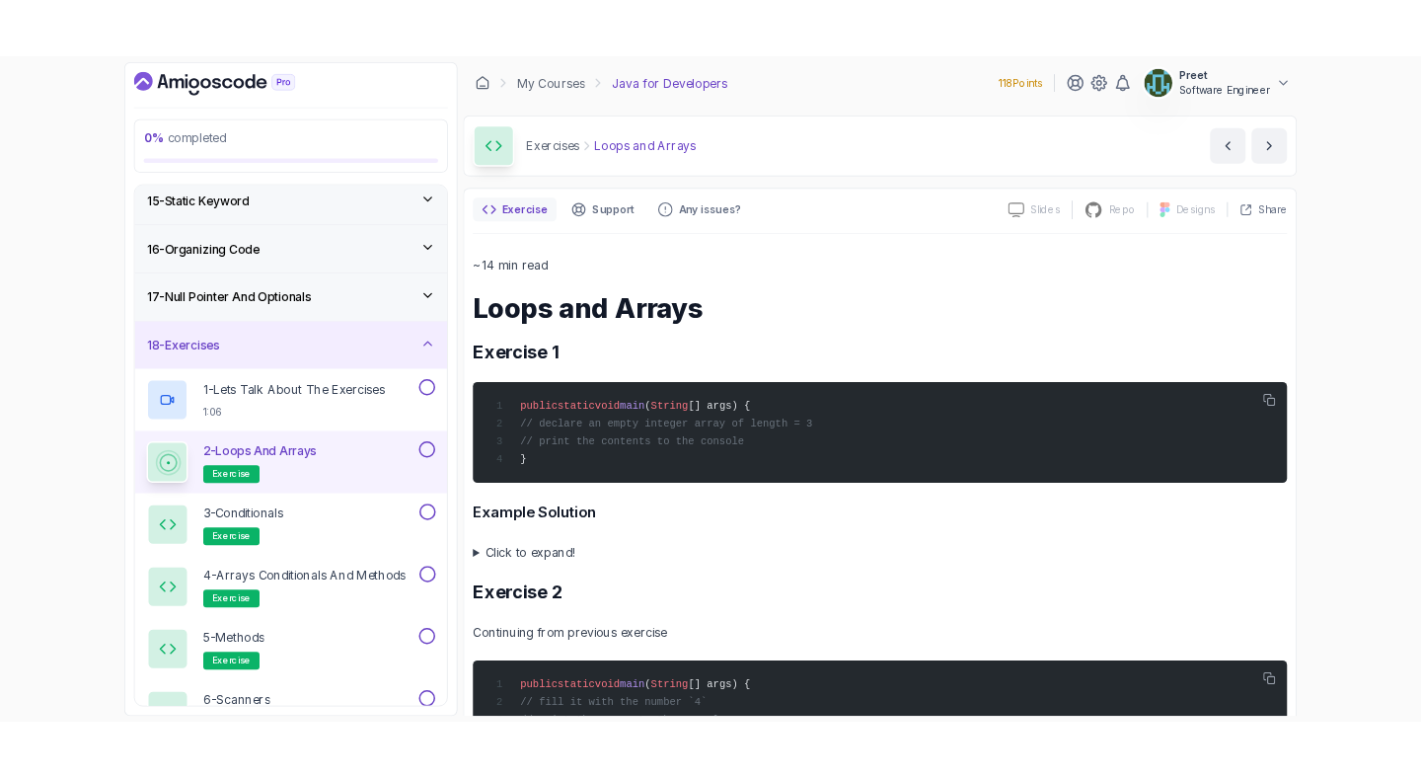
scroll to position [909, 0]
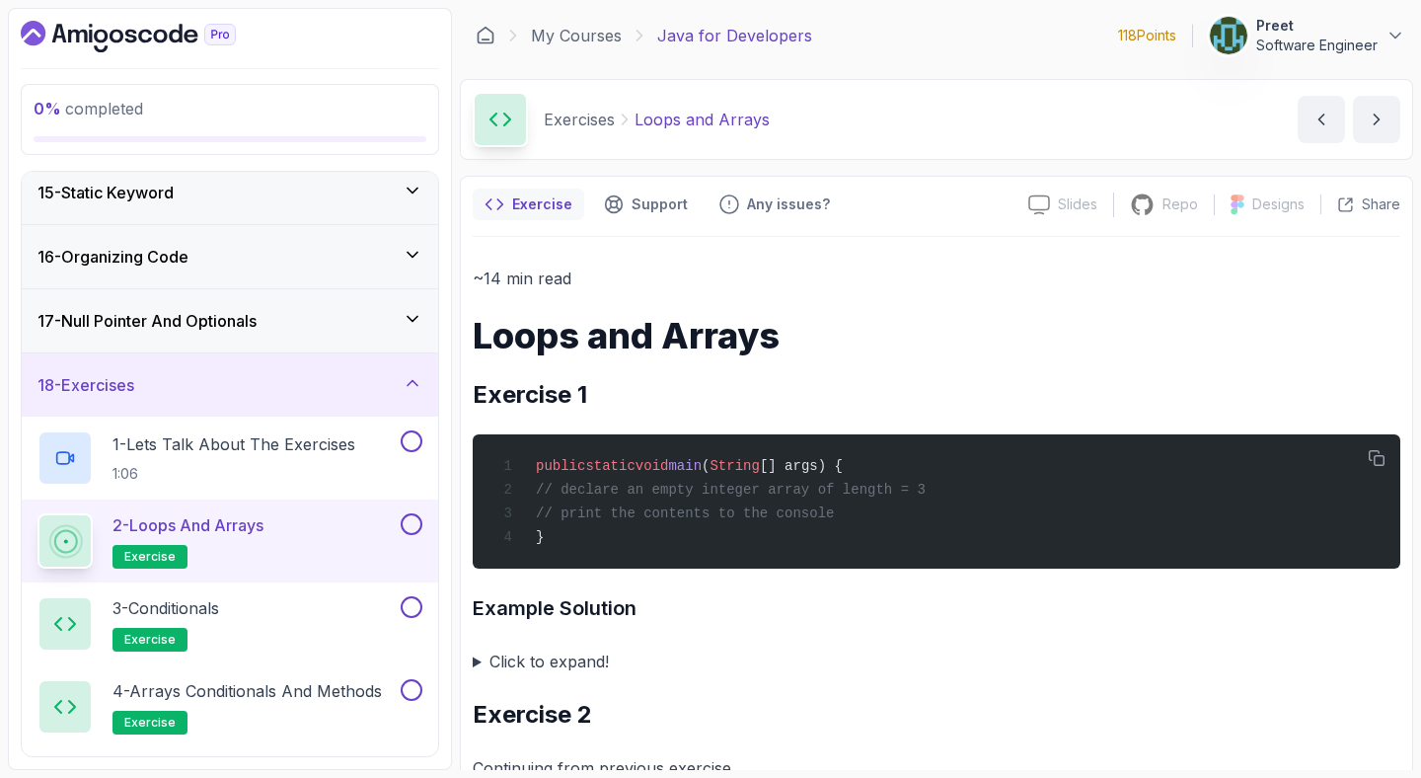
click at [516, 663] on summary "Click to expand!" at bounding box center [937, 661] width 928 height 28
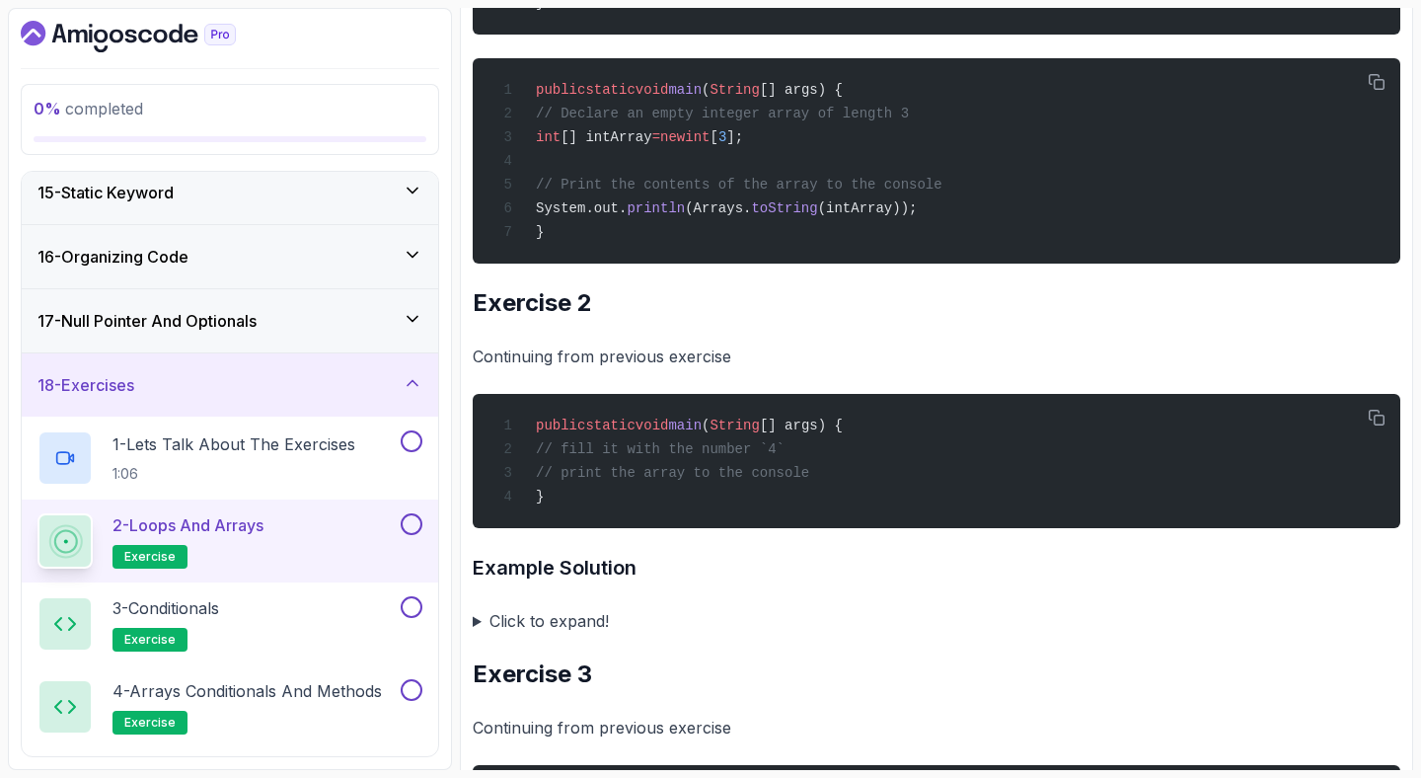
scroll to position [1118, 0]
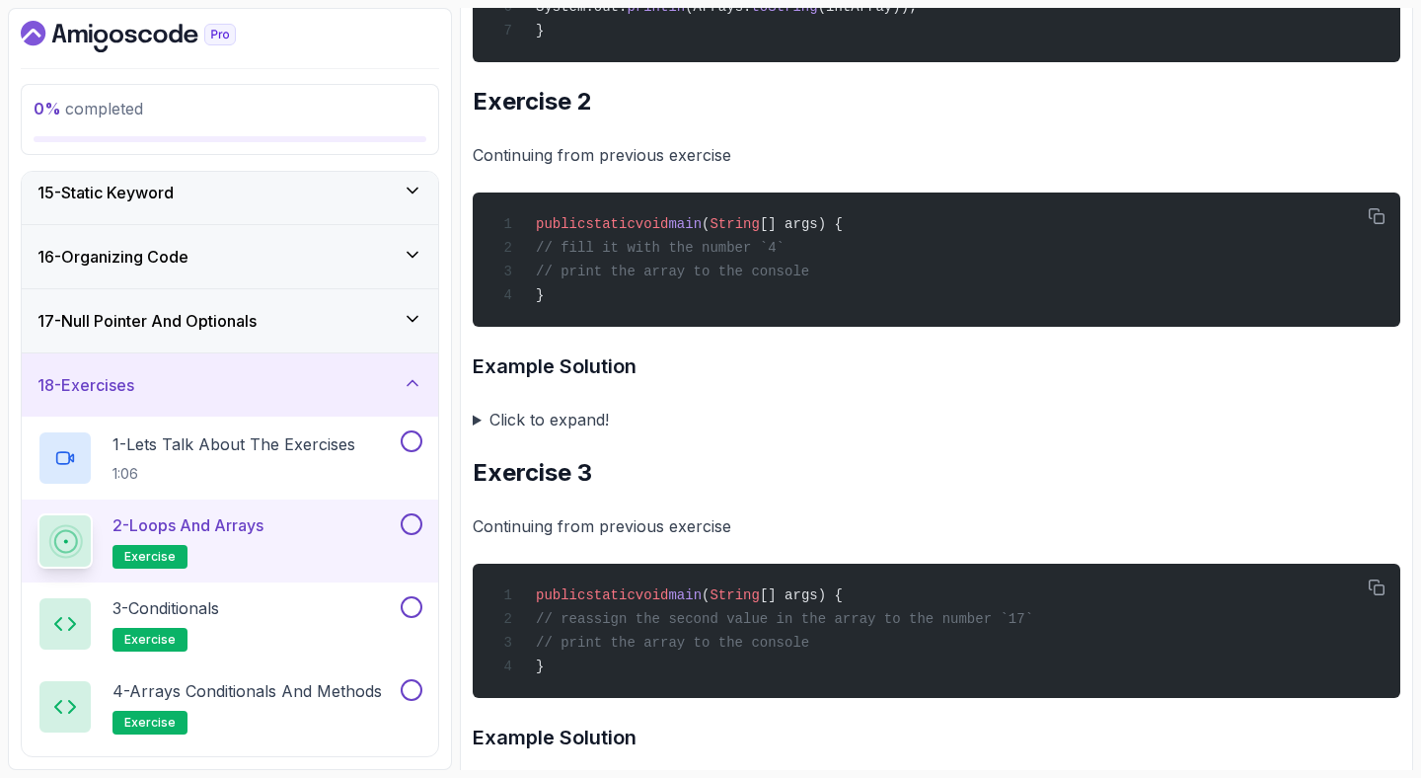
click at [479, 433] on summary "Click to expand!" at bounding box center [937, 420] width 928 height 28
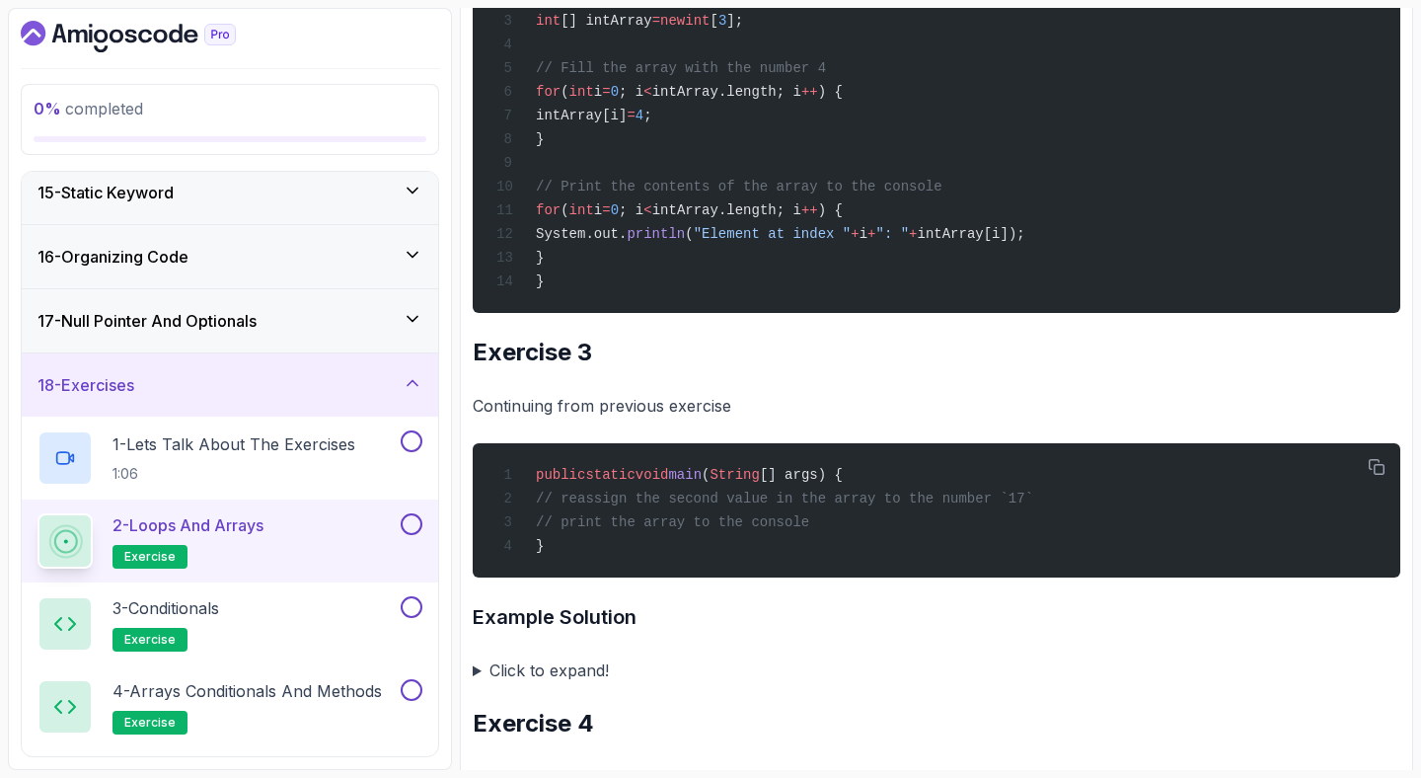
scroll to position [1826, 0]
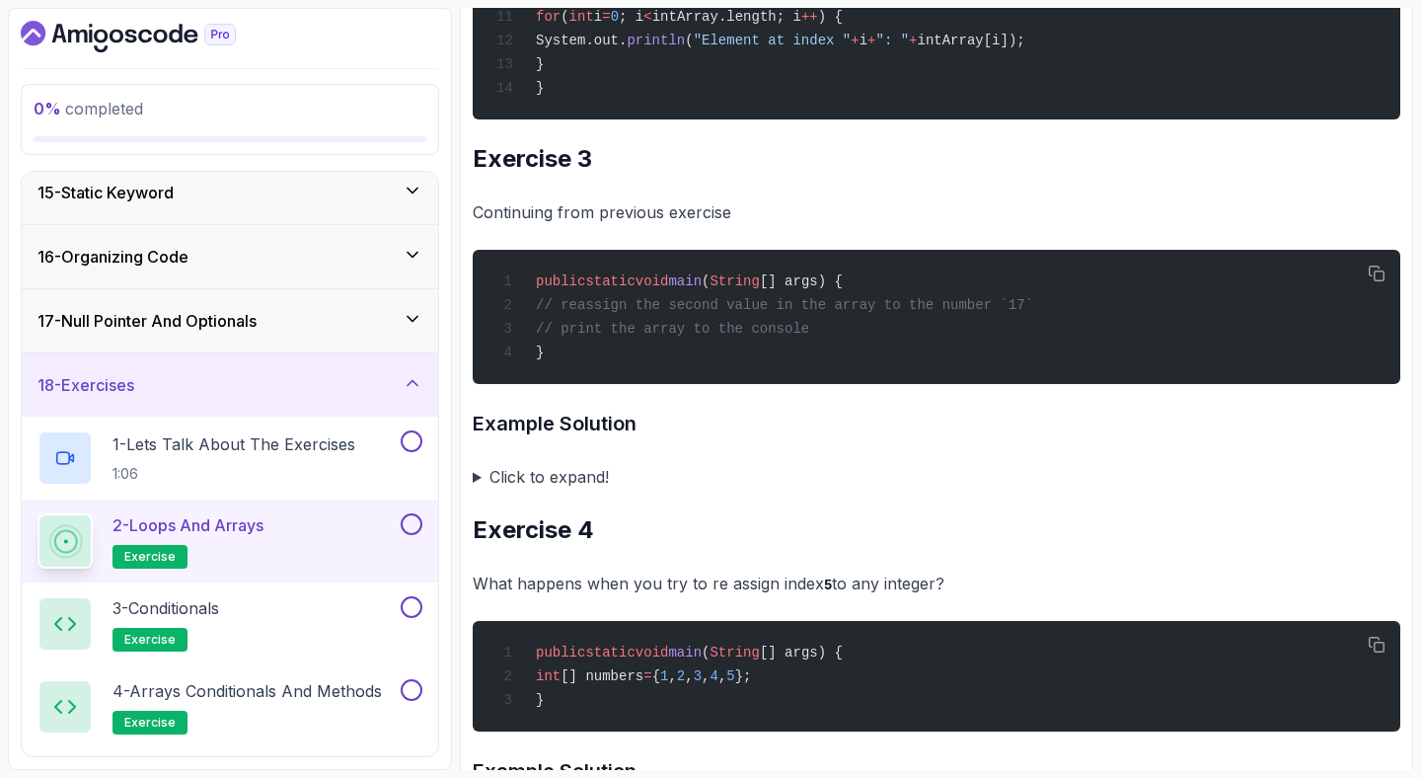
click at [476, 490] on summary "Click to expand!" at bounding box center [937, 477] width 928 height 28
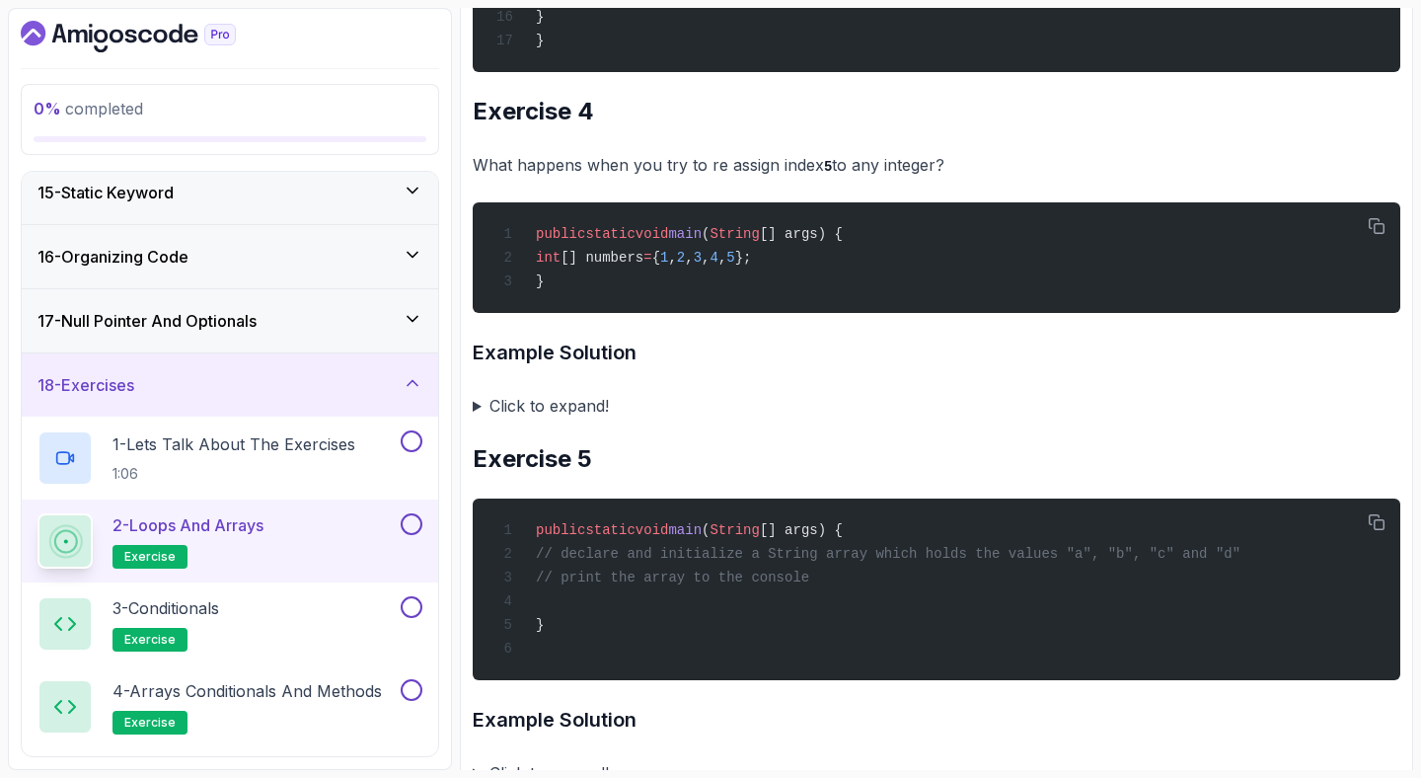
scroll to position [2716, 0]
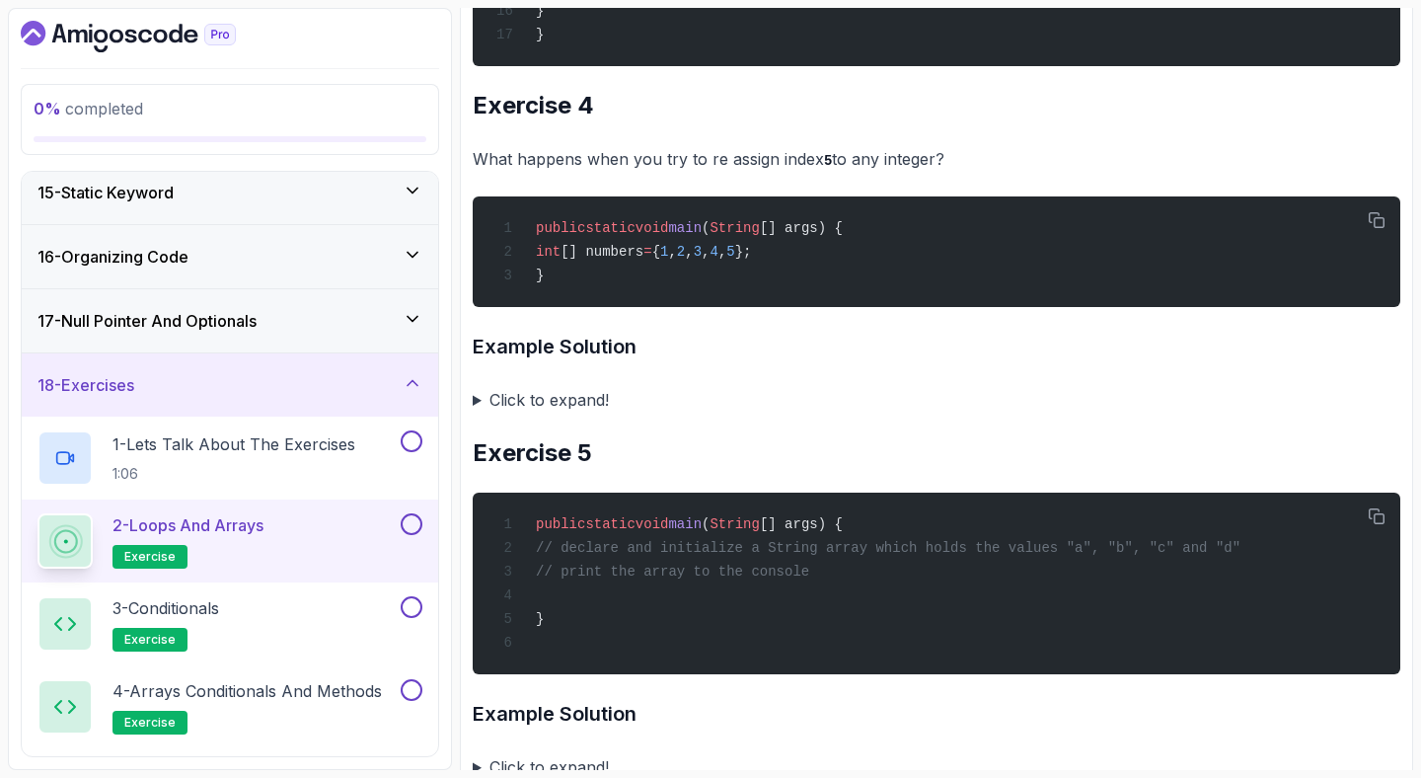
click at [474, 413] on summary "Click to expand!" at bounding box center [937, 400] width 928 height 28
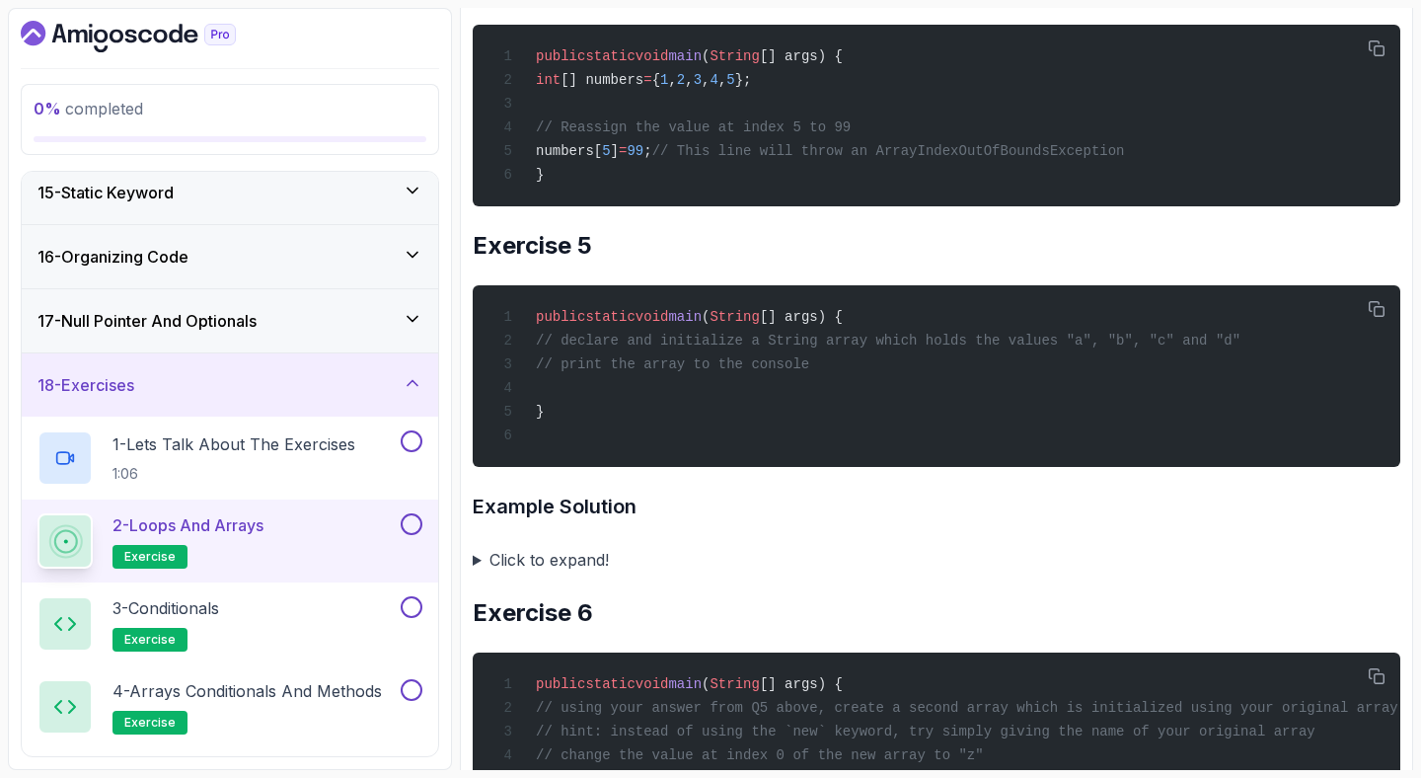
scroll to position [3339, 0]
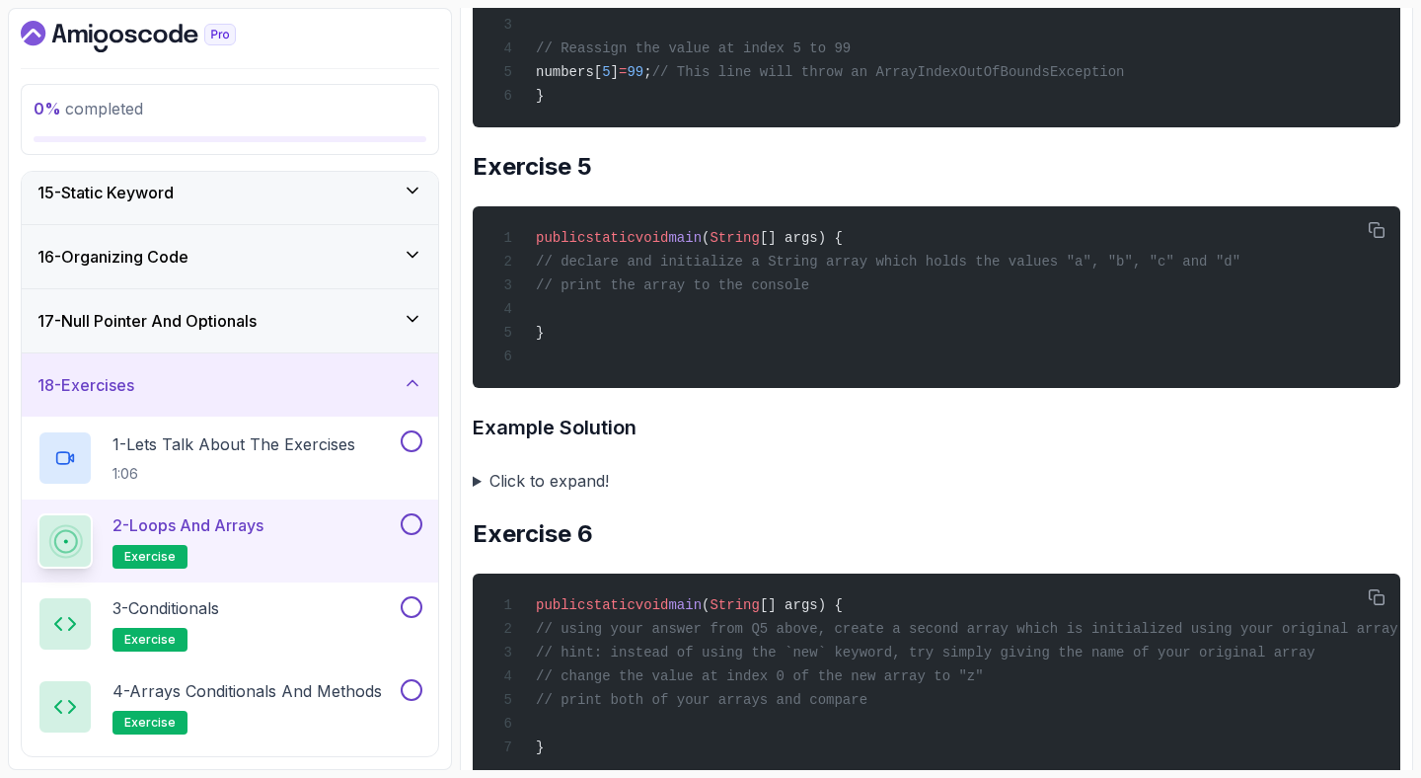
click at [478, 494] on summary "Click to expand!" at bounding box center [937, 481] width 928 height 28
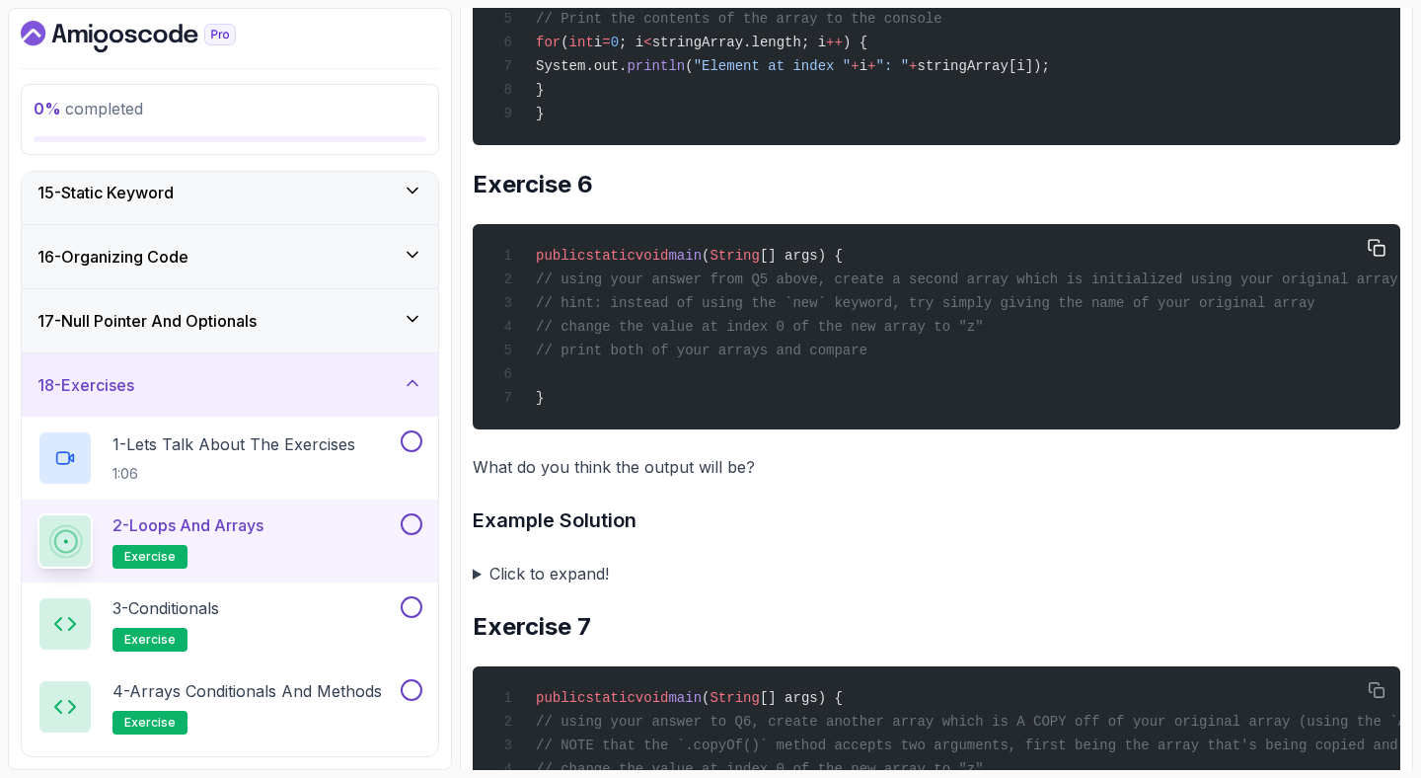
scroll to position [0, 34]
click at [475, 587] on summary "Click to expand!" at bounding box center [937, 573] width 928 height 28
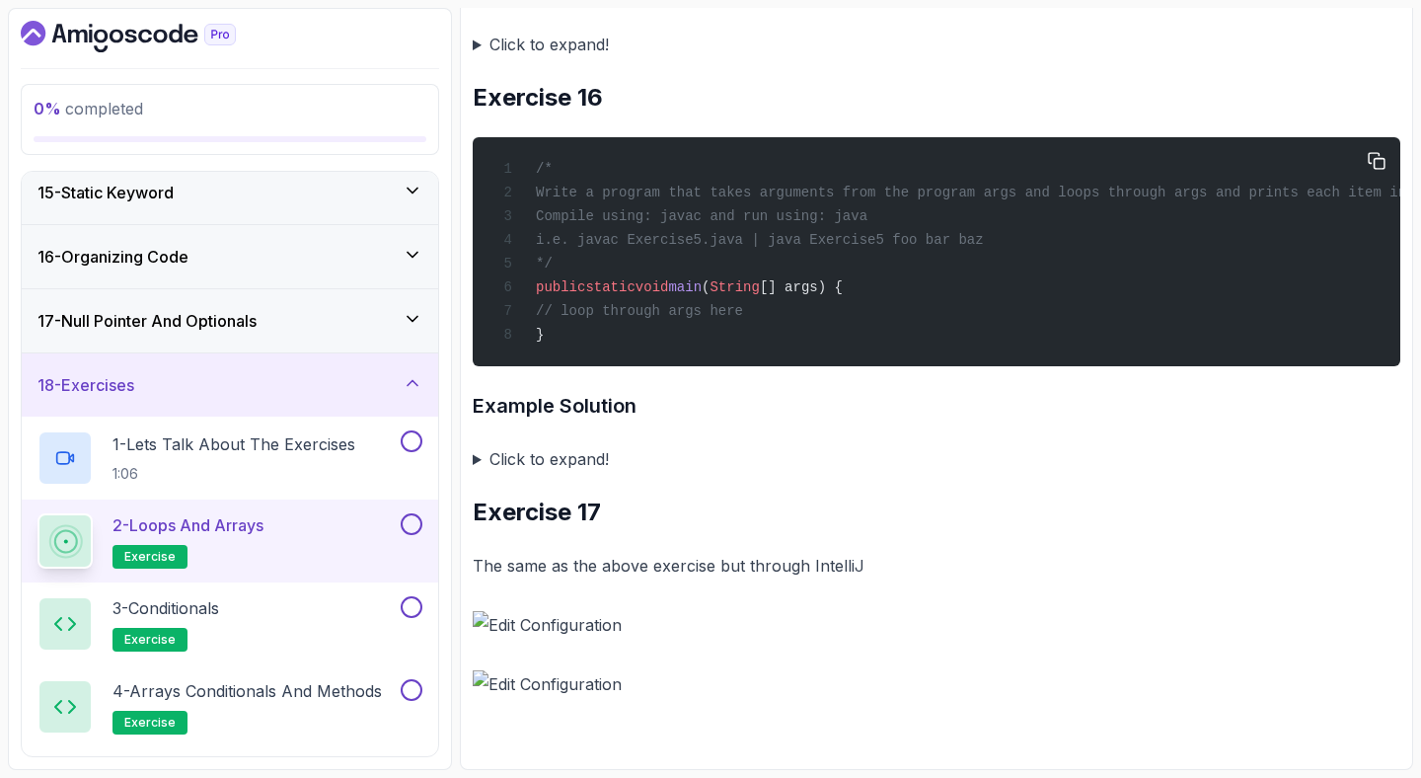
scroll to position [9713, 0]
click at [476, 459] on summary "Click to expand!" at bounding box center [937, 459] width 928 height 28
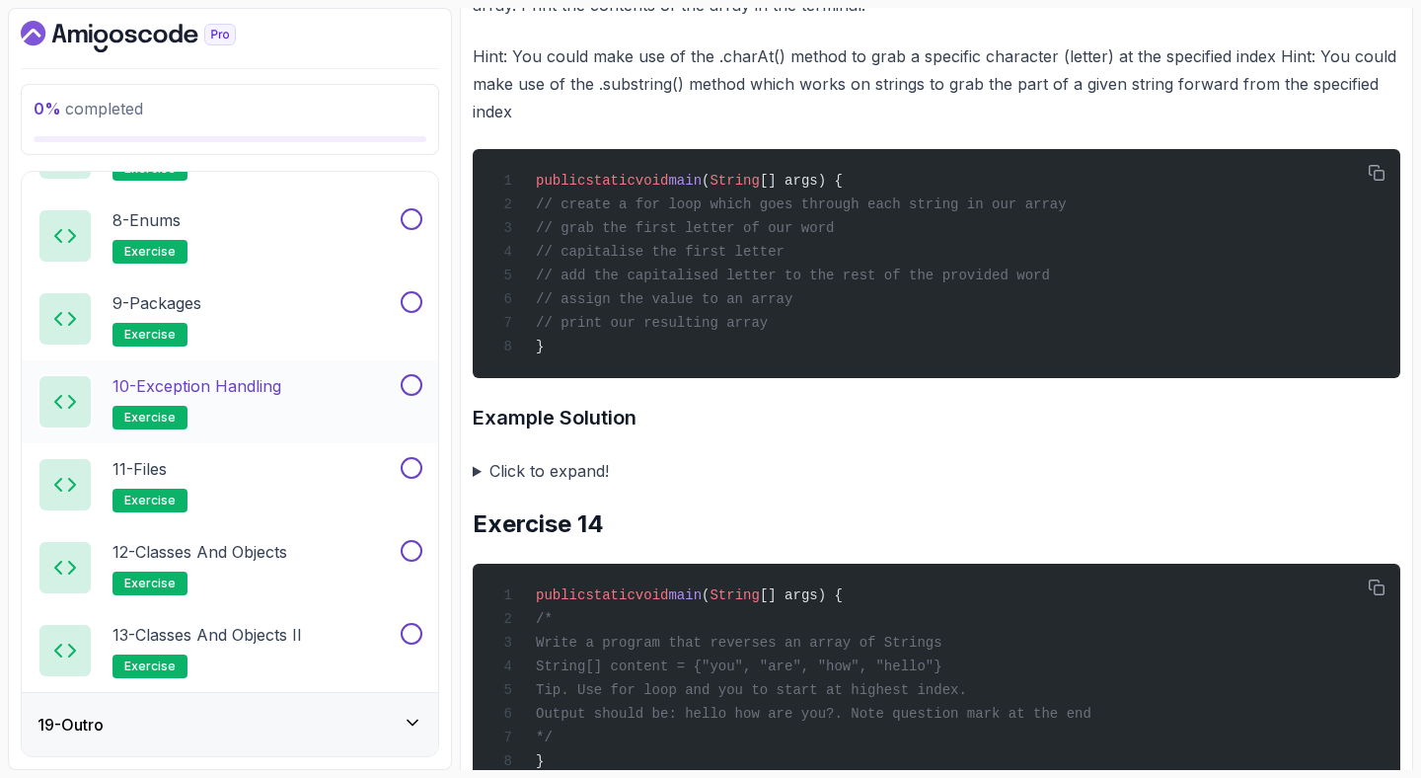
scroll to position [1711, 0]
click at [287, 564] on h2 "12 - Classes and Objects exercise" at bounding box center [199, 567] width 175 height 55
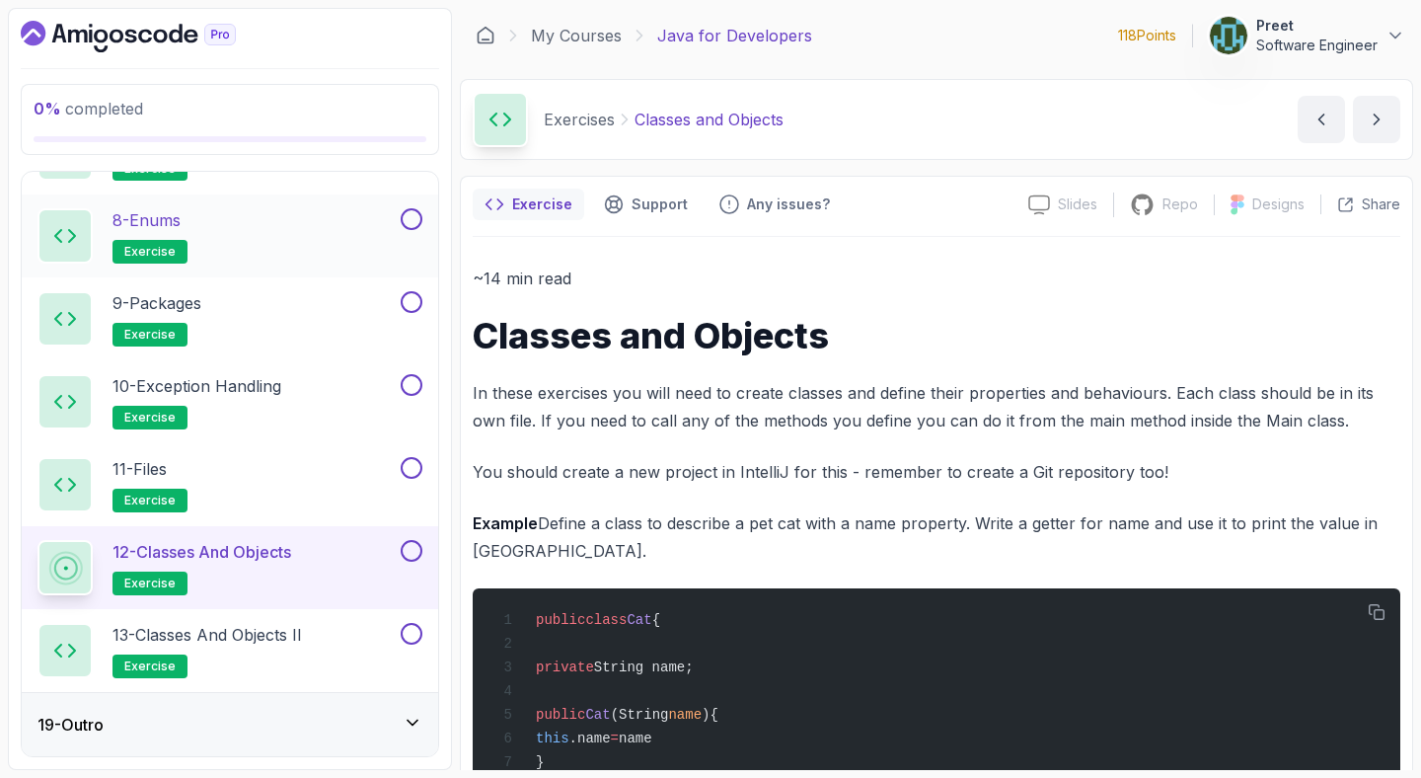
click at [276, 227] on div "8 - Enums exercise" at bounding box center [216, 235] width 359 height 55
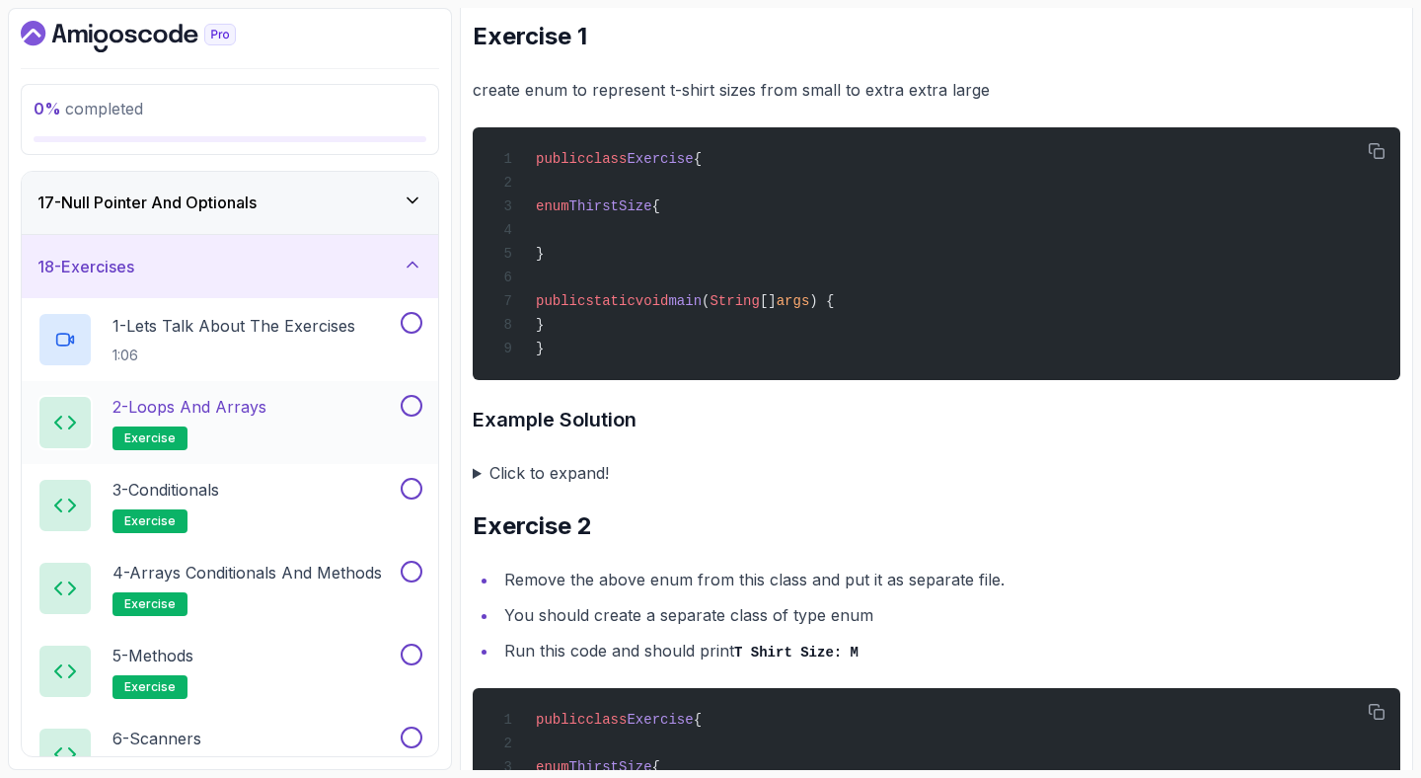
scroll to position [1027, 0]
click at [264, 442] on h2 "2 - Loops and Arrays exercise" at bounding box center [189, 422] width 154 height 55
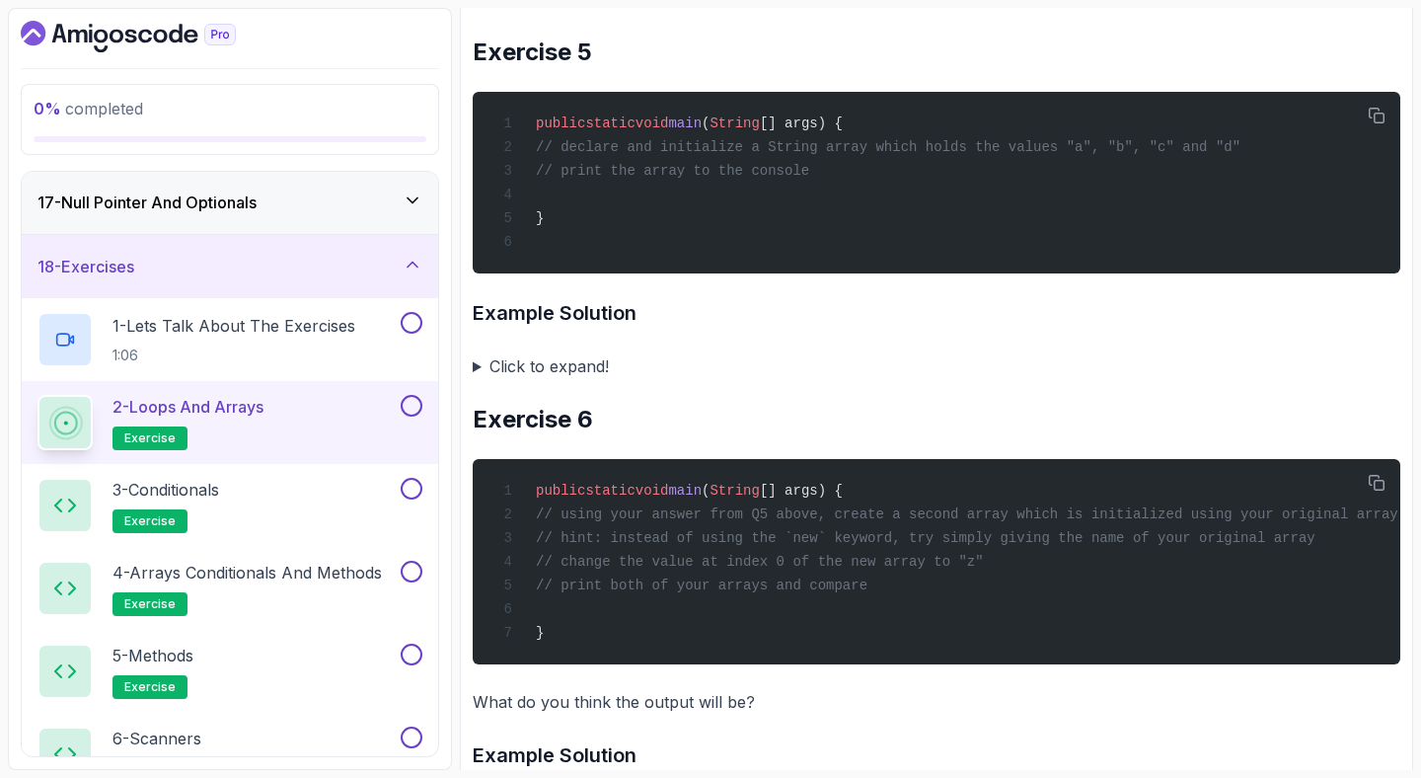
scroll to position [1821, 0]
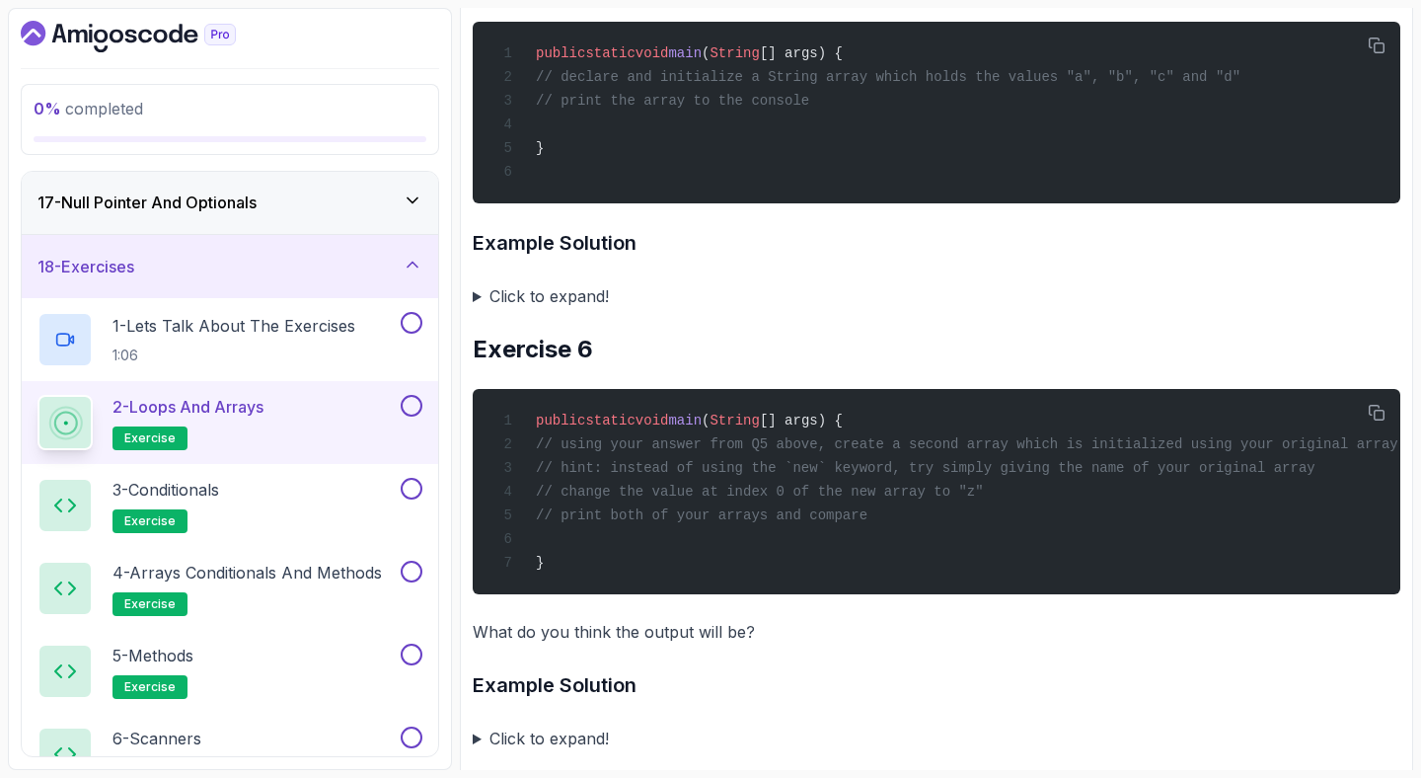
click at [475, 310] on summary "Click to expand!" at bounding box center [937, 296] width 928 height 28
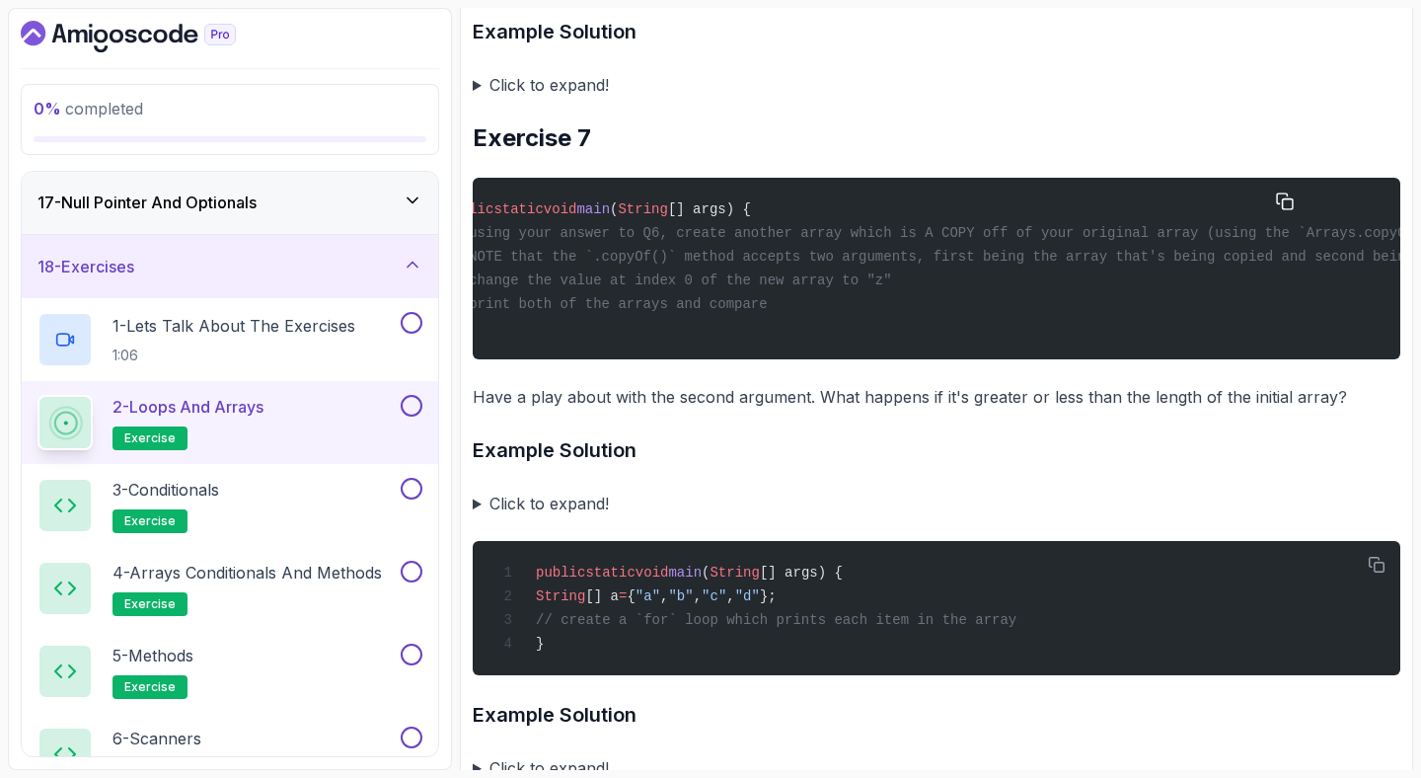
scroll to position [0, 0]
click at [475, 517] on summary "Click to expand!" at bounding box center [937, 503] width 928 height 28
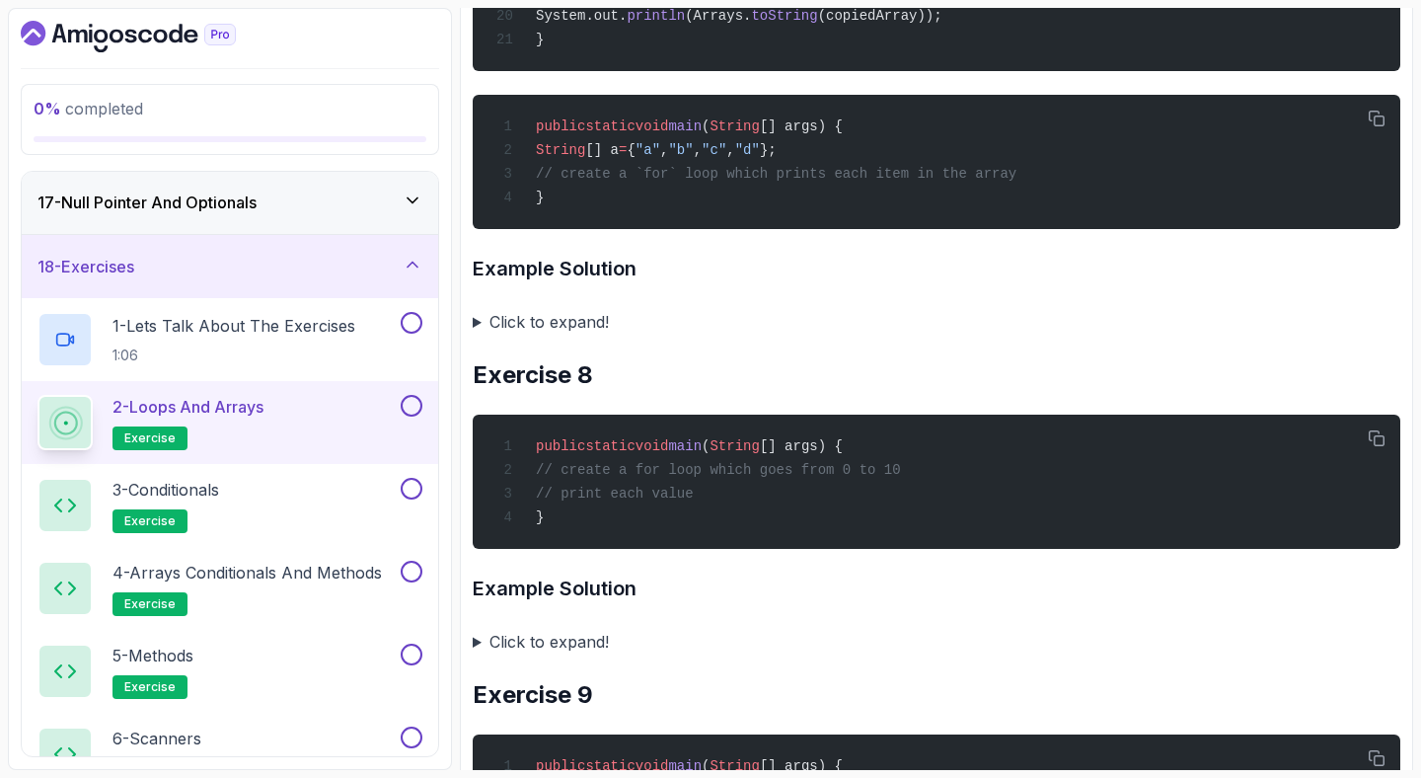
scroll to position [3857, 0]
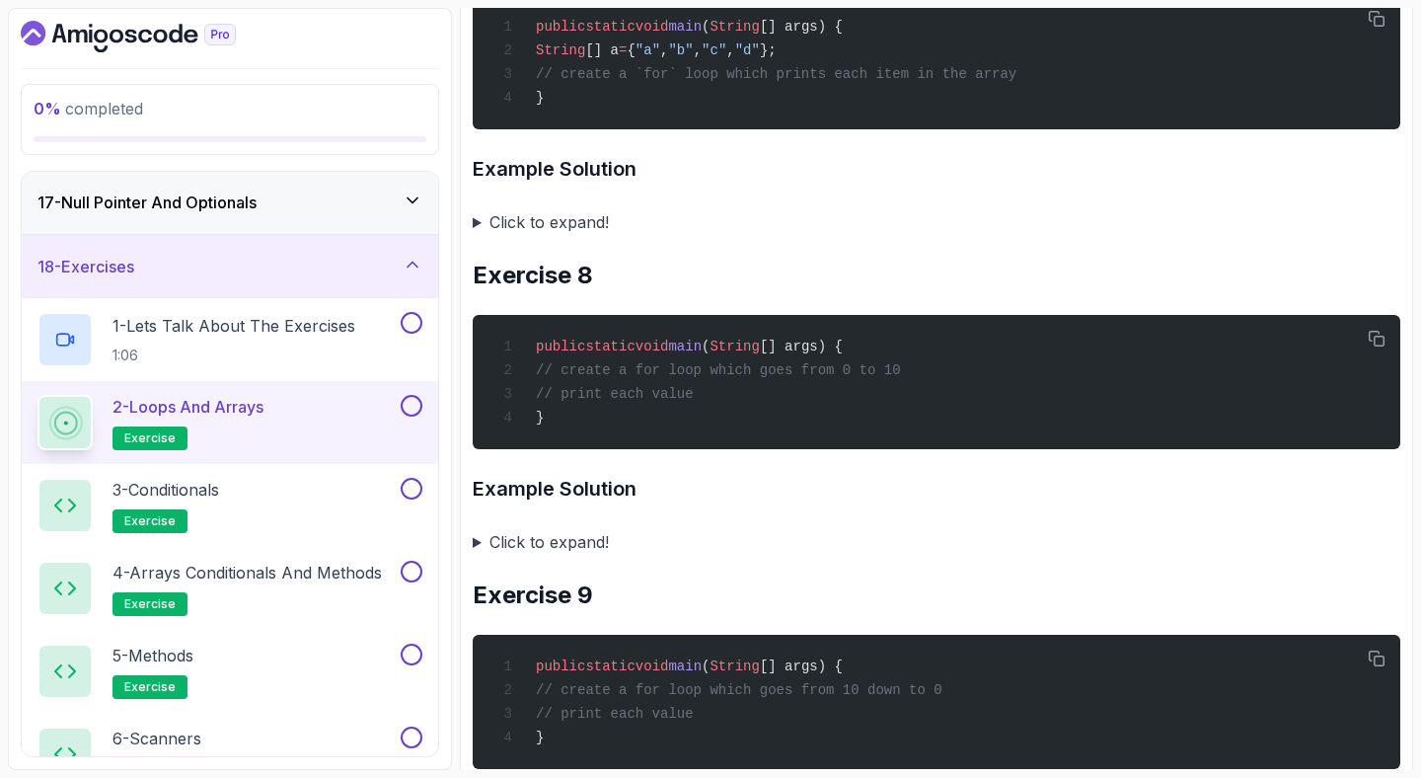
click at [476, 236] on summary "Click to expand!" at bounding box center [937, 222] width 928 height 28
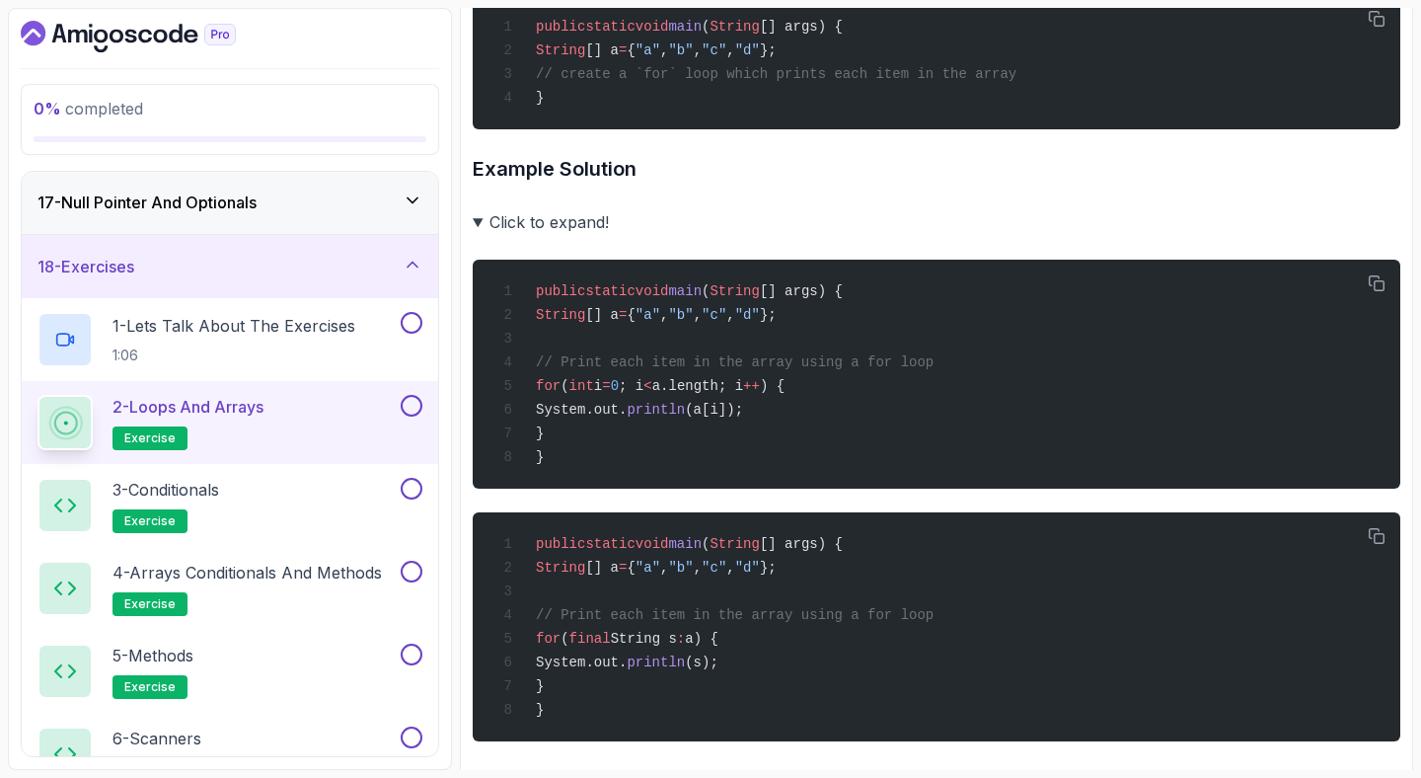
click at [849, 236] on summary "Click to expand!" at bounding box center [937, 222] width 928 height 28
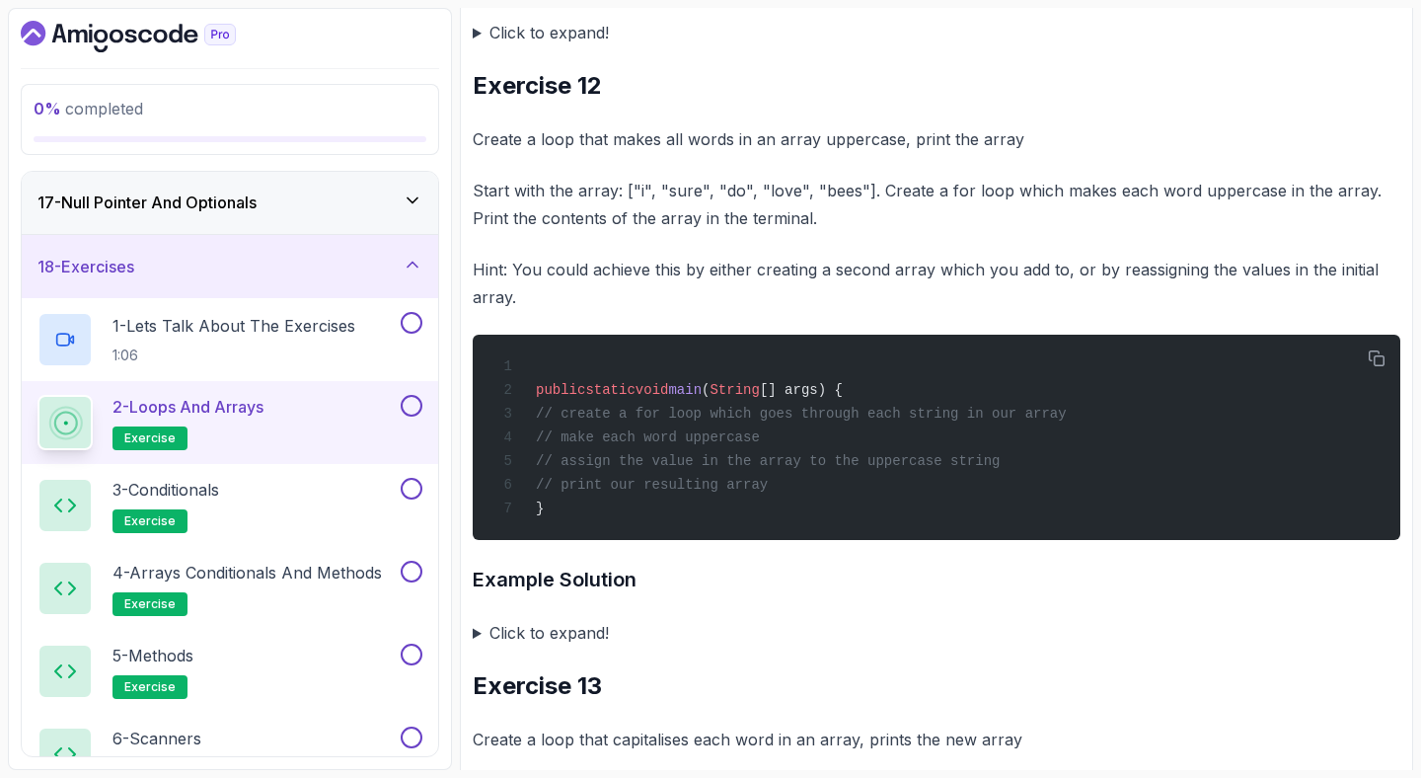
scroll to position [5743, 0]
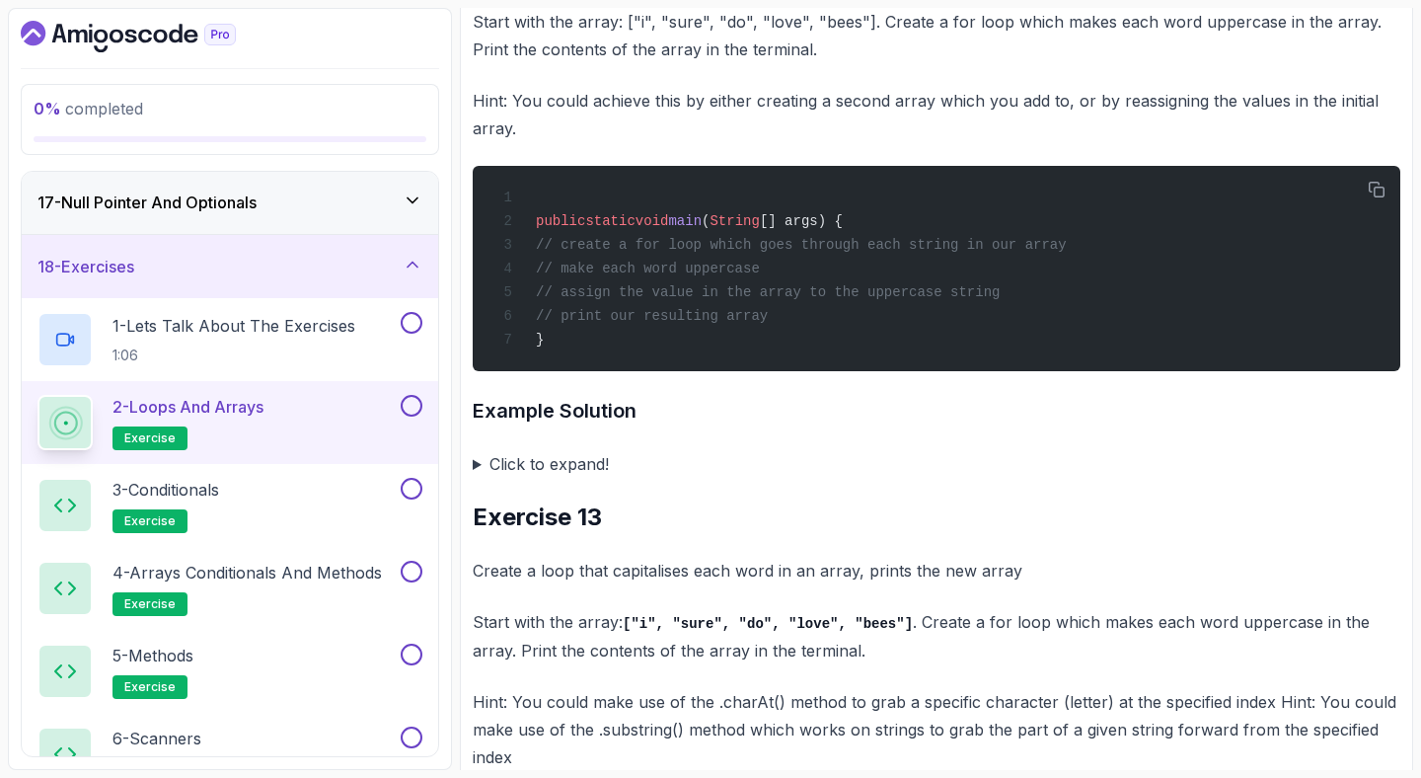
click at [478, 478] on summary "Click to expand!" at bounding box center [937, 464] width 928 height 28
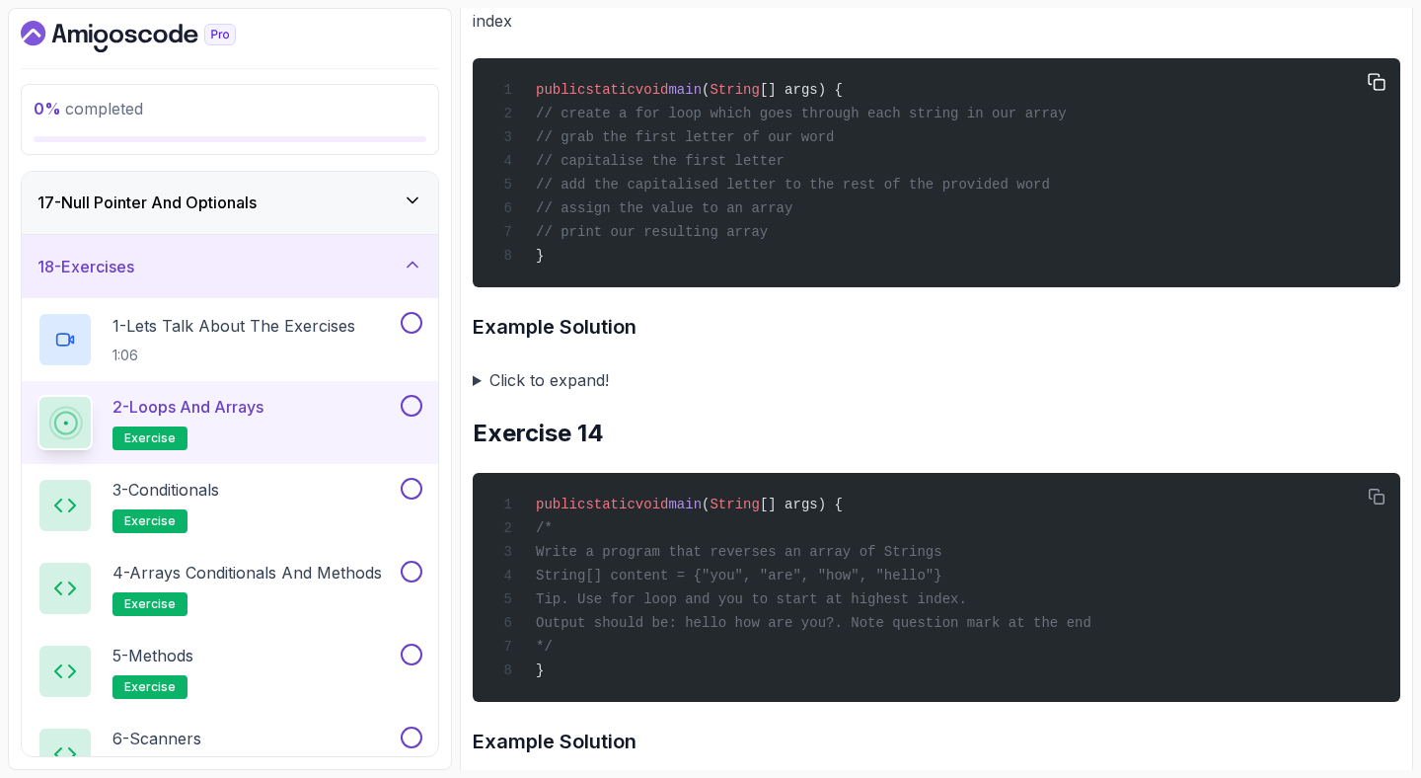
scroll to position [6932, 0]
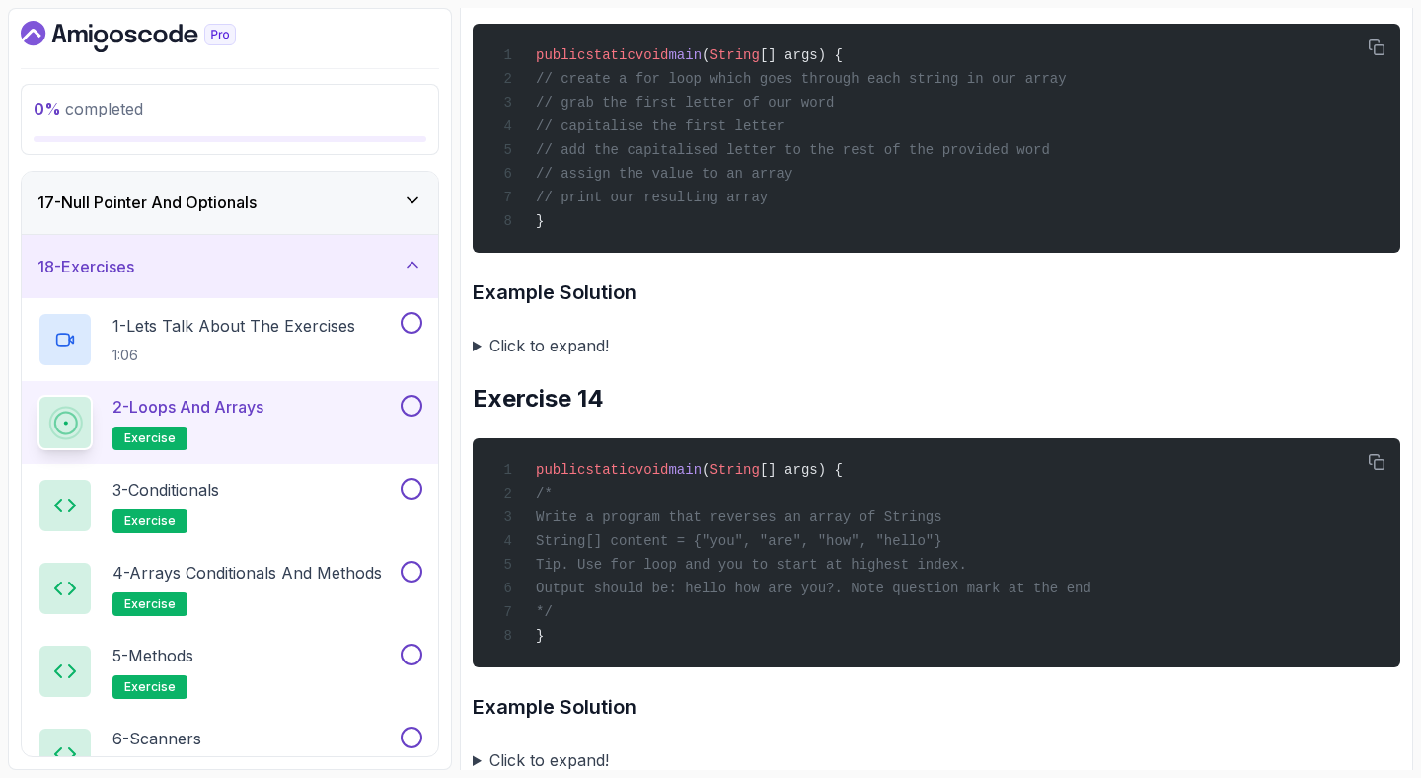
click at [473, 359] on summary "Click to expand!" at bounding box center [937, 346] width 928 height 28
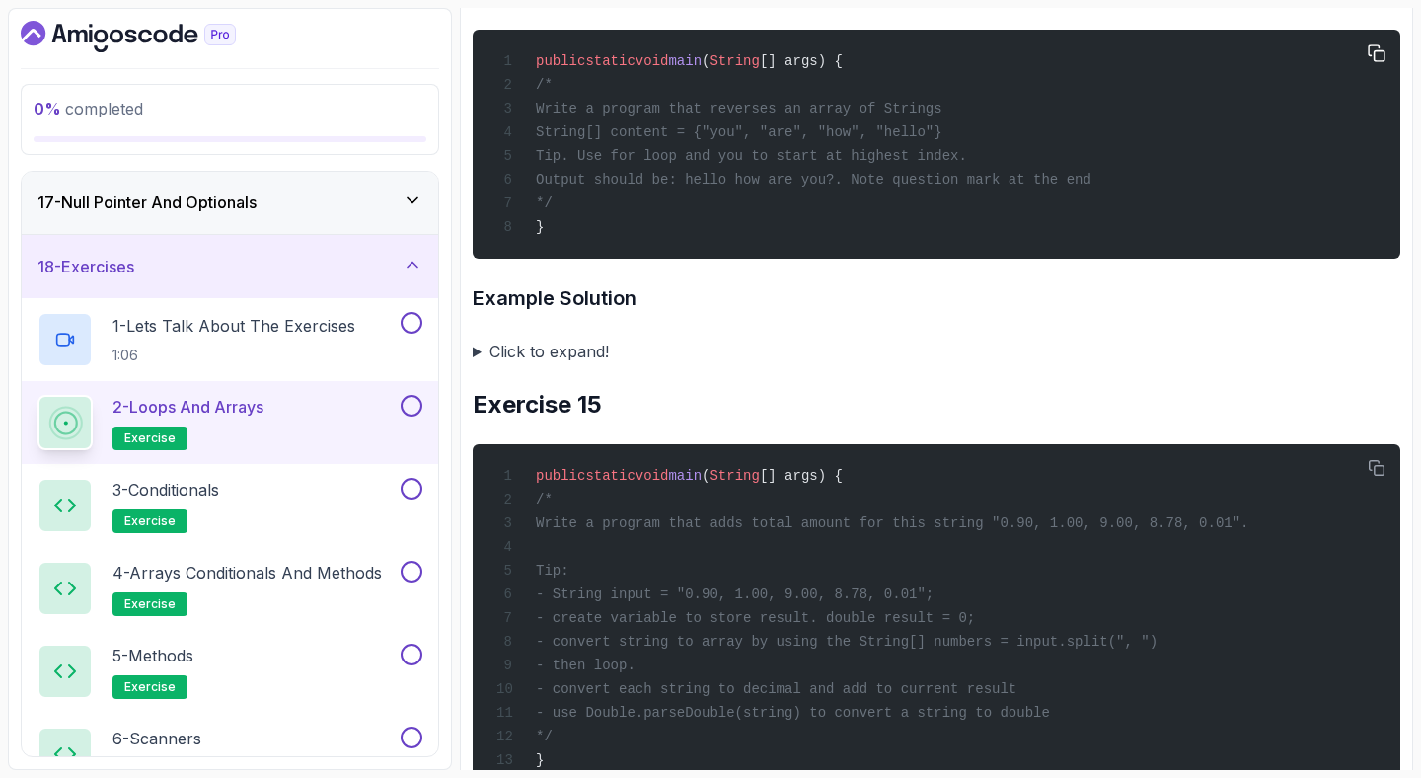
scroll to position [7807, 0]
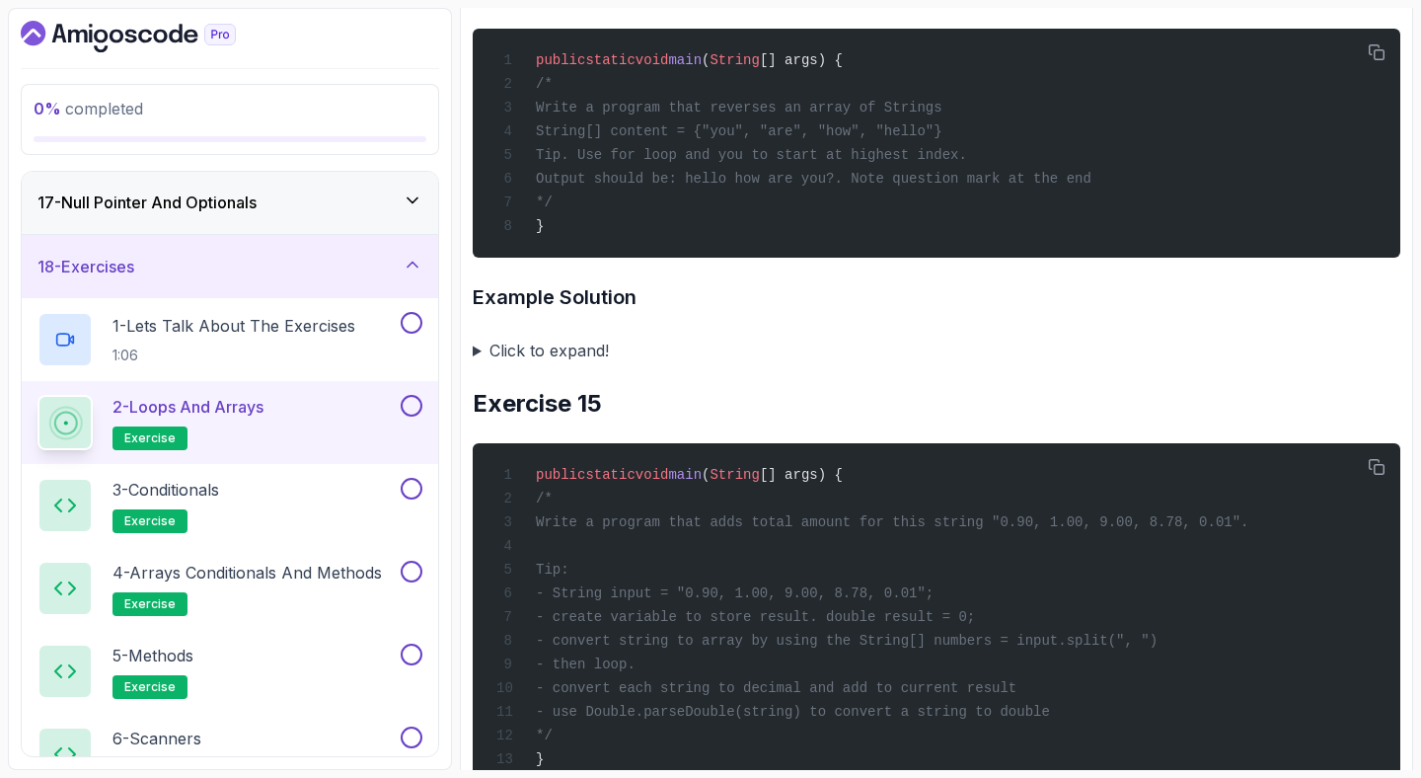
click at [474, 364] on summary "Click to expand!" at bounding box center [937, 350] width 928 height 28
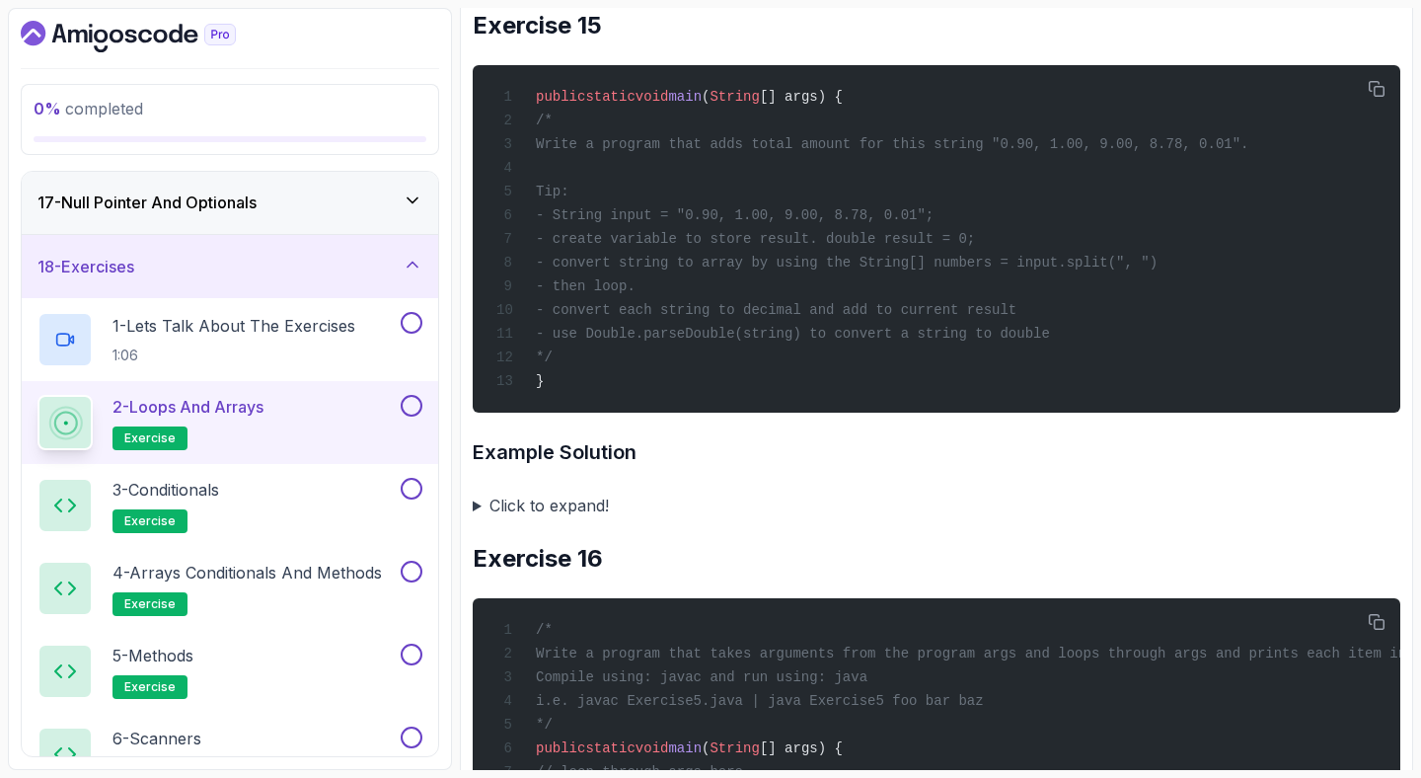
scroll to position [8630, 0]
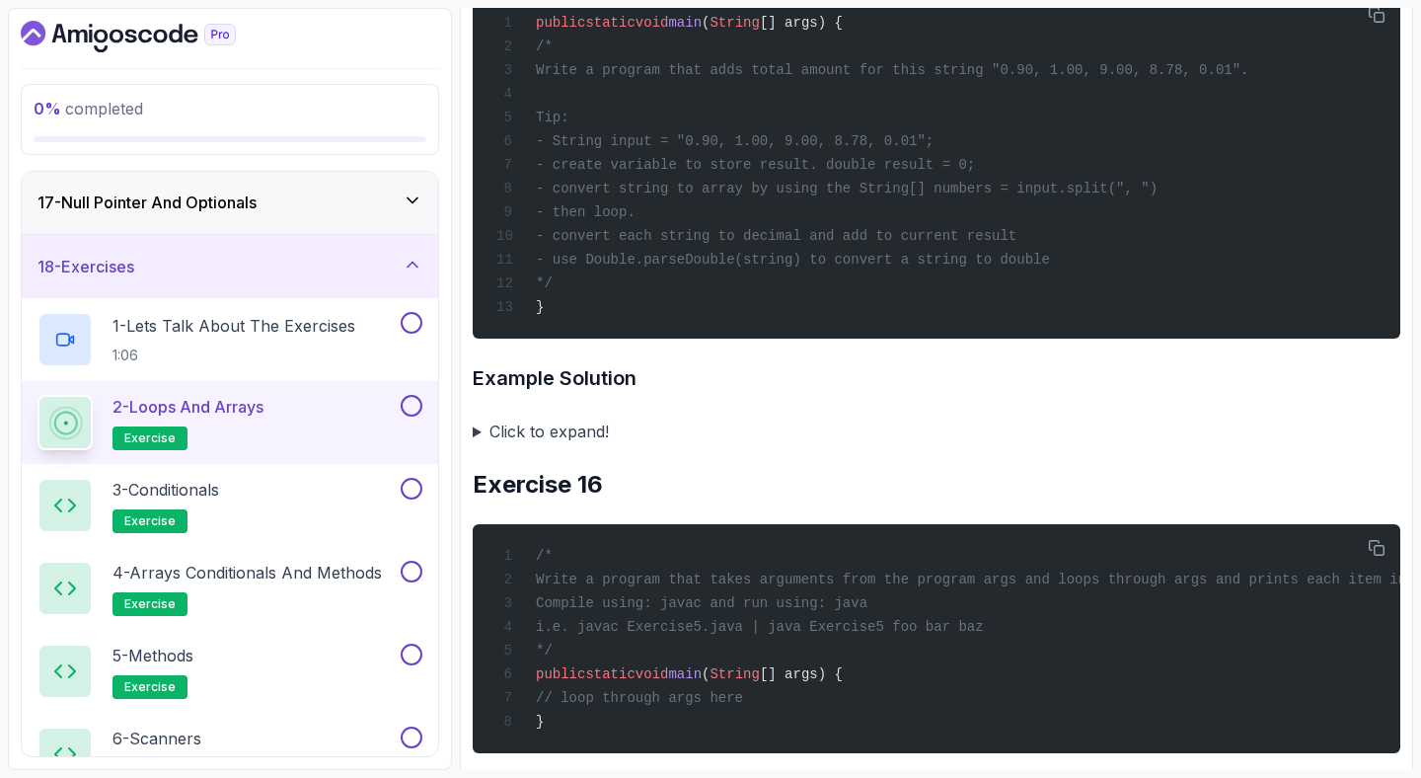
click at [478, 445] on summary "Click to expand!" at bounding box center [937, 431] width 928 height 28
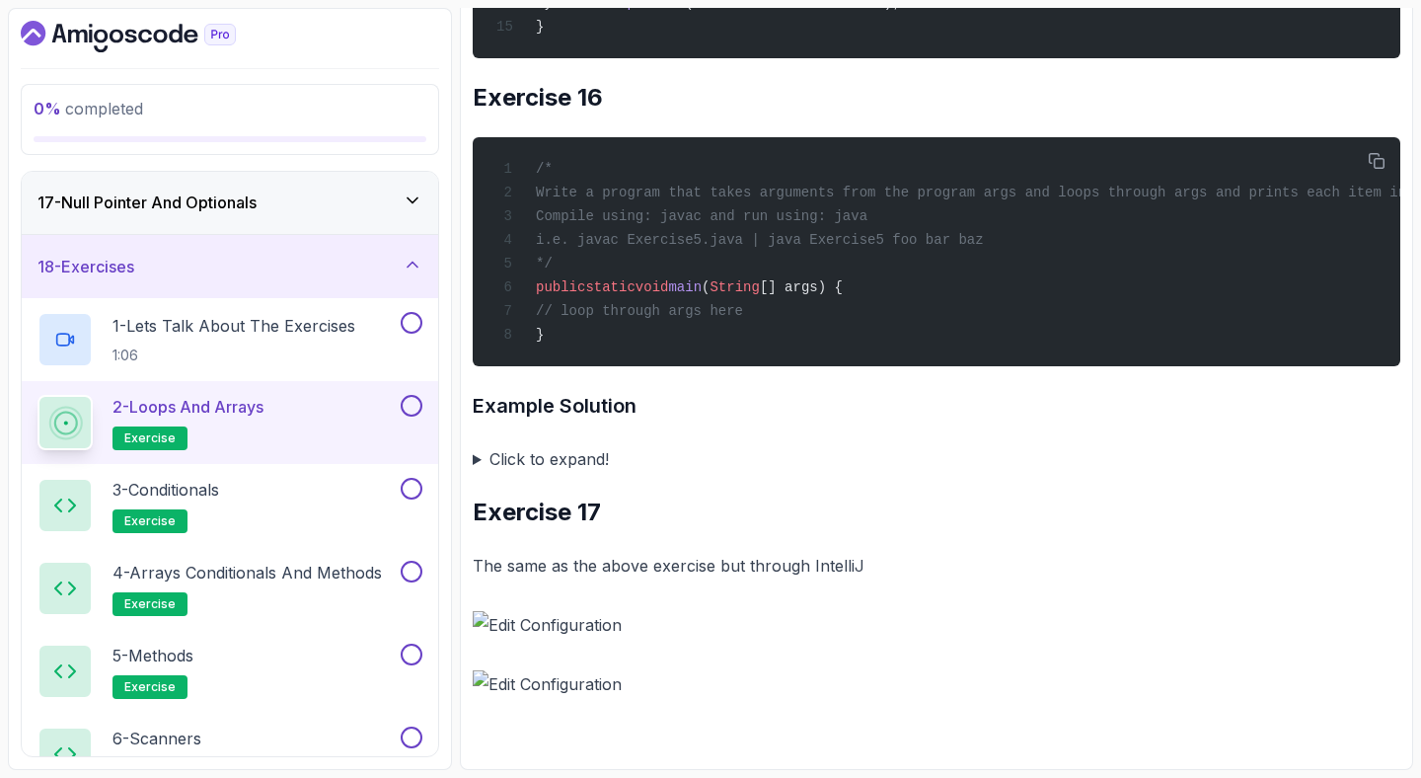
scroll to position [9668, 0]
click at [257, 512] on div "3 - Conditionals exercise" at bounding box center [216, 505] width 359 height 55
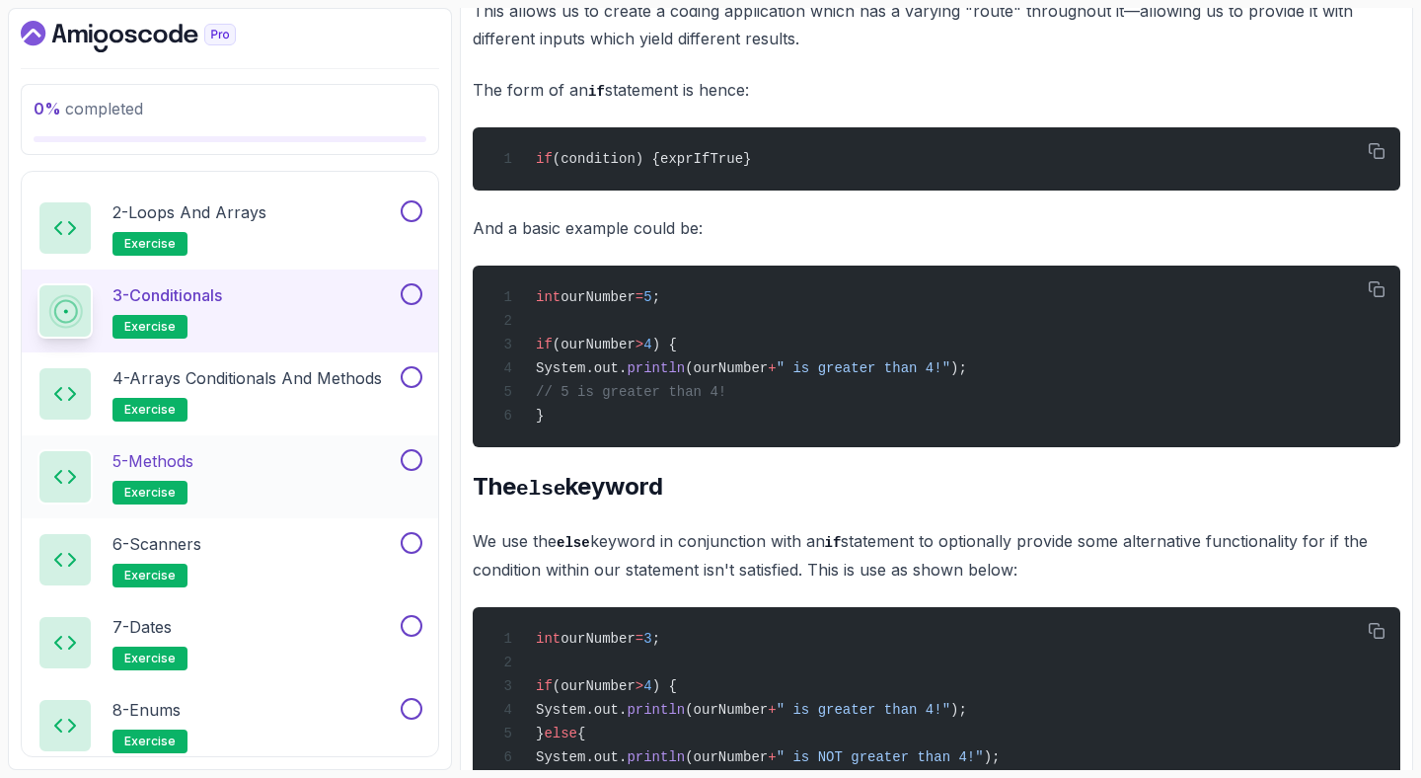
scroll to position [1248, 0]
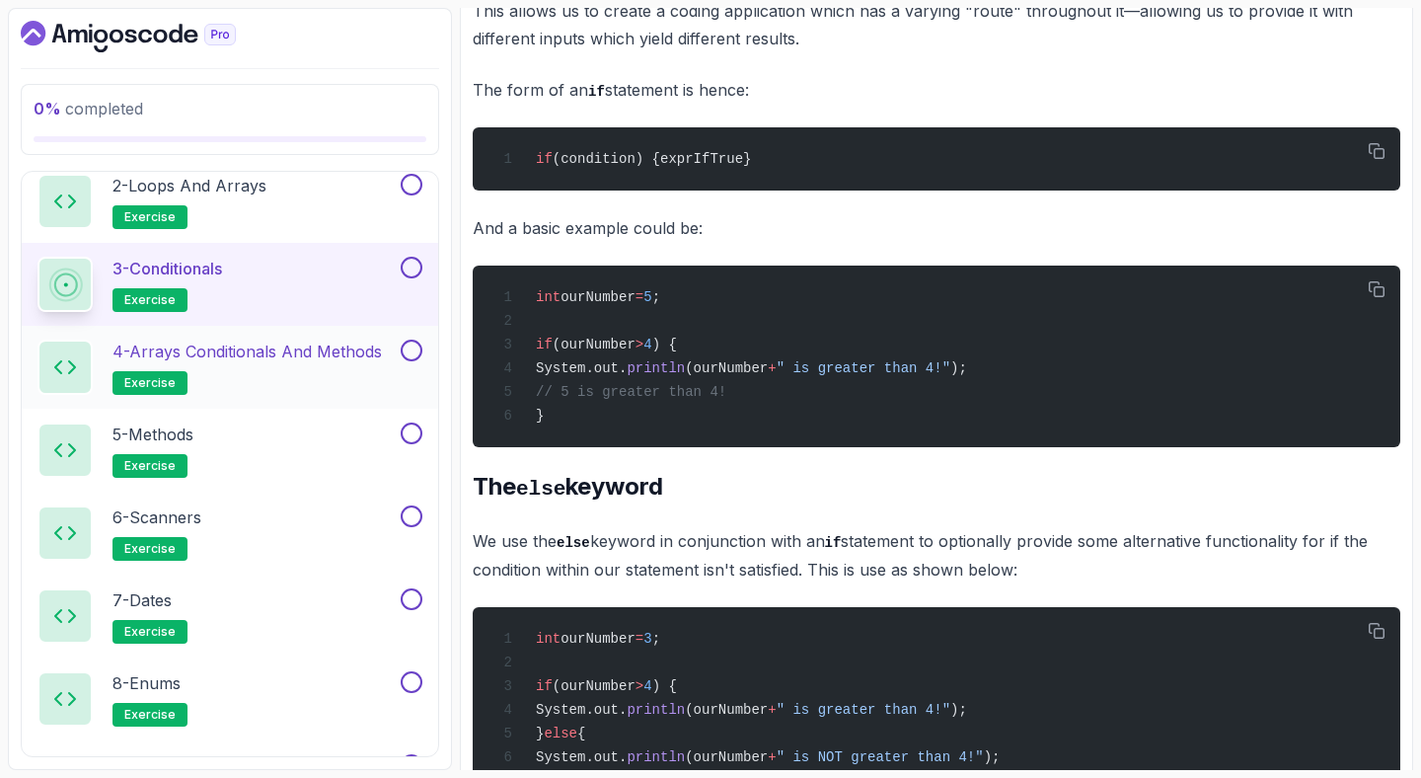
click at [318, 363] on h2 "4 - Arrays Conditionals and Methods exercise" at bounding box center [246, 366] width 269 height 55
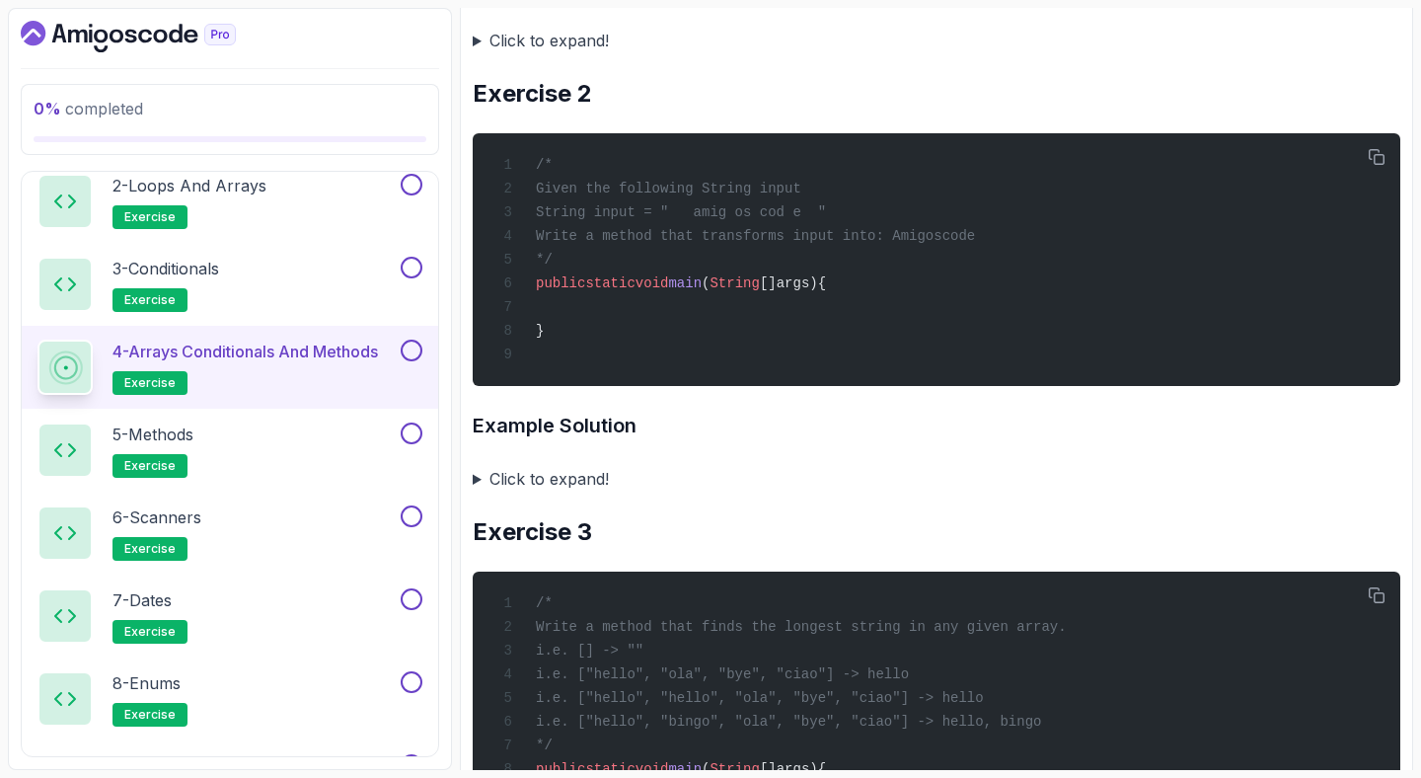
scroll to position [716, 0]
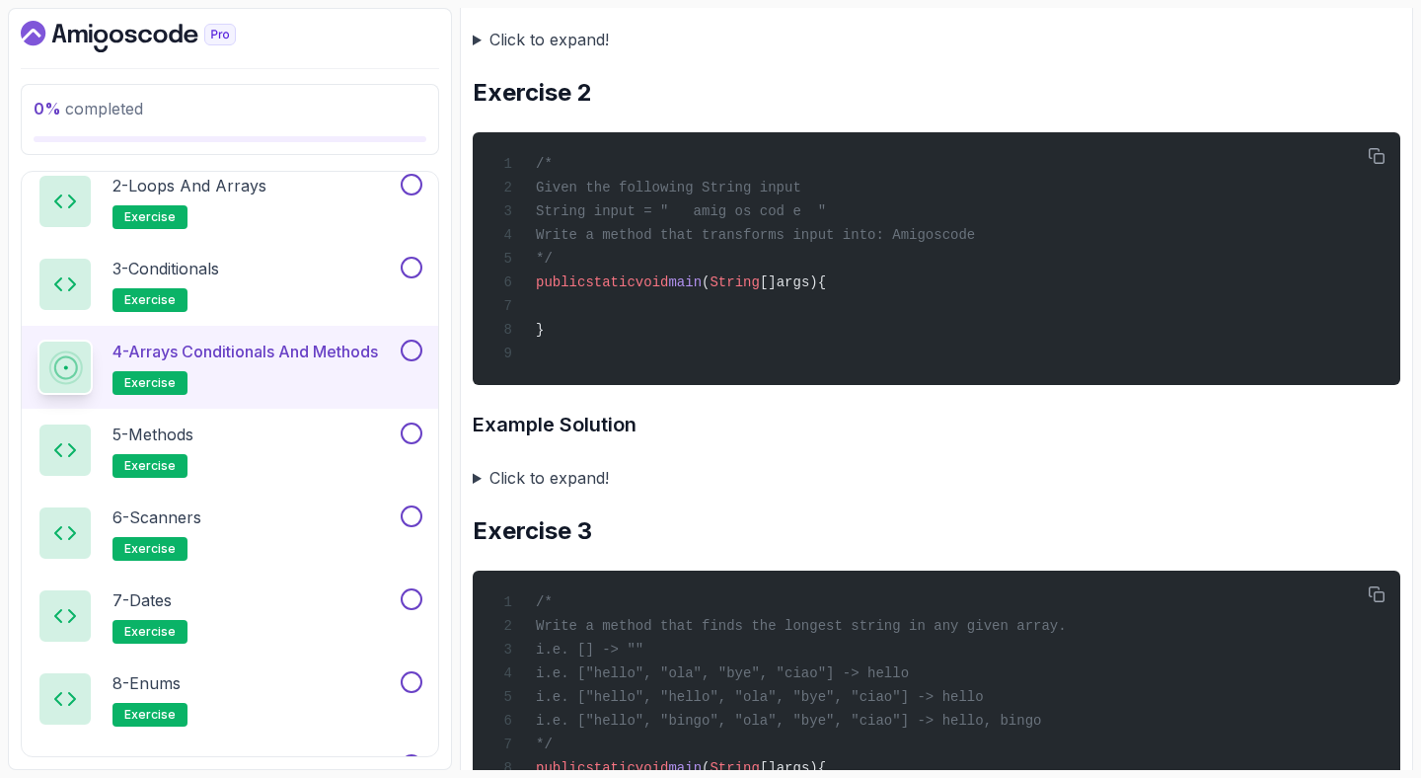
click at [475, 491] on summary "Click to expand!" at bounding box center [937, 478] width 928 height 28
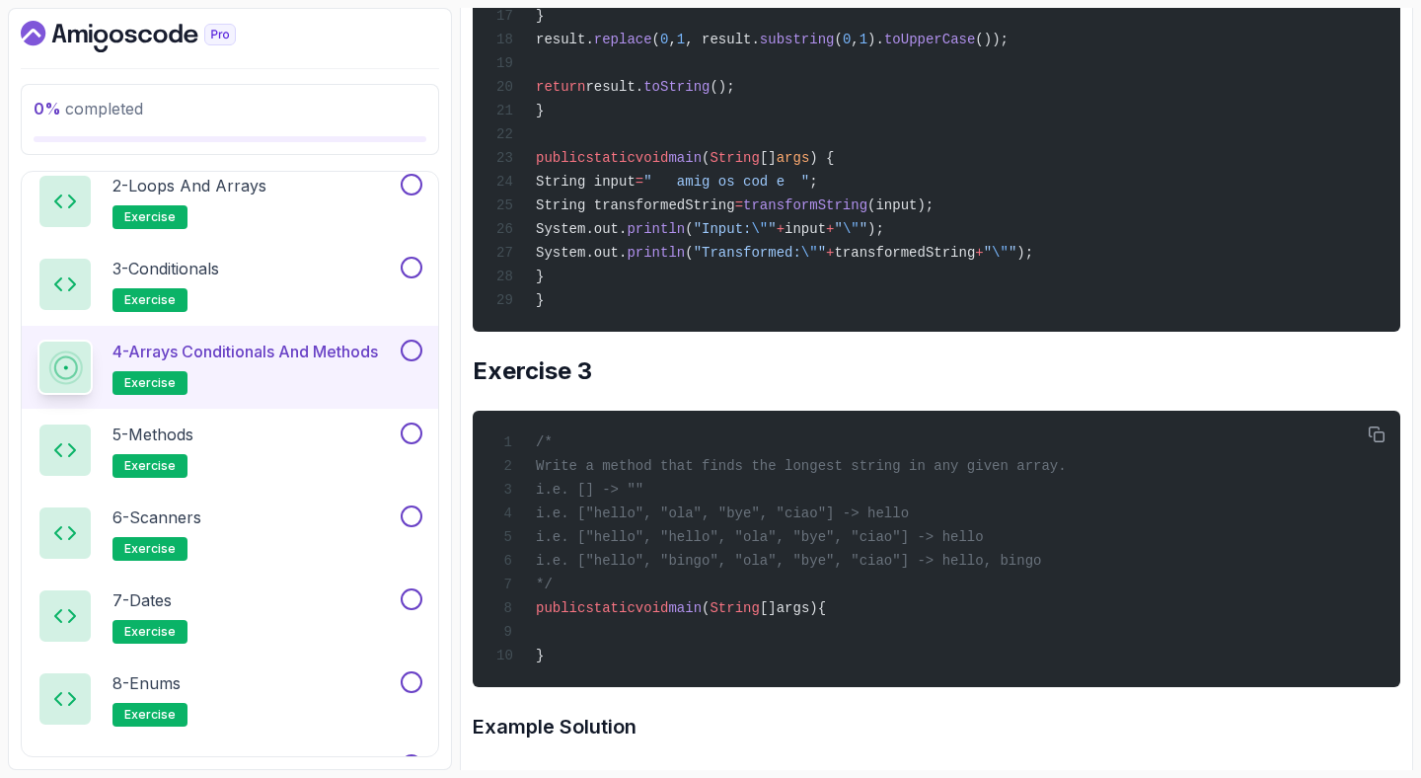
scroll to position [1760, 0]
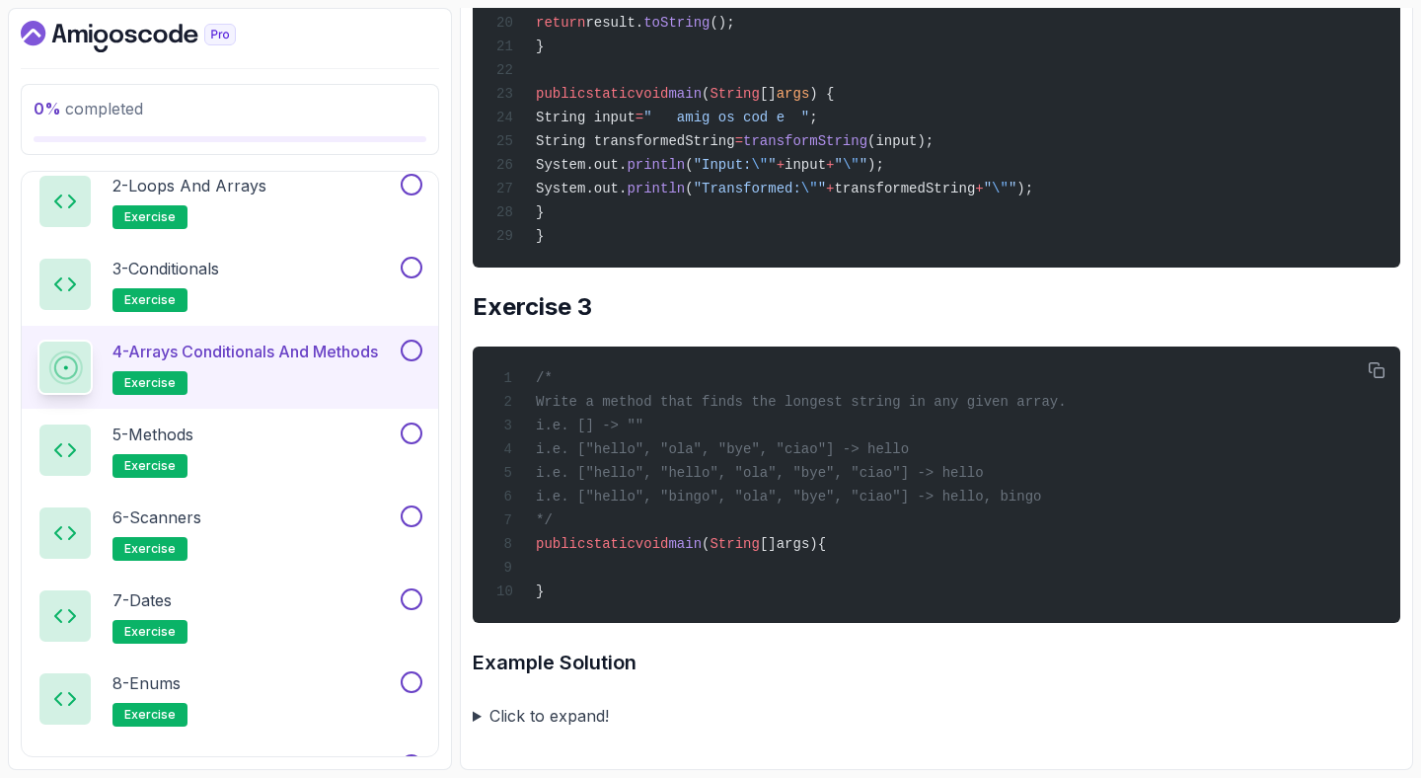
click at [475, 718] on summary "Click to expand!" at bounding box center [937, 716] width 928 height 28
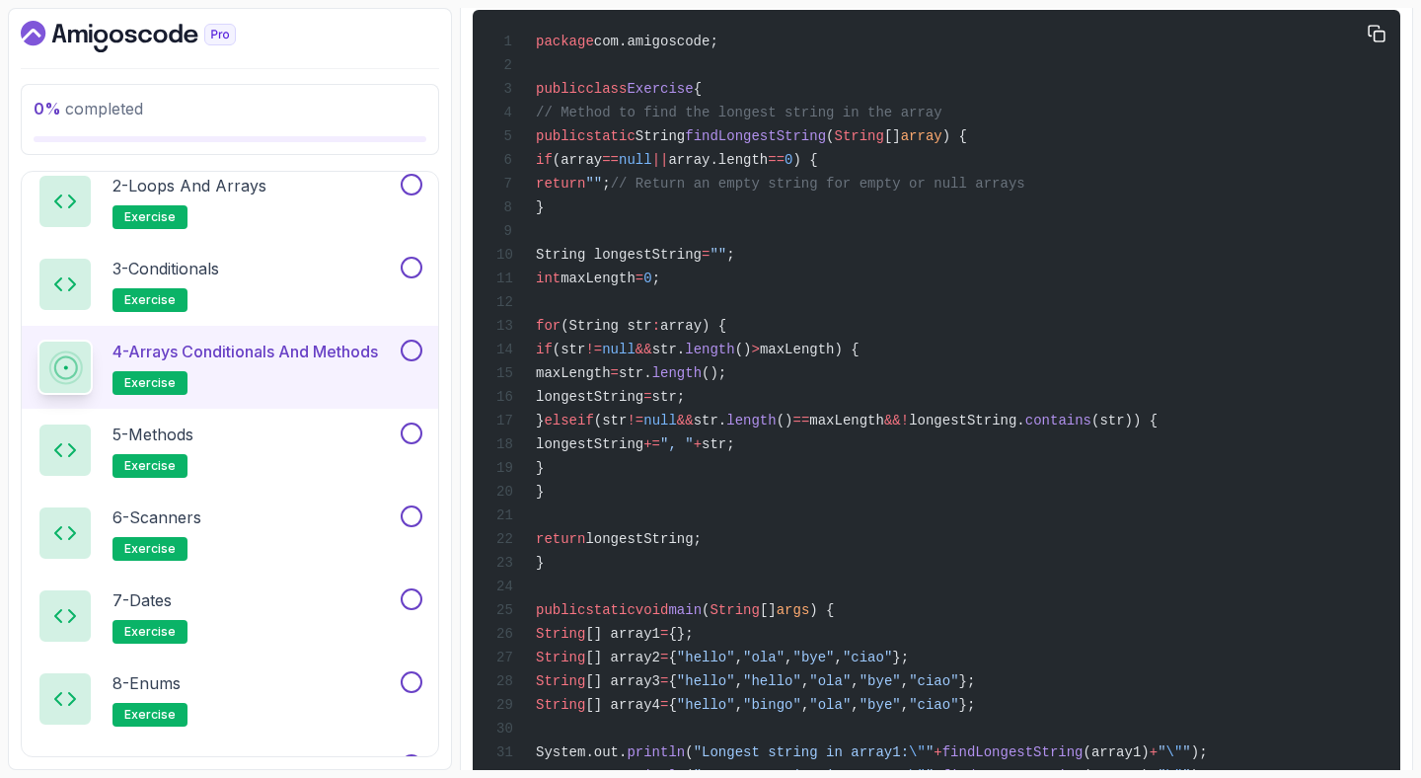
scroll to position [2442, 0]
